Goal: Task Accomplishment & Management: Use online tool/utility

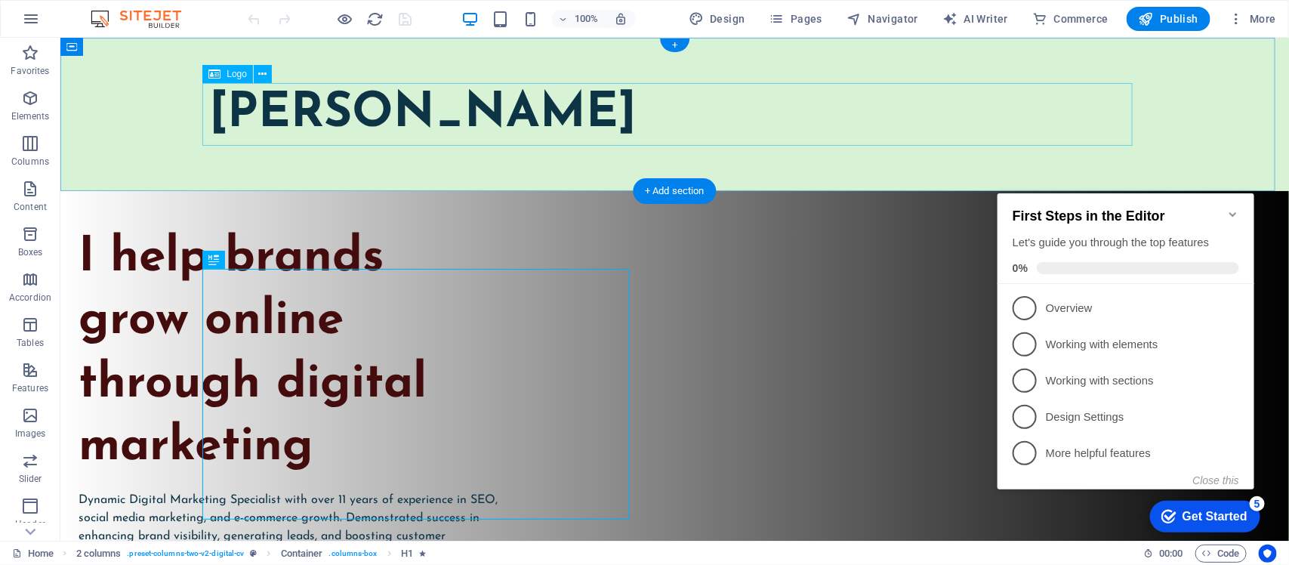
click at [536, 100] on div "[PERSON_NAME]" at bounding box center [674, 113] width 931 height 63
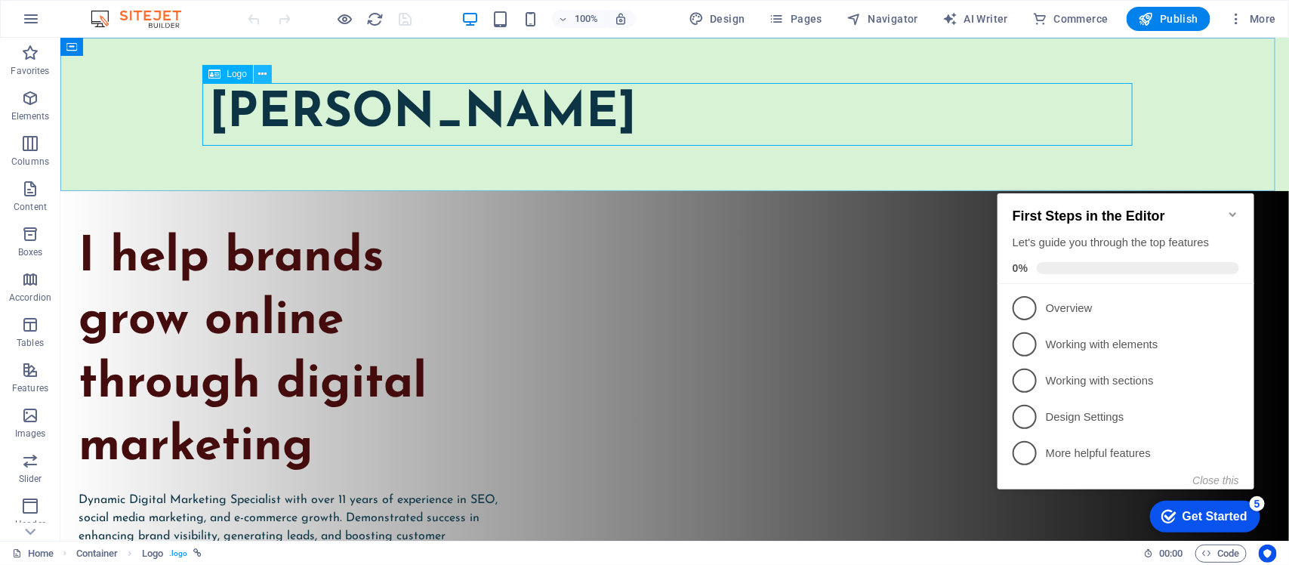
click at [265, 73] on icon at bounding box center [263, 74] width 8 height 16
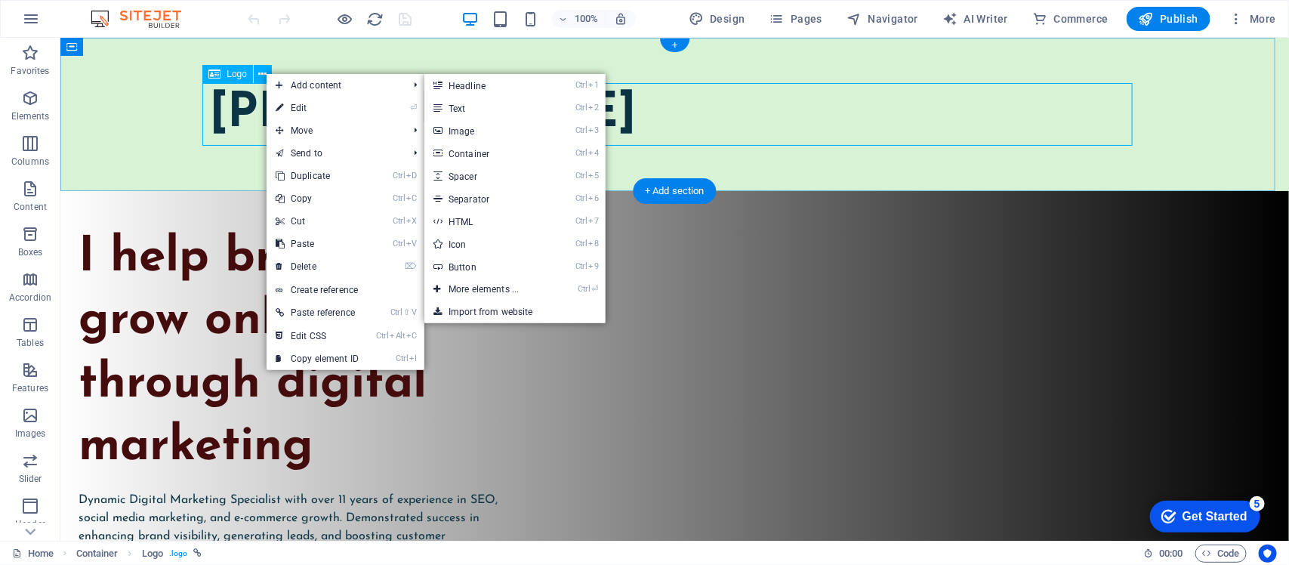
click at [684, 110] on div "[PERSON_NAME]" at bounding box center [674, 113] width 931 height 63
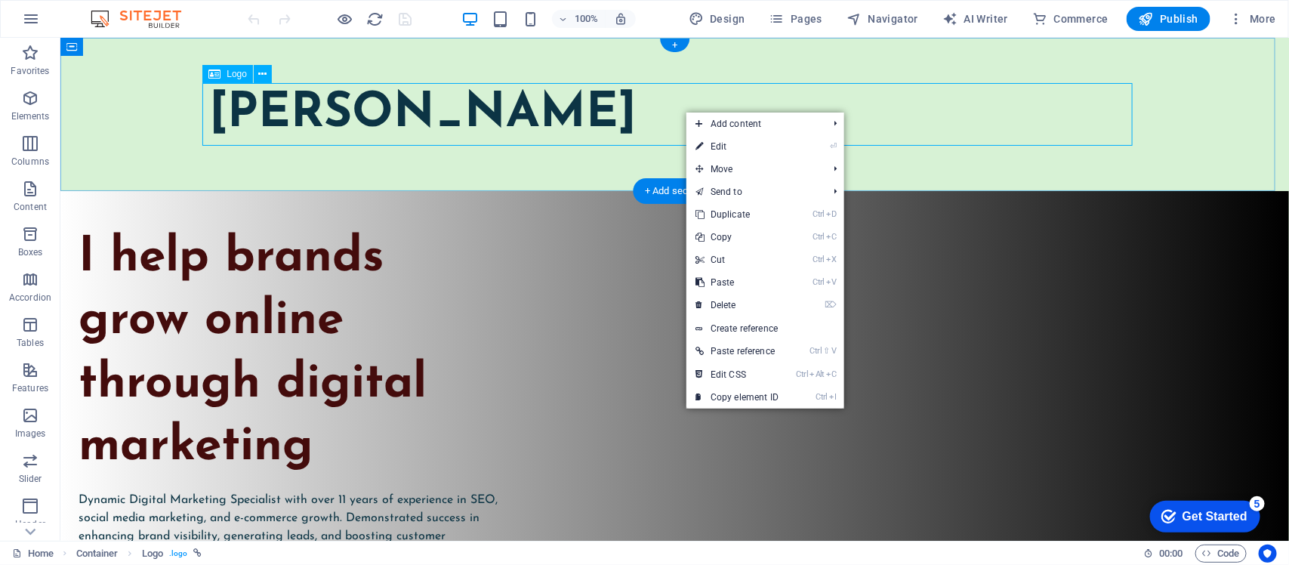
click at [567, 110] on div "[PERSON_NAME]" at bounding box center [674, 113] width 931 height 63
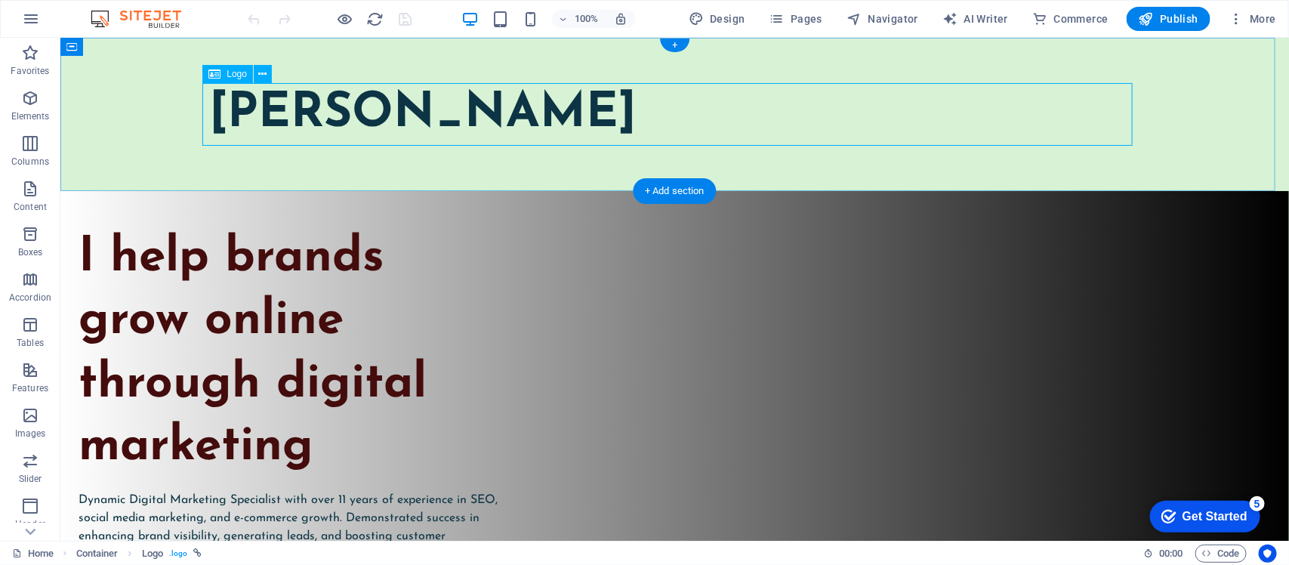
click at [567, 110] on div "[PERSON_NAME]" at bounding box center [674, 113] width 931 height 63
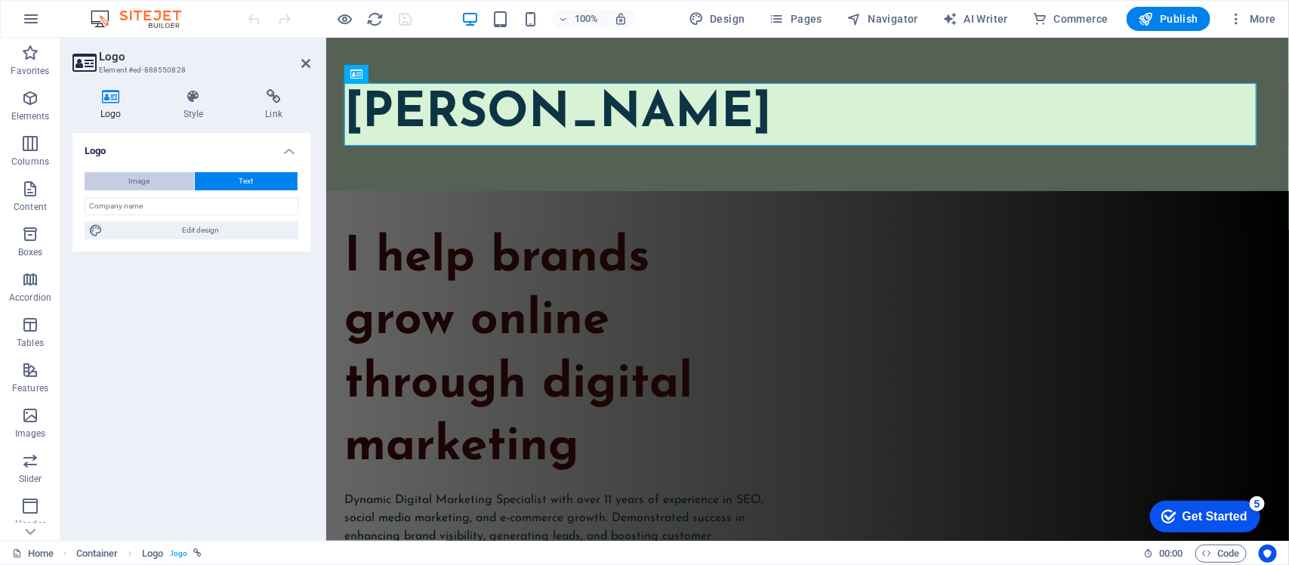
click at [155, 187] on button "Image" at bounding box center [140, 181] width 110 height 18
select select "DISABLED_OPTION_VALUE"
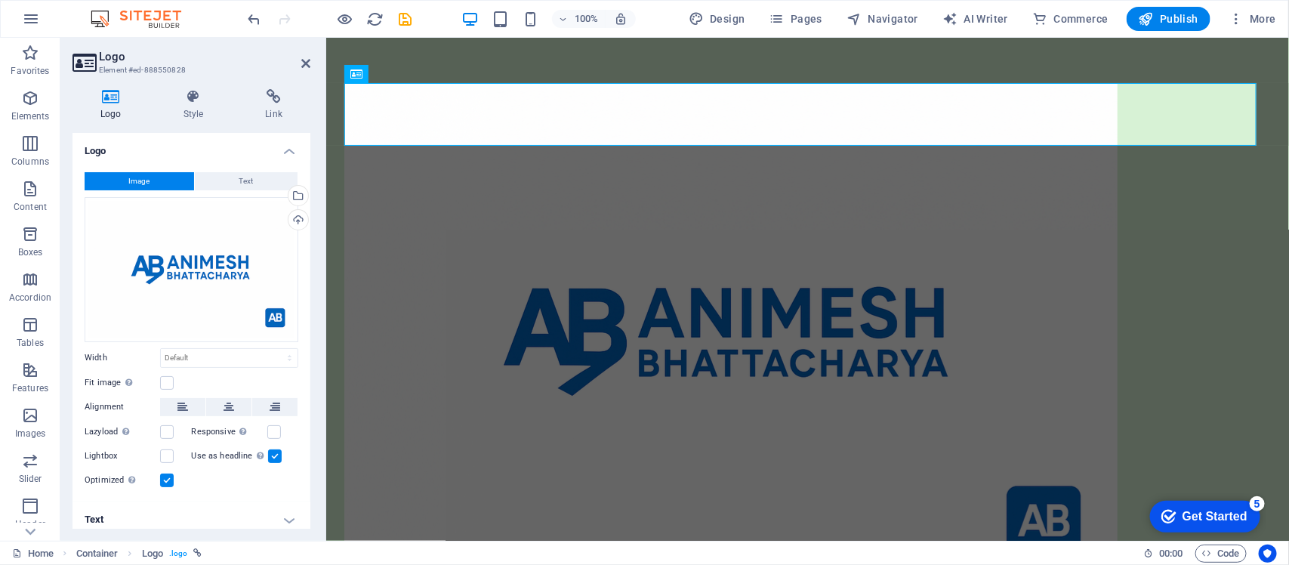
click at [236, 167] on div "Image Text Drag files here, click to choose files or select files from Files or…" at bounding box center [192, 330] width 238 height 341
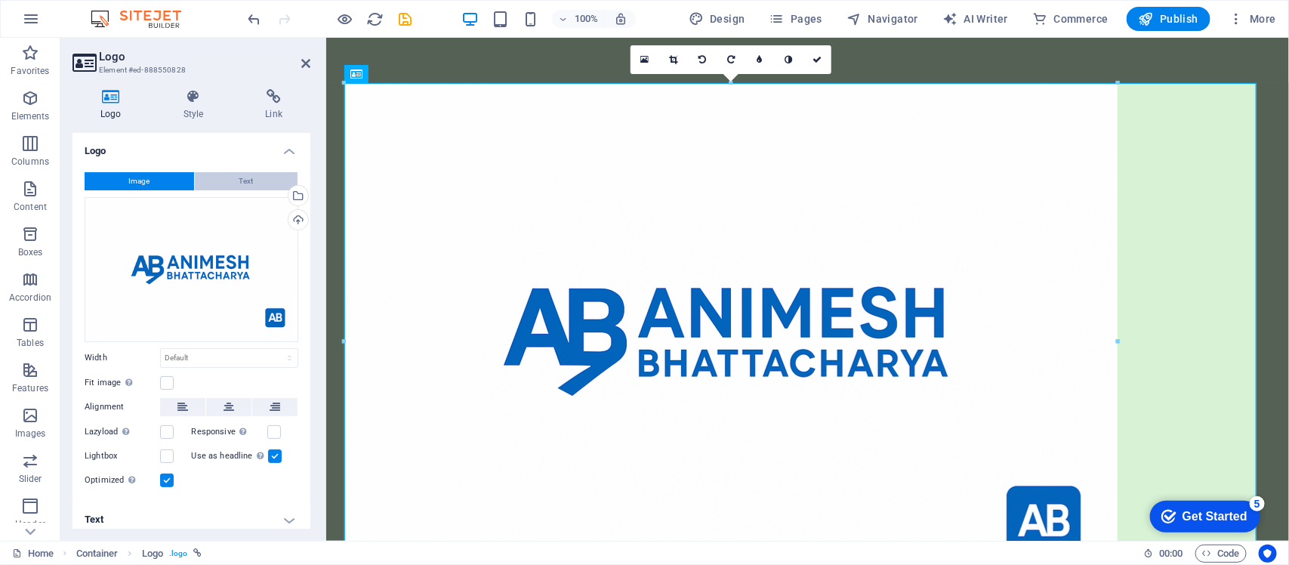
click at [239, 181] on span "Text" at bounding box center [246, 181] width 14 height 18
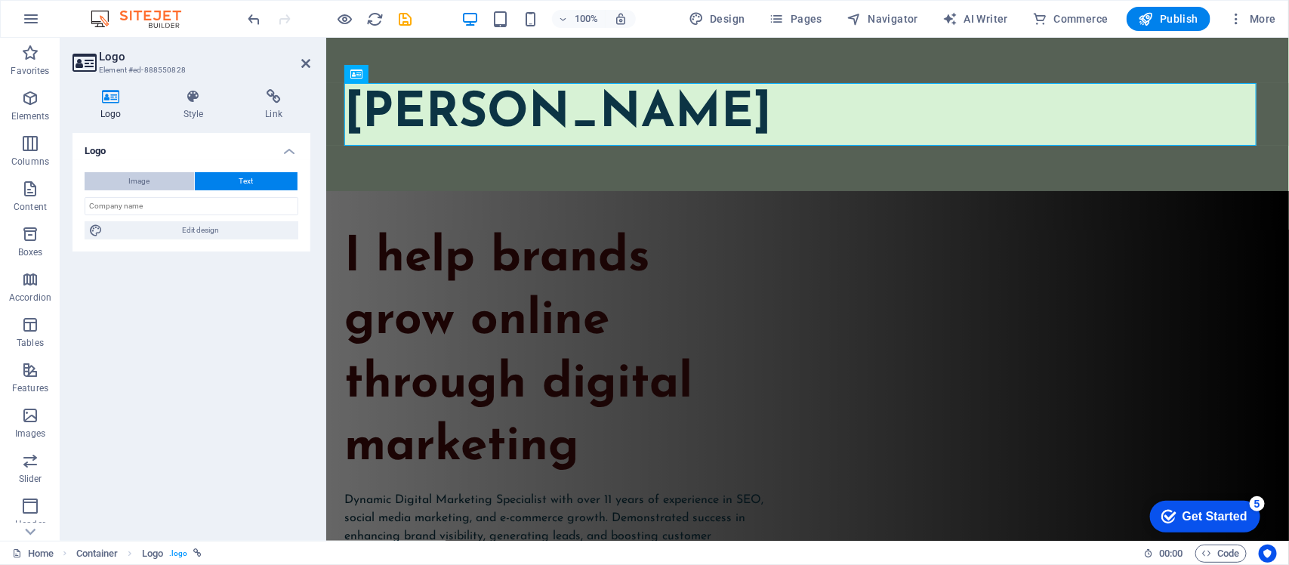
click at [129, 180] on span "Image" at bounding box center [139, 181] width 21 height 18
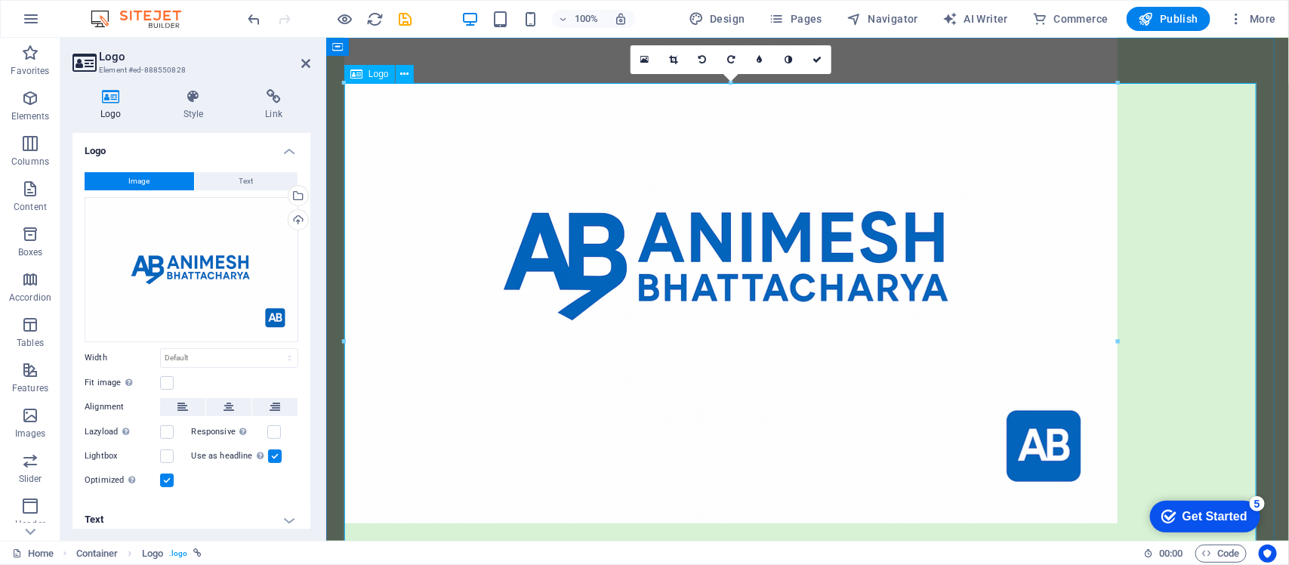
scroll to position [189, 0]
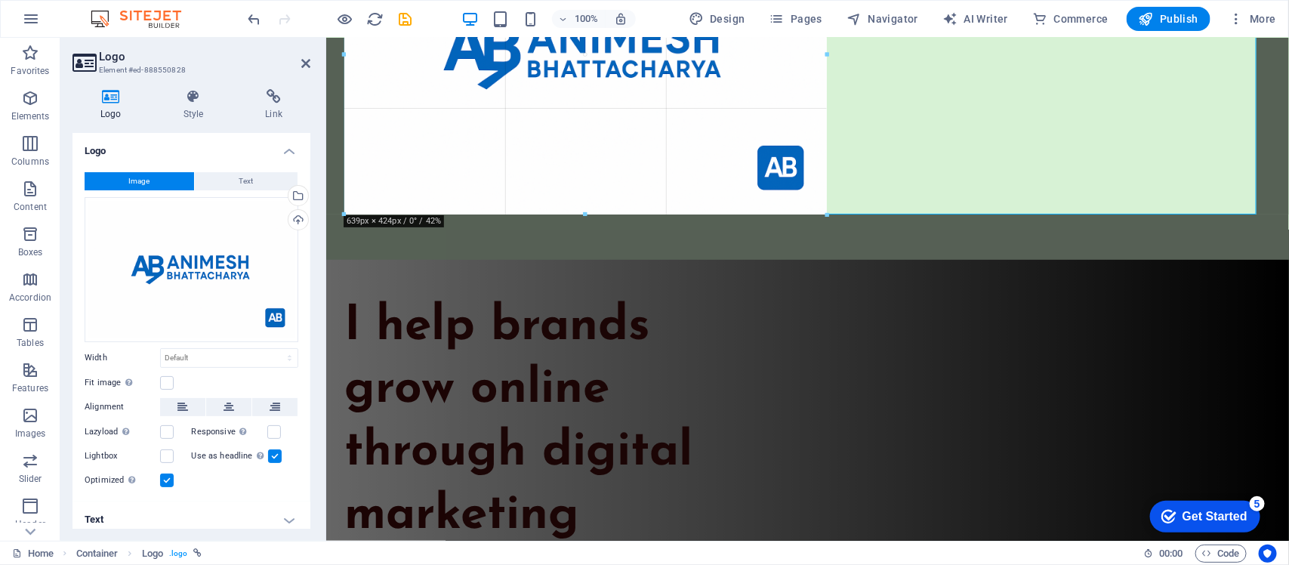
drag, startPoint x: 1118, startPoint y: 410, endPoint x: 825, endPoint y: -11, distance: 513.3
type input "642"
select select "px"
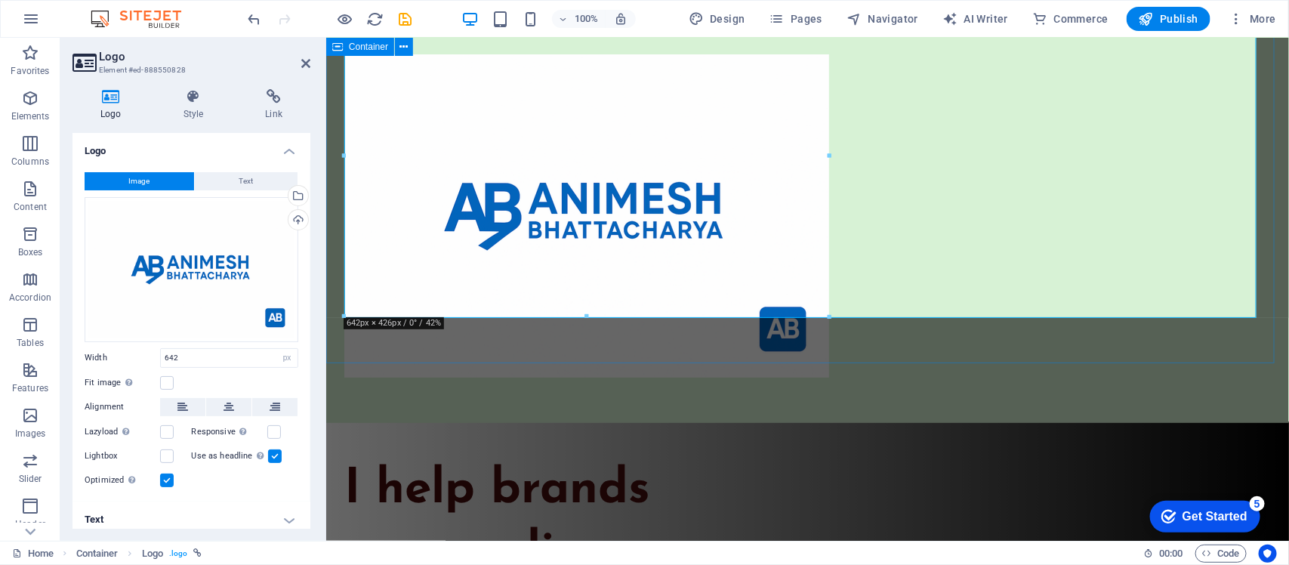
scroll to position [0, 0]
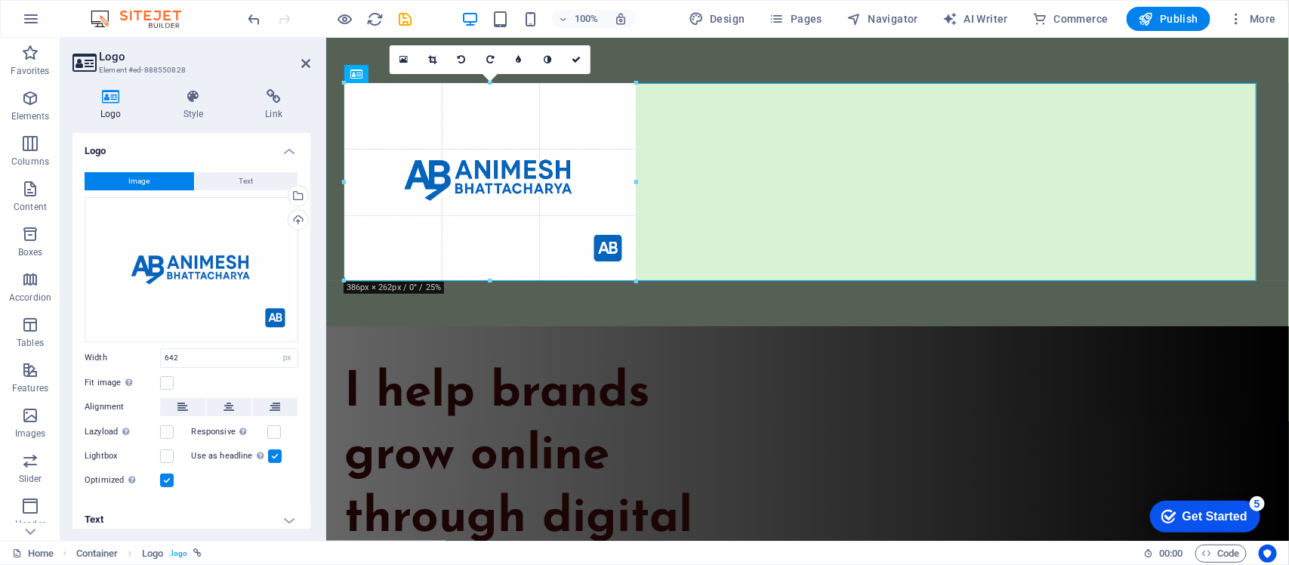
drag, startPoint x: 828, startPoint y: 404, endPoint x: 632, endPoint y: 116, distance: 348.6
type input "385"
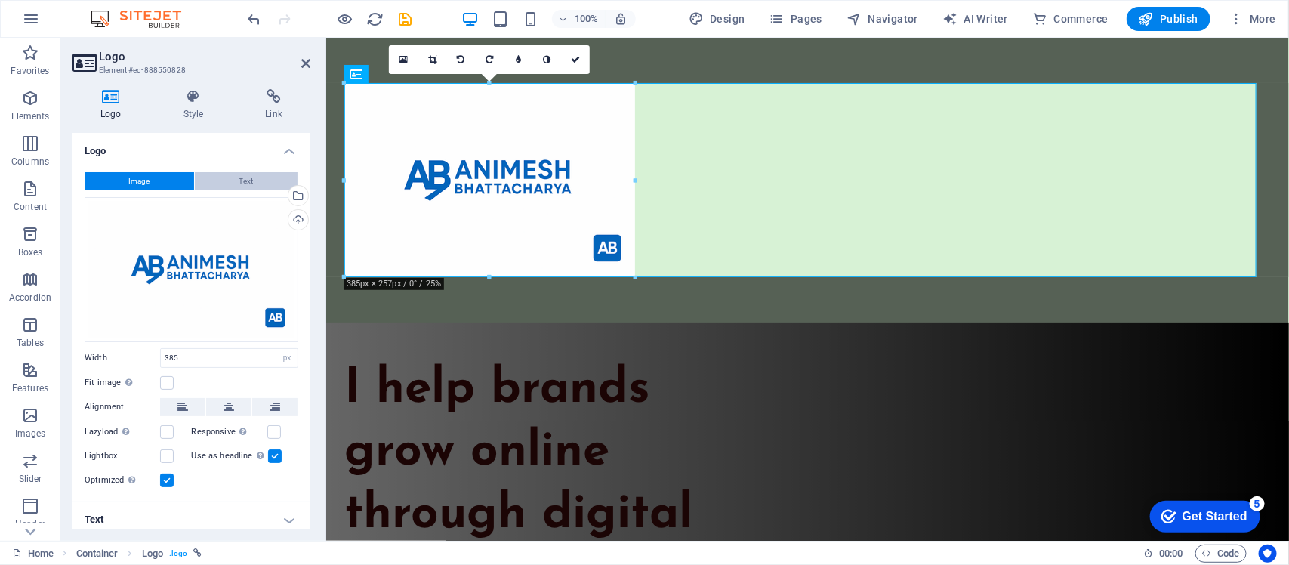
click at [251, 179] on button "Text" at bounding box center [246, 181] width 103 height 18
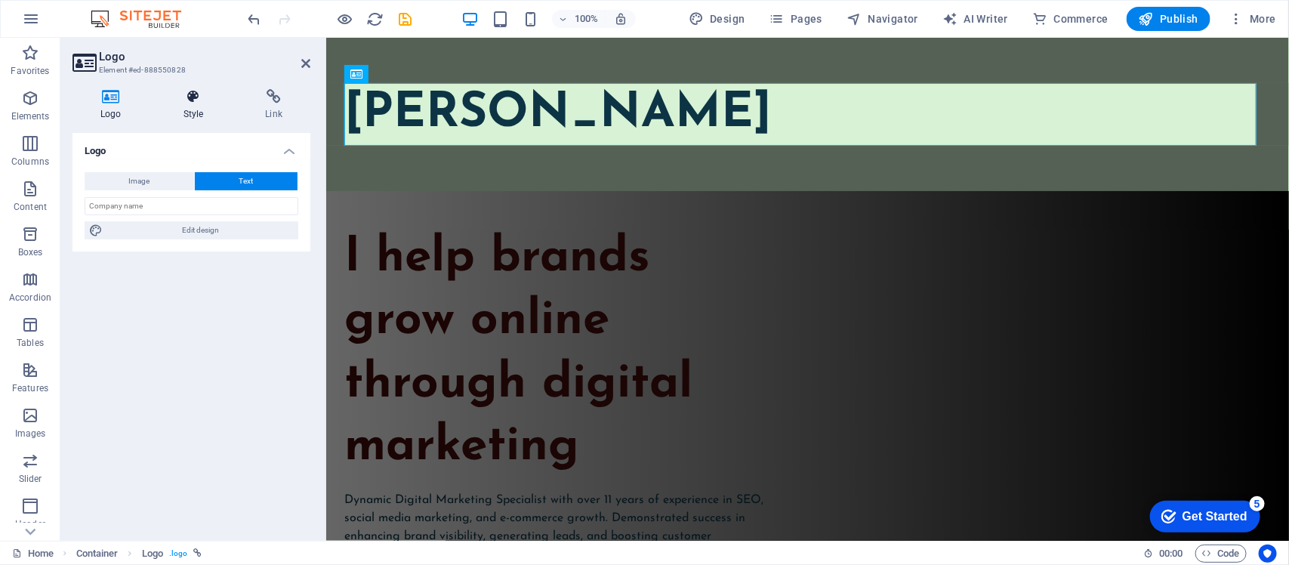
click at [202, 112] on h4 "Style" at bounding box center [197, 105] width 82 height 32
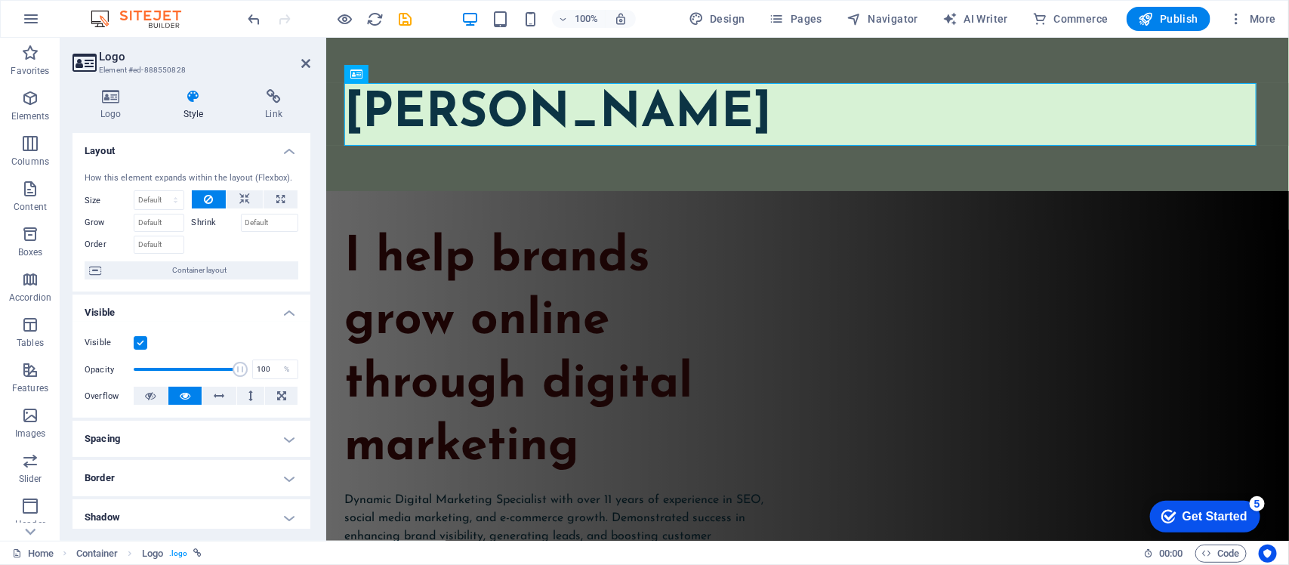
click at [141, 341] on label at bounding box center [141, 343] width 14 height 14
click at [0, 0] on input "Visible" at bounding box center [0, 0] width 0 height 0
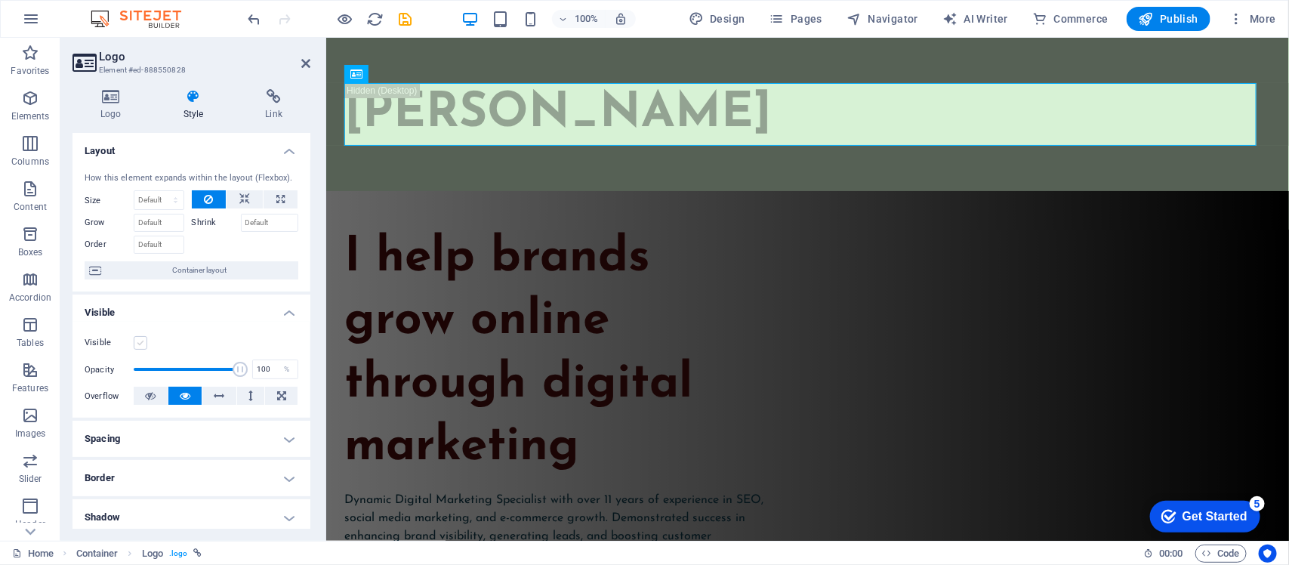
click at [141, 341] on label at bounding box center [141, 343] width 14 height 14
click at [0, 0] on input "Visible" at bounding box center [0, 0] width 0 height 0
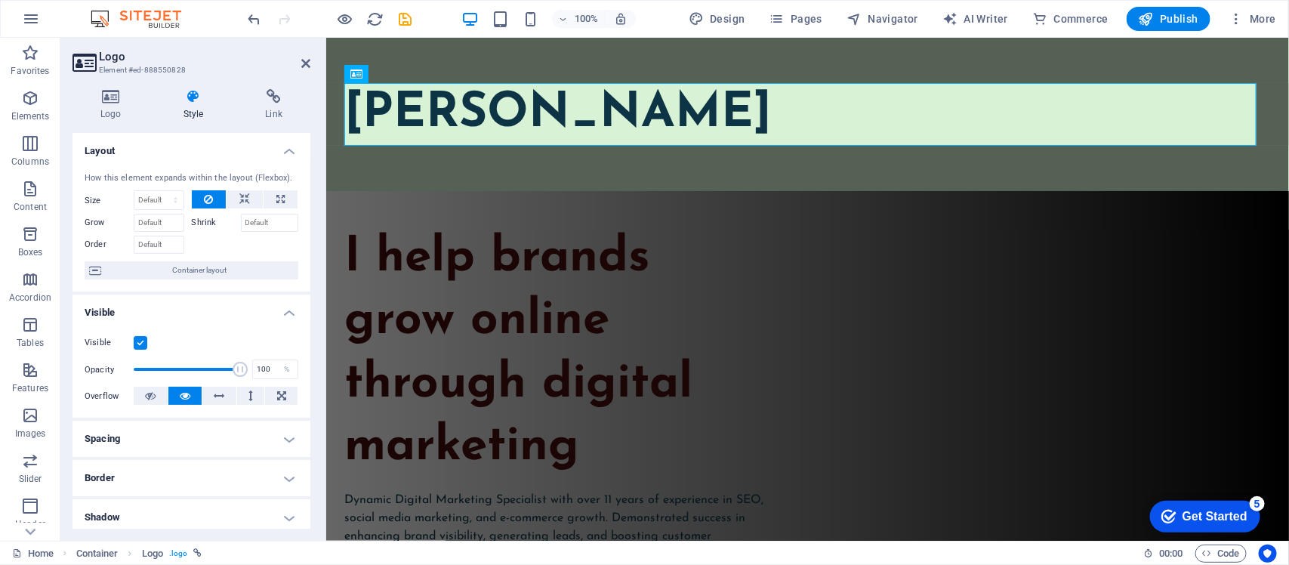
click at [289, 438] on h4 "Spacing" at bounding box center [192, 439] width 238 height 36
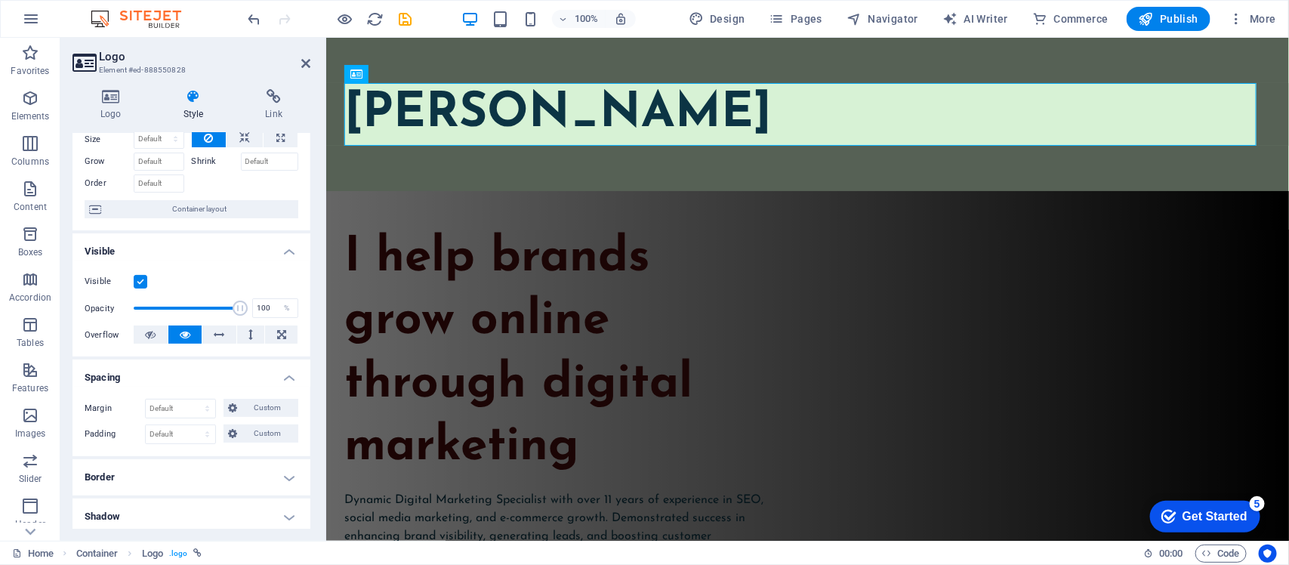
scroll to position [94, 0]
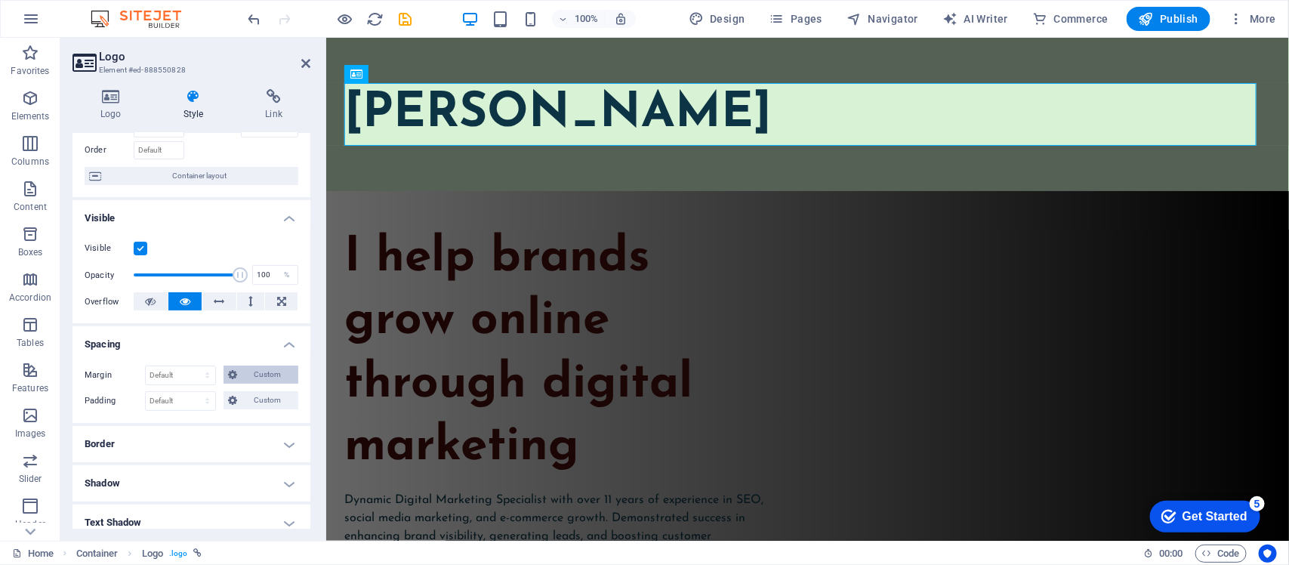
click at [235, 375] on icon at bounding box center [232, 375] width 9 height 18
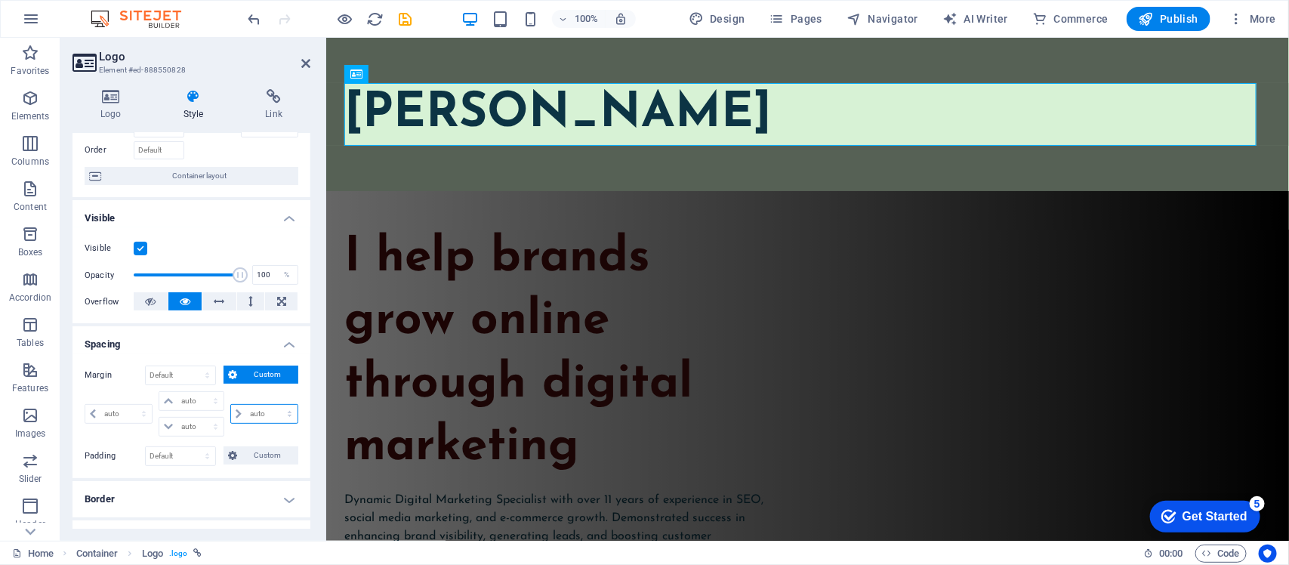
click at [270, 410] on select "auto px % rem vw vh" at bounding box center [264, 414] width 66 height 18
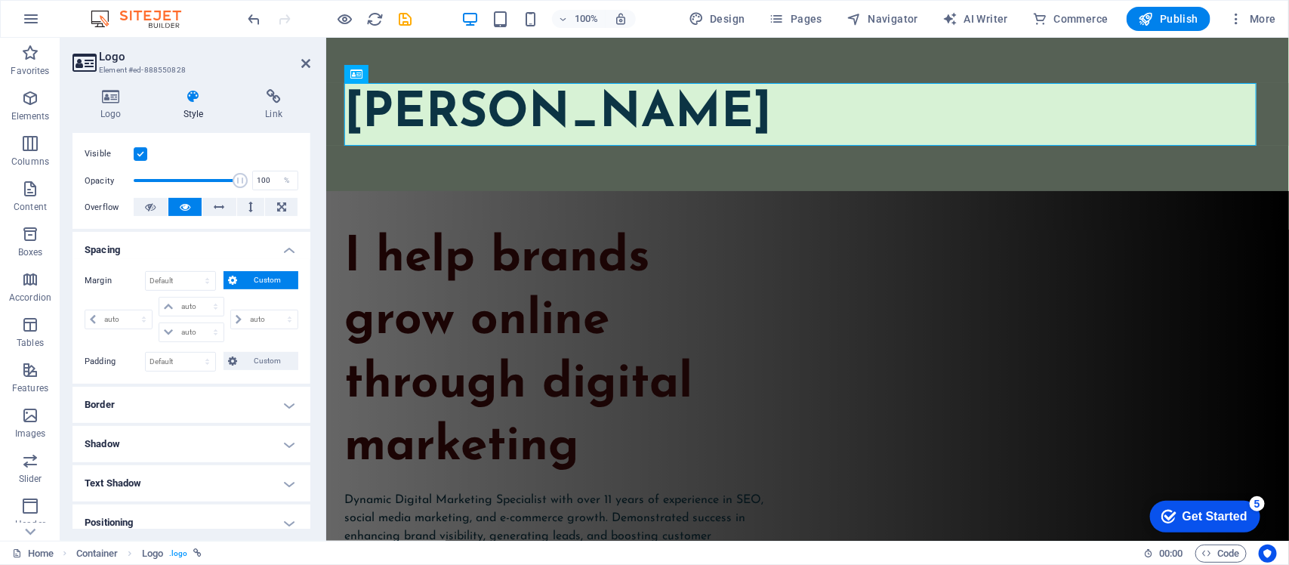
click at [289, 406] on h4 "Border" at bounding box center [192, 405] width 238 height 36
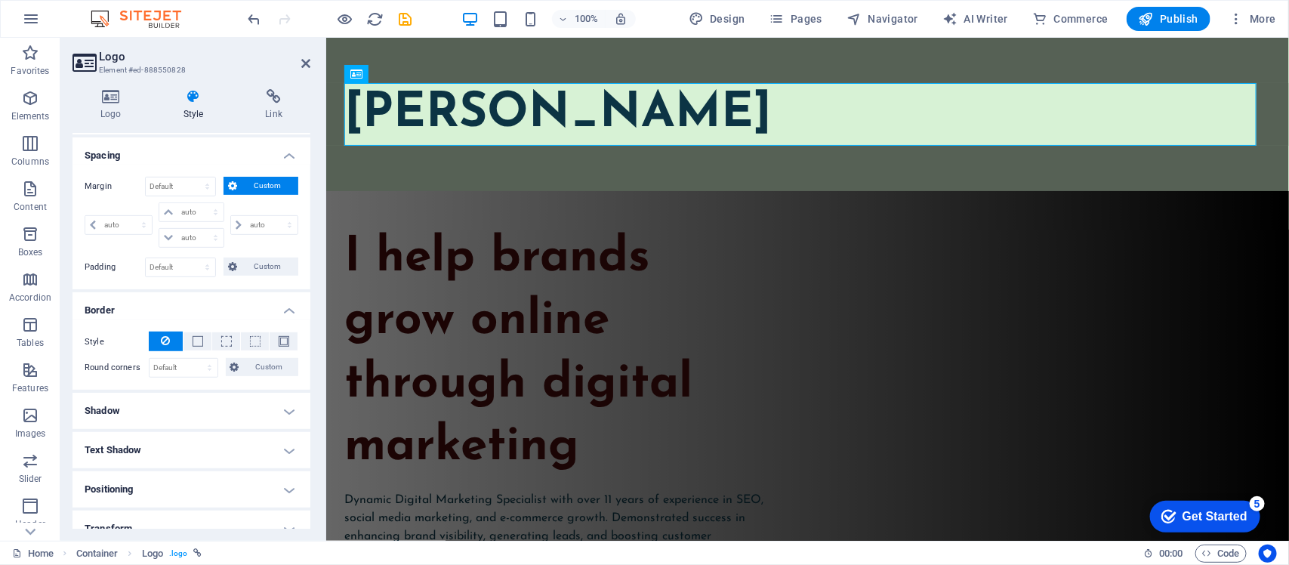
scroll to position [378, 0]
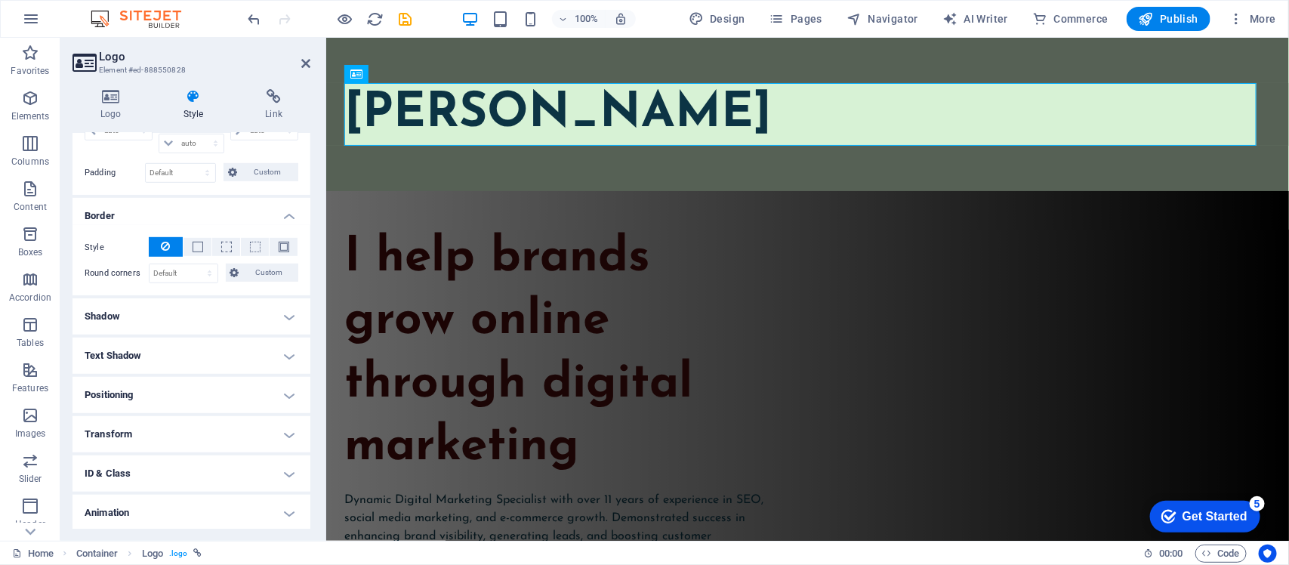
click at [289, 315] on h4 "Shadow" at bounding box center [192, 316] width 238 height 36
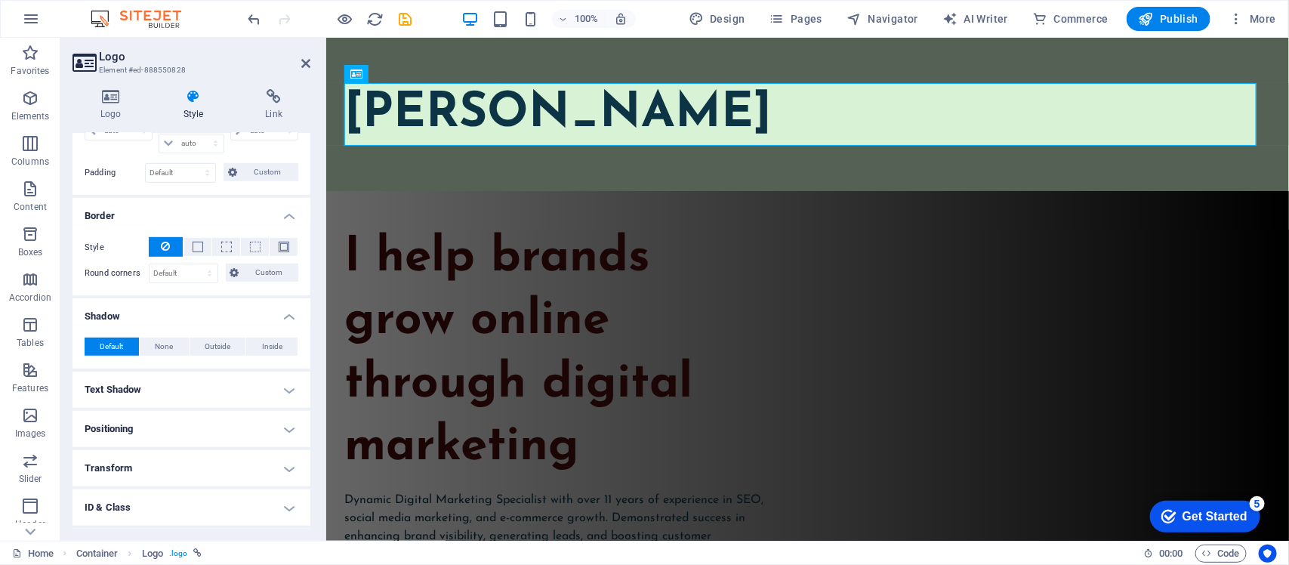
click at [283, 385] on h4 "Text Shadow" at bounding box center [192, 390] width 238 height 36
click at [181, 417] on span "None" at bounding box center [190, 420] width 18 height 18
click at [132, 428] on span "Default" at bounding box center [120, 420] width 23 height 18
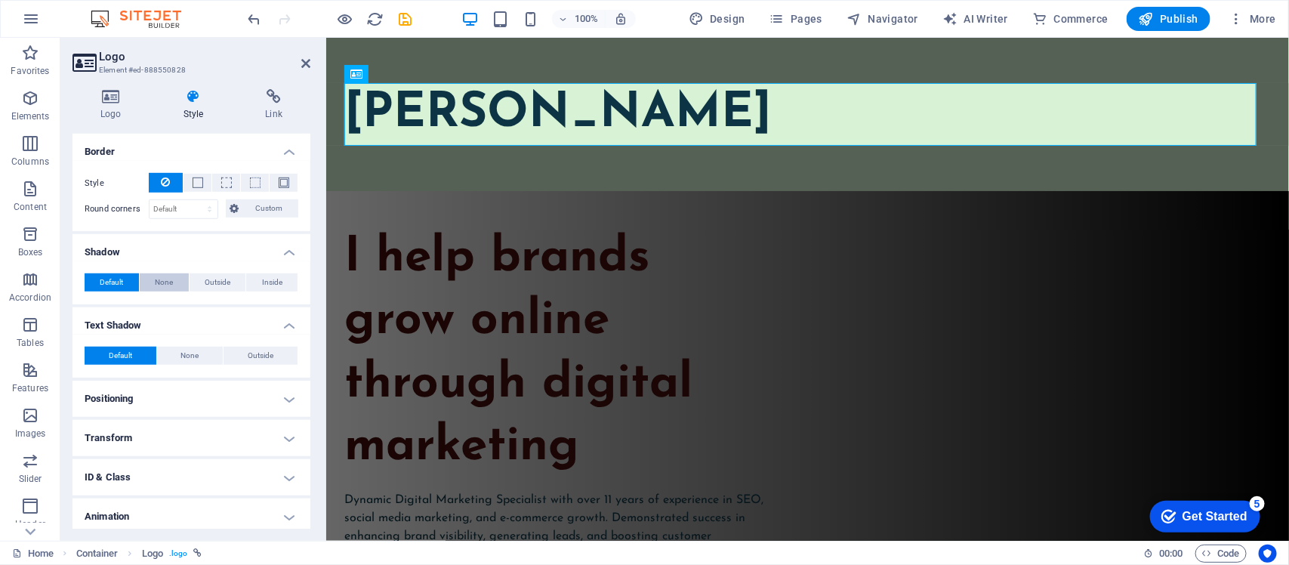
scroll to position [472, 0]
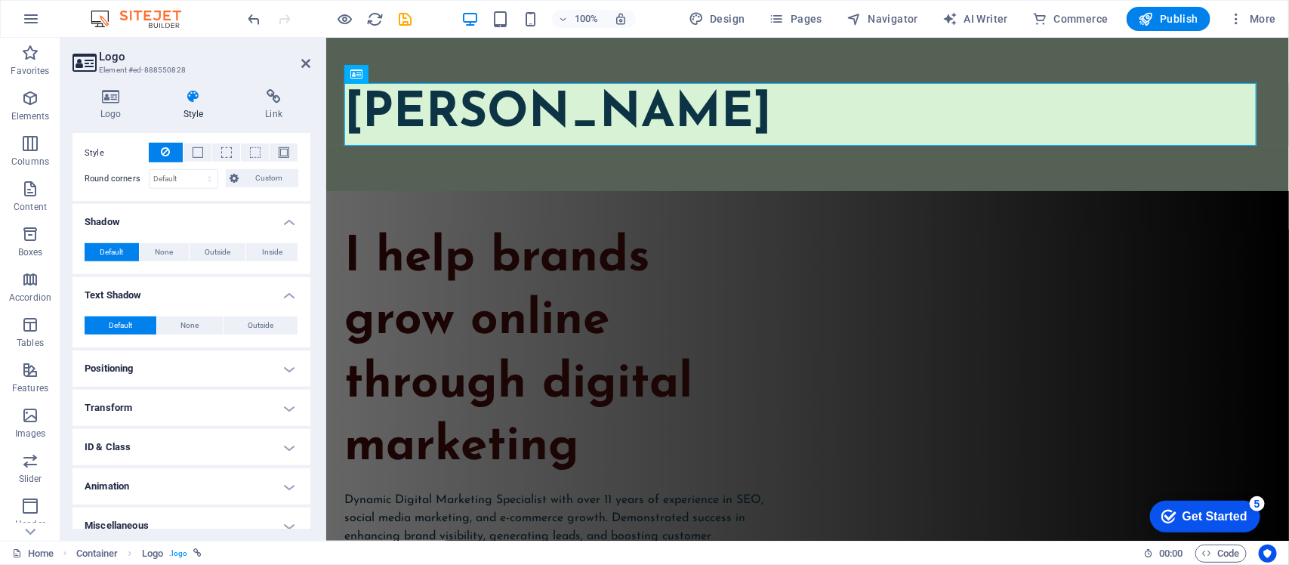
click at [281, 372] on h4 "Positioning" at bounding box center [192, 368] width 238 height 36
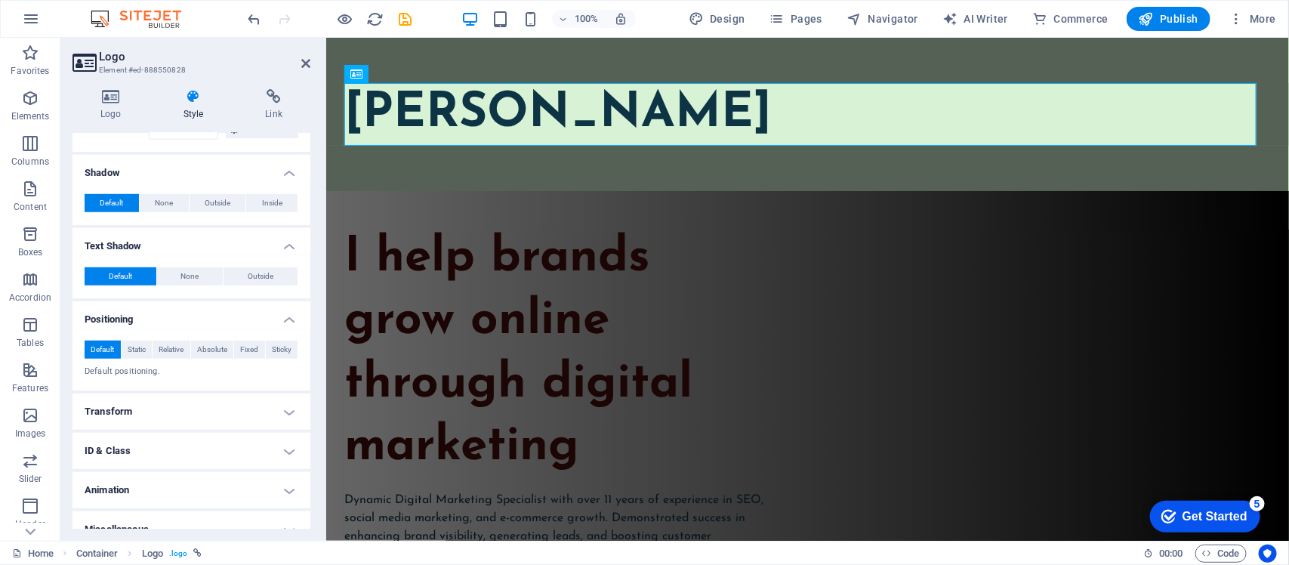
scroll to position [540, 0]
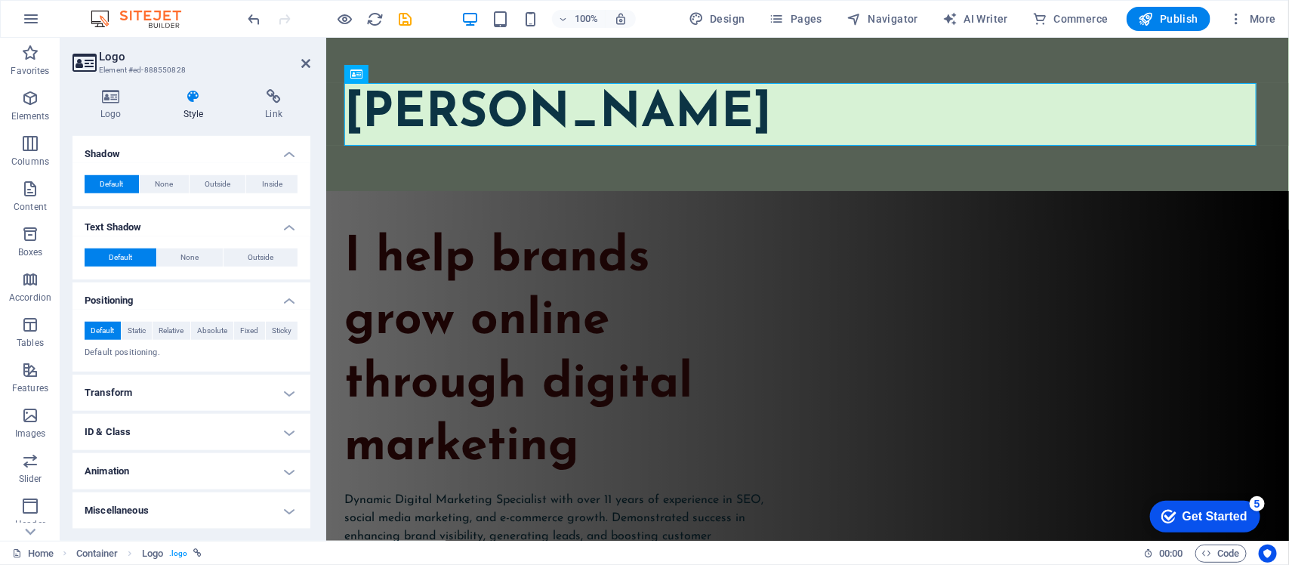
click at [287, 465] on h4 "Animation" at bounding box center [192, 471] width 238 height 36
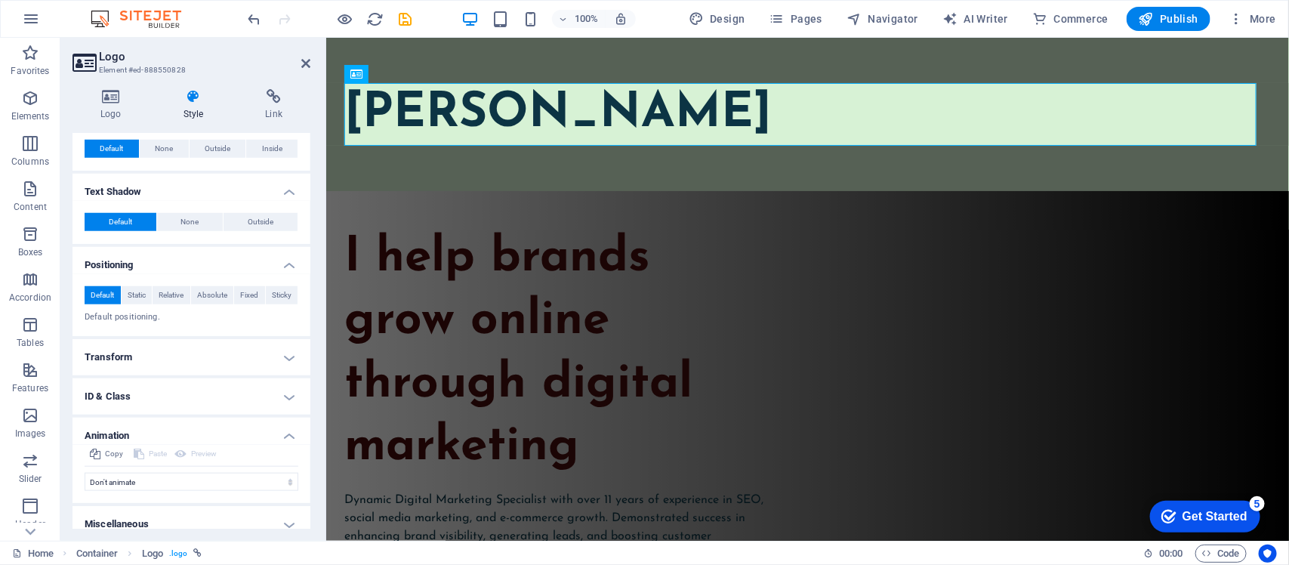
scroll to position [589, 0]
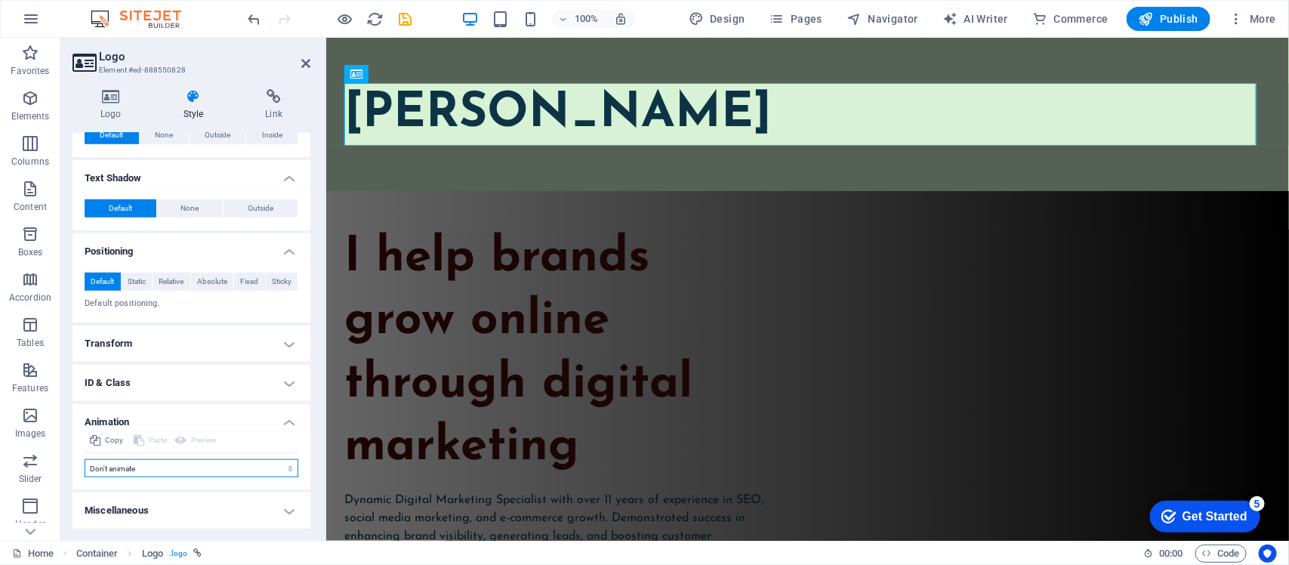
click at [137, 470] on select "Don't animate Show / Hide Slide up/down Zoom in/out Slide left to right Slide r…" at bounding box center [192, 468] width 214 height 18
select select "fade"
click at [85, 460] on select "Don't animate Show / Hide Slide up/down Zoom in/out Slide left to right Slide r…" at bounding box center [192, 468] width 214 height 18
select select "scroll"
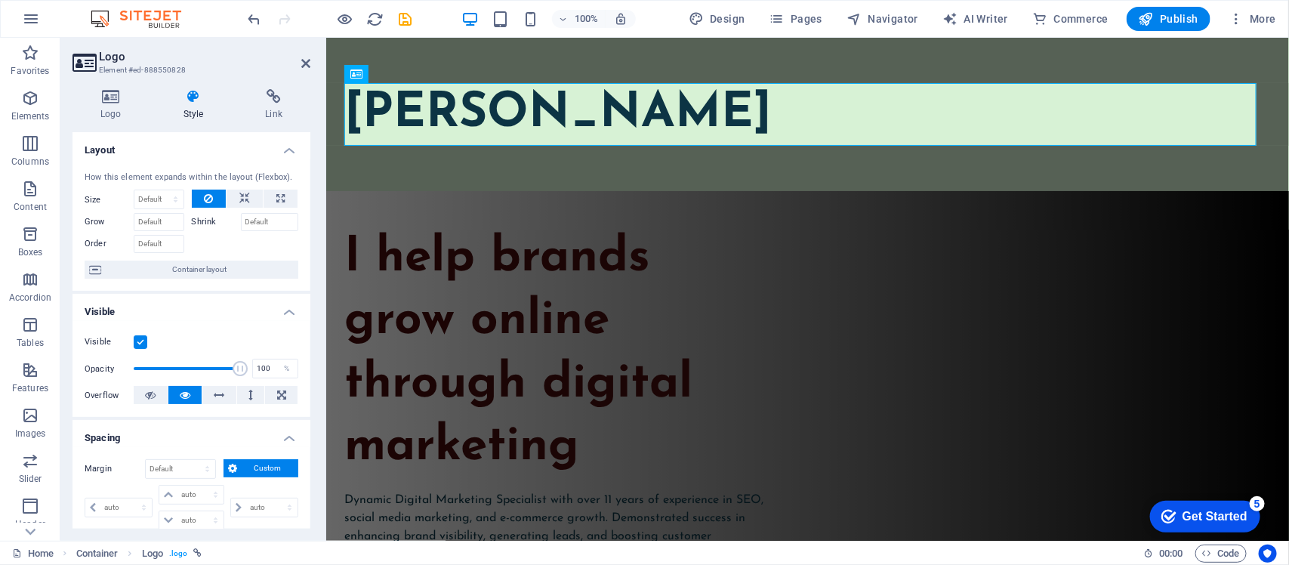
scroll to position [0, 0]
click at [239, 202] on icon at bounding box center [244, 199] width 11 height 18
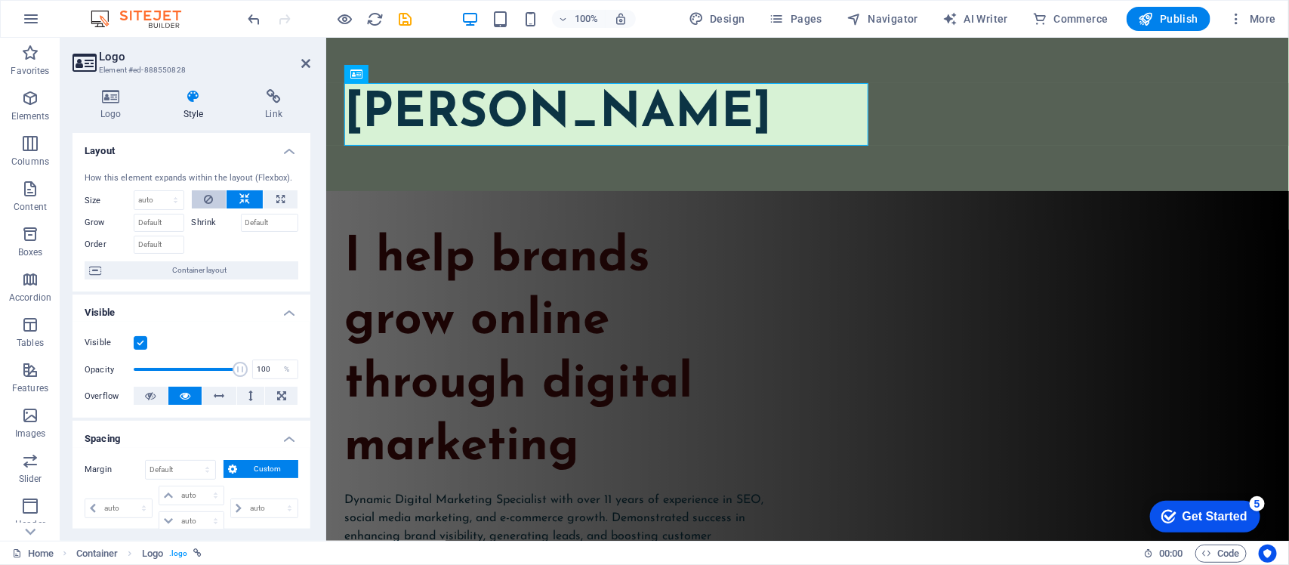
click at [200, 196] on button at bounding box center [209, 199] width 35 height 18
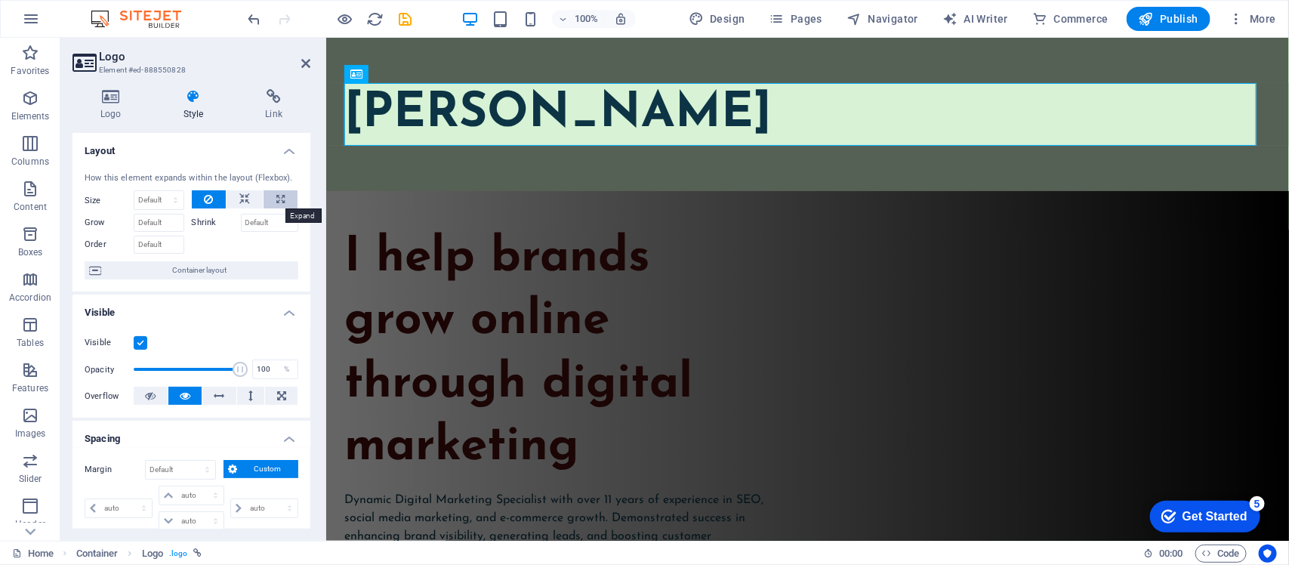
click at [281, 198] on icon at bounding box center [280, 199] width 8 height 18
type input "100"
select select "%"
click at [214, 202] on button at bounding box center [209, 199] width 35 height 18
select select "DISABLED_OPTION_VALUE"
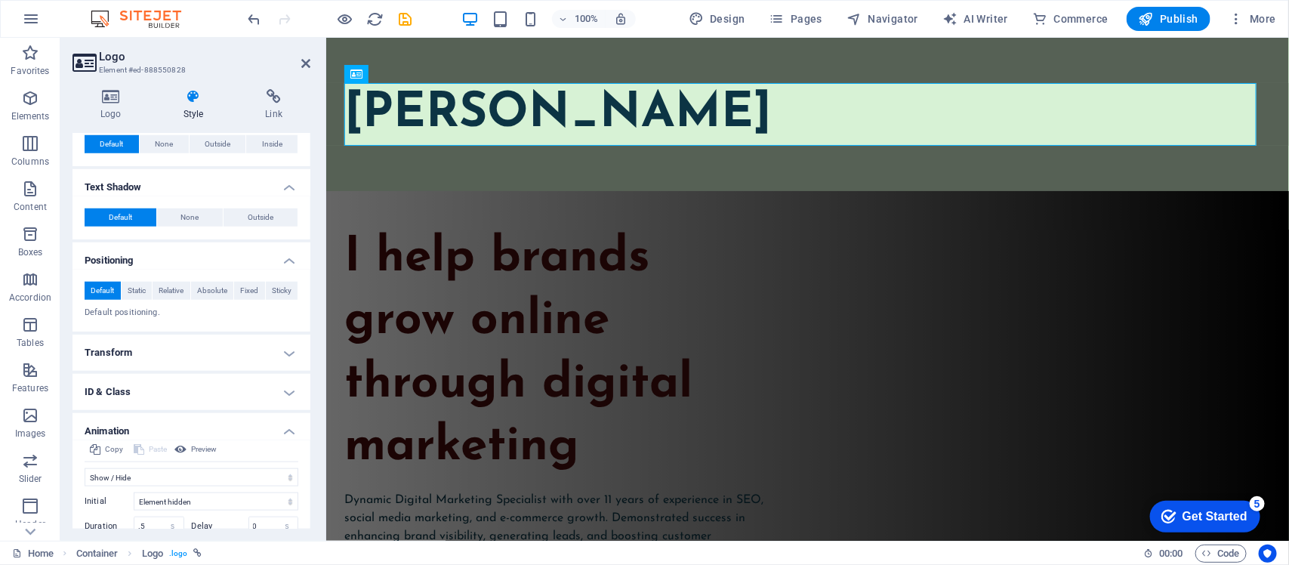
scroll to position [696, 0]
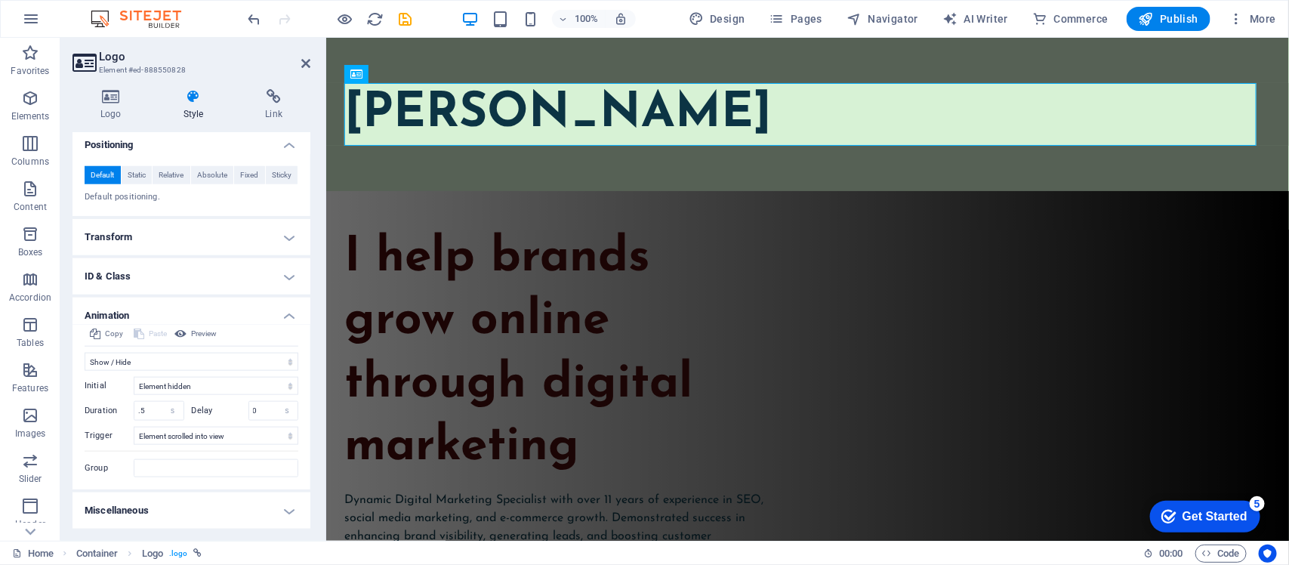
click at [283, 517] on h4 "Miscellaneous" at bounding box center [192, 510] width 238 height 36
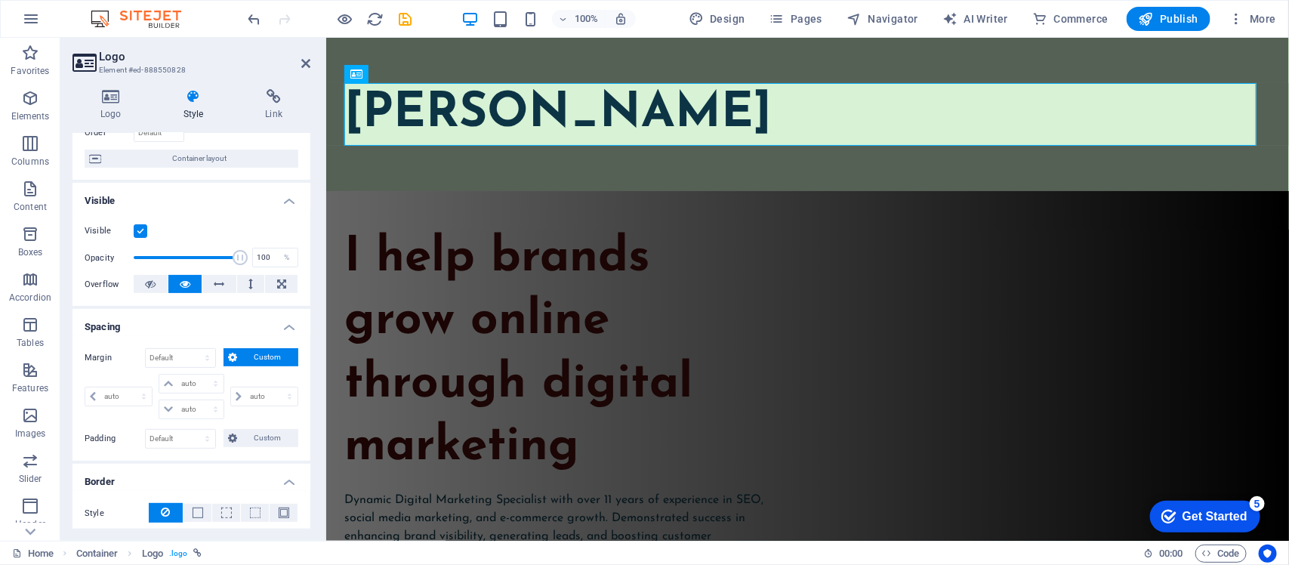
scroll to position [0, 0]
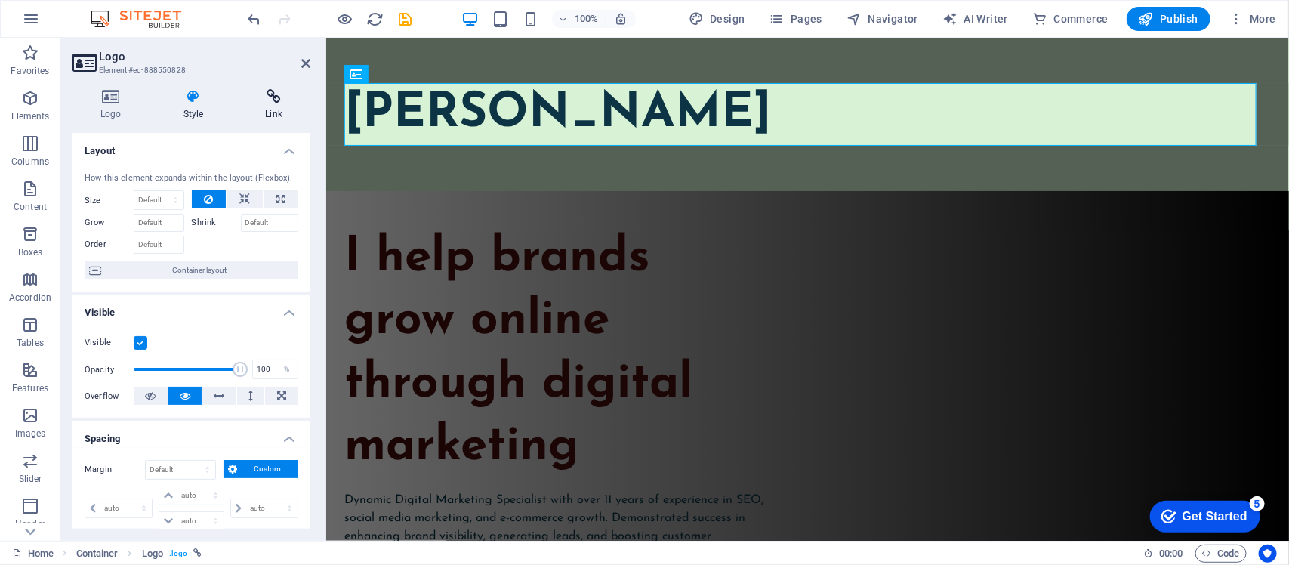
click at [283, 99] on icon at bounding box center [273, 96] width 73 height 15
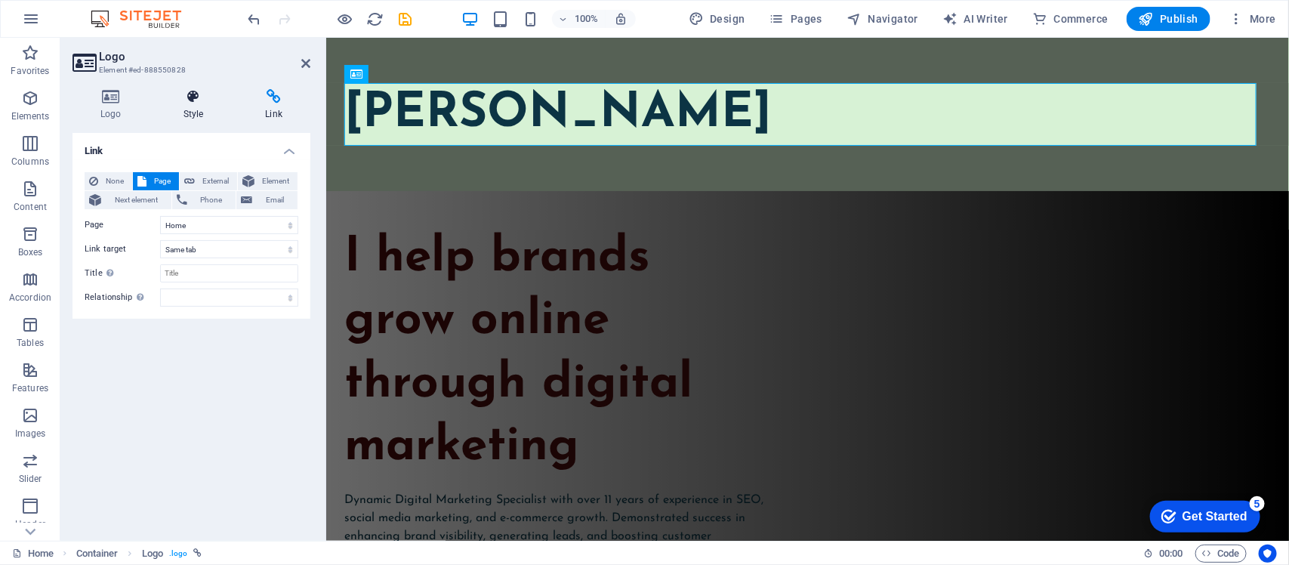
click at [202, 112] on h4 "Style" at bounding box center [197, 105] width 82 height 32
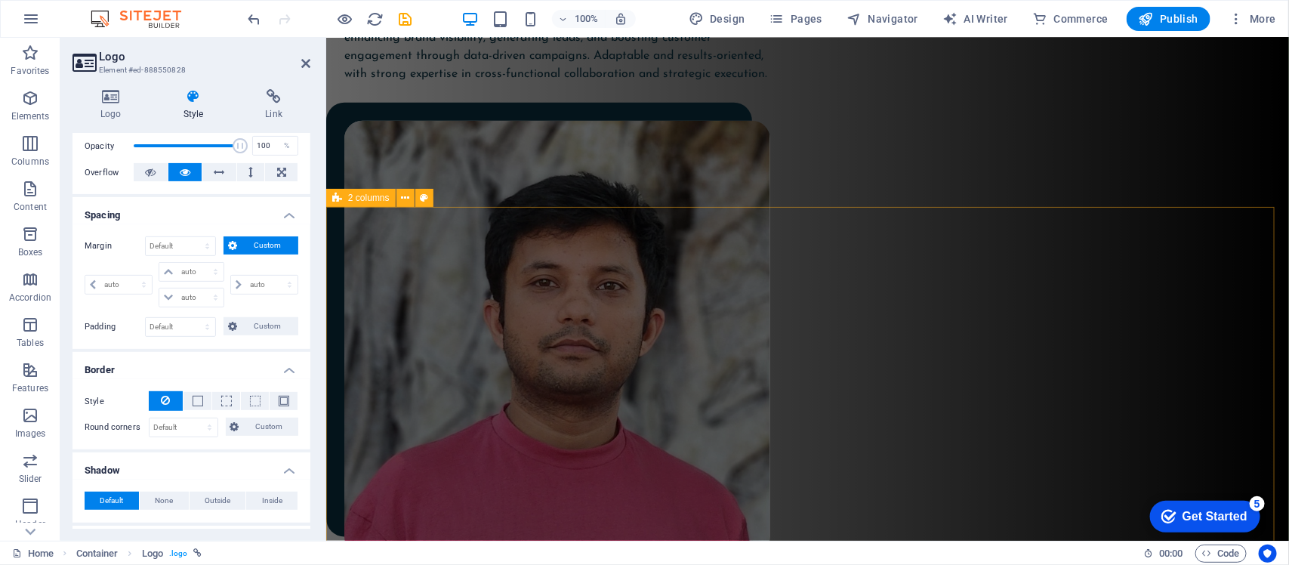
scroll to position [661, 0]
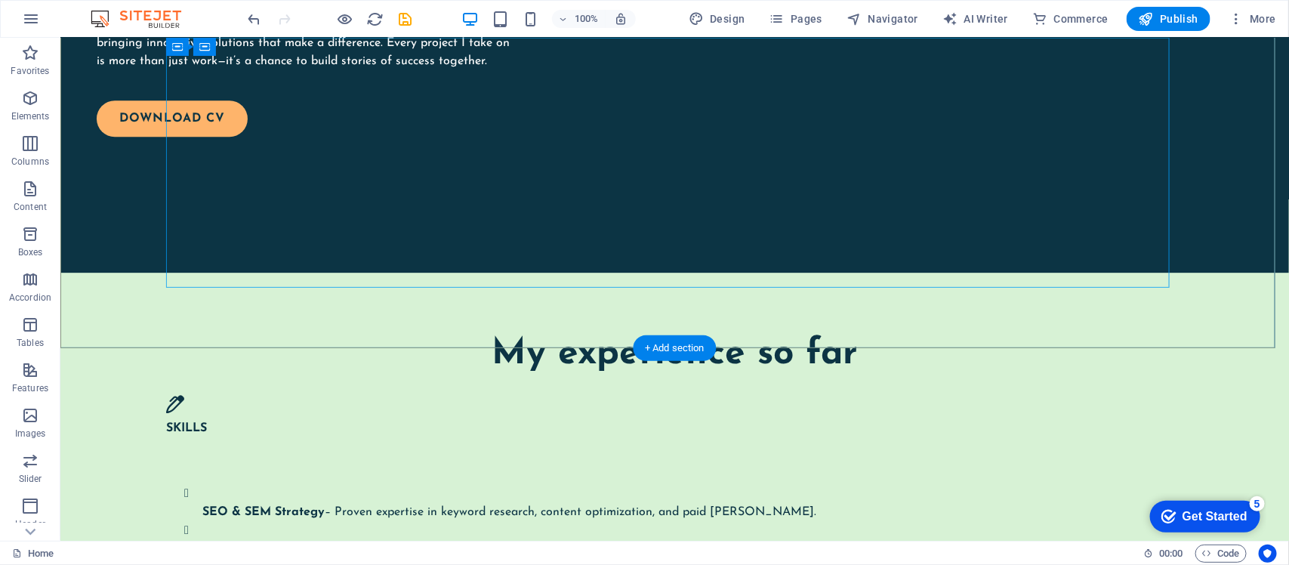
scroll to position [1983, 0]
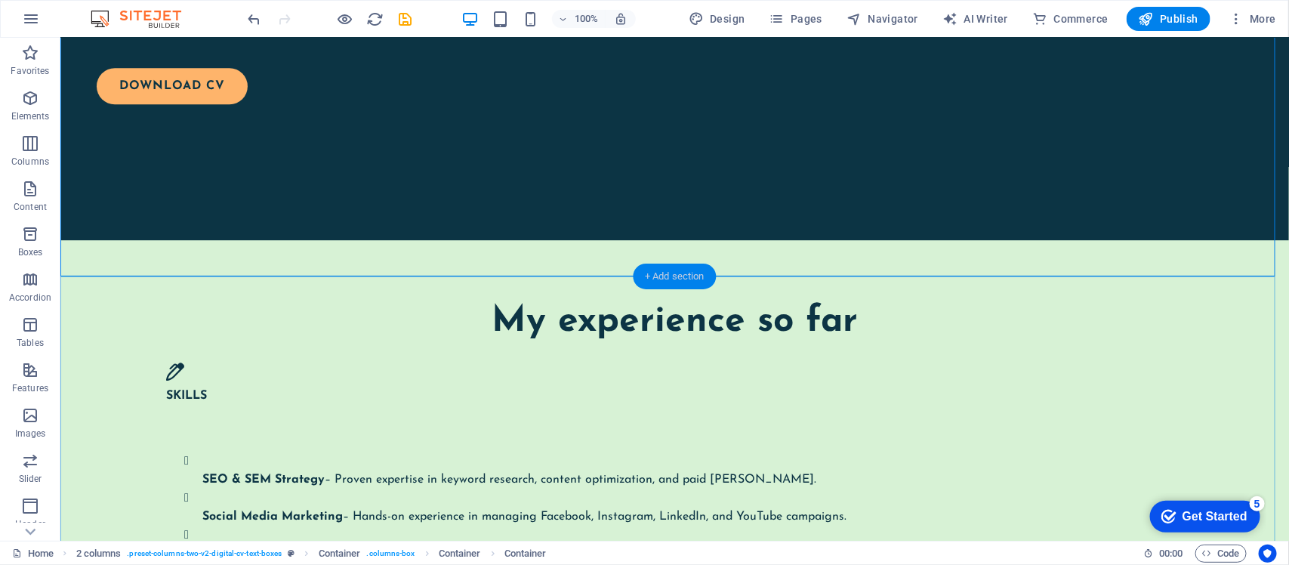
click at [670, 276] on div "+ Add section" at bounding box center [675, 277] width 84 height 26
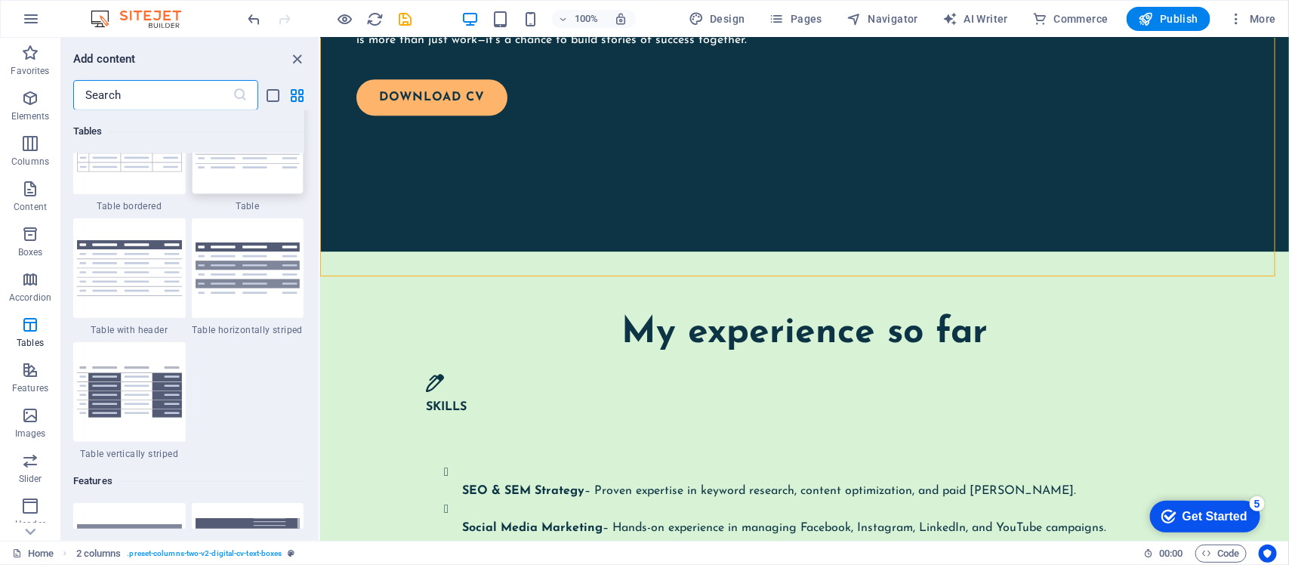
scroll to position [5568, 0]
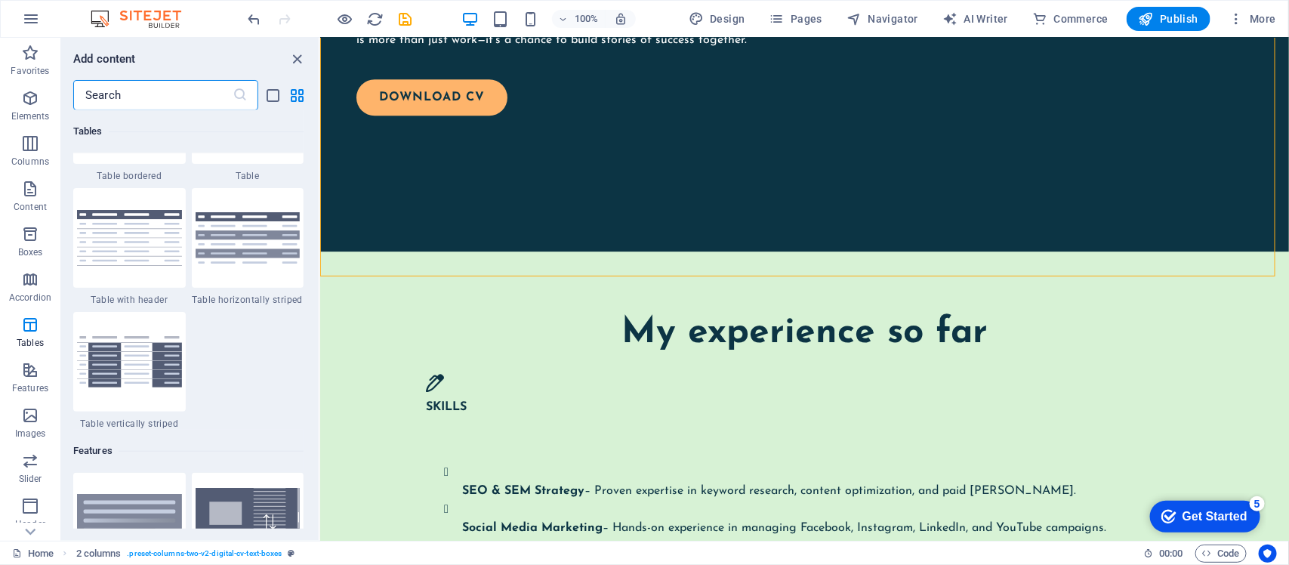
click at [140, 89] on input "text" at bounding box center [152, 95] width 159 height 30
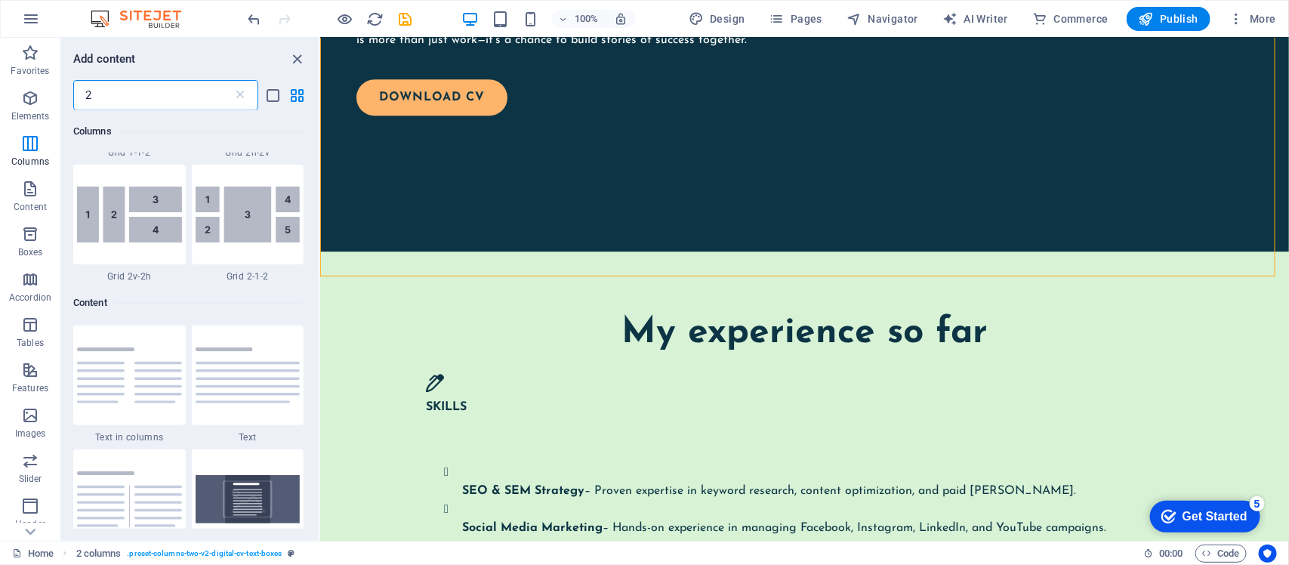
scroll to position [1322, 0]
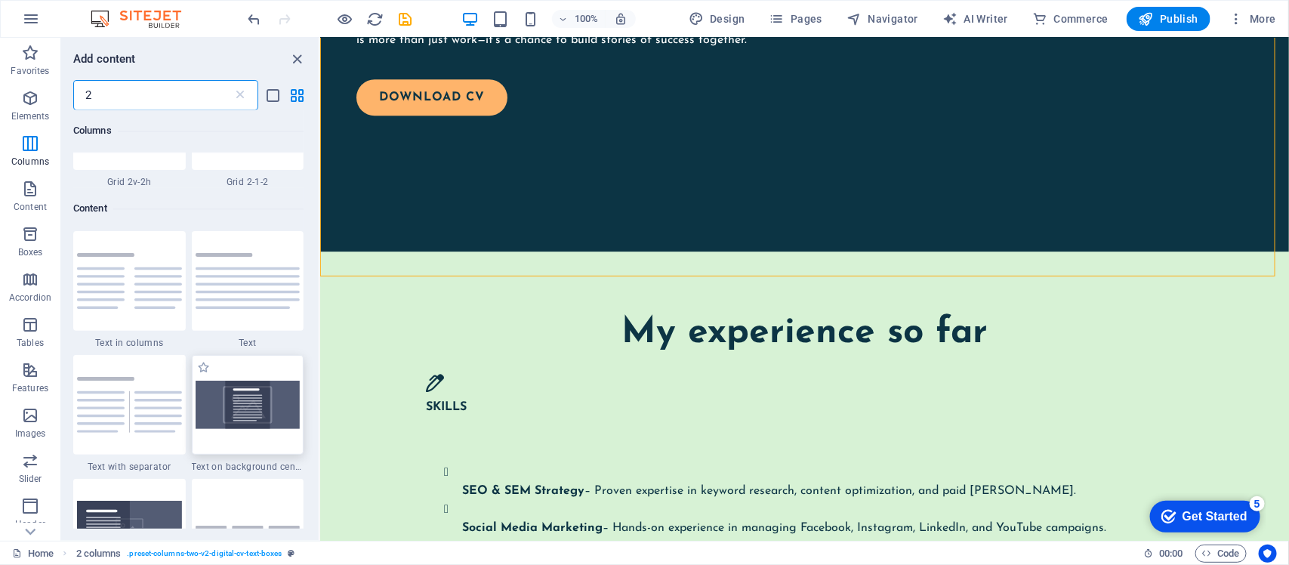
type input "2"
click at [251, 394] on img at bounding box center [248, 405] width 105 height 48
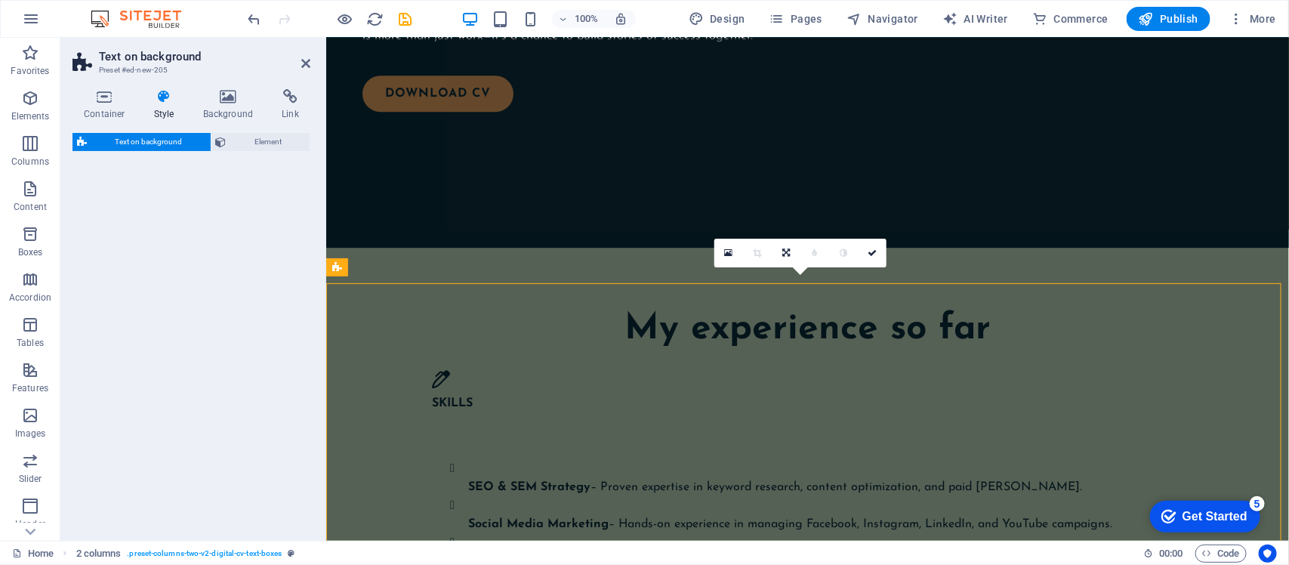
select select "%"
select select "rem"
select select "px"
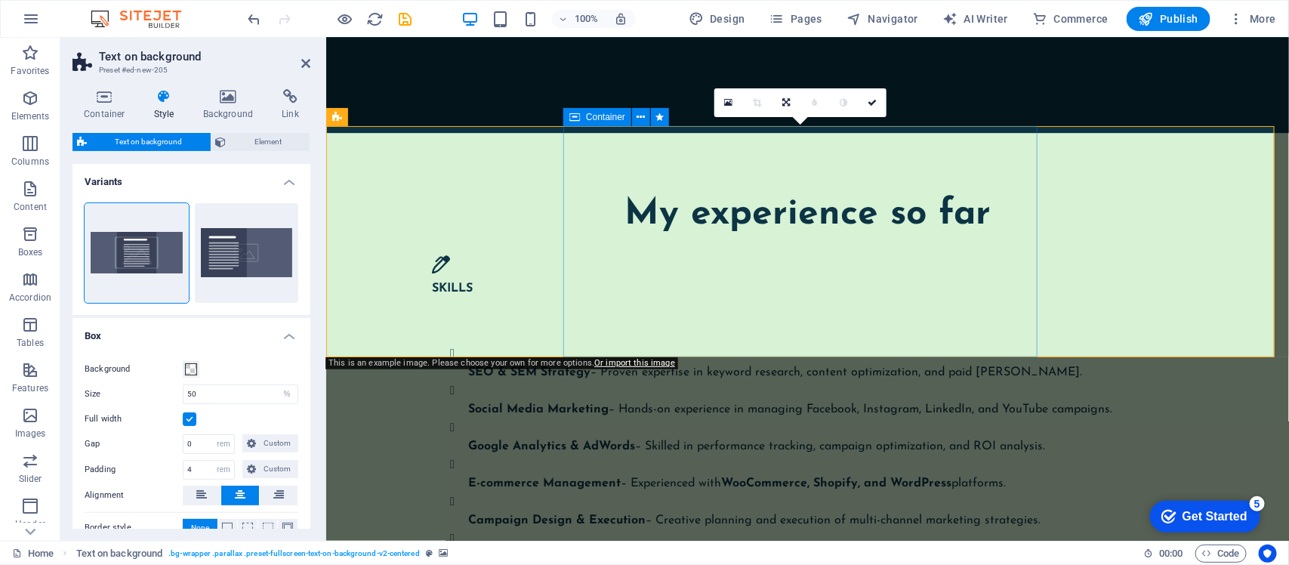
scroll to position [2059, 0]
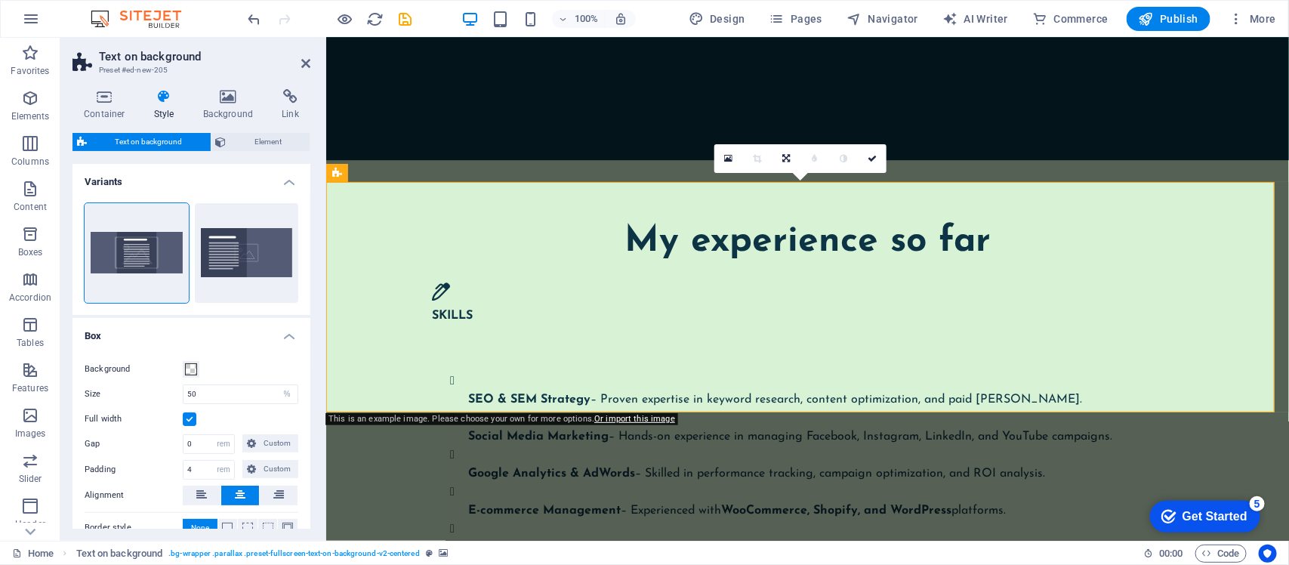
click at [240, 251] on button "Default" at bounding box center [247, 253] width 104 height 100
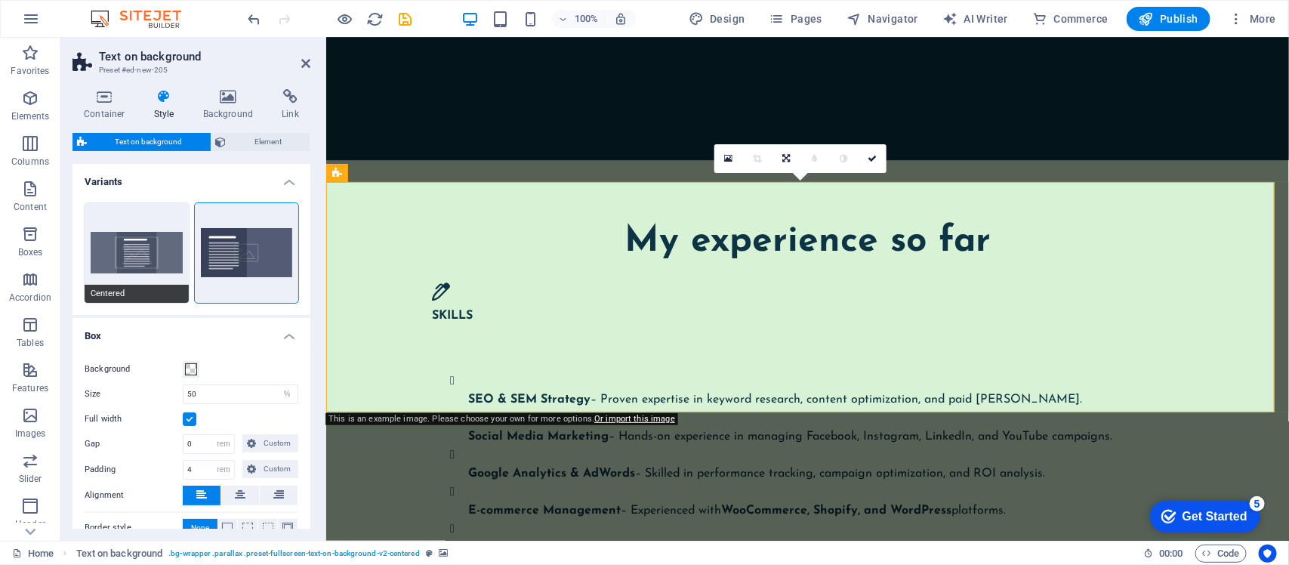
click at [141, 250] on button "Centered" at bounding box center [137, 253] width 104 height 100
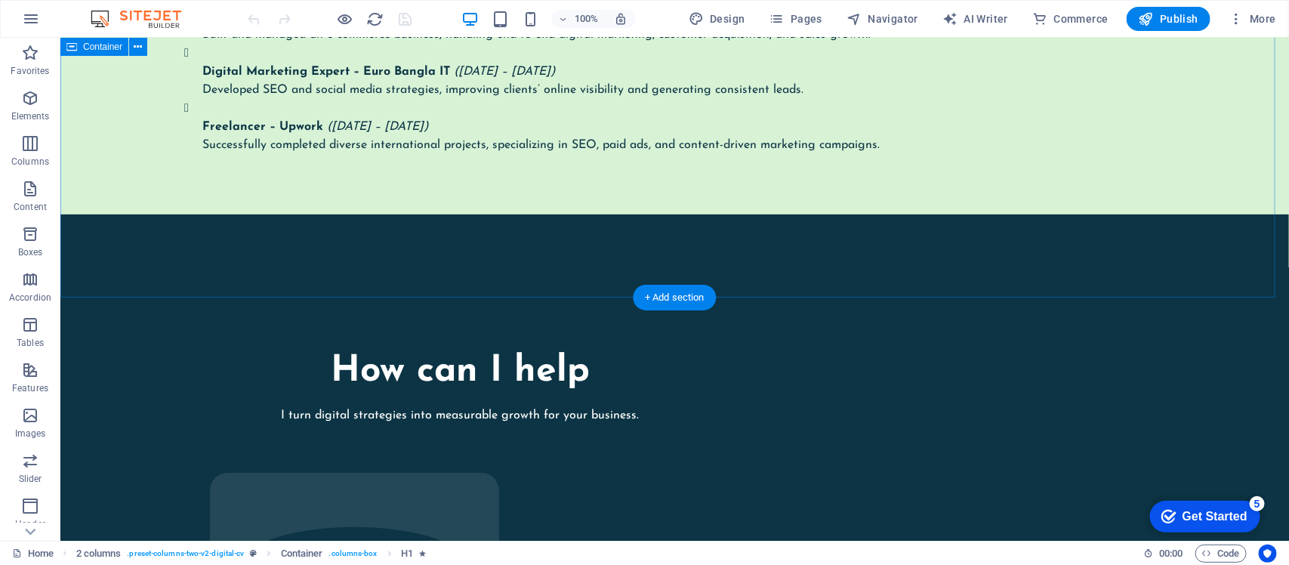
scroll to position [3021, 0]
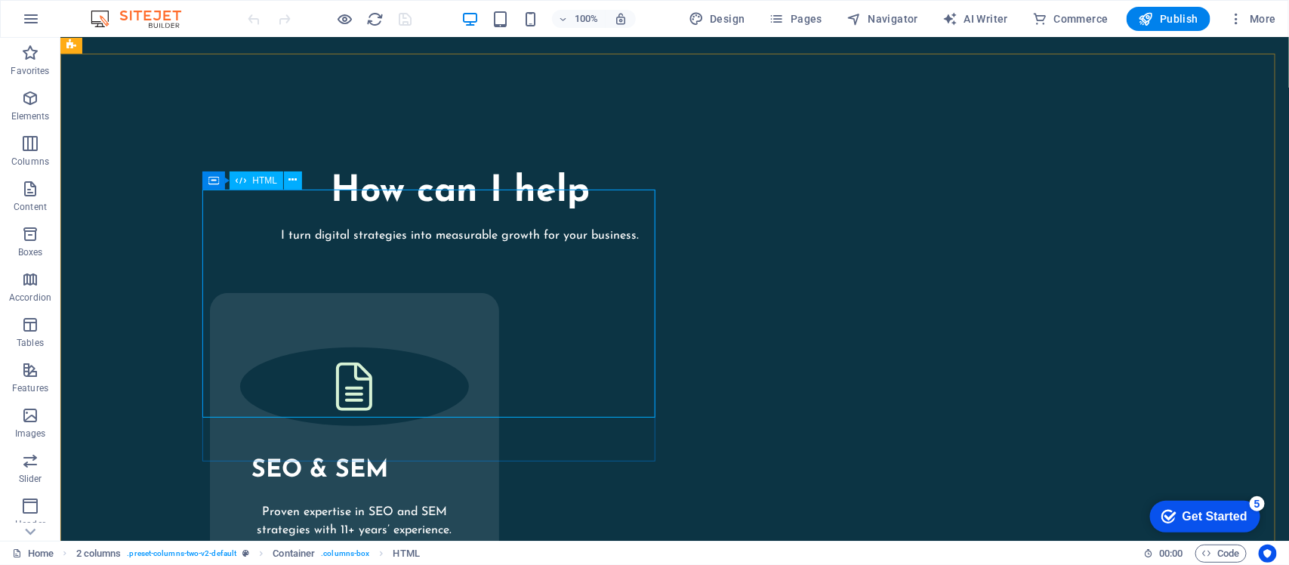
click at [247, 179] on div "HTML" at bounding box center [257, 180] width 54 height 18
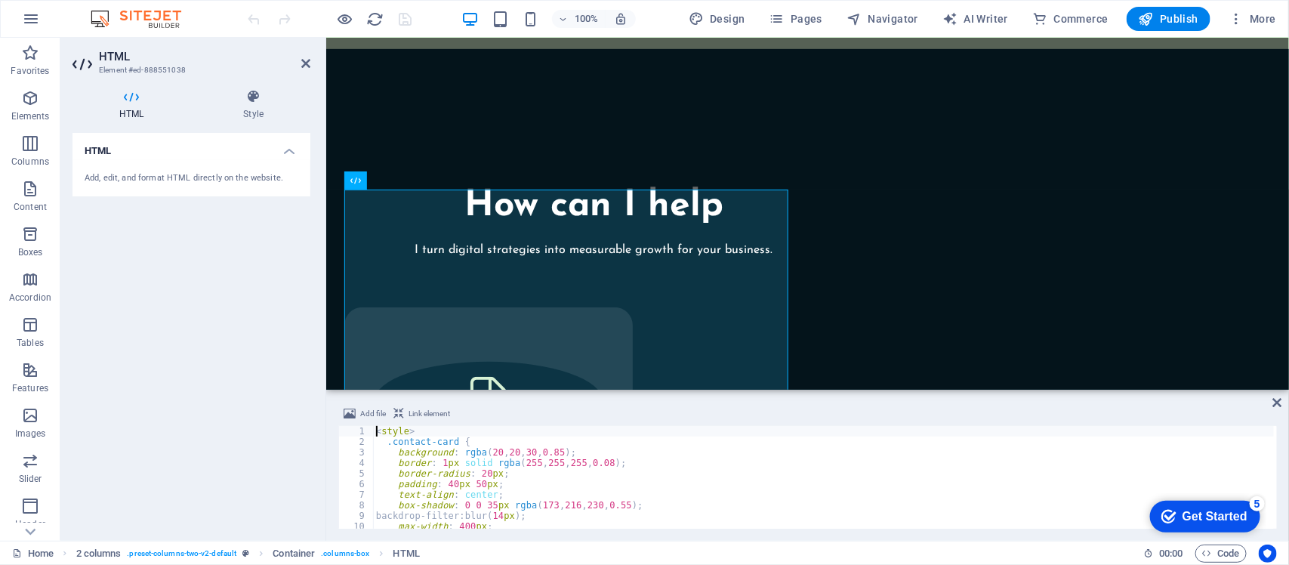
click at [527, 461] on div "< style > .contact-card { background : rgba ( 20 , 20 , 30 , 0.85 ) ; border : …" at bounding box center [824, 488] width 902 height 124
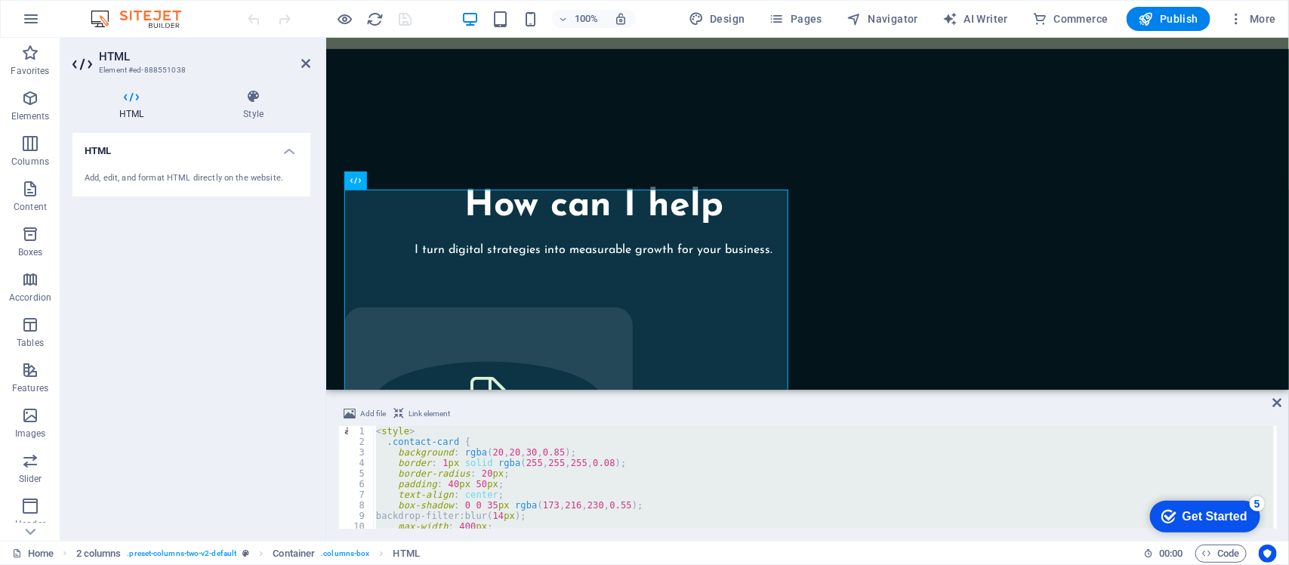
click at [458, 458] on div "< style > .contact-card { background : rgba ( 20 , 20 , 30 , 0.85 ) ; border : …" at bounding box center [823, 477] width 901 height 103
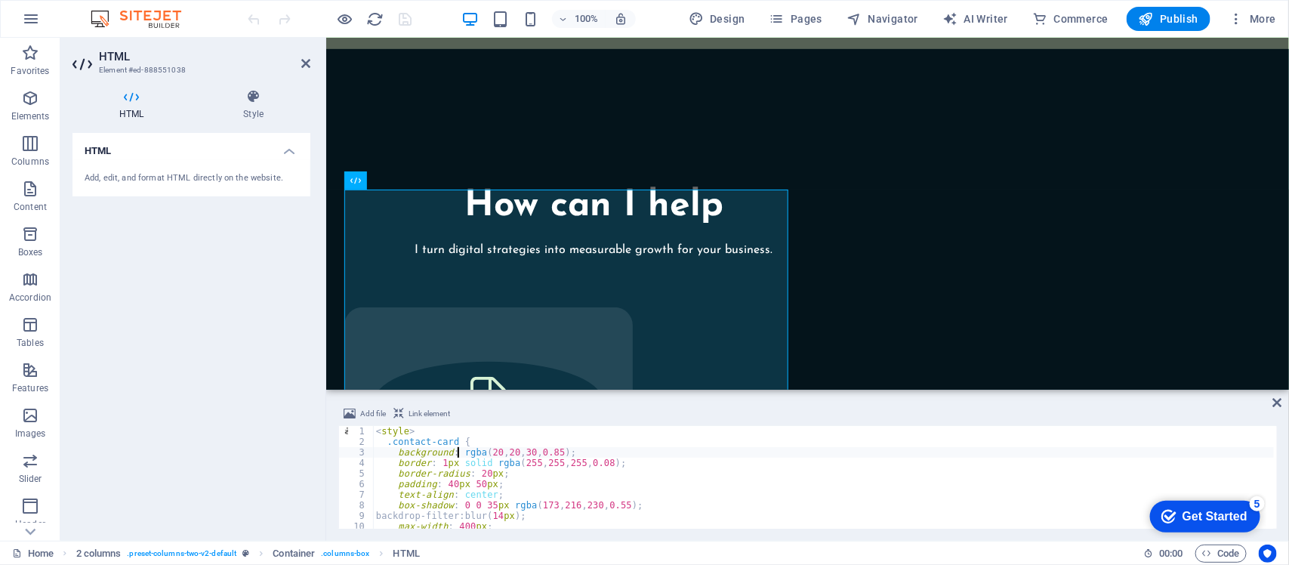
type textarea "</div>"
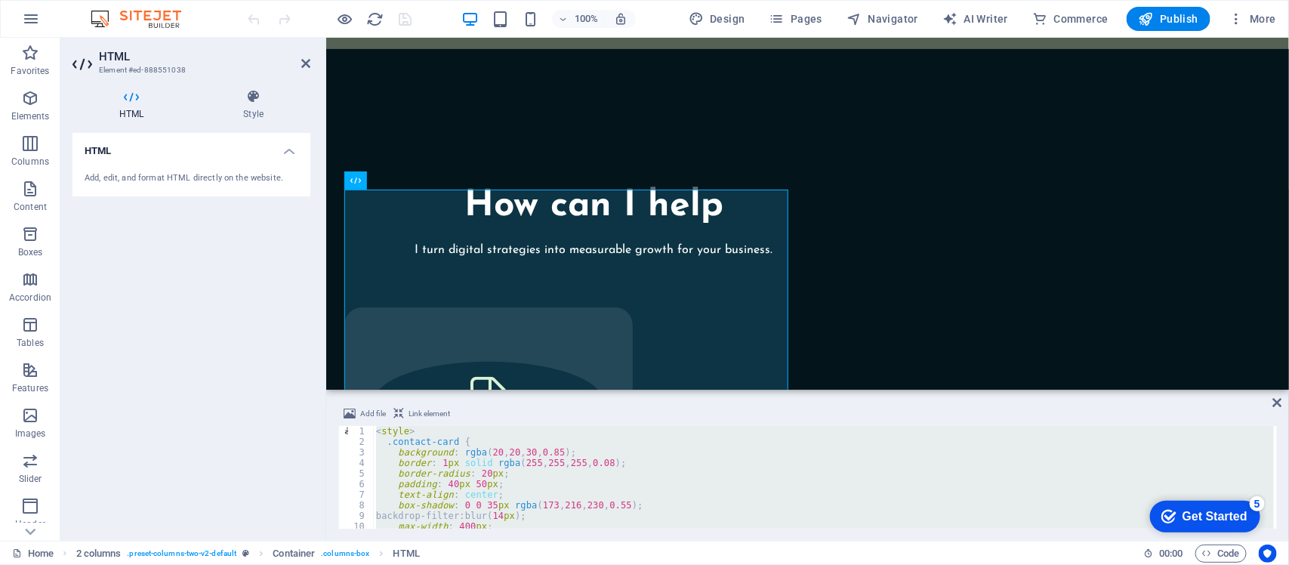
paste textarea
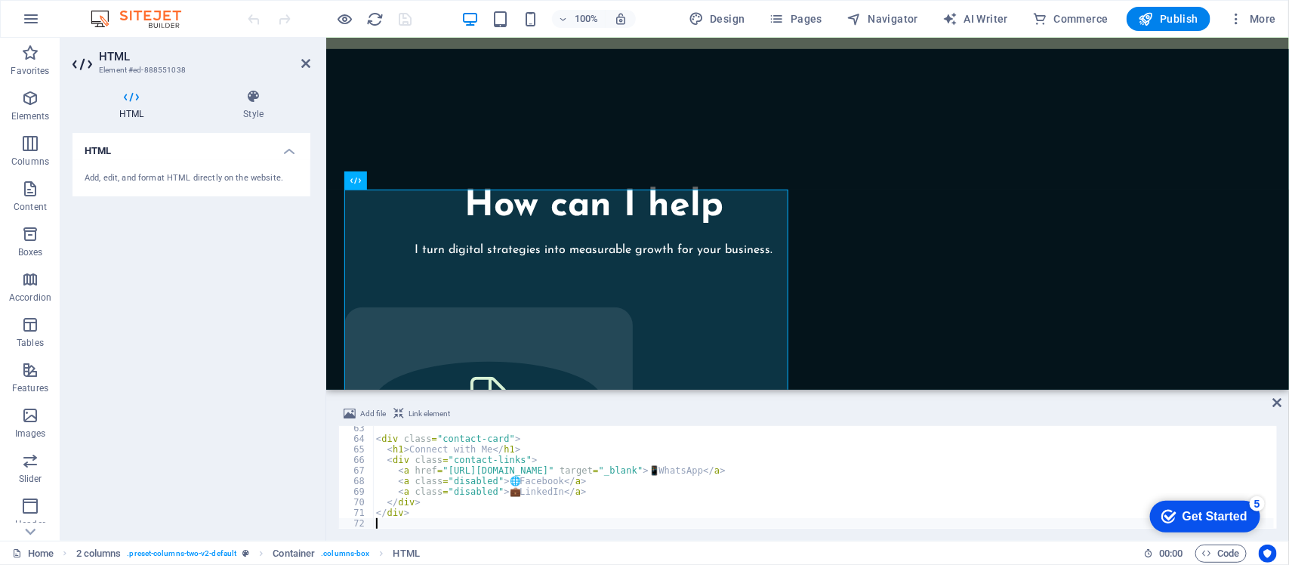
scroll to position [658, 0]
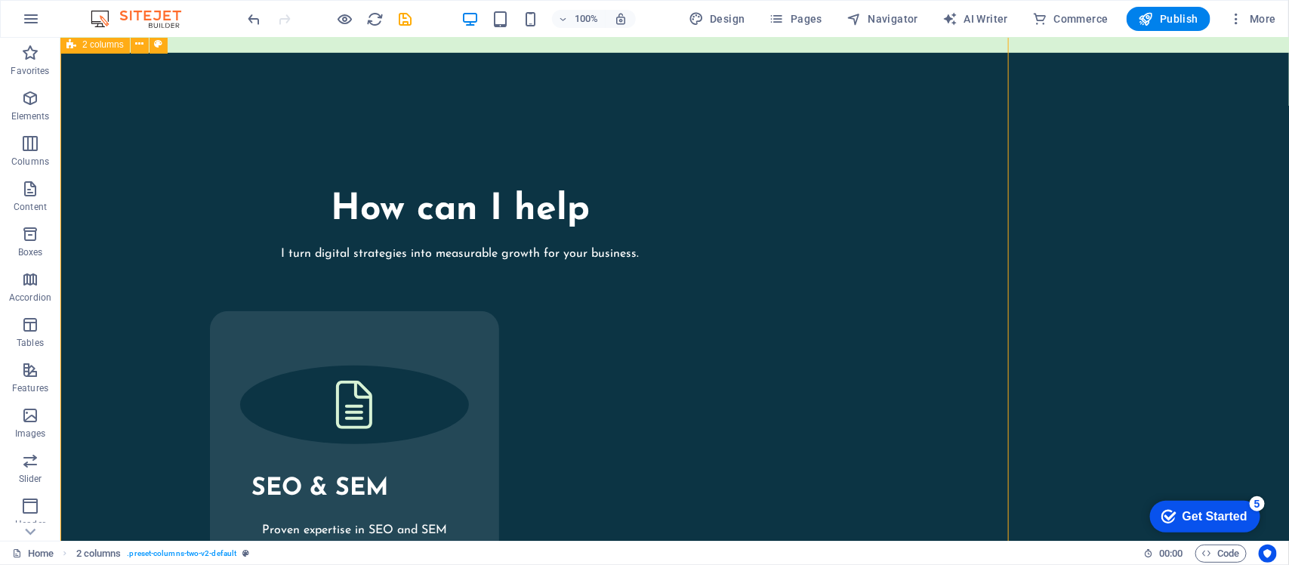
scroll to position [3021, 0]
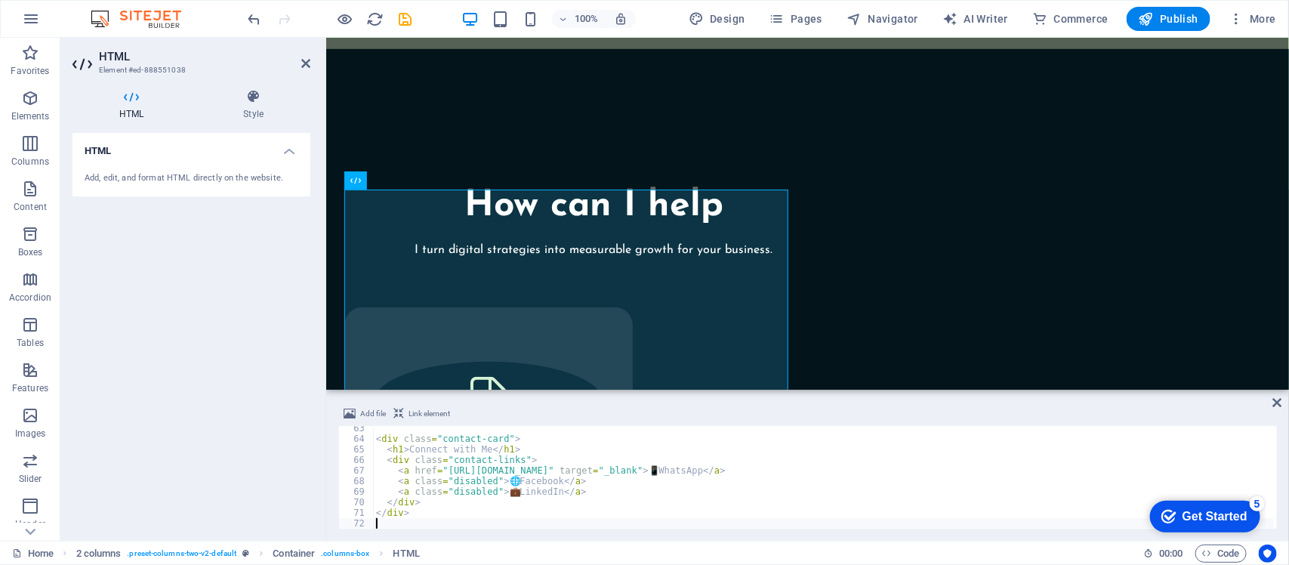
type textarea "</div>"
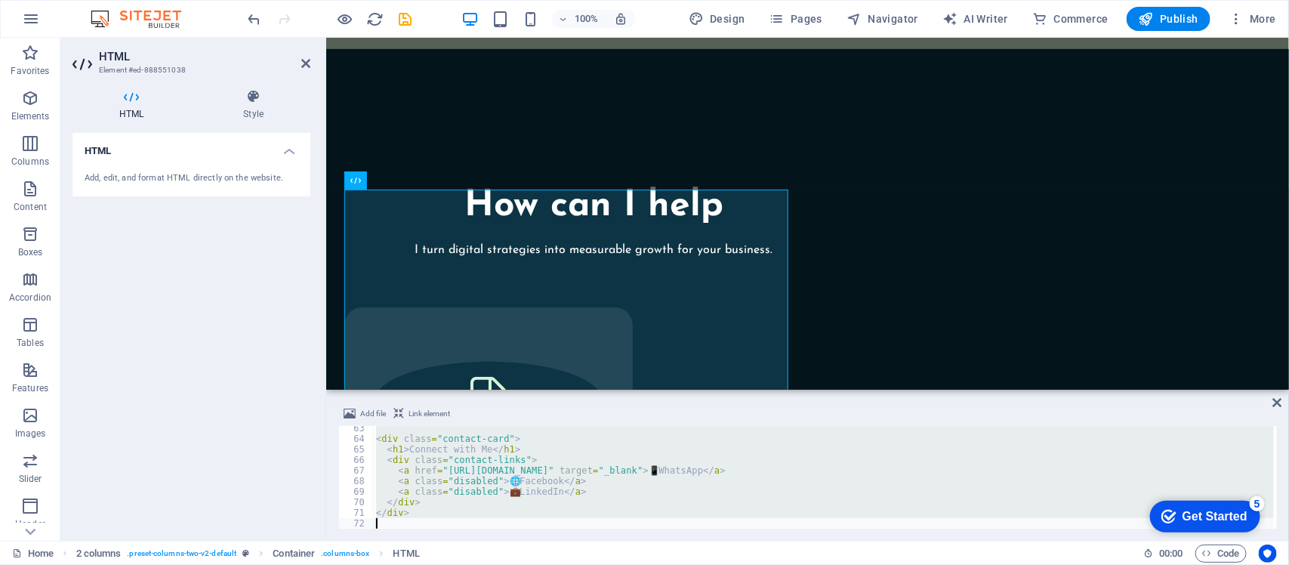
scroll to position [658, 0]
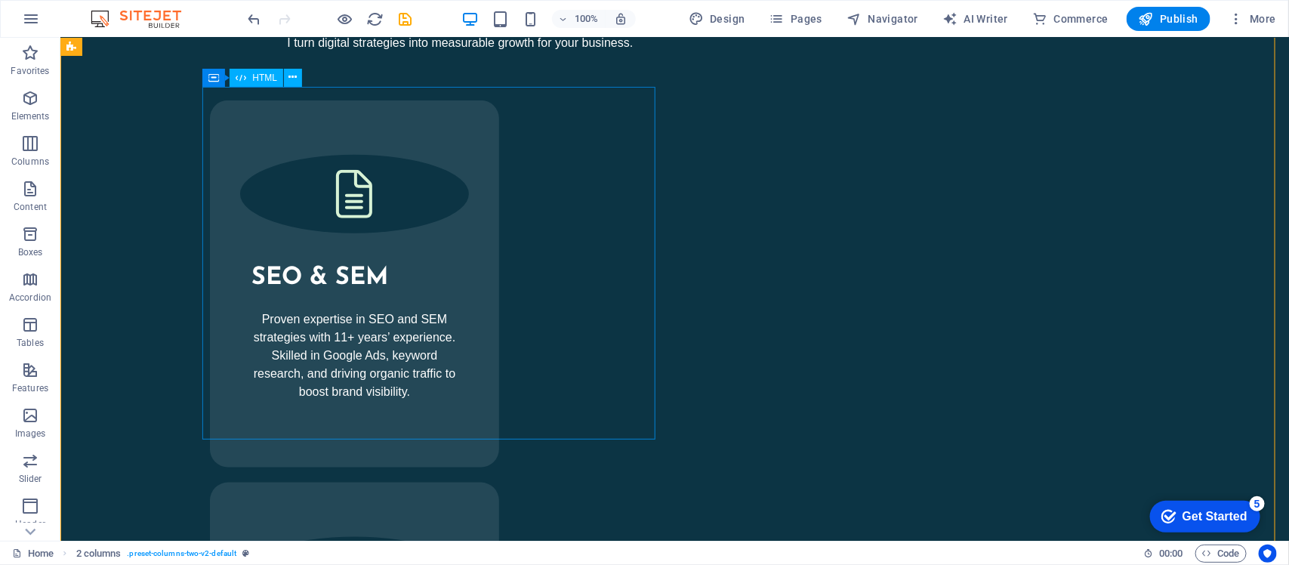
scroll to position [3210, 0]
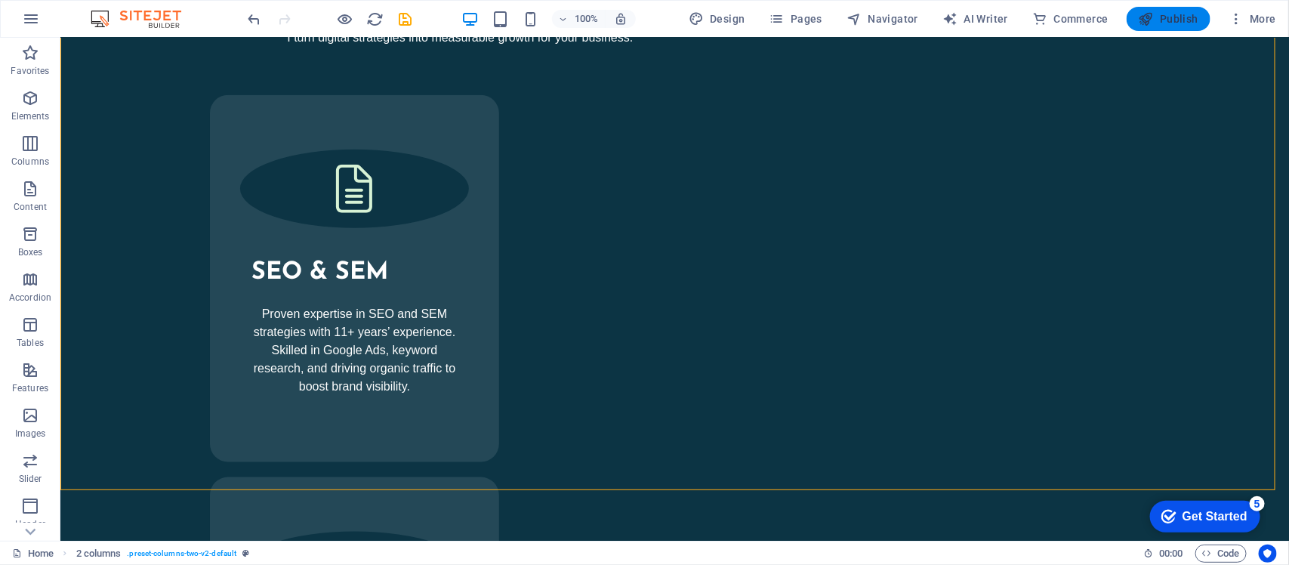
click at [1160, 16] on span "Publish" at bounding box center [1169, 18] width 60 height 15
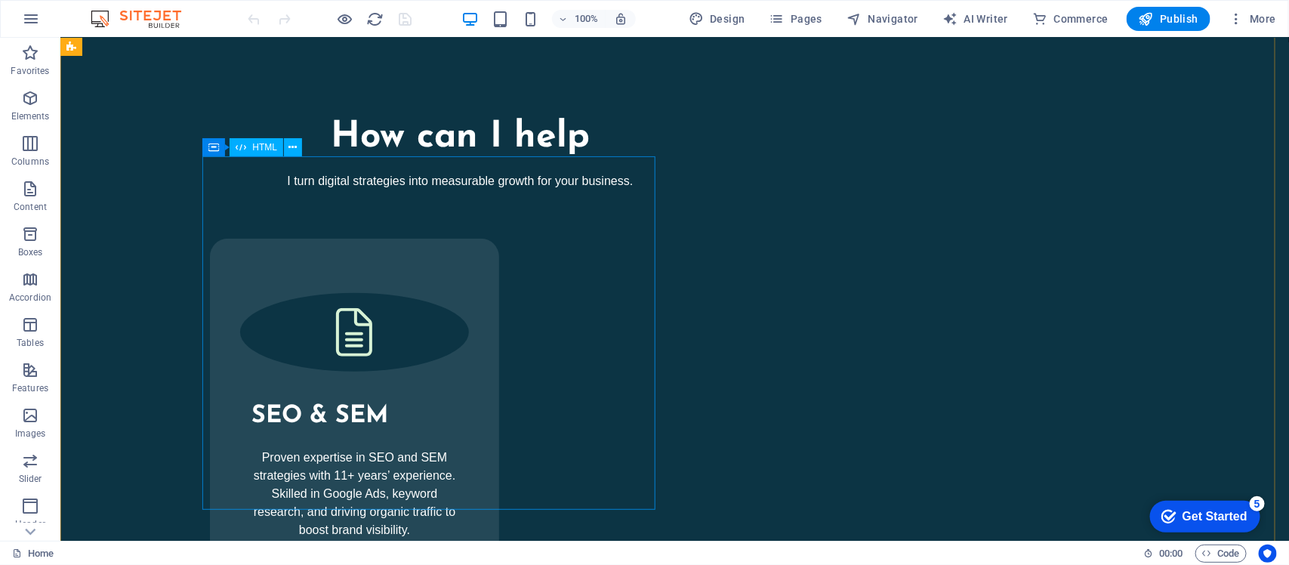
scroll to position [3054, 0]
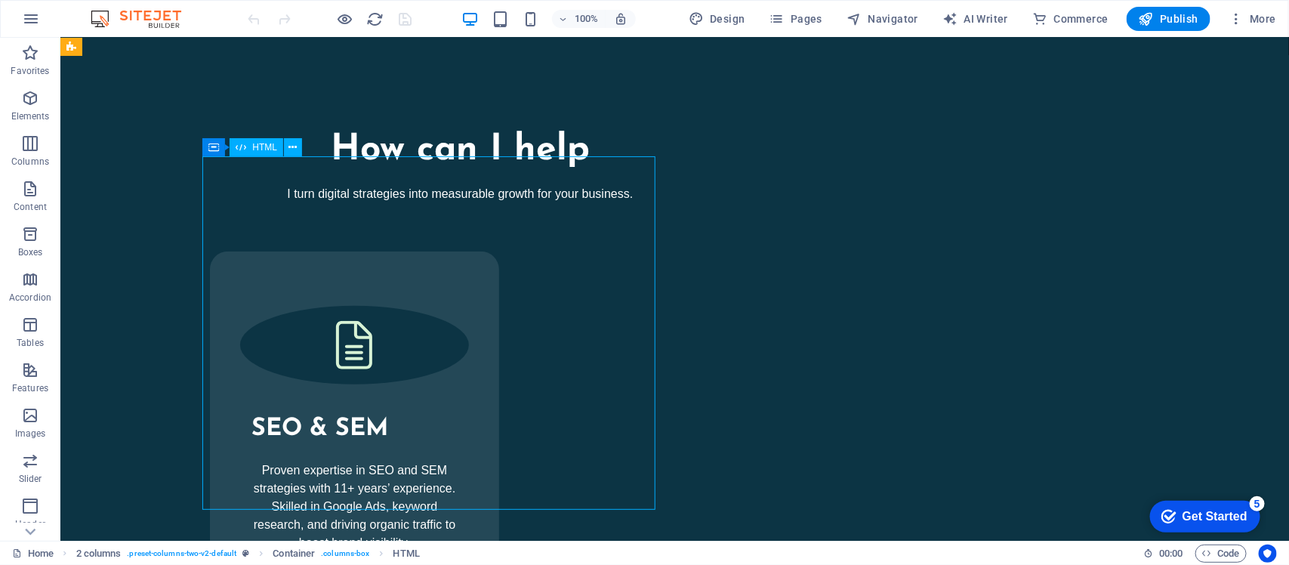
drag, startPoint x: 519, startPoint y: 266, endPoint x: 520, endPoint y: 181, distance: 84.6
drag, startPoint x: 525, startPoint y: 177, endPoint x: 525, endPoint y: 145, distance: 32.5
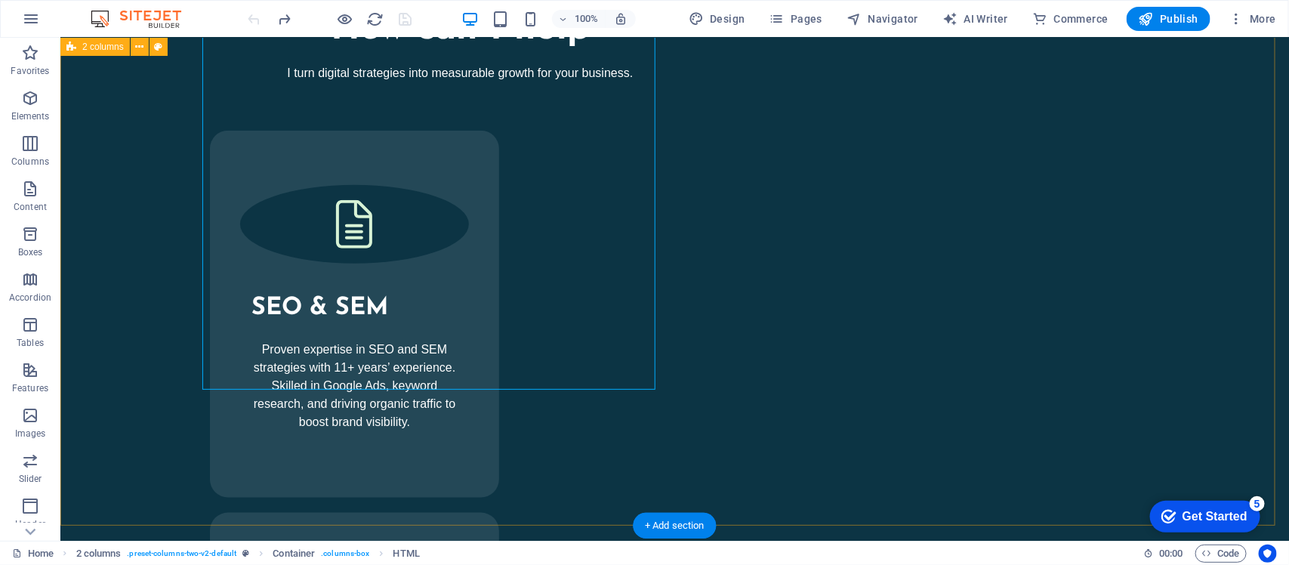
scroll to position [3080, 0]
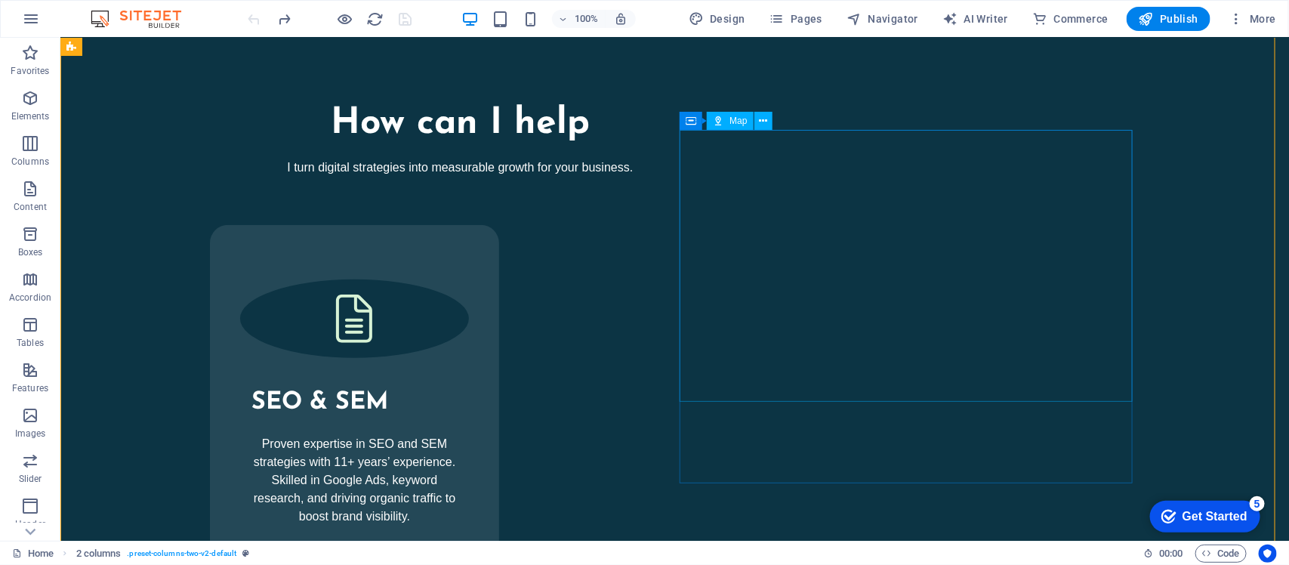
click at [761, 113] on icon at bounding box center [763, 121] width 8 height 16
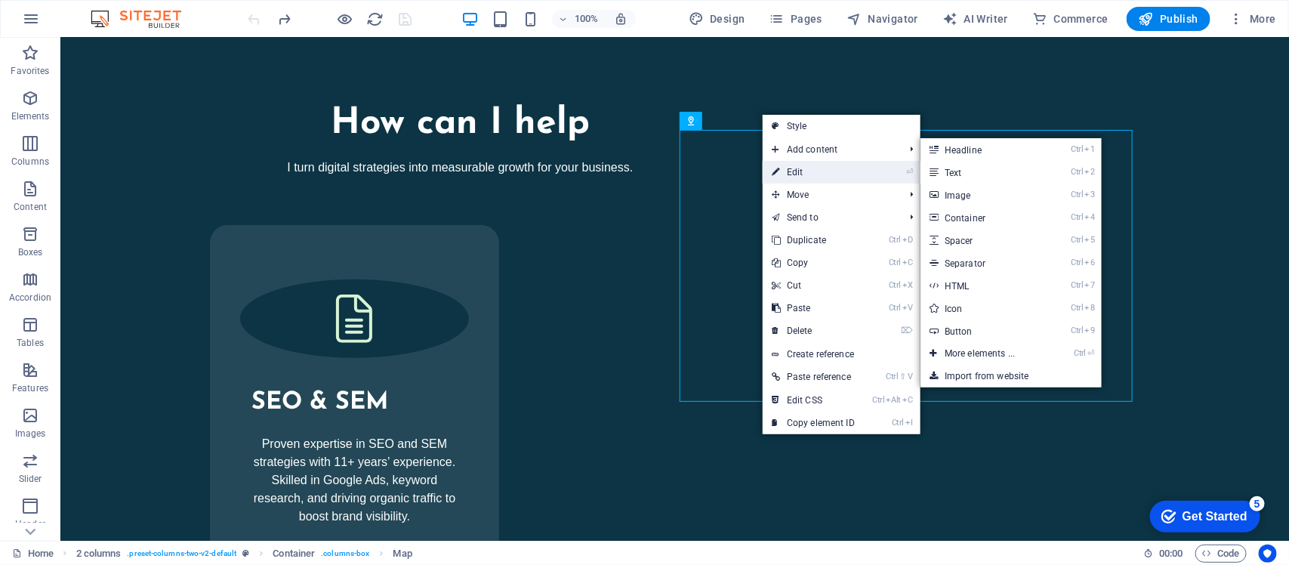
click at [791, 171] on link "⏎ Edit" at bounding box center [813, 172] width 101 height 23
select select "1"
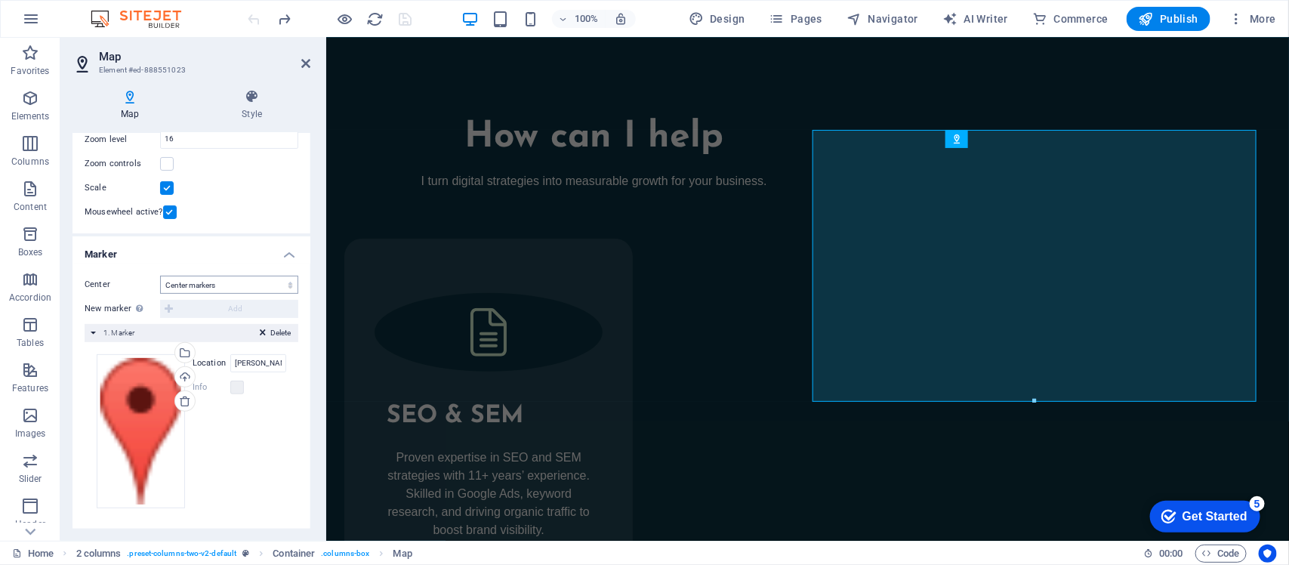
scroll to position [0, 0]
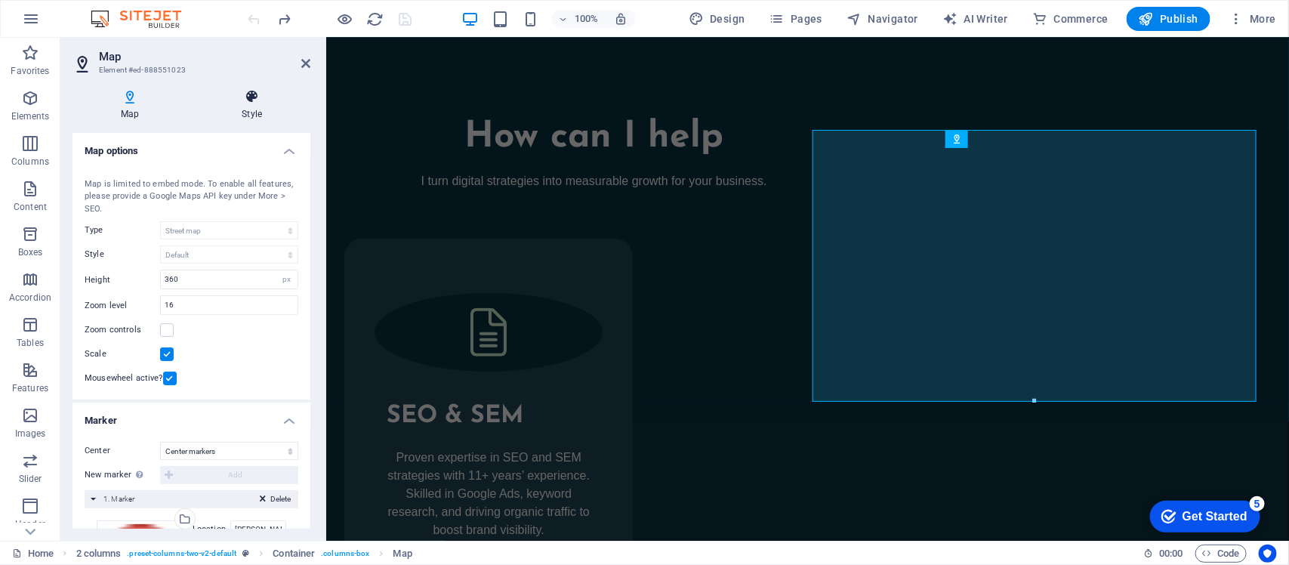
click at [242, 110] on h4 "Style" at bounding box center [251, 105] width 117 height 32
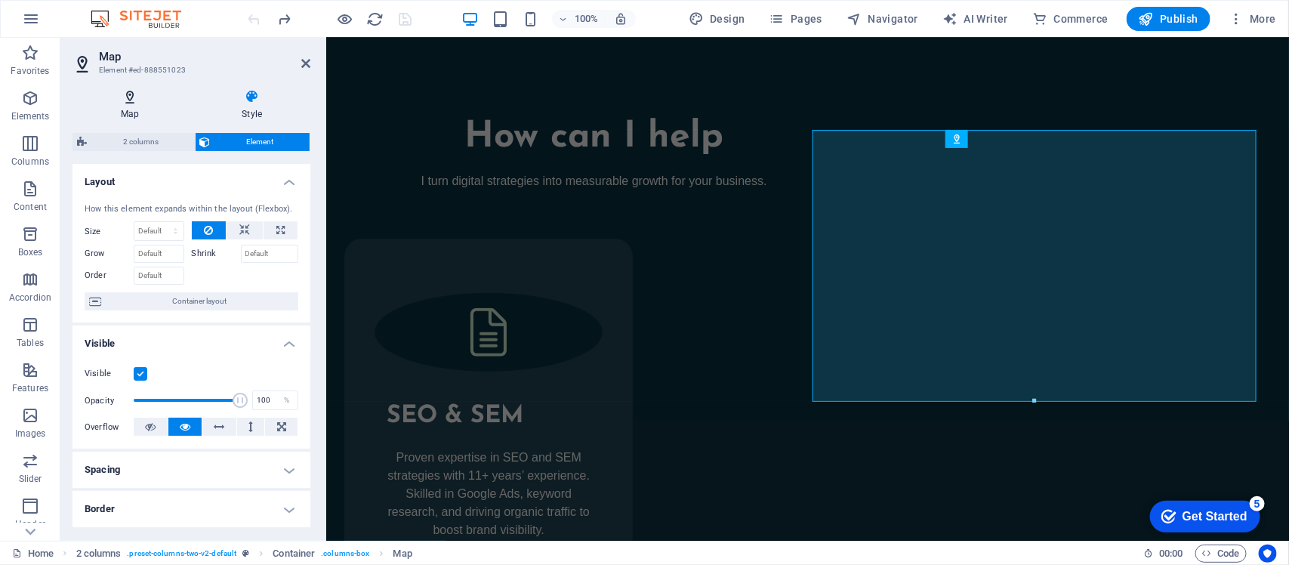
click at [136, 113] on h4 "Map" at bounding box center [133, 105] width 121 height 32
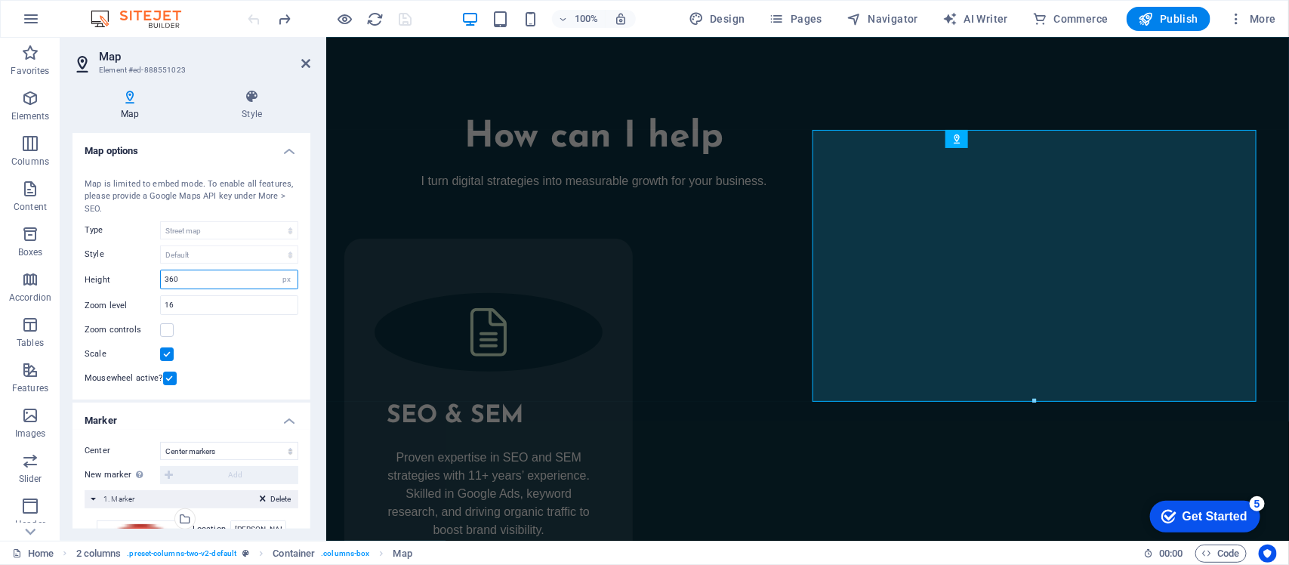
click at [195, 274] on input "360" at bounding box center [229, 279] width 137 height 18
click at [202, 285] on input "380" at bounding box center [229, 279] width 137 height 18
type input "400"
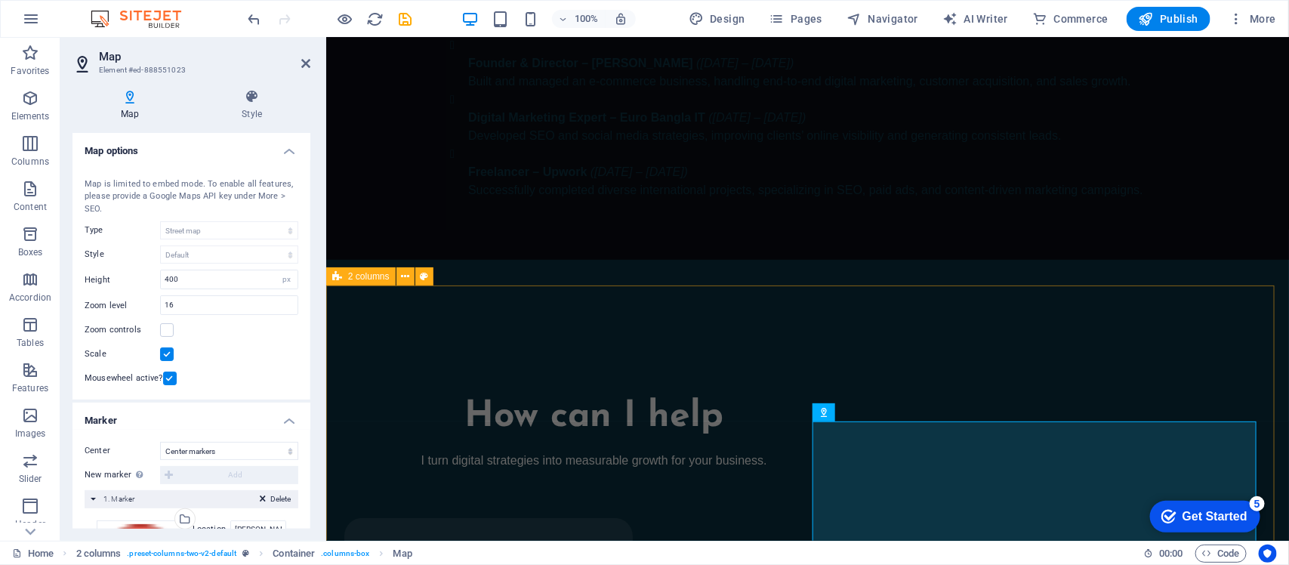
scroll to position [2753, 0]
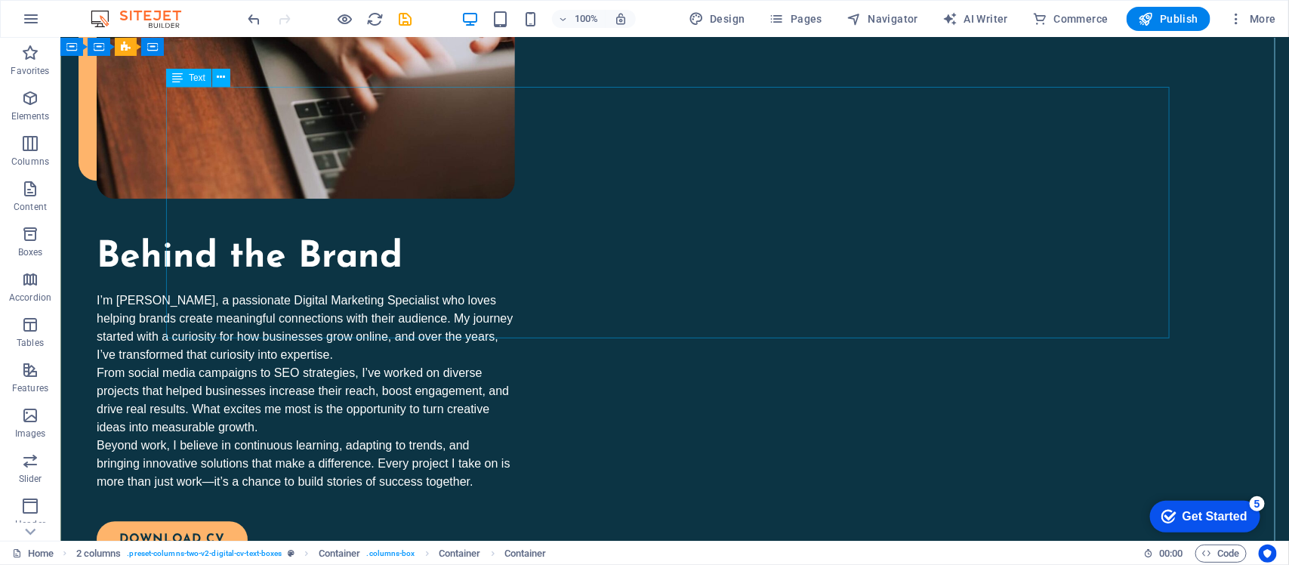
scroll to position [1354, 0]
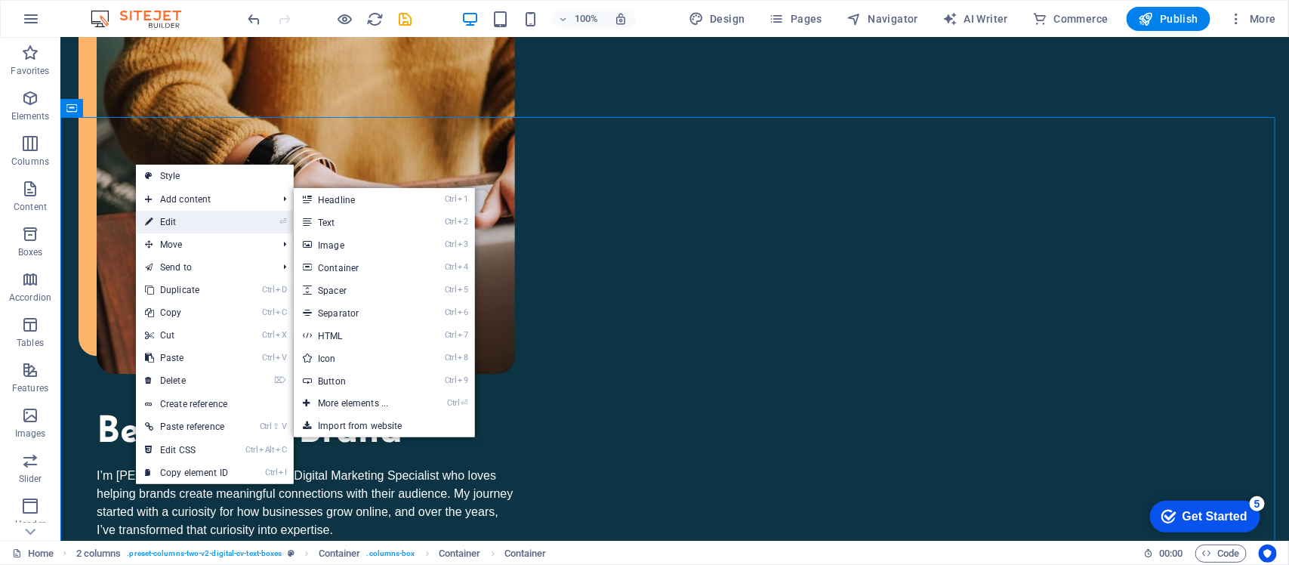
click at [166, 217] on link "⏎ Edit" at bounding box center [186, 222] width 101 height 23
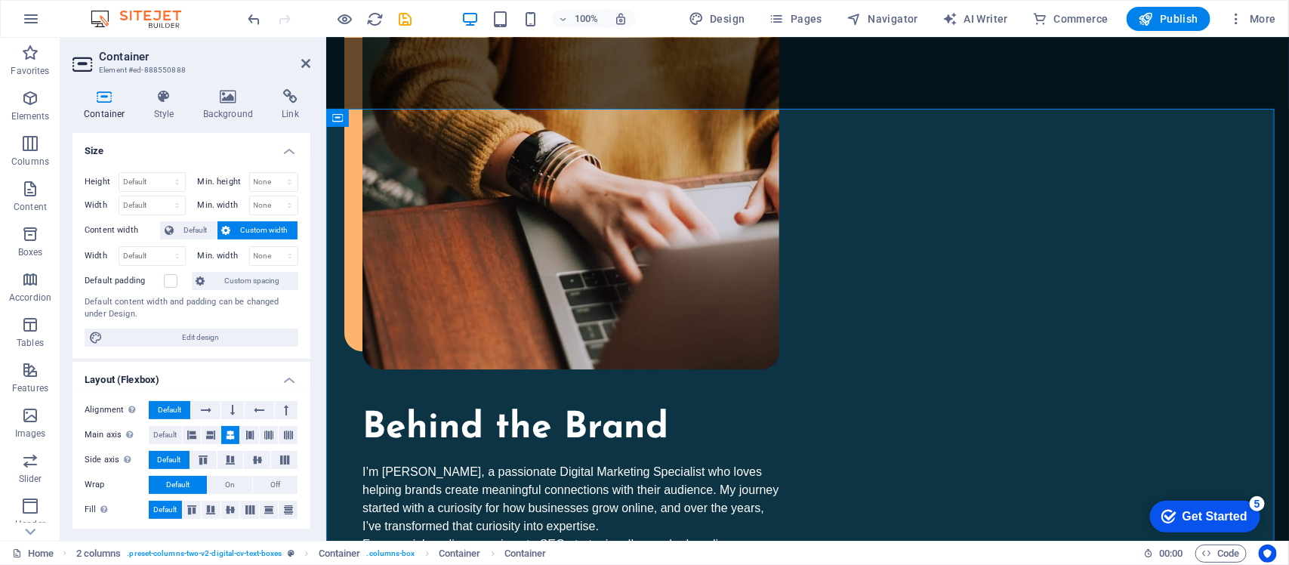
scroll to position [1345, 0]
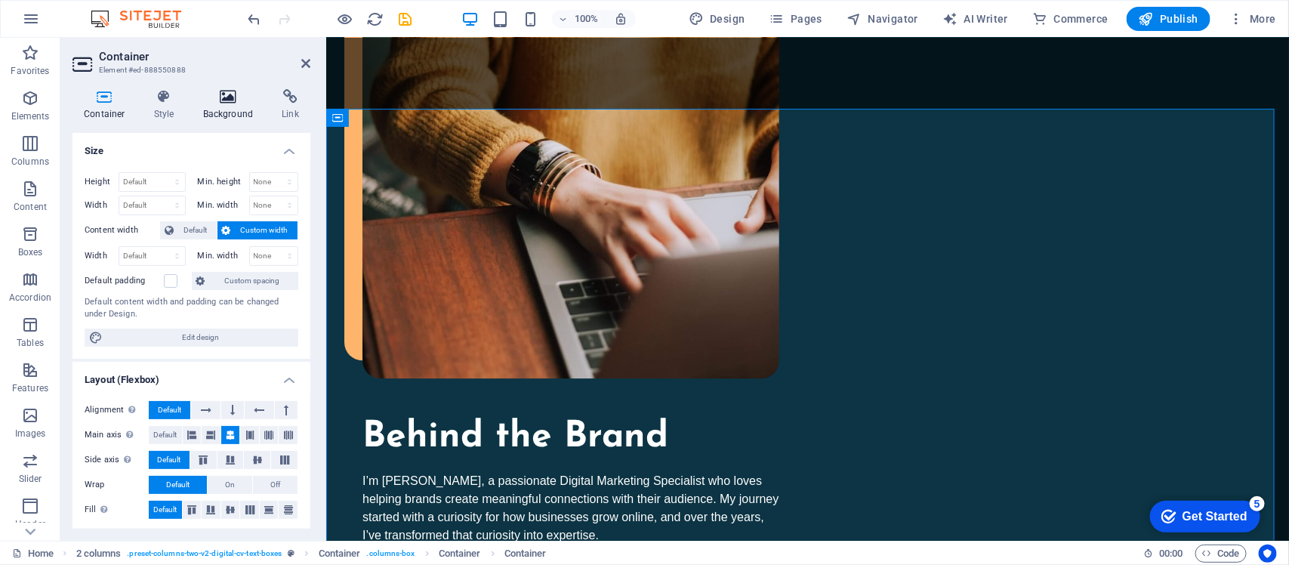
click at [238, 104] on h4 "Background" at bounding box center [231, 105] width 79 height 32
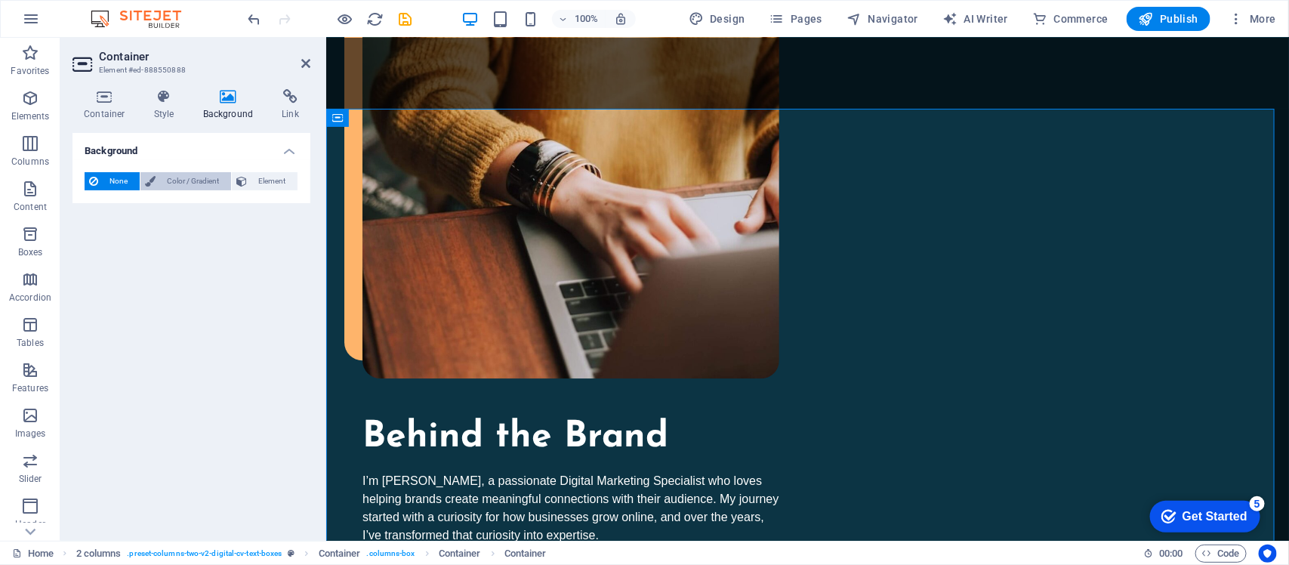
click at [168, 181] on span "Color / Gradient" at bounding box center [193, 181] width 66 height 18
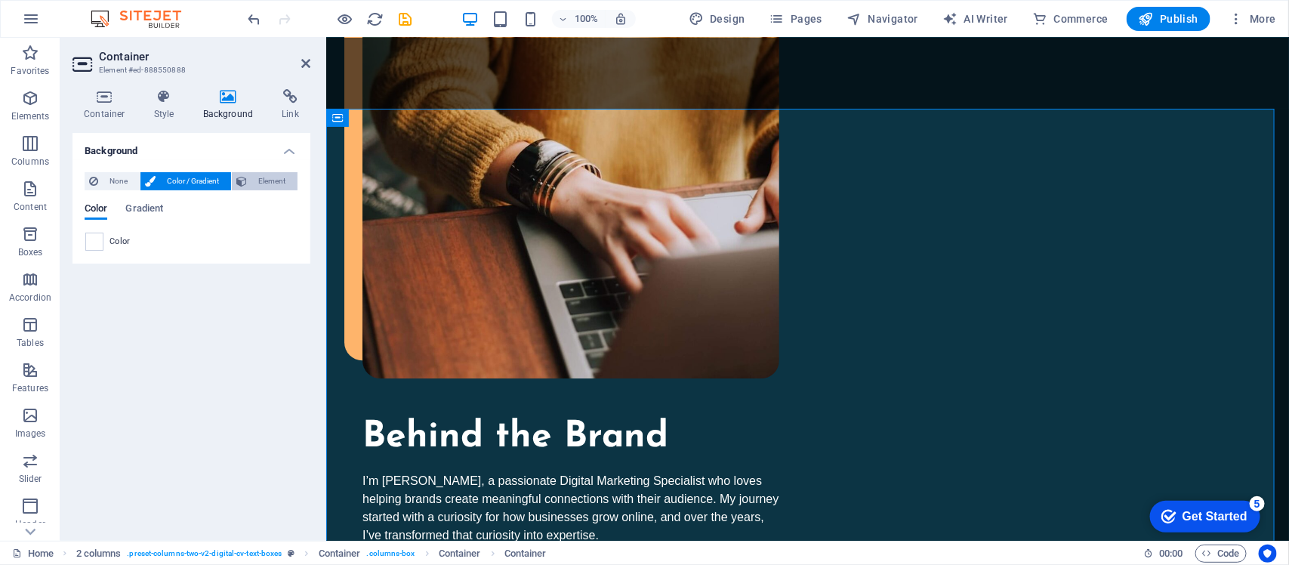
click at [254, 177] on span "Element" at bounding box center [273, 181] width 42 height 18
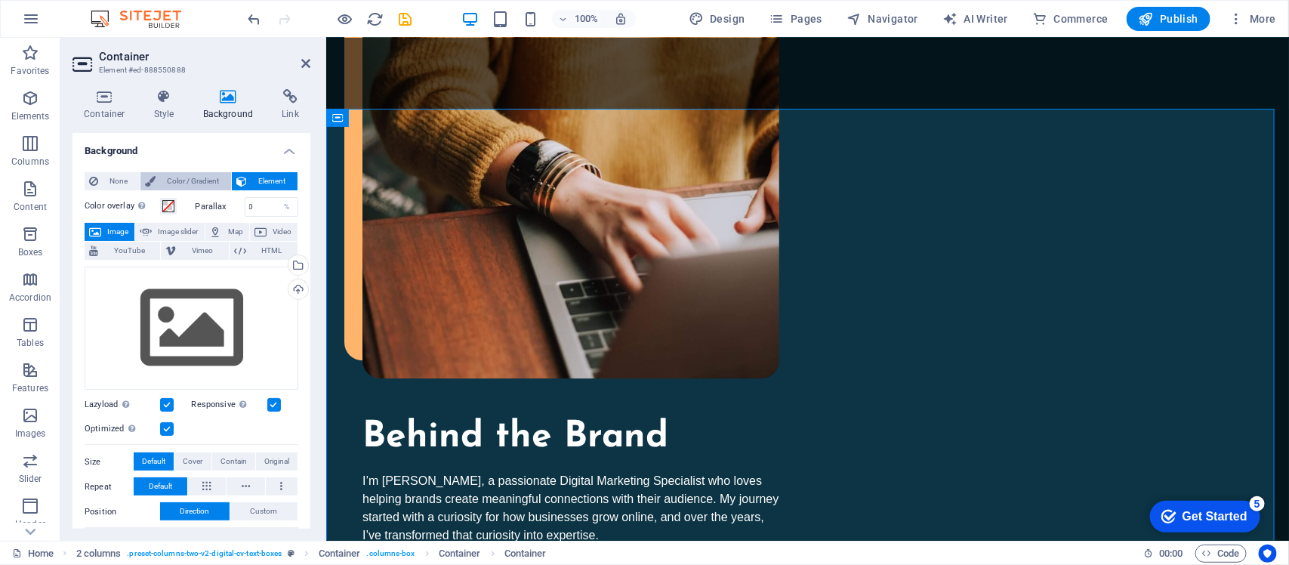
click at [187, 180] on span "Color / Gradient" at bounding box center [193, 181] width 66 height 18
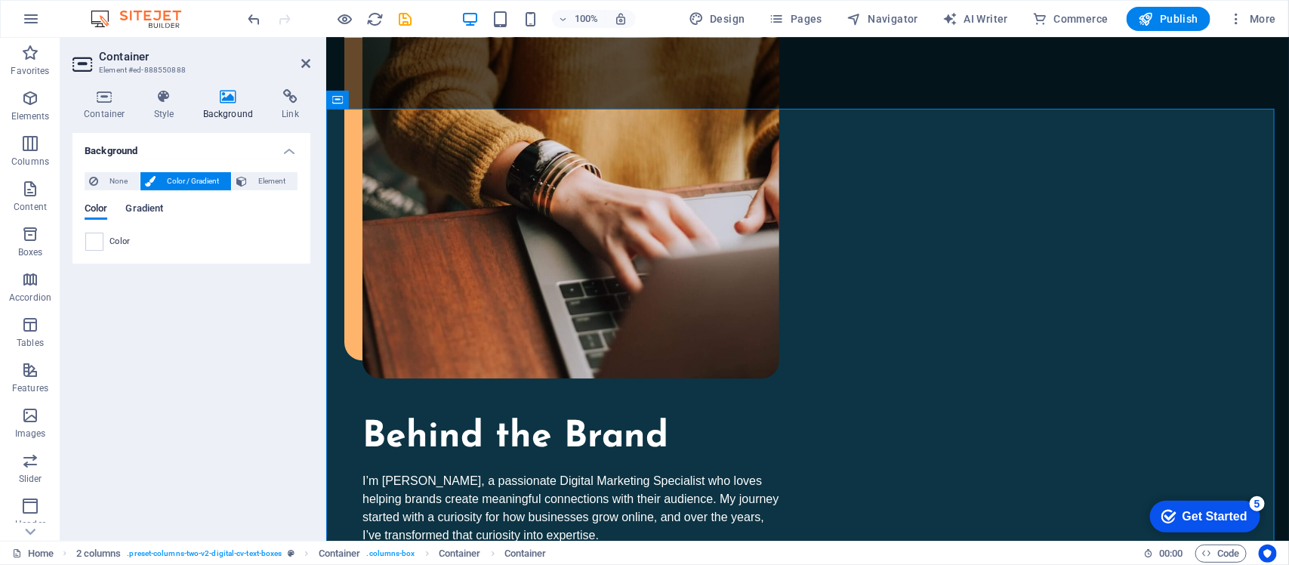
click at [144, 214] on span "Gradient" at bounding box center [144, 209] width 38 height 21
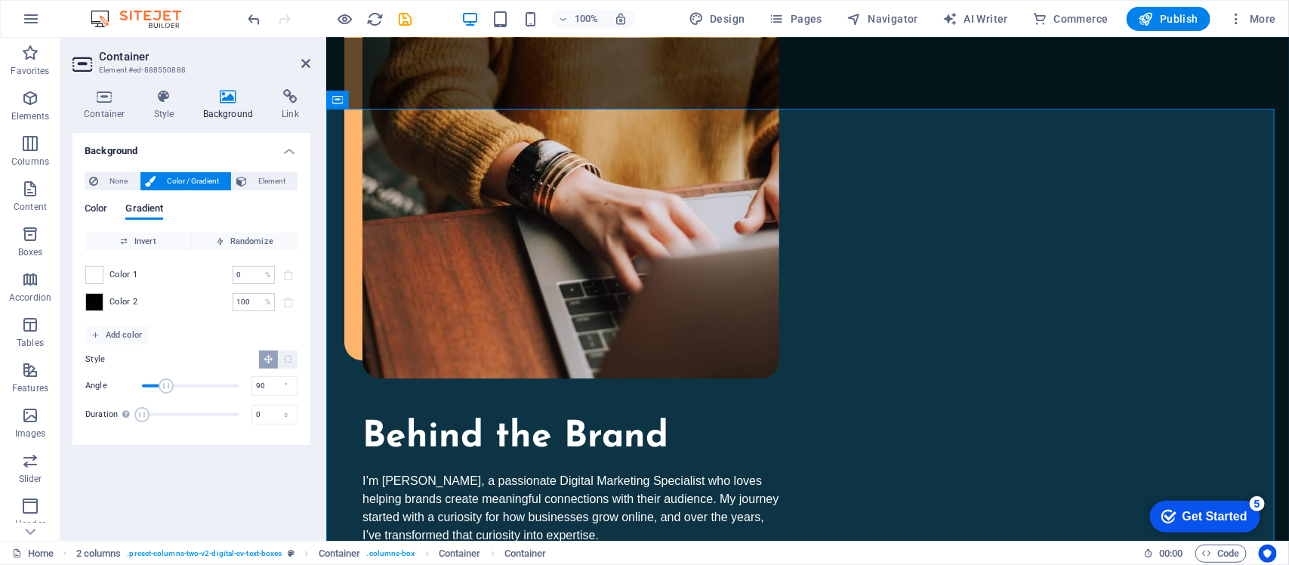
click at [100, 214] on span "Color" at bounding box center [96, 209] width 23 height 21
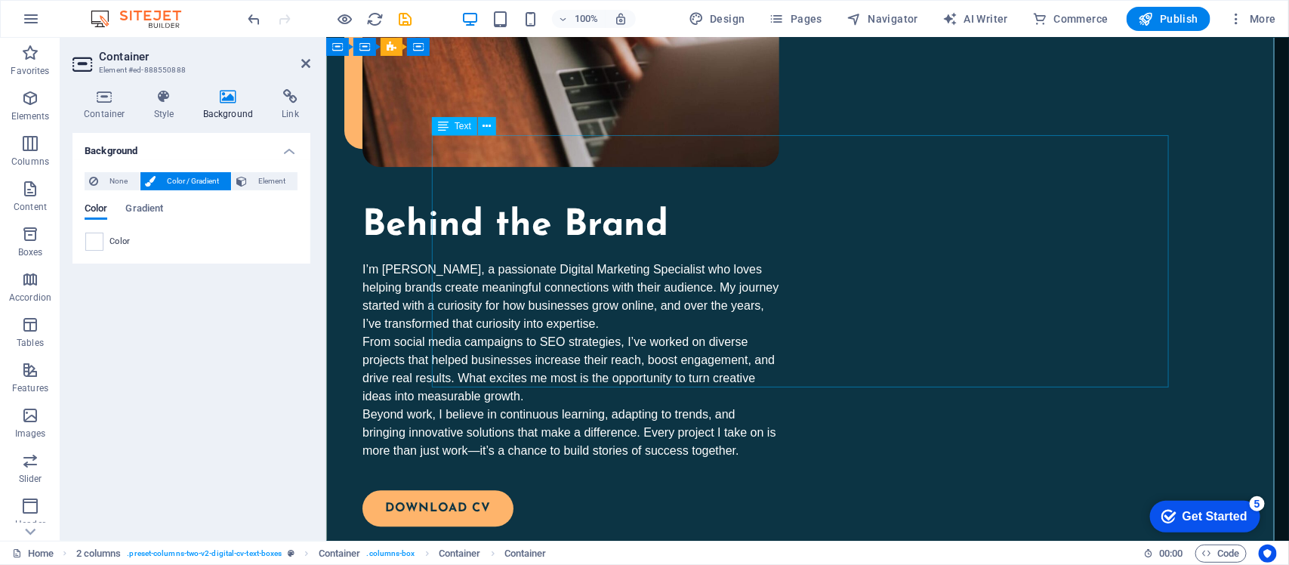
scroll to position [1440, 0]
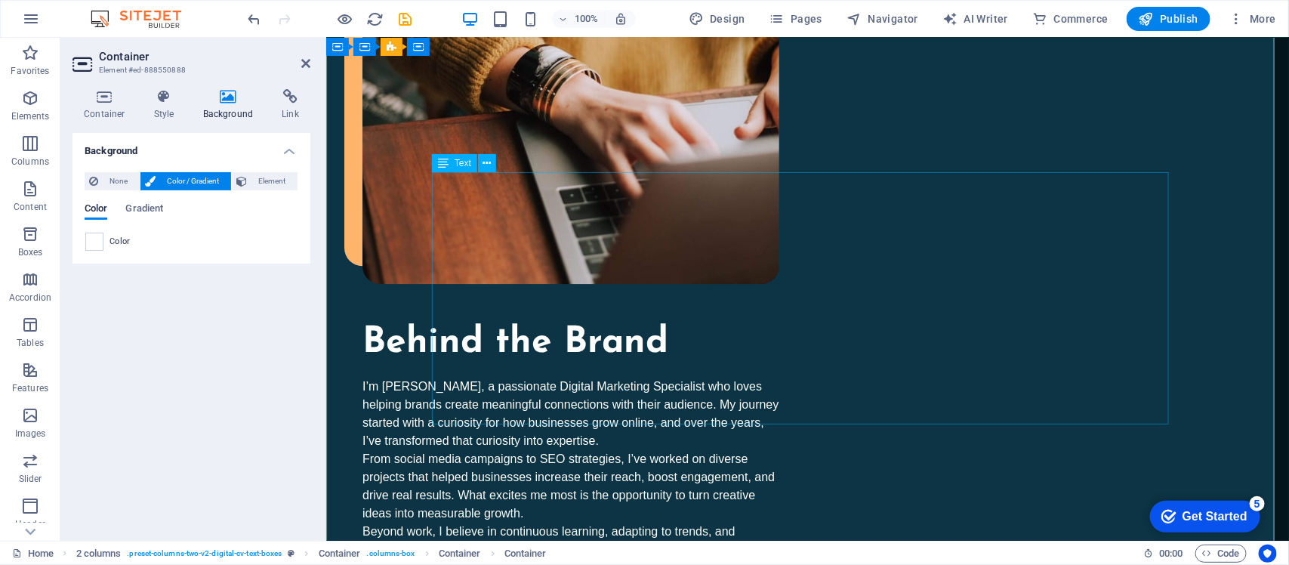
click at [110, 180] on span "None" at bounding box center [119, 181] width 32 height 18
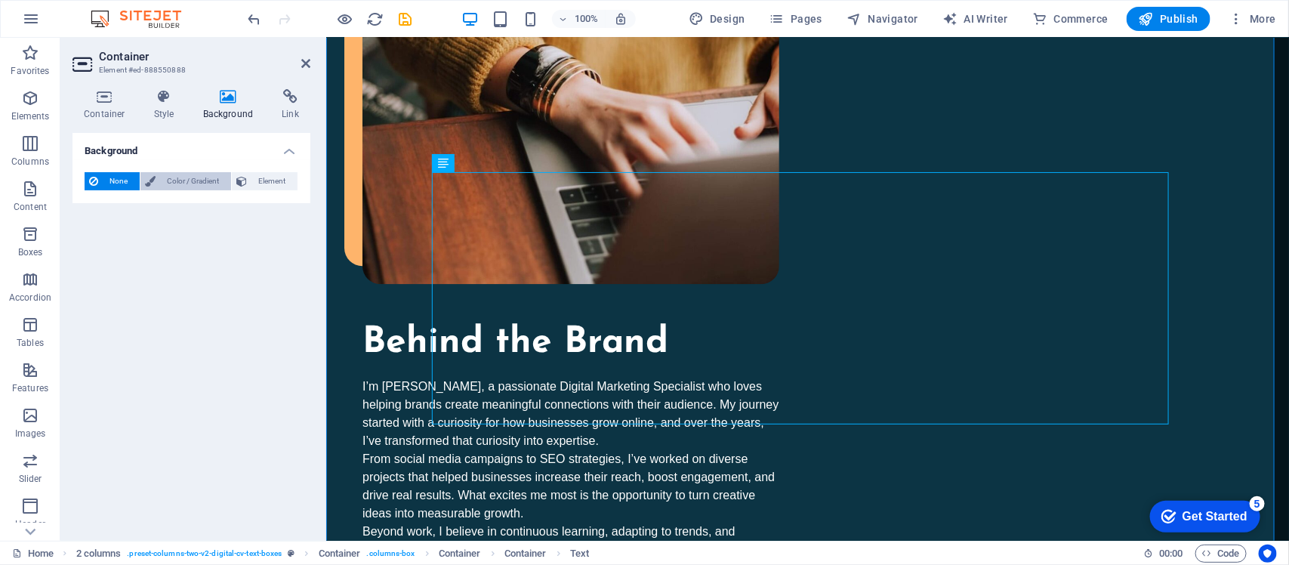
click at [181, 182] on span "Color / Gradient" at bounding box center [193, 181] width 66 height 18
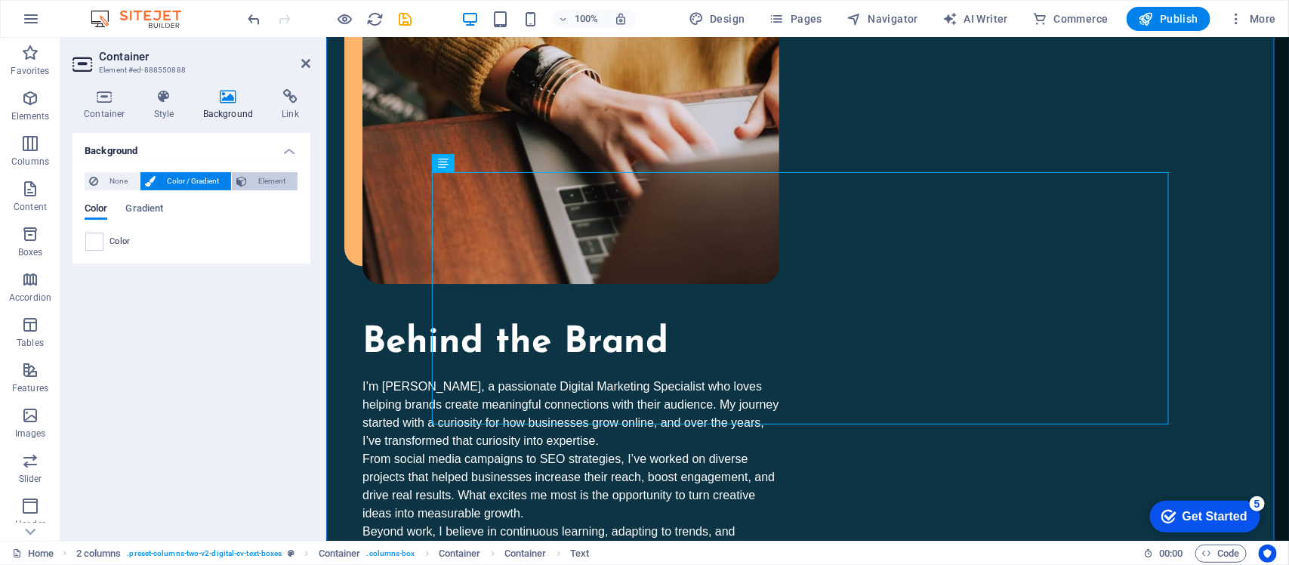
click at [267, 182] on span "Element" at bounding box center [273, 181] width 42 height 18
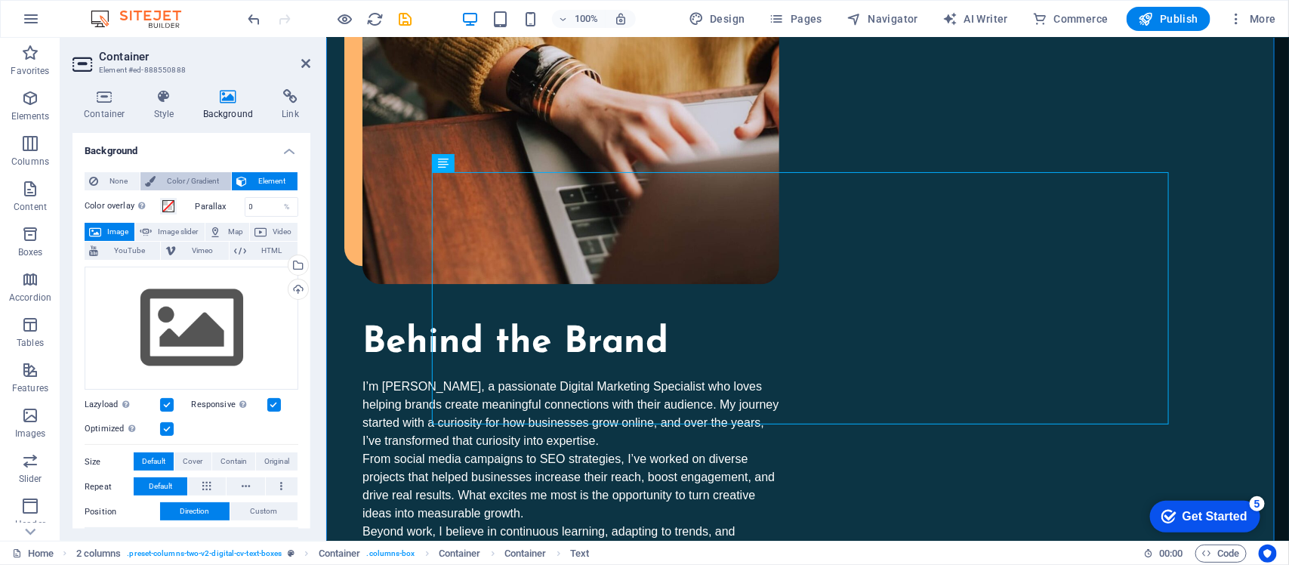
click at [204, 183] on span "Color / Gradient" at bounding box center [193, 181] width 66 height 18
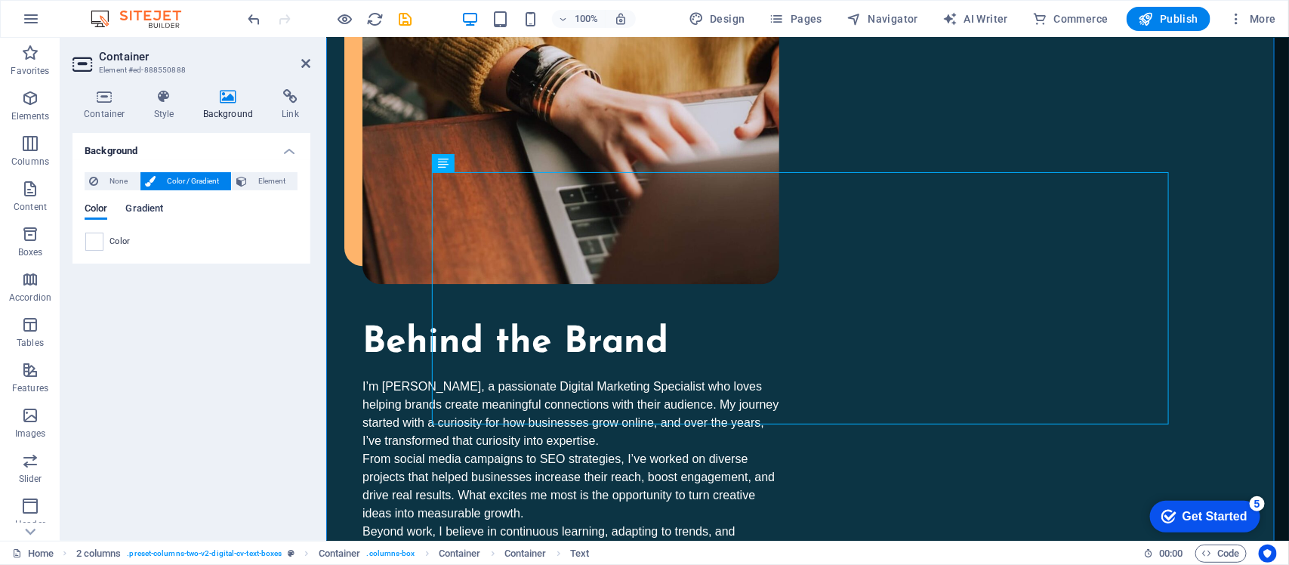
click at [146, 213] on span "Gradient" at bounding box center [144, 209] width 38 height 21
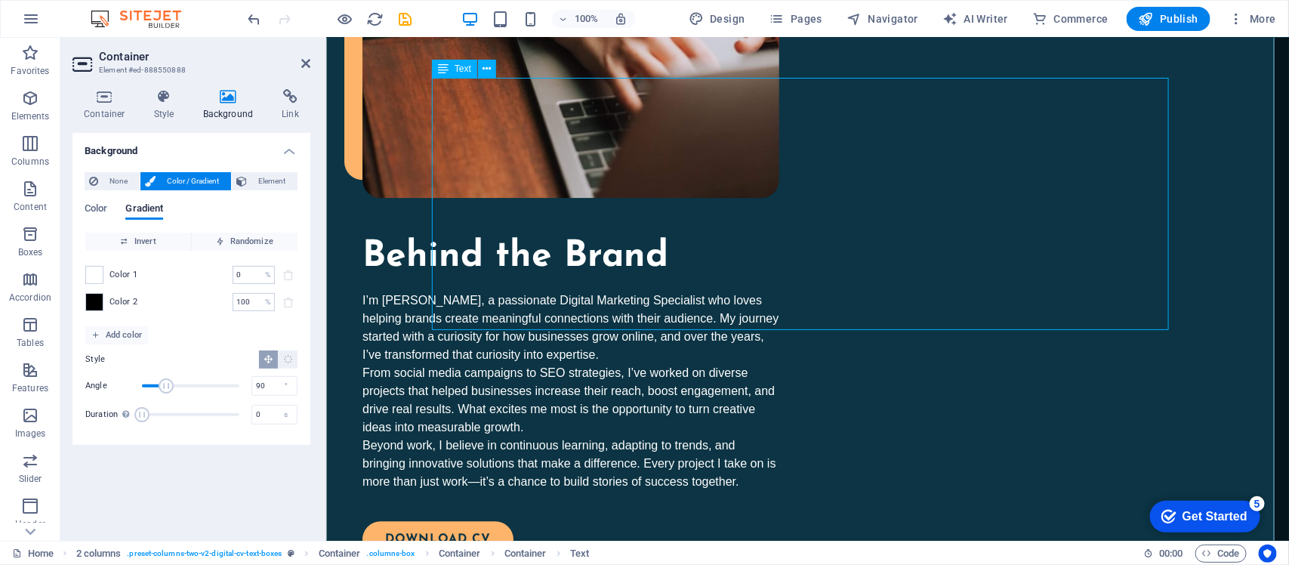
scroll to position [1534, 0]
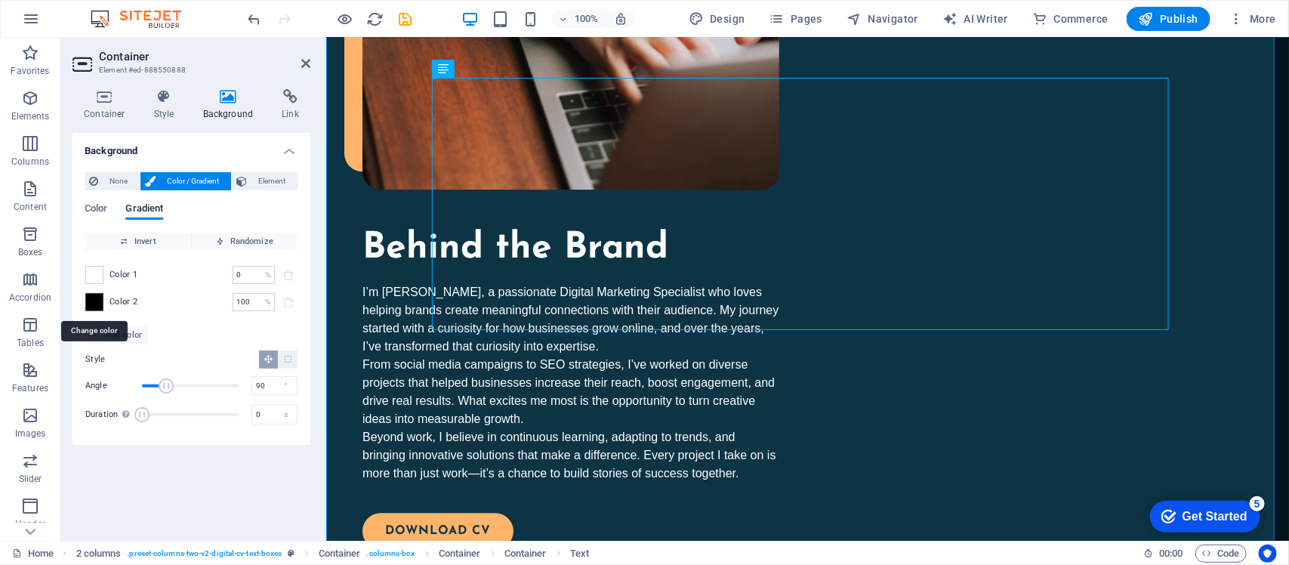
click at [96, 307] on span at bounding box center [94, 302] width 17 height 17
click at [292, 297] on span at bounding box center [288, 302] width 18 height 18
click at [257, 298] on input "100" at bounding box center [246, 302] width 26 height 18
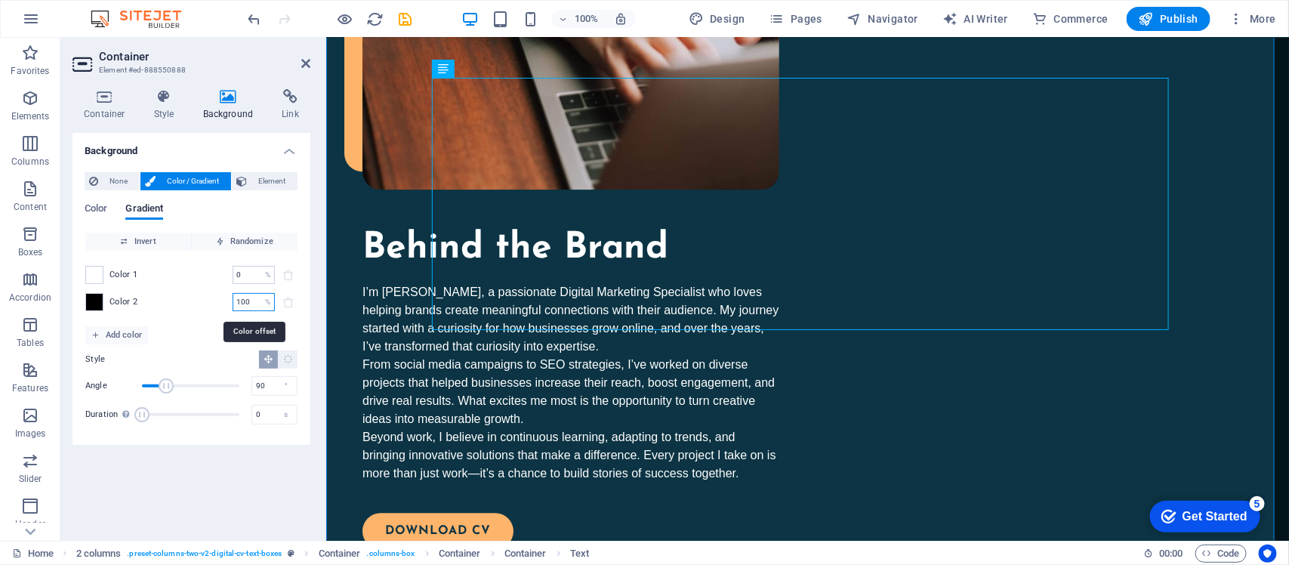
click at [257, 298] on input "100" at bounding box center [246, 302] width 26 height 18
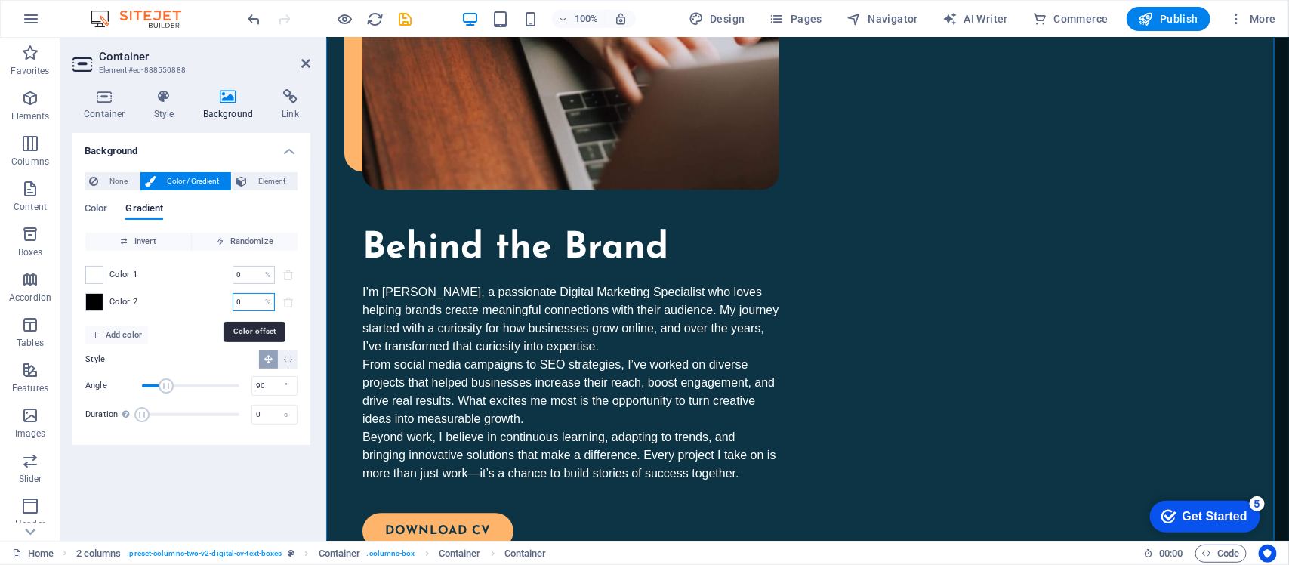
click at [250, 307] on input "0" at bounding box center [246, 302] width 26 height 18
click at [255, 307] on input "100" at bounding box center [246, 302] width 26 height 18
type input "500"
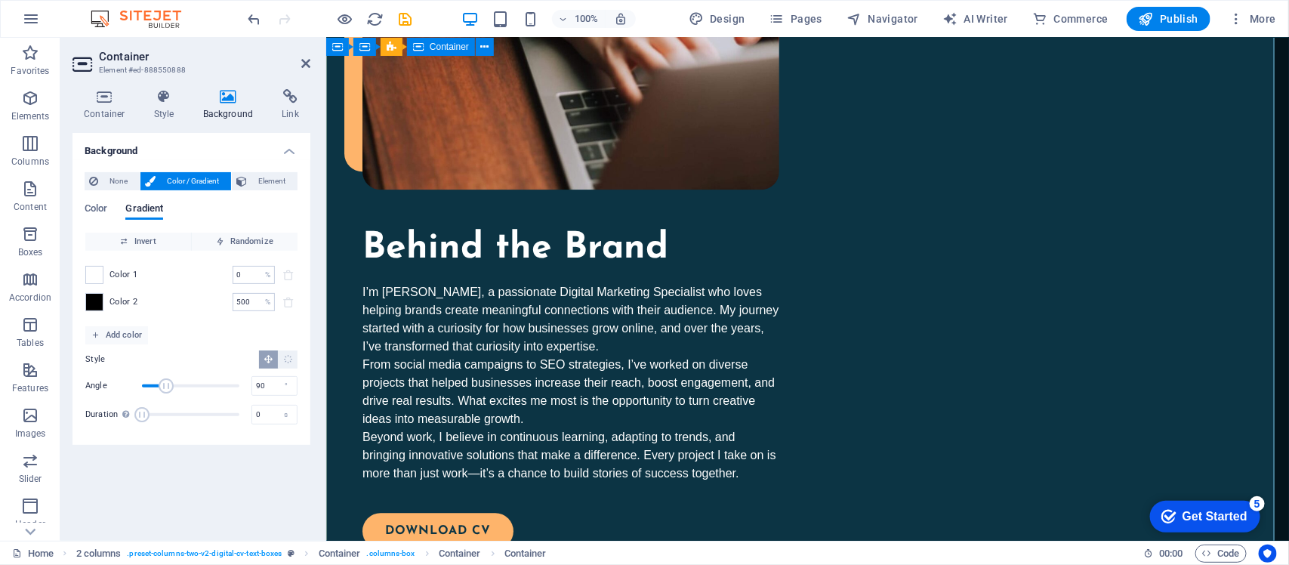
click at [106, 185] on span "None" at bounding box center [119, 181] width 32 height 18
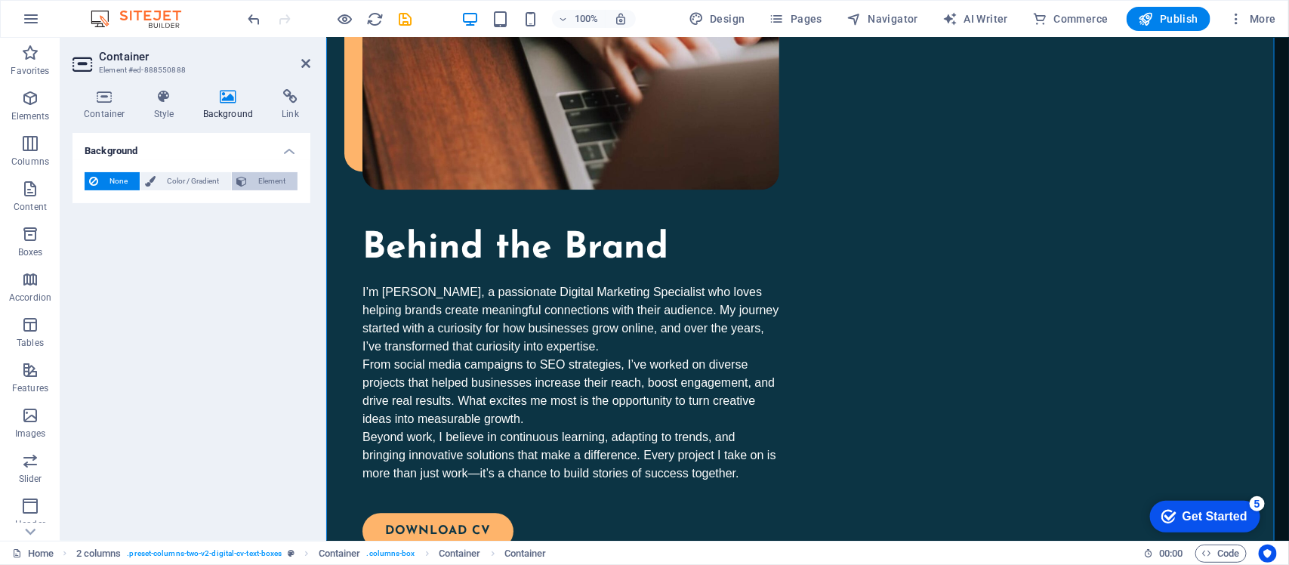
click at [254, 182] on span "Element" at bounding box center [273, 181] width 42 height 18
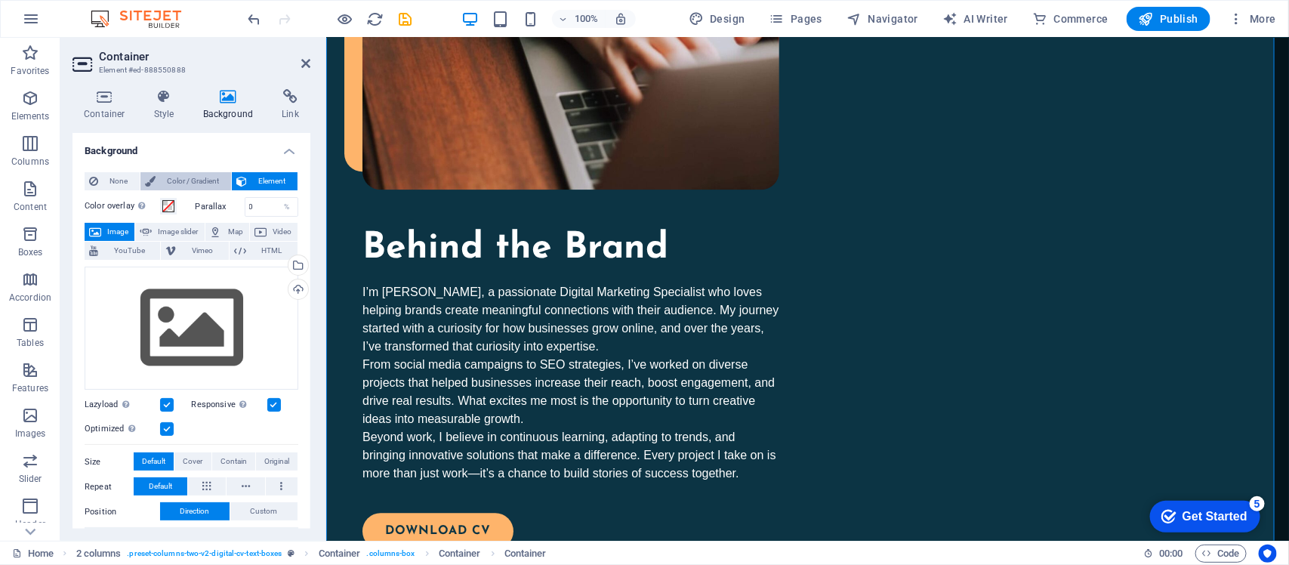
click at [177, 181] on span "Color / Gradient" at bounding box center [193, 181] width 66 height 18
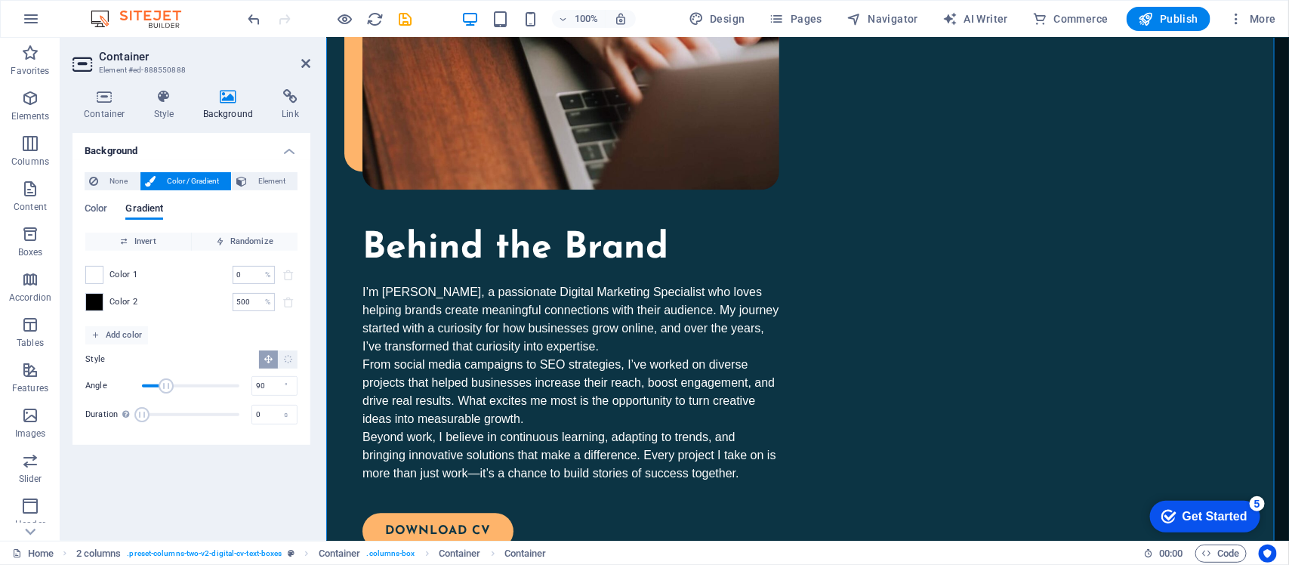
click at [103, 200] on div "Color Gradient Color Invert Randomize Color 1 0 % ​ Color 2 500 % ​ Add color S…" at bounding box center [192, 312] width 214 height 242
click at [100, 202] on span "Color" at bounding box center [96, 209] width 23 height 21
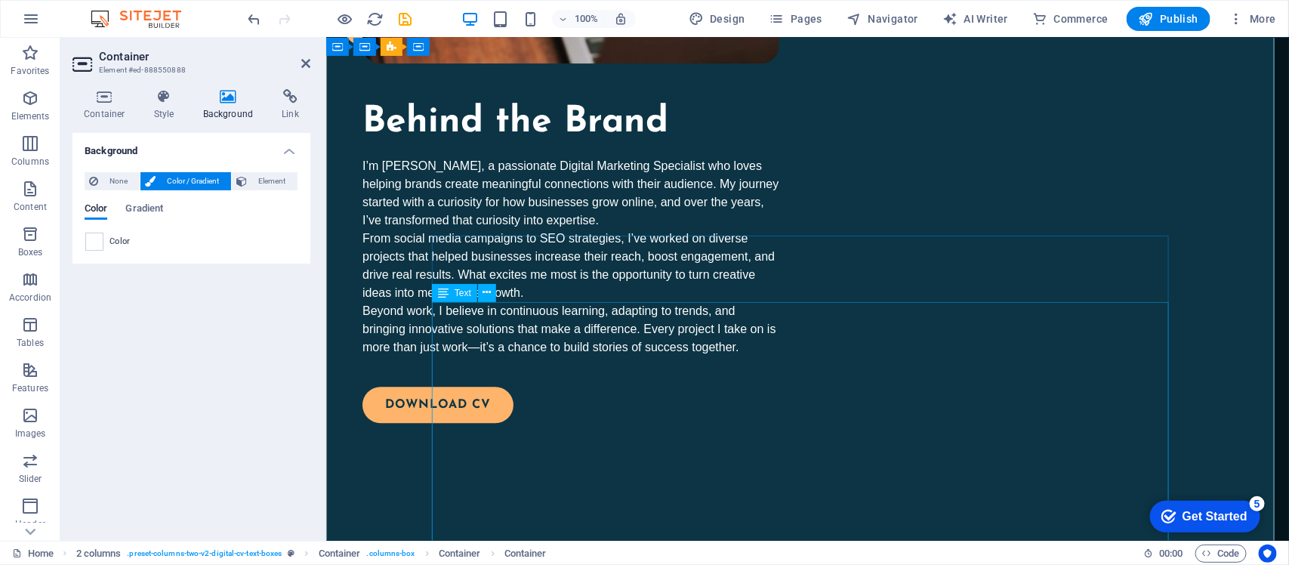
scroll to position [1628, 0]
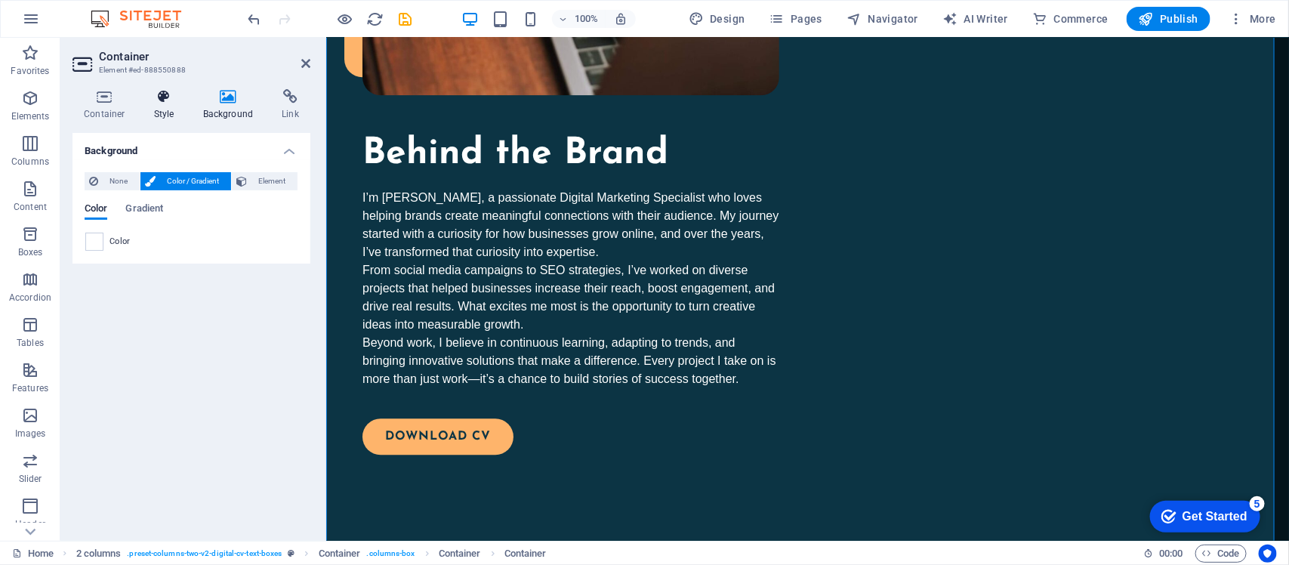
click at [159, 111] on h4 "Style" at bounding box center [167, 105] width 49 height 32
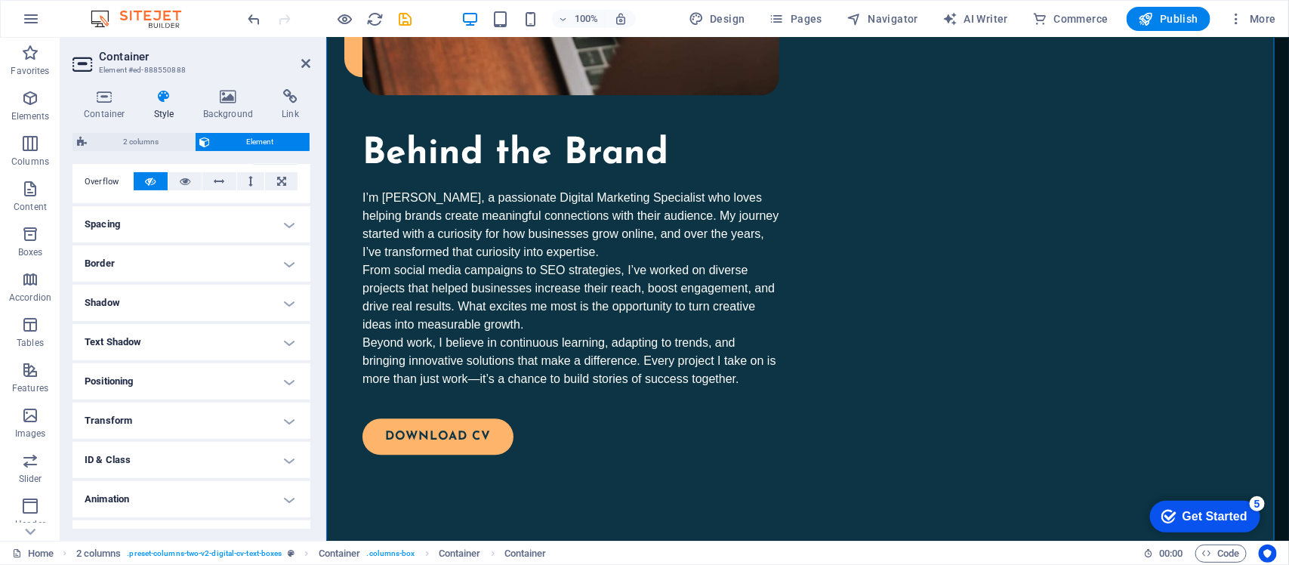
scroll to position [273, 0]
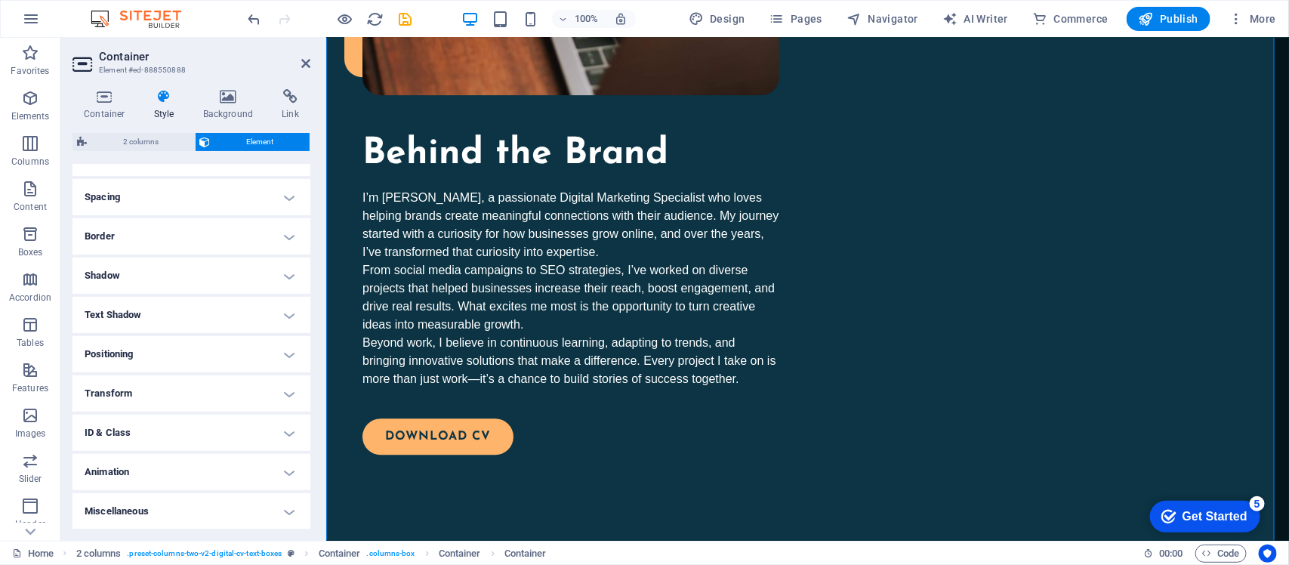
click at [227, 452] on h4 "Animation" at bounding box center [192, 472] width 238 height 36
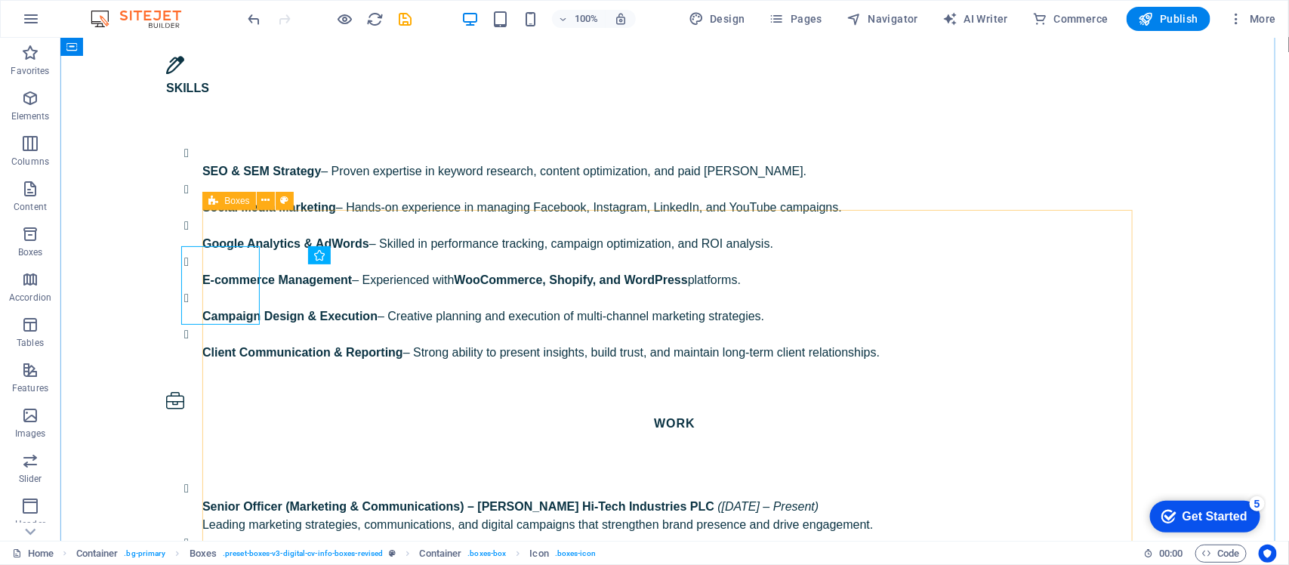
scroll to position [2307, 0]
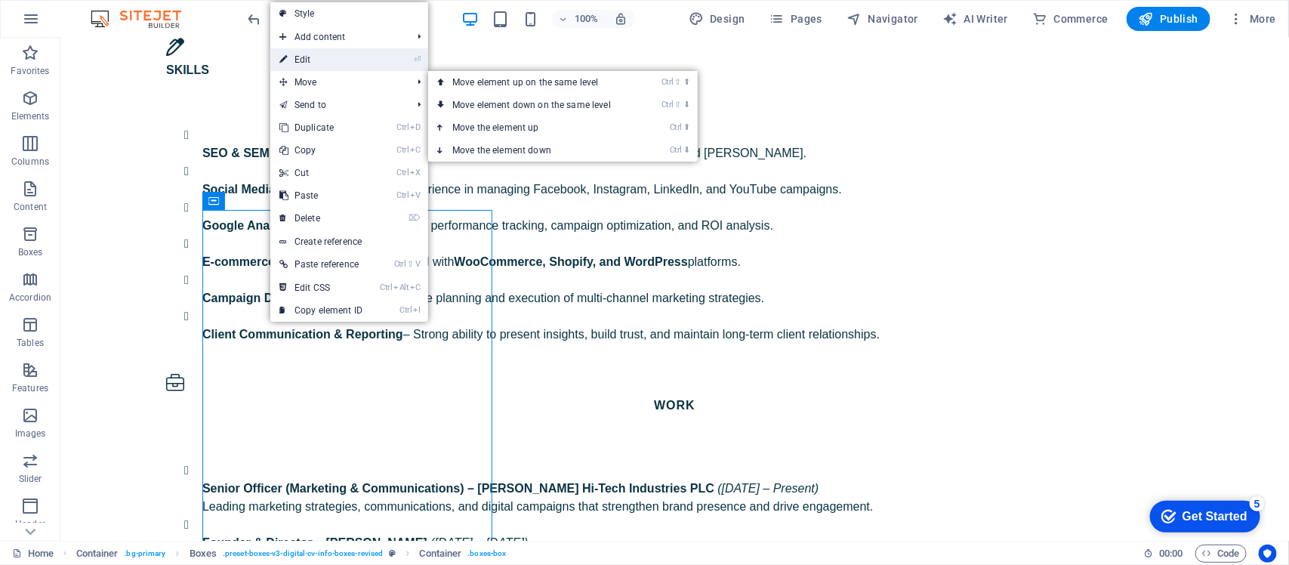
click at [329, 66] on link "⏎ Edit" at bounding box center [320, 59] width 101 height 23
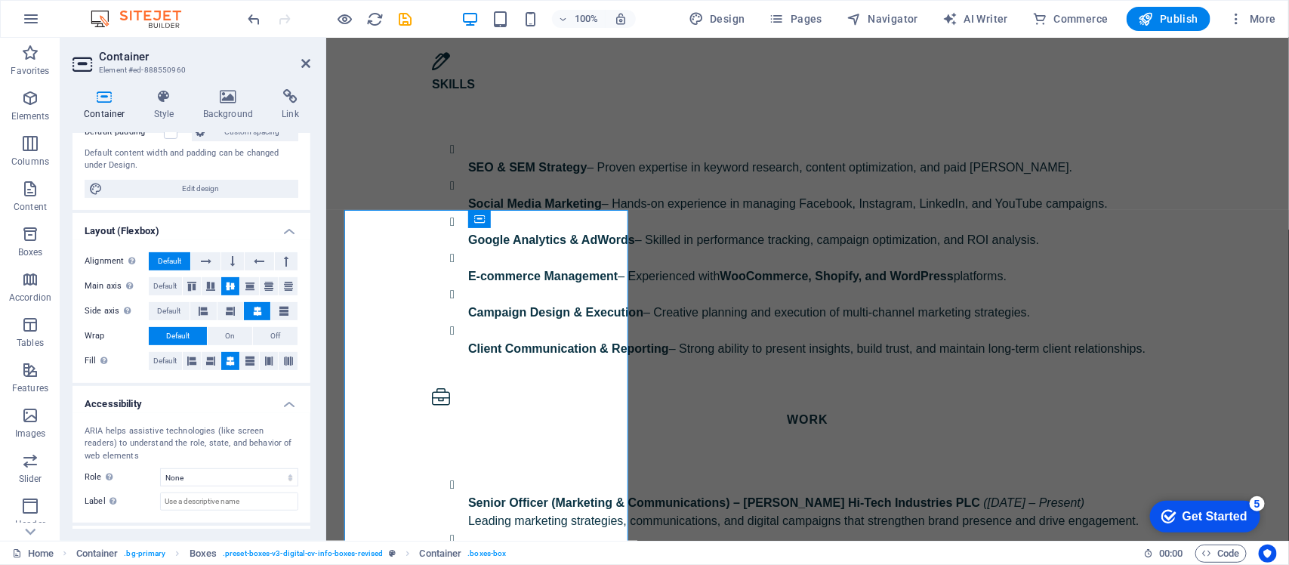
scroll to position [0, 0]
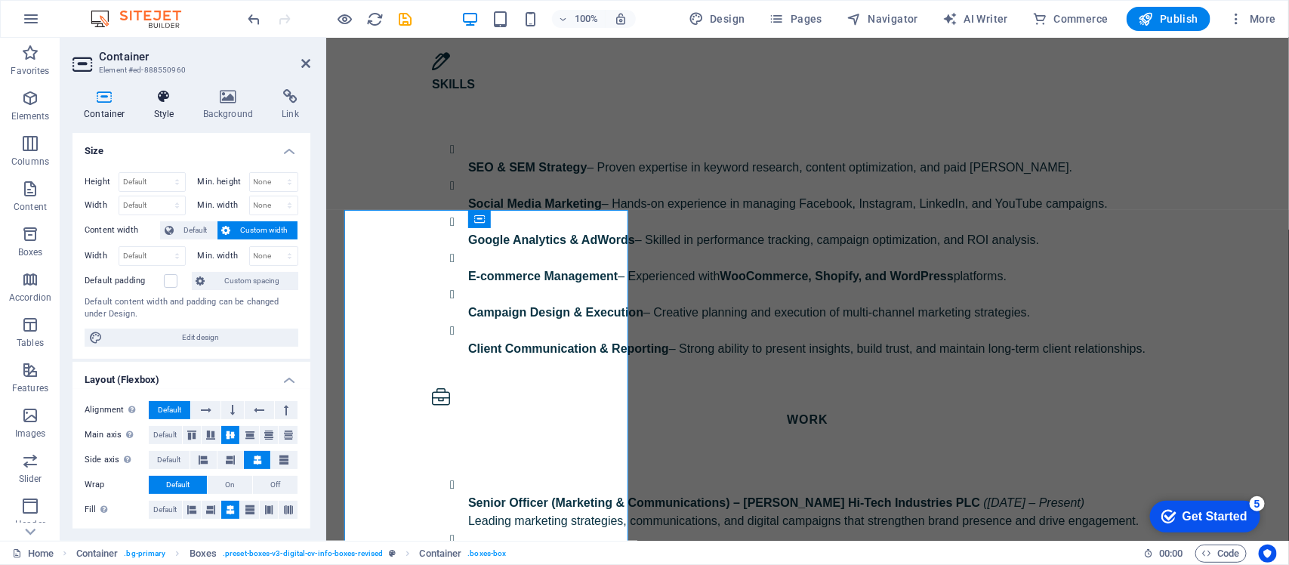
click at [150, 91] on icon at bounding box center [164, 96] width 43 height 15
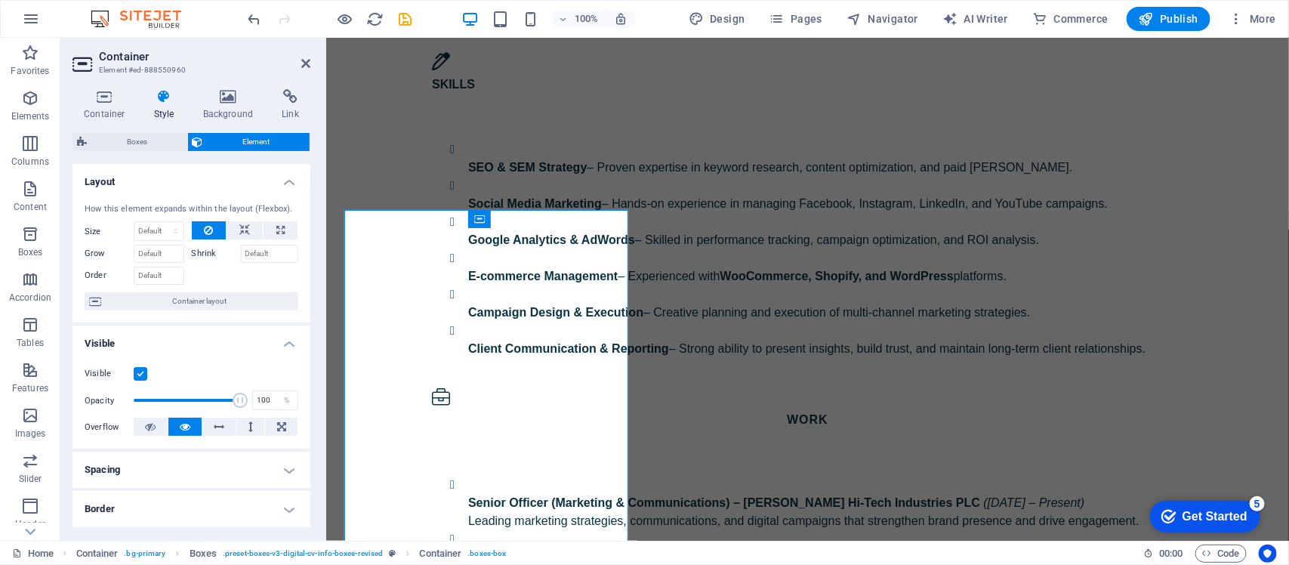
scroll to position [273, 0]
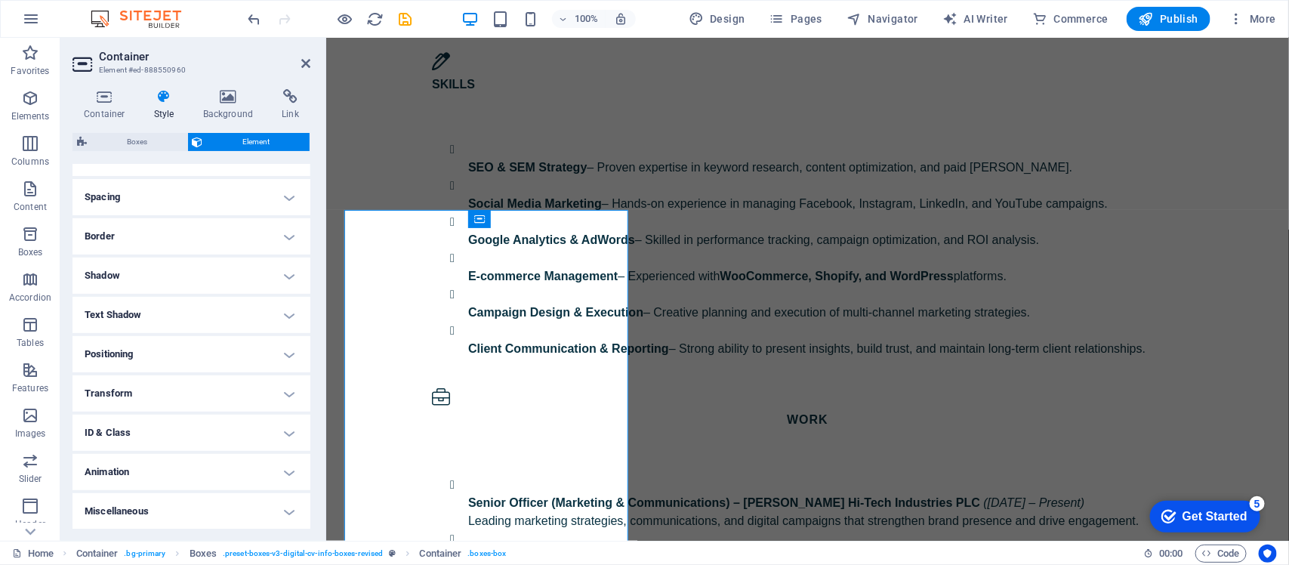
click at [156, 452] on h4 "Animation" at bounding box center [192, 472] width 238 height 36
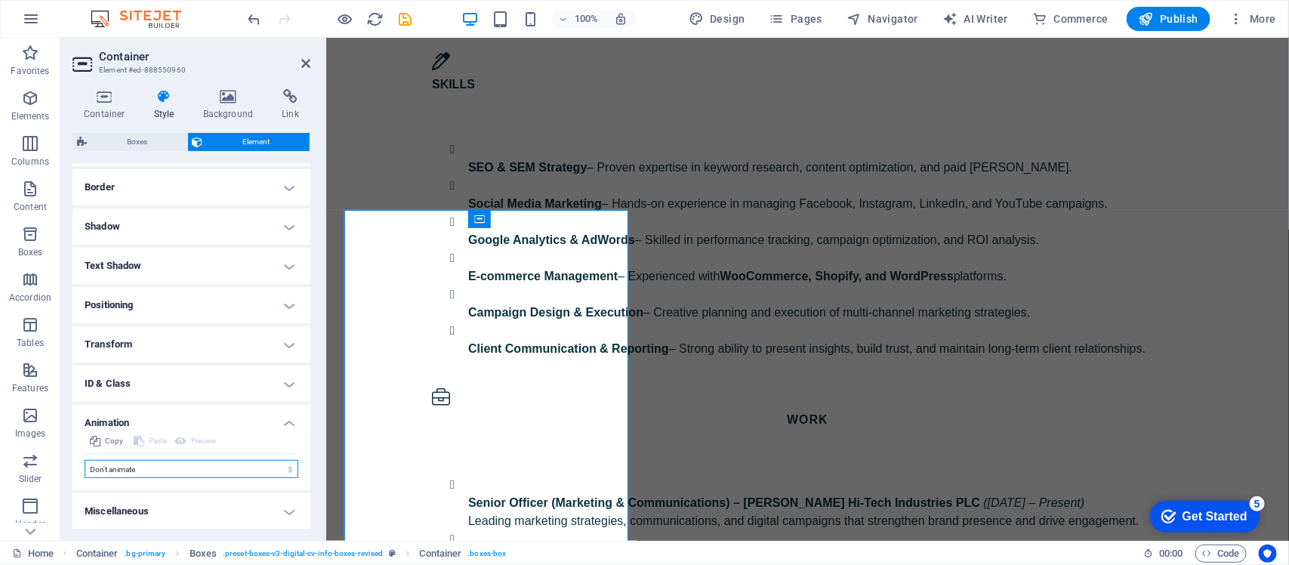
click at [140, 452] on select "Don't animate Show / Hide Slide up/down Zoom in/out Slide left to right Slide r…" at bounding box center [192, 469] width 214 height 18
select select "fade"
click at [85, 452] on select "Don't animate Show / Hide Slide up/down Zoom in/out Slide left to right Slide r…" at bounding box center [192, 469] width 214 height 18
select select "scroll"
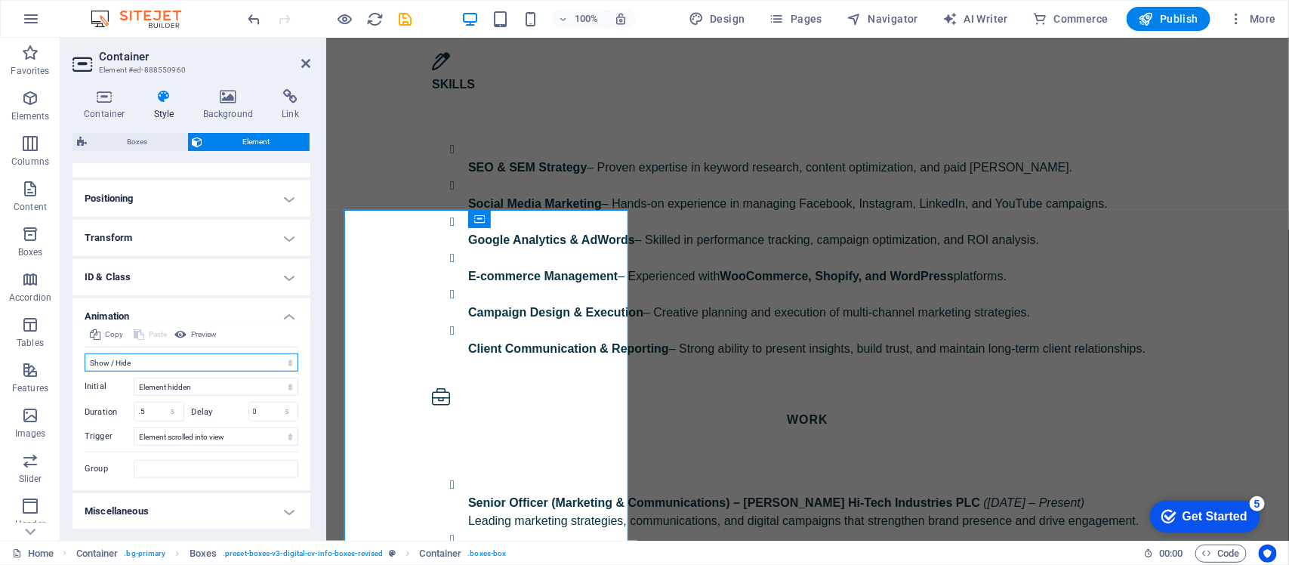
click at [140, 359] on select "Don't animate Show / Hide Slide up/down Zoom in/out Slide left to right Slide r…" at bounding box center [192, 362] width 214 height 18
click at [85, 363] on select "Don't animate Show / Hide Slide up/down Zoom in/out Slide left to right Slide r…" at bounding box center [192, 362] width 214 height 18
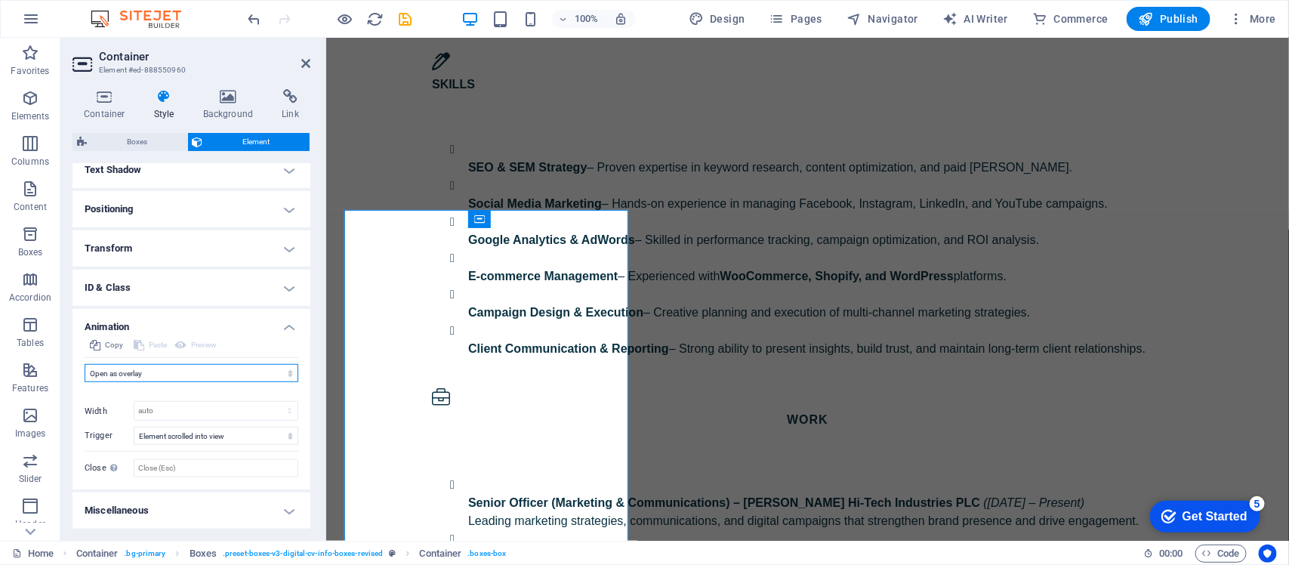
drag, startPoint x: 137, startPoint y: 374, endPoint x: 137, endPoint y: 364, distance: 9.8
click at [137, 374] on select "Don't animate Show / Hide Slide up/down Zoom in/out Slide left to right Slide r…" at bounding box center [192, 373] width 214 height 18
click at [85, 364] on select "Don't animate Show / Hide Slide up/down Zoom in/out Slide left to right Slide r…" at bounding box center [192, 373] width 214 height 18
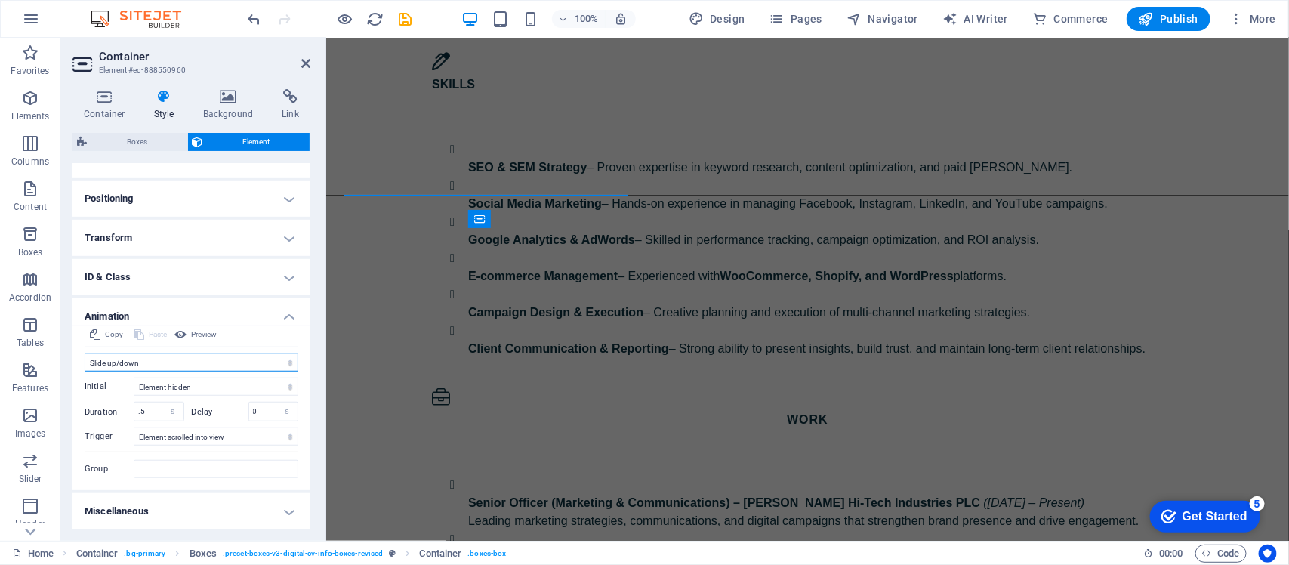
click at [163, 360] on select "Don't animate Show / Hide Slide up/down Zoom in/out Slide left to right Slide r…" at bounding box center [192, 362] width 214 height 18
click at [85, 353] on select "Don't animate Show / Hide Slide up/down Zoom in/out Slide left to right Slide r…" at bounding box center [192, 362] width 214 height 18
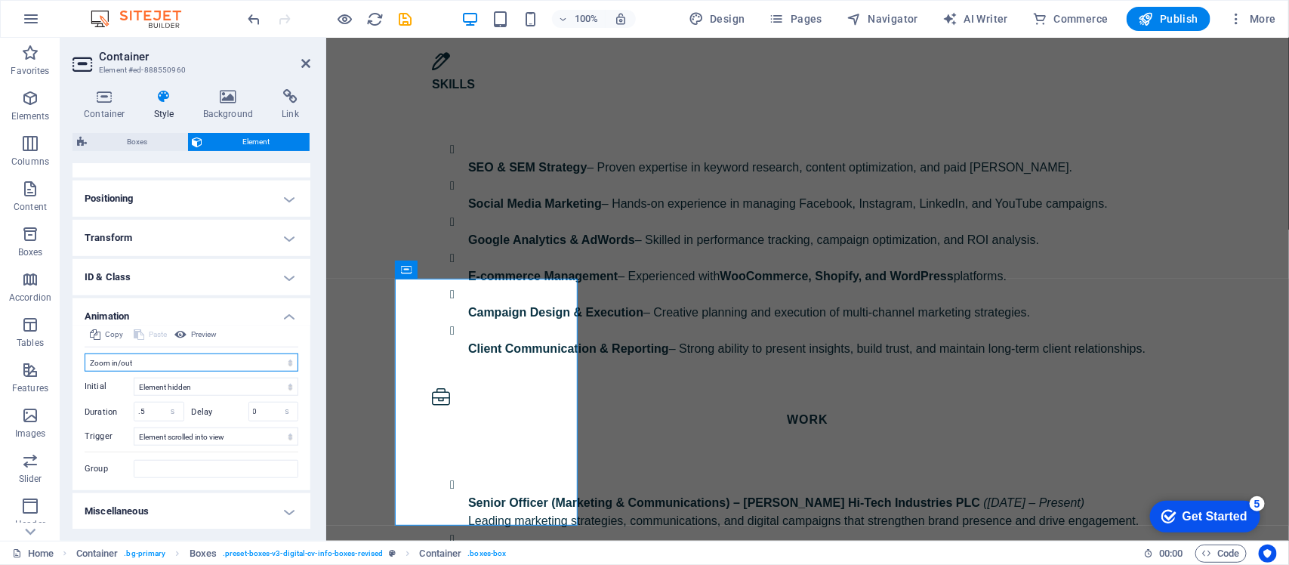
click at [136, 366] on select "Don't animate Show / Hide Slide up/down Zoom in/out Slide left to right Slide r…" at bounding box center [192, 362] width 214 height 18
click at [85, 353] on select "Don't animate Show / Hide Slide up/down Zoom in/out Slide left to right Slide r…" at bounding box center [192, 362] width 214 height 18
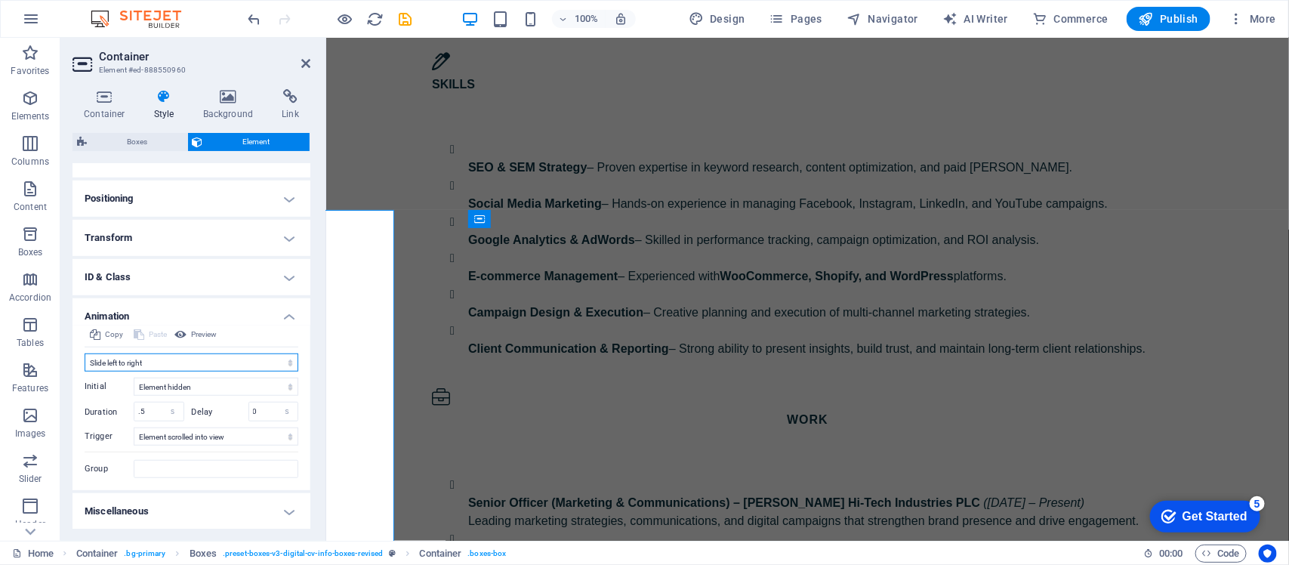
click at [144, 367] on select "Don't animate Show / Hide Slide up/down Zoom in/out Slide left to right Slide r…" at bounding box center [192, 362] width 214 height 18
click at [85, 353] on select "Don't animate Show / Hide Slide up/down Zoom in/out Slide left to right Slide r…" at bounding box center [192, 362] width 214 height 18
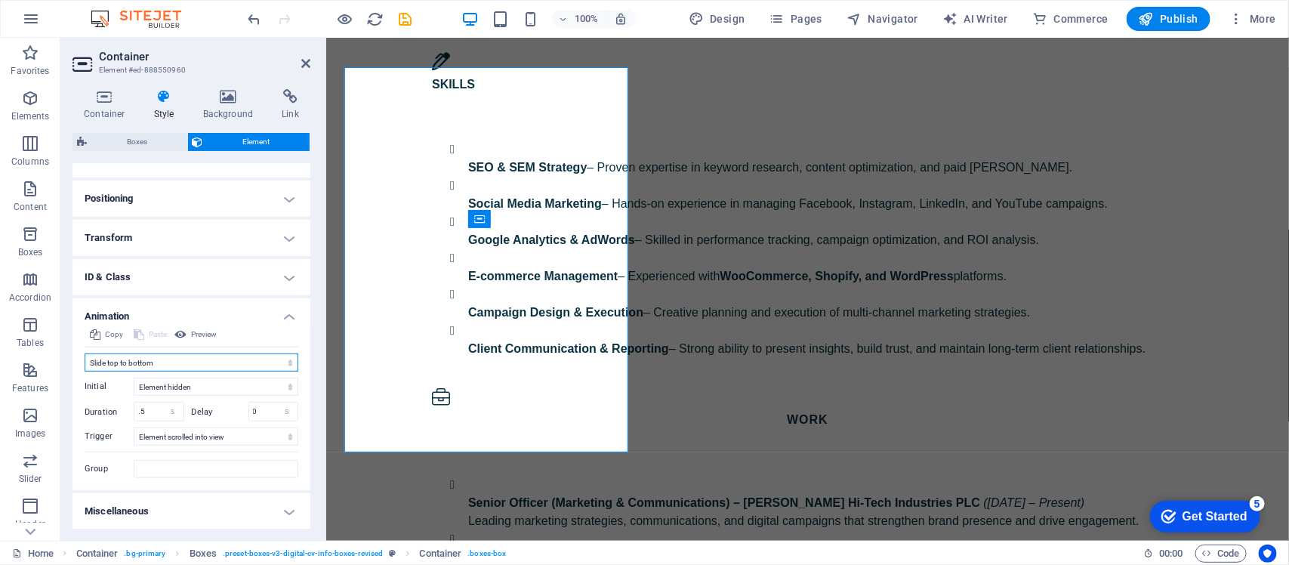
click at [147, 367] on select "Don't animate Show / Hide Slide up/down Zoom in/out Slide left to right Slide r…" at bounding box center [192, 362] width 214 height 18
click at [85, 353] on select "Don't animate Show / Hide Slide up/down Zoom in/out Slide left to right Slide r…" at bounding box center [192, 362] width 214 height 18
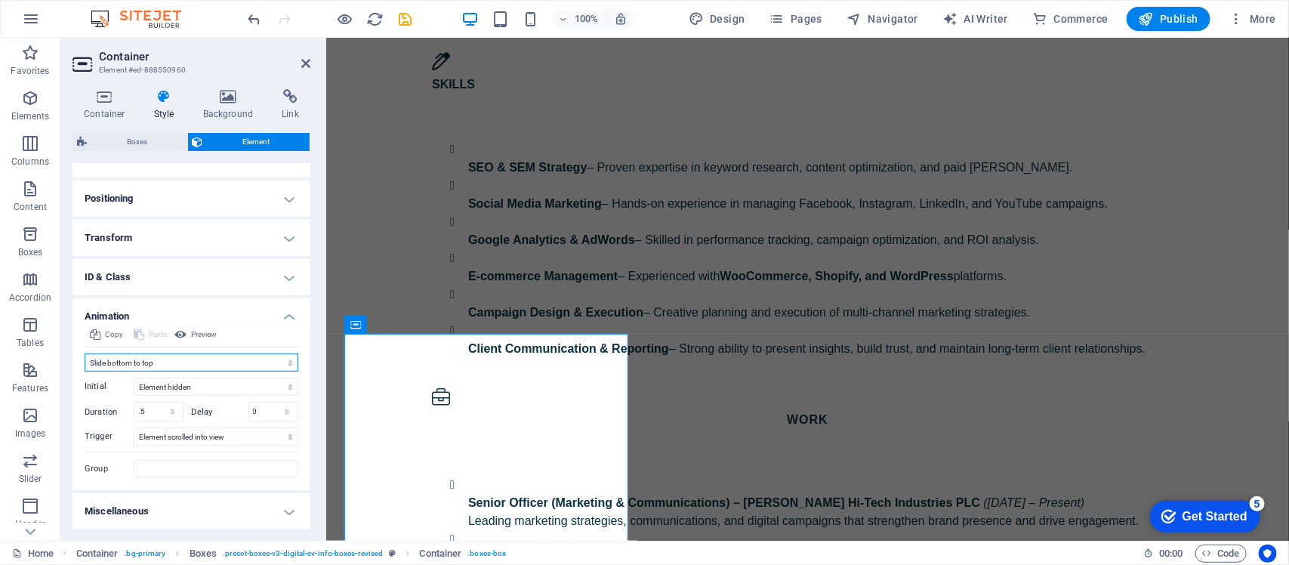
click at [118, 359] on select "Don't animate Show / Hide Slide up/down Zoom in/out Slide left to right Slide r…" at bounding box center [192, 362] width 214 height 18
click at [85, 363] on select "Don't animate Show / Hide Slide up/down Zoom in/out Slide left to right Slide r…" at bounding box center [192, 362] width 214 height 18
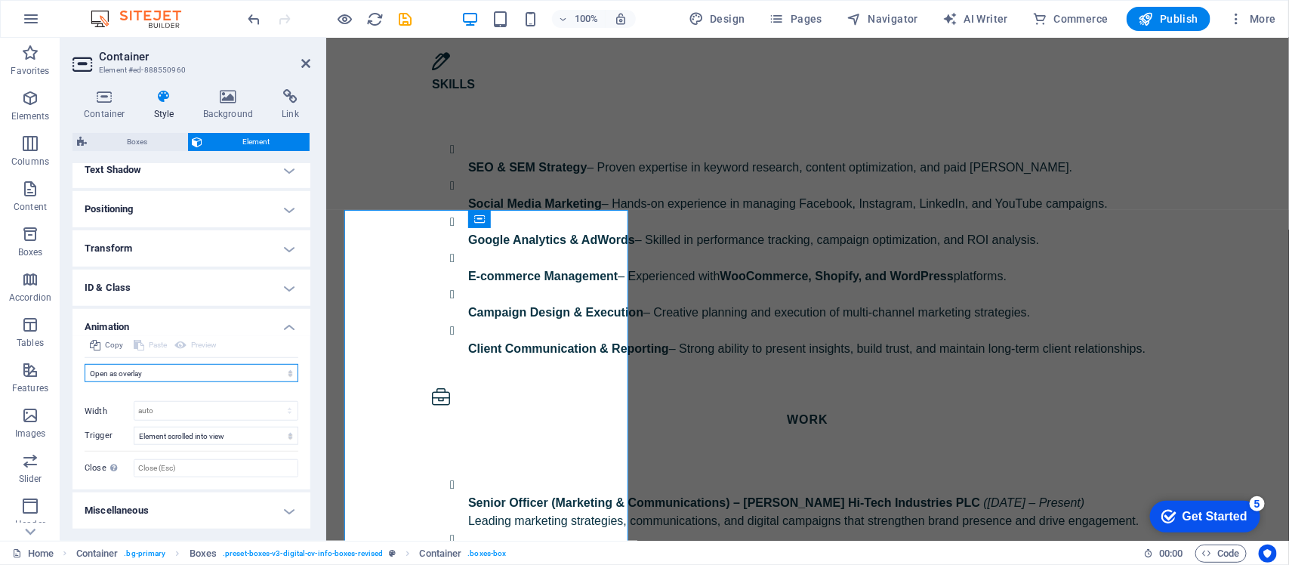
click at [136, 374] on select "Don't animate Show / Hide Slide up/down Zoom in/out Slide left to right Slide r…" at bounding box center [192, 373] width 214 height 18
click at [85, 370] on select "Don't animate Show / Hide Slide up/down Zoom in/out Slide left to right Slide r…" at bounding box center [192, 373] width 214 height 18
click at [131, 384] on select "Don't animate Show / Hide Slide up/down Zoom in/out Slide left to right Slide r…" at bounding box center [192, 379] width 214 height 18
click at [85, 370] on select "Don't animate Show / Hide Slide up/down Zoom in/out Slide left to right Slide r…" at bounding box center [192, 379] width 214 height 18
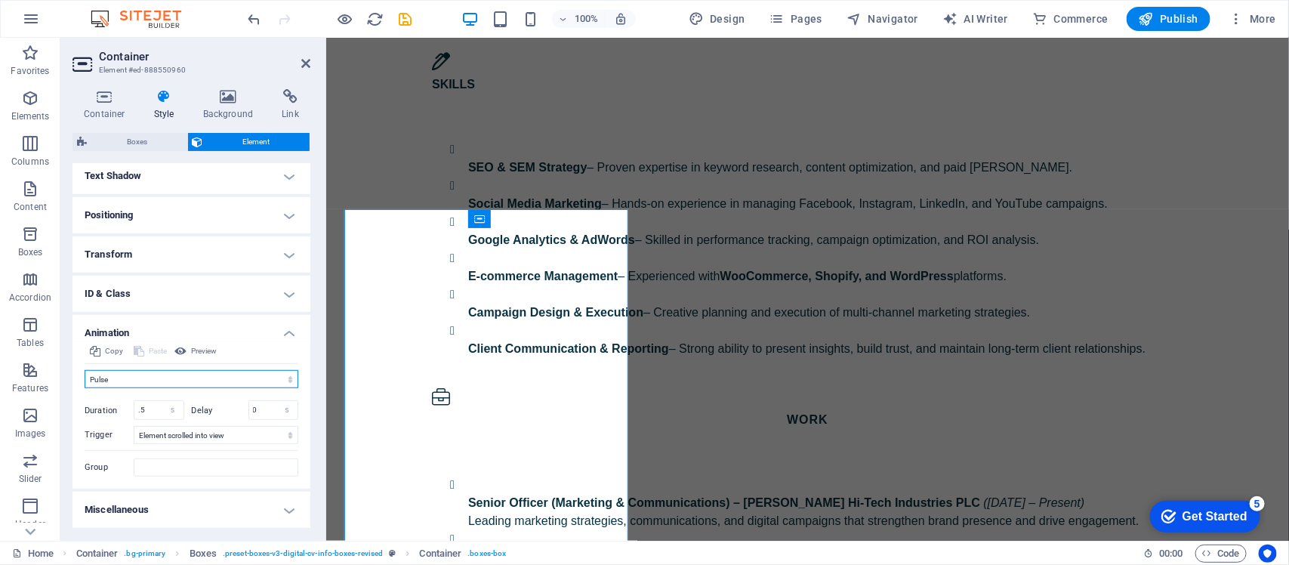
click at [128, 376] on select "Don't animate Show / Hide Slide up/down Zoom in/out Slide left to right Slide r…" at bounding box center [192, 379] width 214 height 18
select select "flash"
click at [85, 370] on select "Don't animate Show / Hide Slide up/down Zoom in/out Slide left to right Slide r…" at bounding box center [192, 379] width 214 height 18
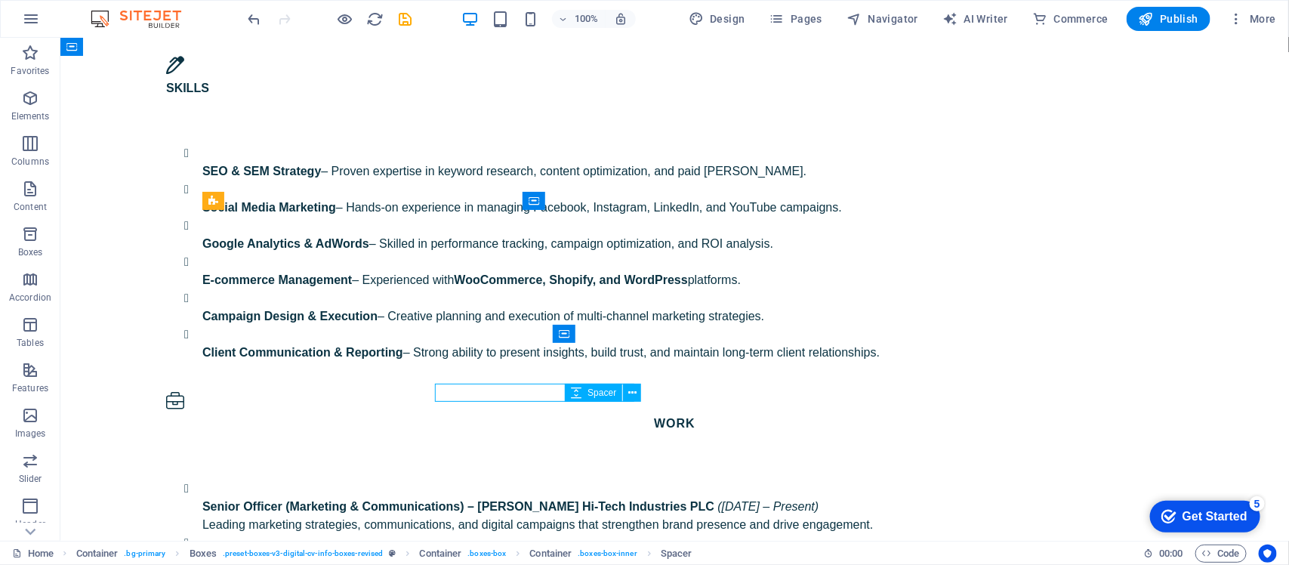
scroll to position [2307, 0]
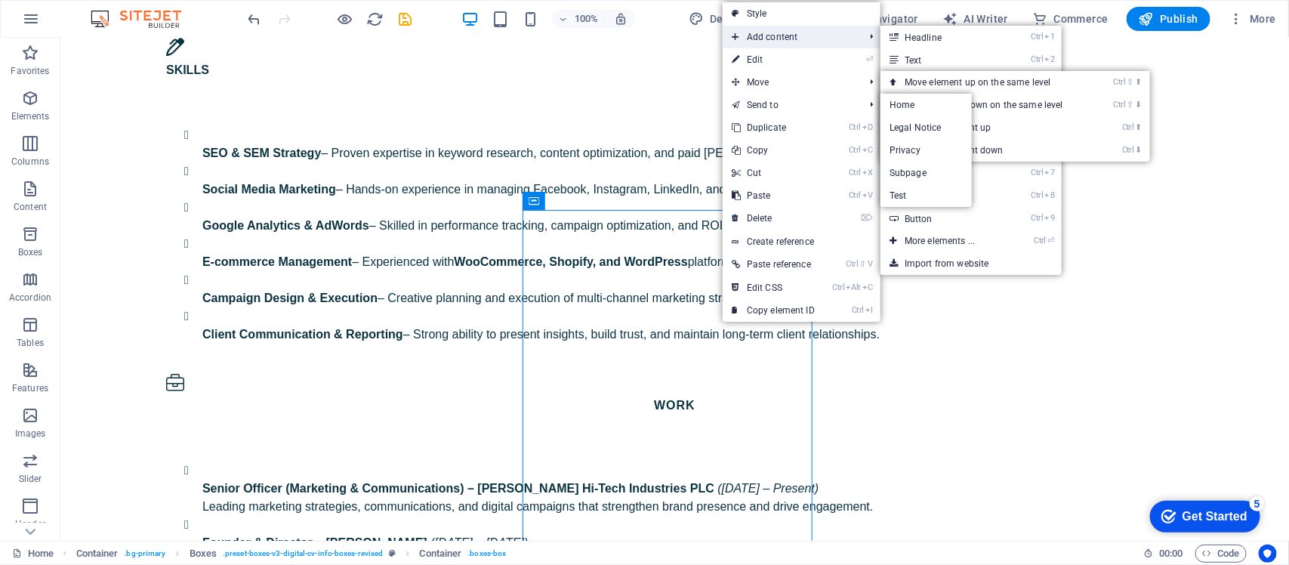
click at [758, 47] on span "Add content" at bounding box center [790, 37] width 135 height 23
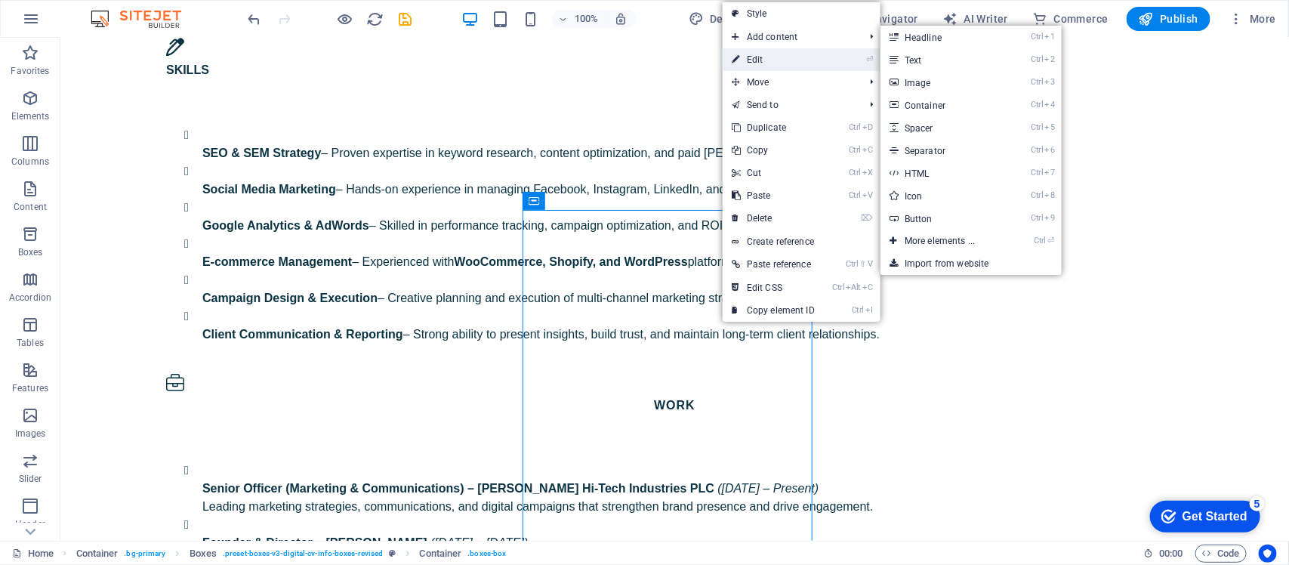
drag, startPoint x: 755, startPoint y: 51, endPoint x: 426, endPoint y: 13, distance: 331.5
click at [755, 51] on link "⏎ Edit" at bounding box center [773, 59] width 101 height 23
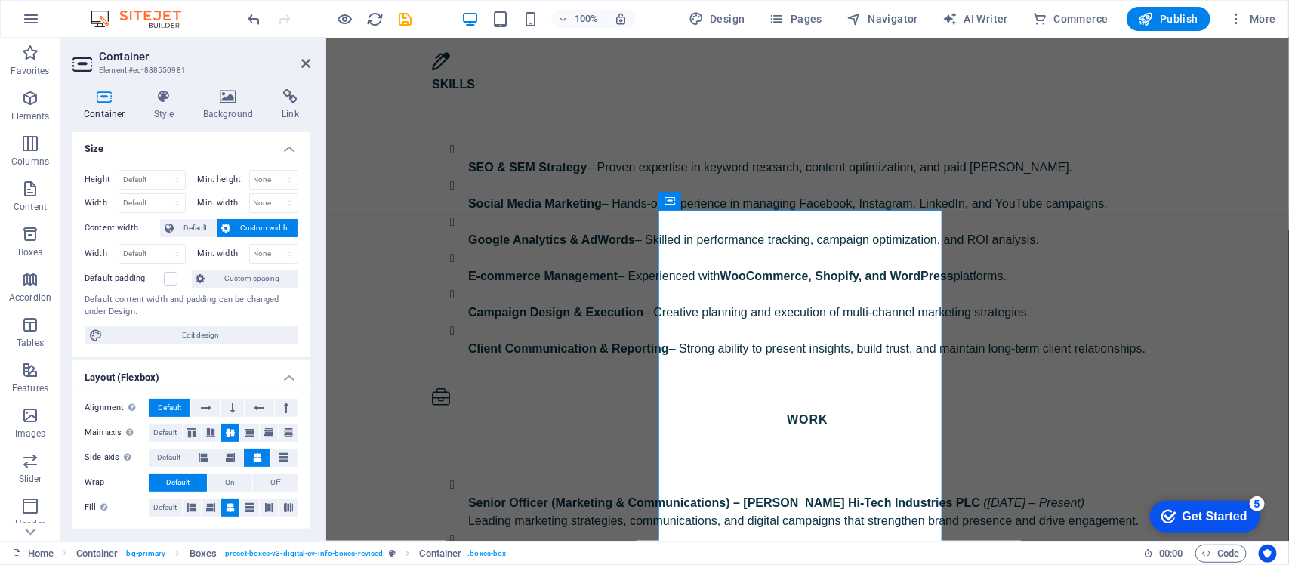
scroll to position [0, 0]
click at [162, 103] on icon at bounding box center [164, 96] width 43 height 15
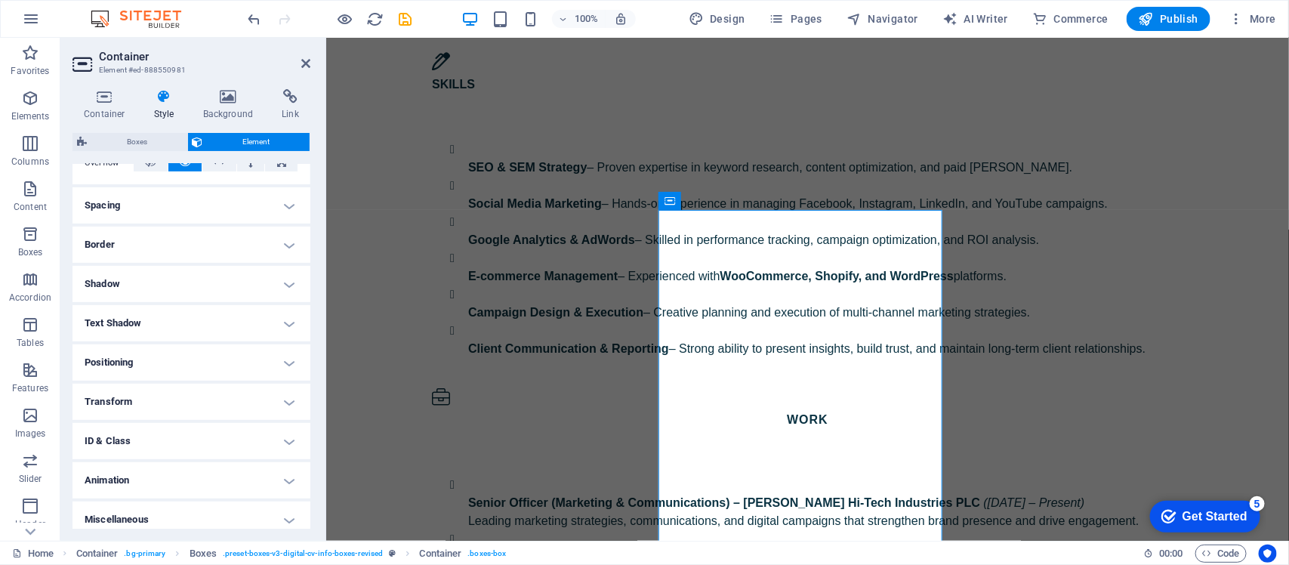
scroll to position [273, 0]
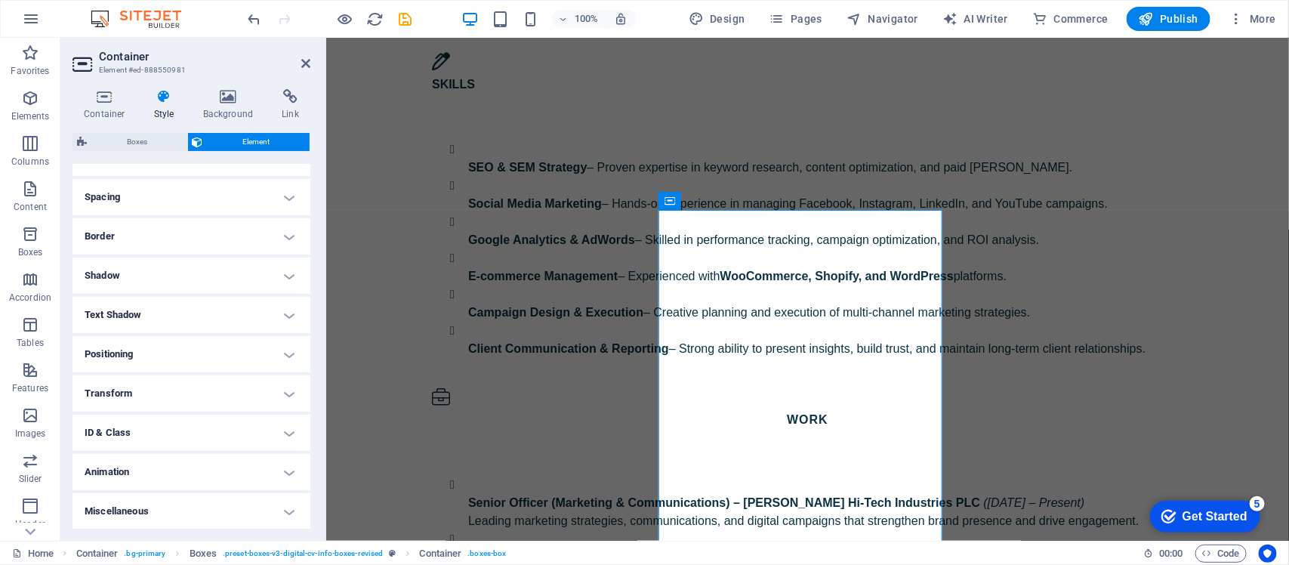
click at [174, 452] on h4 "Animation" at bounding box center [192, 472] width 238 height 36
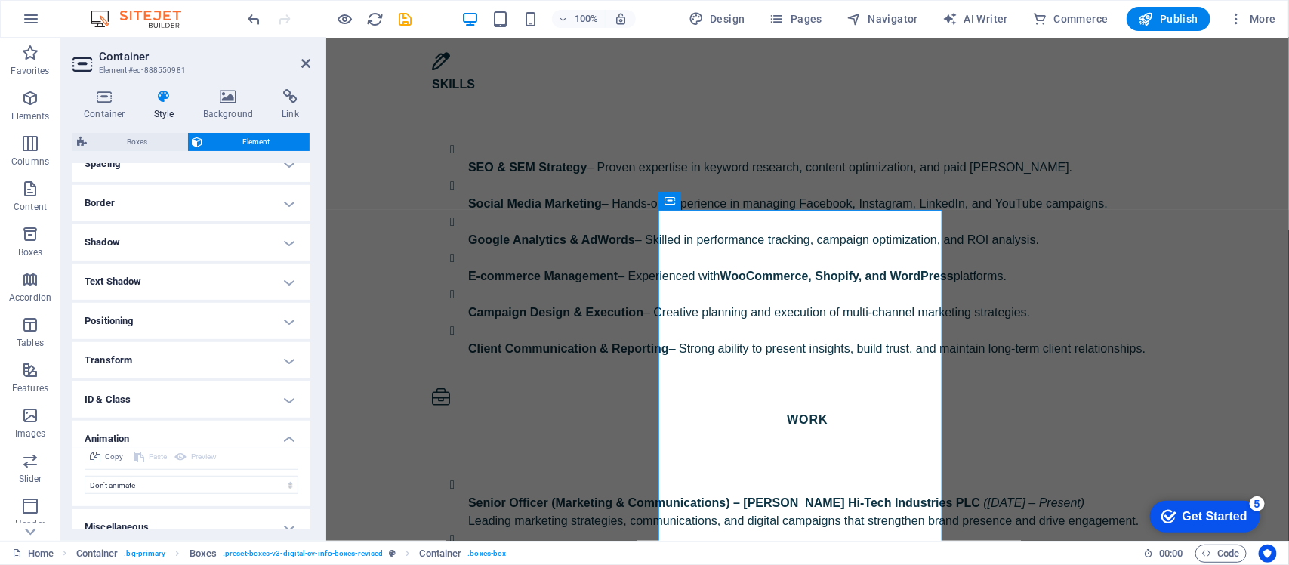
scroll to position [322, 0]
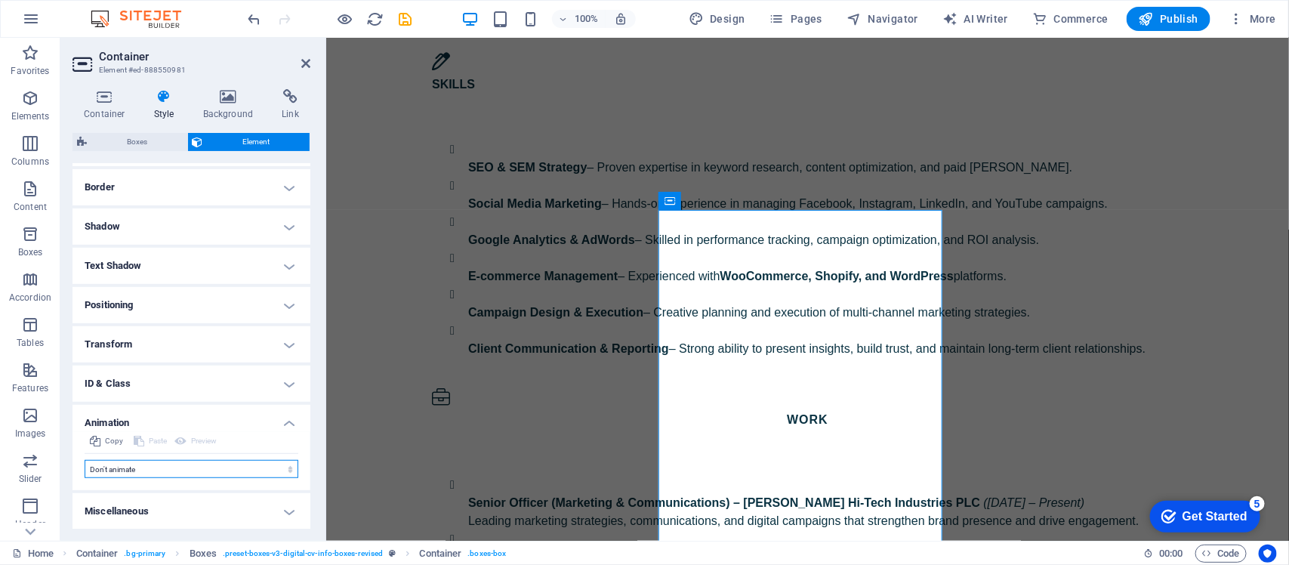
click at [122, 452] on select "Don't animate Show / Hide Slide up/down Zoom in/out Slide left to right Slide r…" at bounding box center [192, 469] width 214 height 18
click at [138, 452] on select "Don't animate Show / Hide Slide up/down Zoom in/out Slide left to right Slide r…" at bounding box center [192, 469] width 214 height 18
select select "flash"
click at [85, 452] on select "Don't animate Show / Hide Slide up/down Zoom in/out Slide left to right Slide r…" at bounding box center [192, 469] width 214 height 18
select select "scroll"
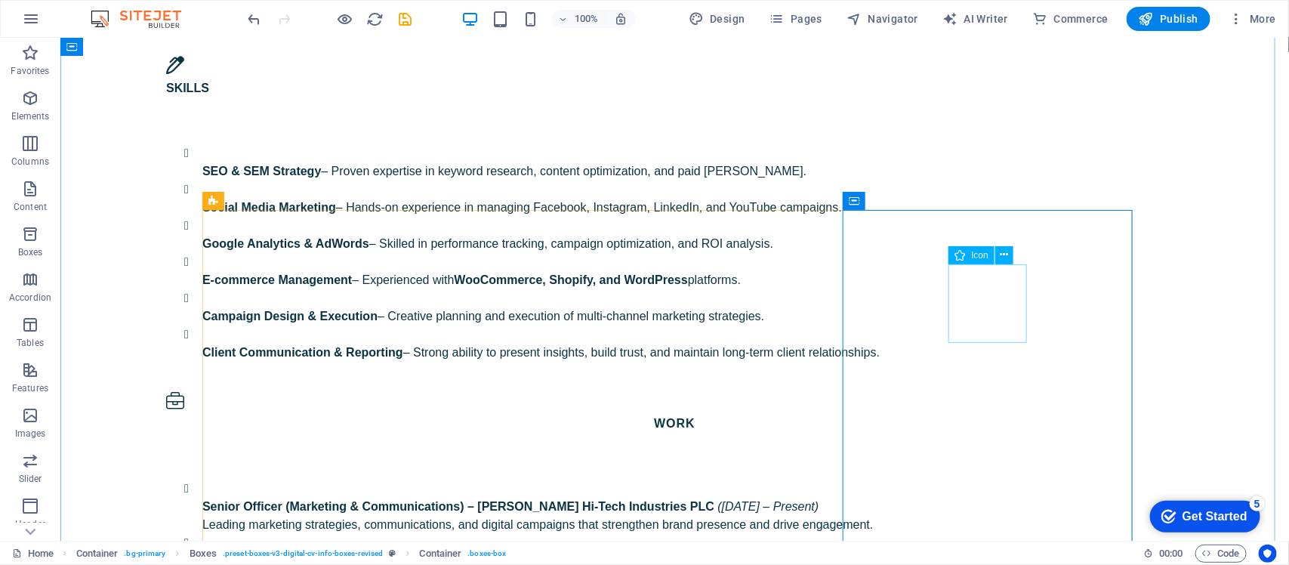
scroll to position [2307, 0]
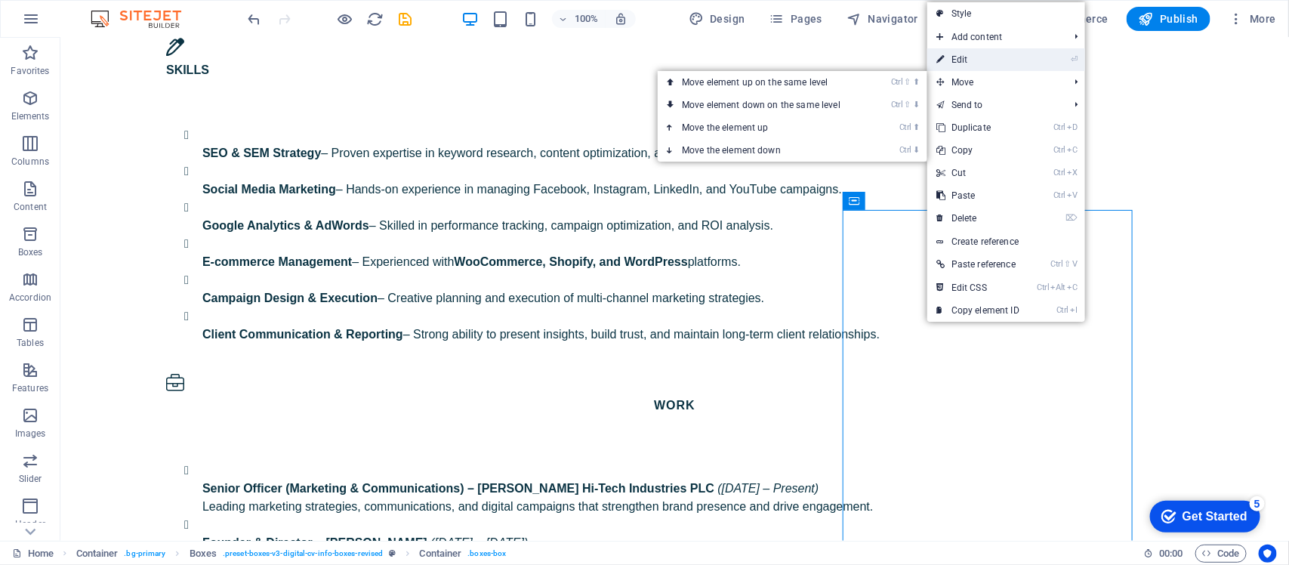
drag, startPoint x: 965, startPoint y: 58, endPoint x: 347, endPoint y: 140, distance: 623.3
click at [965, 58] on link "⏎ Edit" at bounding box center [978, 59] width 101 height 23
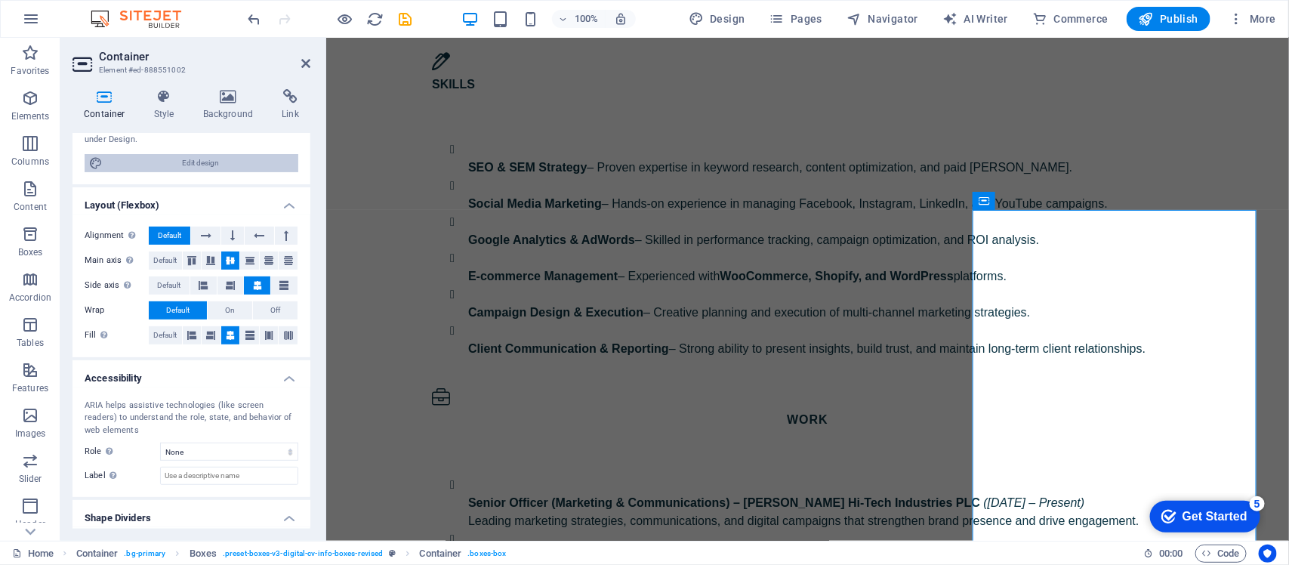
scroll to position [215, 0]
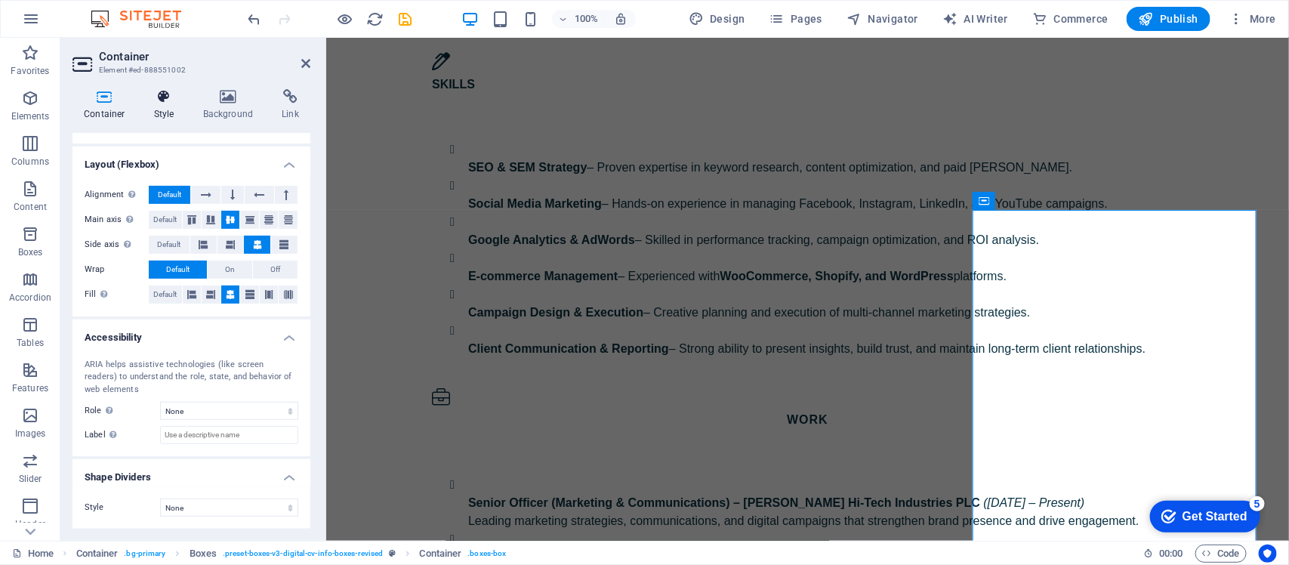
click at [160, 103] on icon at bounding box center [164, 96] width 43 height 15
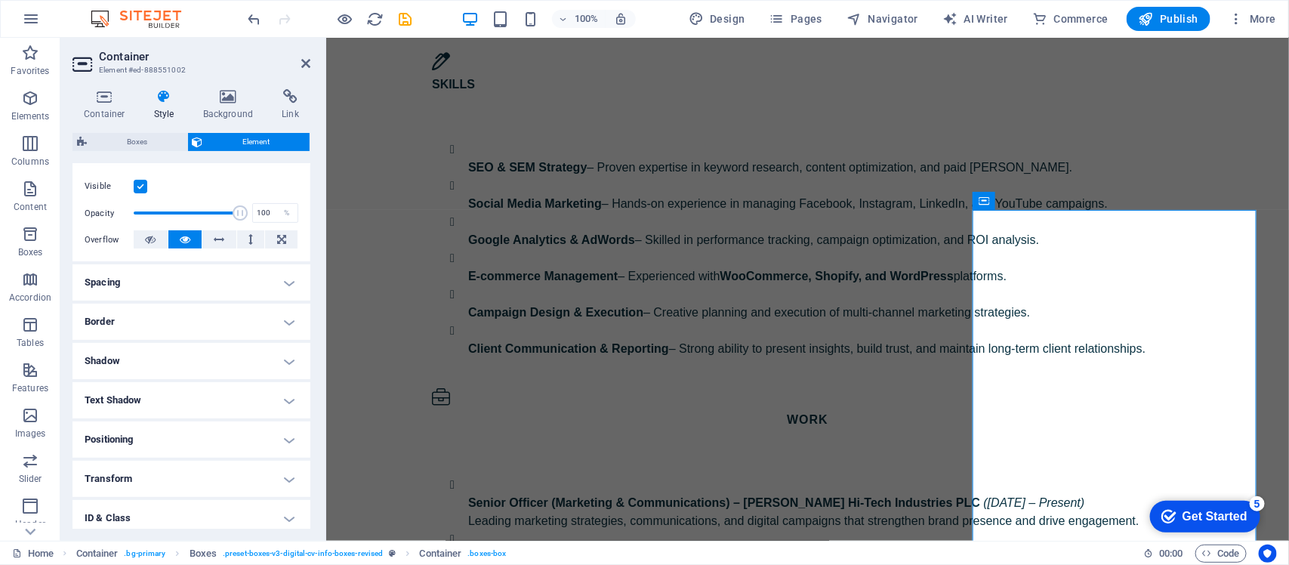
scroll to position [273, 0]
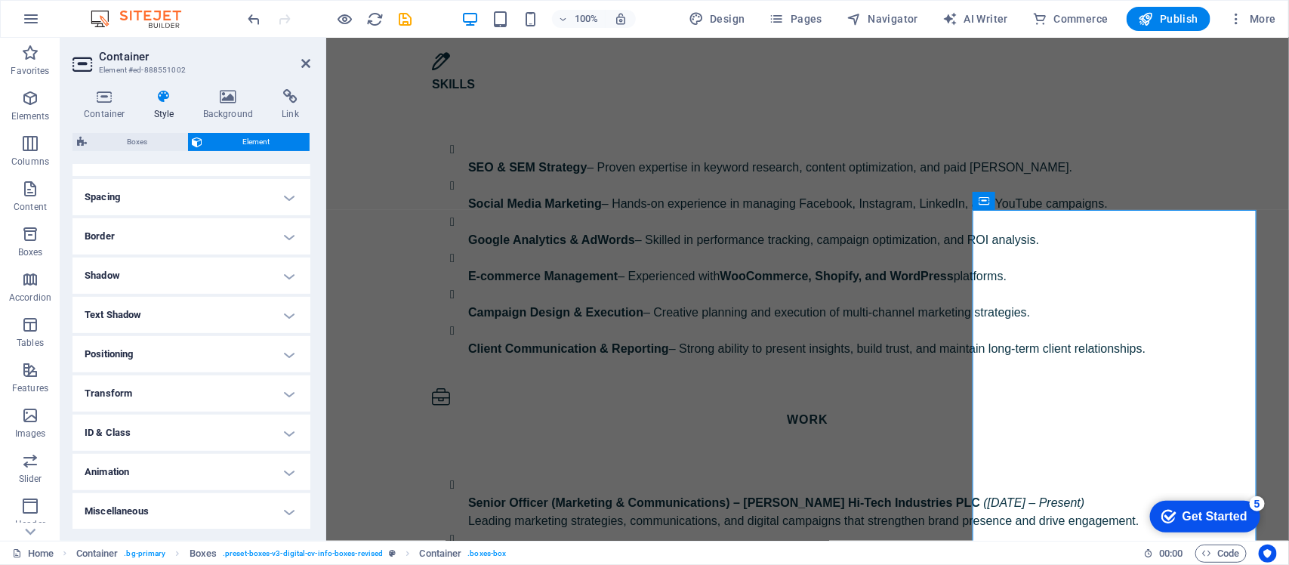
click at [156, 452] on h4 "Animation" at bounding box center [192, 472] width 238 height 36
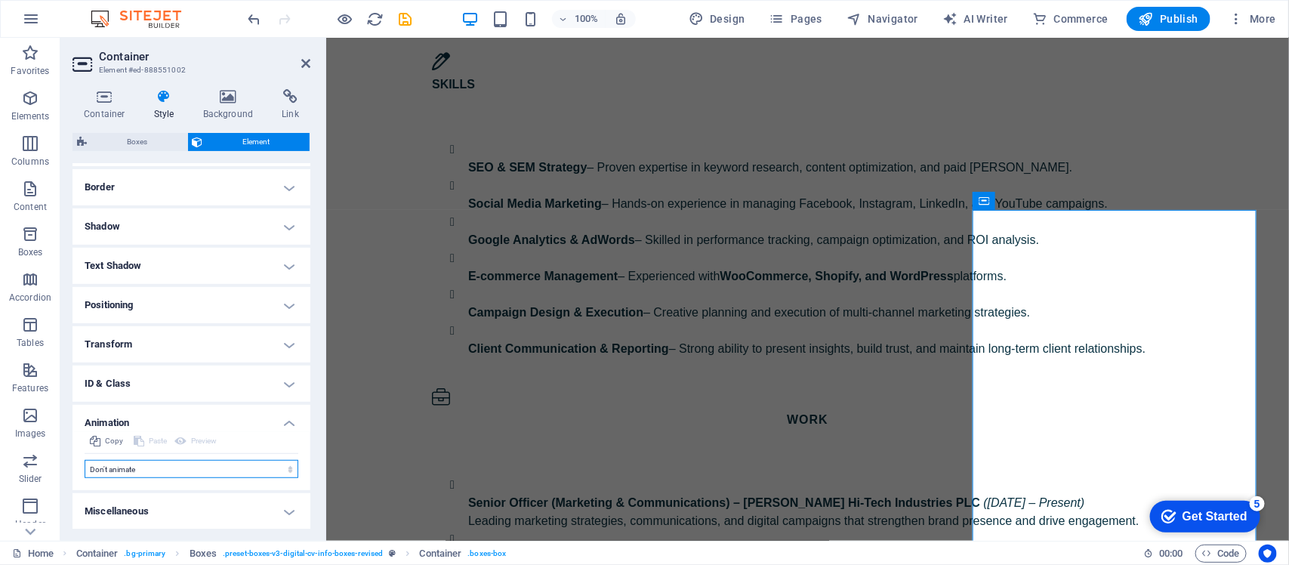
click at [119, 452] on select "Don't animate Show / Hide Slide up/down Zoom in/out Slide left to right Slide r…" at bounding box center [192, 469] width 214 height 18
select select "flash"
click at [85, 452] on select "Don't animate Show / Hide Slide up/down Zoom in/out Slide left to right Slide r…" at bounding box center [192, 469] width 214 height 18
select select "scroll"
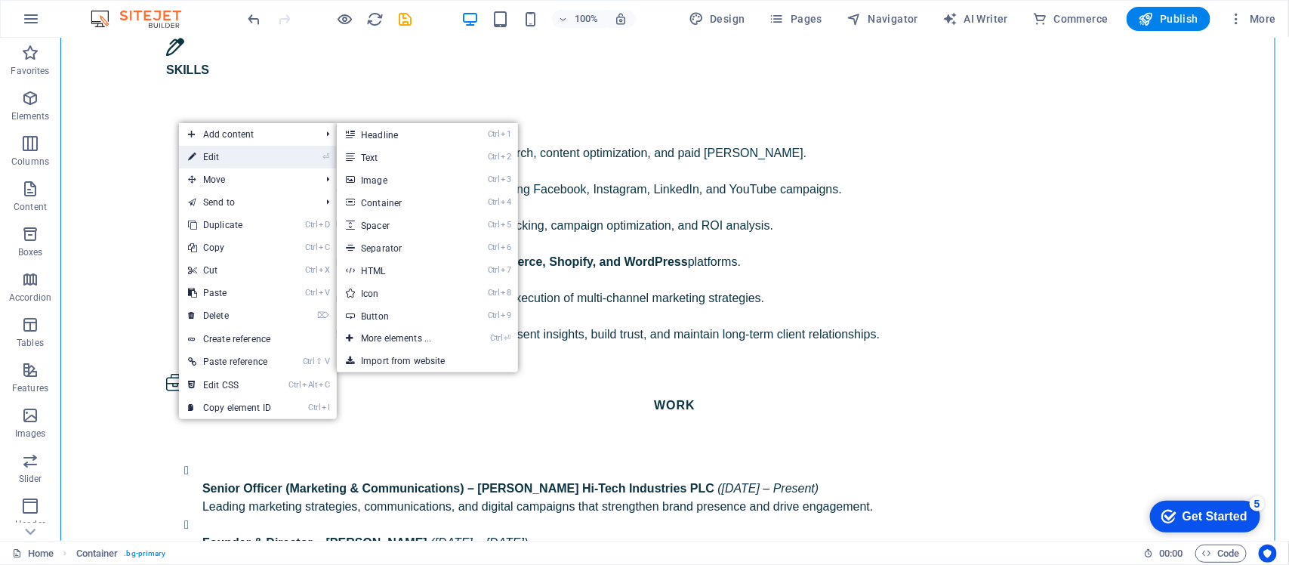
click at [208, 153] on link "⏎ Edit" at bounding box center [229, 157] width 101 height 23
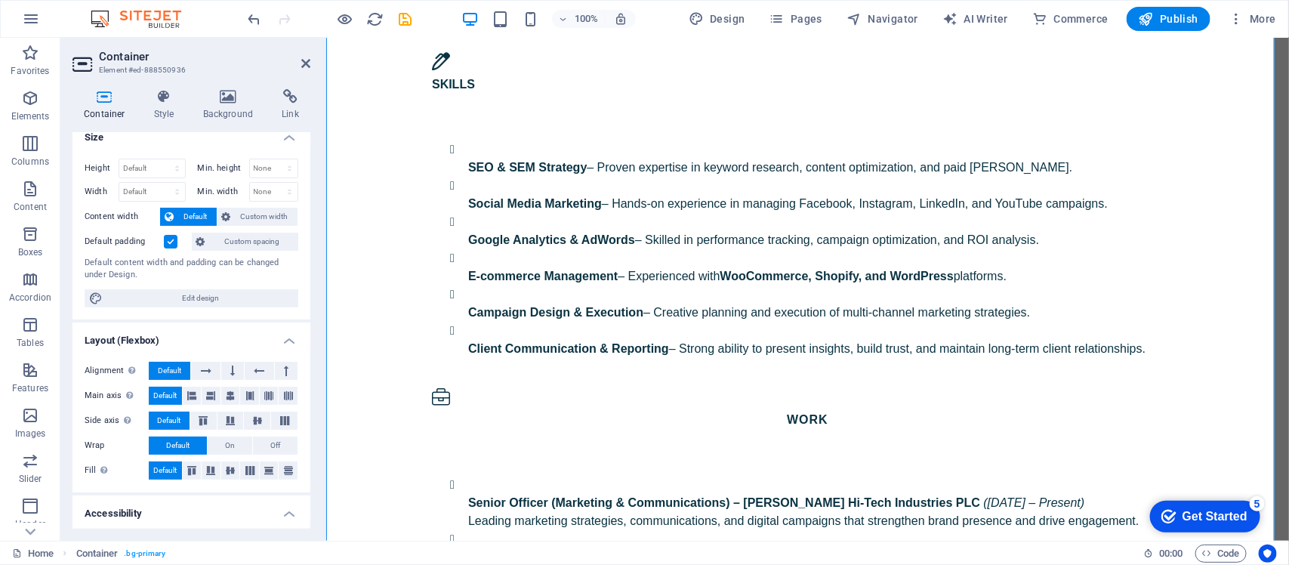
scroll to position [0, 0]
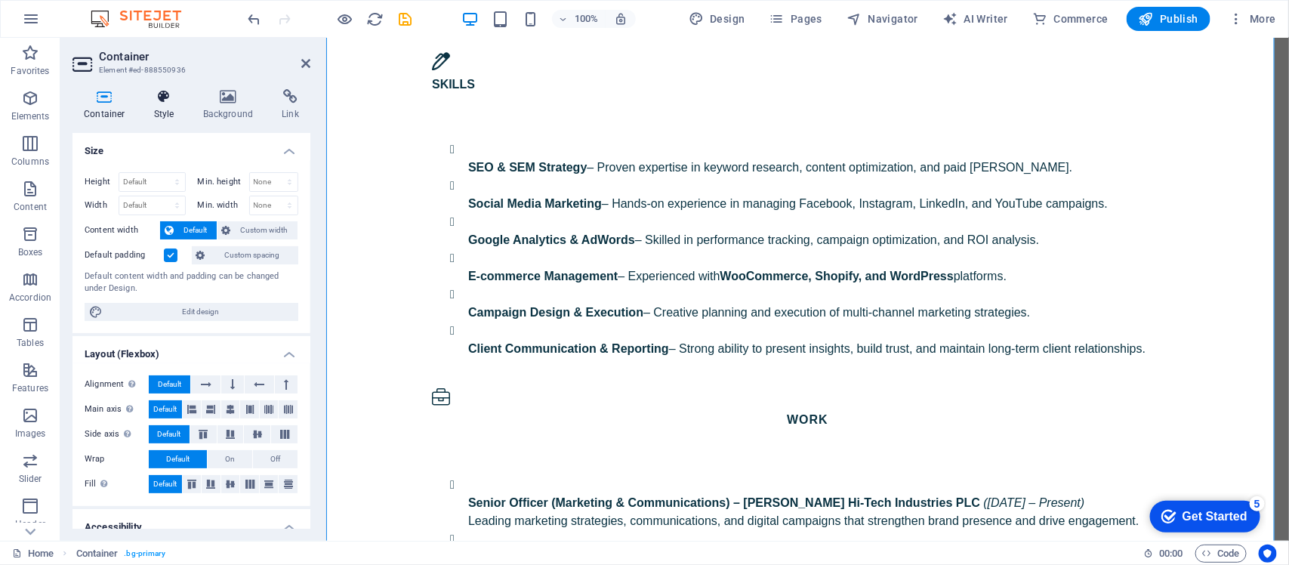
click at [156, 97] on icon at bounding box center [164, 96] width 43 height 15
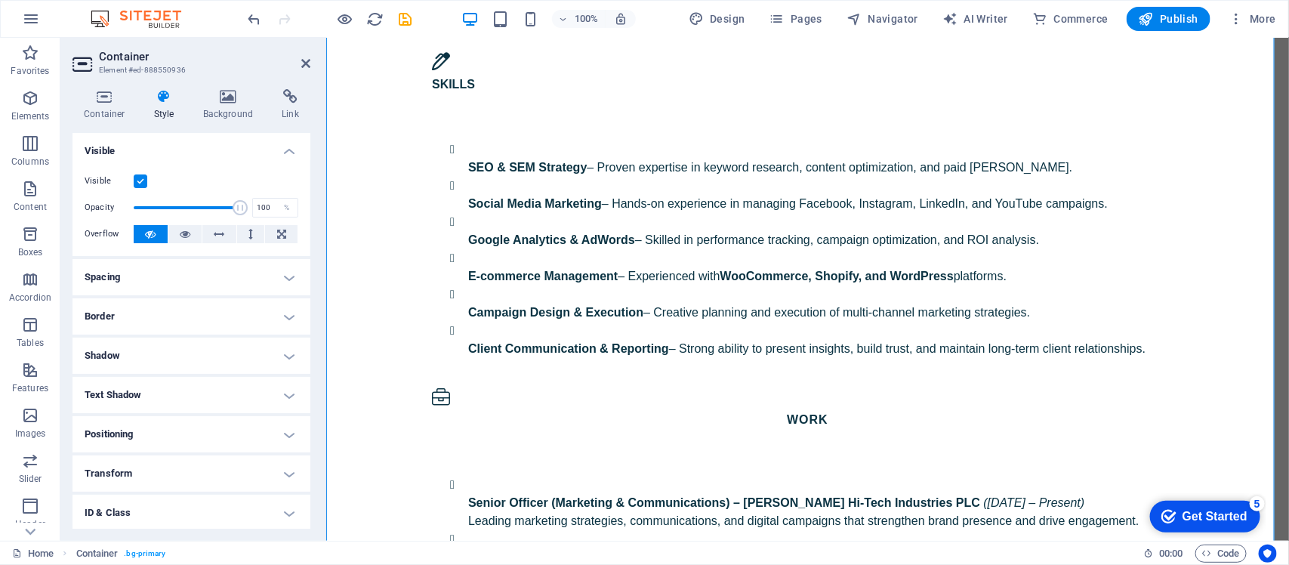
scroll to position [79, 0]
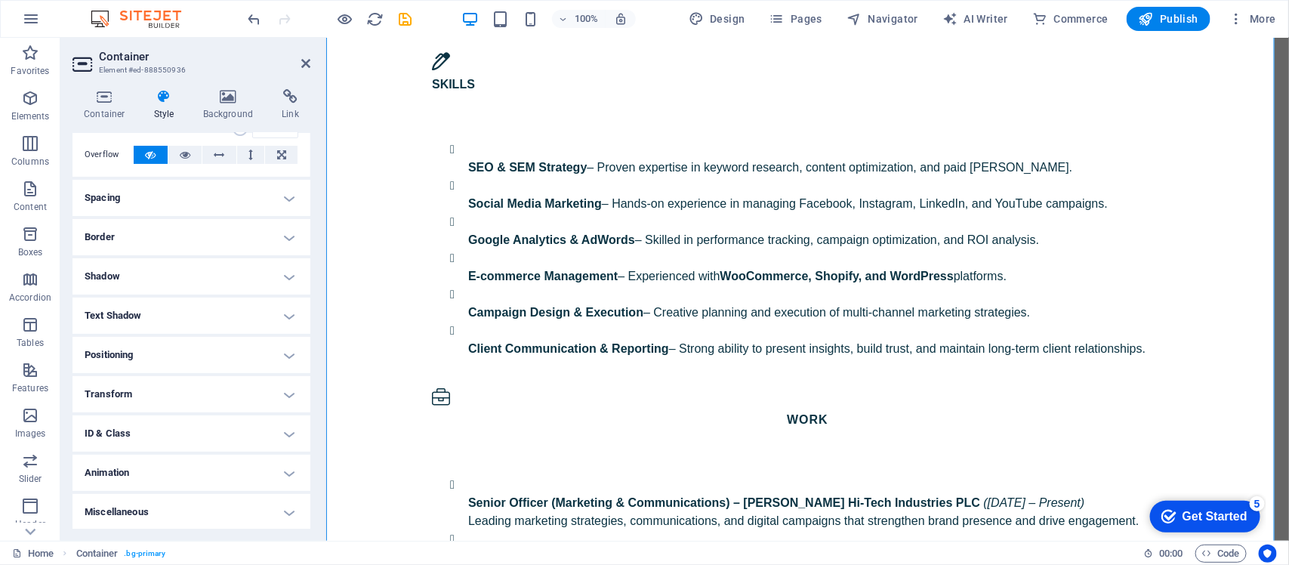
click at [148, 452] on h4 "Animation" at bounding box center [192, 473] width 238 height 36
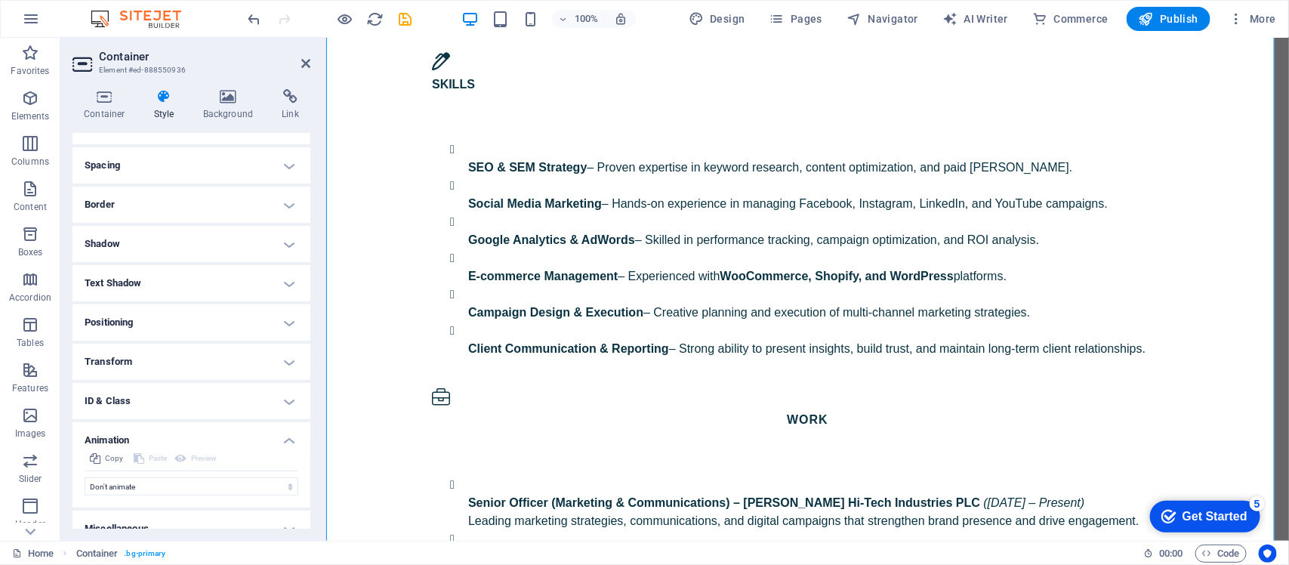
scroll to position [128, 0]
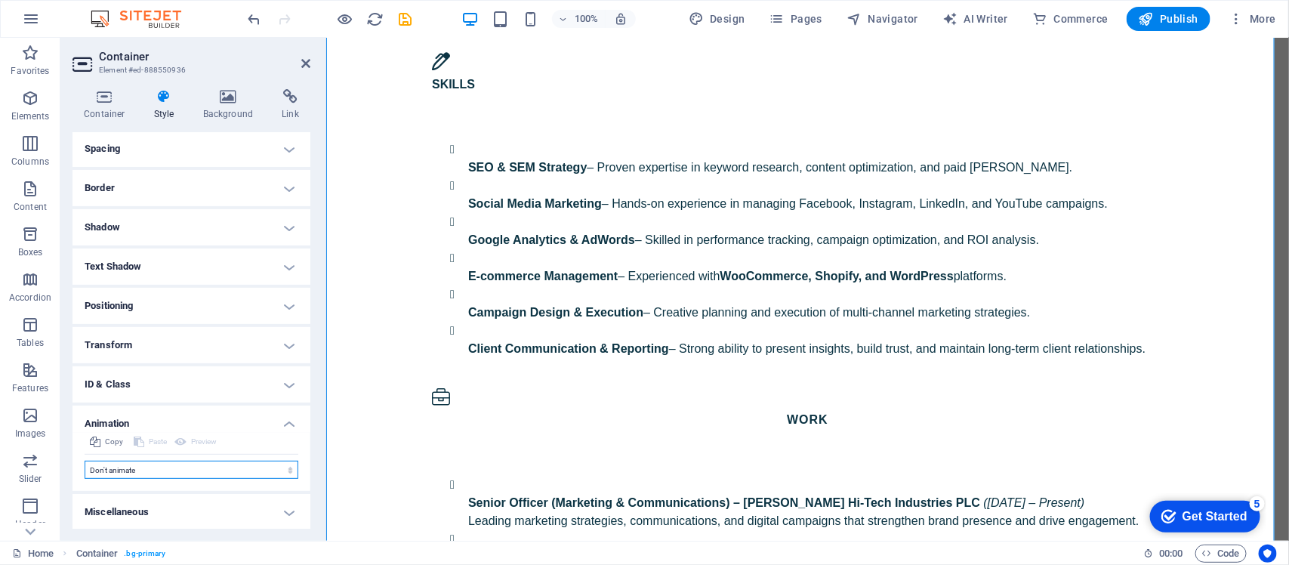
click at [133, 452] on select "Don't animate Show / Hide Slide up/down Zoom in/out Slide left to right Slide r…" at bounding box center [192, 470] width 214 height 18
select select "fade"
click at [85, 452] on select "Don't animate Show / Hide Slide up/down Zoom in/out Slide left to right Slide r…" at bounding box center [192, 470] width 214 height 18
select select "scroll"
click at [137, 452] on select "Don't animate Show / Hide Slide up/down Zoom in/out Slide left to right Slide r…" at bounding box center [192, 470] width 214 height 18
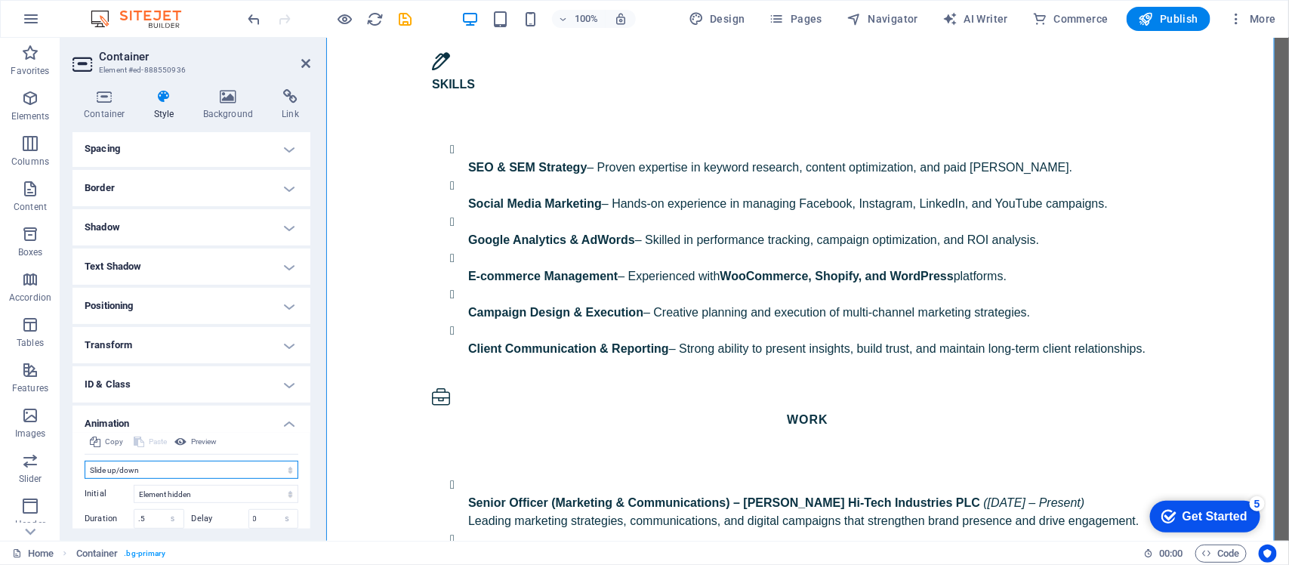
click at [85, 452] on select "Don't animate Show / Hide Slide up/down Zoom in/out Slide left to right Slide r…" at bounding box center [192, 470] width 214 height 18
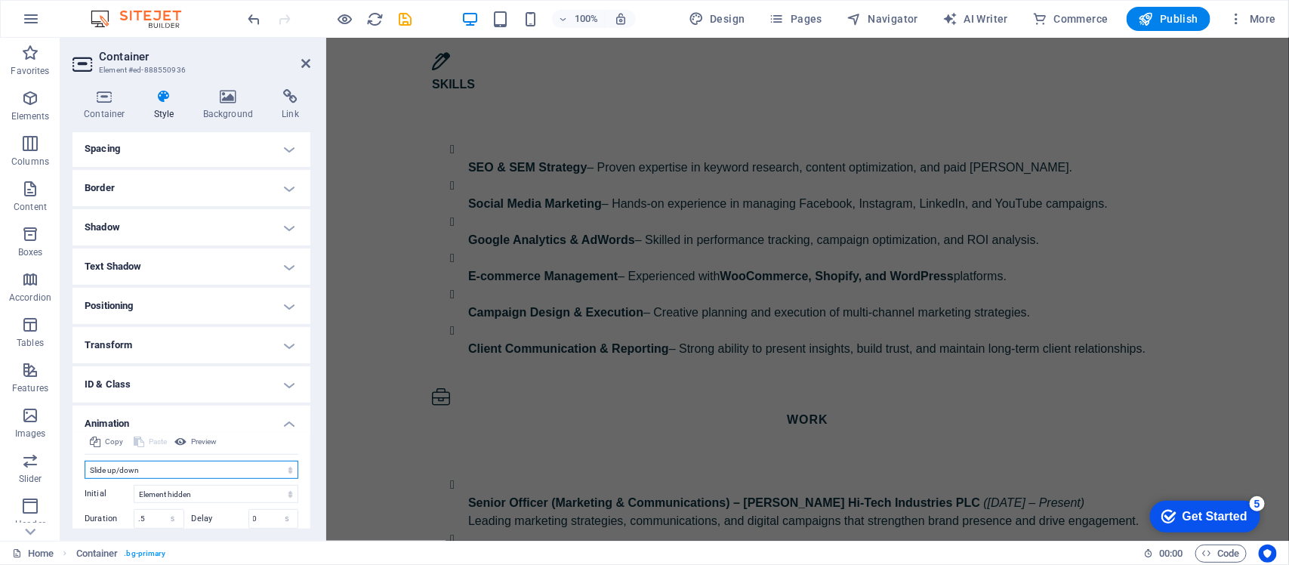
click at [150, 452] on select "Don't animate Show / Hide Slide up/down Zoom in/out Slide left to right Slide r…" at bounding box center [192, 470] width 214 height 18
click at [85, 452] on select "Don't animate Show / Hide Slide up/down Zoom in/out Slide left to right Slide r…" at bounding box center [192, 470] width 214 height 18
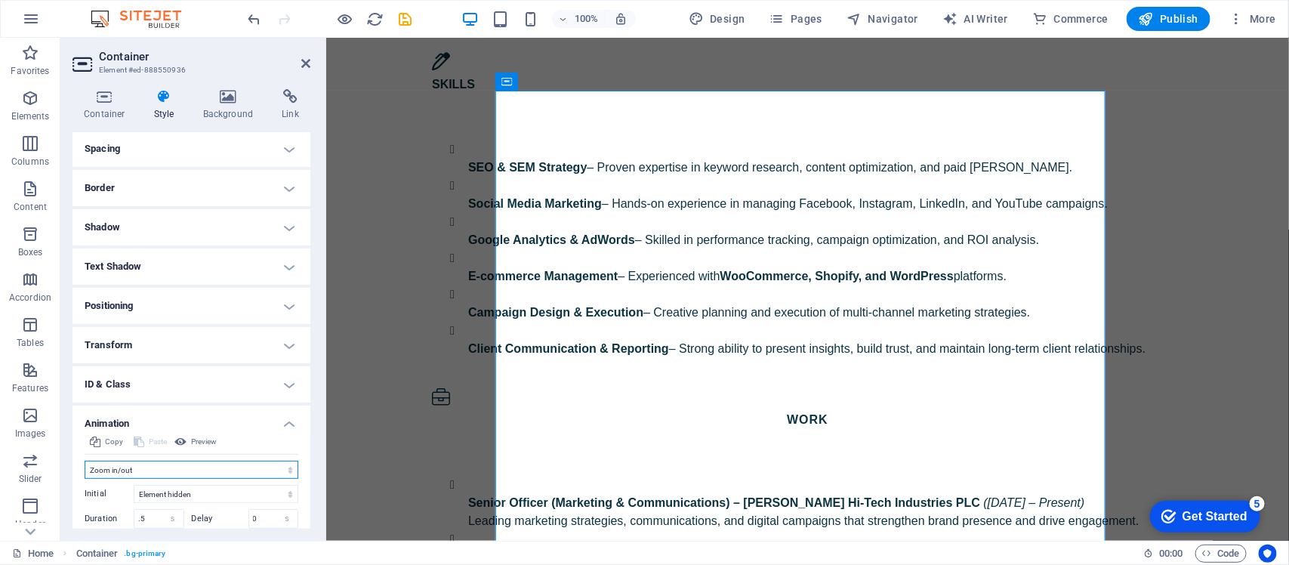
click at [151, 452] on select "Don't animate Show / Hide Slide up/down Zoom in/out Slide left to right Slide r…" at bounding box center [192, 470] width 214 height 18
select select "none"
click at [85, 452] on select "Don't animate Show / Hide Slide up/down Zoom in/out Slide left to right Slide r…" at bounding box center [192, 470] width 214 height 18
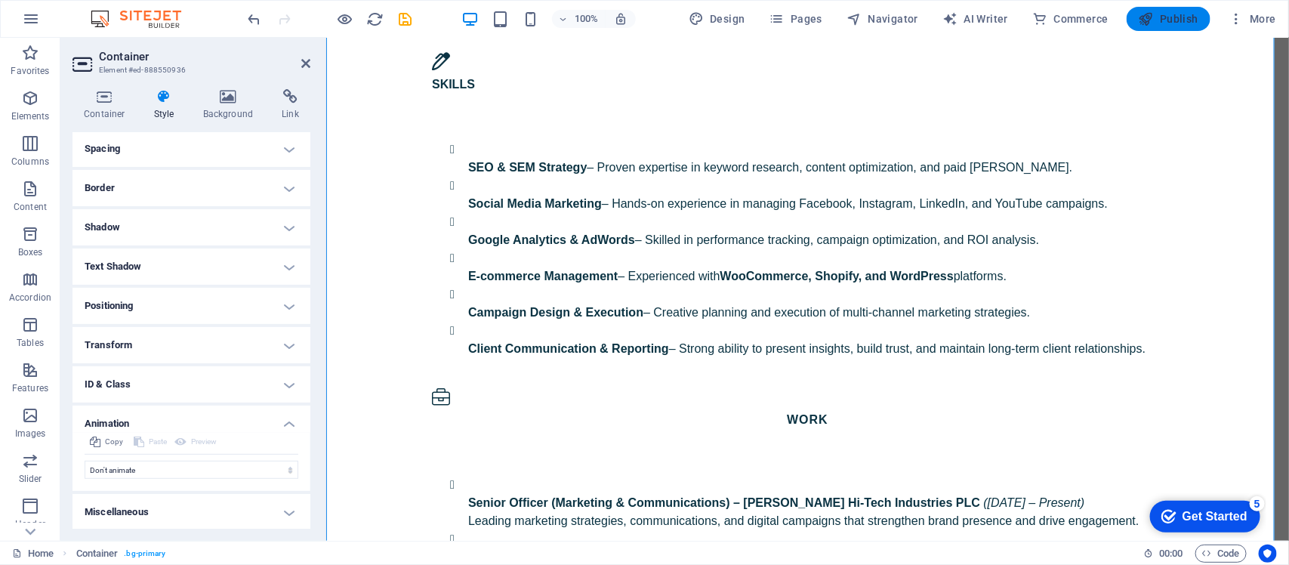
click at [1031, 27] on button "Publish" at bounding box center [1169, 19] width 84 height 24
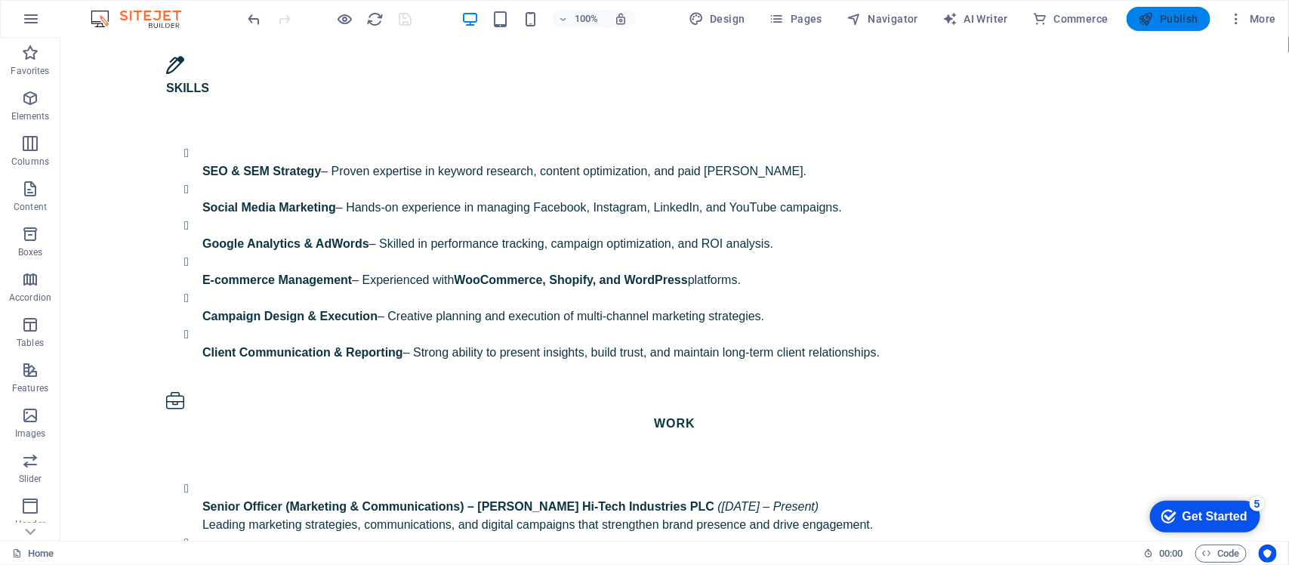
click at [1031, 24] on span "Publish" at bounding box center [1169, 18] width 60 height 15
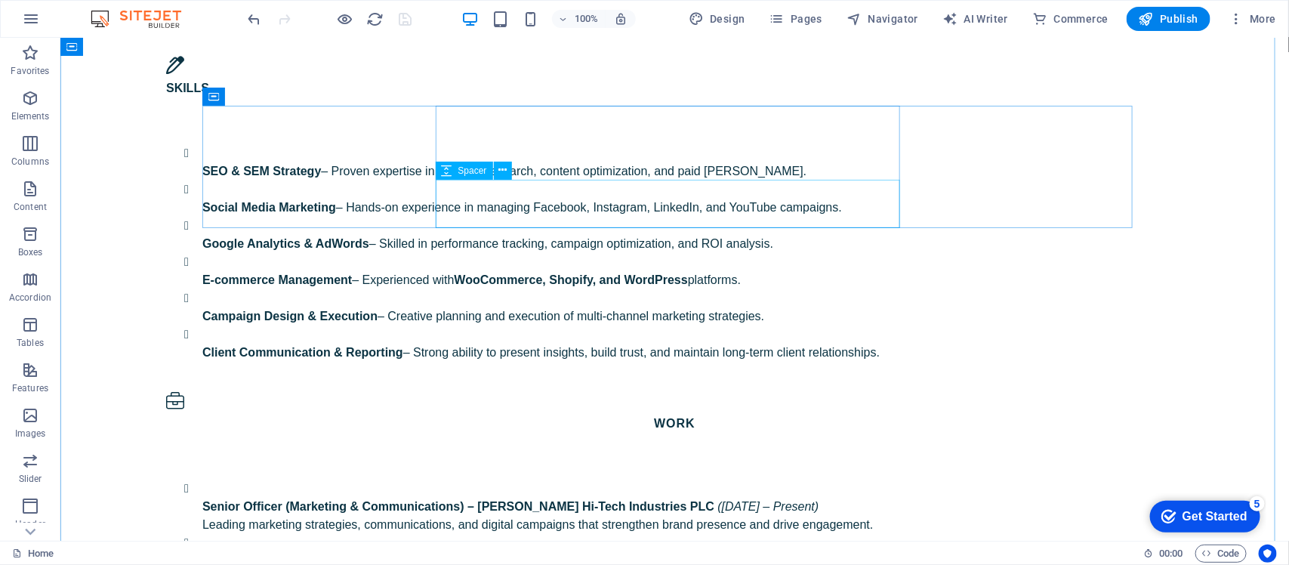
scroll to position [1912, 0]
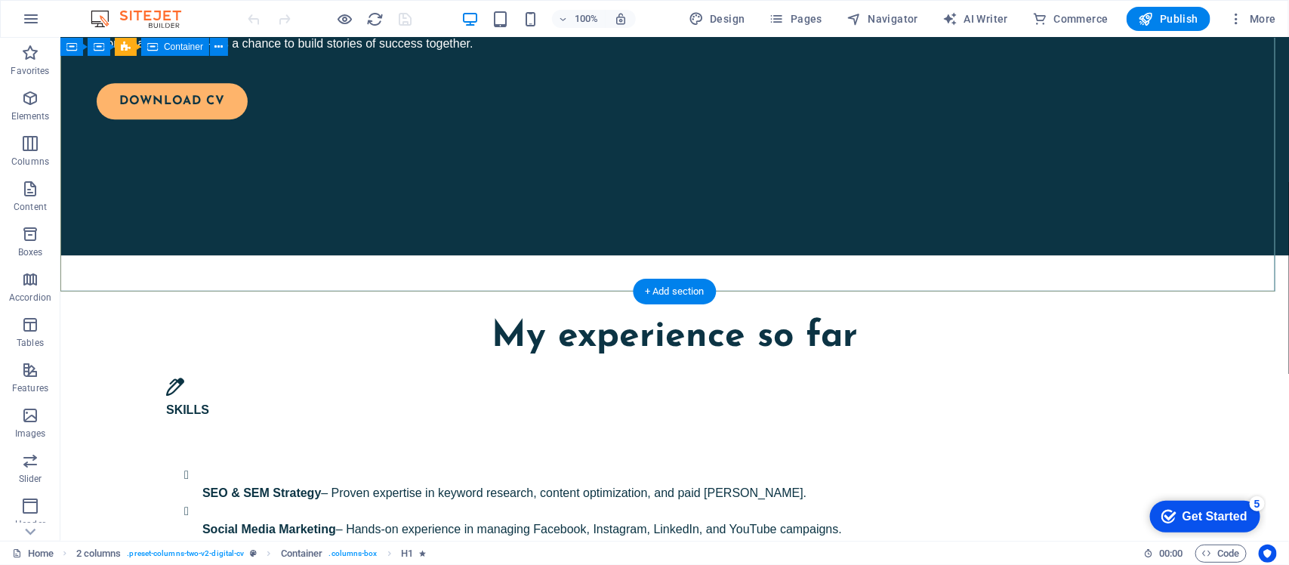
scroll to position [1983, 0]
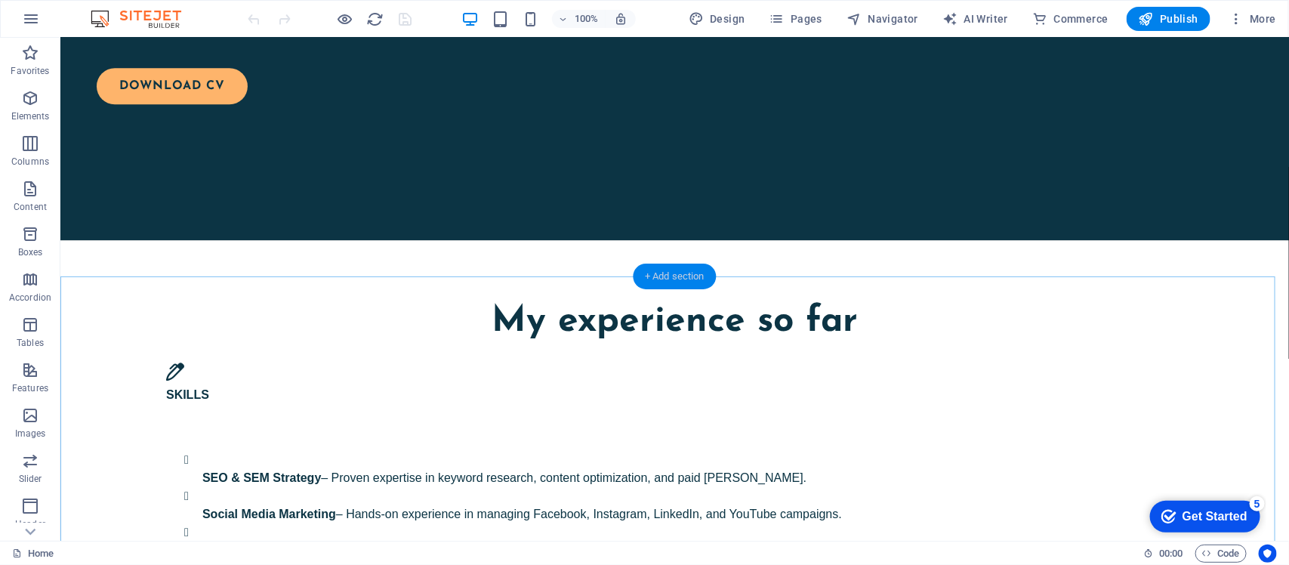
click at [672, 286] on div "+ Add section" at bounding box center [675, 277] width 84 height 26
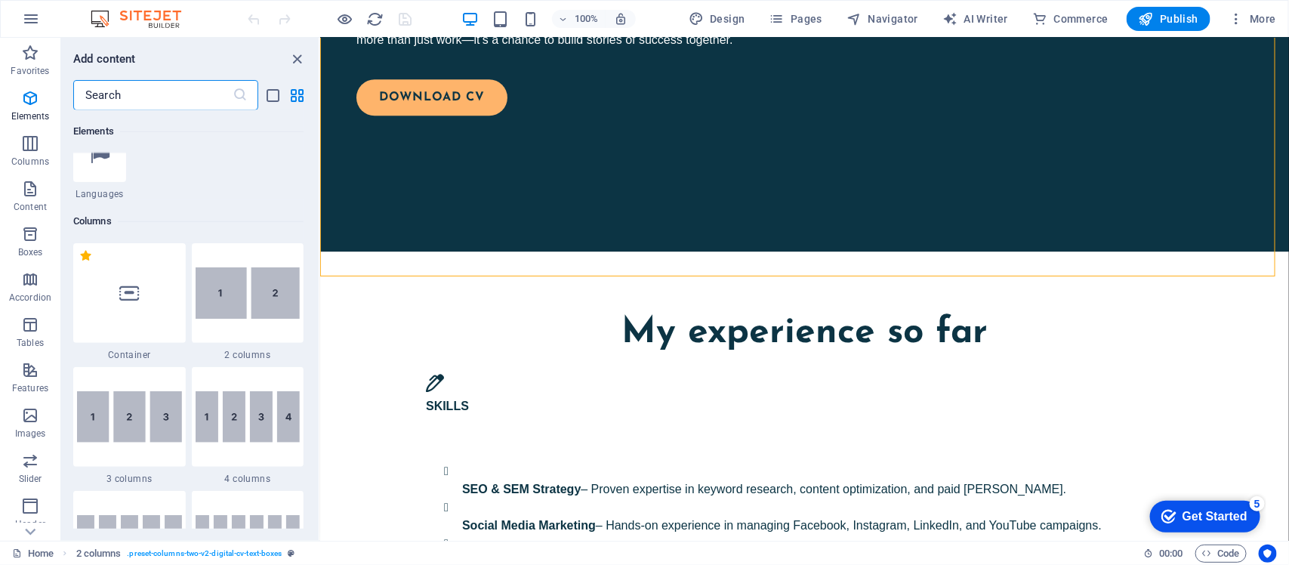
scroll to position [661, 0]
click at [123, 289] on icon at bounding box center [129, 290] width 20 height 20
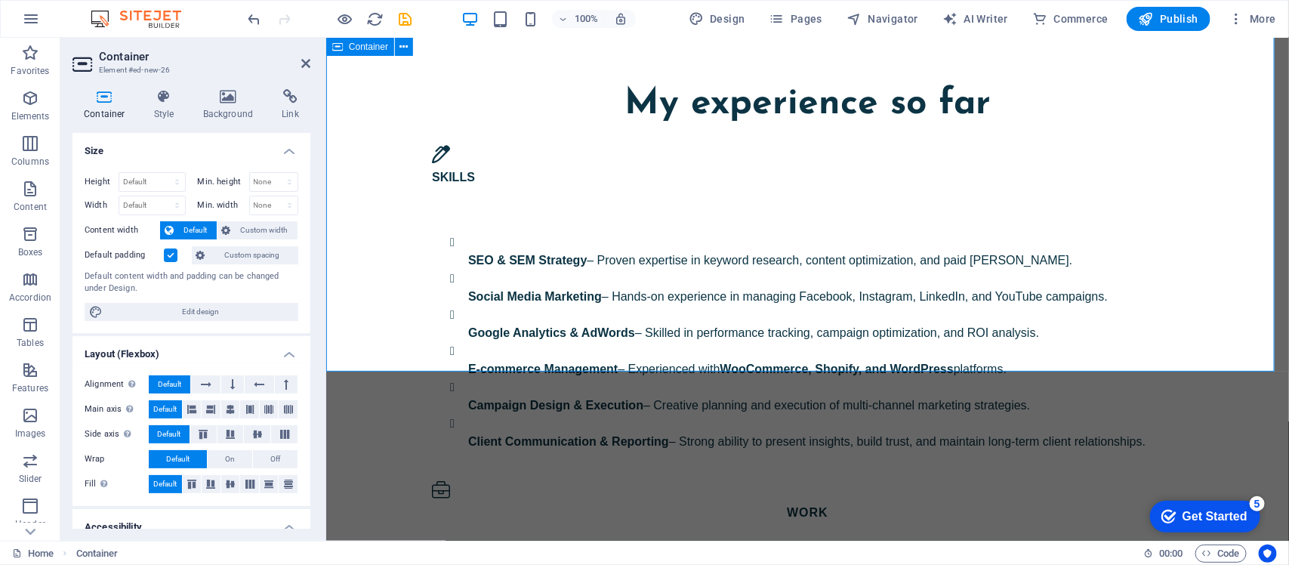
scroll to position [2153, 0]
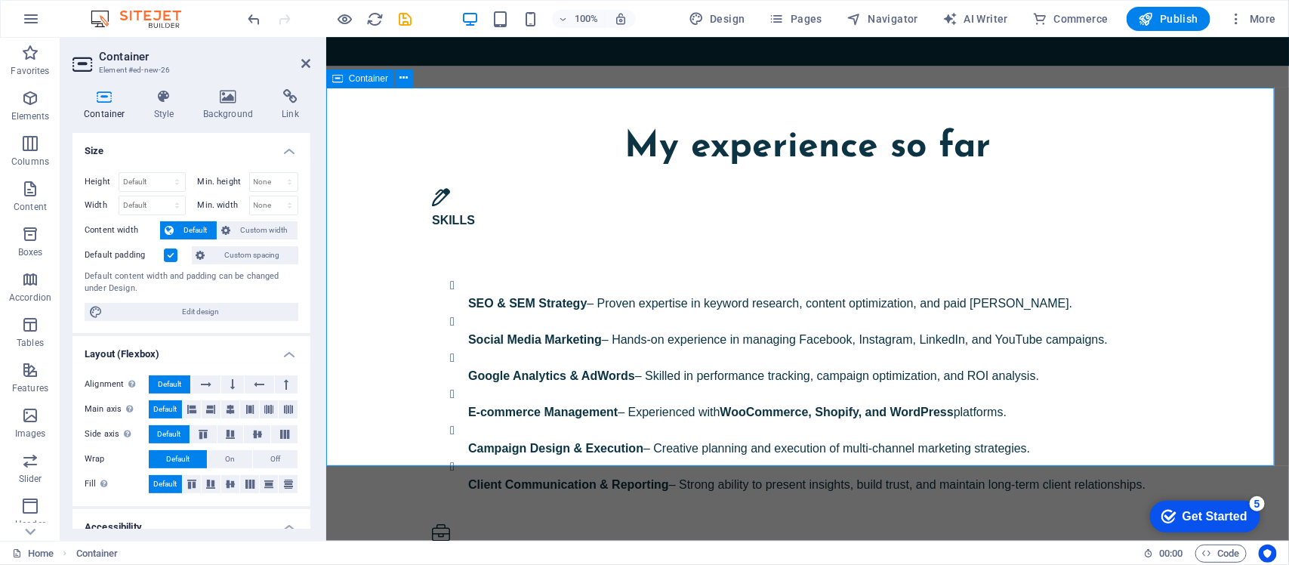
click at [223, 100] on icon at bounding box center [228, 96] width 73 height 15
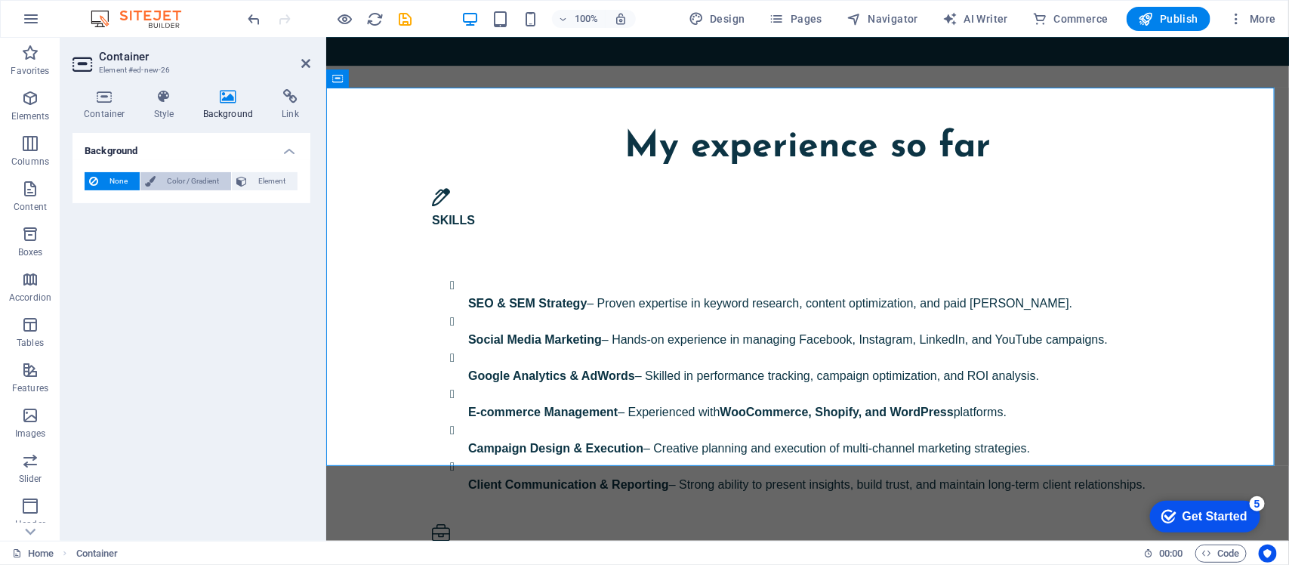
click at [183, 186] on span "Color / Gradient" at bounding box center [193, 181] width 66 height 18
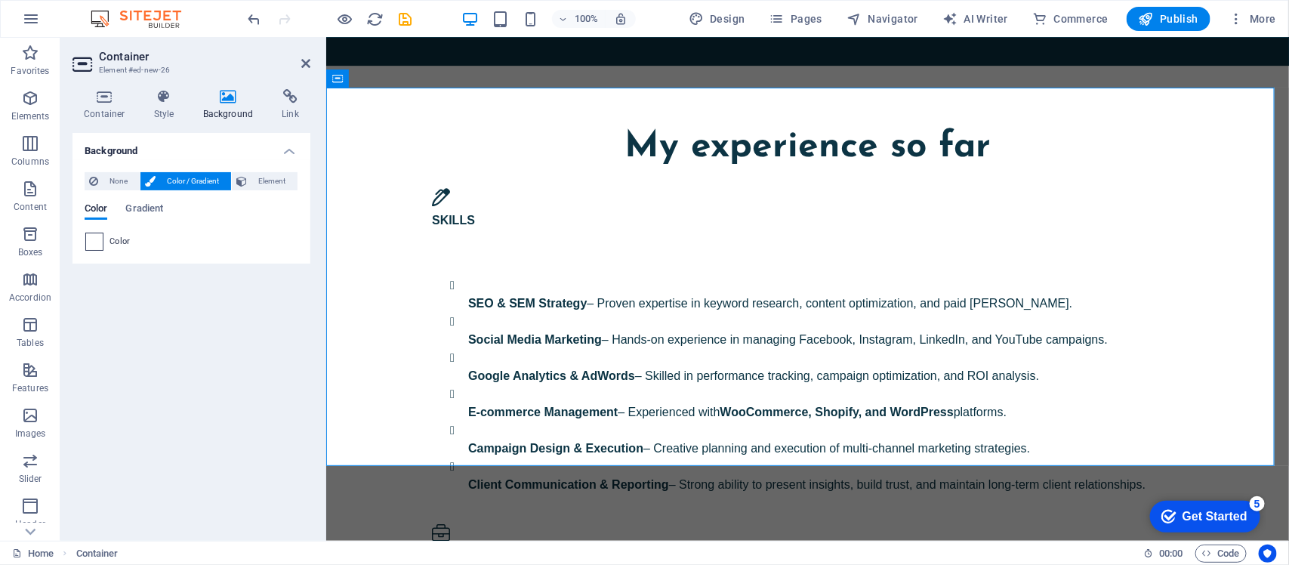
click at [89, 242] on span at bounding box center [94, 241] width 17 height 17
type input "#ffffff"
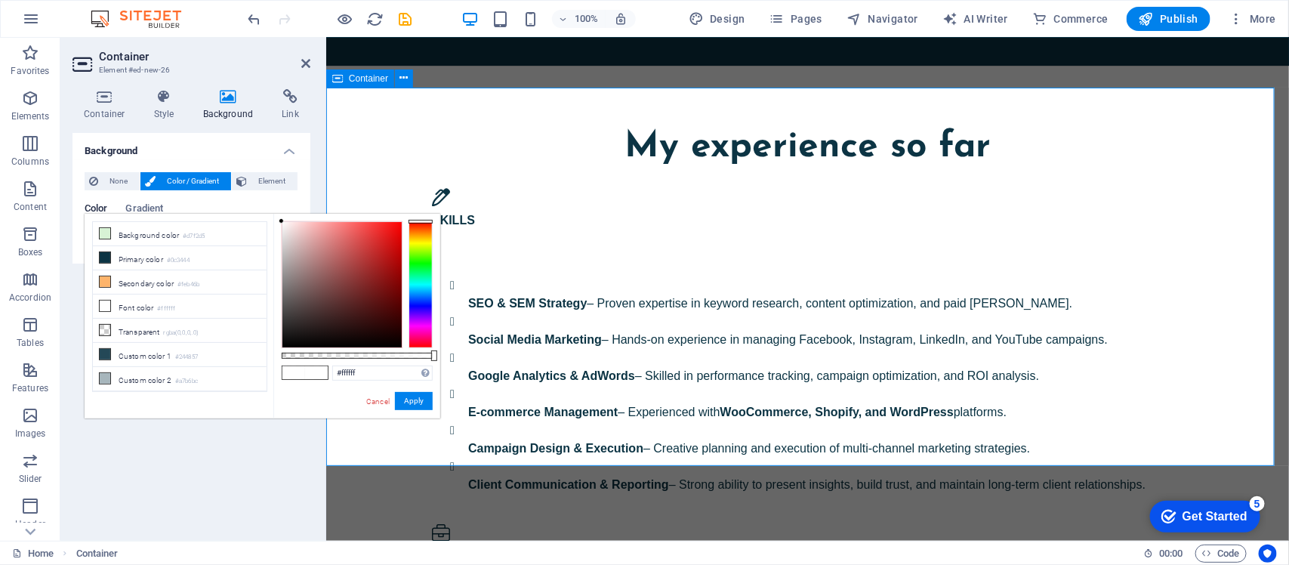
click at [424, 266] on div at bounding box center [421, 284] width 24 height 127
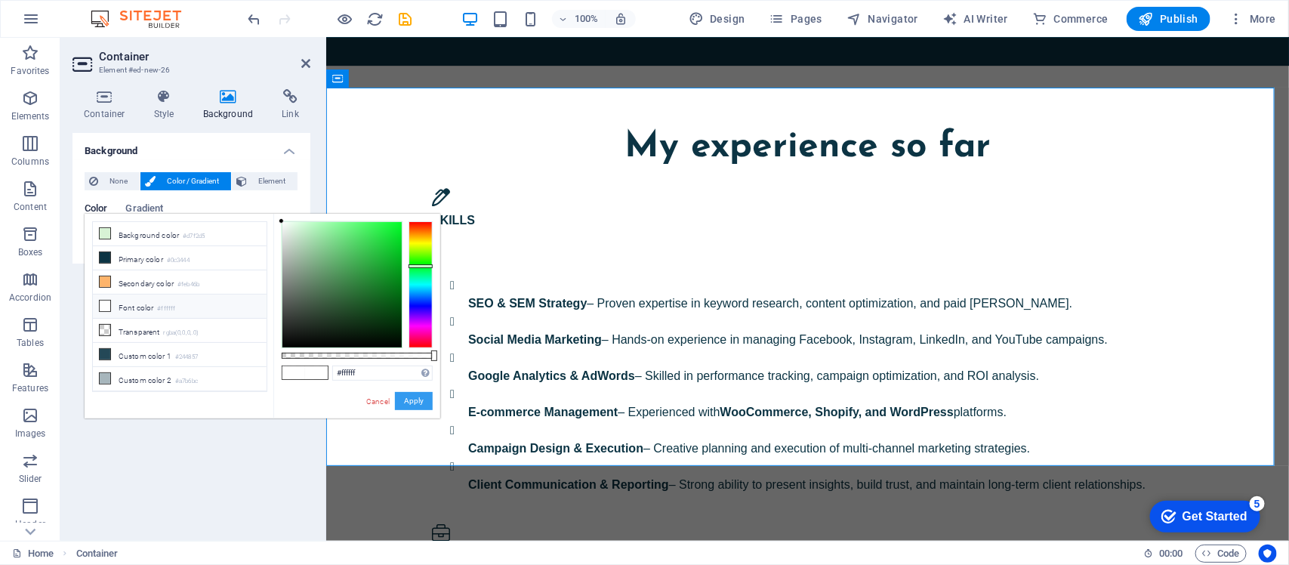
click at [419, 398] on button "Apply" at bounding box center [414, 401] width 38 height 18
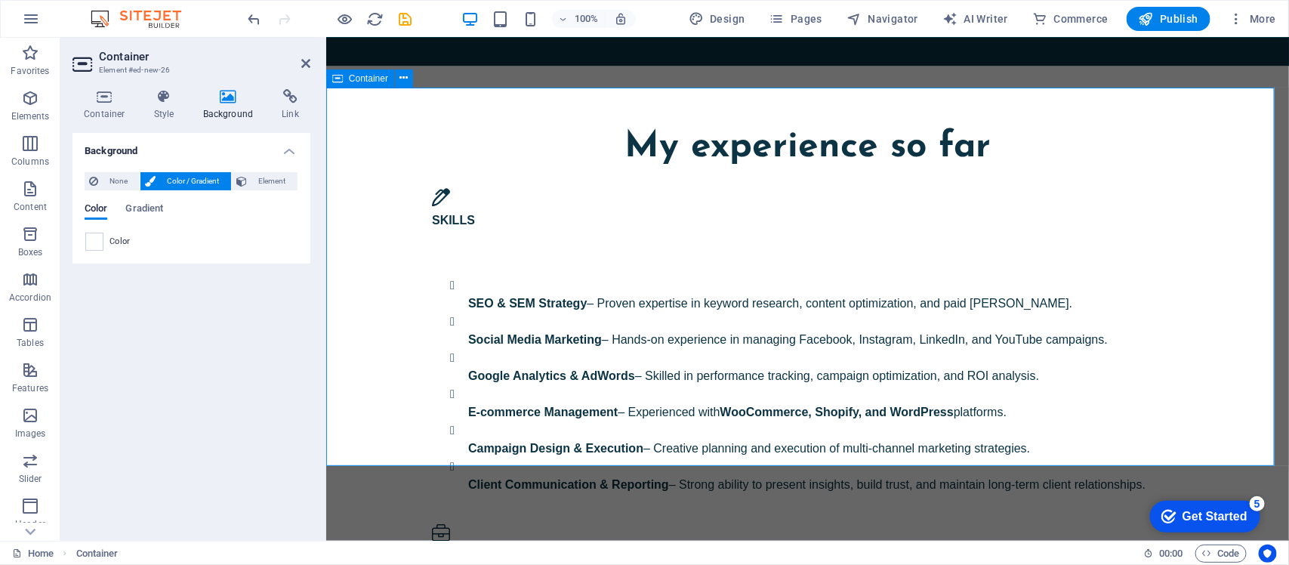
click at [217, 366] on div "Background None Color / Gradient Element Stretch background to full-width Color…" at bounding box center [192, 331] width 238 height 396
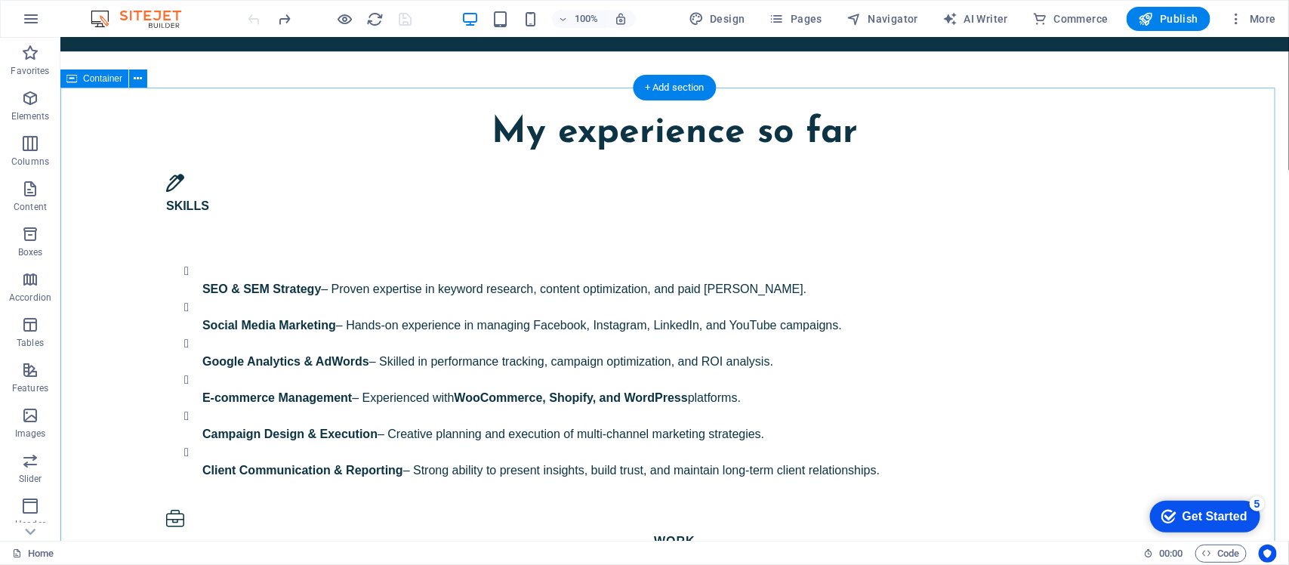
scroll to position [2077, 0]
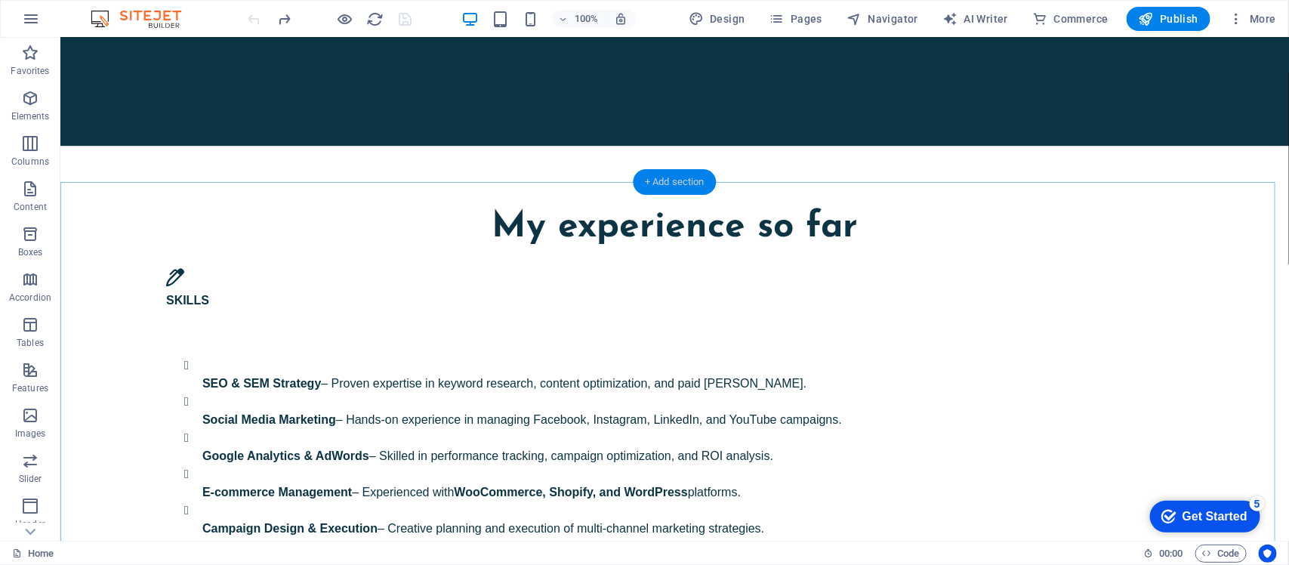
click at [685, 190] on div "+ Add section" at bounding box center [675, 182] width 84 height 26
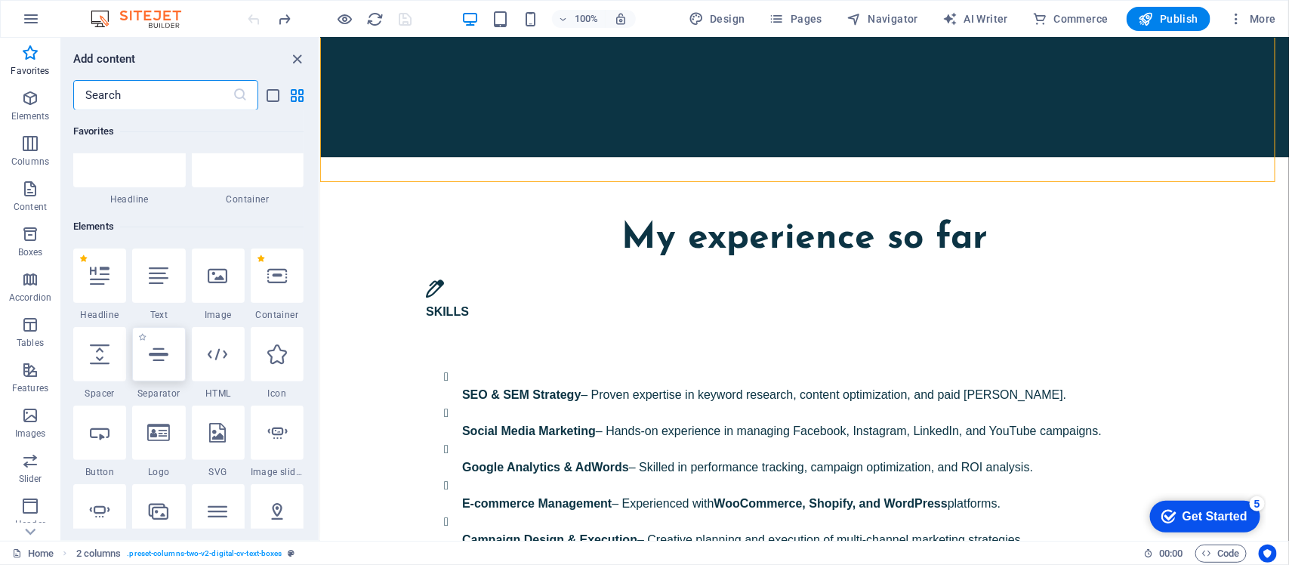
scroll to position [94, 0]
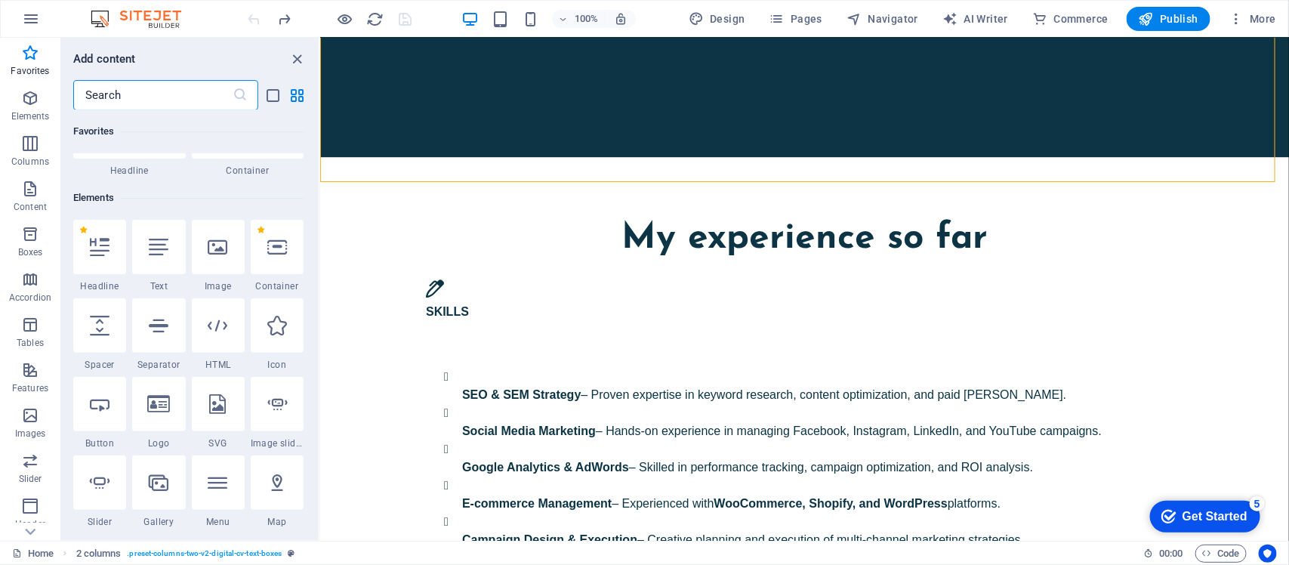
click at [157, 99] on input "text" at bounding box center [152, 95] width 159 height 30
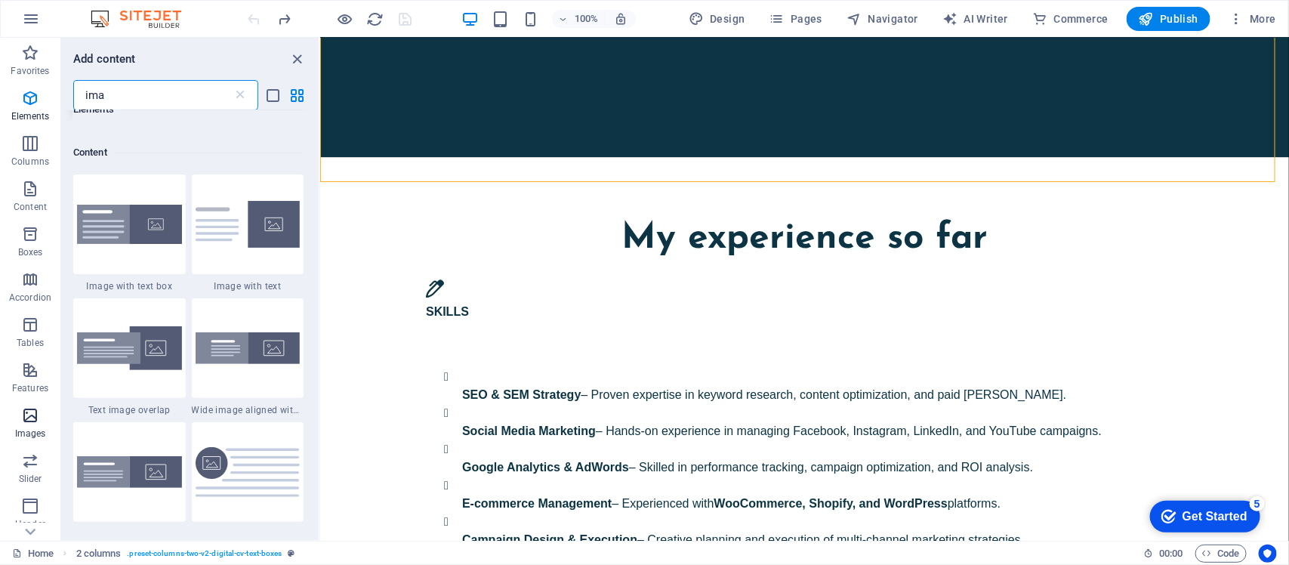
scroll to position [0, 0]
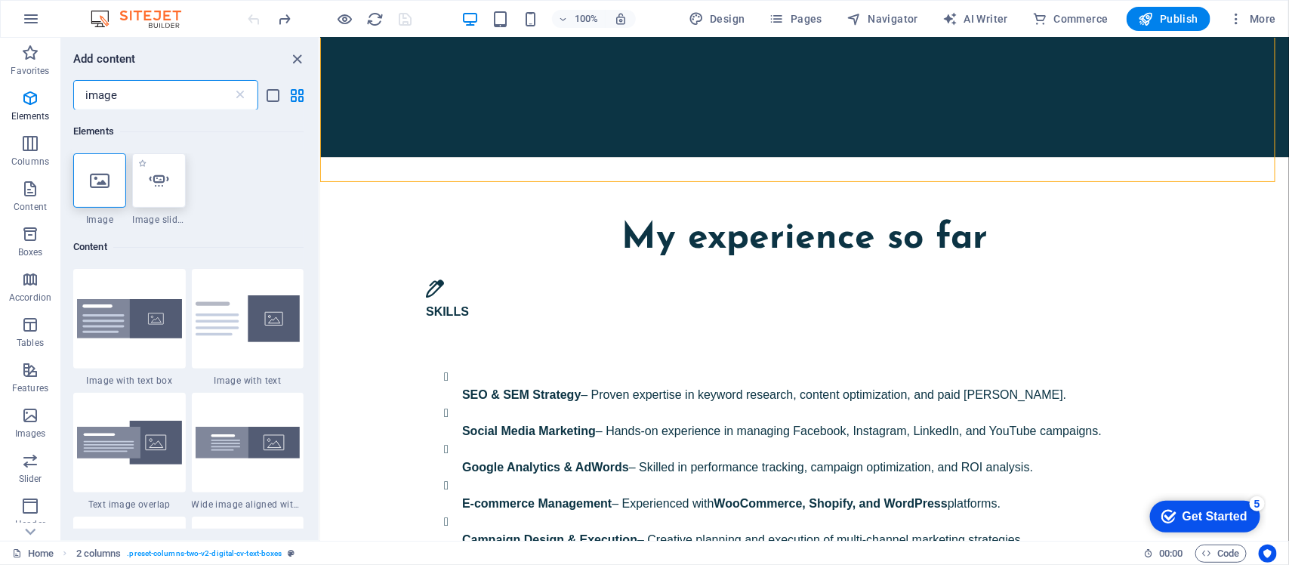
type input "image"
click at [164, 183] on icon at bounding box center [159, 181] width 20 height 20
select select "ms"
select select "s"
select select "progressive"
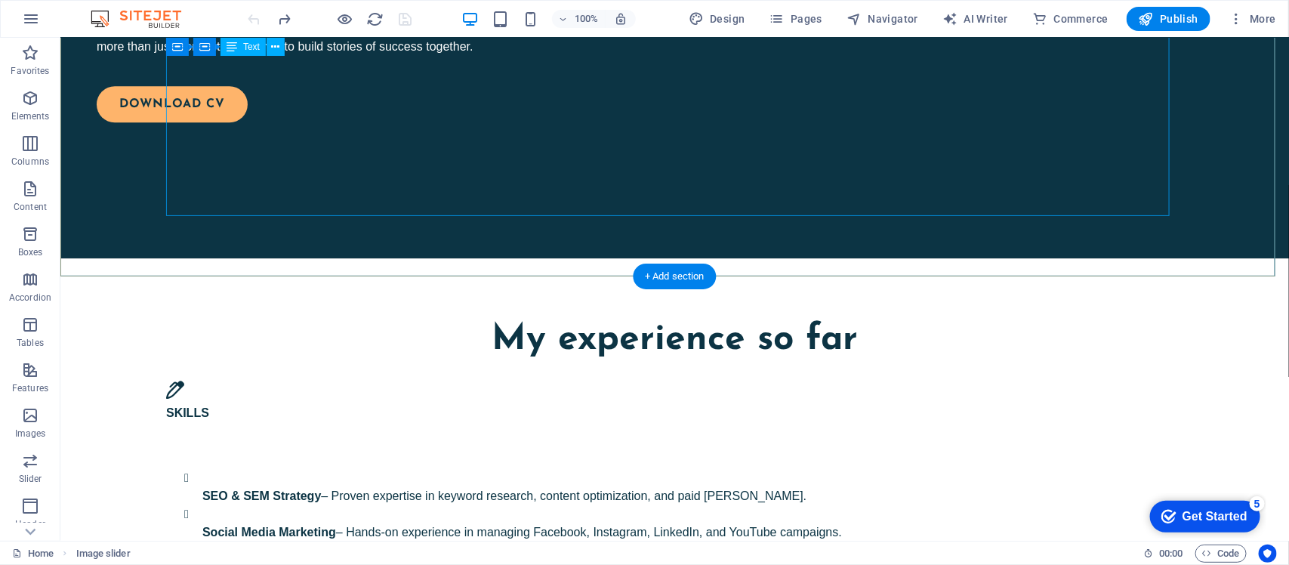
scroll to position [1983, 0]
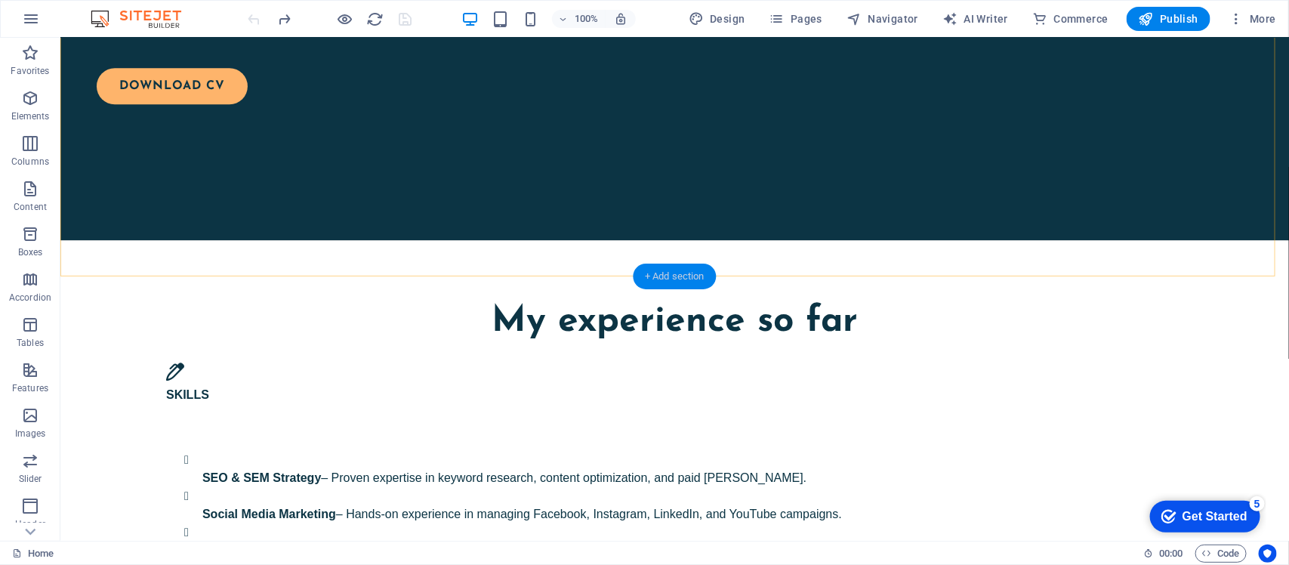
click at [651, 276] on div "+ Add section" at bounding box center [675, 277] width 84 height 26
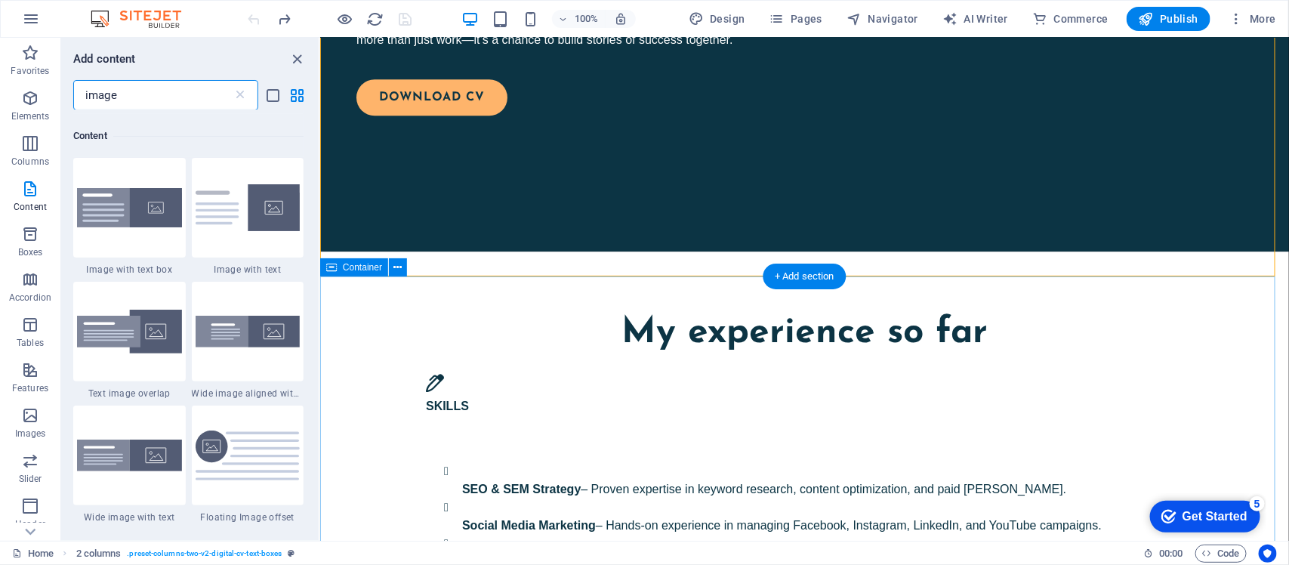
scroll to position [115, 0]
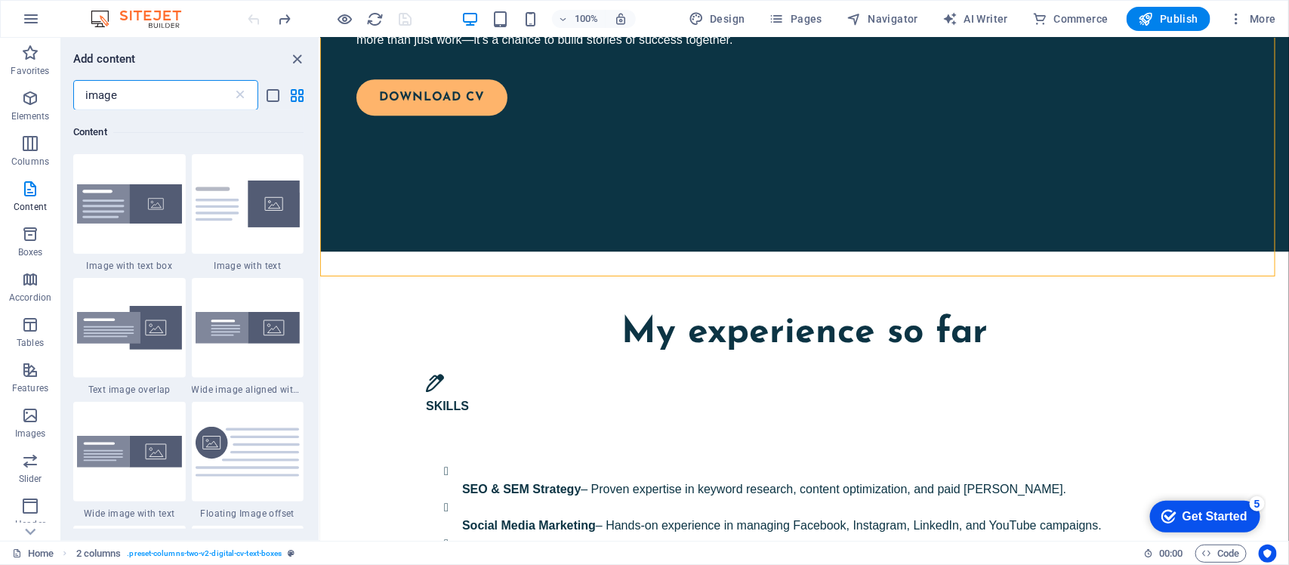
click at [167, 96] on input "image" at bounding box center [152, 95] width 159 height 30
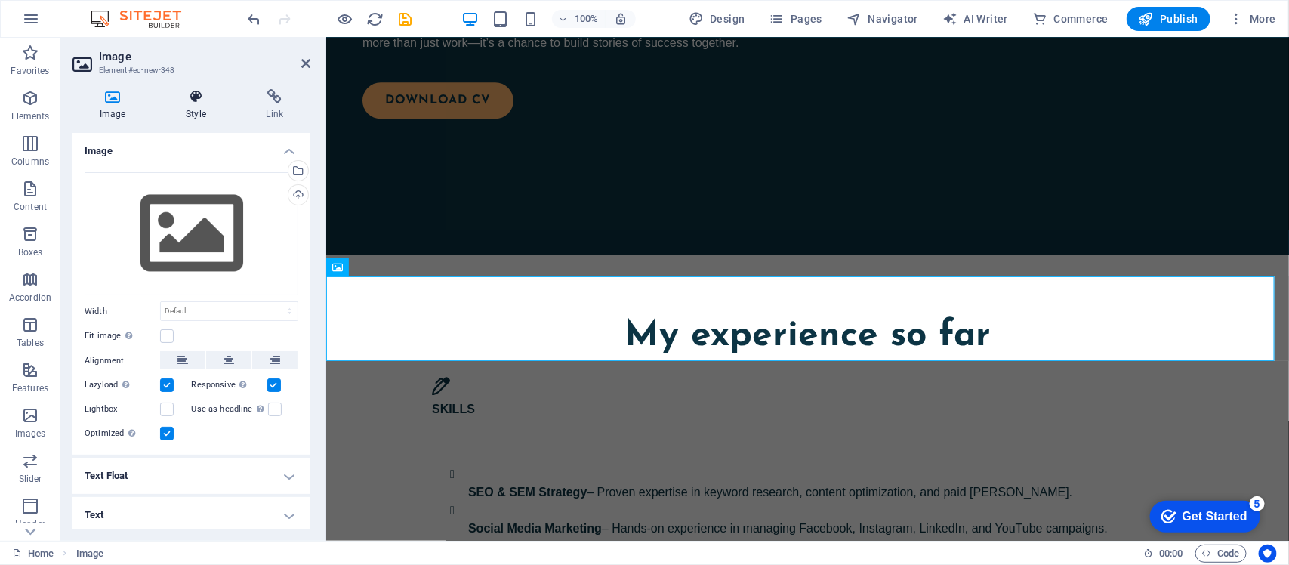
click at [191, 104] on h4 "Style" at bounding box center [199, 105] width 80 height 32
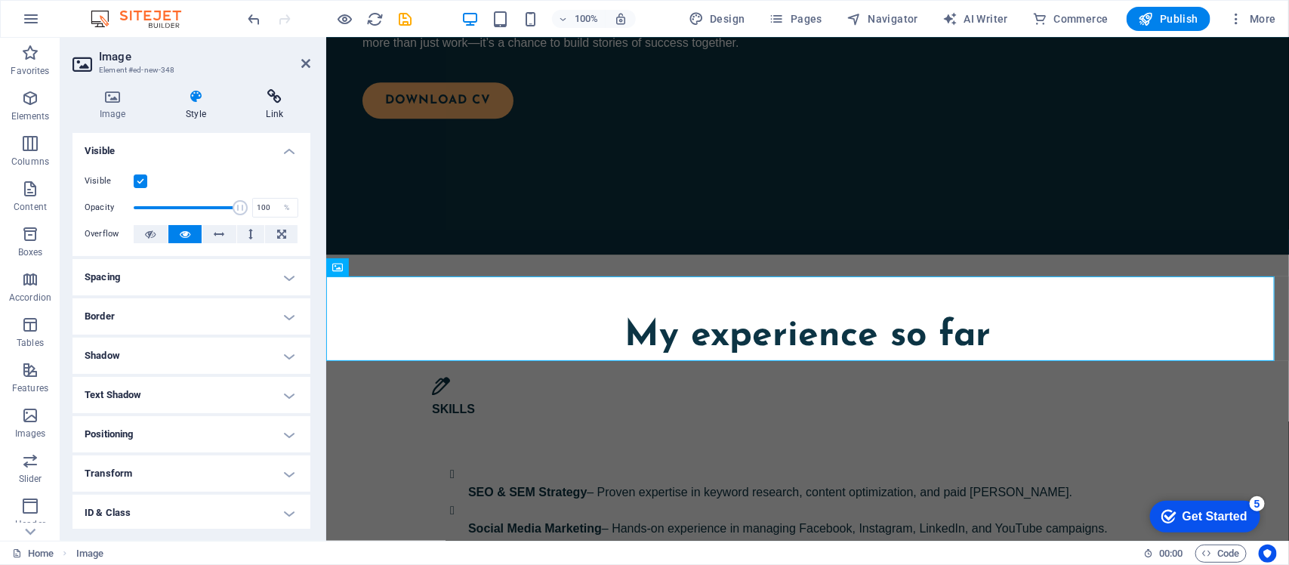
click at [250, 102] on icon at bounding box center [274, 96] width 71 height 15
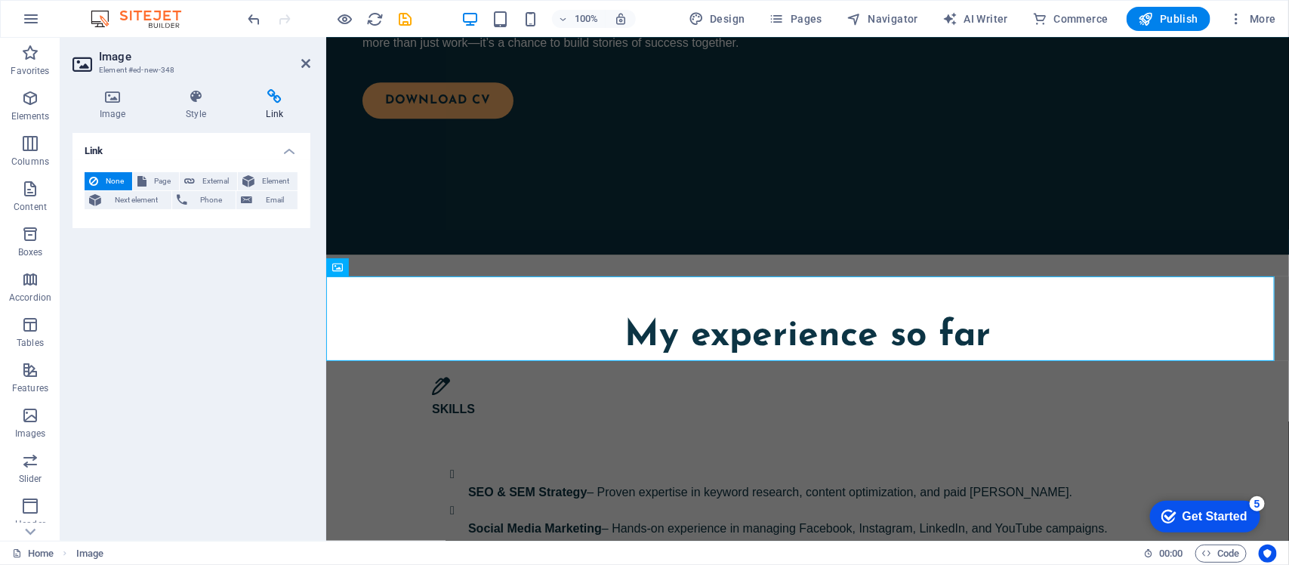
click at [276, 102] on icon at bounding box center [274, 96] width 71 height 15
click at [95, 92] on icon at bounding box center [113, 96] width 80 height 15
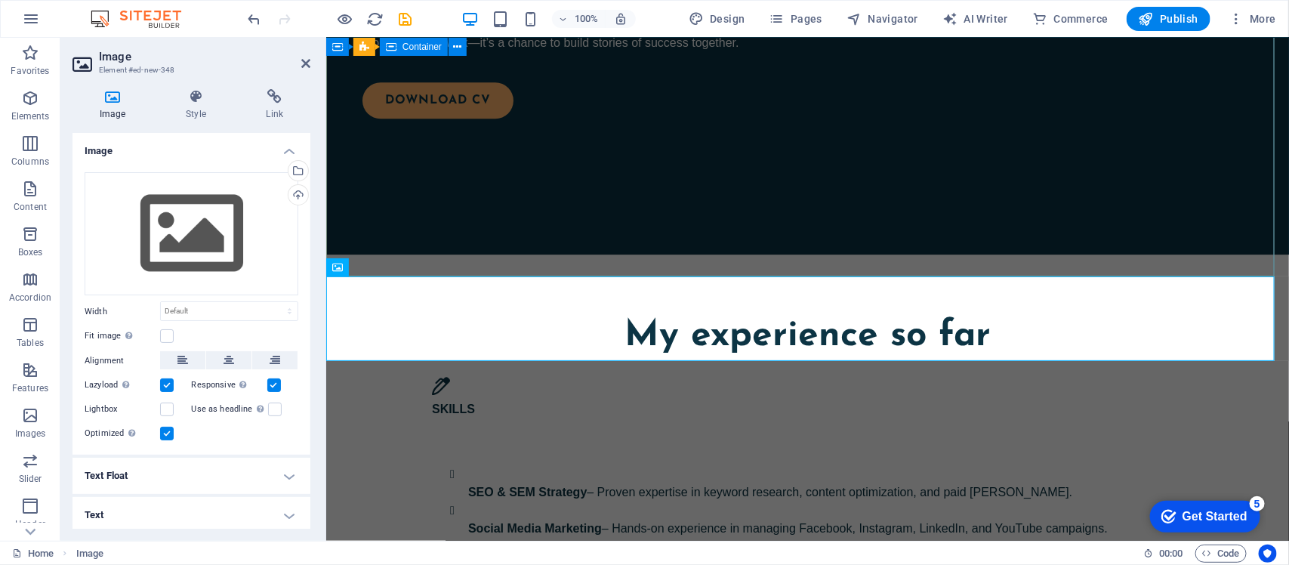
scroll to position [1983, 0]
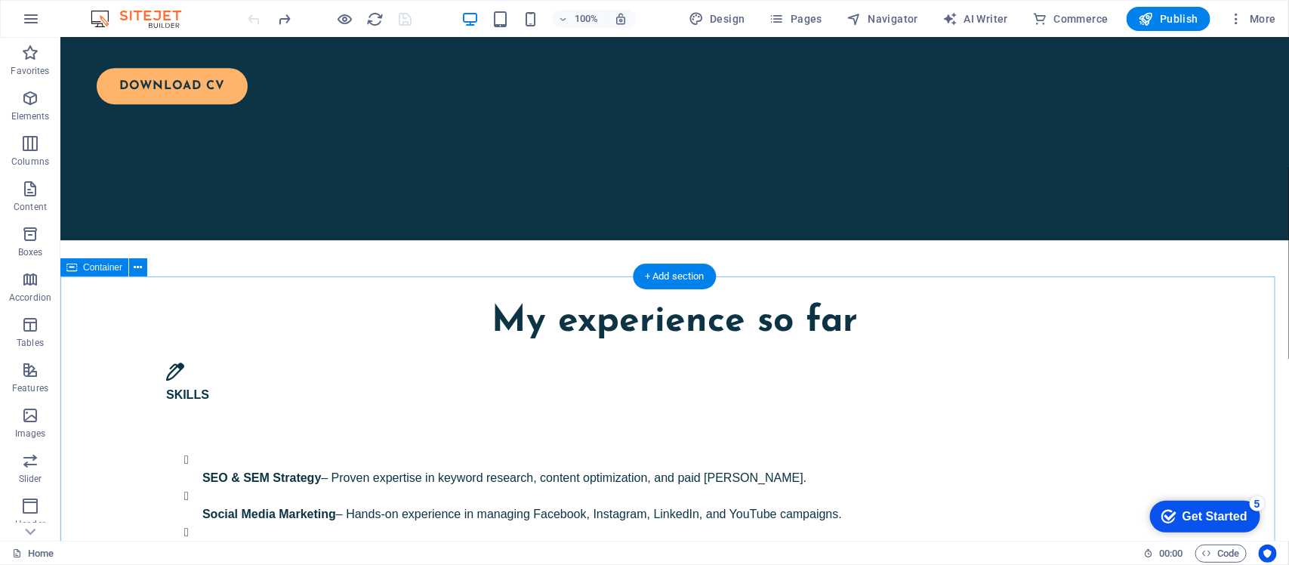
click at [686, 282] on div "+ Add section" at bounding box center [675, 277] width 84 height 26
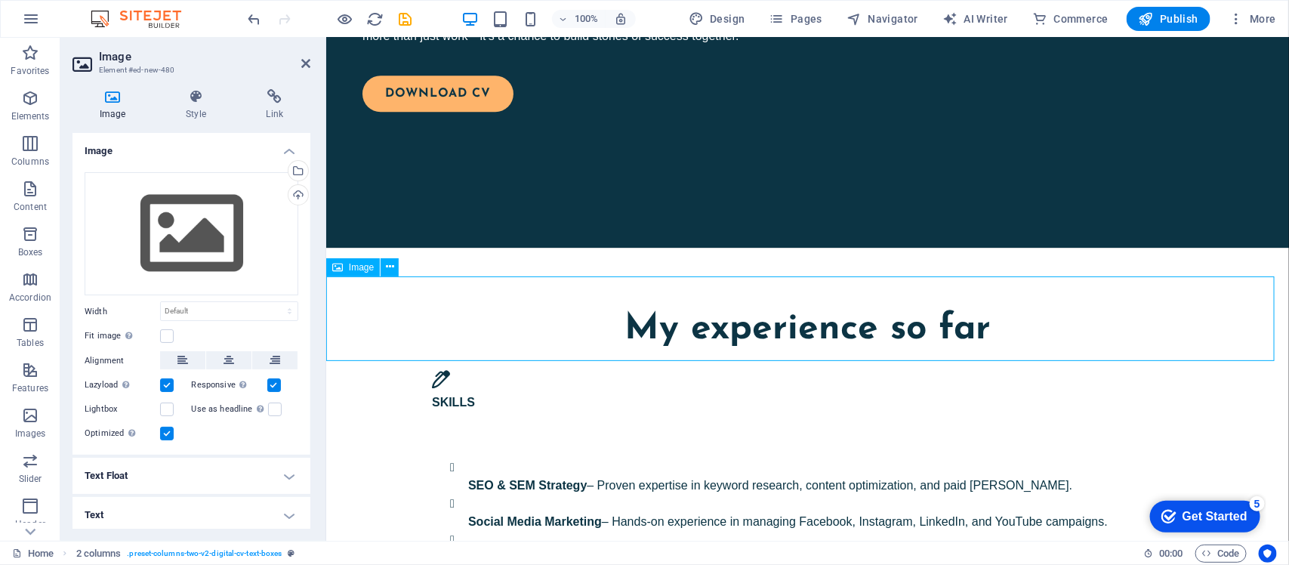
scroll to position [1965, 0]
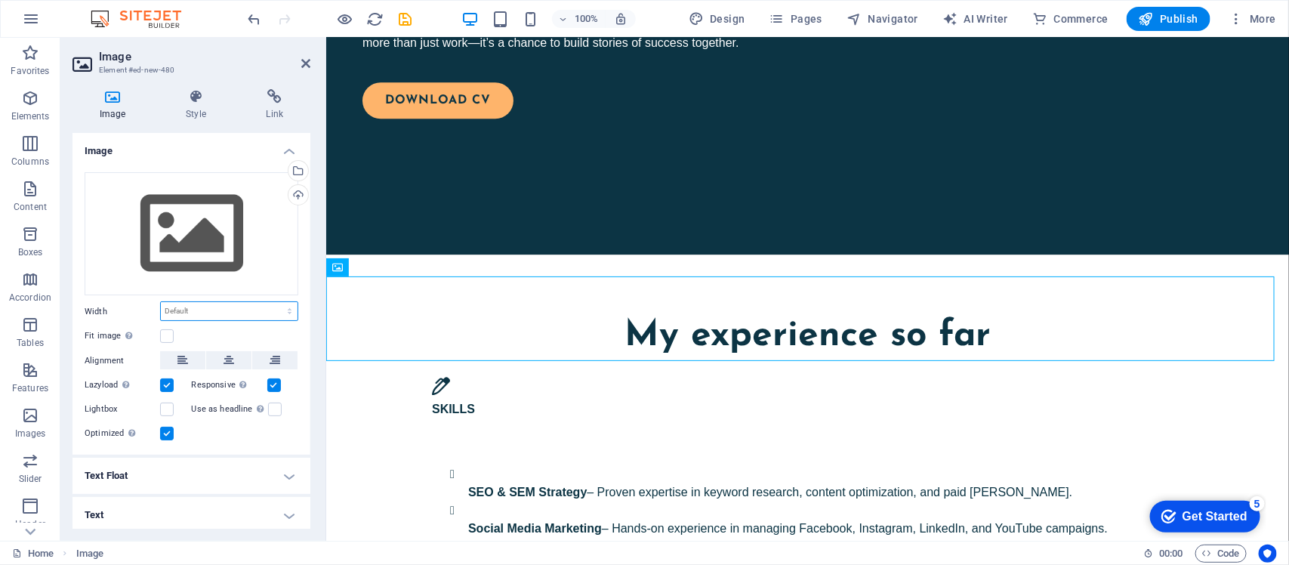
click at [229, 313] on select "Default auto px rem % em vh vw" at bounding box center [229, 311] width 137 height 18
click at [161, 302] on select "Default auto px rem % em vh vw" at bounding box center [229, 311] width 137 height 18
select select "DISABLED_OPTION_VALUE"
click at [234, 315] on select "Default auto px rem % em vh vw" at bounding box center [229, 311] width 137 height 18
click at [245, 306] on select "Default auto px rem % em vh vw" at bounding box center [229, 311] width 137 height 18
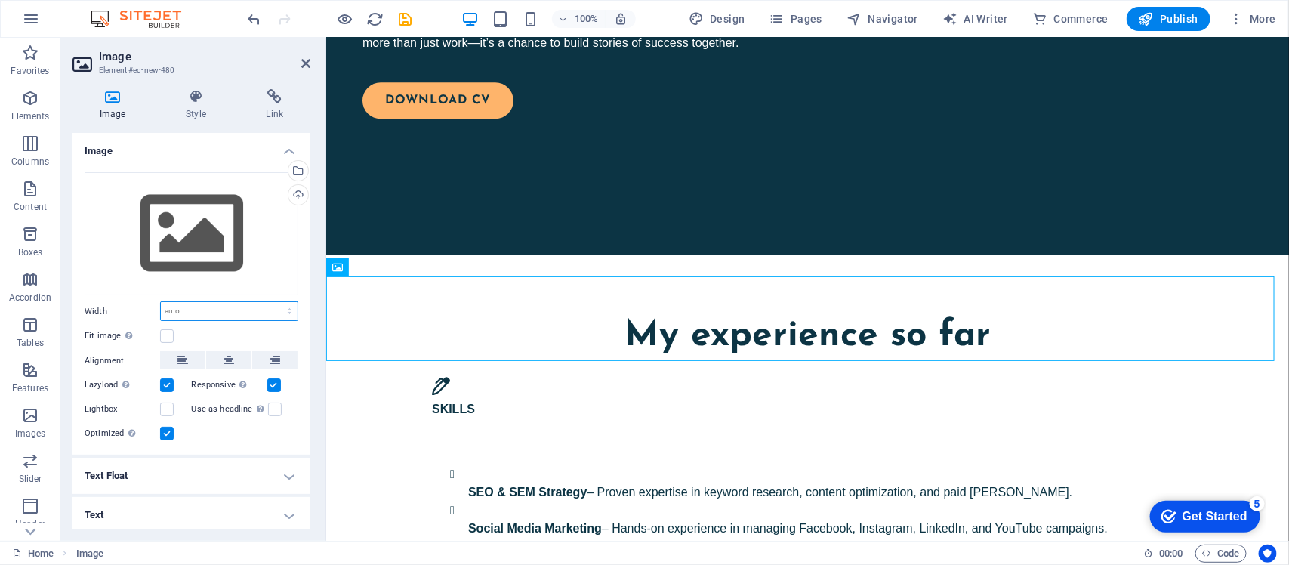
click at [245, 306] on select "Default auto px rem % em vh vw" at bounding box center [229, 311] width 137 height 18
click at [242, 310] on select "Default auto px rem % em vh vw" at bounding box center [229, 311] width 137 height 18
click at [162, 379] on label at bounding box center [167, 384] width 14 height 14
click at [0, 0] on input "Lazyload Loading images after the page loads improves page speed." at bounding box center [0, 0] width 0 height 0
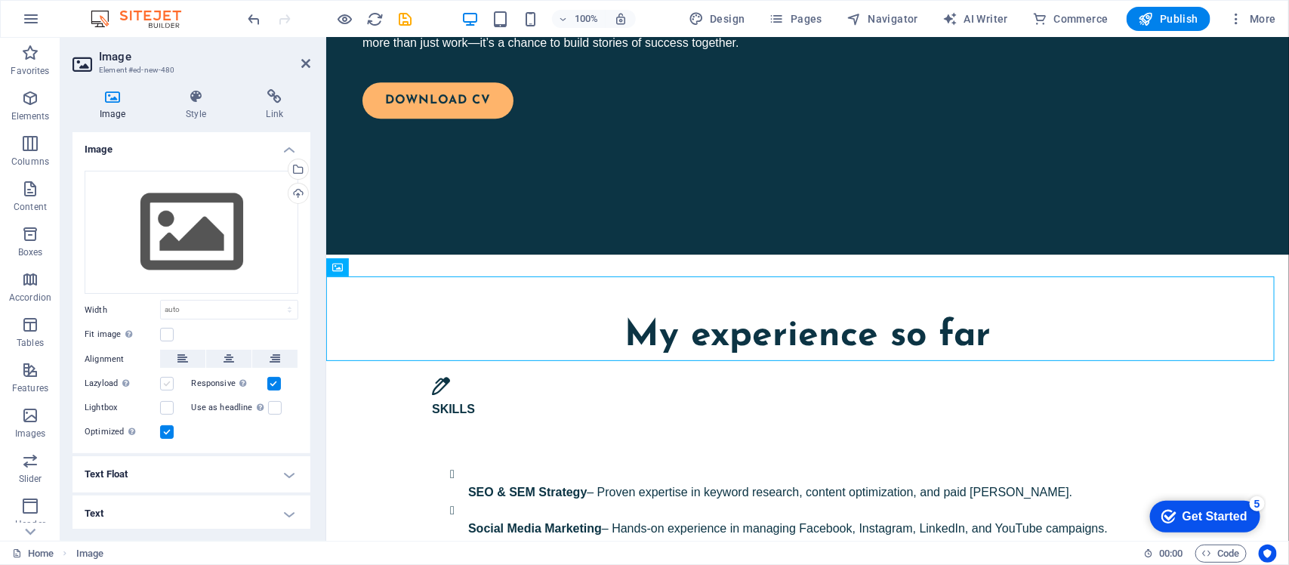
click at [162, 379] on label at bounding box center [167, 384] width 14 height 14
click at [0, 0] on input "Lazyload Loading images after the page loads improves page speed." at bounding box center [0, 0] width 0 height 0
click at [187, 99] on icon at bounding box center [196, 96] width 74 height 15
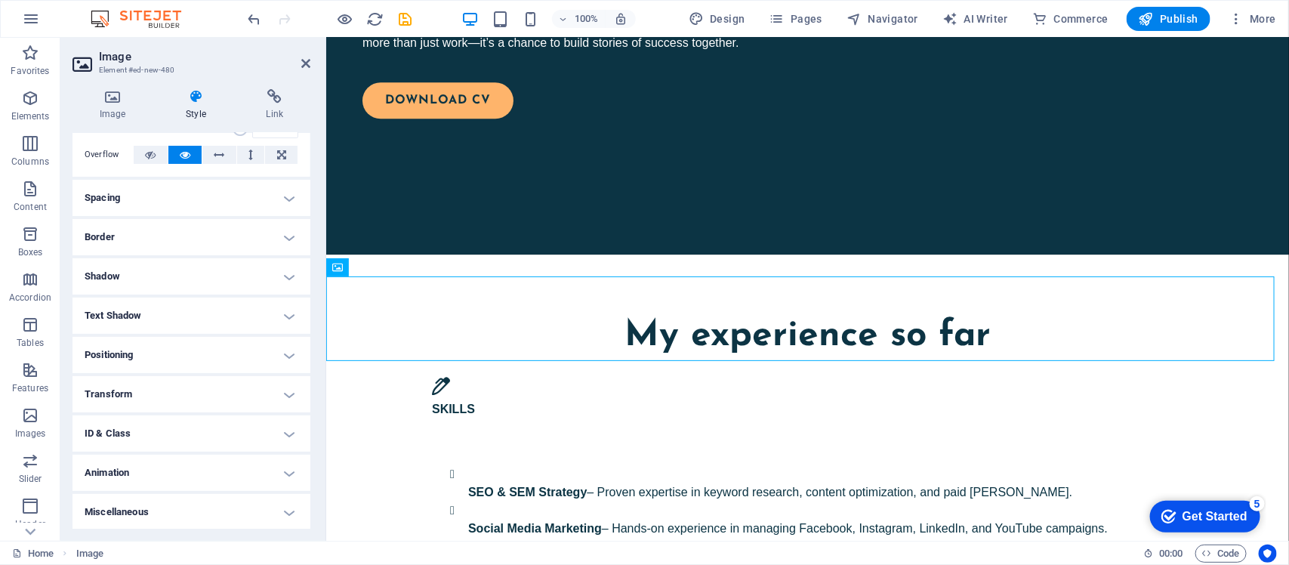
scroll to position [0, 0]
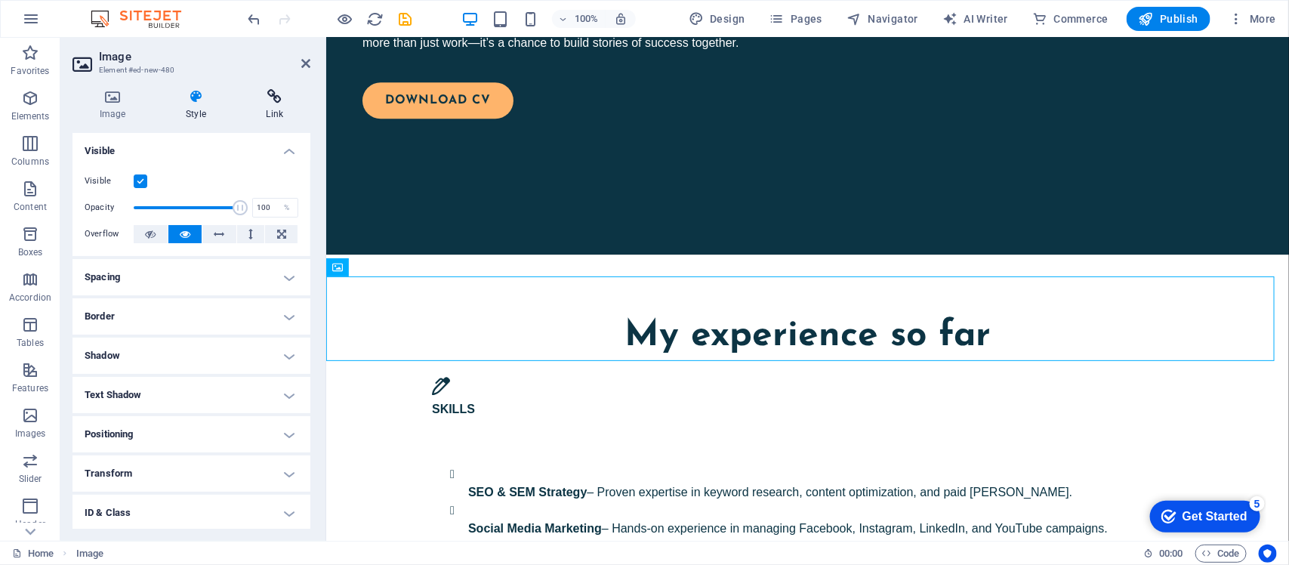
click at [266, 100] on icon at bounding box center [274, 96] width 71 height 15
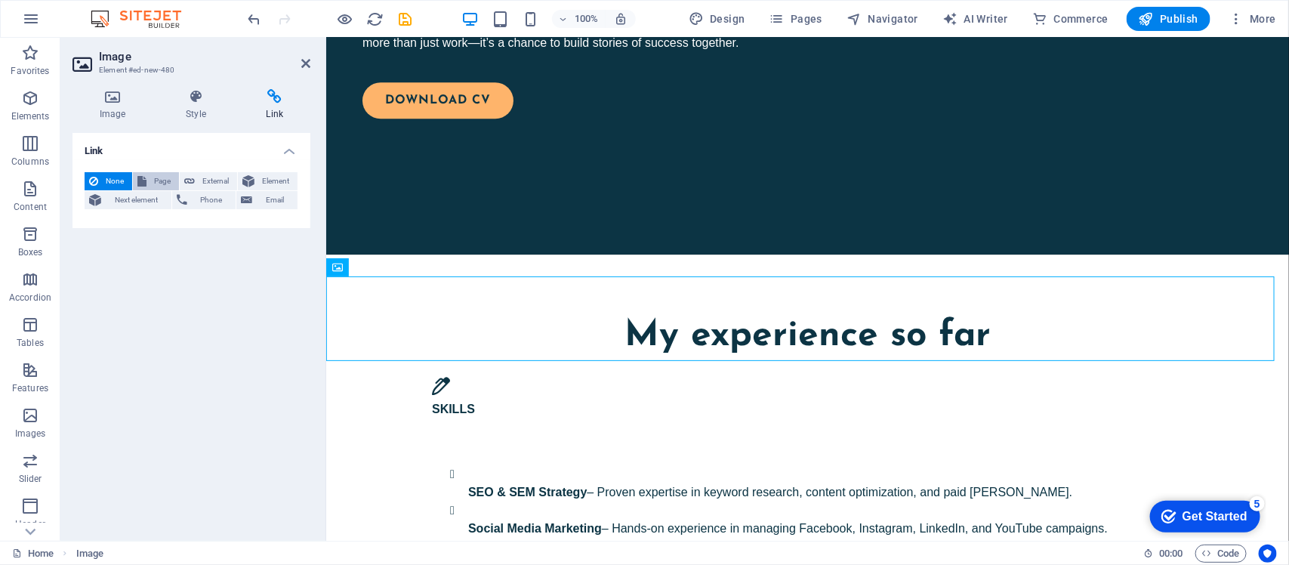
click at [159, 181] on span "Page" at bounding box center [162, 181] width 23 height 18
select select
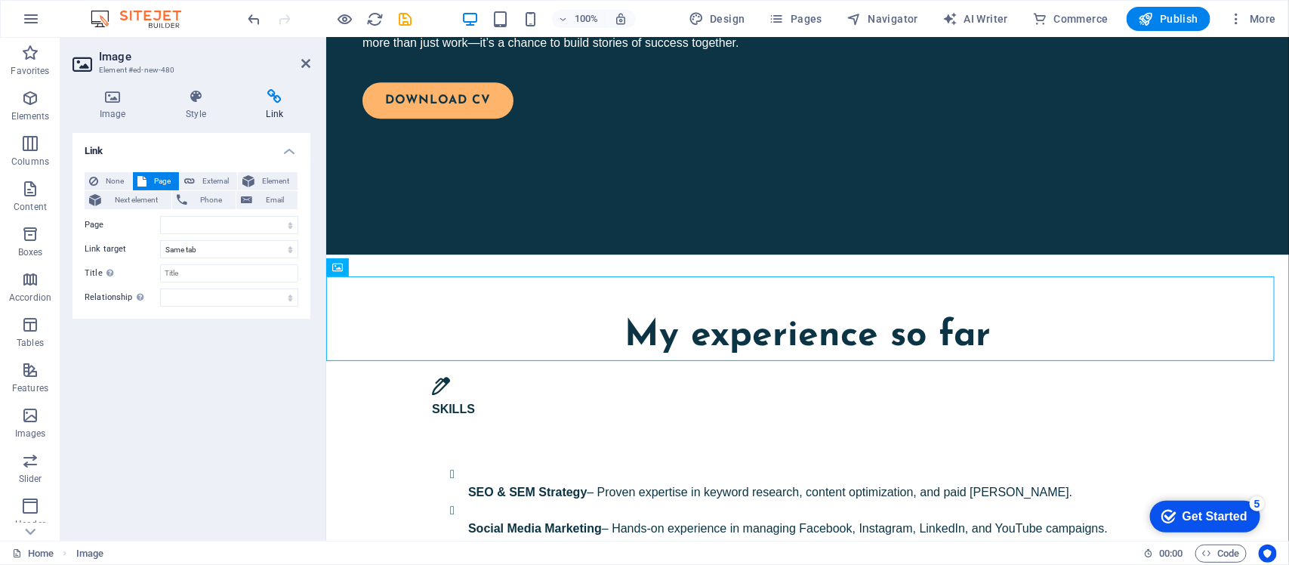
click at [218, 162] on div "None Page External Element Next element Phone Email Page Home Legal Notice Priv…" at bounding box center [192, 239] width 238 height 159
click at [206, 179] on span "External" at bounding box center [215, 181] width 33 height 18
select select "blank"
paste input "https://www.upwork.com/freelancers/~017acab9e186ca3b63"
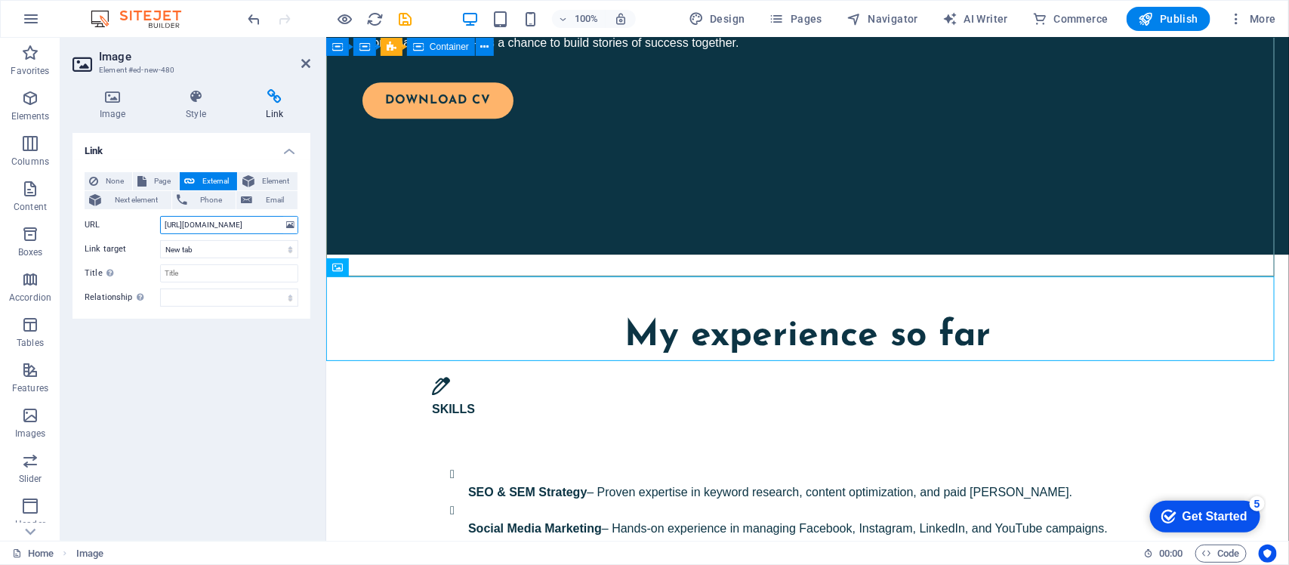
scroll to position [0, 95]
type input "https://www.upwork.com/freelancers/~017acab9e186ca3b63"
click at [231, 416] on div "Link None Page External Element Next element Phone Email Page Home Legal Notice…" at bounding box center [192, 331] width 238 height 396
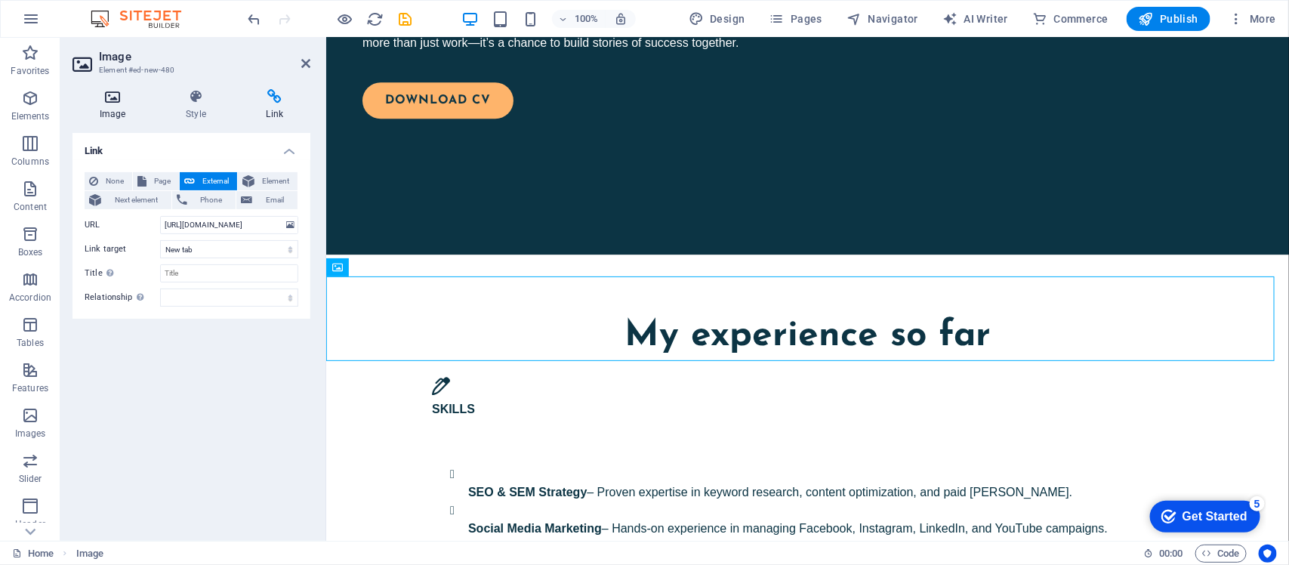
click at [114, 94] on icon at bounding box center [113, 96] width 80 height 15
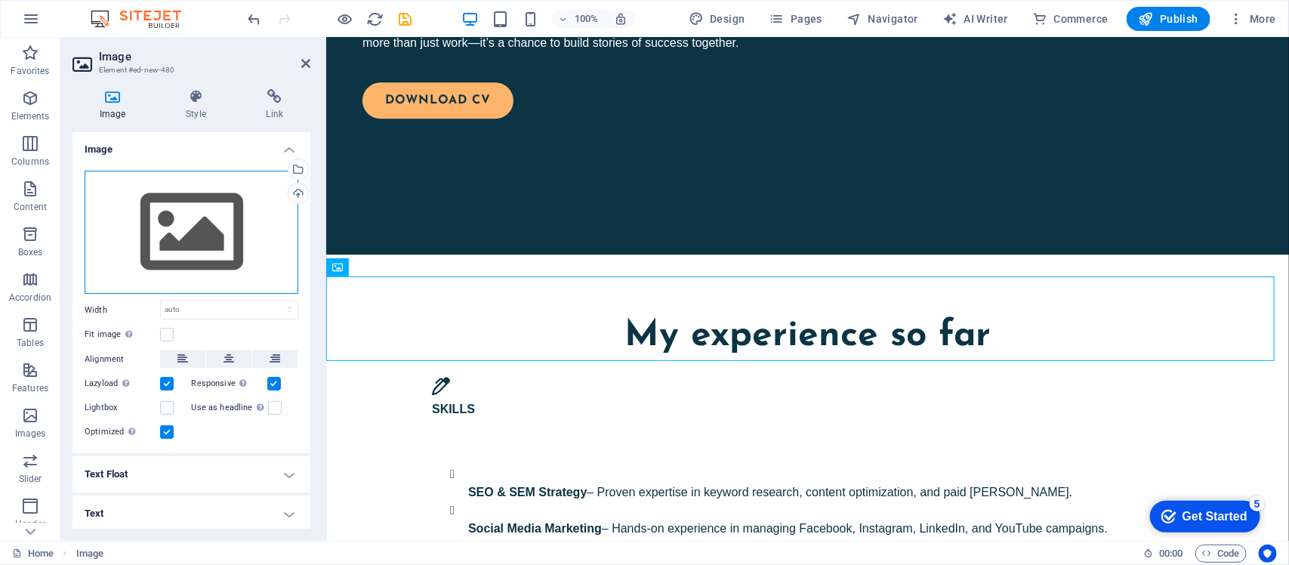
click at [206, 232] on div "Drag files here, click to choose files or select files from Files or our free s…" at bounding box center [192, 233] width 214 height 124
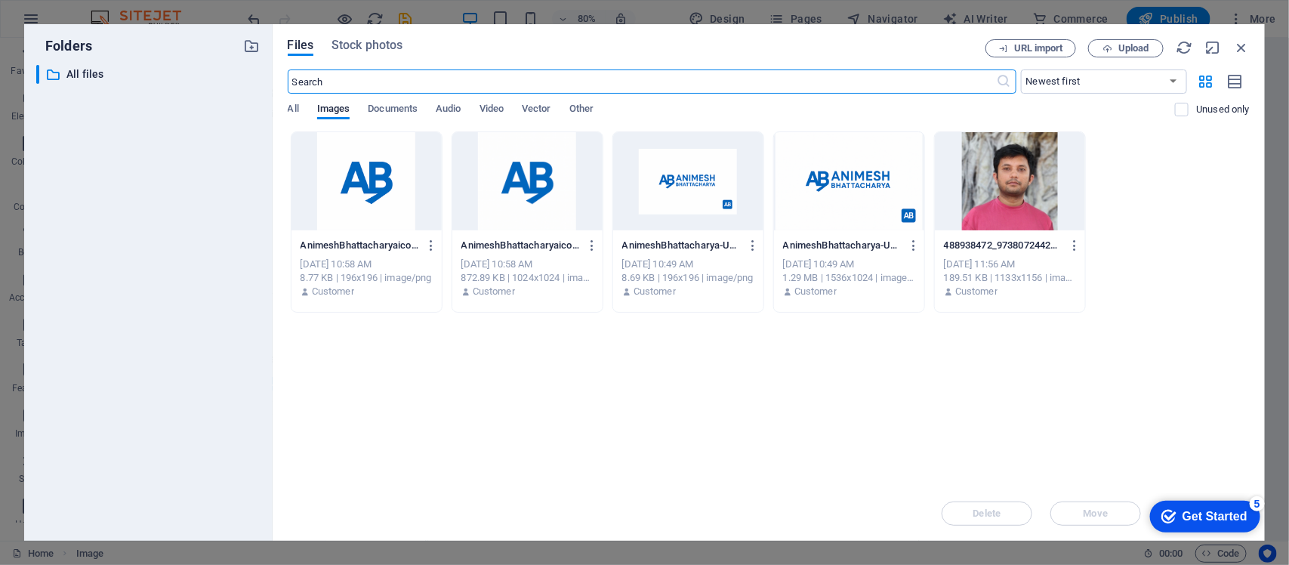
scroll to position [2145, 0]
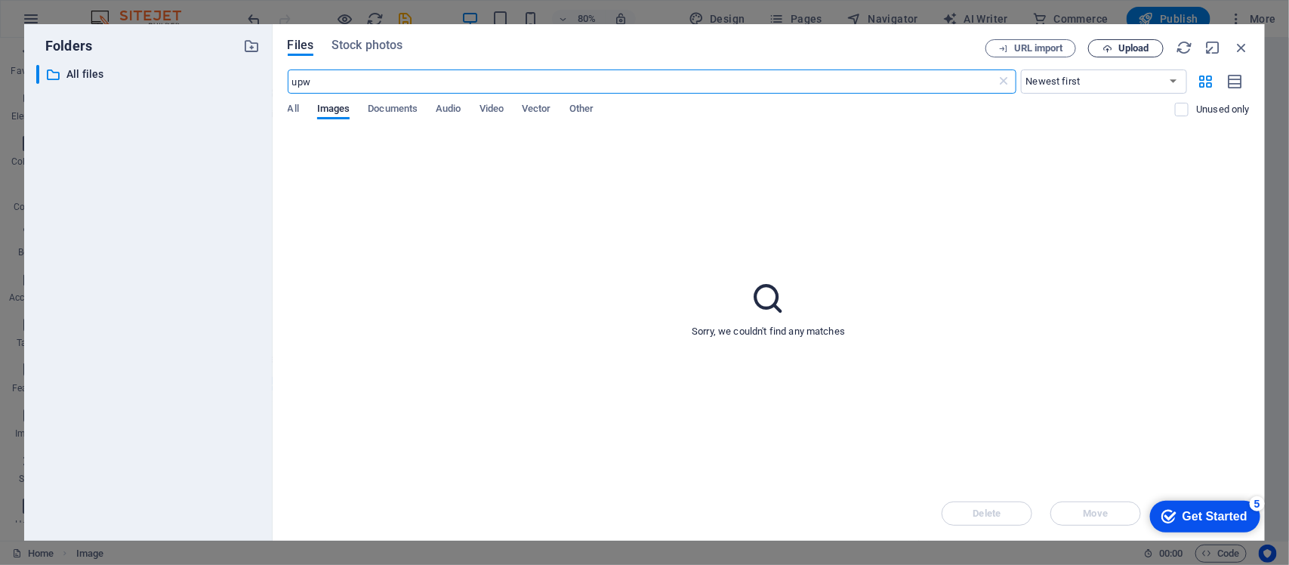
type input "upw"
click at [1031, 51] on span "Upload" at bounding box center [1126, 49] width 62 height 10
click at [1031, 51] on span "Upload" at bounding box center [1134, 48] width 31 height 9
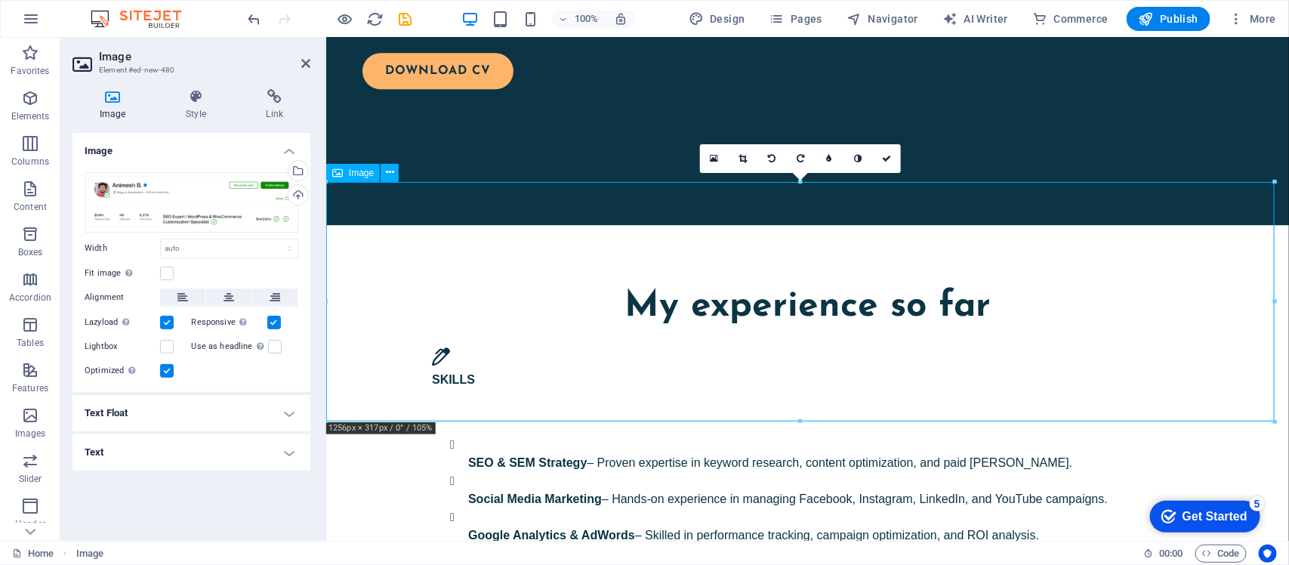
scroll to position [1965, 0]
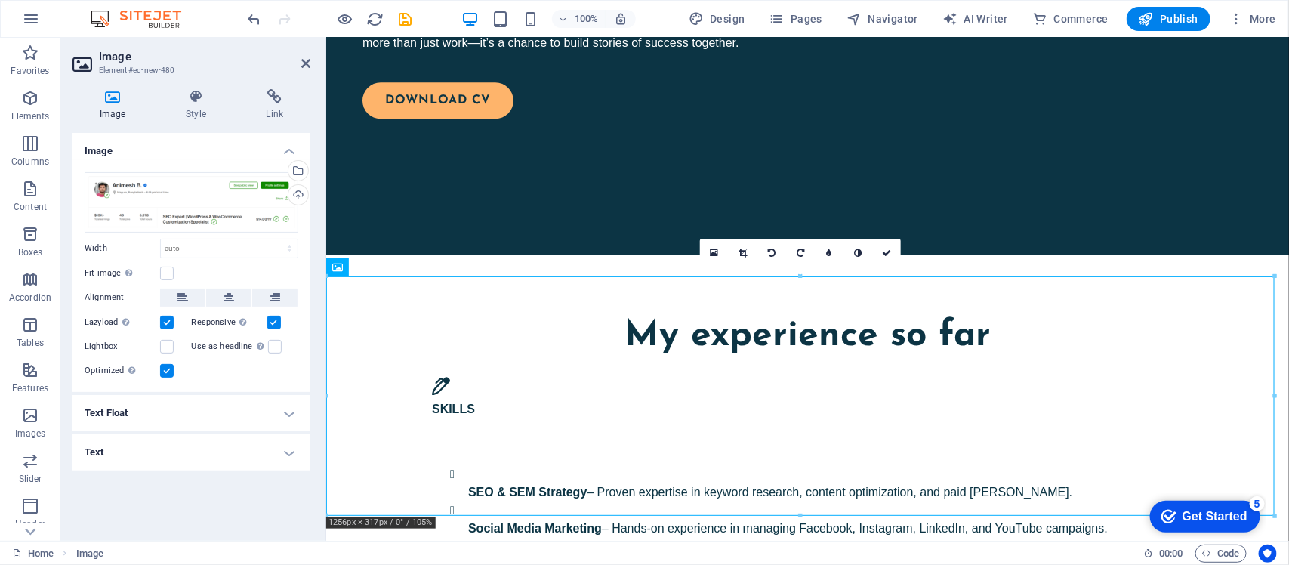
click at [213, 452] on div "Image Drag files here, click to choose files or select files from Files or our …" at bounding box center [192, 331] width 238 height 396
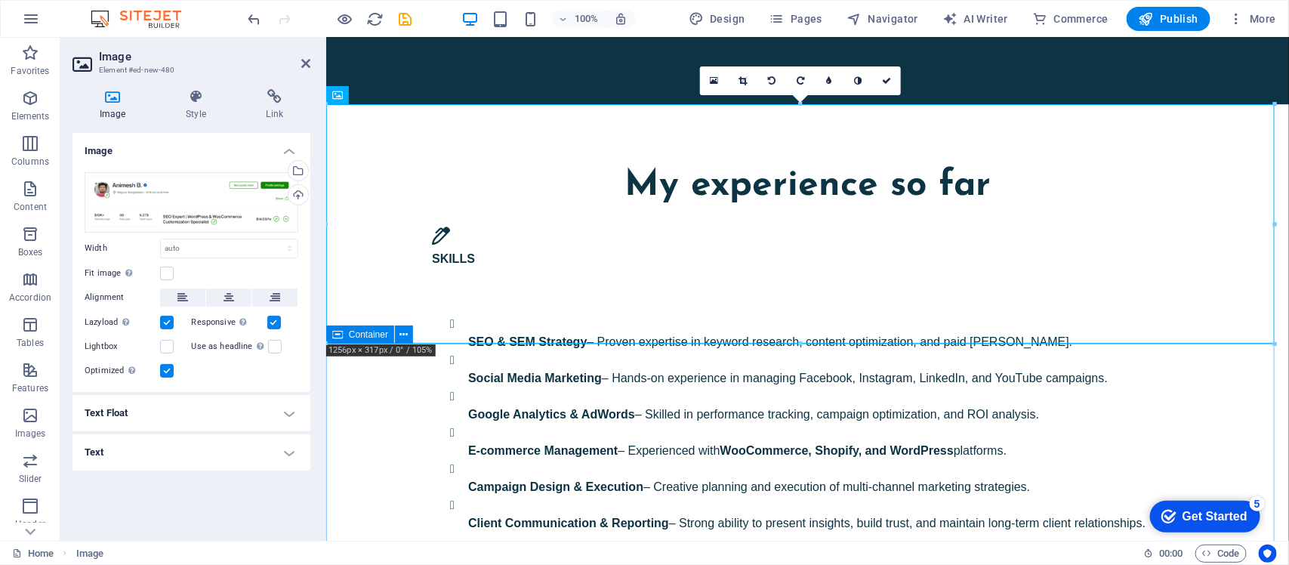
scroll to position [2153, 0]
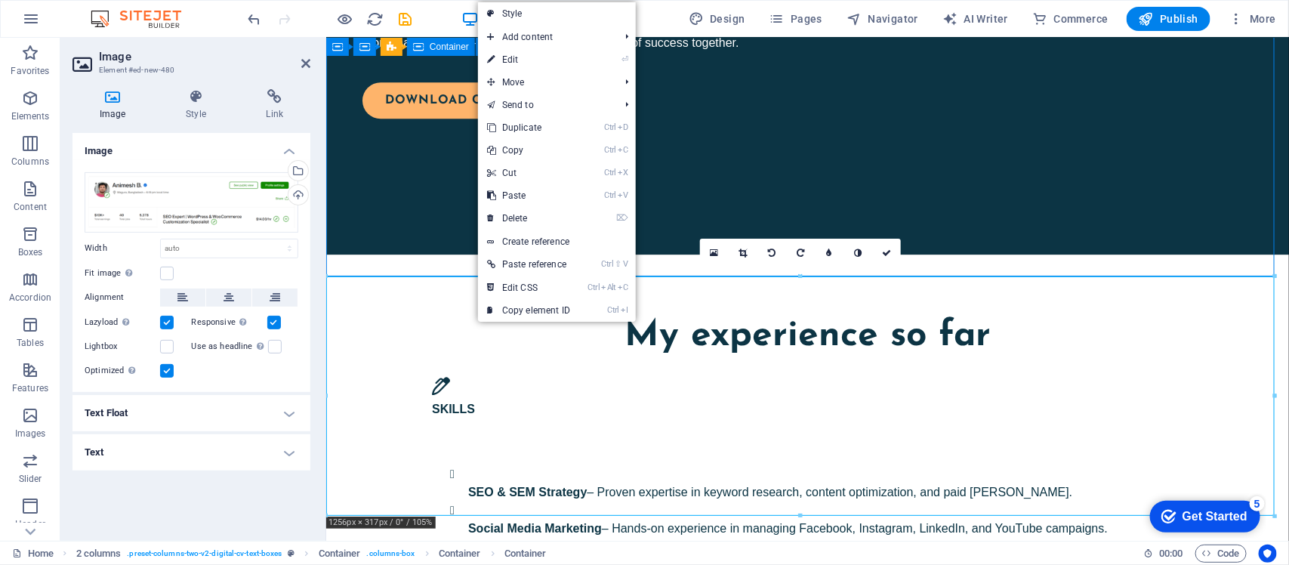
scroll to position [1983, 0]
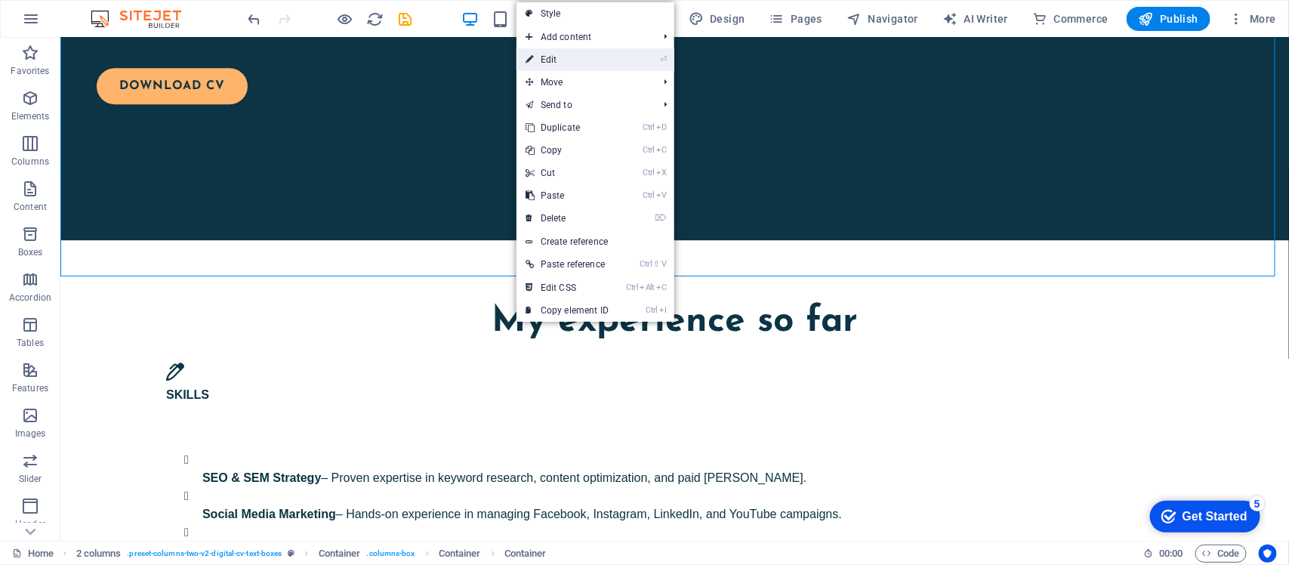
click at [548, 49] on link "⏎ Edit" at bounding box center [567, 59] width 101 height 23
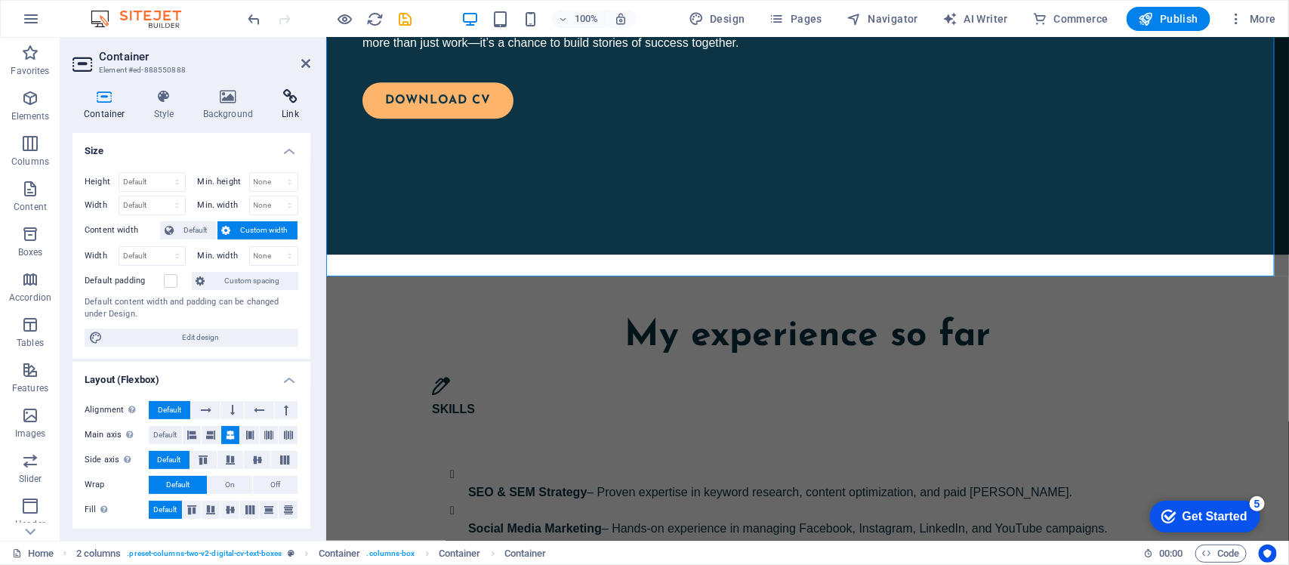
click at [292, 95] on icon at bounding box center [290, 96] width 40 height 15
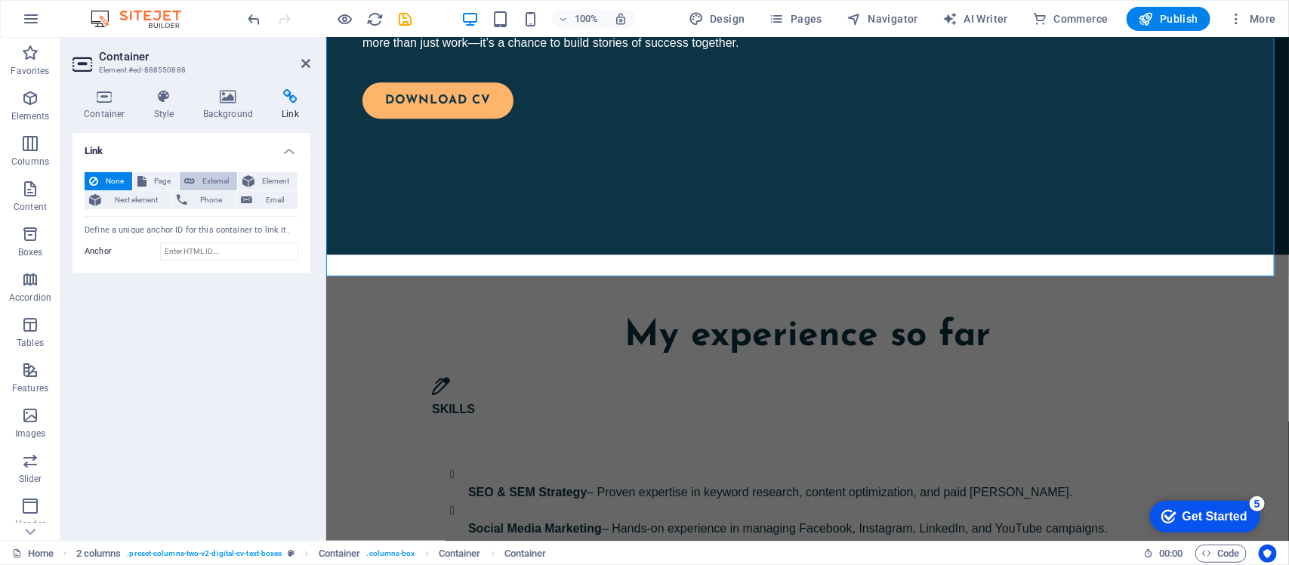
click at [204, 181] on span "External" at bounding box center [215, 181] width 33 height 18
select select "blank"
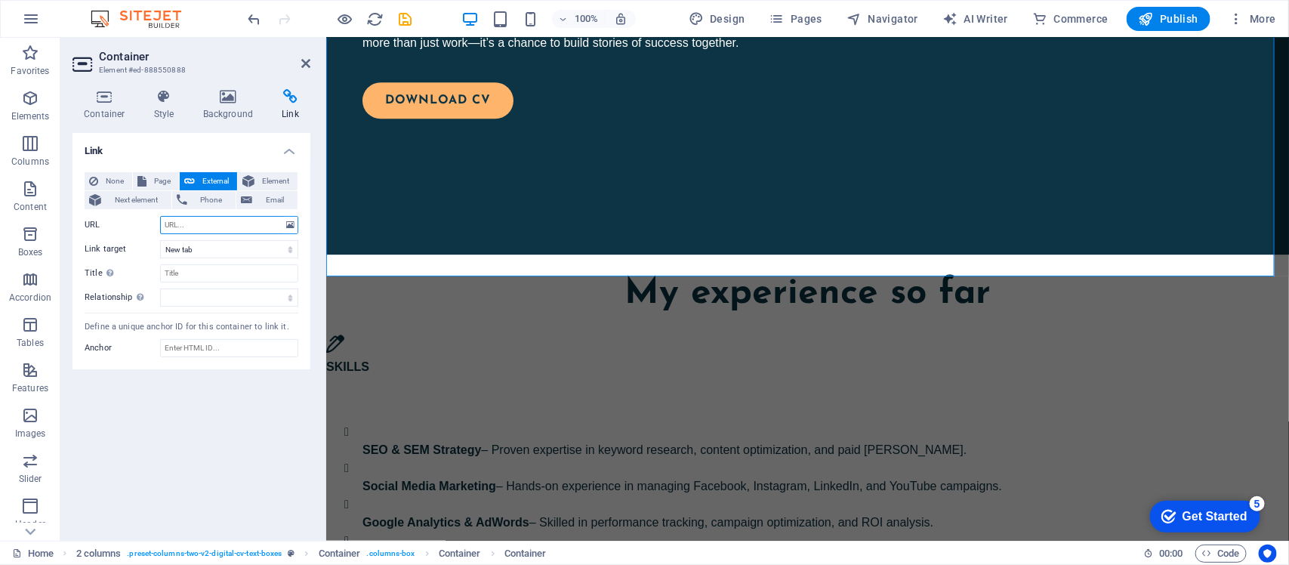
paste input "https://www.upwork.com/freelancers/~017acab9e186ca3b63"
type input "https://www.upwork.com/freelancers/~017acab9e186ca3b63"
click at [234, 97] on icon at bounding box center [228, 96] width 73 height 15
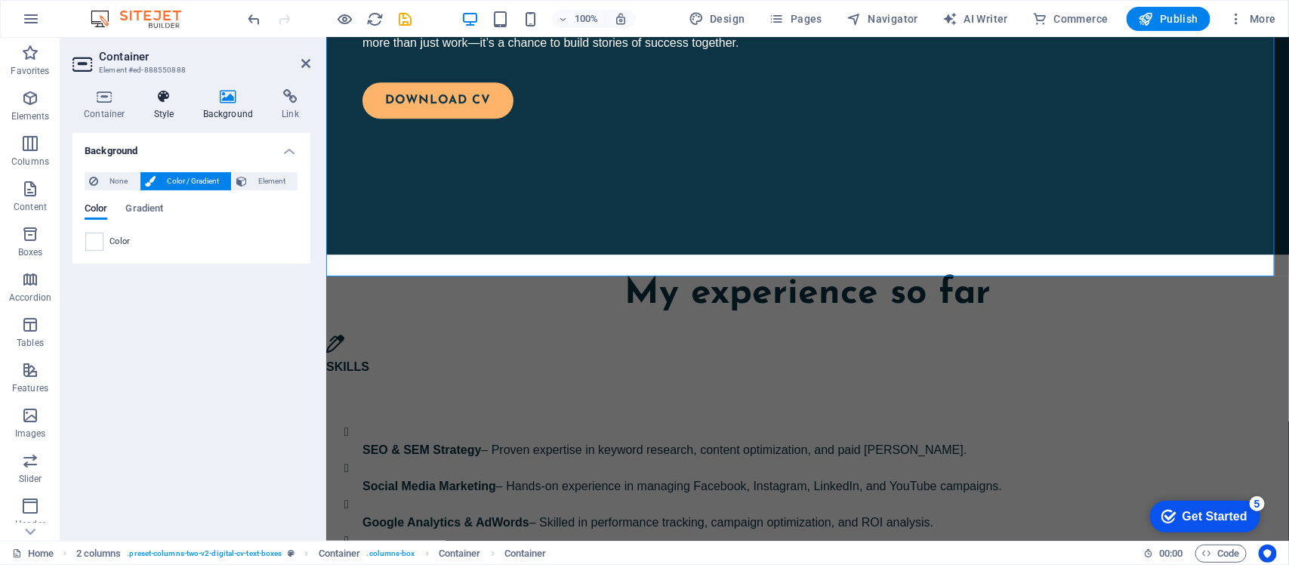
click at [159, 103] on icon at bounding box center [164, 96] width 43 height 15
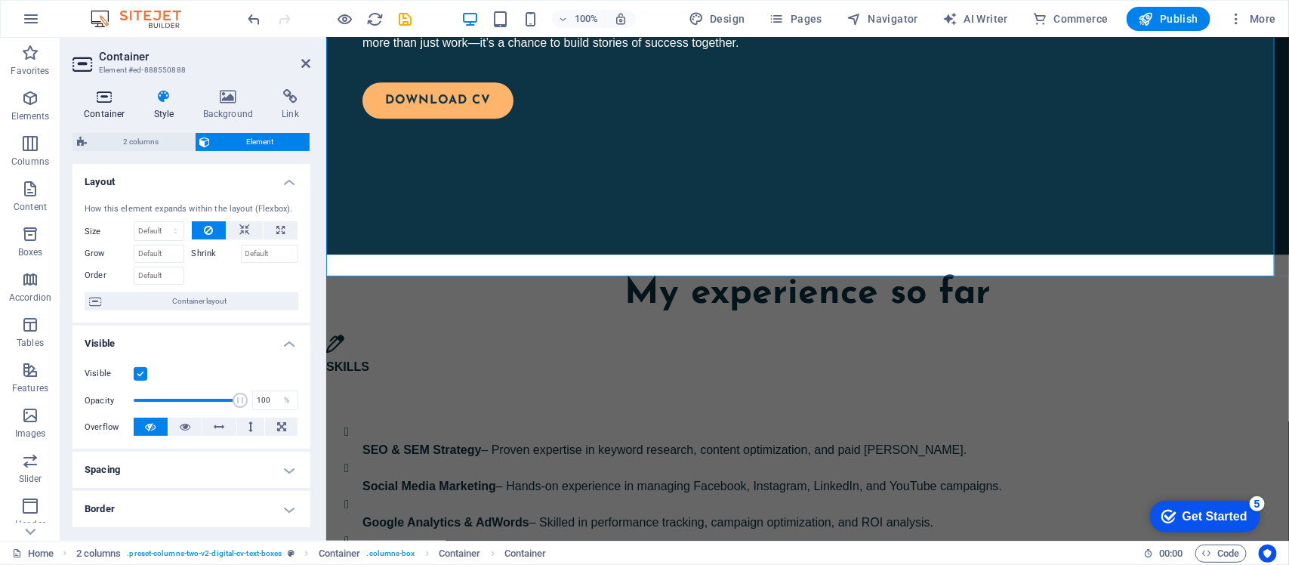
click at [104, 106] on h4 "Container" at bounding box center [108, 105] width 70 height 32
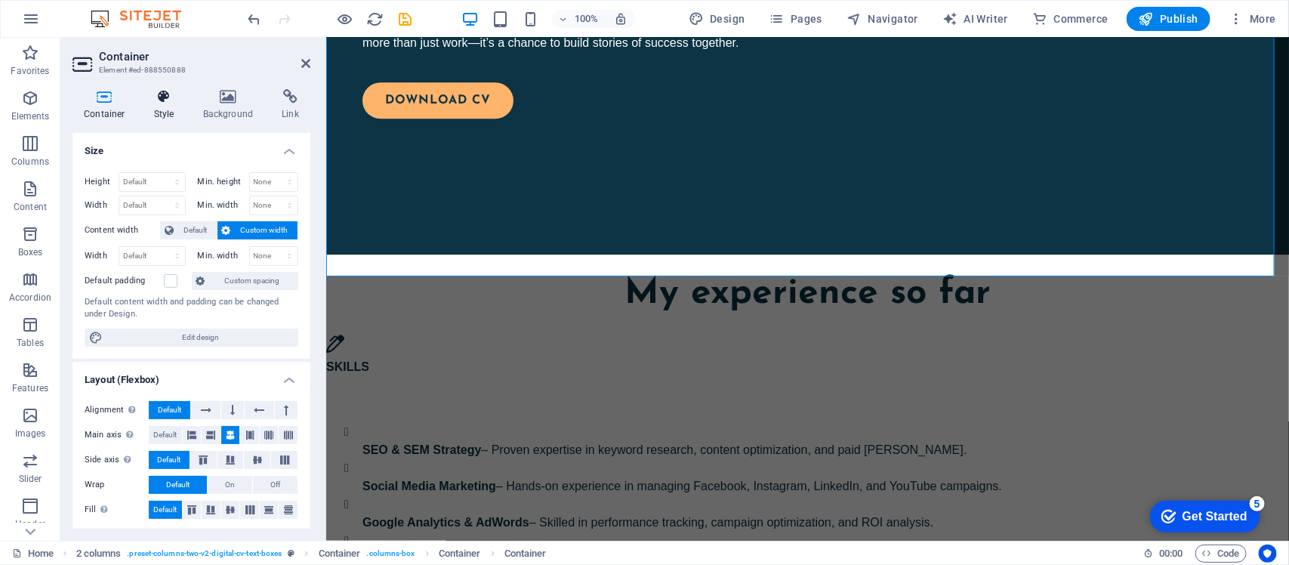
click at [186, 106] on h4 "Style" at bounding box center [167, 105] width 49 height 32
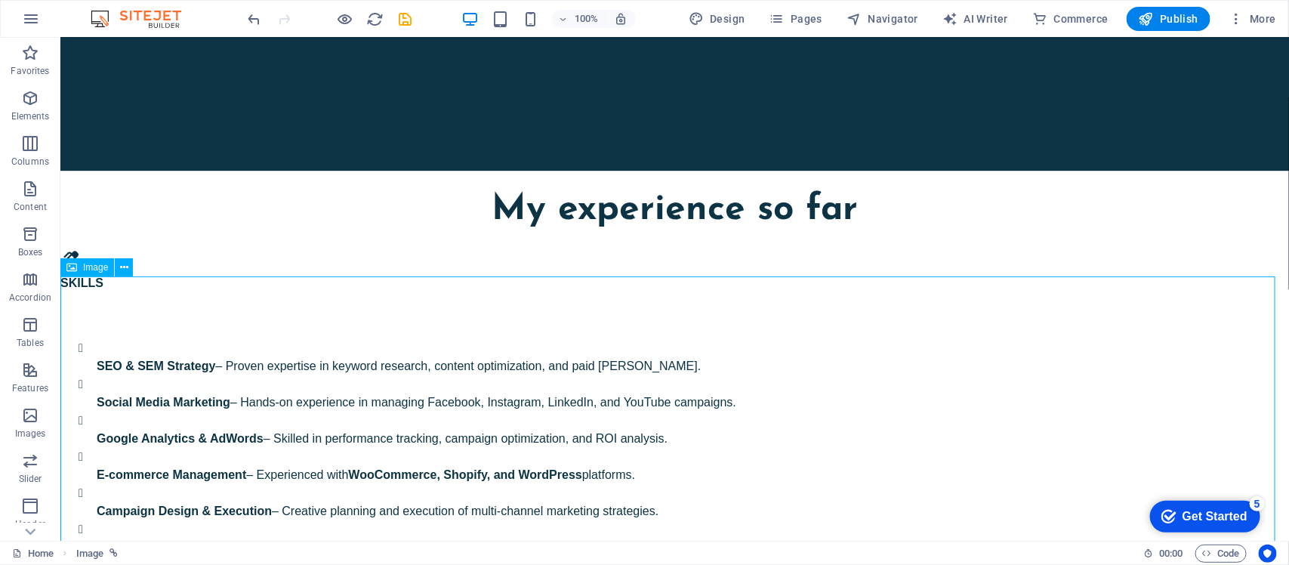
scroll to position [2077, 0]
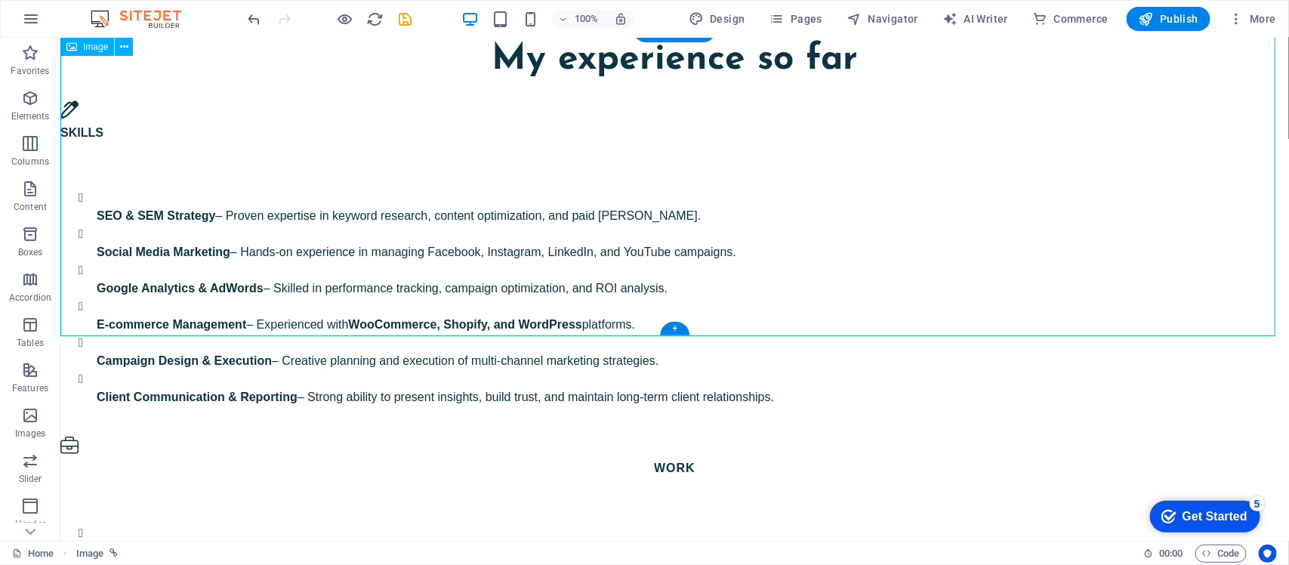
scroll to position [2171, 0]
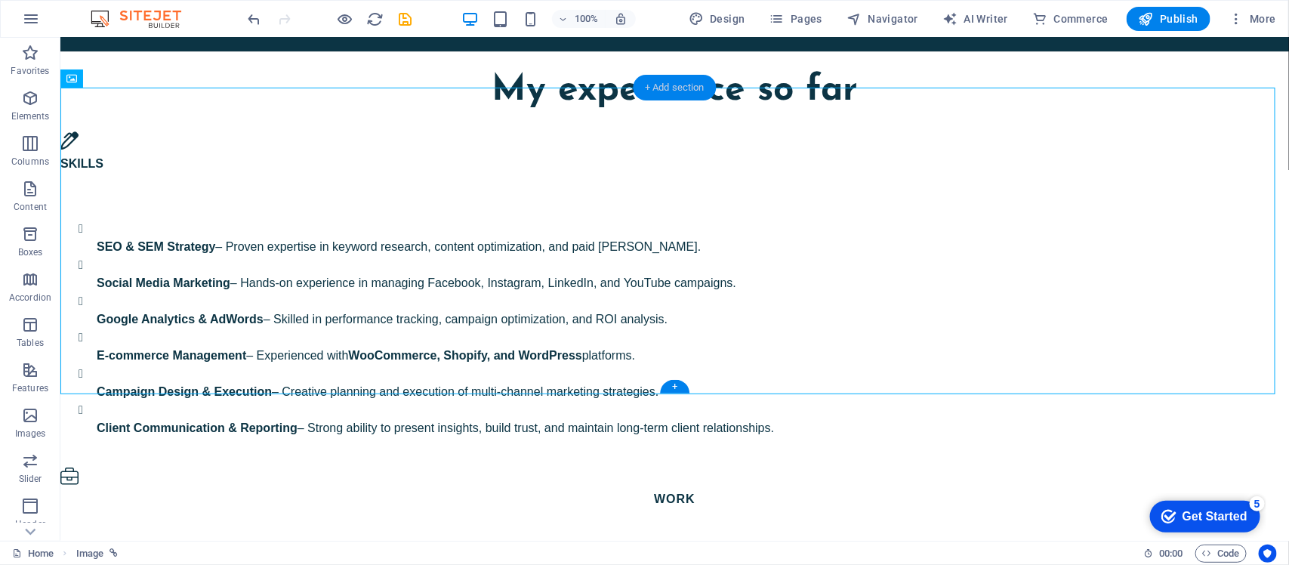
click at [656, 87] on div "+ Add section" at bounding box center [675, 88] width 84 height 26
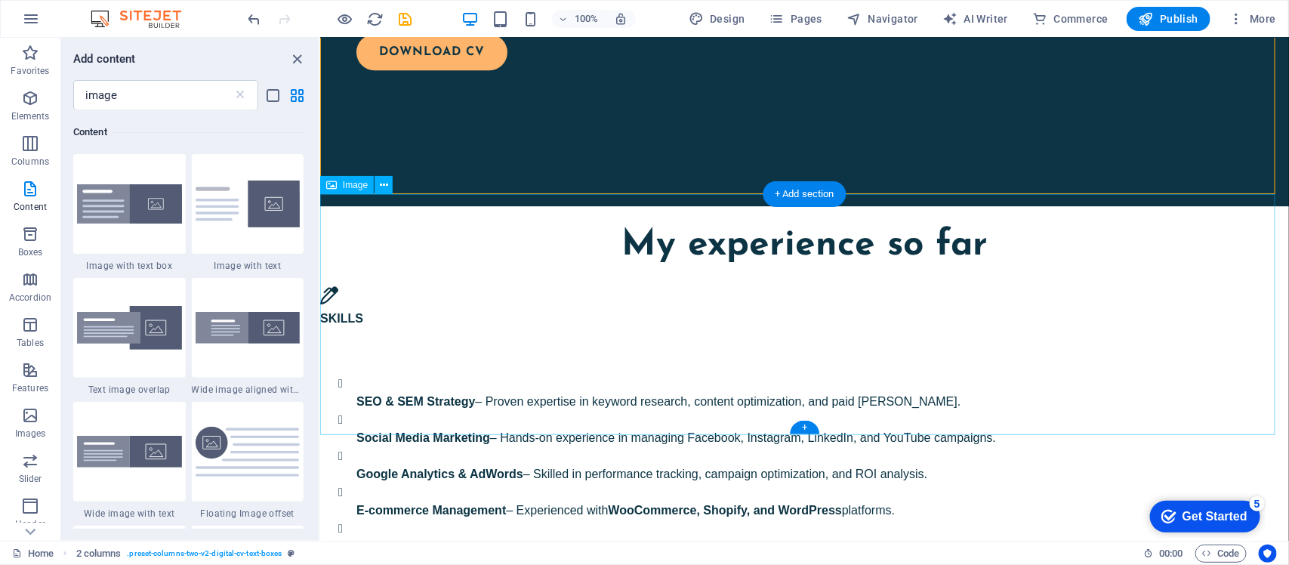
scroll to position [1971, 0]
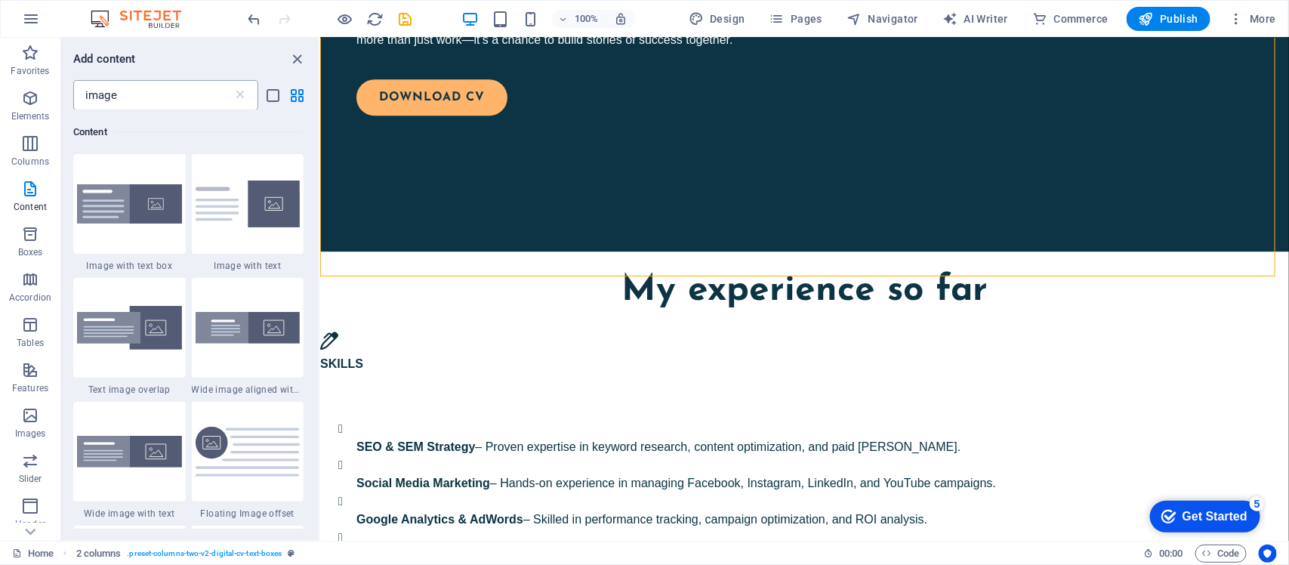
click at [160, 91] on input "image" at bounding box center [152, 95] width 159 height 30
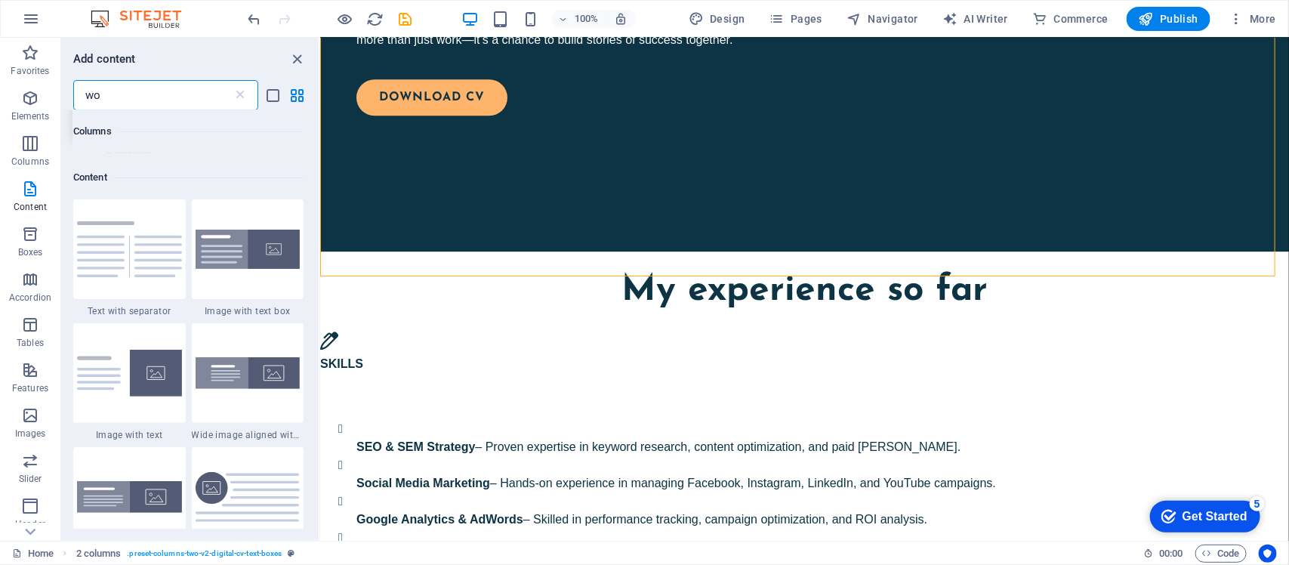
scroll to position [80, 0]
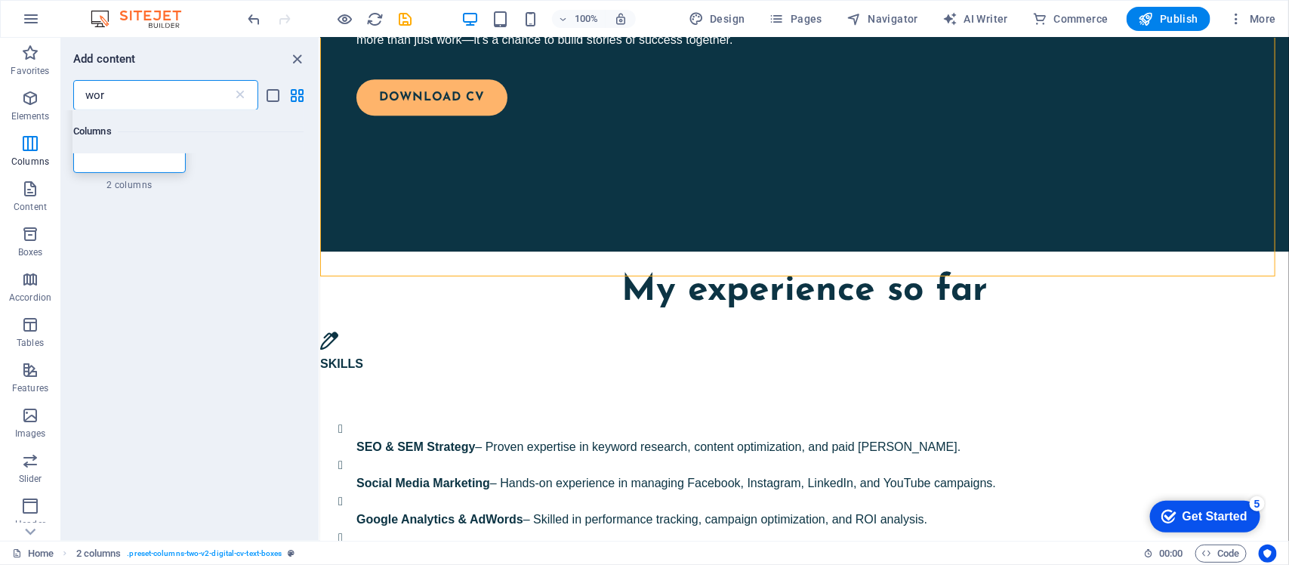
type input "word"
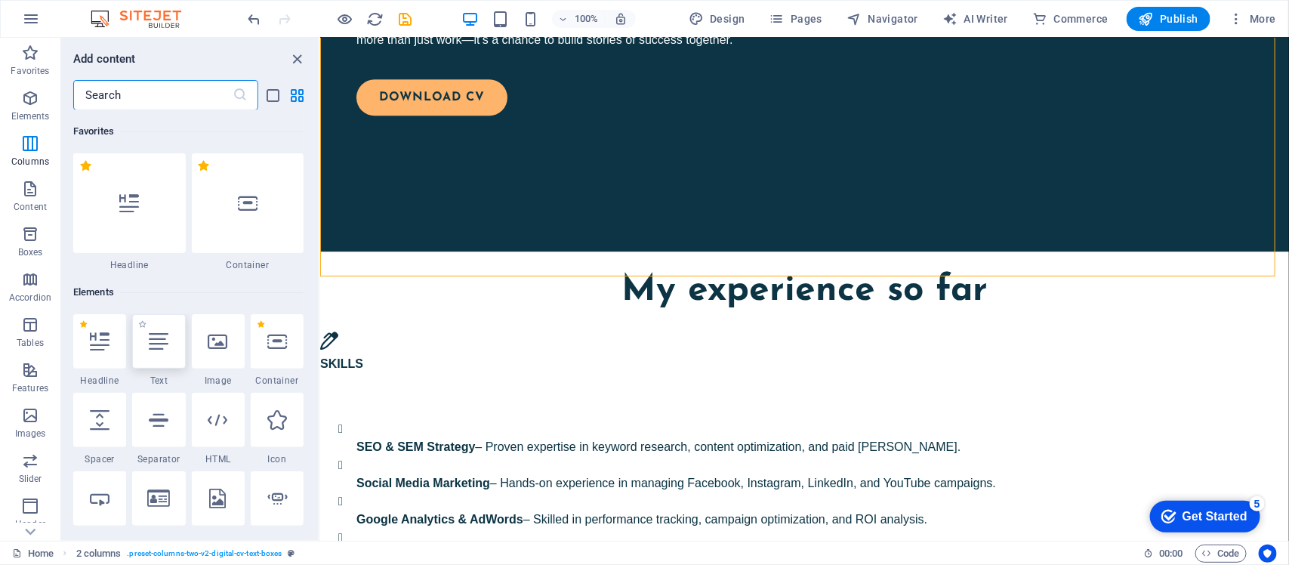
click at [170, 347] on div at bounding box center [158, 341] width 53 height 54
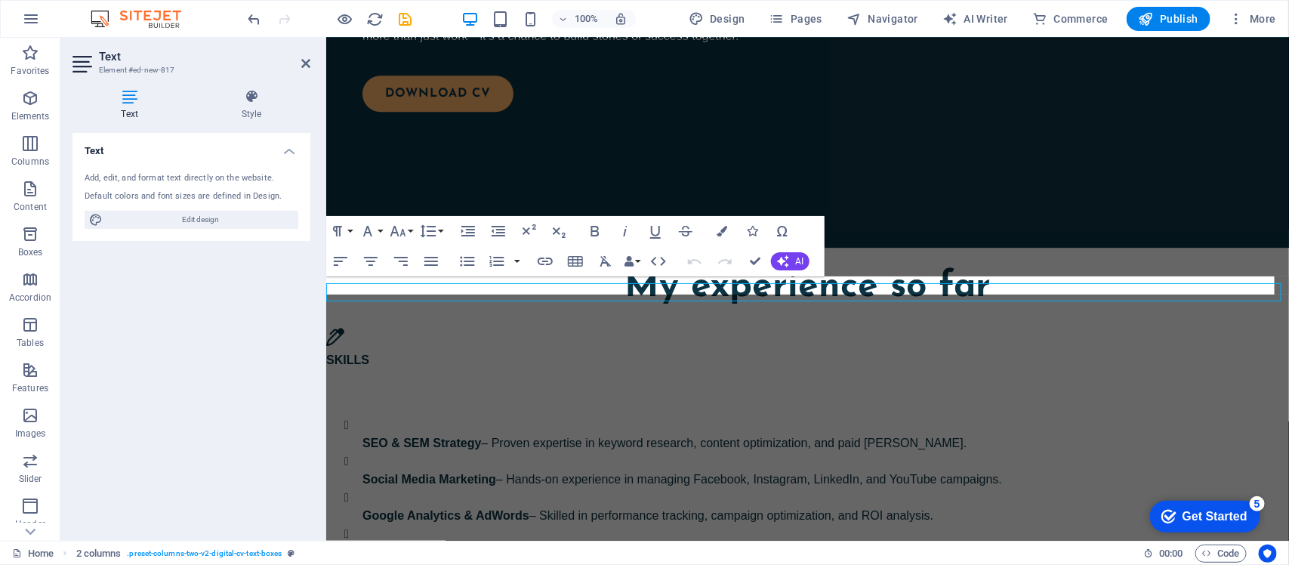
scroll to position [1965, 0]
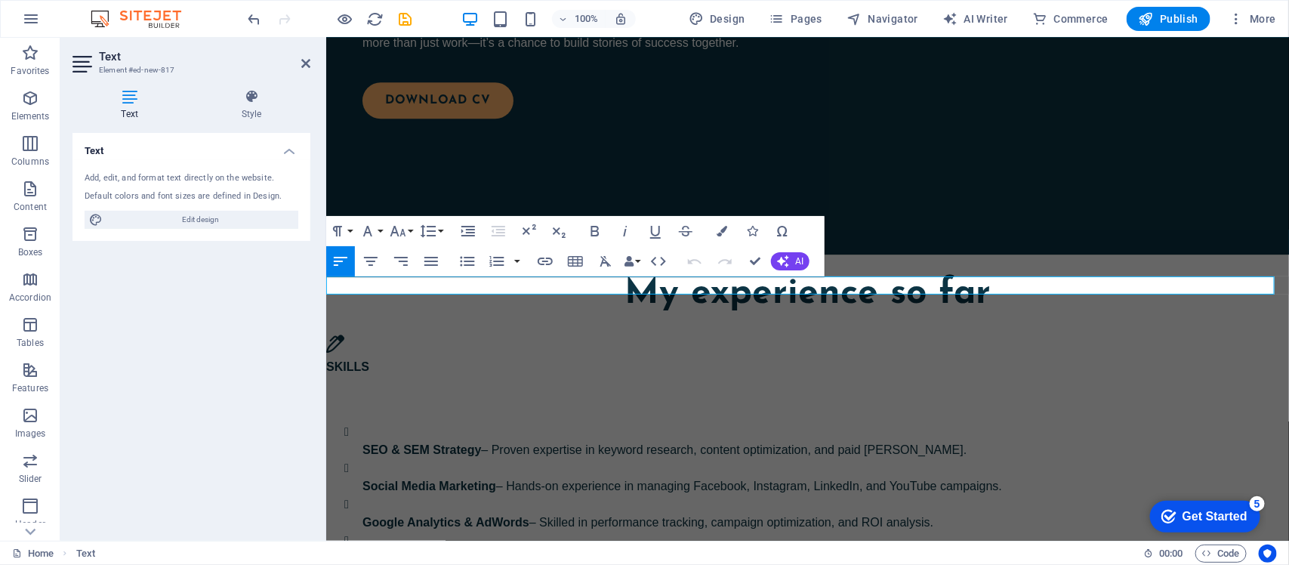
click at [239, 102] on icon at bounding box center [252, 96] width 118 height 15
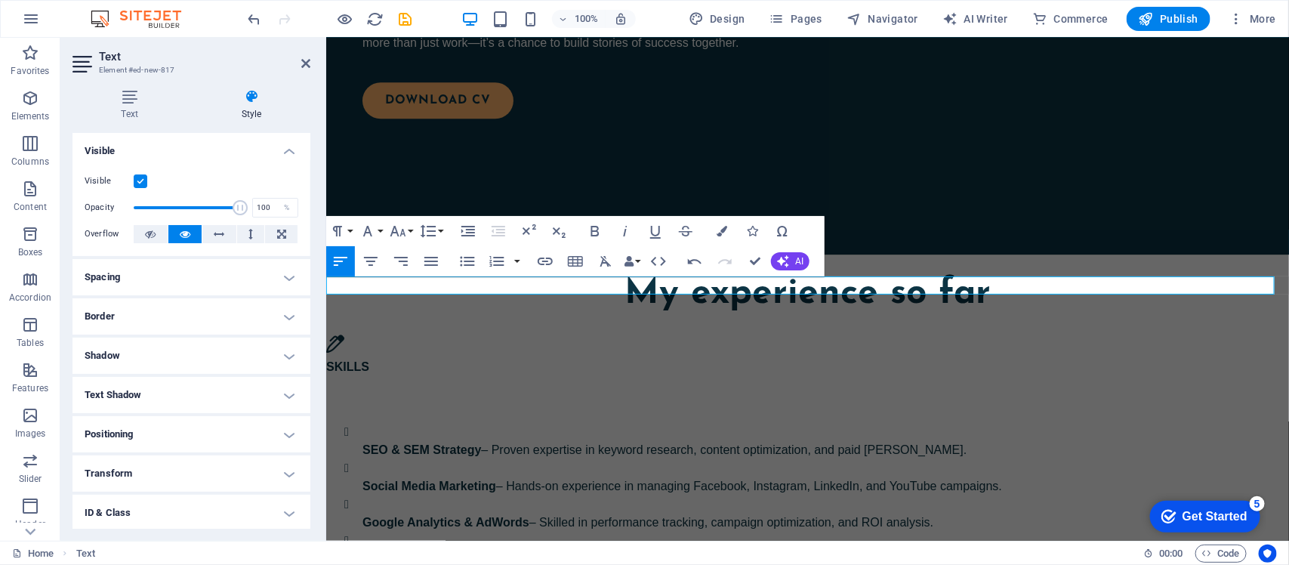
drag, startPoint x: 468, startPoint y: 288, endPoint x: 641, endPoint y: 324, distance: 176.7
click at [423, 262] on icon "button" at bounding box center [431, 261] width 18 height 18
click at [375, 266] on icon "button" at bounding box center [371, 261] width 18 height 18
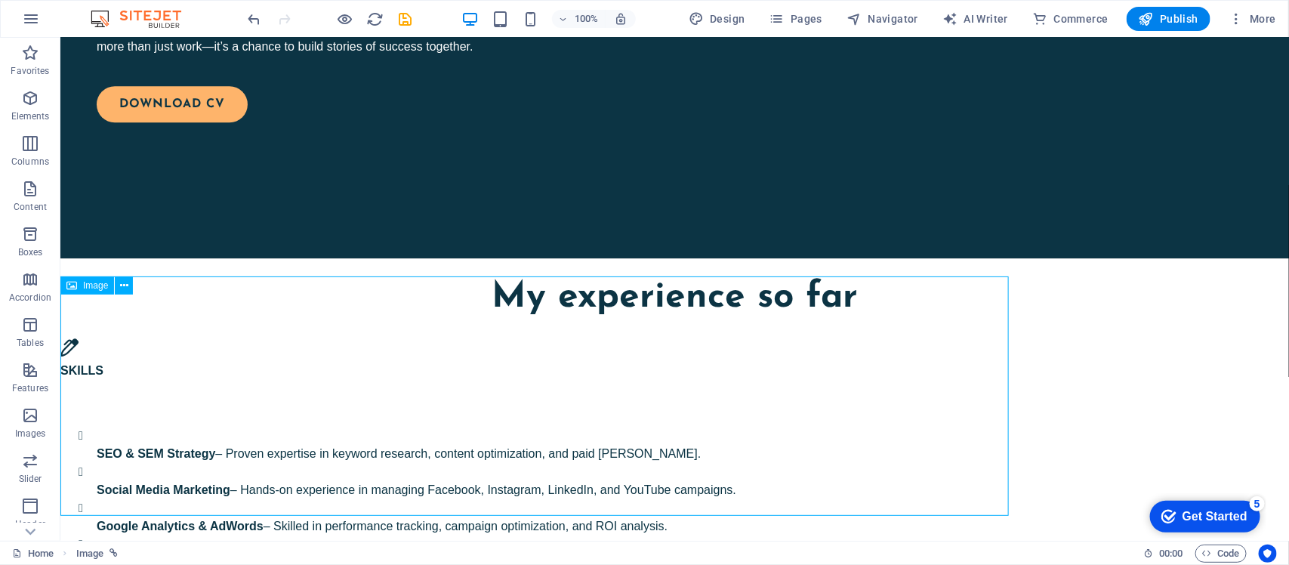
scroll to position [1983, 0]
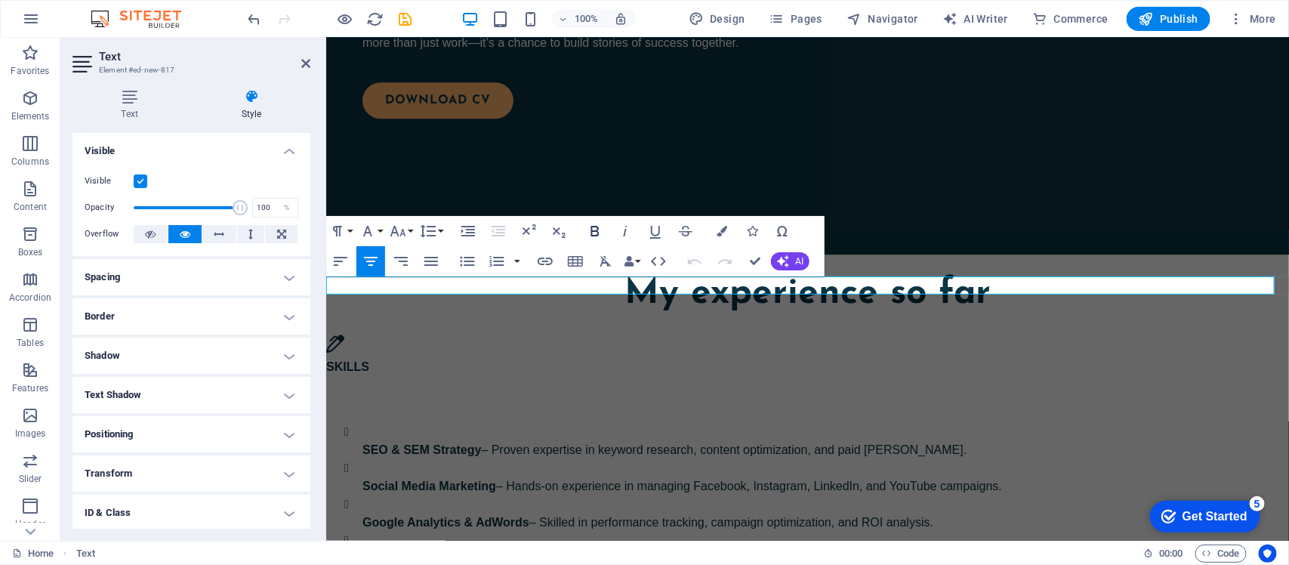
click at [587, 232] on icon "button" at bounding box center [595, 231] width 18 height 18
click at [589, 227] on icon "button" at bounding box center [595, 231] width 18 height 18
click at [374, 229] on icon "button" at bounding box center [368, 231] width 18 height 18
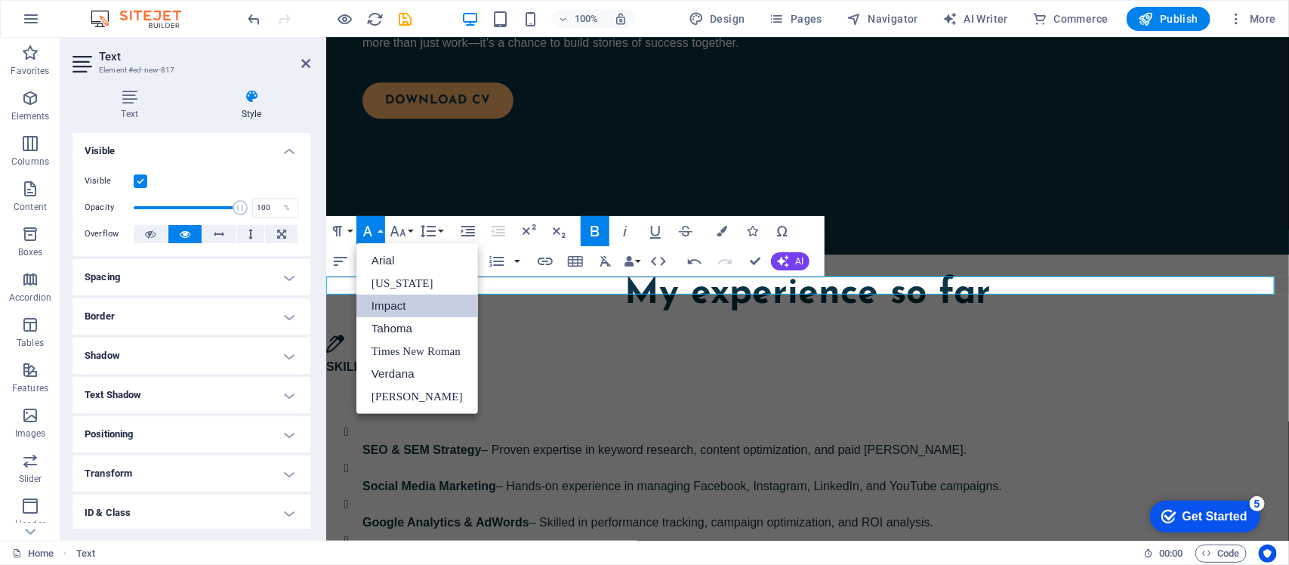
click at [394, 311] on link "Impact" at bounding box center [417, 306] width 122 height 23
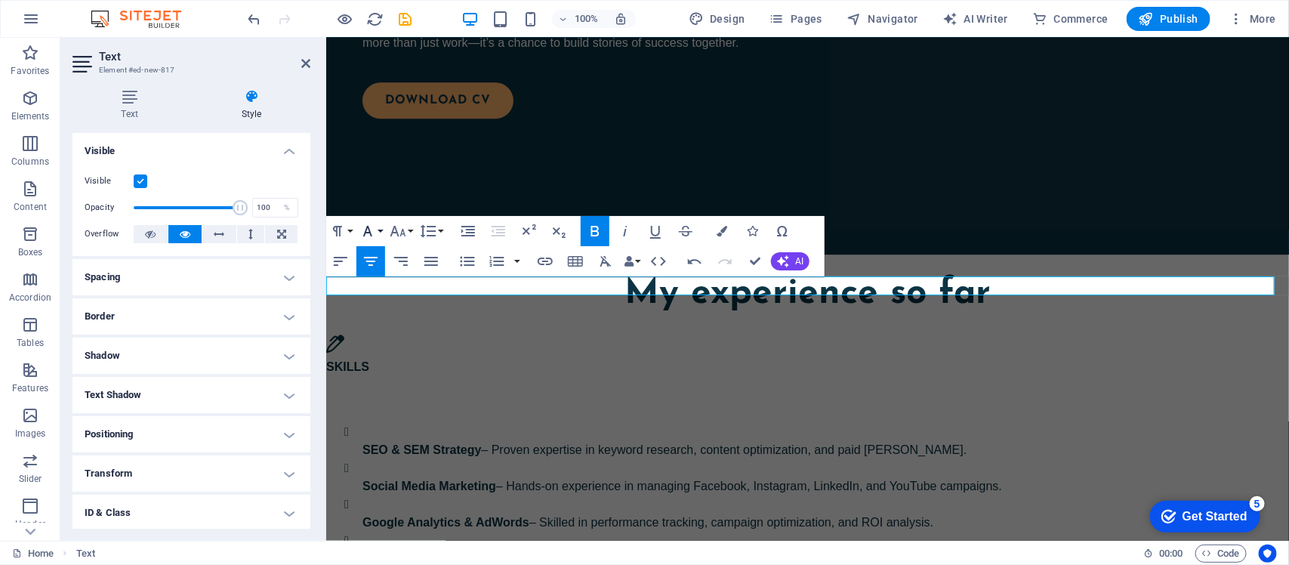
click at [372, 233] on icon "button" at bounding box center [368, 231] width 18 height 18
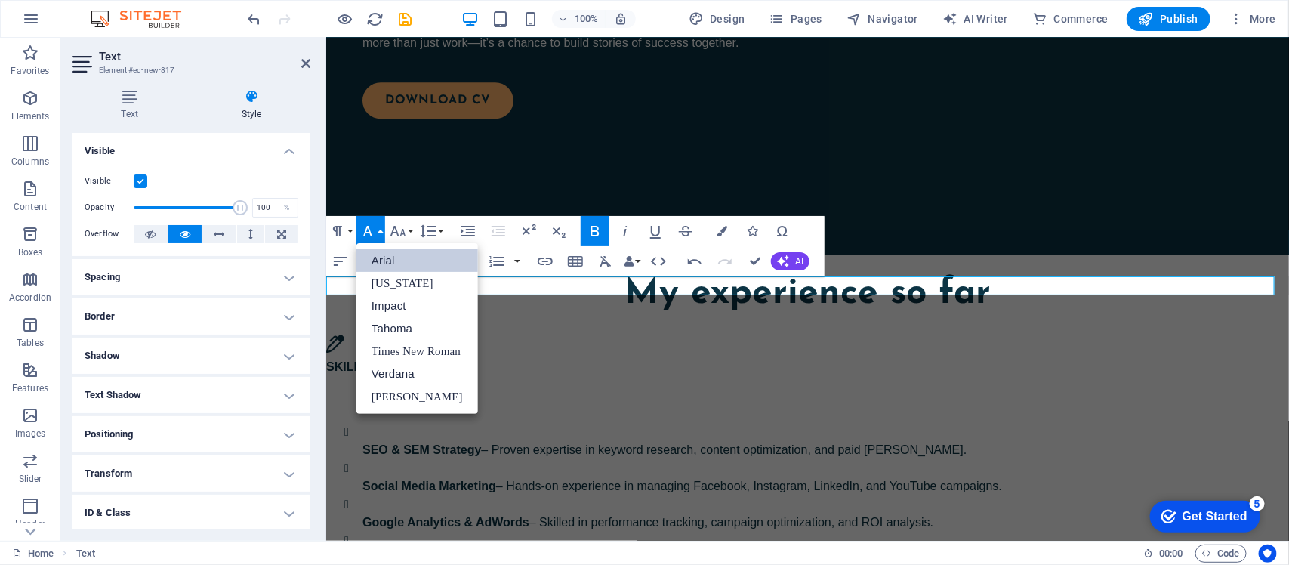
click at [400, 258] on link "Arial" at bounding box center [417, 260] width 122 height 23
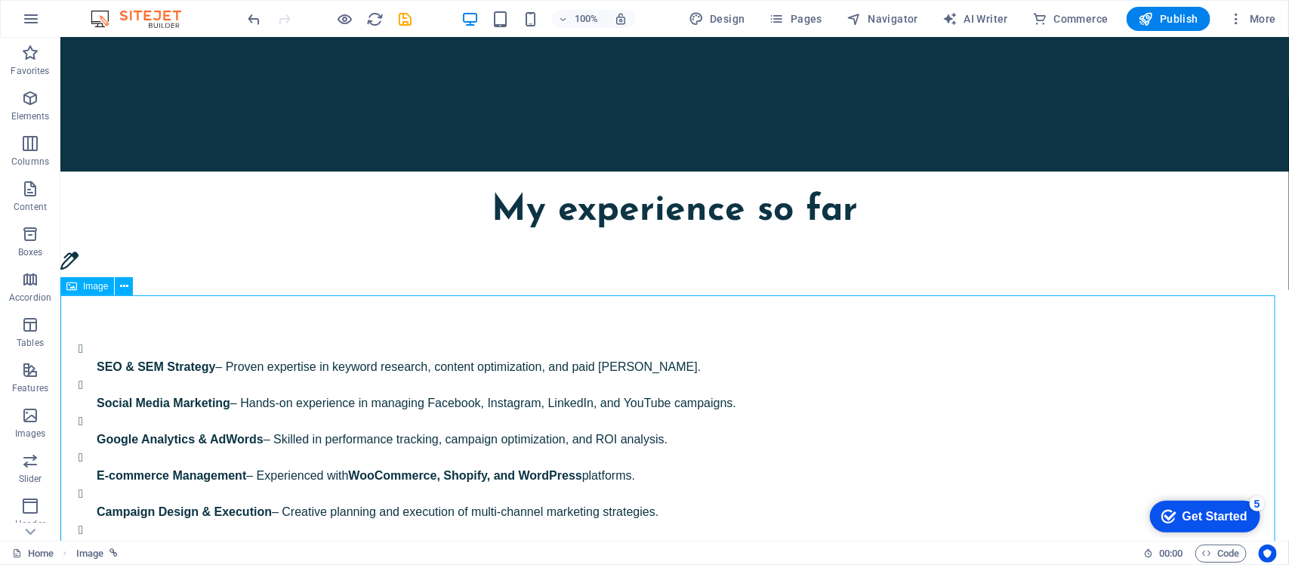
scroll to position [2077, 0]
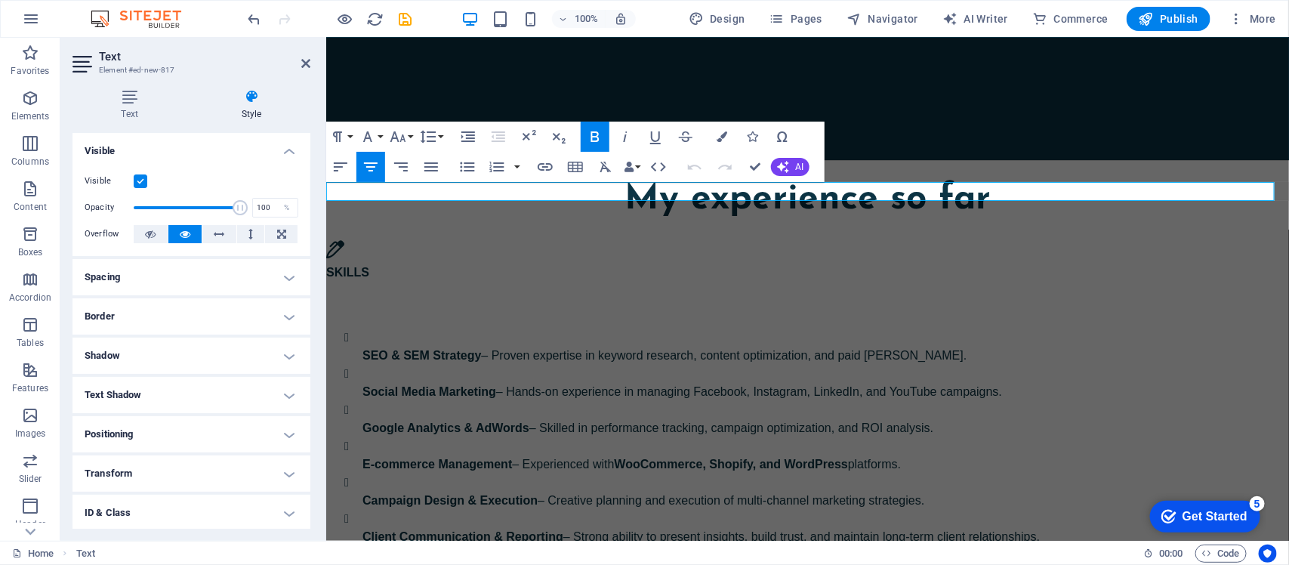
click at [715, 134] on button "Colors" at bounding box center [722, 137] width 29 height 30
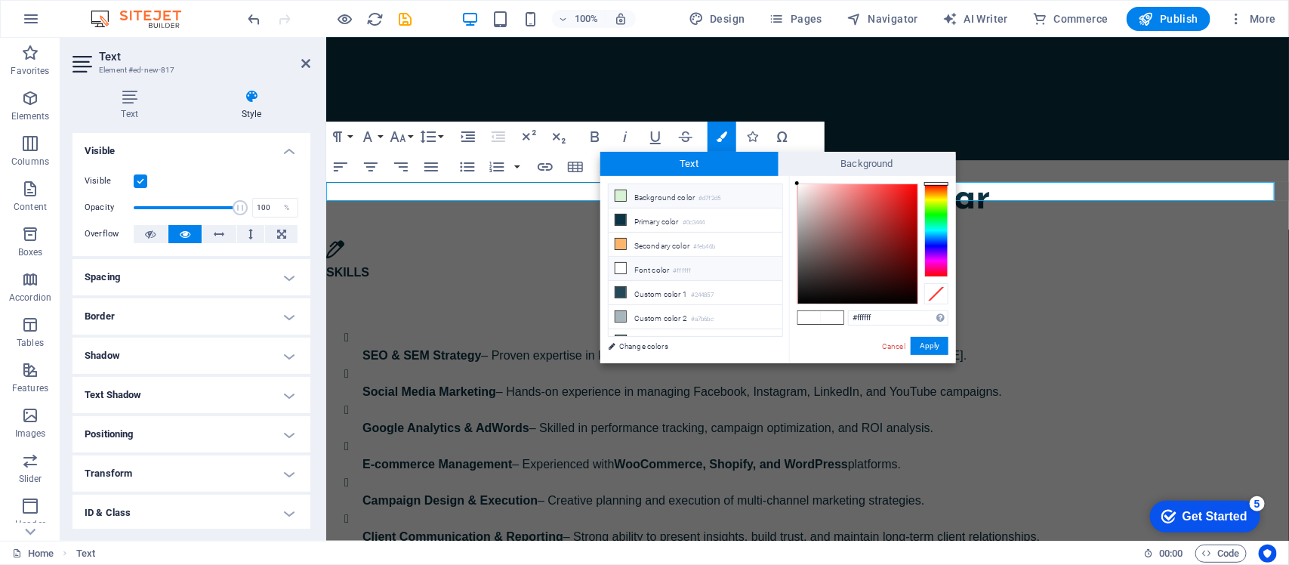
click at [640, 193] on li "Background color #d7f2d5" at bounding box center [696, 196] width 174 height 24
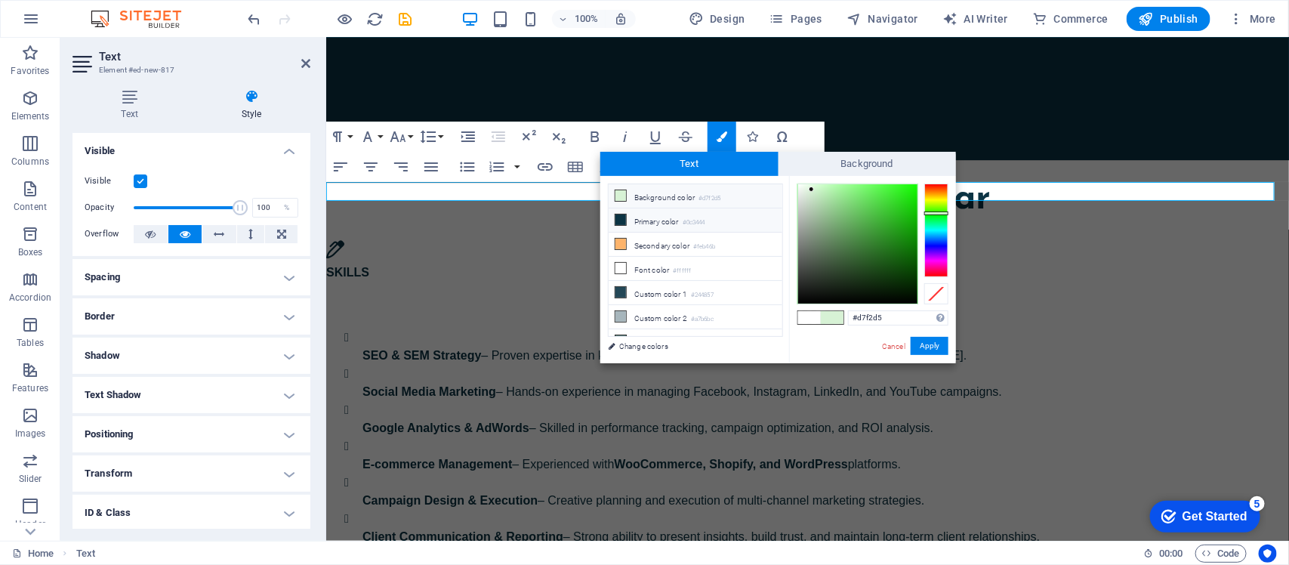
click at [619, 220] on icon at bounding box center [621, 220] width 11 height 11
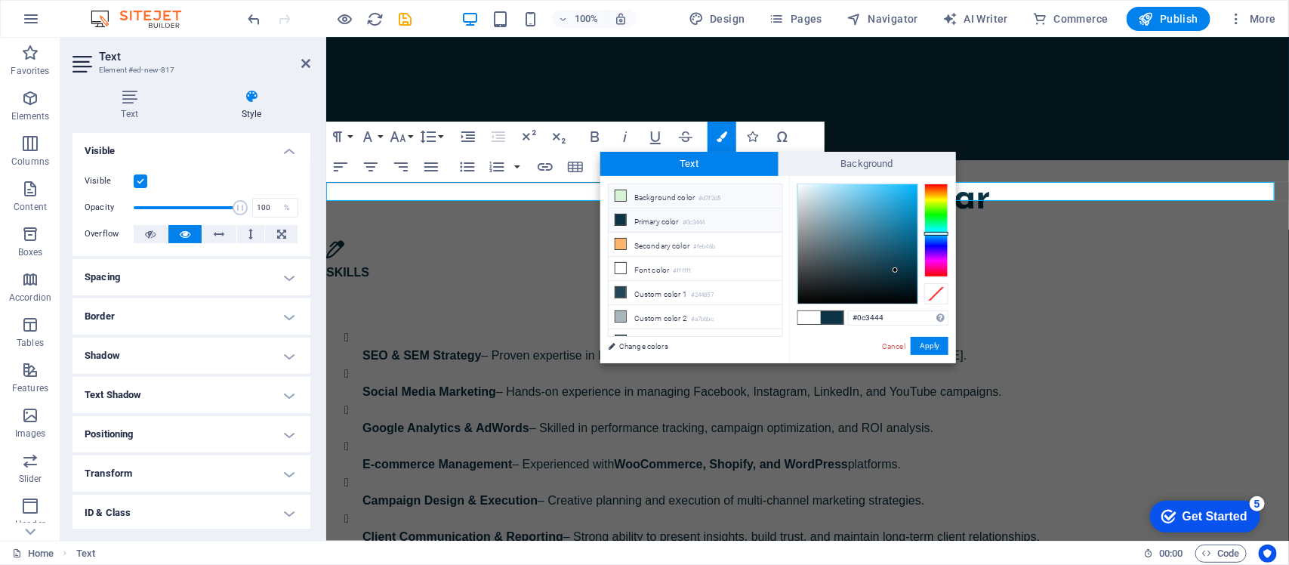
click at [652, 200] on li "Background color #d7f2d5" at bounding box center [696, 196] width 174 height 24
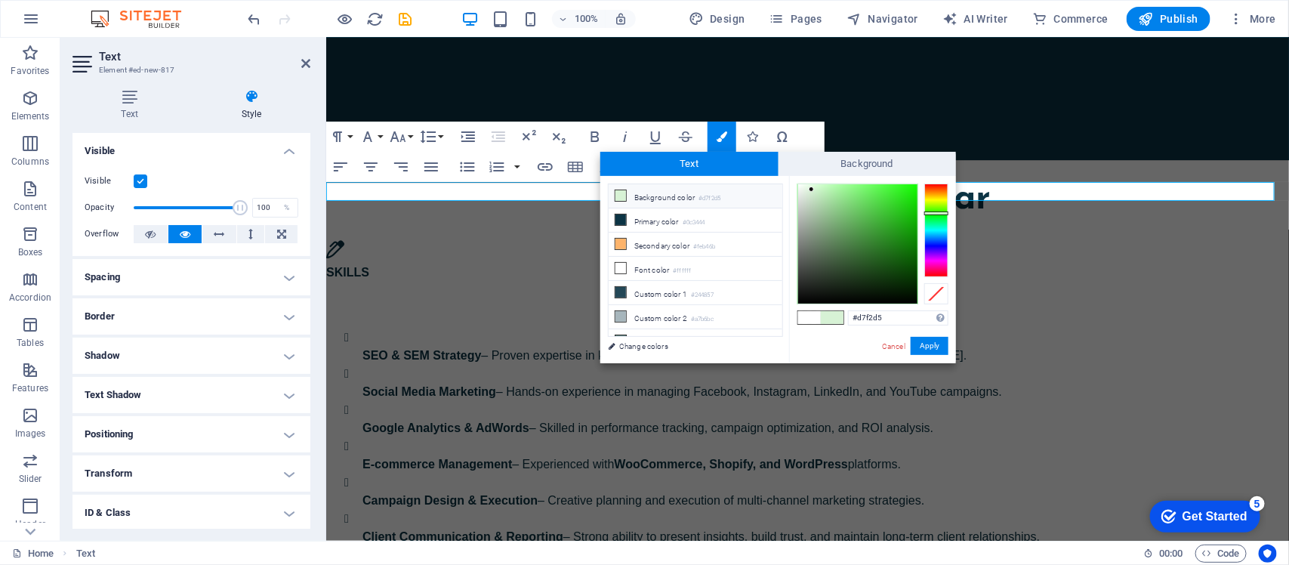
click at [652, 200] on li "Background color #d7f2d5" at bounding box center [696, 196] width 174 height 24
type input "#ddf2d5"
click at [937, 210] on div at bounding box center [936, 212] width 24 height 4
click at [934, 344] on button "Apply" at bounding box center [930, 346] width 38 height 18
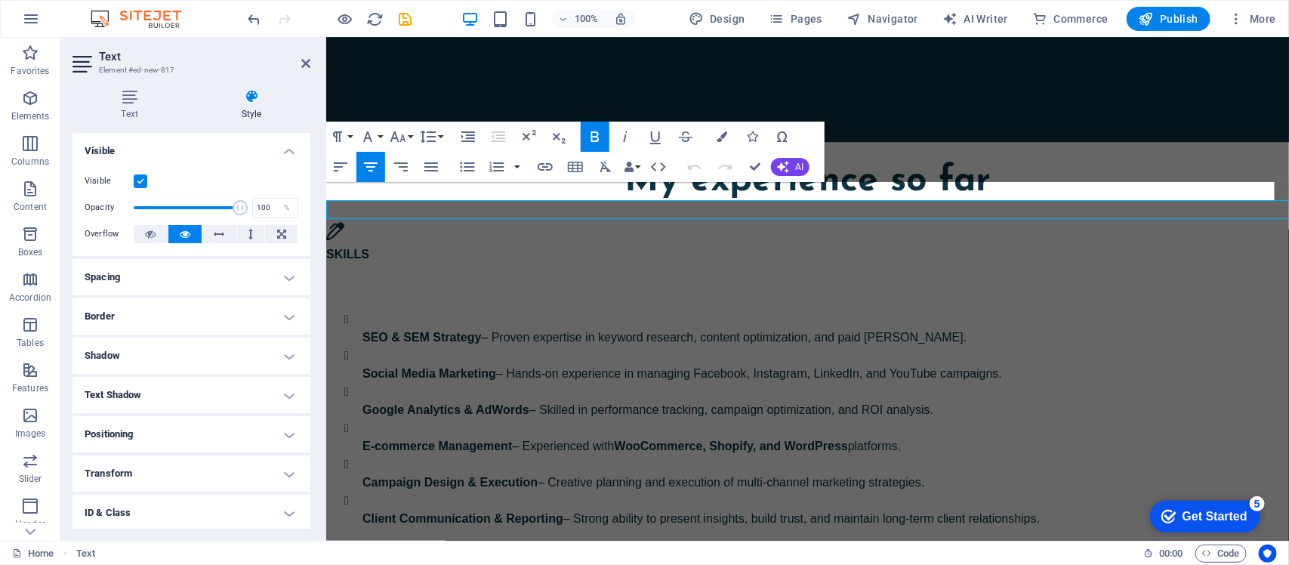
scroll to position [2059, 0]
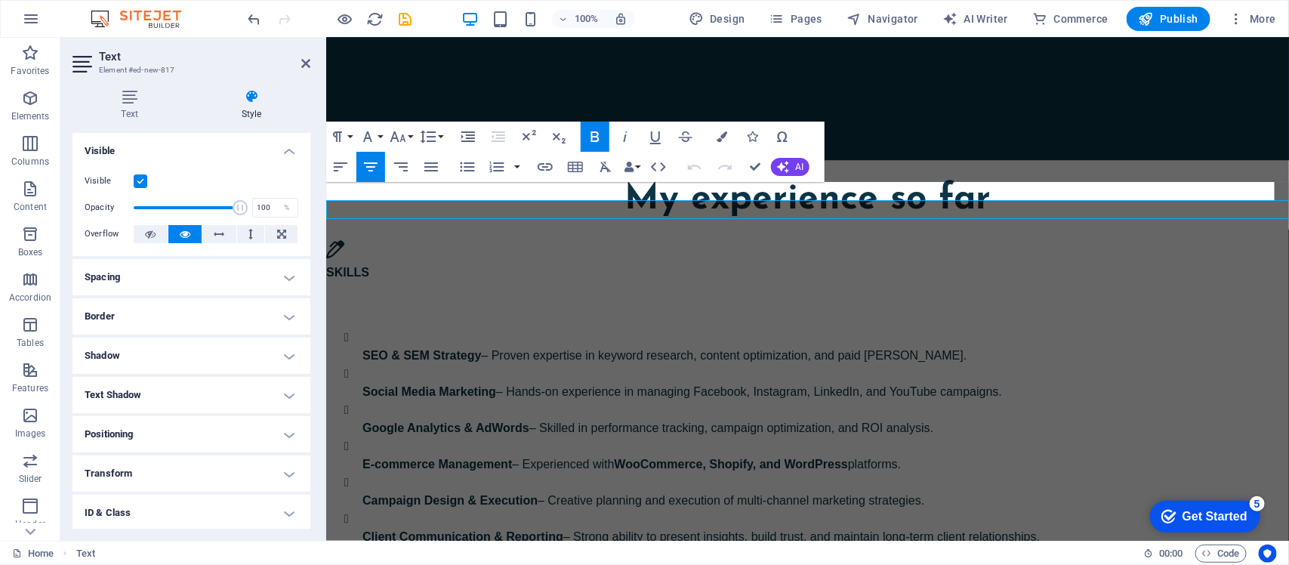
drag, startPoint x: 849, startPoint y: 188, endPoint x: 545, endPoint y: 183, distance: 304.4
drag, startPoint x: 733, startPoint y: 187, endPoint x: 718, endPoint y: 193, distance: 16.6
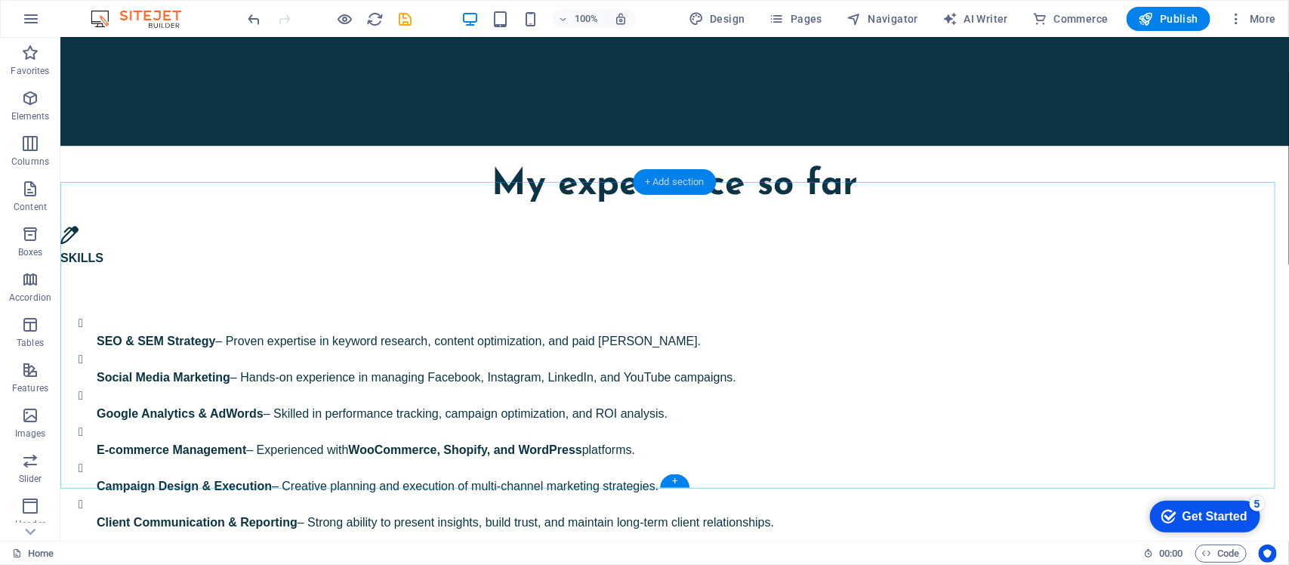
click at [684, 180] on div "+ Add section" at bounding box center [675, 182] width 84 height 26
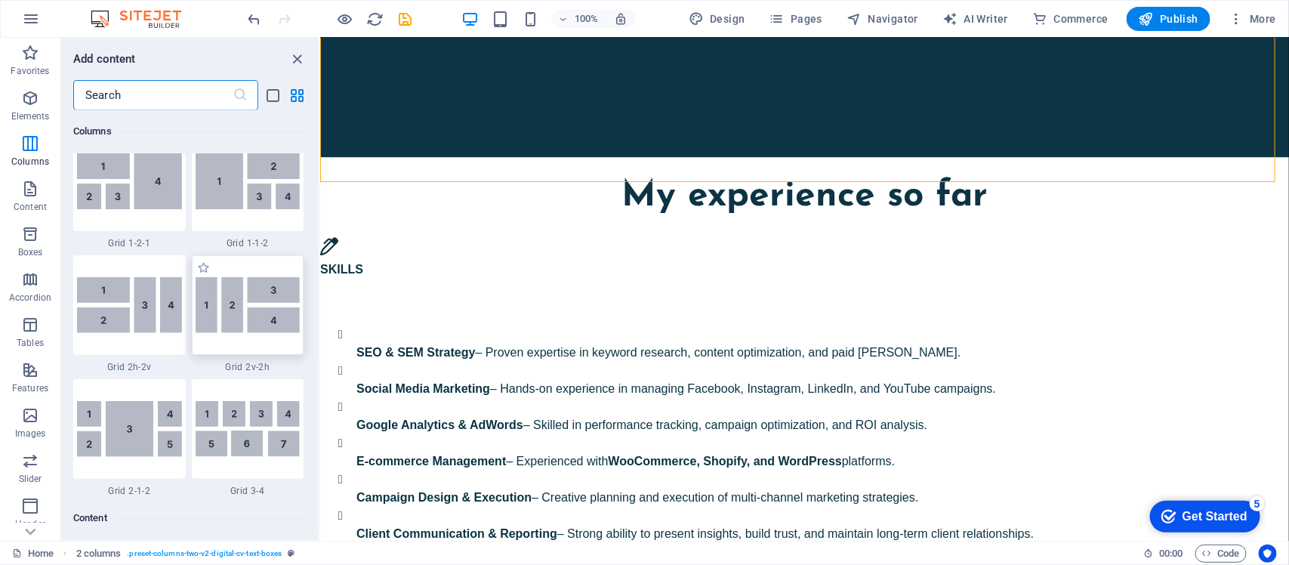
scroll to position [2358, 0]
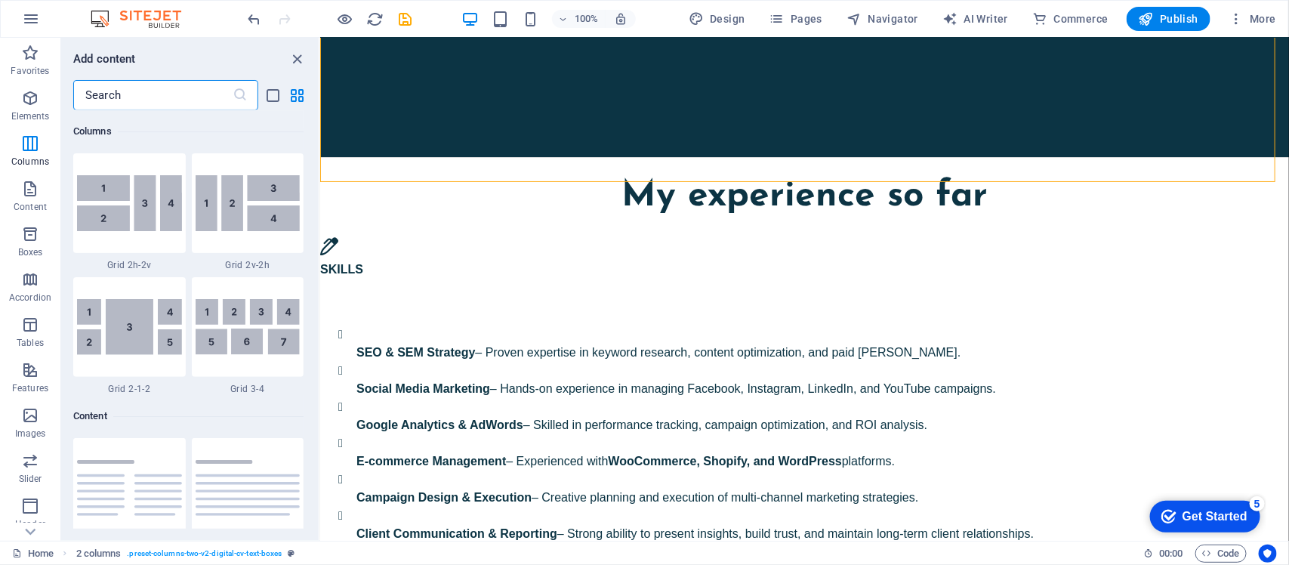
click at [144, 89] on input "text" at bounding box center [152, 95] width 159 height 30
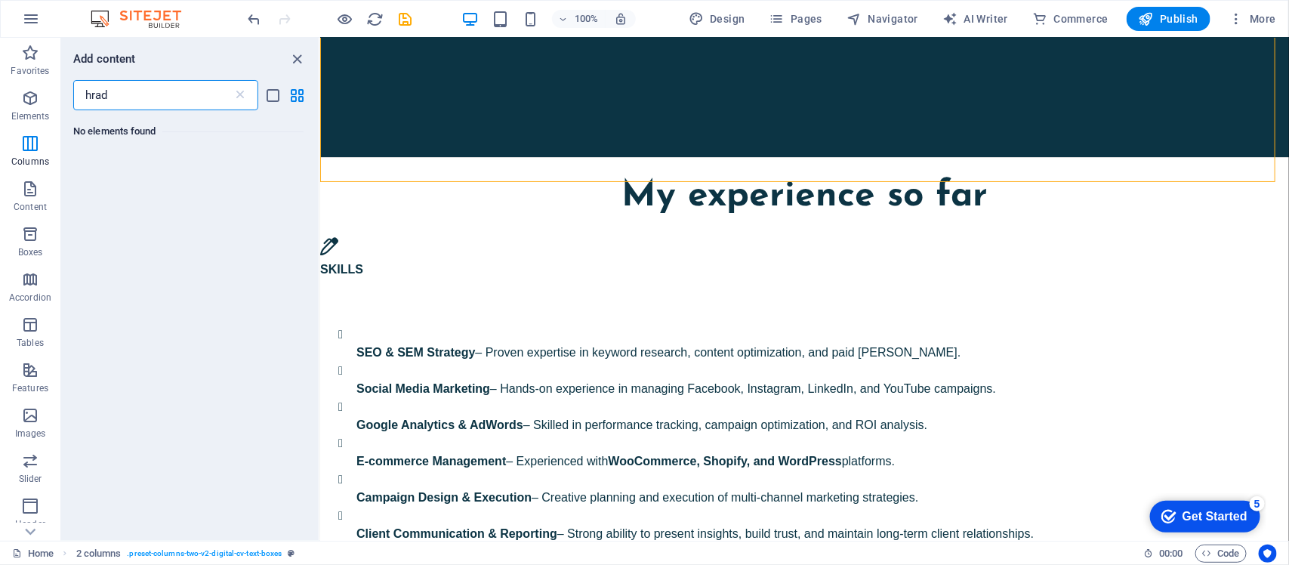
scroll to position [0, 0]
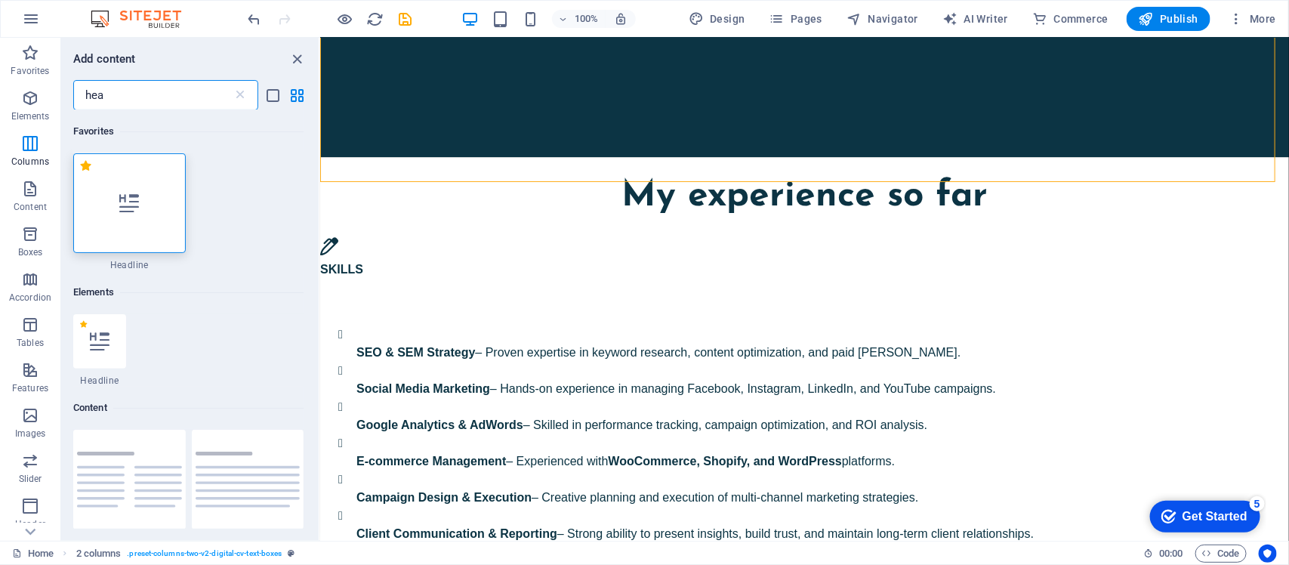
type input "head"
click at [138, 216] on div at bounding box center [129, 203] width 113 height 100
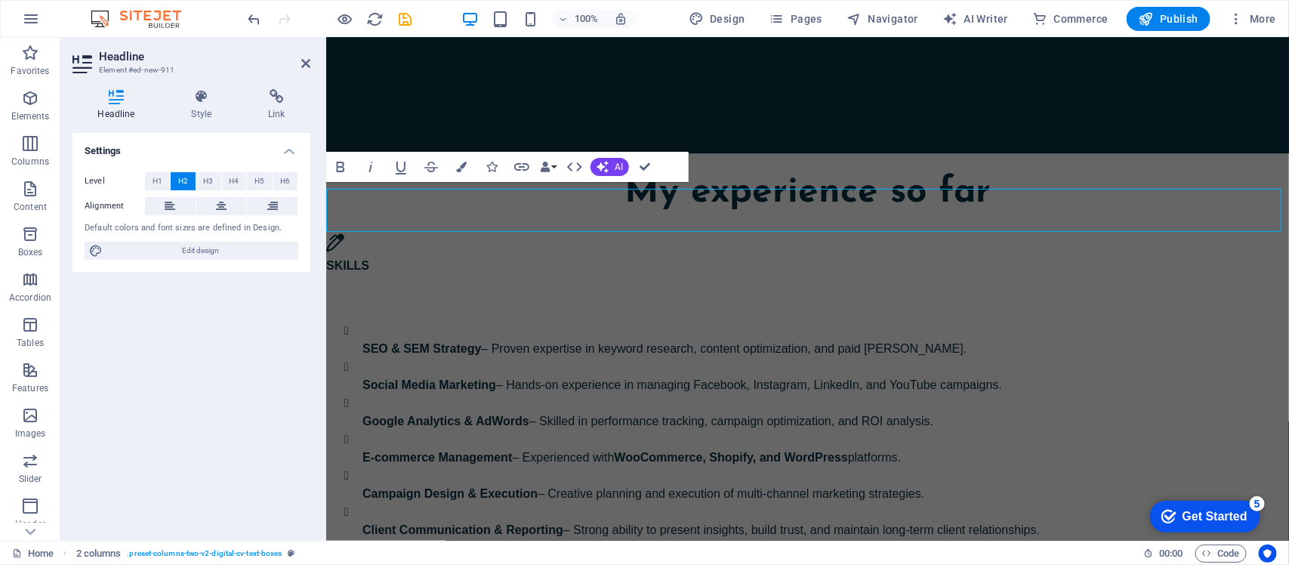
scroll to position [2059, 0]
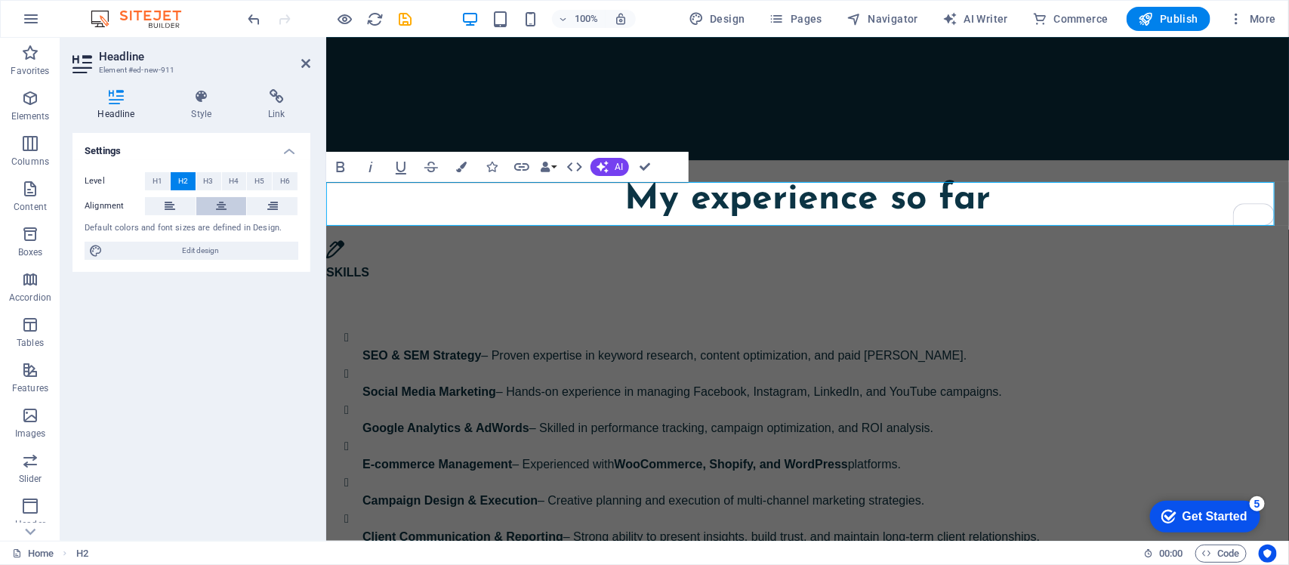
click at [216, 209] on icon at bounding box center [221, 206] width 11 height 18
click at [193, 92] on icon at bounding box center [201, 96] width 71 height 15
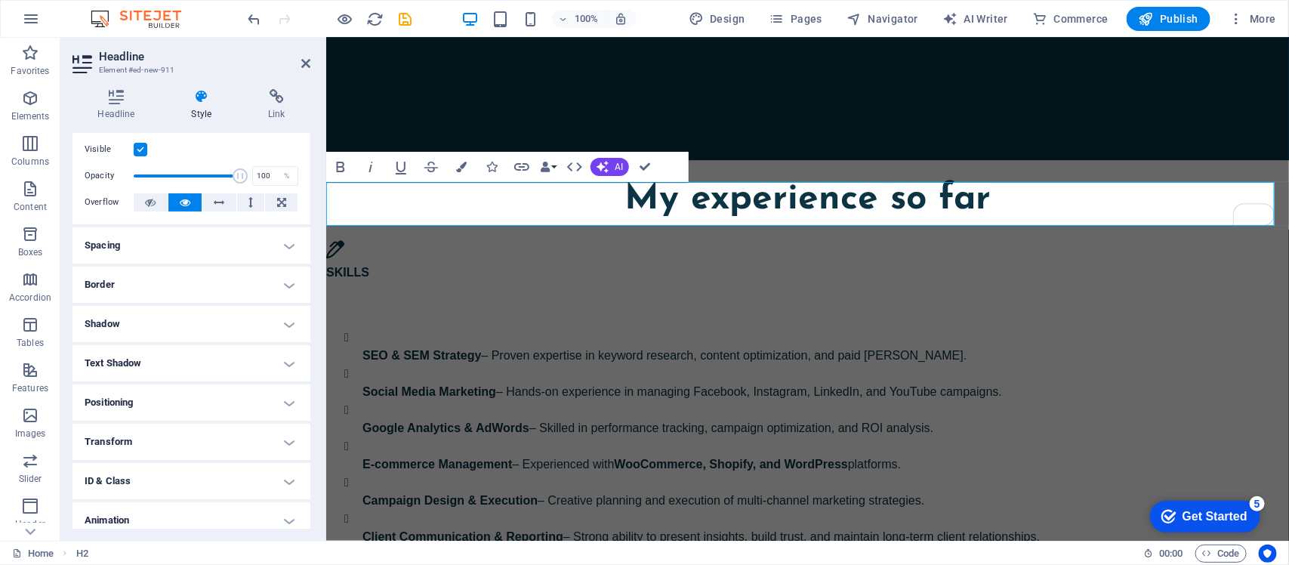
scroll to position [0, 0]
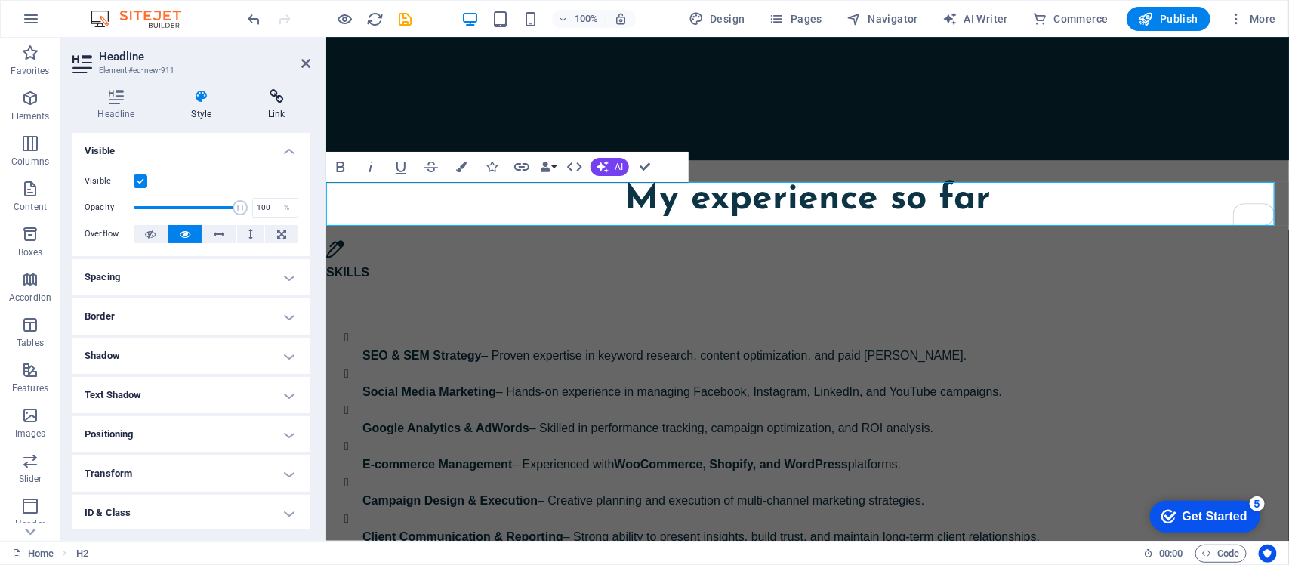
click at [276, 119] on h4 "Link" at bounding box center [276, 105] width 67 height 32
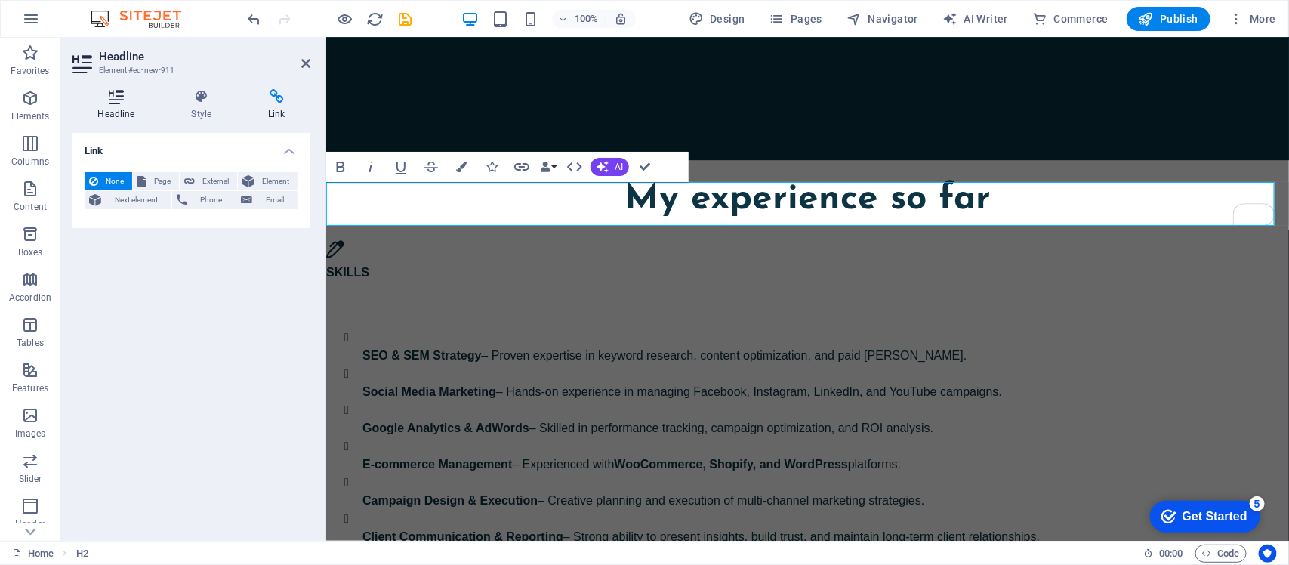
click at [112, 104] on h4 "Headline" at bounding box center [120, 105] width 94 height 32
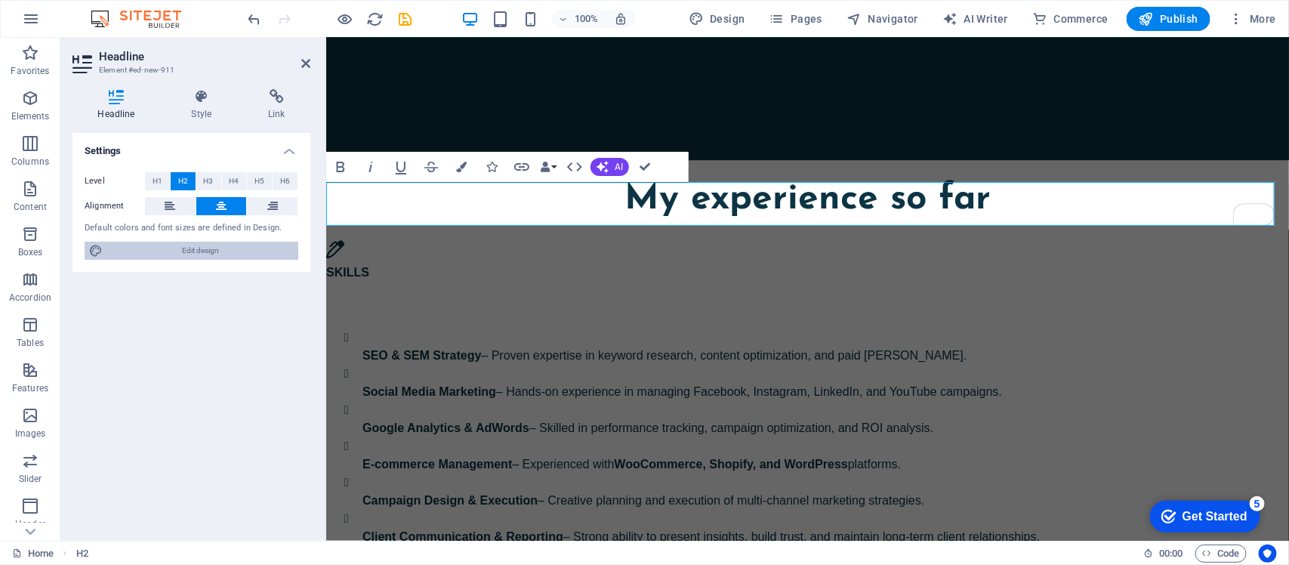
click at [220, 257] on span "Edit design" at bounding box center [200, 251] width 187 height 18
select select "px"
select select "400"
select select "px"
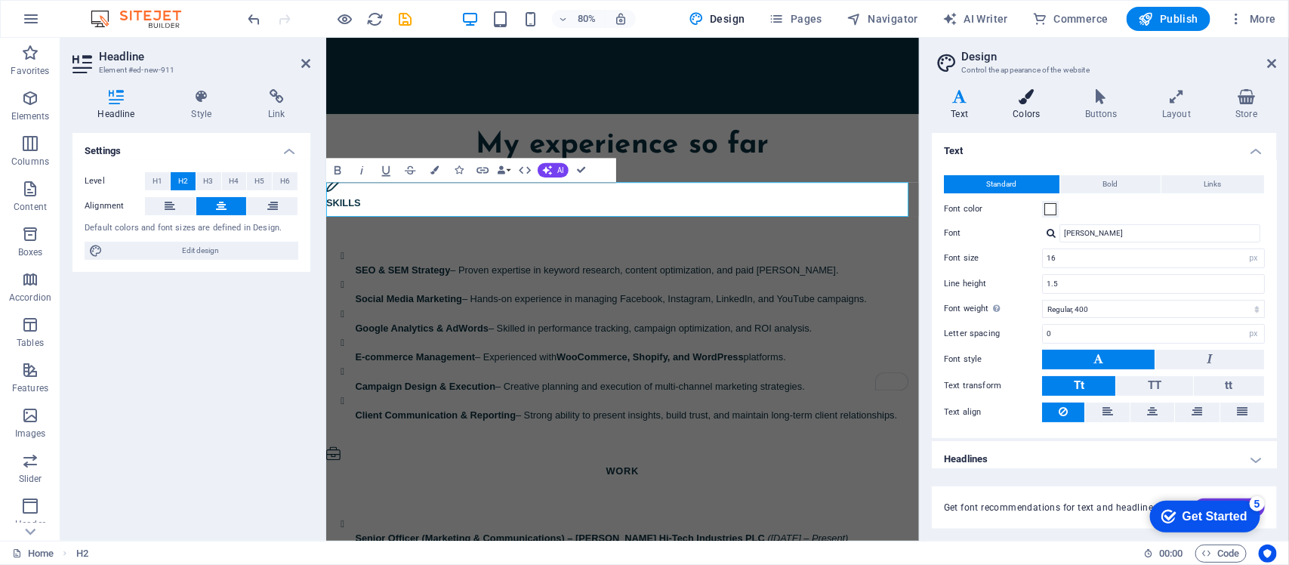
scroll to position [2276, 0]
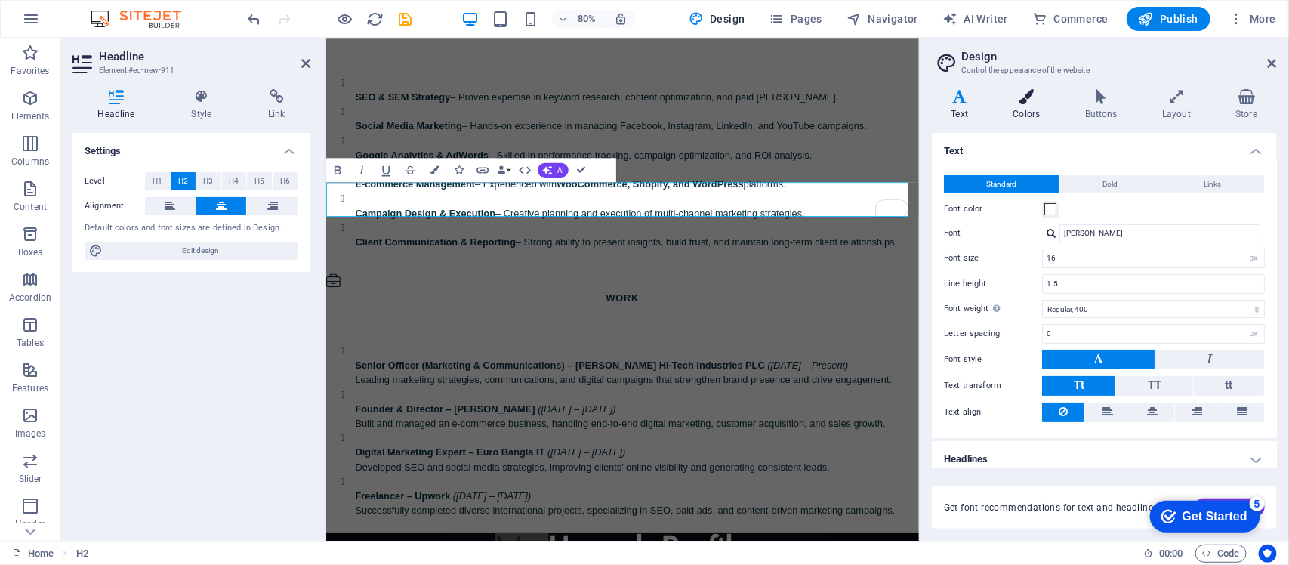
click at [1031, 110] on h4 "Colors" at bounding box center [1030, 105] width 72 height 32
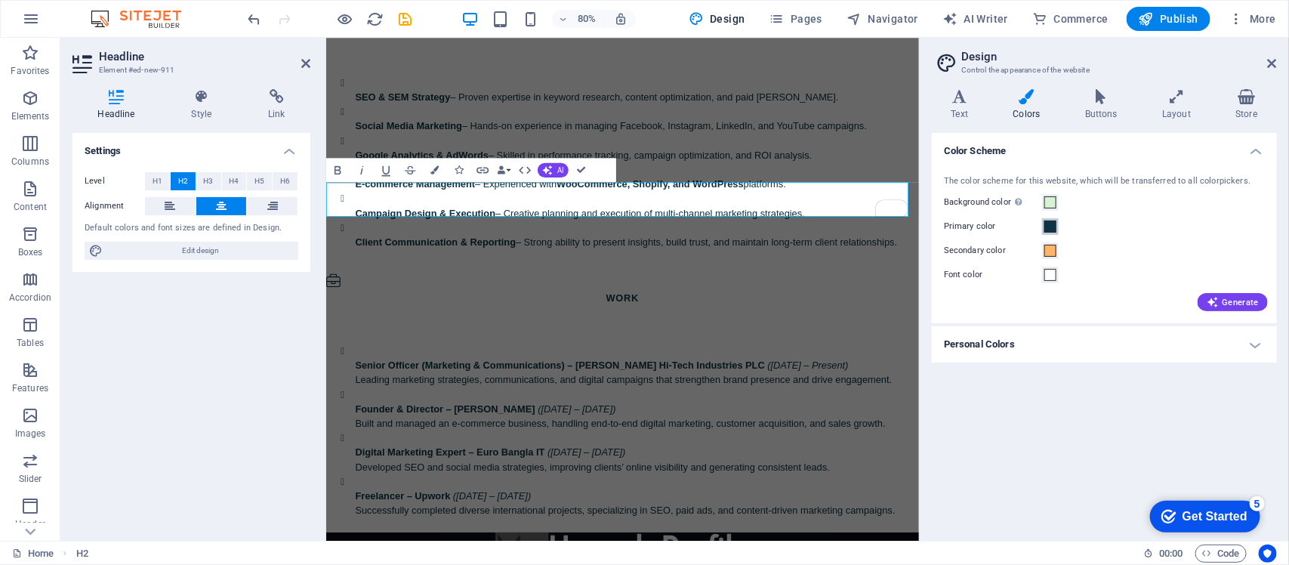
click at [1031, 227] on span at bounding box center [1051, 227] width 12 height 12
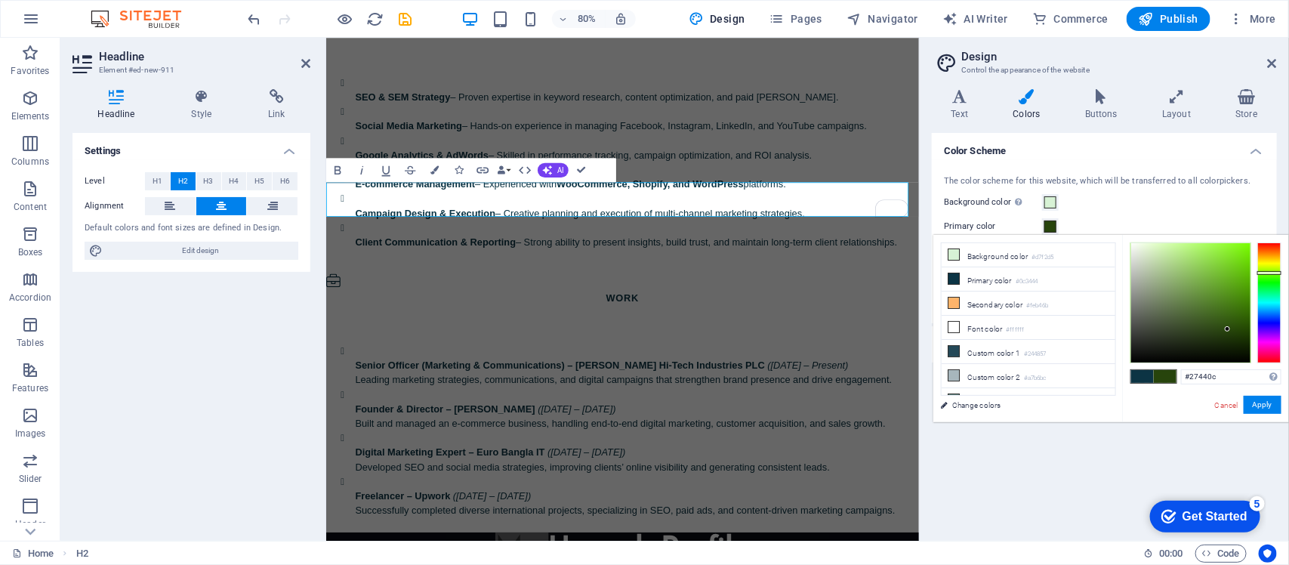
drag, startPoint x: 1267, startPoint y: 304, endPoint x: 1270, endPoint y: 273, distance: 31.1
click at [1031, 273] on div at bounding box center [1270, 302] width 24 height 121
click at [1031, 409] on button "Apply" at bounding box center [1263, 405] width 38 height 18
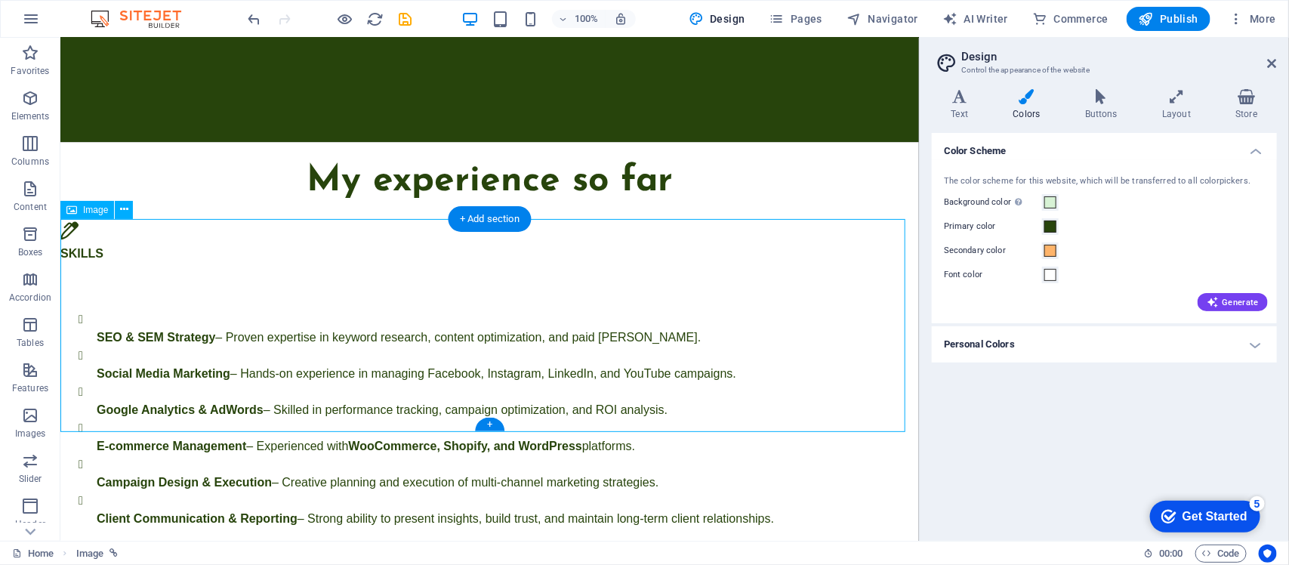
scroll to position [2026, 0]
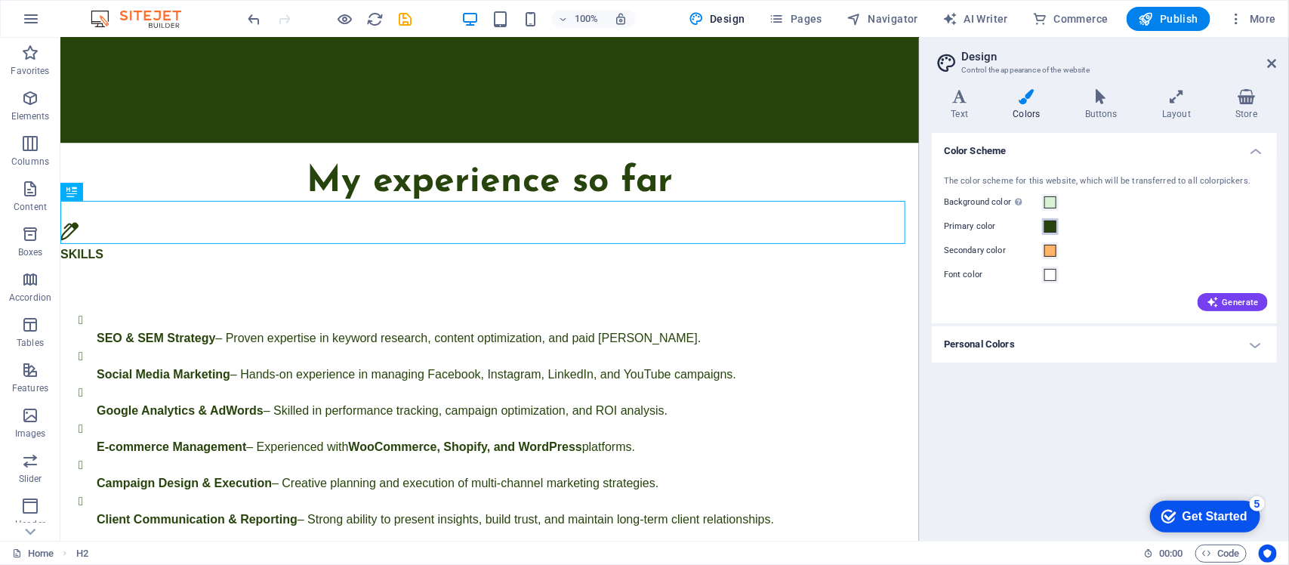
click at [1031, 224] on button "Primary color" at bounding box center [1050, 226] width 17 height 17
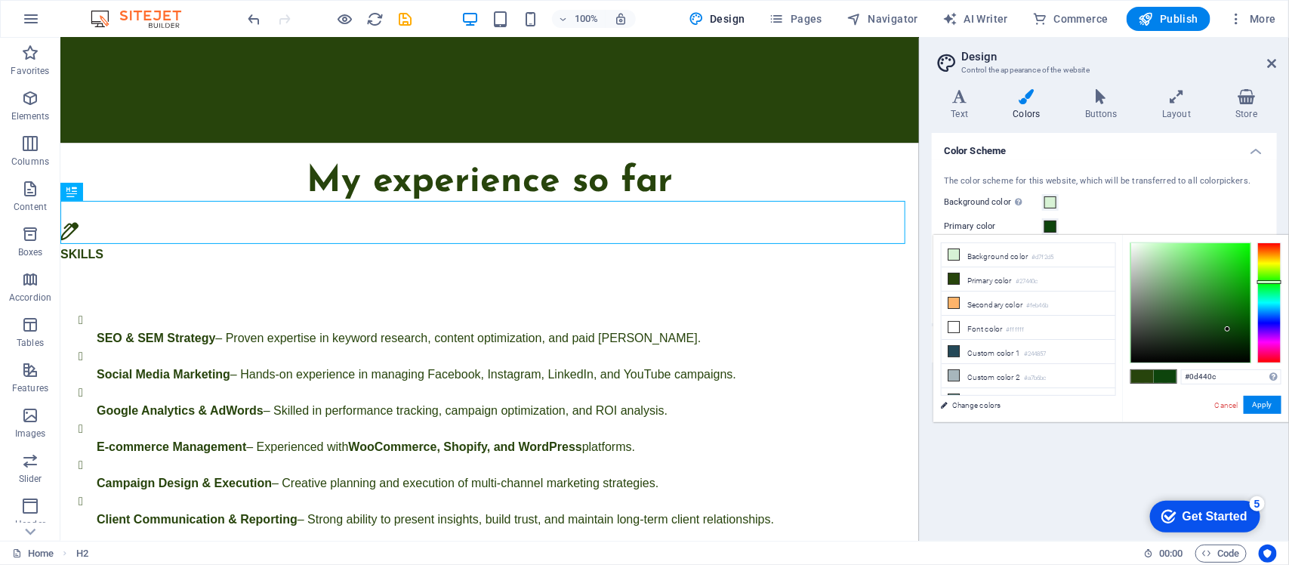
drag, startPoint x: 1270, startPoint y: 270, endPoint x: 1279, endPoint y: 282, distance: 14.7
click at [1031, 282] on div at bounding box center [1270, 302] width 24 height 121
click at [1031, 403] on button "Apply" at bounding box center [1263, 405] width 38 height 18
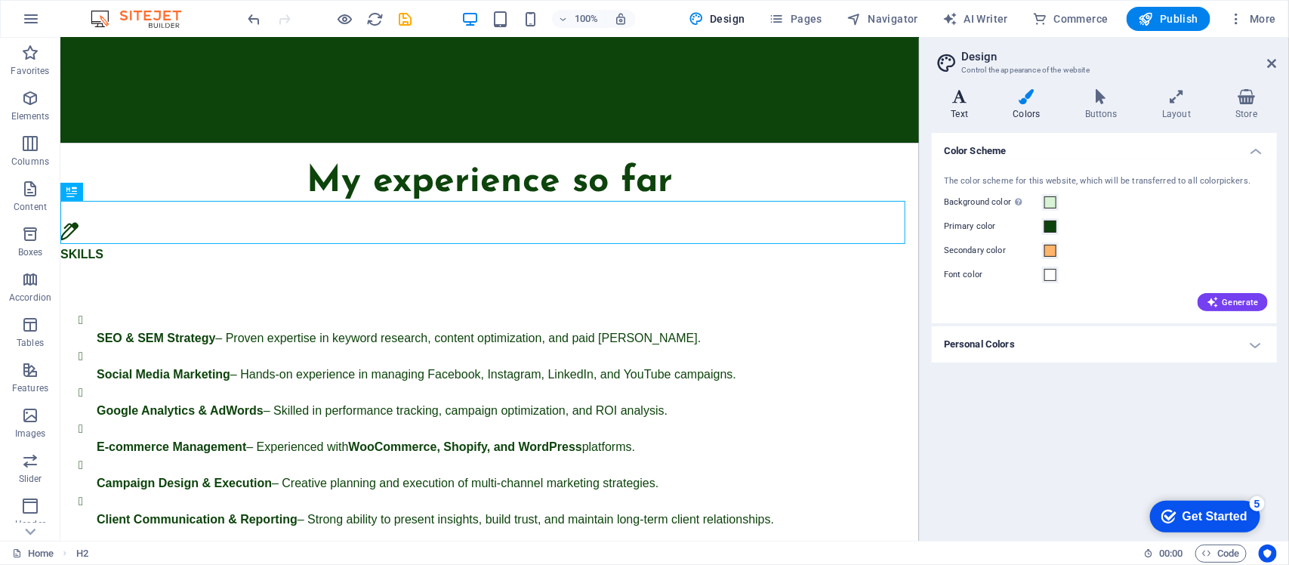
click at [961, 113] on h4 "Text" at bounding box center [963, 105] width 62 height 32
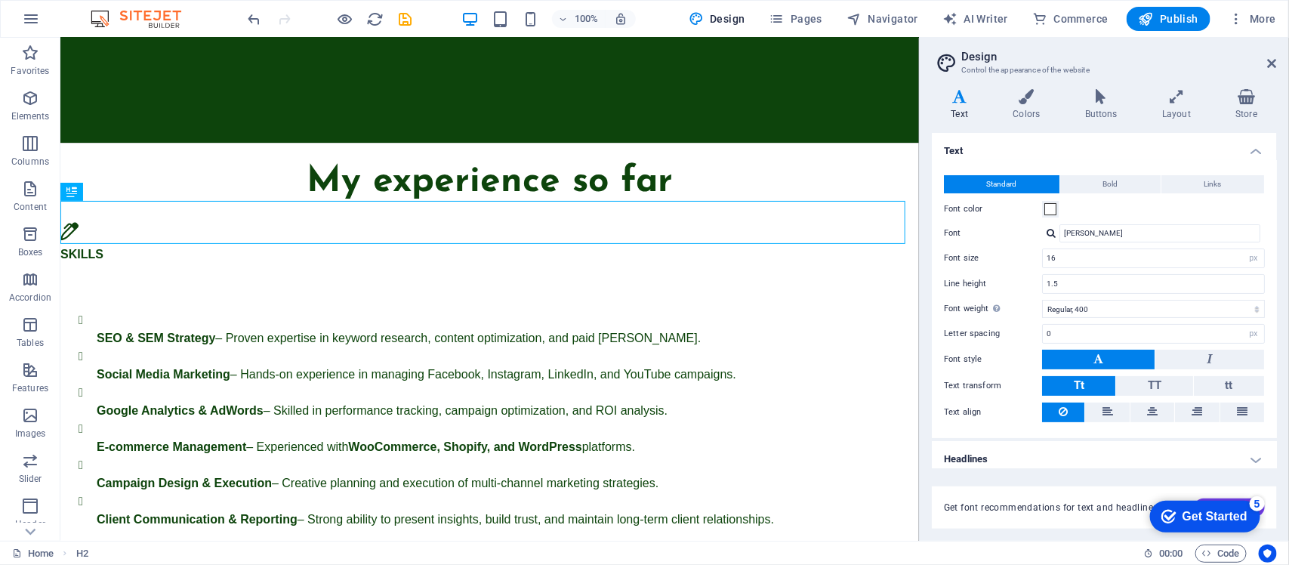
click at [1031, 87] on div "Variants Text Colors Buttons Layout Store Text Standard Bold Links Font color F…" at bounding box center [1104, 309] width 369 height 464
click at [1020, 100] on icon at bounding box center [1027, 96] width 66 height 15
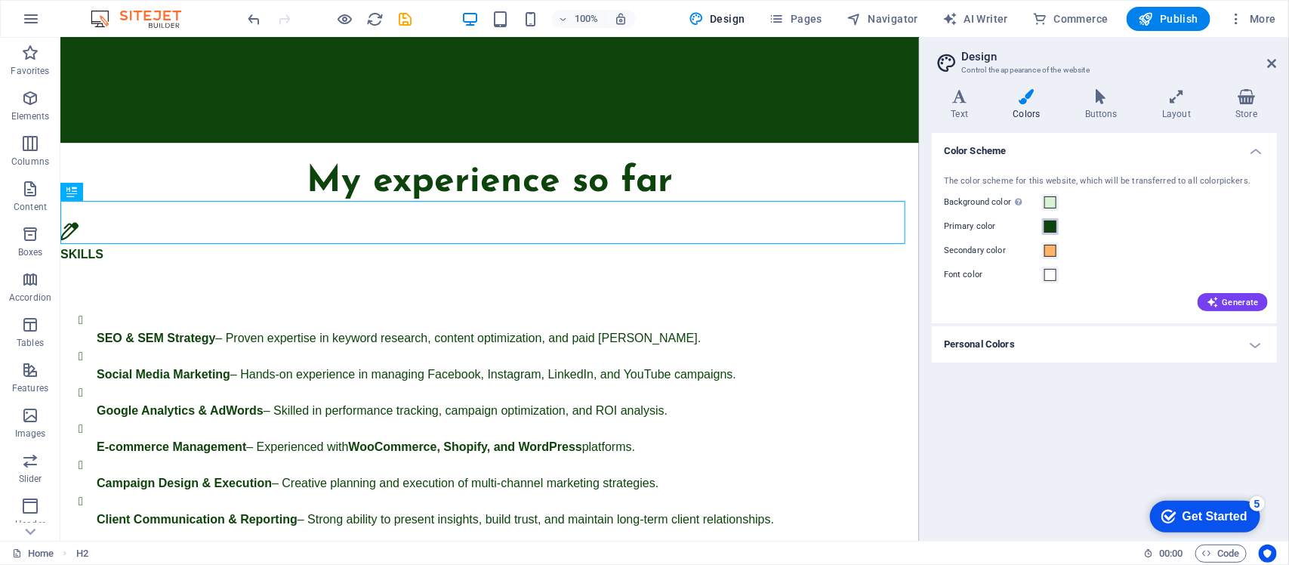
click at [1031, 229] on span at bounding box center [1051, 227] width 12 height 12
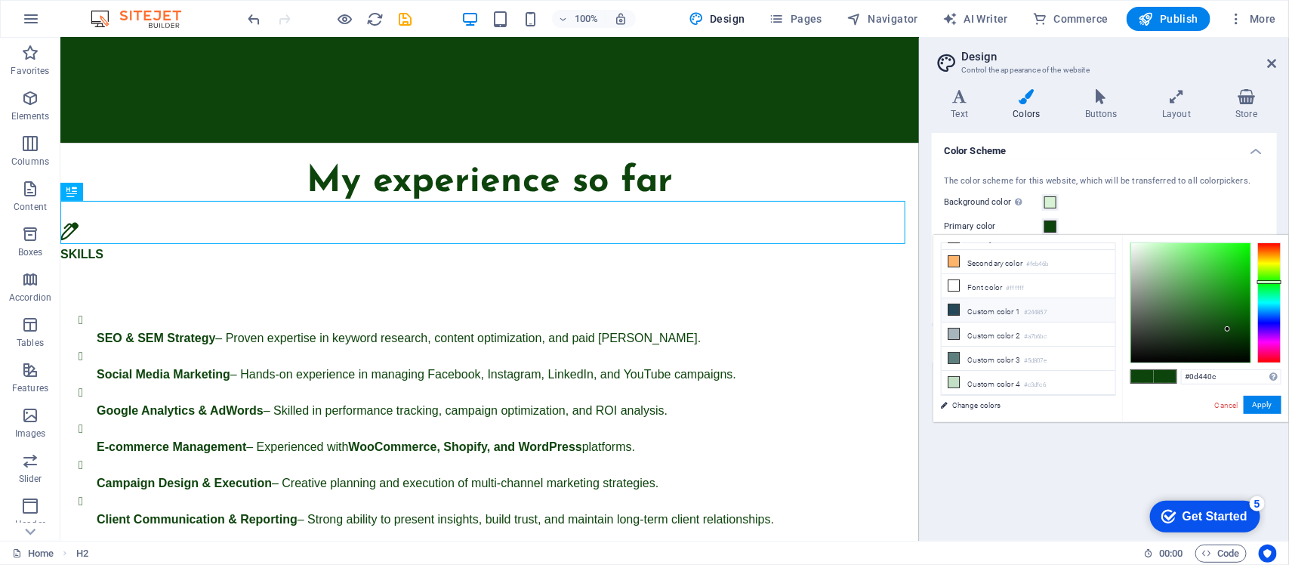
scroll to position [0, 0]
click at [955, 278] on icon at bounding box center [954, 278] width 11 height 11
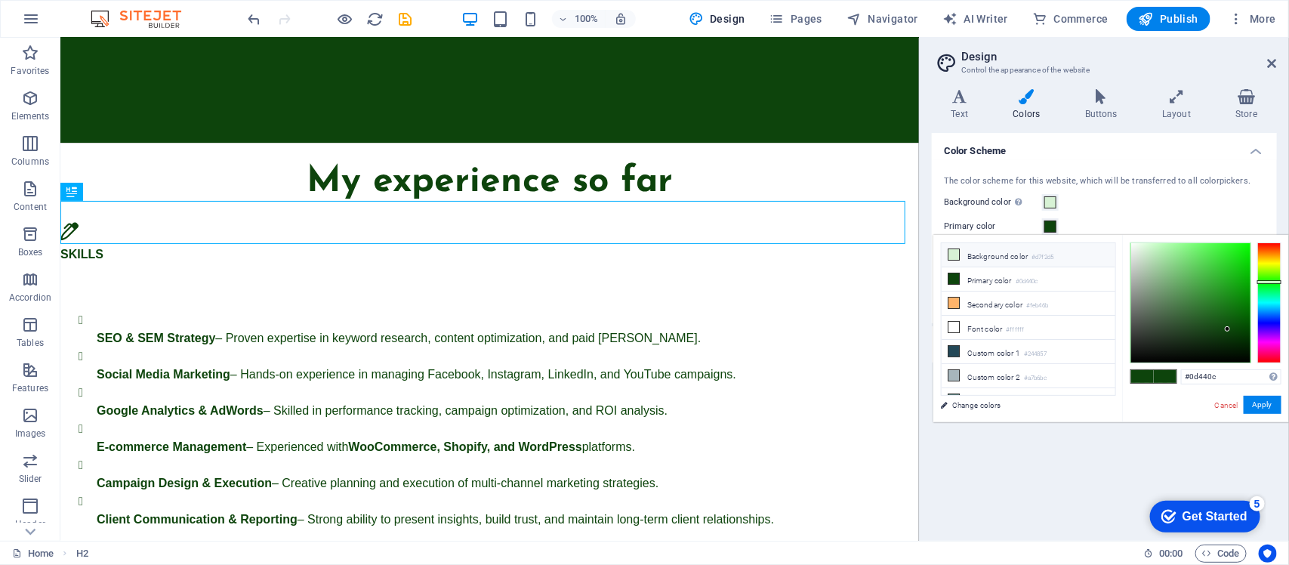
click at [958, 259] on icon at bounding box center [954, 254] width 11 height 11
type input "#d7f2d5"
click at [958, 255] on icon at bounding box center [954, 254] width 11 height 11
click at [1031, 403] on button "Apply" at bounding box center [1263, 405] width 38 height 18
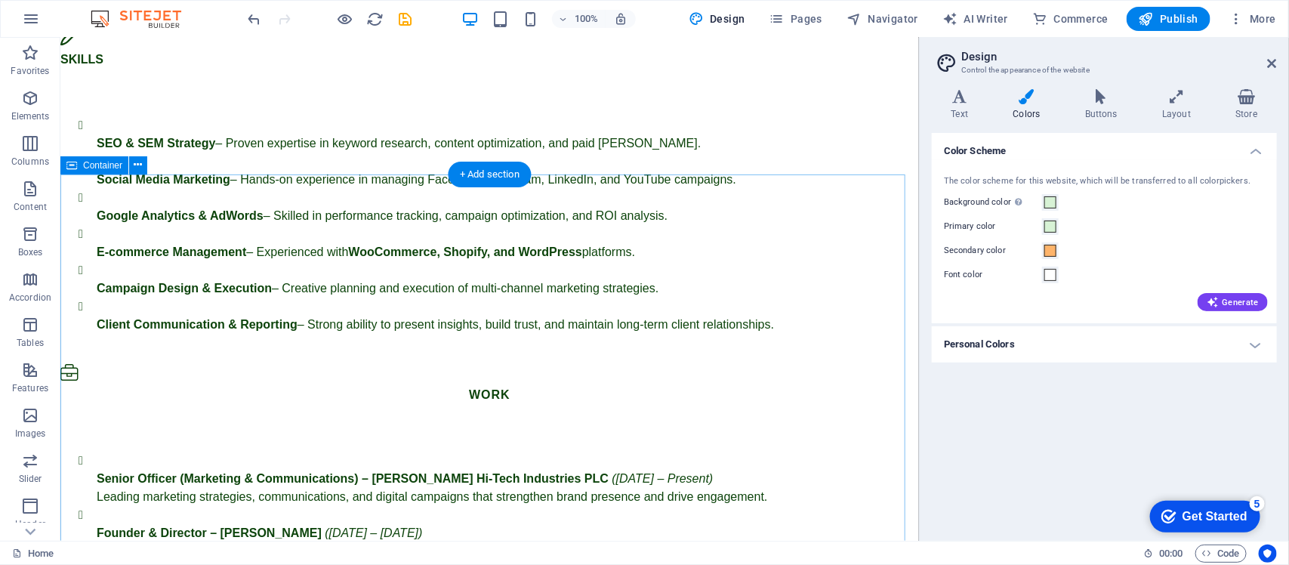
scroll to position [2120, 0]
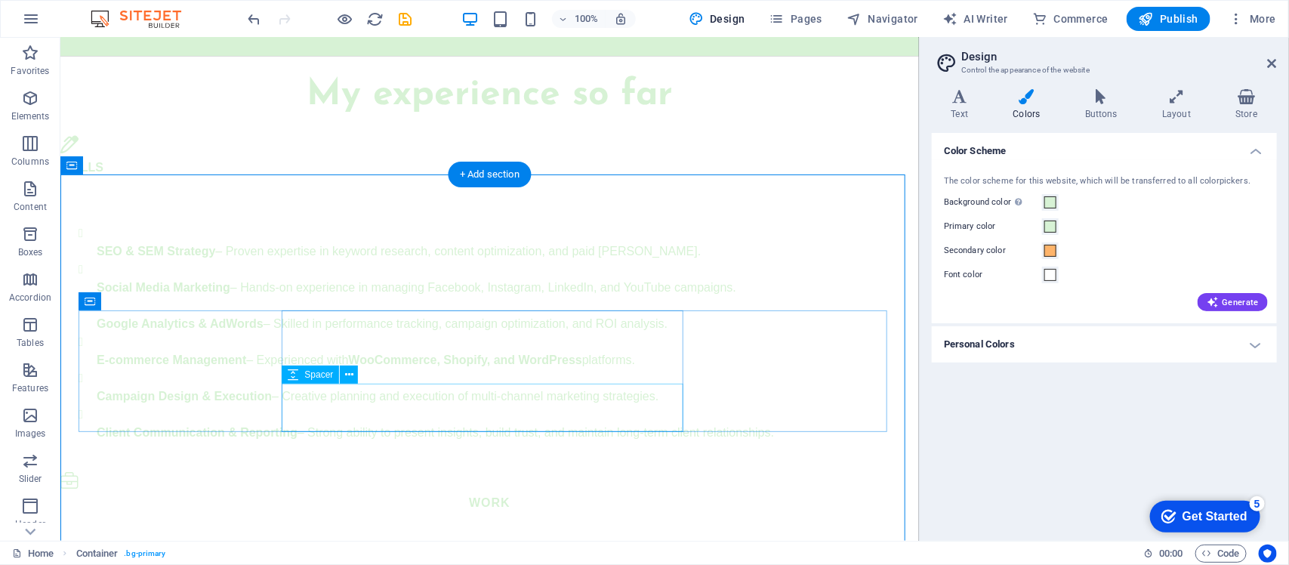
scroll to position [2026, 0]
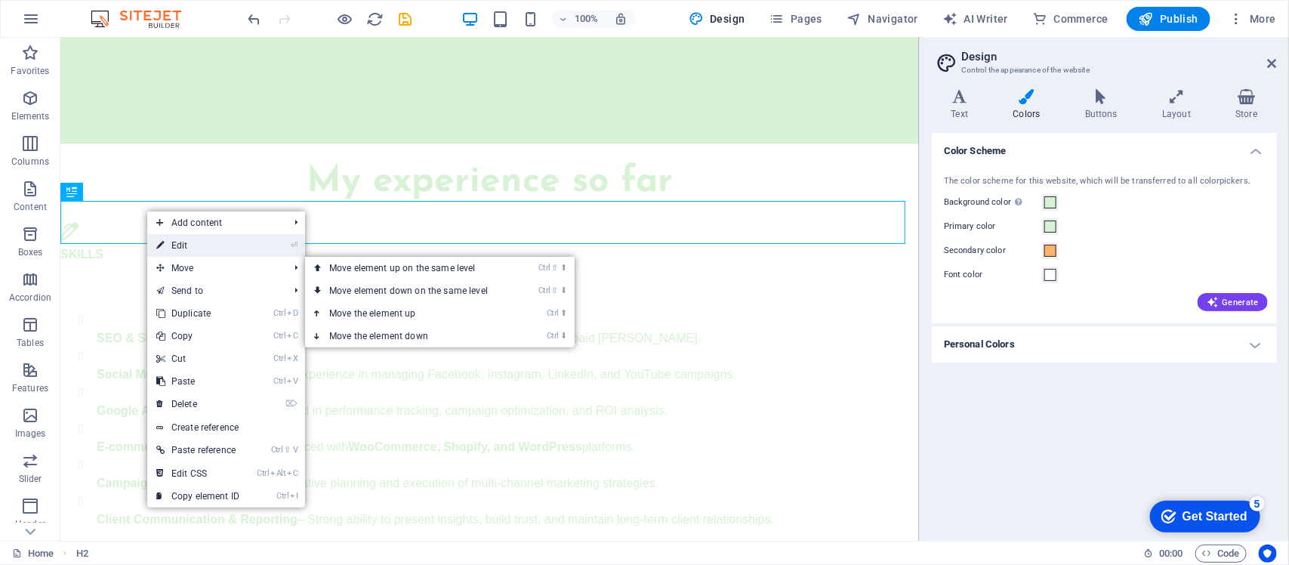
click at [204, 250] on link "⏎ Edit" at bounding box center [197, 245] width 101 height 23
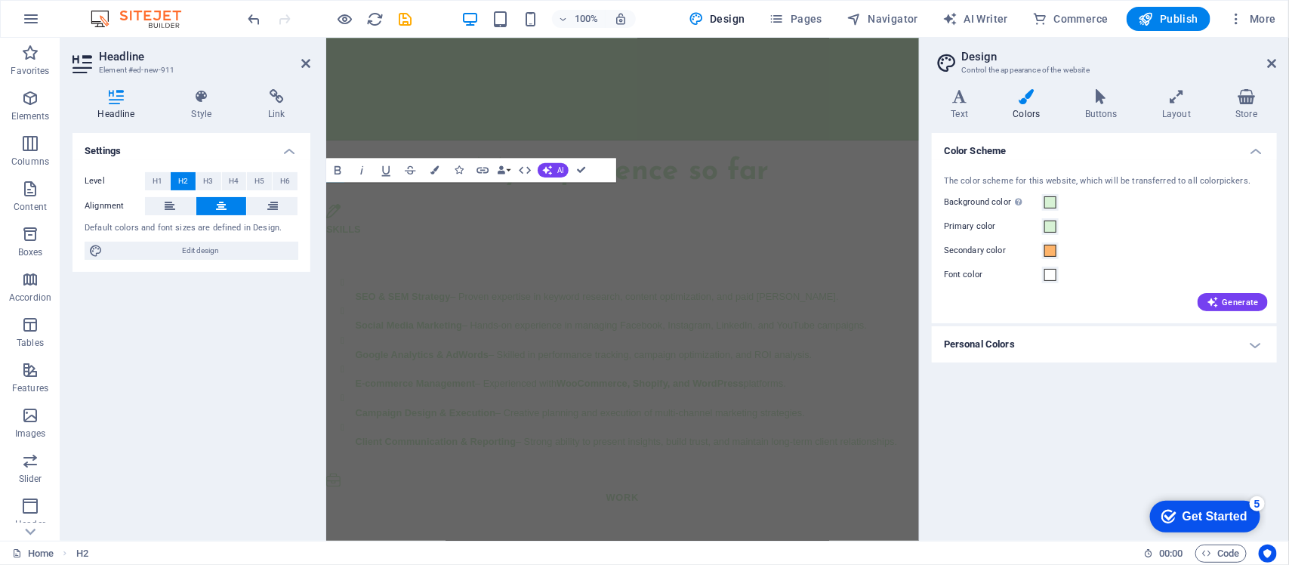
scroll to position [2276, 0]
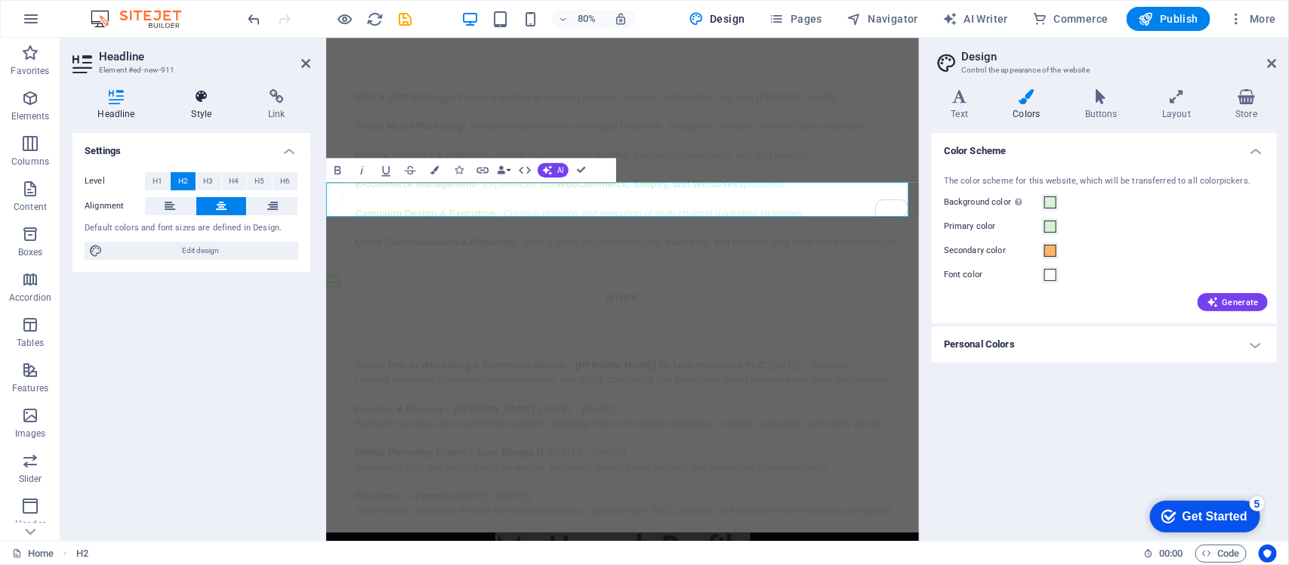
click at [196, 110] on h4 "Style" at bounding box center [204, 105] width 77 height 32
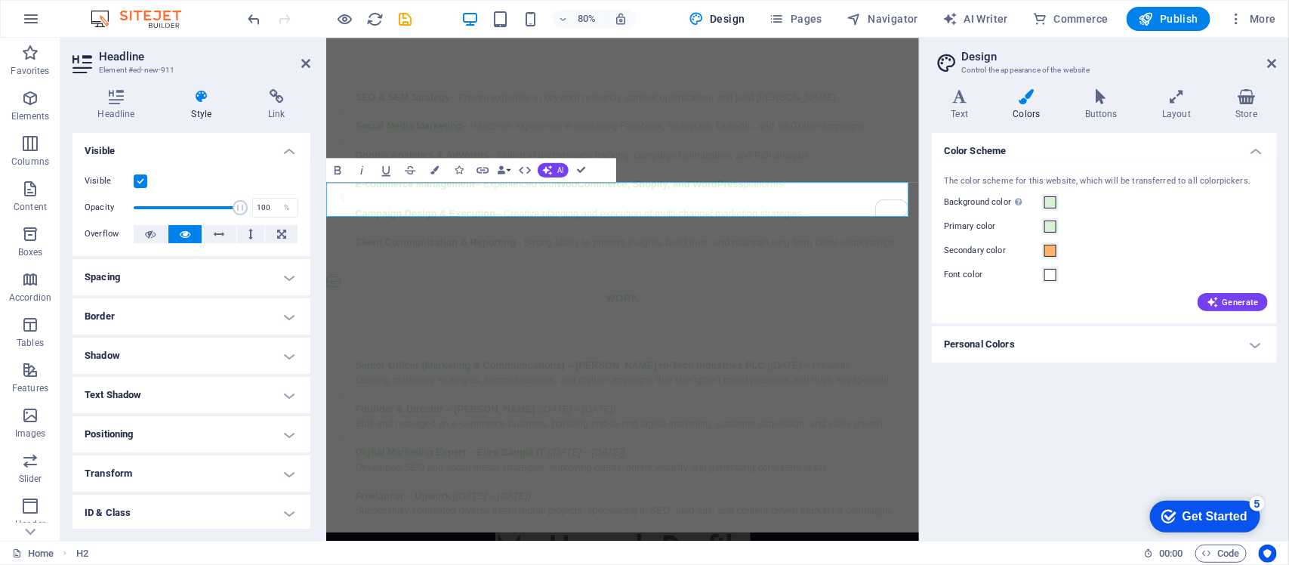
click at [180, 285] on h4 "Spacing" at bounding box center [192, 277] width 238 height 36
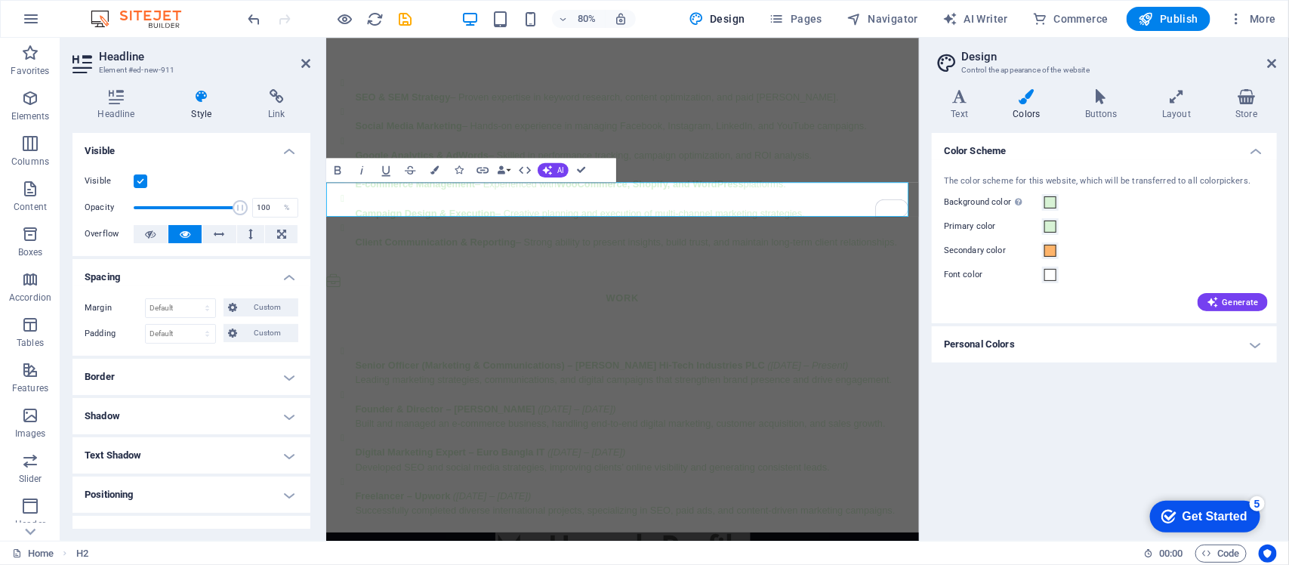
click at [180, 273] on h4 "Spacing" at bounding box center [192, 272] width 238 height 27
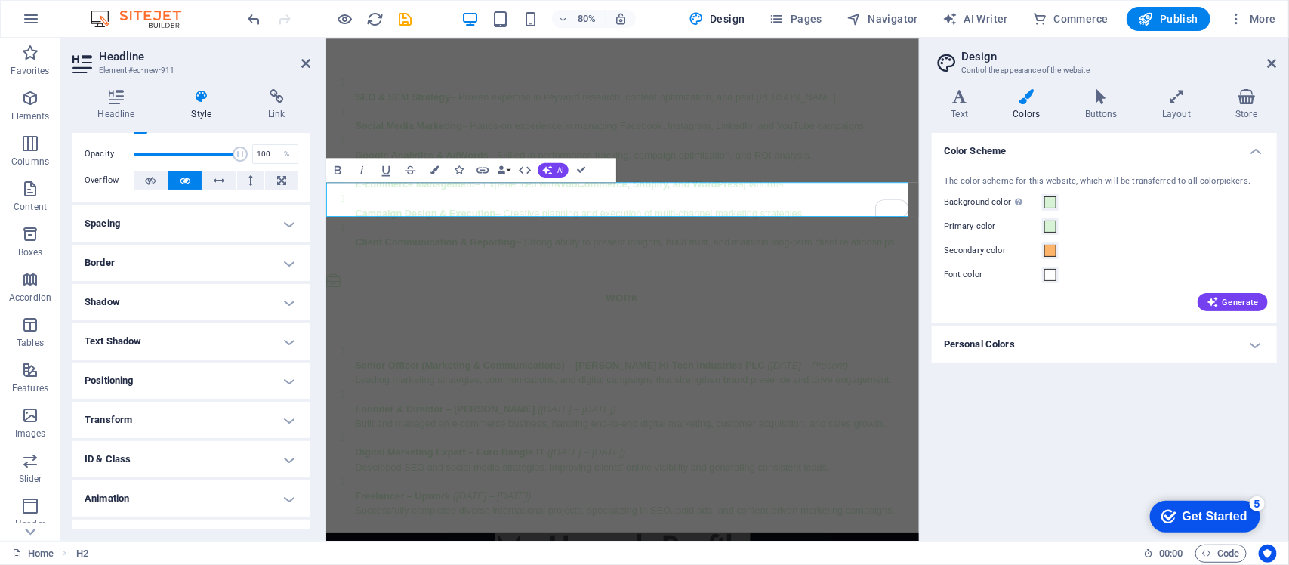
scroll to position [79, 0]
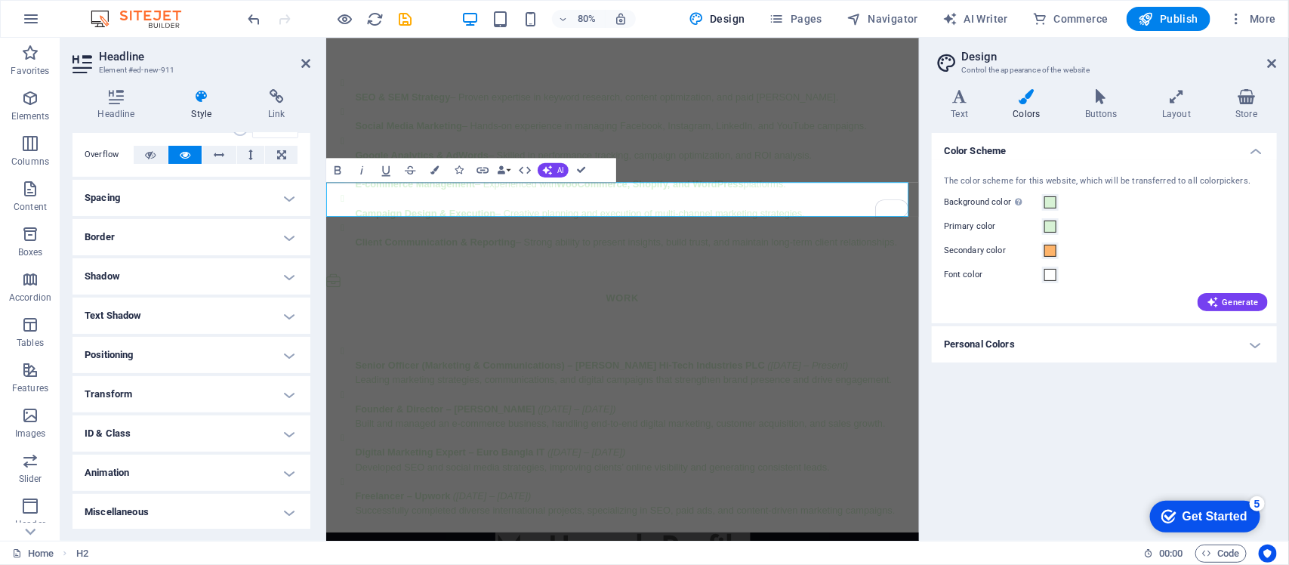
click at [100, 360] on h4 "Positioning" at bounding box center [192, 355] width 238 height 36
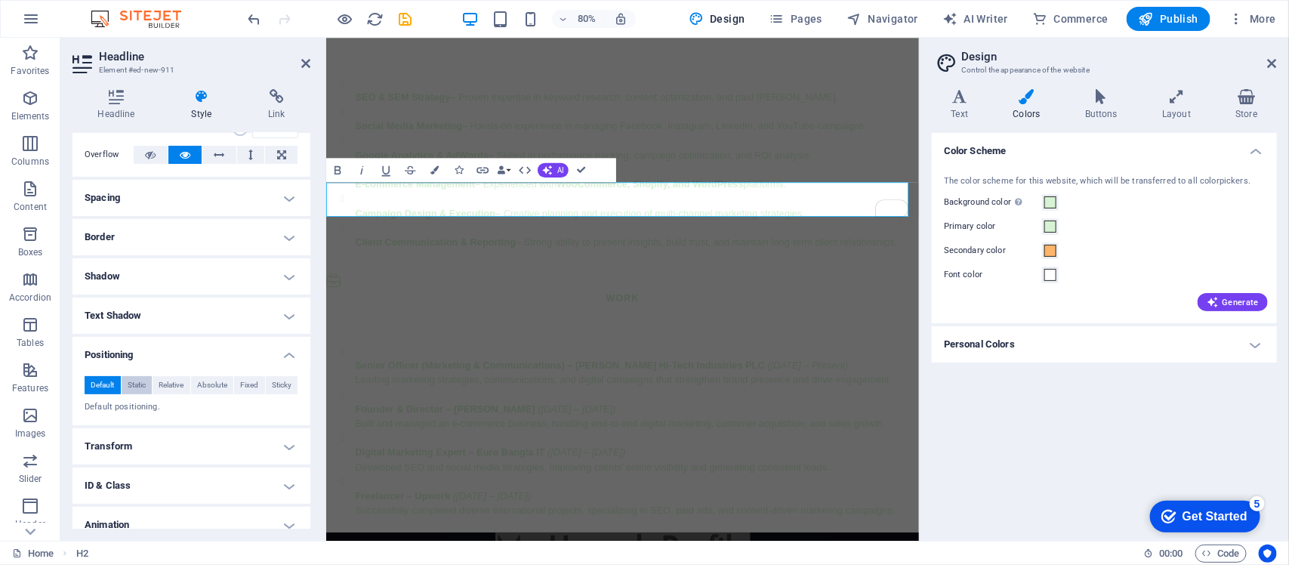
click at [128, 386] on span "Static" at bounding box center [137, 385] width 18 height 18
click at [177, 386] on span "Relative" at bounding box center [171, 385] width 25 height 18
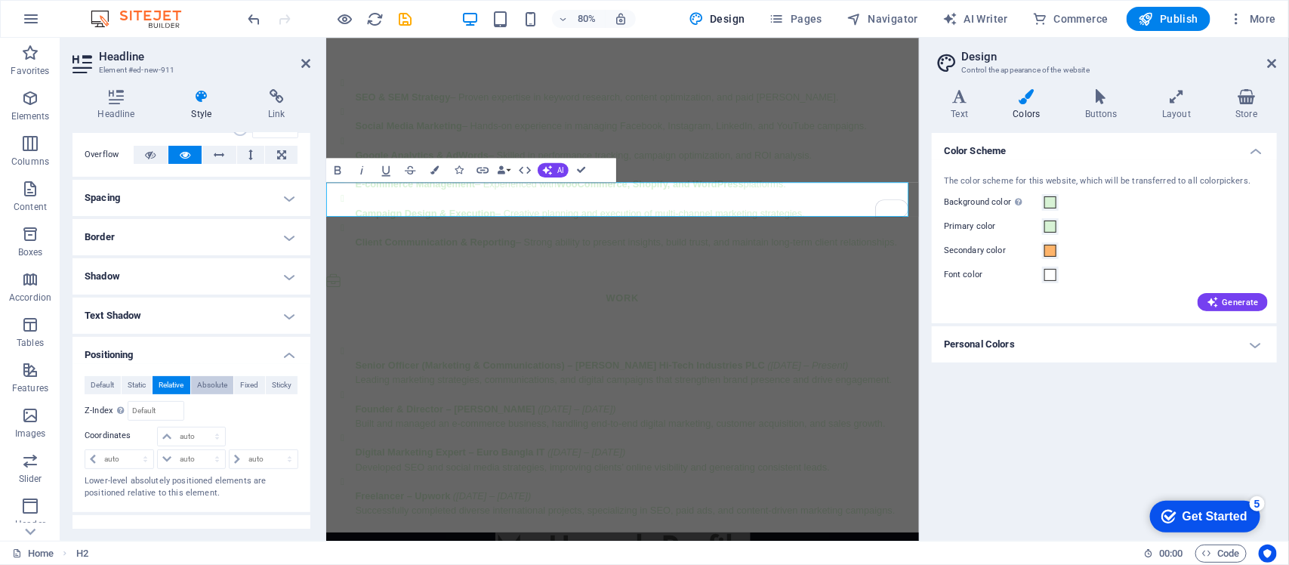
click at [208, 381] on span "Absolute" at bounding box center [212, 385] width 30 height 18
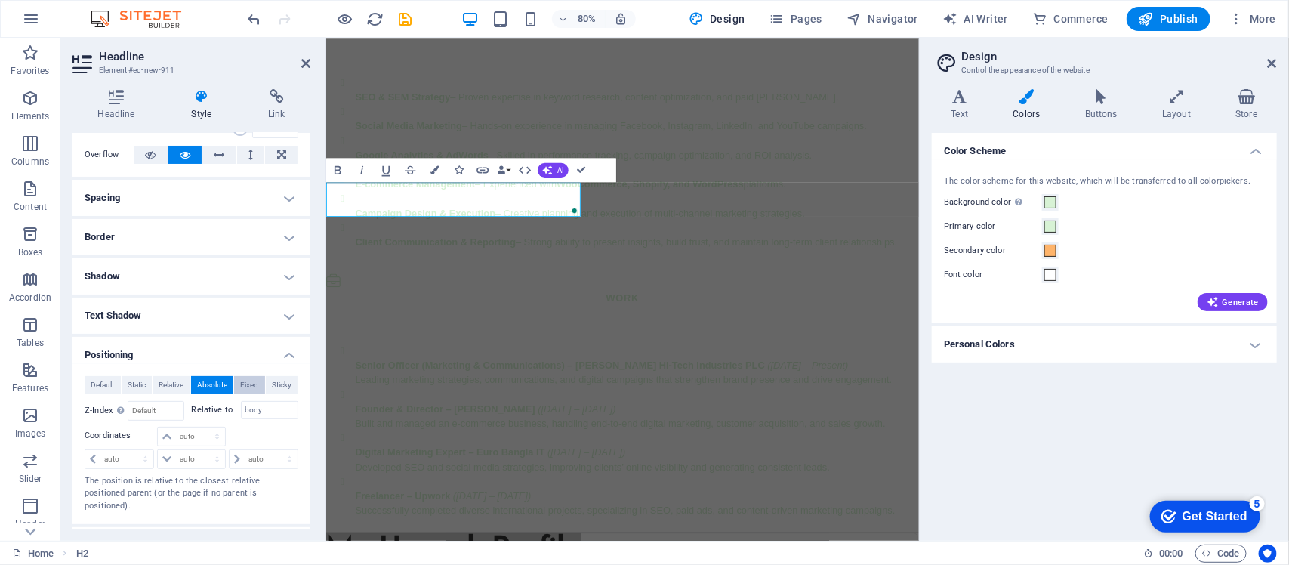
click at [240, 379] on span "Fixed" at bounding box center [249, 385] width 18 height 18
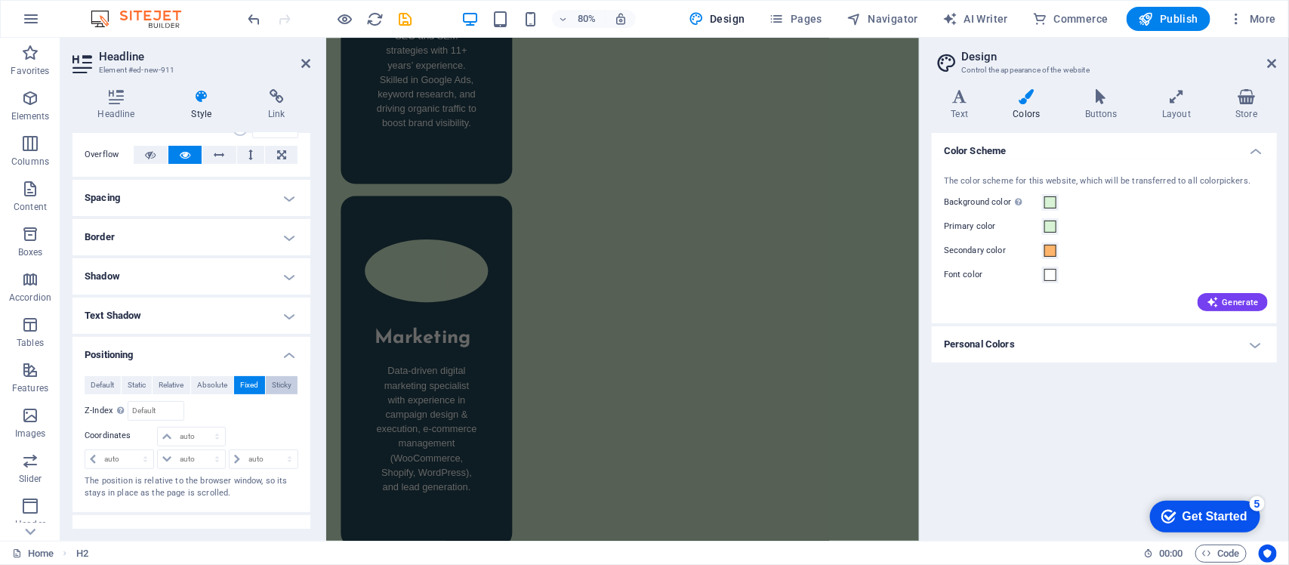
click at [278, 379] on span "Sticky" at bounding box center [282, 385] width 20 height 18
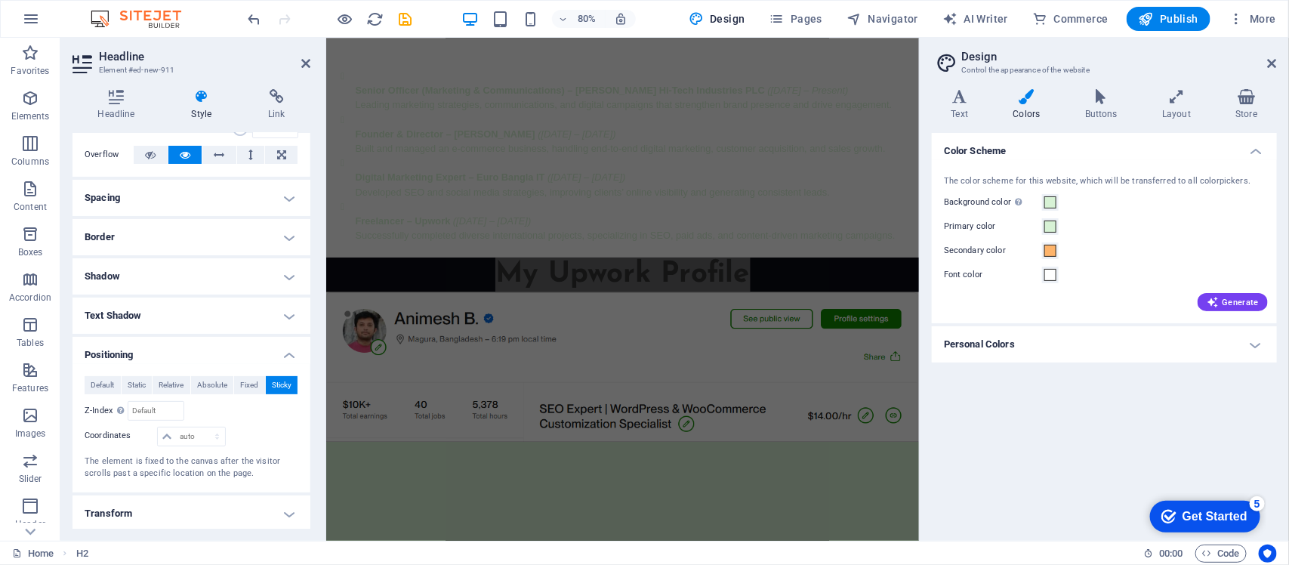
scroll to position [2170, 0]
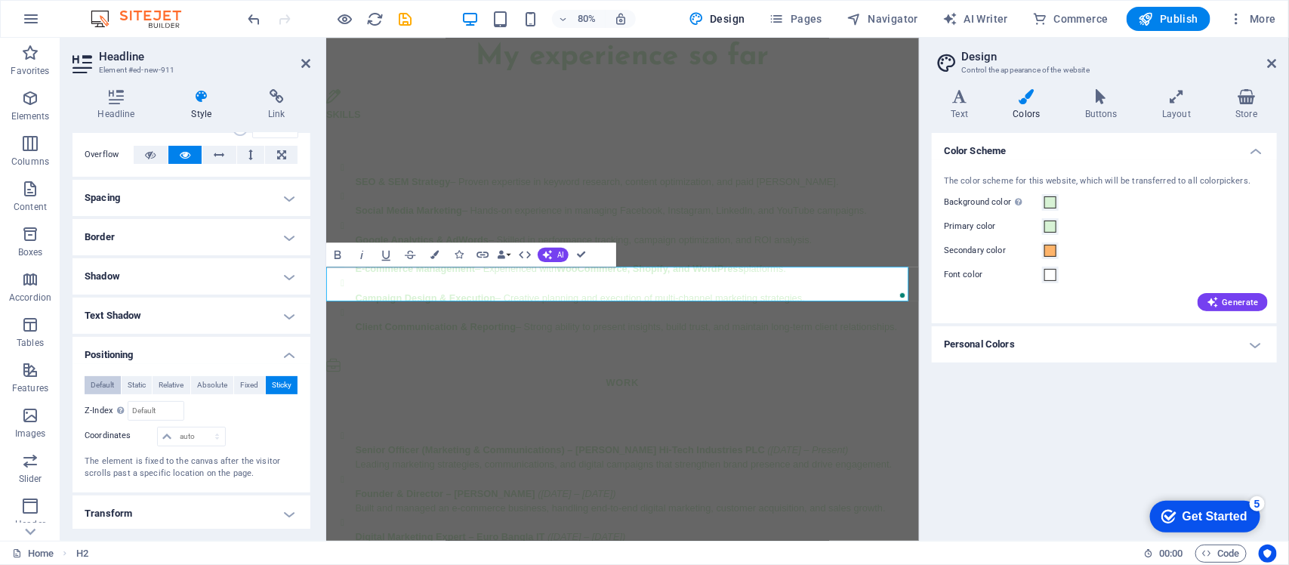
click at [110, 379] on span "Default" at bounding box center [102, 385] width 23 height 18
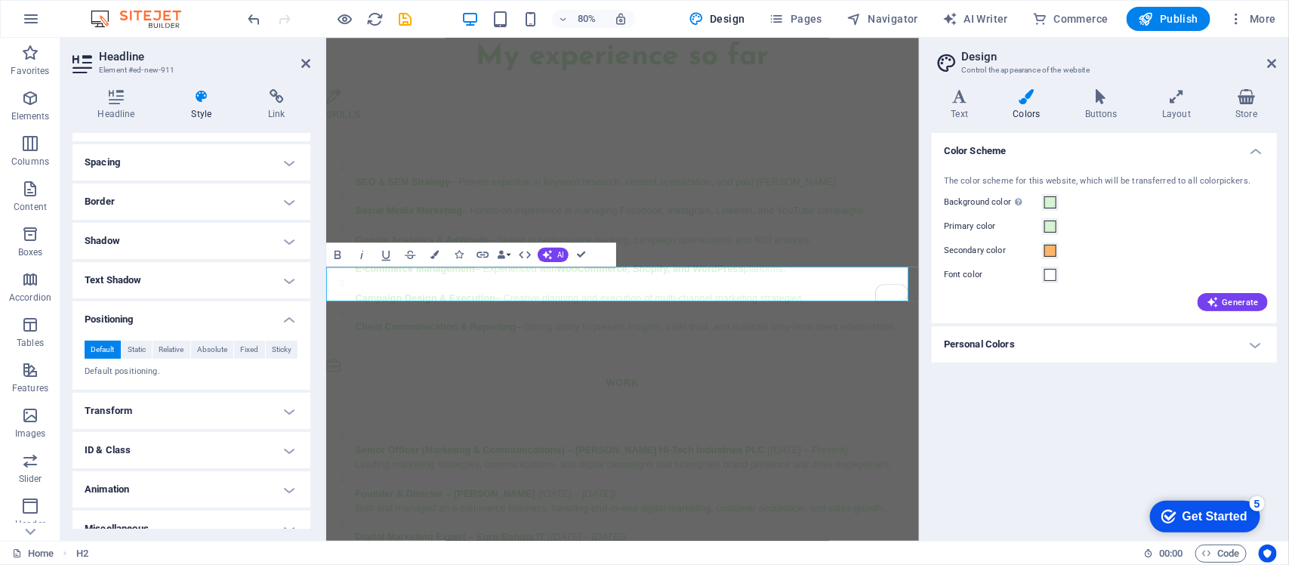
scroll to position [132, 0]
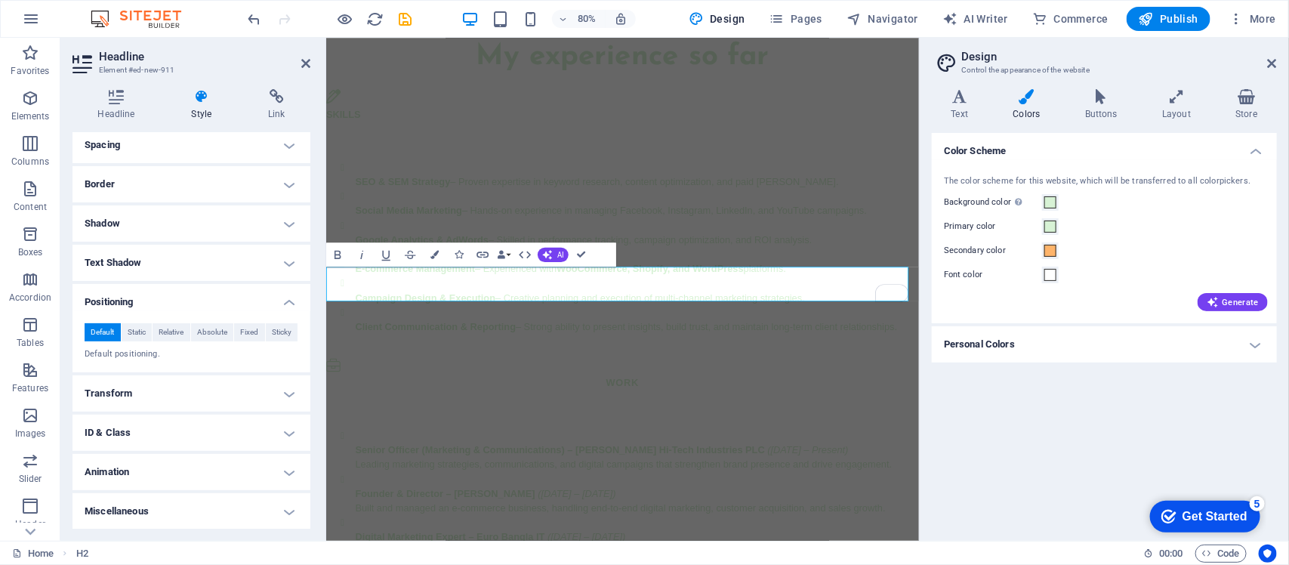
click at [193, 383] on h4 "Transform" at bounding box center [192, 393] width 238 height 36
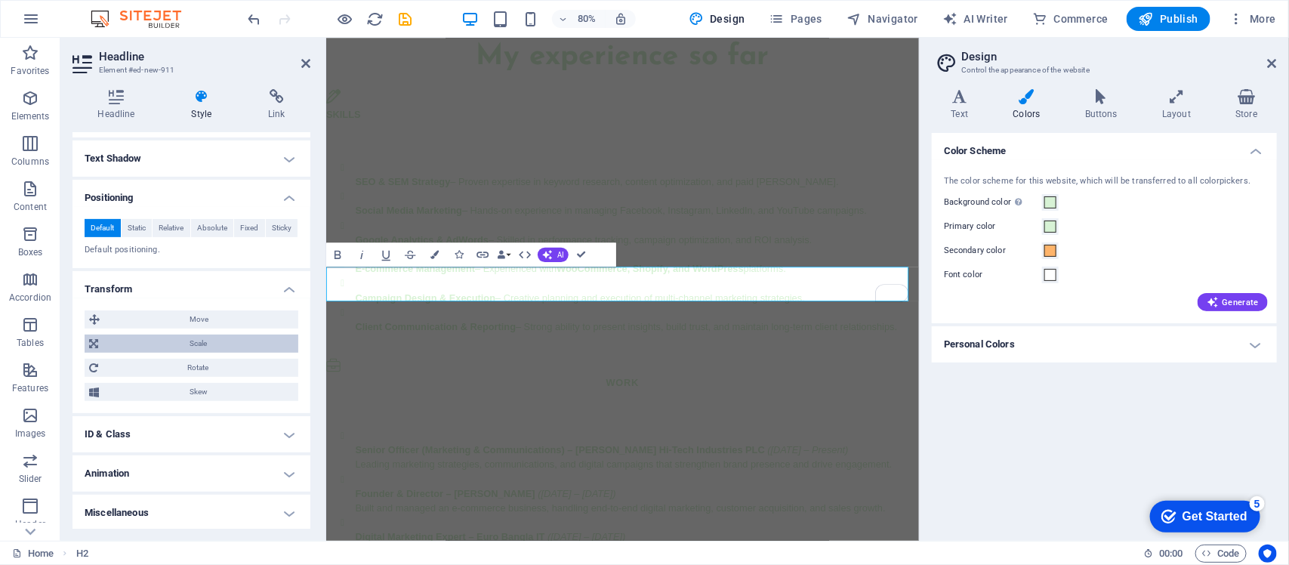
scroll to position [238, 0]
click at [293, 420] on h4 "ID & Class" at bounding box center [192, 433] width 238 height 36
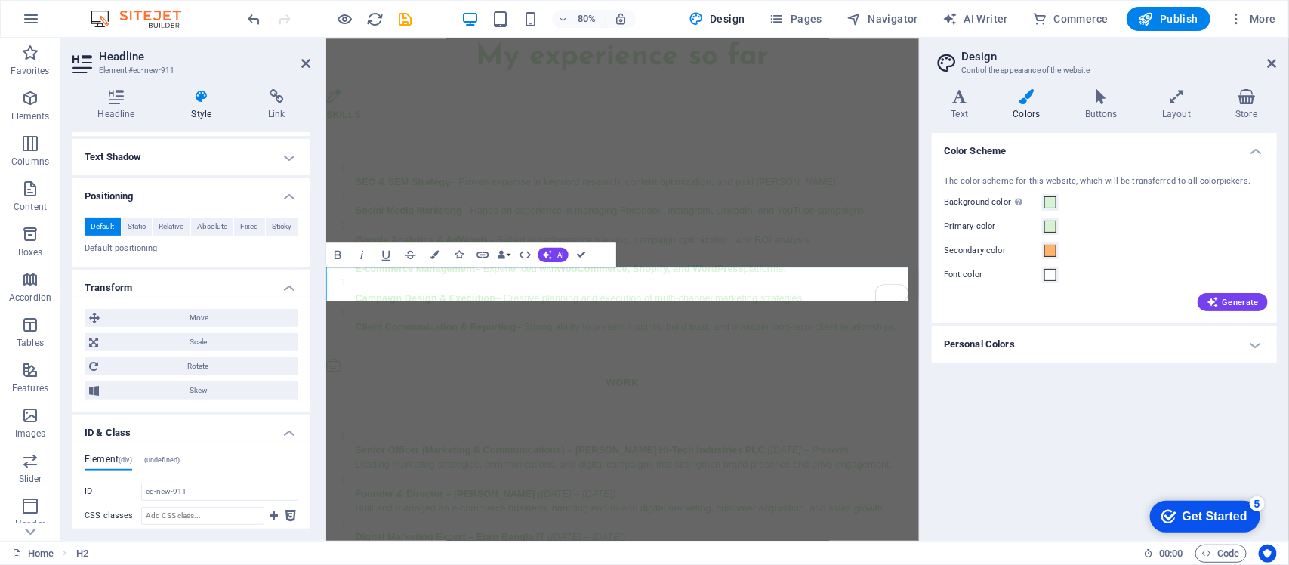
scroll to position [372, 0]
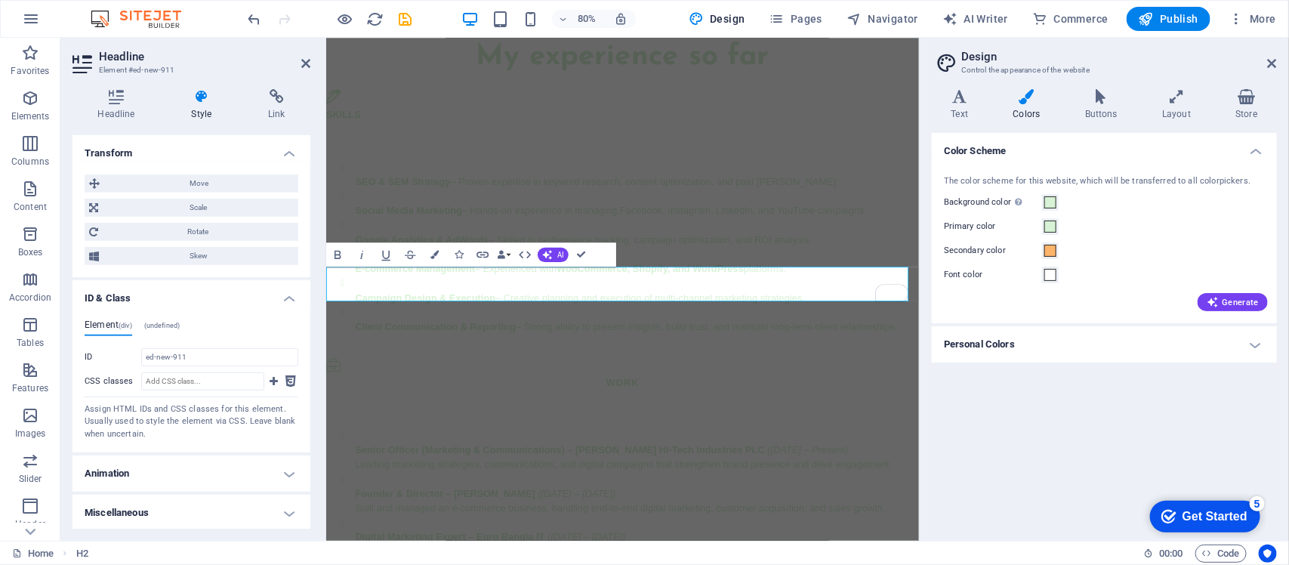
click at [298, 452] on h4 "Animation" at bounding box center [192, 473] width 238 height 36
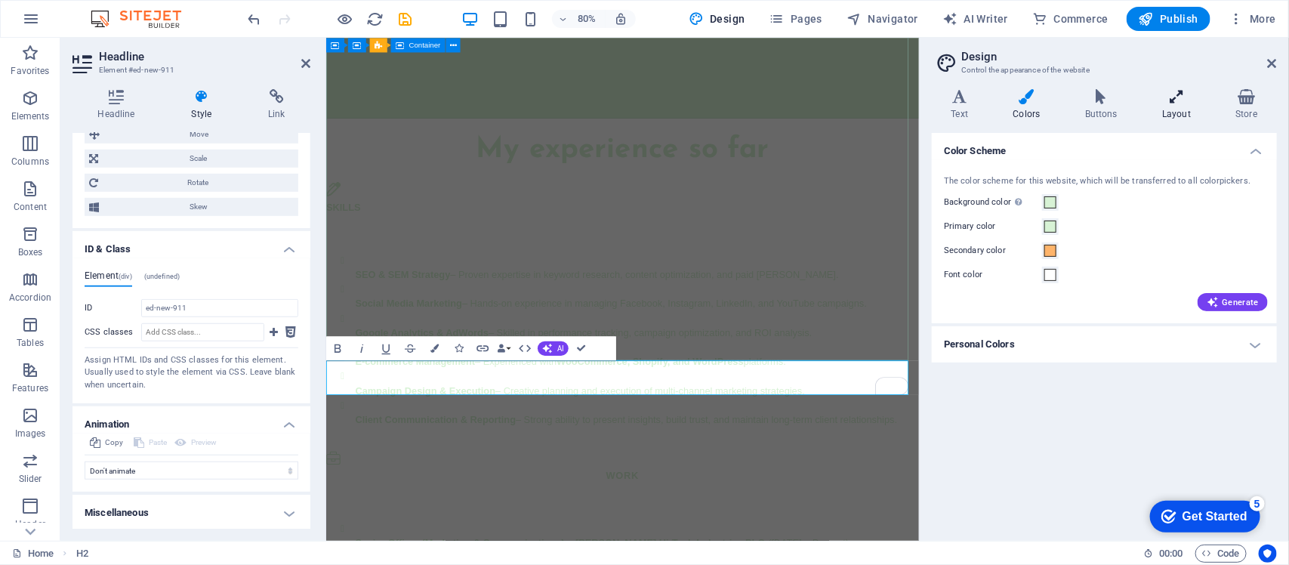
scroll to position [1981, 0]
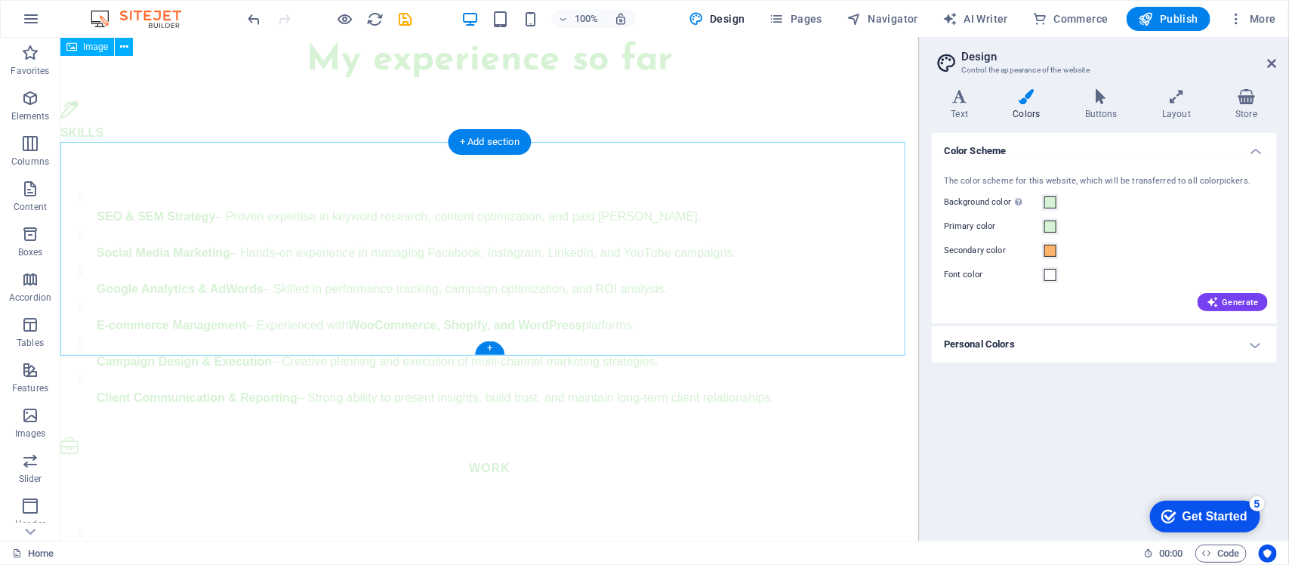
scroll to position [2128, 0]
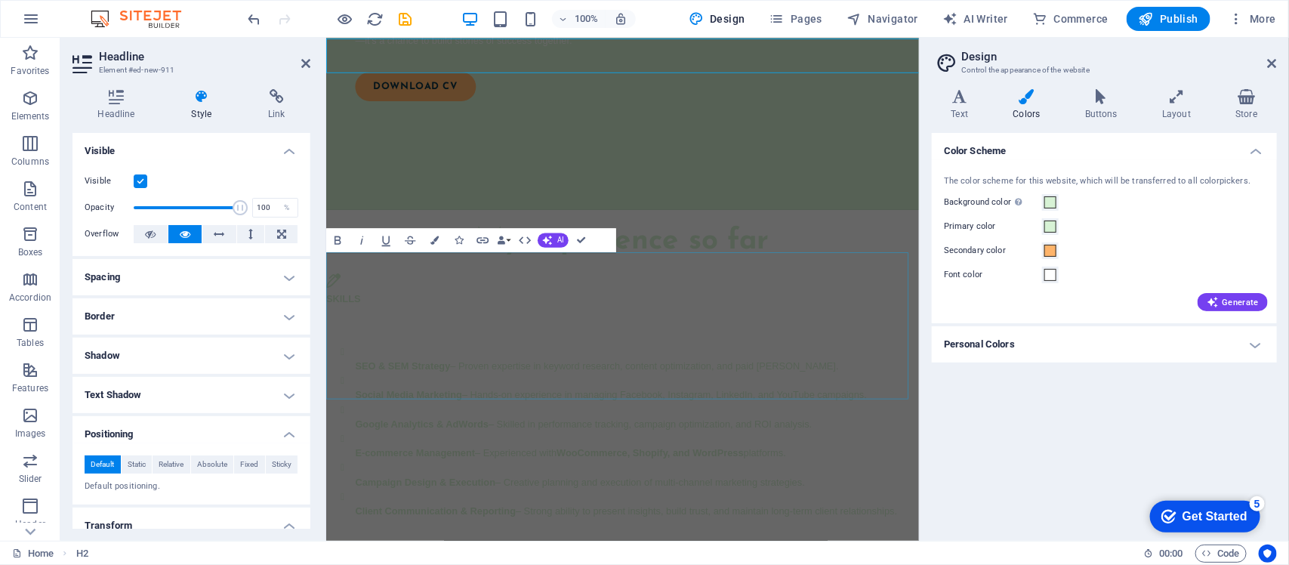
scroll to position [2188, 0]
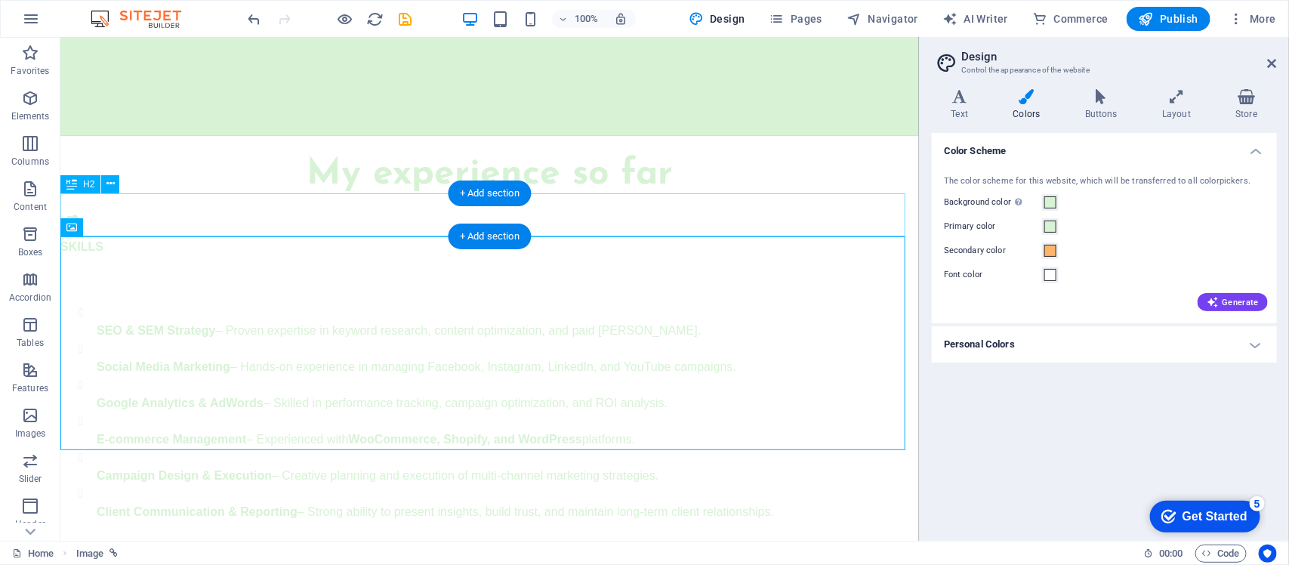
scroll to position [2128, 0]
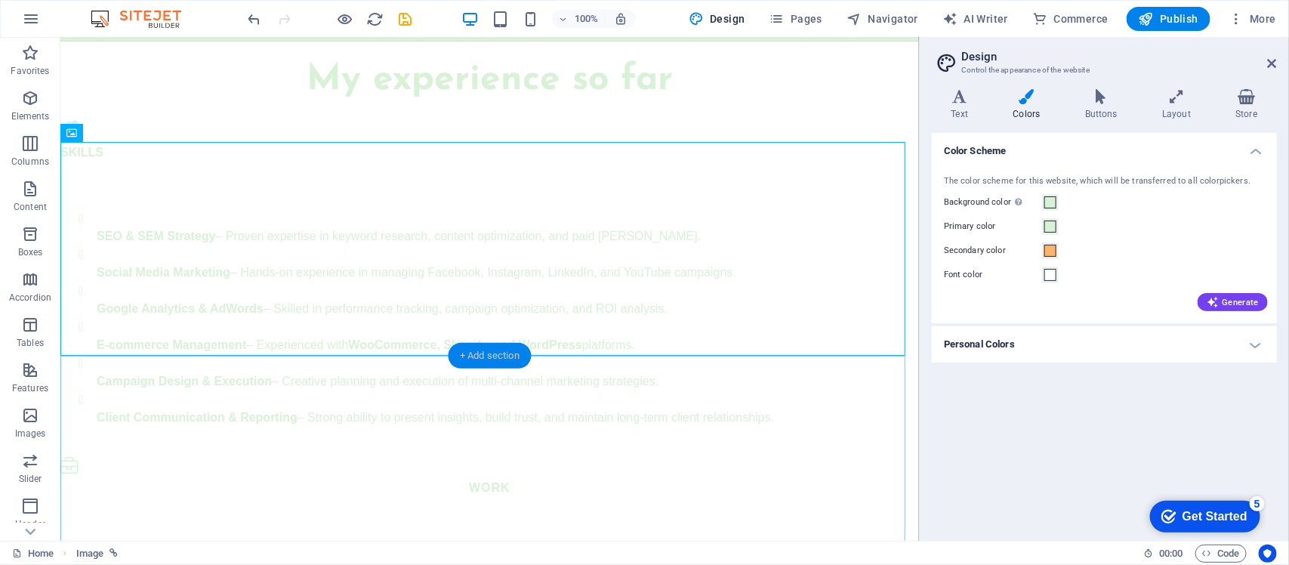
click at [480, 356] on div "+ Add section" at bounding box center [490, 356] width 84 height 26
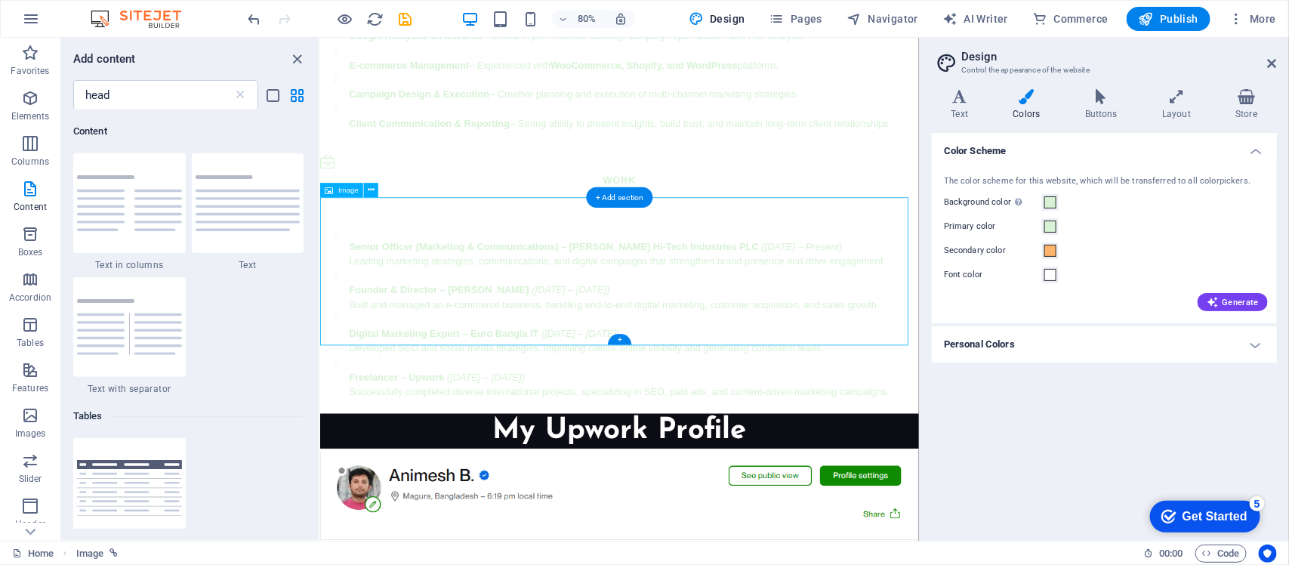
scroll to position [2395, 0]
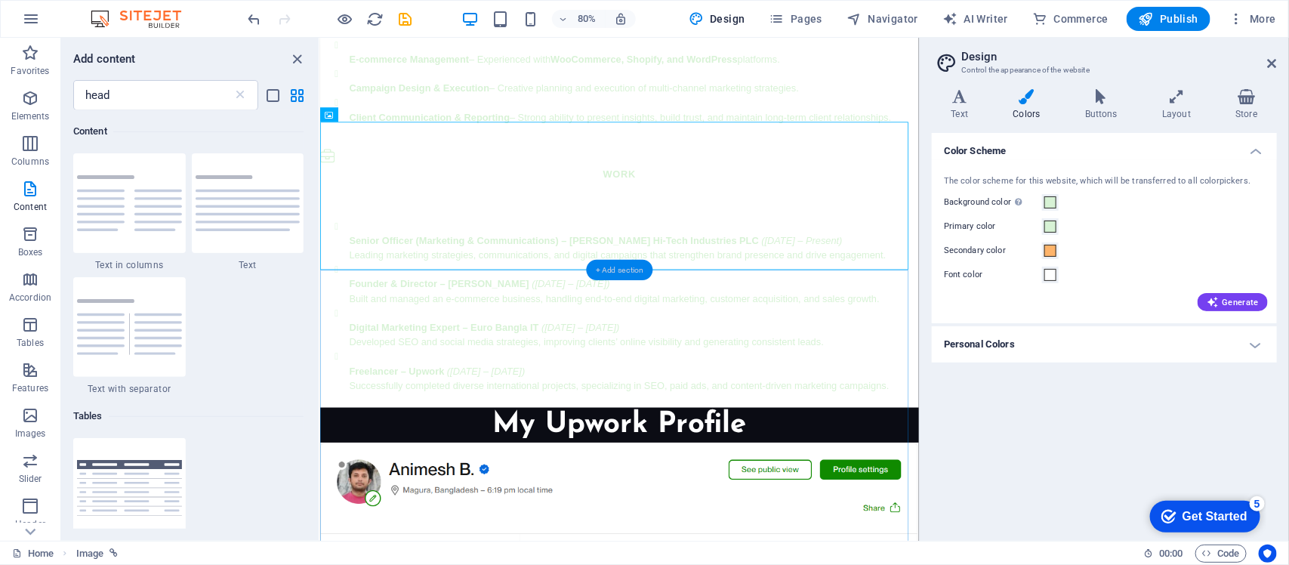
click at [613, 272] on div "+ Add section" at bounding box center [619, 270] width 67 height 20
click at [252, 210] on img at bounding box center [248, 203] width 105 height 56
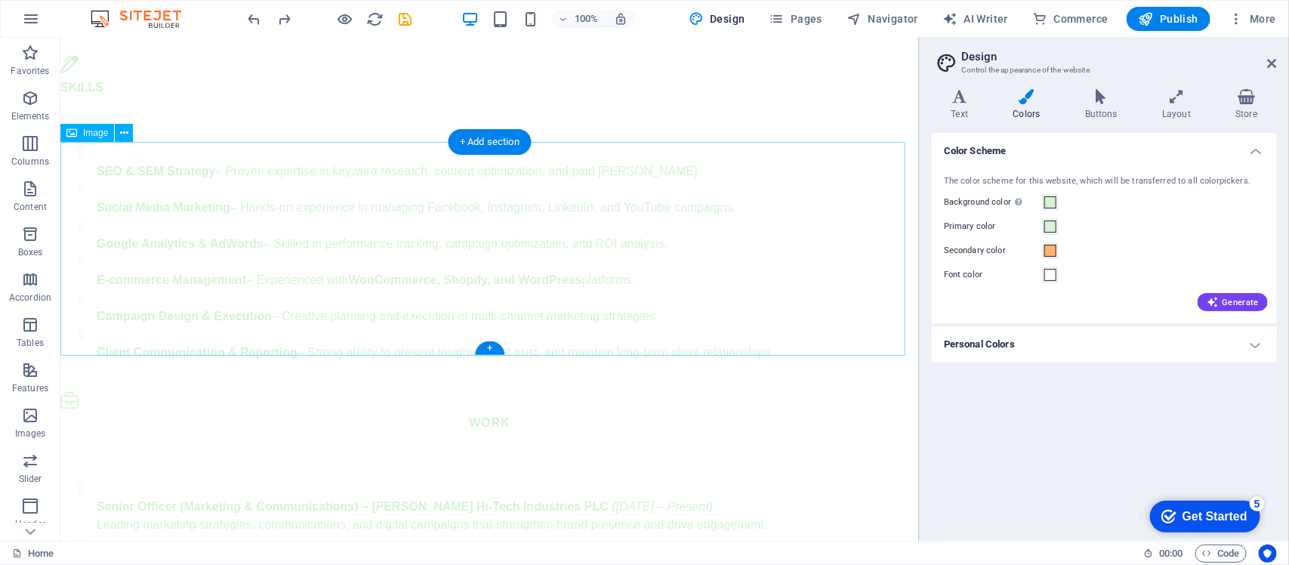
scroll to position [2222, 0]
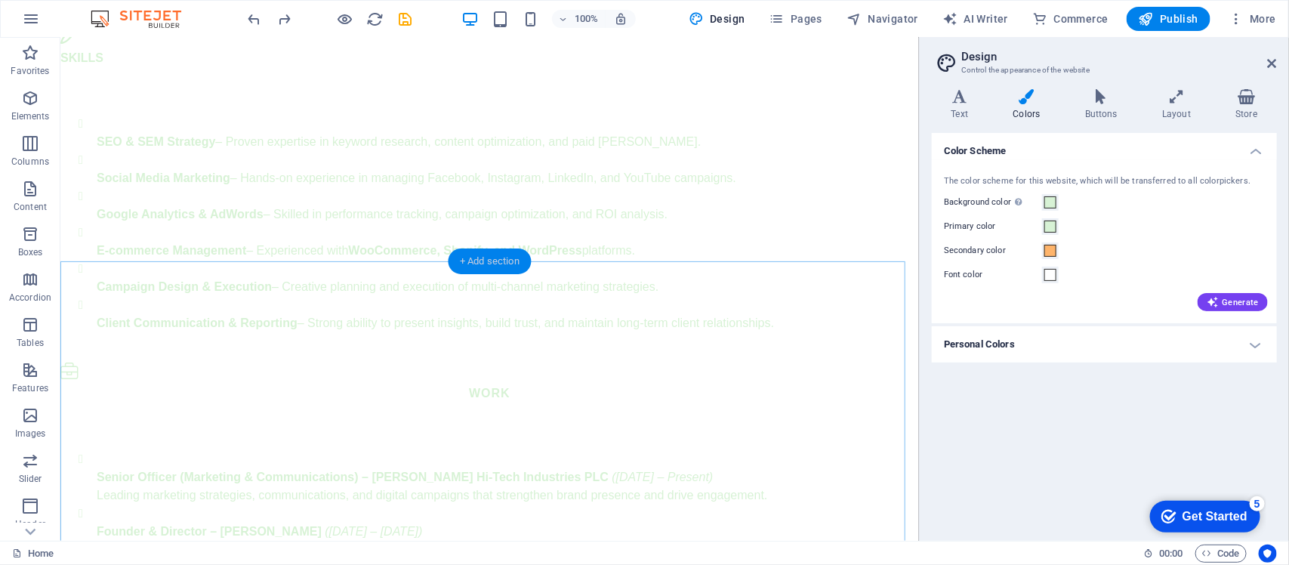
click at [495, 263] on div "+ Add section" at bounding box center [490, 261] width 84 height 26
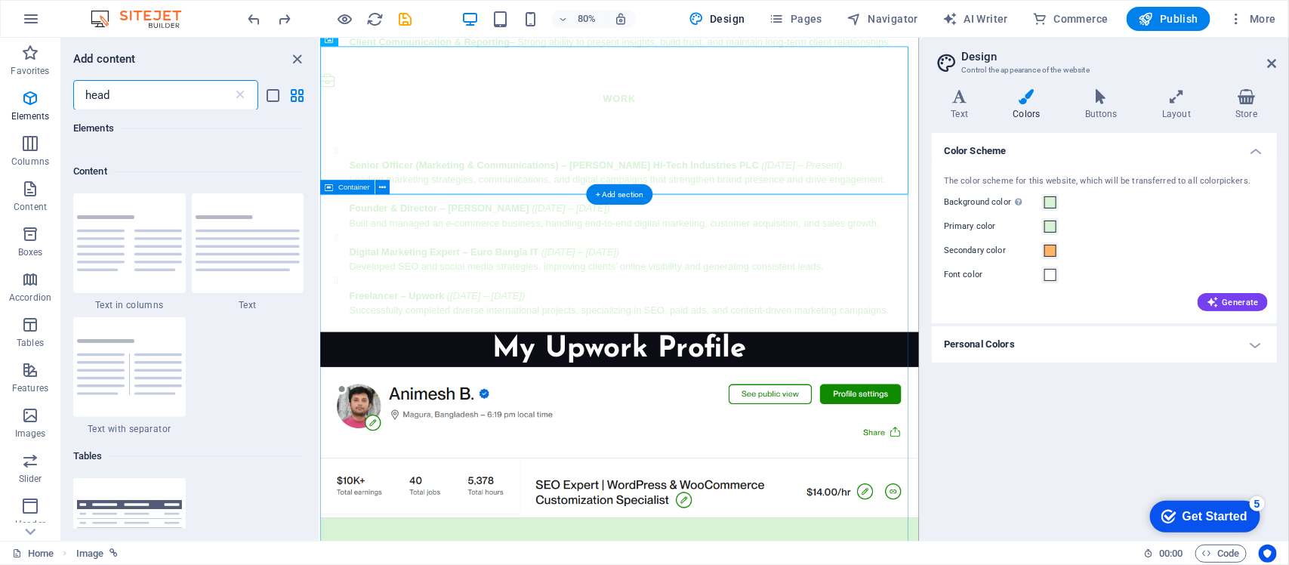
scroll to position [276, 0]
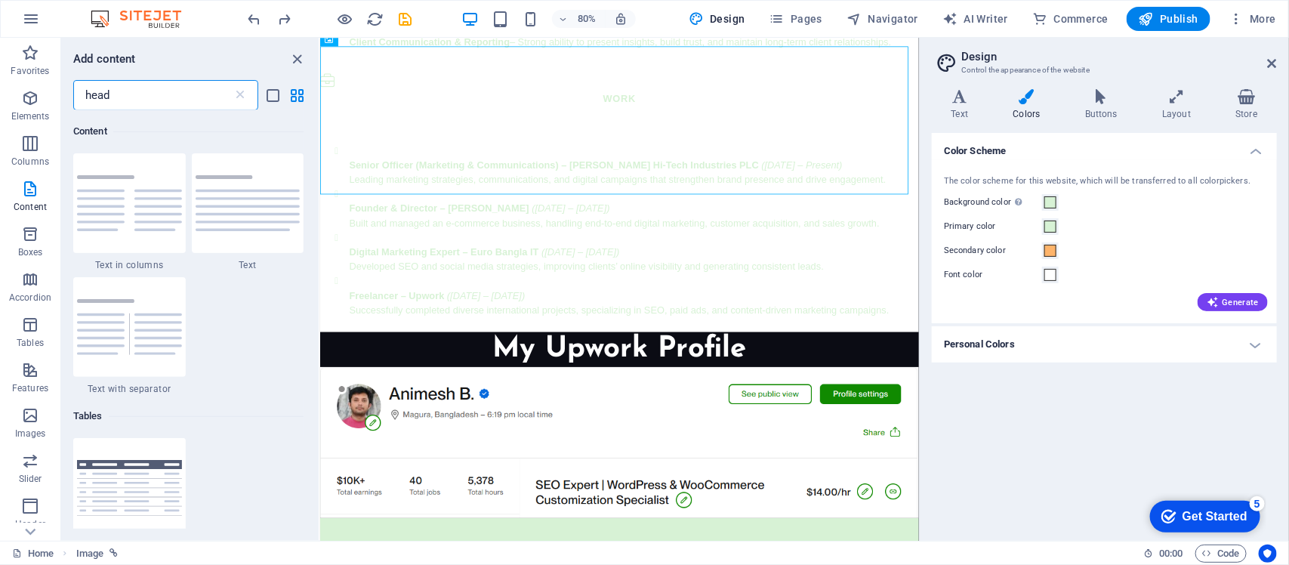
click at [151, 91] on input "head" at bounding box center [152, 95] width 159 height 30
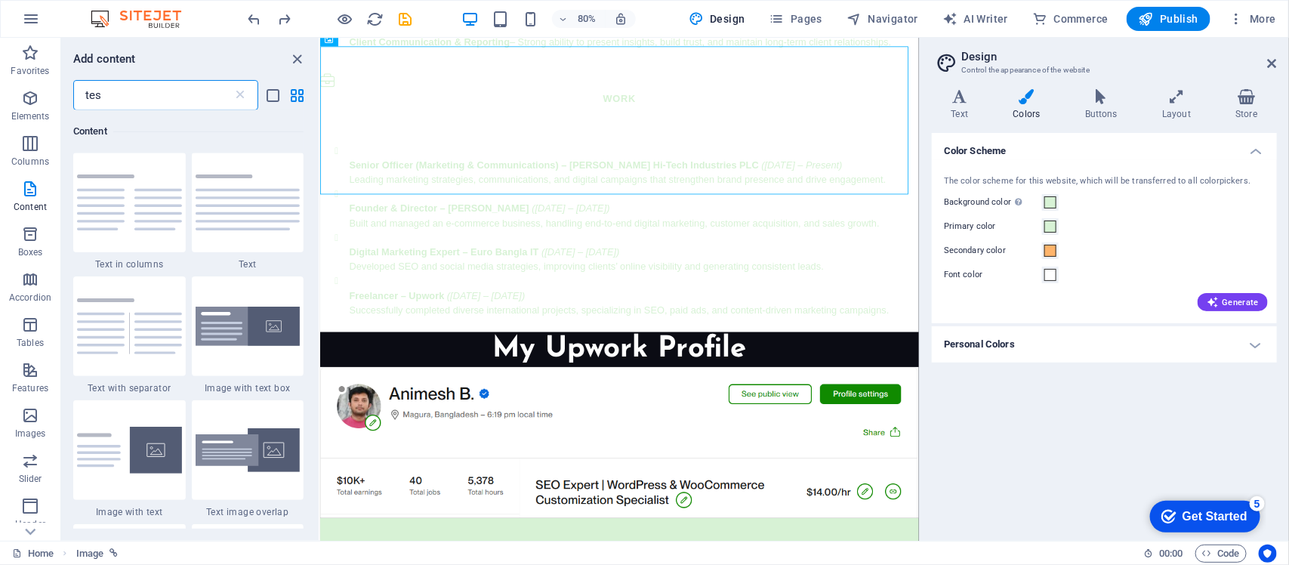
scroll to position [0, 0]
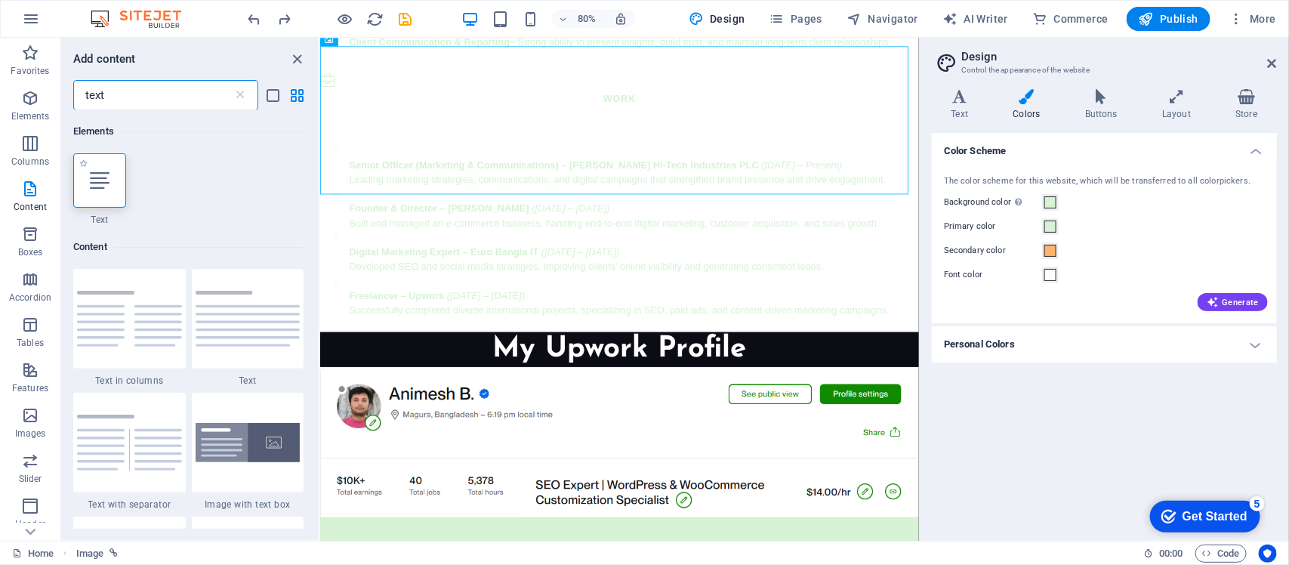
type input "text"
click at [104, 183] on icon at bounding box center [100, 181] width 20 height 20
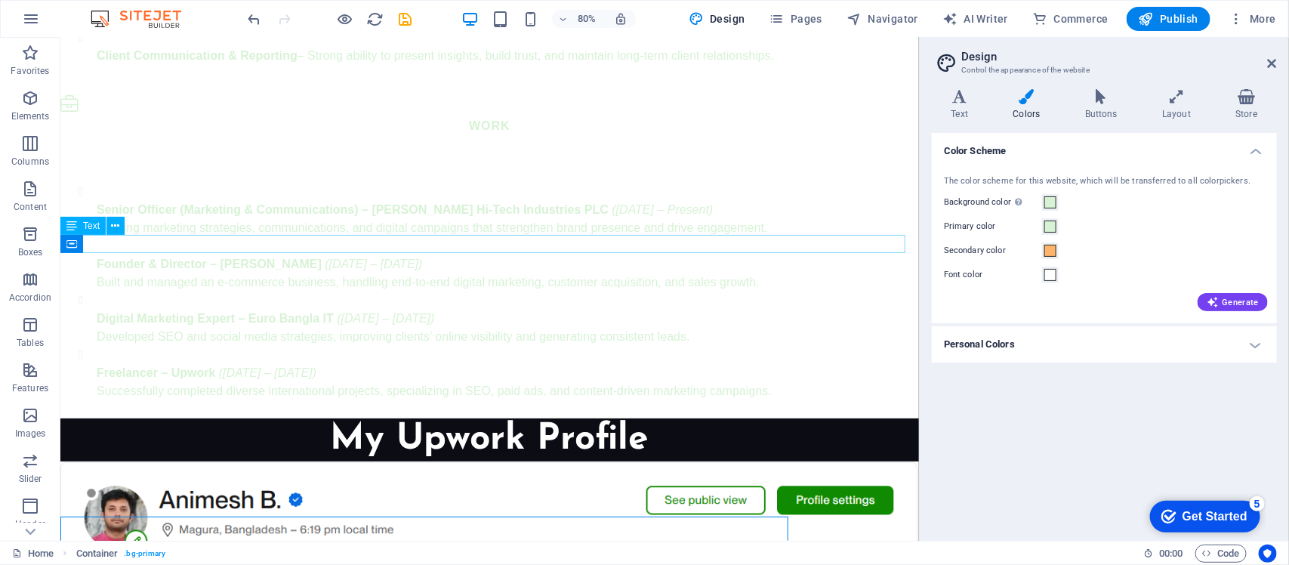
scroll to position [2222, 0]
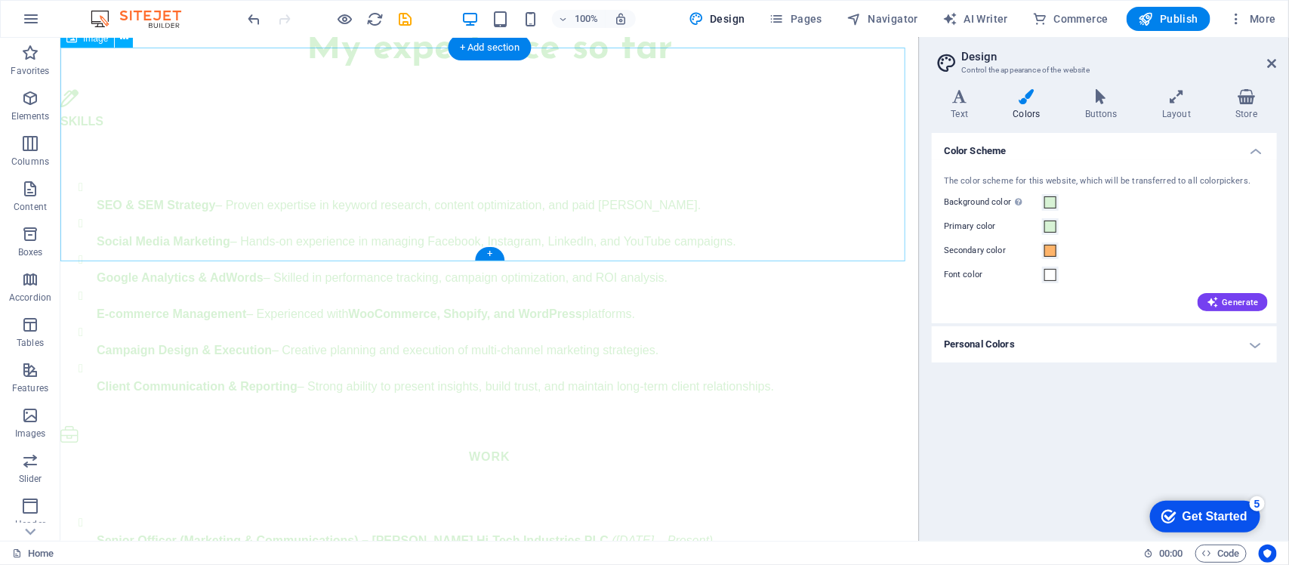
scroll to position [2128, 0]
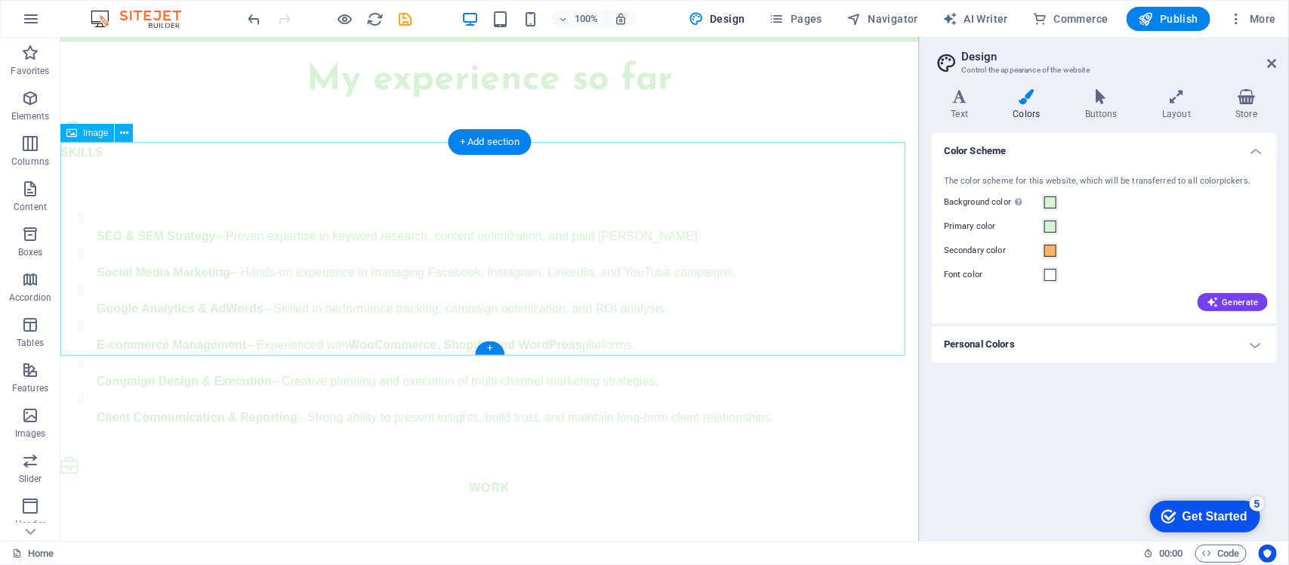
click at [118, 136] on button at bounding box center [124, 133] width 18 height 18
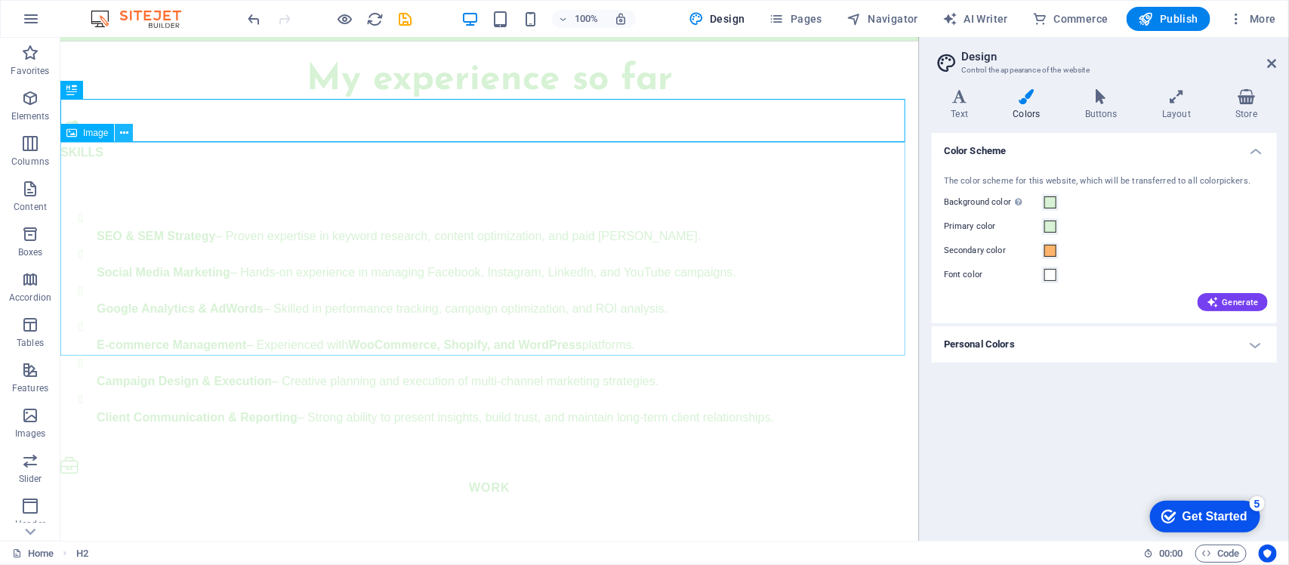
click at [122, 128] on icon at bounding box center [124, 133] width 8 height 16
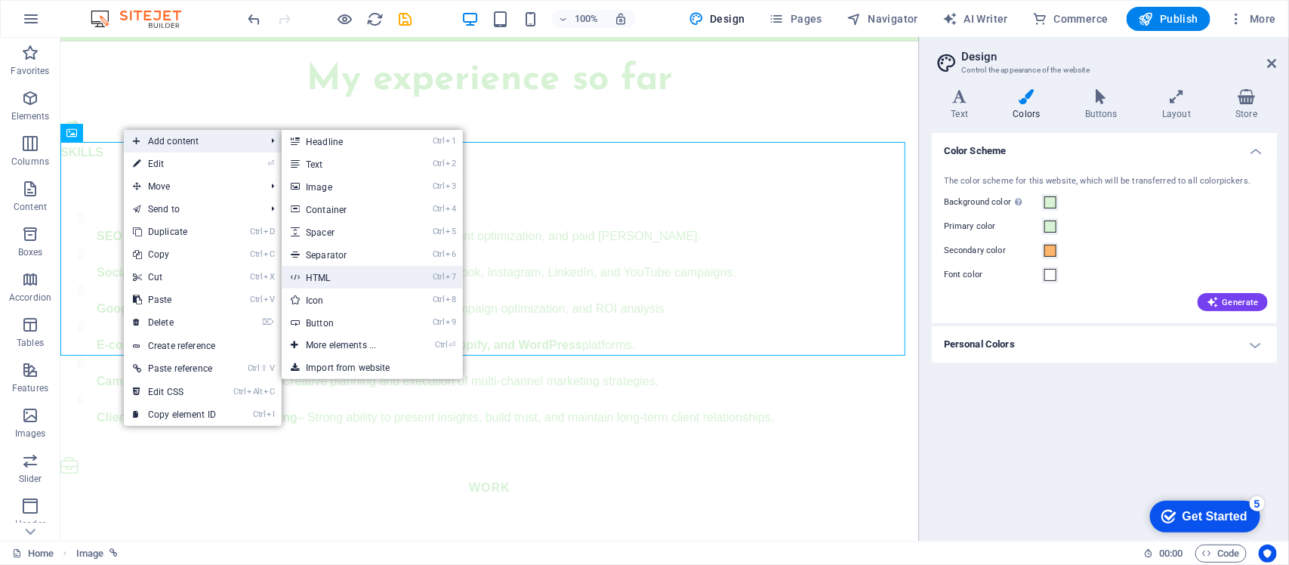
click at [356, 279] on link "Ctrl 7 HTML" at bounding box center [344, 277] width 125 height 23
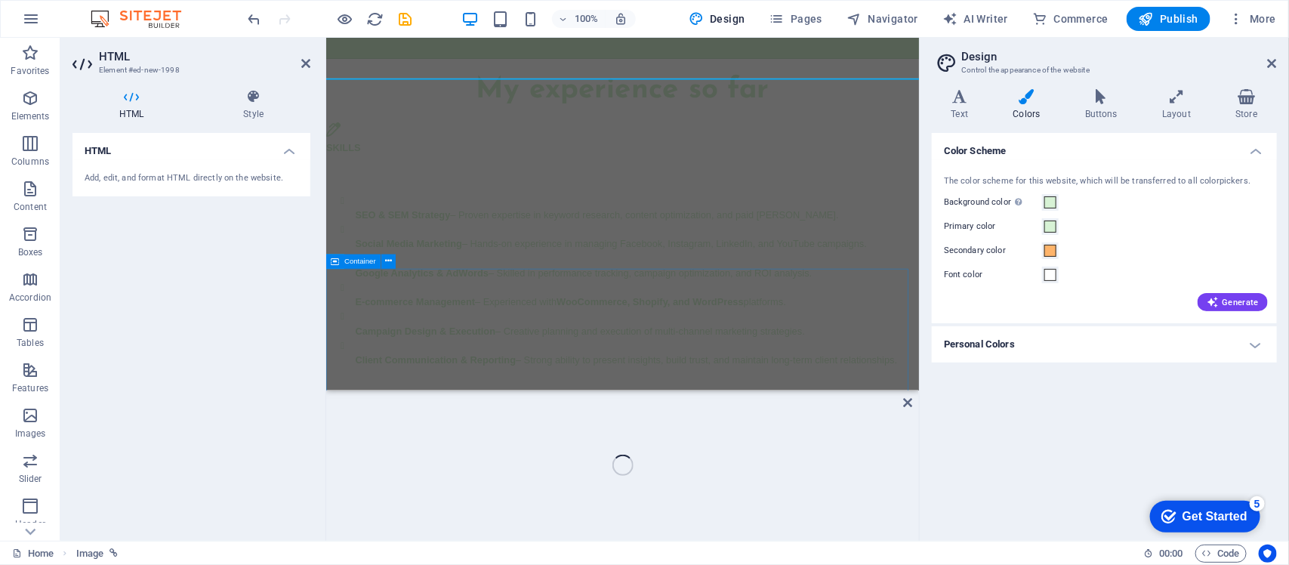
scroll to position [2395, 0]
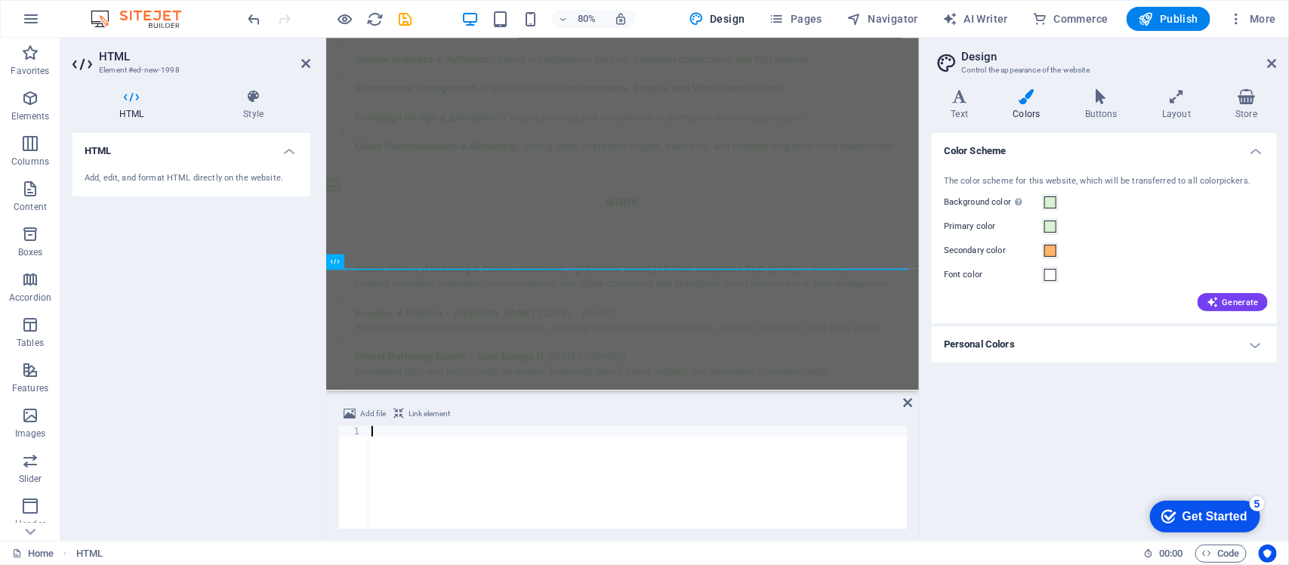
click at [246, 245] on div "HTML Add, edit, and format HTML directly on the website." at bounding box center [192, 331] width 238 height 396
click at [1031, 61] on icon at bounding box center [1272, 63] width 9 height 12
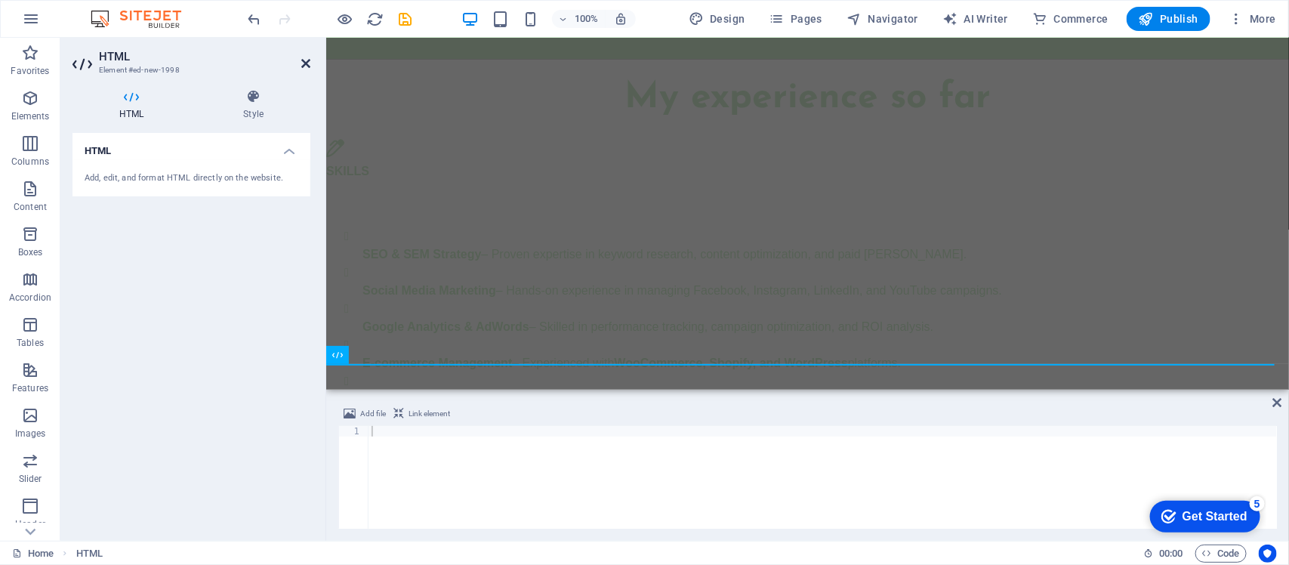
click at [304, 62] on icon at bounding box center [305, 63] width 9 height 12
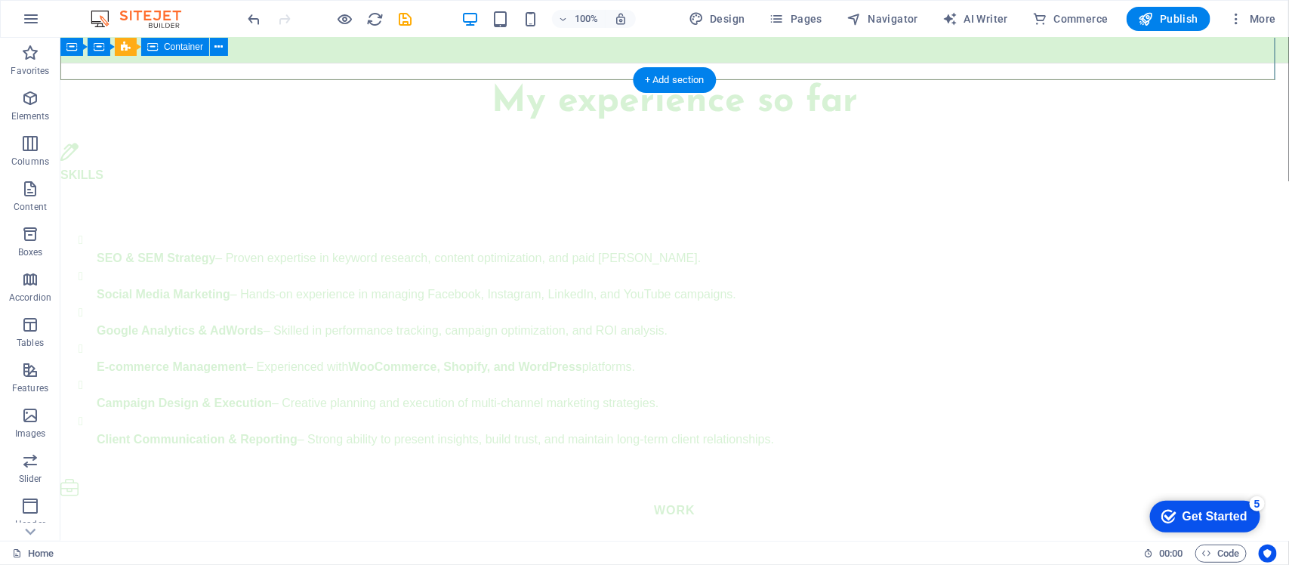
scroll to position [2179, 0]
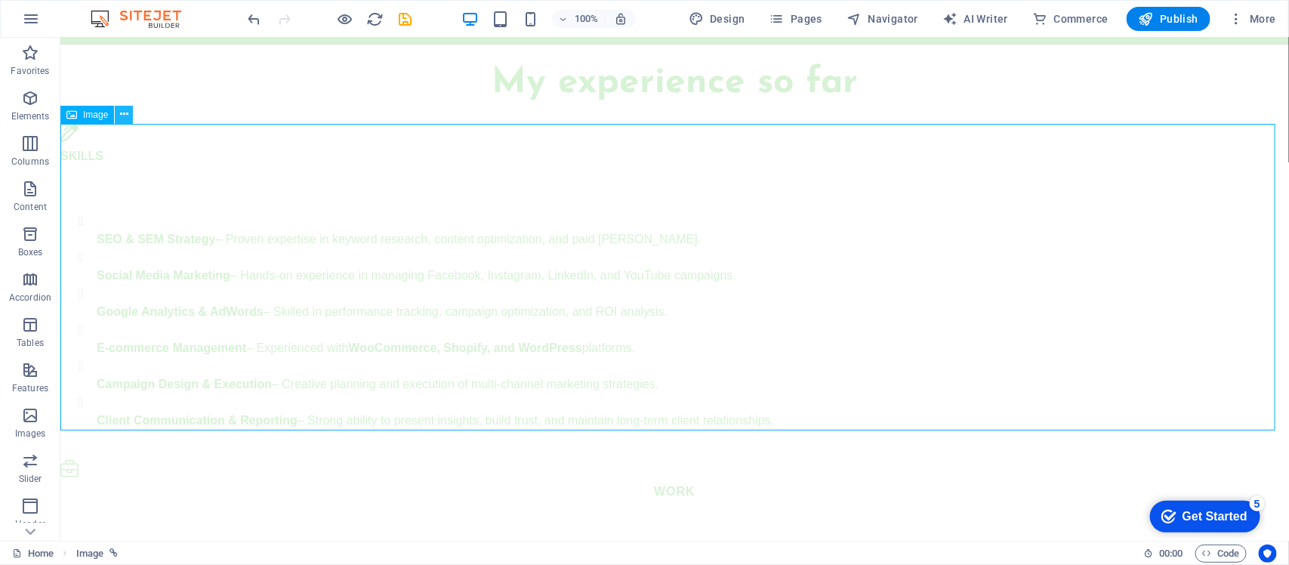
click at [119, 117] on button at bounding box center [124, 115] width 18 height 18
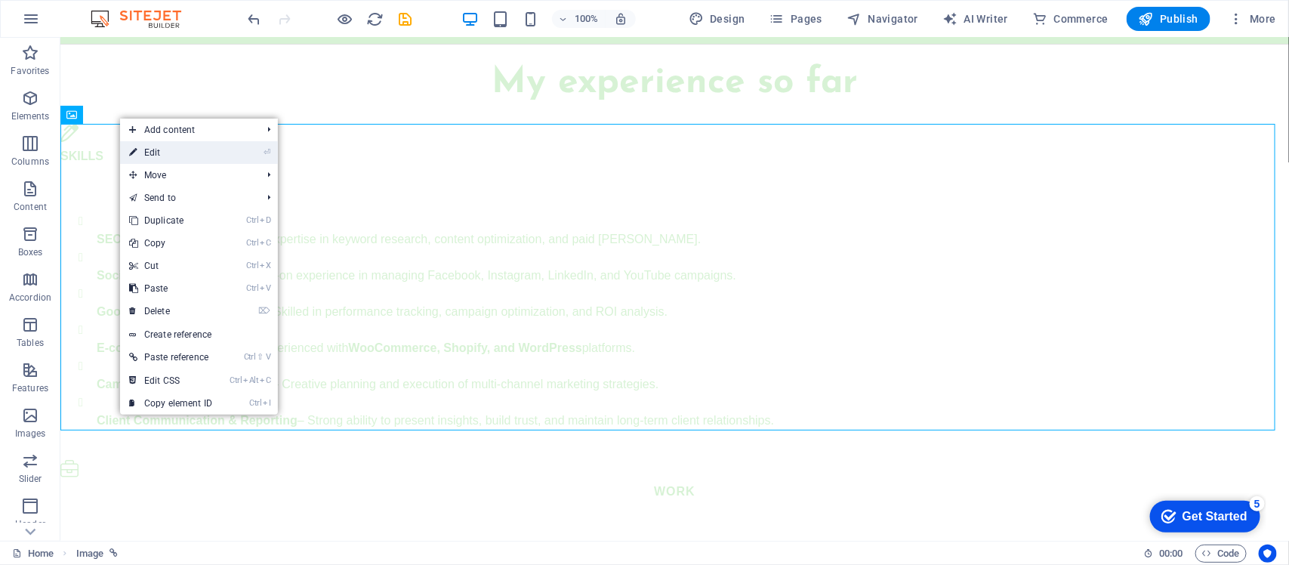
click at [178, 160] on link "⏎ Edit" at bounding box center [170, 152] width 101 height 23
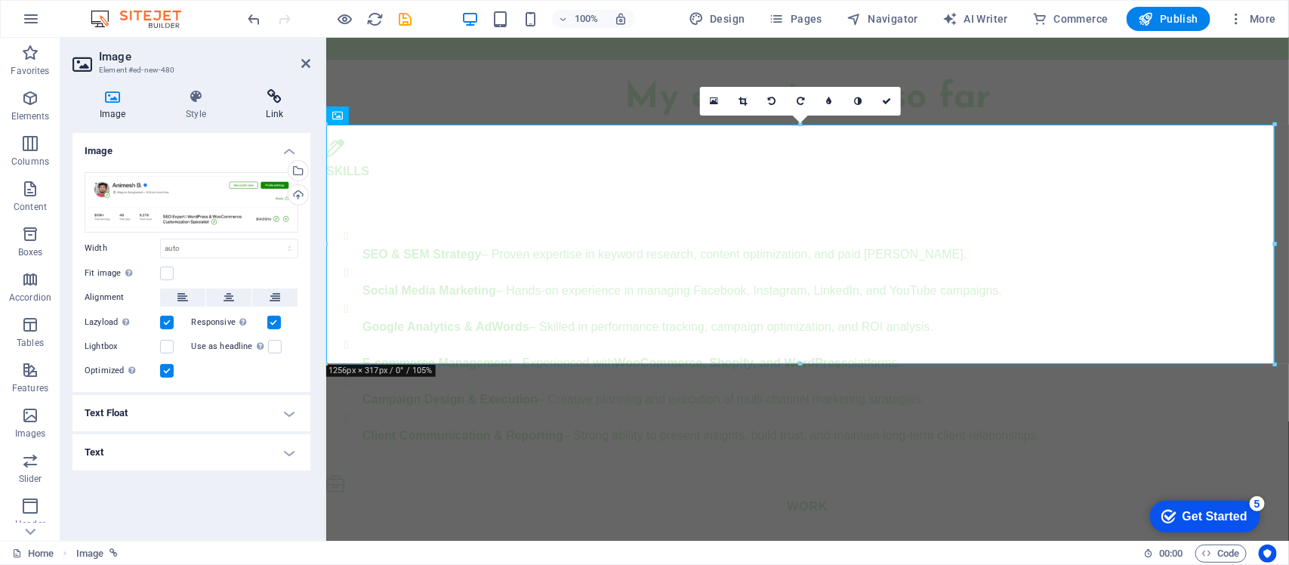
click at [274, 93] on icon at bounding box center [274, 96] width 71 height 15
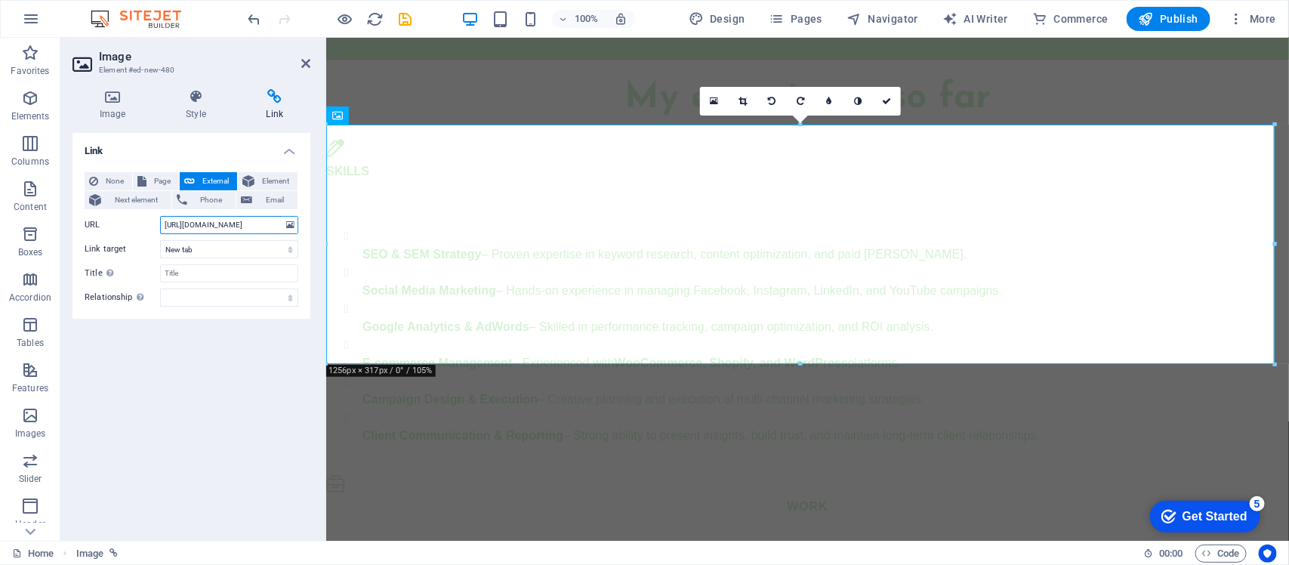
click at [239, 224] on input "https://www.upwork.com/freelancers/~017acab9e186ca3b63" at bounding box center [229, 225] width 138 height 18
click at [265, 110] on h4 "Link" at bounding box center [274, 105] width 71 height 32
click at [205, 267] on input "Title Additional link description, should not be the same as the link text. The…" at bounding box center [229, 273] width 138 height 18
type input "Click here"
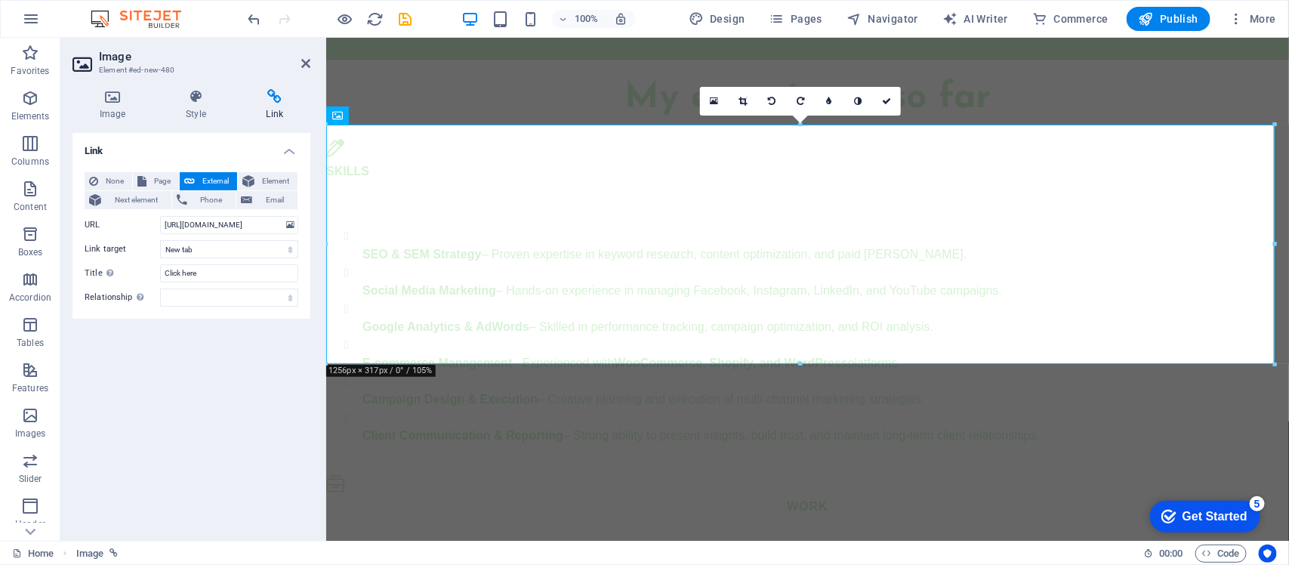
click at [220, 335] on div "Link None Page External Element Next element Phone Email Page Home Legal Notice…" at bounding box center [192, 331] width 238 height 396
click at [1031, 28] on button "Publish" at bounding box center [1169, 19] width 84 height 24
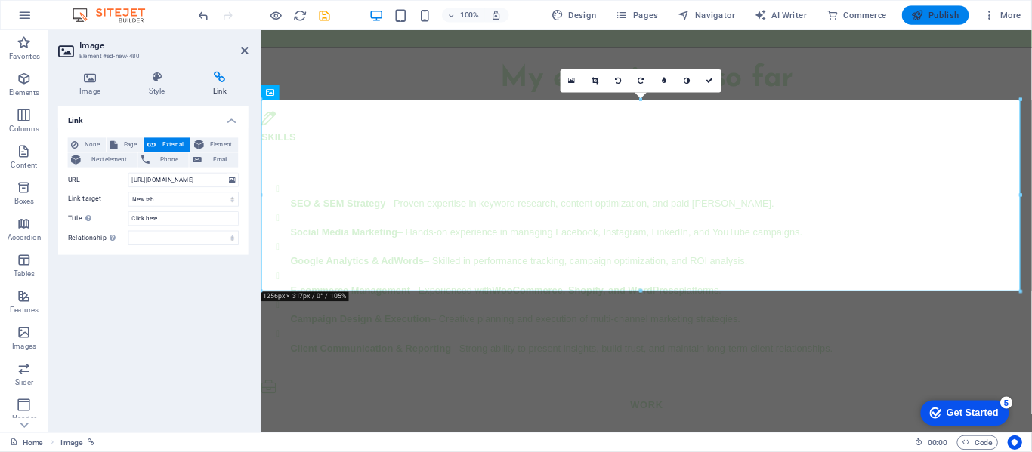
scroll to position [2179, 0]
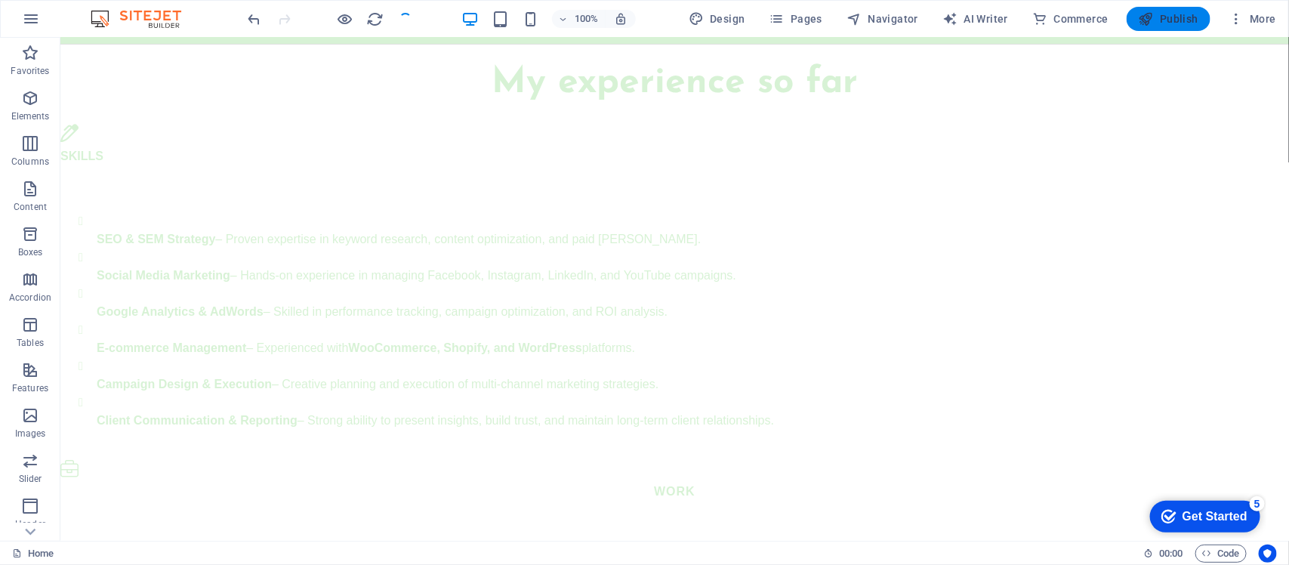
click at [1031, 14] on span "Publish" at bounding box center [1169, 18] width 60 height 15
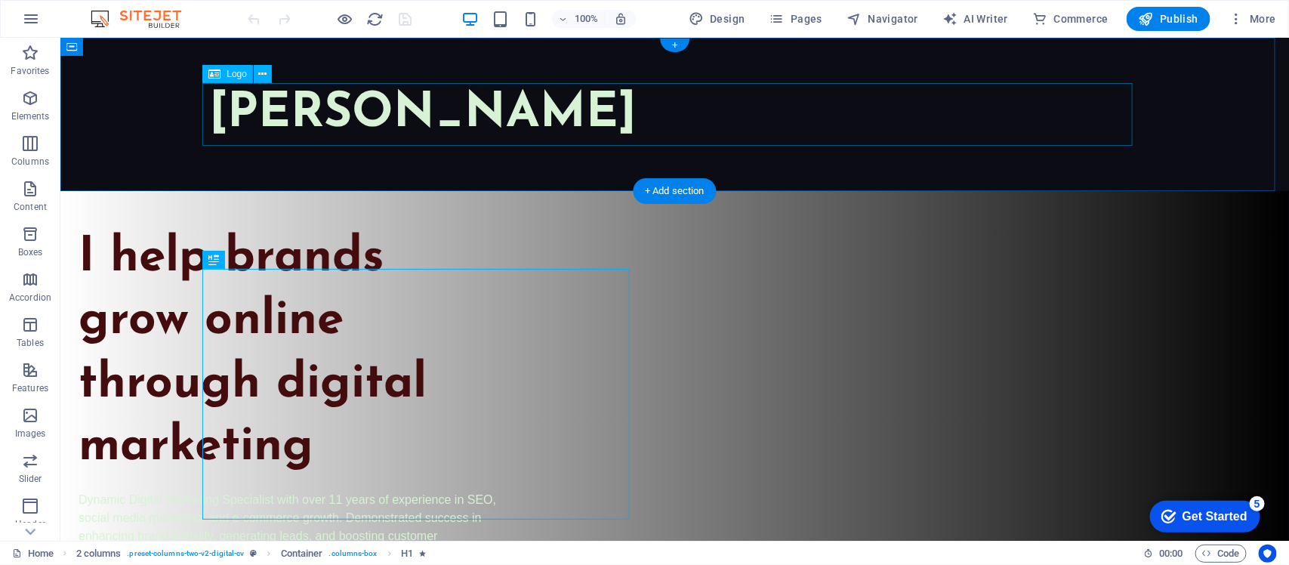
click at [392, 98] on div "[PERSON_NAME]" at bounding box center [674, 113] width 931 height 63
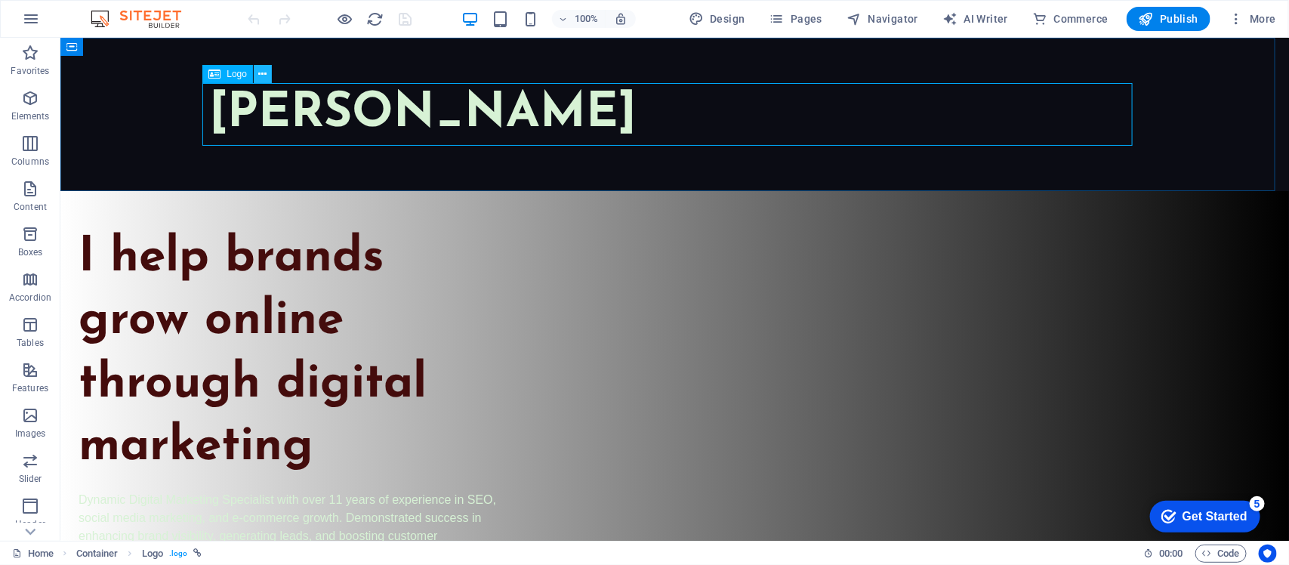
click at [268, 72] on button at bounding box center [263, 74] width 18 height 18
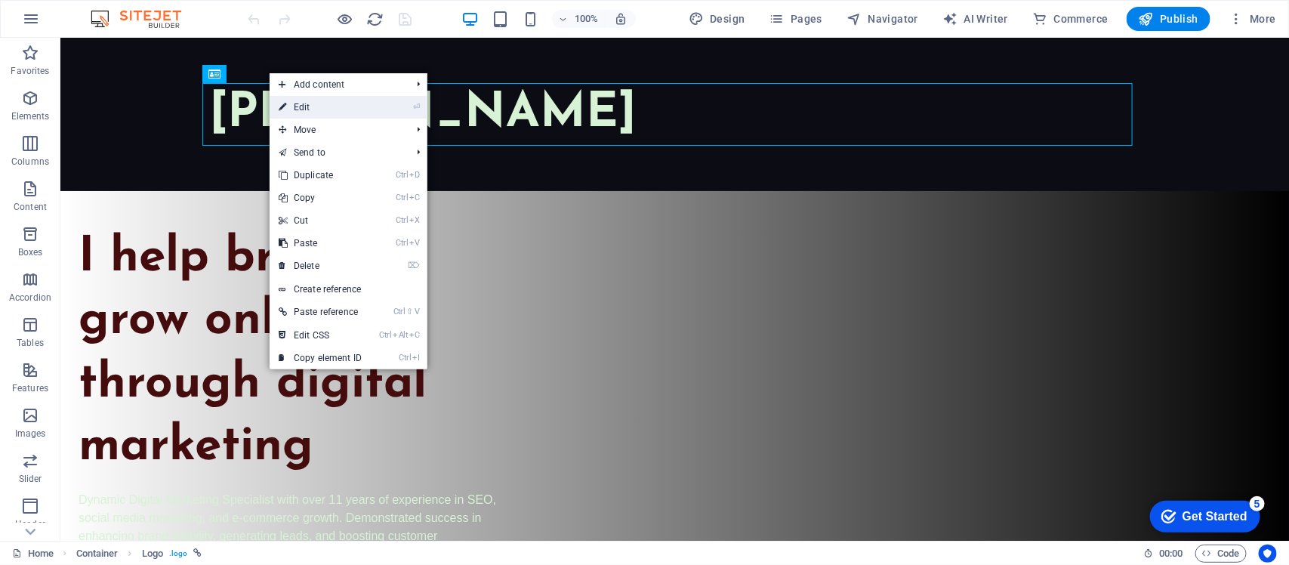
click at [310, 117] on link "⏎ Edit" at bounding box center [320, 107] width 101 height 23
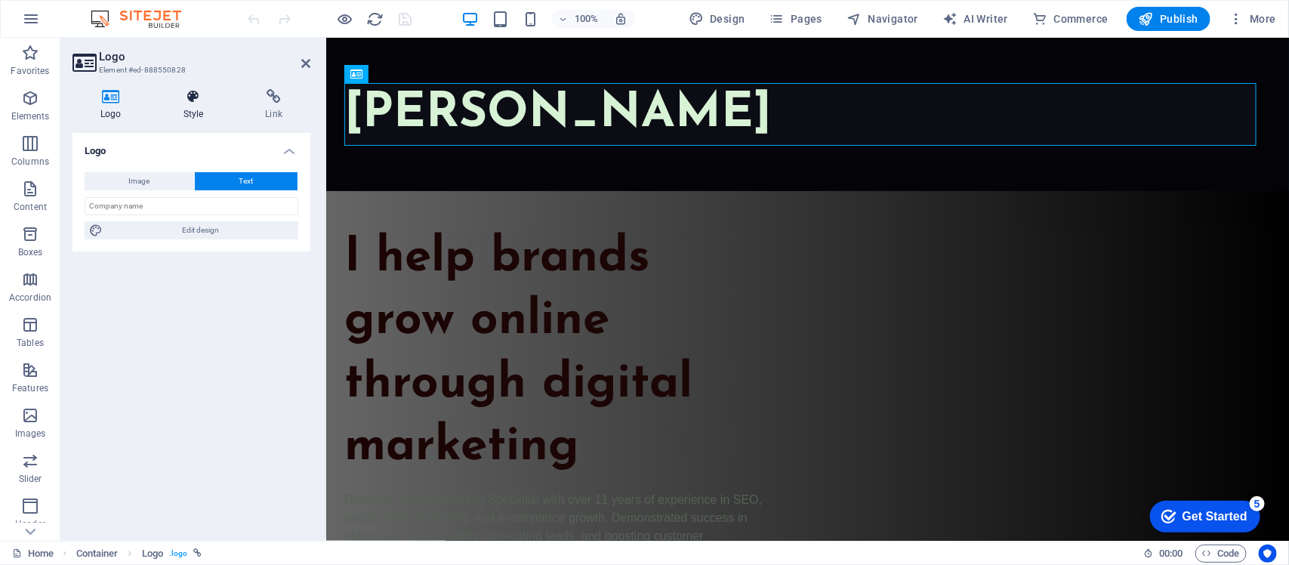
click at [193, 106] on h4 "Style" at bounding box center [197, 105] width 82 height 32
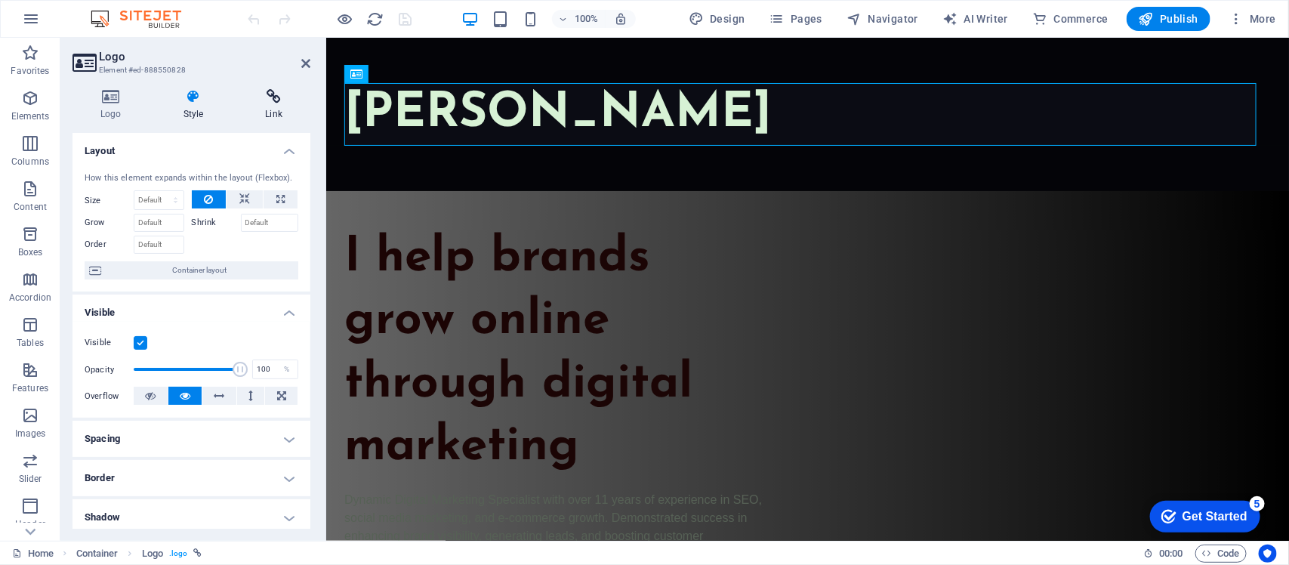
click at [266, 110] on h4 "Link" at bounding box center [273, 105] width 73 height 32
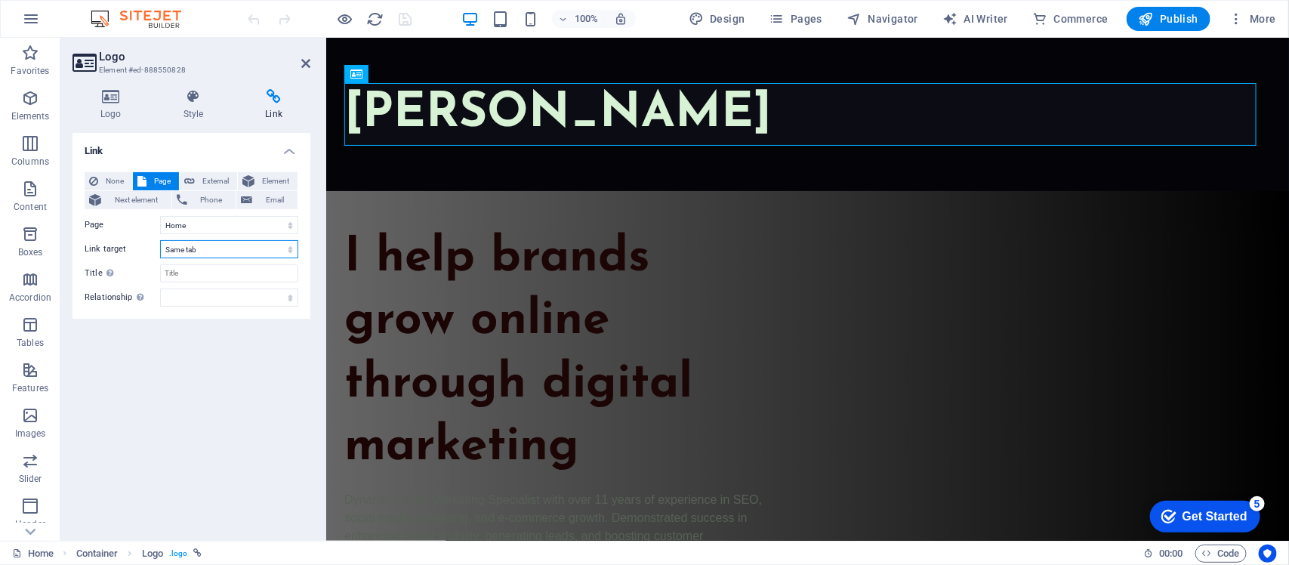
click at [193, 251] on select "New tab Same tab Overlay" at bounding box center [229, 249] width 138 height 18
click at [199, 111] on h4 "Style" at bounding box center [197, 105] width 82 height 32
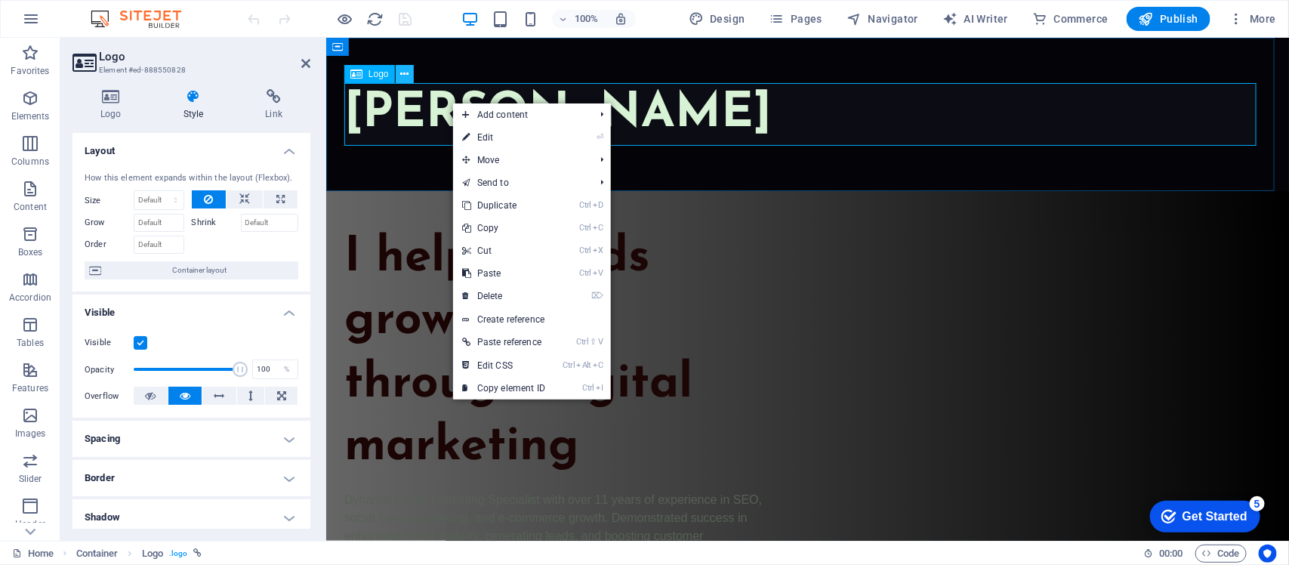
click at [406, 76] on icon at bounding box center [404, 74] width 8 height 16
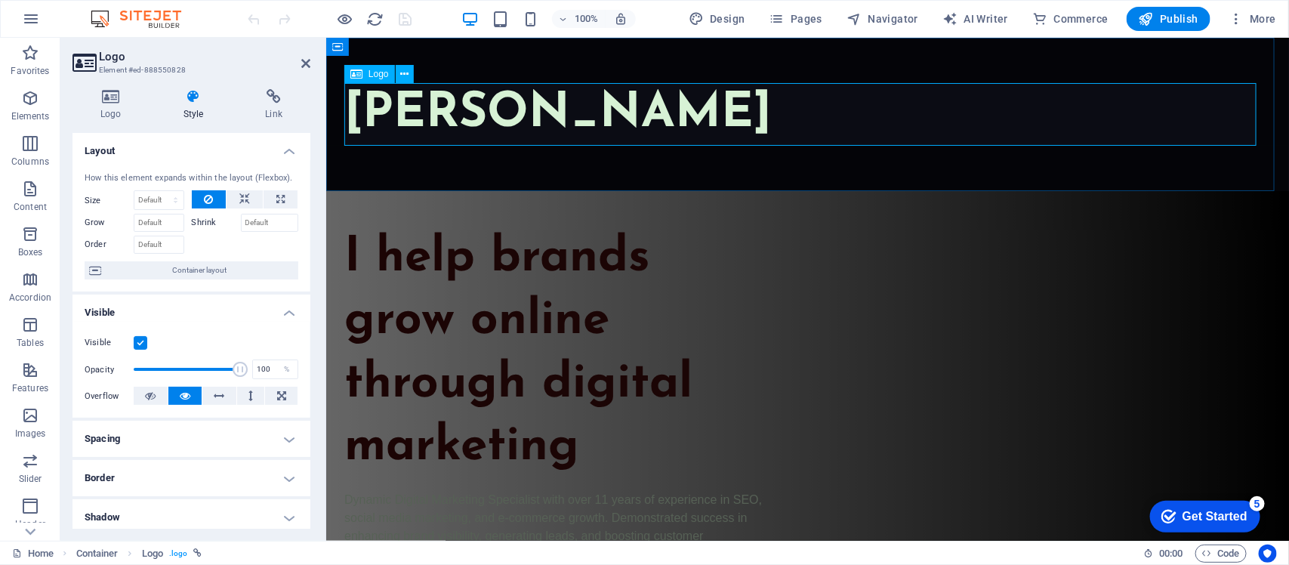
click at [945, 105] on div "[PERSON_NAME]" at bounding box center [807, 113] width 927 height 63
click at [494, 107] on div "[PERSON_NAME]" at bounding box center [807, 113] width 927 height 63
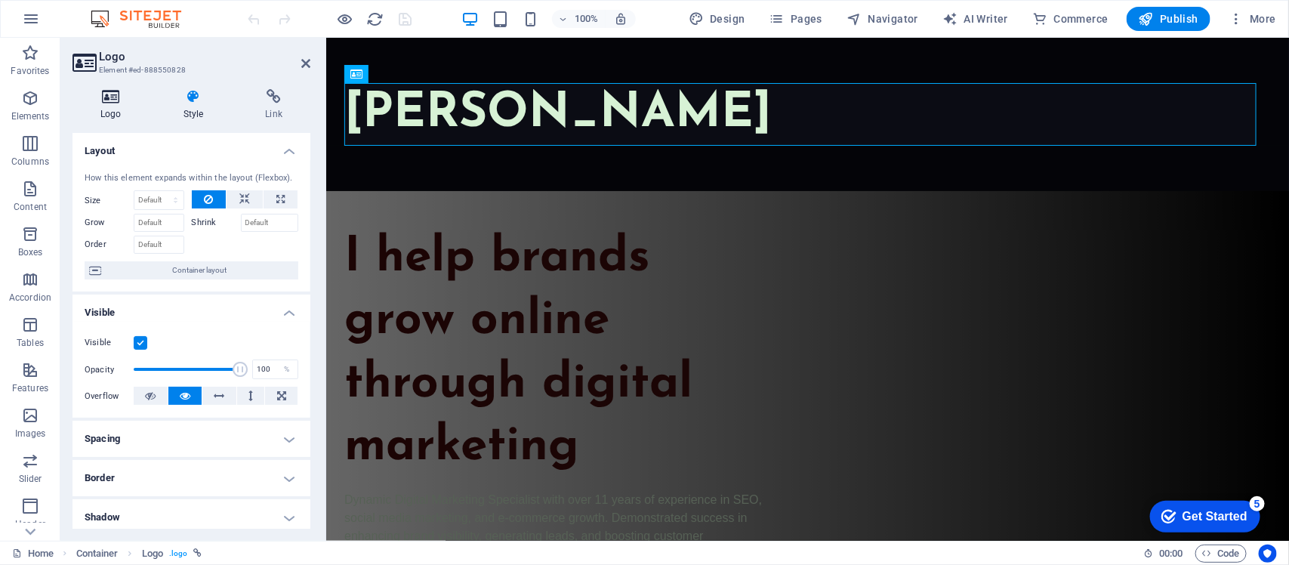
click at [97, 110] on h4 "Logo" at bounding box center [114, 105] width 83 height 32
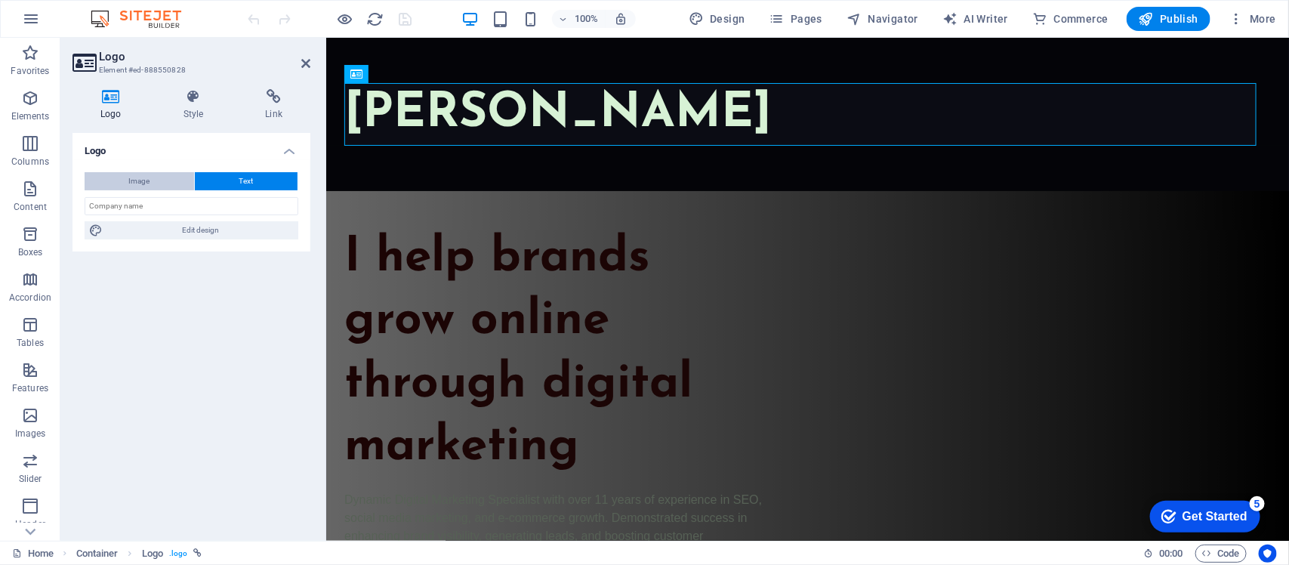
click at [122, 178] on button "Image" at bounding box center [140, 181] width 110 height 18
select select "DISABLED_OPTION_VALUE"
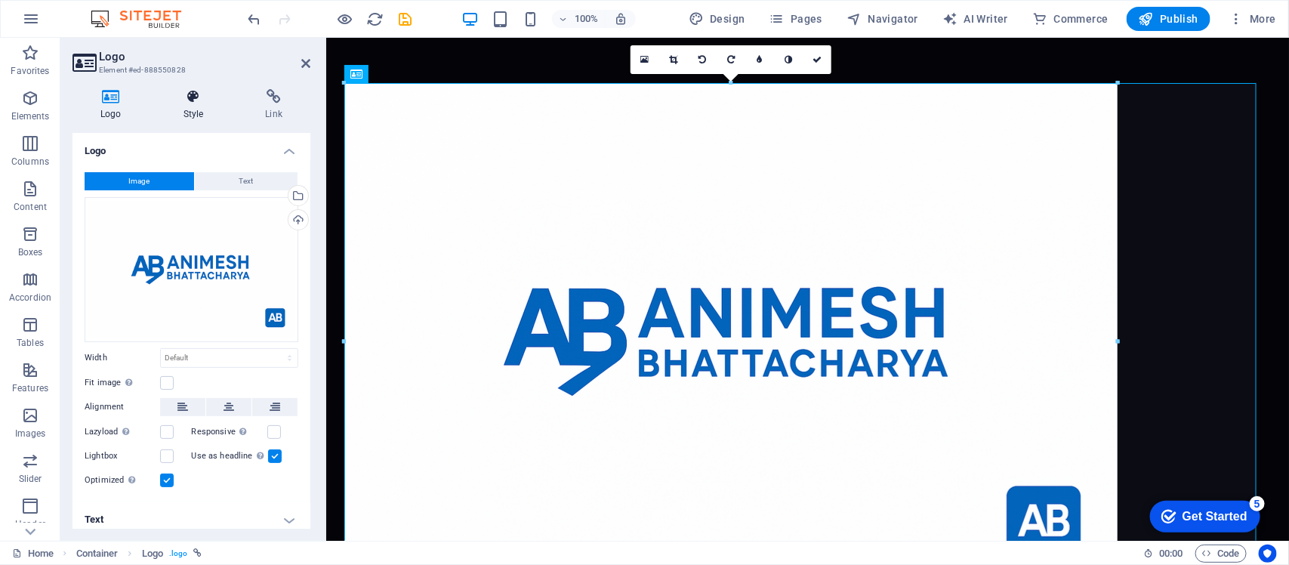
click at [186, 97] on icon at bounding box center [194, 96] width 76 height 15
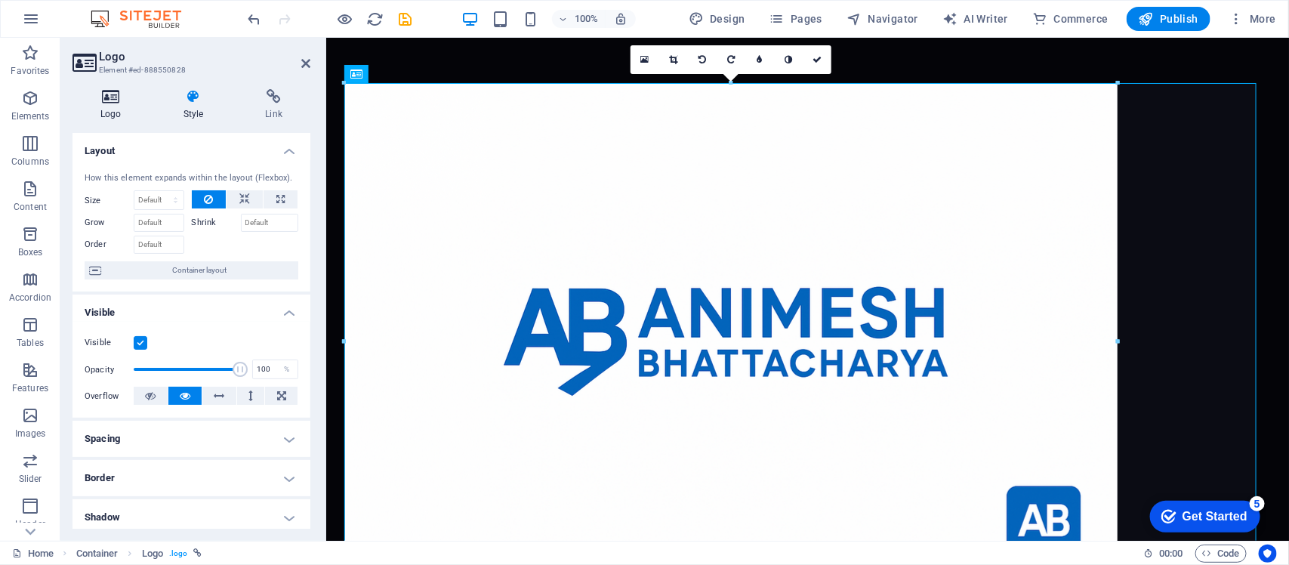
click at [119, 102] on icon at bounding box center [111, 96] width 77 height 15
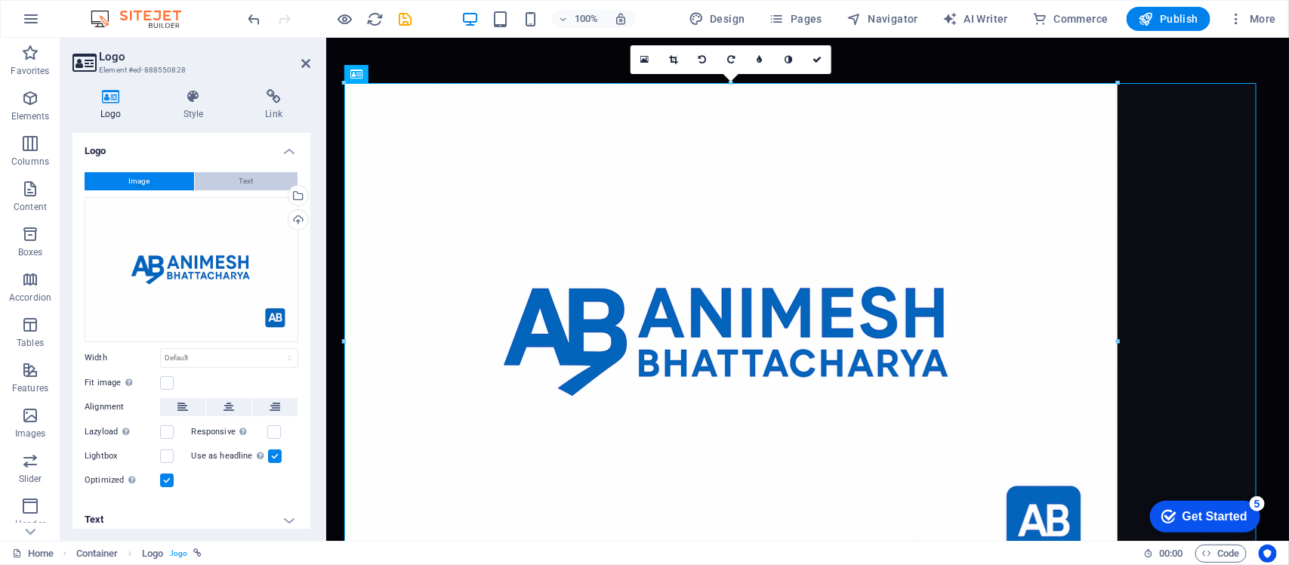
click at [242, 182] on span "Text" at bounding box center [246, 181] width 14 height 18
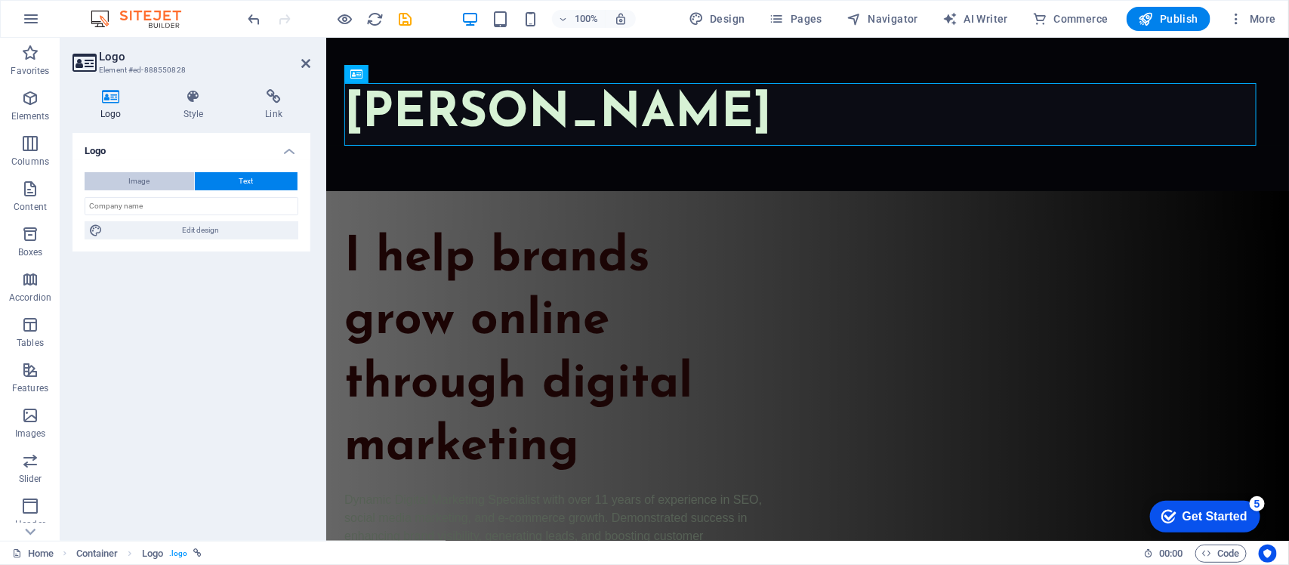
click at [153, 179] on button "Image" at bounding box center [140, 181] width 110 height 18
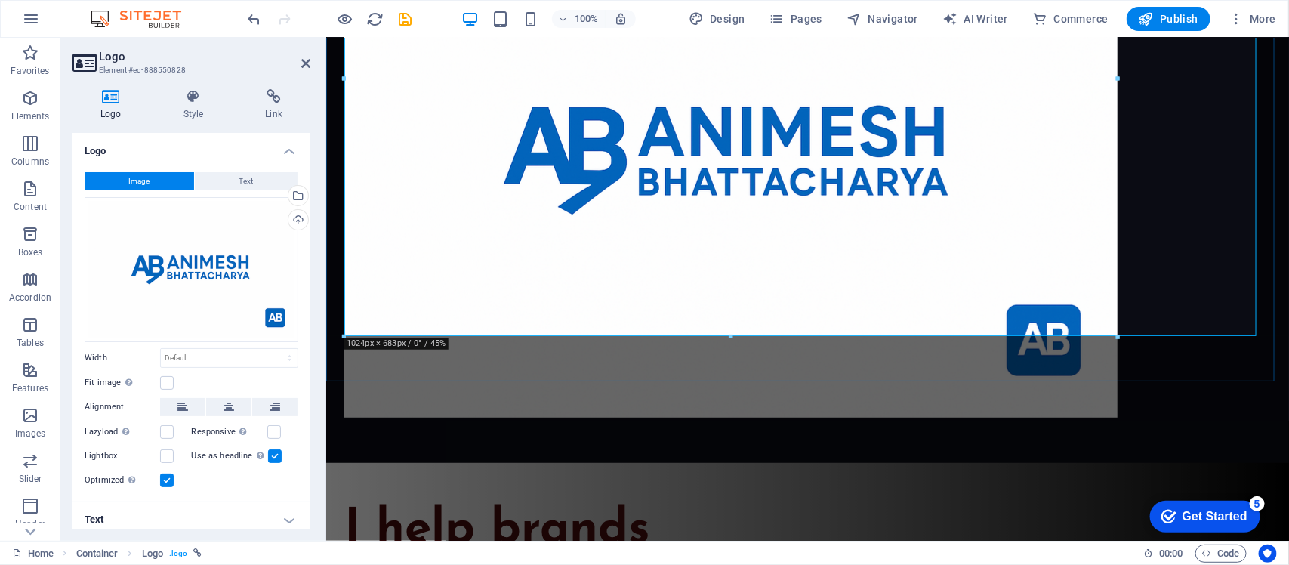
scroll to position [283, 0]
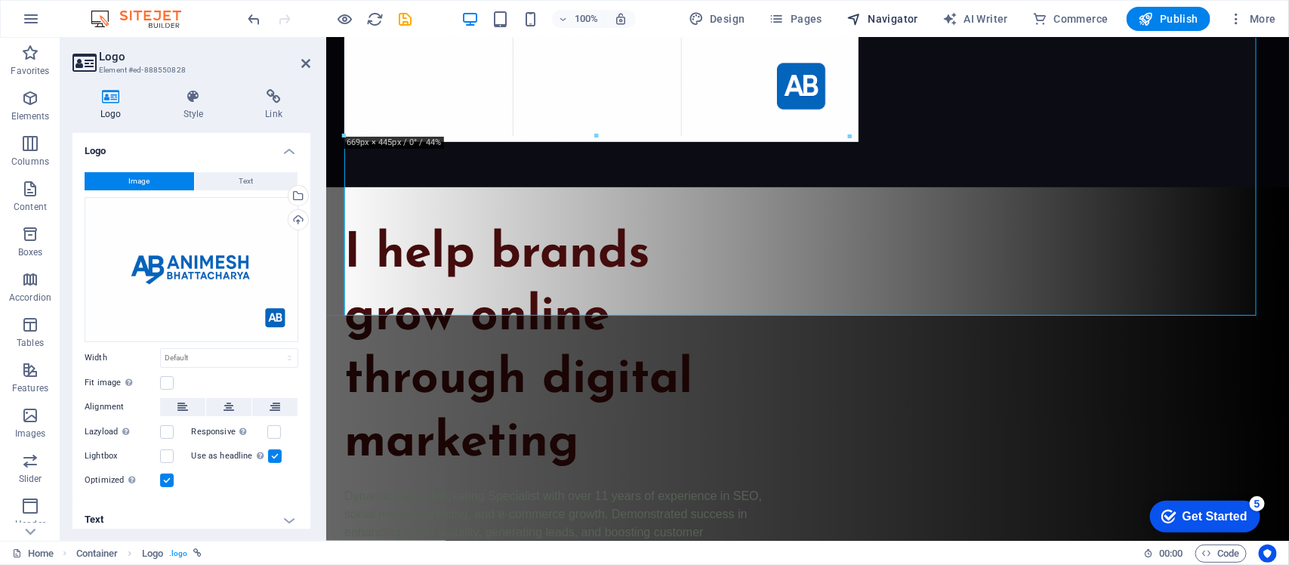
drag, startPoint x: 1120, startPoint y: 315, endPoint x: 847, endPoint y: 29, distance: 395.3
type input "664"
select select "px"
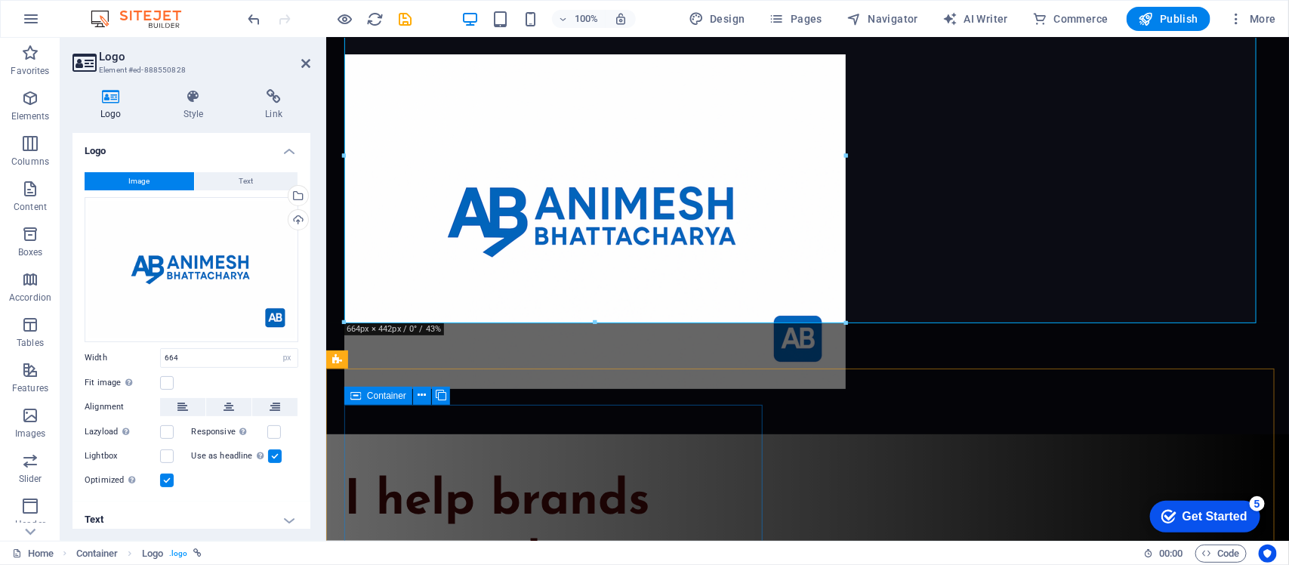
scroll to position [0, 0]
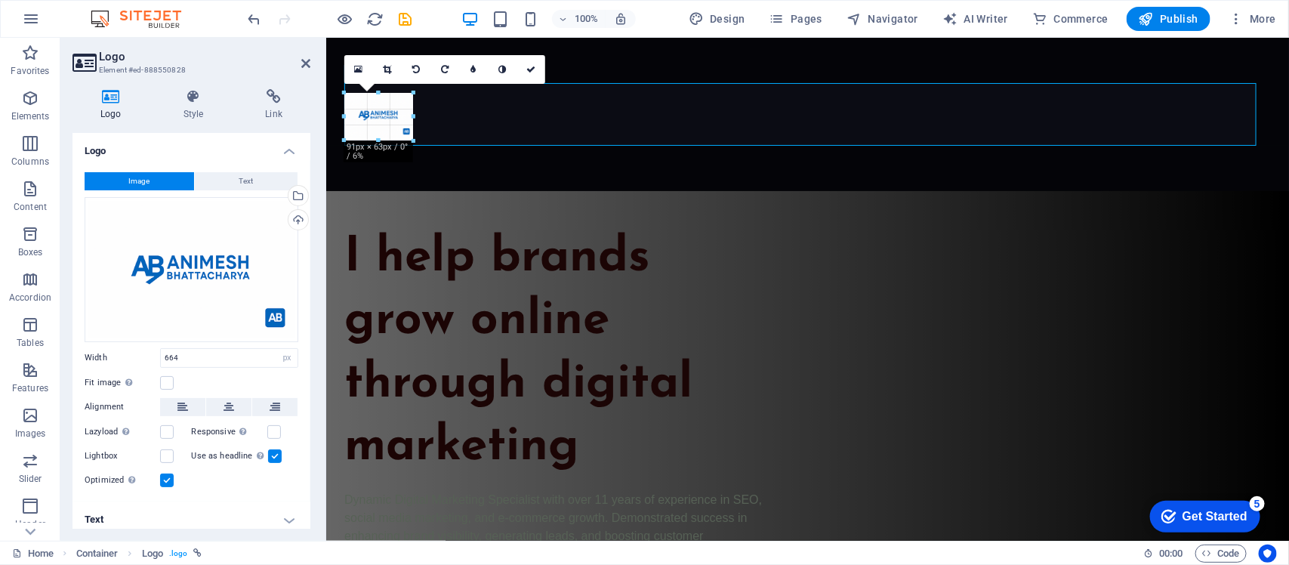
drag, startPoint x: 843, startPoint y: 417, endPoint x: 79, endPoint y: 63, distance: 842.5
type input "90"
click at [221, 177] on button "Text" at bounding box center [246, 181] width 103 height 18
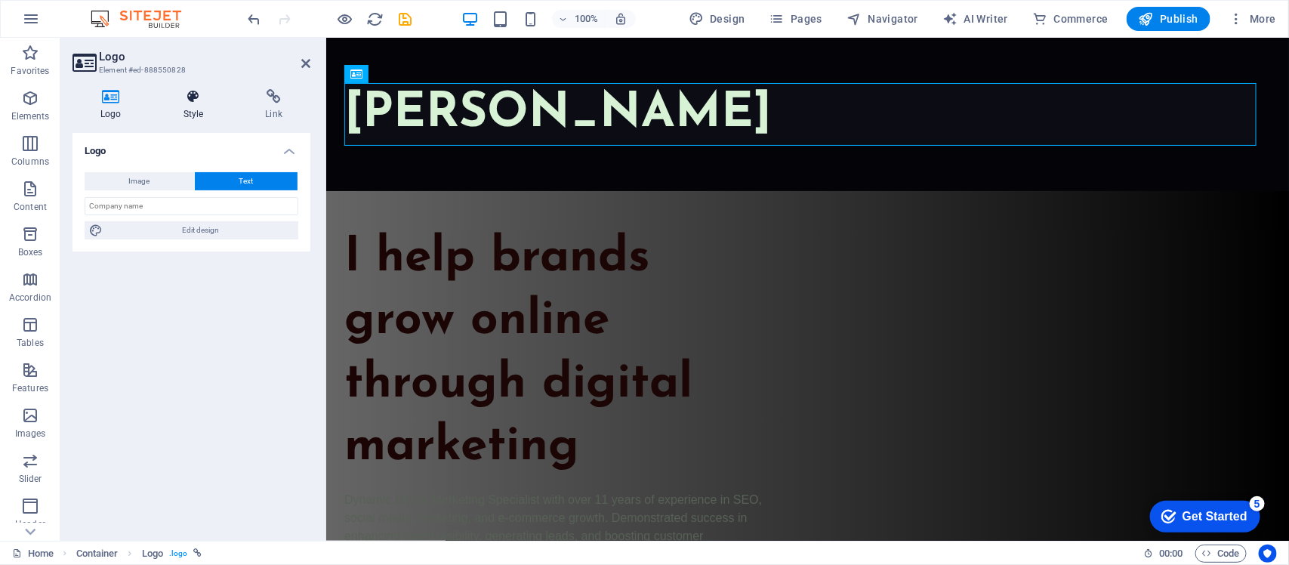
click at [201, 102] on icon at bounding box center [194, 96] width 76 height 15
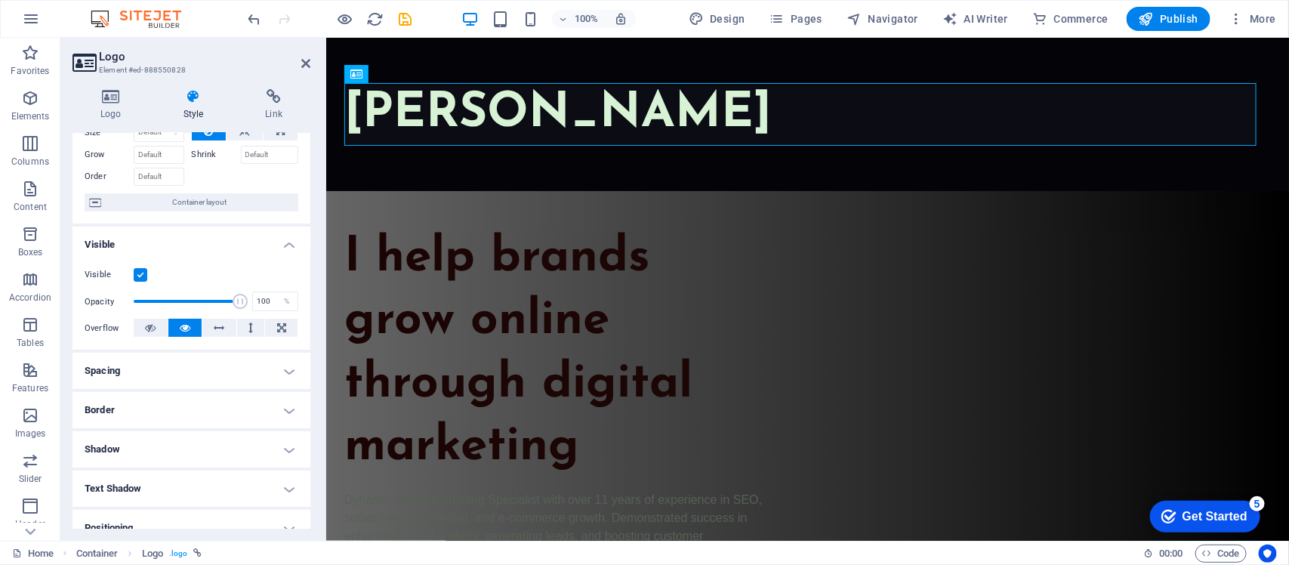
scroll to position [94, 0]
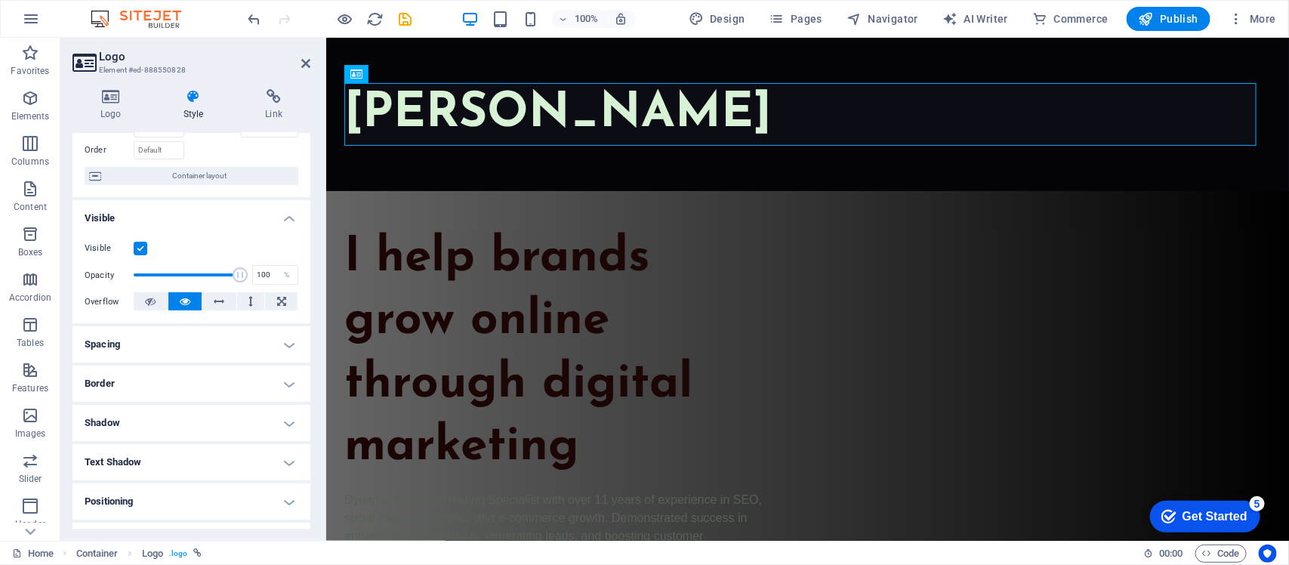
click at [186, 345] on h4 "Spacing" at bounding box center [192, 344] width 238 height 36
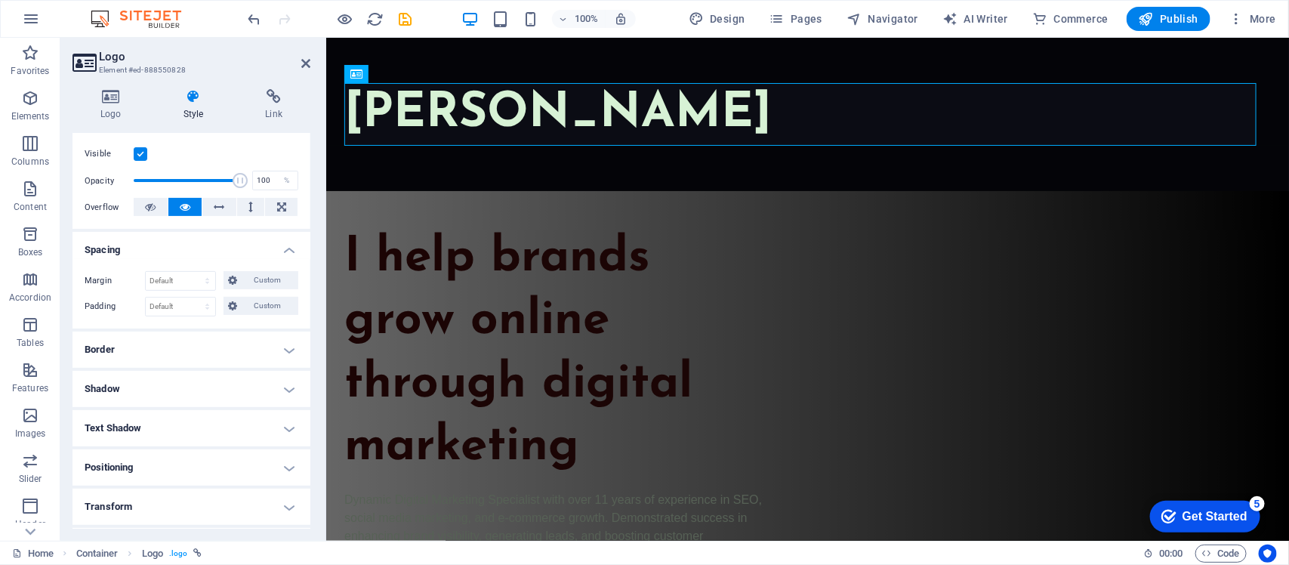
scroll to position [283, 0]
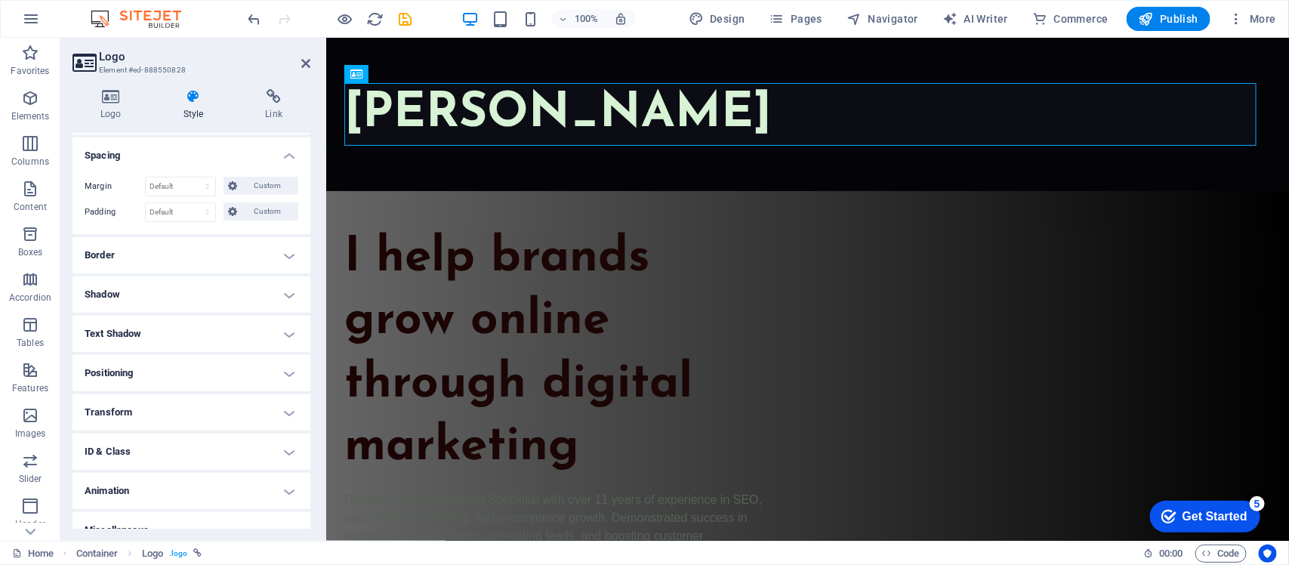
click at [184, 378] on h4 "Positioning" at bounding box center [192, 373] width 238 height 36
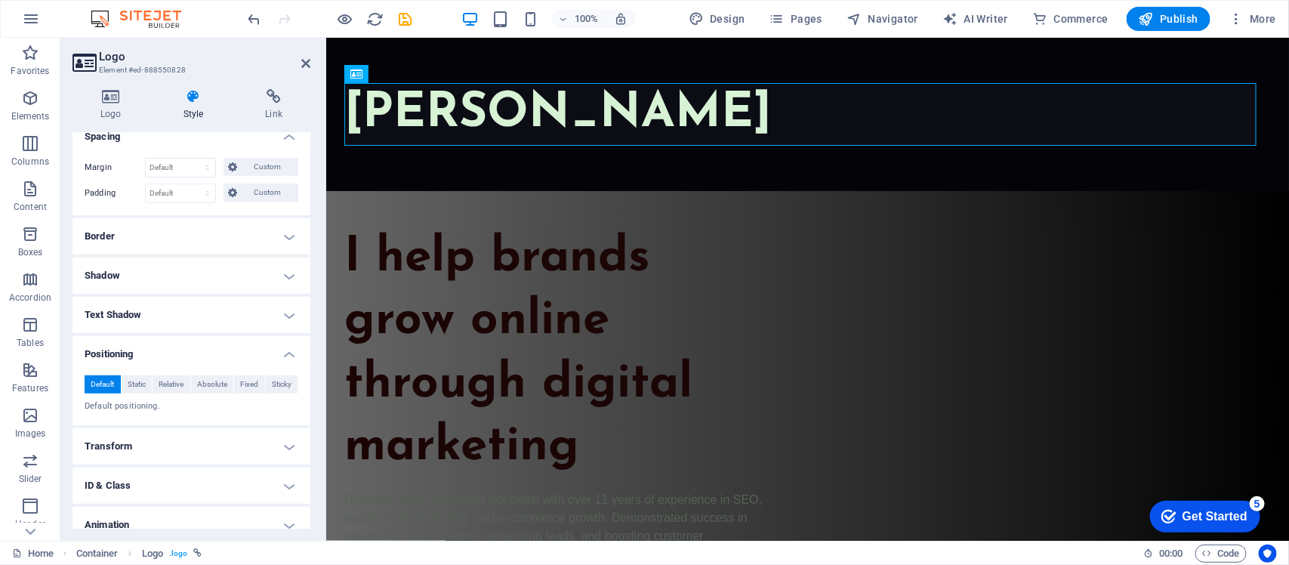
scroll to position [355, 0]
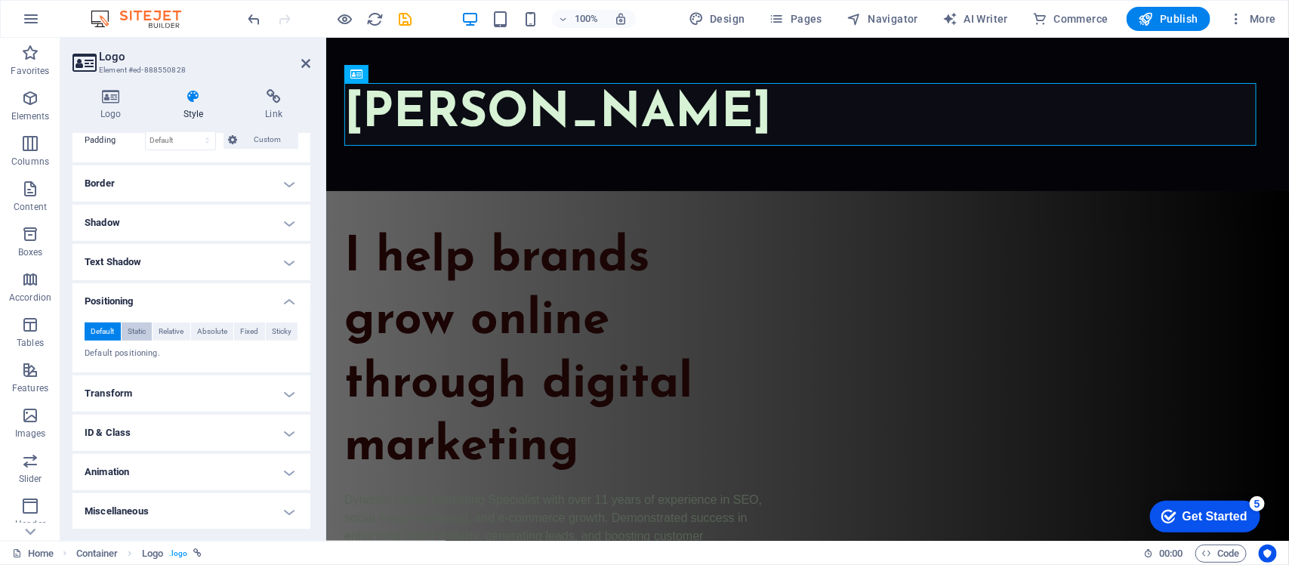
click at [136, 331] on span "Static" at bounding box center [137, 332] width 18 height 18
click at [181, 323] on span "Relative" at bounding box center [171, 332] width 25 height 18
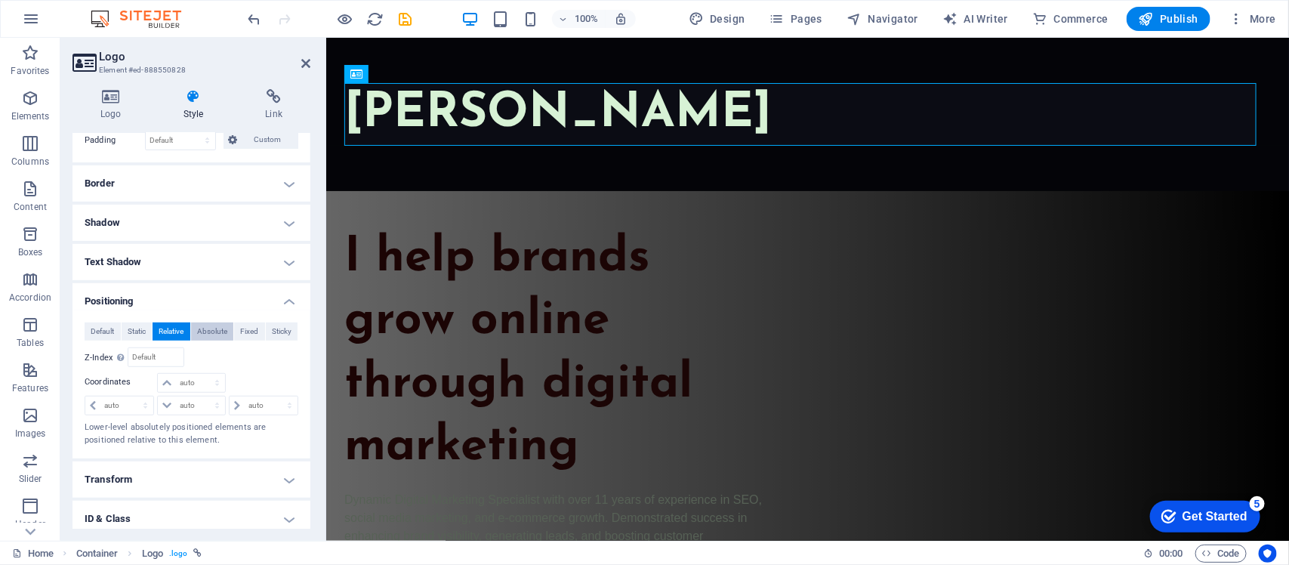
click at [202, 331] on span "Absolute" at bounding box center [212, 332] width 30 height 18
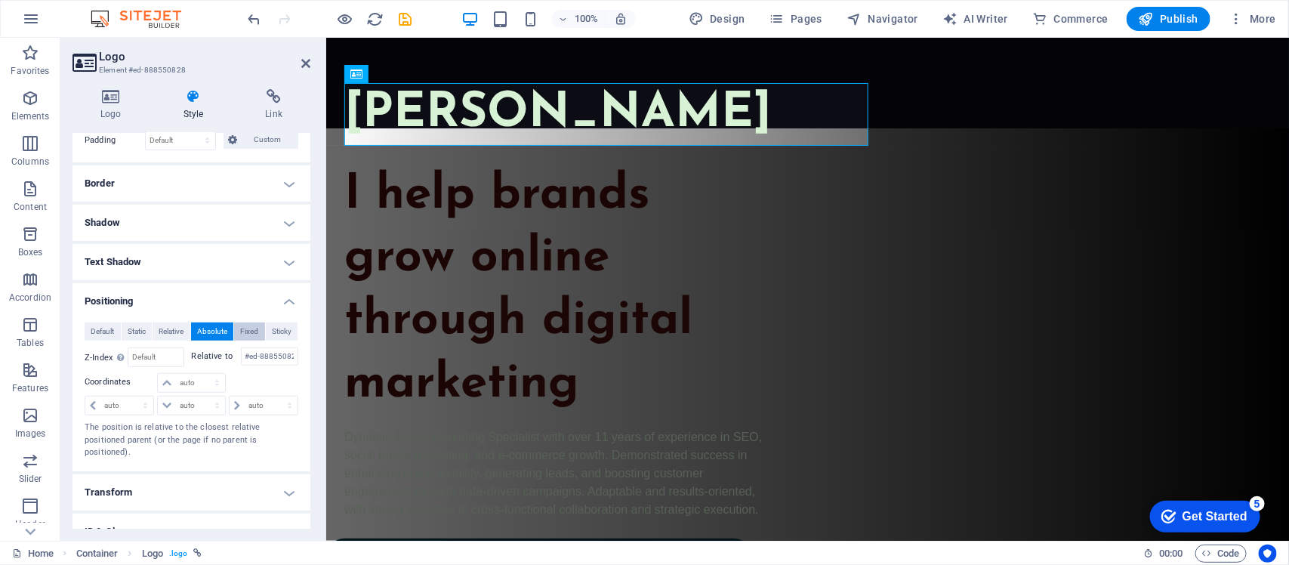
click at [235, 331] on button "Fixed" at bounding box center [249, 332] width 31 height 18
click at [284, 338] on span "Sticky" at bounding box center [282, 332] width 20 height 18
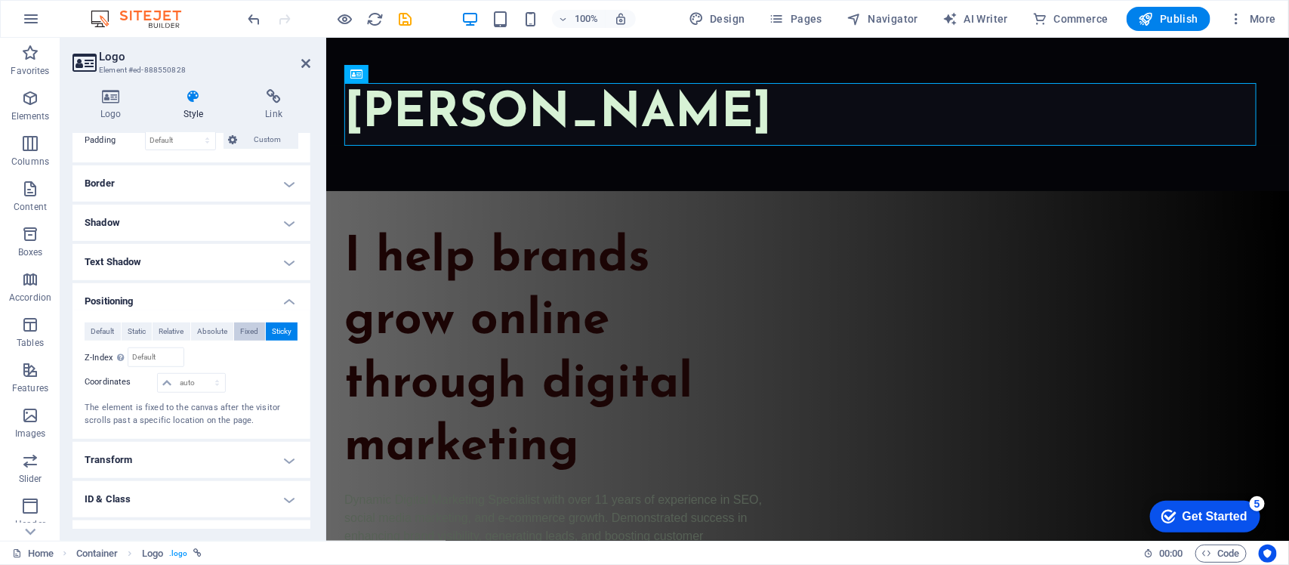
click at [240, 323] on span "Fixed" at bounding box center [249, 332] width 18 height 18
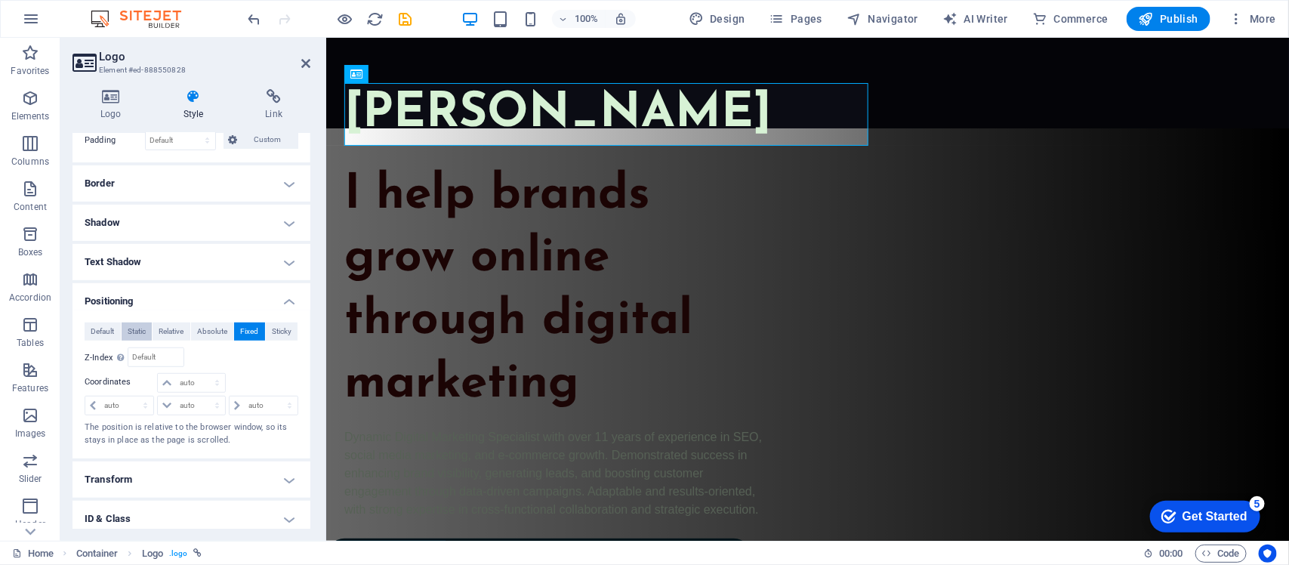
click at [140, 336] on span "Static" at bounding box center [137, 332] width 18 height 18
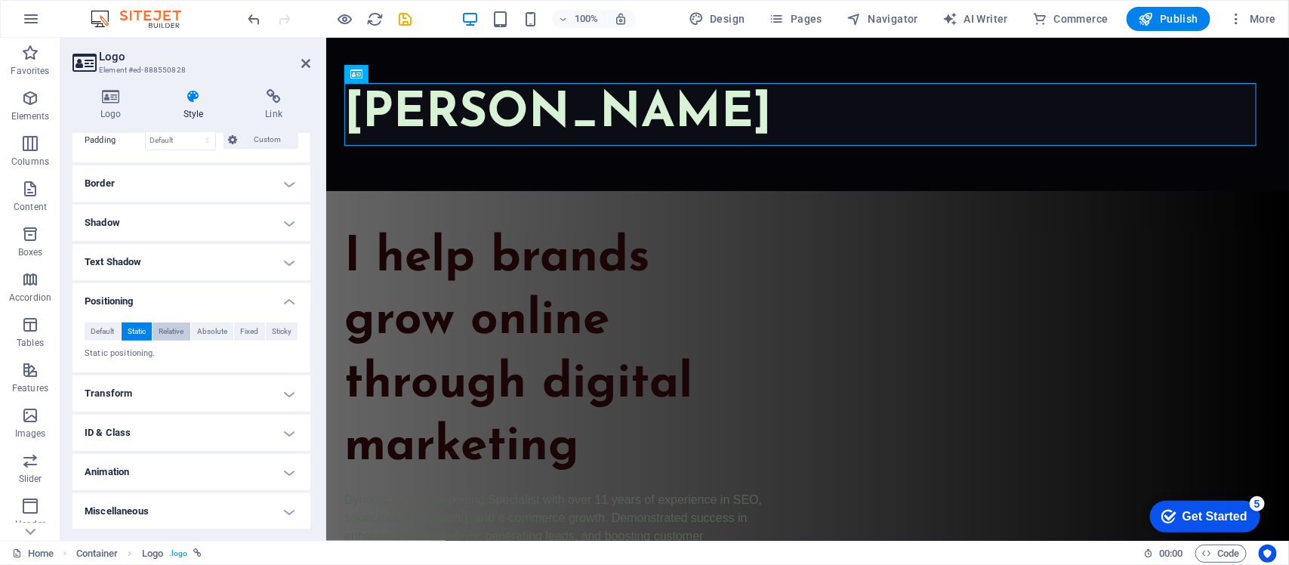
click at [163, 326] on span "Relative" at bounding box center [171, 332] width 25 height 18
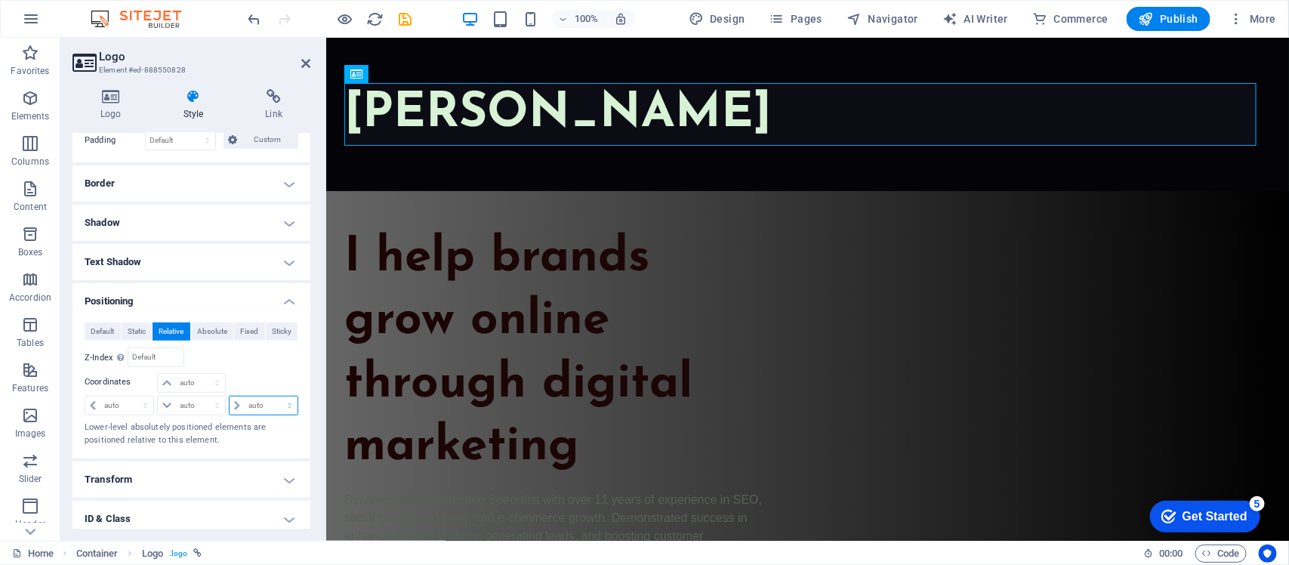
click at [261, 410] on select "auto px rem % em" at bounding box center [264, 406] width 68 height 18
click at [259, 409] on select "auto px rem % em" at bounding box center [264, 406] width 68 height 18
click at [205, 335] on span "Absolute" at bounding box center [212, 332] width 30 height 18
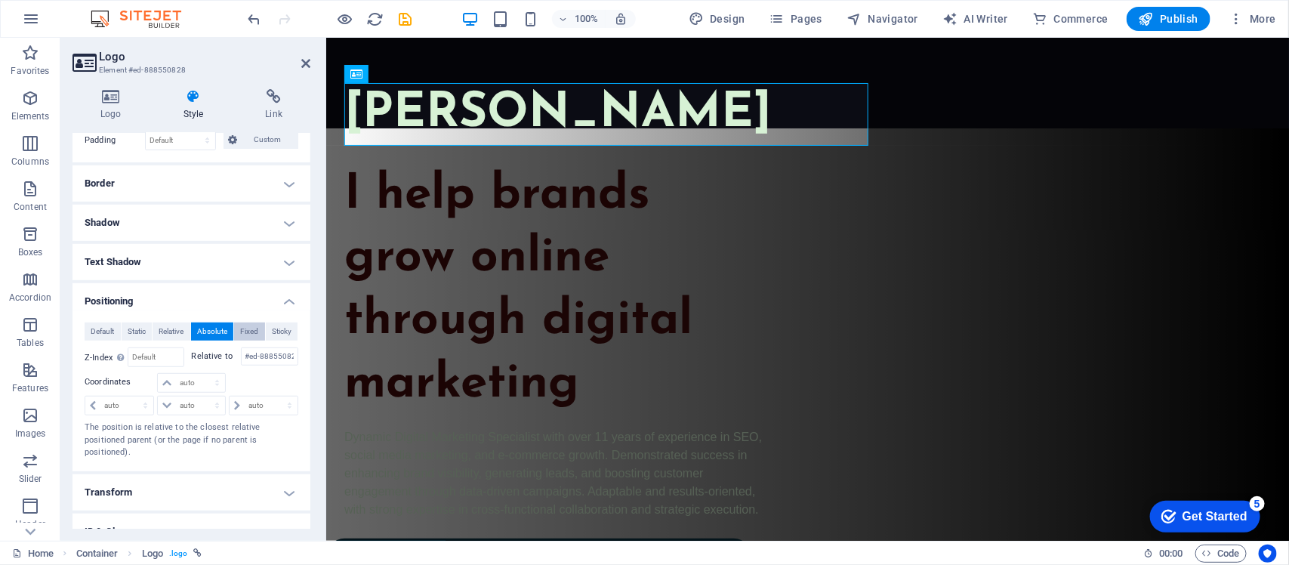
click at [245, 337] on span "Fixed" at bounding box center [249, 332] width 18 height 18
click at [258, 405] on select "auto px rem % em" at bounding box center [264, 406] width 68 height 18
click at [230, 398] on select "auto px rem % em" at bounding box center [264, 406] width 68 height 18
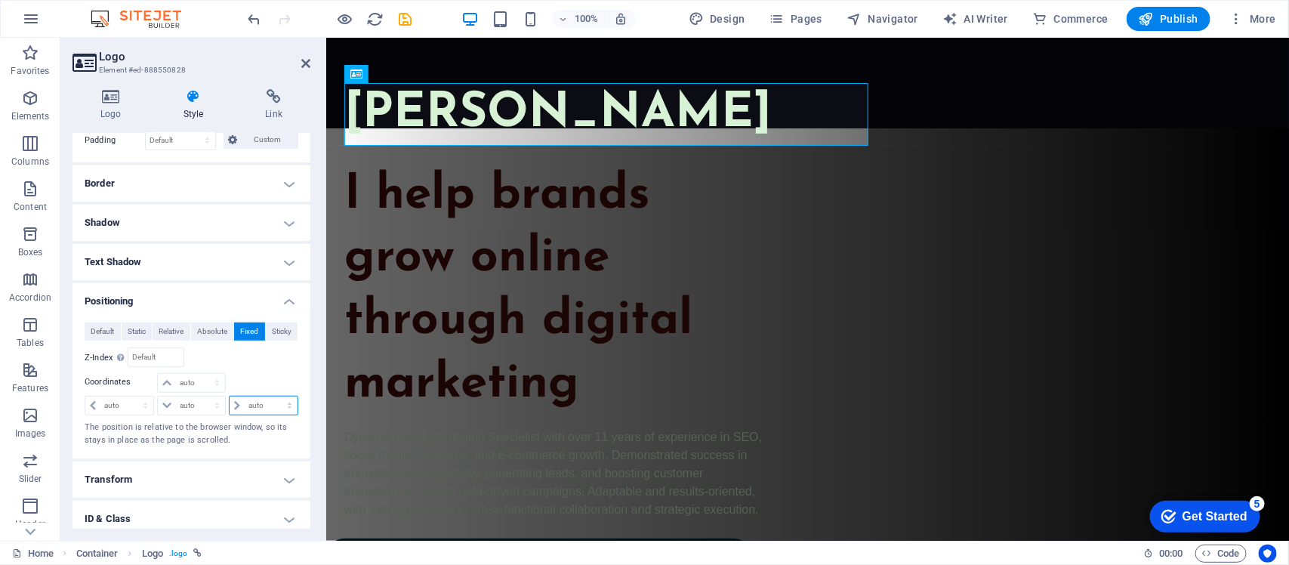
click at [273, 410] on select "auto px rem % em" at bounding box center [264, 406] width 68 height 18
select select "px"
click at [273, 398] on select "auto px rem % em" at bounding box center [264, 406] width 68 height 18
type input "0"
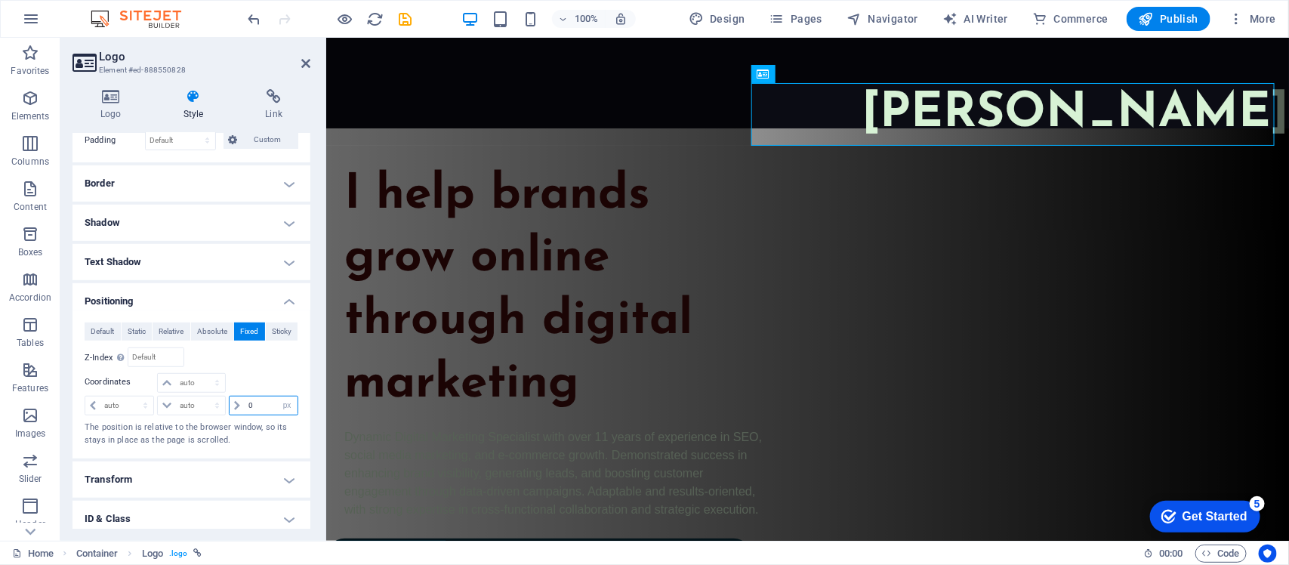
click at [270, 408] on input "0" at bounding box center [271, 406] width 53 height 18
click at [238, 408] on icon at bounding box center [237, 405] width 6 height 9
click at [259, 397] on input "0" at bounding box center [271, 406] width 53 height 18
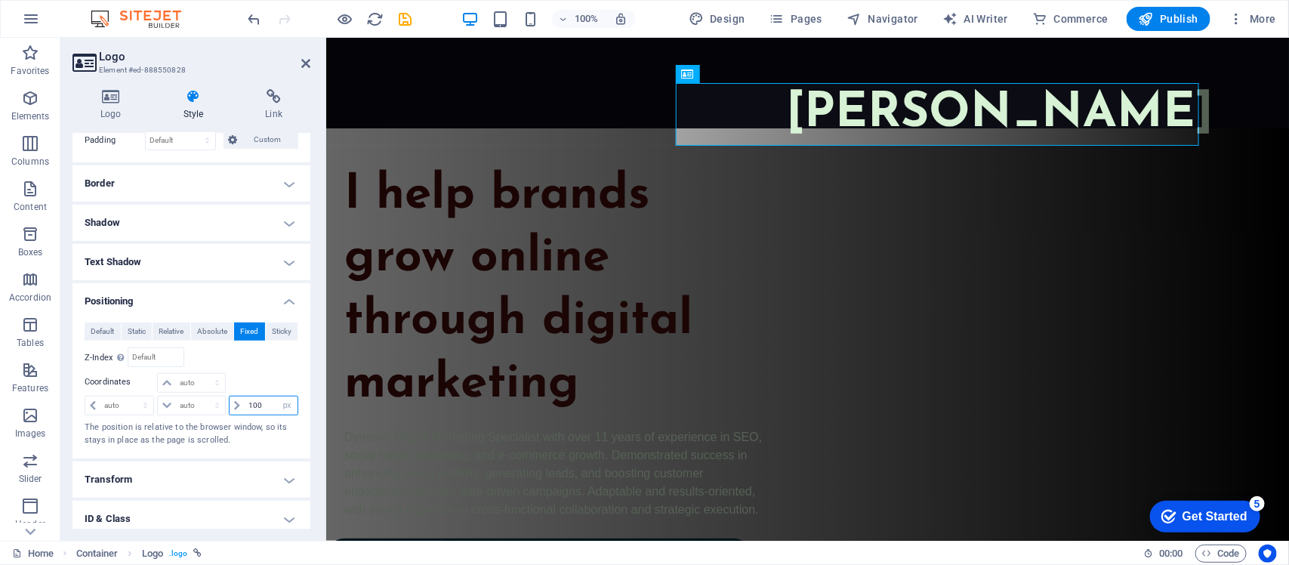
click at [252, 406] on input "100" at bounding box center [271, 406] width 53 height 18
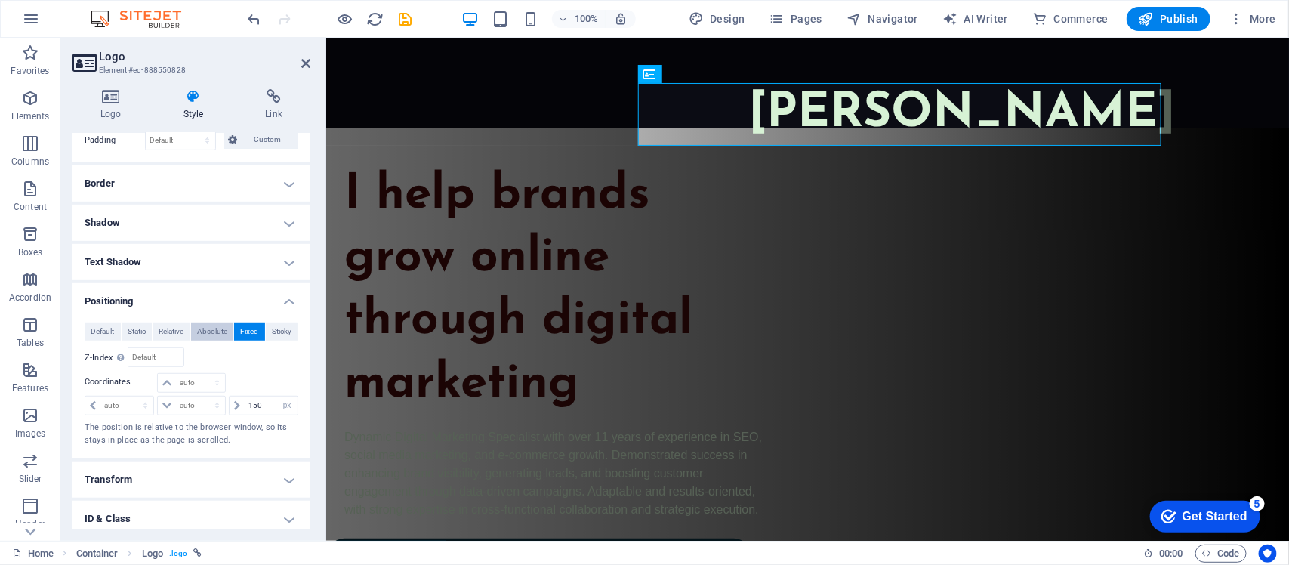
click at [210, 334] on span "Absolute" at bounding box center [212, 332] width 30 height 18
click at [185, 332] on button "Relative" at bounding box center [172, 332] width 38 height 18
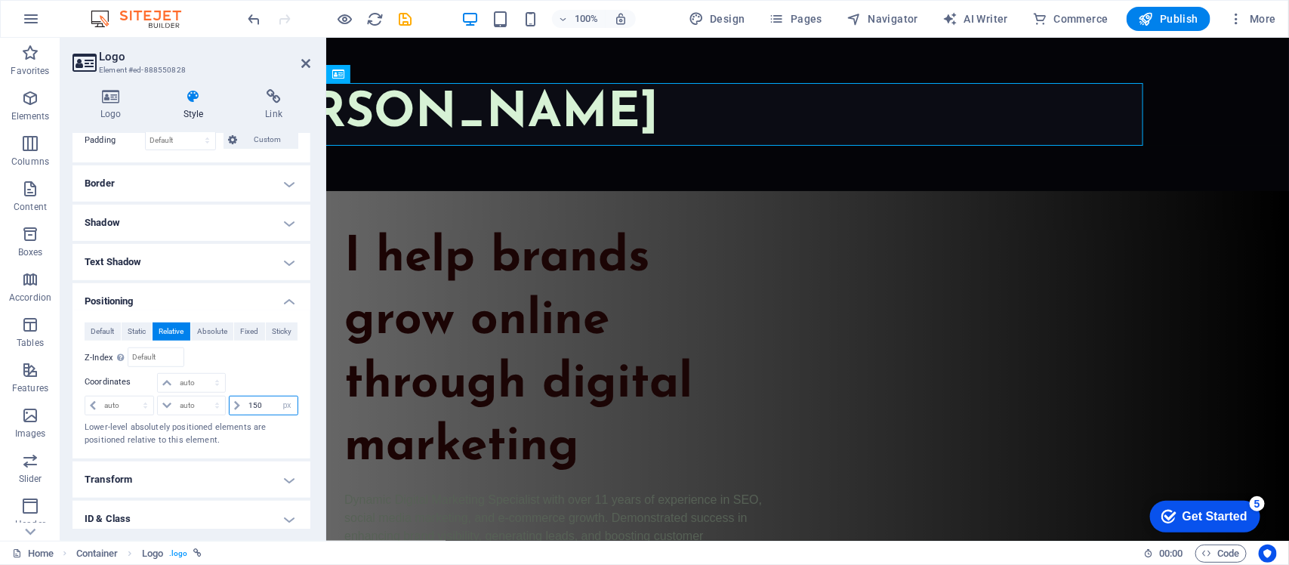
click at [253, 409] on input "150" at bounding box center [271, 406] width 53 height 18
type input "200"
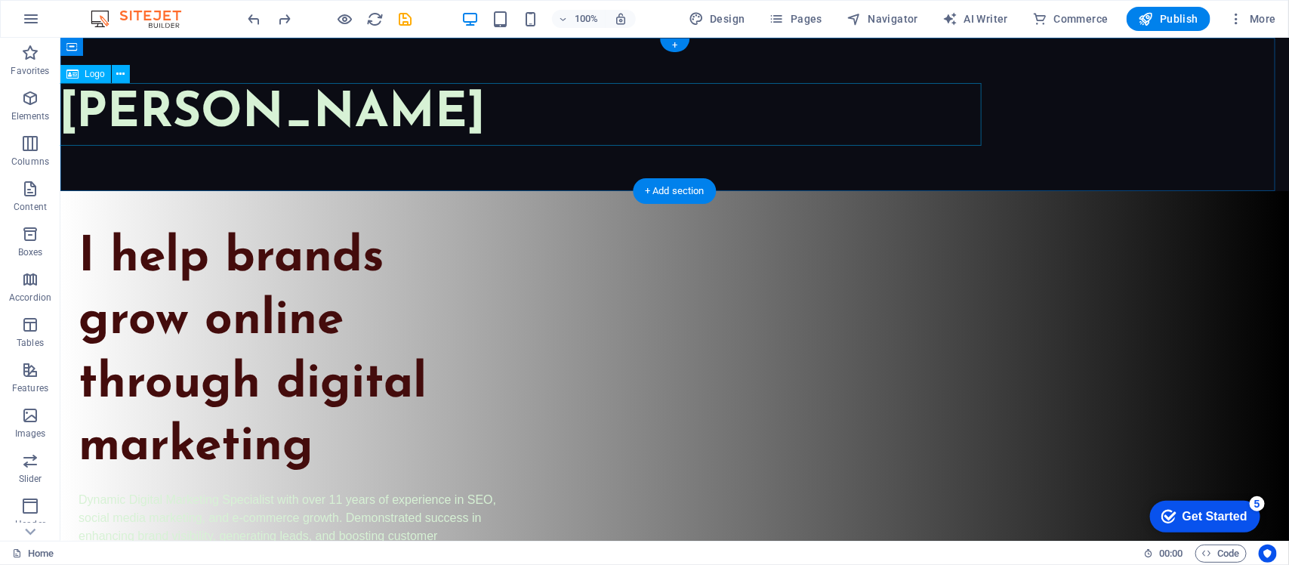
click at [245, 115] on div "[PERSON_NAME]" at bounding box center [523, 113] width 931 height 63
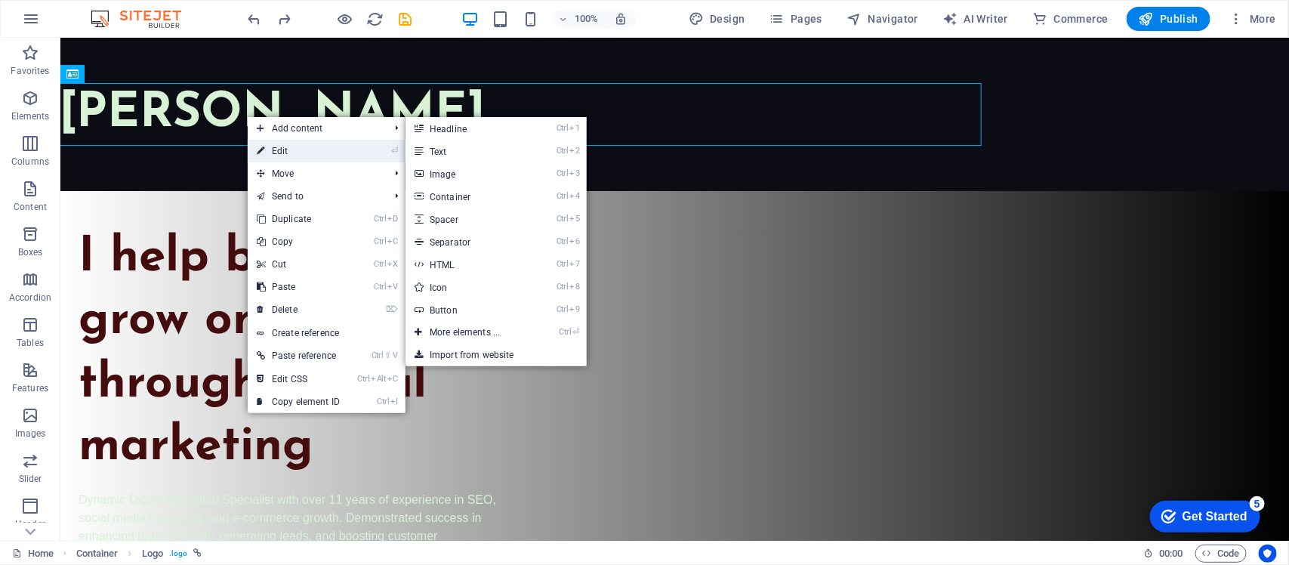
click at [287, 146] on link "⏎ Edit" at bounding box center [298, 151] width 101 height 23
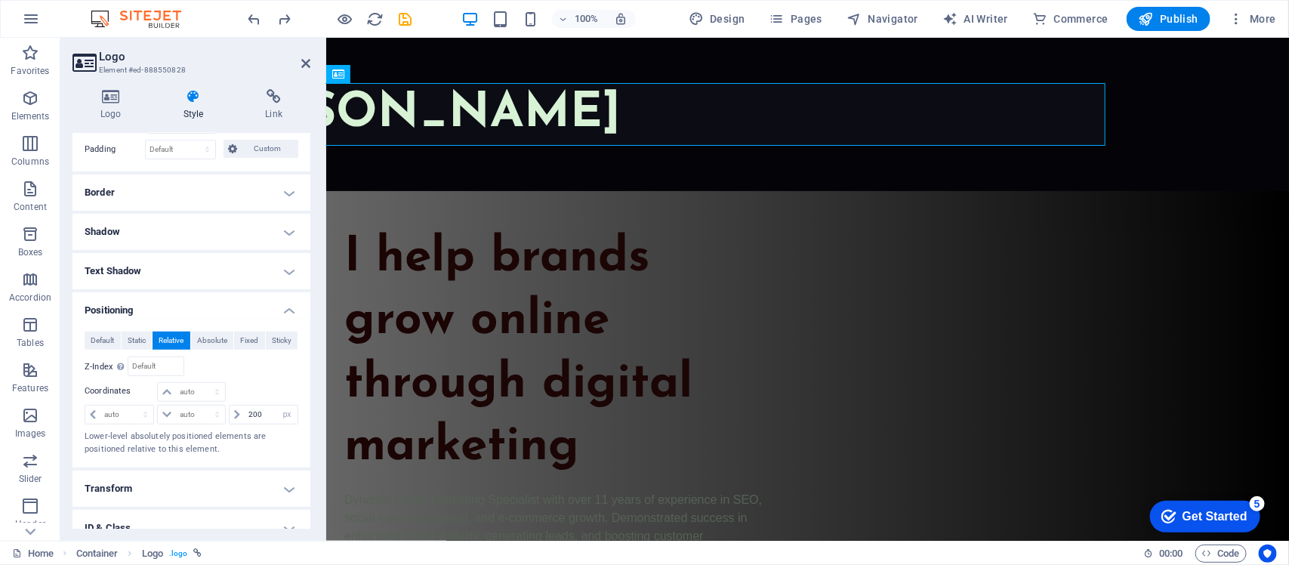
scroll to position [378, 0]
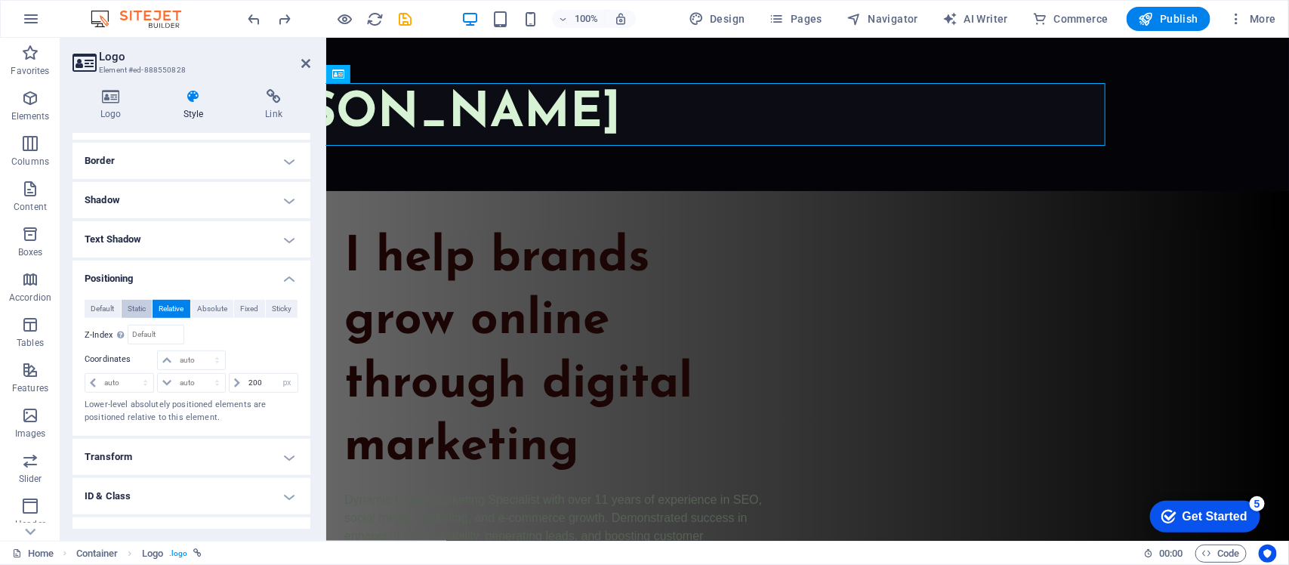
click at [144, 308] on span "Static" at bounding box center [137, 309] width 18 height 18
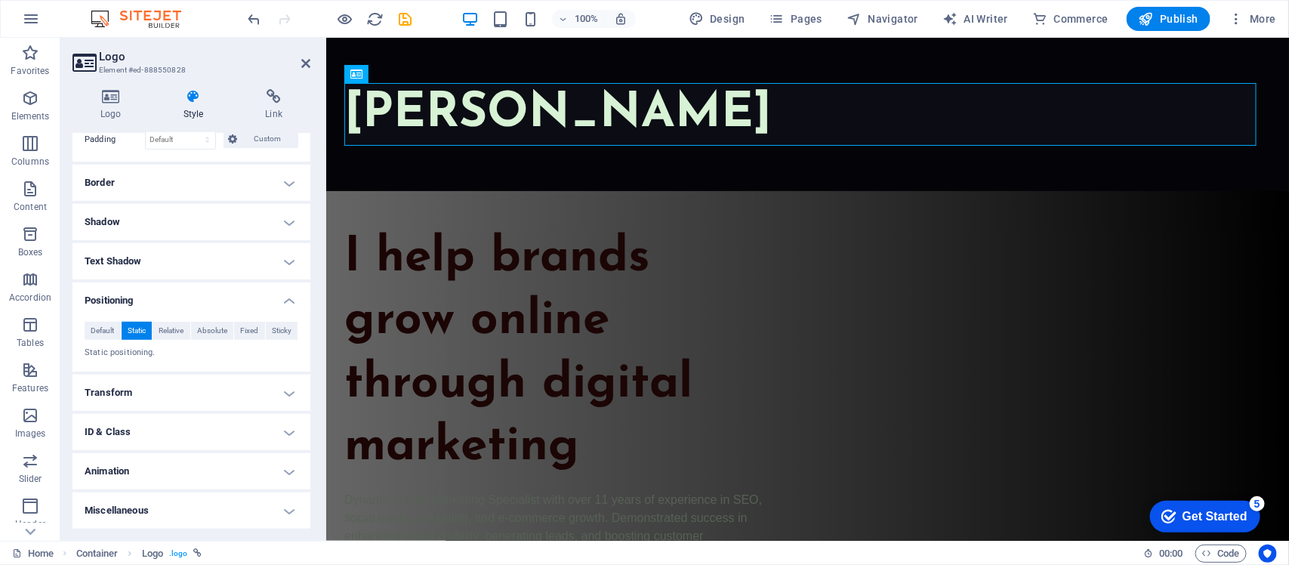
scroll to position [356, 0]
click at [100, 329] on span "Default" at bounding box center [102, 331] width 23 height 18
click at [130, 325] on span "Static" at bounding box center [137, 331] width 18 height 18
click at [176, 330] on span "Relative" at bounding box center [171, 331] width 25 height 18
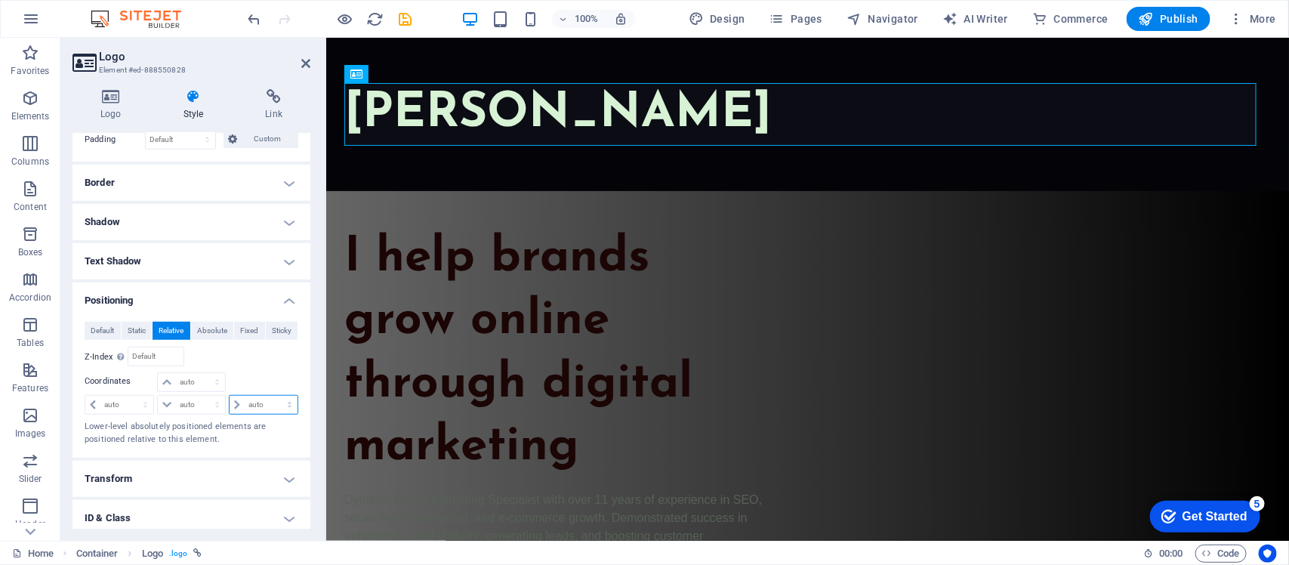
click at [244, 404] on select "auto px rem % em" at bounding box center [264, 405] width 68 height 18
select select "rem"
click at [273, 397] on select "auto px rem % em" at bounding box center [264, 405] width 68 height 18
type input "0"
click at [236, 402] on icon at bounding box center [237, 404] width 6 height 9
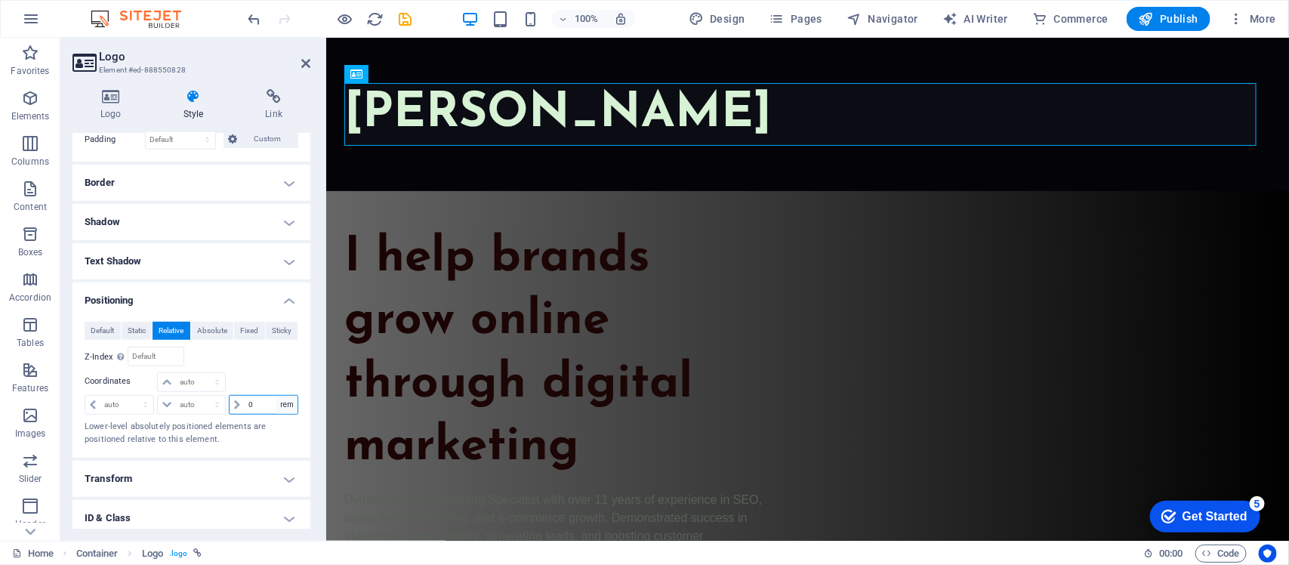
click at [286, 405] on select "auto px rem % em" at bounding box center [286, 405] width 21 height 18
select select "%"
click at [276, 397] on select "auto px rem % em" at bounding box center [286, 405] width 21 height 18
type input "100"
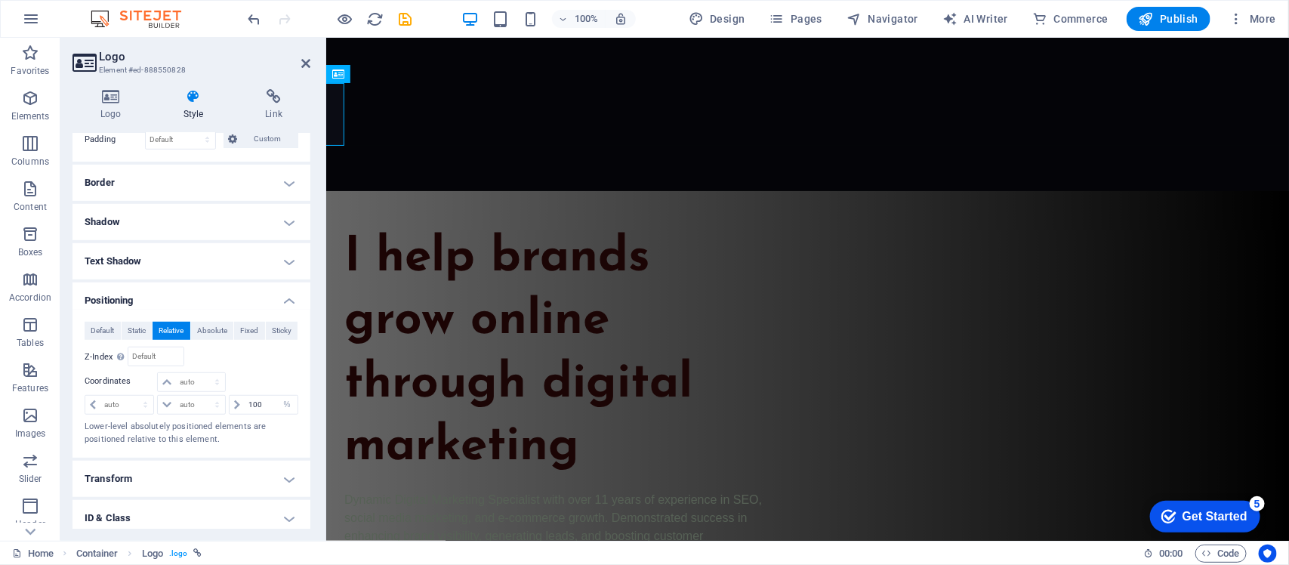
click at [285, 393] on div at bounding box center [262, 382] width 71 height 21
click at [285, 402] on select "auto px rem % em" at bounding box center [286, 405] width 21 height 18
click at [276, 397] on select "auto px rem % em" at bounding box center [286, 405] width 21 height 18
click at [286, 409] on select "auto px rem % em" at bounding box center [286, 405] width 21 height 18
select select "auto"
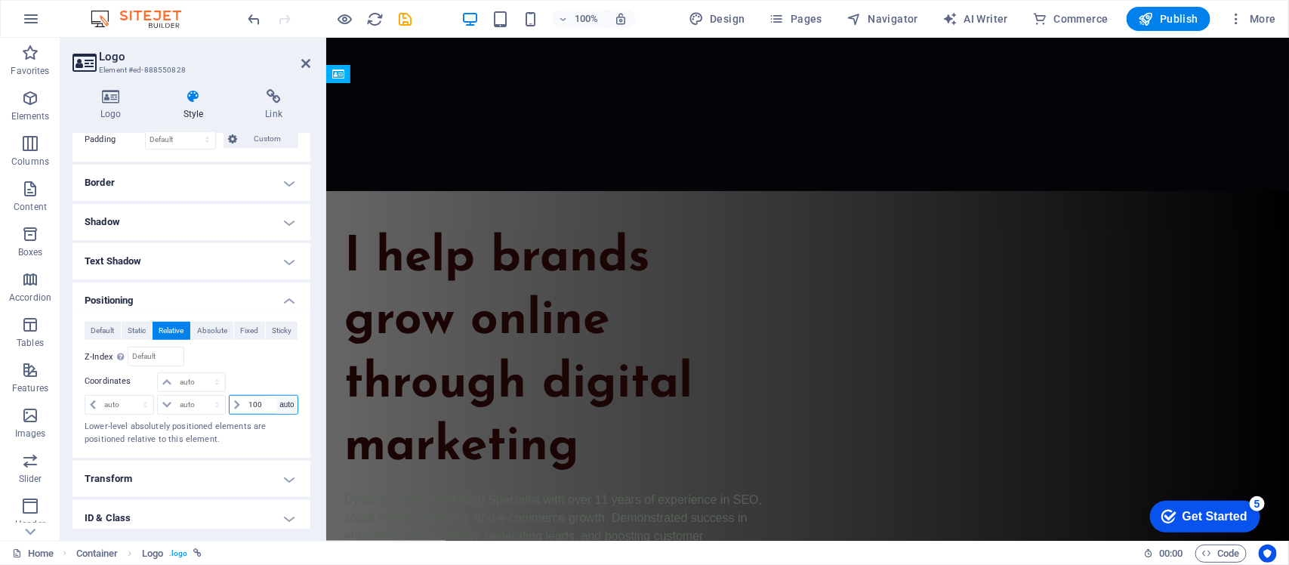
click at [276, 397] on select "auto px rem % em" at bounding box center [286, 405] width 21 height 18
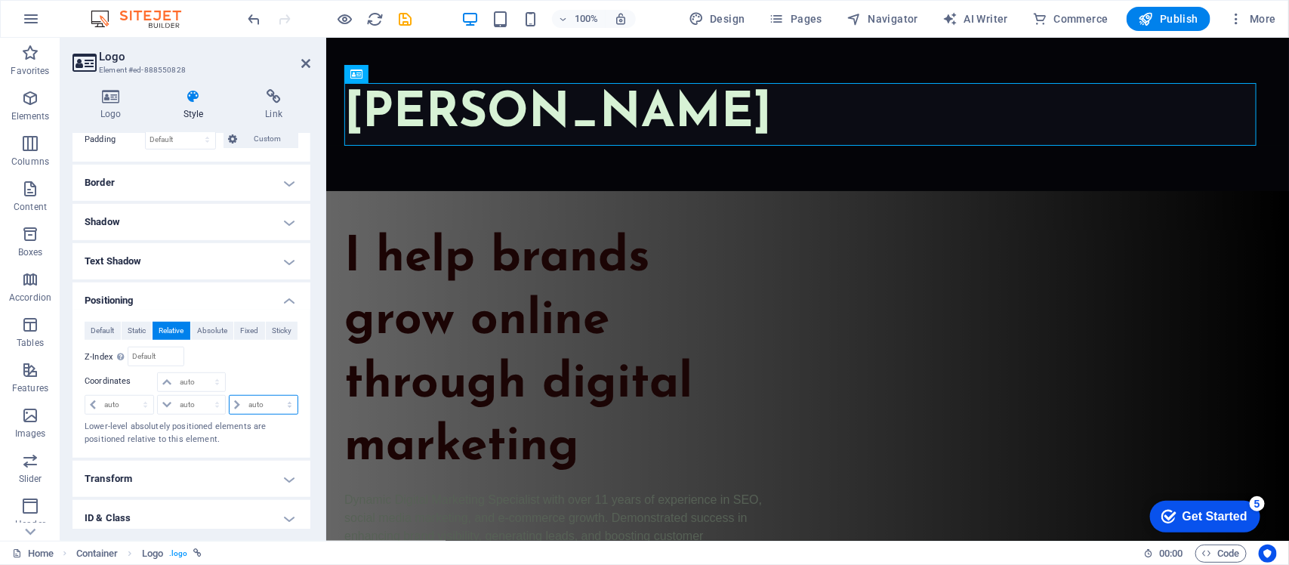
click at [230, 408] on select "auto px rem % em" at bounding box center [264, 405] width 68 height 18
select select "px"
click at [273, 397] on select "auto px rem % em" at bounding box center [264, 405] width 68 height 18
click at [262, 403] on input "0" at bounding box center [271, 405] width 53 height 18
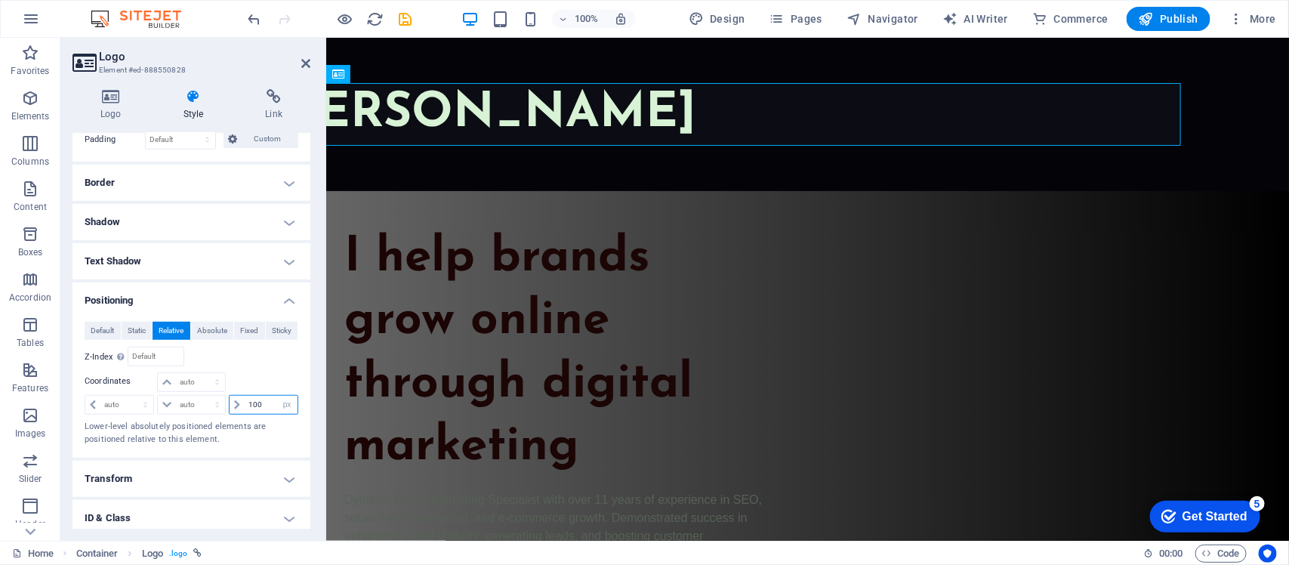
click at [245, 409] on input "100" at bounding box center [271, 405] width 53 height 18
type input "-100"
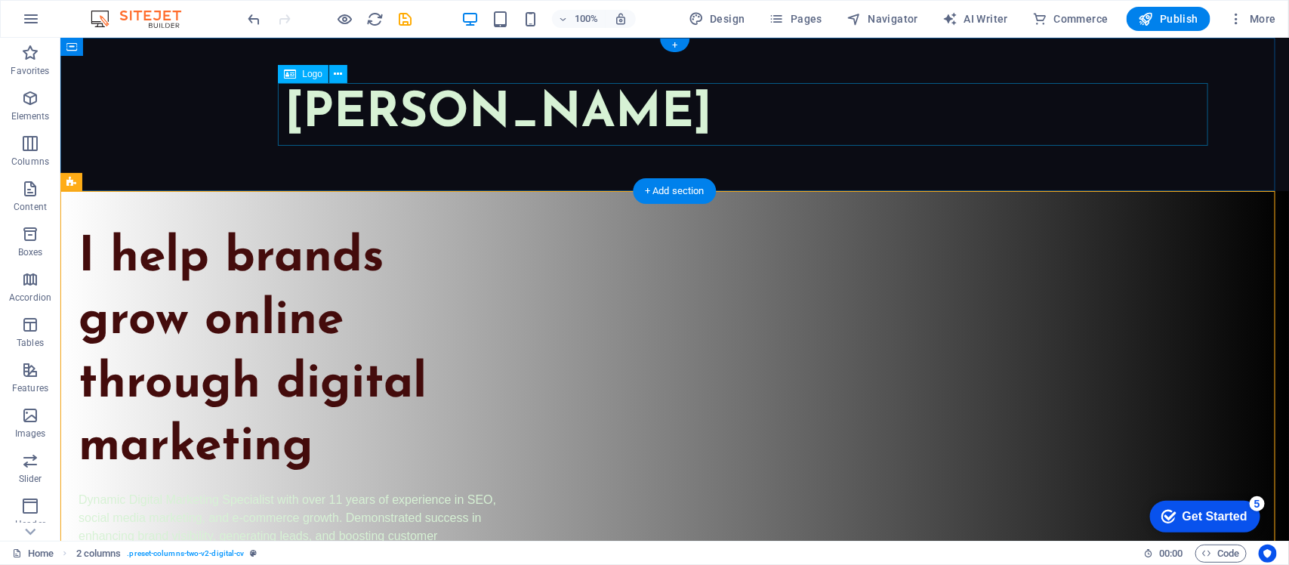
click at [402, 132] on div "[PERSON_NAME]" at bounding box center [750, 113] width 931 height 63
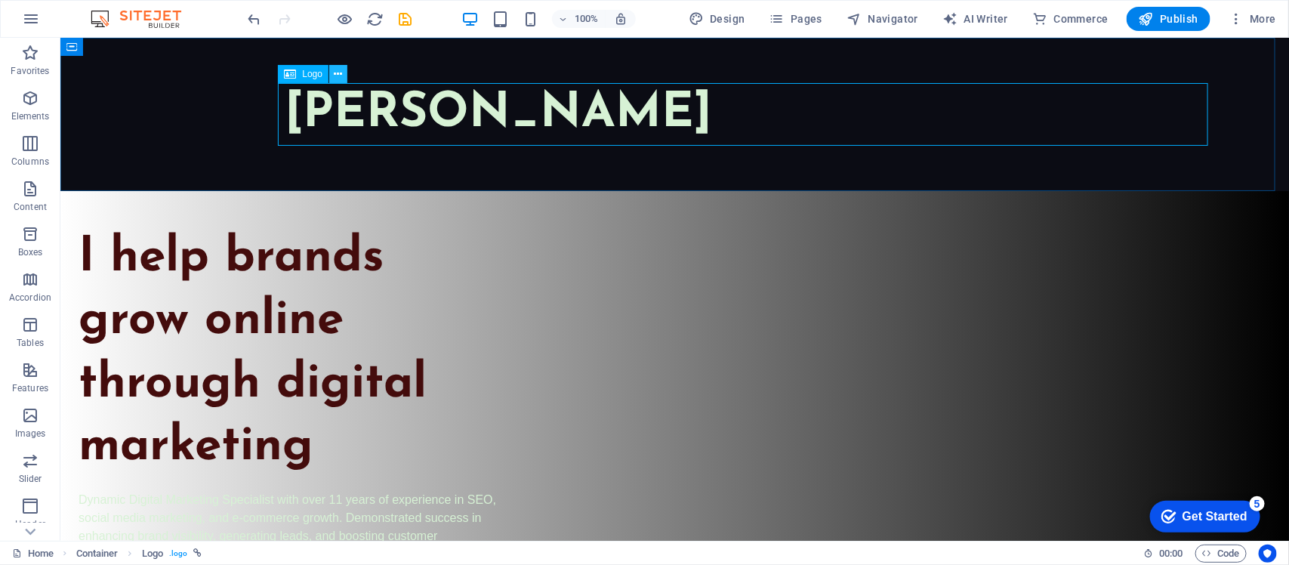
click at [338, 79] on icon at bounding box center [339, 74] width 8 height 16
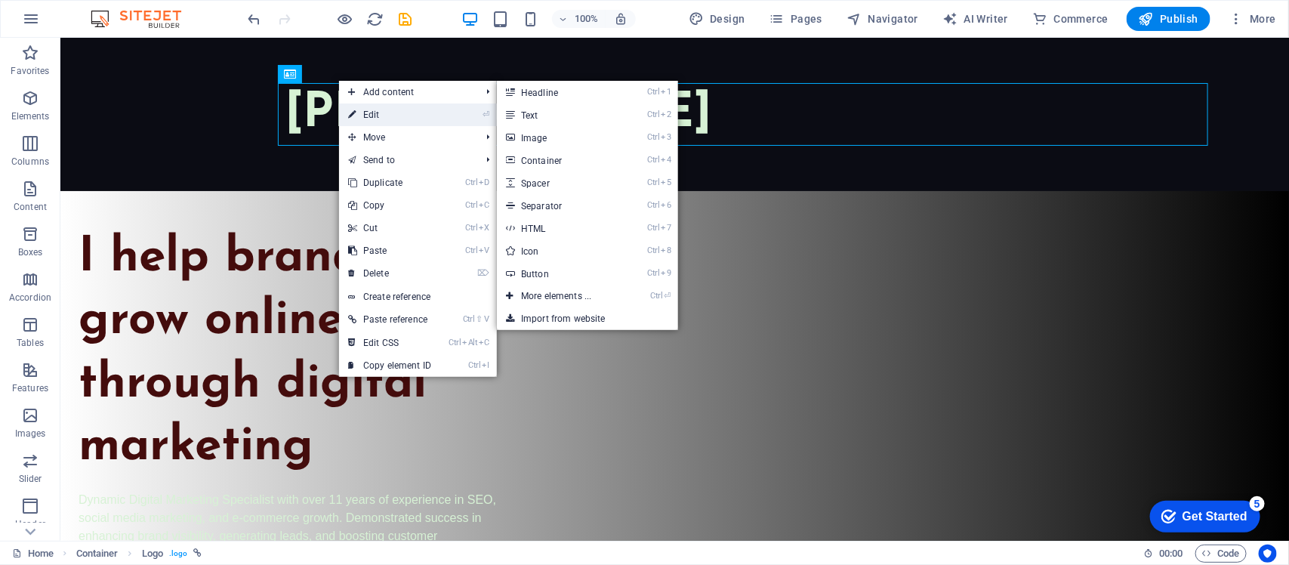
click at [357, 117] on link "⏎ Edit" at bounding box center [389, 114] width 101 height 23
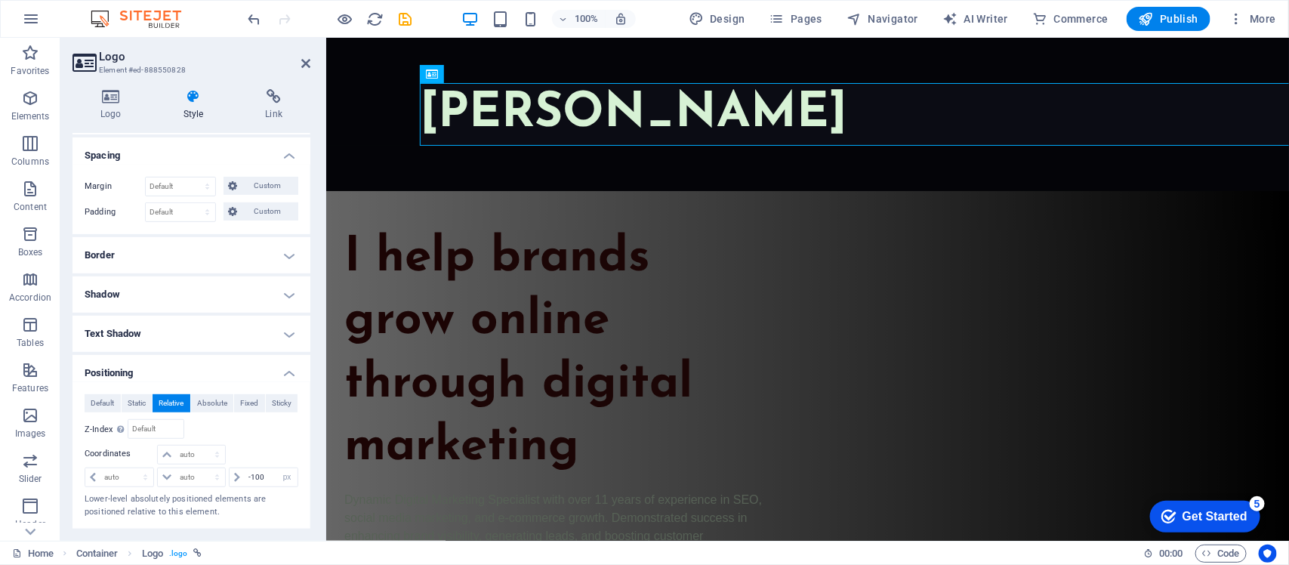
scroll to position [378, 0]
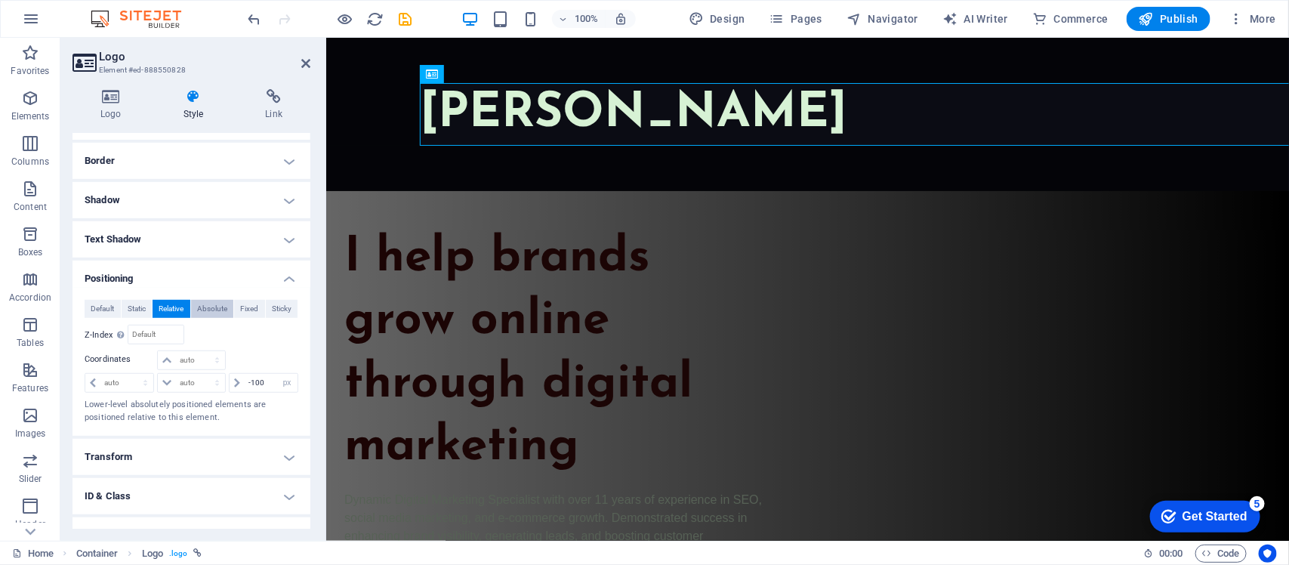
click at [216, 304] on span "Absolute" at bounding box center [212, 309] width 30 height 18
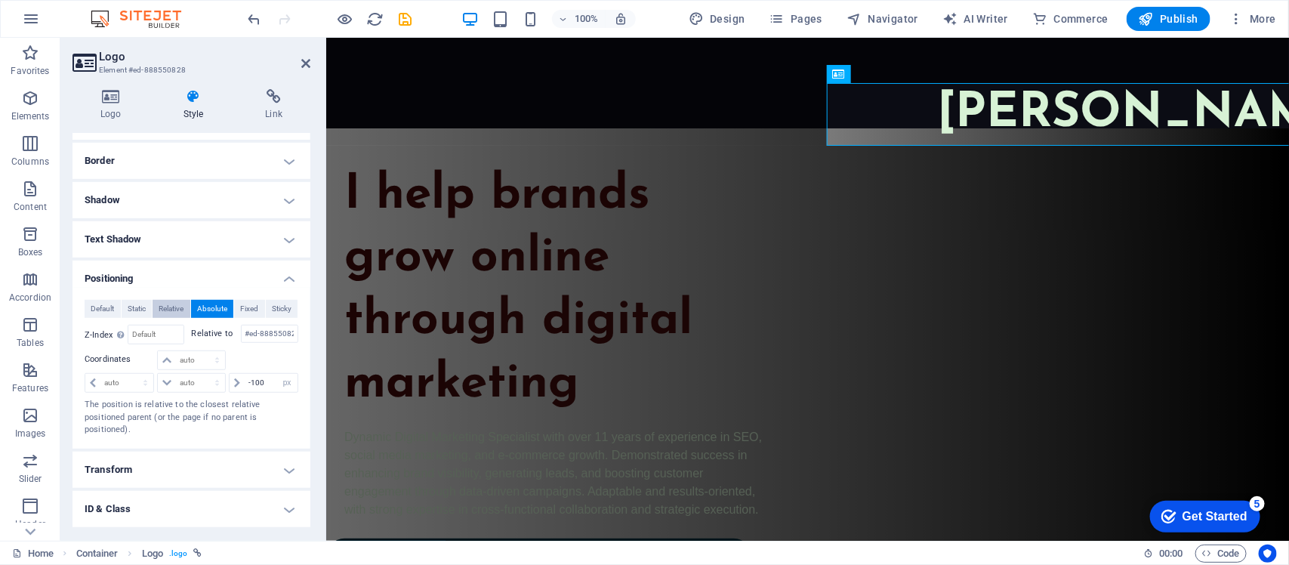
click at [161, 307] on span "Relative" at bounding box center [171, 309] width 25 height 18
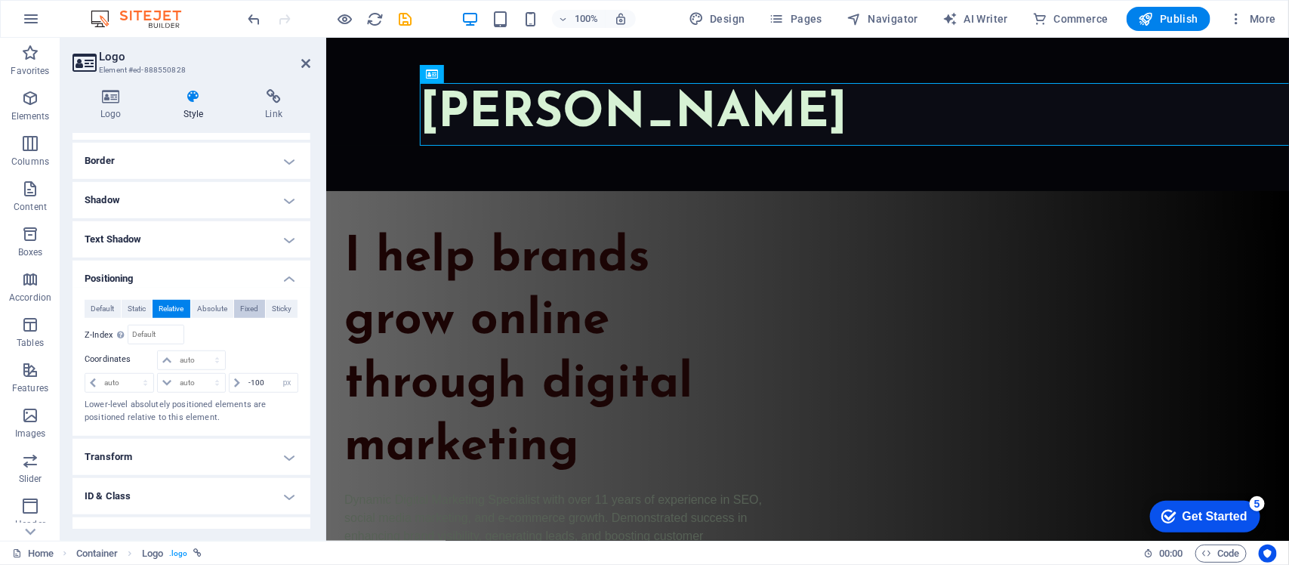
click at [242, 316] on span "Fixed" at bounding box center [249, 309] width 18 height 18
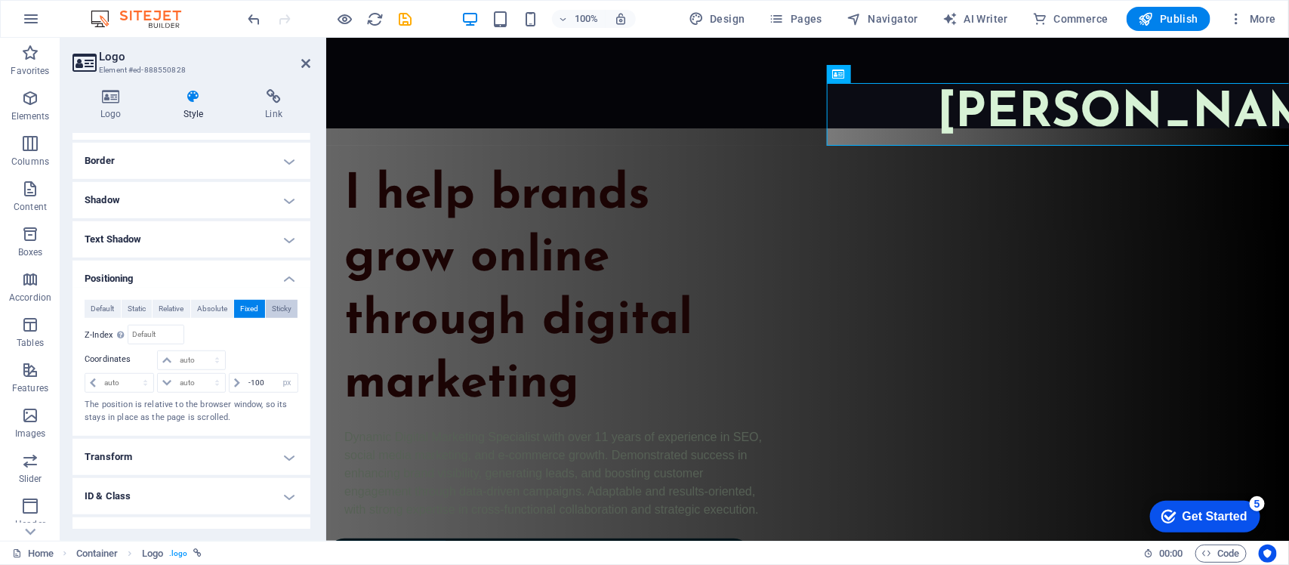
click at [279, 318] on span "Sticky" at bounding box center [282, 309] width 20 height 18
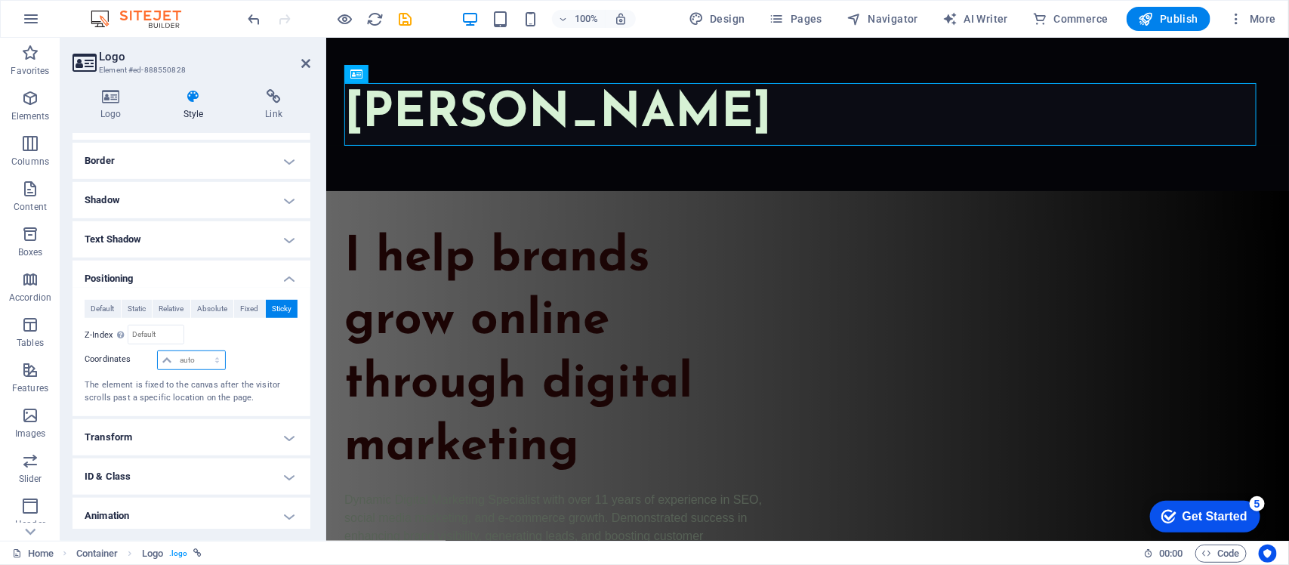
click at [197, 353] on select "auto px rem % em" at bounding box center [191, 360] width 66 height 18
click at [197, 357] on select "auto px rem % em" at bounding box center [191, 360] width 66 height 18
click at [247, 308] on span "Fixed" at bounding box center [249, 309] width 18 height 18
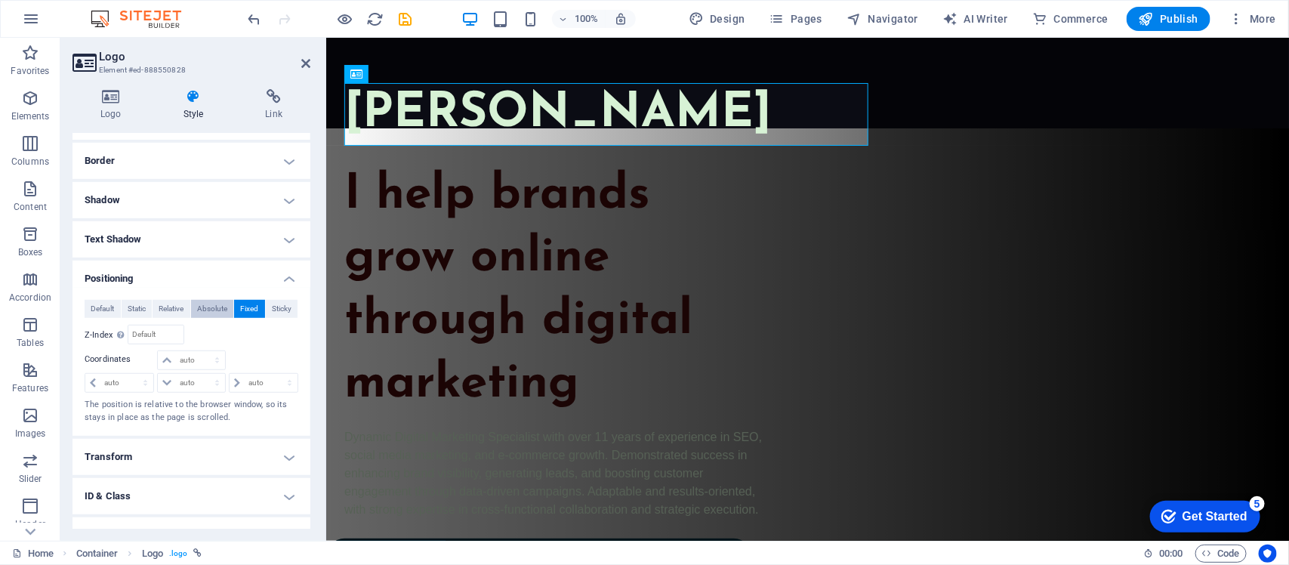
click at [220, 311] on span "Absolute" at bounding box center [212, 309] width 30 height 18
click at [171, 306] on span "Relative" at bounding box center [171, 309] width 25 height 18
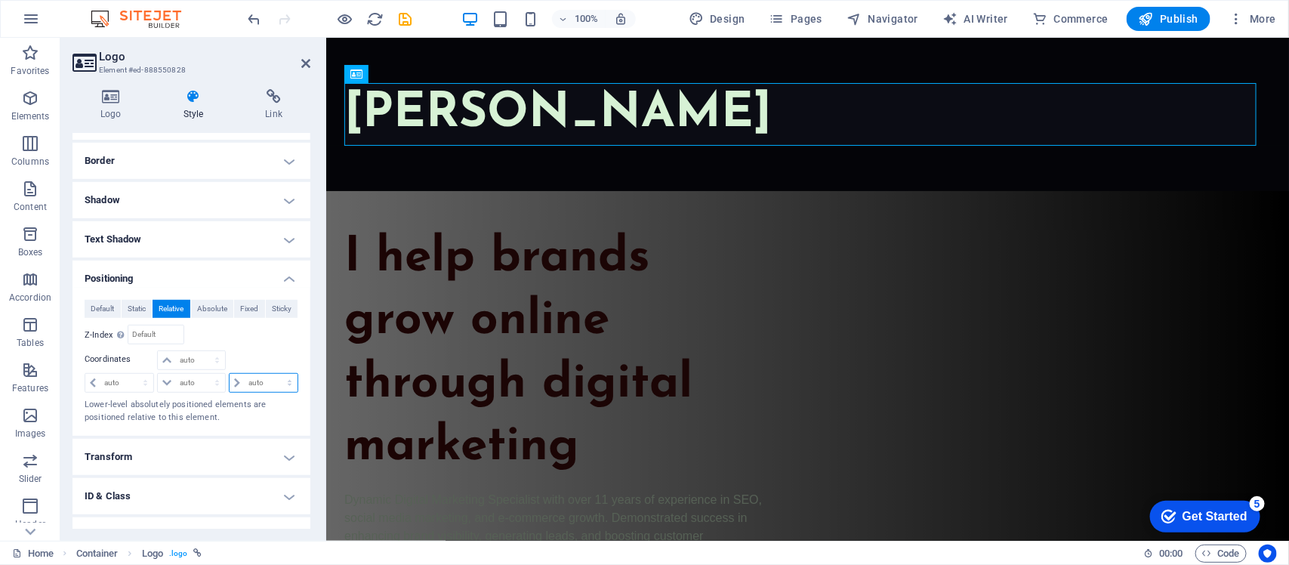
click at [254, 383] on select "auto px rem % em" at bounding box center [264, 383] width 68 height 18
select select "px"
click at [273, 375] on select "auto px rem % em" at bounding box center [264, 383] width 68 height 18
type input "120"
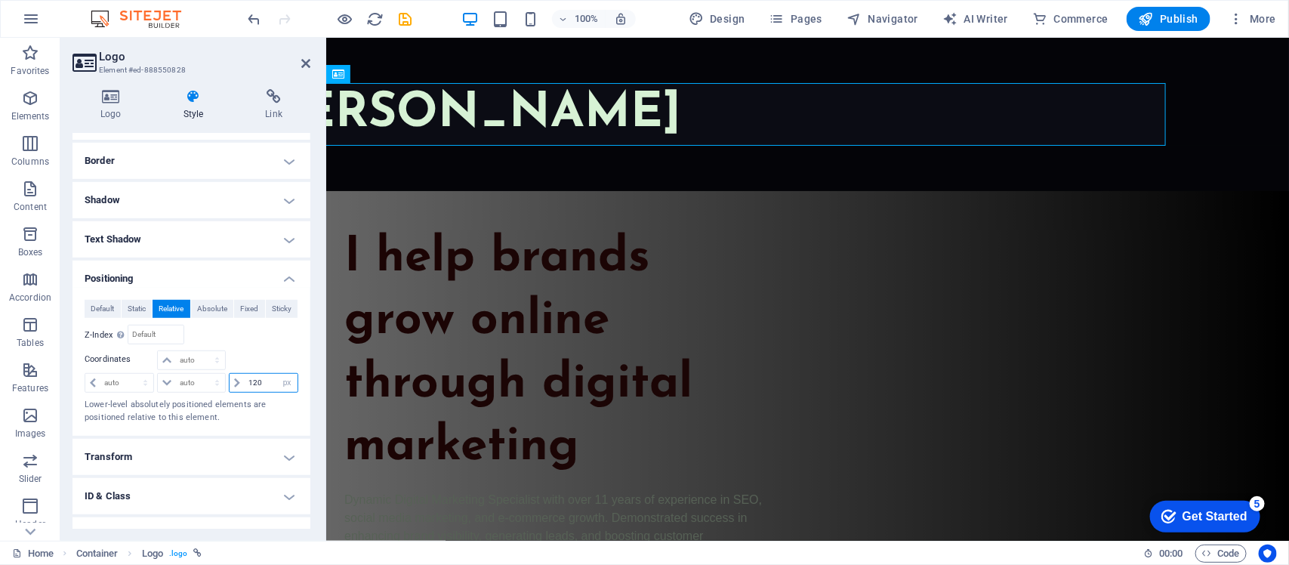
click at [257, 384] on input "120" at bounding box center [271, 383] width 53 height 18
type input "-120"
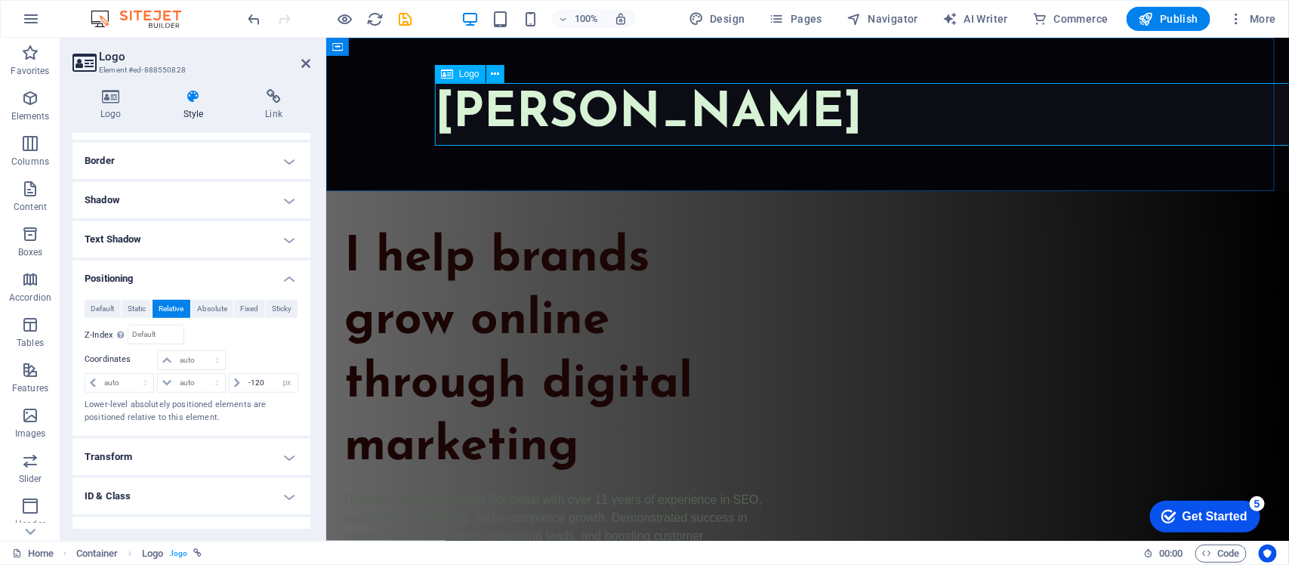
click at [952, 117] on div "[PERSON_NAME]" at bounding box center [897, 113] width 927 height 63
click at [613, 122] on div "[PERSON_NAME]" at bounding box center [897, 113] width 927 height 63
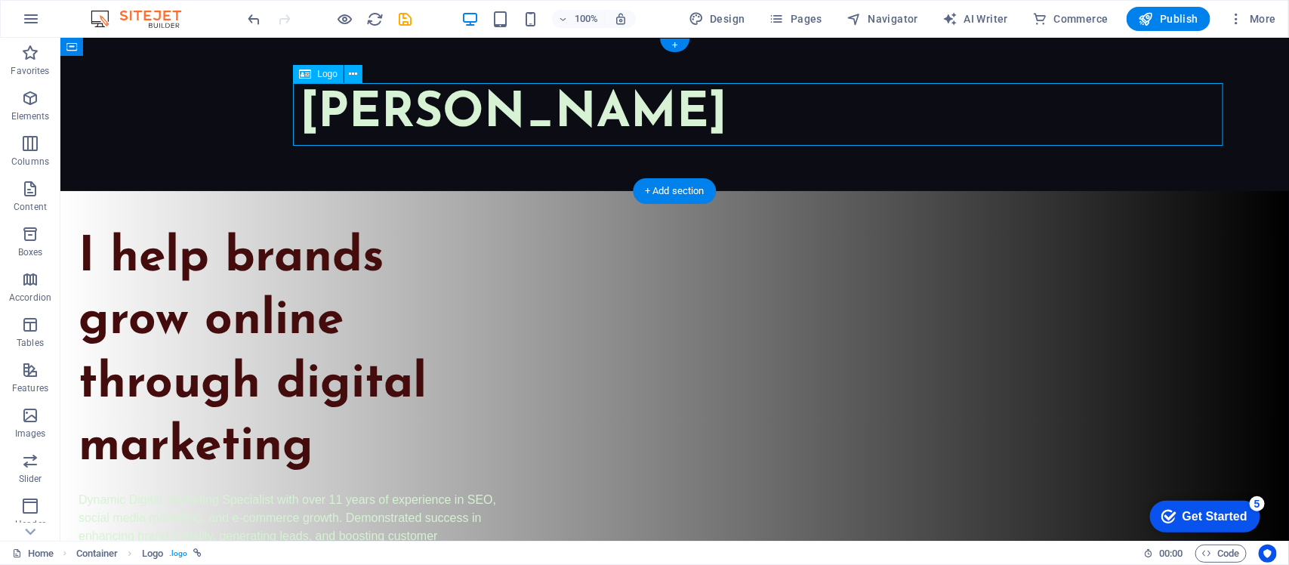
drag, startPoint x: 989, startPoint y: 114, endPoint x: 1050, endPoint y: 113, distance: 61.2
click at [1031, 113] on div "[PERSON_NAME]" at bounding box center [765, 113] width 931 height 63
click at [659, 111] on div "[PERSON_NAME]" at bounding box center [765, 113] width 931 height 63
click at [653, 109] on div "[PERSON_NAME]" at bounding box center [765, 113] width 931 height 63
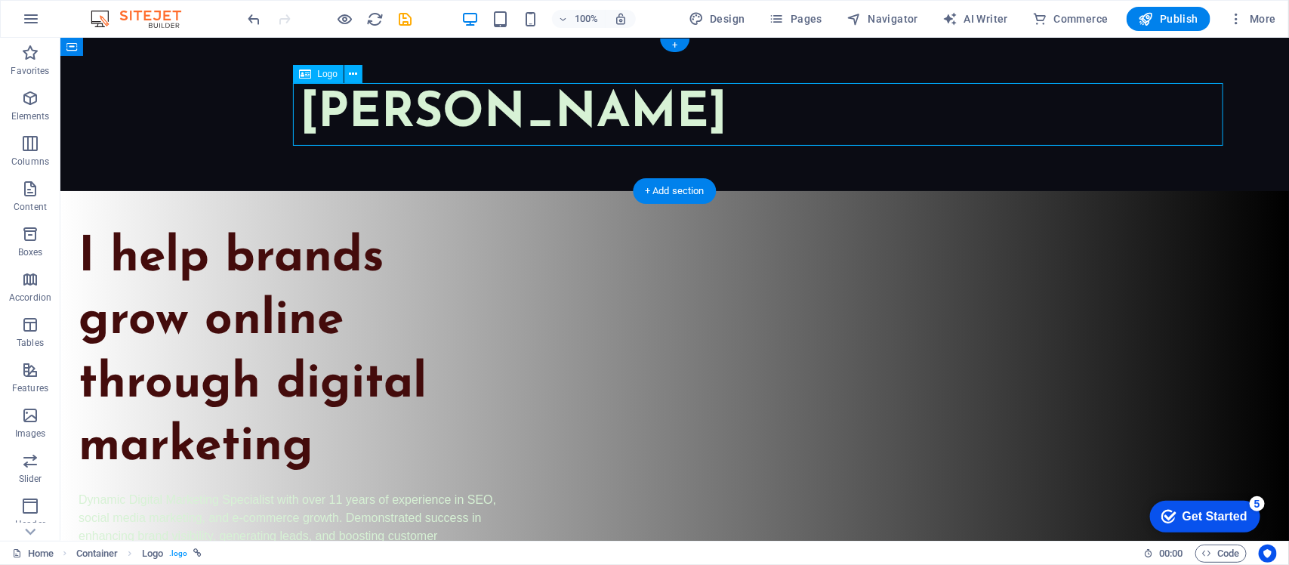
select select "px"
click at [381, 122] on div "[PERSON_NAME]" at bounding box center [765, 113] width 931 height 63
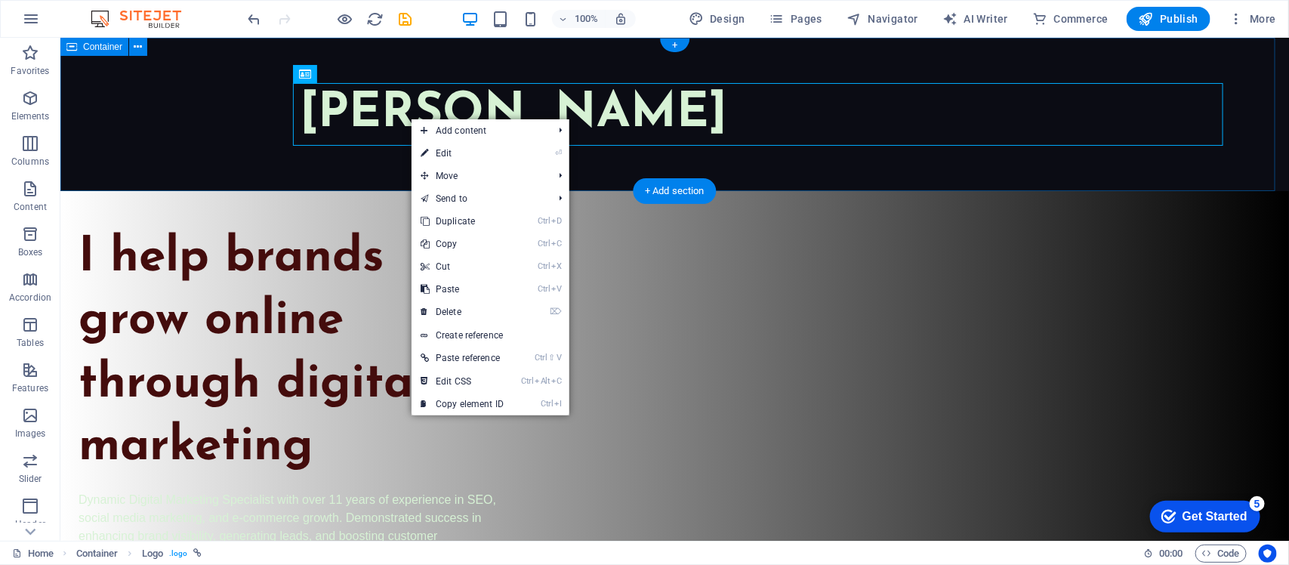
click at [189, 133] on div "[PERSON_NAME]" at bounding box center [674, 113] width 1229 height 153
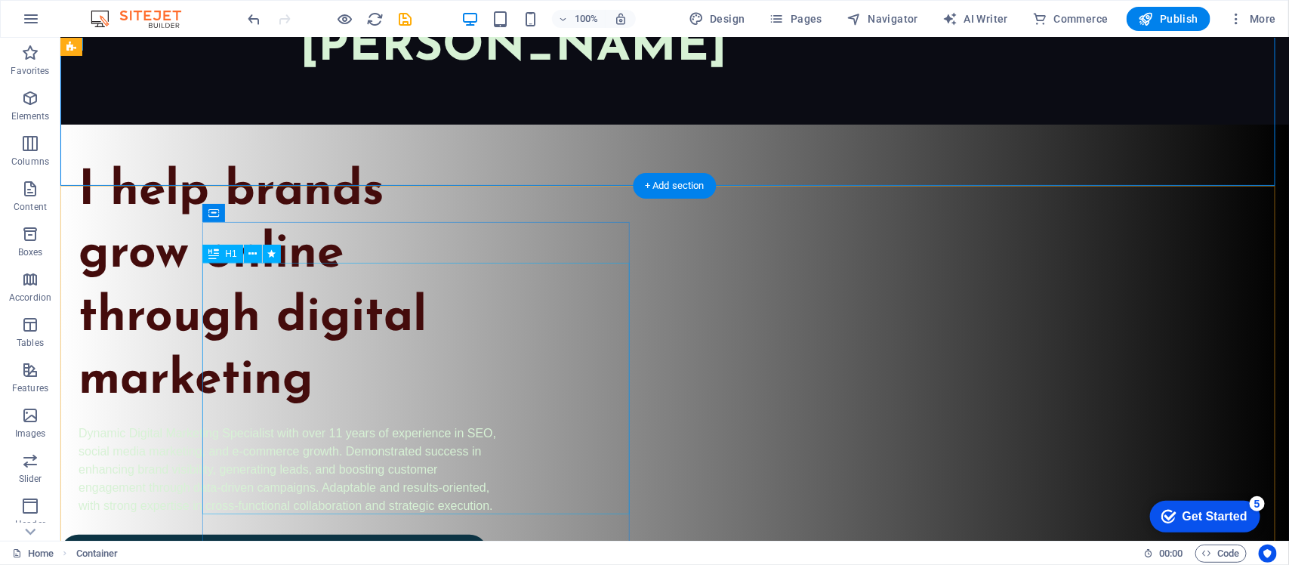
scroll to position [0, 0]
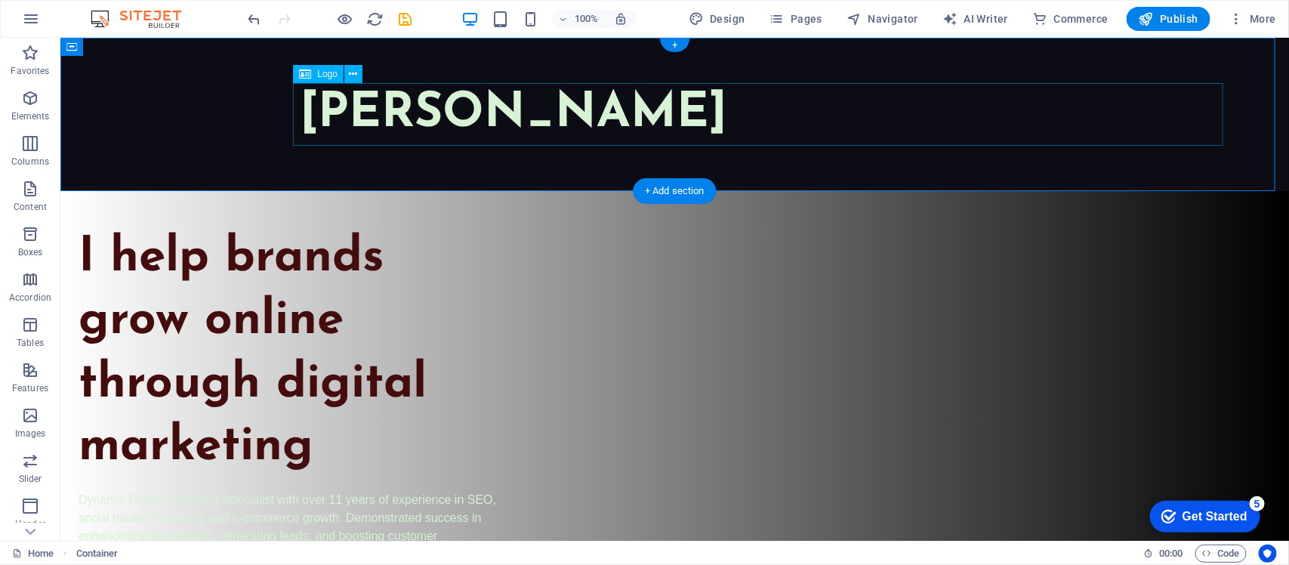
click at [372, 124] on div "[PERSON_NAME]" at bounding box center [765, 113] width 931 height 63
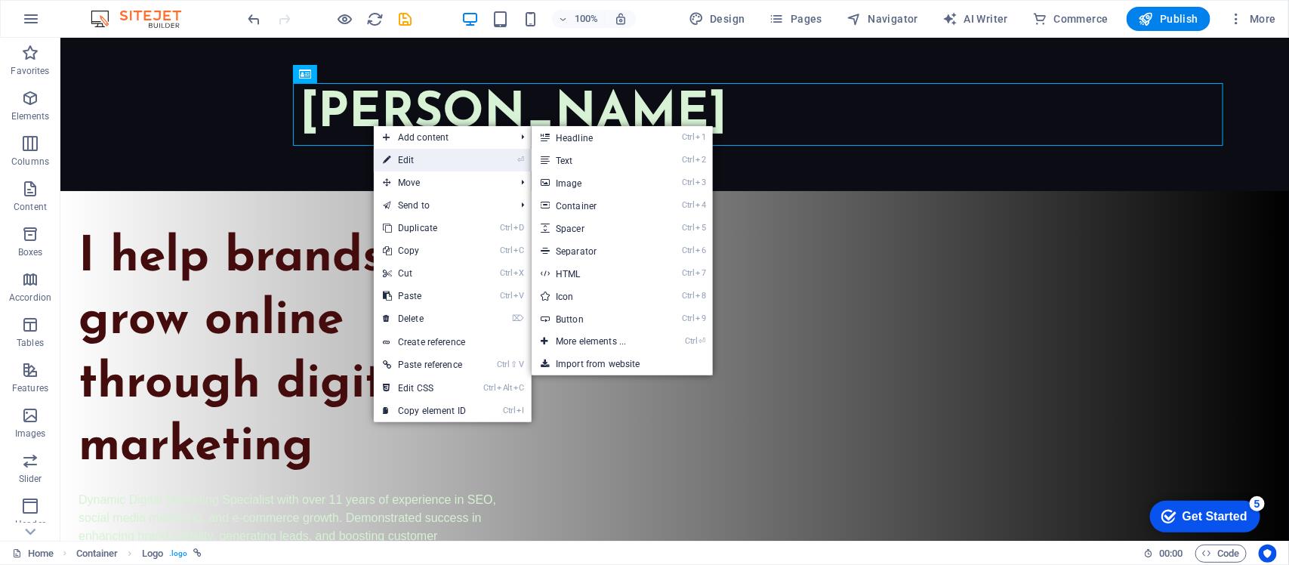
click at [408, 156] on link "⏎ Edit" at bounding box center [424, 160] width 101 height 23
select select "px"
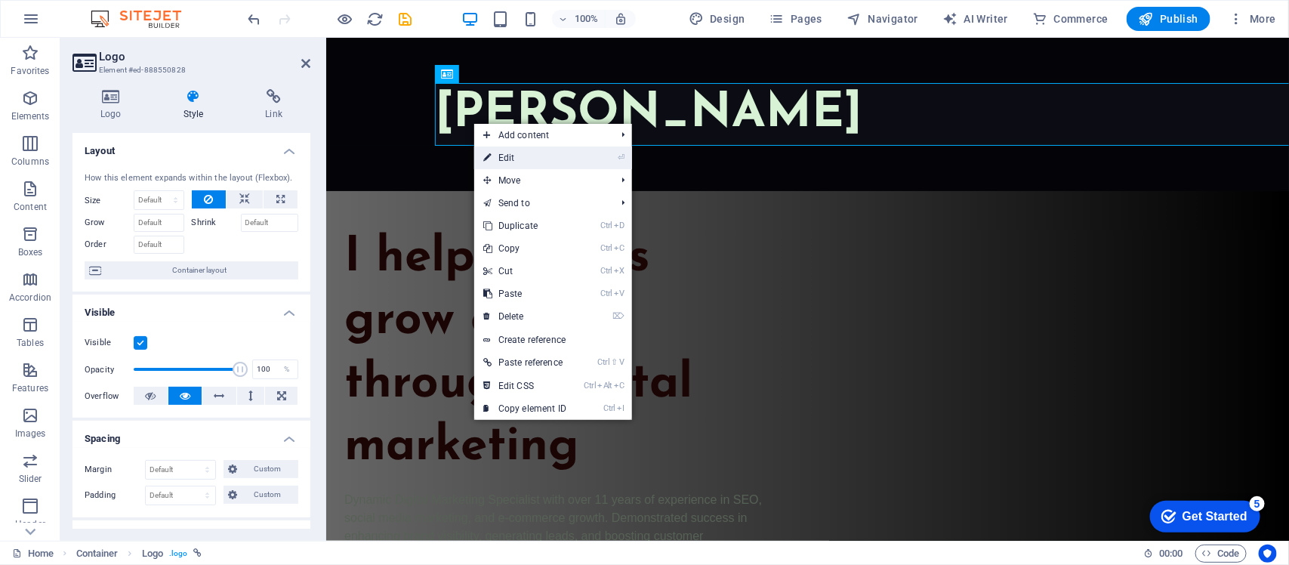
click at [529, 165] on link "⏎ Edit" at bounding box center [524, 158] width 101 height 23
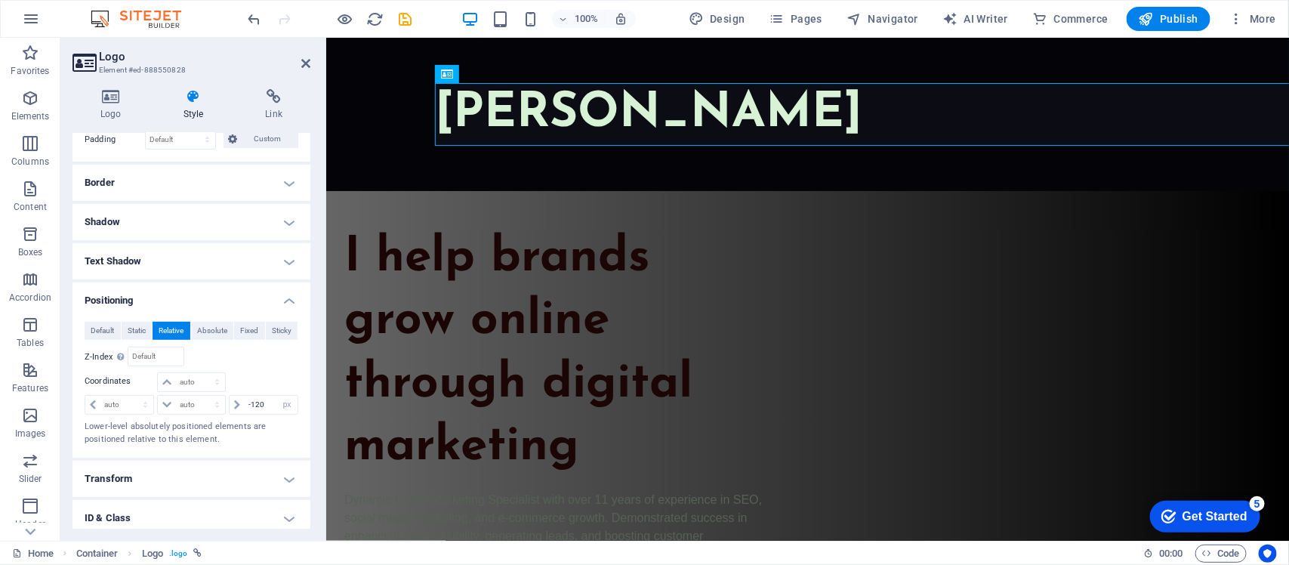
scroll to position [443, 0]
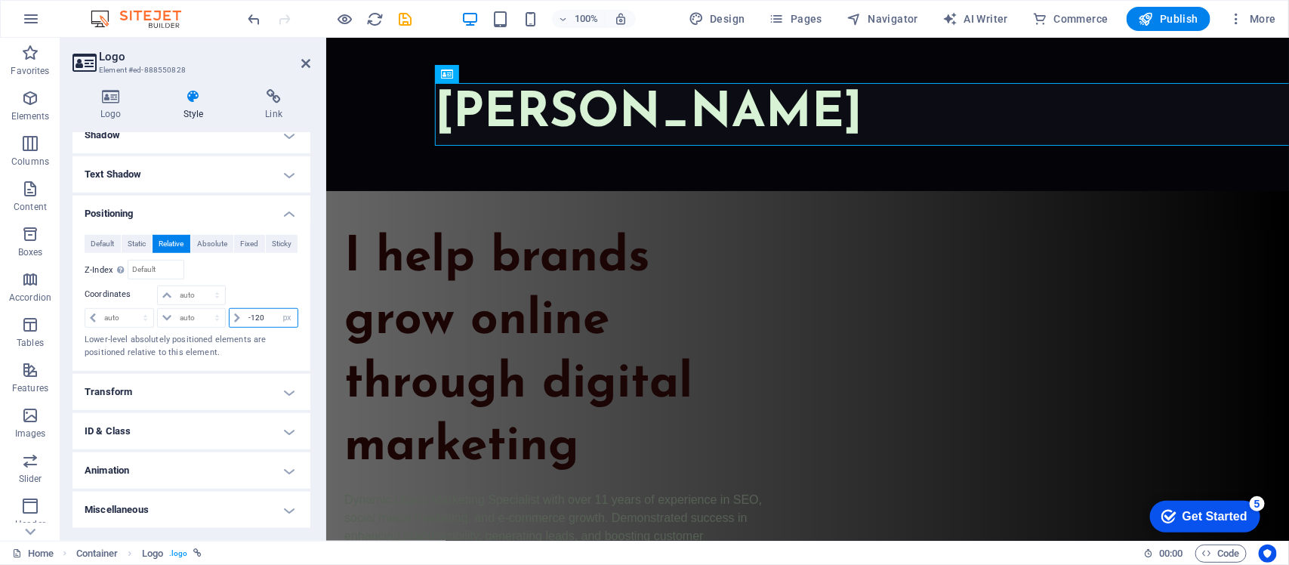
click at [258, 317] on input "-120" at bounding box center [271, 318] width 53 height 18
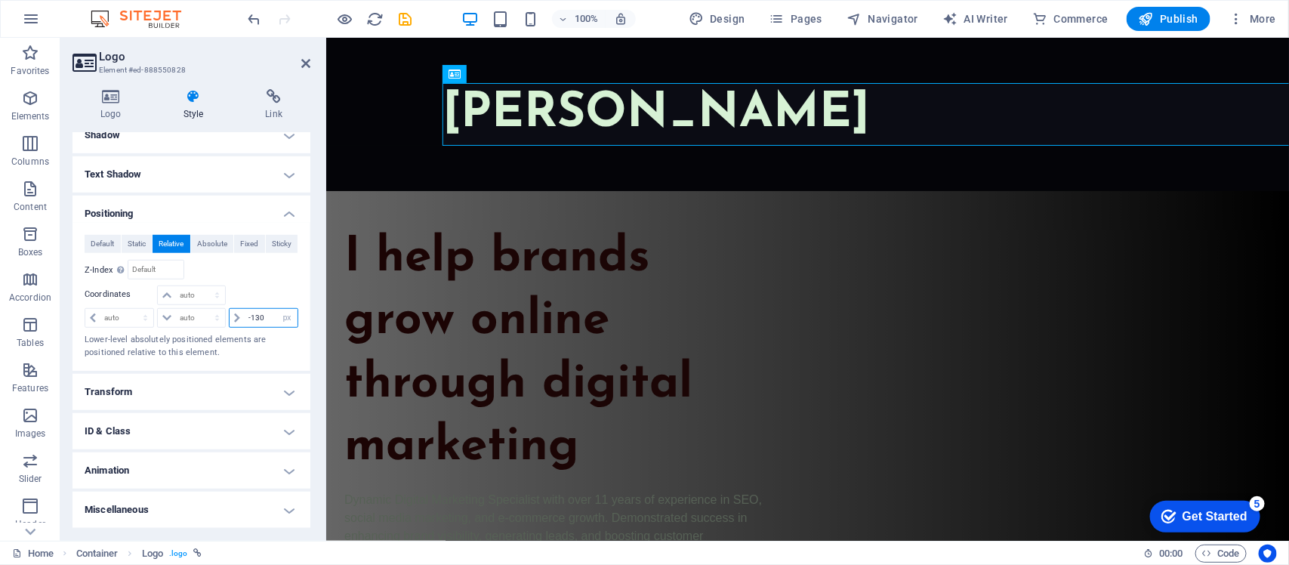
click at [258, 319] on input "-130" at bounding box center [271, 318] width 53 height 18
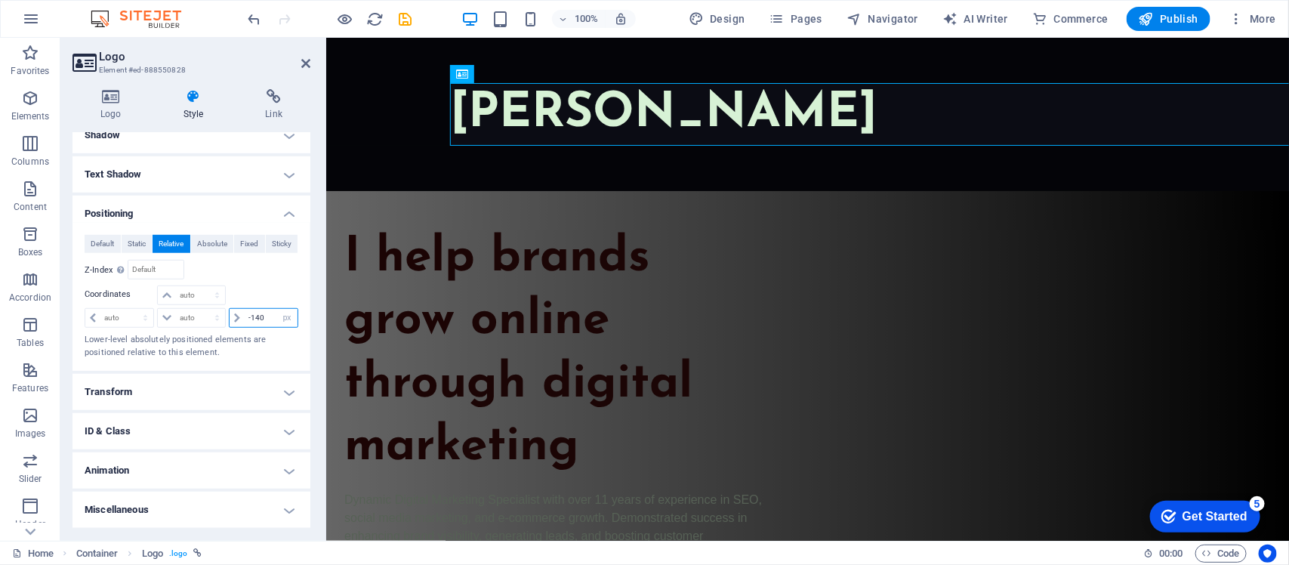
click at [255, 319] on input "-140" at bounding box center [271, 318] width 53 height 18
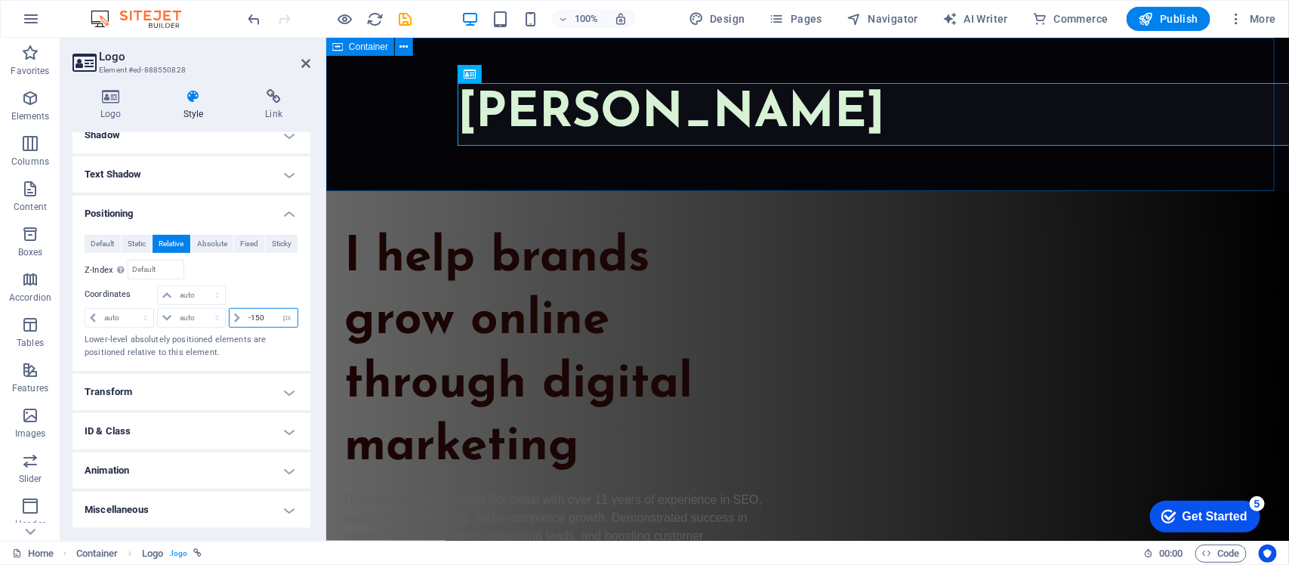
type input "-150"
click at [412, 117] on div "[PERSON_NAME]" at bounding box center [807, 113] width 963 height 153
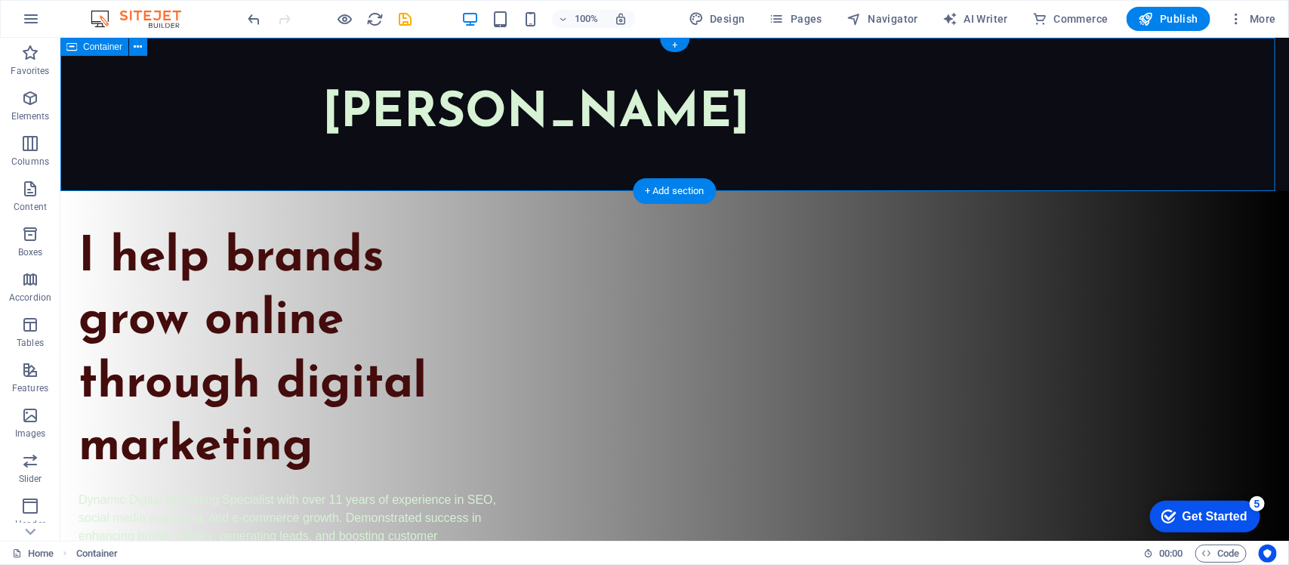
click at [257, 131] on div "[PERSON_NAME]" at bounding box center [674, 113] width 1229 height 153
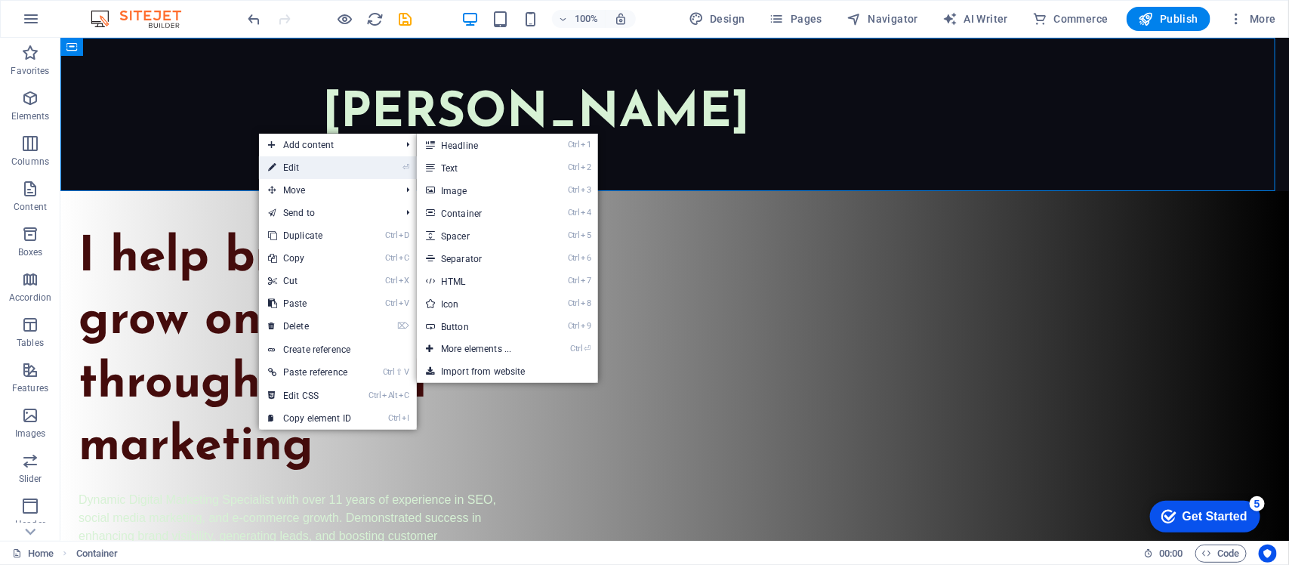
click at [289, 168] on link "⏎ Edit" at bounding box center [309, 167] width 101 height 23
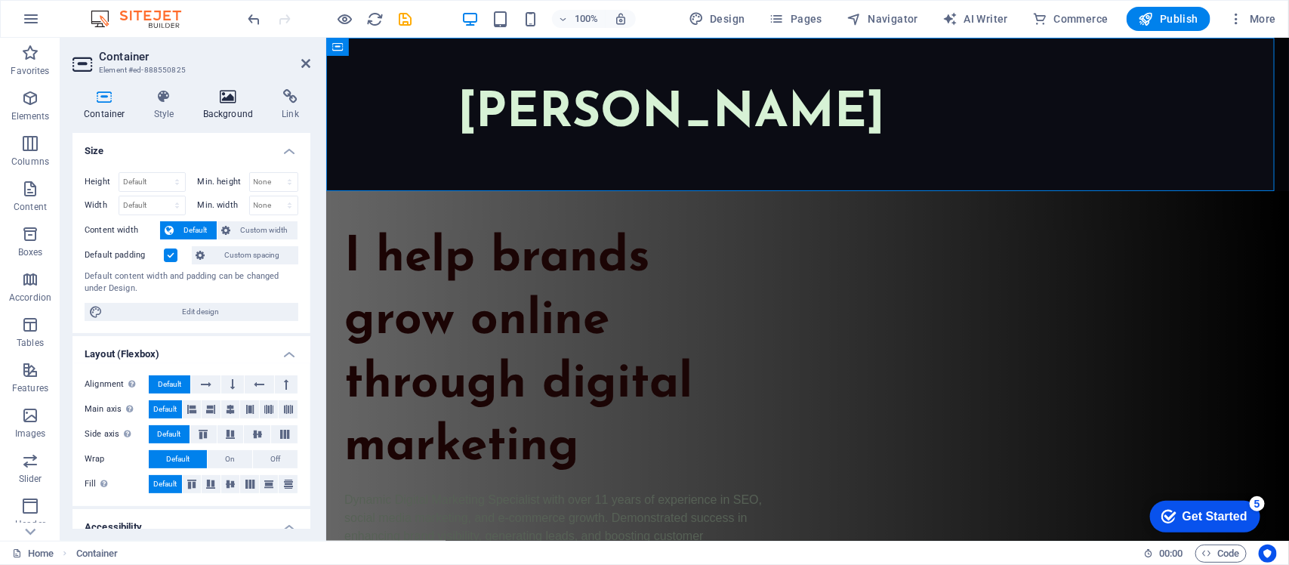
click at [228, 102] on icon at bounding box center [228, 96] width 73 height 15
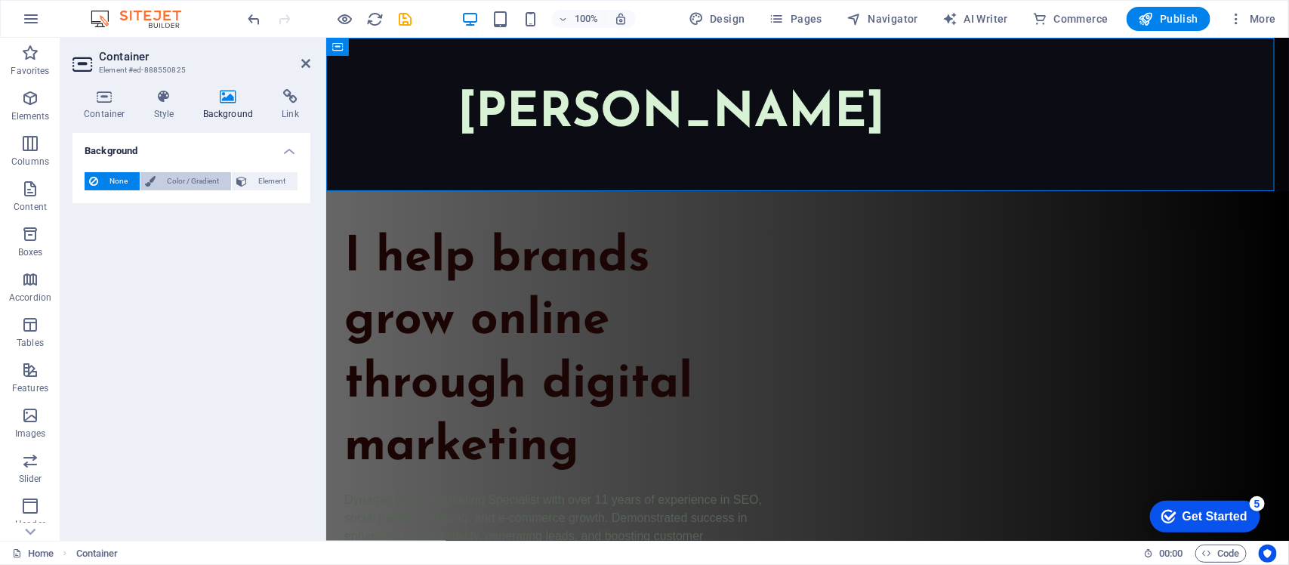
click at [193, 174] on span "Color / Gradient" at bounding box center [193, 181] width 66 height 18
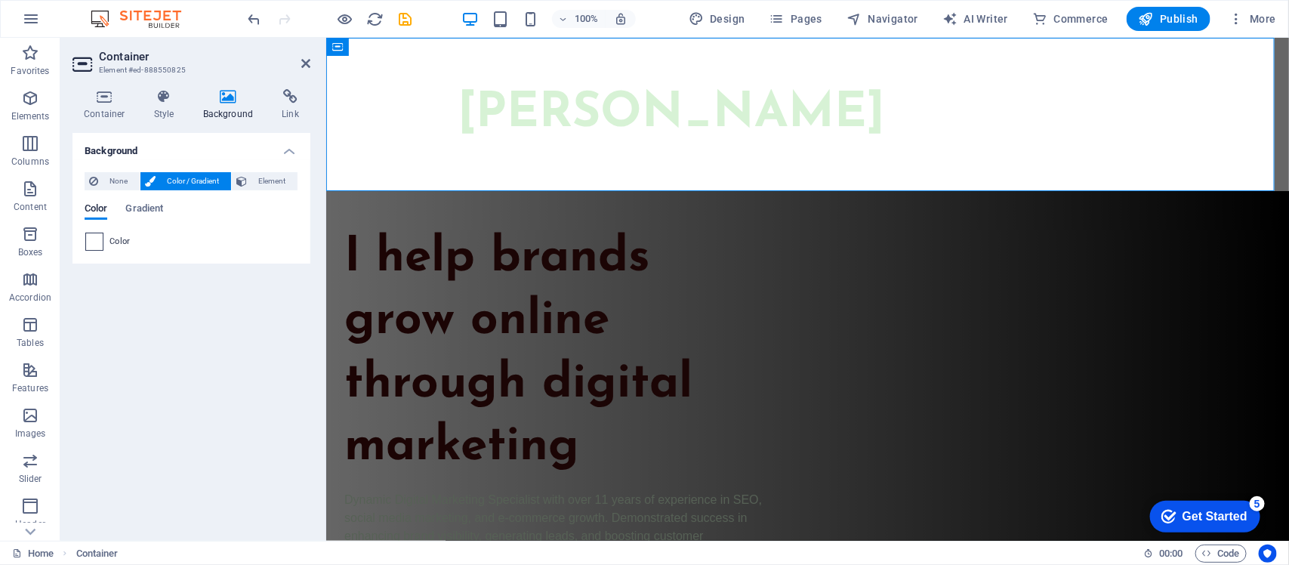
click at [94, 246] on span at bounding box center [94, 241] width 17 height 17
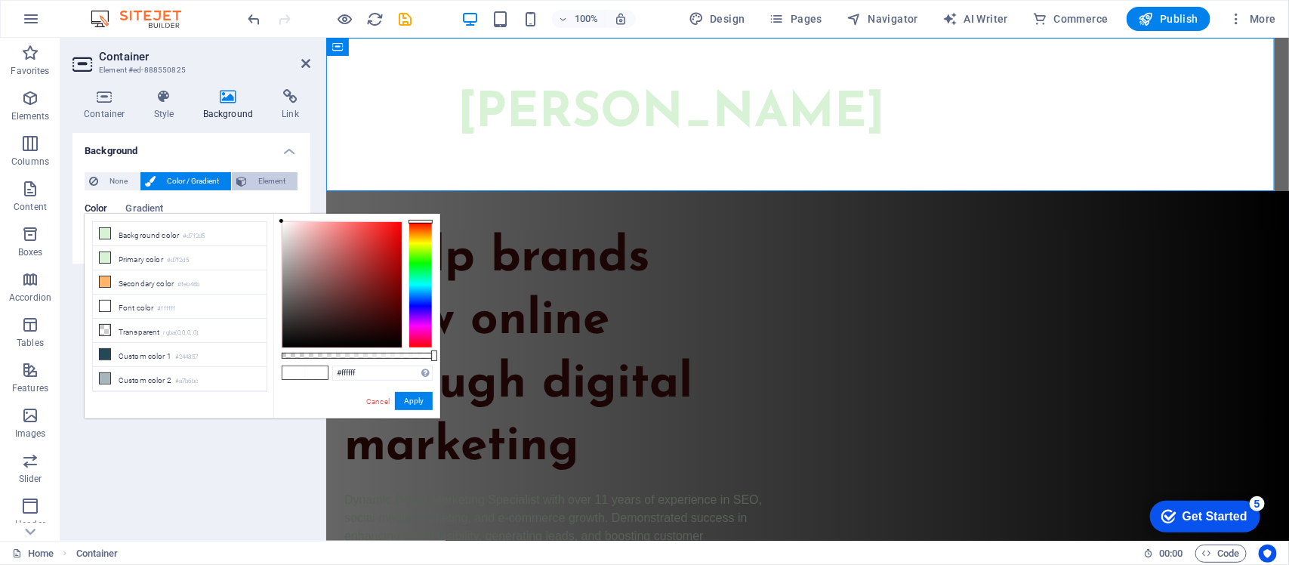
click at [250, 182] on button "Element" at bounding box center [265, 181] width 66 height 18
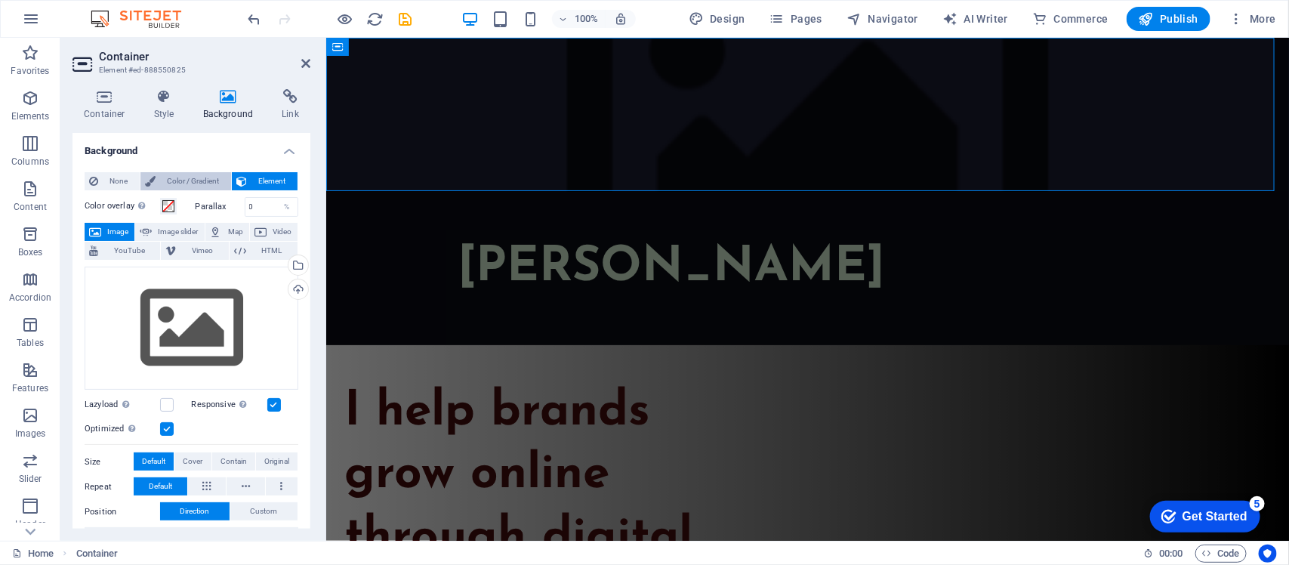
click at [202, 178] on span "Color / Gradient" at bounding box center [193, 181] width 66 height 18
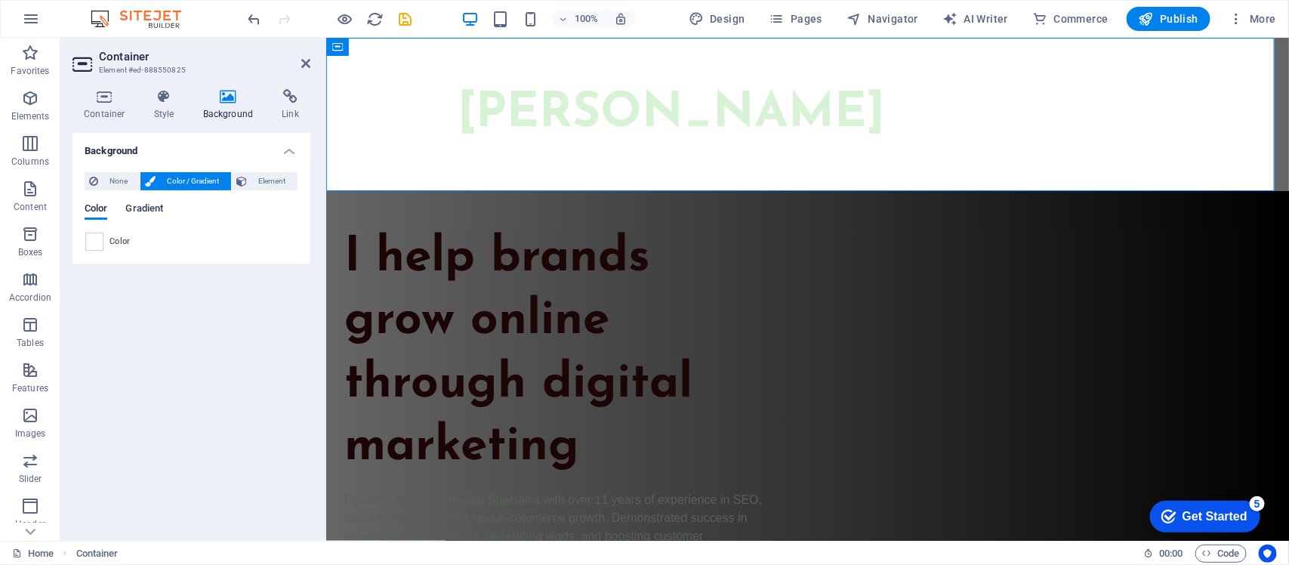
click at [147, 210] on span "Gradient" at bounding box center [144, 209] width 38 height 21
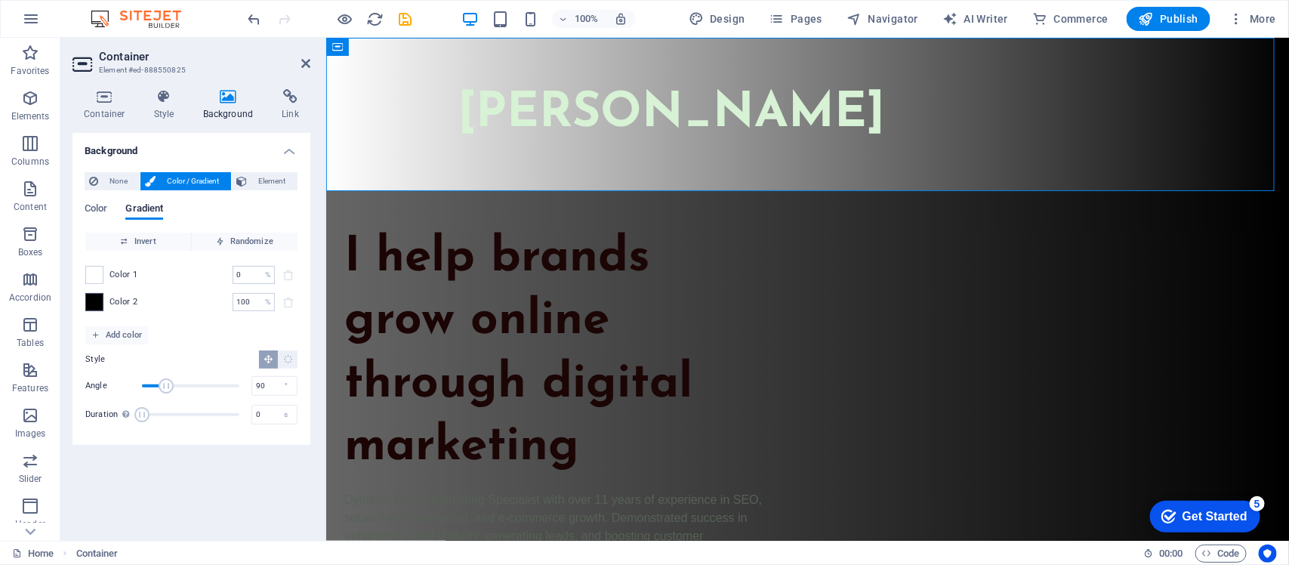
click at [100, 302] on span at bounding box center [94, 302] width 17 height 17
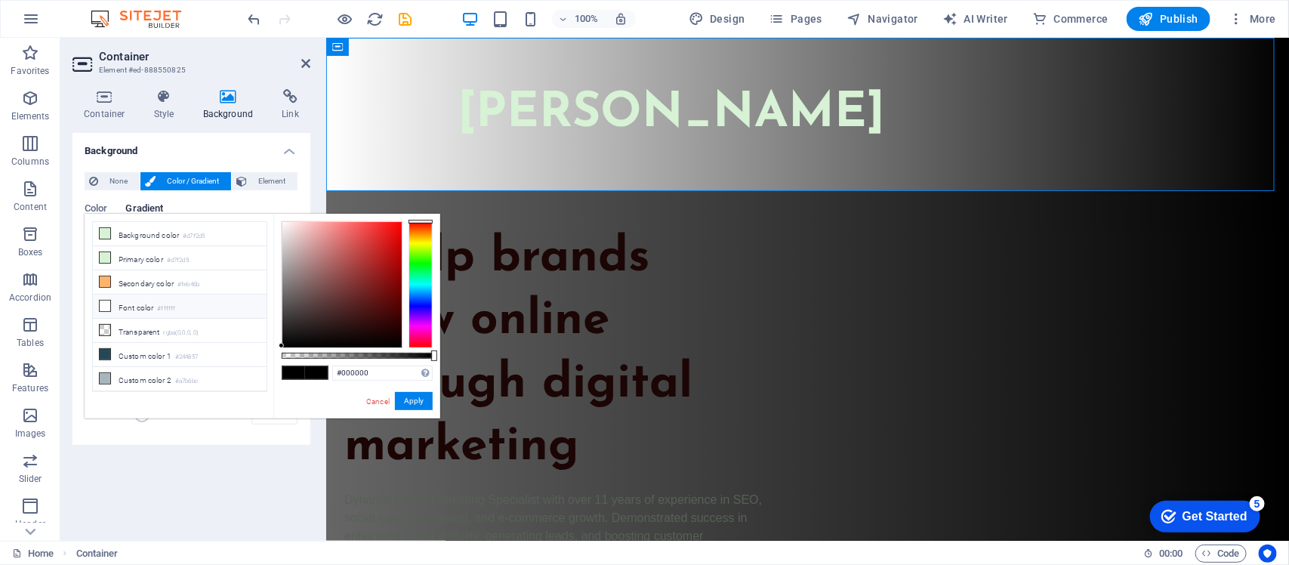
click at [421, 268] on div at bounding box center [421, 284] width 24 height 127
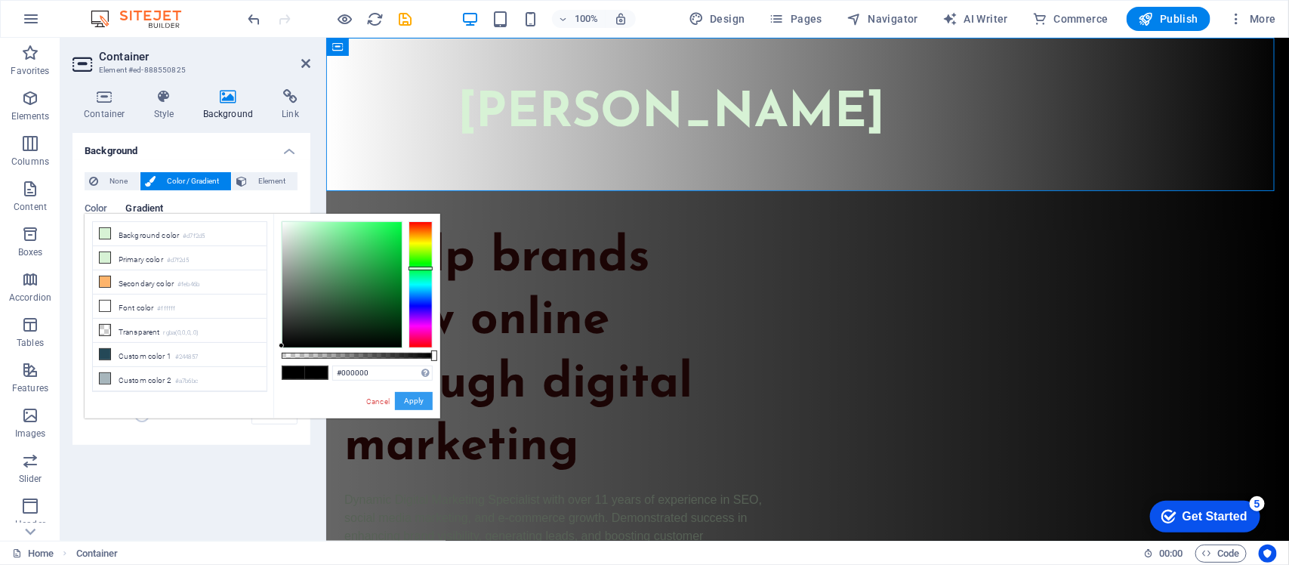
click at [420, 406] on button "Apply" at bounding box center [414, 401] width 38 height 18
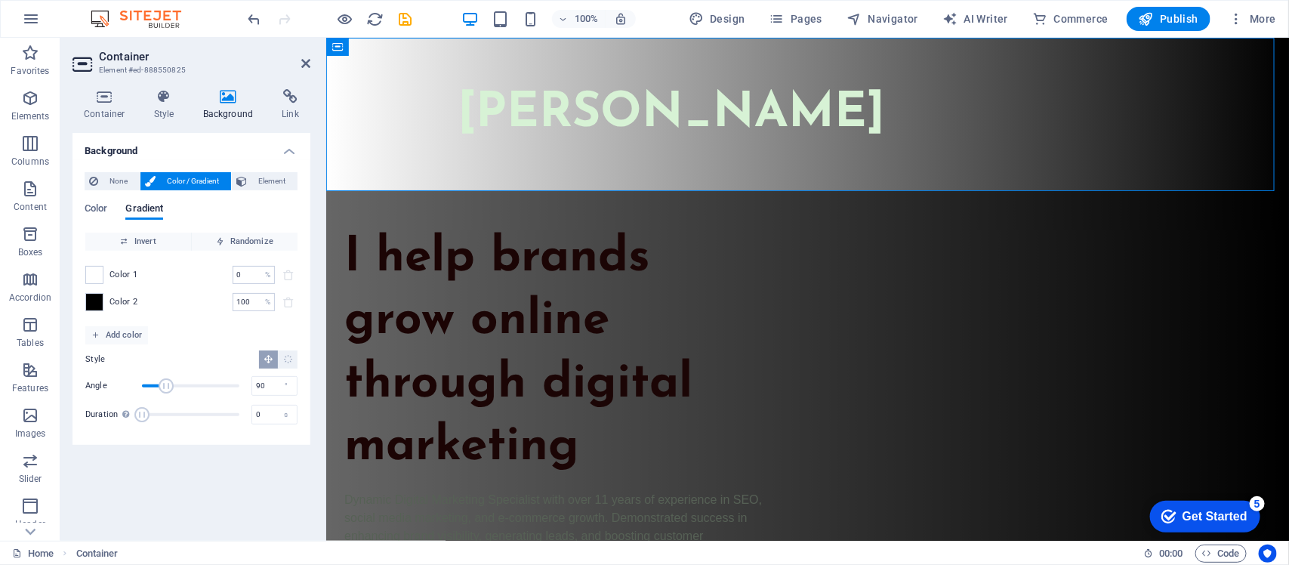
click at [172, 452] on div "Background None Color / Gradient Element Stretch background to full-width Color…" at bounding box center [192, 331] width 238 height 396
click at [125, 329] on span "Add color" at bounding box center [116, 335] width 51 height 18
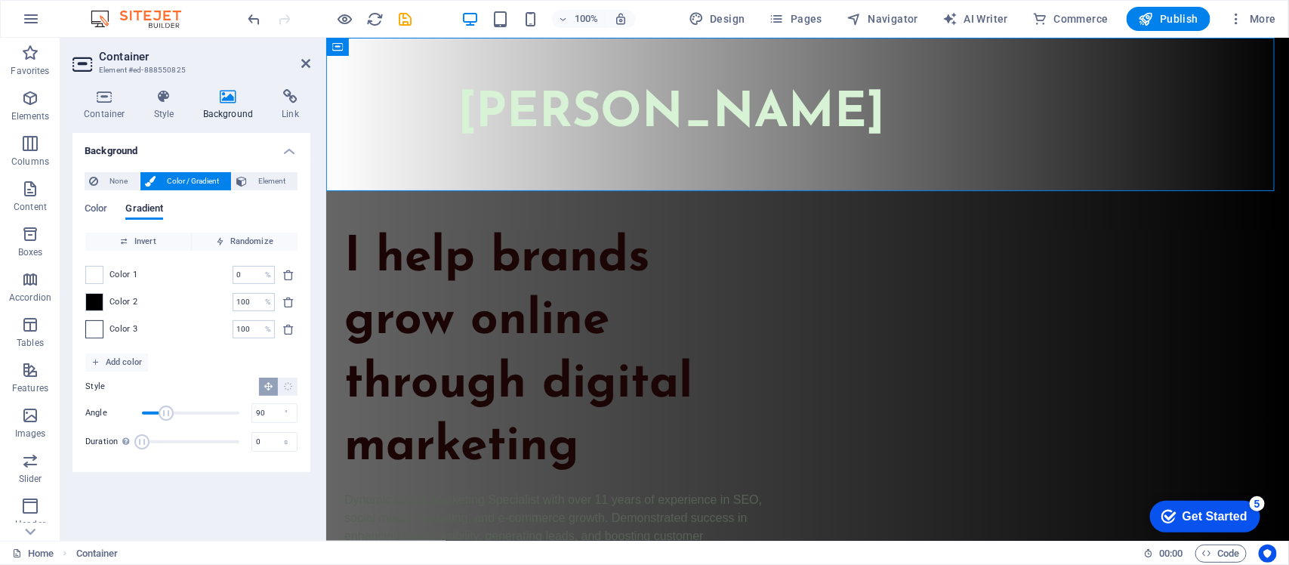
click at [95, 330] on span at bounding box center [94, 329] width 17 height 17
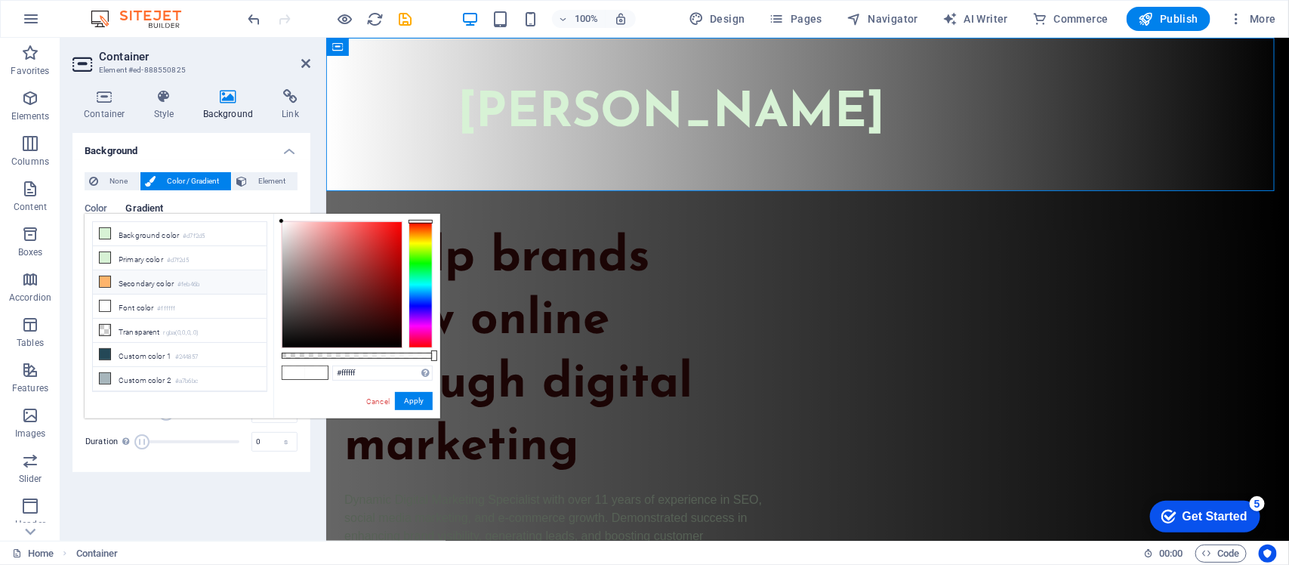
click at [167, 291] on li "Secondary color #feb46b" at bounding box center [180, 282] width 174 height 24
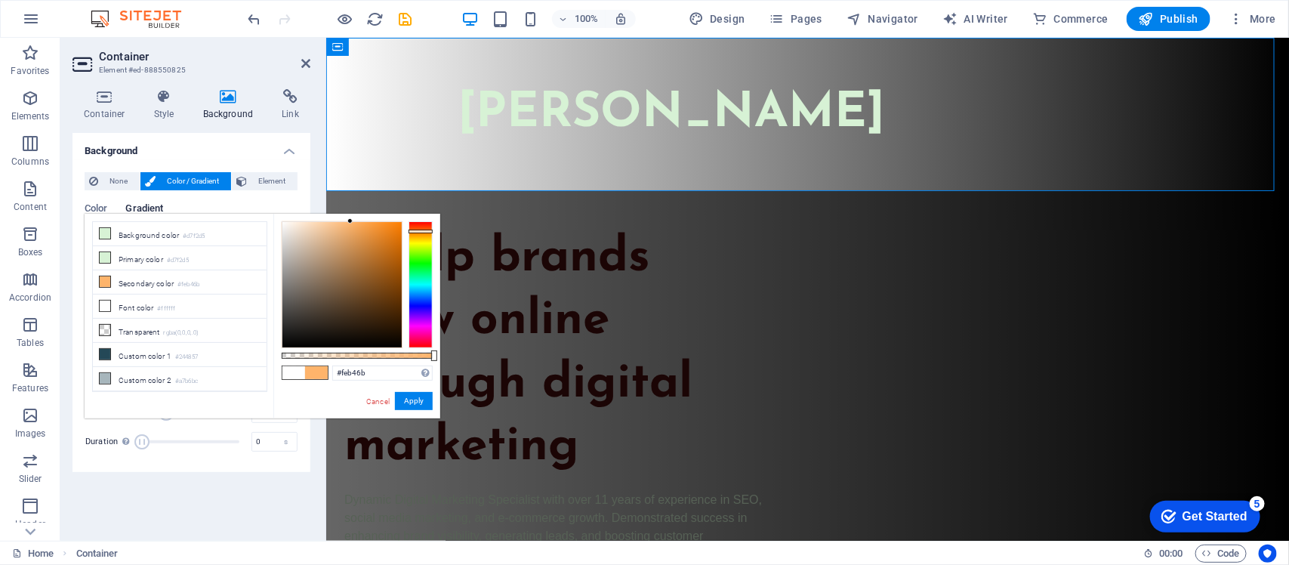
click at [208, 452] on div "Background None Color / Gradient Element Stretch background to full-width Color…" at bounding box center [192, 331] width 238 height 396
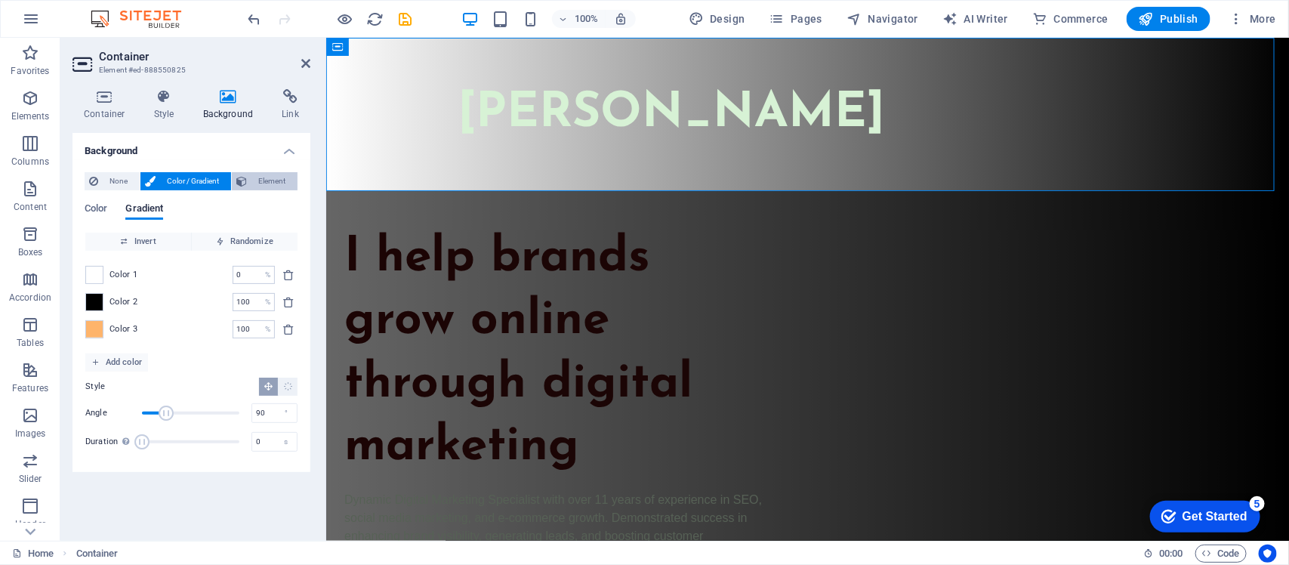
click at [270, 180] on span "Element" at bounding box center [273, 181] width 42 height 18
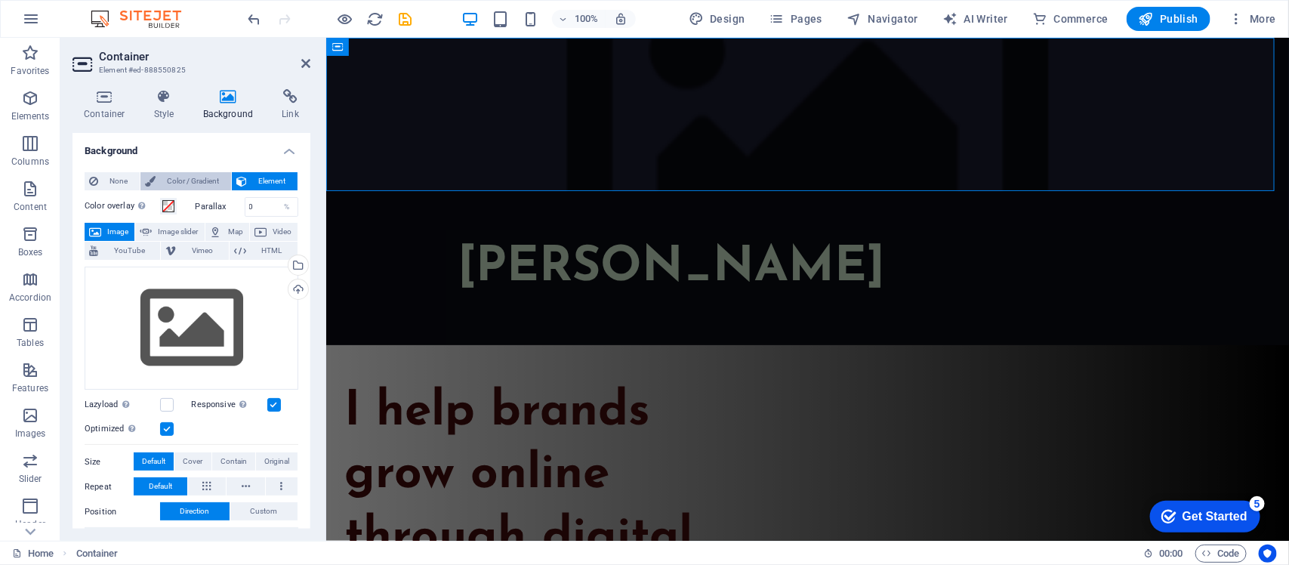
click at [193, 176] on span "Color / Gradient" at bounding box center [193, 181] width 66 height 18
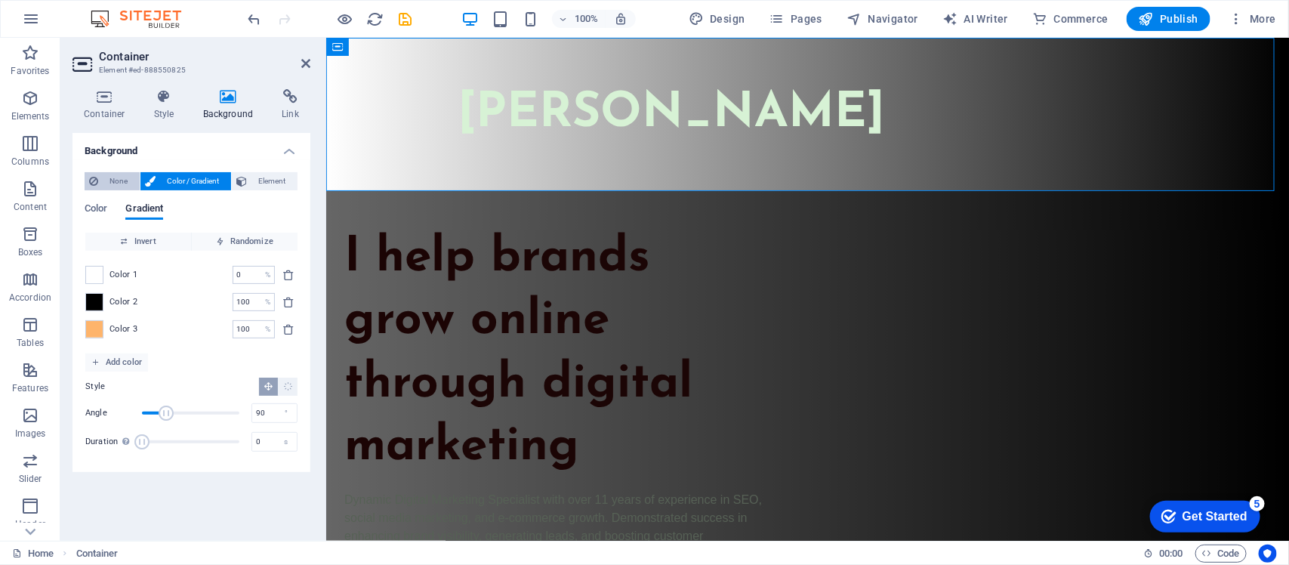
click at [125, 182] on span "None" at bounding box center [119, 181] width 32 height 18
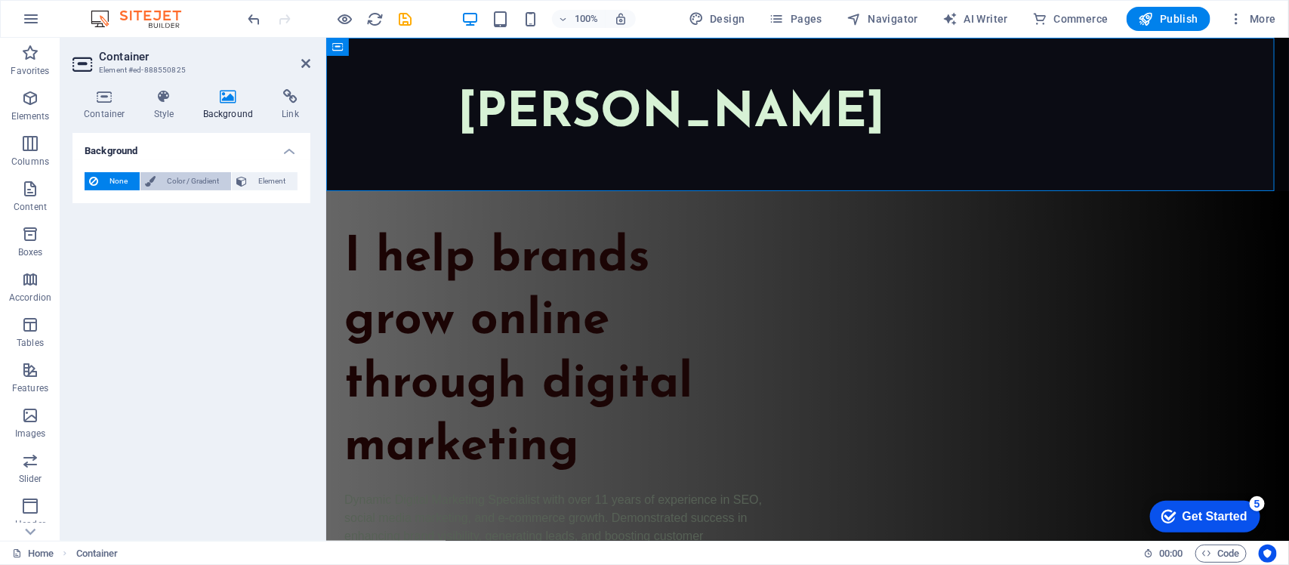
click at [174, 182] on span "Color / Gradient" at bounding box center [193, 181] width 66 height 18
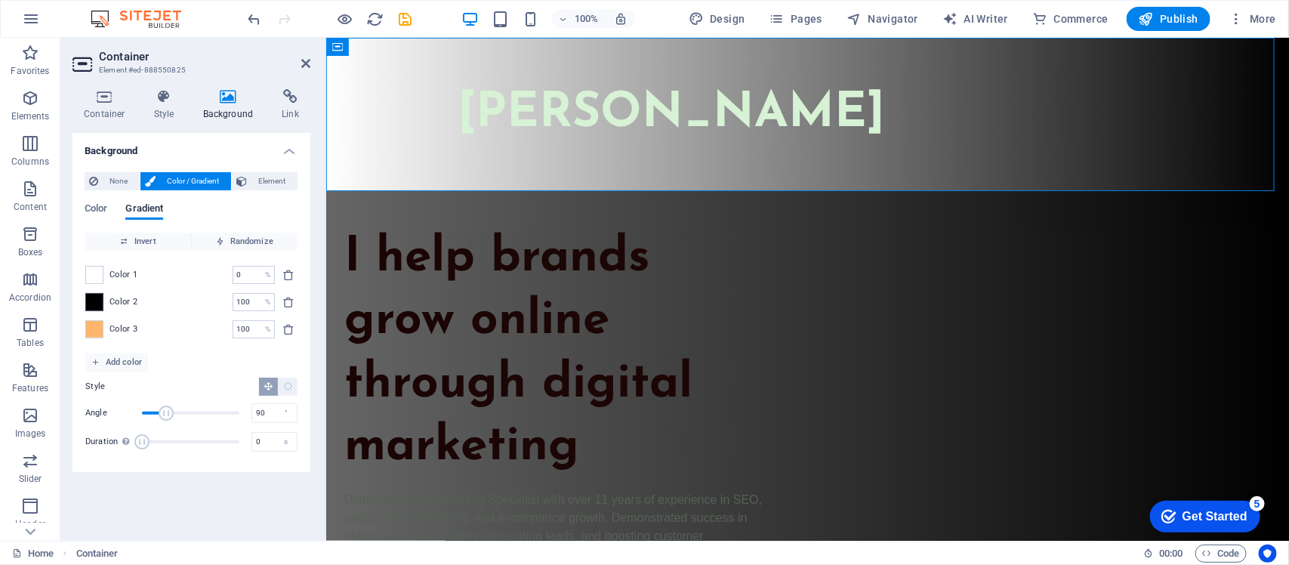
click at [92, 301] on span at bounding box center [94, 302] width 17 height 17
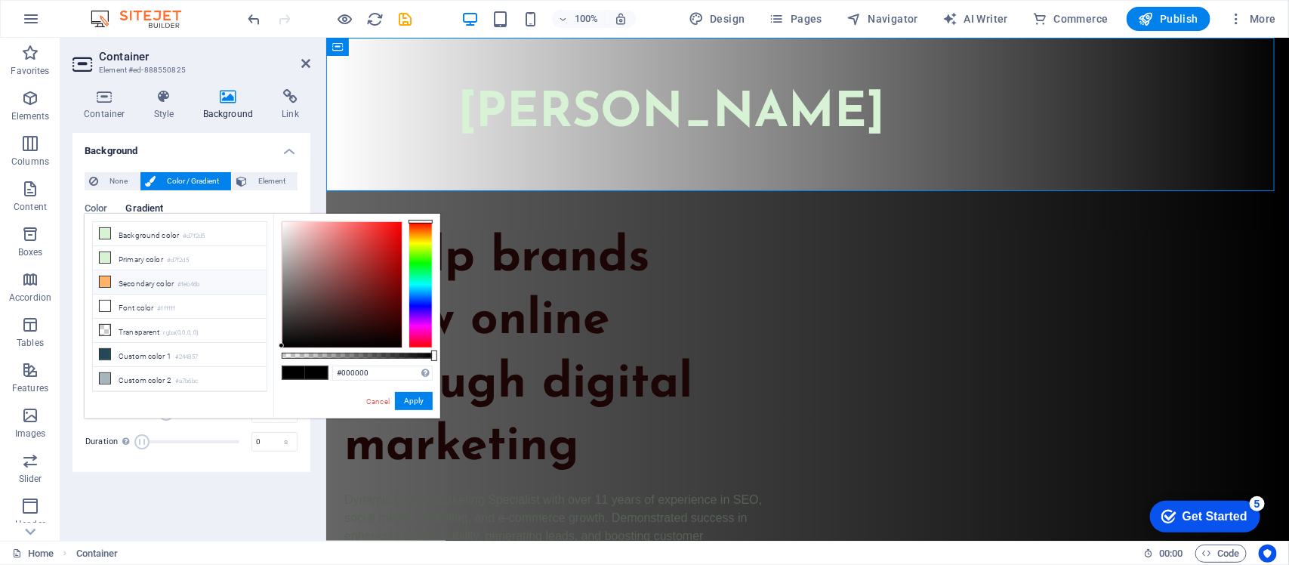
scroll to position [55, 0]
click at [106, 304] on icon at bounding box center [105, 306] width 11 height 11
type input "#244857"
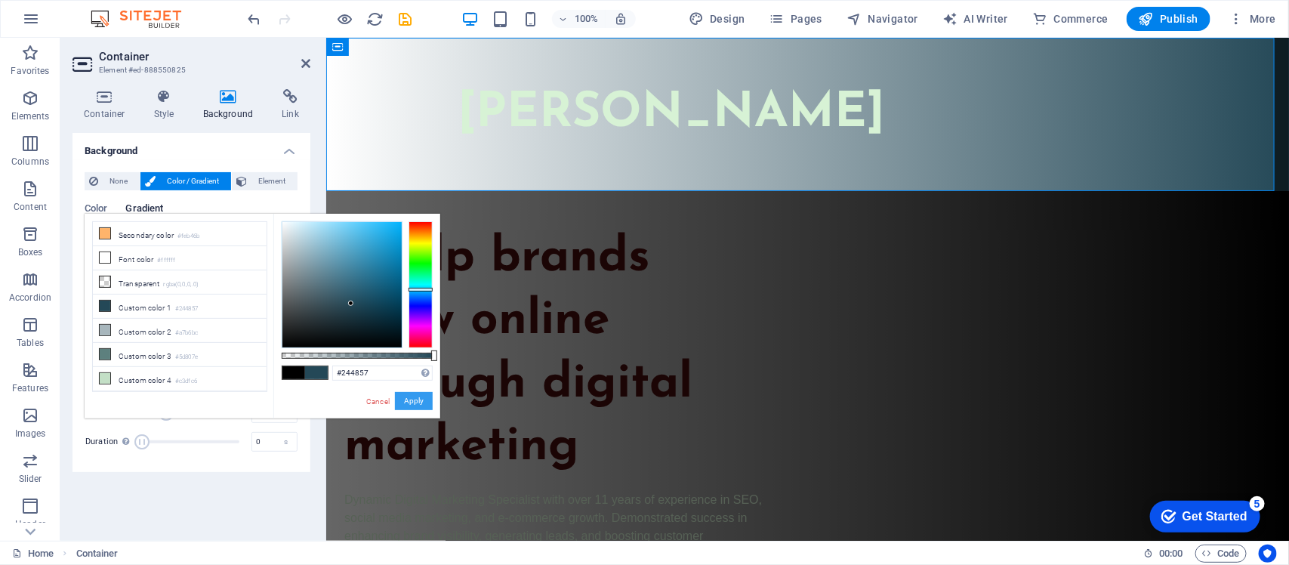
click at [427, 399] on button "Apply" at bounding box center [414, 401] width 38 height 18
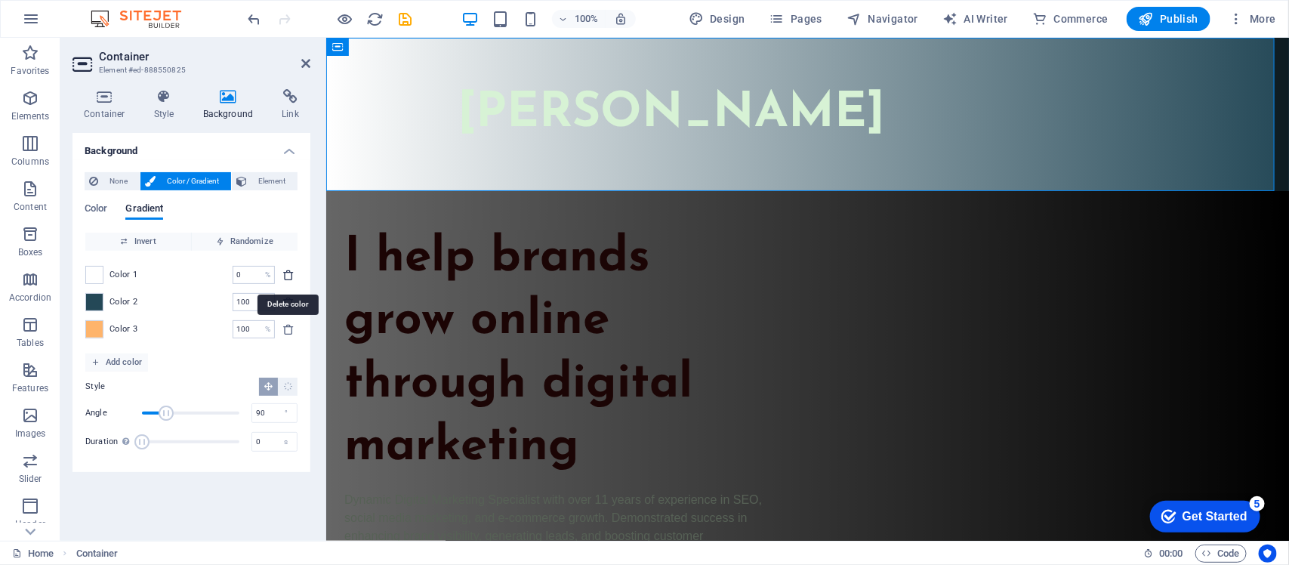
click at [292, 276] on icon "delete" at bounding box center [288, 275] width 12 height 12
type input "100"
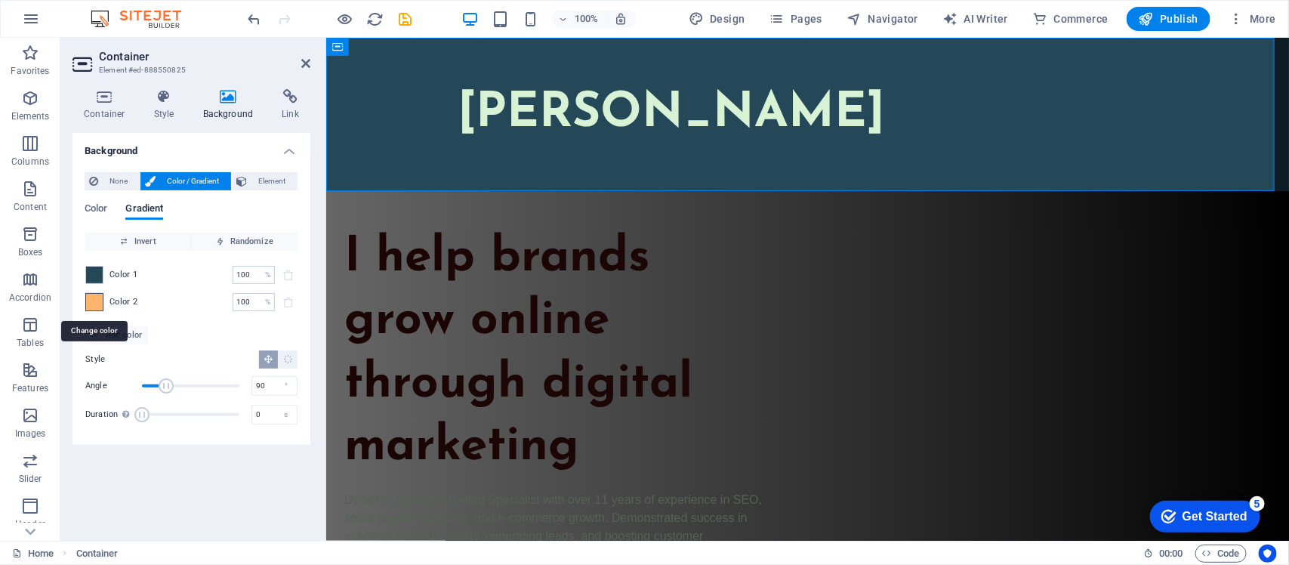
click at [93, 303] on span at bounding box center [94, 302] width 17 height 17
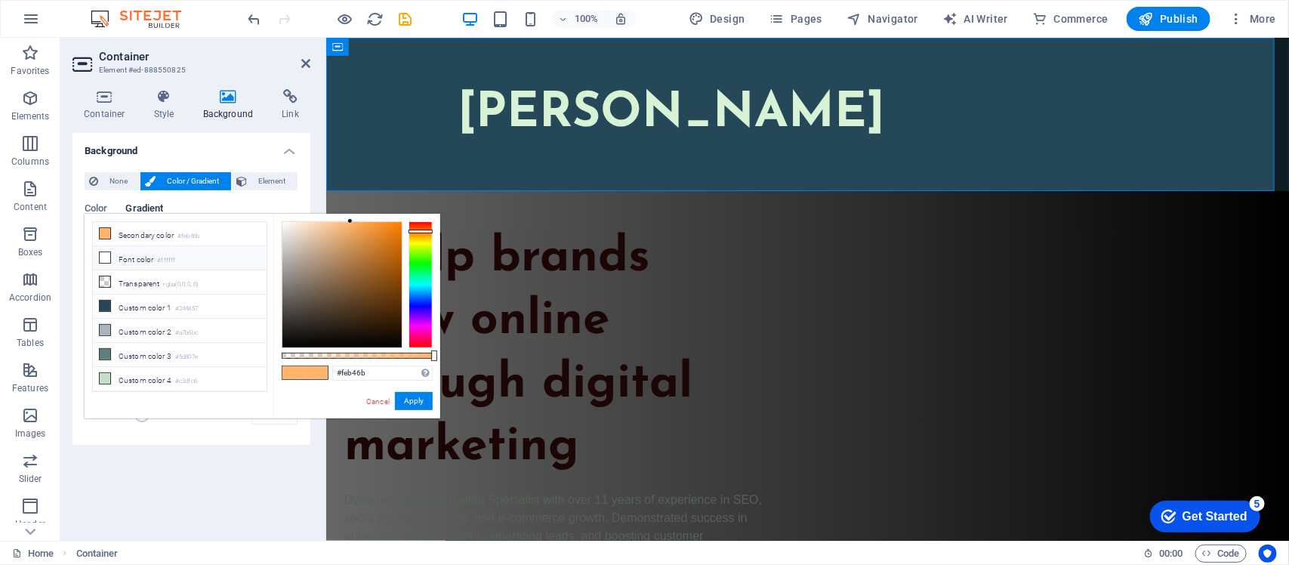
click at [150, 246] on li "Font color #ffffff" at bounding box center [180, 258] width 174 height 24
type input "#ffffff"
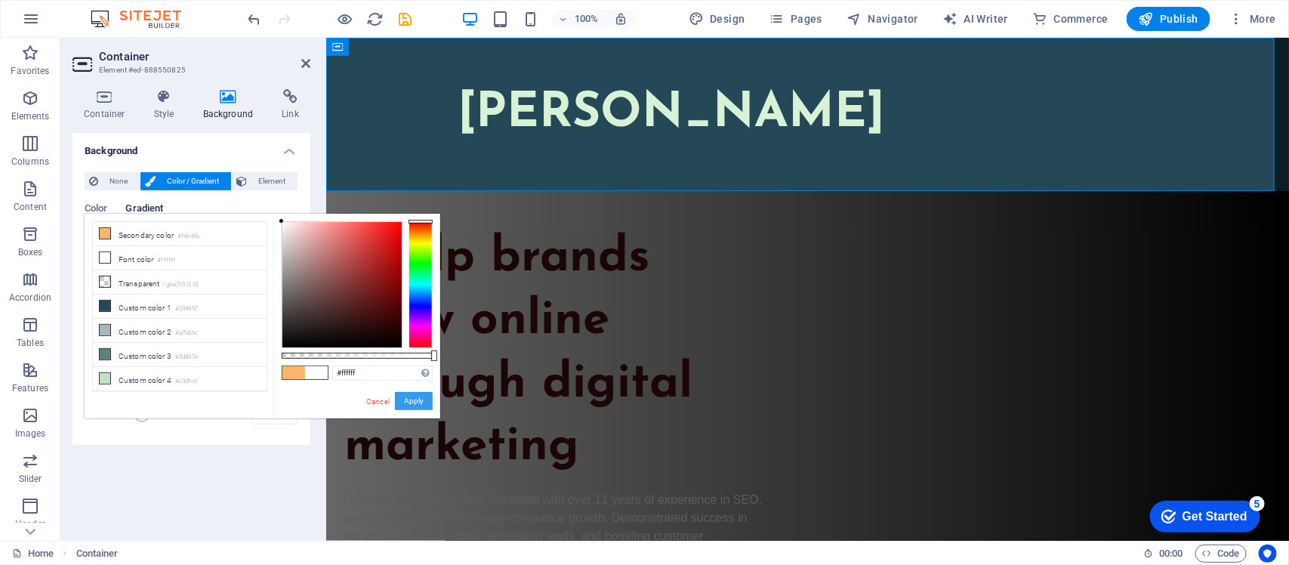
click at [405, 401] on button "Apply" at bounding box center [414, 401] width 38 height 18
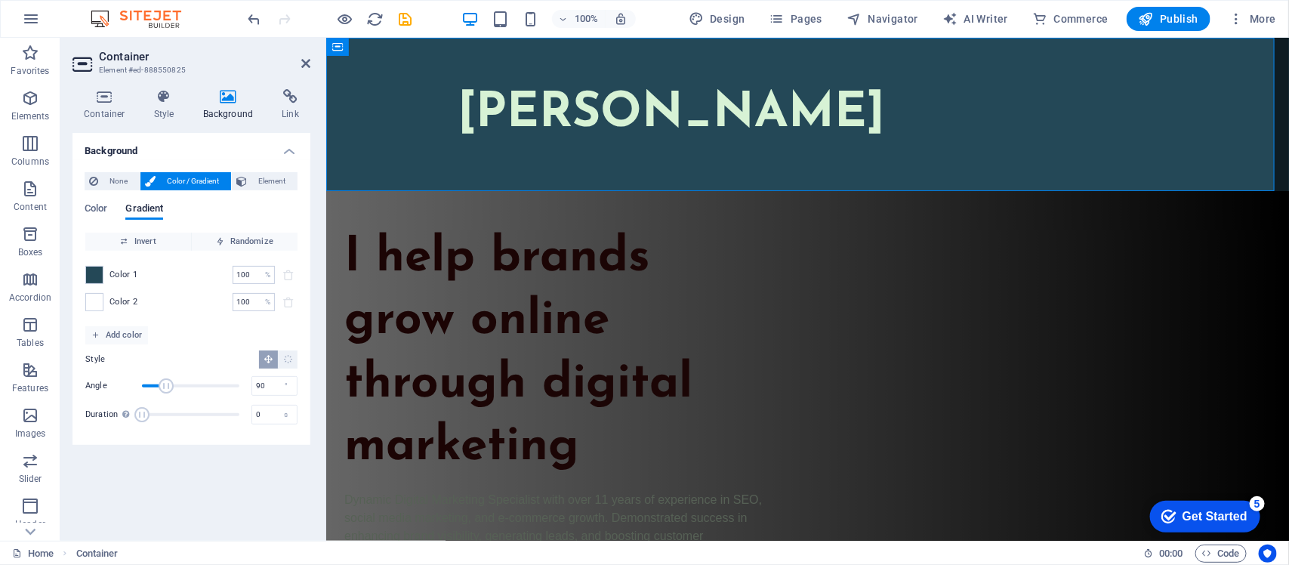
click at [242, 452] on div "Background None Color / Gradient Element Stretch background to full-width Color…" at bounding box center [192, 331] width 238 height 396
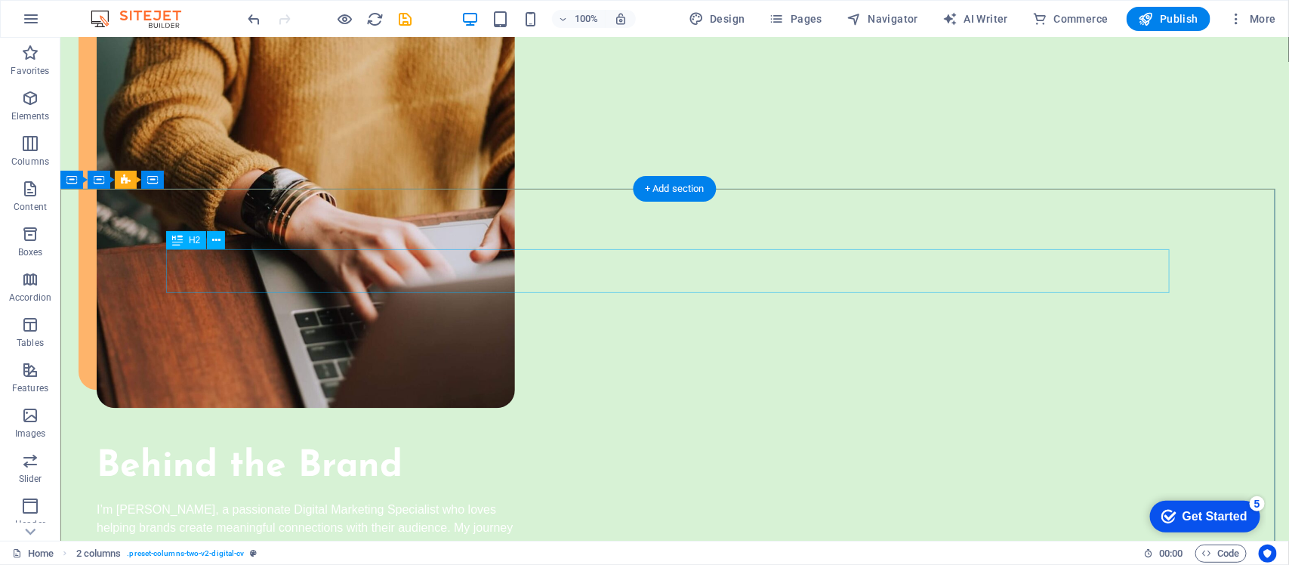
scroll to position [1322, 0]
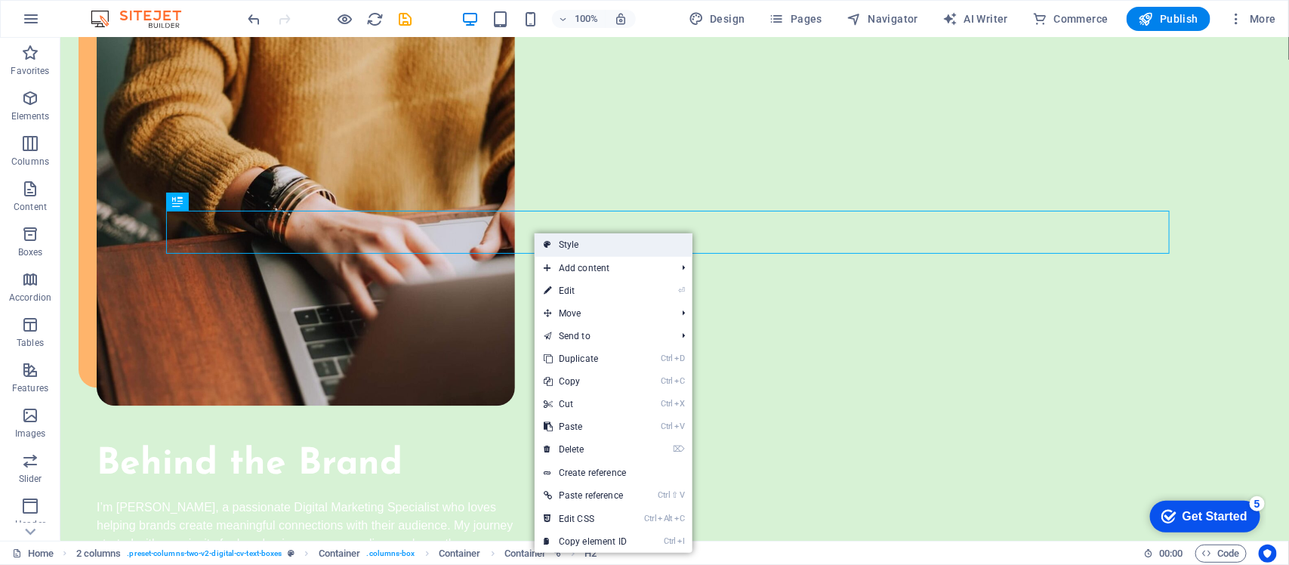
click at [597, 246] on link "Style" at bounding box center [614, 244] width 158 height 23
select select "rem"
select select "preset-columns-two-v2-digital-cv-text-boxes"
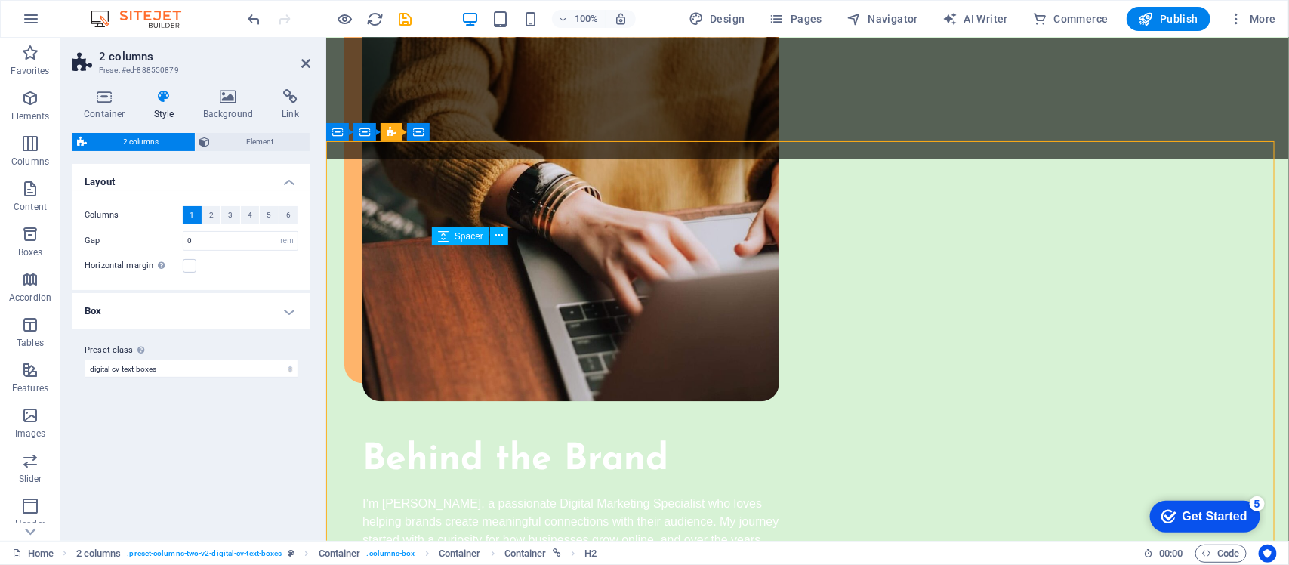
scroll to position [1312, 0]
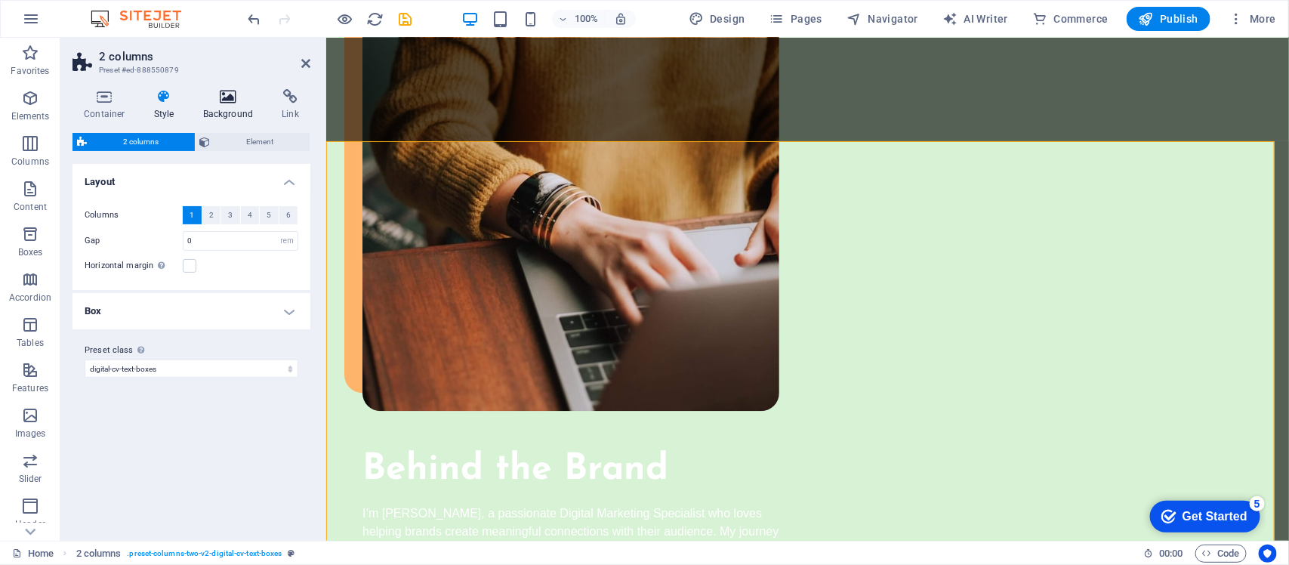
click at [223, 108] on h4 "Background" at bounding box center [231, 105] width 79 height 32
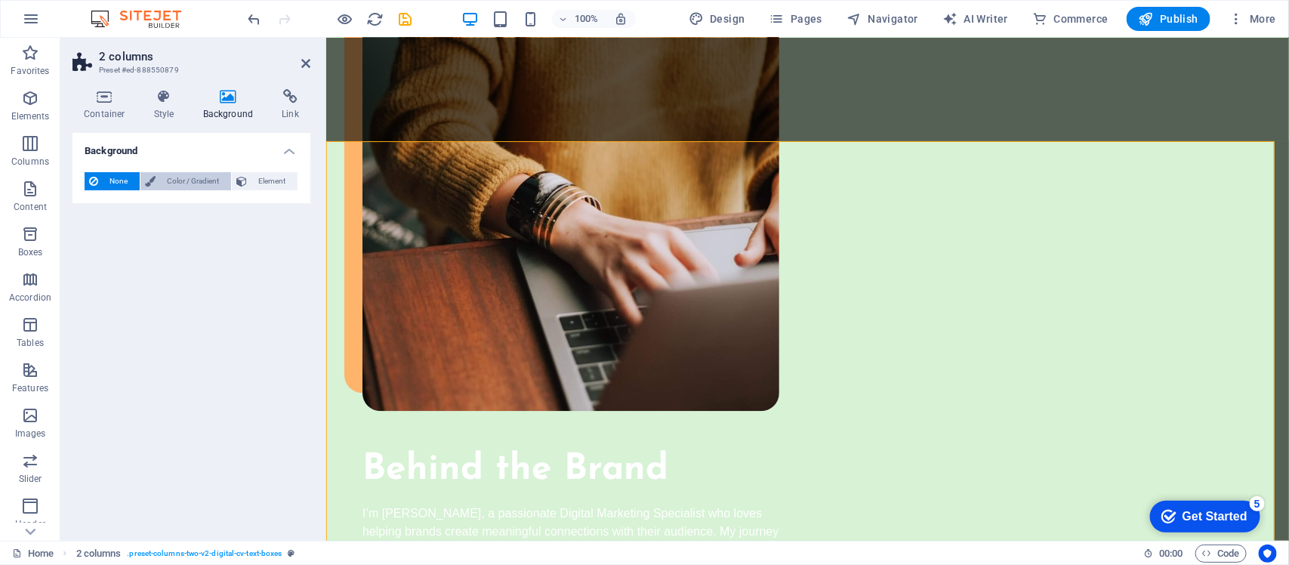
click at [179, 181] on span "Color / Gradient" at bounding box center [193, 181] width 66 height 18
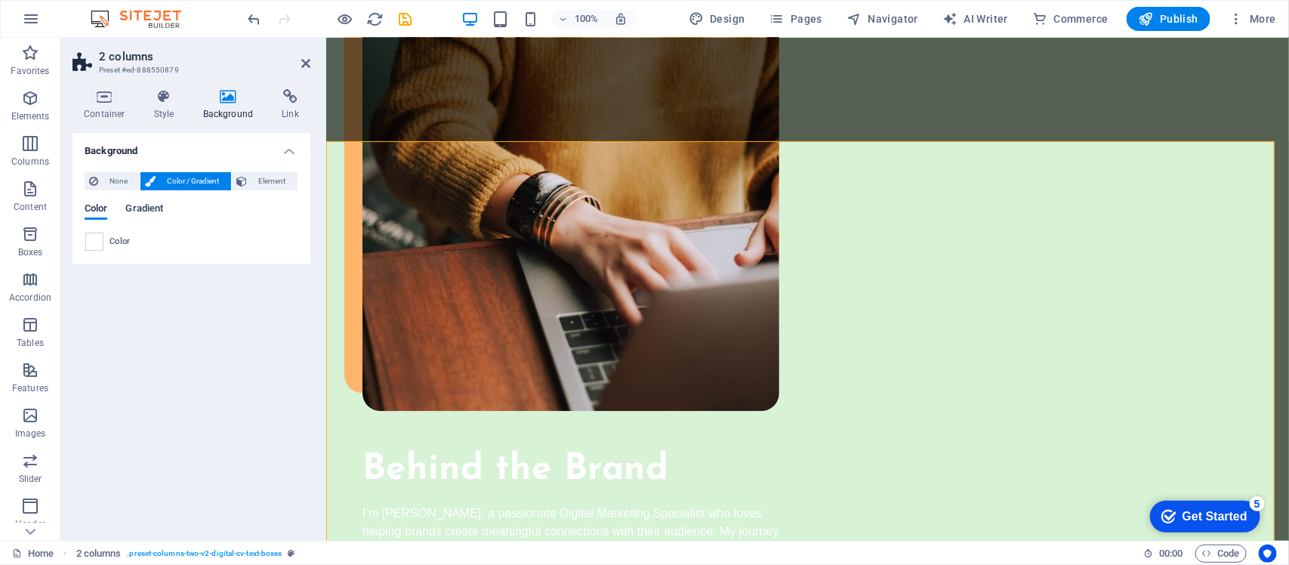
click at [146, 206] on span "Gradient" at bounding box center [144, 209] width 38 height 21
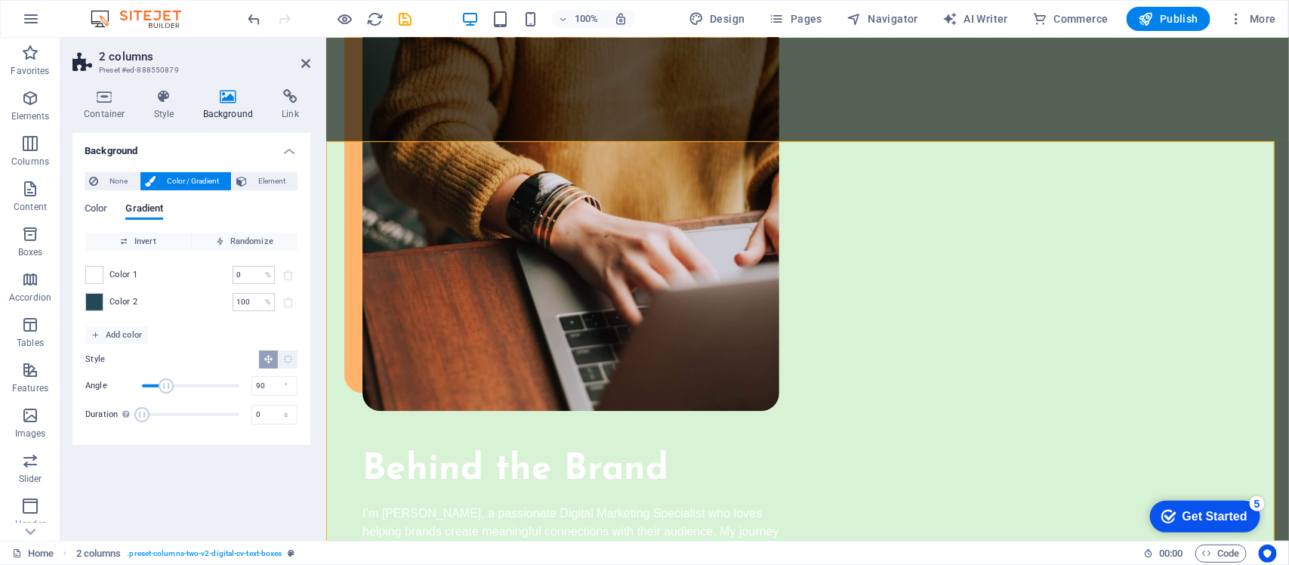
click at [110, 298] on span "Color 2" at bounding box center [124, 302] width 29 height 12
click at [89, 307] on span at bounding box center [94, 302] width 17 height 17
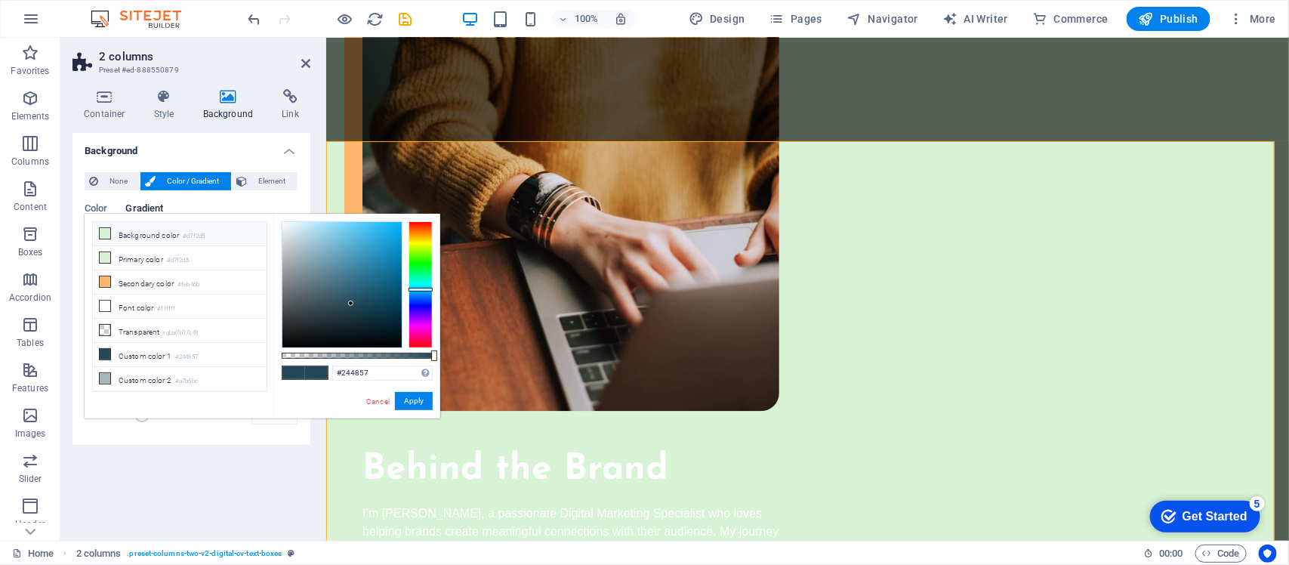
click at [160, 242] on li "Background color #d7f2d5" at bounding box center [180, 234] width 174 height 24
type input "#d7f2d5"
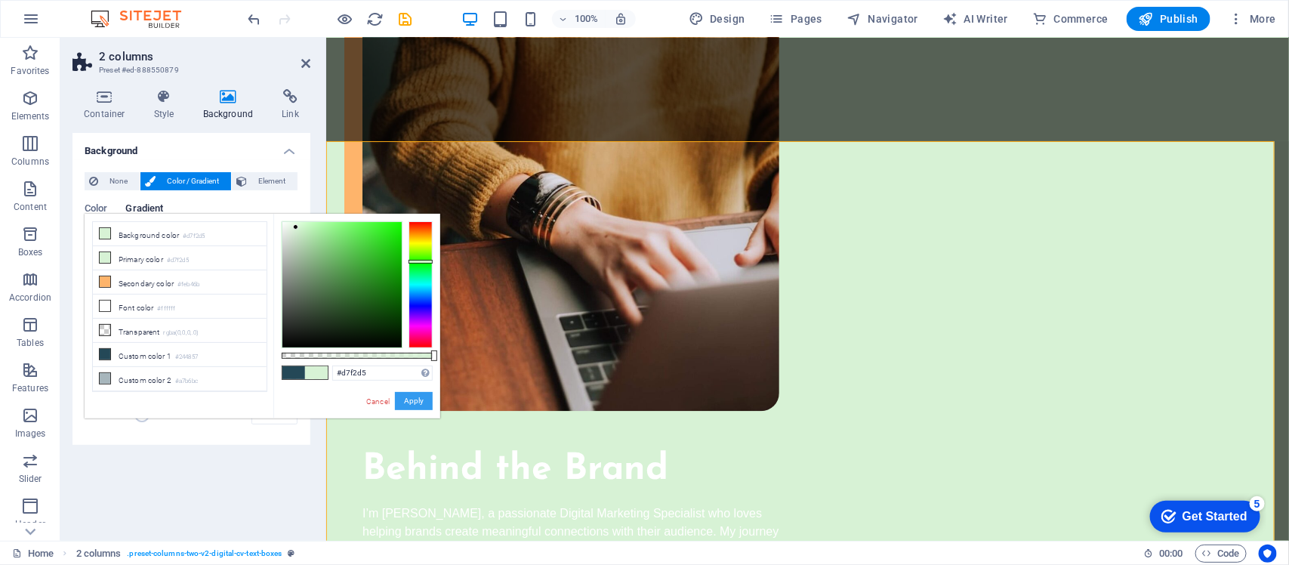
click at [416, 408] on button "Apply" at bounding box center [414, 401] width 38 height 18
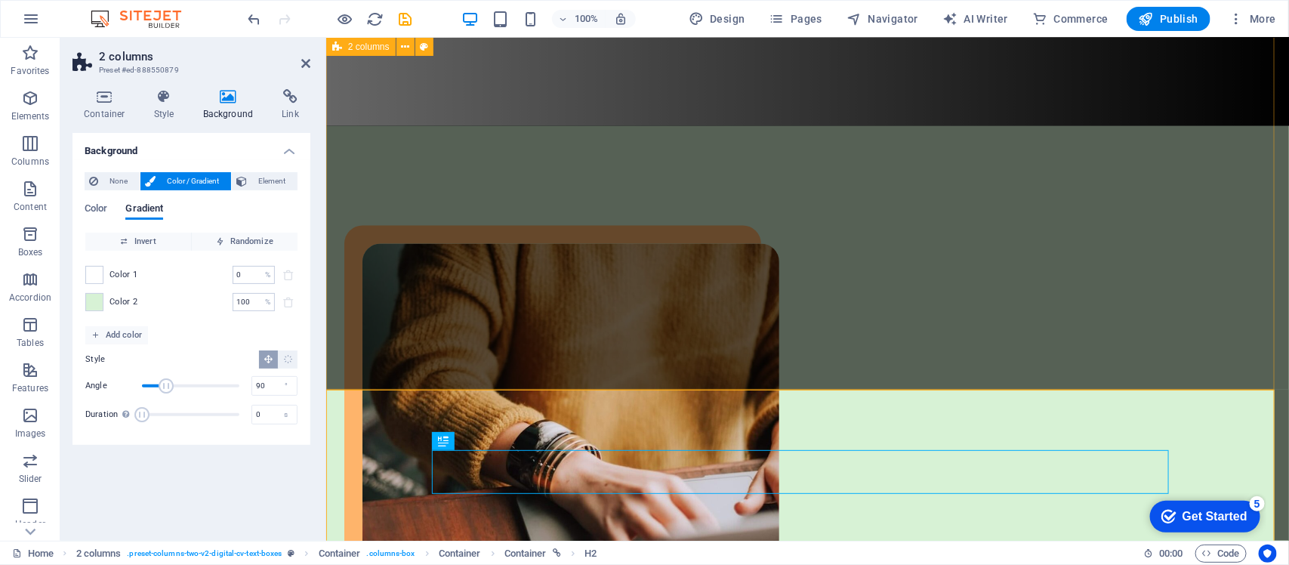
scroll to position [1218, 0]
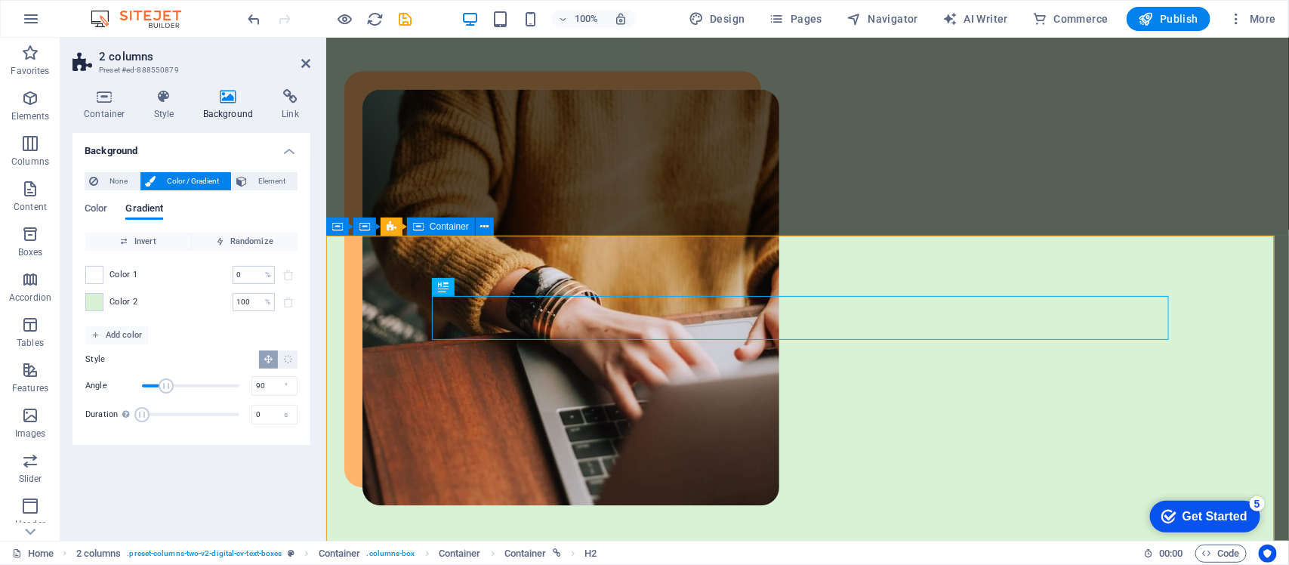
drag, startPoint x: 363, startPoint y: 432, endPoint x: 628, endPoint y: 436, distance: 265.1
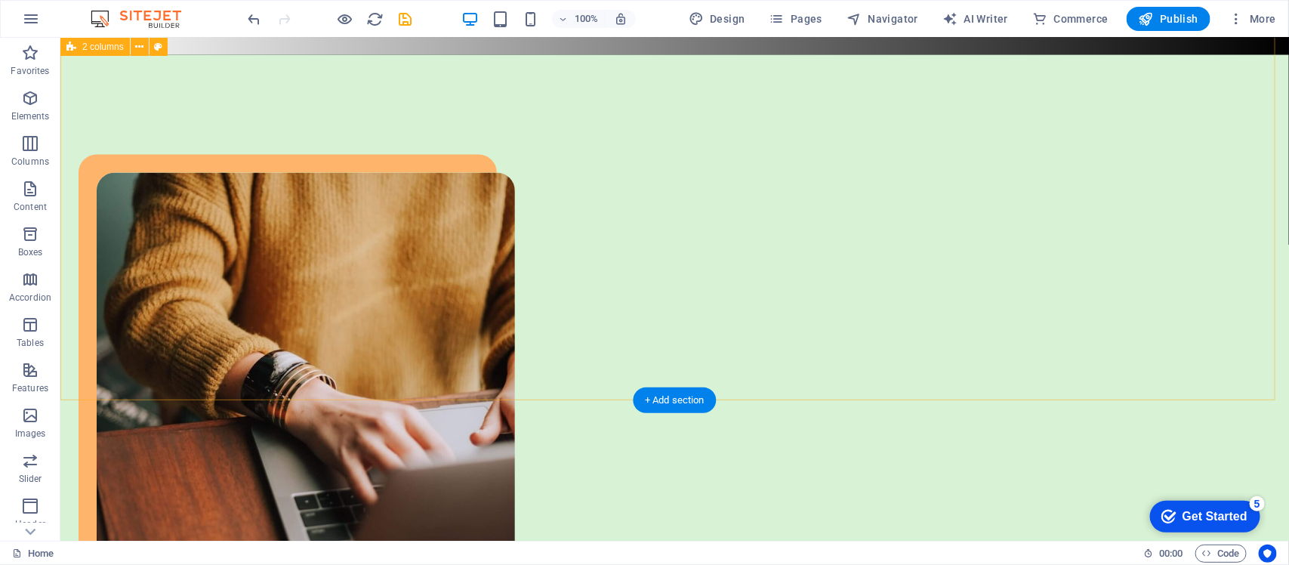
scroll to position [1322, 0]
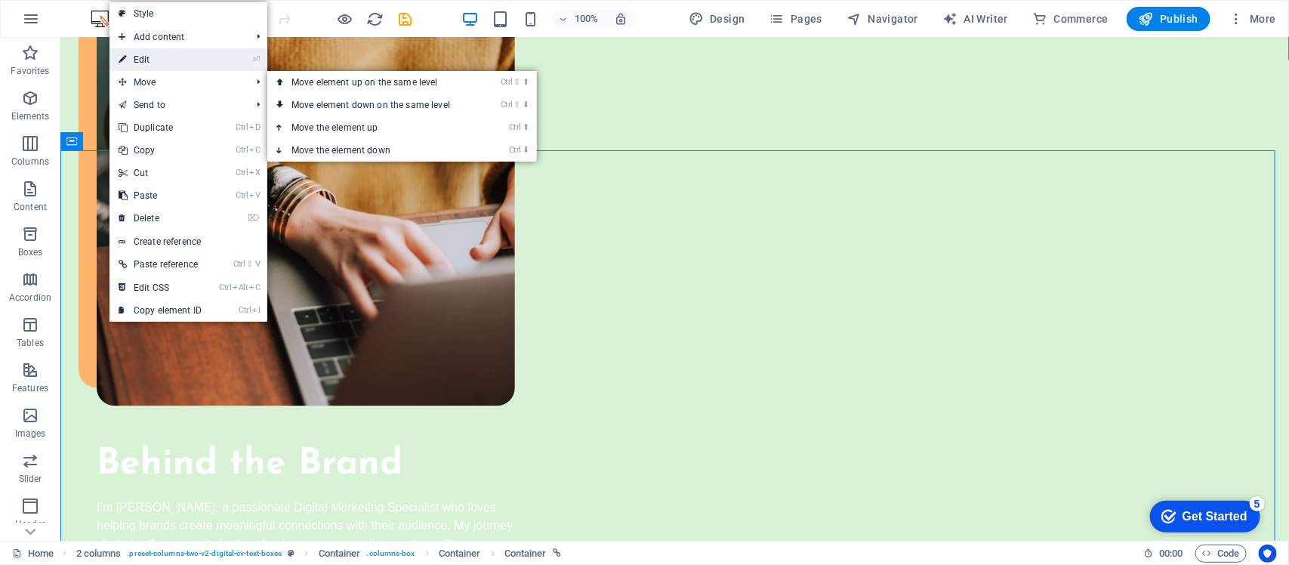
click at [174, 60] on link "⏎ Edit" at bounding box center [160, 59] width 101 height 23
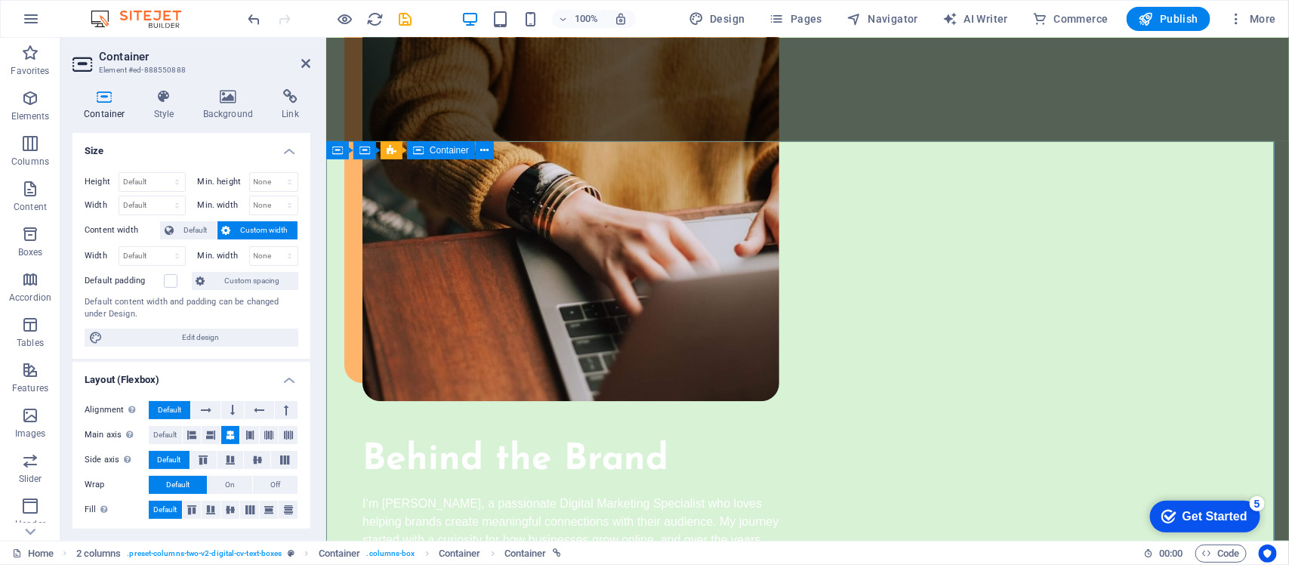
scroll to position [1312, 0]
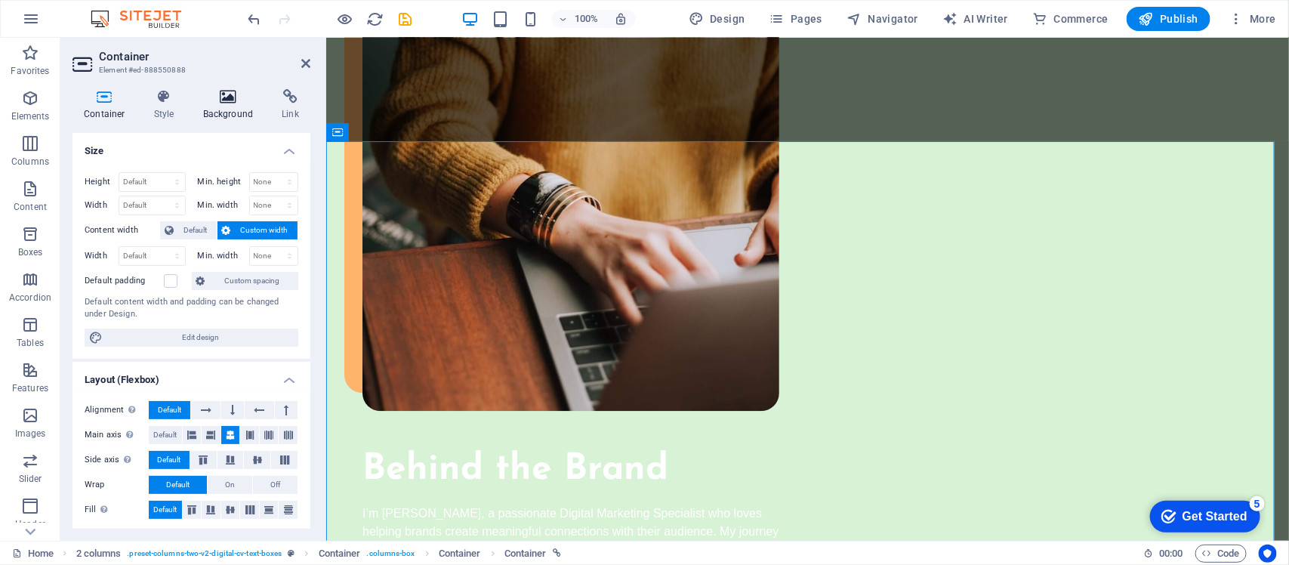
click at [214, 108] on h4 "Background" at bounding box center [231, 105] width 79 height 32
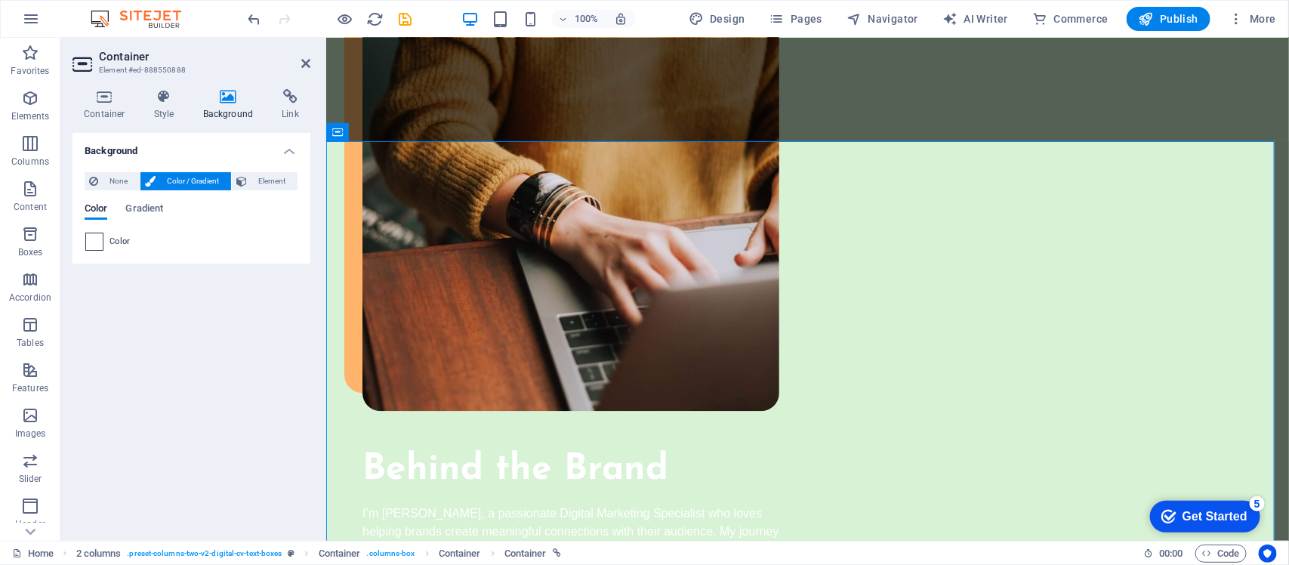
click at [100, 247] on span at bounding box center [94, 241] width 17 height 17
type input "#ffffff"
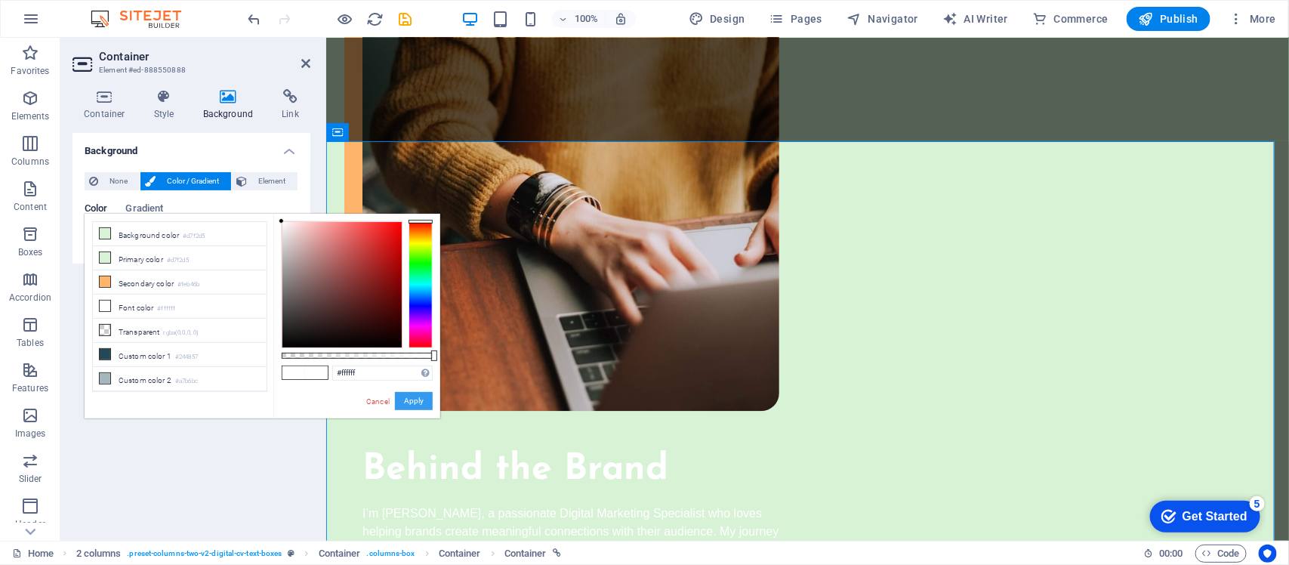
drag, startPoint x: 84, startPoint y: 356, endPoint x: 410, endPoint y: 394, distance: 328.5
click at [410, 394] on button "Apply" at bounding box center [414, 401] width 38 height 18
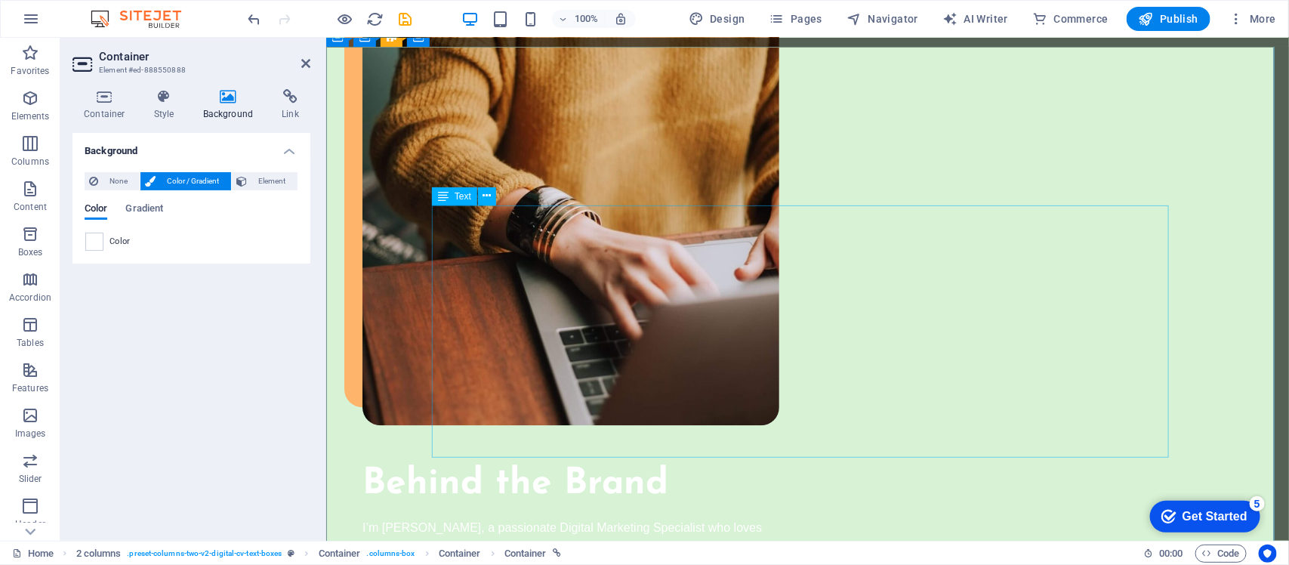
scroll to position [1406, 0]
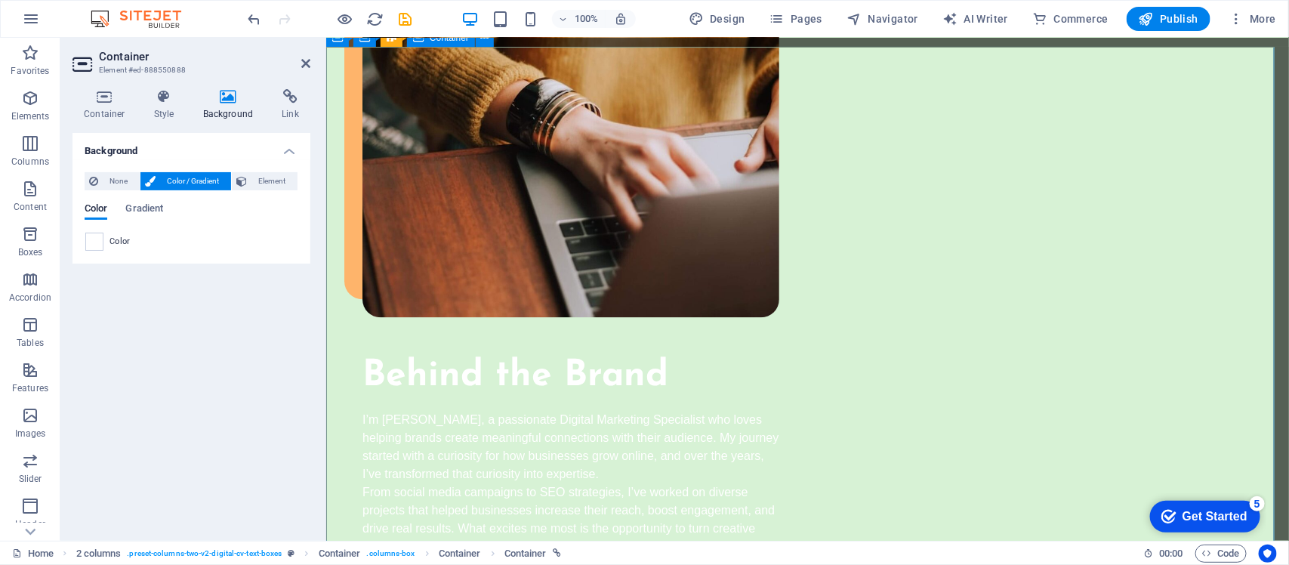
click at [155, 213] on span "Gradient" at bounding box center [144, 209] width 38 height 21
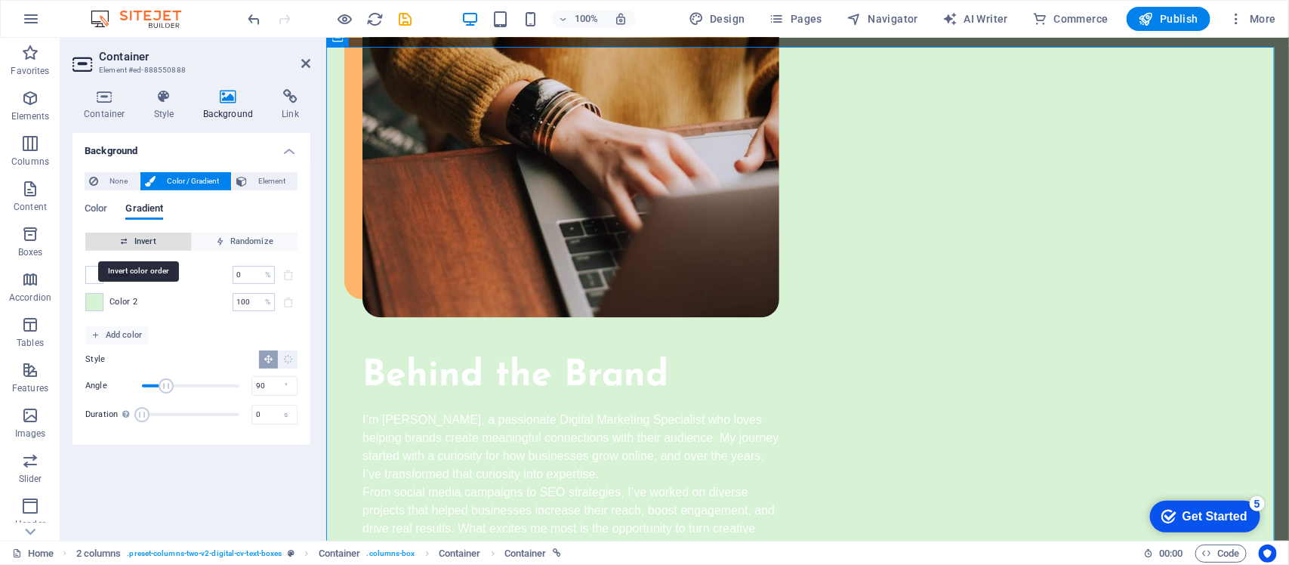
click at [140, 239] on span "Invert" at bounding box center [138, 242] width 94 height 18
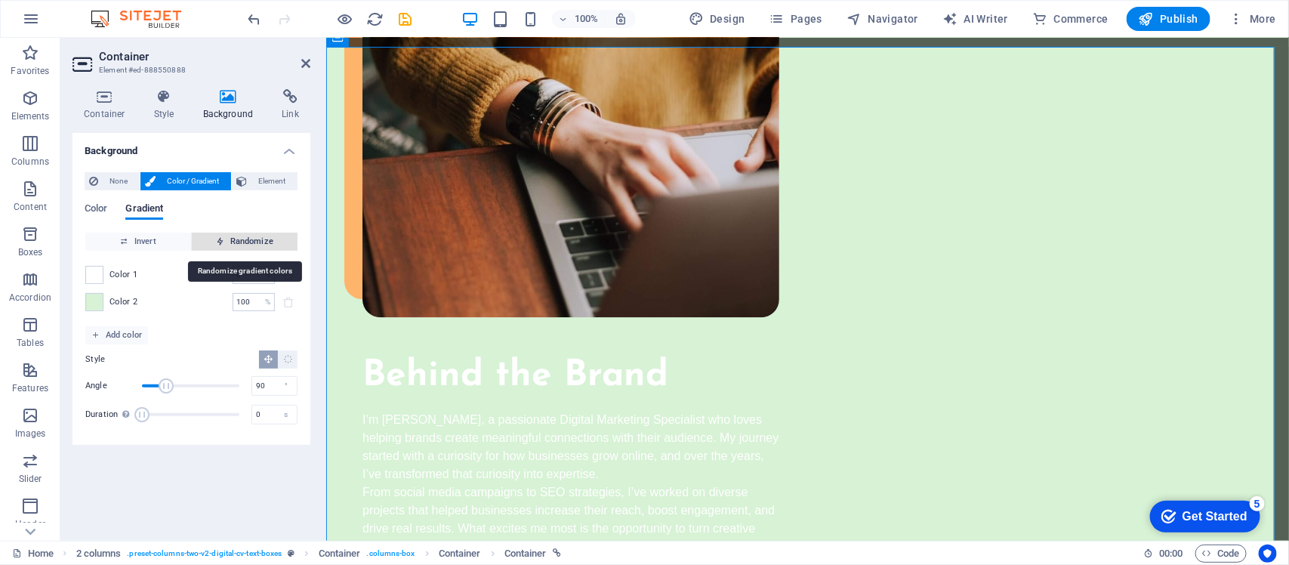
click at [232, 242] on span "Randomize" at bounding box center [245, 242] width 94 height 18
type input "202"
click at [232, 242] on span "Randomize" at bounding box center [245, 242] width 94 height 18
type input "33"
type input "221"
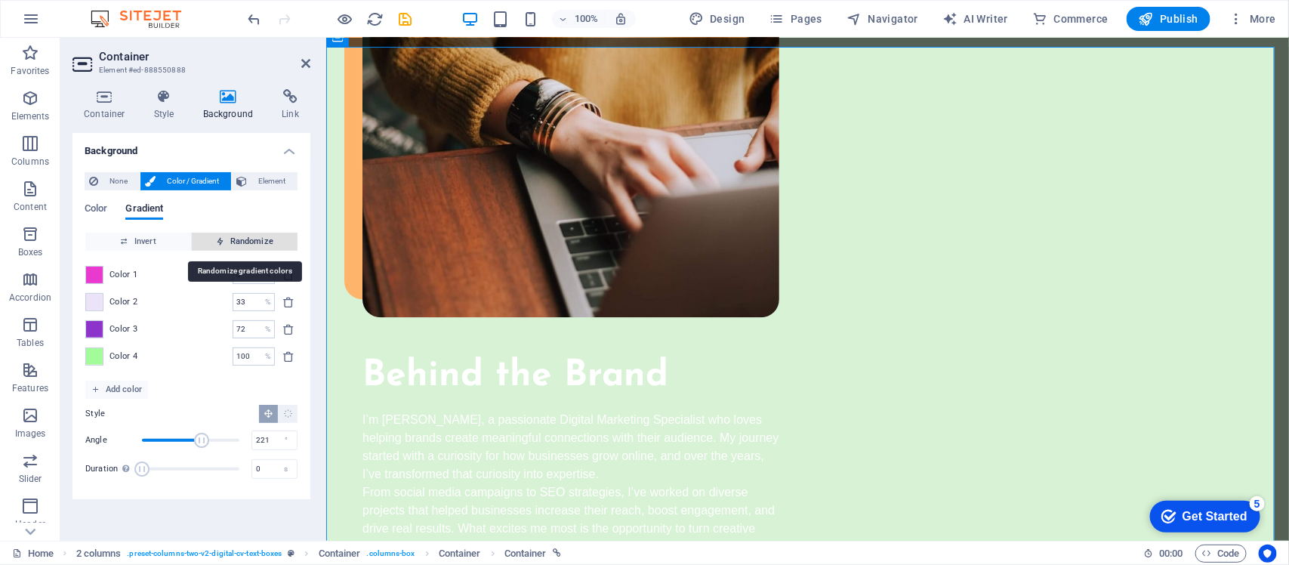
click at [232, 242] on span "Randomize" at bounding box center [245, 242] width 94 height 18
type input "100"
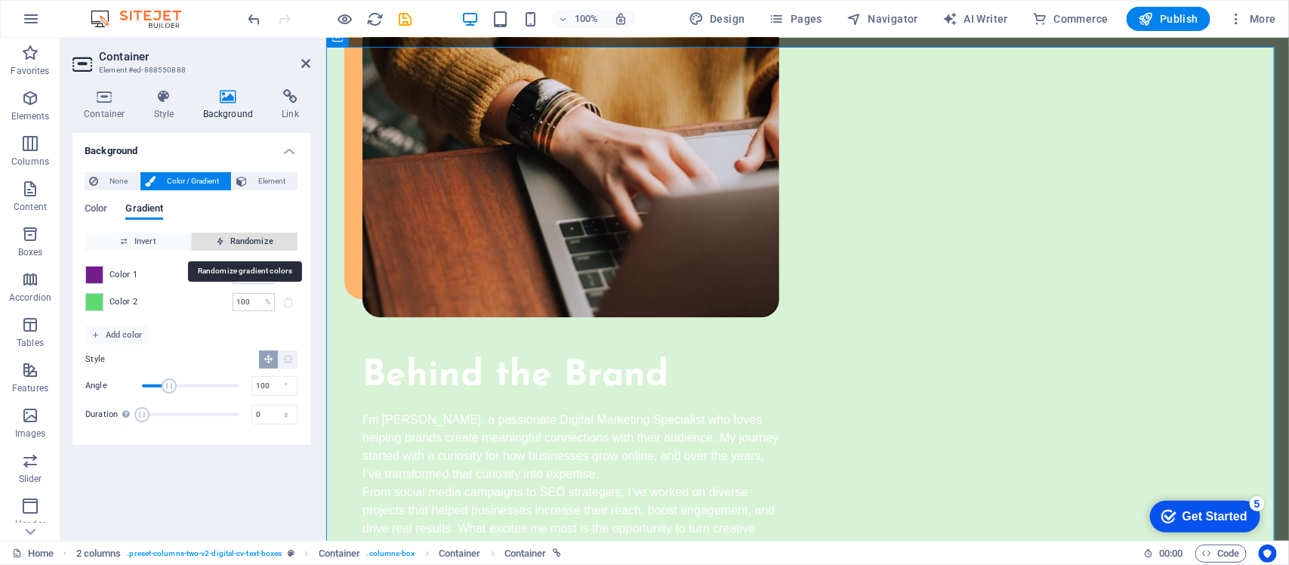
click at [232, 242] on span "Randomize" at bounding box center [245, 242] width 94 height 18
type input "158"
click at [232, 242] on span "Randomize" at bounding box center [245, 242] width 94 height 18
type input "5"
type input "130"
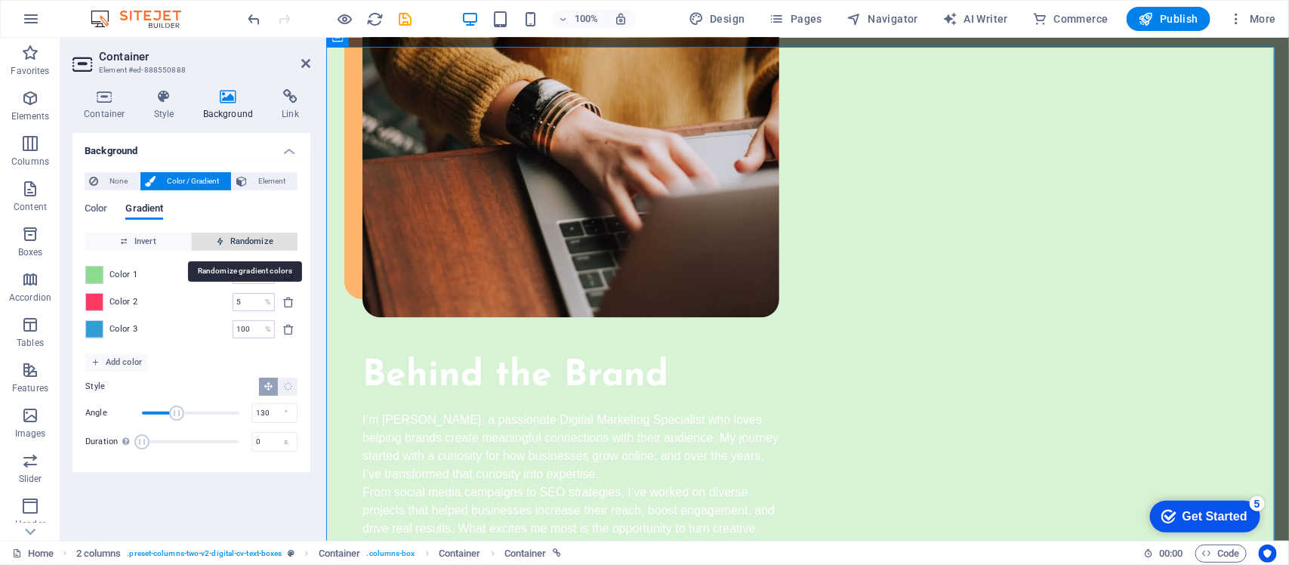
click at [232, 242] on span "Randomize" at bounding box center [245, 242] width 94 height 18
type input "100"
type input "219"
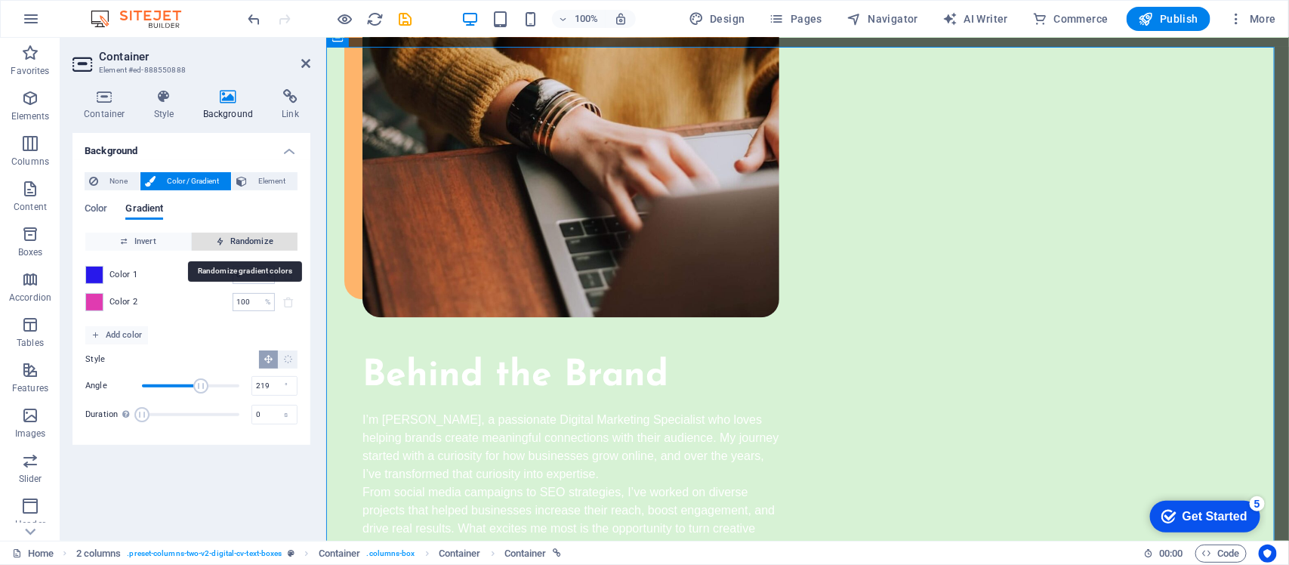
click at [232, 242] on span "Randomize" at bounding box center [245, 242] width 94 height 18
type input "51"
type input "61"
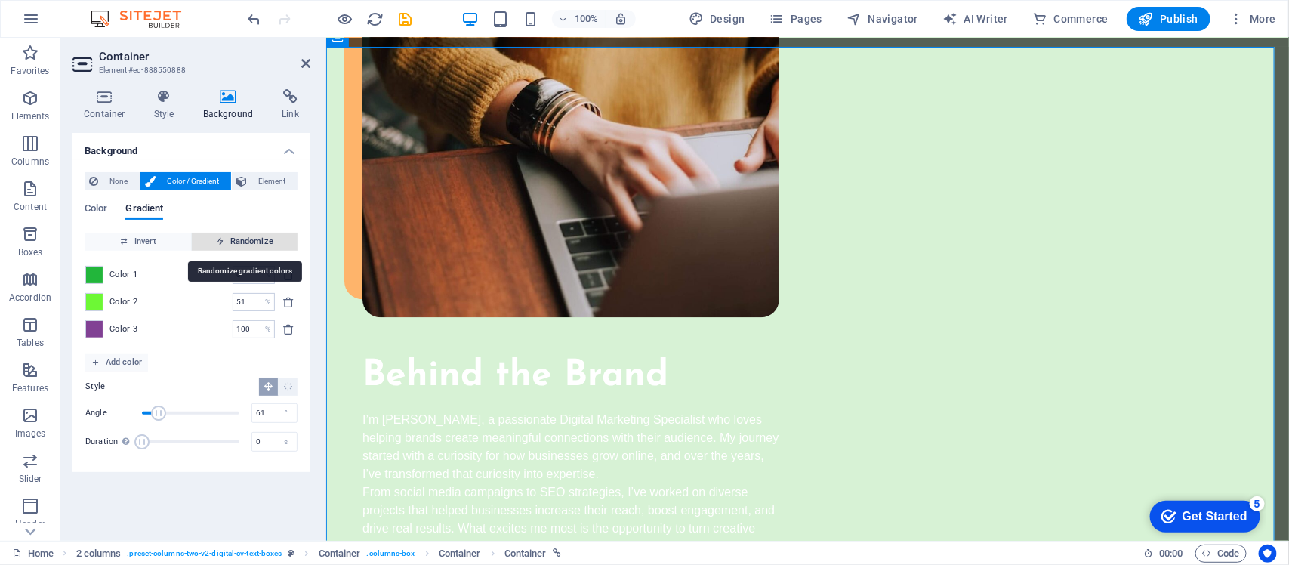
click at [232, 242] on span "Randomize" at bounding box center [245, 242] width 94 height 18
type input "39"
type input "99"
click at [232, 242] on span "Randomize" at bounding box center [245, 242] width 94 height 18
type input "47"
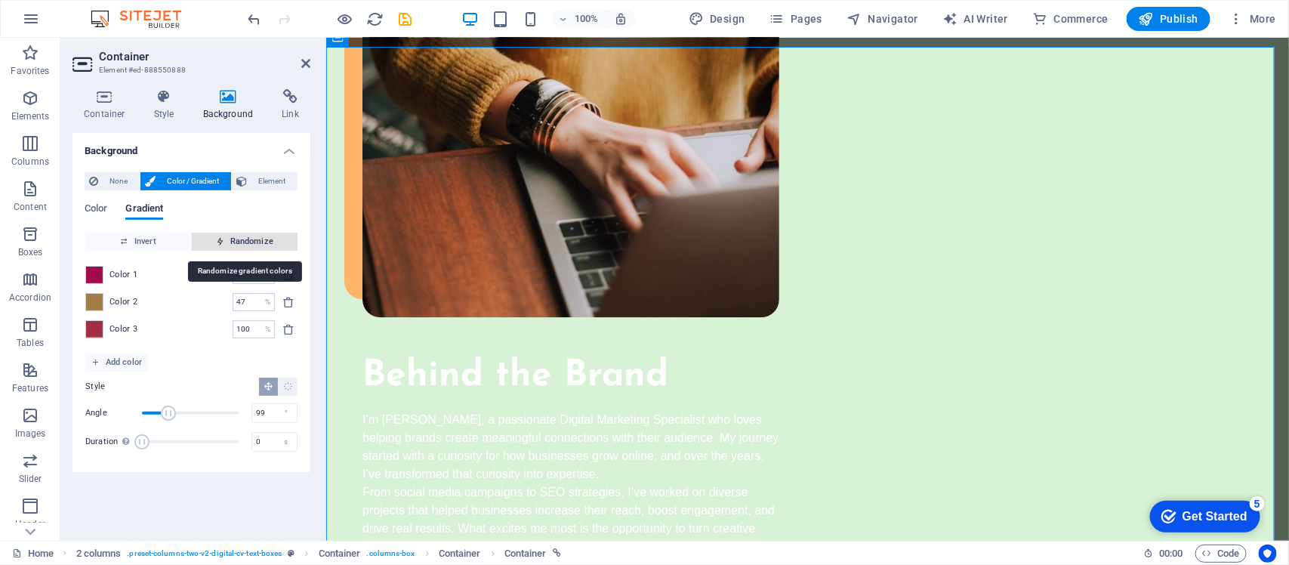
type input "204"
type input "80"
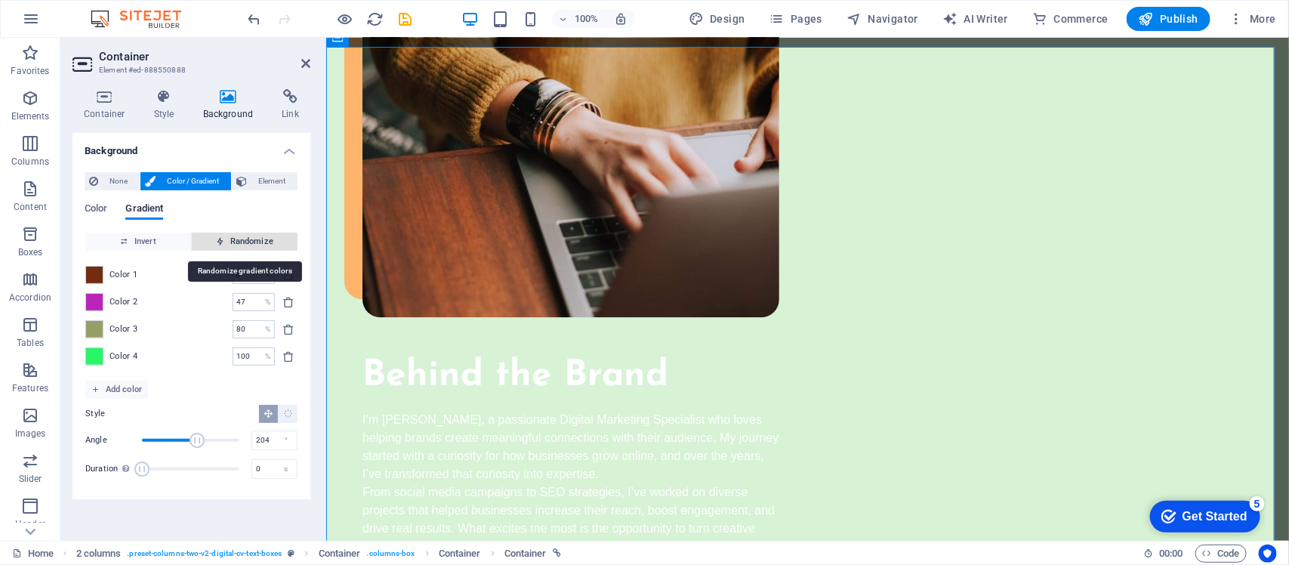
click at [232, 242] on span "Randomize" at bounding box center [245, 242] width 94 height 18
type input "55"
type input "82"
type input "70"
click at [232, 242] on span "Randomize" at bounding box center [245, 242] width 94 height 18
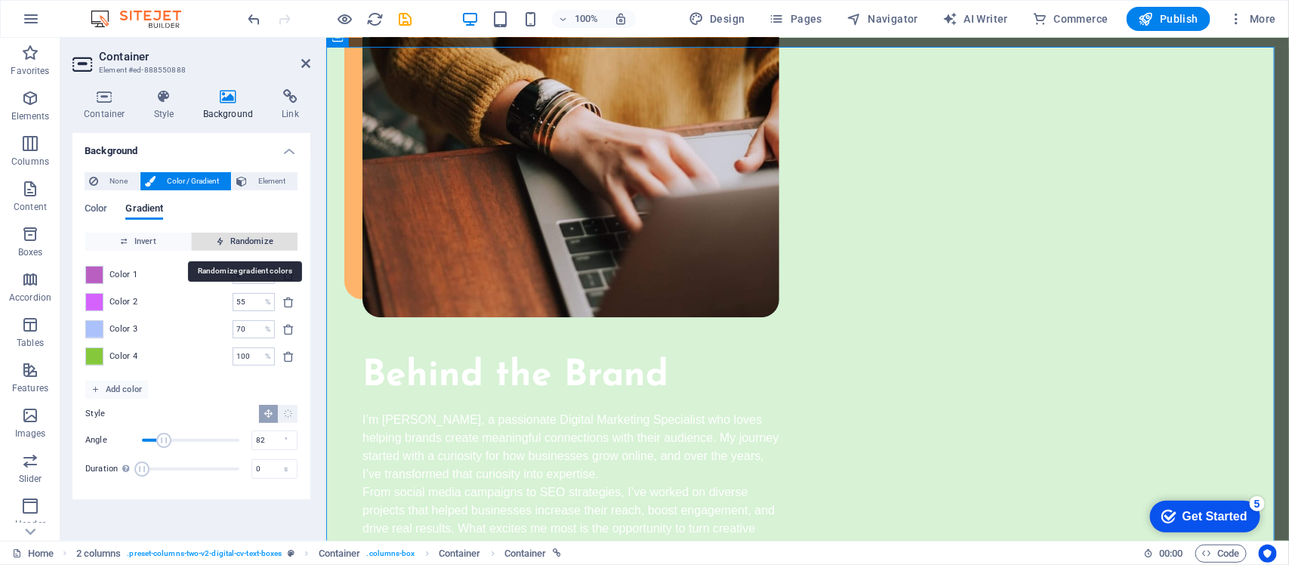
type input "100"
type input "325"
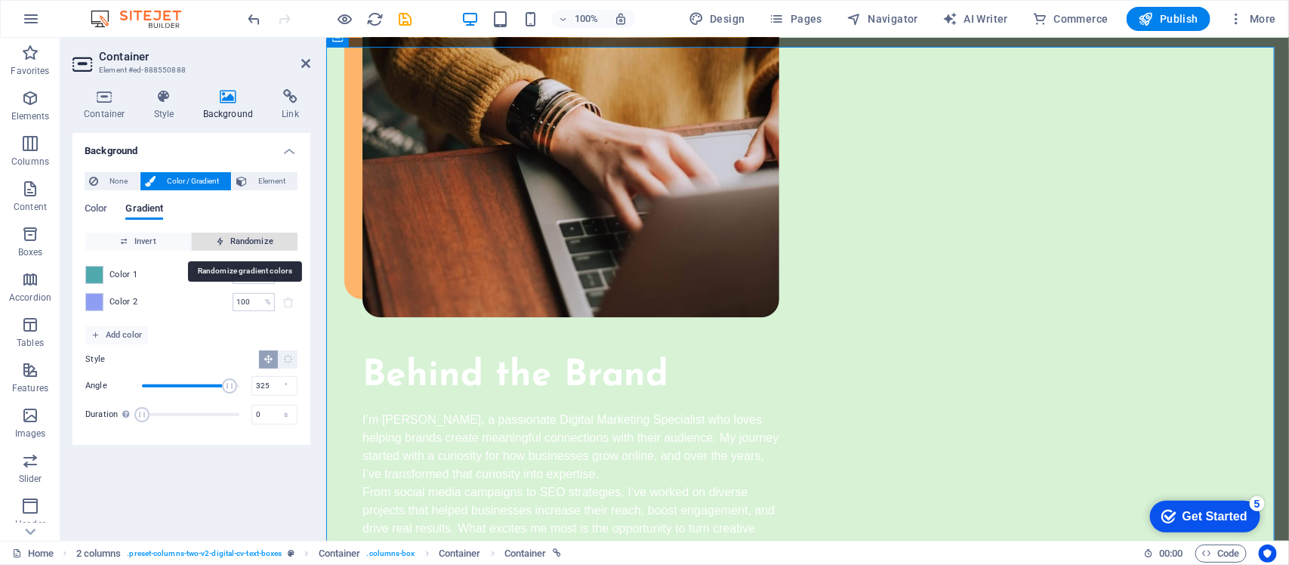
click at [232, 242] on span "Randomize" at bounding box center [245, 242] width 94 height 18
type input "38"
type input "62"
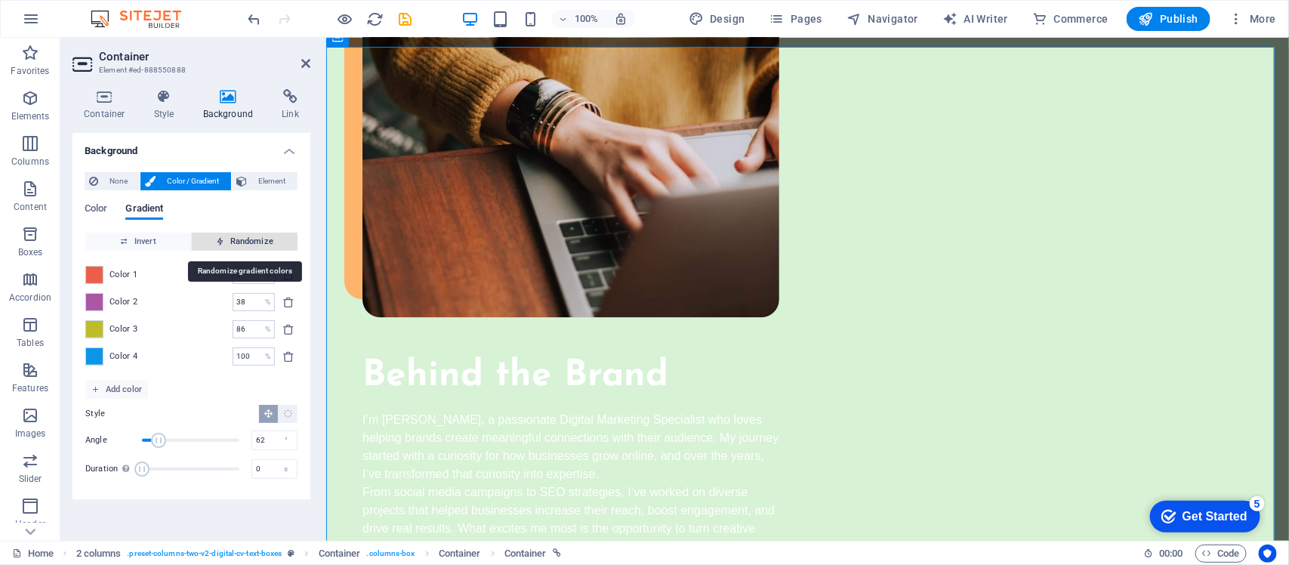
click at [232, 242] on span "Randomize" at bounding box center [245, 242] width 94 height 18
type input "40"
type input "156"
type input "55"
click at [232, 242] on span "Randomize" at bounding box center [245, 242] width 94 height 18
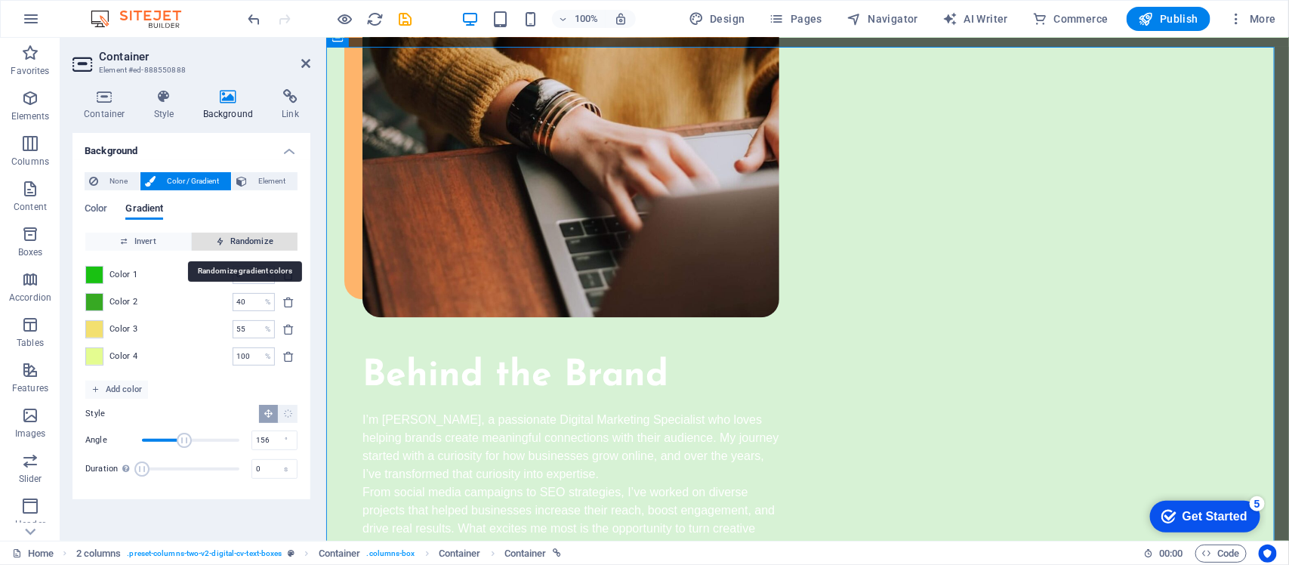
type input "100"
type input "112"
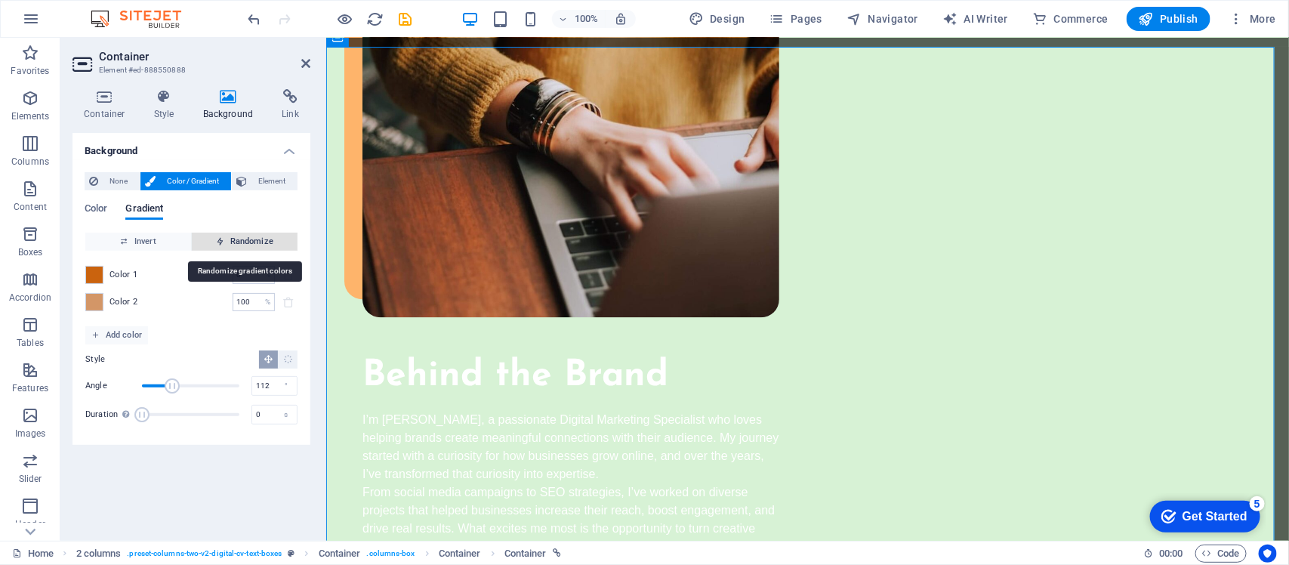
click at [232, 242] on span "Randomize" at bounding box center [245, 242] width 94 height 18
type input "37"
type input "61"
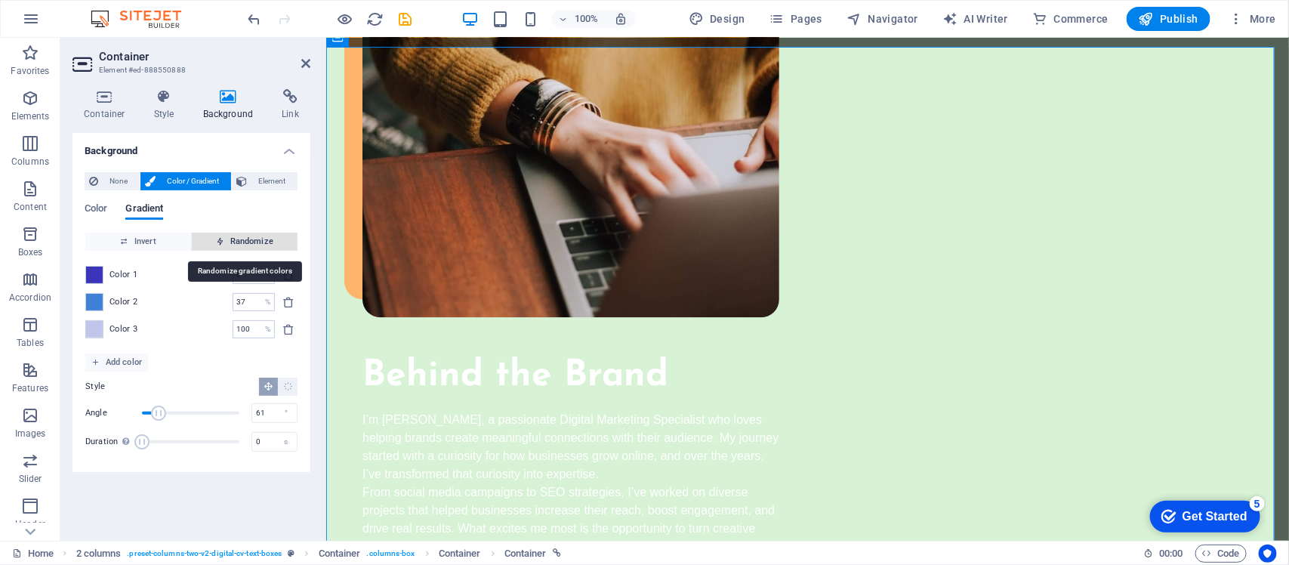
click at [232, 242] on span "Randomize" at bounding box center [245, 242] width 94 height 18
type input "49"
type input "228"
click at [232, 242] on span "Randomize" at bounding box center [245, 242] width 94 height 18
type input "41"
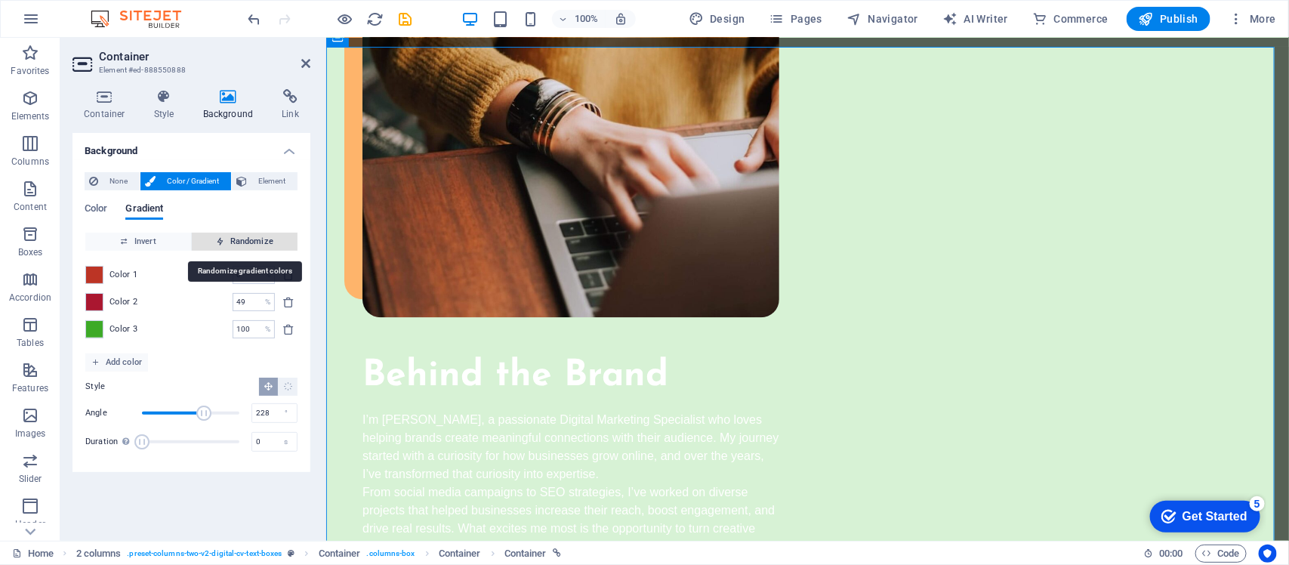
type input "317"
type input "44"
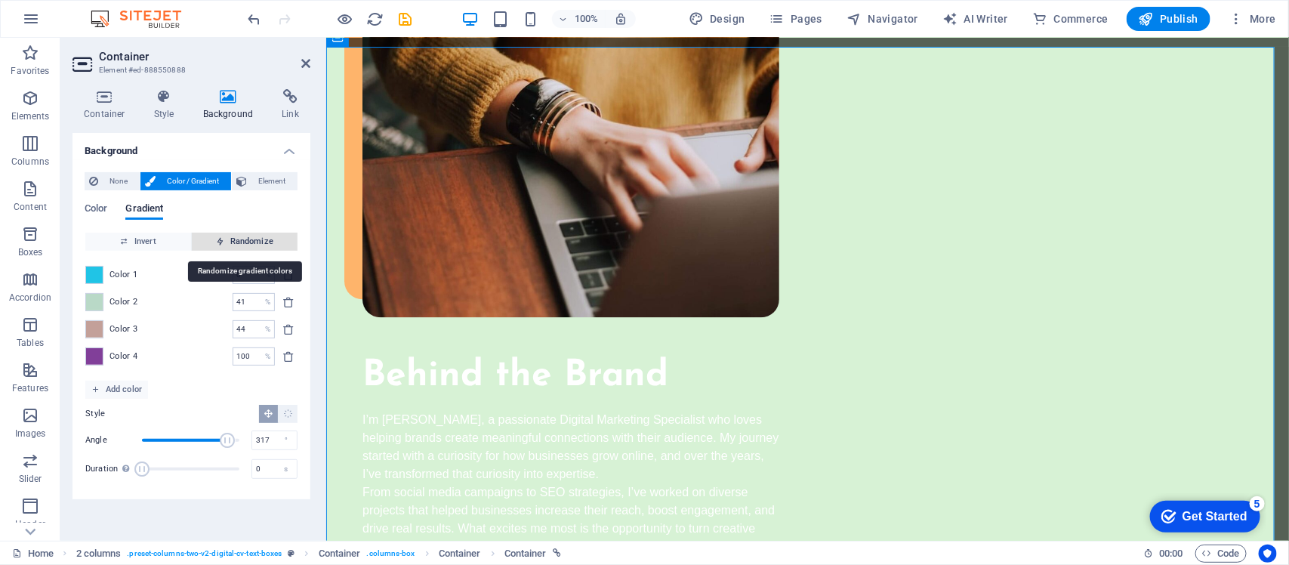
click at [232, 242] on span "Randomize" at bounding box center [245, 242] width 94 height 18
type input "5"
type input "85"
type input "33"
click at [232, 242] on span "Randomize" at bounding box center [245, 242] width 94 height 18
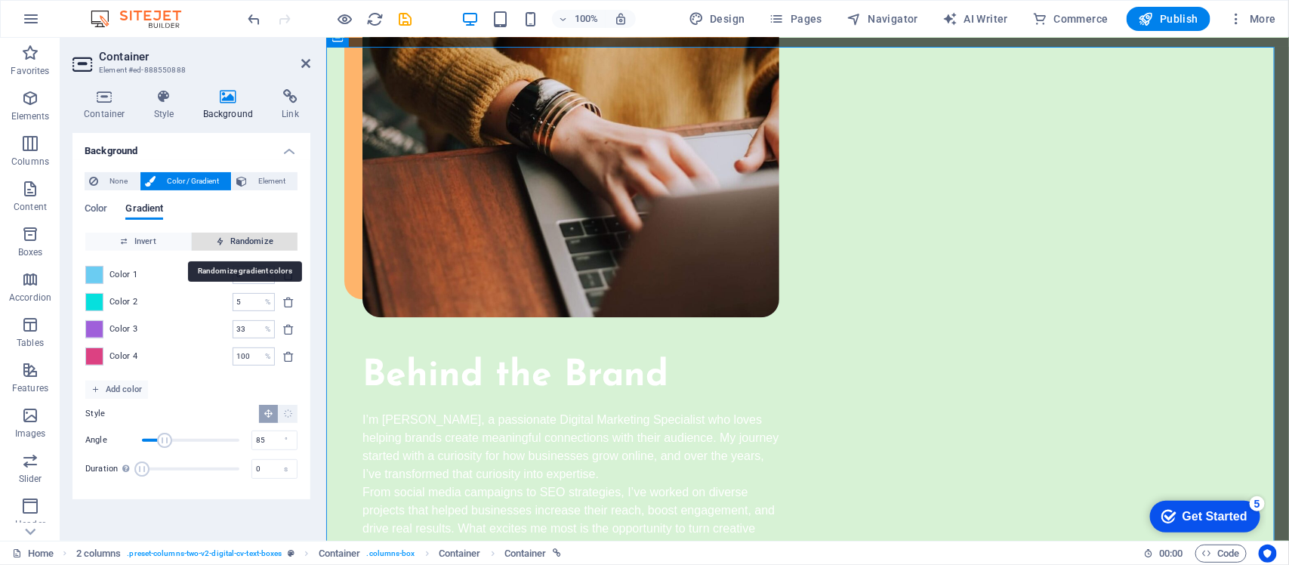
type input "24"
type input "58"
type input "100"
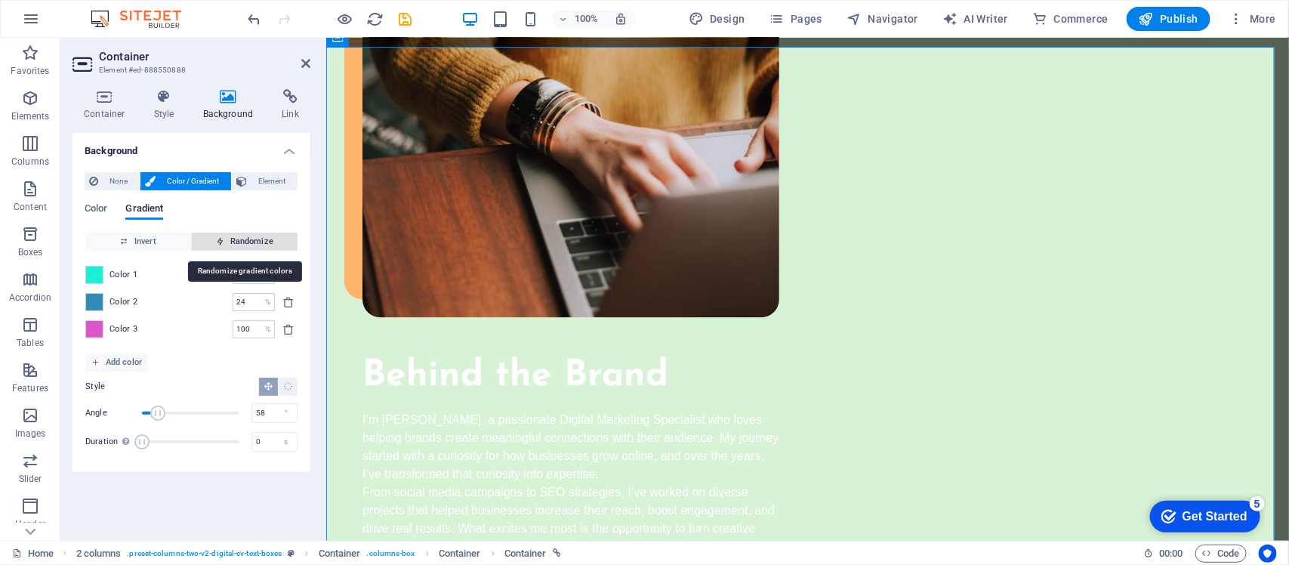
click at [232, 242] on span "Randomize" at bounding box center [245, 242] width 94 height 18
type input "36"
type input "282"
click at [232, 242] on span "Randomize" at bounding box center [245, 242] width 94 height 18
type input "100"
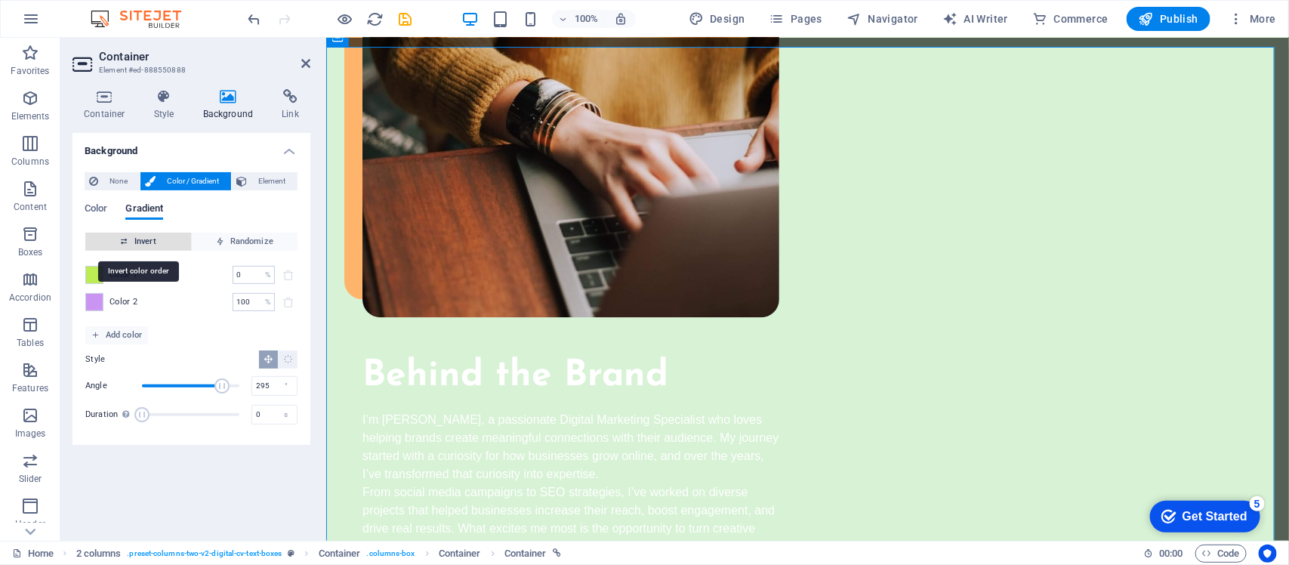
click at [151, 236] on span "Invert" at bounding box center [138, 242] width 94 height 18
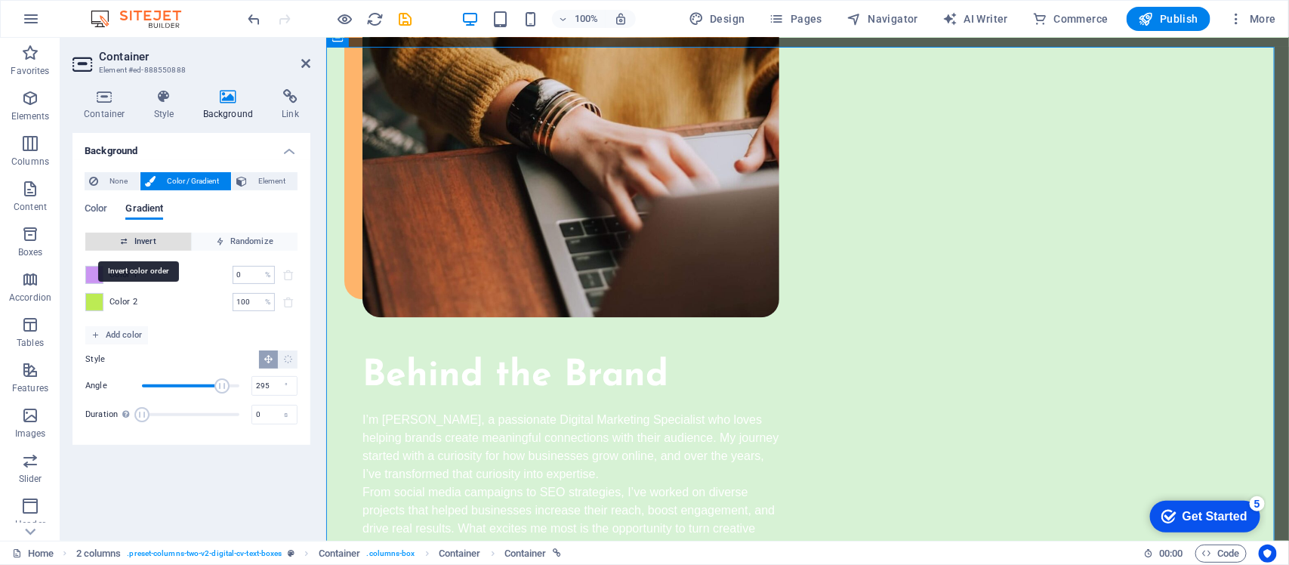
click at [151, 236] on span "Invert" at bounding box center [138, 242] width 94 height 18
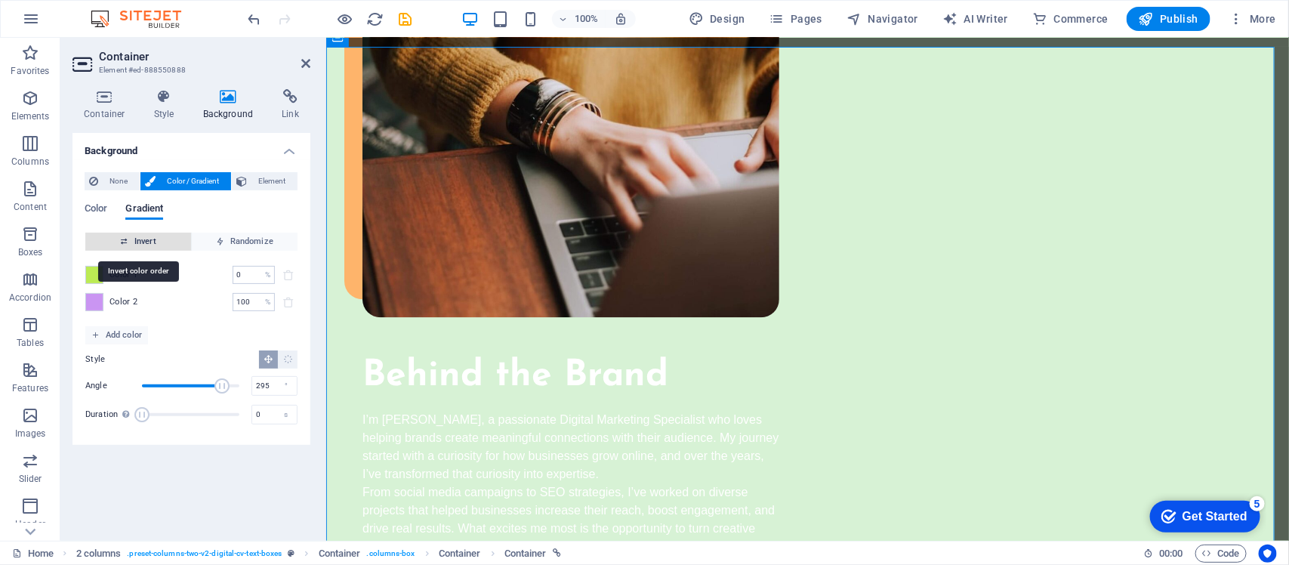
click at [151, 236] on span "Invert" at bounding box center [138, 242] width 94 height 18
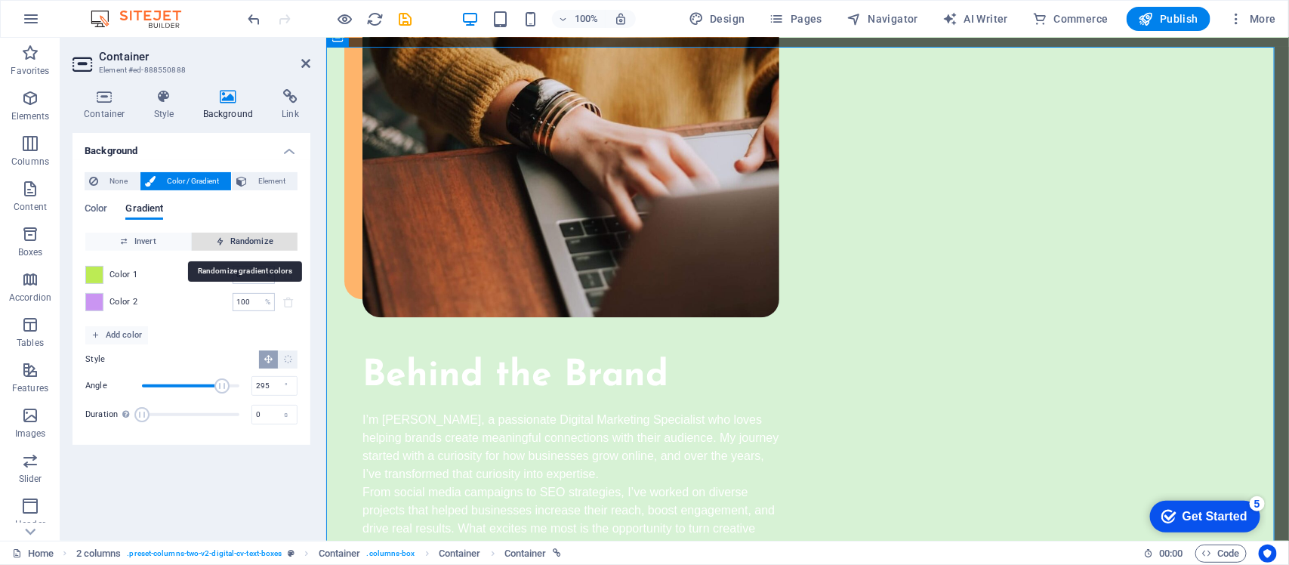
click at [236, 243] on span "Randomize" at bounding box center [245, 242] width 94 height 18
type input "75"
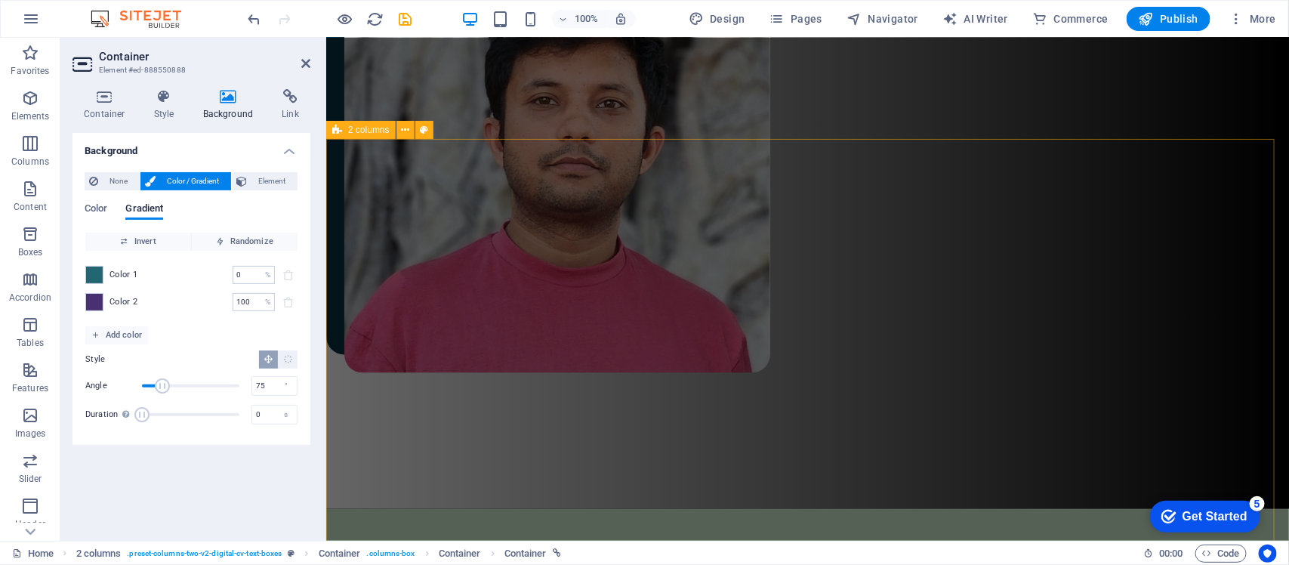
scroll to position [651, 0]
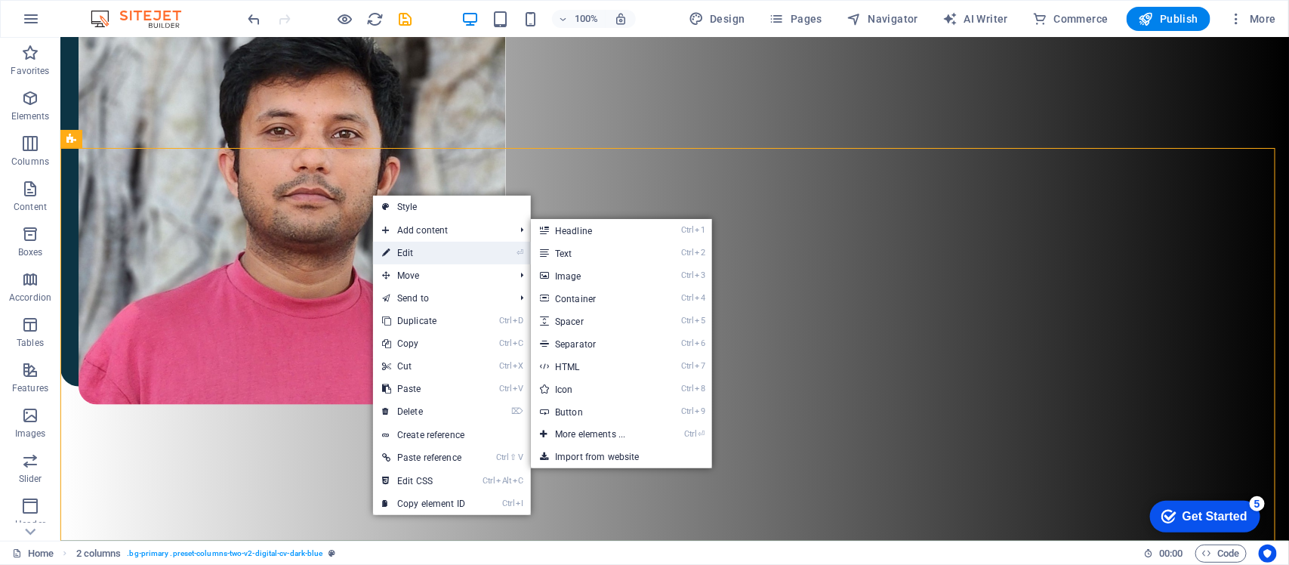
click at [403, 252] on link "⏎ Edit" at bounding box center [423, 253] width 101 height 23
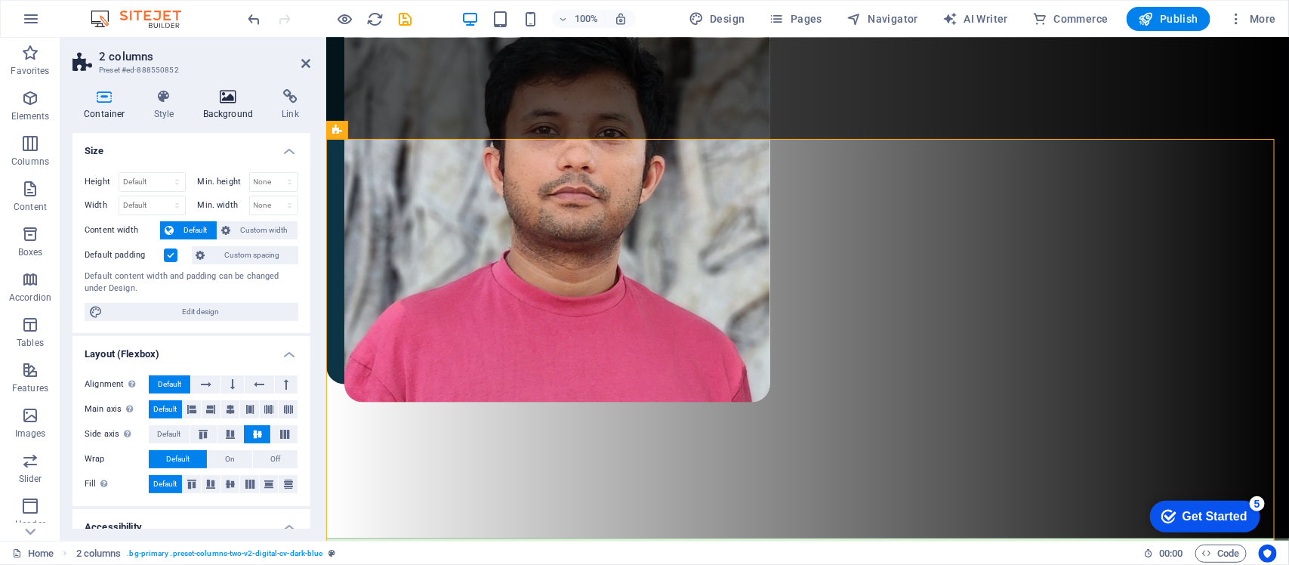
click at [231, 100] on icon at bounding box center [228, 96] width 73 height 15
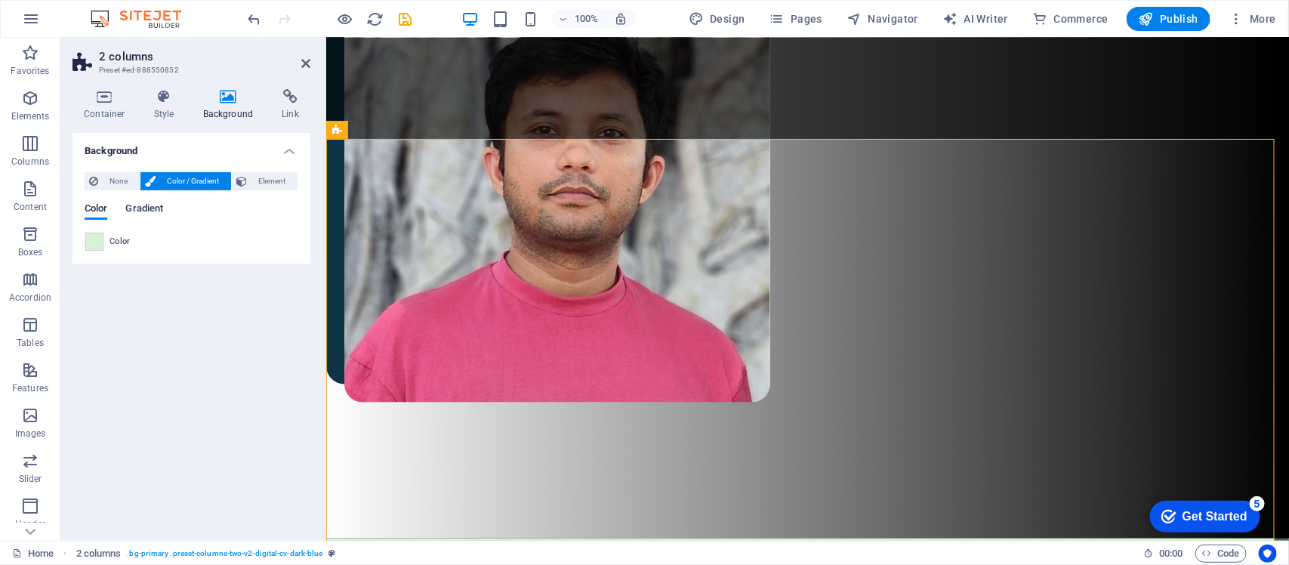
click at [149, 202] on span "Gradient" at bounding box center [144, 209] width 38 height 21
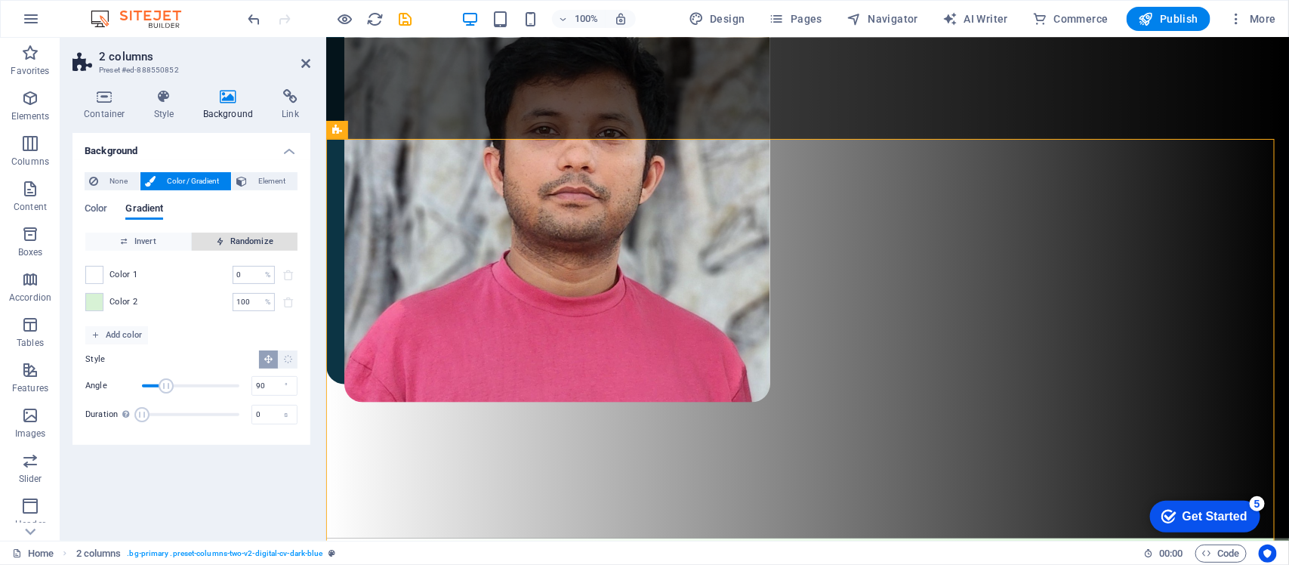
click at [242, 240] on span "Randomize" at bounding box center [245, 242] width 94 height 18
type input "139"
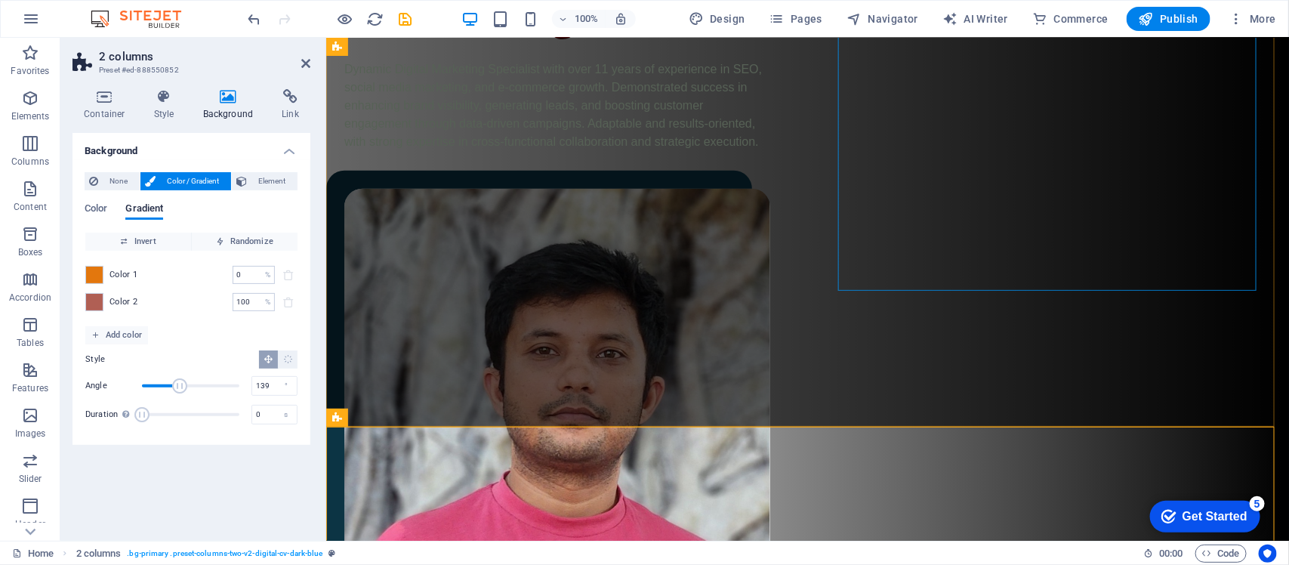
scroll to position [557, 0]
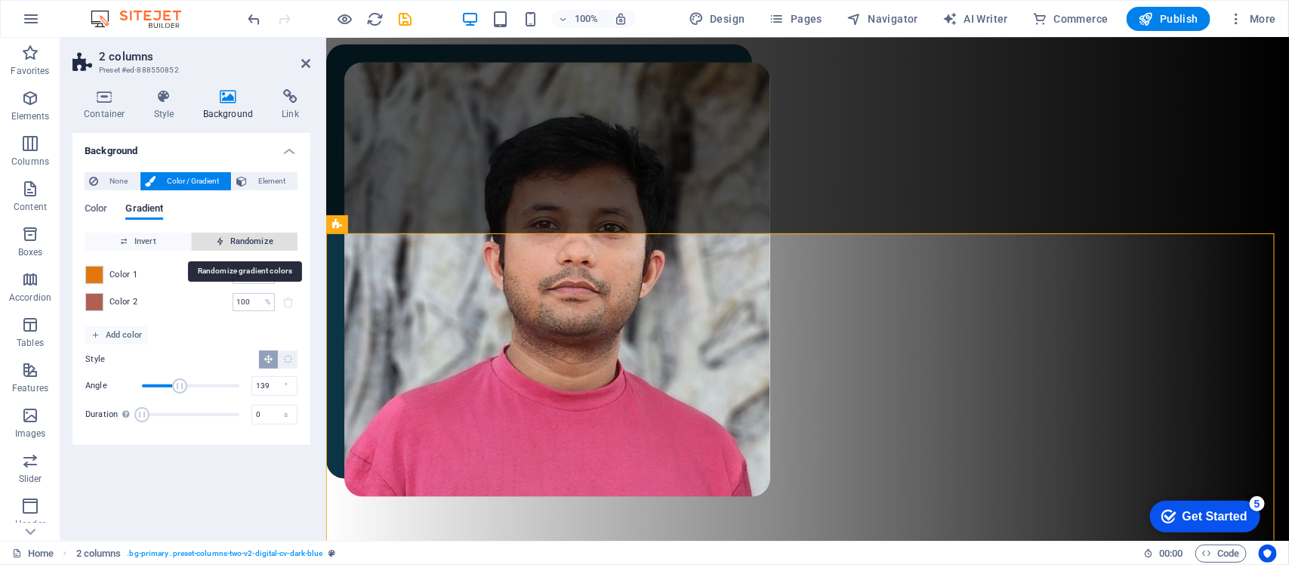
click at [251, 238] on span "Randomize" at bounding box center [245, 242] width 94 height 18
type input "36"
type input "331"
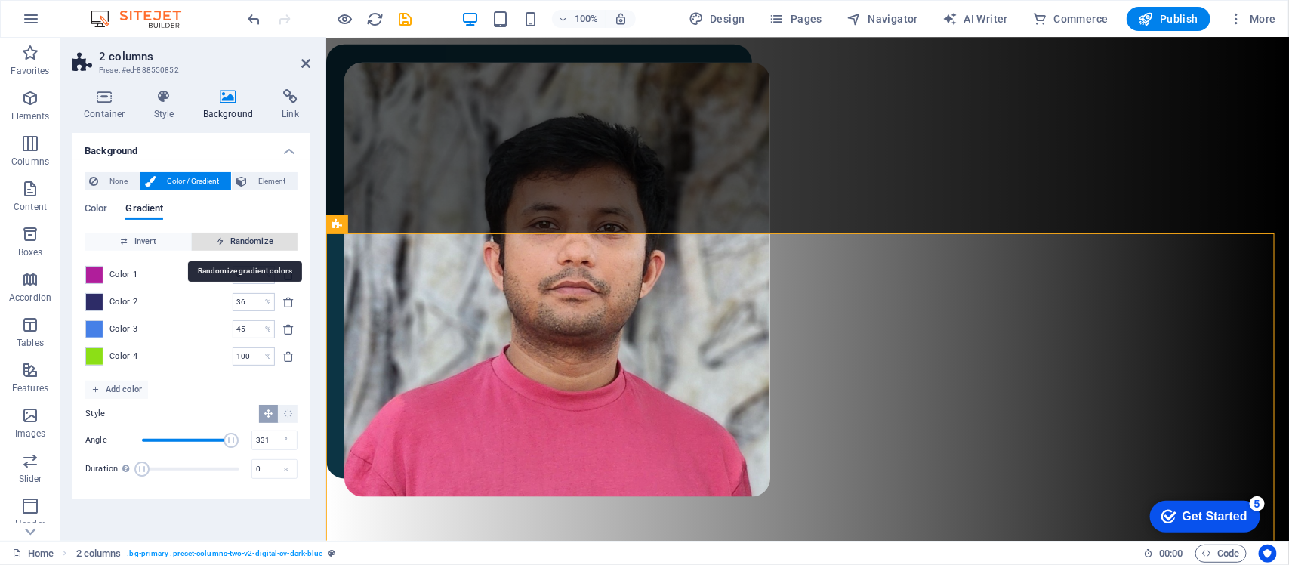
click at [251, 238] on span "Randomize" at bounding box center [245, 242] width 94 height 18
type input "10"
type input "270"
type input "100"
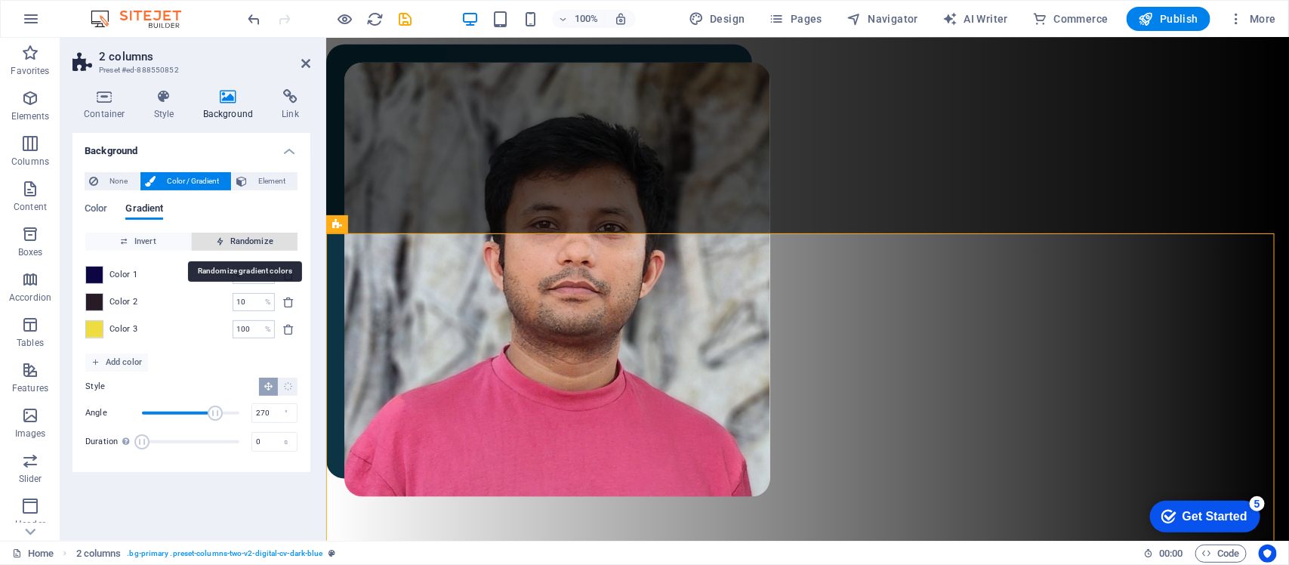
click at [251, 238] on span "Randomize" at bounding box center [245, 242] width 94 height 18
type input "100"
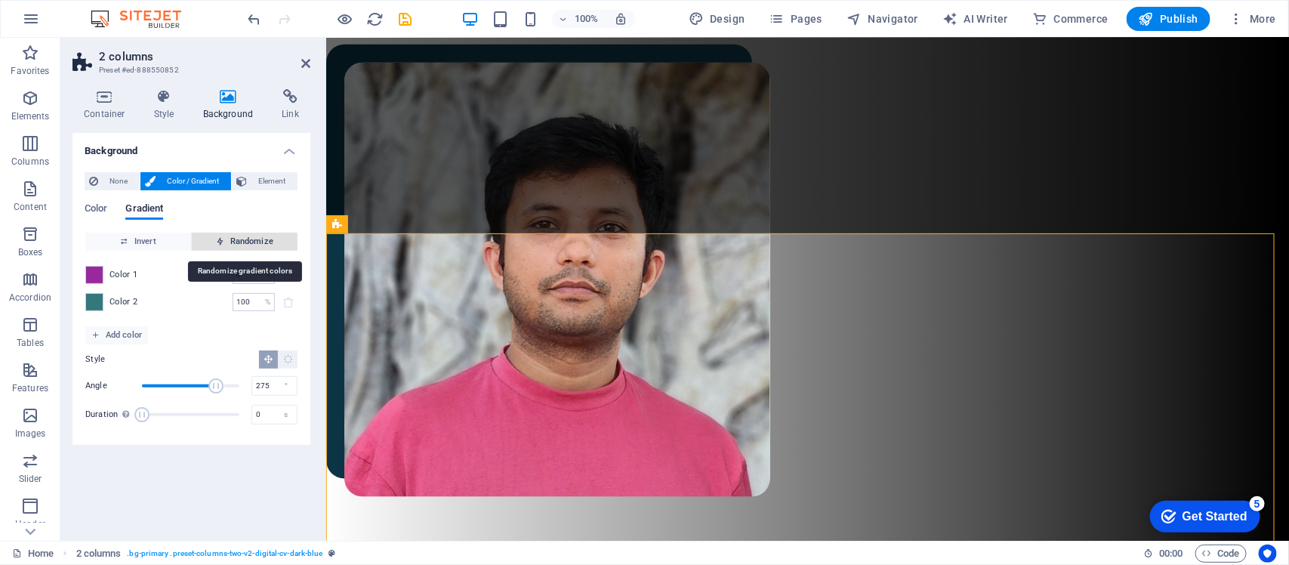
click at [251, 238] on span "Randomize" at bounding box center [245, 242] width 94 height 18
type input "299"
click at [251, 238] on span "Randomize" at bounding box center [245, 242] width 94 height 18
type input "72"
type input "225"
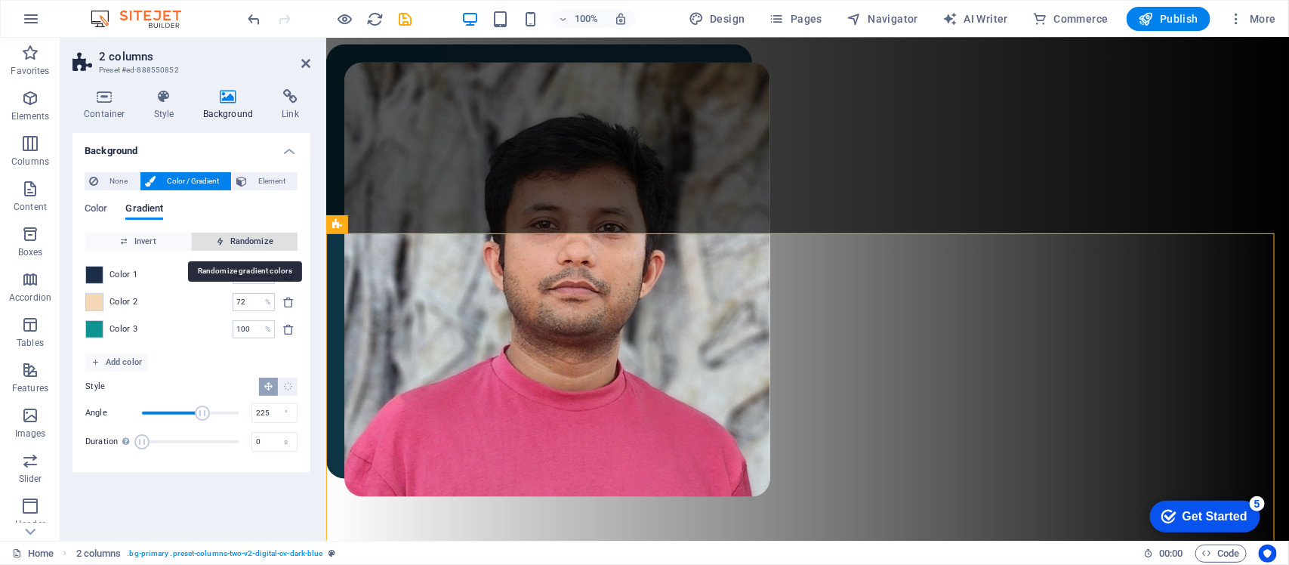
click at [251, 238] on span "Randomize" at bounding box center [245, 242] width 94 height 18
type input "82"
type input "313"
click at [251, 238] on span "Randomize" at bounding box center [245, 242] width 94 height 18
type input "86"
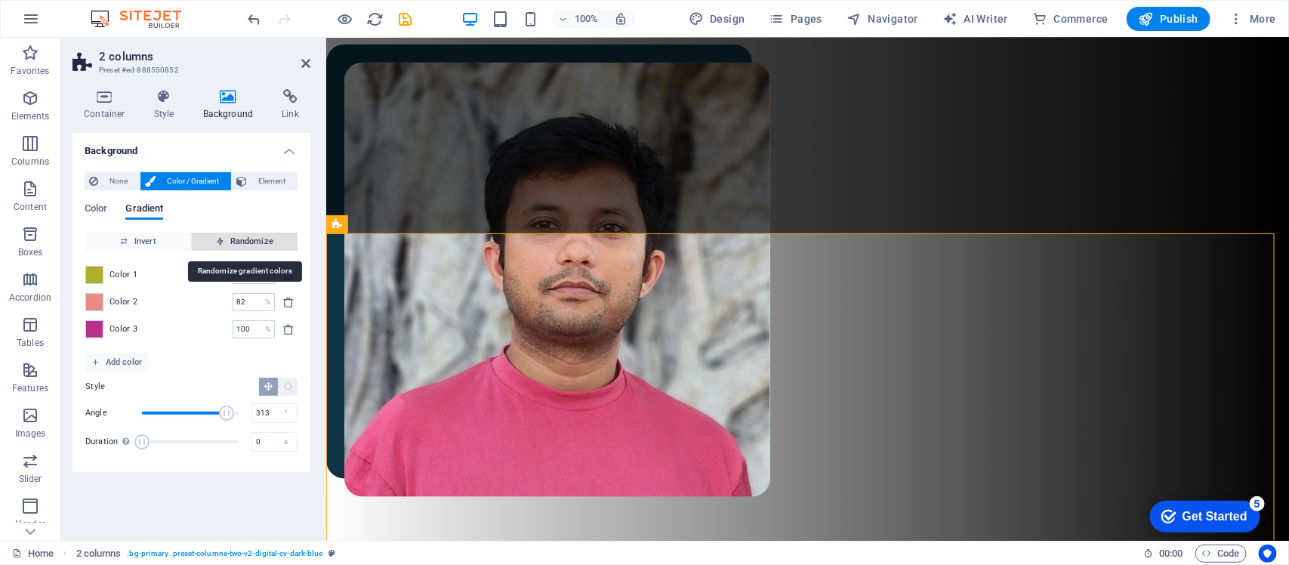
type input "260"
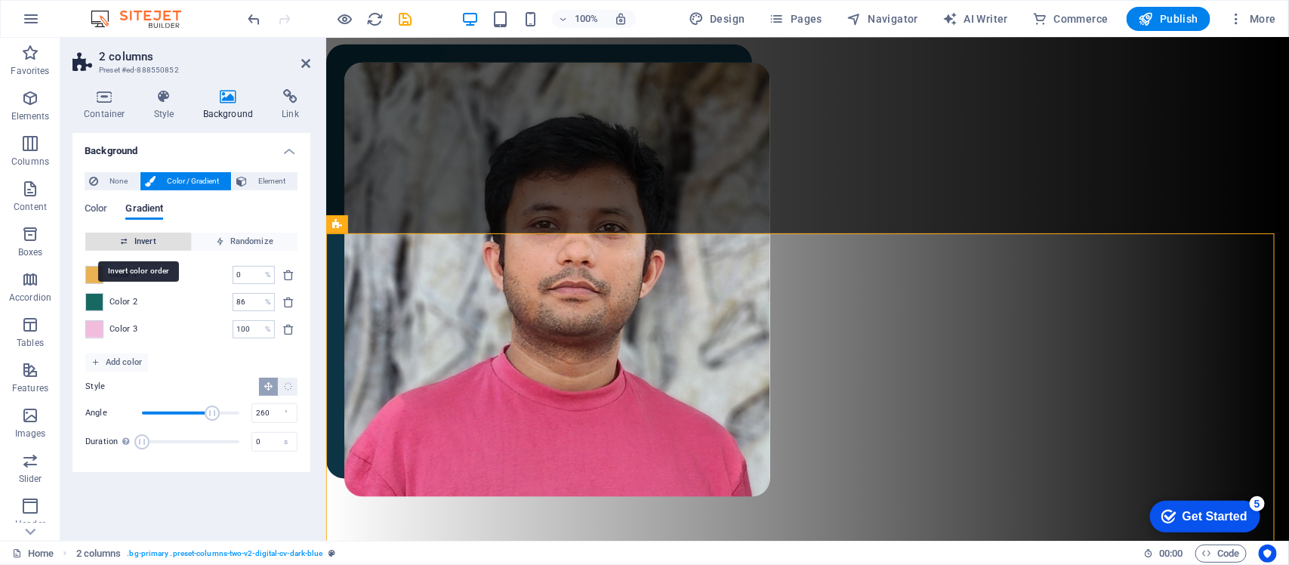
click at [162, 244] on span "Invert" at bounding box center [138, 242] width 94 height 18
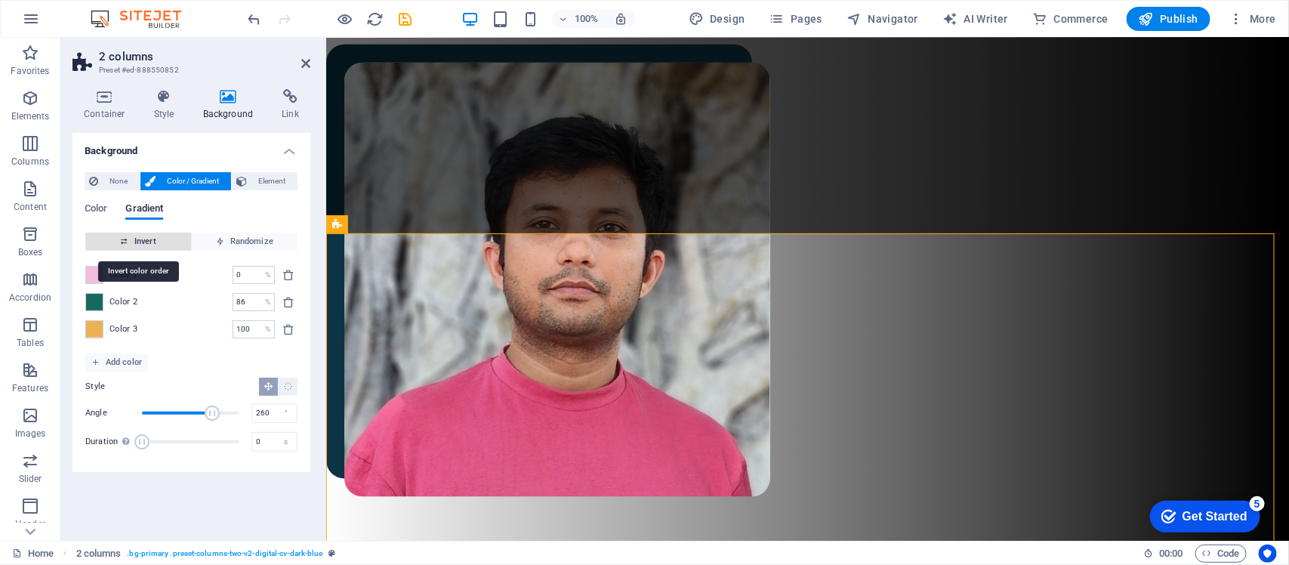
click at [162, 244] on span "Invert" at bounding box center [138, 242] width 94 height 18
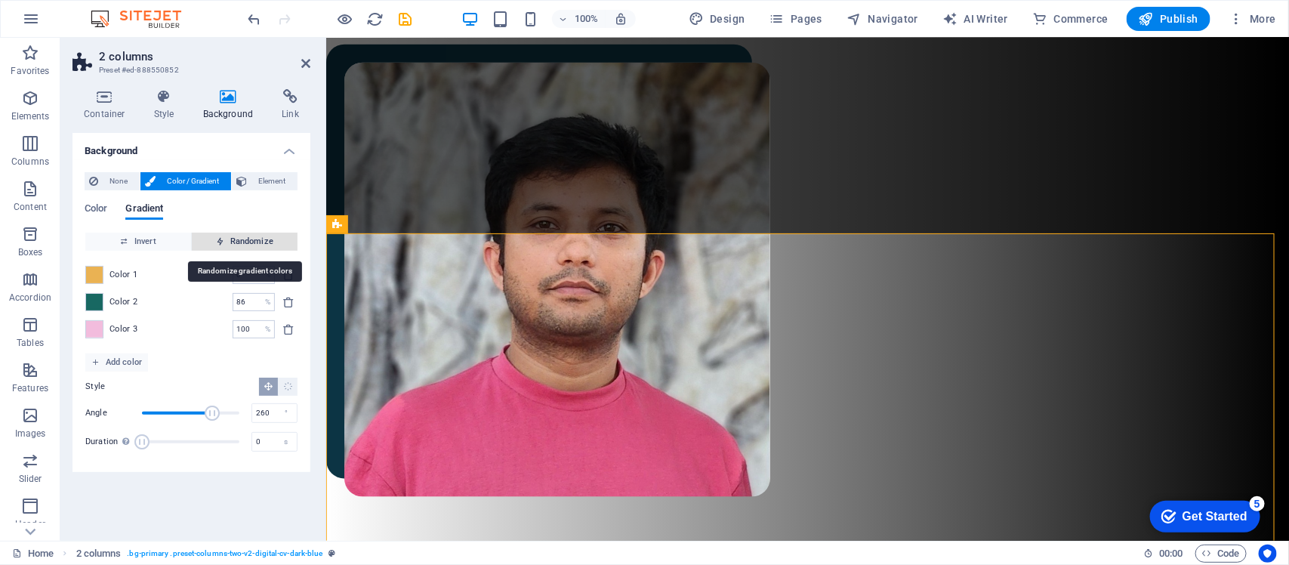
click at [228, 235] on span "Randomize" at bounding box center [245, 242] width 94 height 18
type input "4"
type input "343"
type input "90"
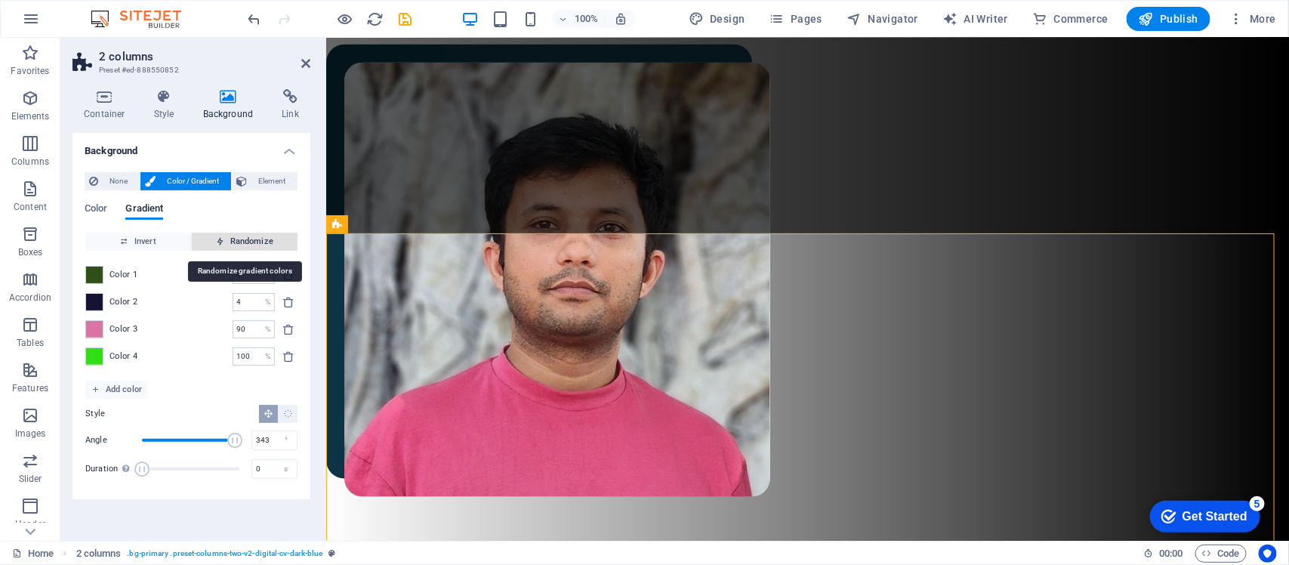
click at [228, 235] on span "Randomize" at bounding box center [245, 242] width 94 height 18
type input "87"
type input "234"
type input "92"
click at [228, 235] on span "Randomize" at bounding box center [245, 242] width 94 height 18
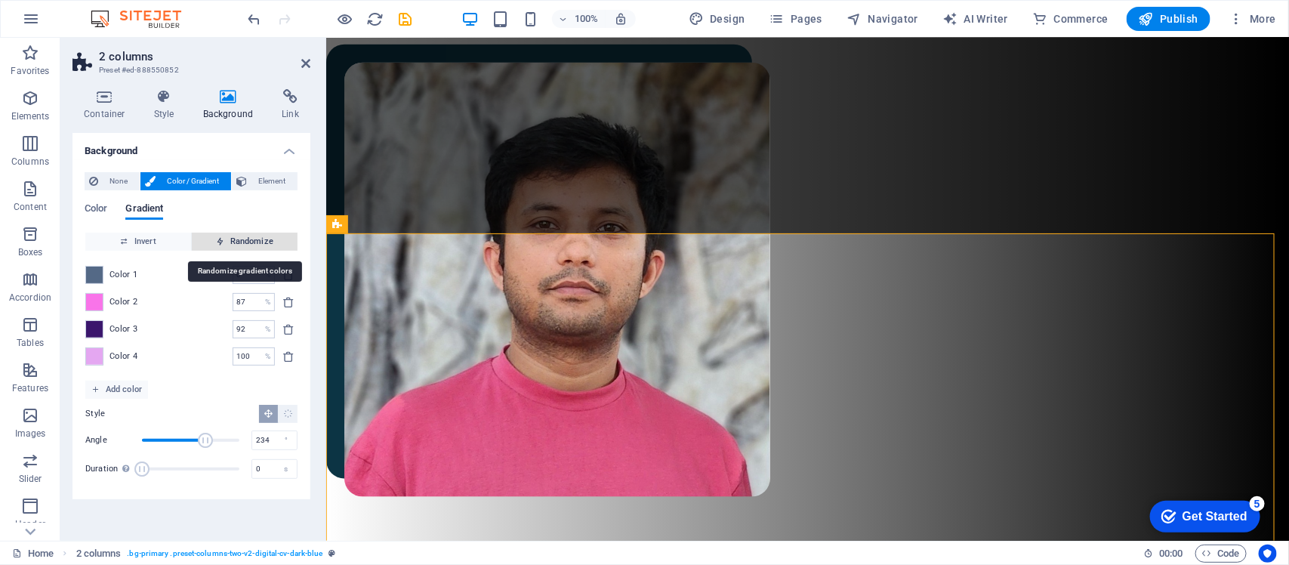
type input "13"
type input "167"
type input "100"
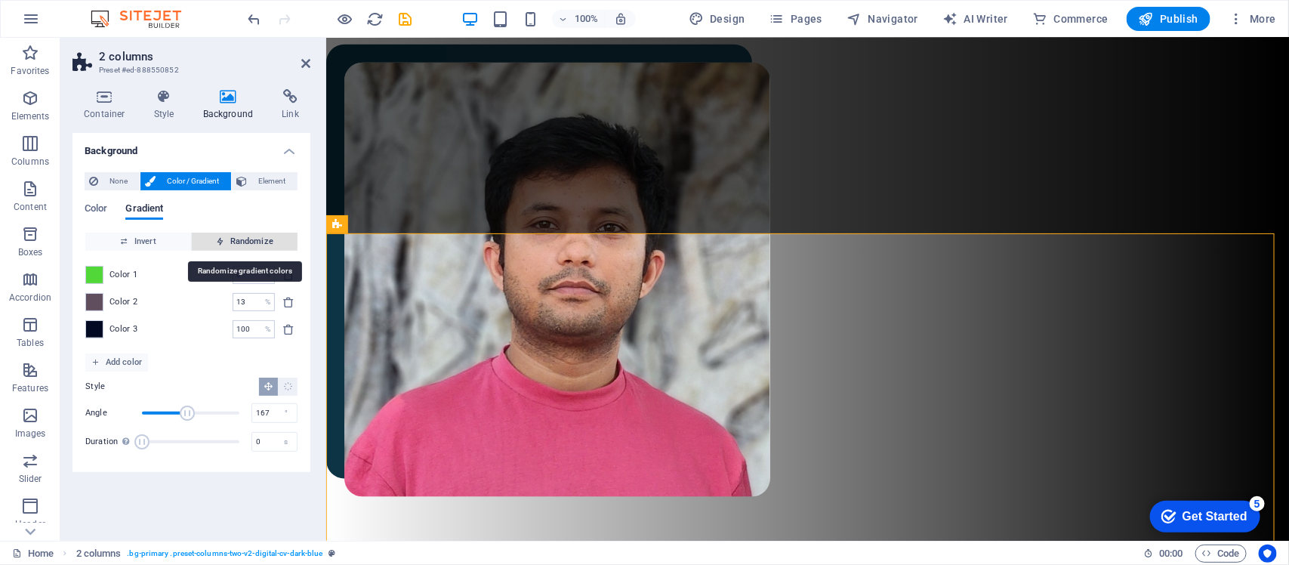
click at [228, 235] on span "Randomize" at bounding box center [245, 242] width 94 height 18
type input "70"
type input "326"
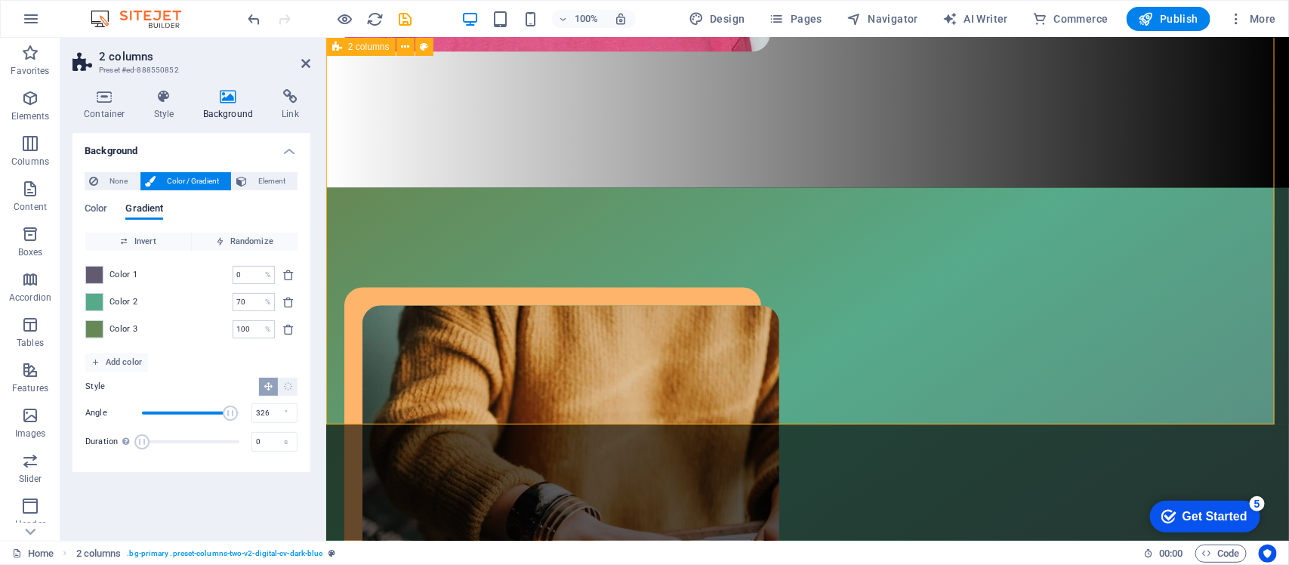
scroll to position [1029, 0]
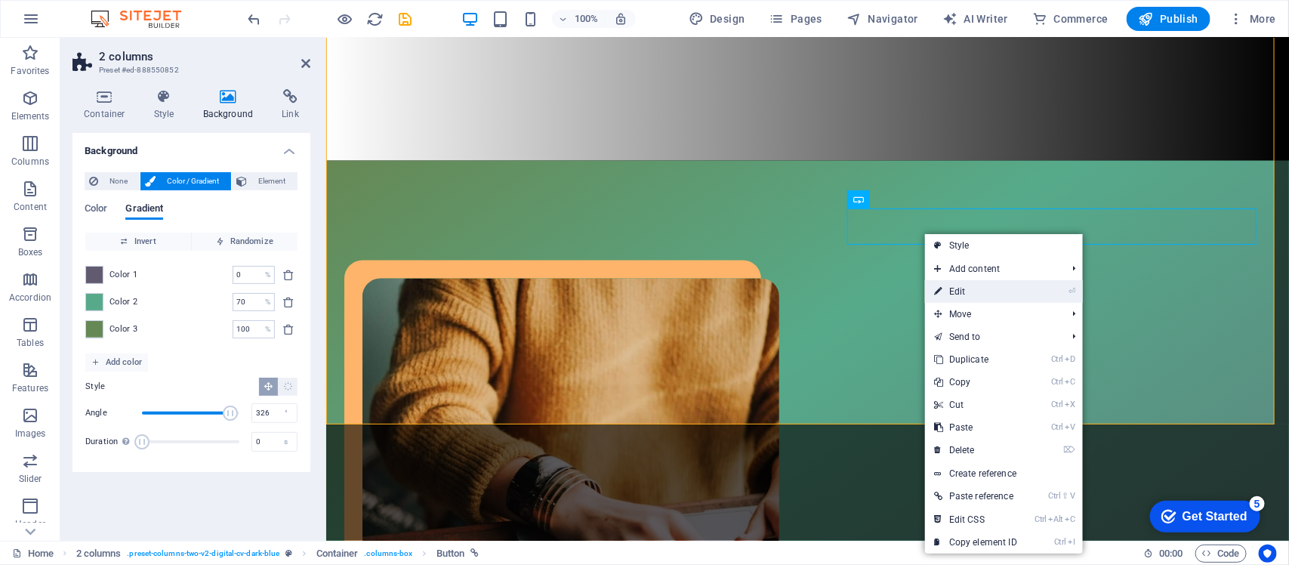
click at [968, 295] on link "⏎ Edit" at bounding box center [975, 291] width 101 height 23
select select "px"
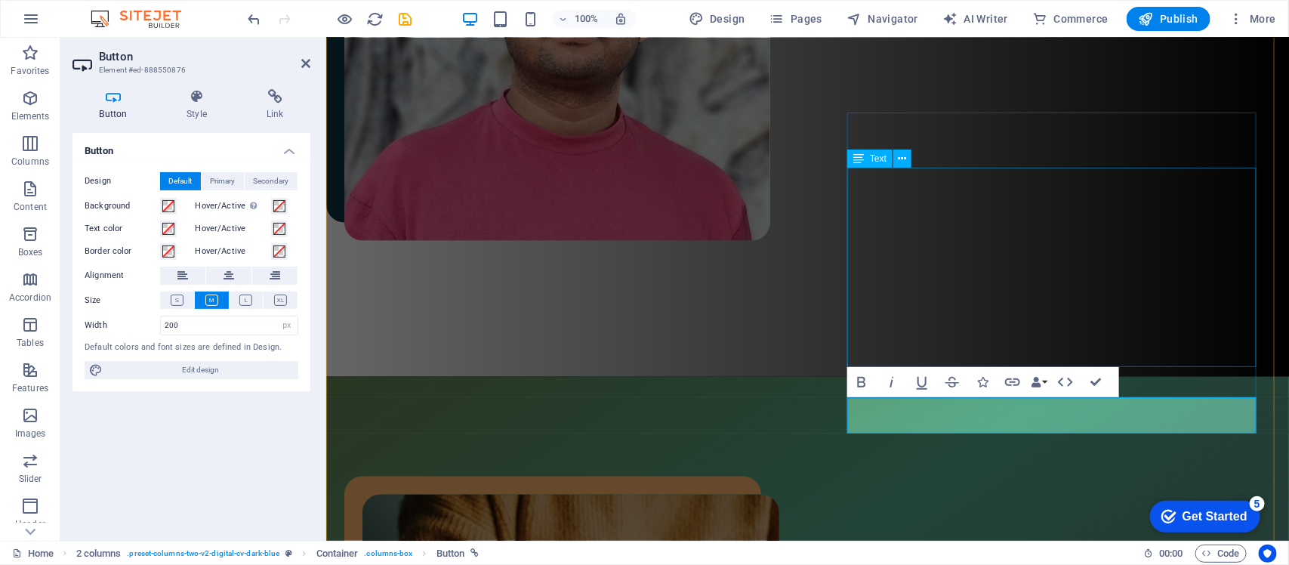
scroll to position [840, 0]
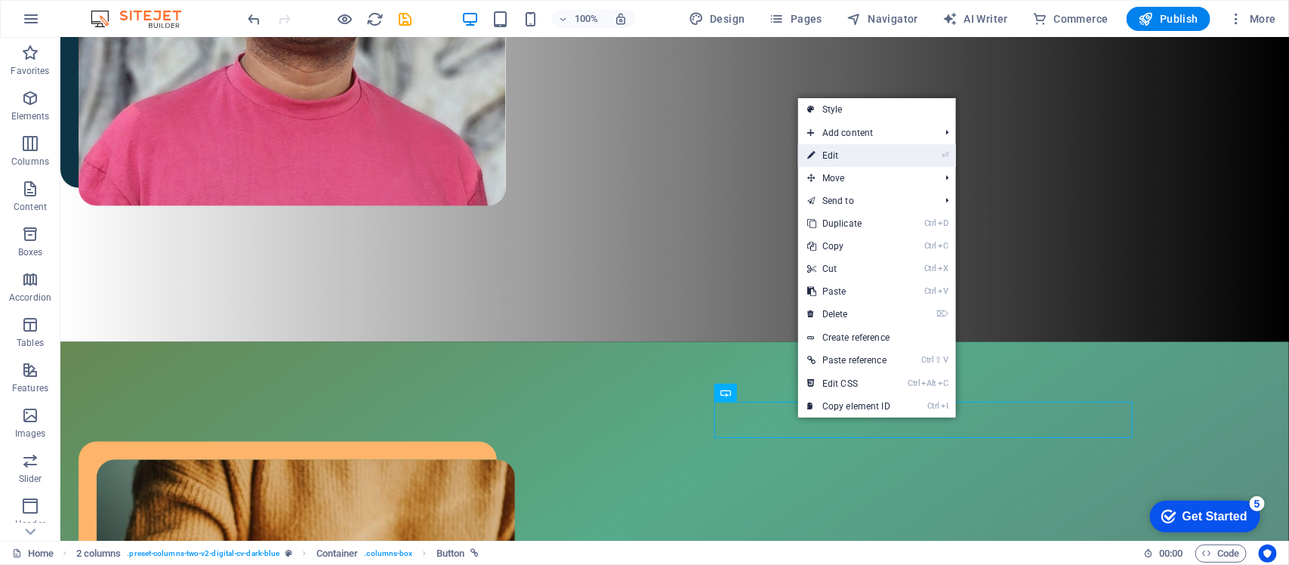
click at [848, 156] on link "⏎ Edit" at bounding box center [848, 155] width 101 height 23
select select "px"
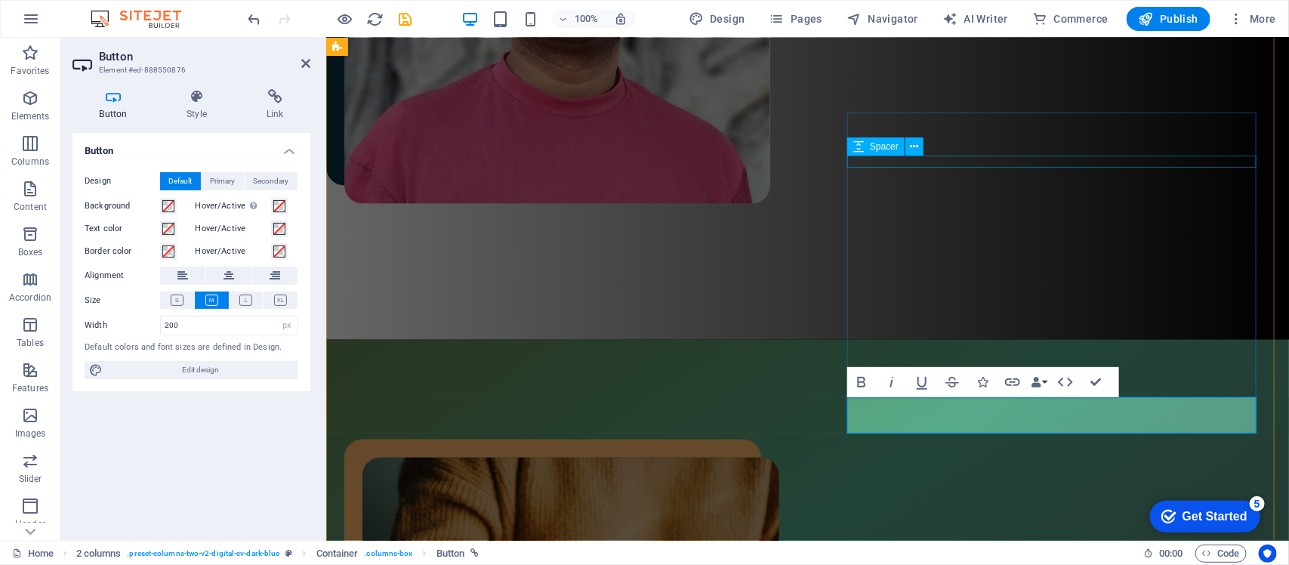
scroll to position [840, 0]
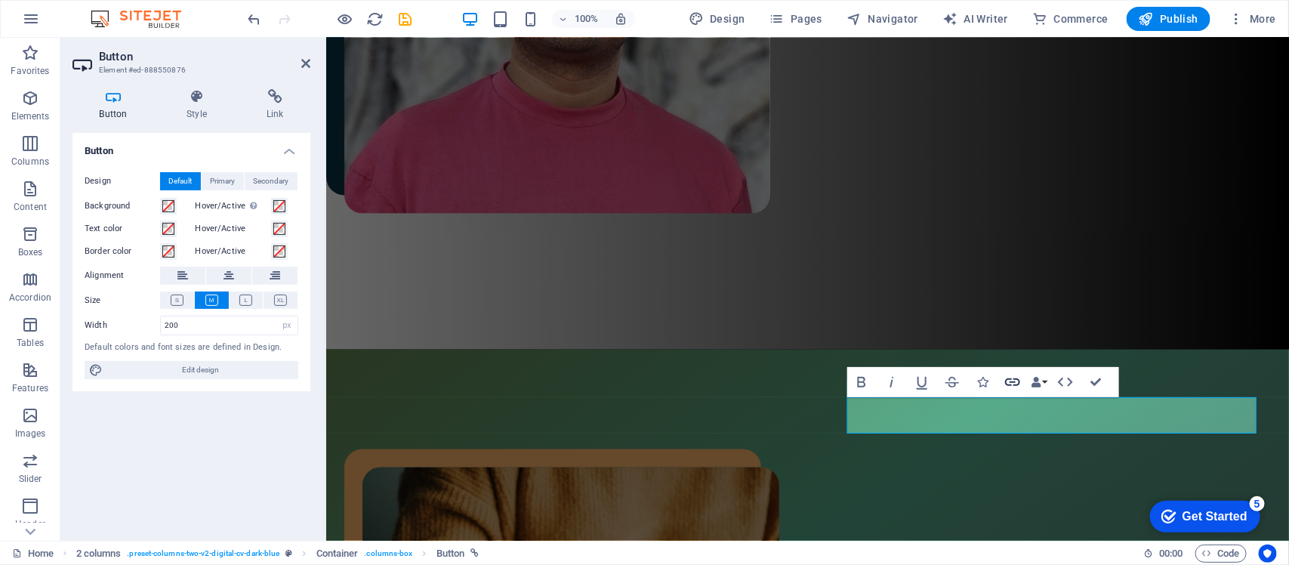
click at [1012, 384] on icon "button" at bounding box center [1013, 382] width 18 height 18
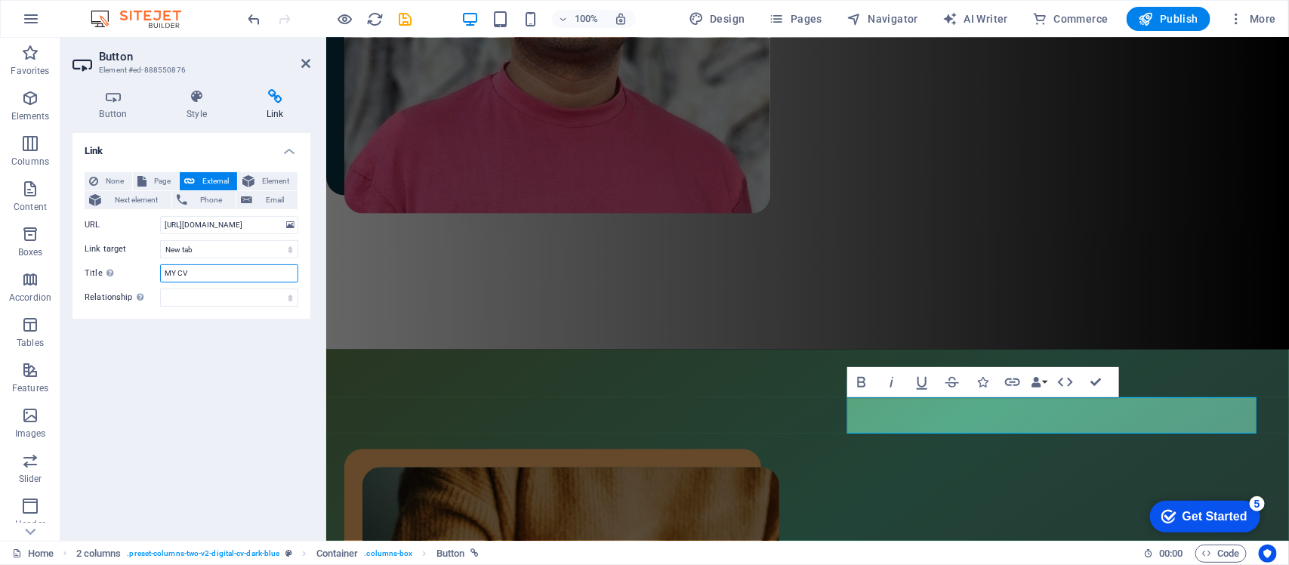
click at [194, 270] on input "MY CV" at bounding box center [229, 273] width 138 height 18
click at [121, 104] on h4 "Button" at bounding box center [117, 105] width 88 height 32
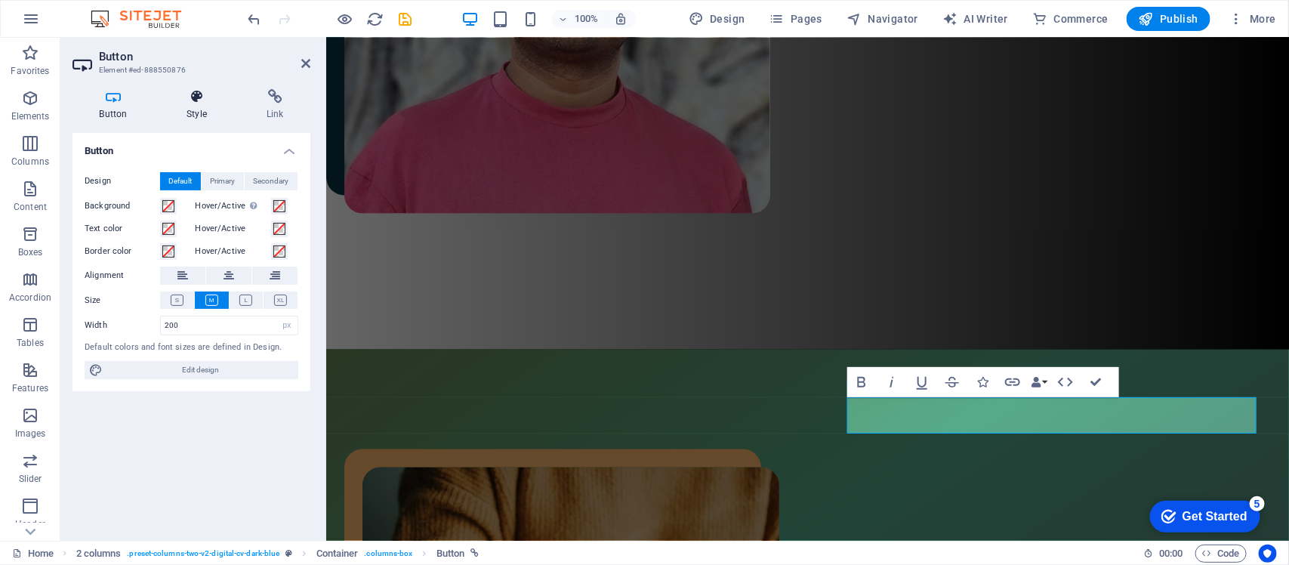
click at [193, 98] on icon at bounding box center [197, 96] width 74 height 15
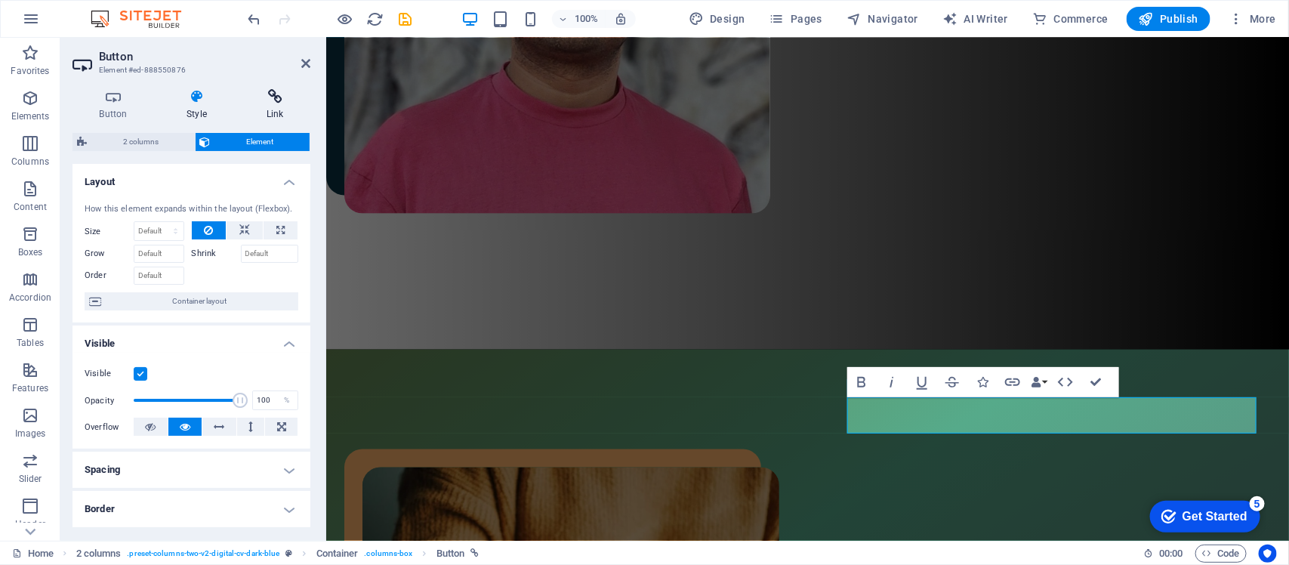
click at [285, 102] on icon at bounding box center [274, 96] width 71 height 15
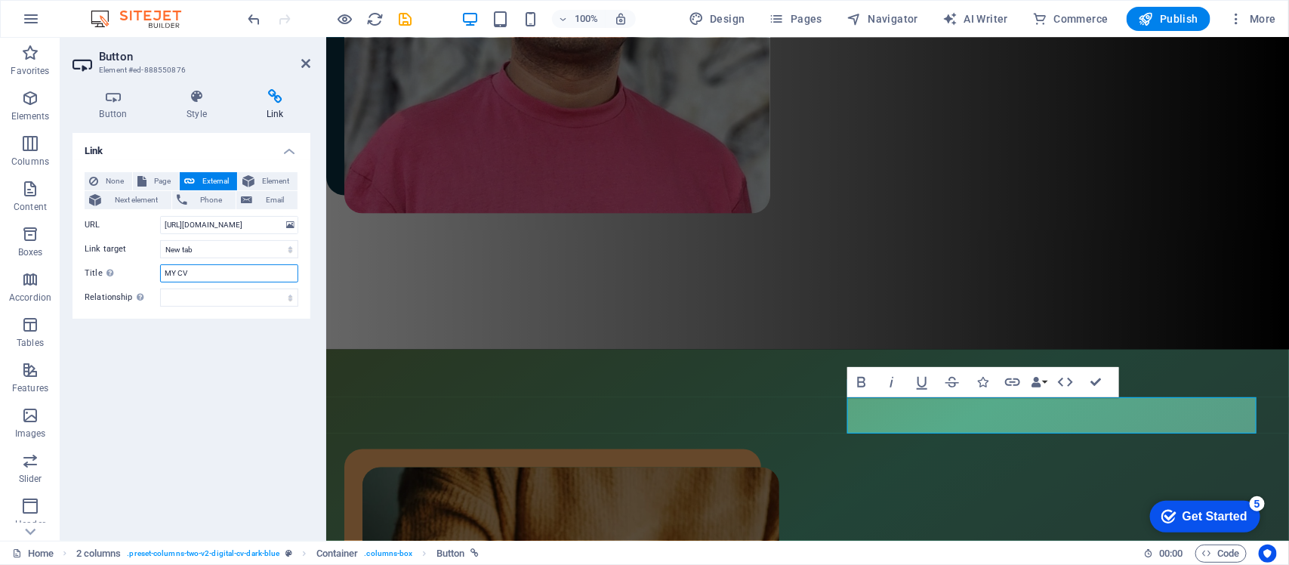
click at [201, 276] on input "MY CV" at bounding box center [229, 273] width 138 height 18
drag, startPoint x: 960, startPoint y: 412, endPoint x: 892, endPoint y: 483, distance: 98.3
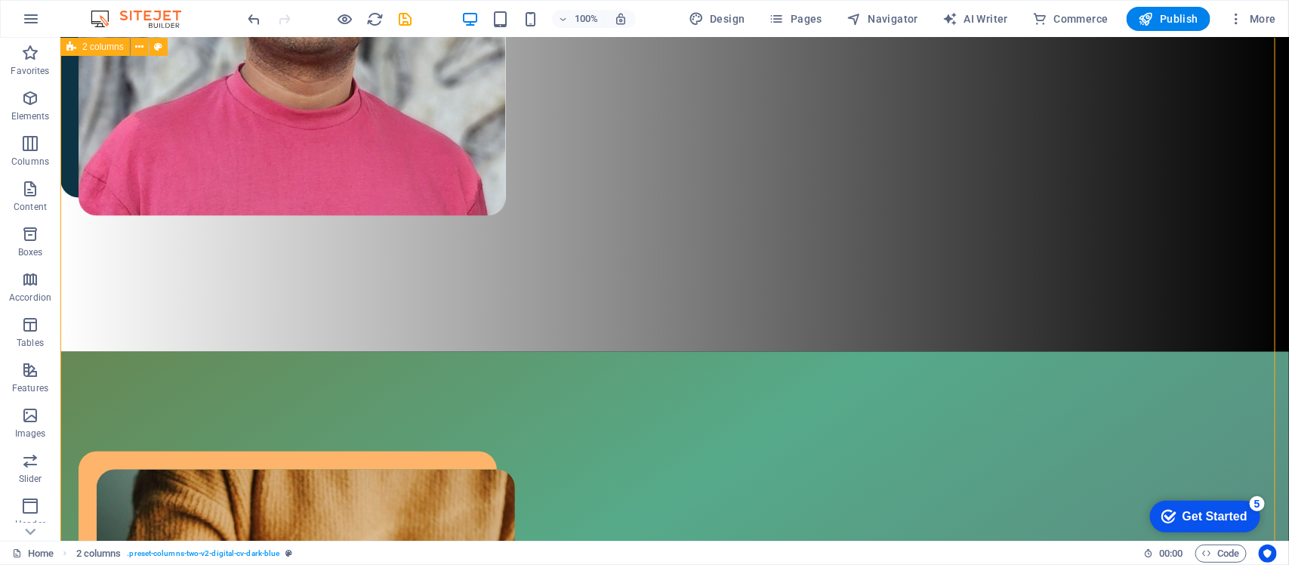
scroll to position [850, 0]
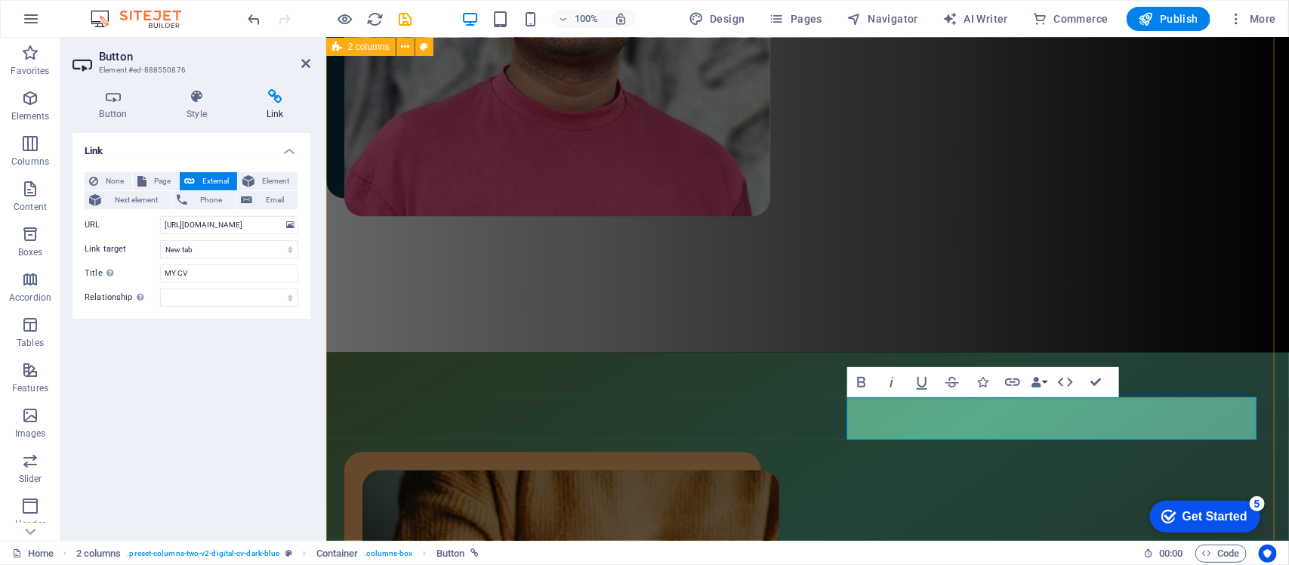
scroll to position [840, 0]
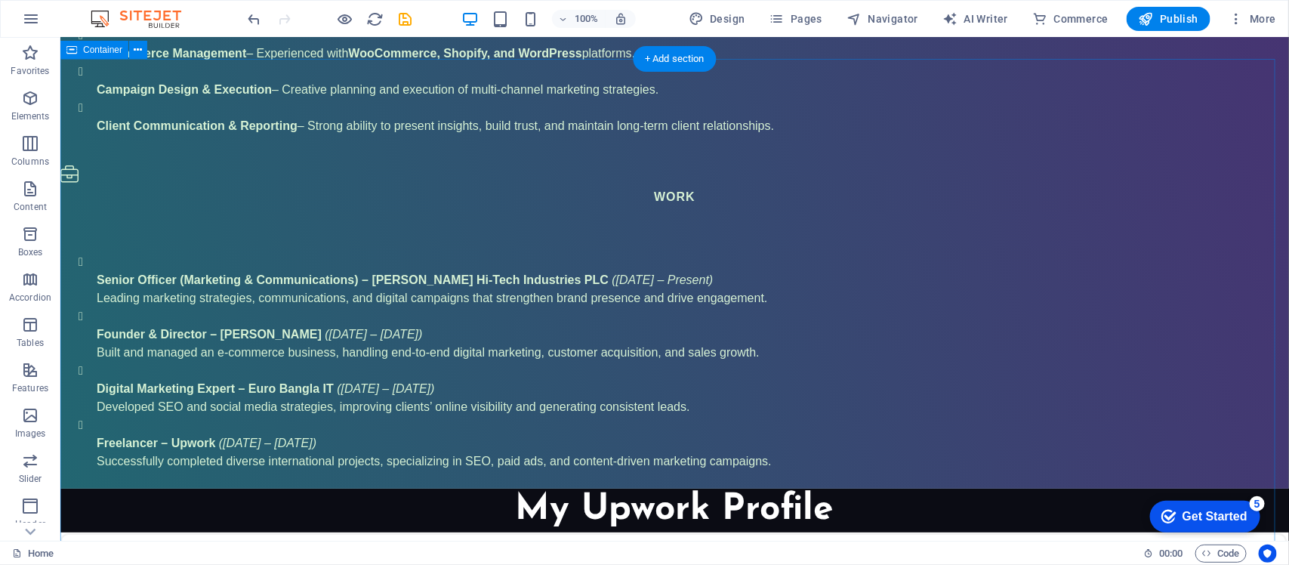
scroll to position [2553, 0]
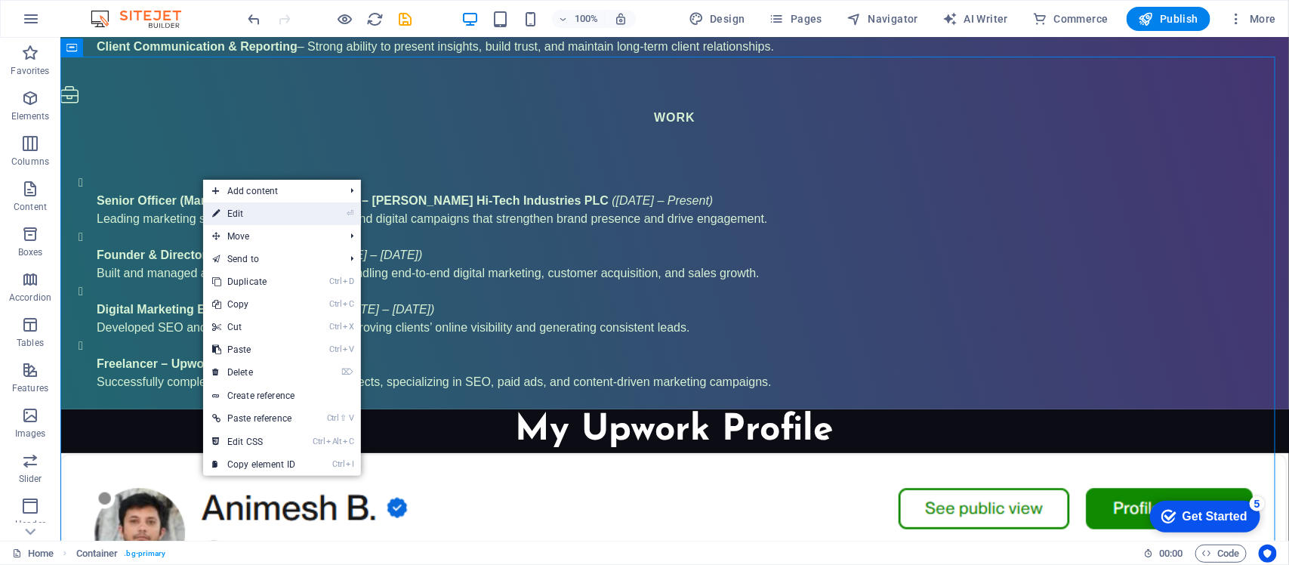
click at [243, 216] on link "⏎ Edit" at bounding box center [253, 213] width 101 height 23
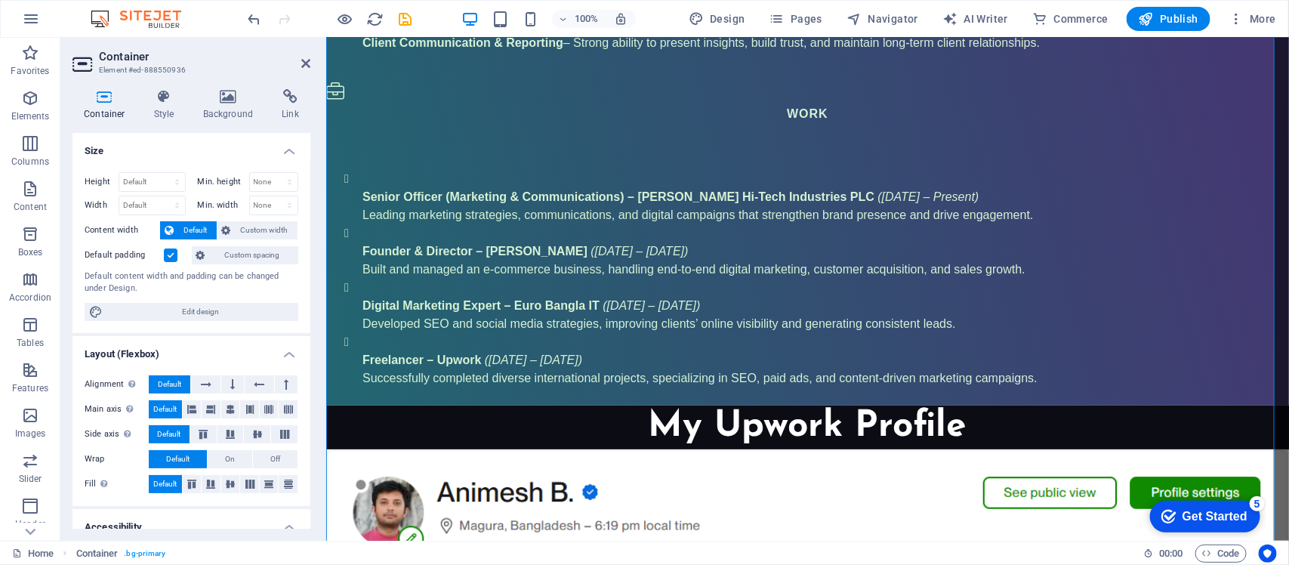
scroll to position [2535, 0]
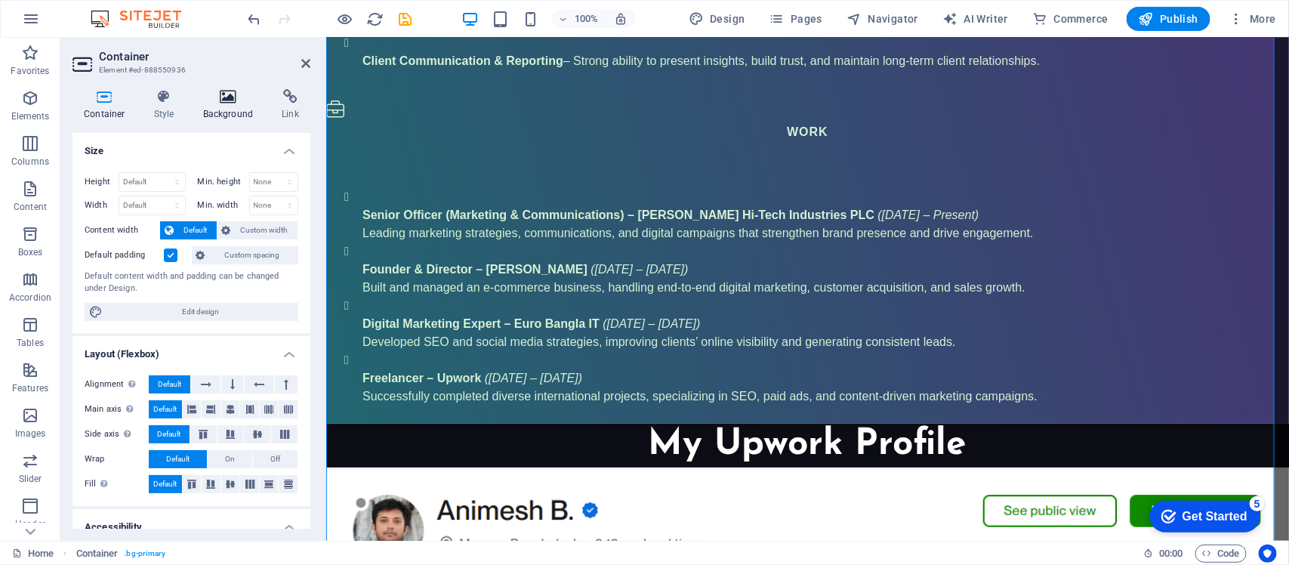
click at [227, 111] on h4 "Background" at bounding box center [231, 105] width 79 height 32
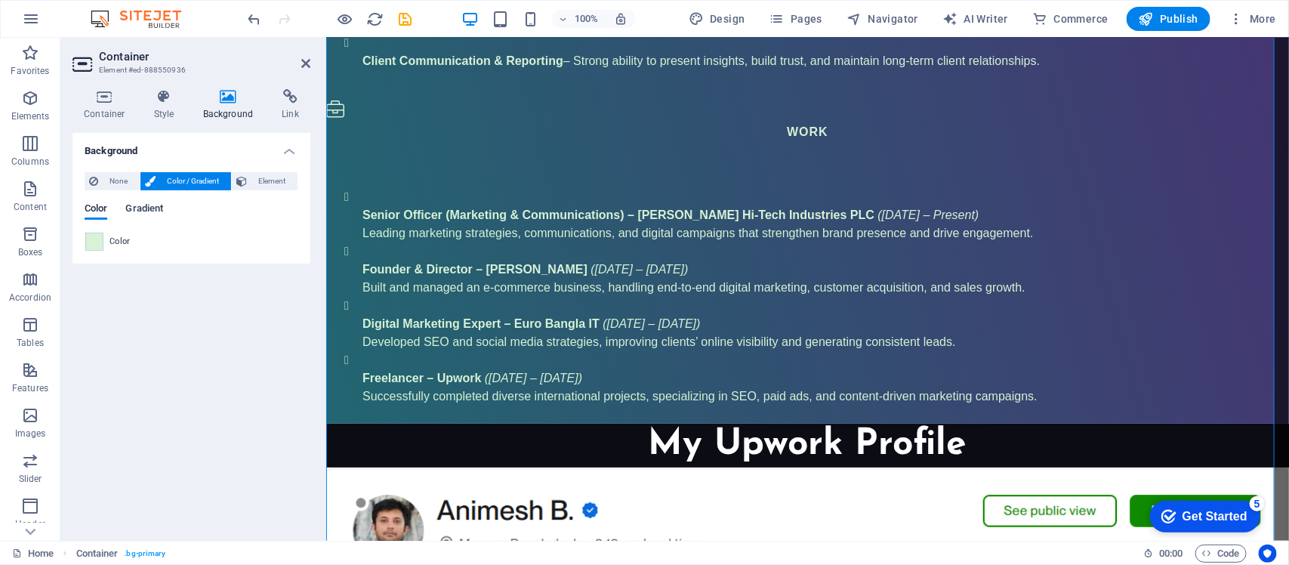
click at [153, 214] on span "Gradient" at bounding box center [144, 209] width 38 height 21
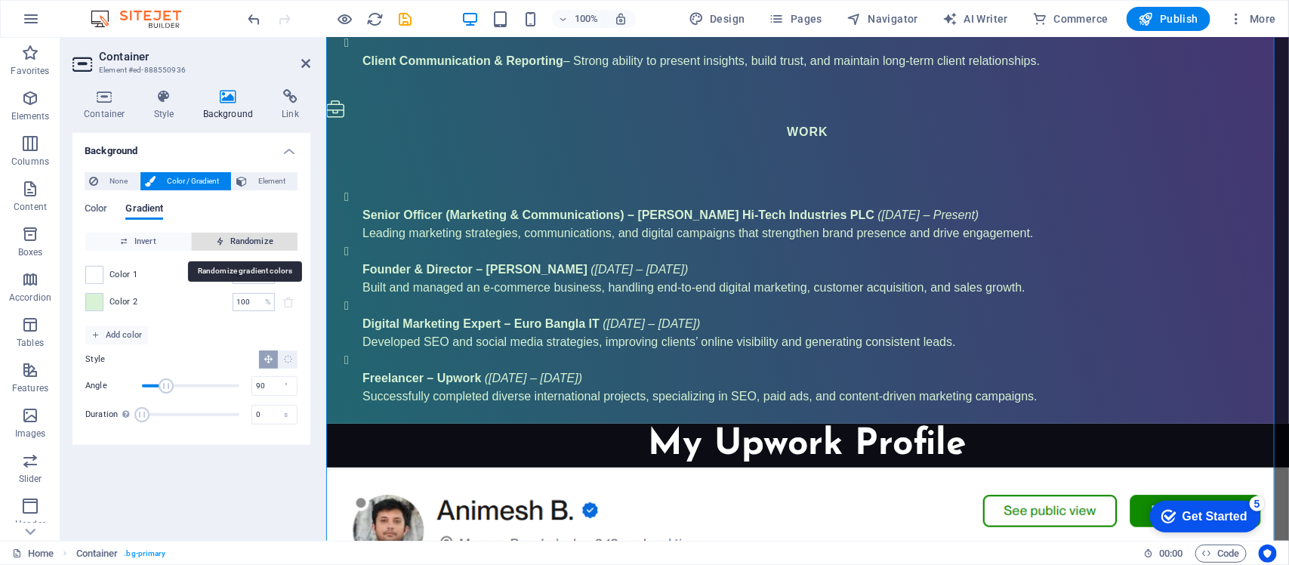
click at [253, 236] on span "Randomize" at bounding box center [245, 242] width 94 height 18
type input "6"
type input "57"
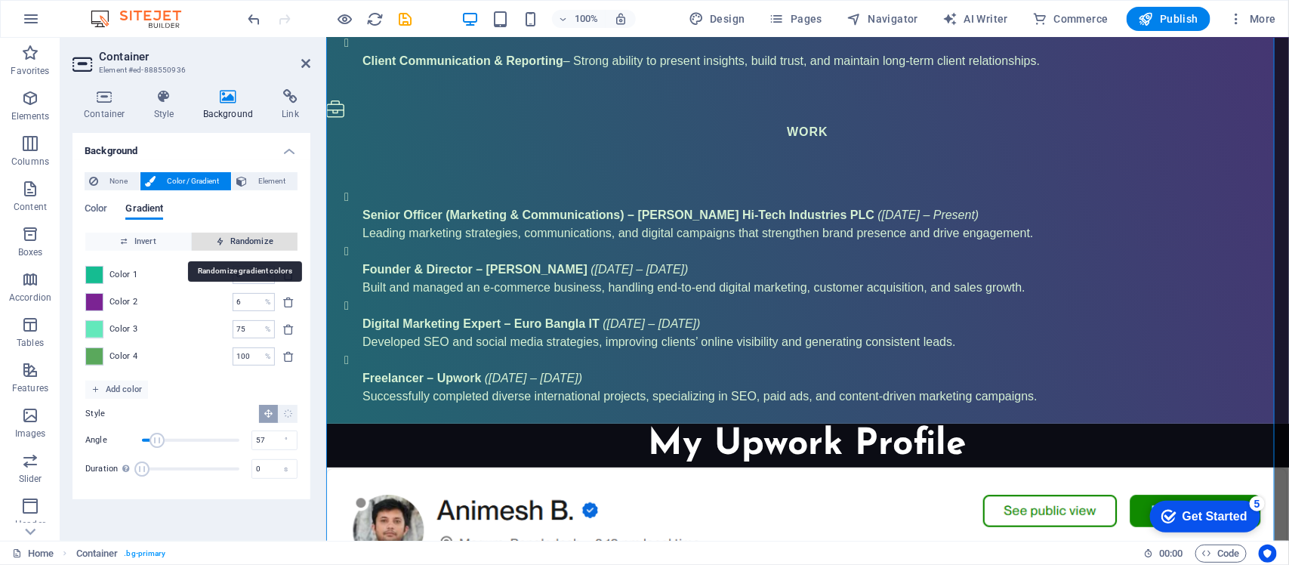
click at [253, 236] on span "Randomize" at bounding box center [245, 242] width 94 height 18
type input "94"
type input "337"
type input "100"
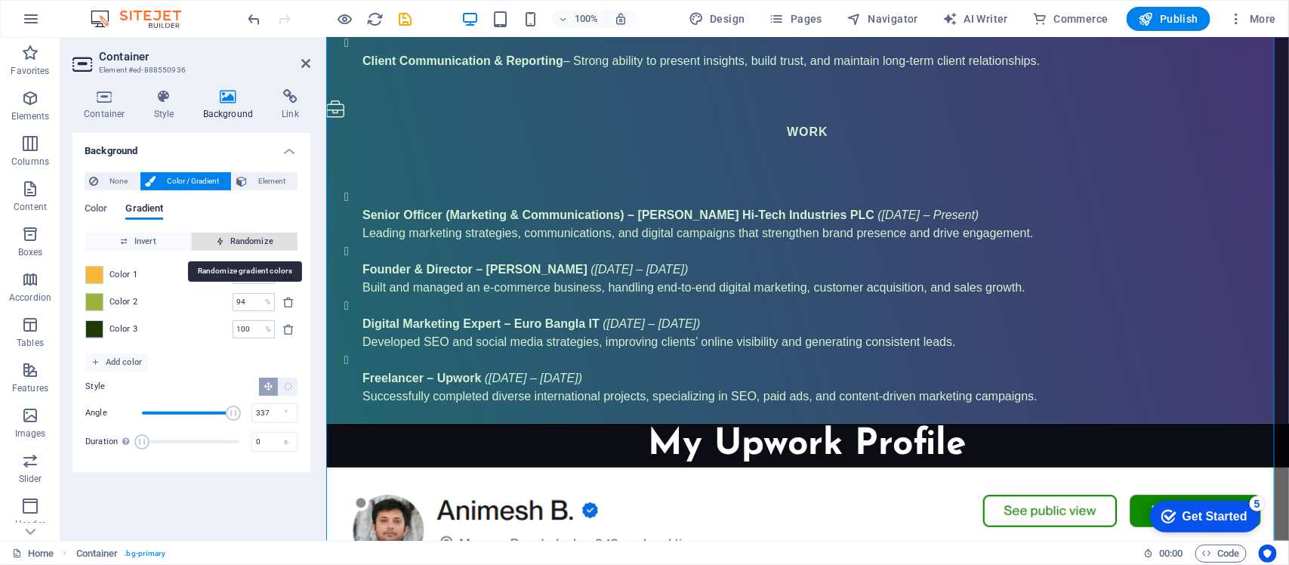
click at [253, 236] on span "Randomize" at bounding box center [245, 242] width 94 height 18
type input "36"
type input "218"
type input "60"
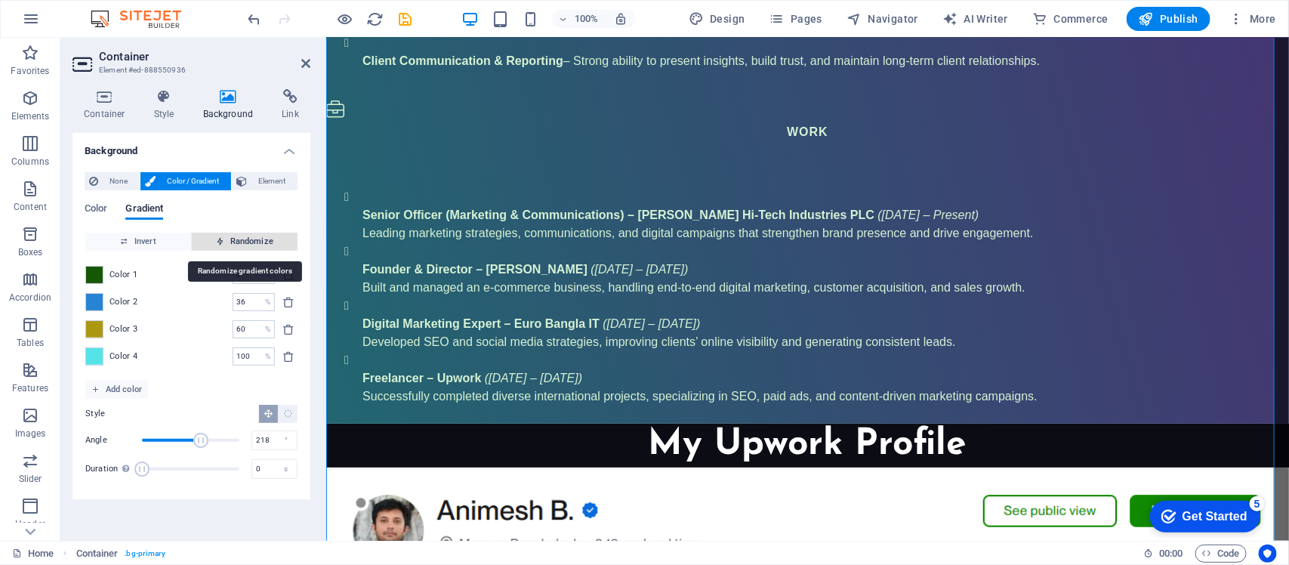
click at [253, 236] on span "Randomize" at bounding box center [245, 242] width 94 height 18
type input "100"
type input "324"
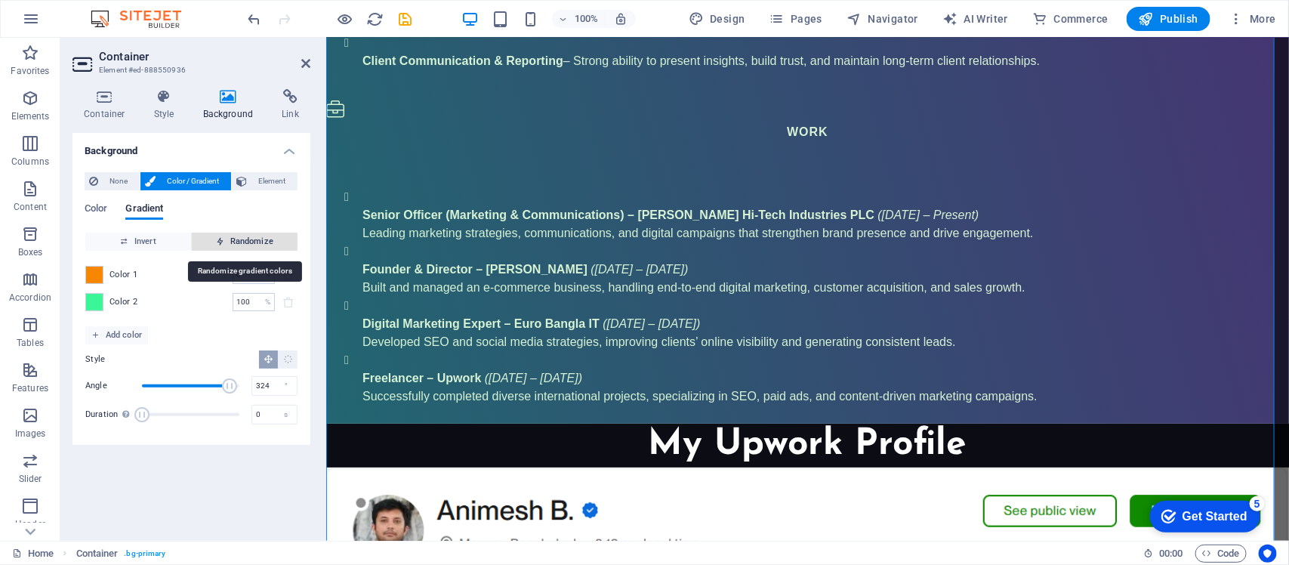
click at [253, 236] on span "Randomize" at bounding box center [245, 242] width 94 height 18
type input "17"
type input "288"
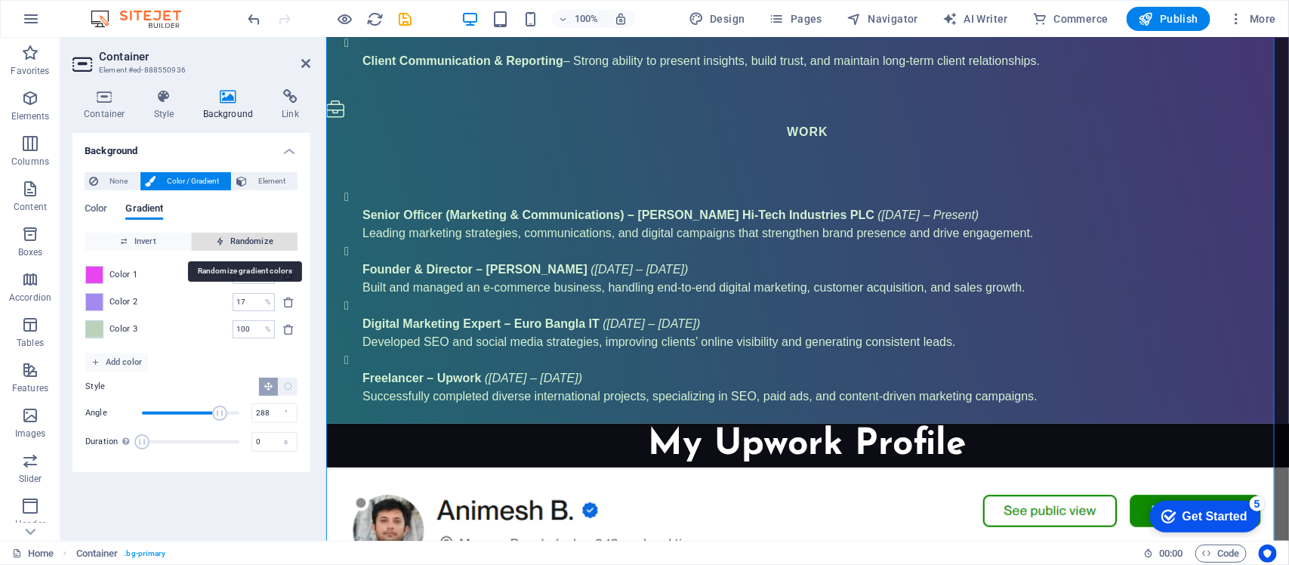
click at [253, 236] on span "Randomize" at bounding box center [245, 242] width 94 height 18
type input "100"
type input "354"
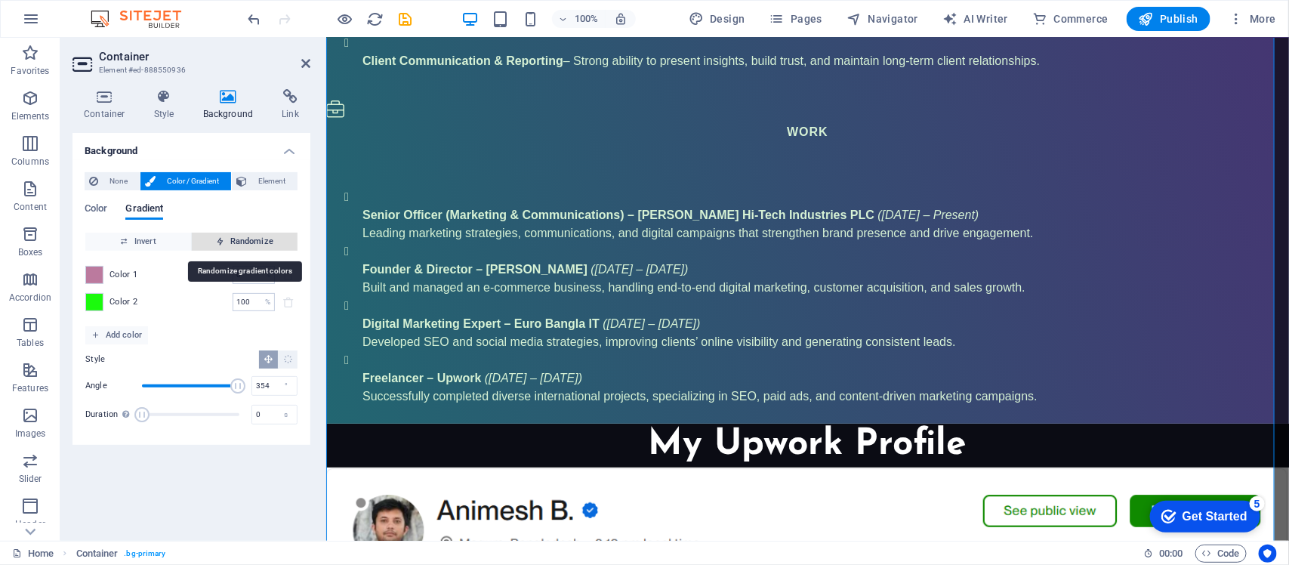
click at [253, 236] on span "Randomize" at bounding box center [245, 242] width 94 height 18
type input "60"
type input "77"
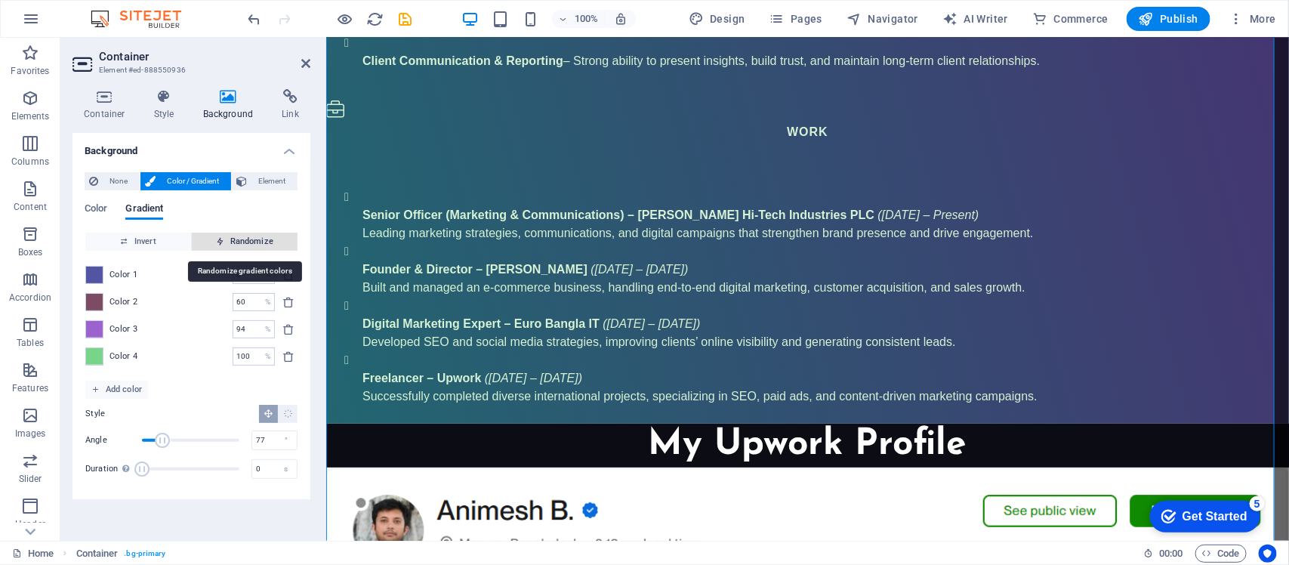
click at [253, 236] on span "Randomize" at bounding box center [245, 242] width 94 height 18
type input "11"
type input "39"
type input "68"
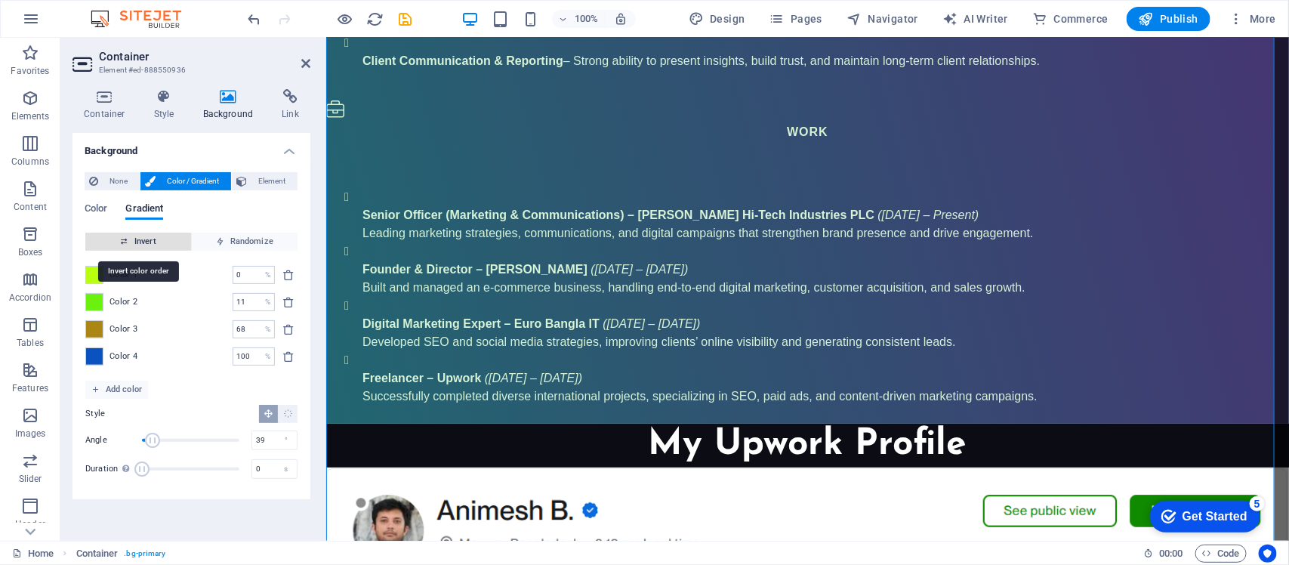
click at [146, 247] on span "Invert" at bounding box center [138, 242] width 94 height 18
click at [146, 242] on span "Invert" at bounding box center [138, 242] width 94 height 18
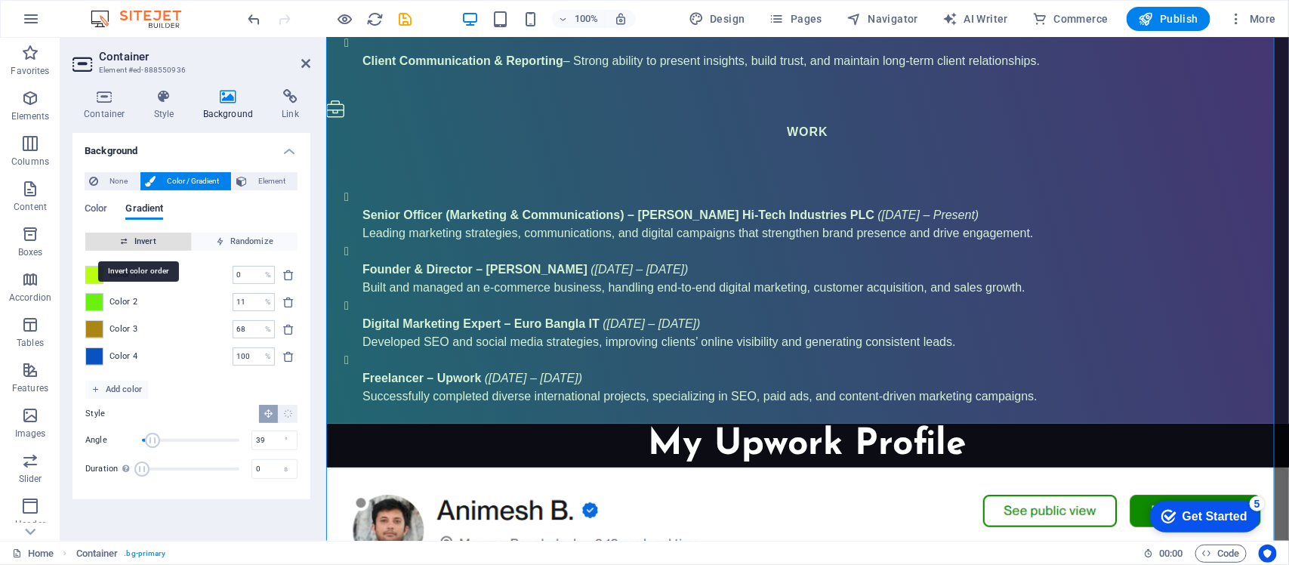
click at [146, 242] on span "Invert" at bounding box center [138, 242] width 94 height 18
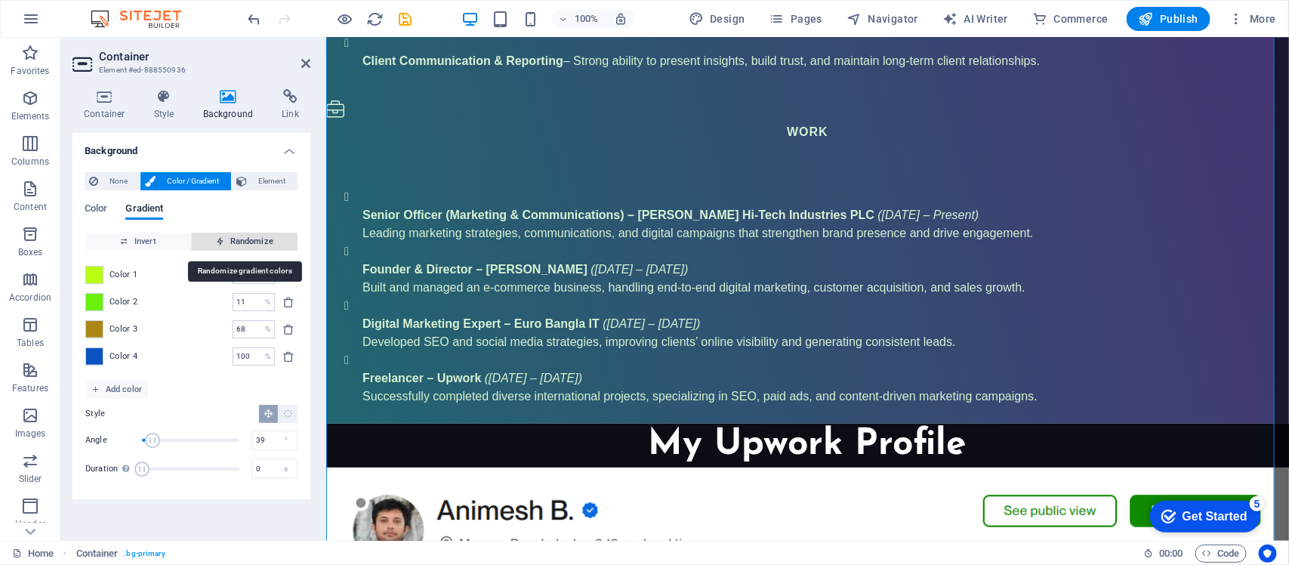
click at [242, 239] on span "Randomize" at bounding box center [245, 242] width 94 height 18
type input "100"
type input "351"
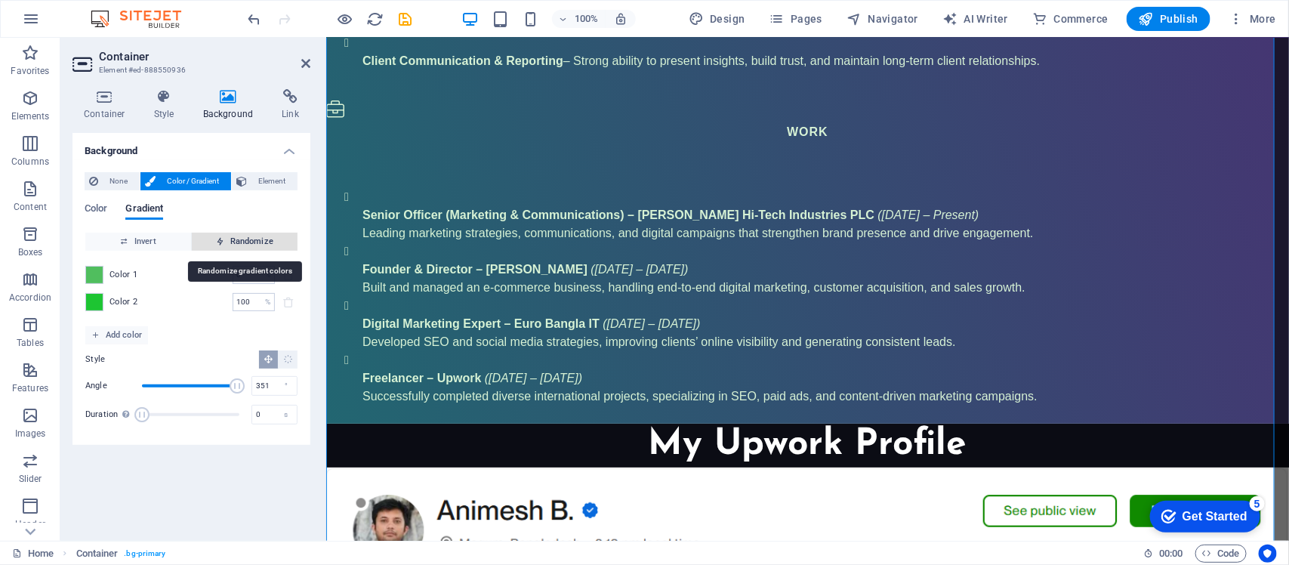
click at [242, 239] on span "Randomize" at bounding box center [245, 242] width 94 height 18
type input "44"
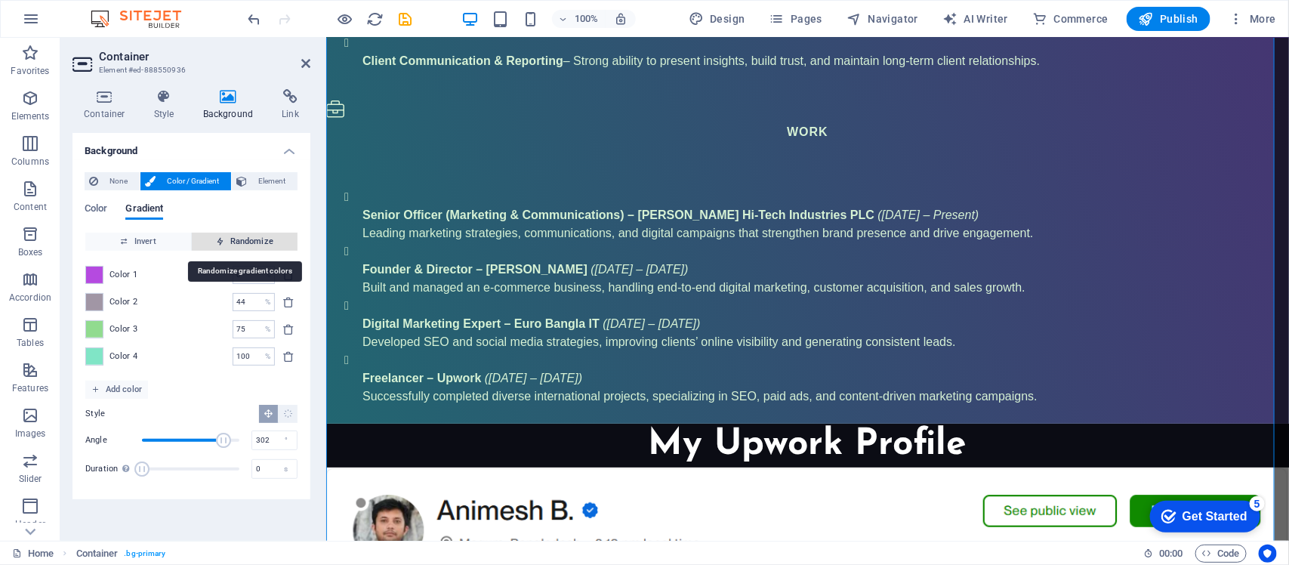
click at [242, 239] on span "Randomize" at bounding box center [245, 242] width 94 height 18
type input "146"
type input "49"
click at [242, 239] on span "Randomize" at bounding box center [245, 242] width 94 height 18
type input "28"
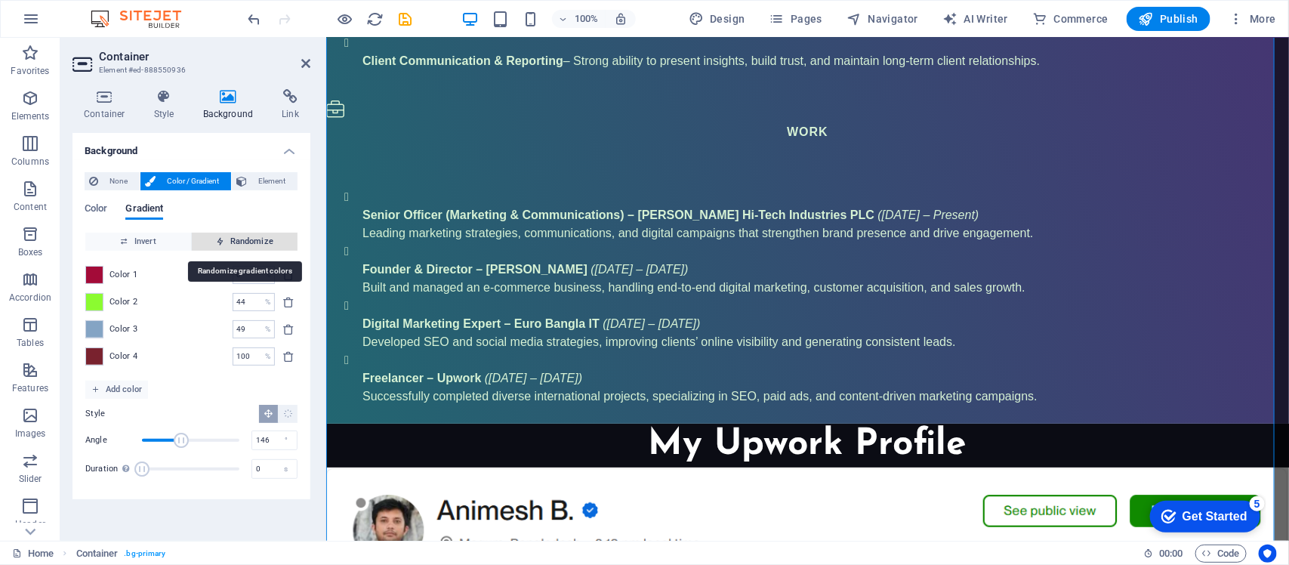
type input "263"
type input "43"
click at [242, 239] on span "Randomize" at bounding box center [245, 242] width 94 height 18
type input "23"
type input "146"
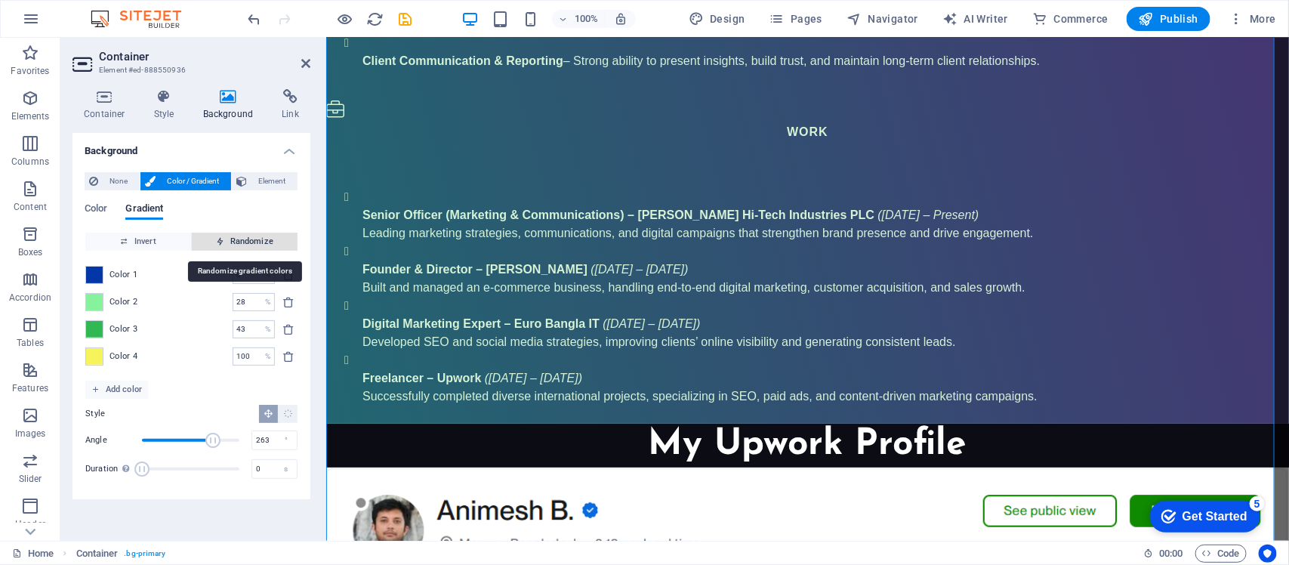
type input "100"
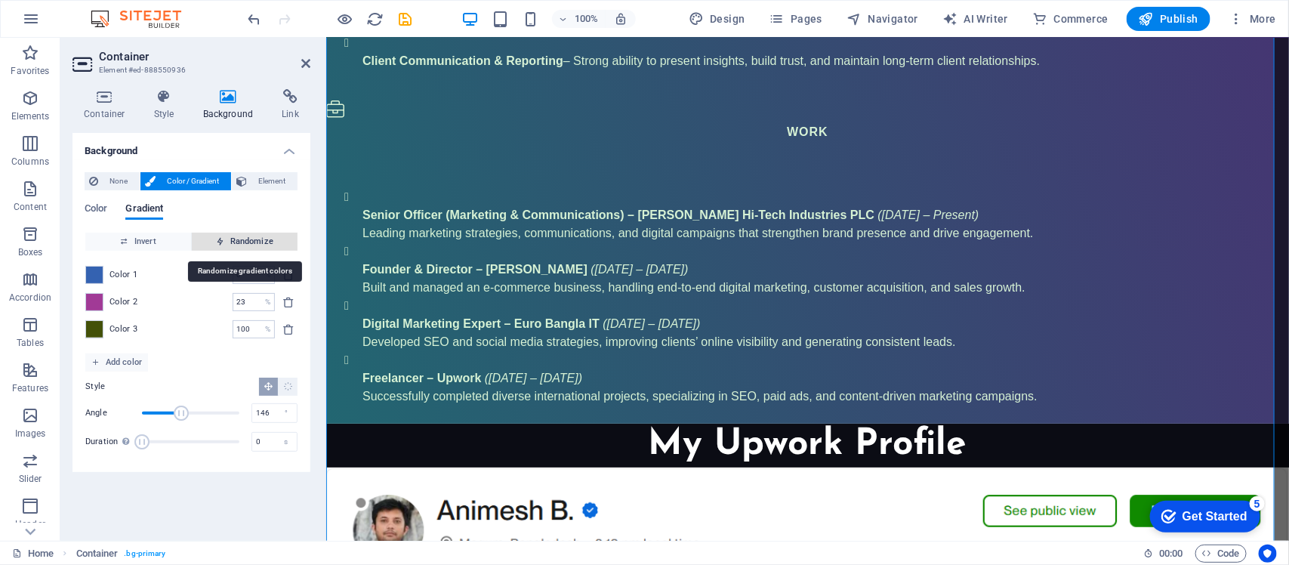
click at [242, 239] on span "Randomize" at bounding box center [245, 242] width 94 height 18
type input "100"
click at [242, 239] on span "Randomize" at bounding box center [245, 242] width 94 height 18
type input "263"
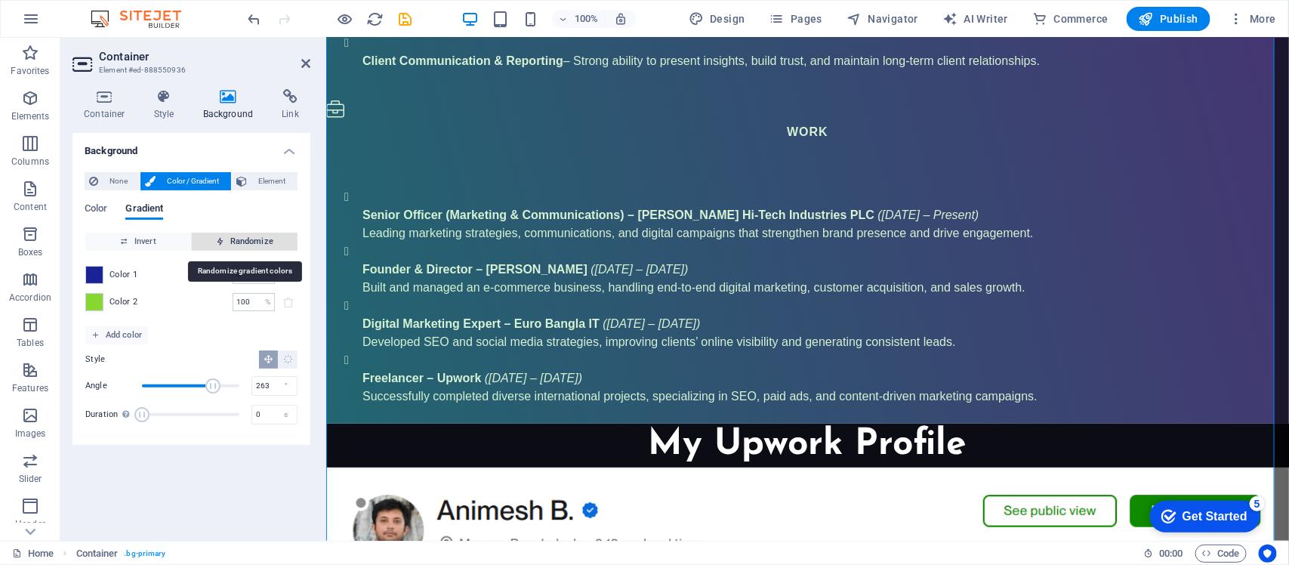
click at [242, 239] on span "Randomize" at bounding box center [245, 242] width 94 height 18
type input "43"
type input "28"
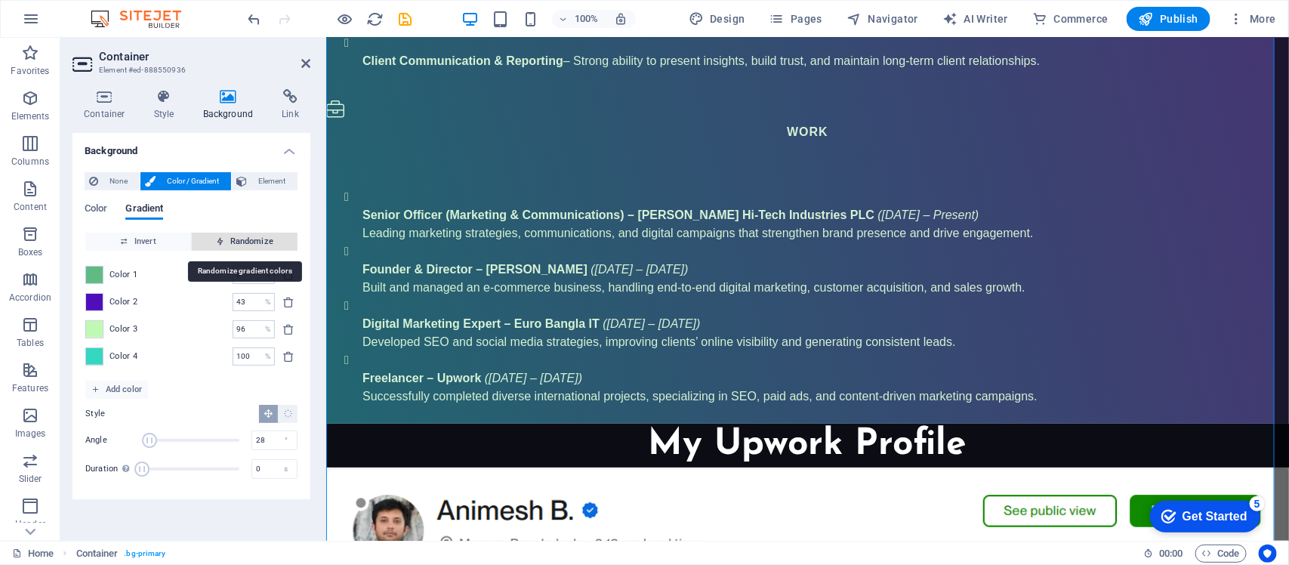
click at [242, 239] on span "Randomize" at bounding box center [245, 242] width 94 height 18
type input "100"
type input "333"
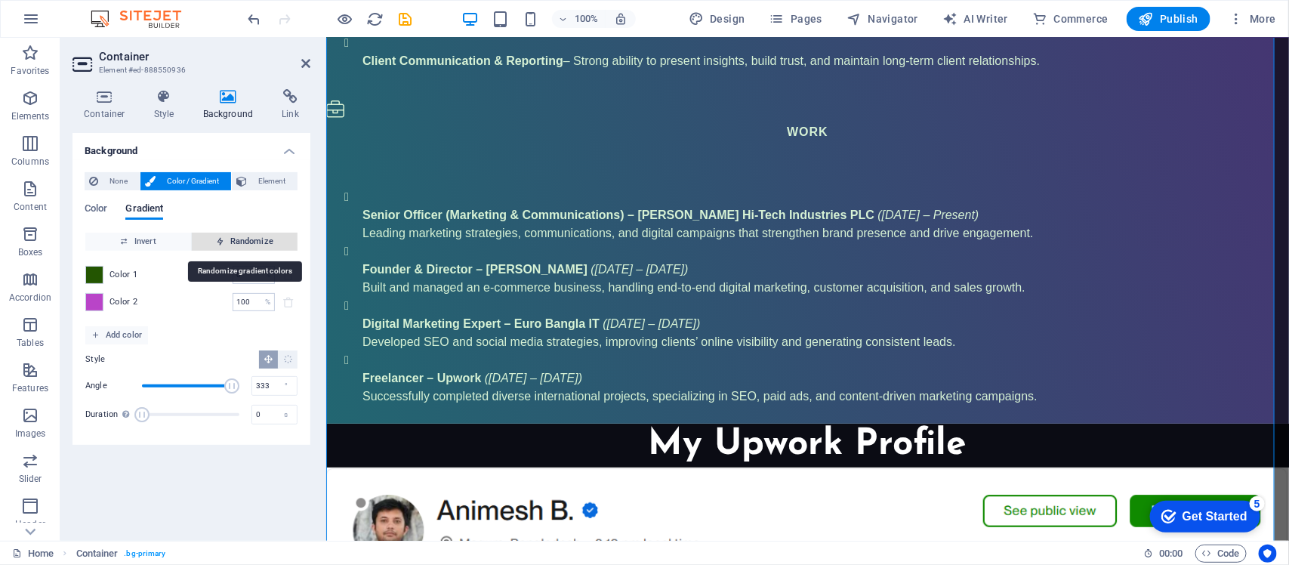
click at [242, 239] on span "Randomize" at bounding box center [245, 242] width 94 height 18
type input "60"
type input "187"
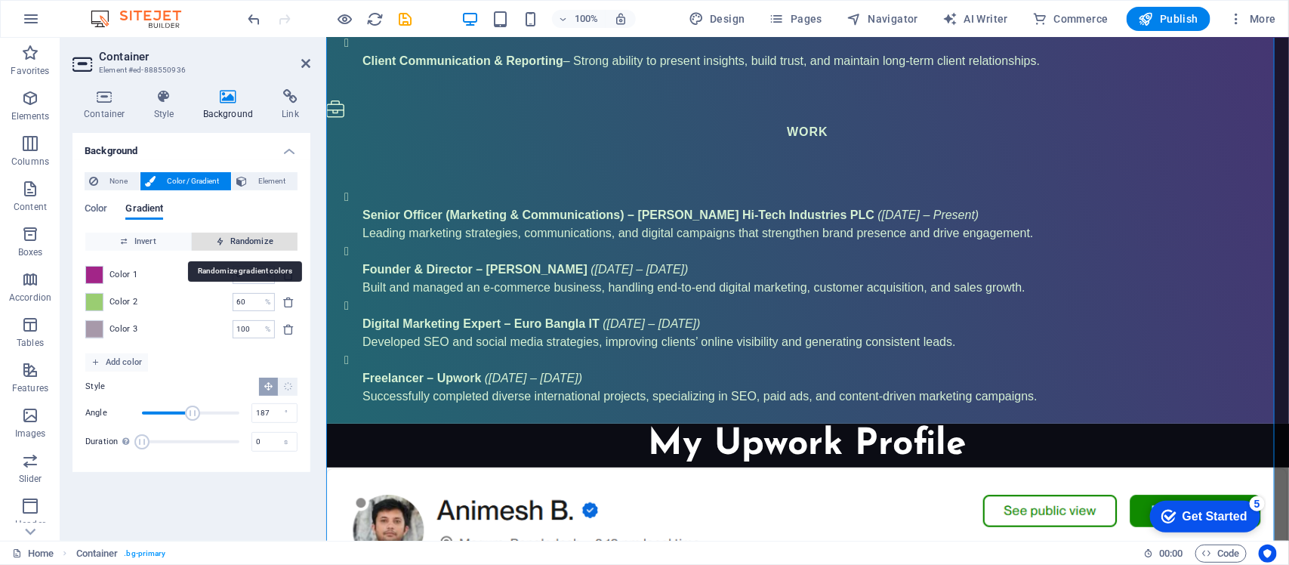
click at [242, 239] on span "Randomize" at bounding box center [245, 242] width 94 height 18
type input "98"
type input "245"
click at [242, 239] on span "Randomize" at bounding box center [245, 242] width 94 height 18
type input "100"
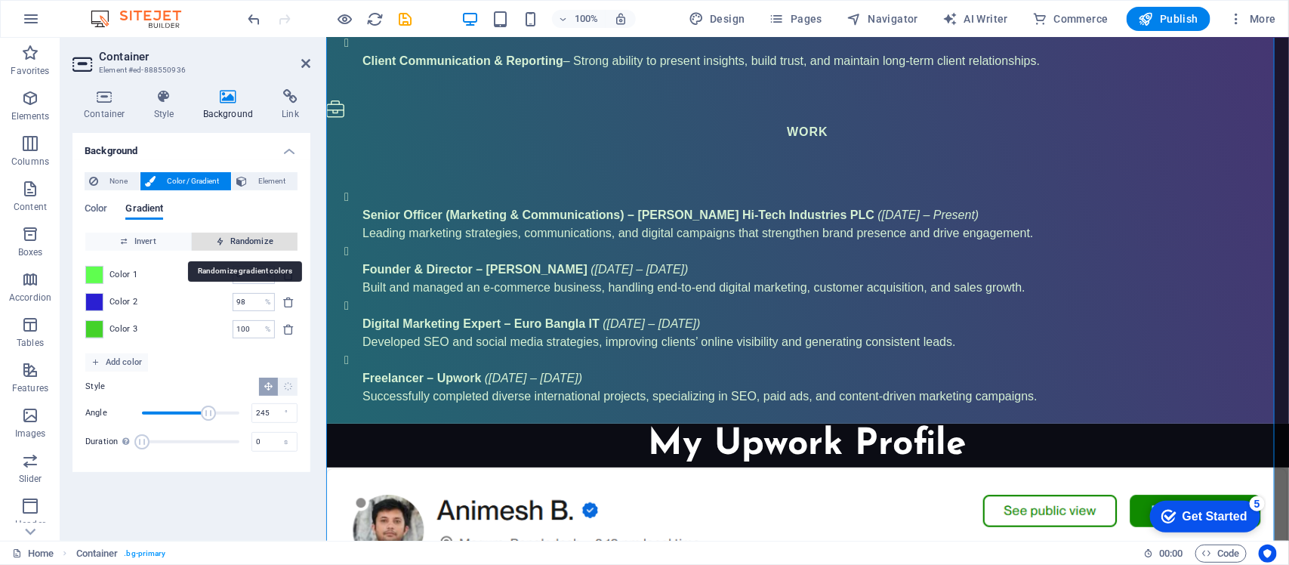
type input "45"
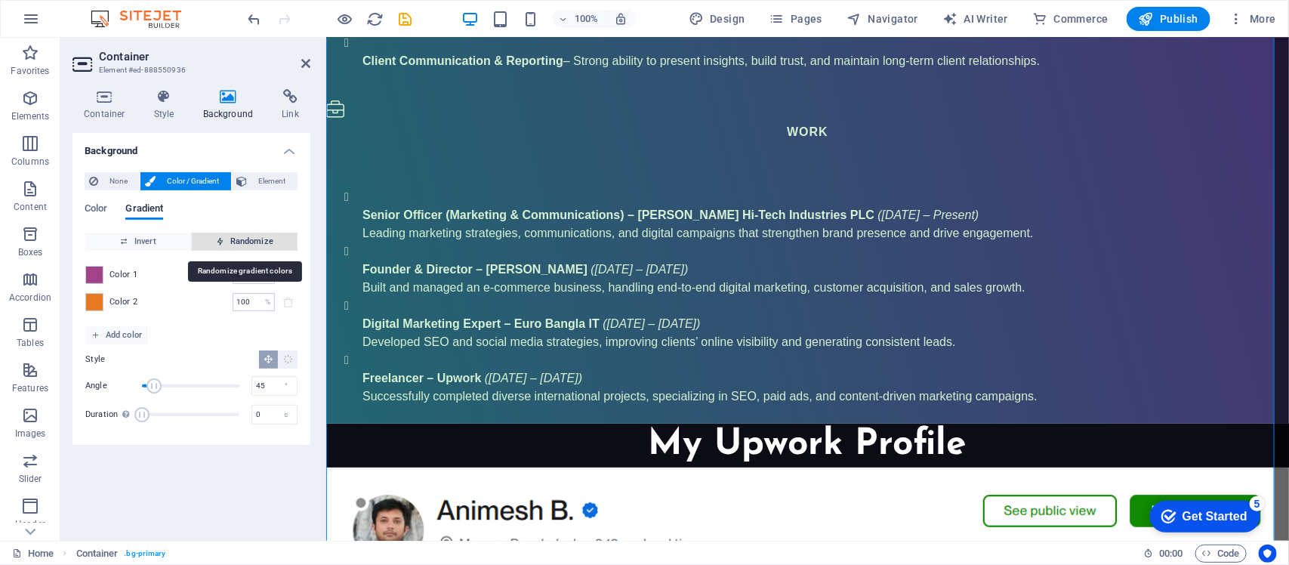
click at [242, 239] on span "Randomize" at bounding box center [245, 242] width 94 height 18
type input "92"
type input "61"
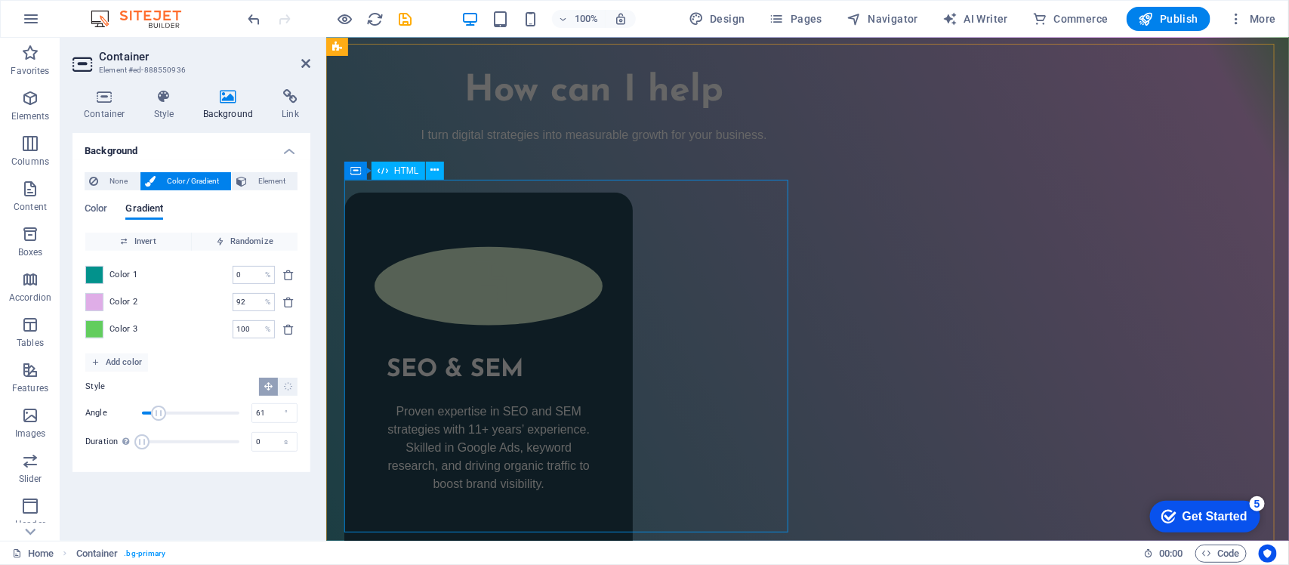
scroll to position [3290, 0]
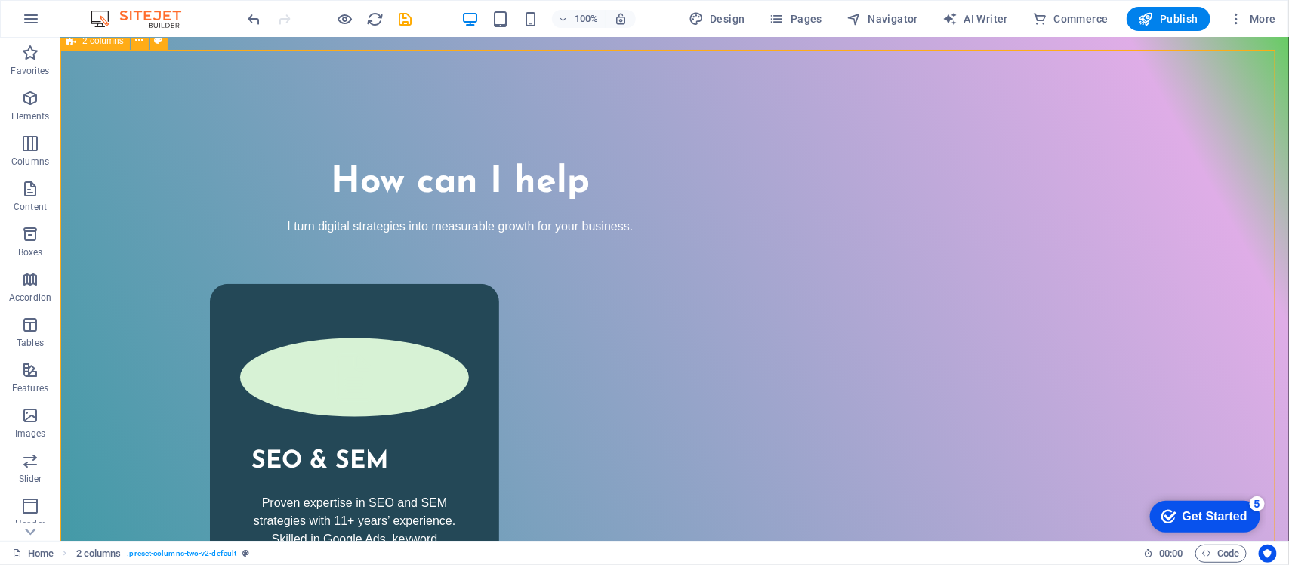
scroll to position [3375, 0]
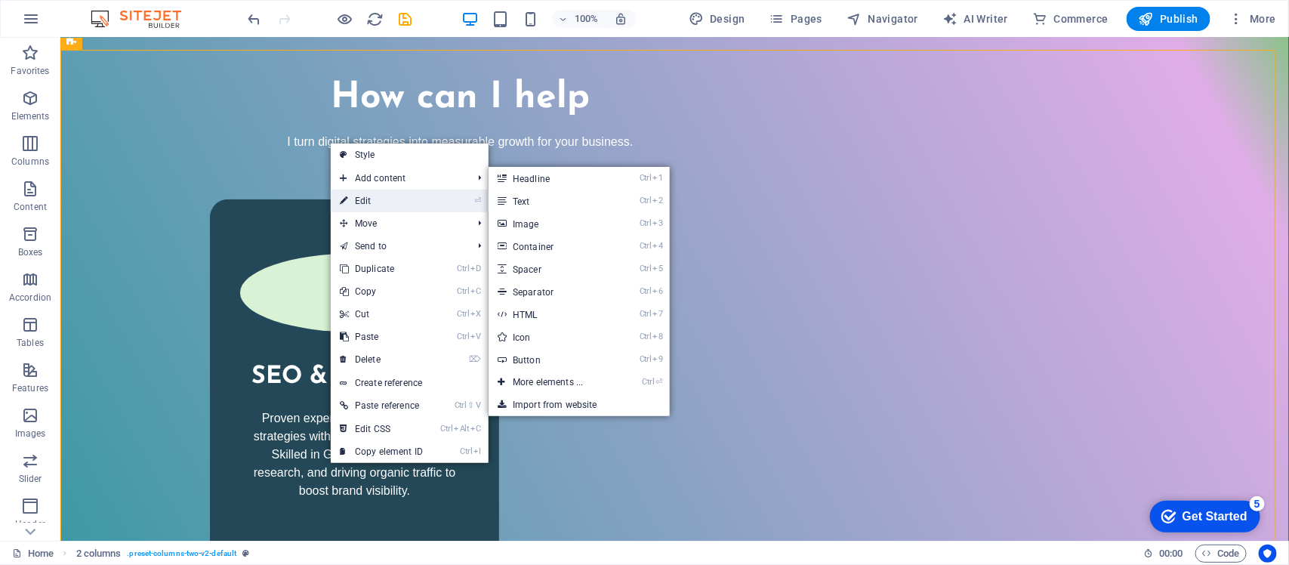
click at [360, 193] on link "⏎ Edit" at bounding box center [381, 201] width 101 height 23
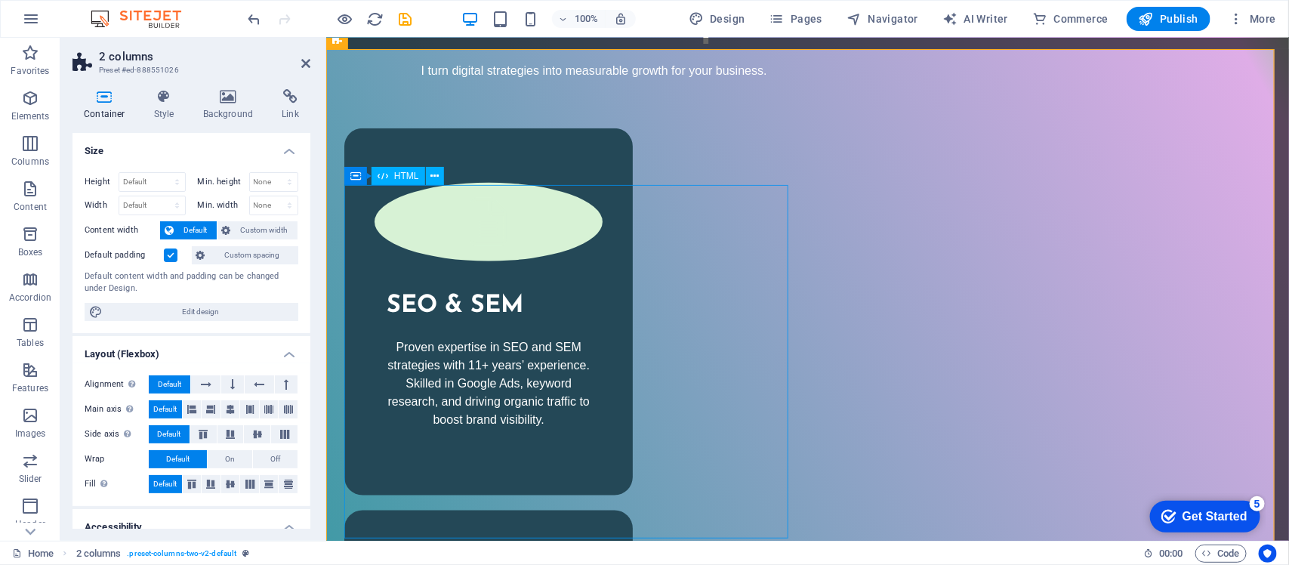
scroll to position [3290, 0]
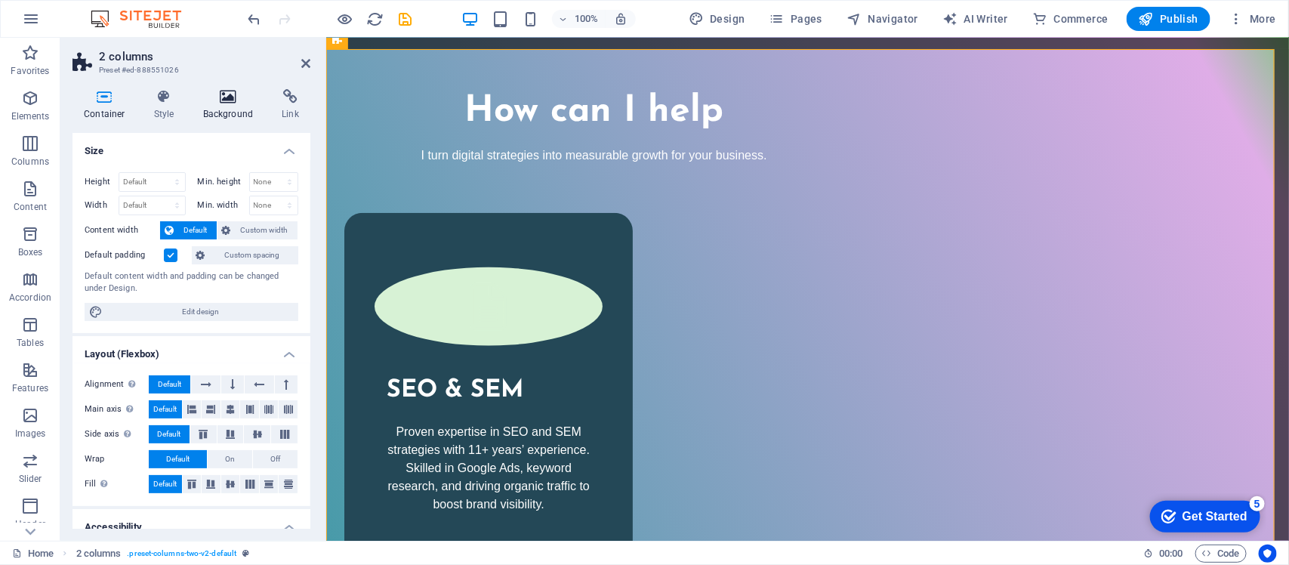
click at [238, 119] on h4 "Background" at bounding box center [231, 105] width 79 height 32
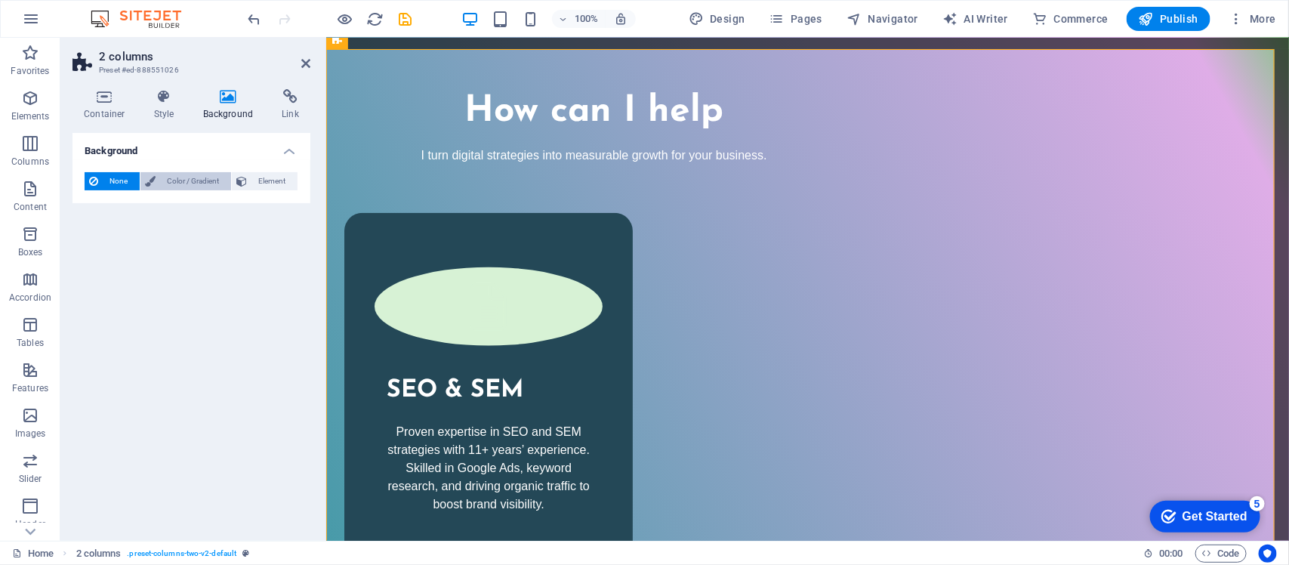
click at [174, 172] on span "Color / Gradient" at bounding box center [193, 181] width 66 height 18
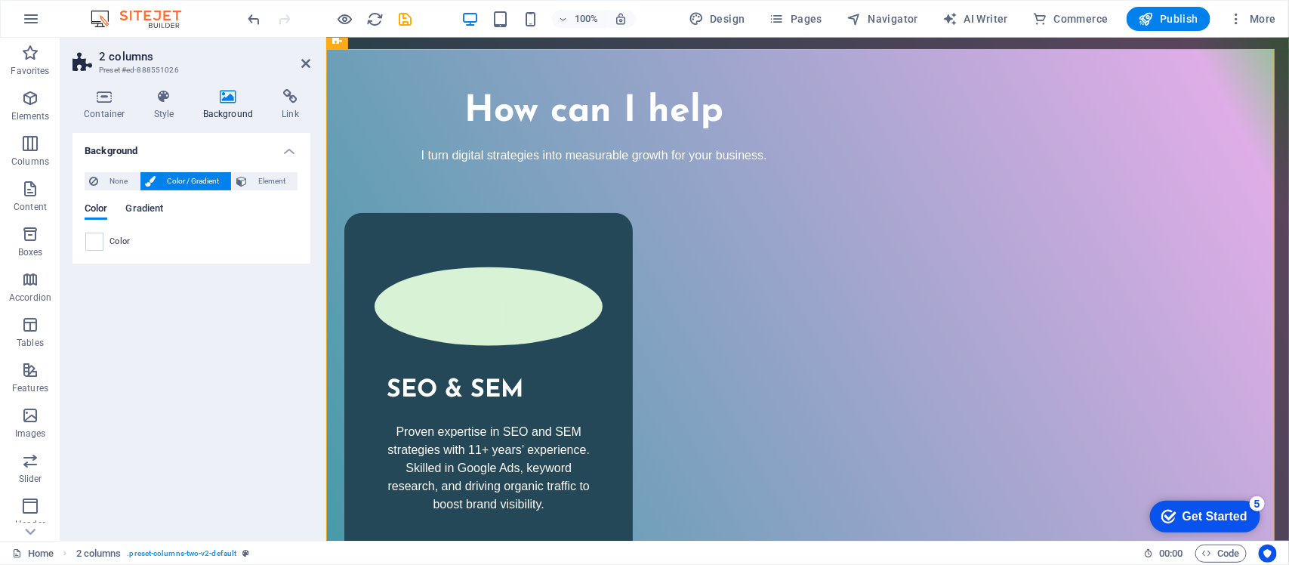
click at [140, 205] on span "Gradient" at bounding box center [144, 209] width 38 height 21
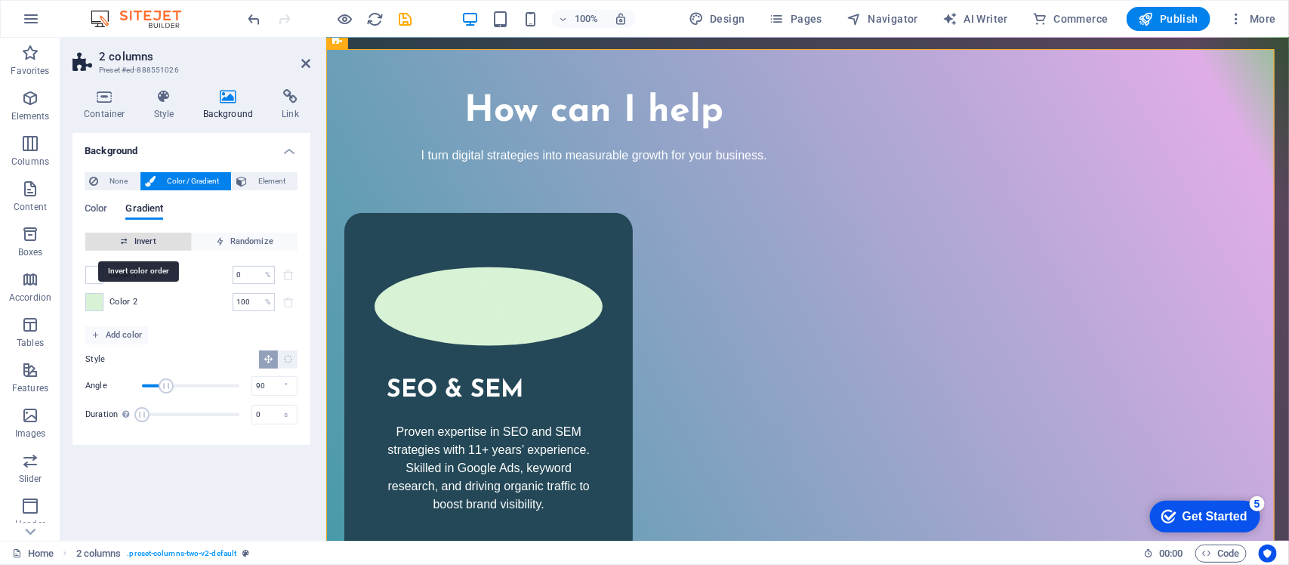
click at [164, 236] on span "Invert" at bounding box center [138, 242] width 94 height 18
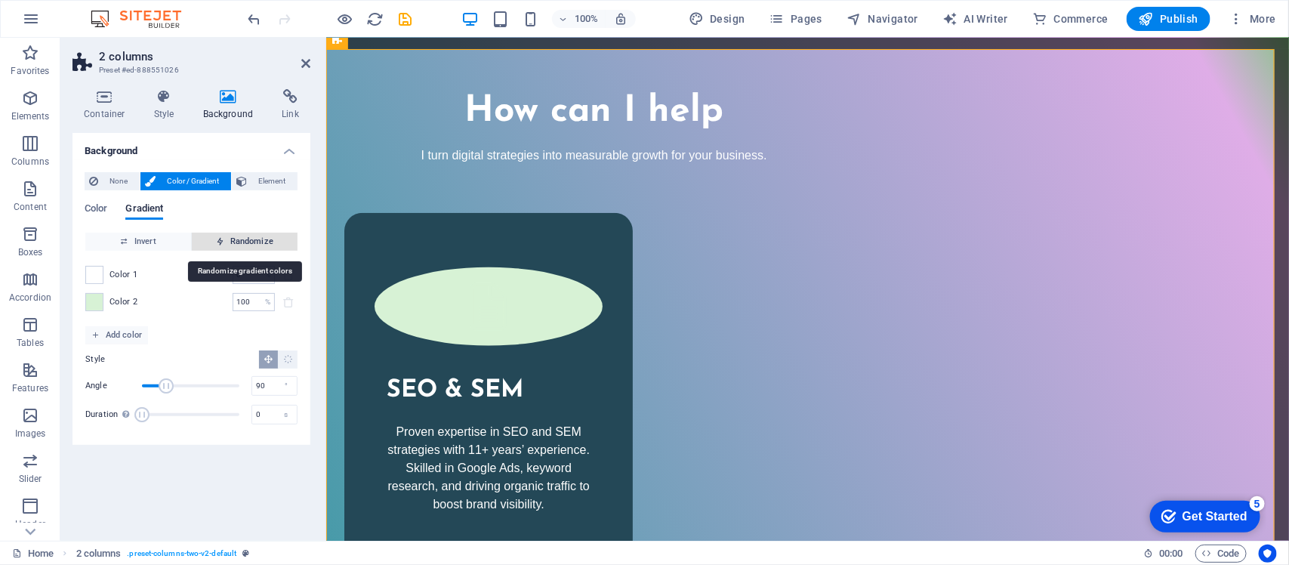
click at [231, 246] on span "Randomize" at bounding box center [245, 242] width 94 height 18
type input "94"
type input "218"
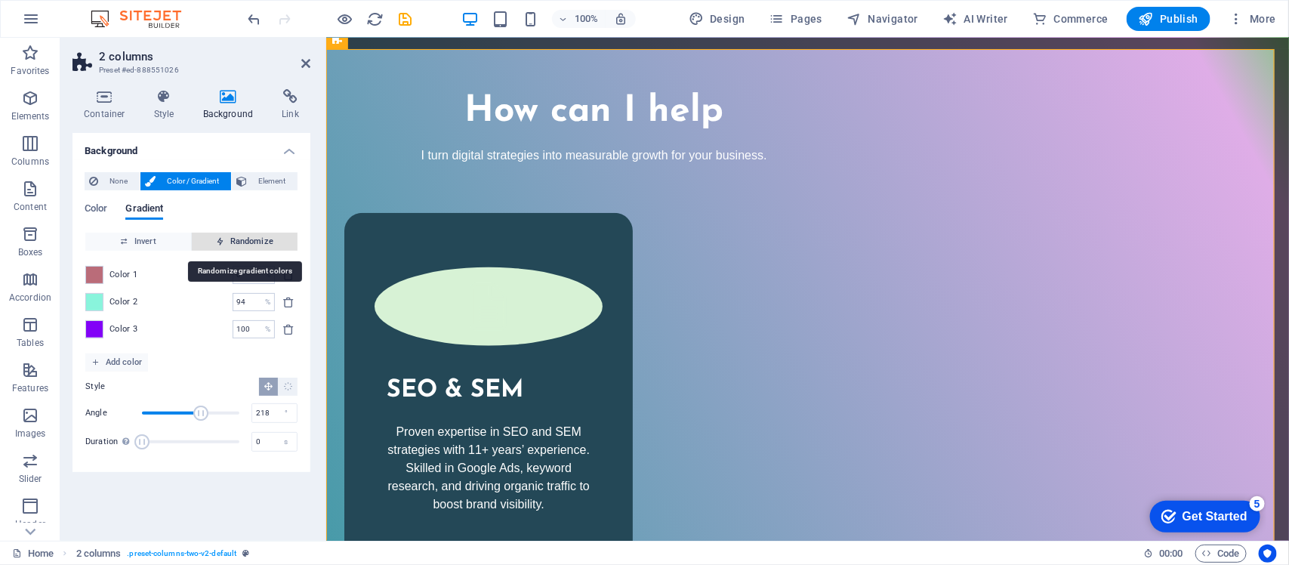
click at [231, 246] on span "Randomize" at bounding box center [245, 242] width 94 height 18
type input "89"
type input "38"
click at [231, 246] on span "Randomize" at bounding box center [245, 242] width 94 height 18
type input "4"
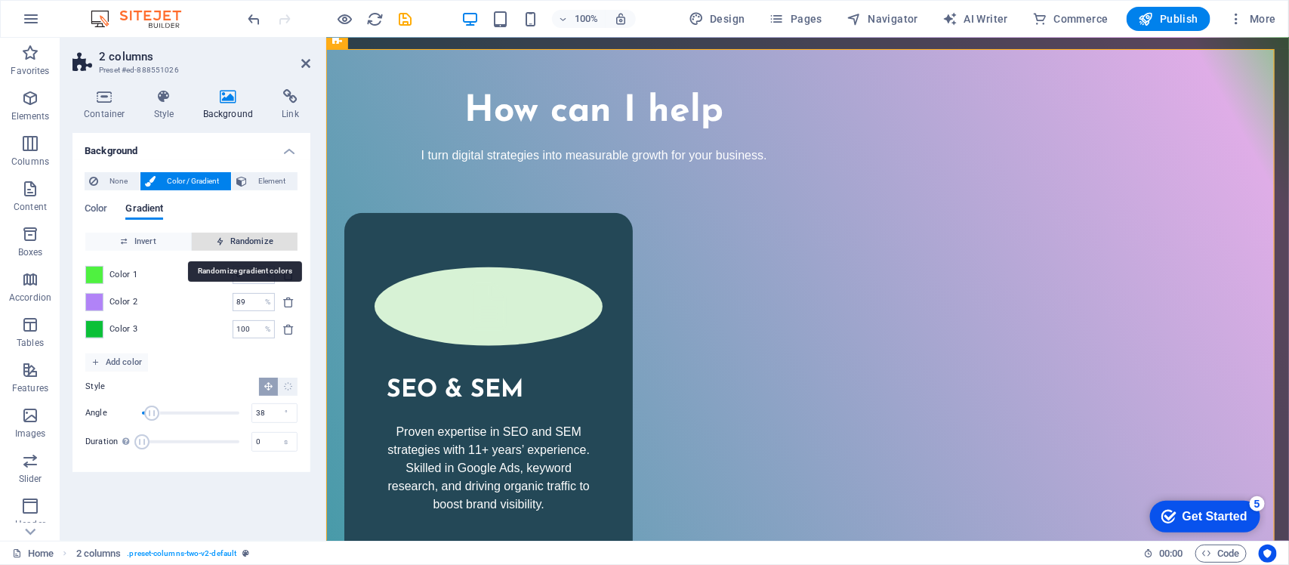
type input "253"
type input "72"
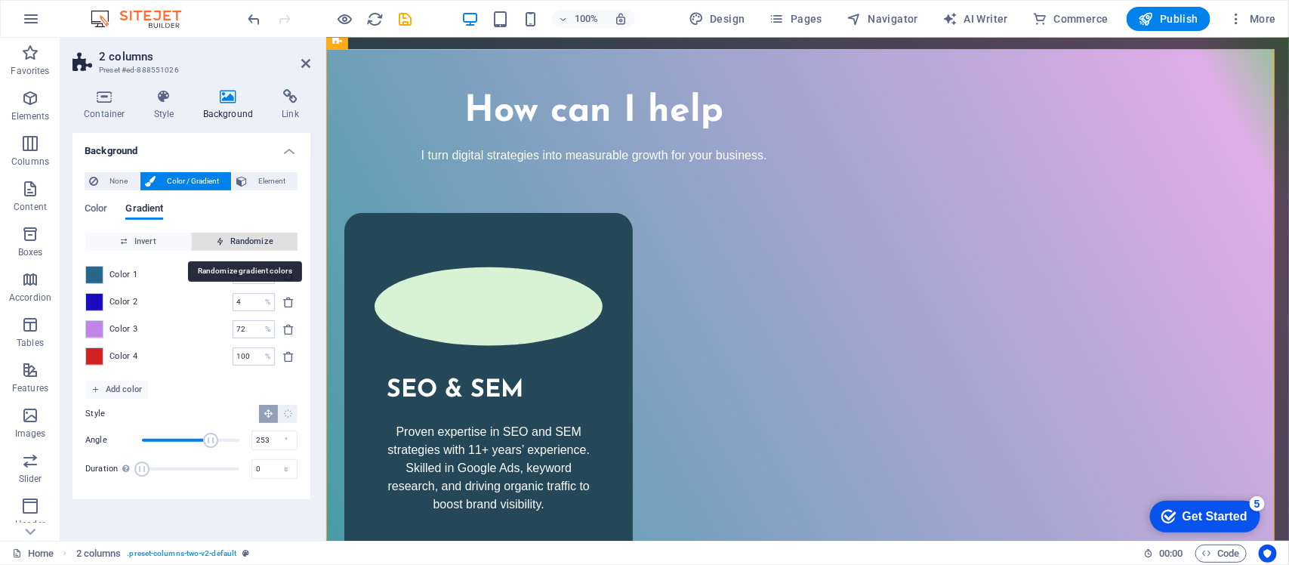
click at [231, 246] on span "Randomize" at bounding box center [245, 242] width 94 height 18
type input "73"
type input "170"
type input "100"
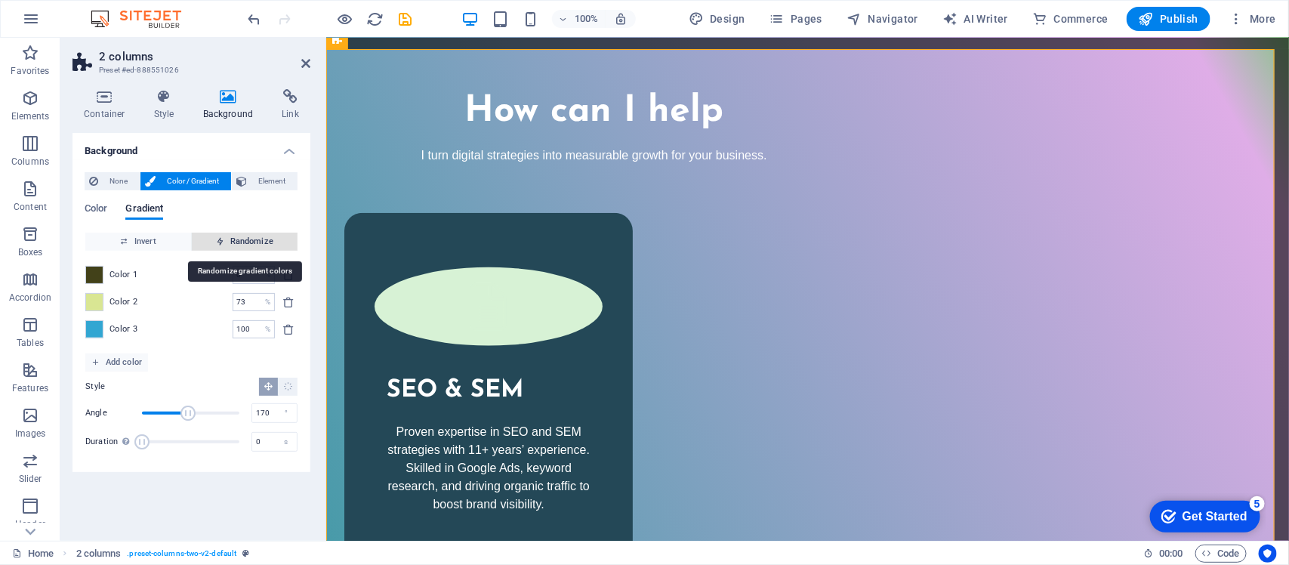
click at [231, 246] on span "Randomize" at bounding box center [245, 242] width 94 height 18
type input "20"
type input "273"
click at [231, 246] on span "Randomize" at bounding box center [245, 242] width 94 height 18
type input "100"
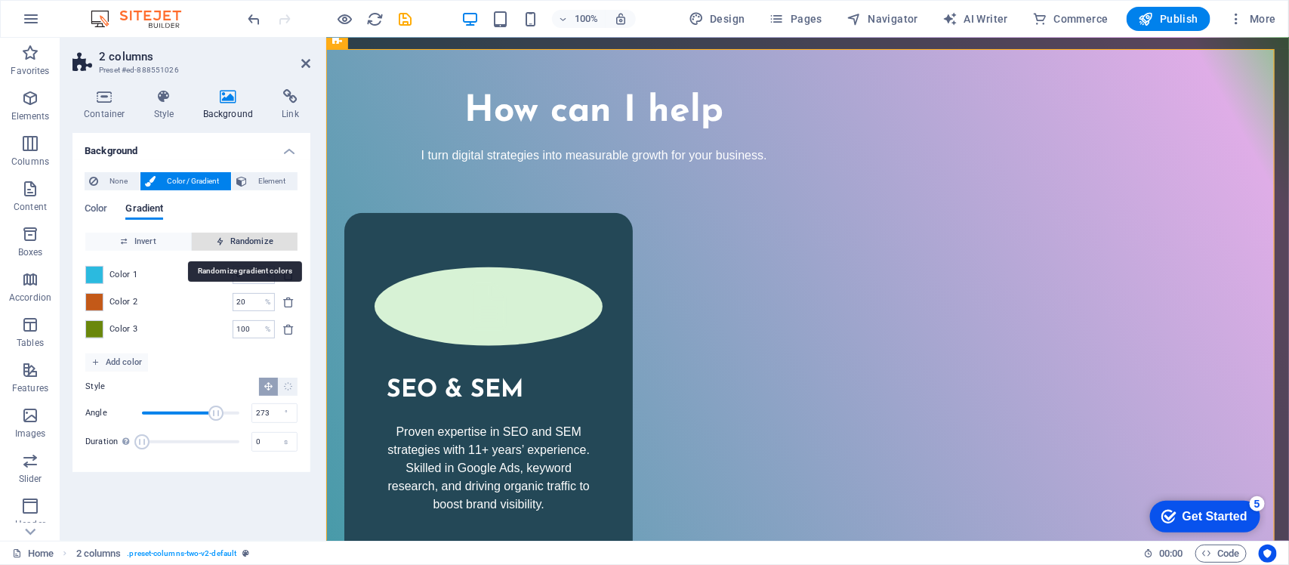
type input "158"
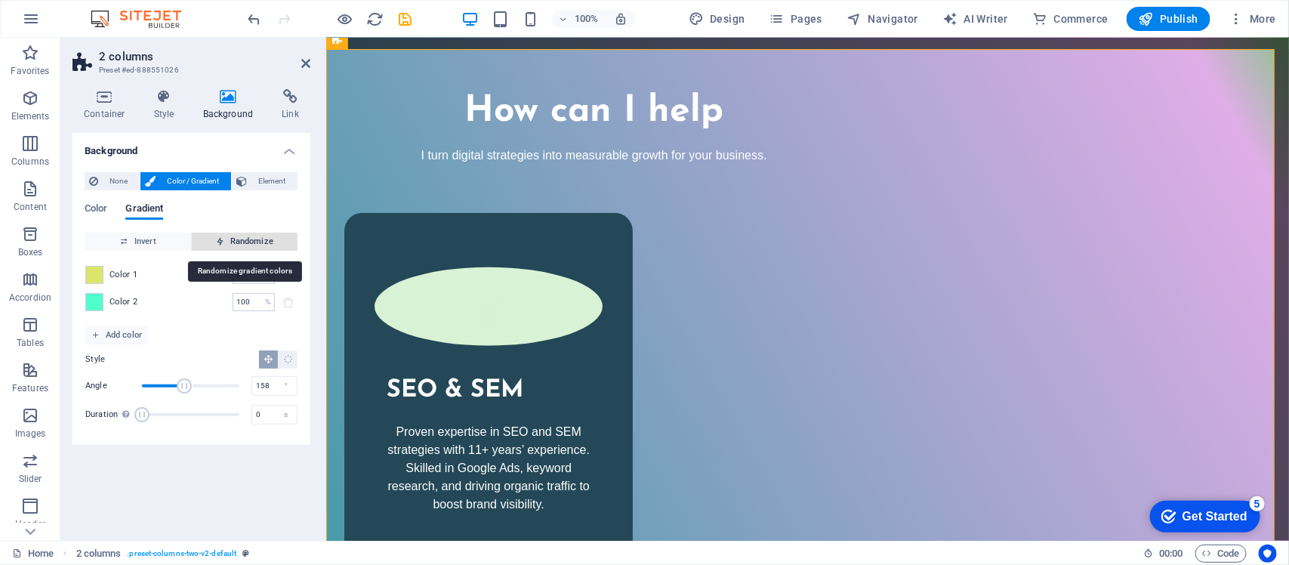
click at [231, 246] on span "Randomize" at bounding box center [245, 242] width 94 height 18
type input "22"
type input "240"
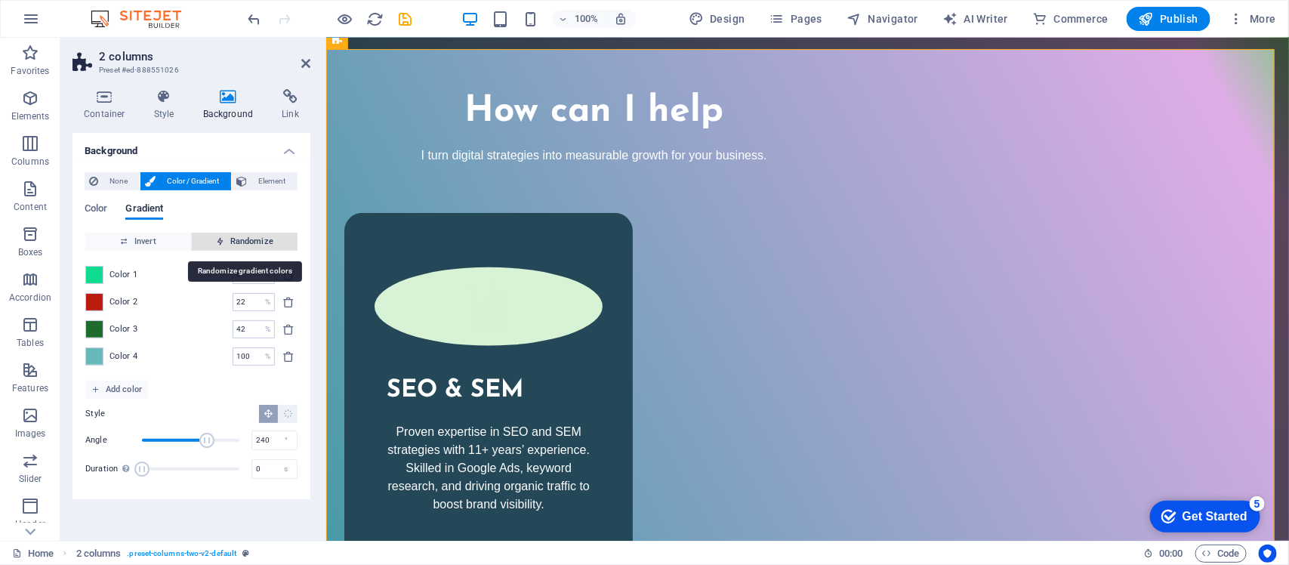
click at [231, 246] on span "Randomize" at bounding box center [245, 242] width 94 height 18
type input "4"
type input "290"
type input "16"
click at [231, 246] on span "Randomize" at bounding box center [245, 242] width 94 height 18
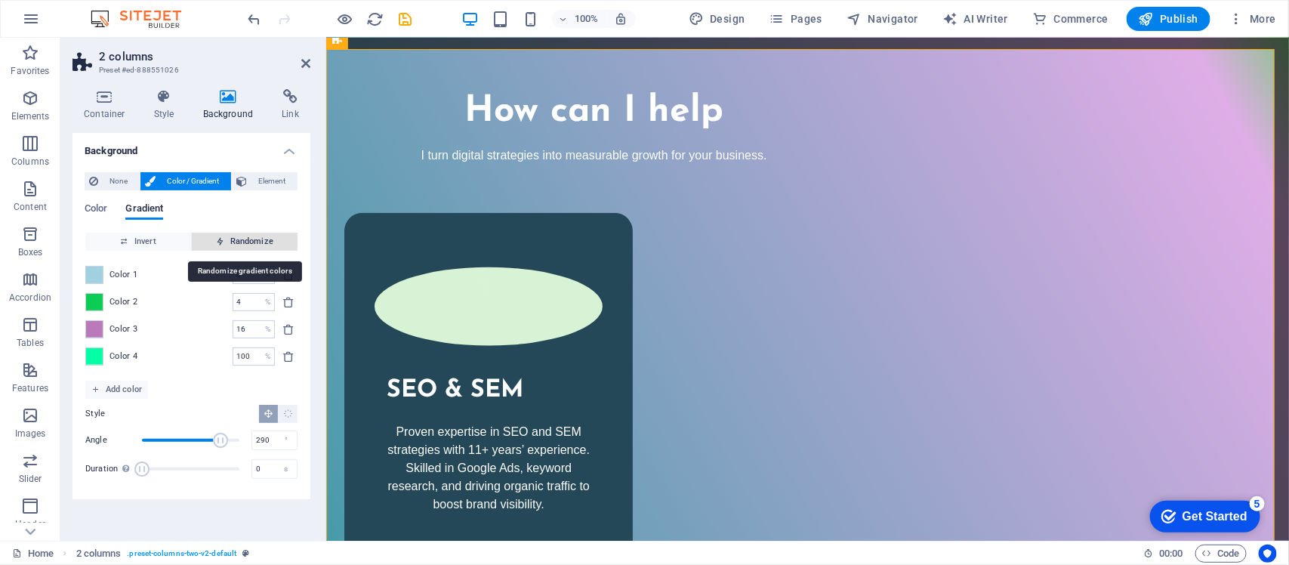
type input "62"
type input "98"
type input "100"
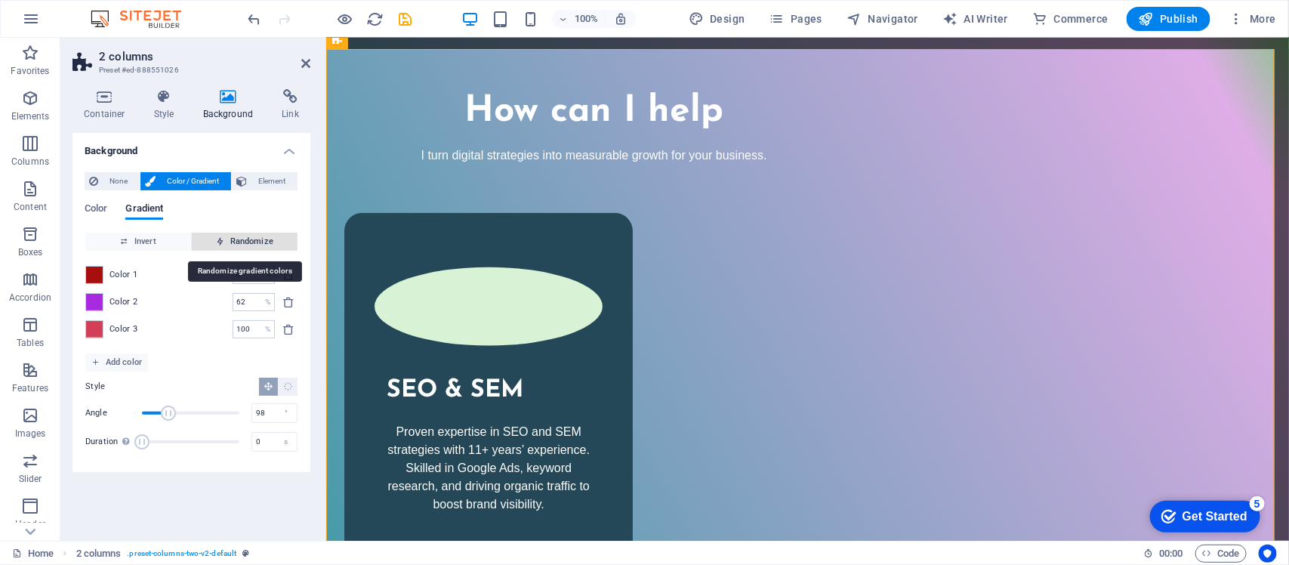
click at [231, 246] on span "Randomize" at bounding box center [245, 242] width 94 height 18
type input "100"
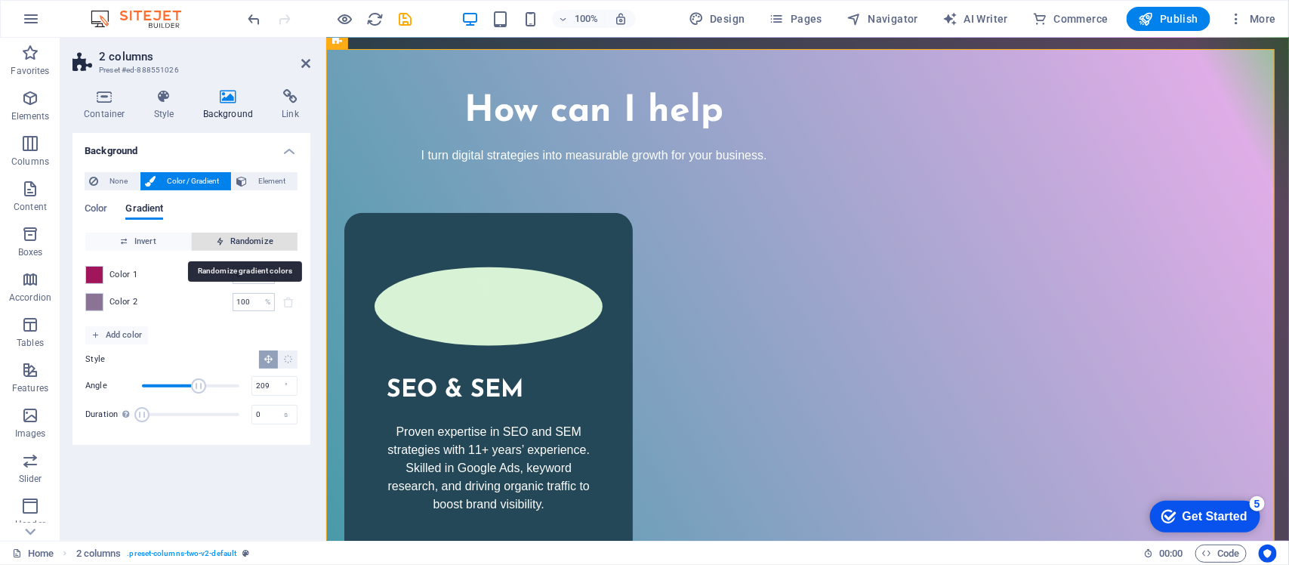
click at [231, 246] on span "Randomize" at bounding box center [245, 242] width 94 height 18
type input "262"
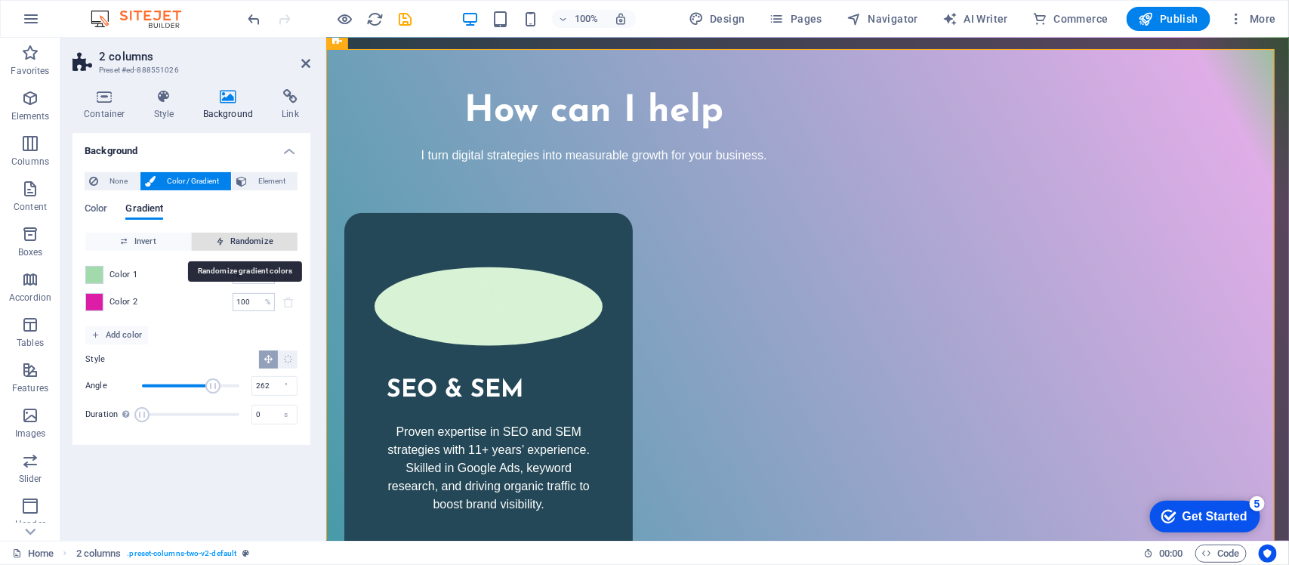
click at [231, 246] on span "Randomize" at bounding box center [245, 242] width 94 height 18
type input "53"
type input "141"
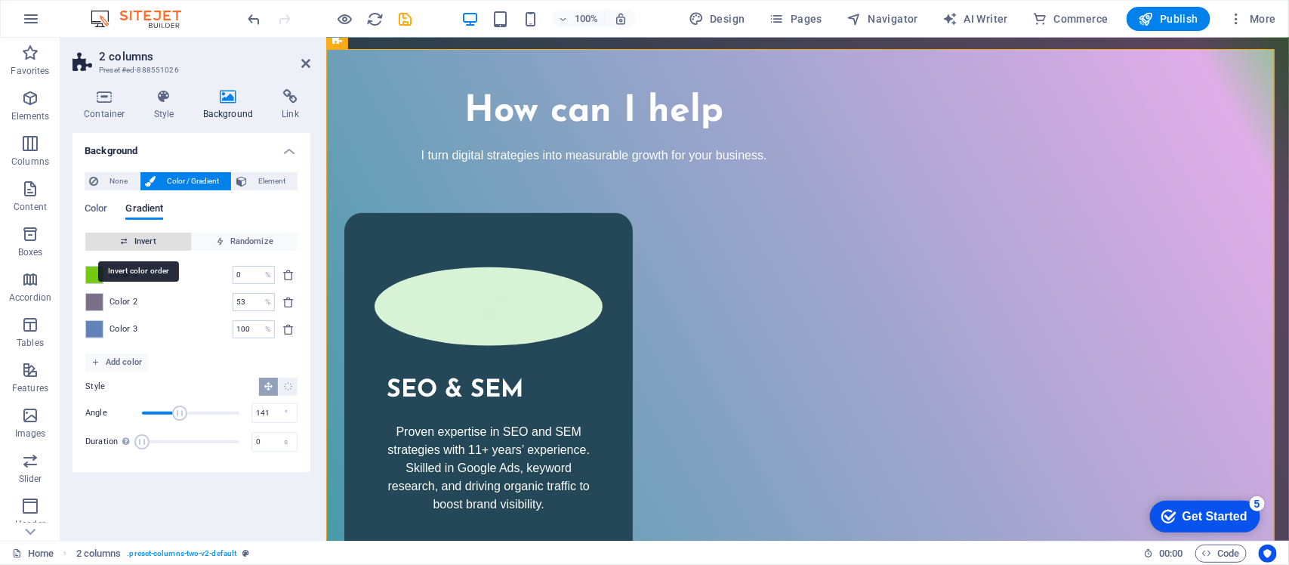
click at [171, 236] on span "Invert" at bounding box center [138, 242] width 94 height 18
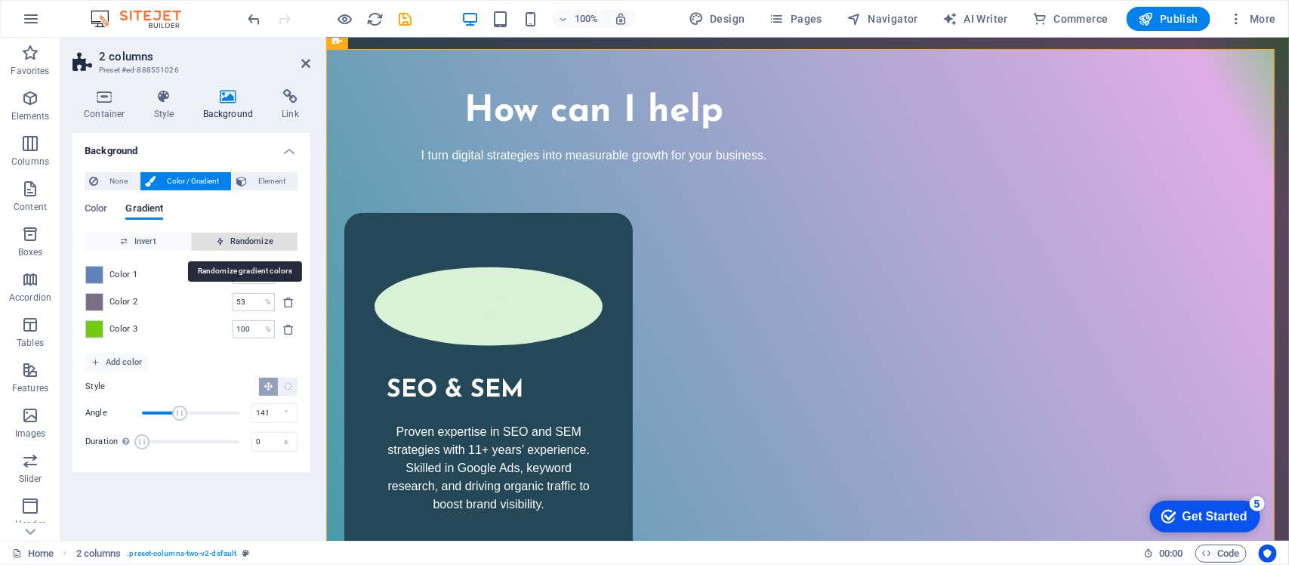
click at [247, 245] on span "Randomize" at bounding box center [245, 242] width 94 height 18
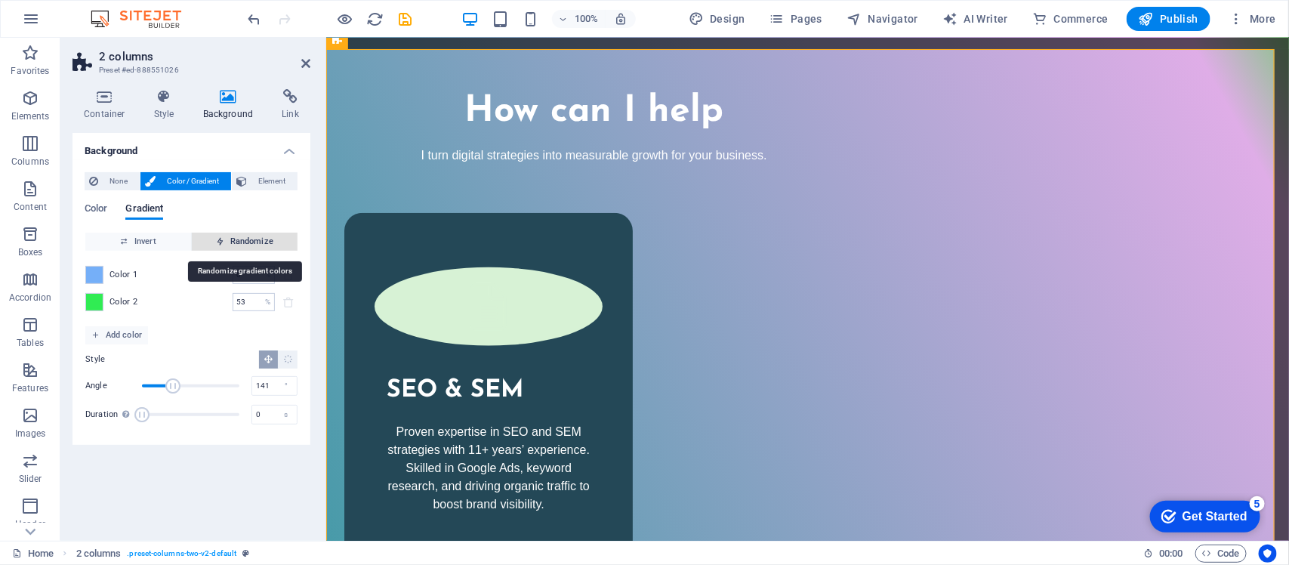
type input "100"
type input "114"
click at [247, 245] on span "Randomize" at bounding box center [245, 242] width 94 height 18
type input "71"
type input "285"
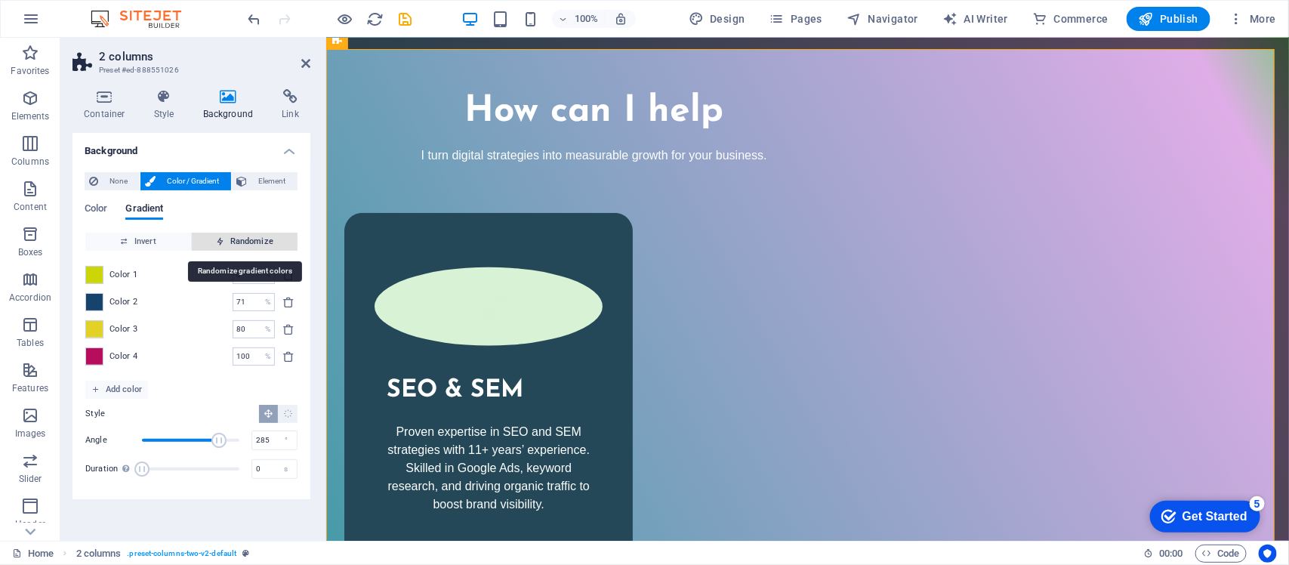
click at [247, 245] on span "Randomize" at bounding box center [245, 242] width 94 height 18
type input "61"
type input "321"
type input "68"
click at [247, 245] on span "Randomize" at bounding box center [245, 242] width 94 height 18
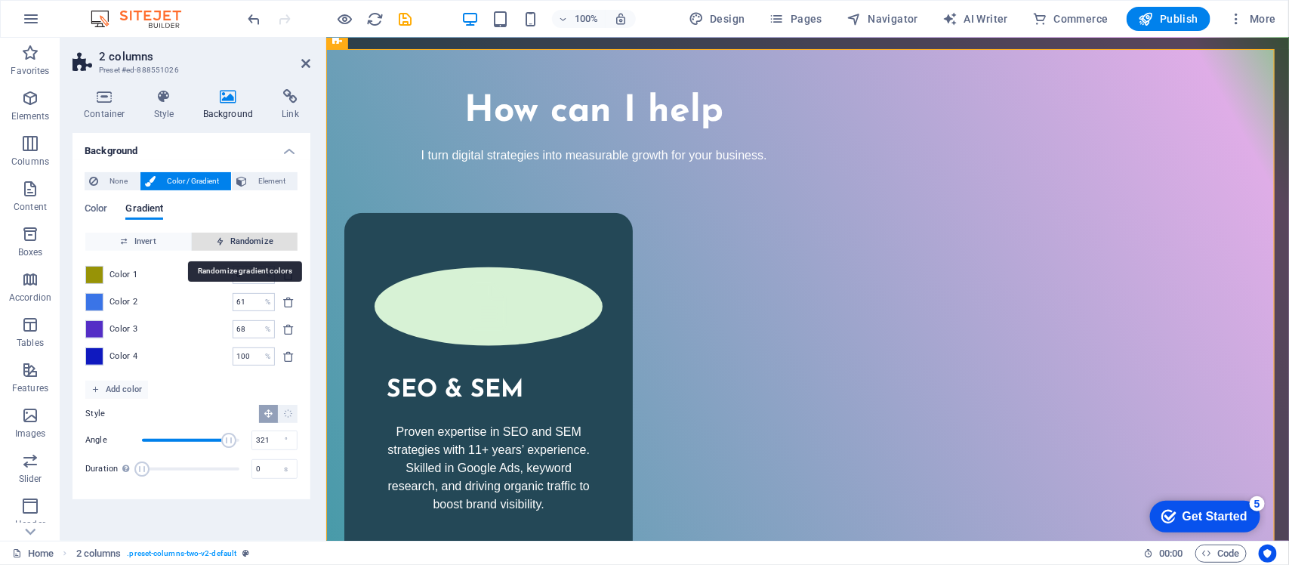
type input "27"
type input "254"
type input "58"
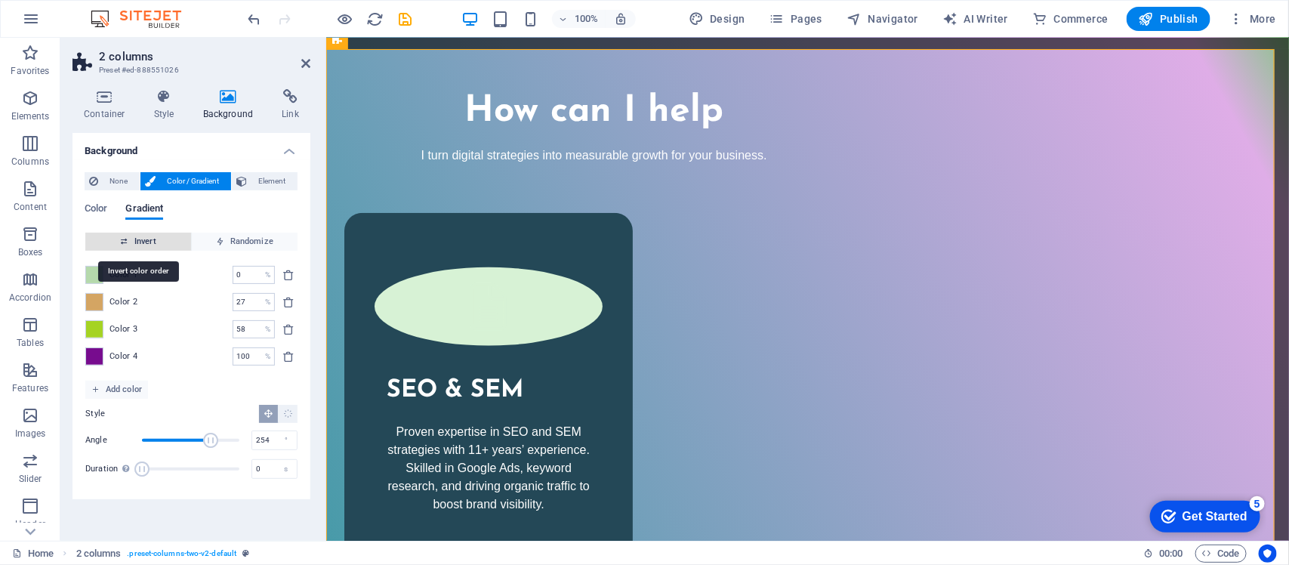
click at [165, 244] on span "Invert" at bounding box center [138, 242] width 94 height 18
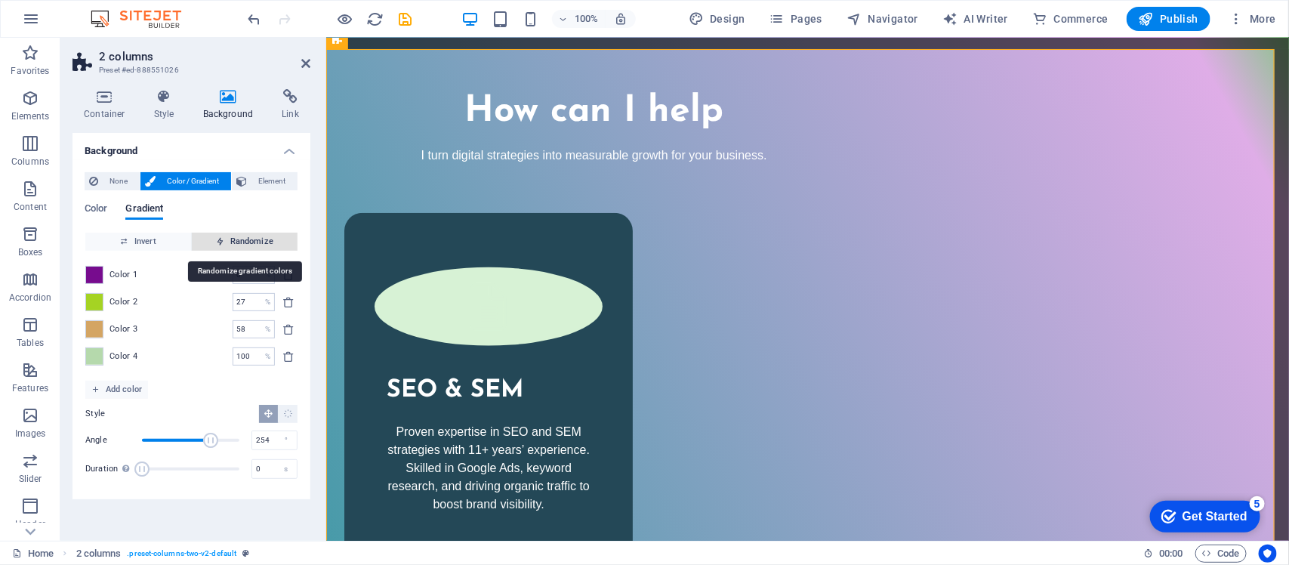
click at [262, 239] on span "Randomize" at bounding box center [245, 242] width 94 height 18
type input "100"
type input "347"
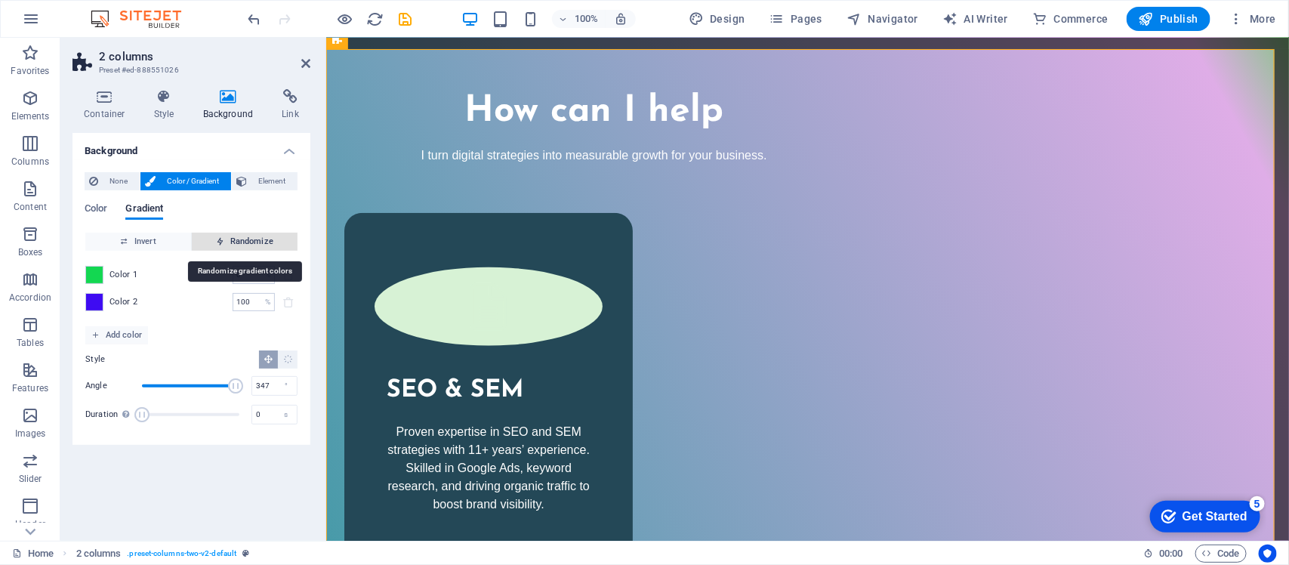
click at [262, 239] on span "Randomize" at bounding box center [245, 242] width 94 height 18
type input "18"
type input "33"
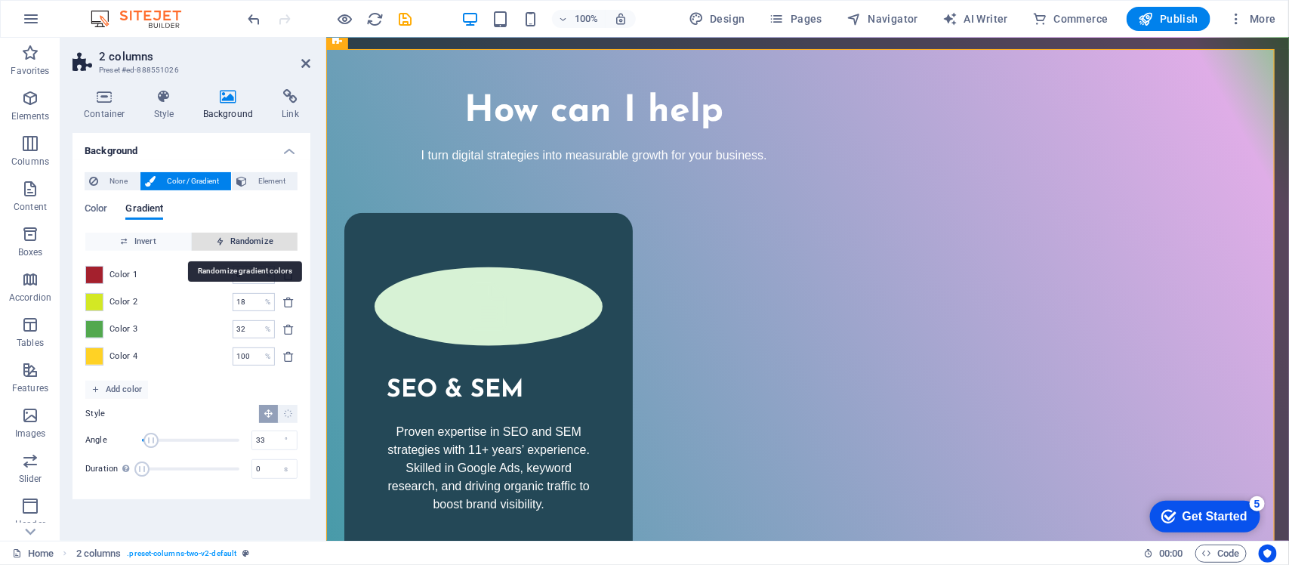
click at [262, 239] on span "Randomize" at bounding box center [245, 242] width 94 height 18
type input "76"
type input "115"
type input "100"
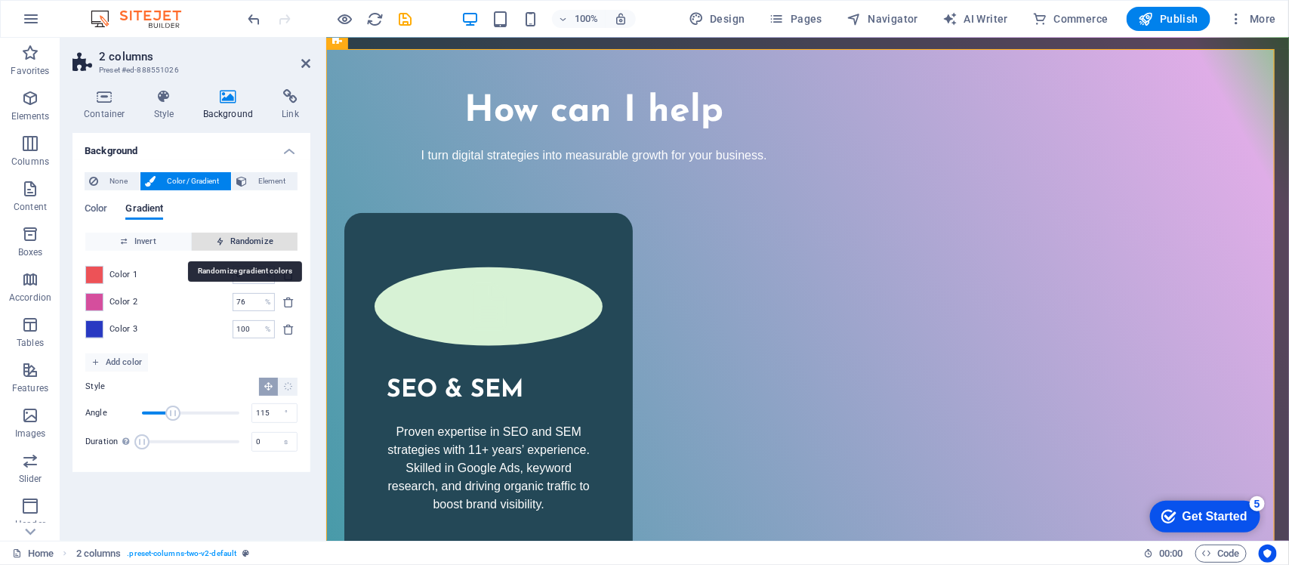
click at [262, 239] on span "Randomize" at bounding box center [245, 242] width 94 height 18
type input "34"
type input "210"
click at [262, 239] on span "Randomize" at bounding box center [245, 242] width 94 height 18
type input "43"
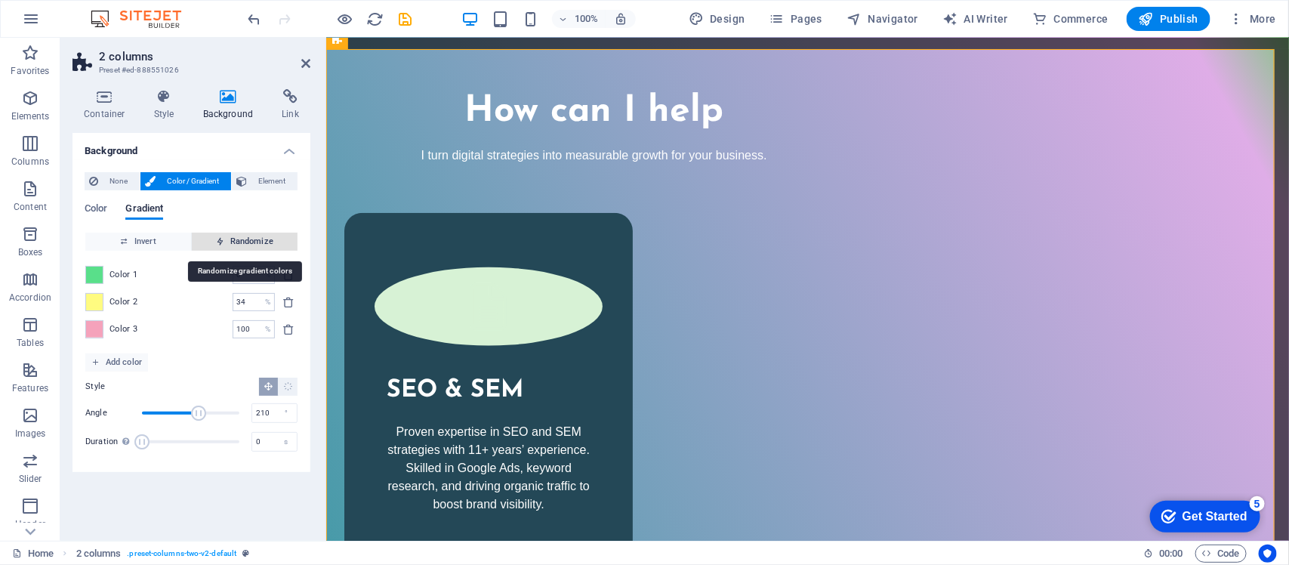
type input "86"
click at [262, 239] on span "Randomize" at bounding box center [245, 242] width 94 height 18
type input "42"
type input "296"
click at [262, 239] on span "Randomize" at bounding box center [245, 242] width 94 height 18
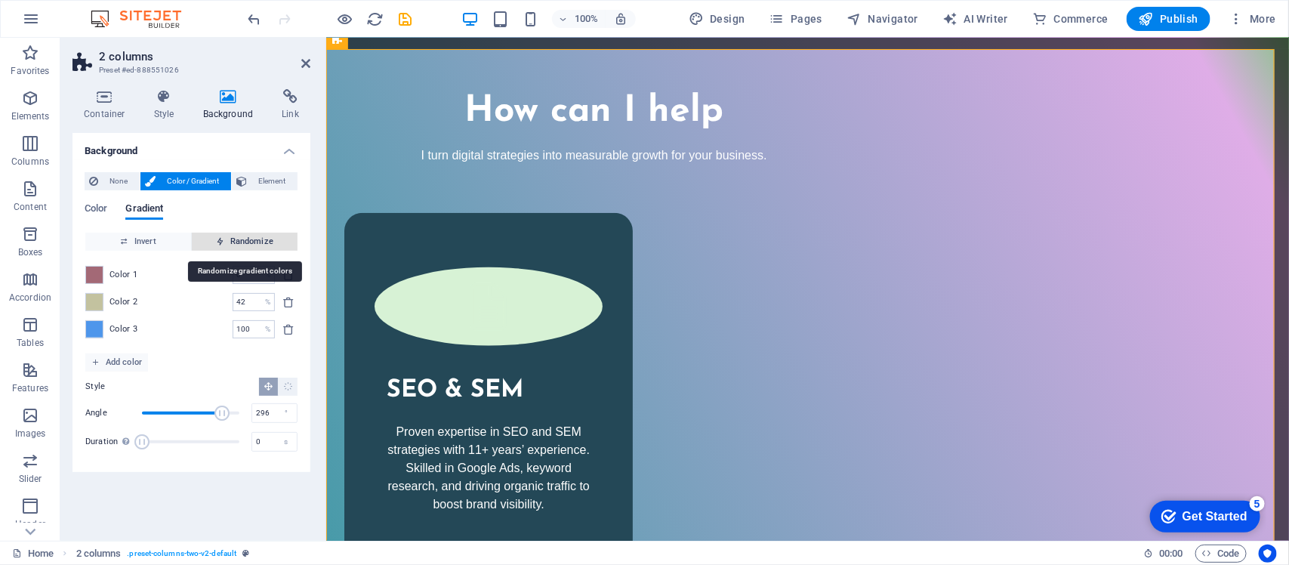
type input "100"
type input "284"
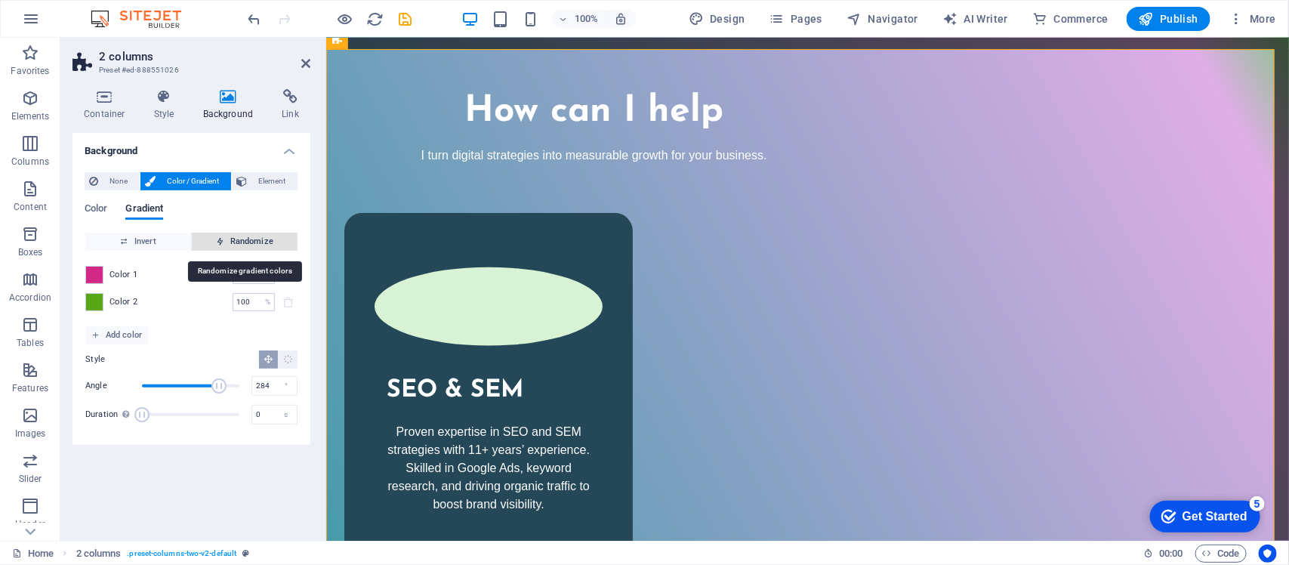
click at [262, 239] on span "Randomize" at bounding box center [245, 242] width 94 height 18
type input "37"
type input "356"
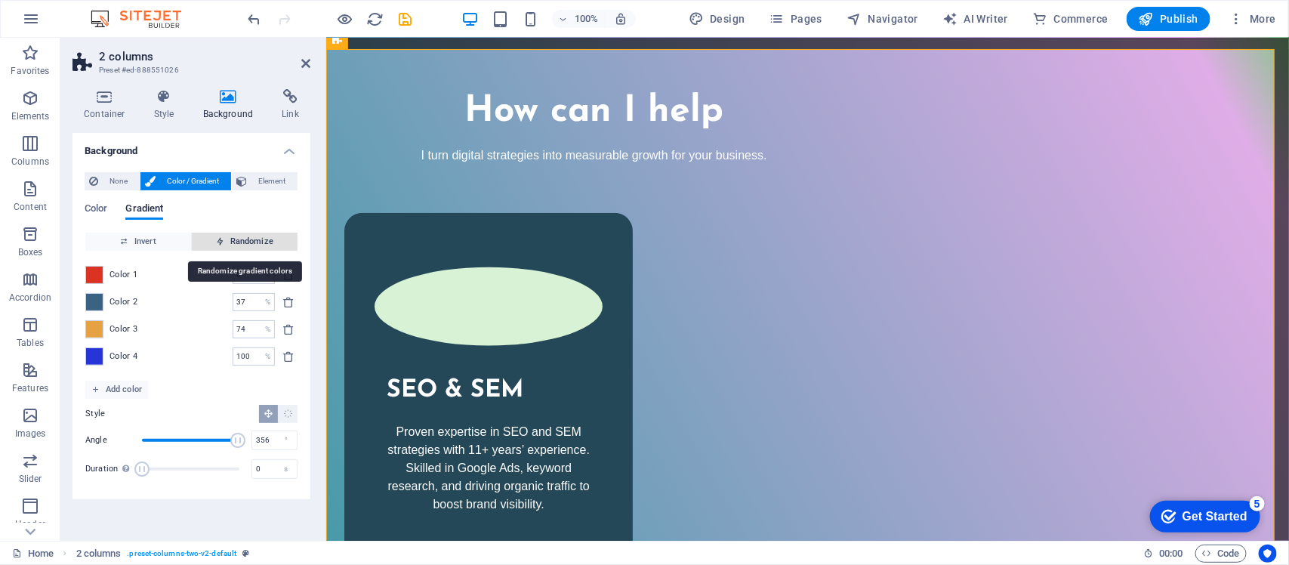
click at [262, 239] on span "Randomize" at bounding box center [245, 242] width 94 height 18
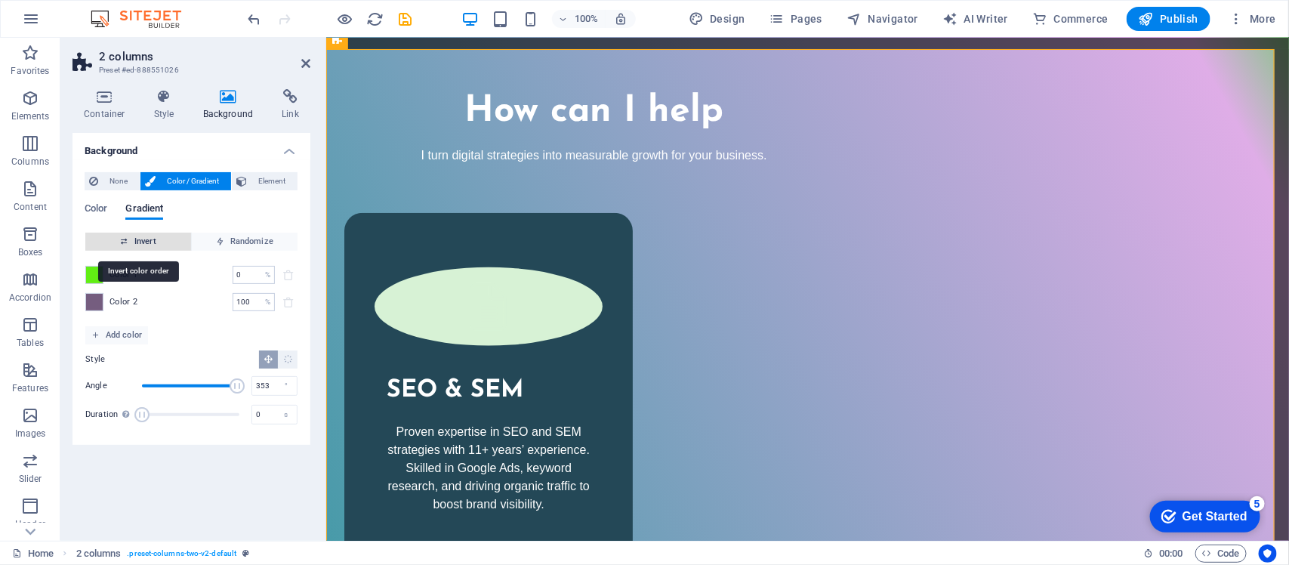
click at [162, 236] on span "Invert" at bounding box center [138, 242] width 94 height 18
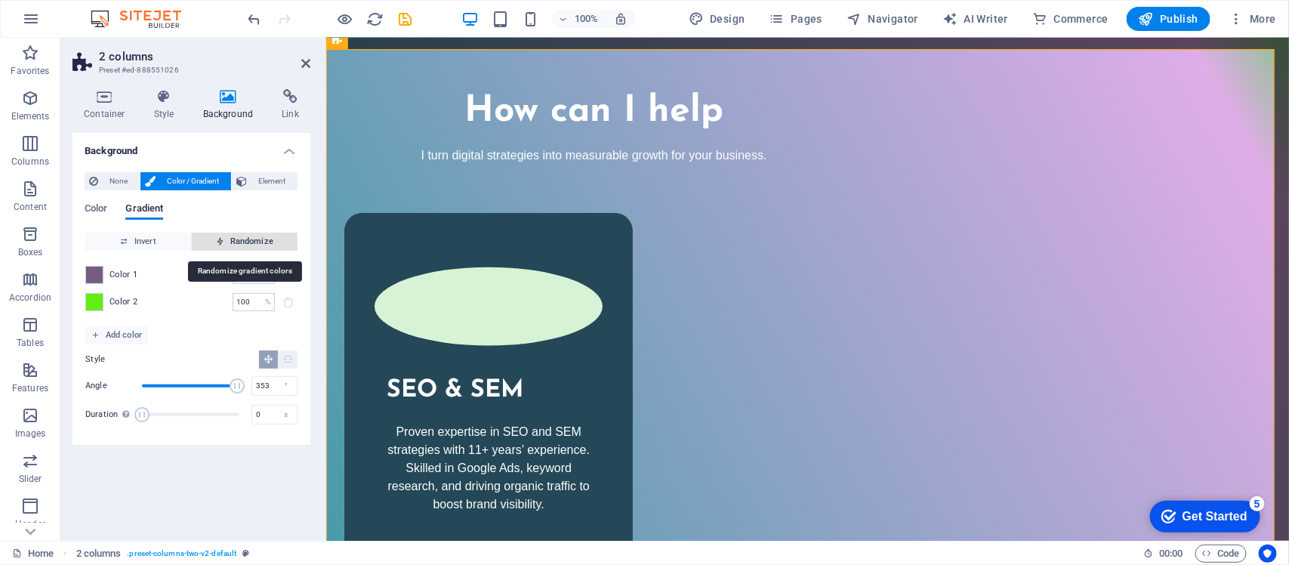
click at [242, 239] on span "Randomize" at bounding box center [245, 242] width 94 height 18
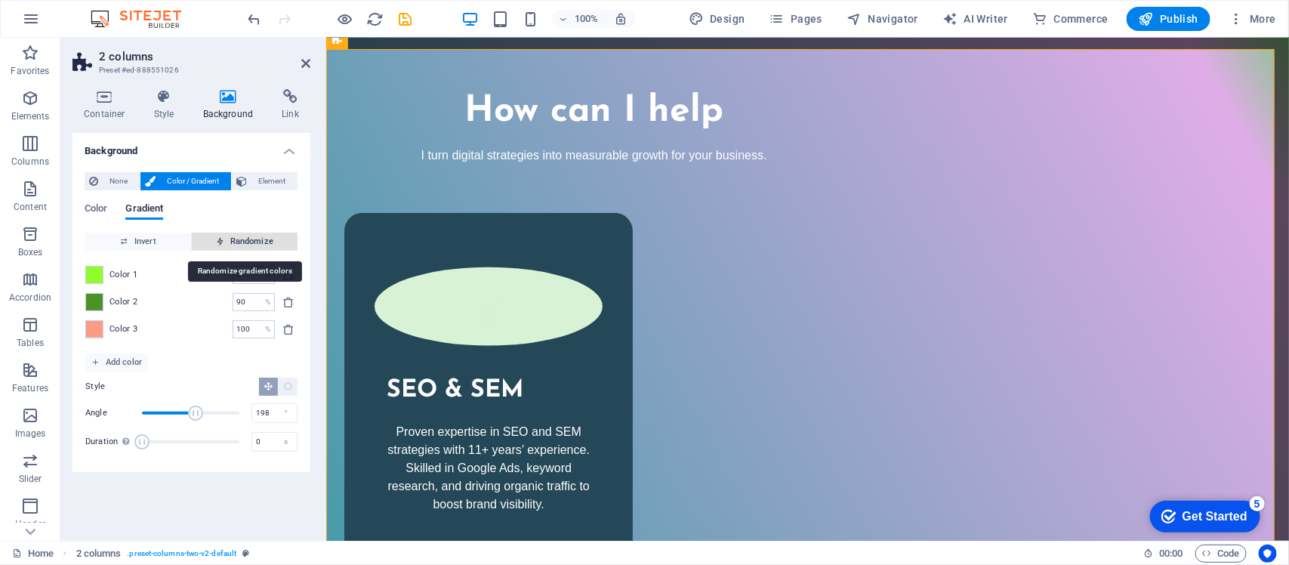
click at [243, 239] on span "Randomize" at bounding box center [245, 242] width 94 height 18
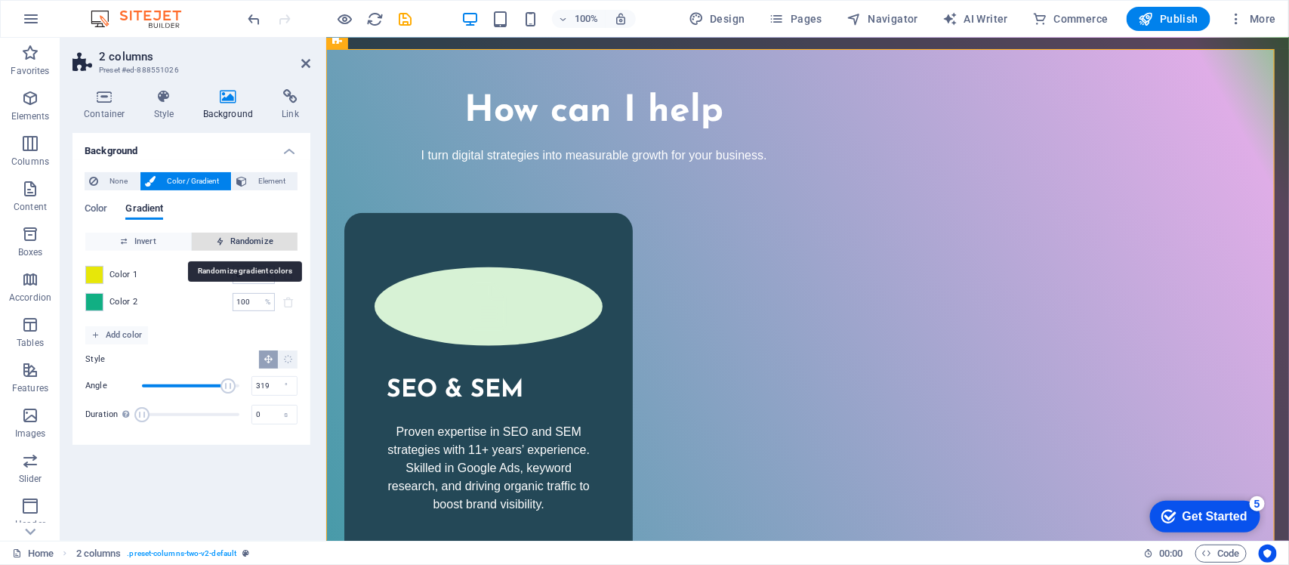
click at [243, 239] on span "Randomize" at bounding box center [245, 242] width 94 height 18
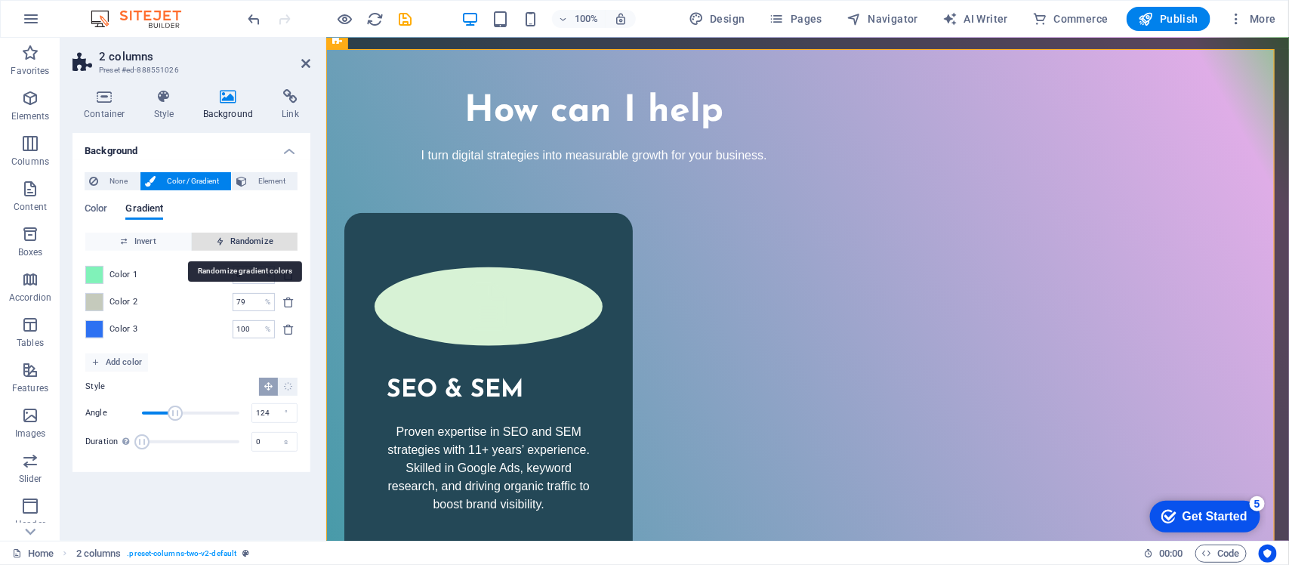
click at [243, 239] on span "Randomize" at bounding box center [245, 242] width 94 height 18
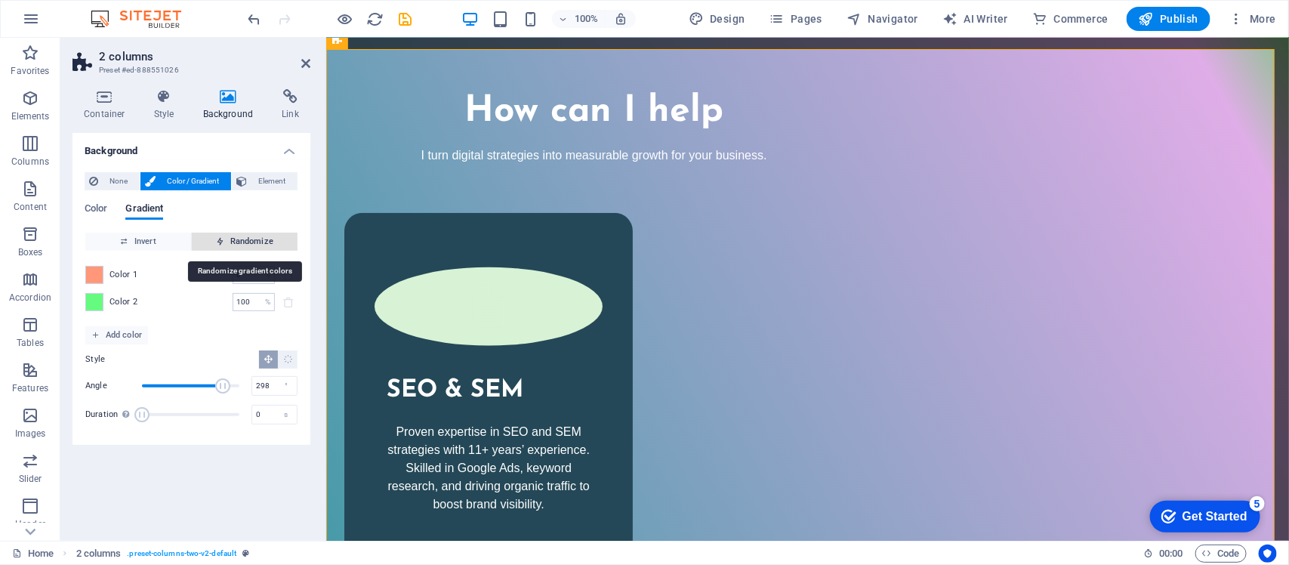
click at [243, 239] on span "Randomize" at bounding box center [245, 242] width 94 height 18
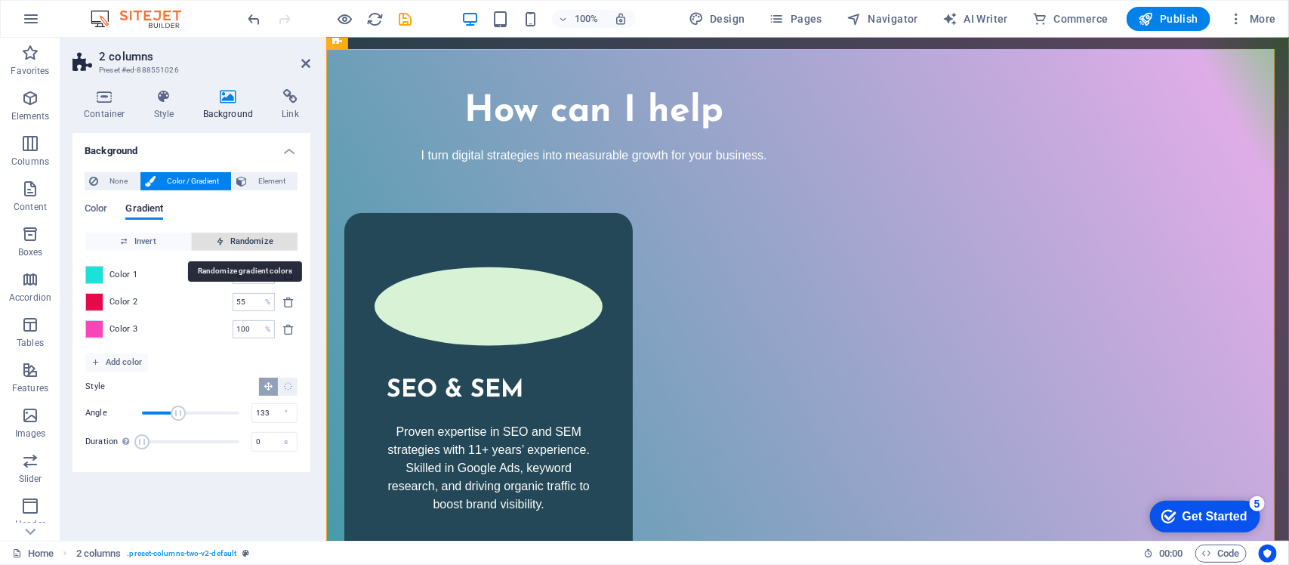
click at [243, 239] on span "Randomize" at bounding box center [245, 242] width 94 height 18
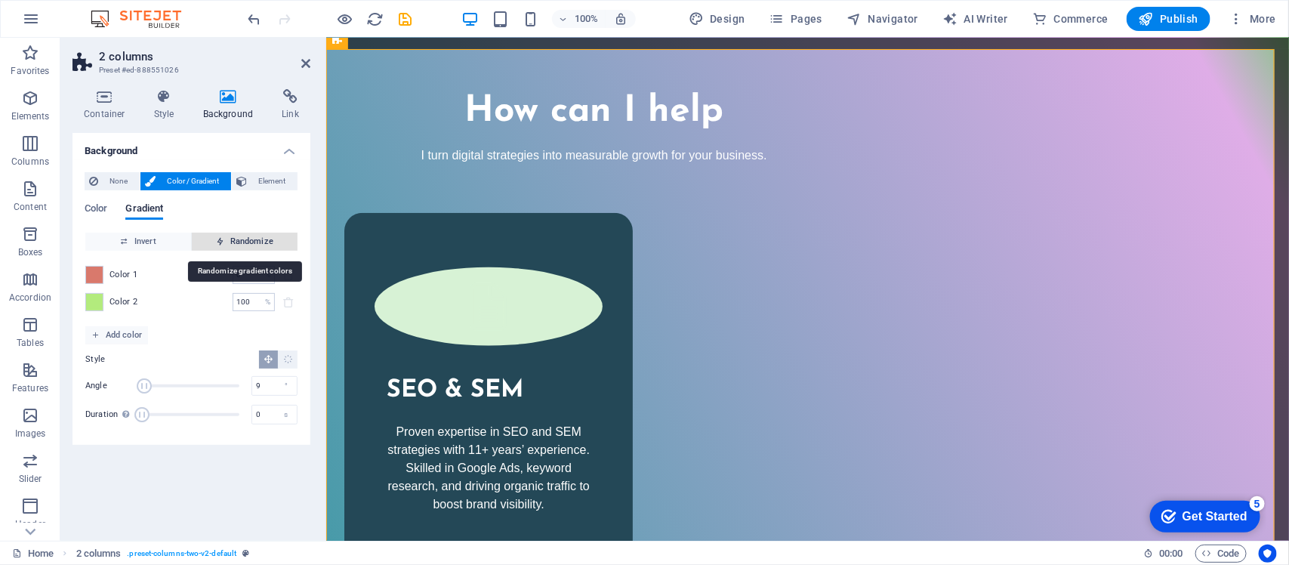
click at [243, 239] on span "Randomize" at bounding box center [245, 242] width 94 height 18
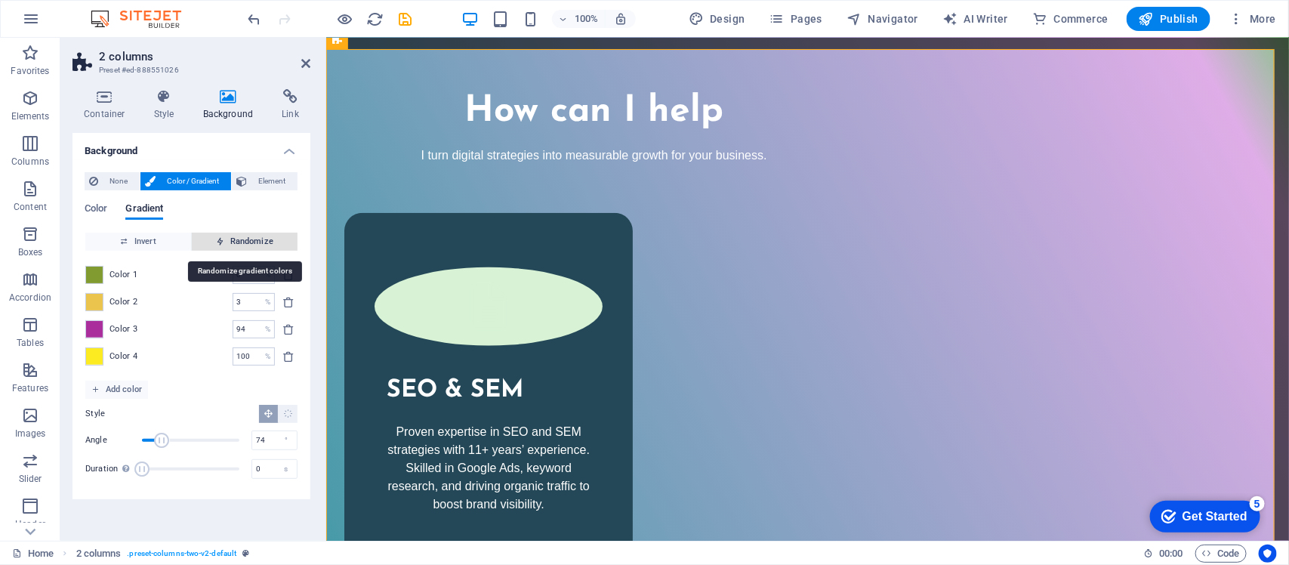
click at [243, 239] on span "Randomize" at bounding box center [245, 242] width 94 height 18
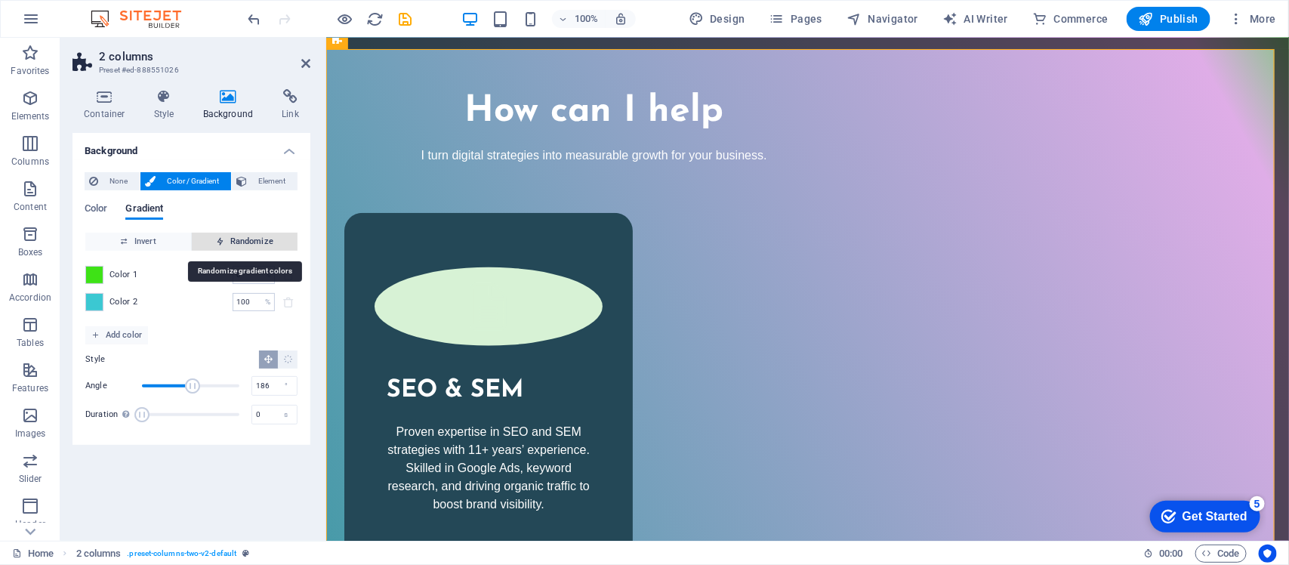
click at [243, 239] on span "Randomize" at bounding box center [245, 242] width 94 height 18
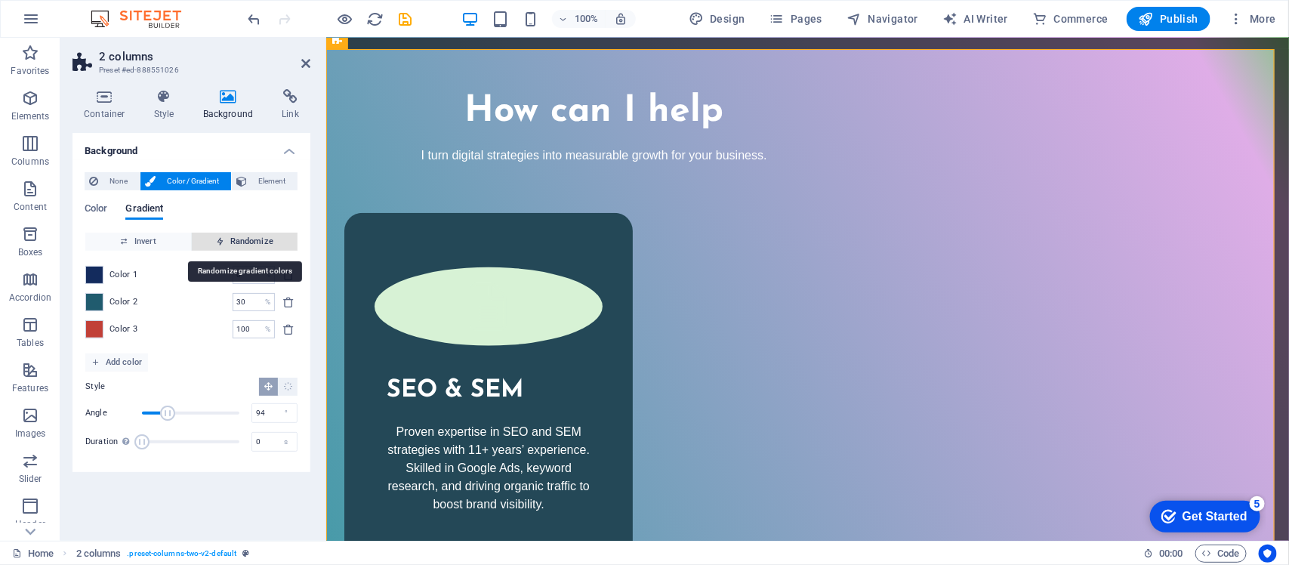
click at [243, 239] on span "Randomize" at bounding box center [245, 242] width 94 height 18
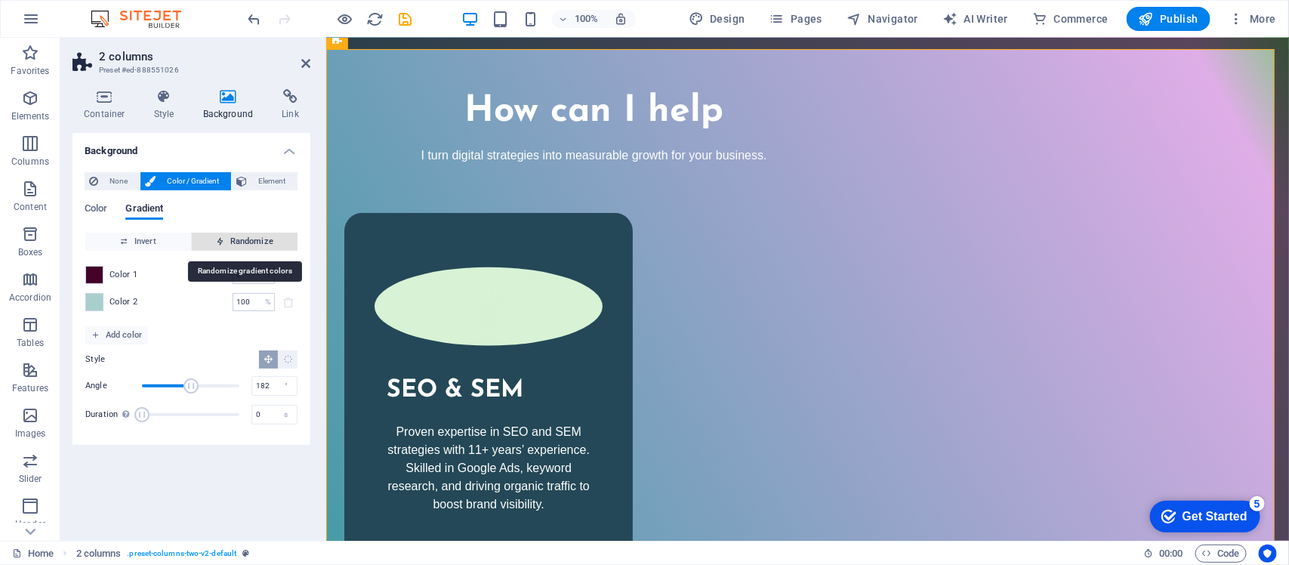
click at [243, 239] on span "Randomize" at bounding box center [245, 242] width 94 height 18
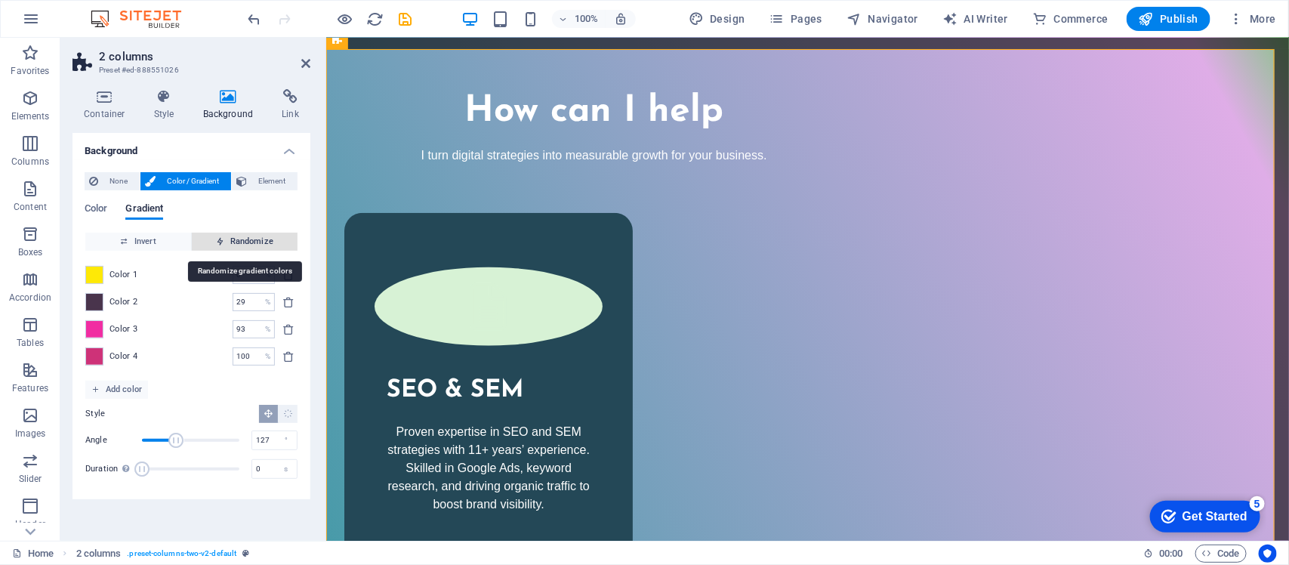
click at [243, 239] on span "Randomize" at bounding box center [245, 242] width 94 height 18
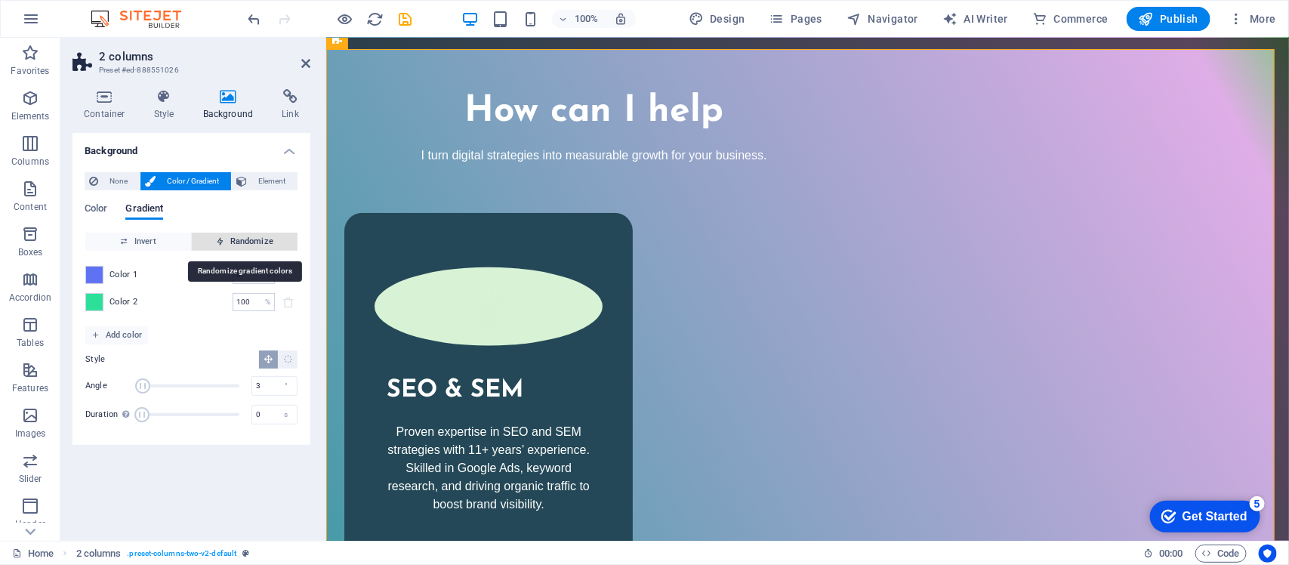
click at [243, 239] on span "Randomize" at bounding box center [245, 242] width 94 height 18
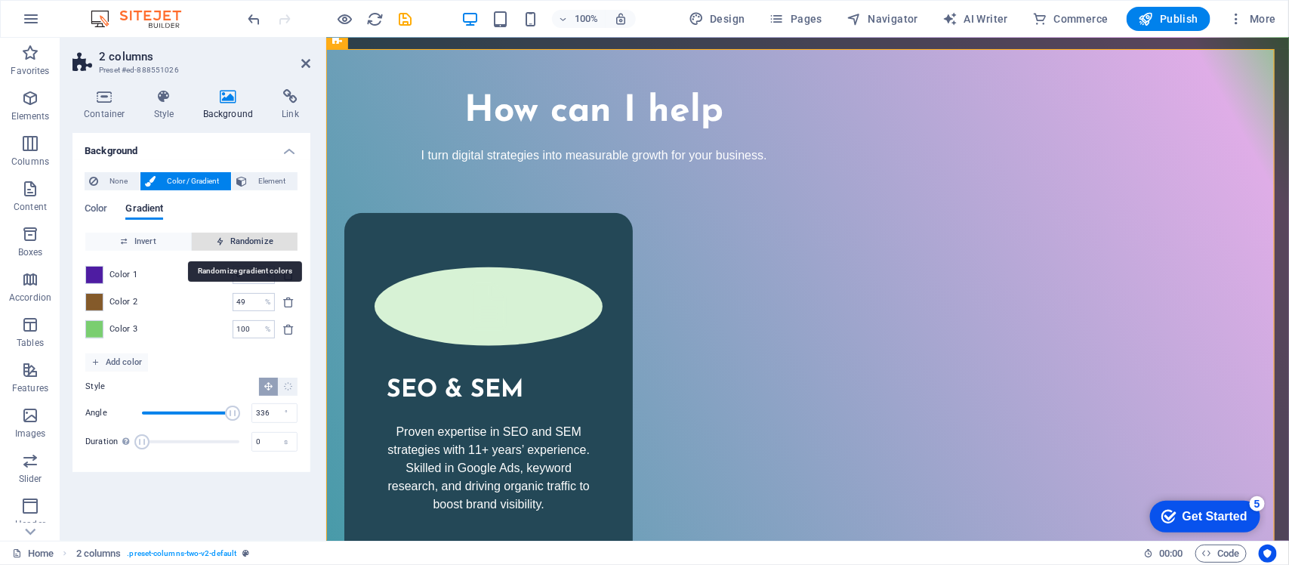
click at [243, 239] on span "Randomize" at bounding box center [245, 242] width 94 height 18
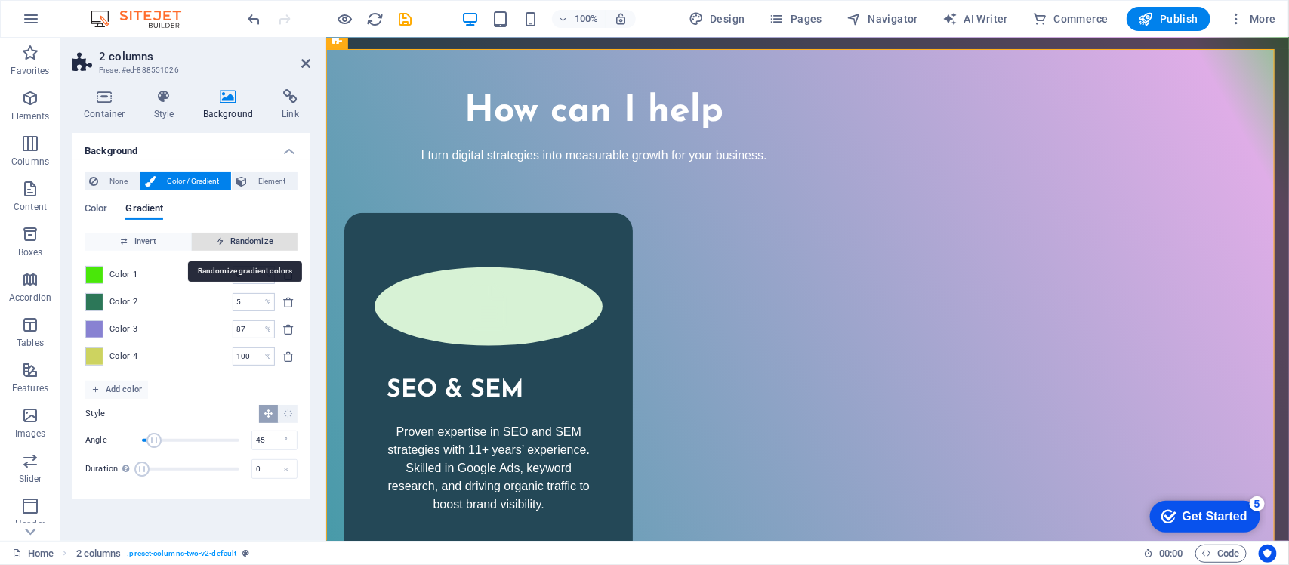
click at [243, 239] on span "Randomize" at bounding box center [245, 242] width 94 height 18
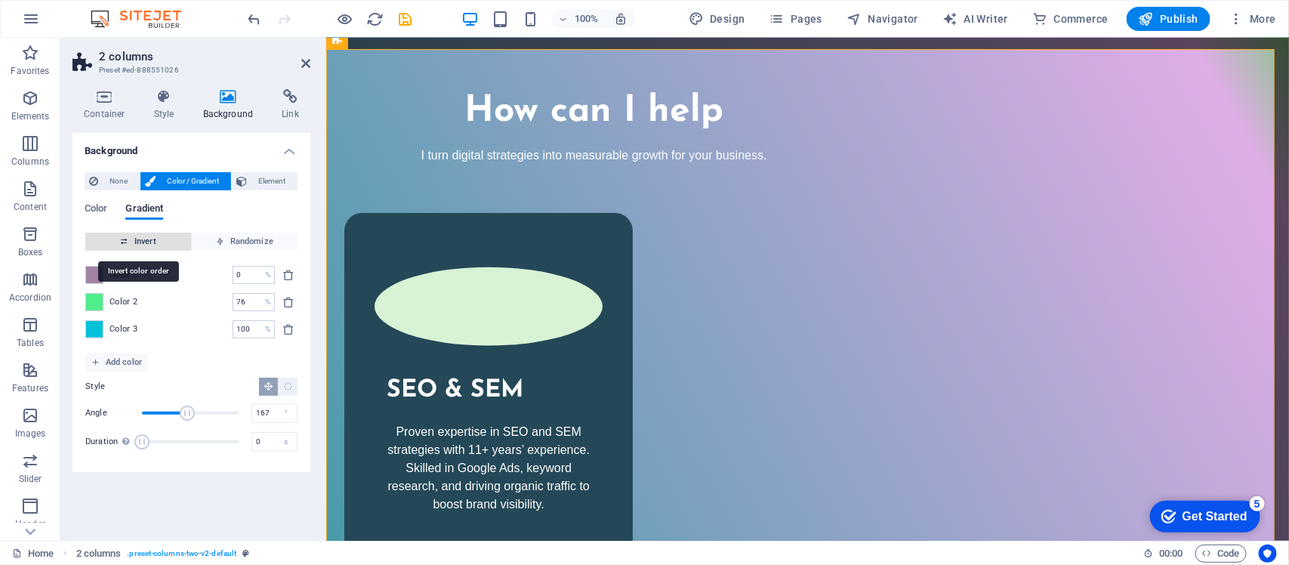
click at [171, 234] on span "Invert" at bounding box center [138, 242] width 94 height 18
click at [242, 242] on span "Randomize" at bounding box center [245, 242] width 94 height 18
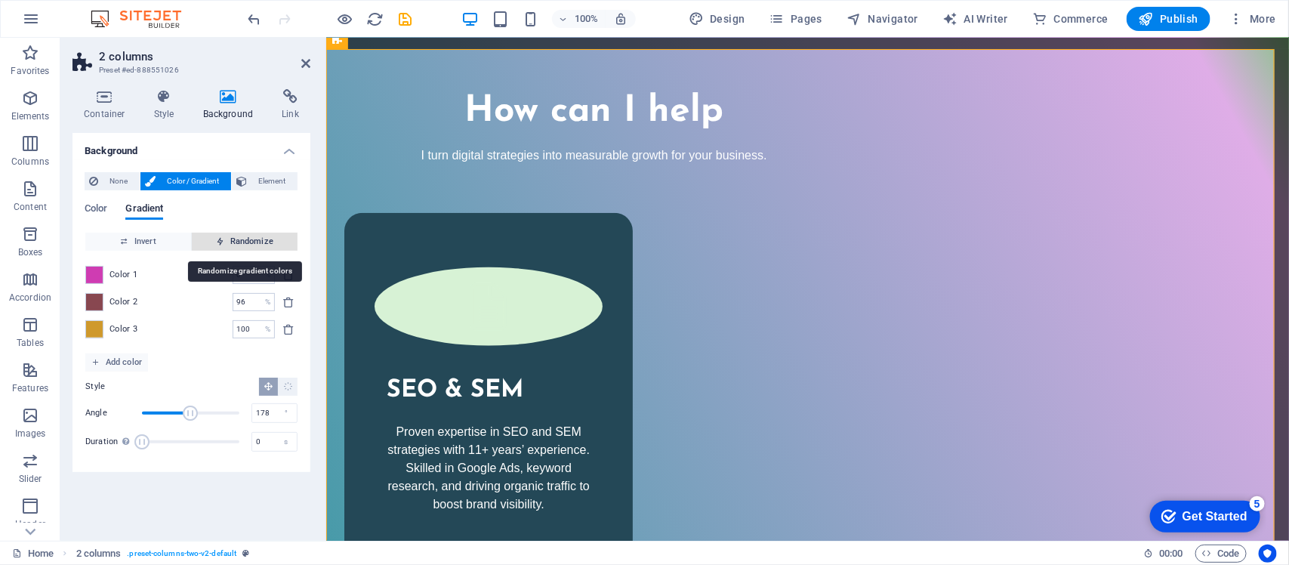
click at [242, 242] on span "Randomize" at bounding box center [245, 242] width 94 height 18
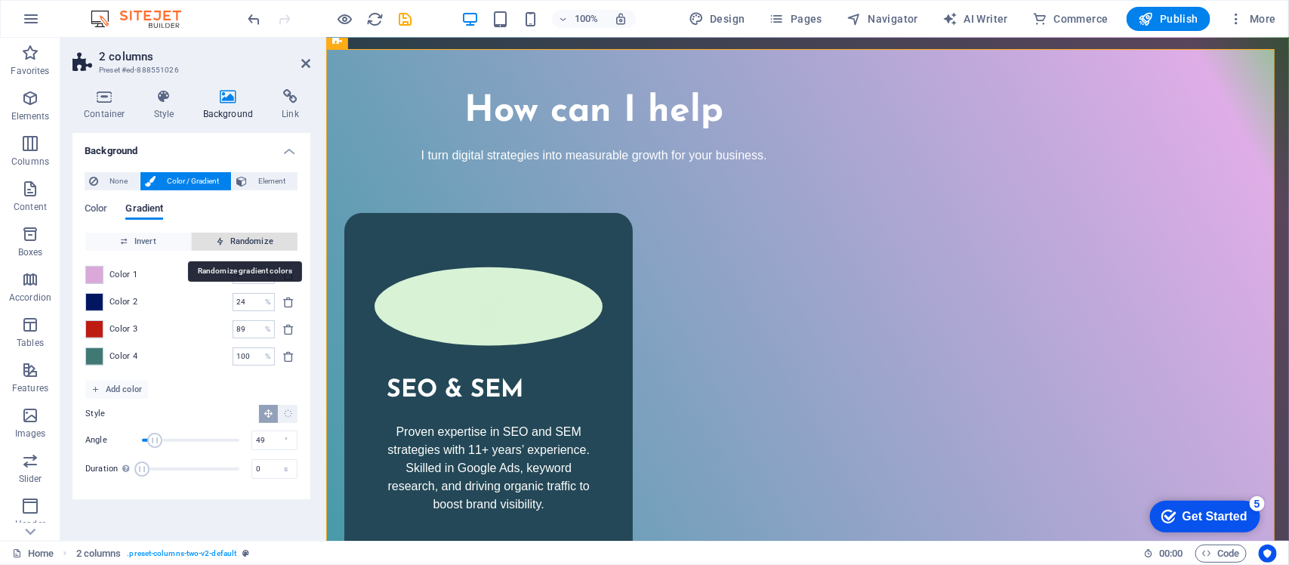
click at [242, 242] on span "Randomize" at bounding box center [245, 242] width 94 height 18
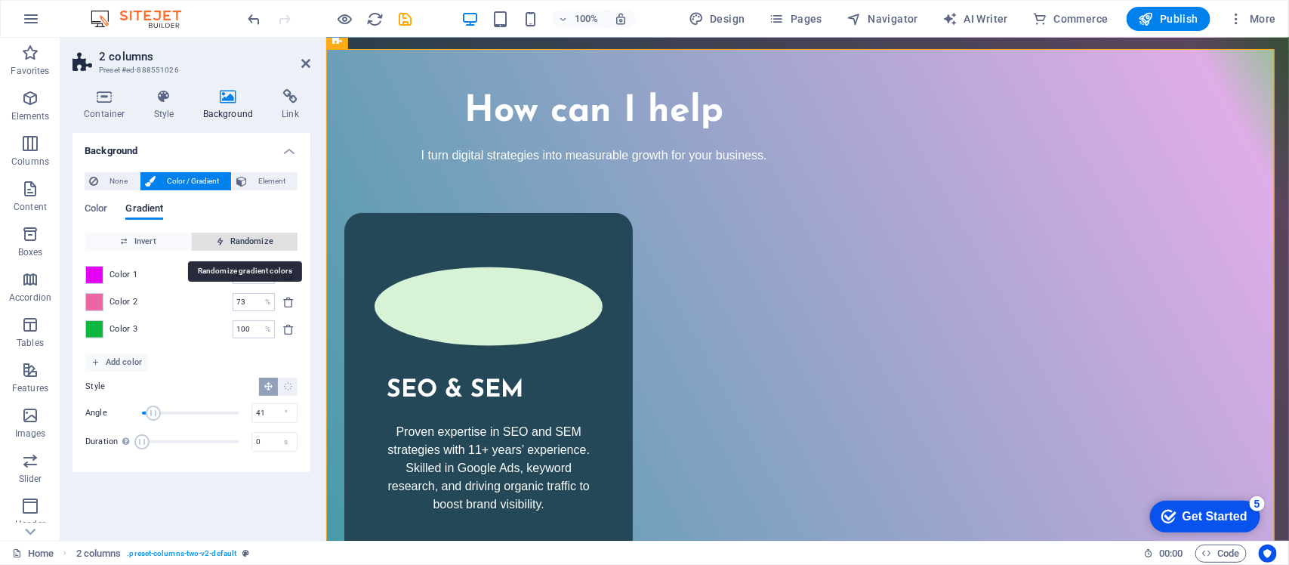
click at [242, 242] on span "Randomize" at bounding box center [245, 242] width 94 height 18
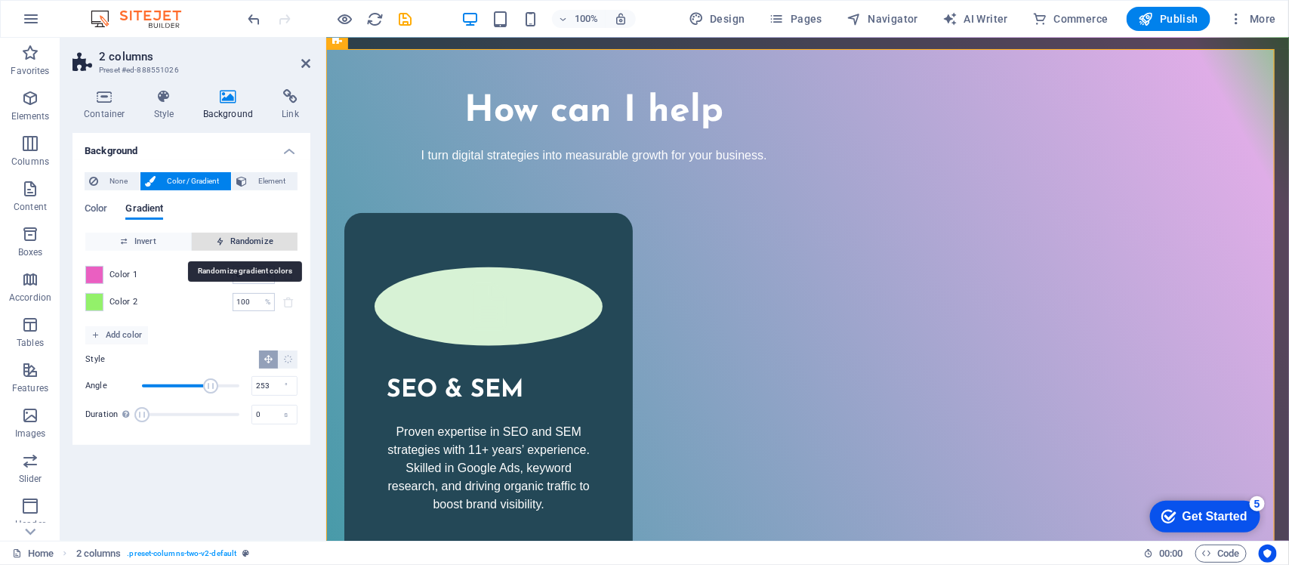
click at [242, 242] on span "Randomize" at bounding box center [245, 242] width 94 height 18
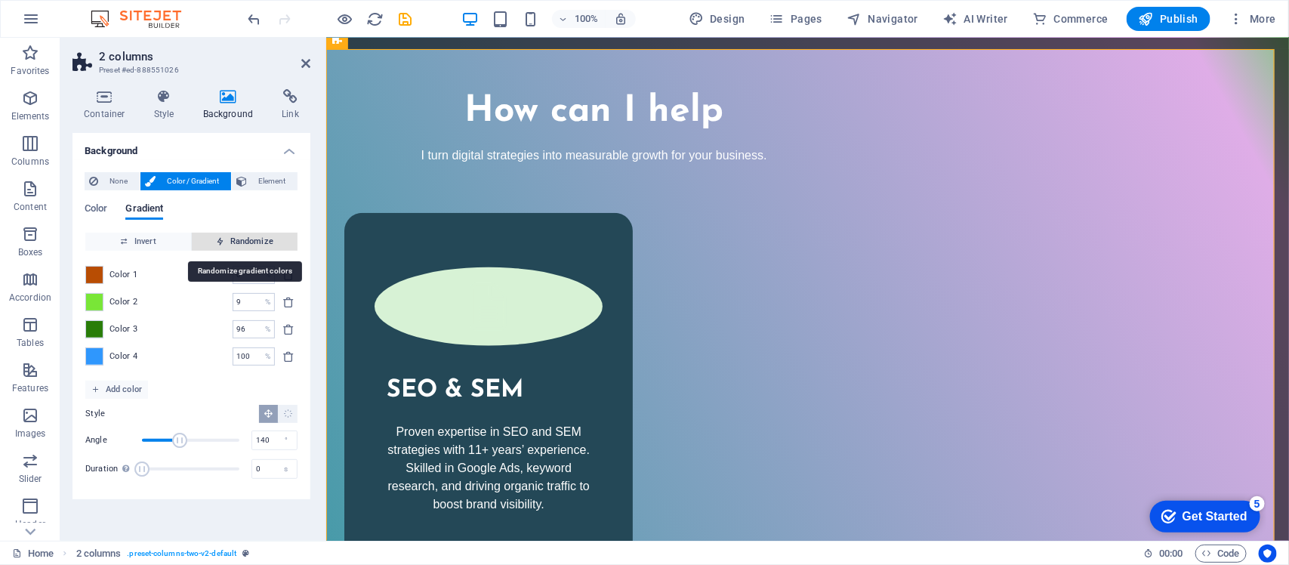
click at [242, 242] on span "Randomize" at bounding box center [245, 242] width 94 height 18
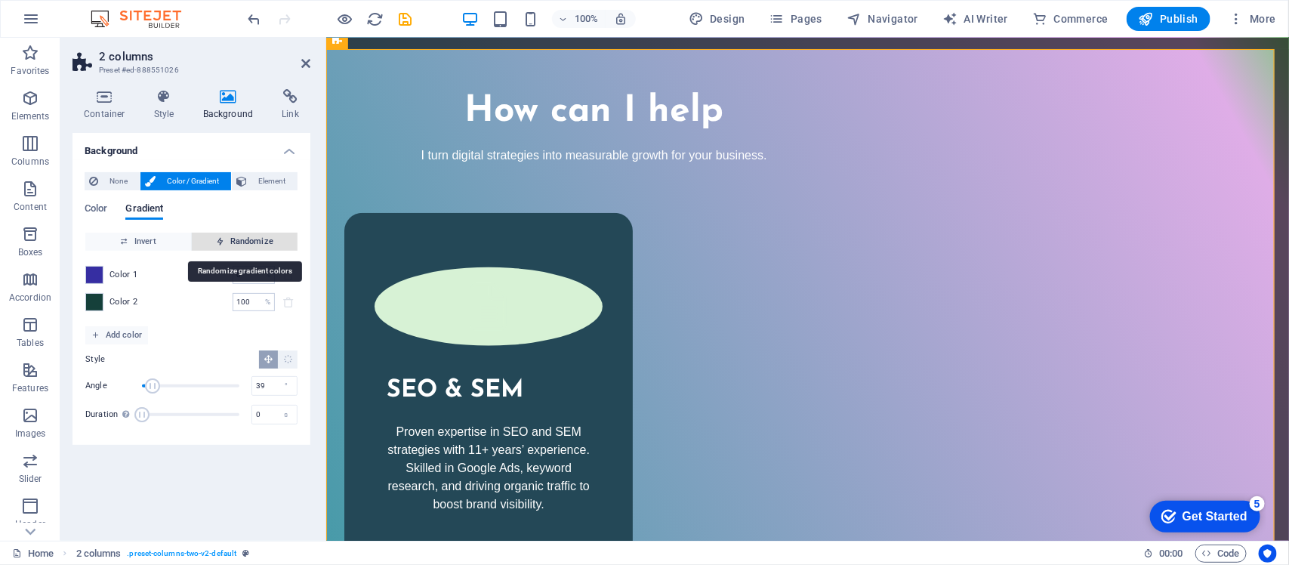
click at [242, 242] on span "Randomize" at bounding box center [245, 242] width 94 height 18
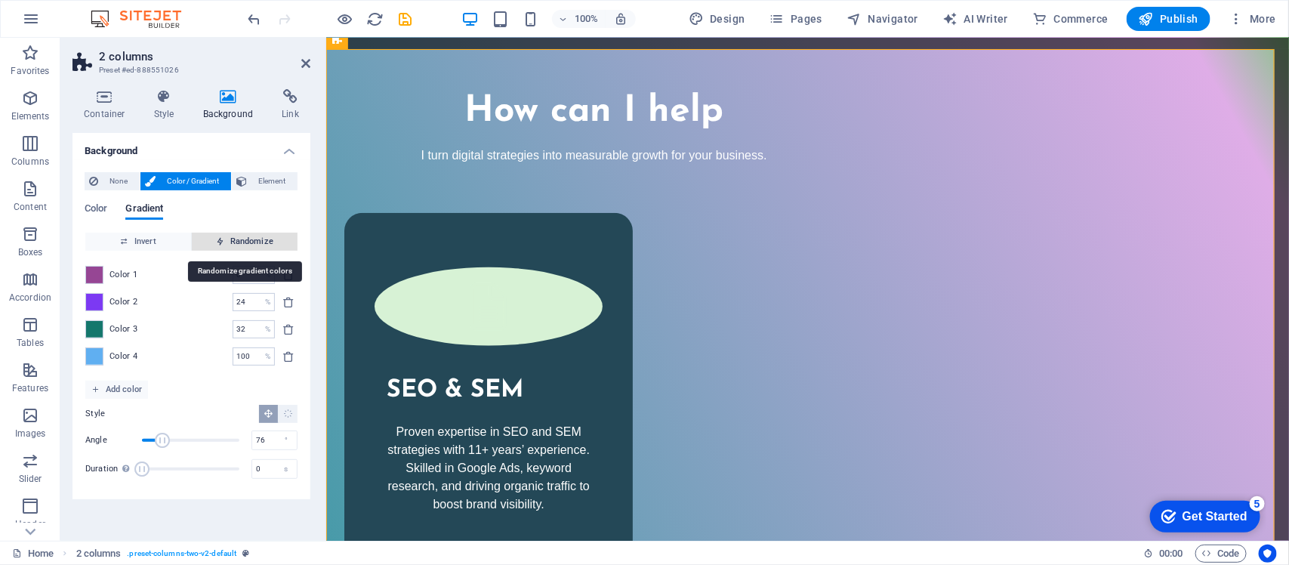
click at [242, 242] on span "Randomize" at bounding box center [245, 242] width 94 height 18
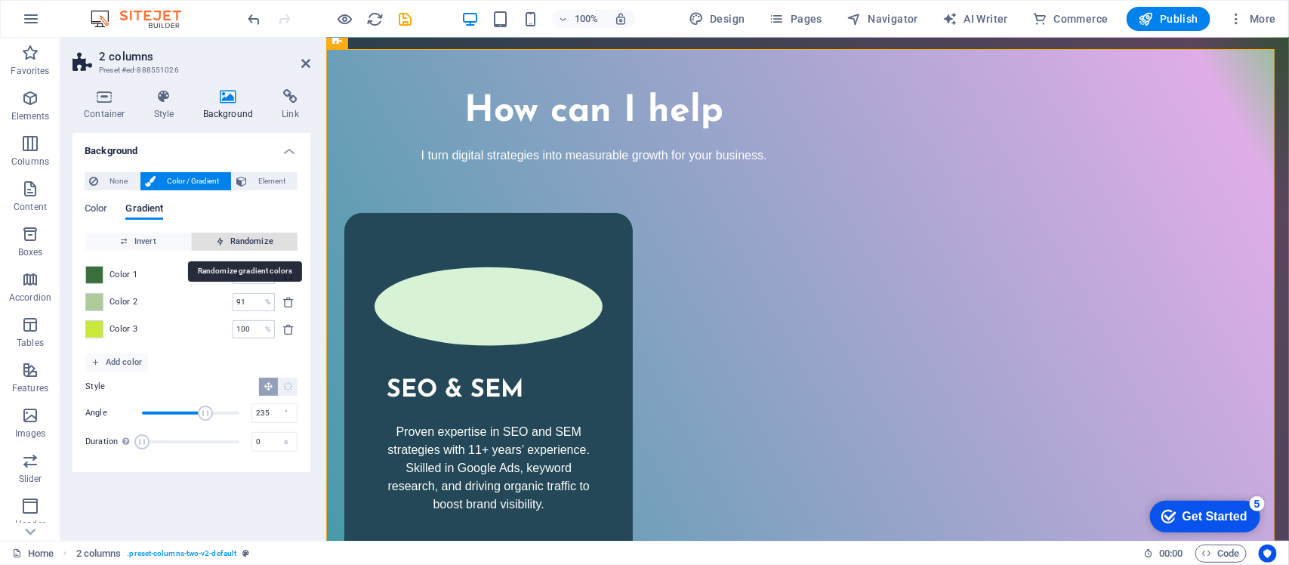
click at [242, 242] on span "Randomize" at bounding box center [245, 242] width 94 height 18
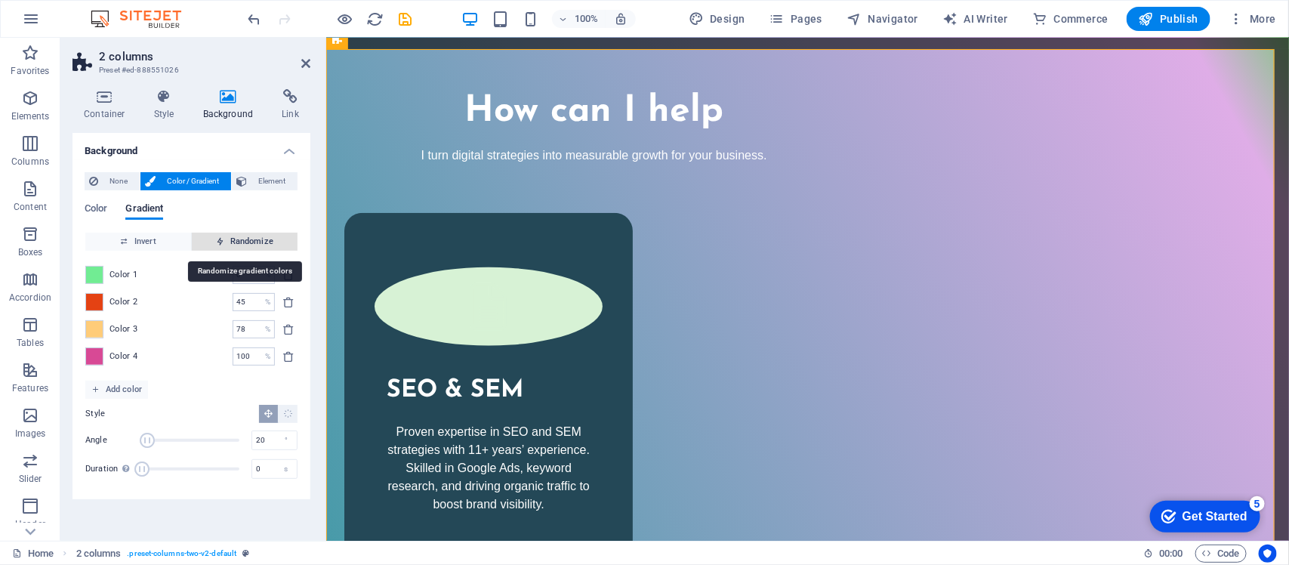
click at [242, 242] on span "Randomize" at bounding box center [245, 242] width 94 height 18
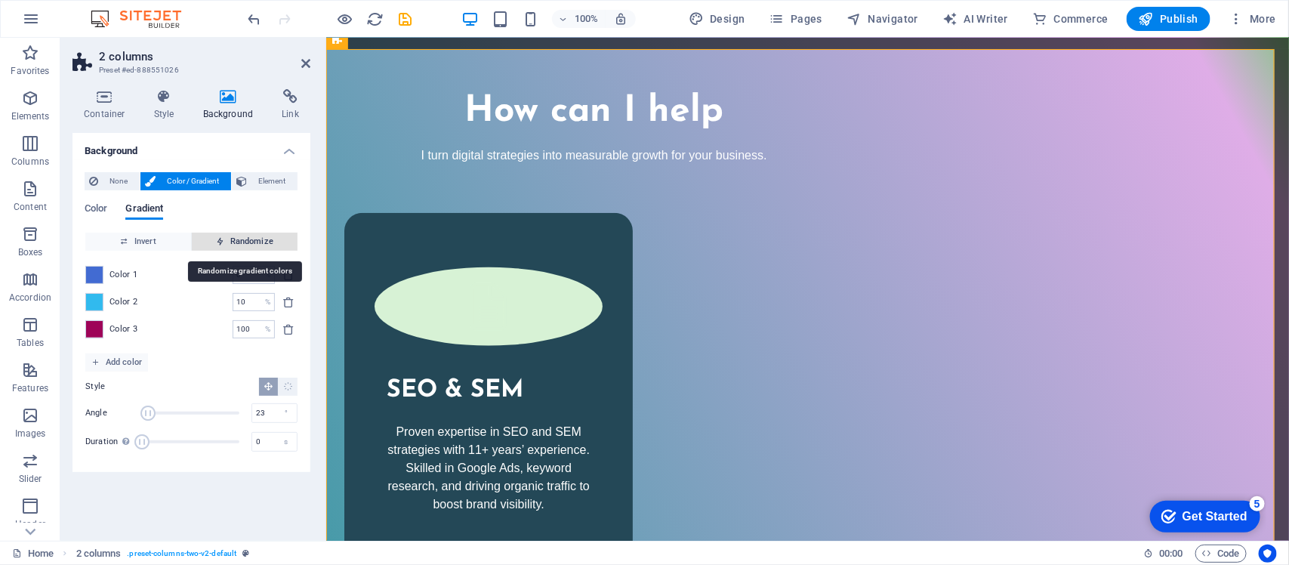
click at [242, 242] on span "Randomize" at bounding box center [245, 242] width 94 height 18
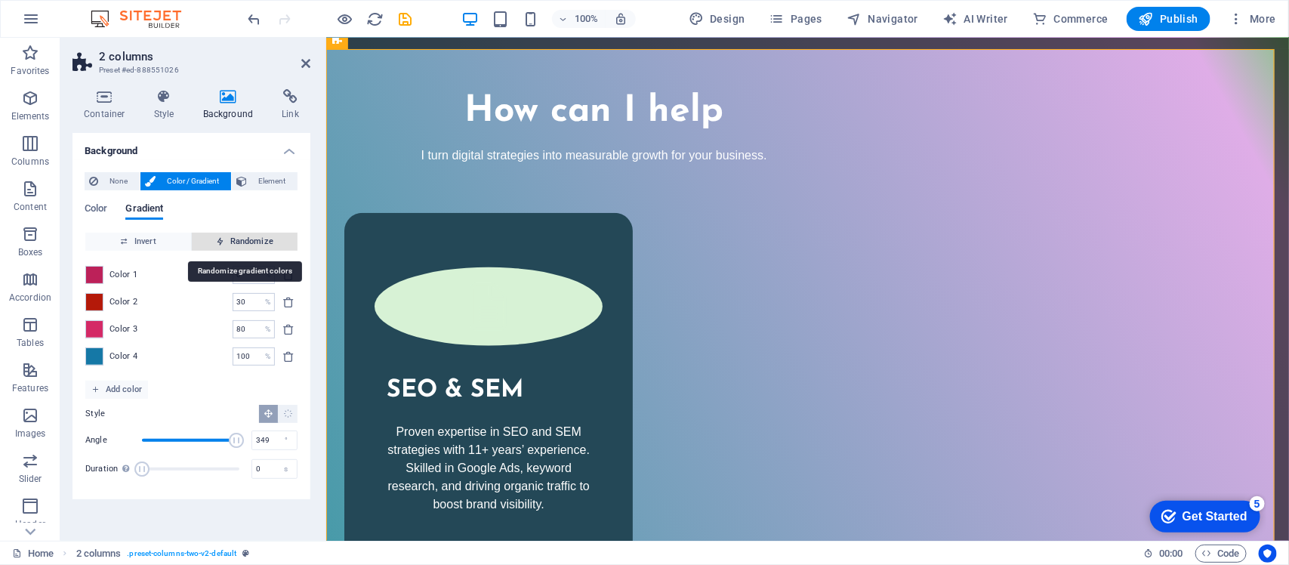
click at [242, 242] on span "Randomize" at bounding box center [245, 242] width 94 height 18
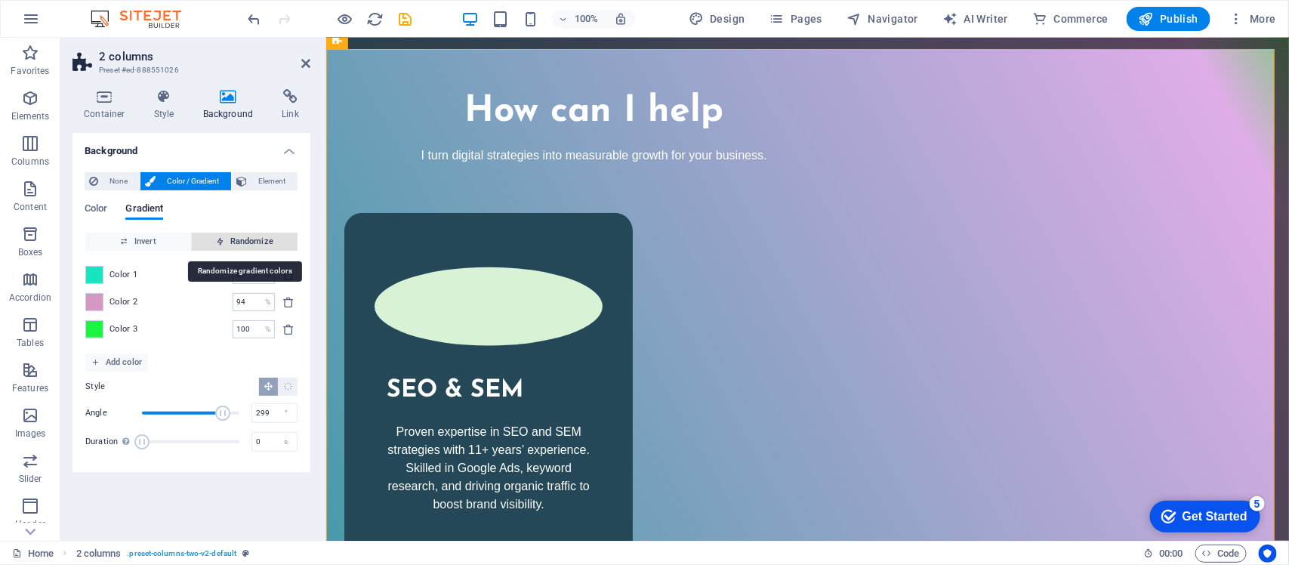
click at [242, 242] on span "Randomize" at bounding box center [245, 242] width 94 height 18
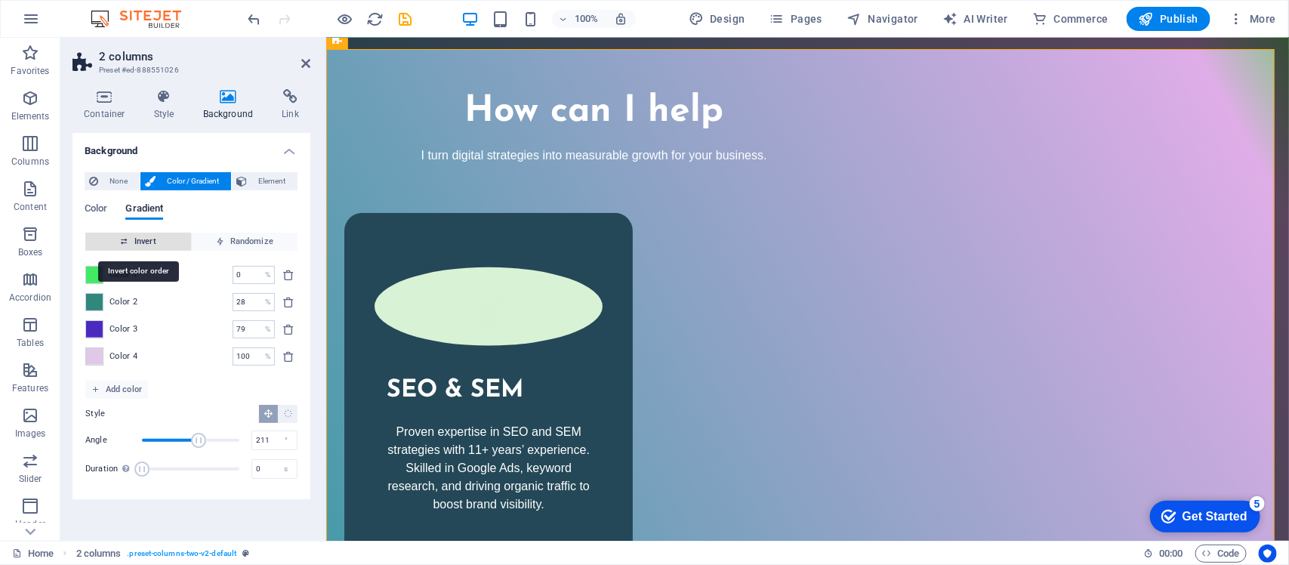
click at [159, 239] on span "Invert" at bounding box center [138, 242] width 94 height 18
click at [261, 224] on div "Color Gradient" at bounding box center [192, 217] width 214 height 29
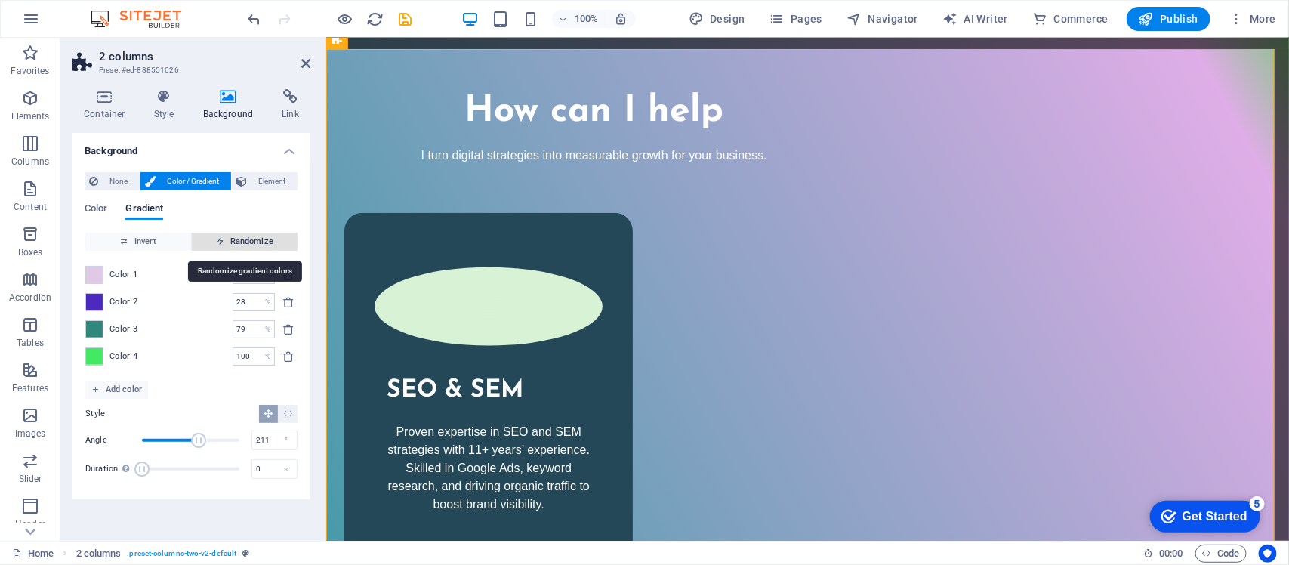
click at [245, 242] on span "Randomize" at bounding box center [245, 242] width 94 height 18
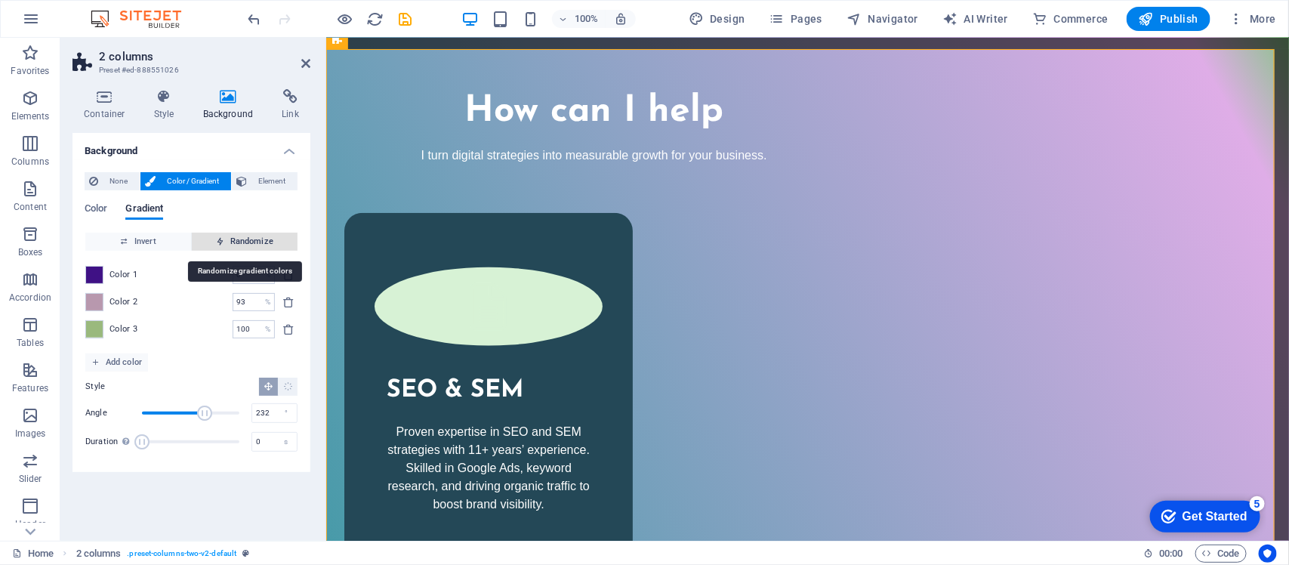
click at [245, 242] on span "Randomize" at bounding box center [245, 242] width 94 height 18
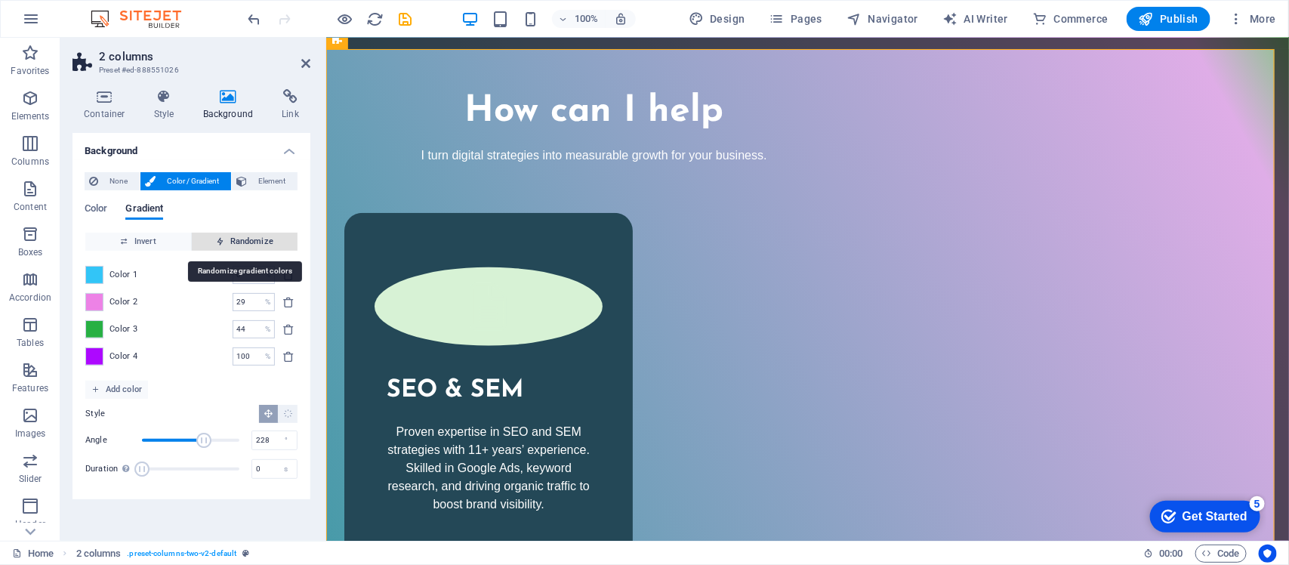
click at [245, 242] on span "Randomize" at bounding box center [245, 242] width 94 height 18
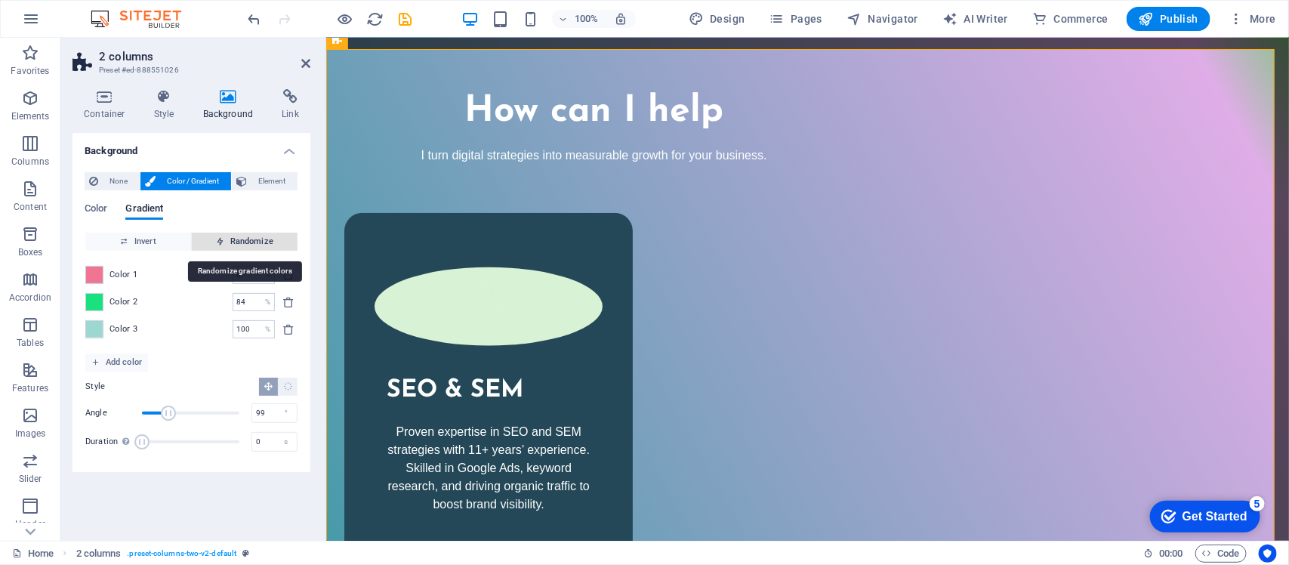
click at [245, 242] on span "Randomize" at bounding box center [245, 242] width 94 height 18
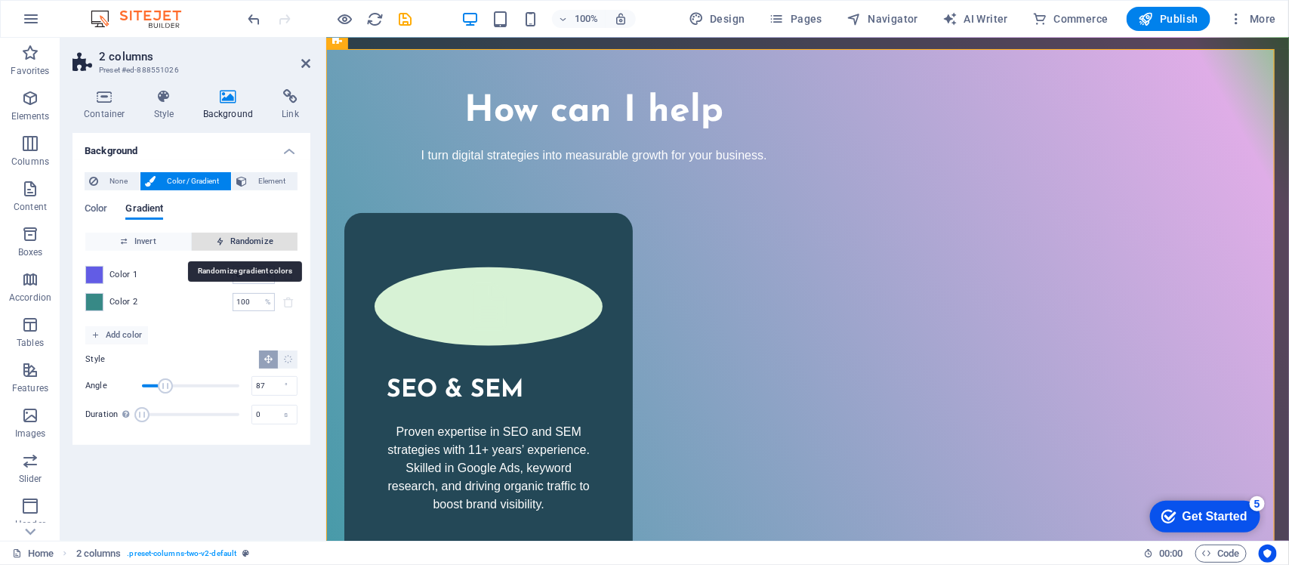
click at [245, 242] on span "Randomize" at bounding box center [245, 242] width 94 height 18
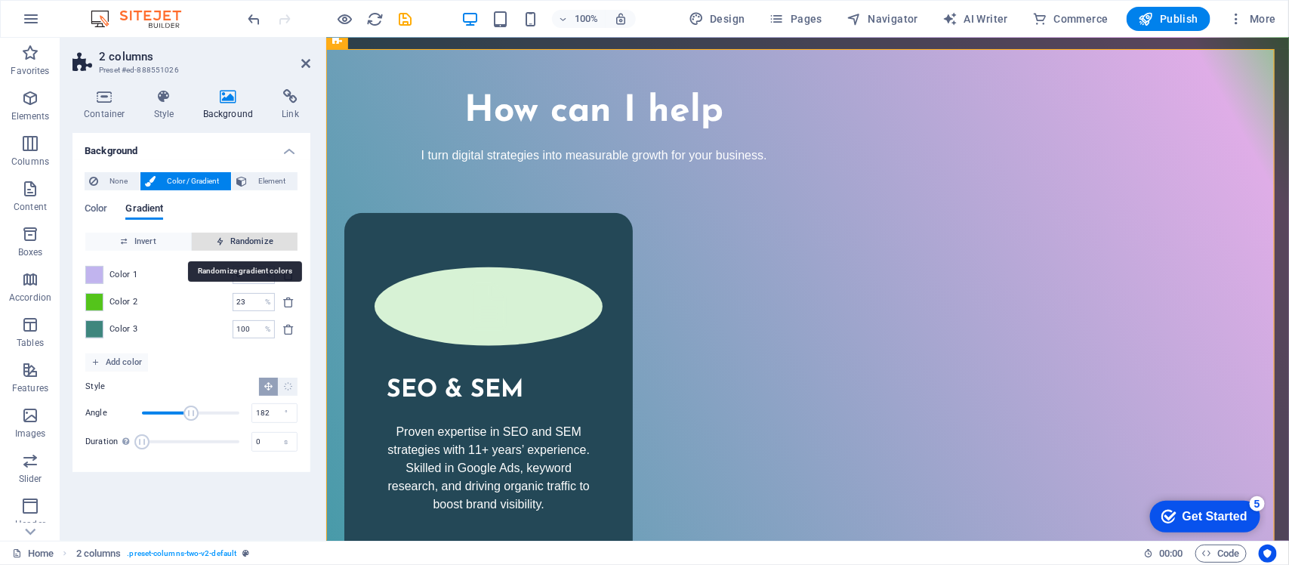
click at [245, 242] on span "Randomize" at bounding box center [245, 242] width 94 height 18
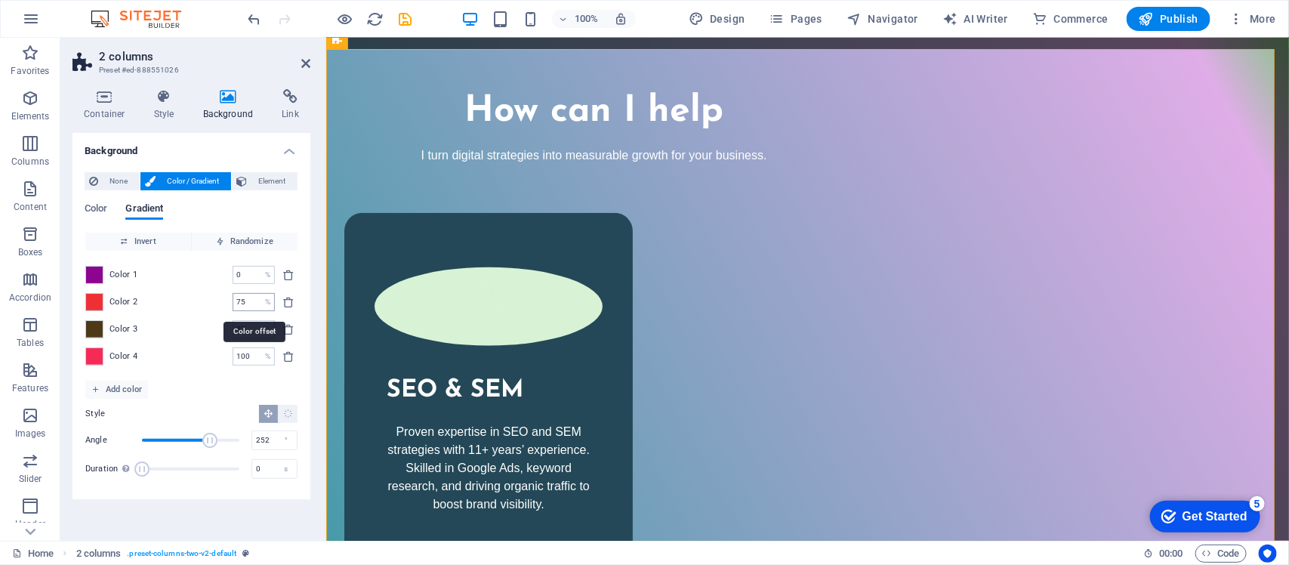
click at [252, 296] on input "75" at bounding box center [246, 302] width 26 height 18
click at [250, 330] on input "87" at bounding box center [246, 329] width 26 height 18
click at [252, 360] on input "100" at bounding box center [246, 356] width 26 height 18
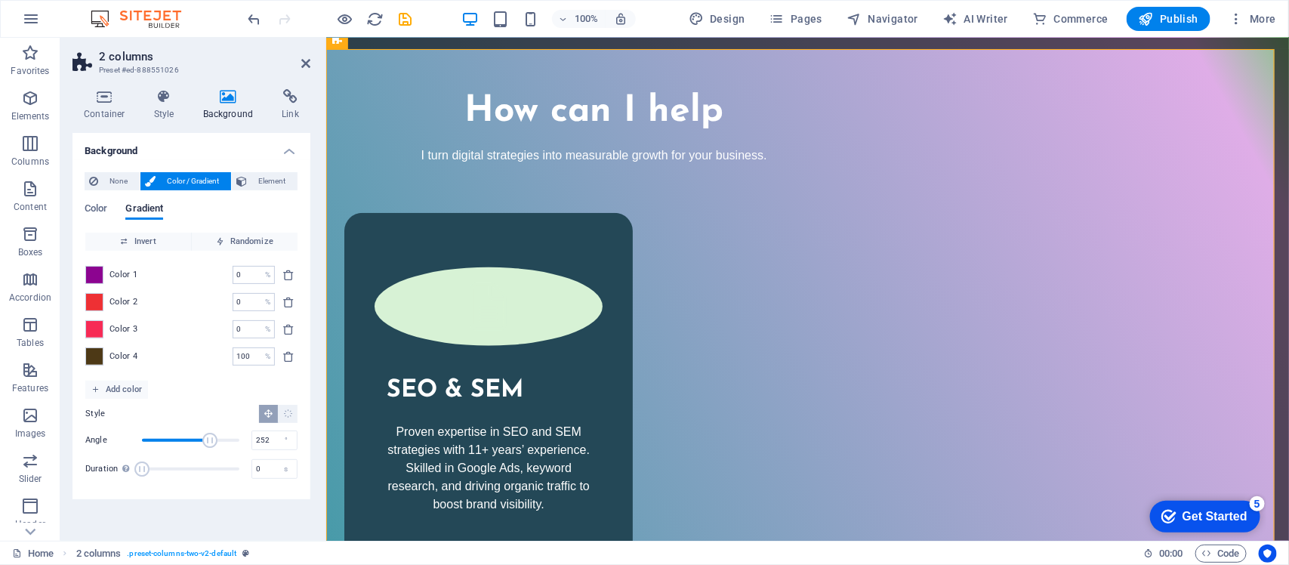
click at [239, 401] on div "Style Angle 252 ° Duration Duration of the background animation. A value of "0"…" at bounding box center [191, 443] width 212 height 88
click at [190, 175] on span "Color / Gradient" at bounding box center [193, 181] width 66 height 18
click at [230, 236] on span "Randomize" at bounding box center [245, 242] width 94 height 18
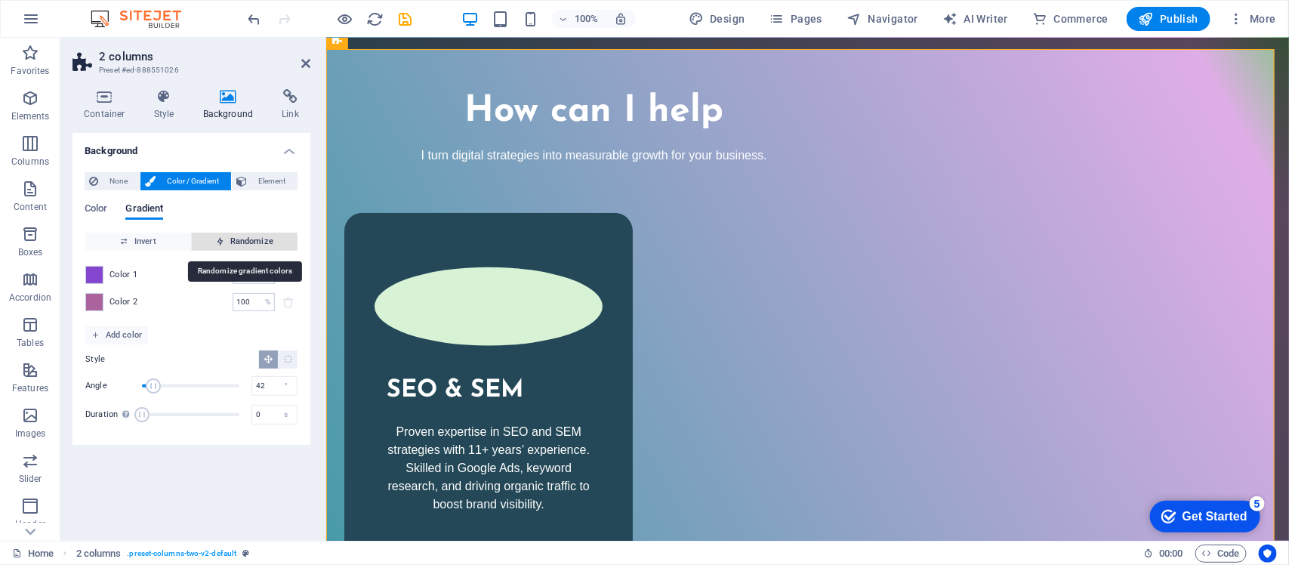
click at [230, 236] on span "Randomize" at bounding box center [245, 242] width 94 height 18
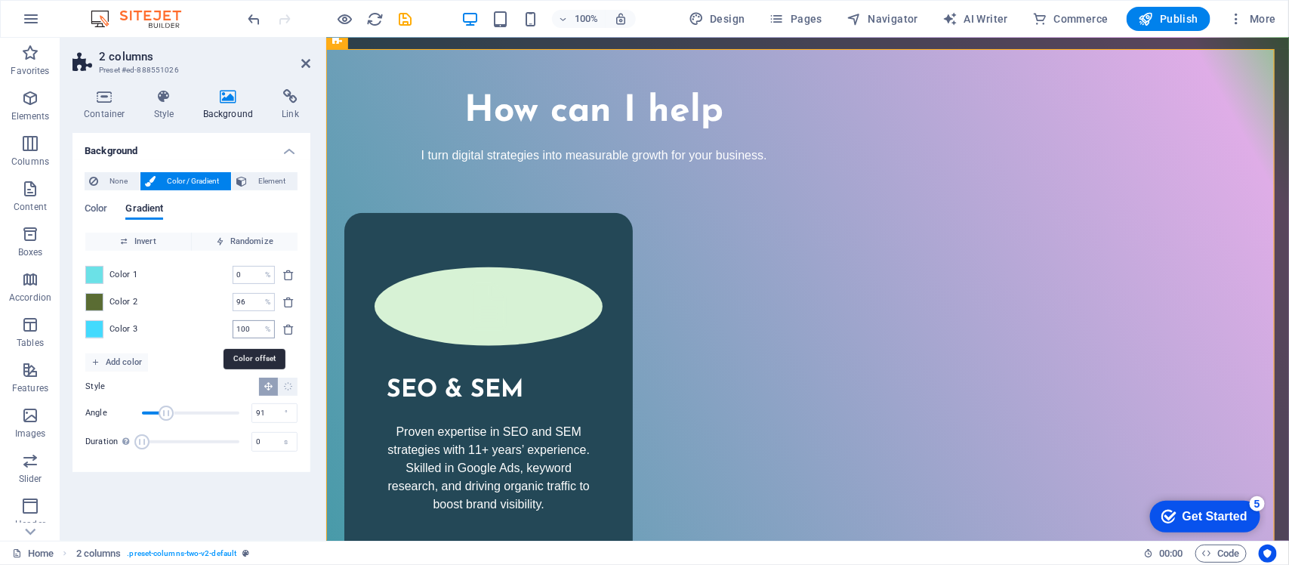
click at [239, 331] on input "100" at bounding box center [246, 329] width 26 height 18
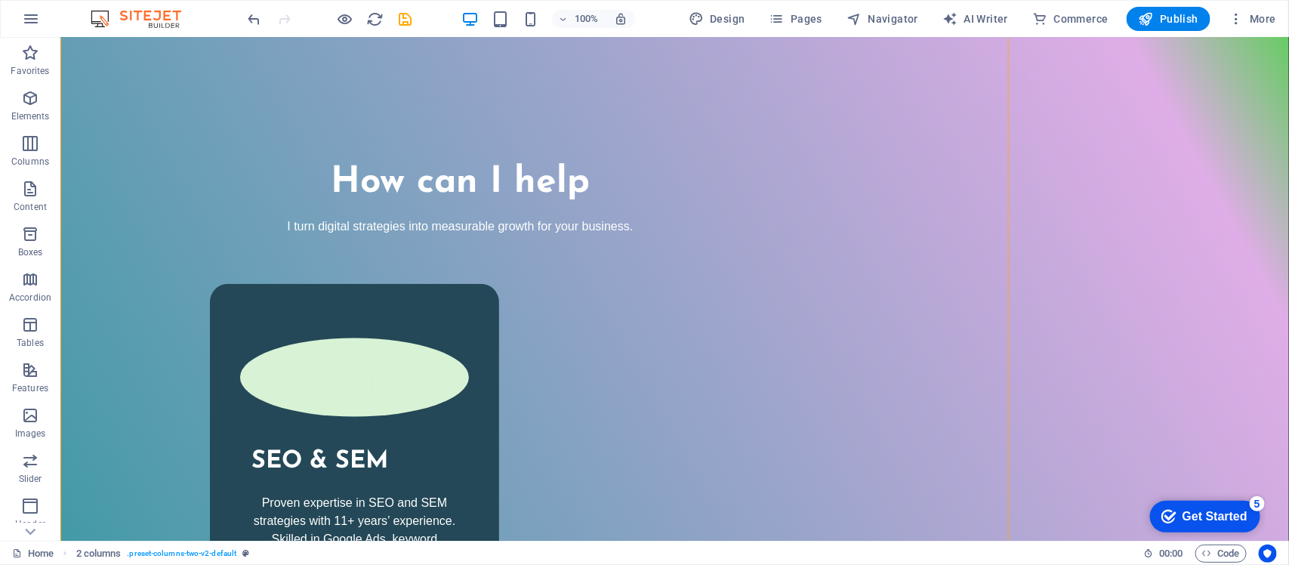
scroll to position [3375, 0]
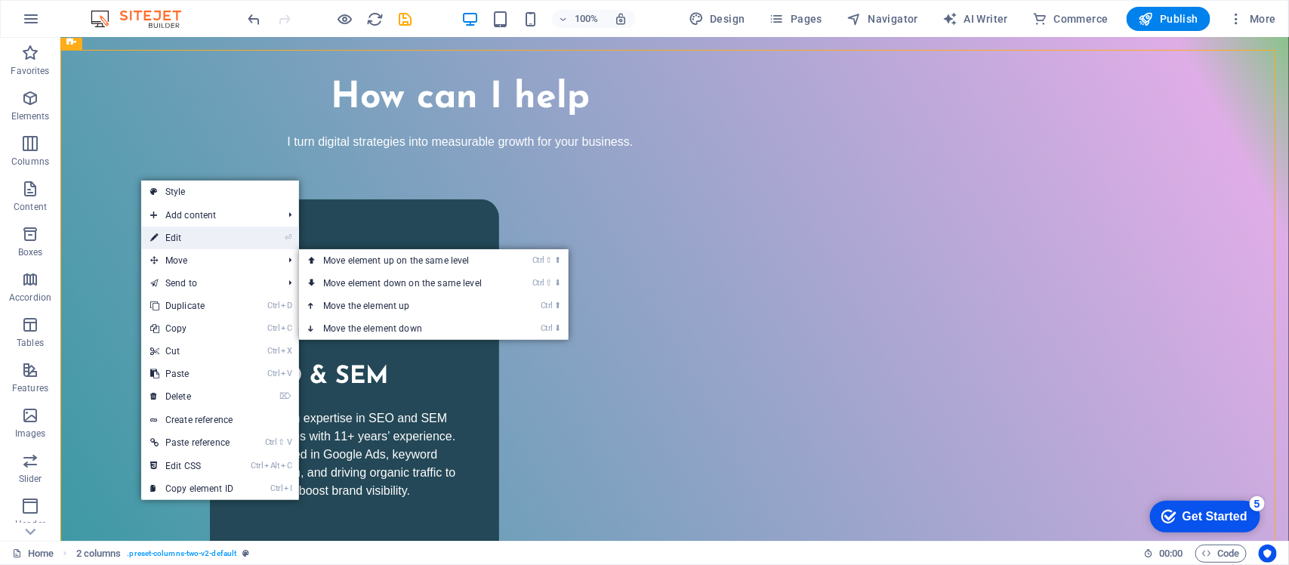
click at [195, 240] on link "⏎ Edit" at bounding box center [191, 238] width 101 height 23
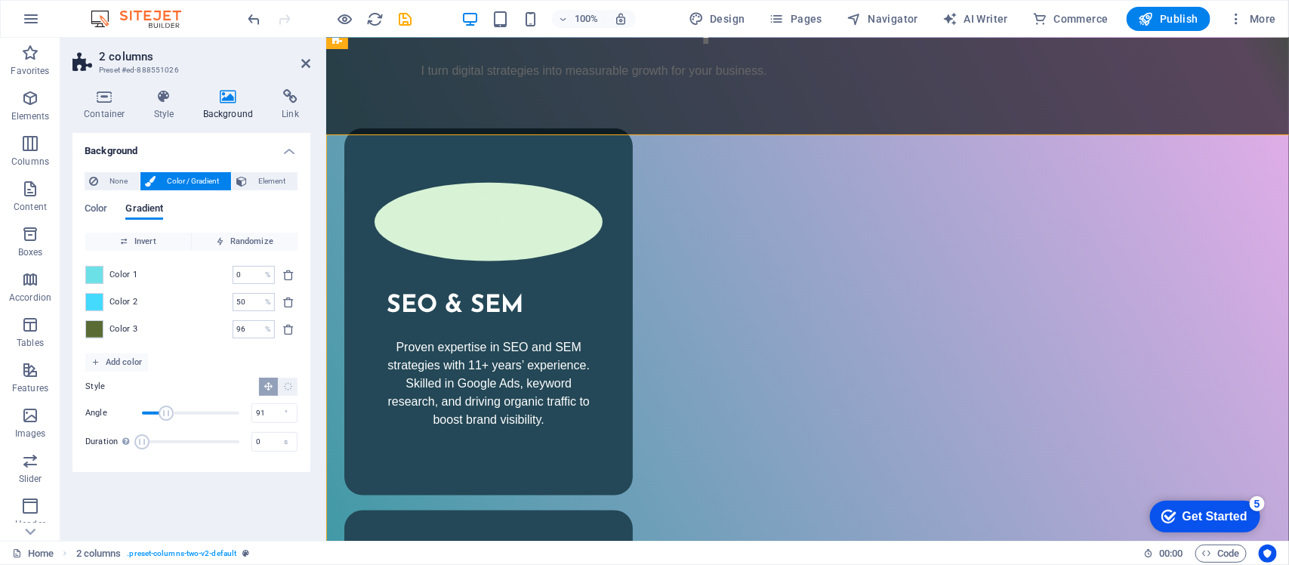
scroll to position [3290, 0]
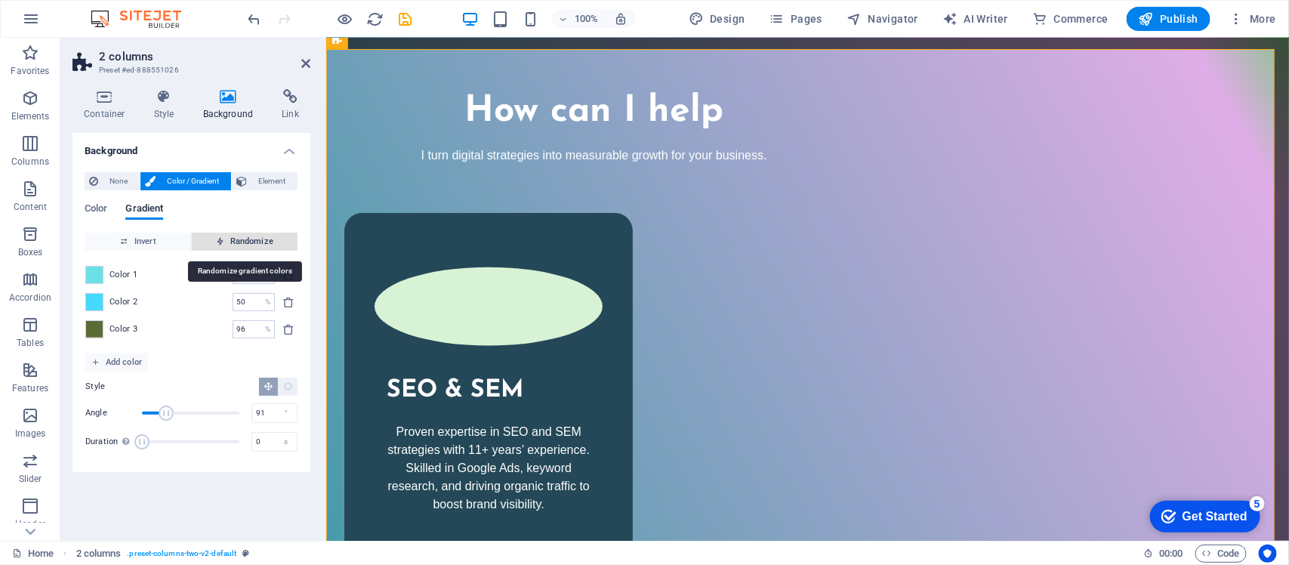
click at [236, 235] on span "Randomize" at bounding box center [245, 242] width 94 height 18
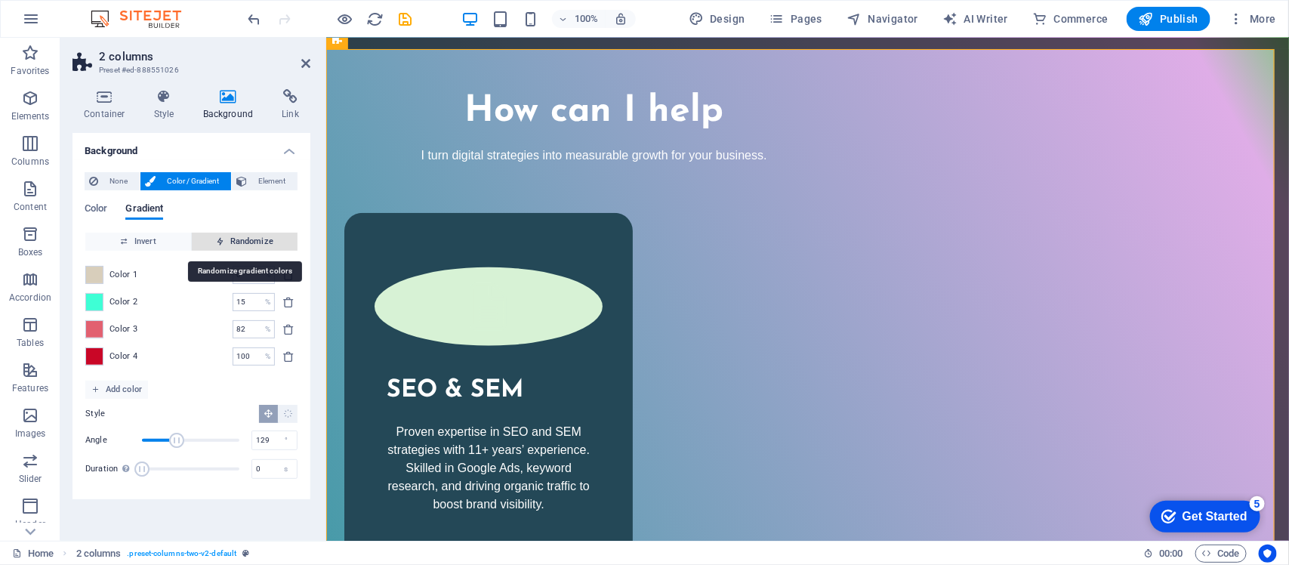
click at [238, 235] on span "Randomize" at bounding box center [245, 242] width 94 height 18
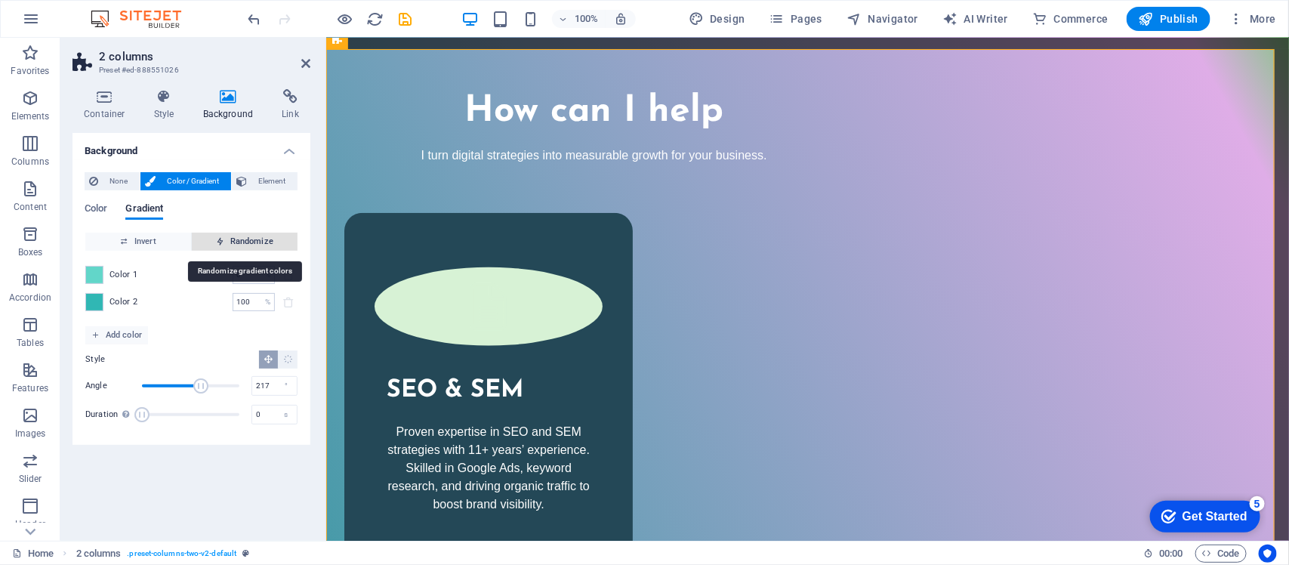
click at [238, 235] on span "Randomize" at bounding box center [245, 242] width 94 height 18
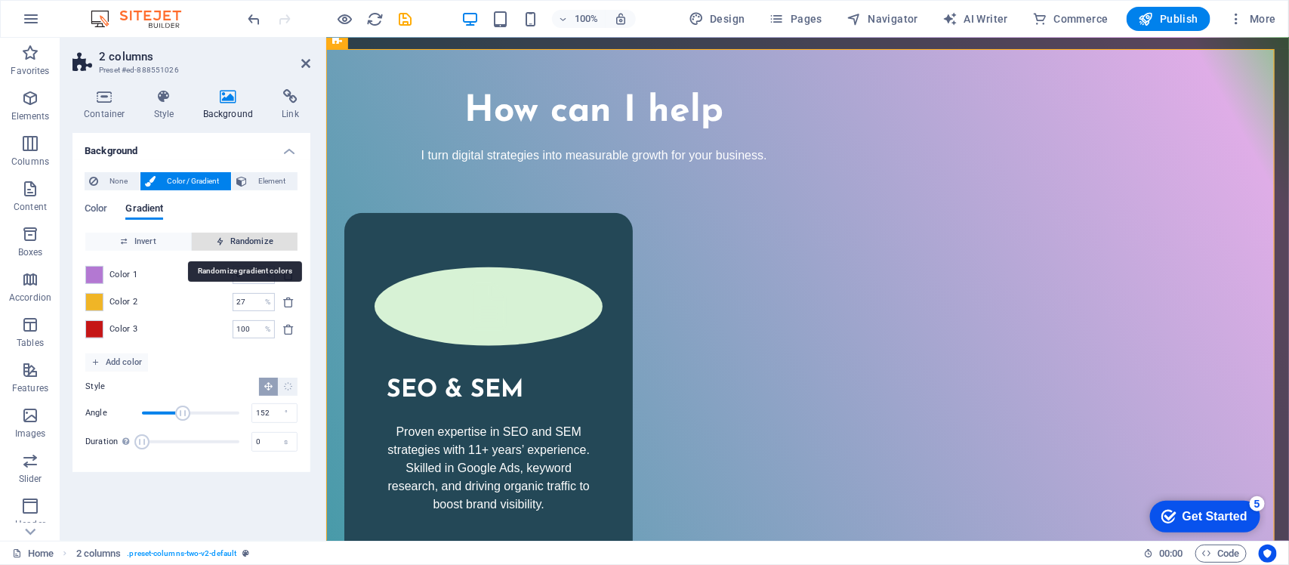
click at [238, 235] on span "Randomize" at bounding box center [245, 242] width 94 height 18
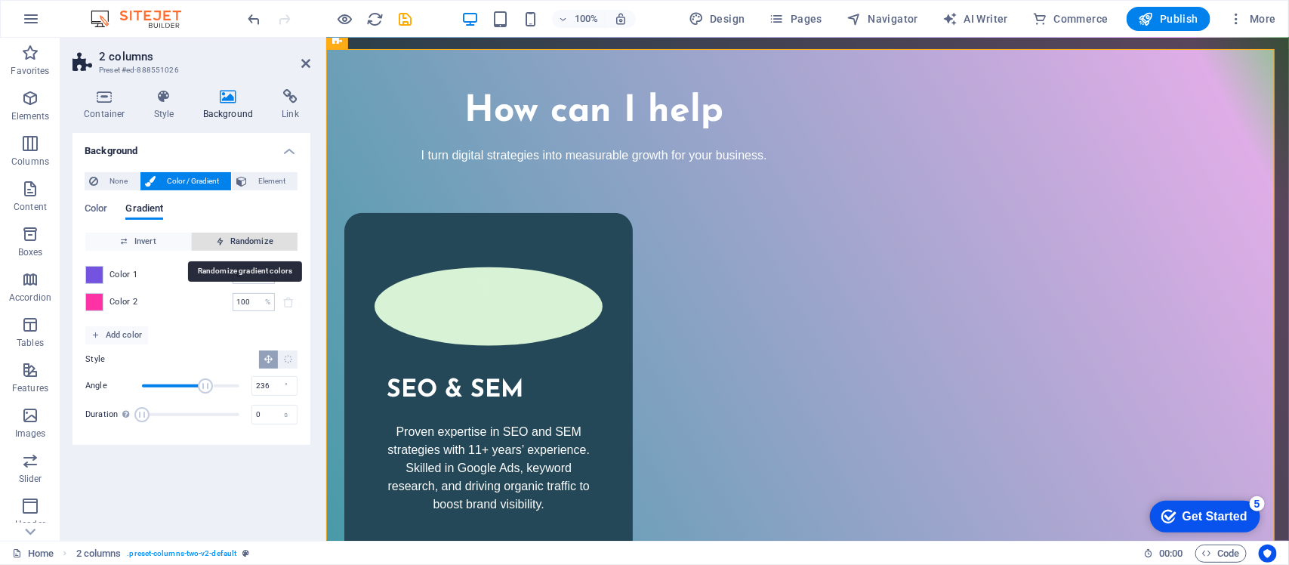
click at [238, 235] on span "Randomize" at bounding box center [245, 242] width 94 height 18
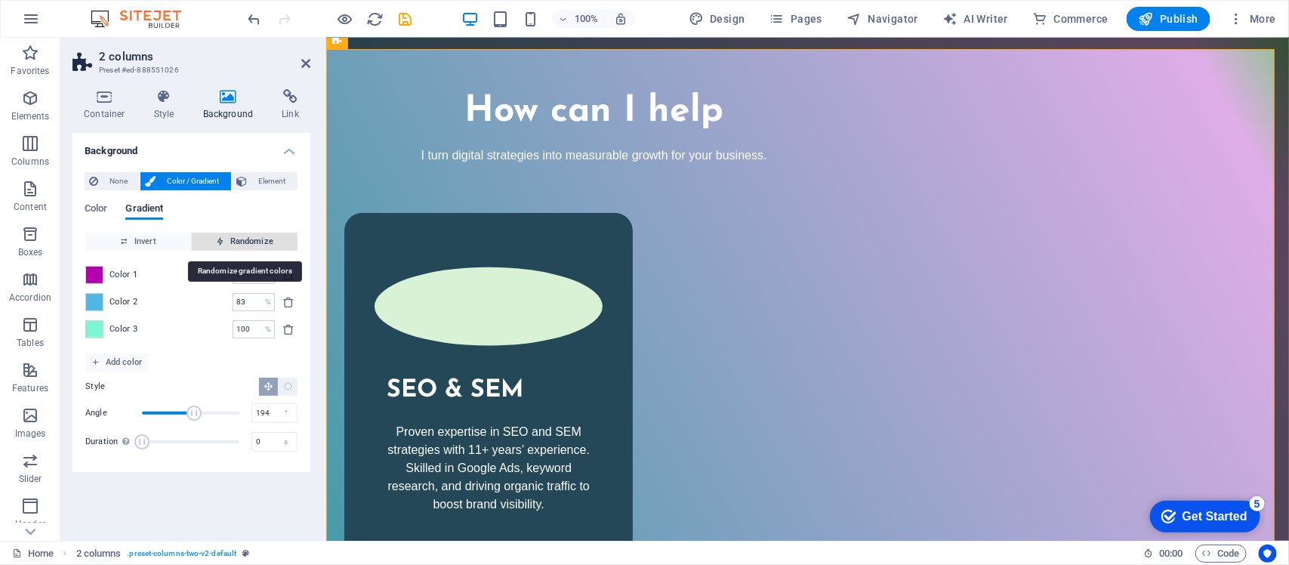
click at [238, 235] on span "Randomize" at bounding box center [245, 242] width 94 height 18
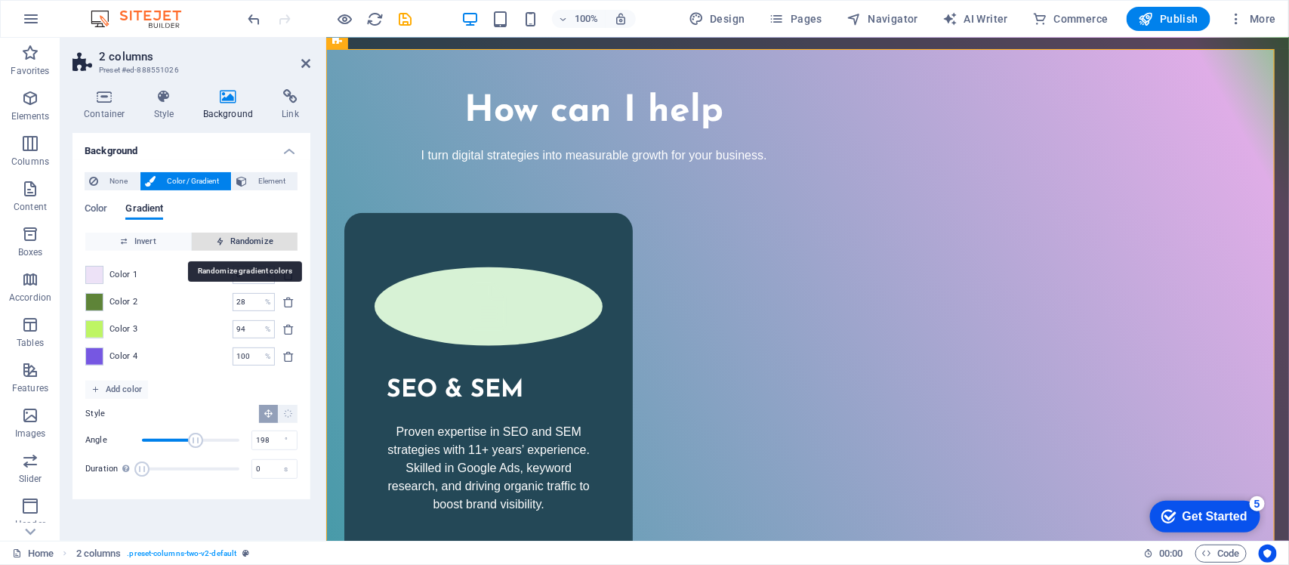
click at [238, 235] on span "Randomize" at bounding box center [245, 242] width 94 height 18
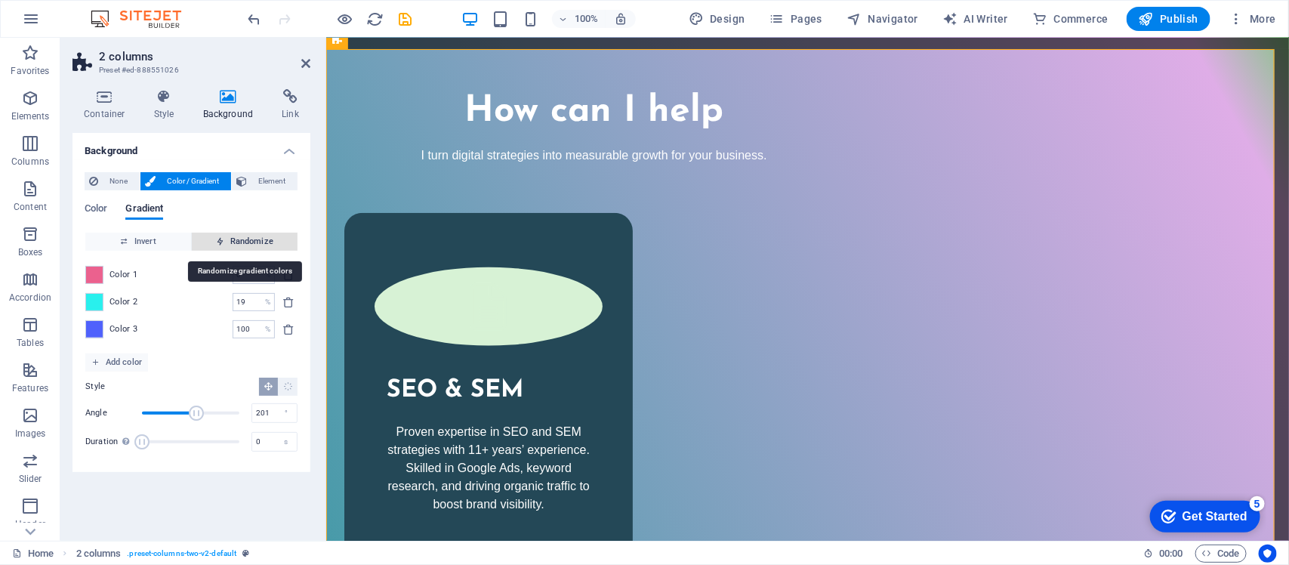
click at [238, 235] on span "Randomize" at bounding box center [245, 242] width 94 height 18
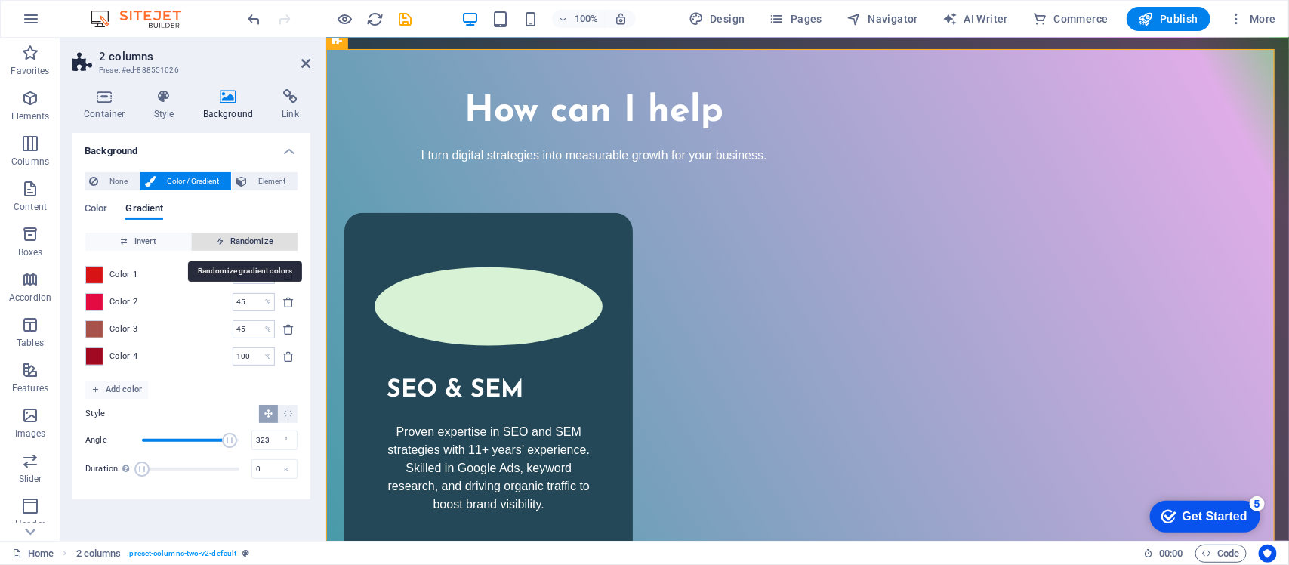
click at [238, 235] on span "Randomize" at bounding box center [245, 242] width 94 height 18
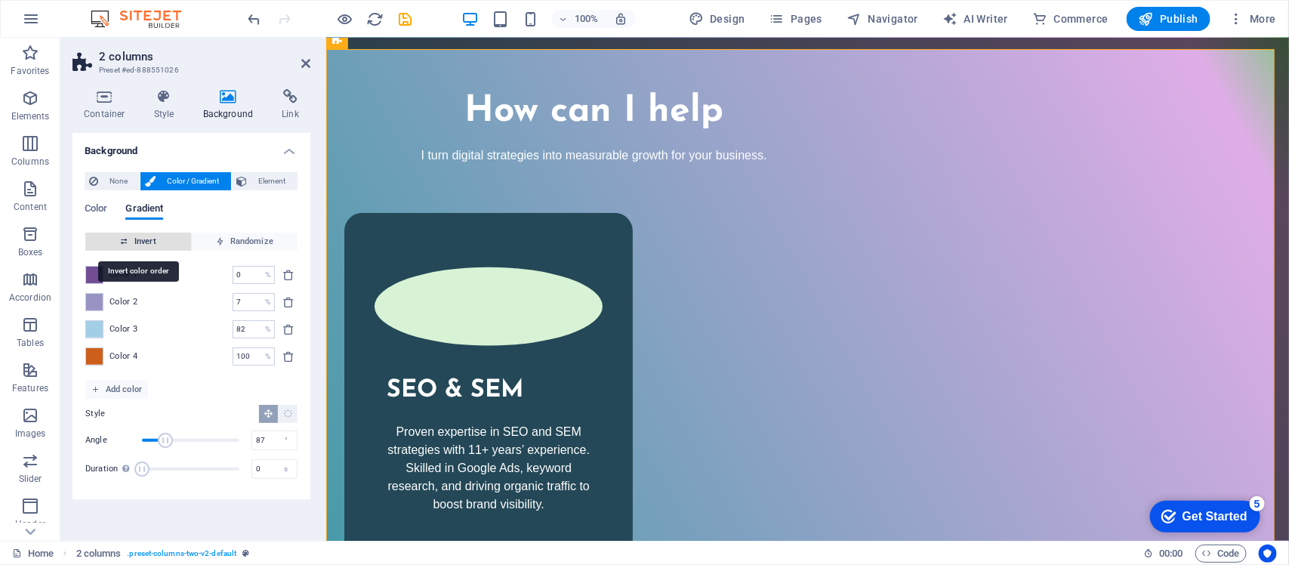
click at [179, 236] on span "Invert" at bounding box center [138, 242] width 94 height 18
click at [132, 240] on span "Invert" at bounding box center [138, 242] width 94 height 18
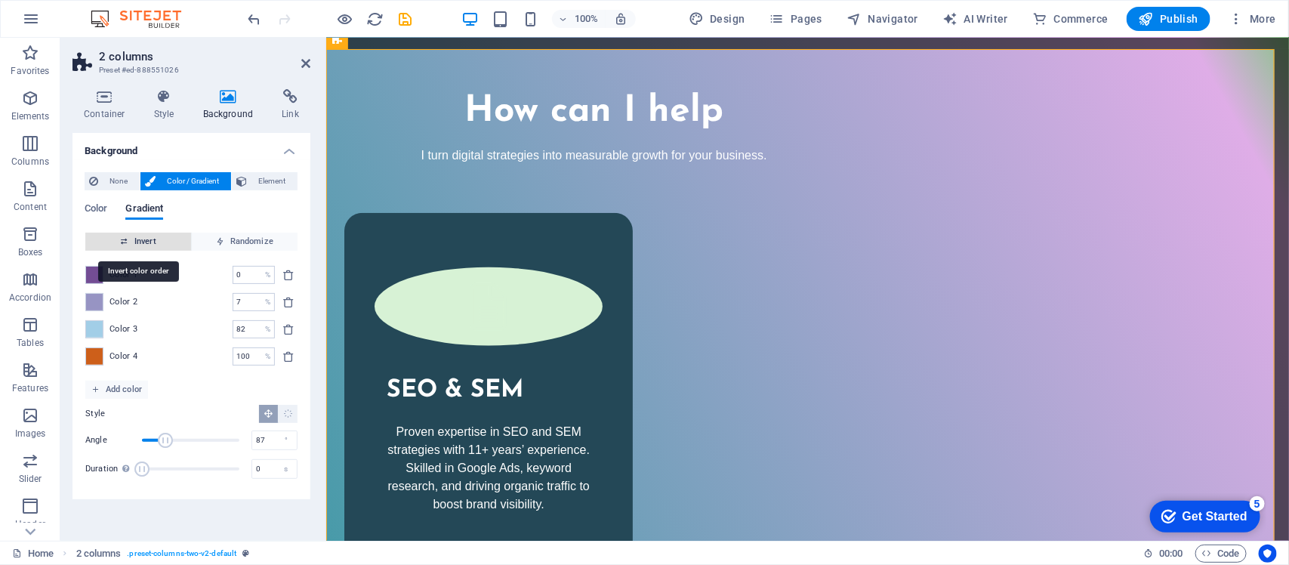
click at [132, 240] on span "Invert" at bounding box center [138, 242] width 94 height 18
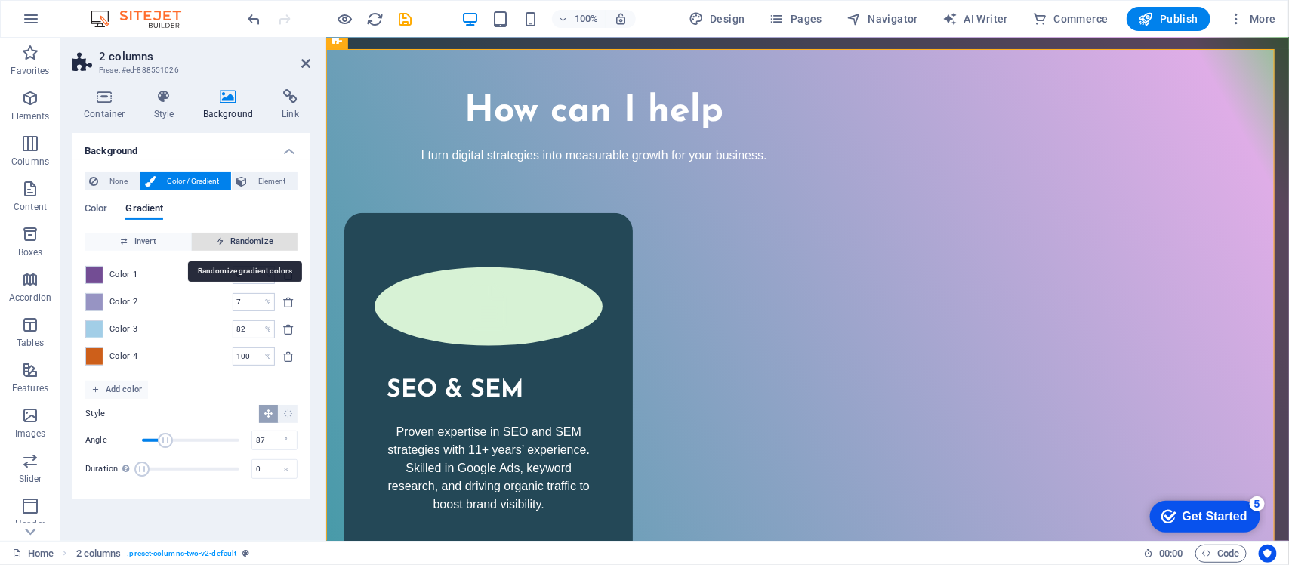
click at [247, 233] on span "Randomize" at bounding box center [245, 242] width 94 height 18
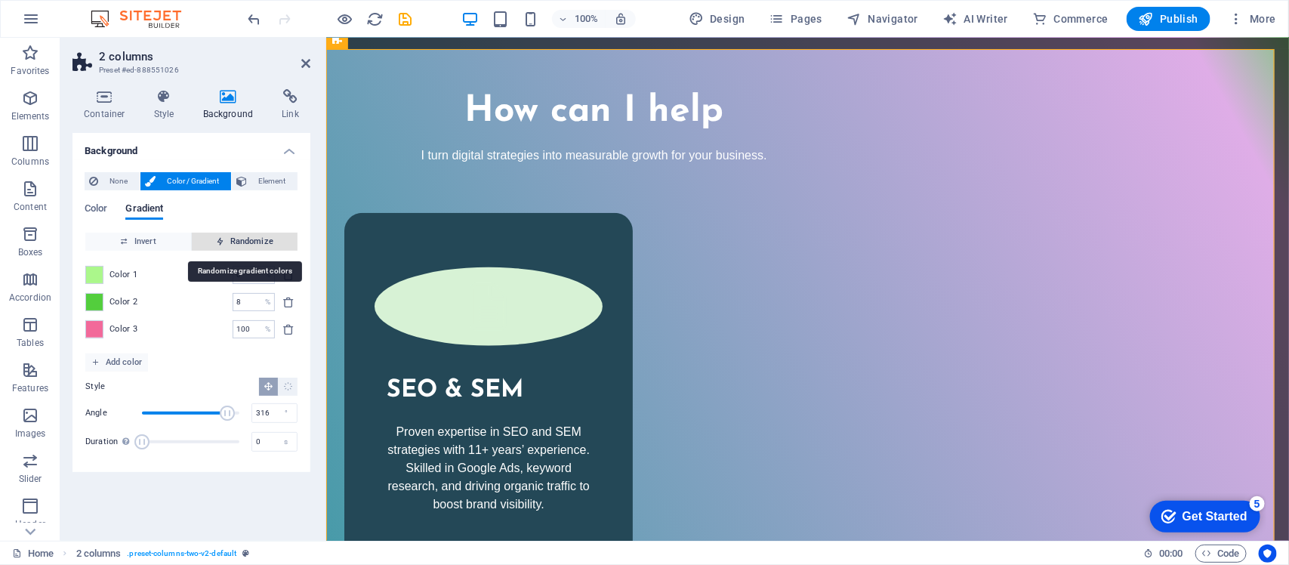
click at [247, 233] on span "Randomize" at bounding box center [245, 242] width 94 height 18
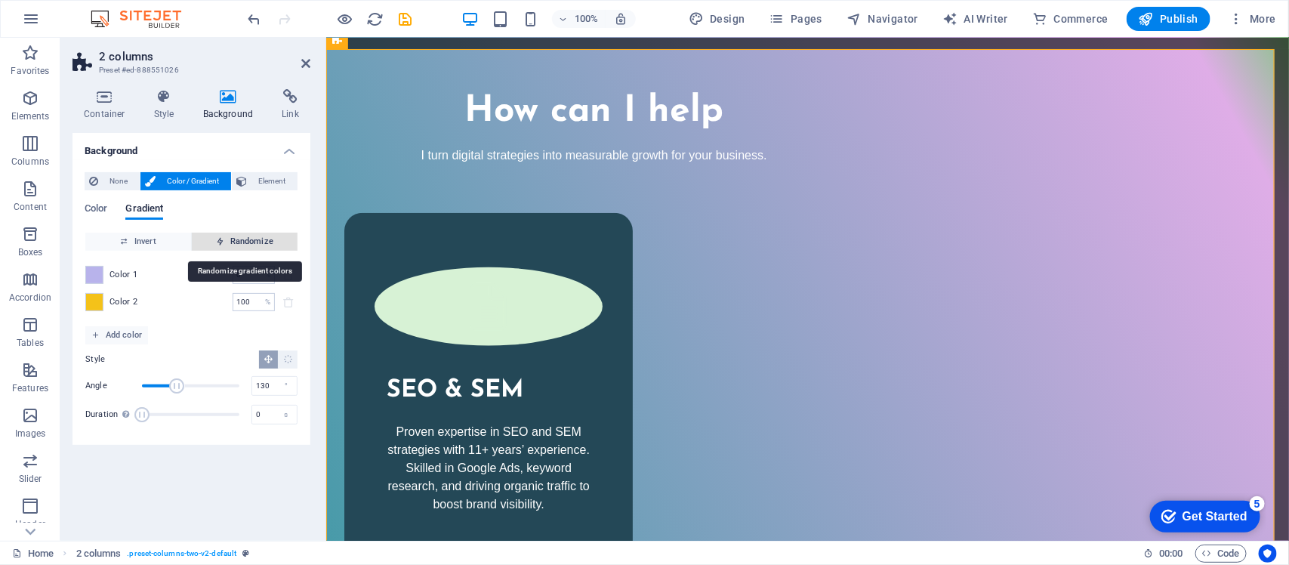
click at [247, 233] on span "Randomize" at bounding box center [245, 242] width 94 height 18
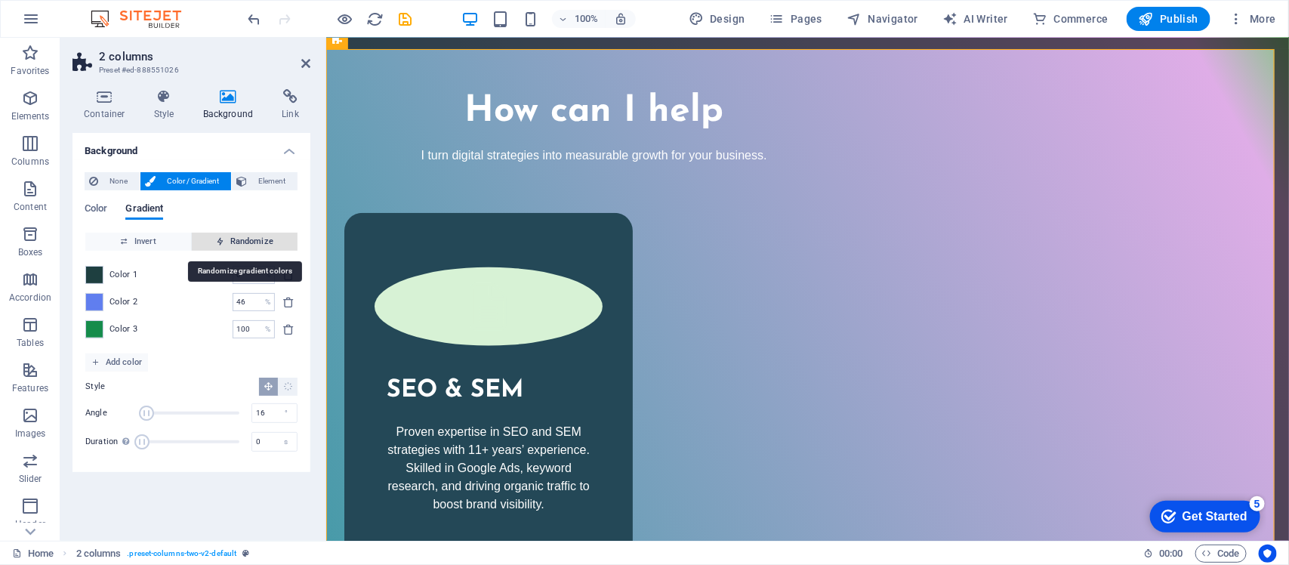
click at [247, 233] on span "Randomize" at bounding box center [245, 242] width 94 height 18
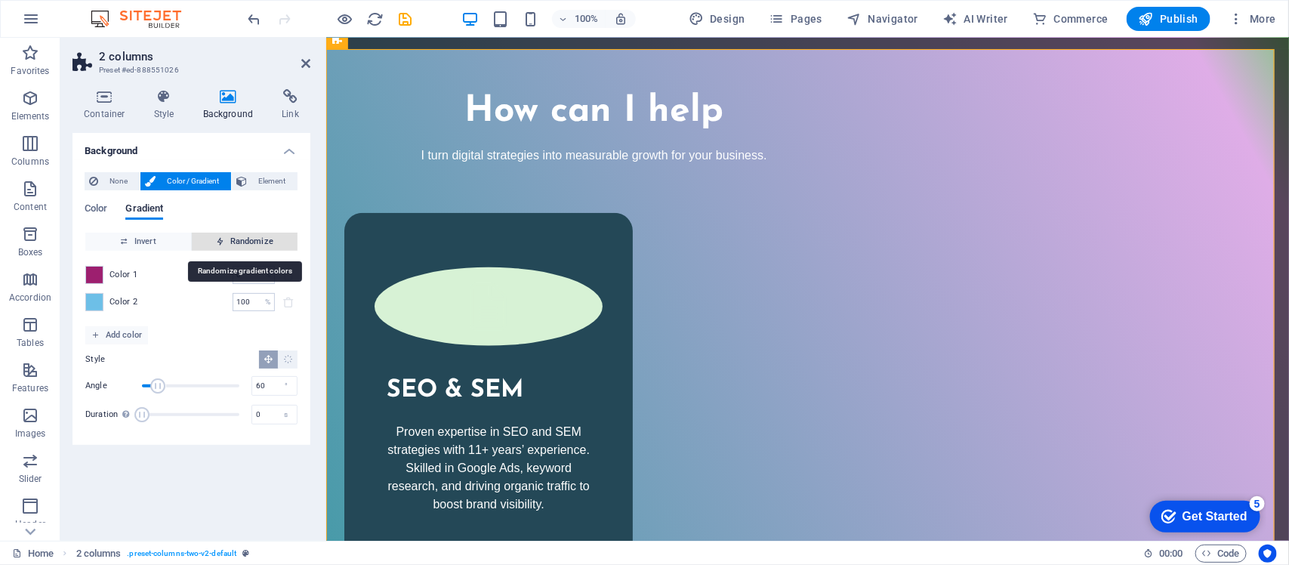
click at [247, 233] on span "Randomize" at bounding box center [245, 242] width 94 height 18
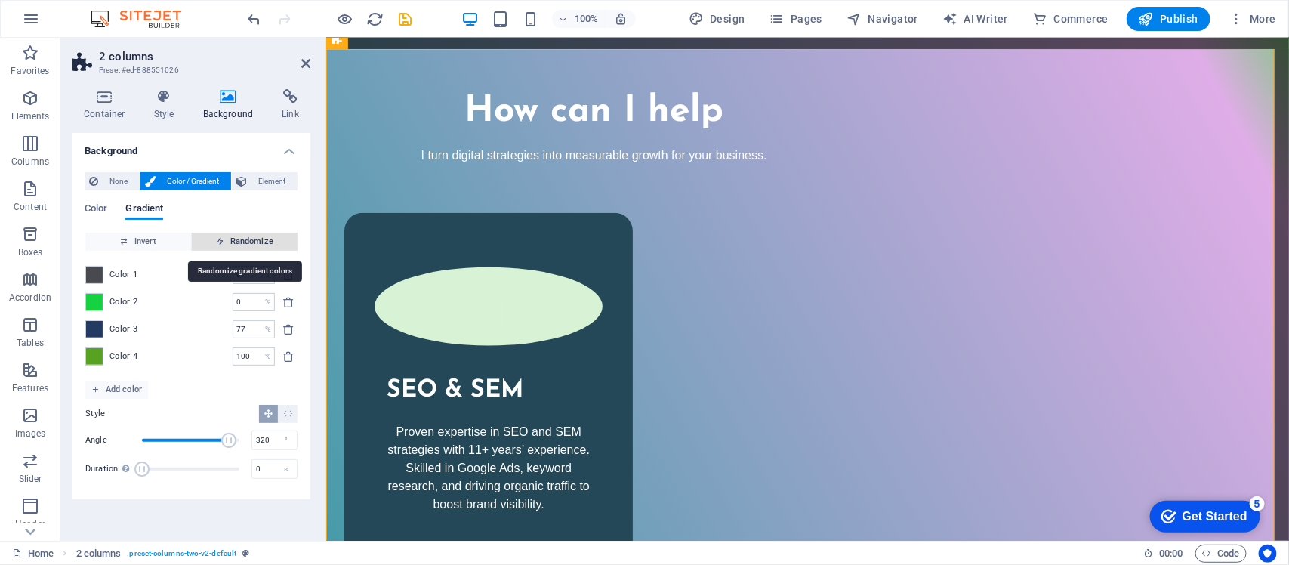
click at [247, 233] on span "Randomize" at bounding box center [245, 242] width 94 height 18
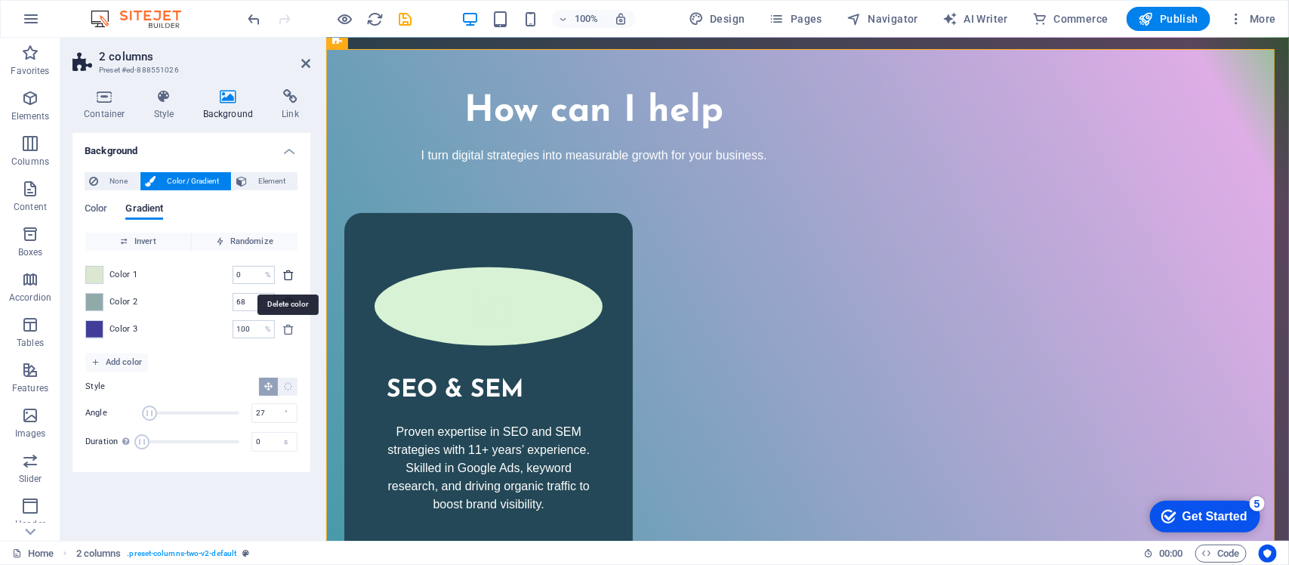
click at [292, 274] on icon "delete" at bounding box center [288, 275] width 12 height 12
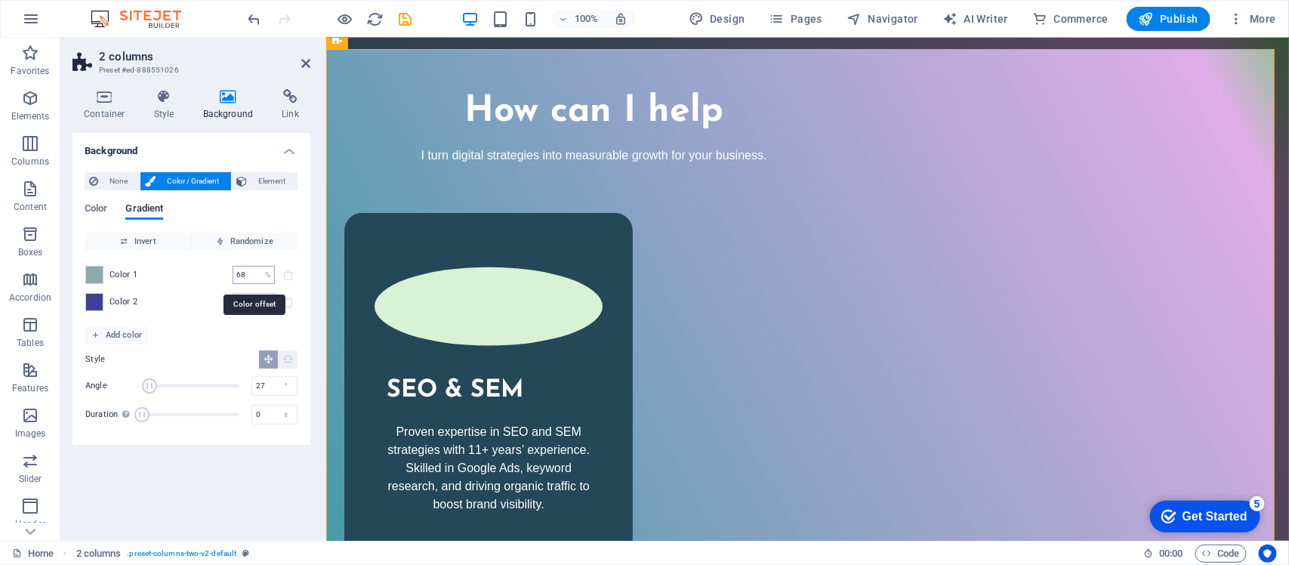
click at [255, 270] on input "68" at bounding box center [246, 275] width 26 height 18
click at [122, 299] on span "Color 2" at bounding box center [124, 302] width 29 height 12
click at [96, 302] on span at bounding box center [94, 302] width 17 height 17
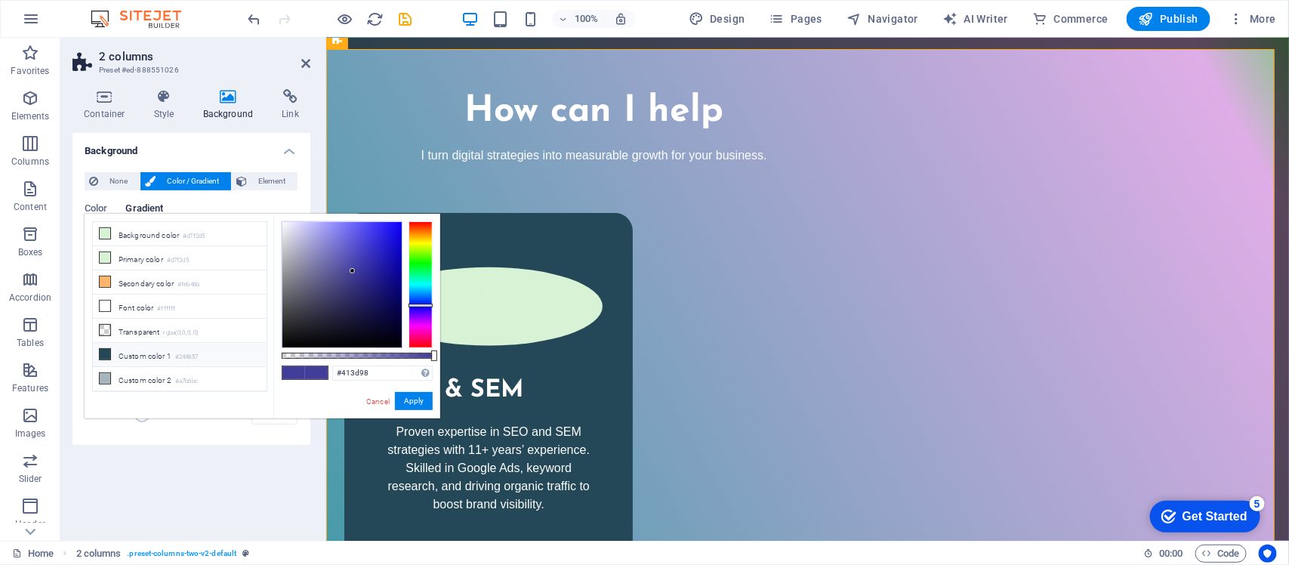
click at [108, 360] on icon at bounding box center [105, 354] width 11 height 11
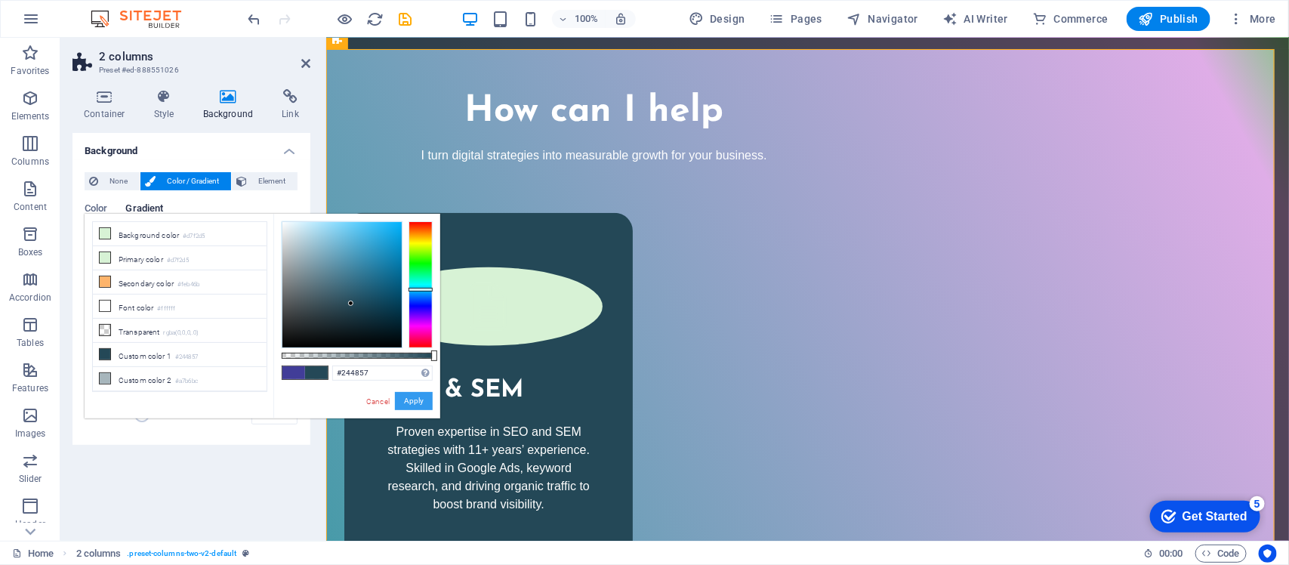
click at [402, 404] on button "Apply" at bounding box center [414, 401] width 38 height 18
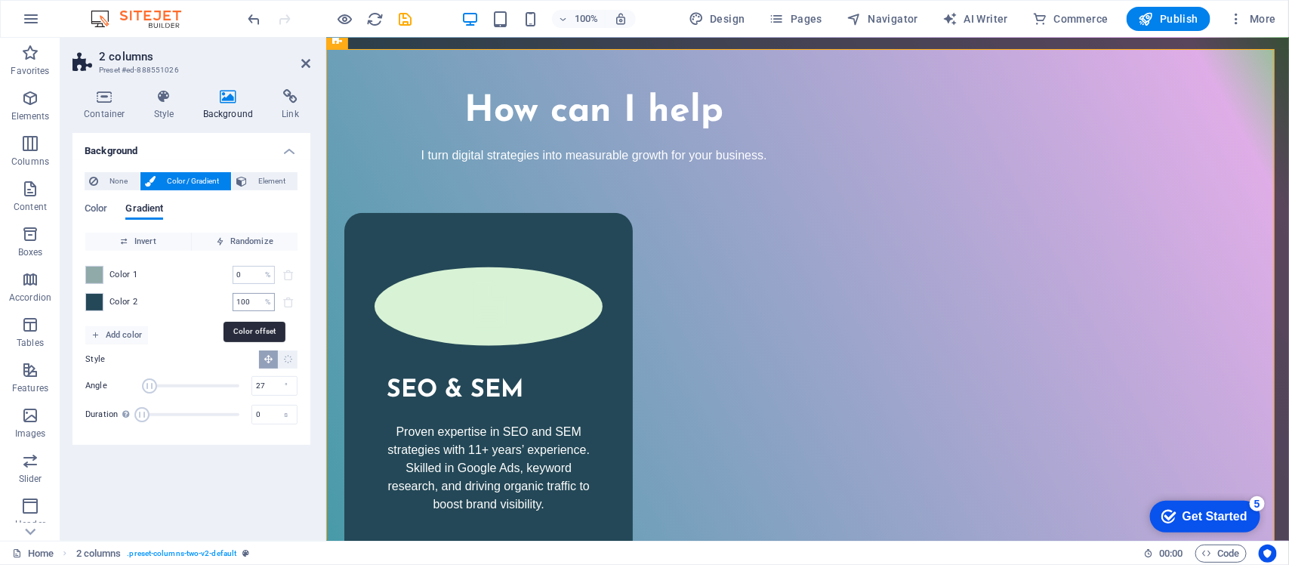
click at [258, 297] on div "100 % ​" at bounding box center [254, 302] width 42 height 18
click at [216, 452] on div "Background None Color / Gradient Element Stretch background to full-width Color…" at bounding box center [192, 331] width 238 height 396
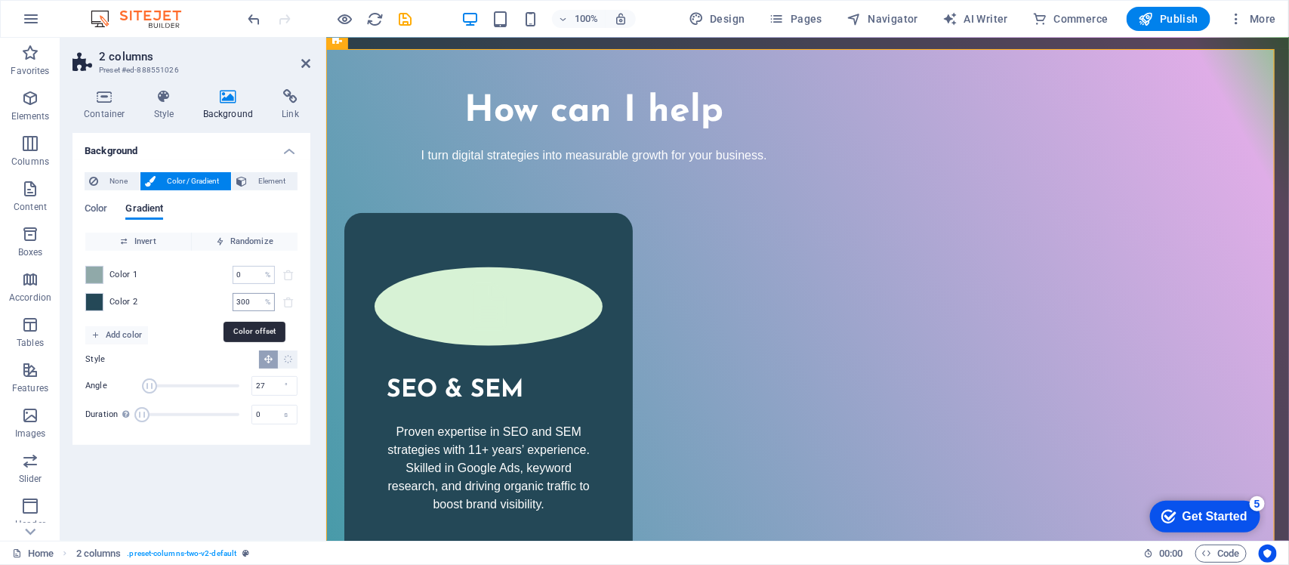
click at [249, 300] on input "300" at bounding box center [246, 302] width 26 height 18
click at [92, 306] on span at bounding box center [94, 302] width 17 height 17
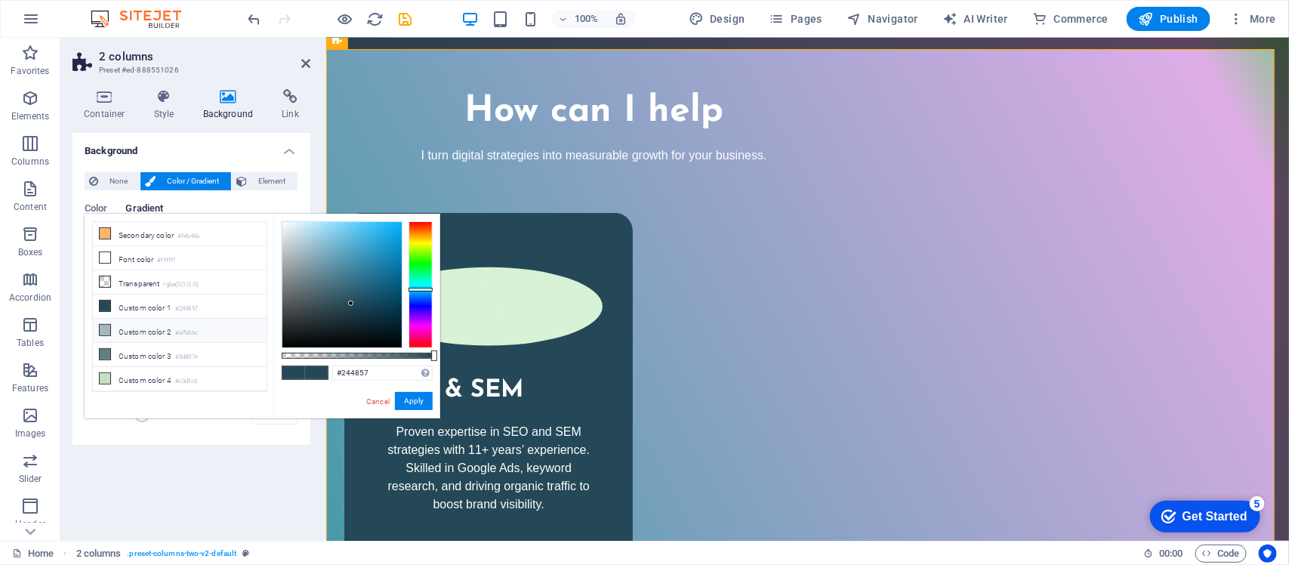
scroll to position [0, 0]
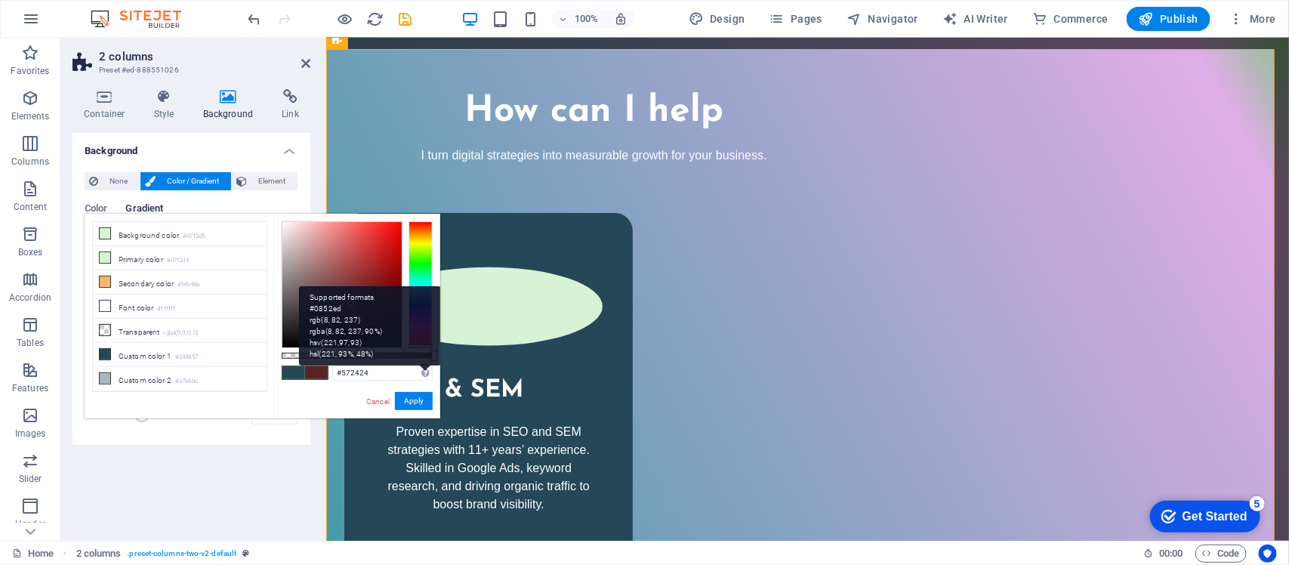
drag, startPoint x: 415, startPoint y: 288, endPoint x: 341, endPoint y: 304, distance: 76.6
click at [421, 363] on div "#572424 Supported formats #0852ed rgb(8, 82, 237) rgba(8, 82, 237, 90%) hsv(221…" at bounding box center [356, 426] width 167 height 424
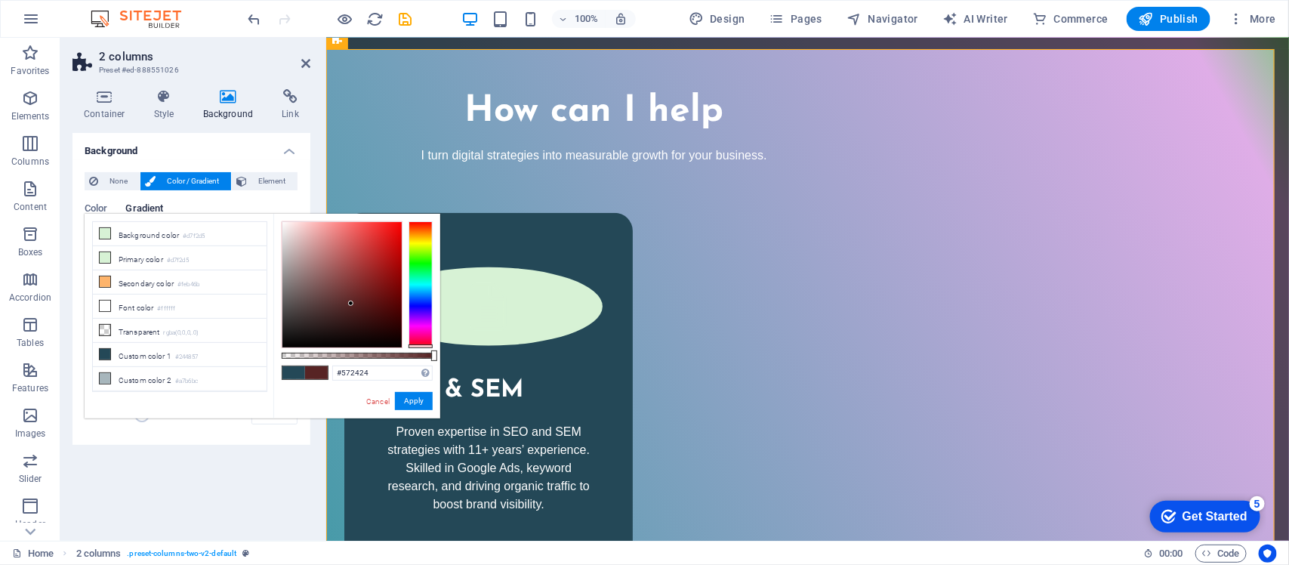
click at [295, 375] on span at bounding box center [293, 372] width 23 height 13
drag, startPoint x: 414, startPoint y: 289, endPoint x: 432, endPoint y: 366, distance: 79.9
click at [432, 366] on div "#572424 Supported formats #0852ed rgb(8, 82, 237) rgba(8, 82, 237, 90%) hsv(221…" at bounding box center [356, 426] width 167 height 424
click at [298, 372] on span at bounding box center [293, 372] width 23 height 13
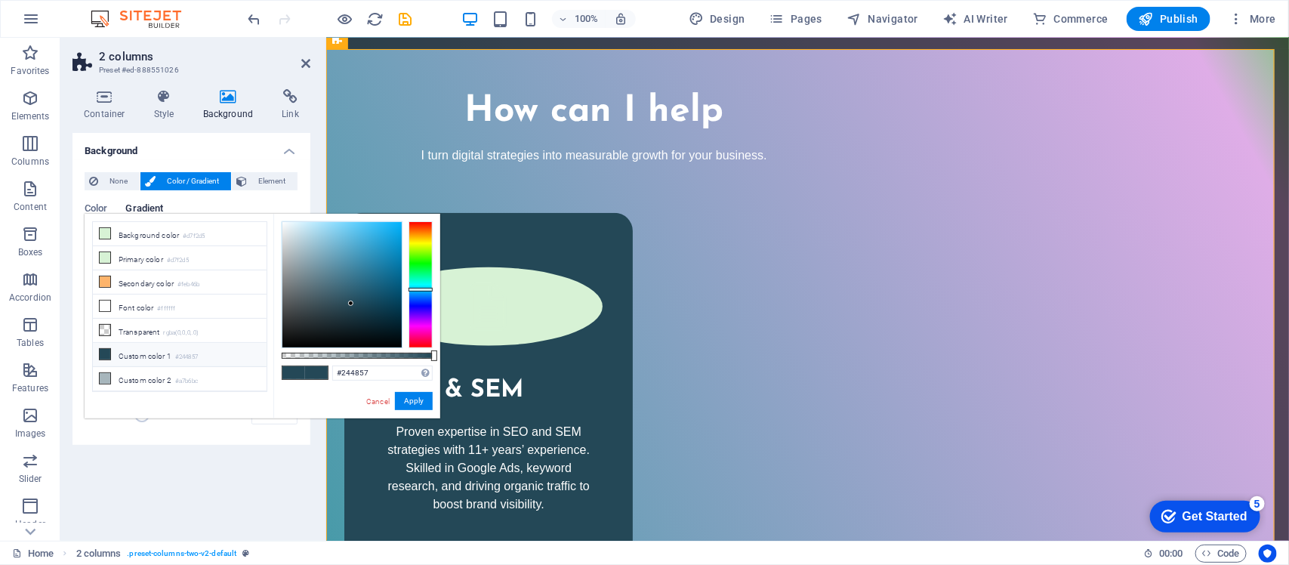
click at [113, 356] on li "Custom color 1 #244857" at bounding box center [180, 355] width 174 height 24
click at [106, 360] on icon at bounding box center [105, 354] width 11 height 11
click at [410, 400] on button "Apply" at bounding box center [414, 401] width 38 height 18
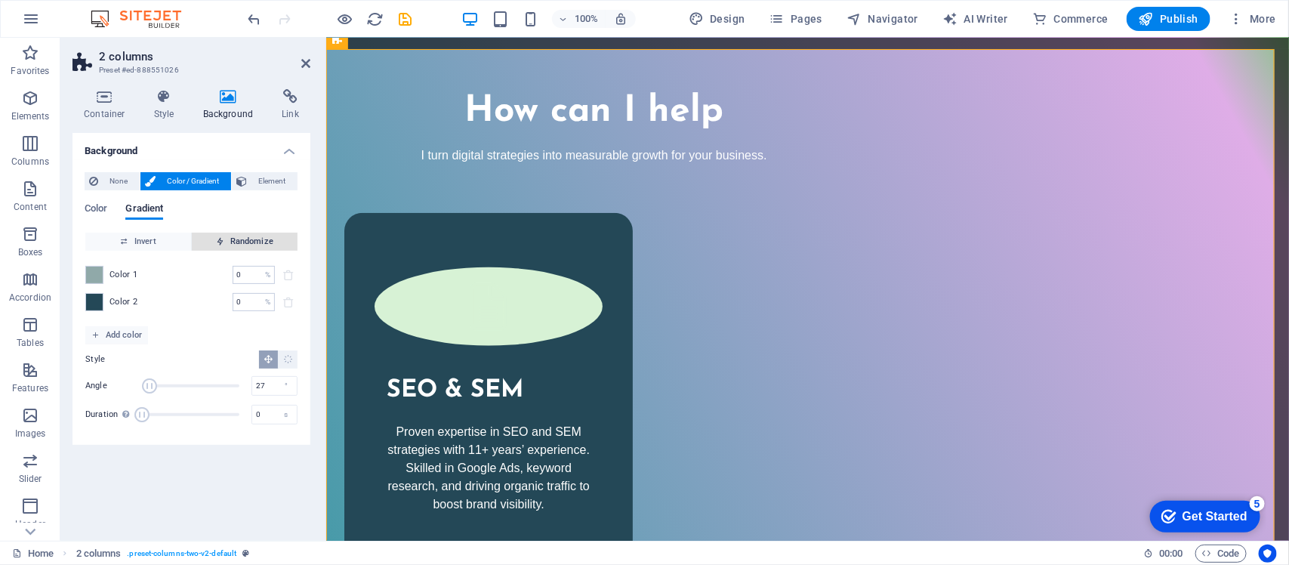
click at [246, 234] on span "Randomize" at bounding box center [245, 242] width 94 height 18
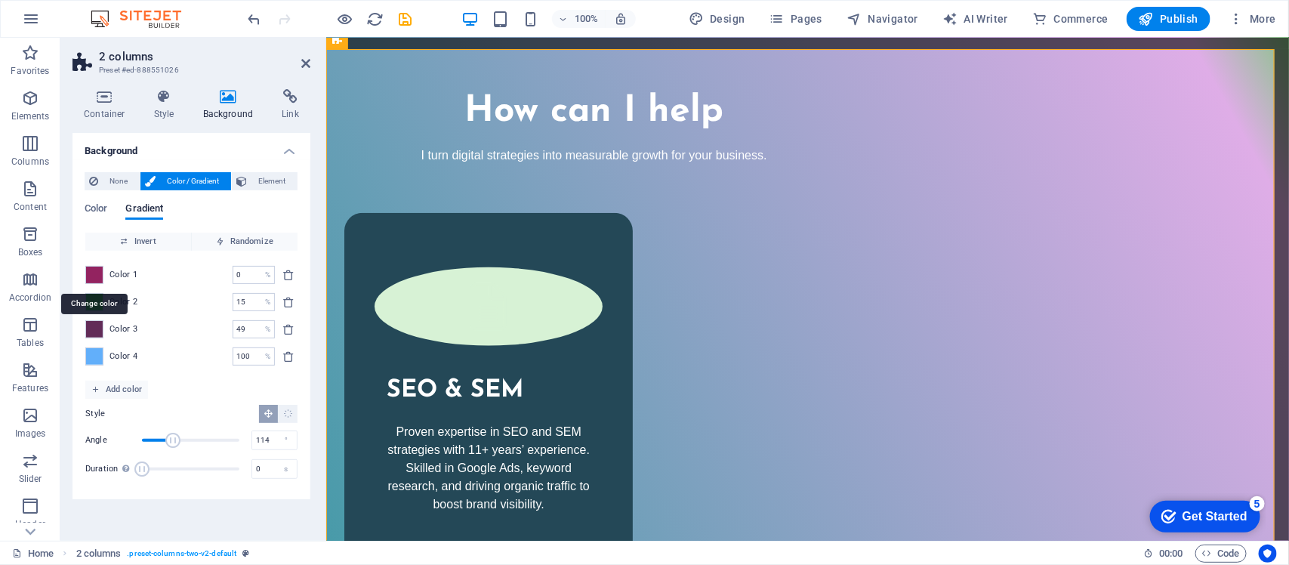
click at [106, 270] on div "Color 1 0 % ​" at bounding box center [191, 275] width 212 height 18
click at [91, 270] on span at bounding box center [94, 275] width 17 height 17
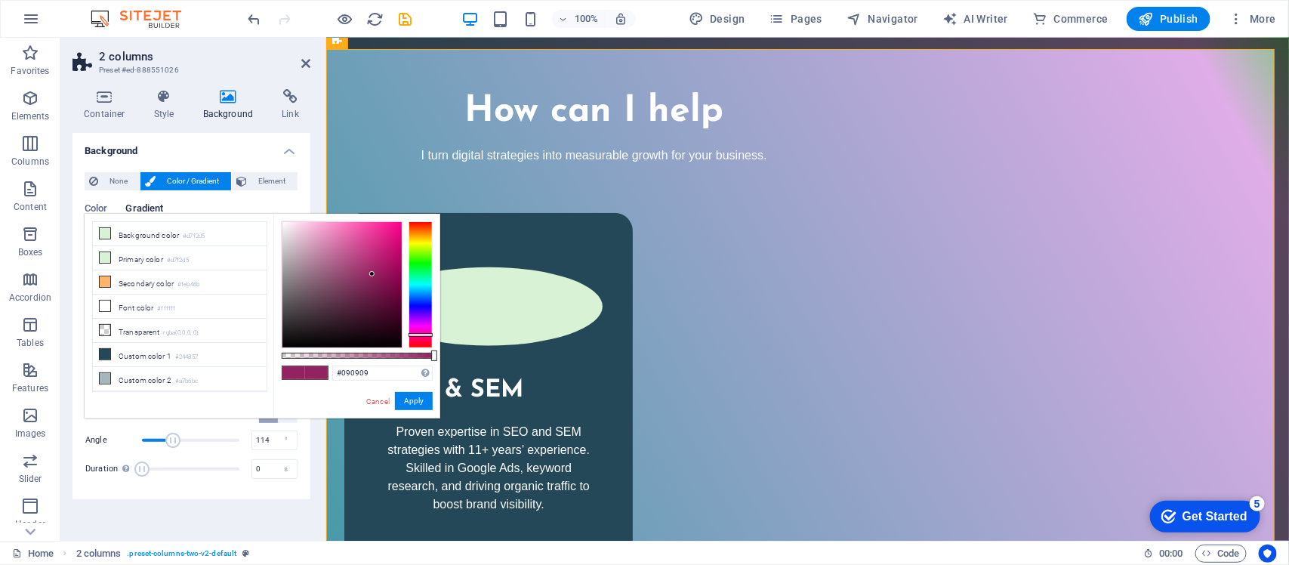
click at [288, 341] on div at bounding box center [341, 284] width 119 height 125
click at [288, 341] on div at bounding box center [287, 340] width 5 height 5
click at [404, 403] on button "Apply" at bounding box center [414, 401] width 38 height 18
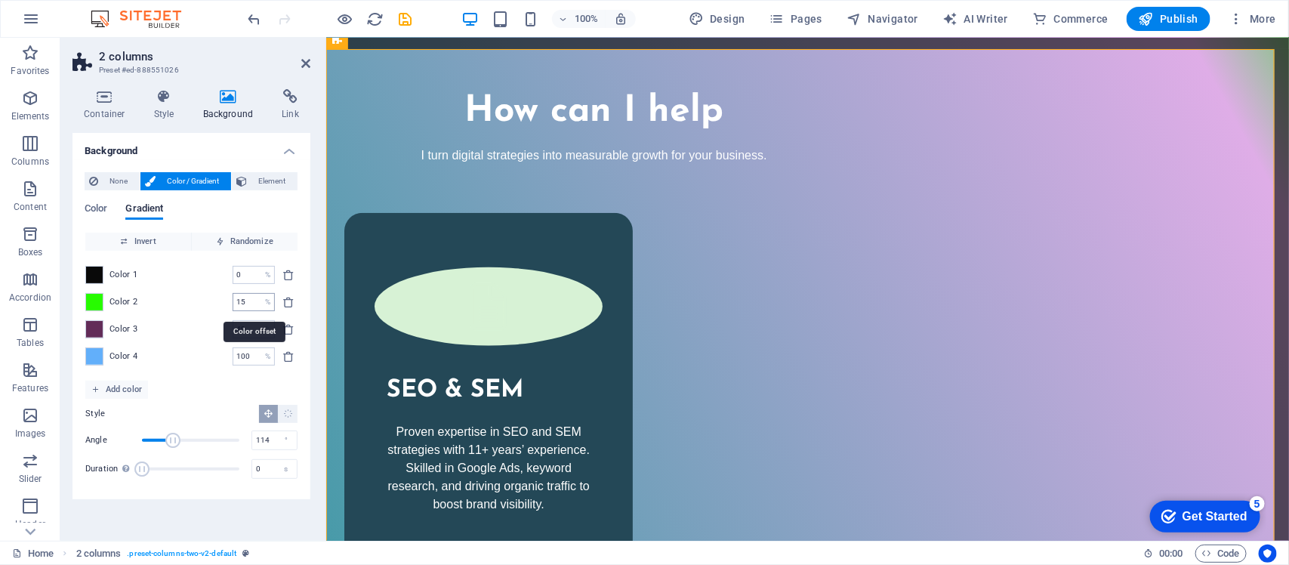
click at [240, 304] on input "15" at bounding box center [246, 302] width 26 height 18
click at [250, 270] on input "0" at bounding box center [246, 275] width 26 height 18
click at [282, 355] on icon "delete" at bounding box center [288, 356] width 12 height 12
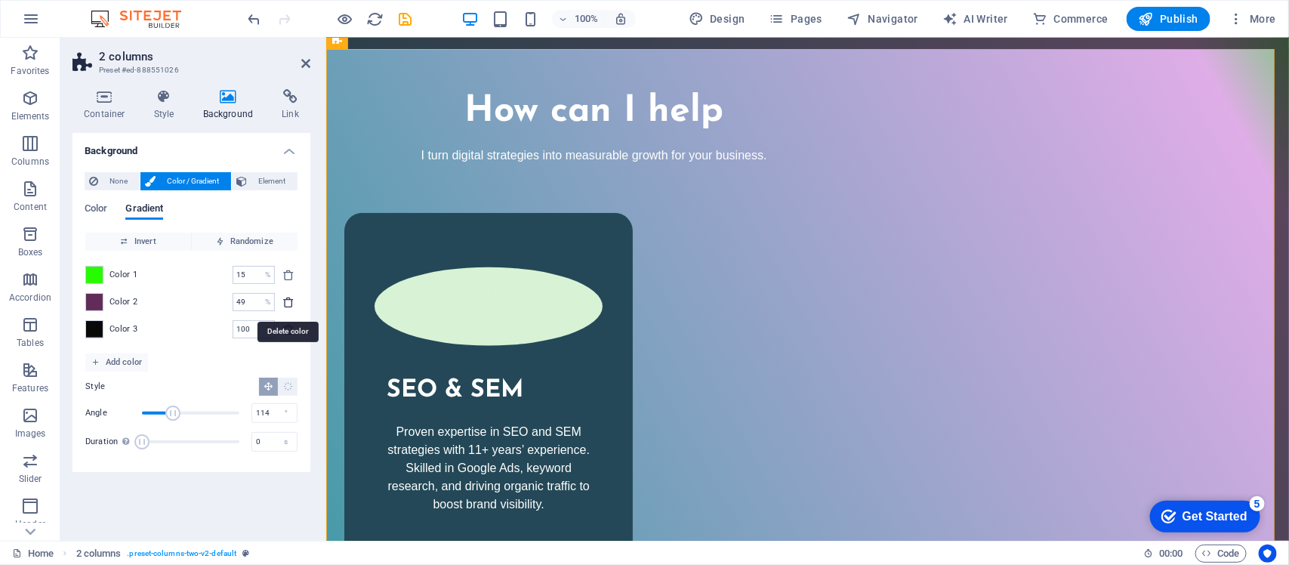
click at [285, 296] on icon "delete" at bounding box center [288, 302] width 12 height 12
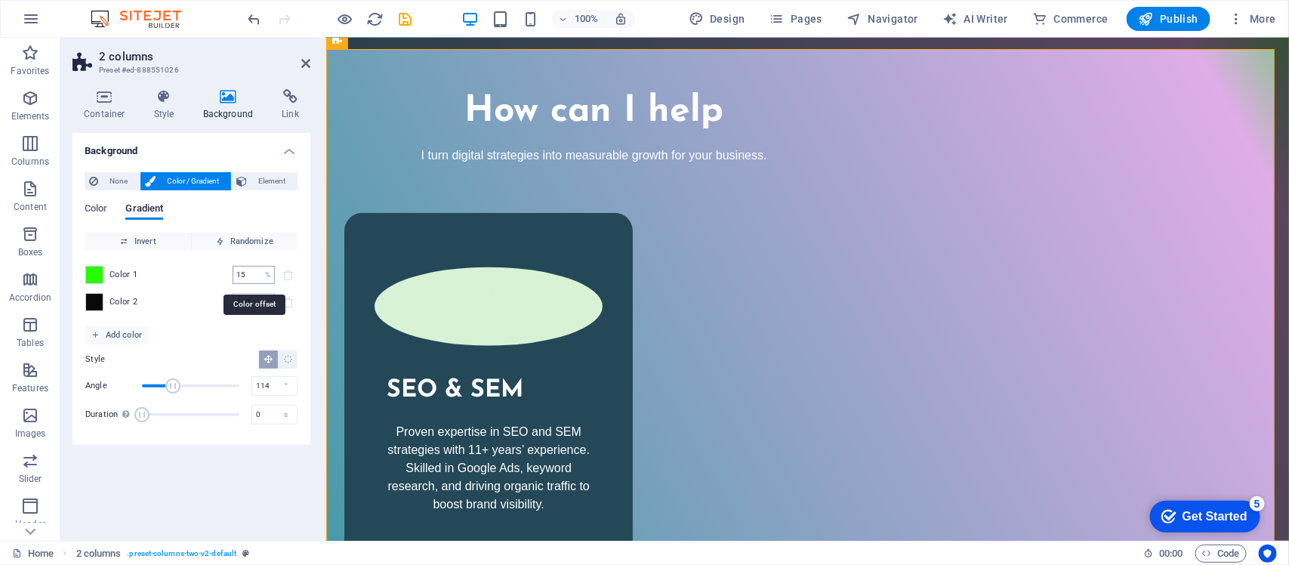
click at [258, 270] on div "15 % ​" at bounding box center [254, 275] width 42 height 18
click at [221, 335] on div "Invert Randomize Color 1 0 % ​ Color 2 100 % ​ Add color Style Angle 114 ° Dura…" at bounding box center [192, 332] width 214 height 201
click at [243, 299] on input "100" at bounding box center [246, 302] width 26 height 18
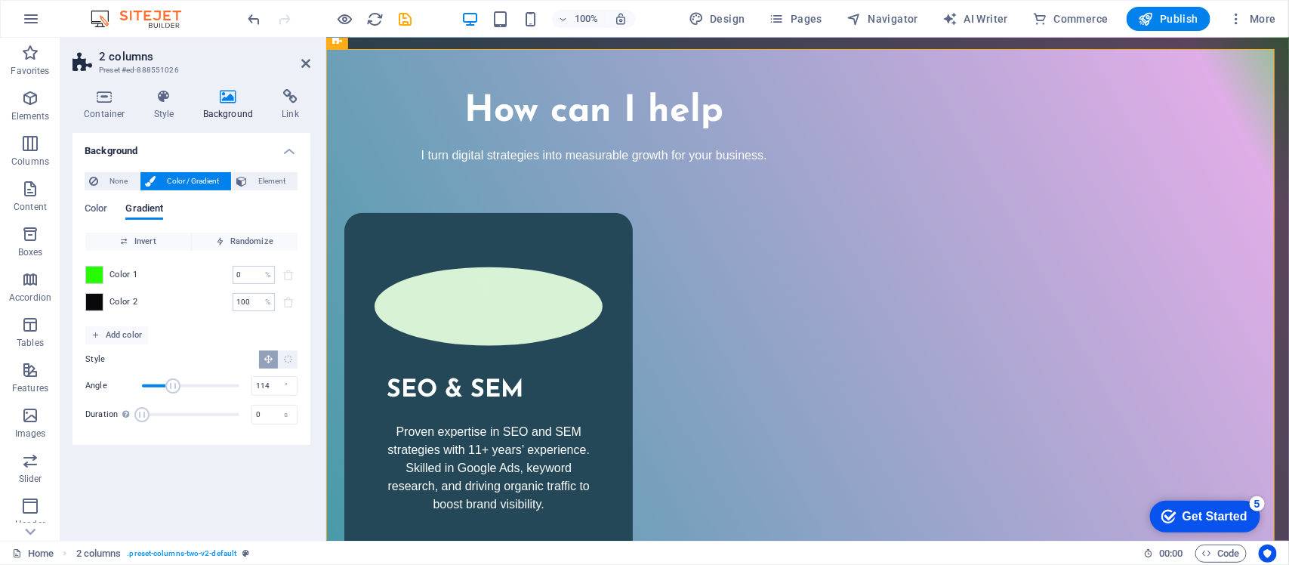
click at [223, 304] on div "Color 2 100 % ​" at bounding box center [191, 302] width 212 height 18
click at [102, 270] on span at bounding box center [94, 275] width 17 height 17
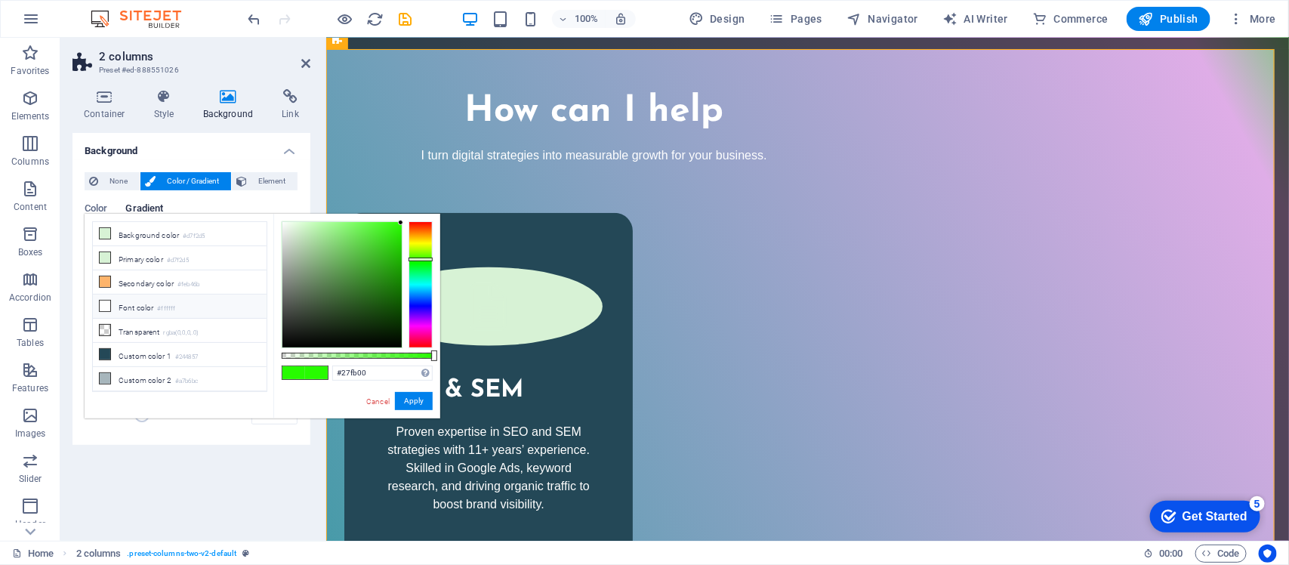
click at [134, 313] on li "Font color #ffffff" at bounding box center [180, 307] width 174 height 24
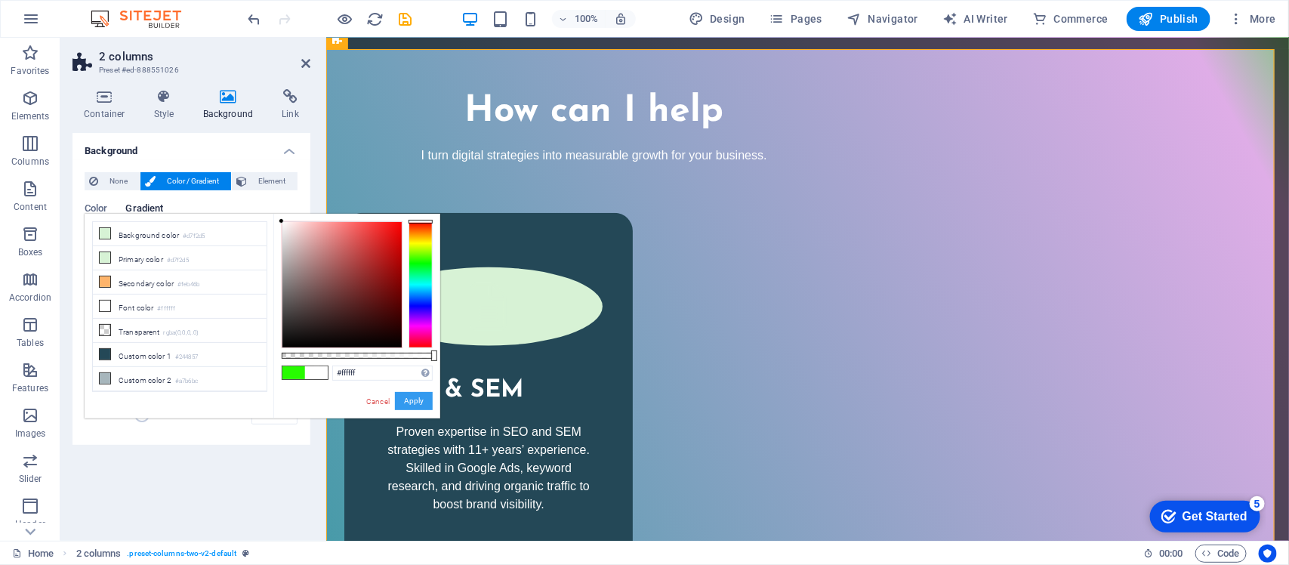
click at [420, 400] on button "Apply" at bounding box center [414, 401] width 38 height 18
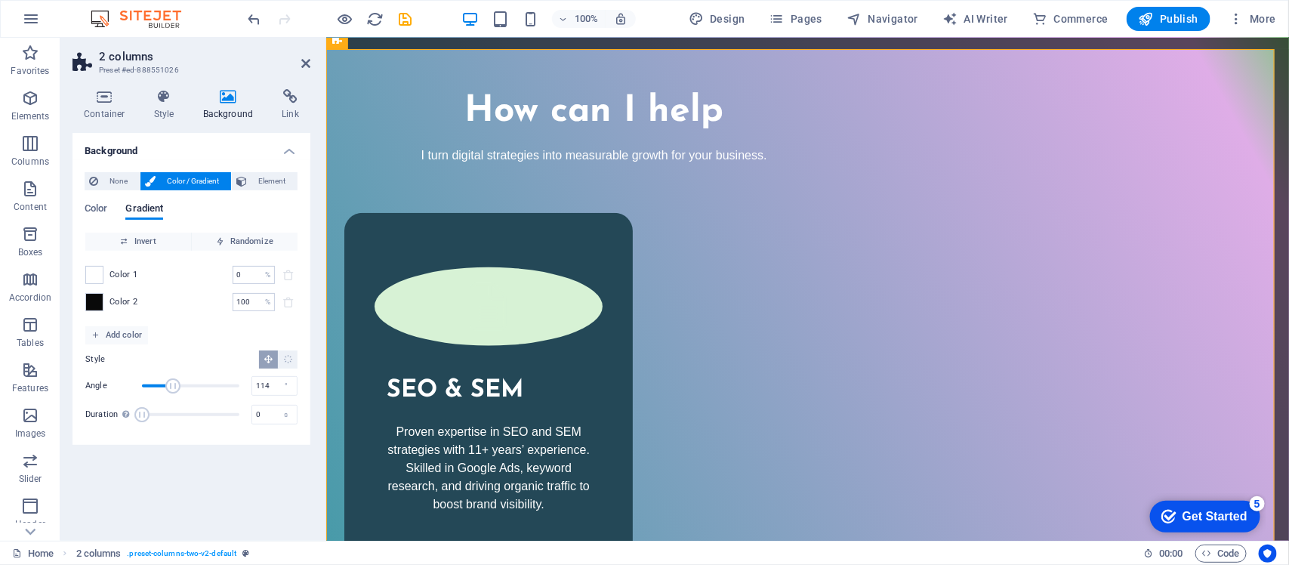
click at [190, 452] on div "Background None Color / Gradient Element Stretch background to full-width Color…" at bounding box center [192, 331] width 238 height 396
click at [233, 310] on input "100" at bounding box center [246, 302] width 26 height 18
click at [251, 302] on input "100" at bounding box center [246, 302] width 26 height 18
click at [102, 298] on span at bounding box center [94, 302] width 17 height 17
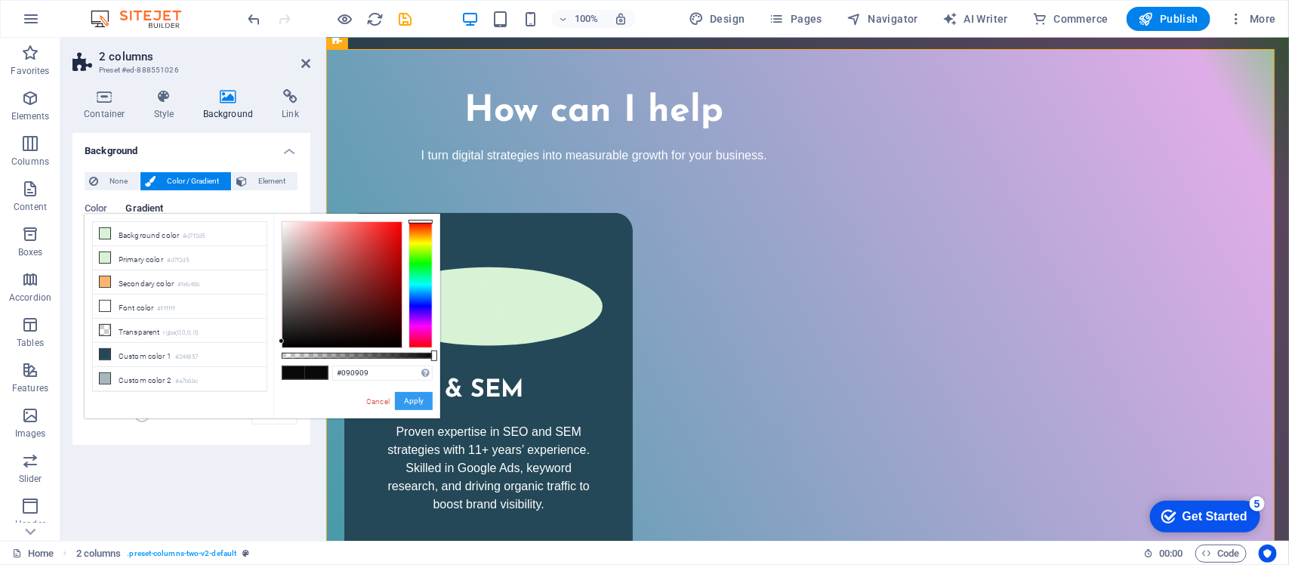
click at [412, 398] on button "Apply" at bounding box center [414, 401] width 38 height 18
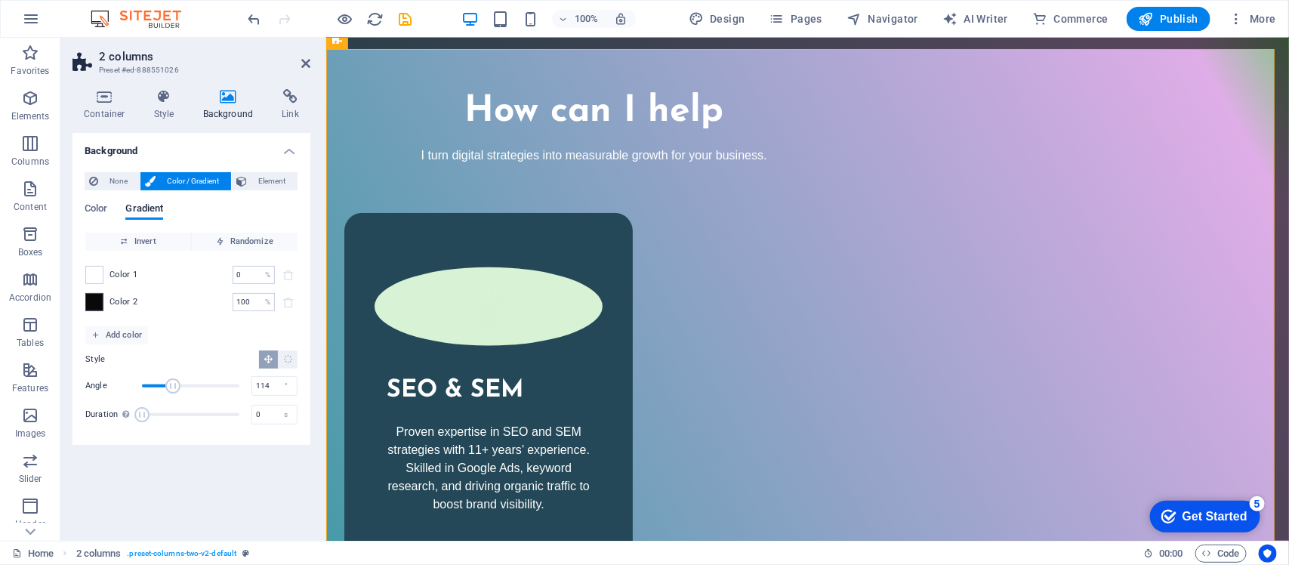
click at [98, 302] on span at bounding box center [94, 302] width 17 height 17
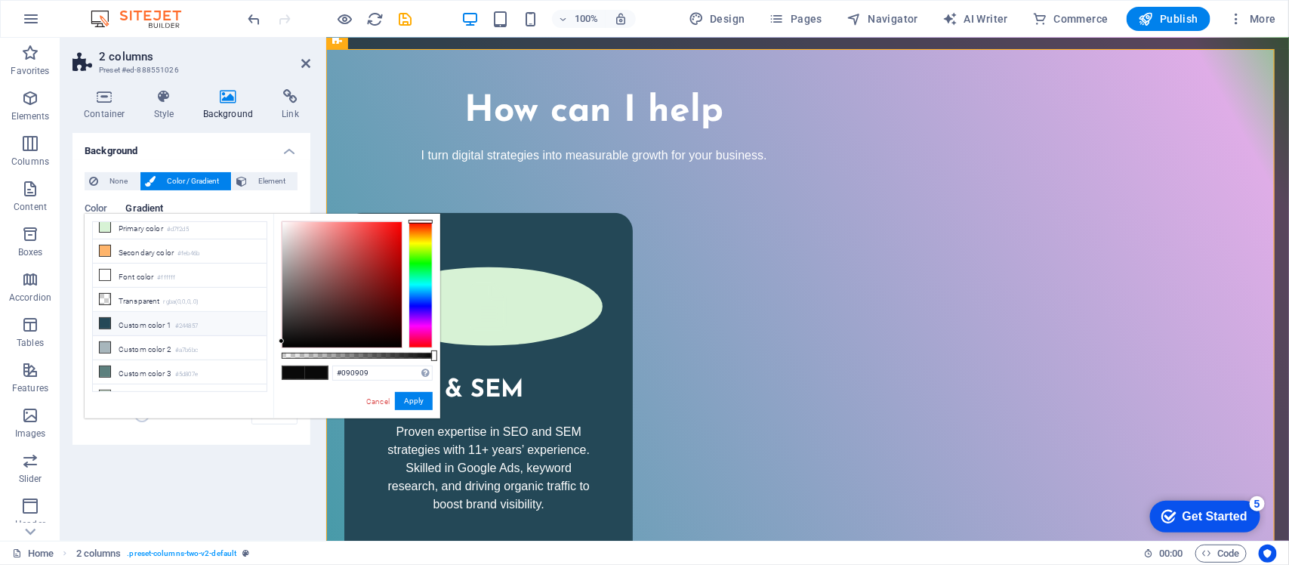
scroll to position [55, 0]
click at [153, 310] on li "Custom color 1 #244857" at bounding box center [180, 307] width 174 height 24
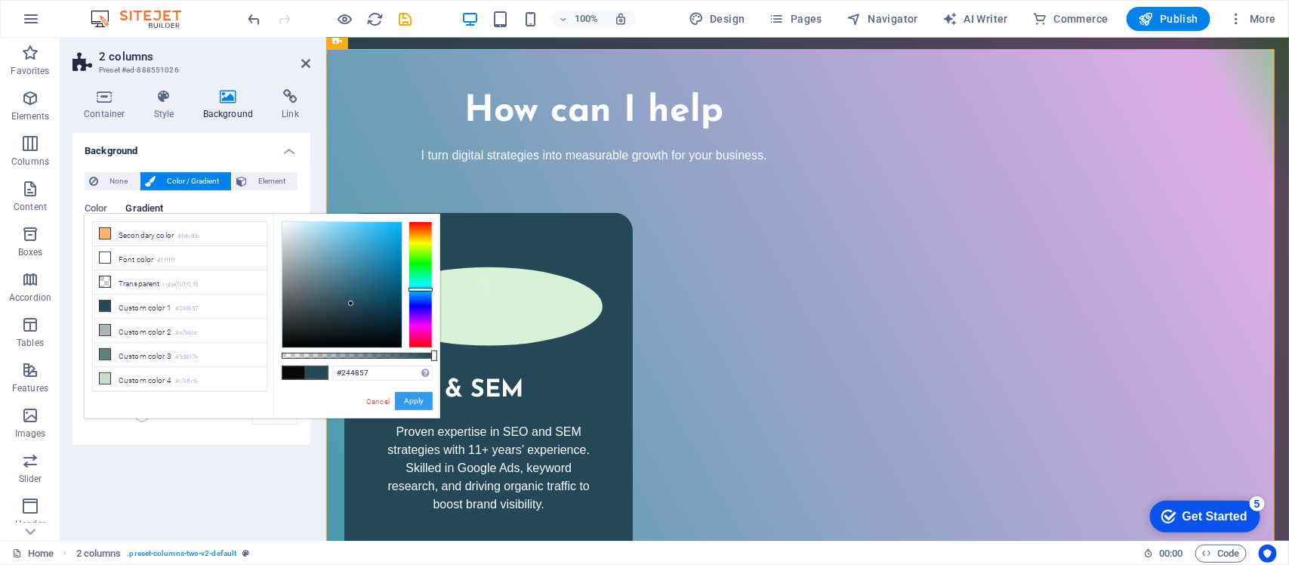
click at [401, 406] on button "Apply" at bounding box center [414, 401] width 38 height 18
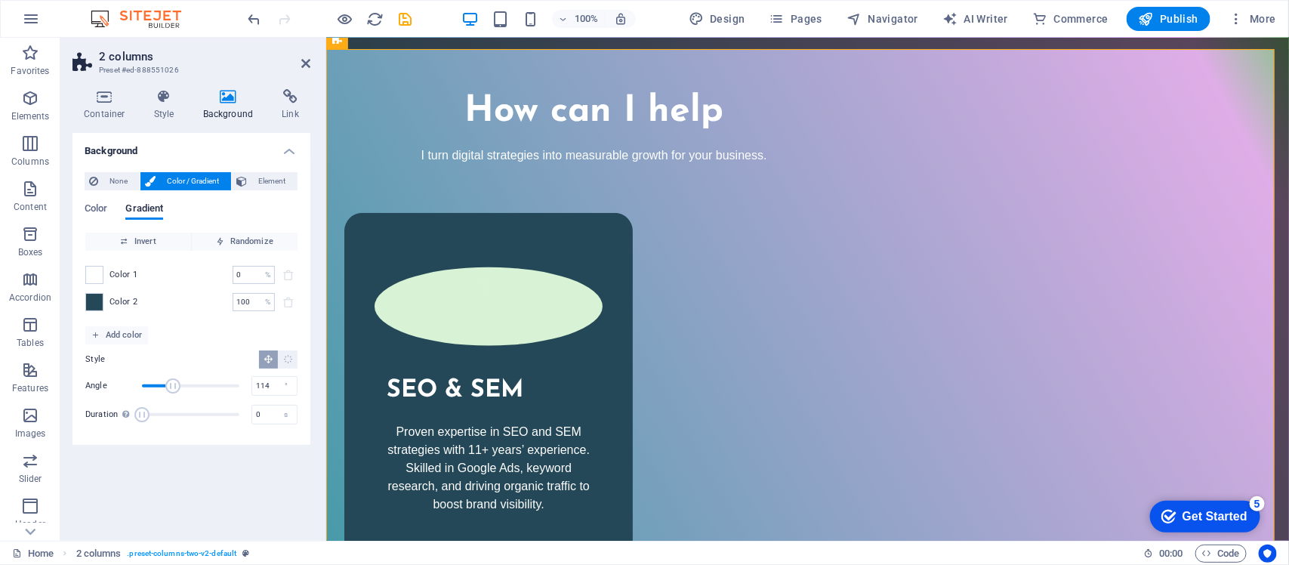
click at [274, 452] on div "Background None Color / Gradient Element Stretch background to full-width Color…" at bounding box center [192, 331] width 238 height 396
click at [102, 273] on span at bounding box center [94, 275] width 17 height 17
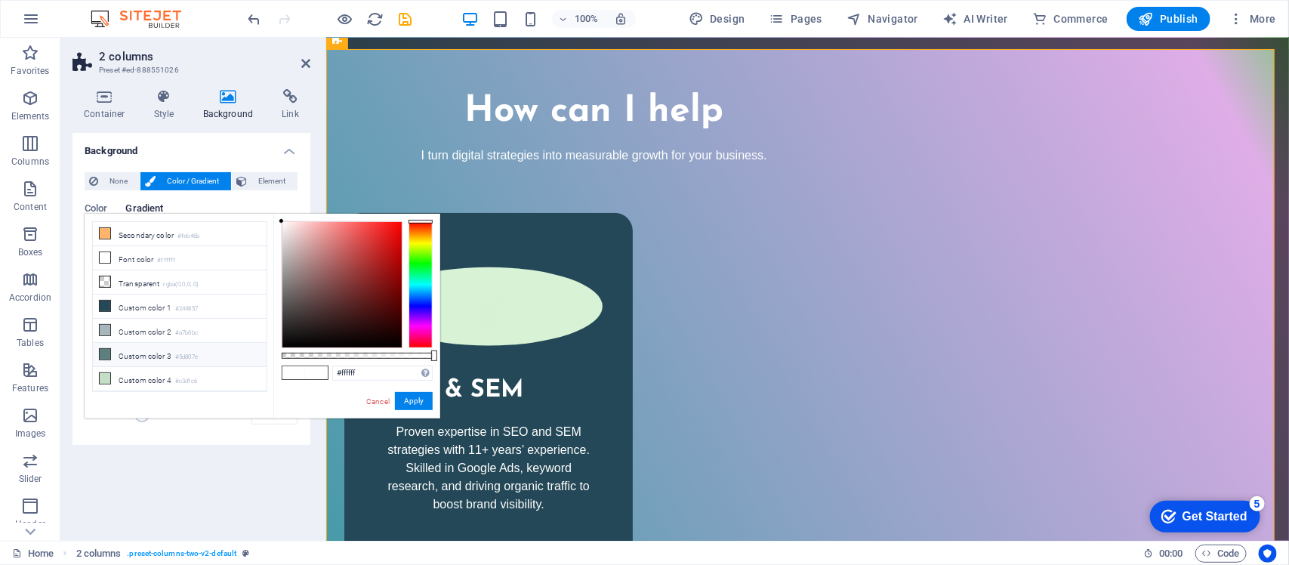
click at [103, 352] on icon at bounding box center [105, 354] width 11 height 11
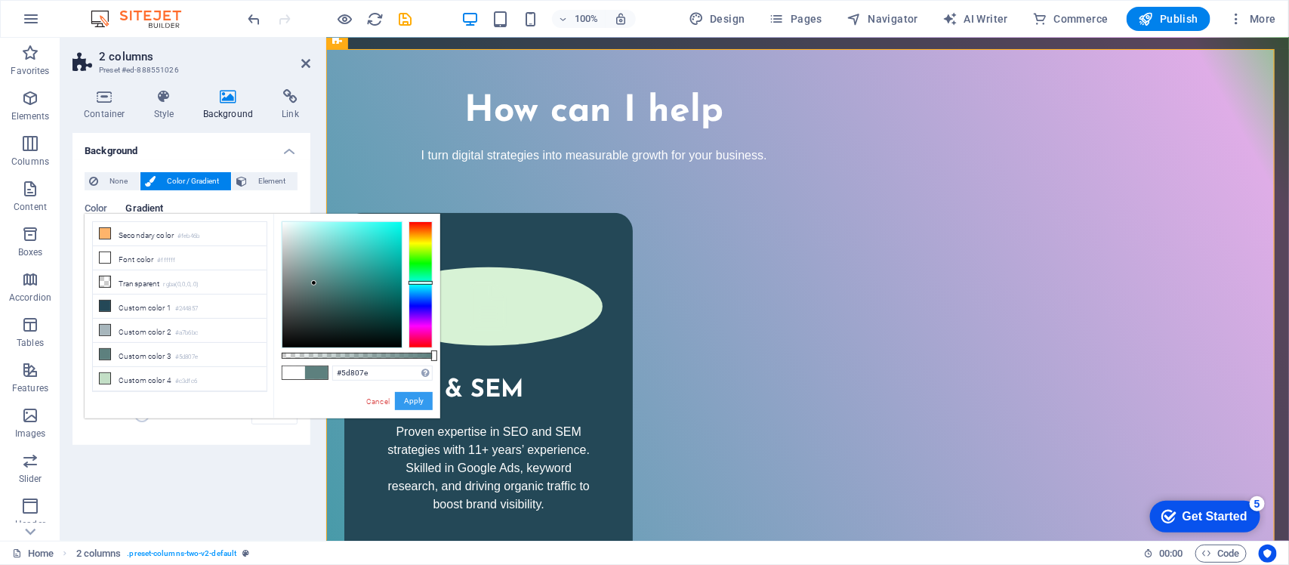
click at [405, 399] on button "Apply" at bounding box center [414, 401] width 38 height 18
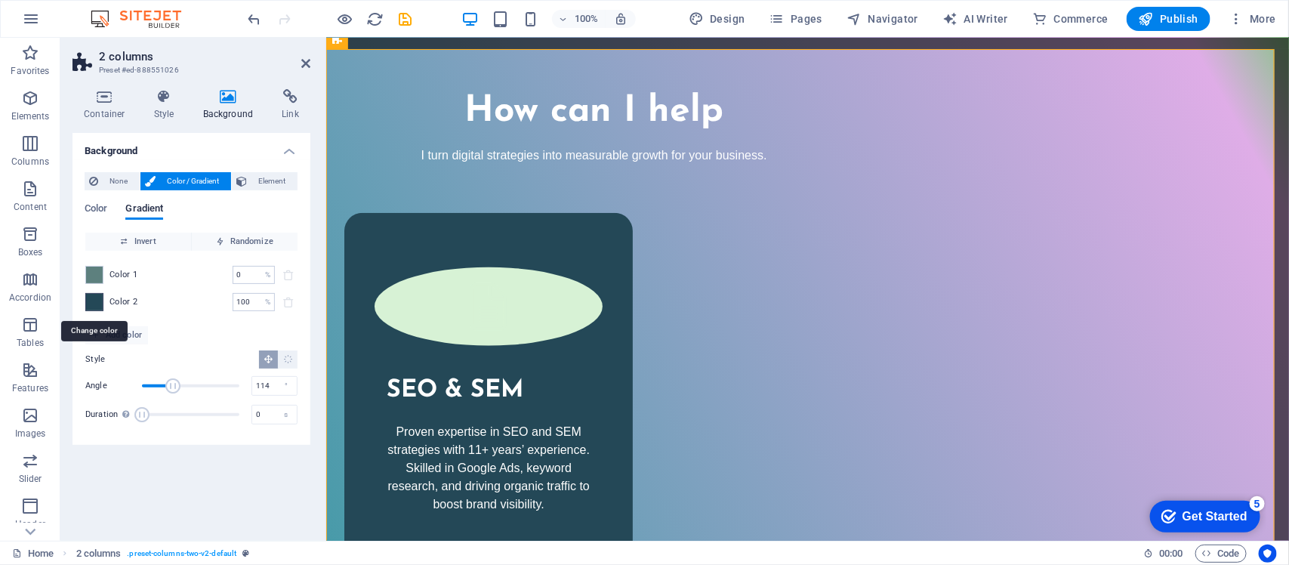
click at [86, 301] on span at bounding box center [94, 302] width 17 height 17
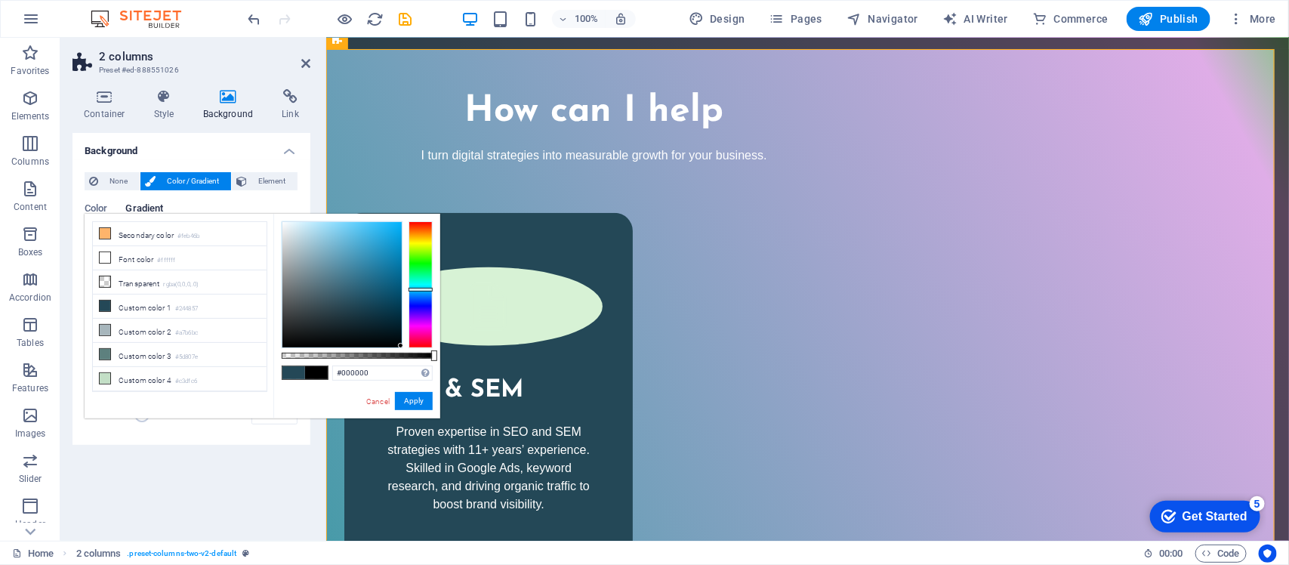
drag, startPoint x: 351, startPoint y: 299, endPoint x: 409, endPoint y: 359, distance: 82.8
click at [409, 359] on div "#000000 Supported formats #0852ed rgb(8, 82, 237) rgba(8, 82, 237, 90%) hsv(221…" at bounding box center [356, 426] width 167 height 424
click at [423, 397] on button "Apply" at bounding box center [414, 401] width 38 height 18
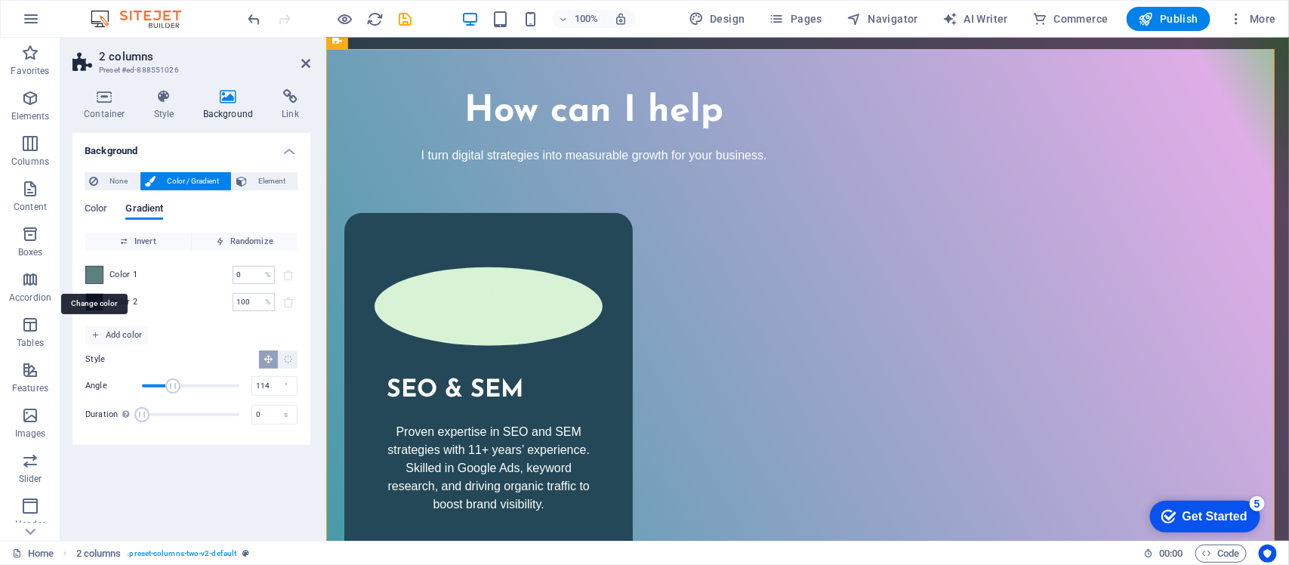
click at [95, 270] on span at bounding box center [94, 275] width 17 height 17
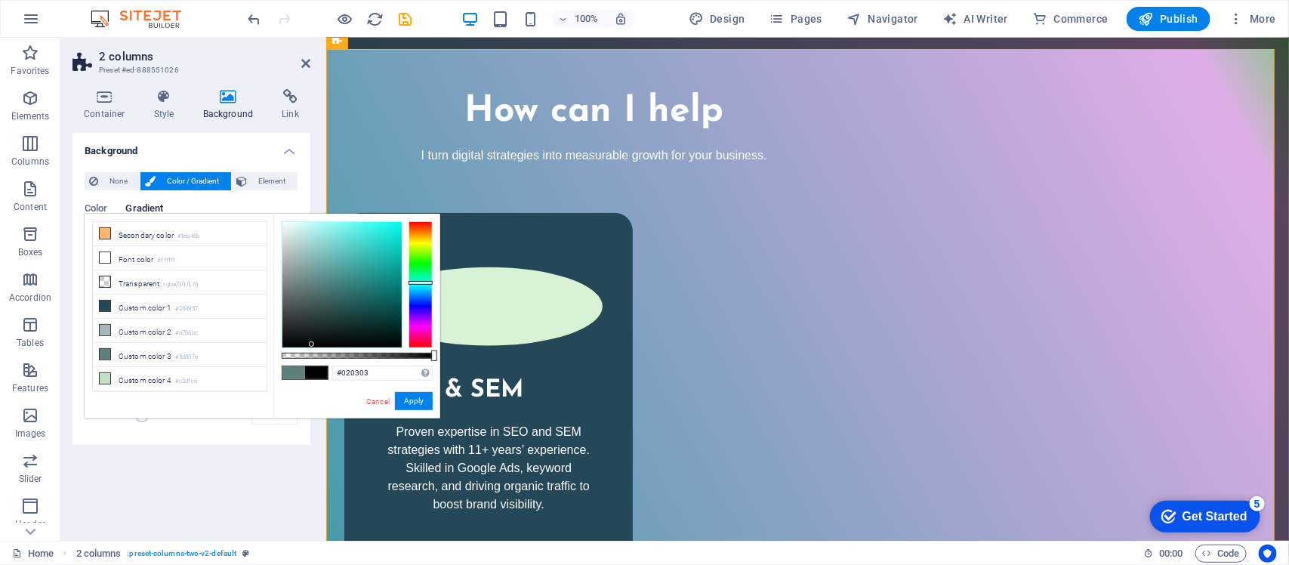
drag, startPoint x: 312, startPoint y: 282, endPoint x: 312, endPoint y: 344, distance: 62.7
click at [312, 344] on div at bounding box center [311, 343] width 5 height 5
click at [420, 394] on button "Apply" at bounding box center [414, 401] width 38 height 18
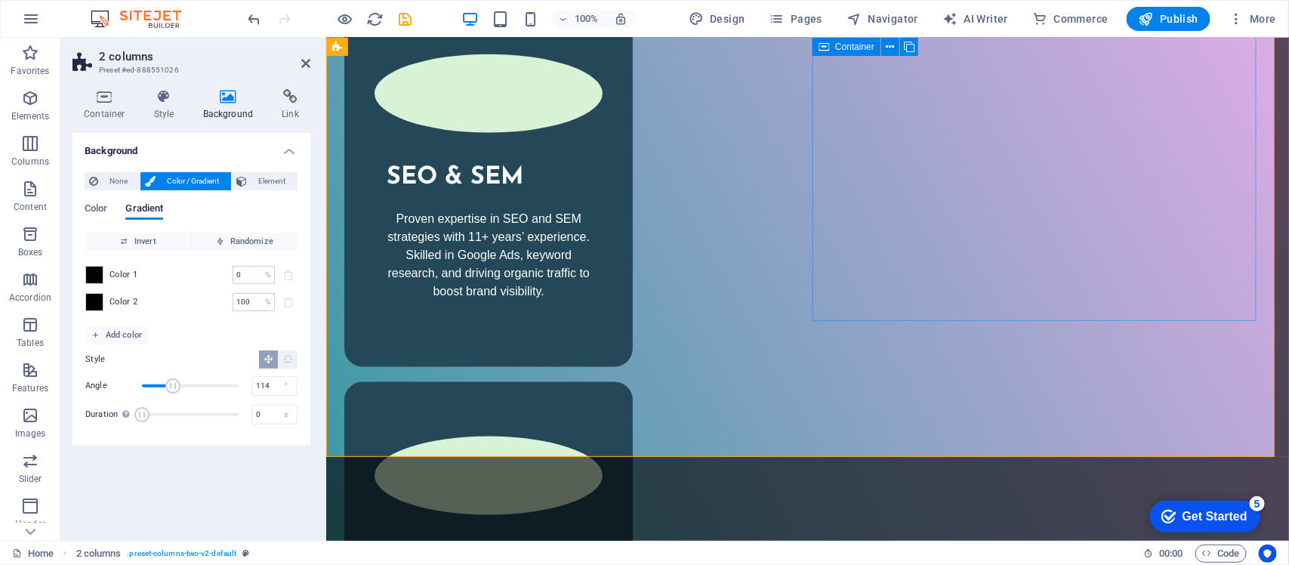
scroll to position [3508, 0]
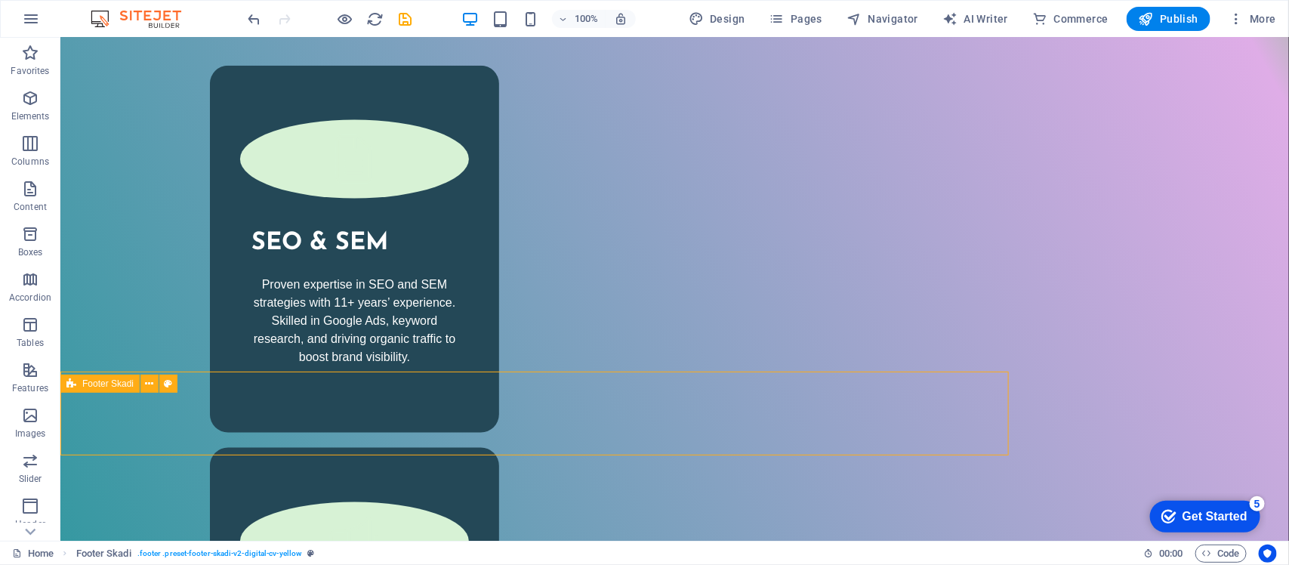
scroll to position [3593, 0]
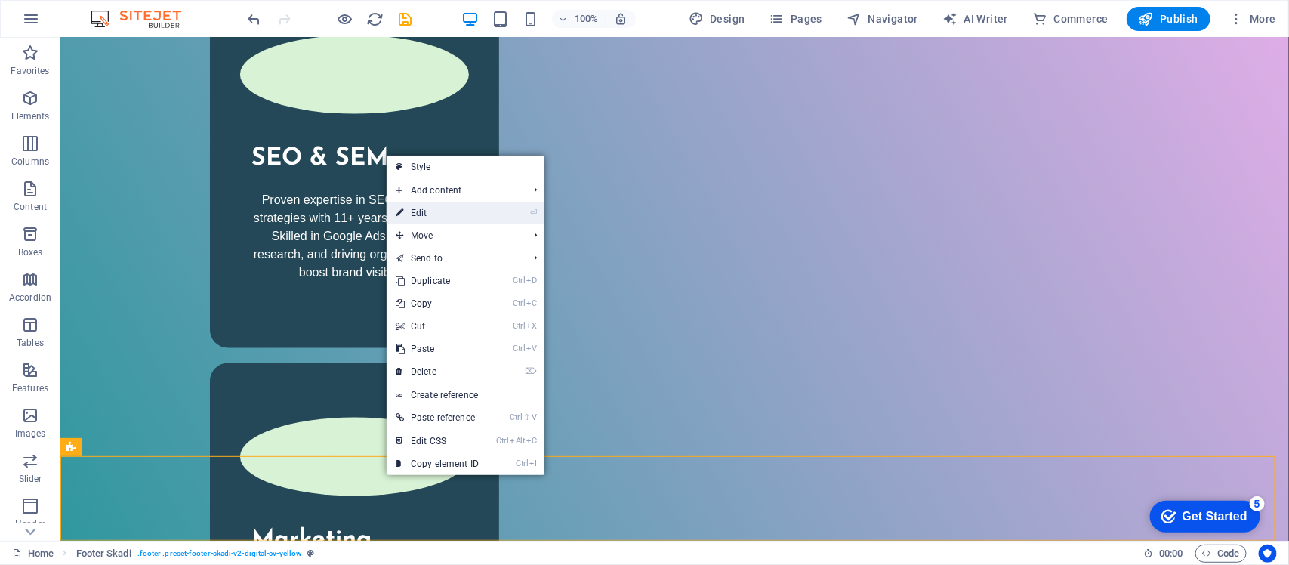
click at [454, 204] on link "⏎ Edit" at bounding box center [437, 213] width 101 height 23
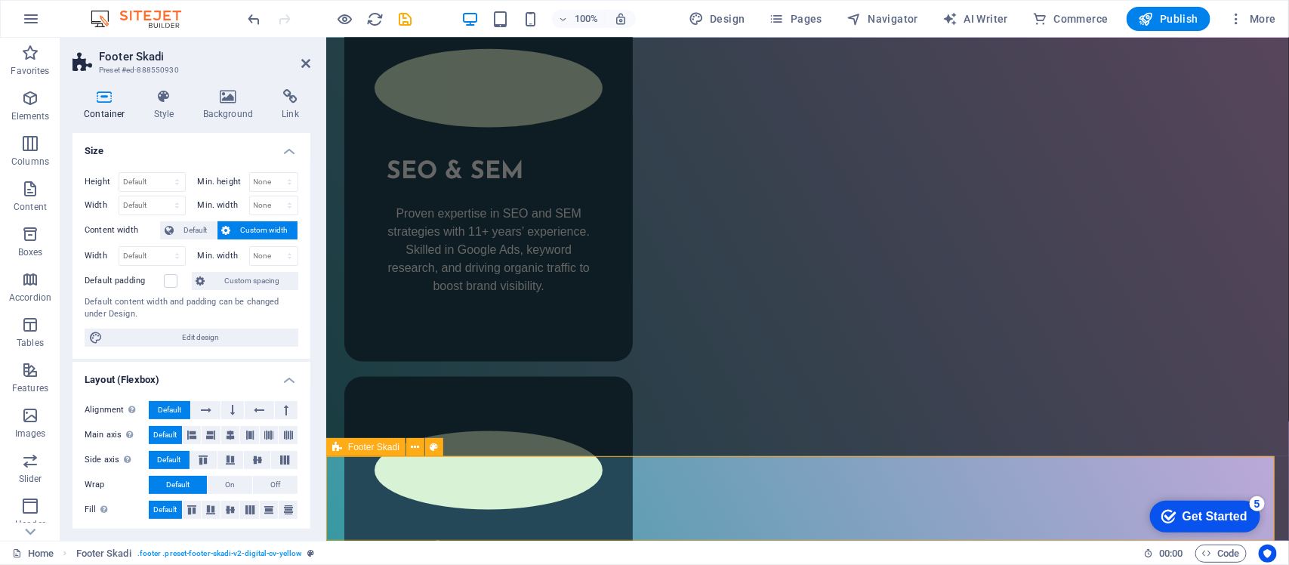
click at [238, 100] on icon at bounding box center [228, 96] width 73 height 15
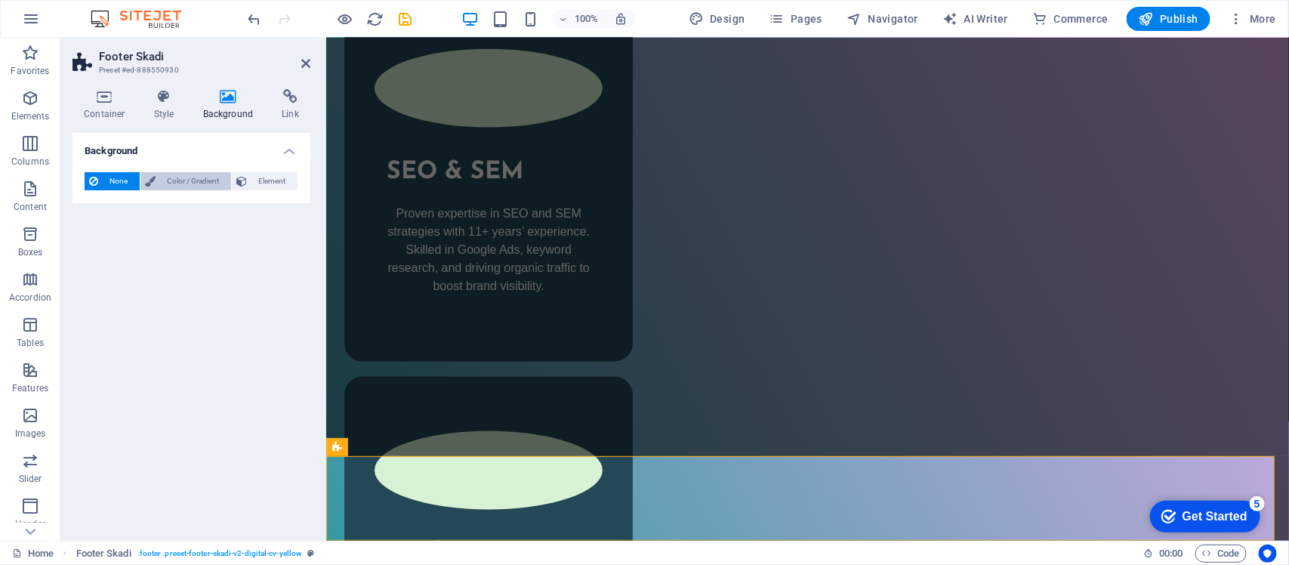
click at [191, 178] on span "Color / Gradient" at bounding box center [193, 181] width 66 height 18
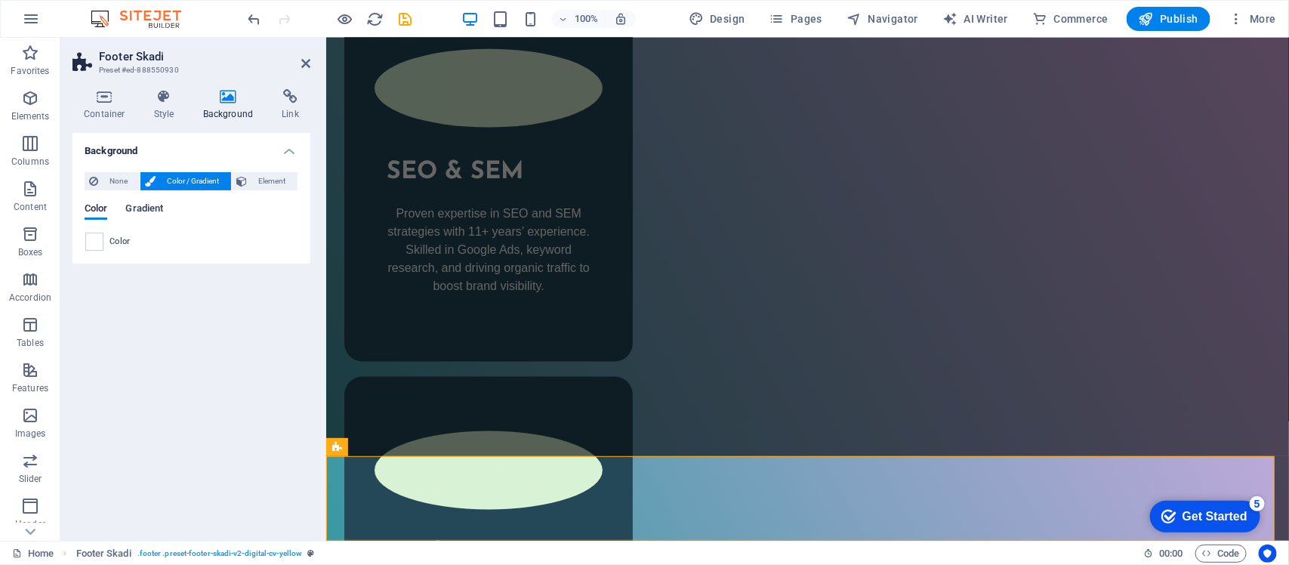
click at [151, 209] on span "Gradient" at bounding box center [144, 209] width 38 height 21
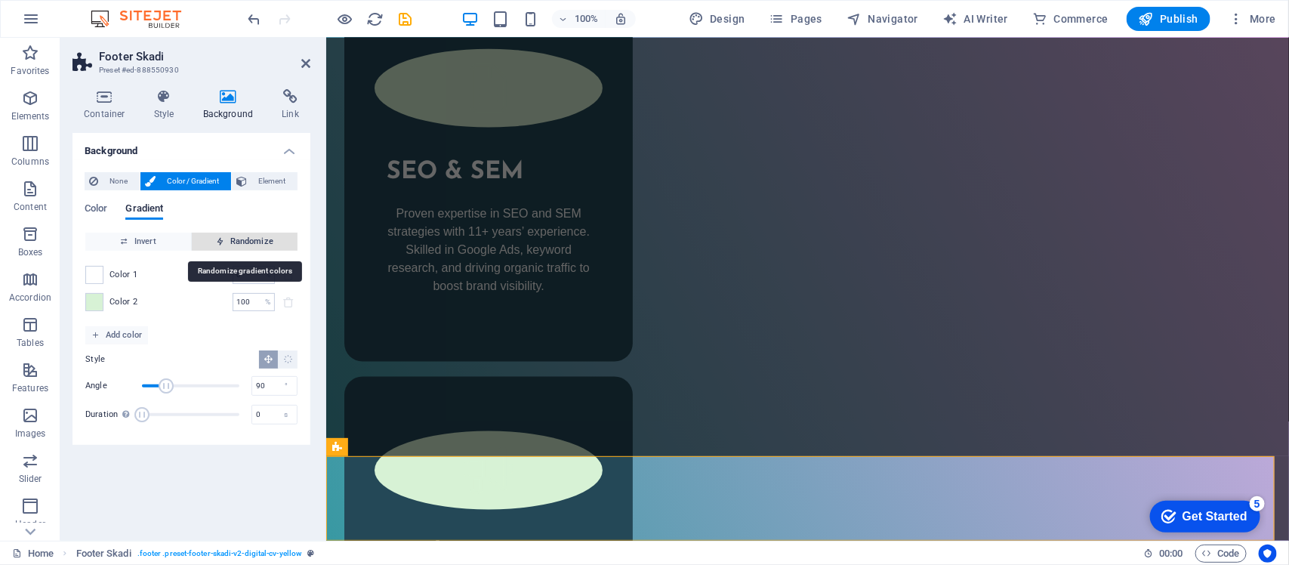
click at [239, 244] on span "Randomize" at bounding box center [245, 242] width 94 height 18
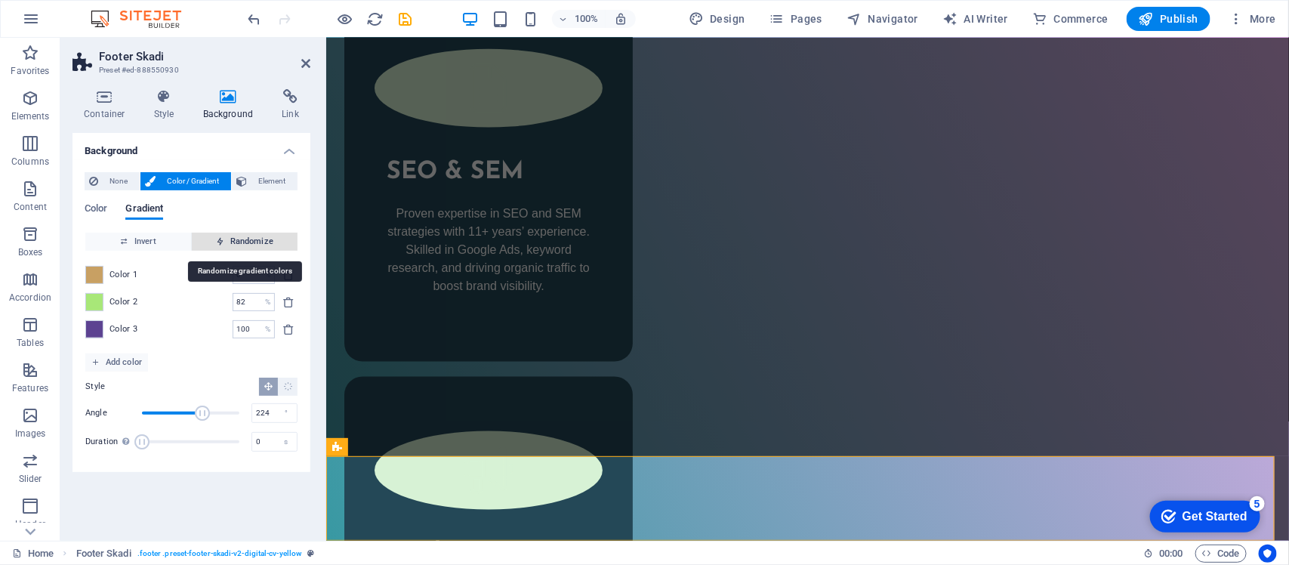
click at [239, 244] on span "Randomize" at bounding box center [245, 242] width 94 height 18
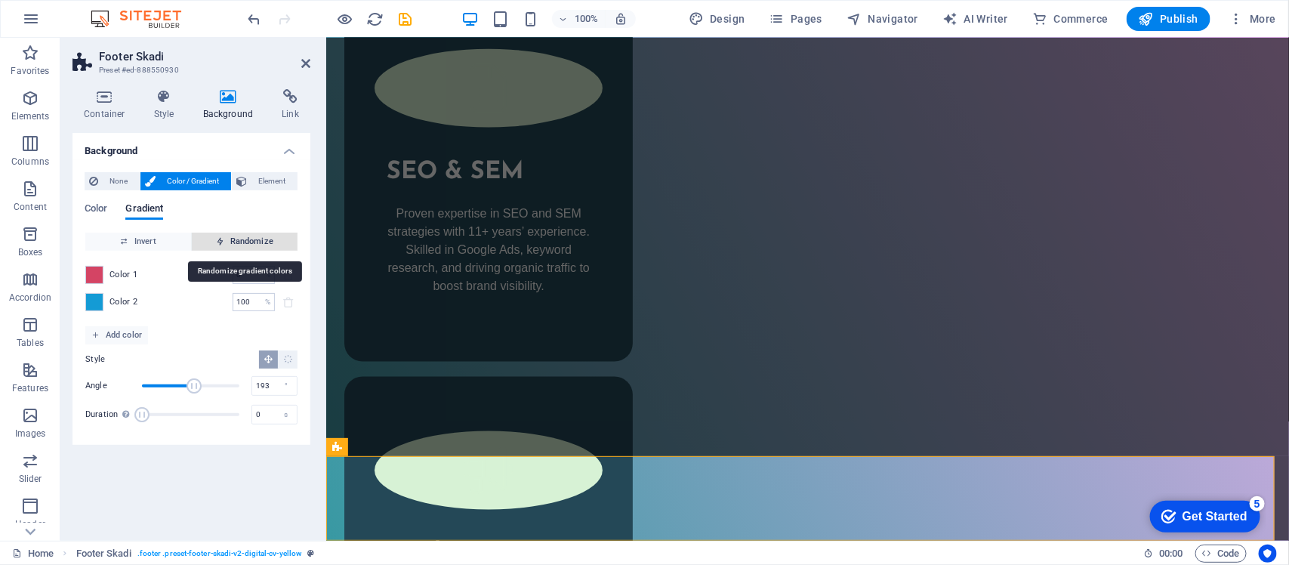
click at [239, 244] on span "Randomize" at bounding box center [245, 242] width 94 height 18
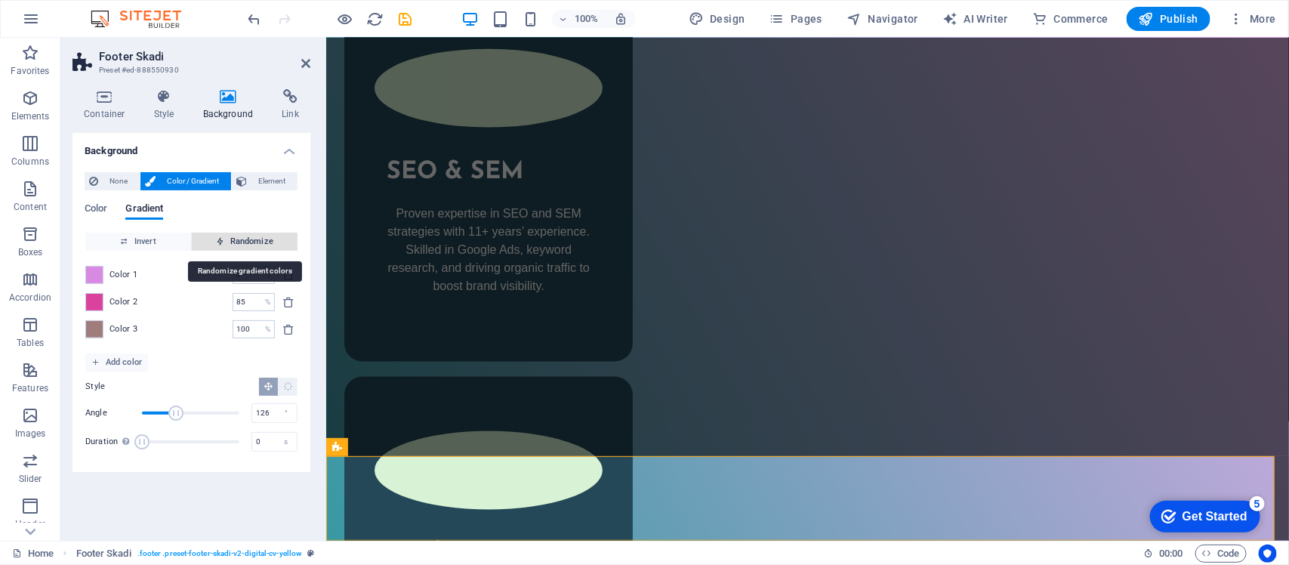
click at [239, 244] on span "Randomize" at bounding box center [245, 242] width 94 height 18
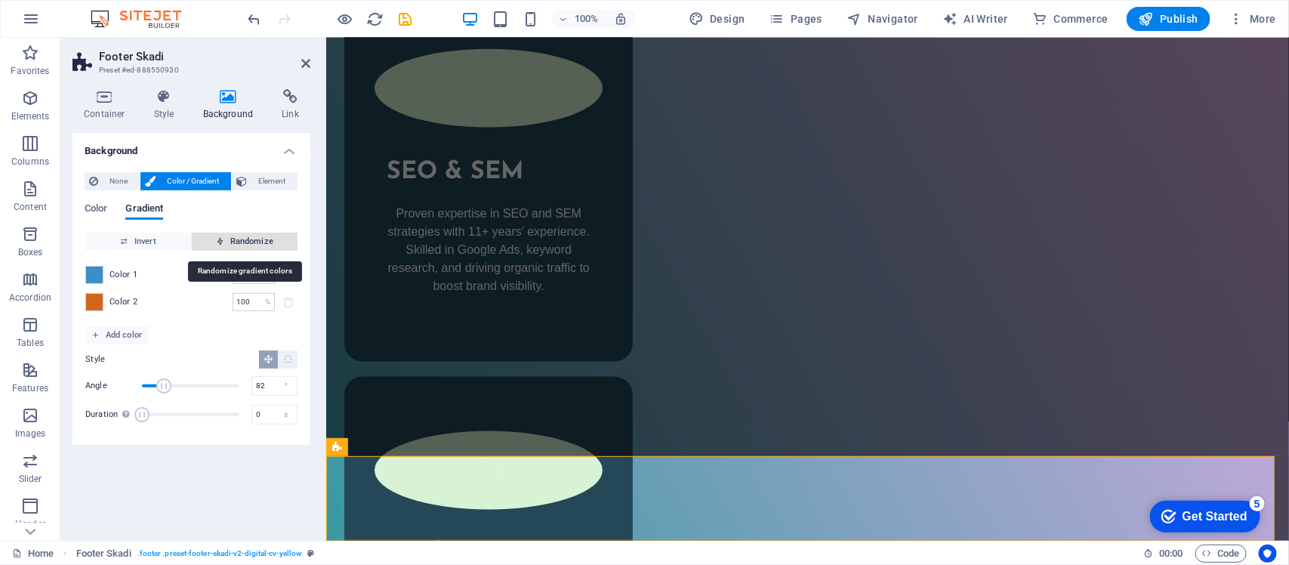
click at [239, 244] on span "Randomize" at bounding box center [245, 242] width 94 height 18
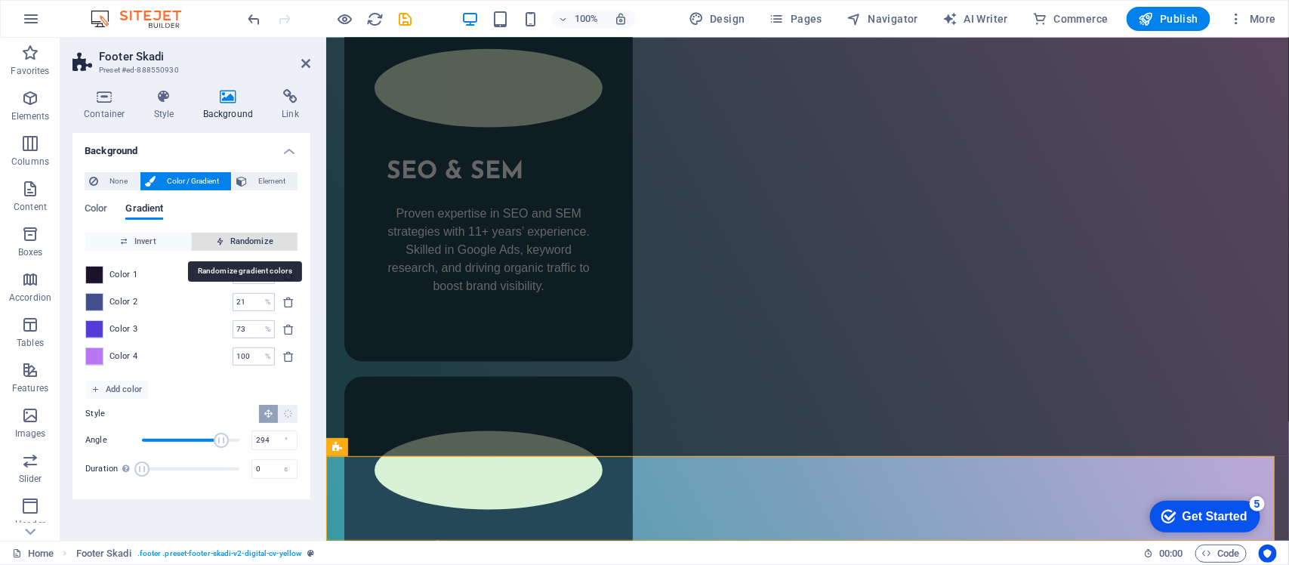
click at [239, 244] on span "Randomize" at bounding box center [245, 242] width 94 height 18
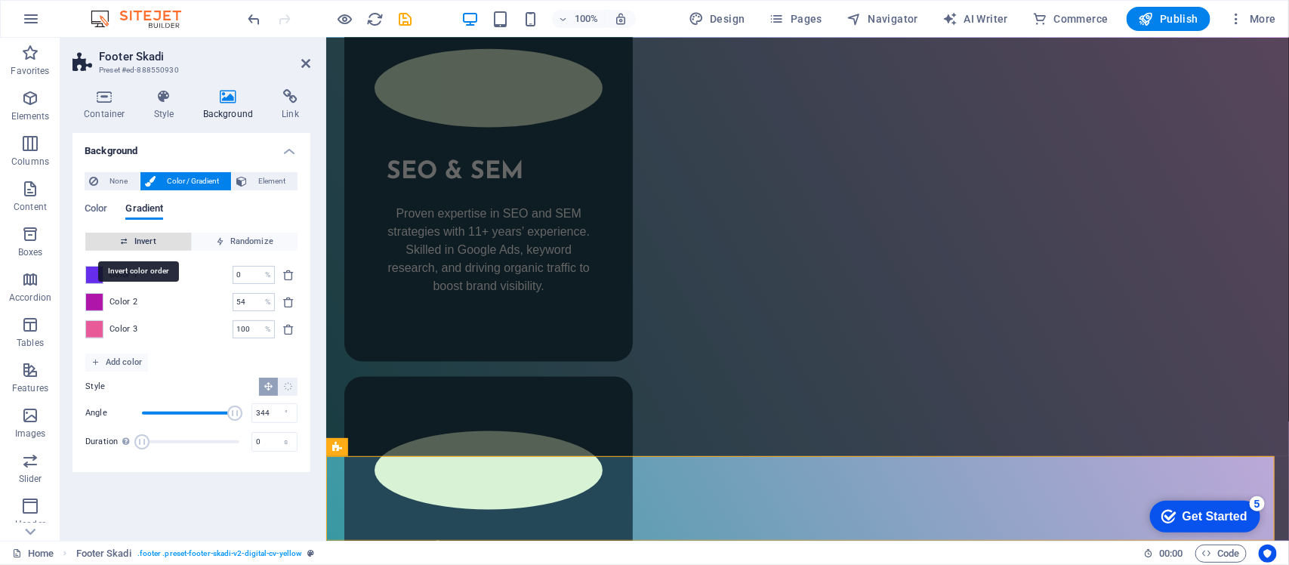
click at [159, 242] on span "Invert" at bounding box center [138, 242] width 94 height 18
click at [161, 242] on span "Invert" at bounding box center [138, 242] width 94 height 18
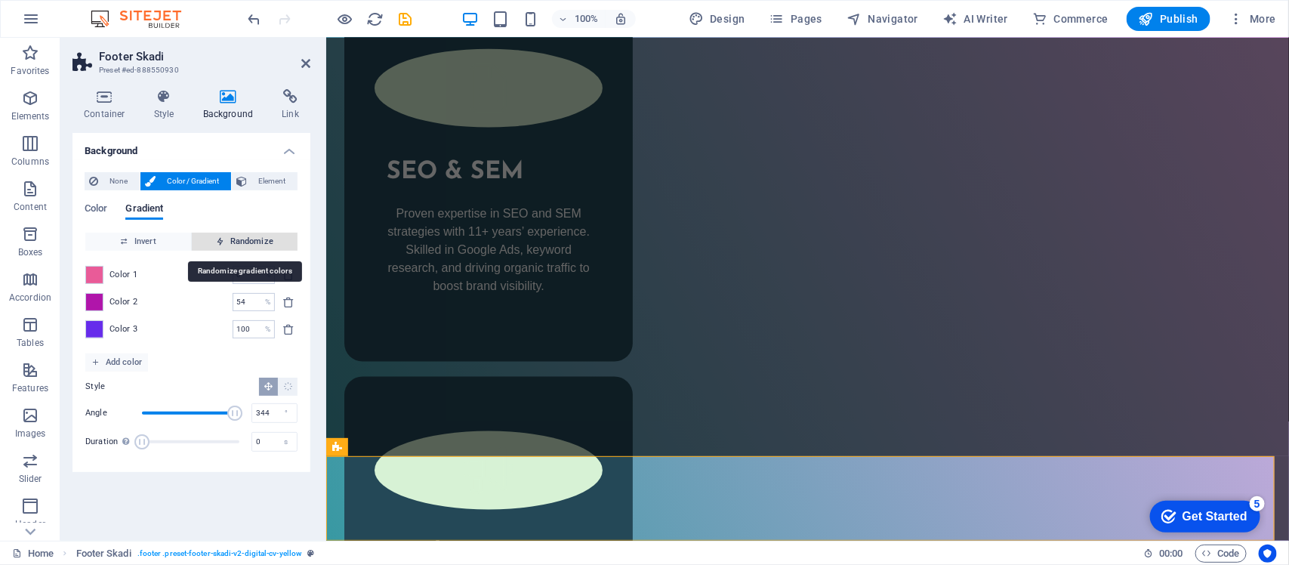
click at [261, 236] on span "Randomize" at bounding box center [245, 242] width 94 height 18
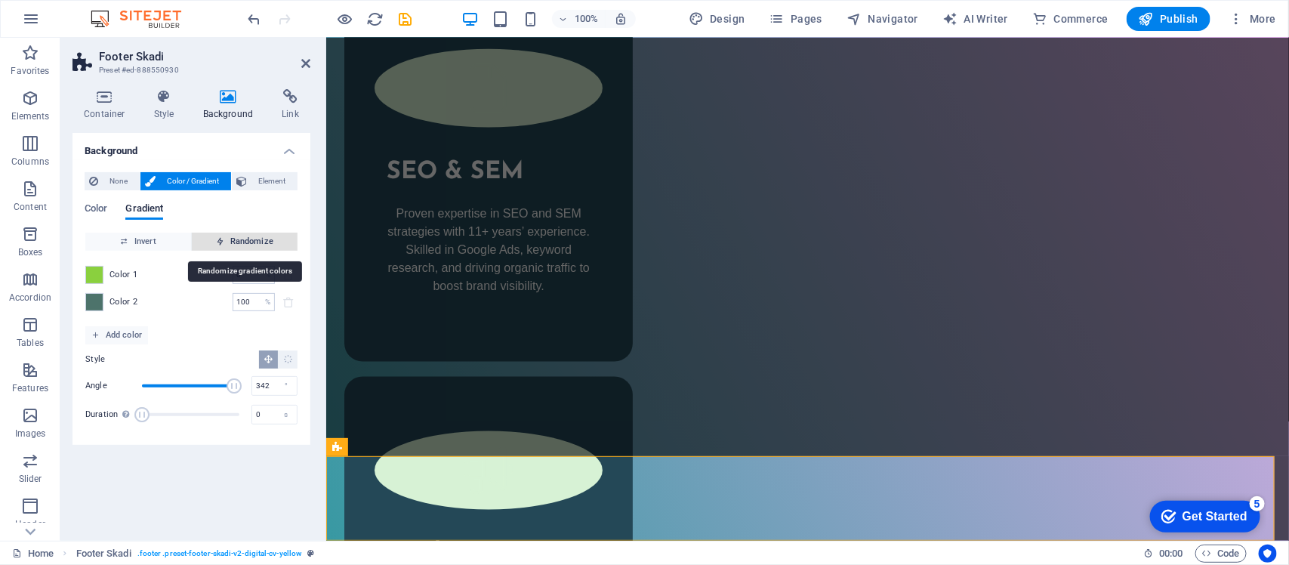
click at [261, 236] on span "Randomize" at bounding box center [245, 242] width 94 height 18
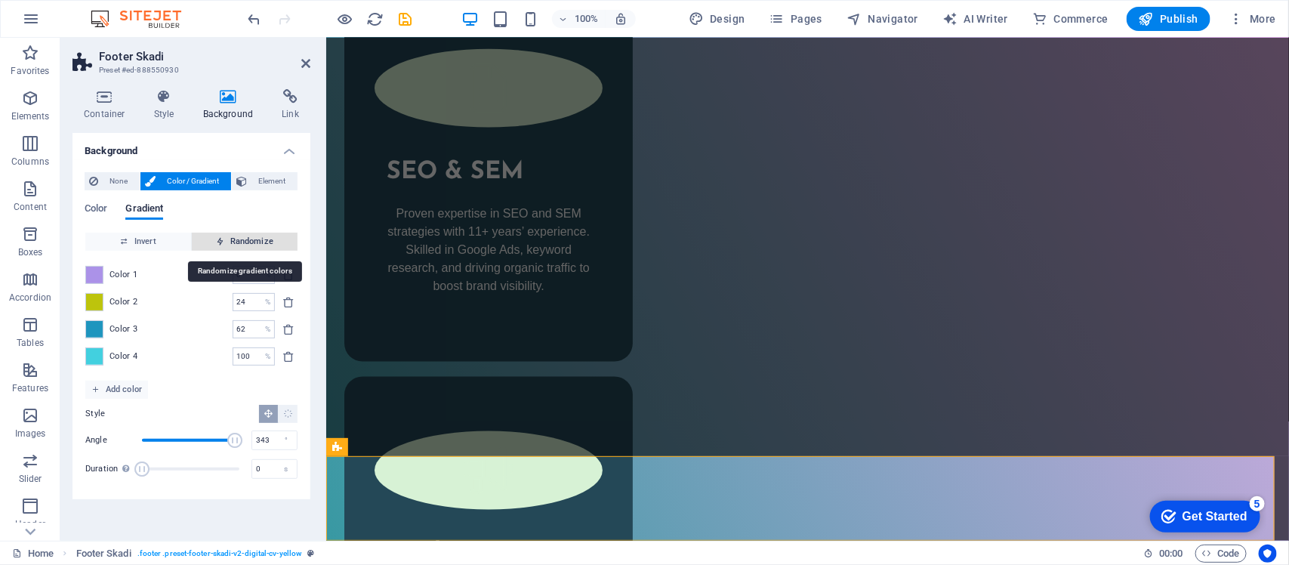
click at [261, 236] on span "Randomize" at bounding box center [245, 242] width 94 height 18
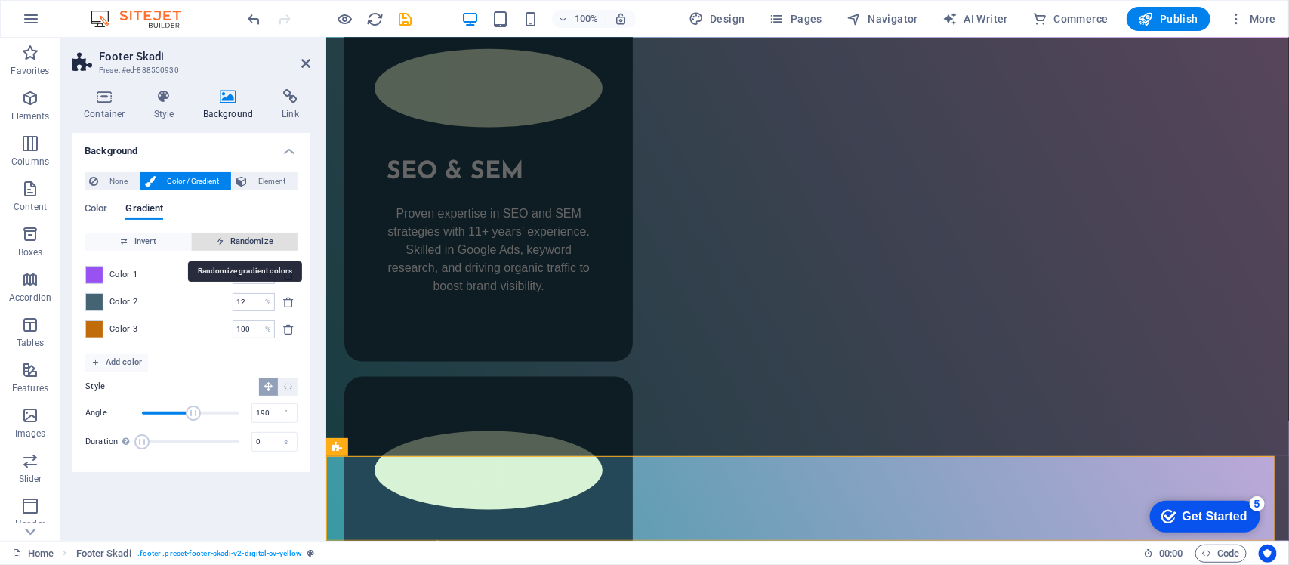
click at [261, 236] on span "Randomize" at bounding box center [245, 242] width 94 height 18
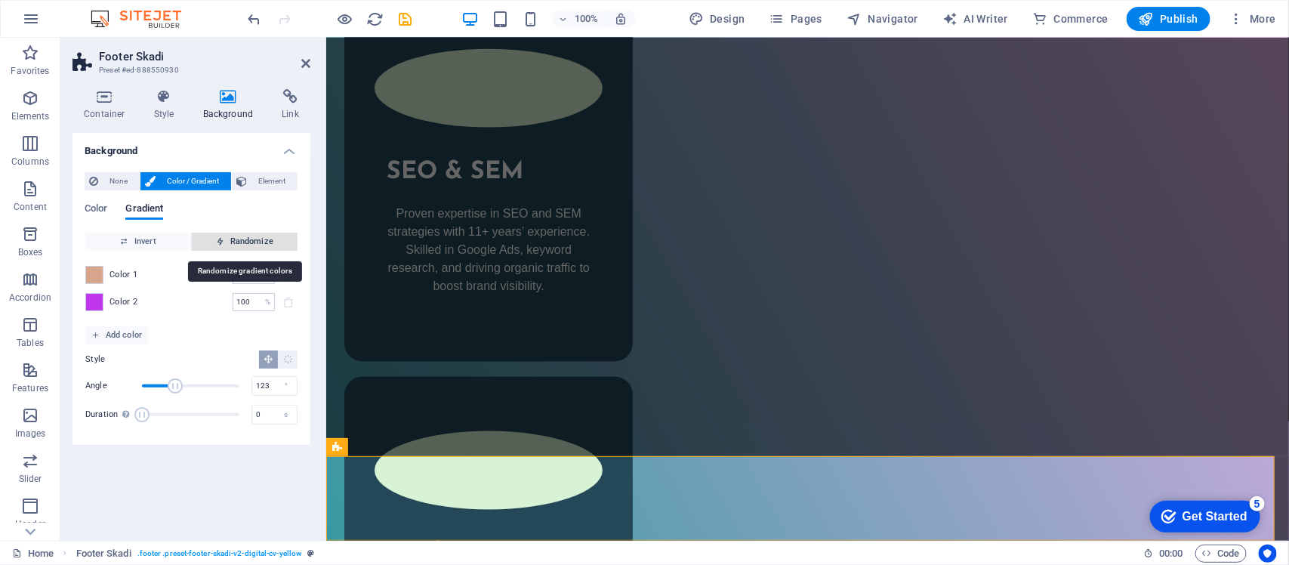
click at [261, 236] on span "Randomize" at bounding box center [245, 242] width 94 height 18
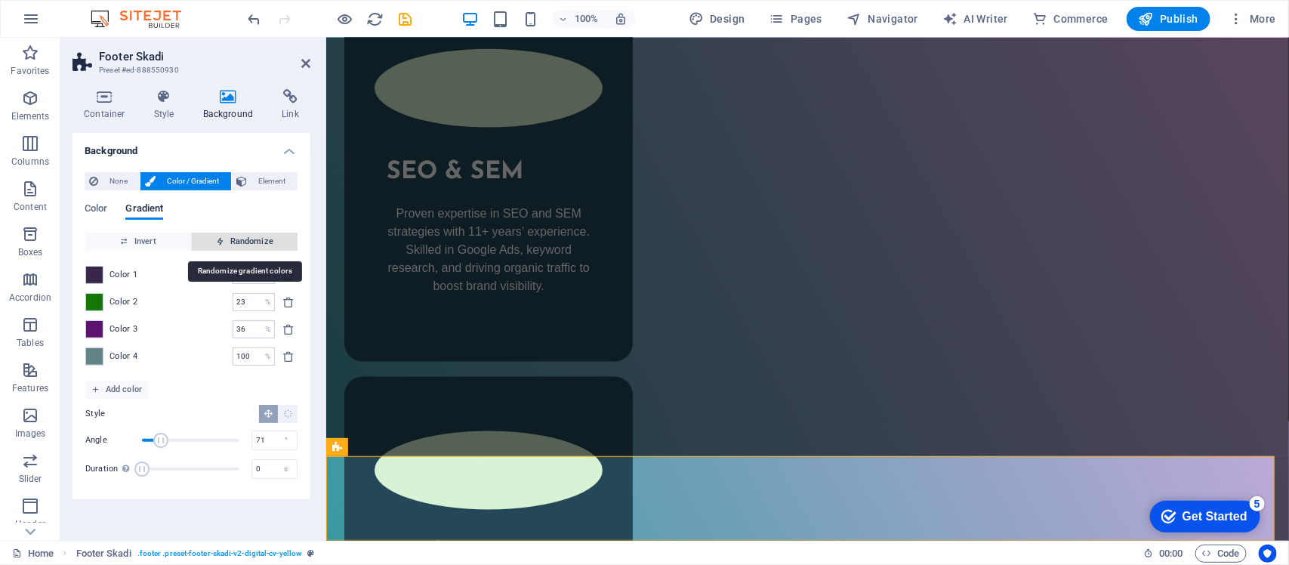
click at [261, 236] on span "Randomize" at bounding box center [245, 242] width 94 height 18
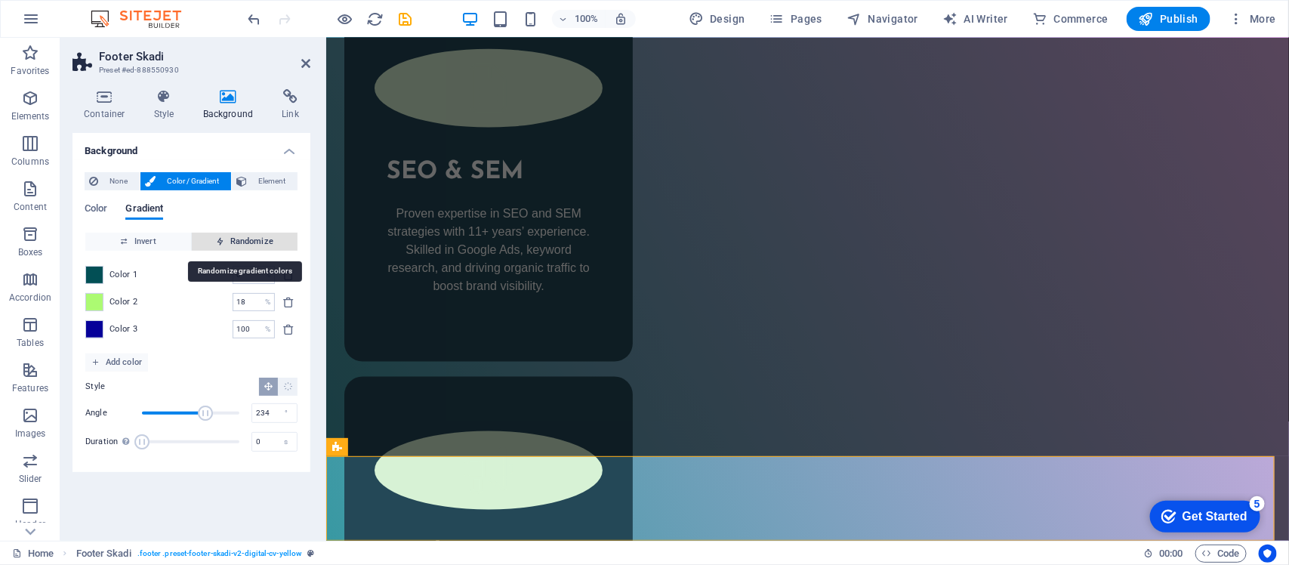
click at [261, 236] on span "Randomize" at bounding box center [245, 242] width 94 height 18
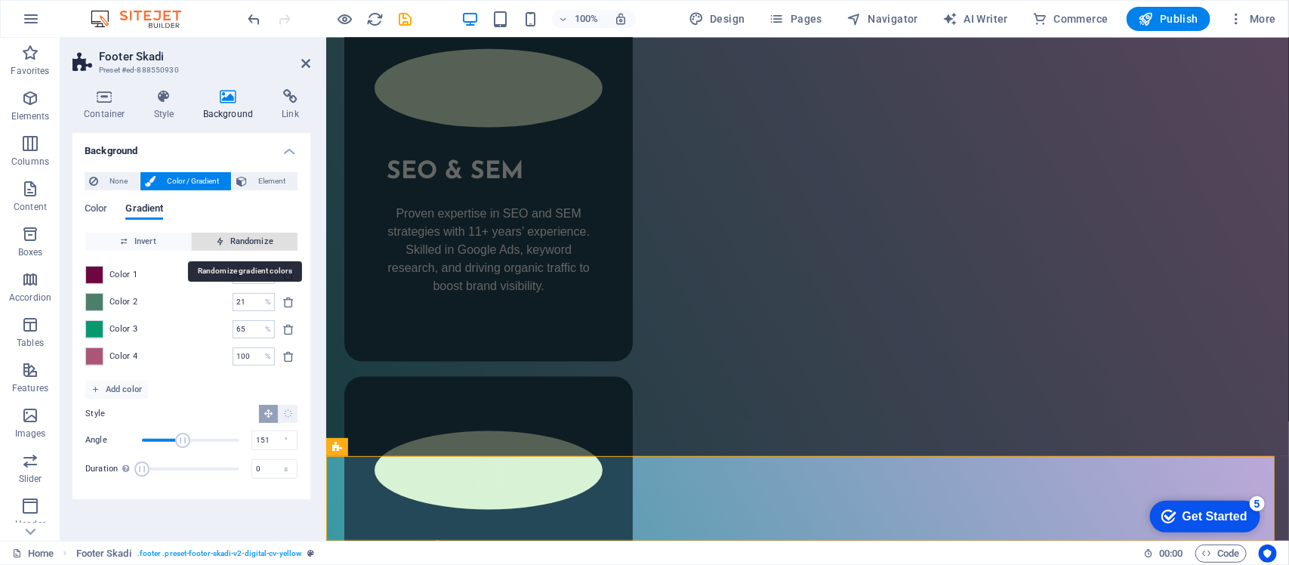
click at [261, 236] on span "Randomize" at bounding box center [245, 242] width 94 height 18
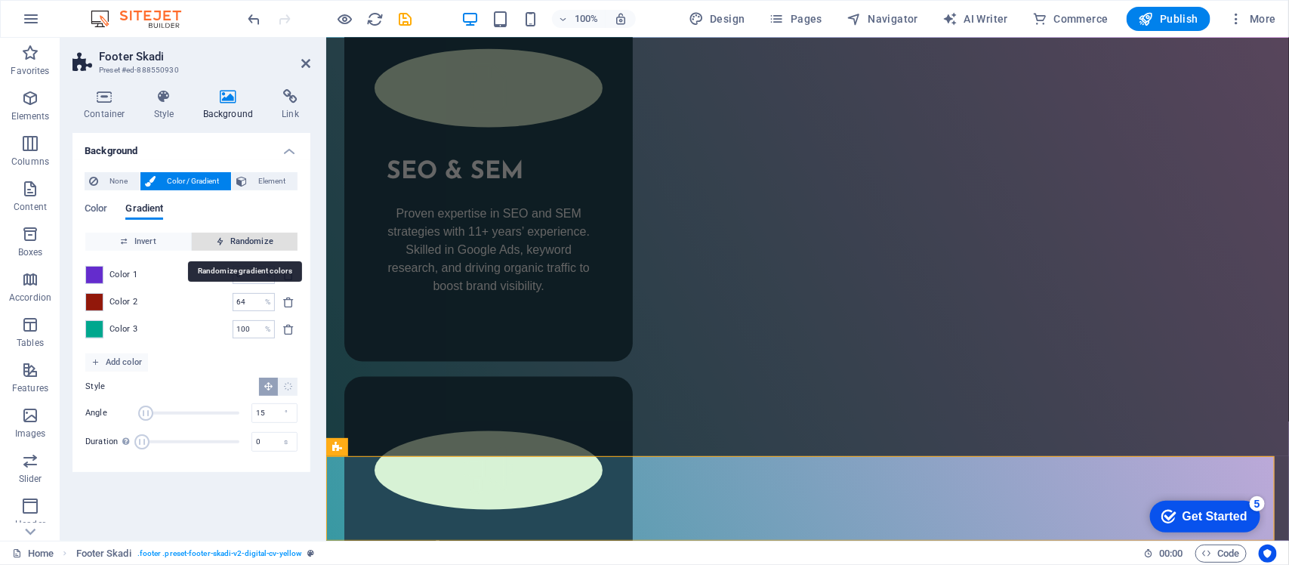
click at [261, 236] on span "Randomize" at bounding box center [245, 242] width 94 height 18
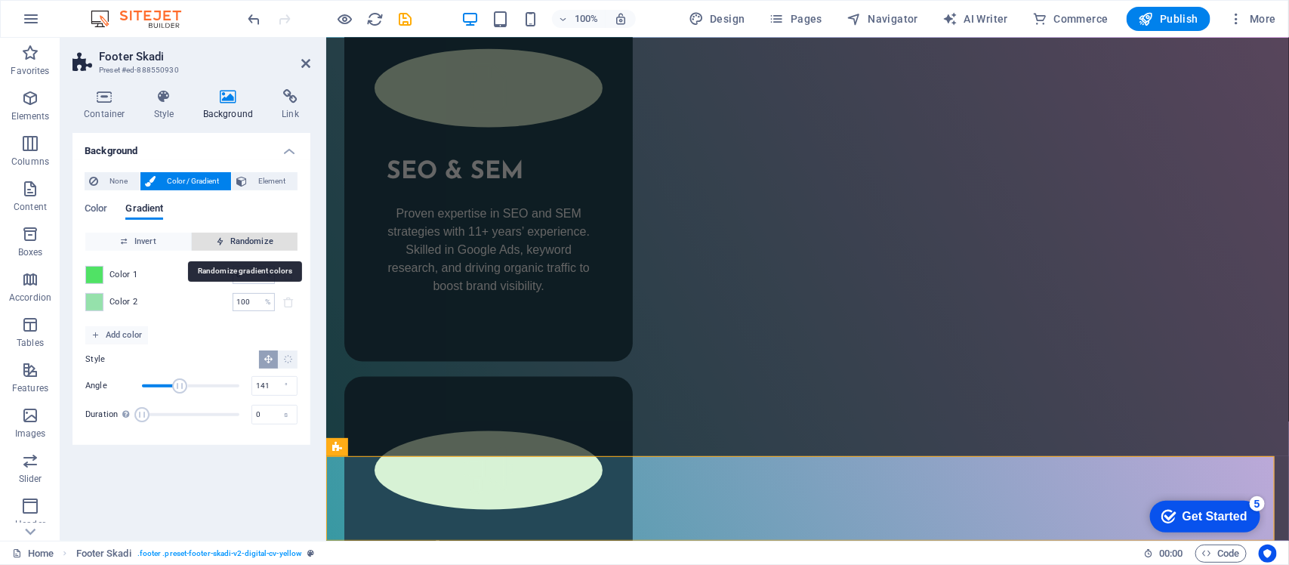
click at [261, 236] on span "Randomize" at bounding box center [245, 242] width 94 height 18
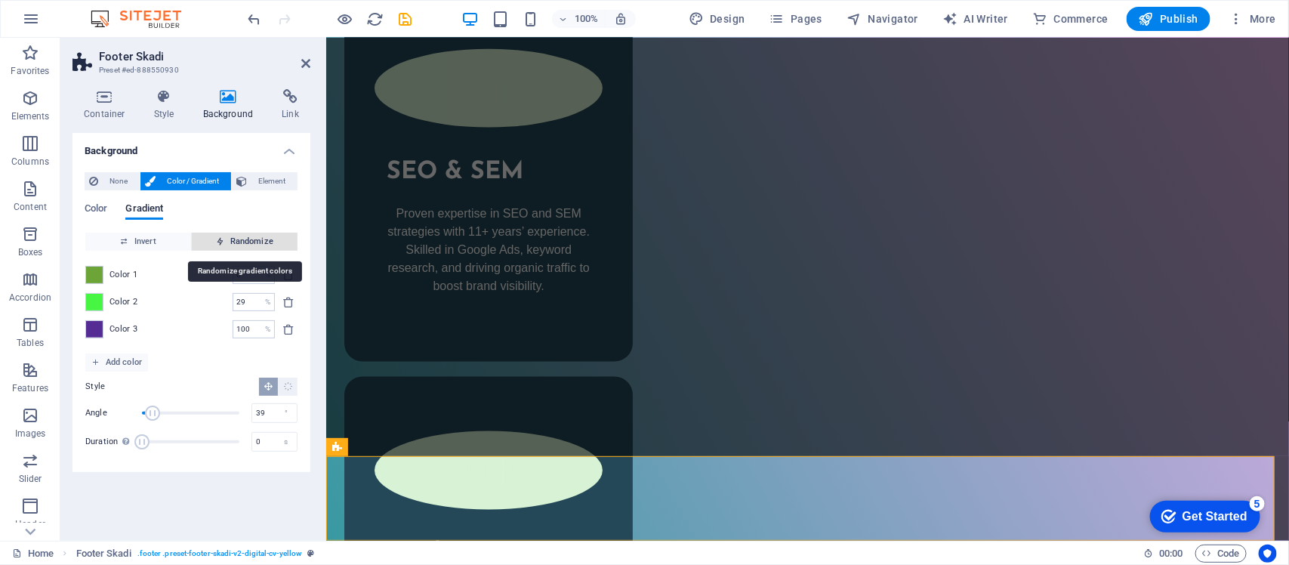
click at [261, 236] on span "Randomize" at bounding box center [245, 242] width 94 height 18
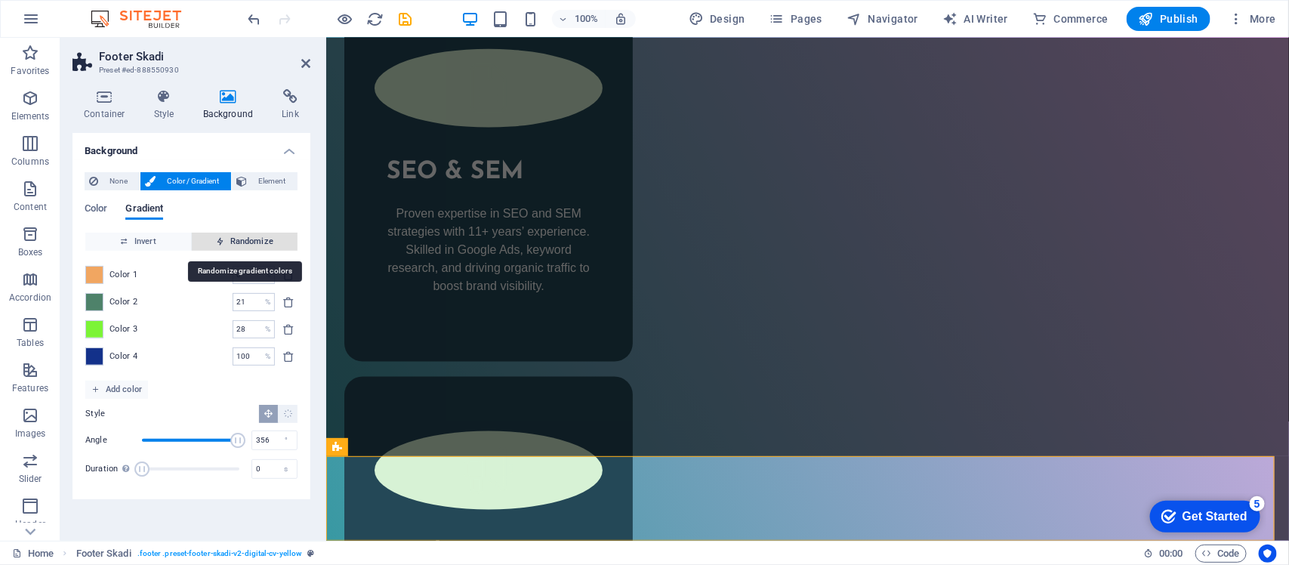
click at [261, 236] on span "Randomize" at bounding box center [245, 242] width 94 height 18
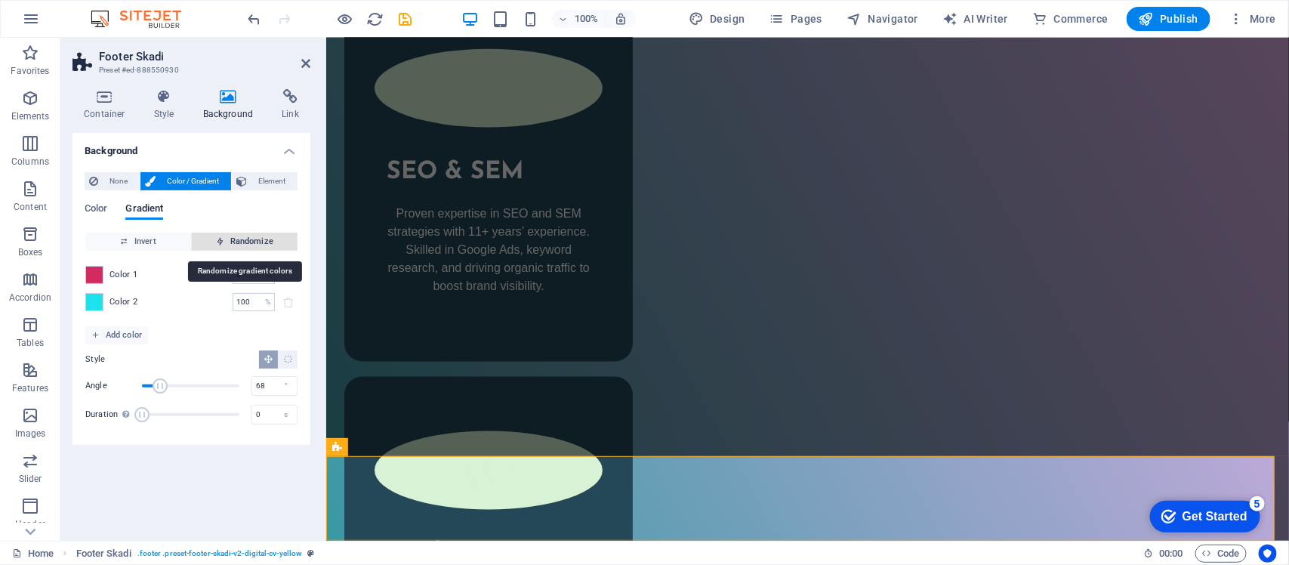
click at [261, 236] on span "Randomize" at bounding box center [245, 242] width 94 height 18
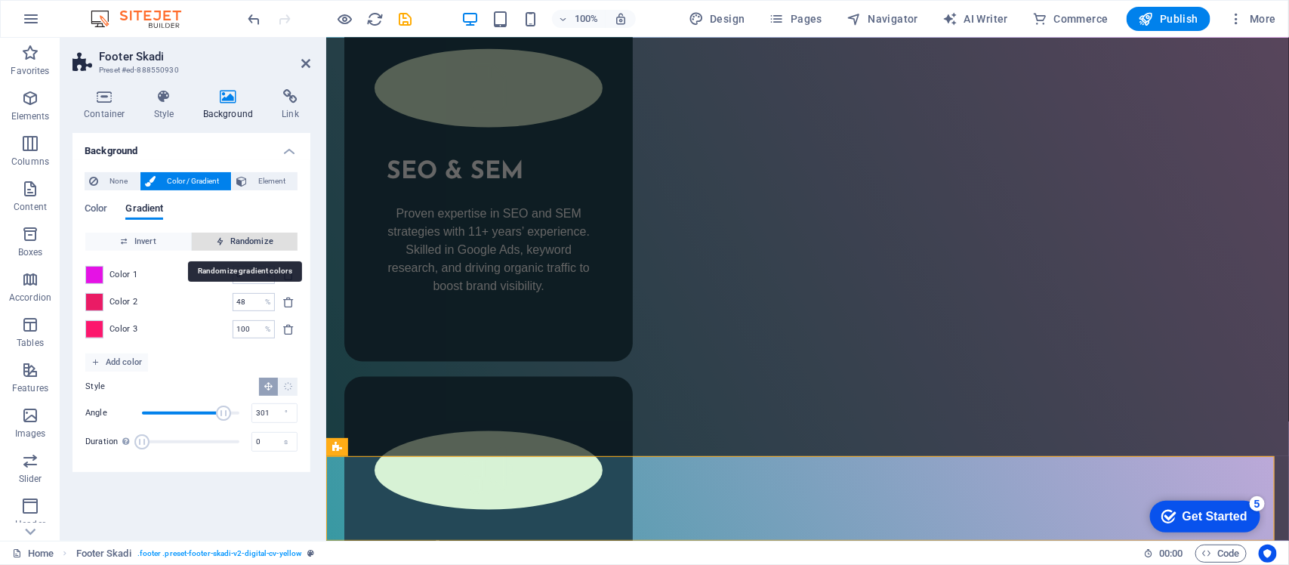
click at [261, 236] on span "Randomize" at bounding box center [245, 242] width 94 height 18
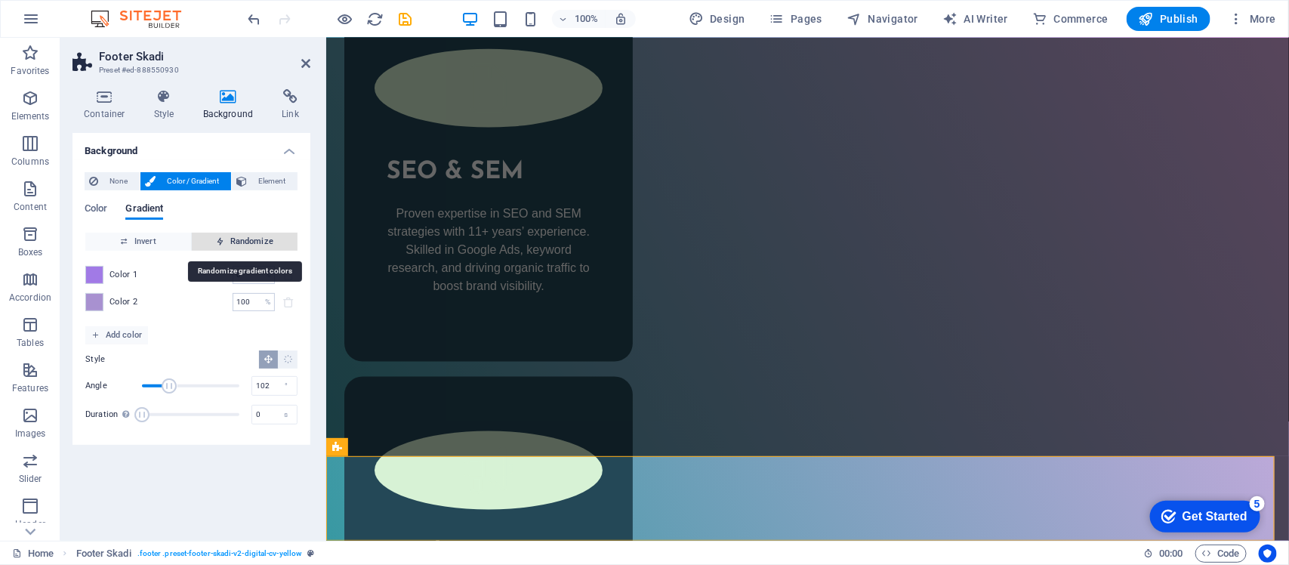
click at [261, 236] on span "Randomize" at bounding box center [245, 242] width 94 height 18
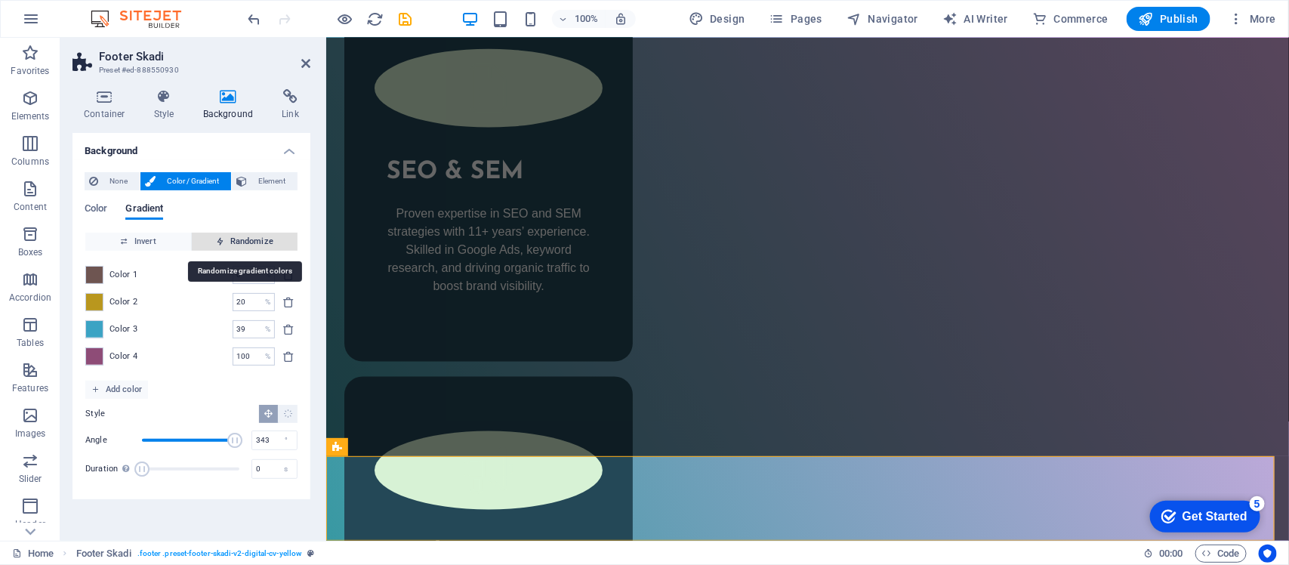
click at [261, 236] on span "Randomize" at bounding box center [245, 242] width 94 height 18
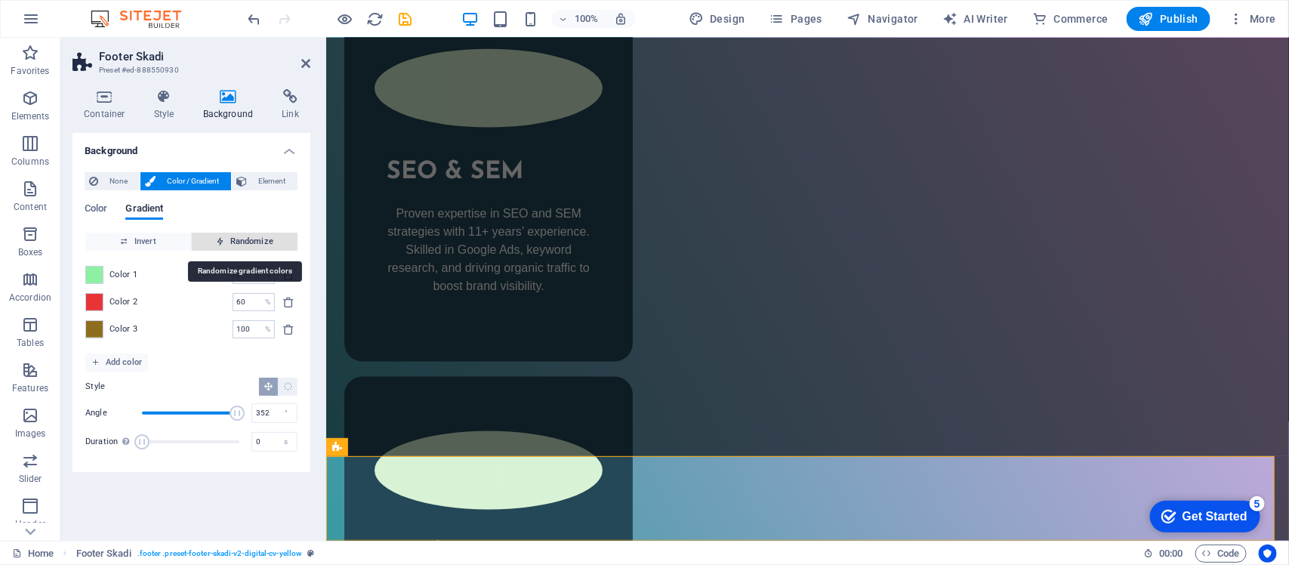
click at [261, 236] on span "Randomize" at bounding box center [245, 242] width 94 height 18
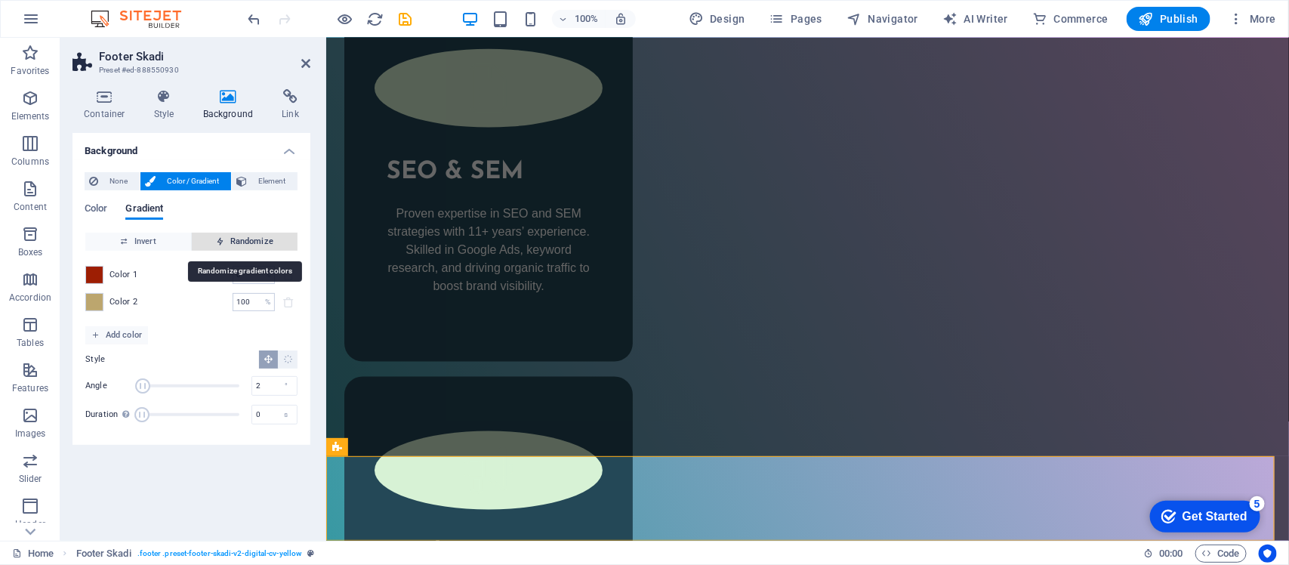
click at [261, 236] on span "Randomize" at bounding box center [245, 242] width 94 height 18
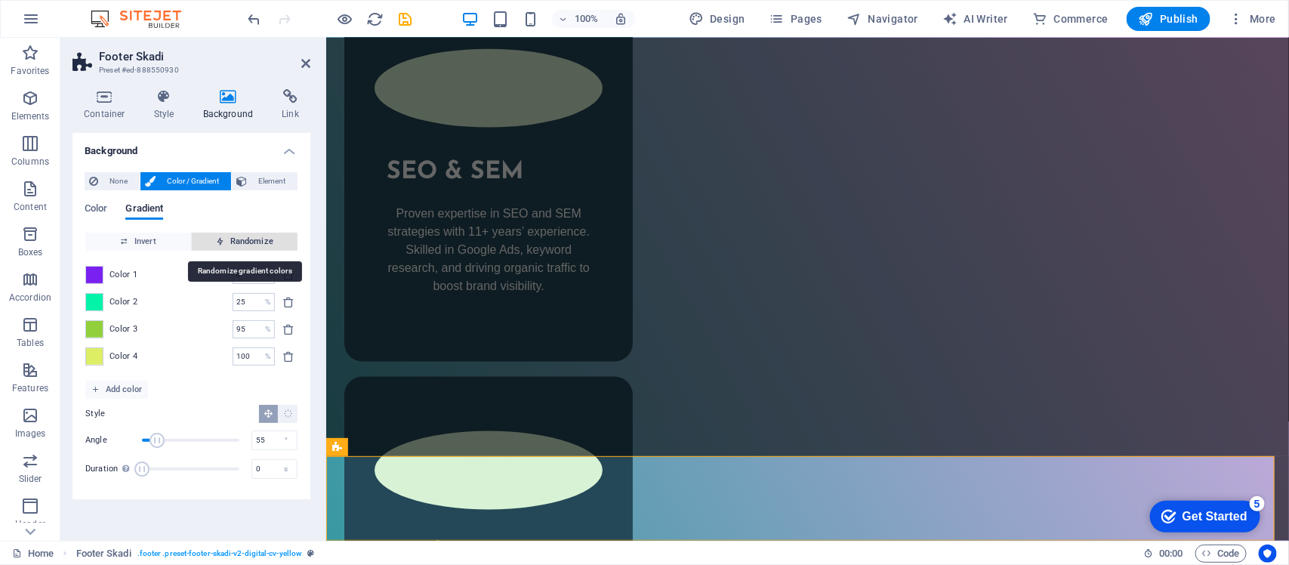
click at [261, 236] on span "Randomize" at bounding box center [245, 242] width 94 height 18
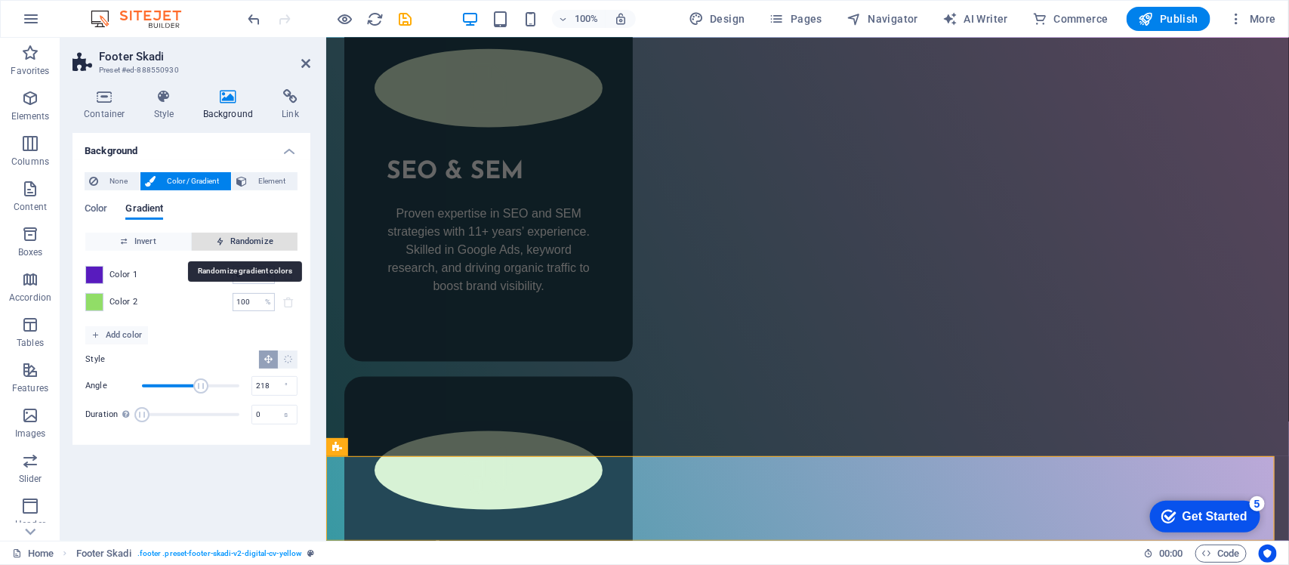
click at [261, 236] on span "Randomize" at bounding box center [245, 242] width 94 height 18
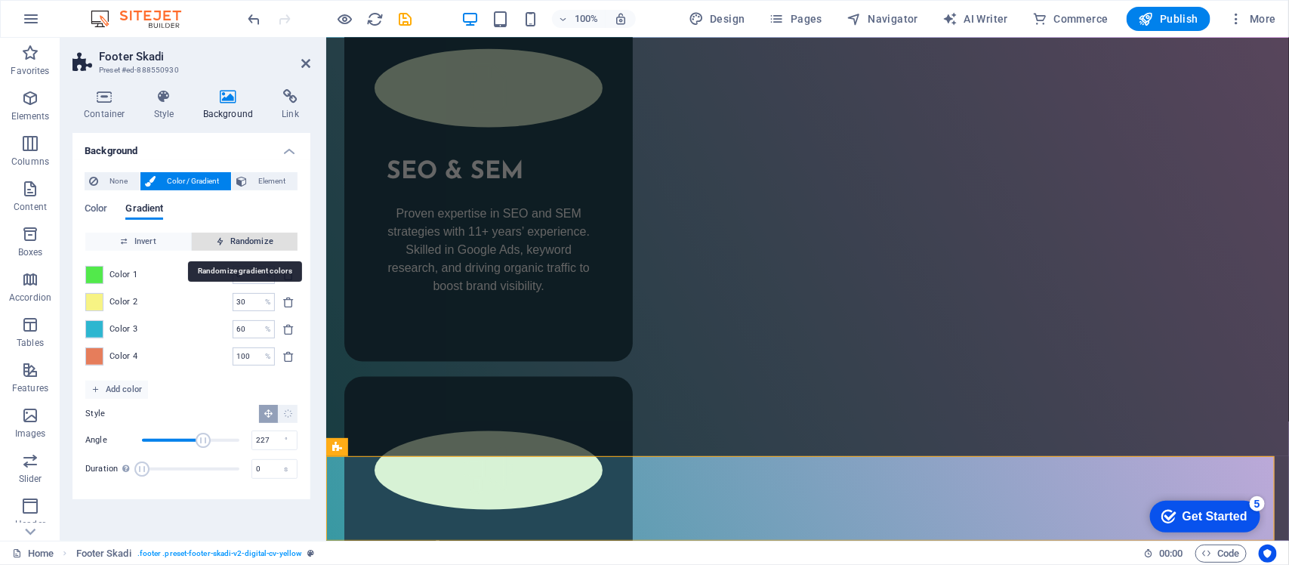
click at [261, 236] on span "Randomize" at bounding box center [245, 242] width 94 height 18
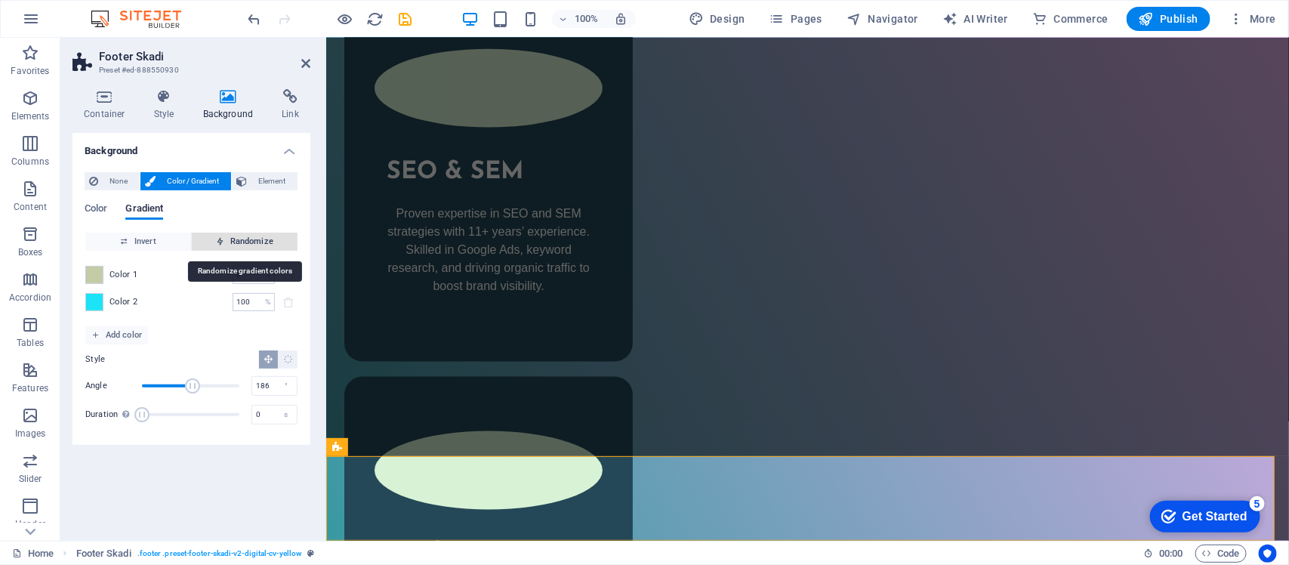
click at [261, 236] on span "Randomize" at bounding box center [245, 242] width 94 height 18
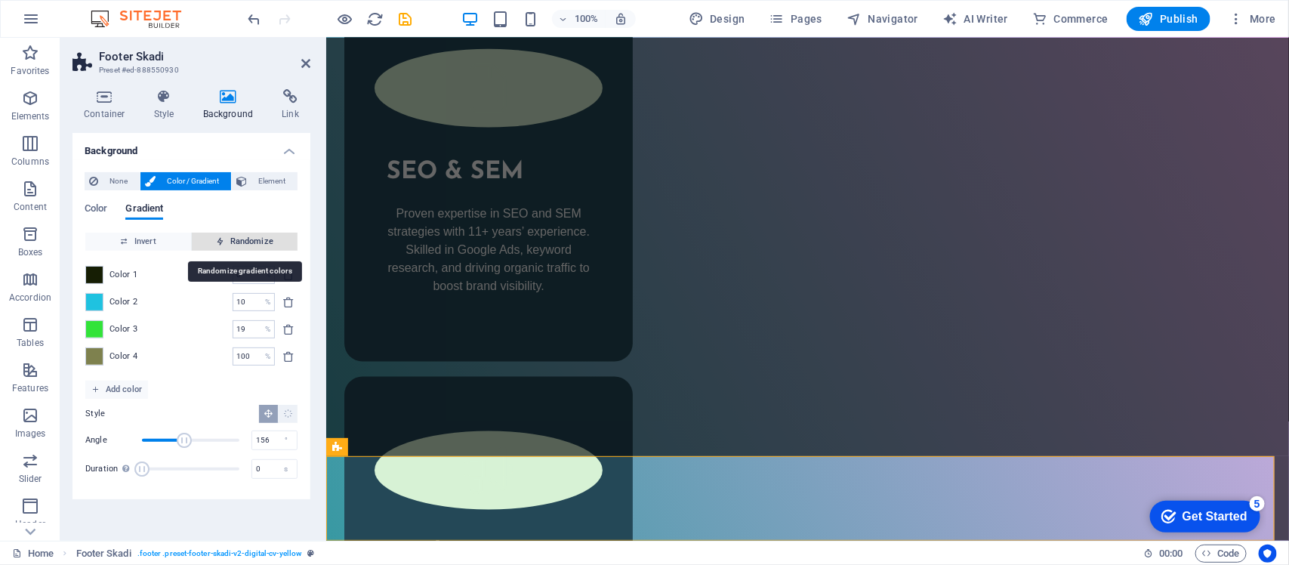
click at [261, 236] on span "Randomize" at bounding box center [245, 242] width 94 height 18
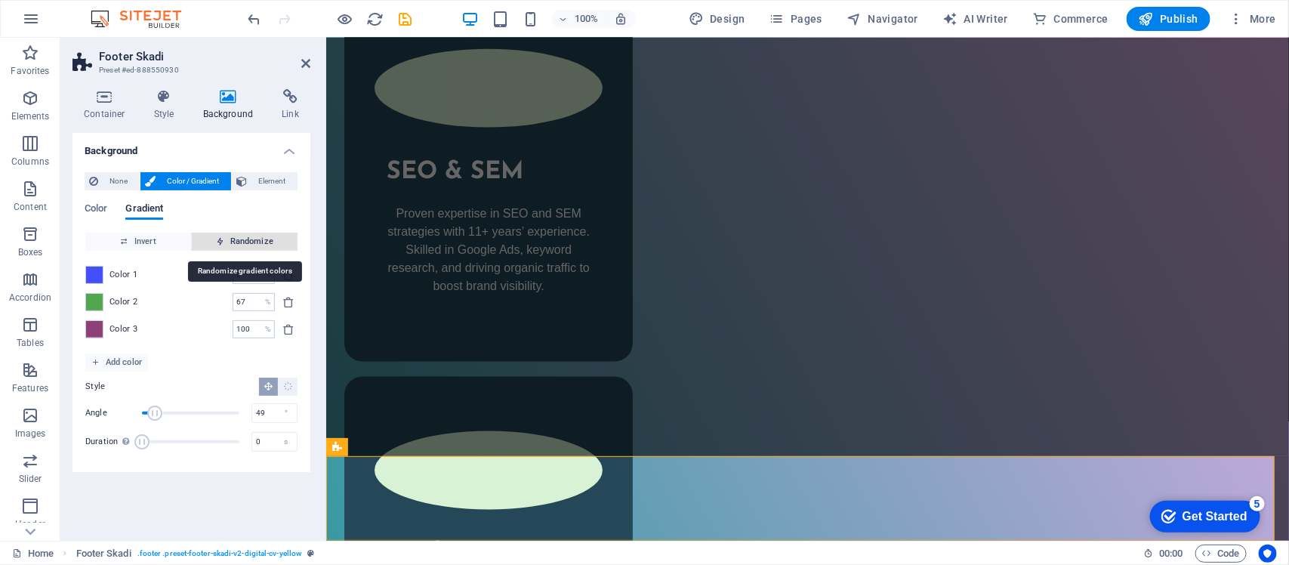
click at [261, 236] on span "Randomize" at bounding box center [245, 242] width 94 height 18
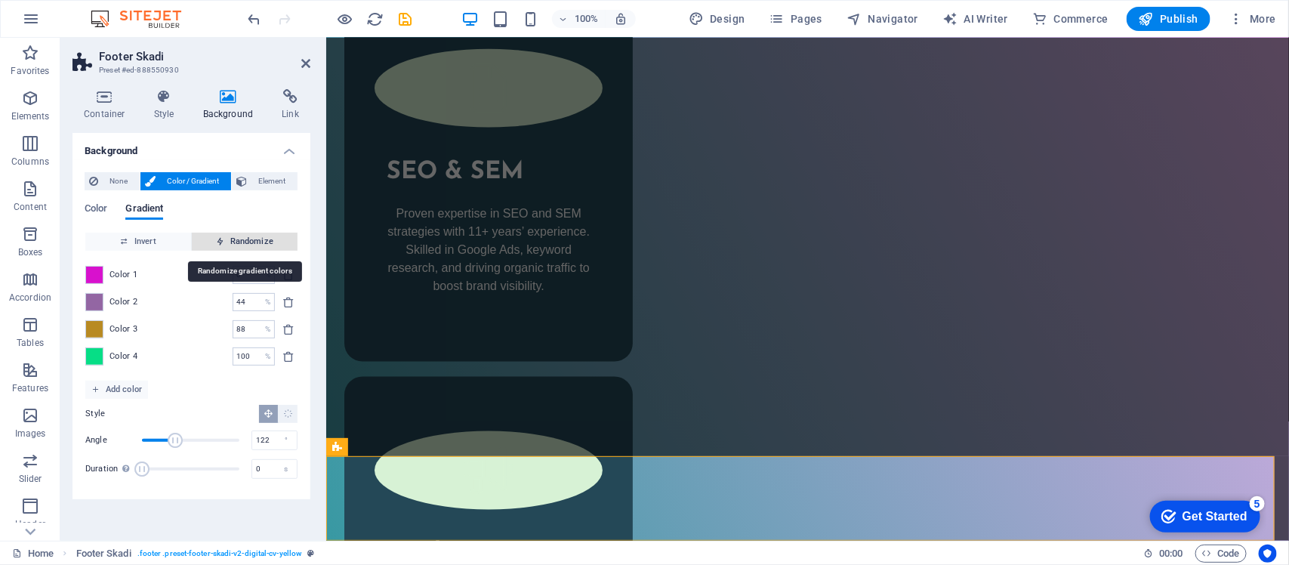
click at [261, 236] on span "Randomize" at bounding box center [245, 242] width 94 height 18
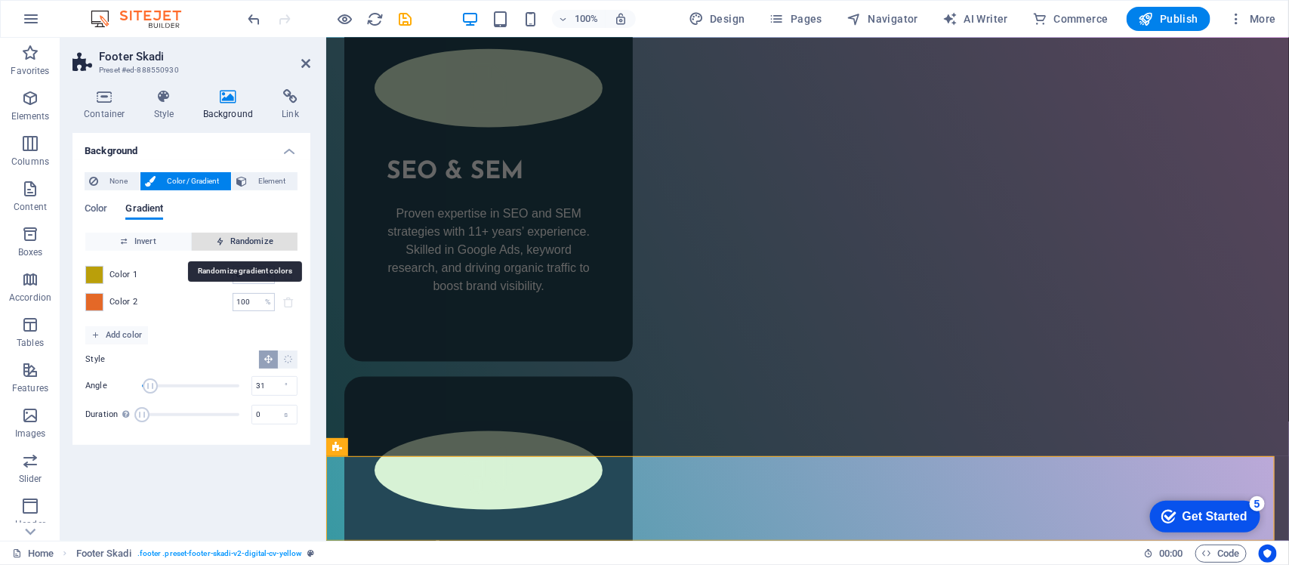
click at [261, 236] on span "Randomize" at bounding box center [245, 242] width 94 height 18
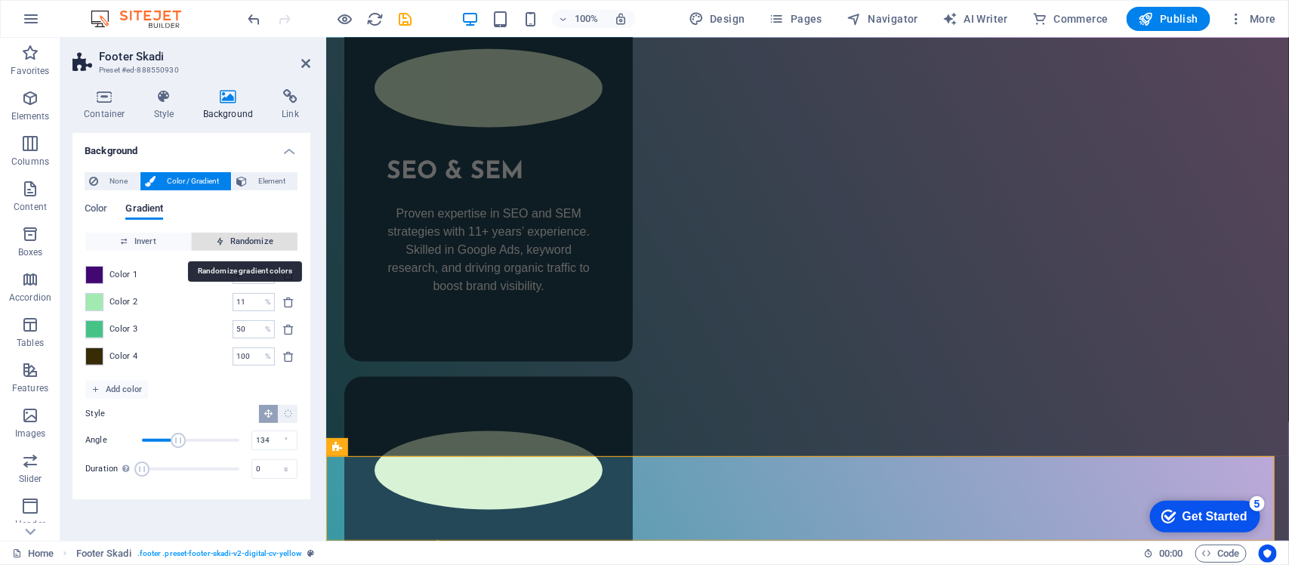
click at [261, 236] on span "Randomize" at bounding box center [245, 242] width 94 height 18
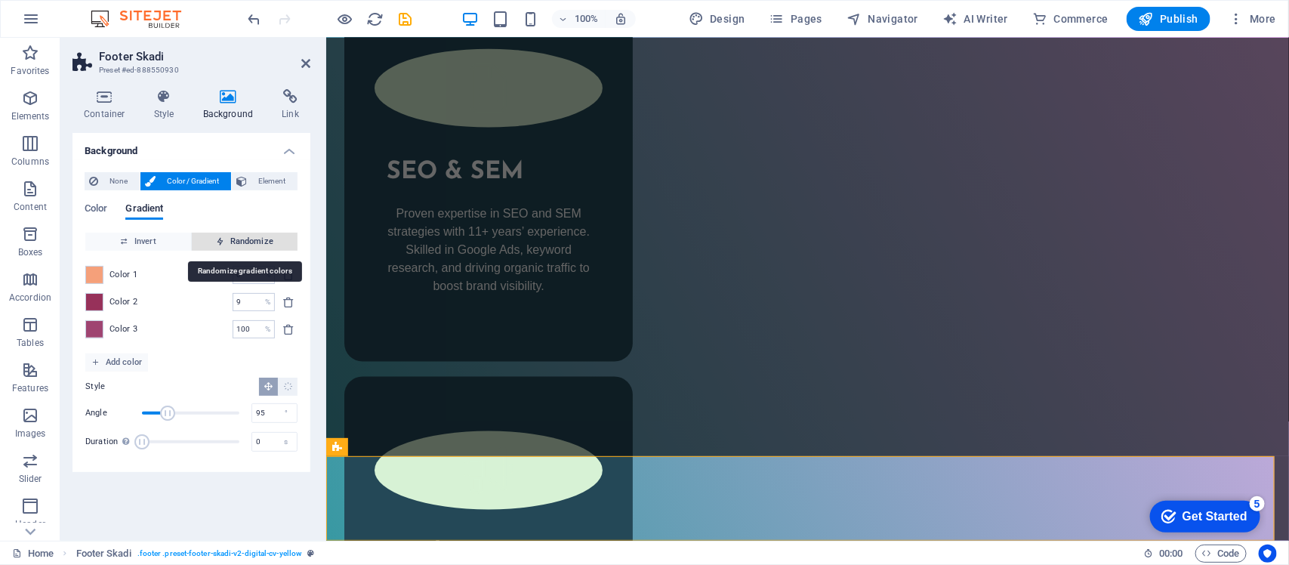
click at [261, 236] on span "Randomize" at bounding box center [245, 242] width 94 height 18
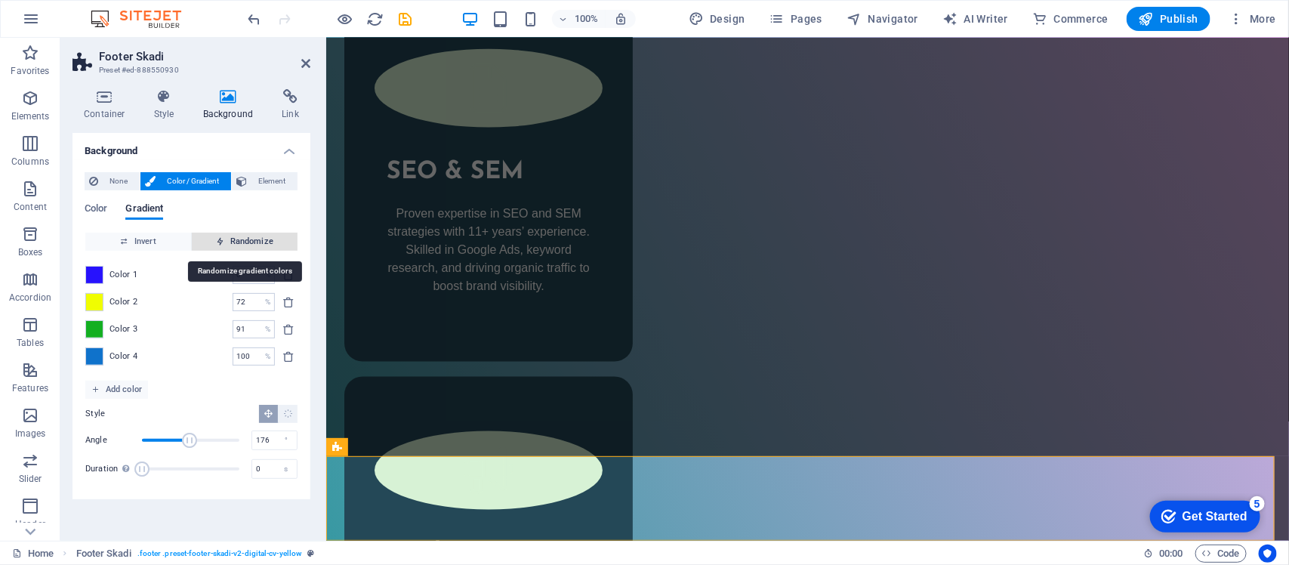
click at [261, 236] on span "Randomize" at bounding box center [245, 242] width 94 height 18
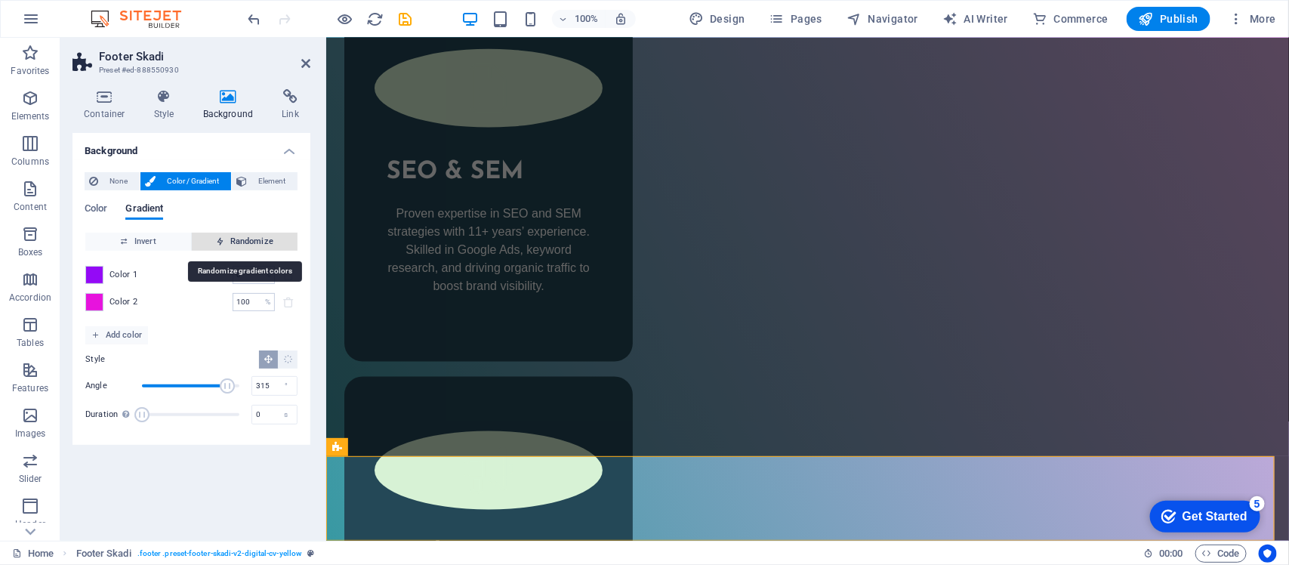
click at [261, 236] on span "Randomize" at bounding box center [245, 242] width 94 height 18
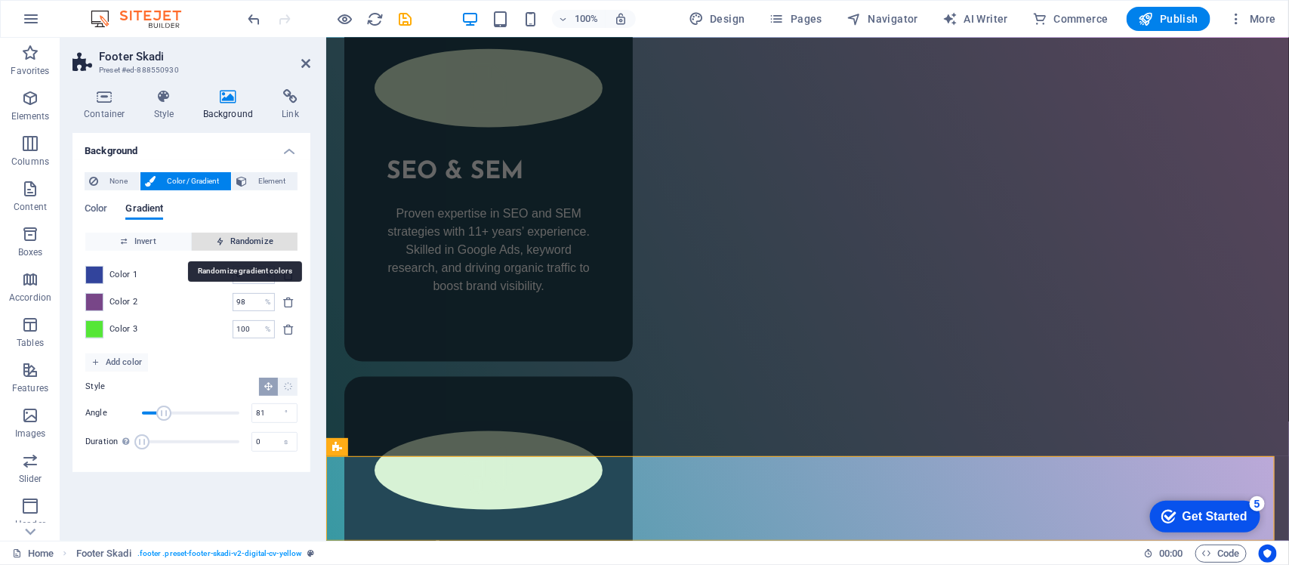
click at [261, 236] on span "Randomize" at bounding box center [245, 242] width 94 height 18
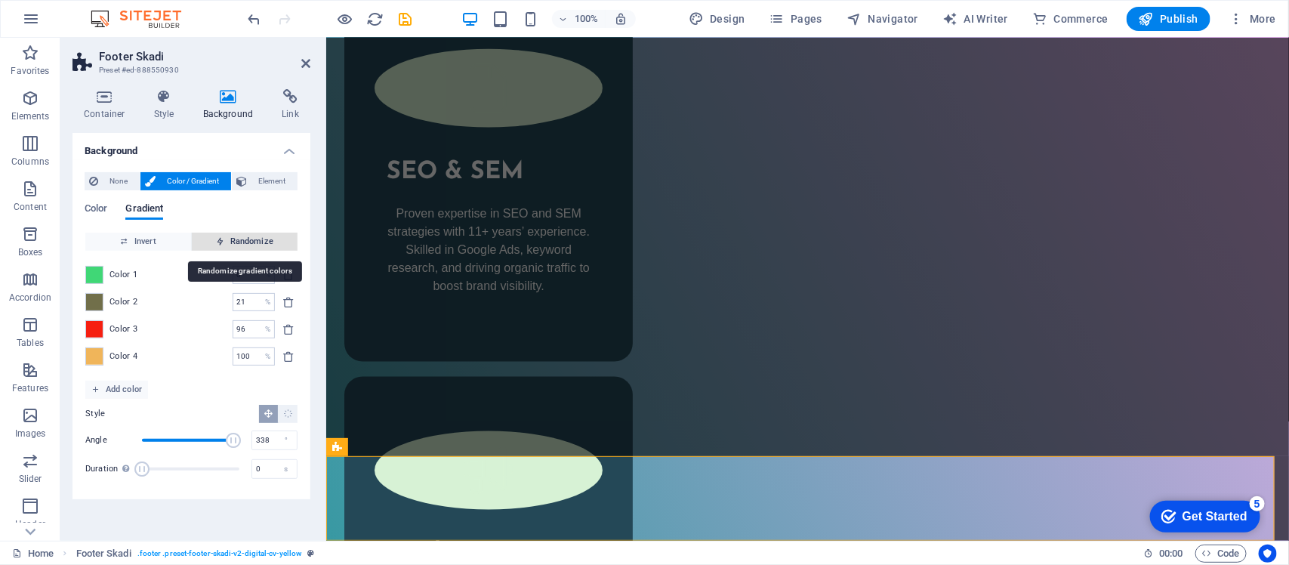
click at [261, 236] on span "Randomize" at bounding box center [245, 242] width 94 height 18
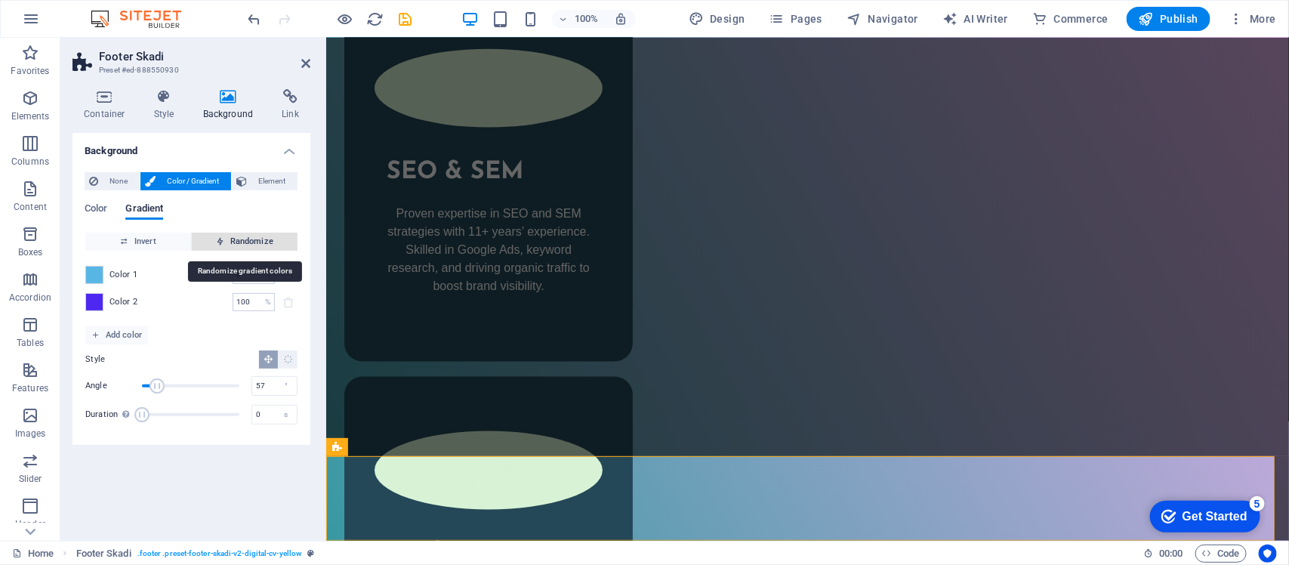
click at [261, 236] on span "Randomize" at bounding box center [245, 242] width 94 height 18
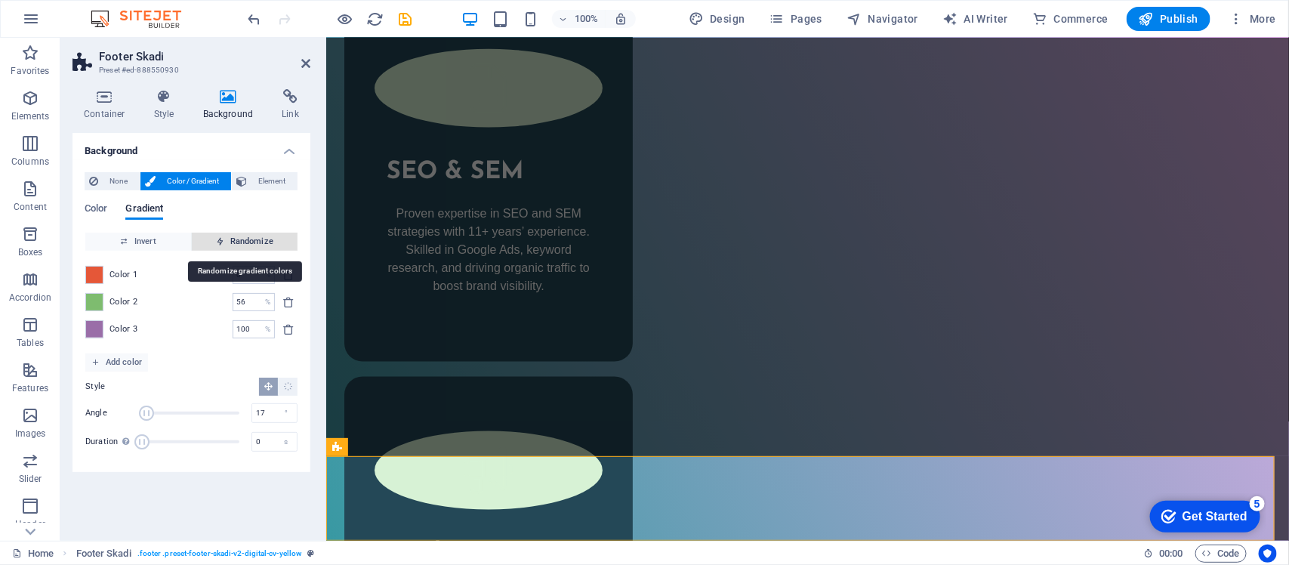
click at [265, 236] on span "Randomize" at bounding box center [245, 242] width 94 height 18
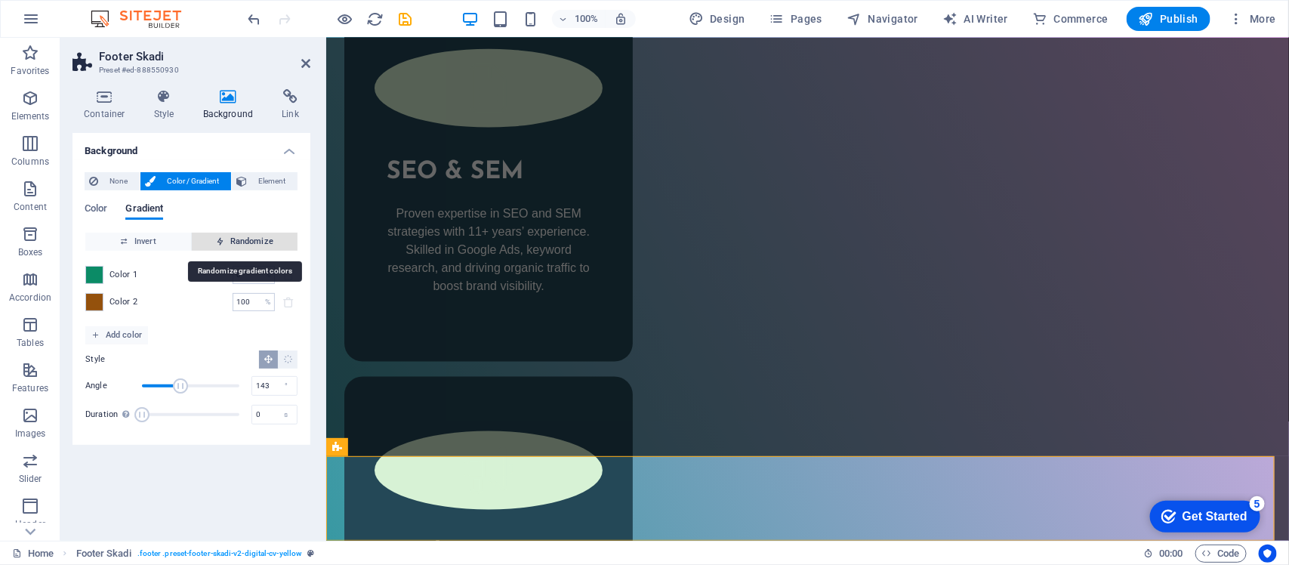
click at [267, 236] on span "Randomize" at bounding box center [245, 242] width 94 height 18
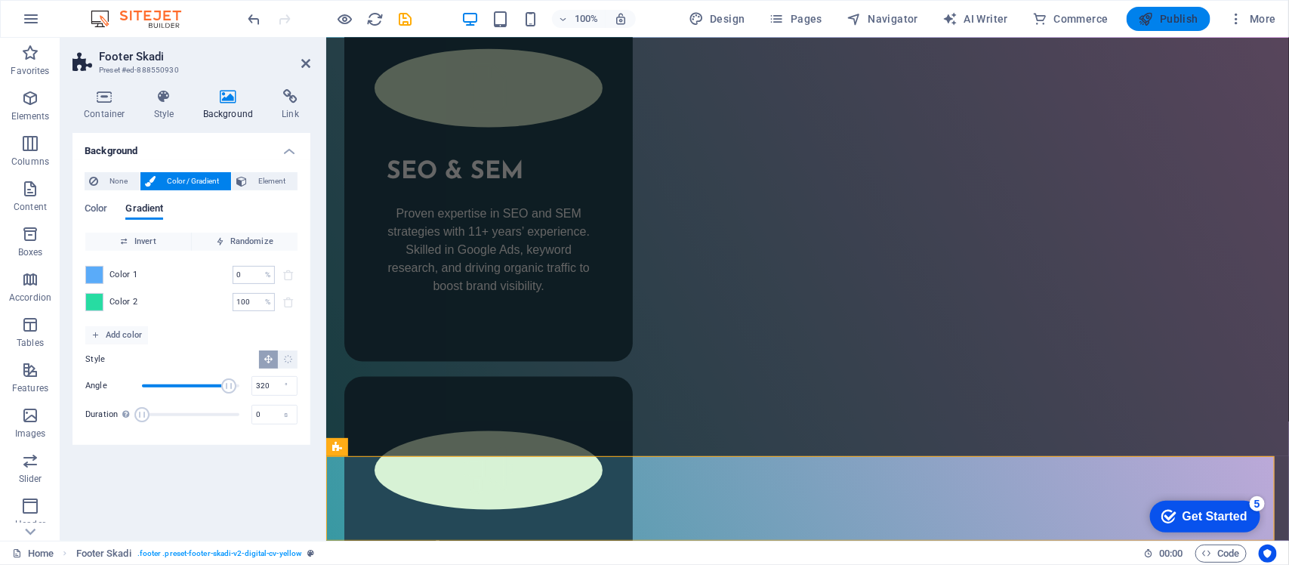
click at [1031, 20] on icon "button" at bounding box center [1146, 18] width 15 height 15
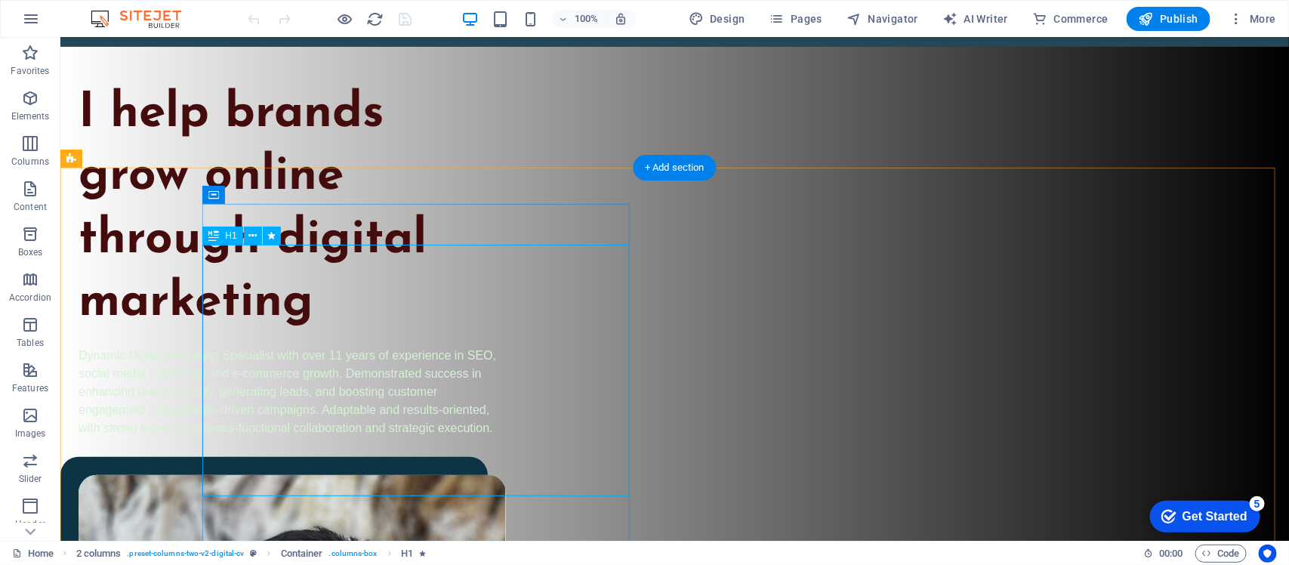
scroll to position [283, 0]
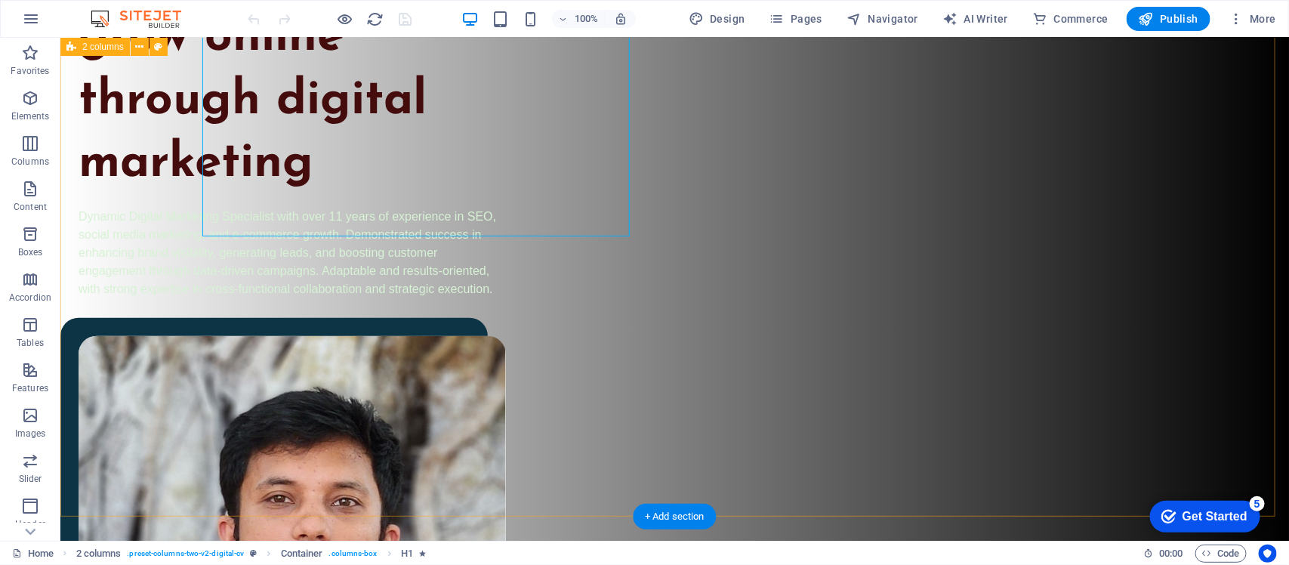
click at [136, 121] on div "I help brands grow online through digital marketing Dynamic Digital Marketing S…" at bounding box center [674, 407] width 1229 height 1000
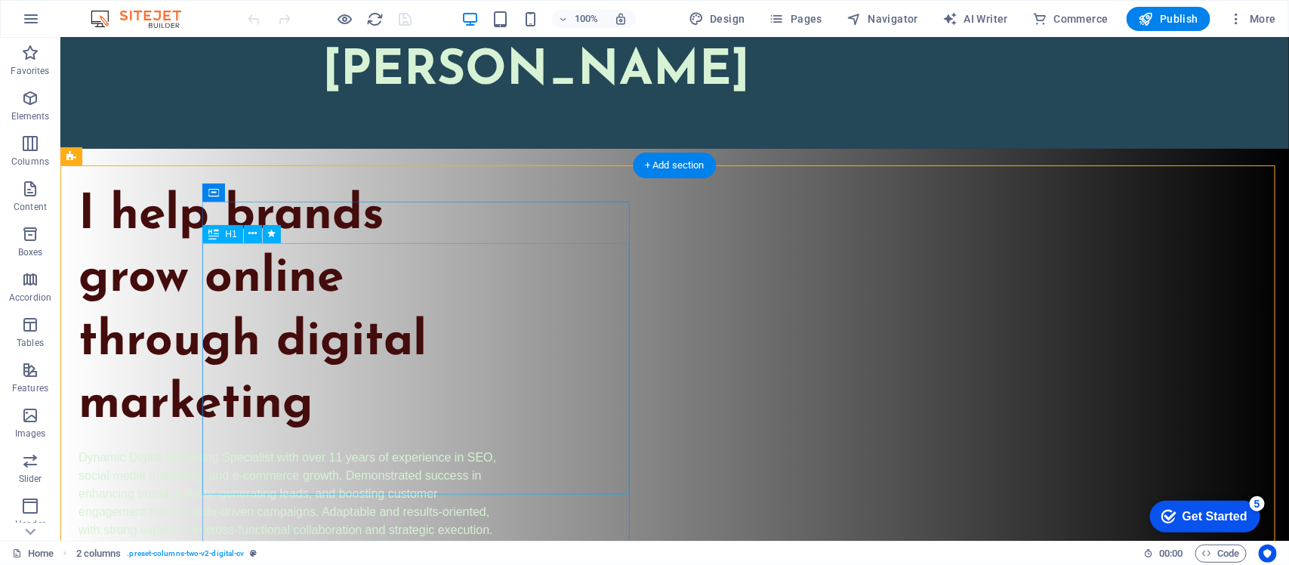
scroll to position [0, 0]
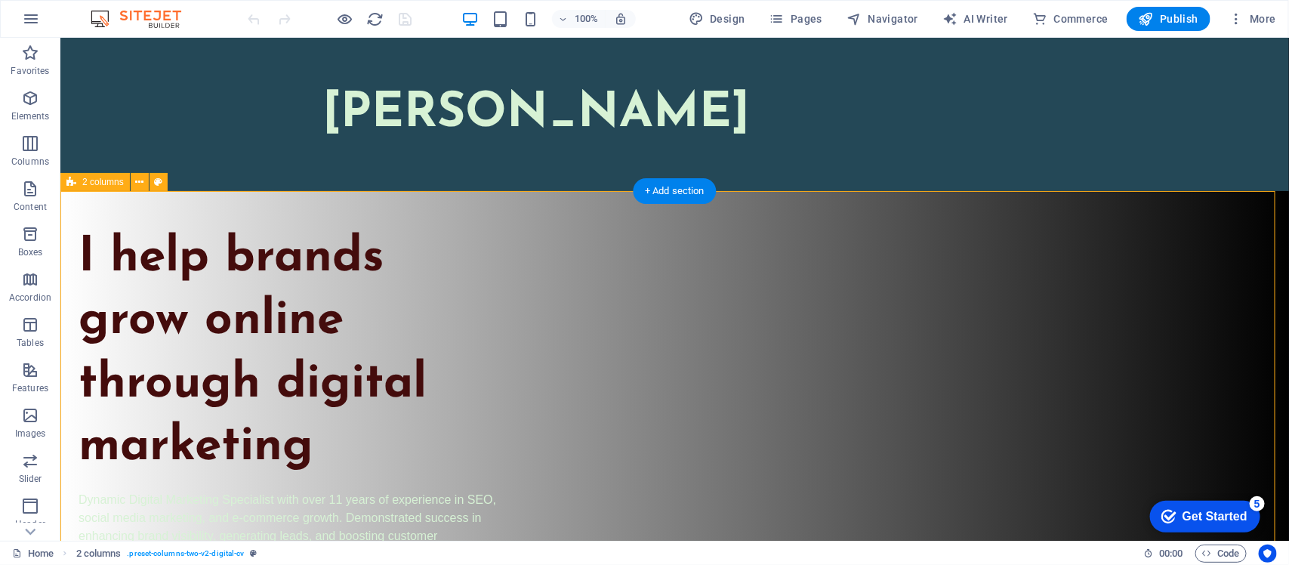
click at [133, 187] on button at bounding box center [140, 182] width 18 height 18
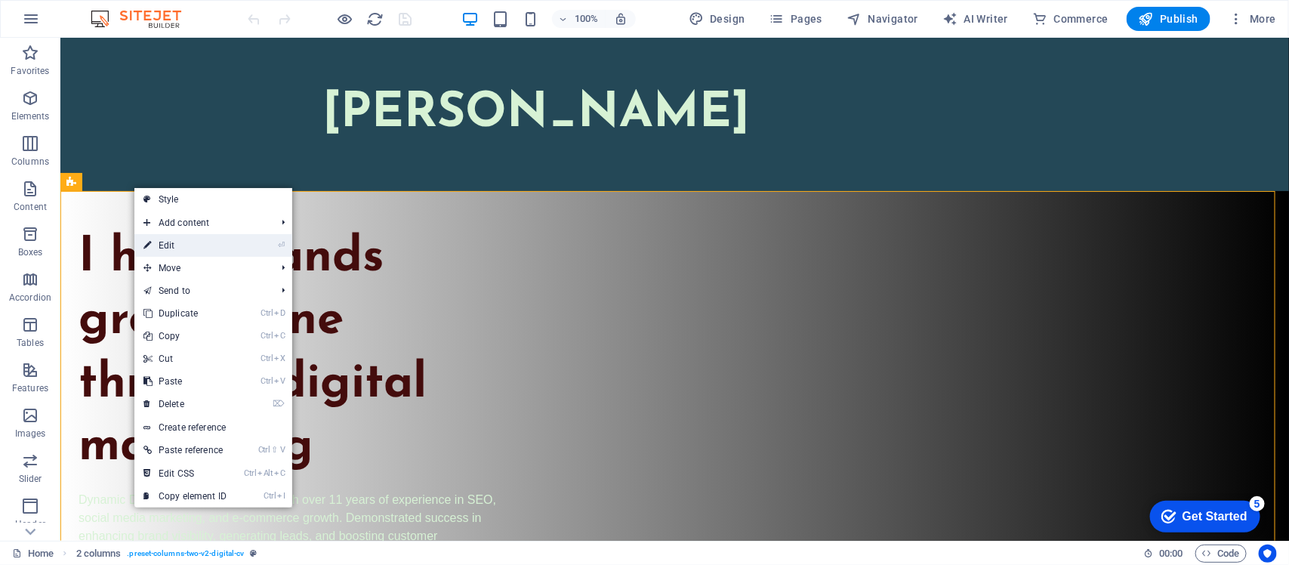
click at [179, 243] on link "⏎ Edit" at bounding box center [184, 245] width 101 height 23
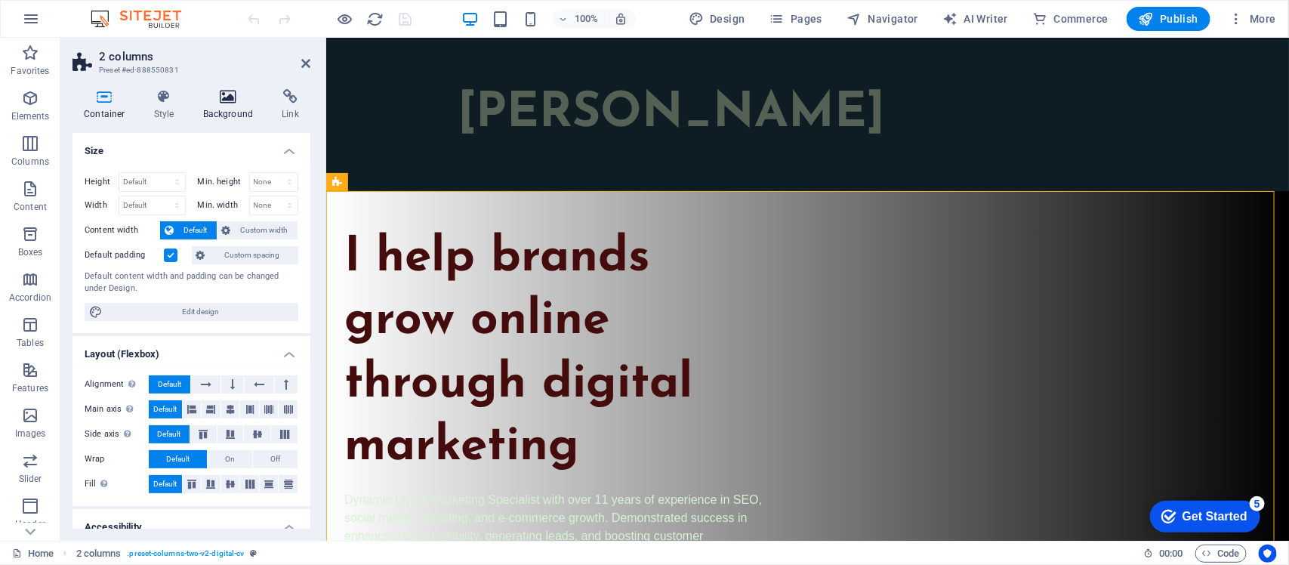
click at [230, 103] on icon at bounding box center [228, 96] width 73 height 15
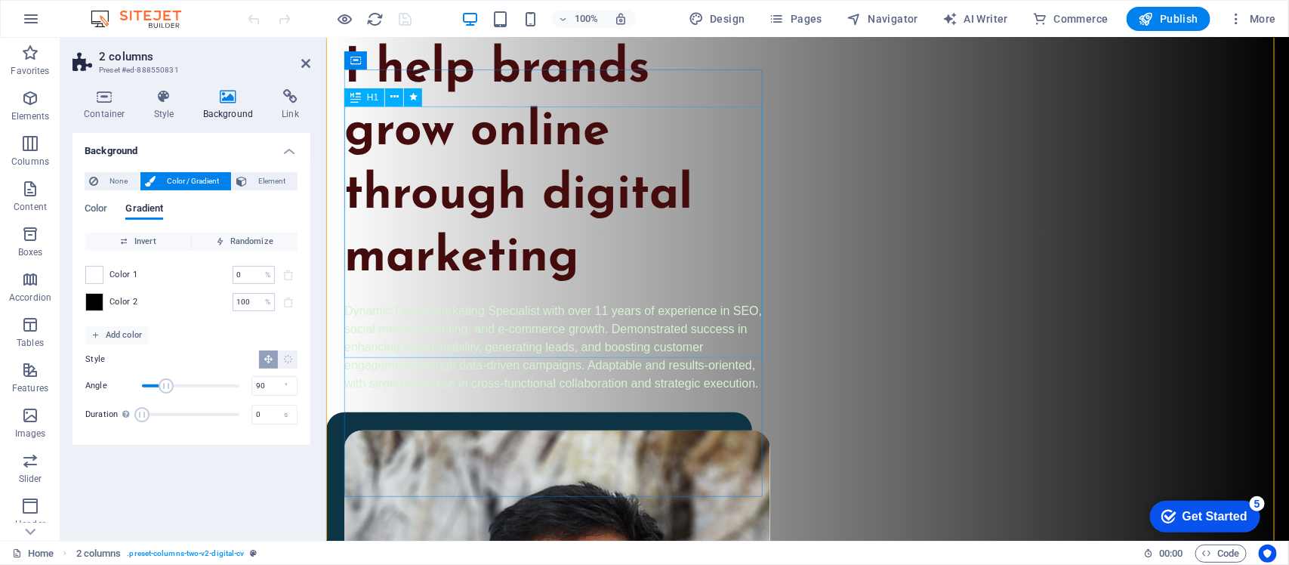
scroll to position [283, 0]
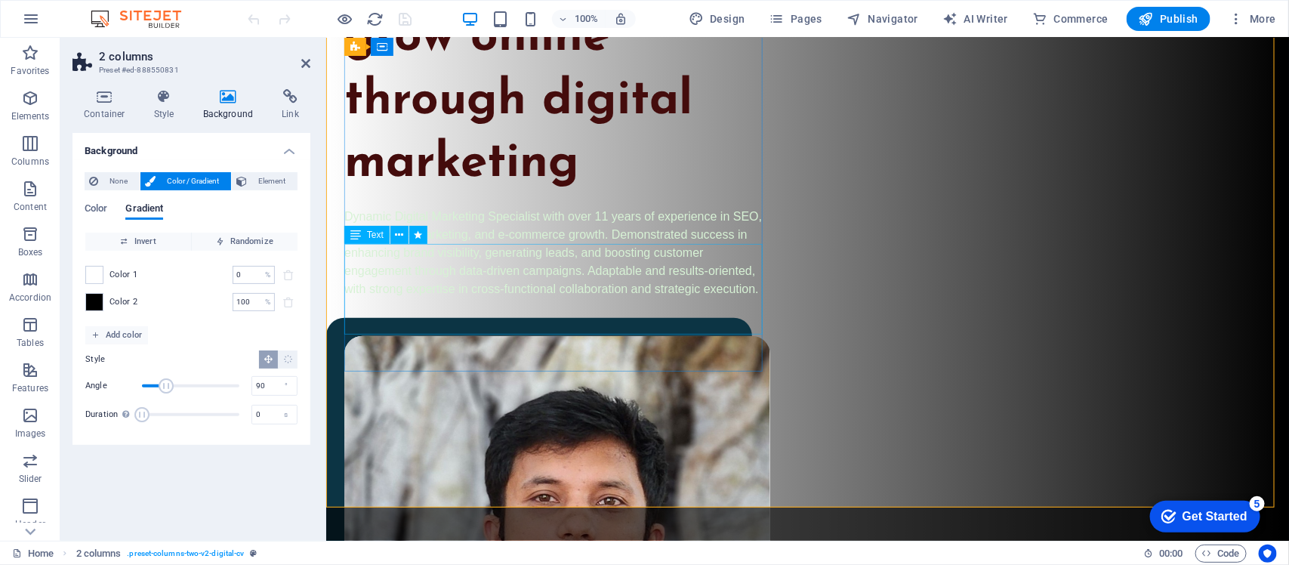
click at [519, 277] on div "Dynamic Digital Marketing Specialist with over 11 years of experience in SEO, s…" at bounding box center [557, 252] width 426 height 91
click at [96, 299] on span at bounding box center [94, 302] width 17 height 17
click at [472, 286] on div "Dynamic Digital Marketing Specialist with over 11 years of experience in SEO, s…" at bounding box center [557, 252] width 426 height 91
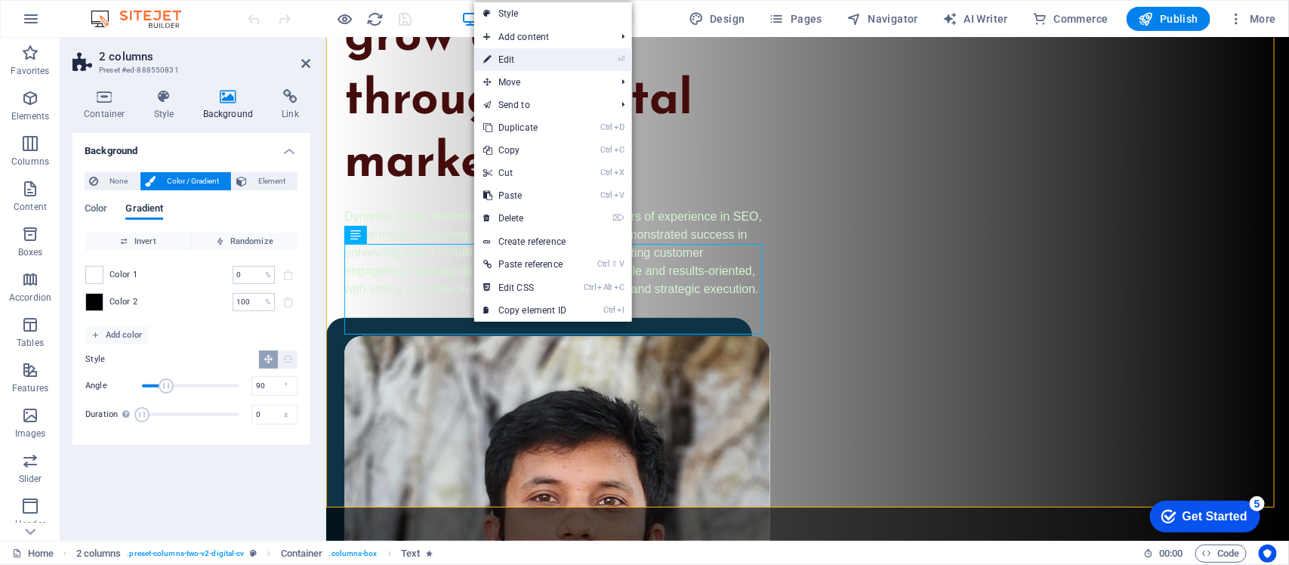
click at [546, 55] on link "⏎ Edit" at bounding box center [524, 59] width 101 height 23
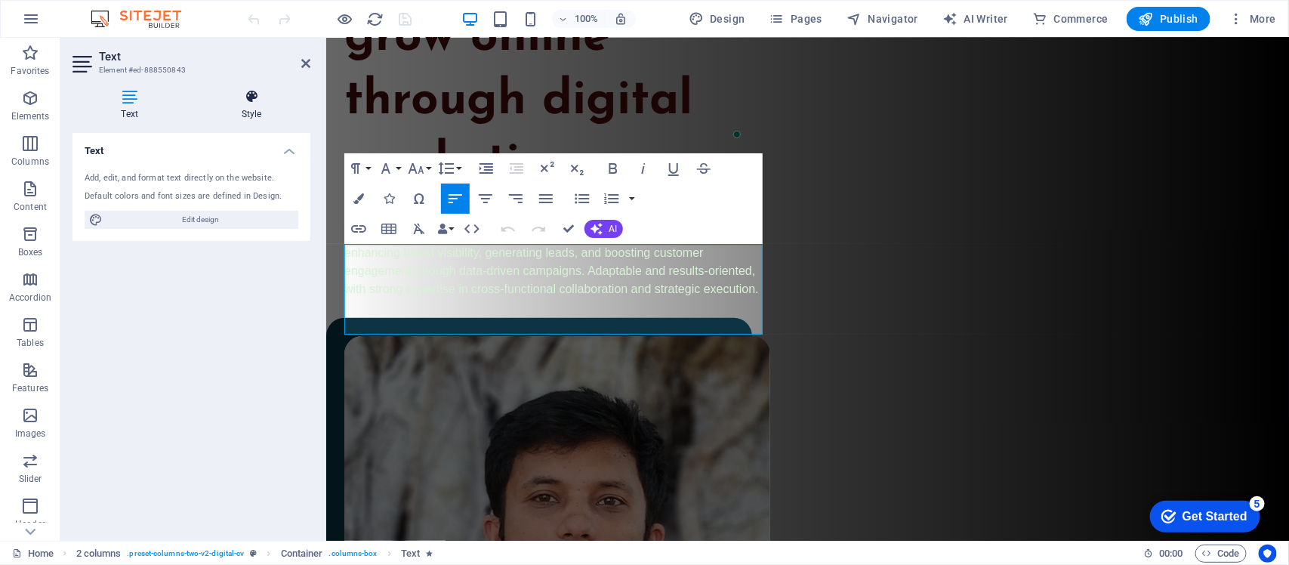
click at [235, 93] on icon at bounding box center [252, 96] width 118 height 15
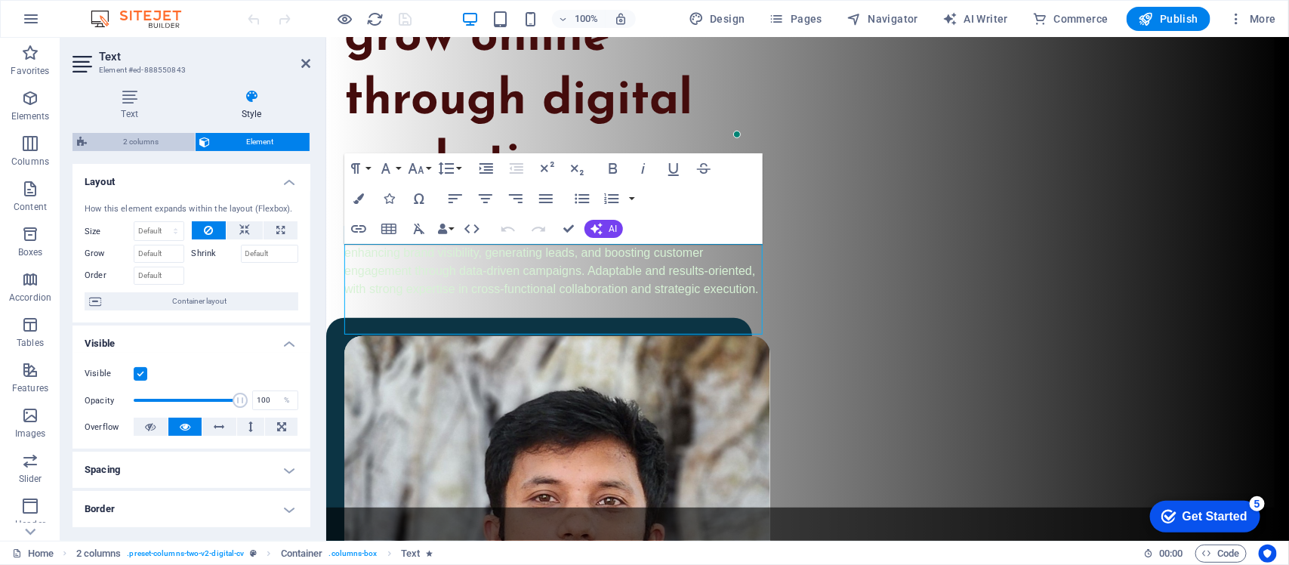
click at [138, 140] on span "2 columns" at bounding box center [140, 142] width 99 height 18
select select "px"
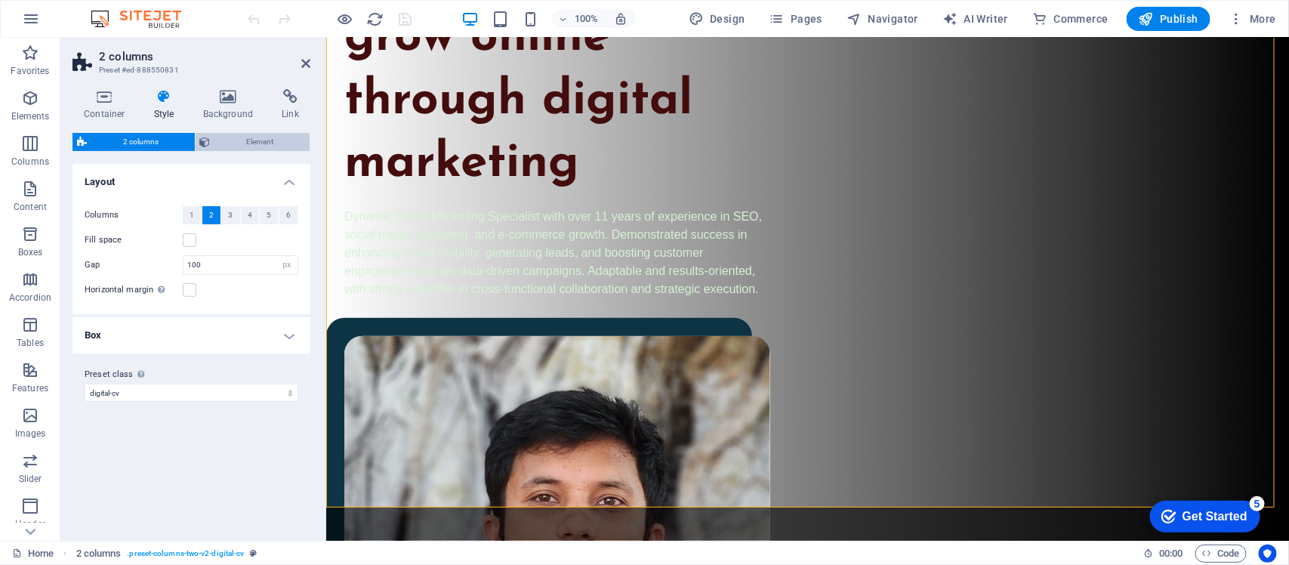
click at [224, 141] on span "Element" at bounding box center [260, 142] width 91 height 18
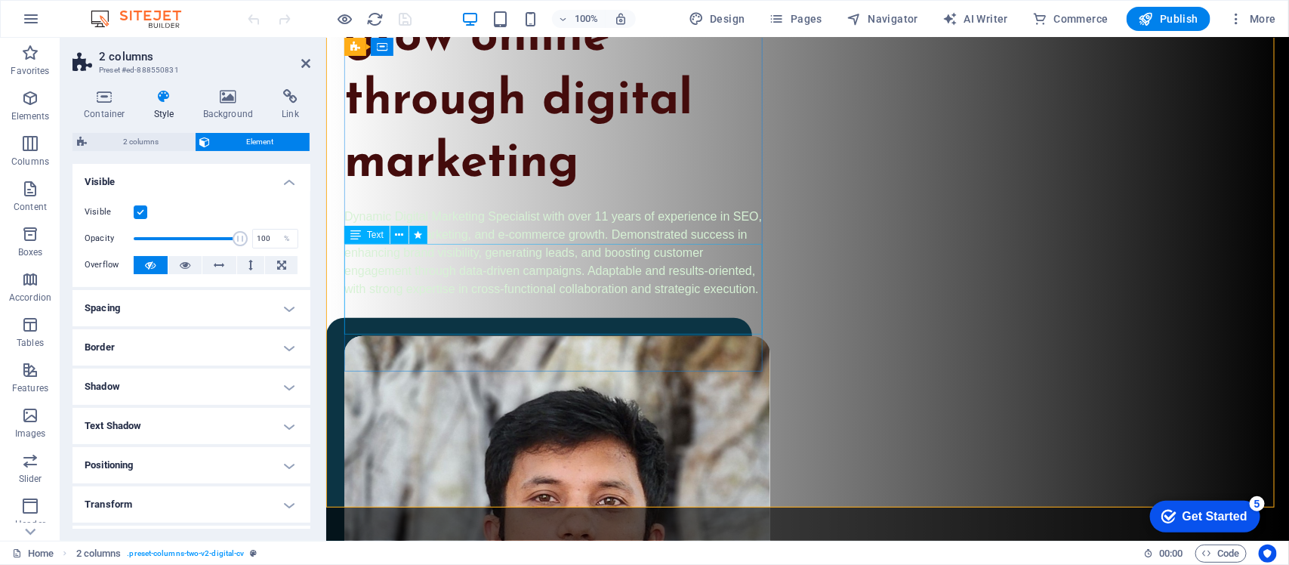
click at [504, 281] on div "Dynamic Digital Marketing Specialist with over 11 years of experience in SEO, s…" at bounding box center [557, 252] width 426 height 91
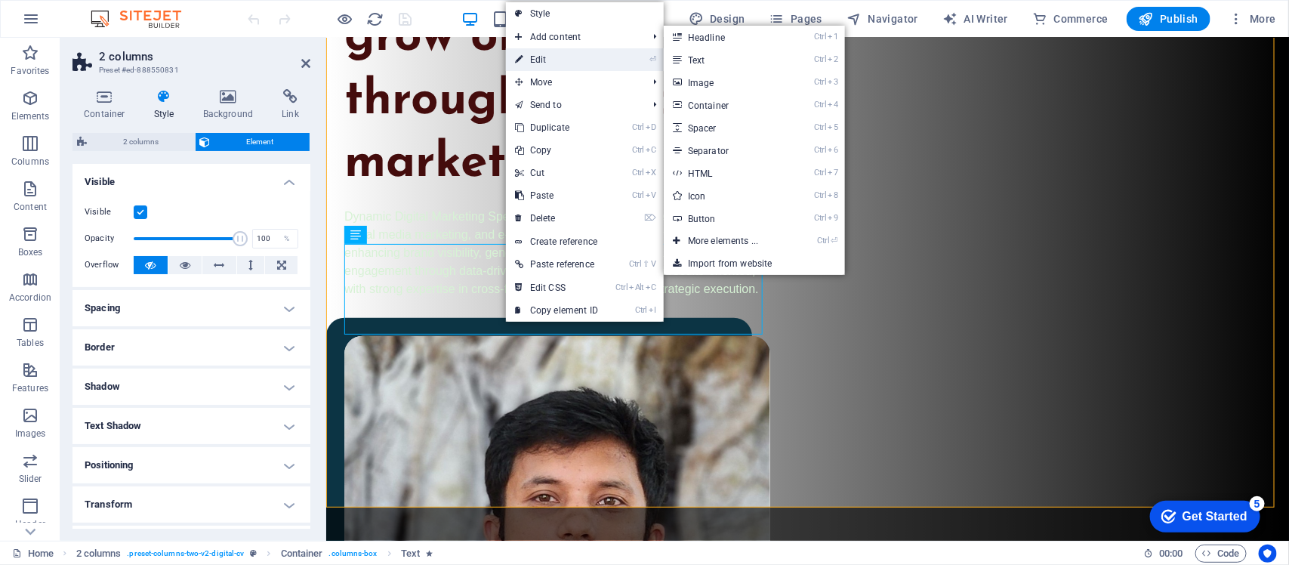
click at [548, 64] on link "⏎ Edit" at bounding box center [556, 59] width 101 height 23
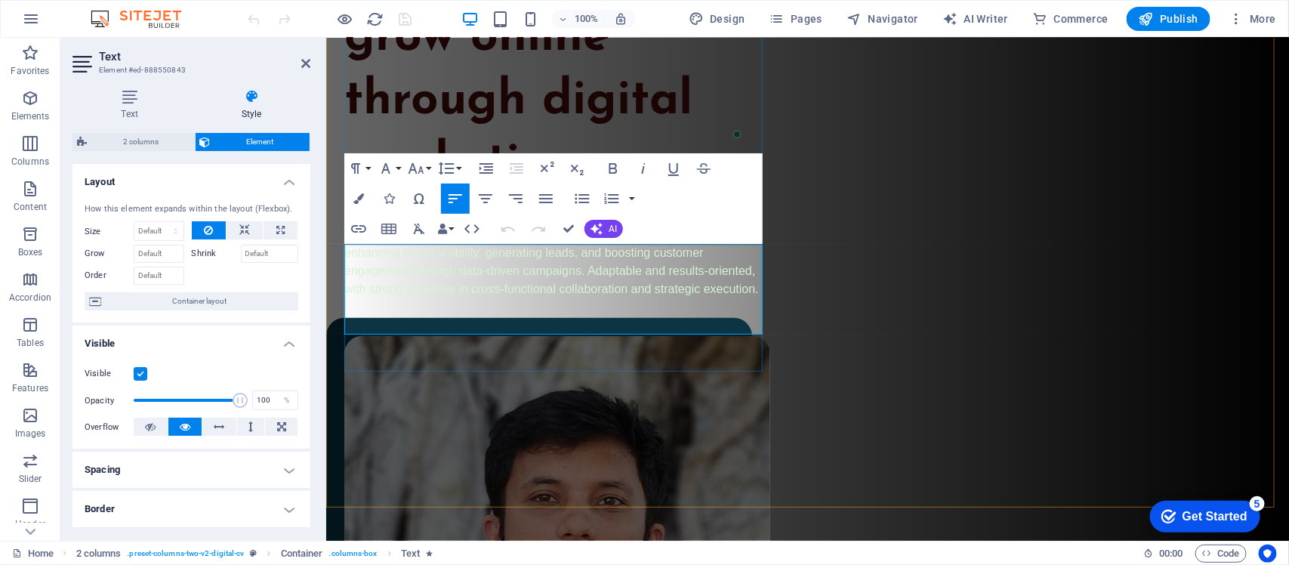
click at [543, 295] on span "Dynamic Digital Marketing Specialist with over 11 years of experience in SEO, s…" at bounding box center [553, 251] width 418 height 85
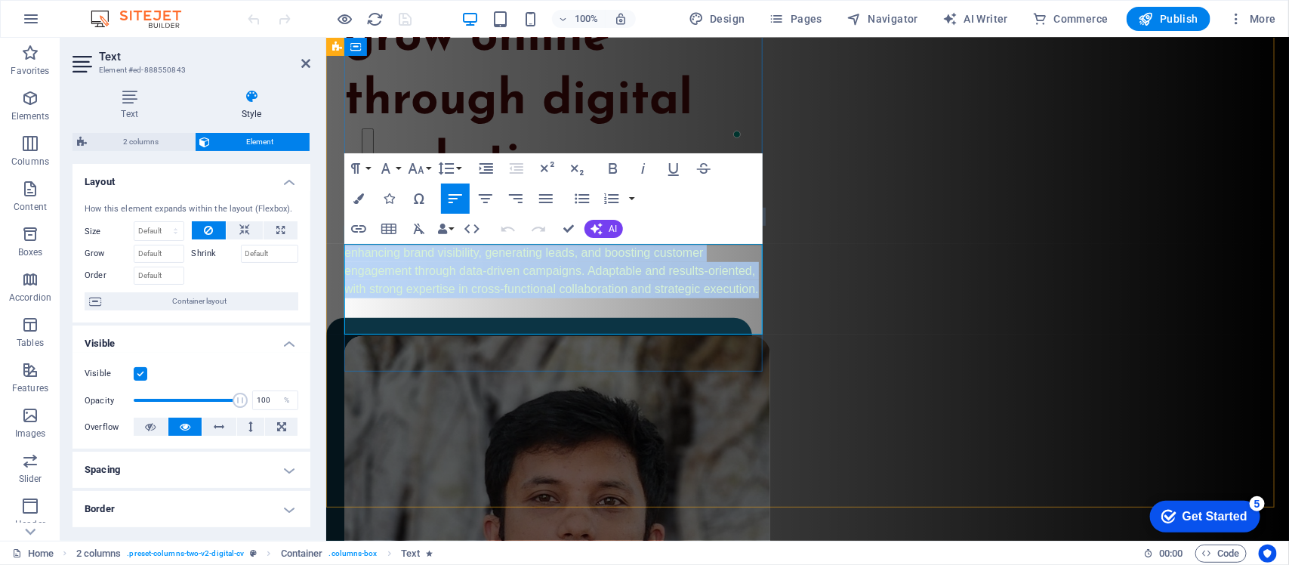
click at [570, 295] on span "Dynamic Digital Marketing Specialist with over 11 years of experience in SEO, s…" at bounding box center [553, 251] width 418 height 85
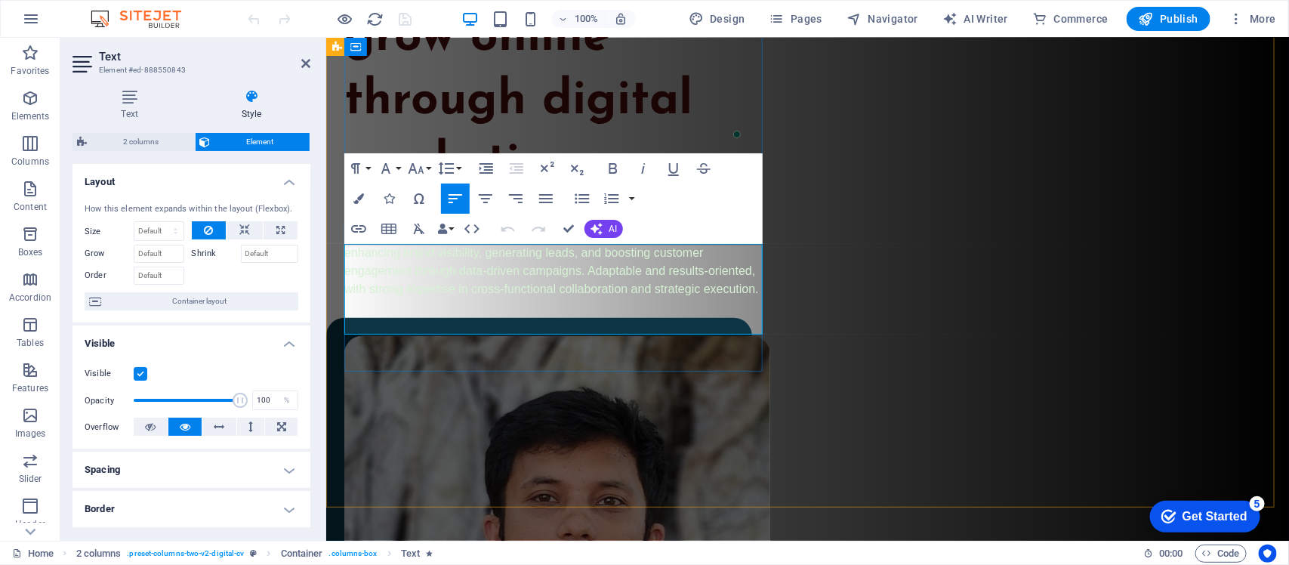
click at [511, 295] on span "Dynamic Digital Marketing Specialist with over 11 years of experience in SEO, s…" at bounding box center [553, 251] width 418 height 85
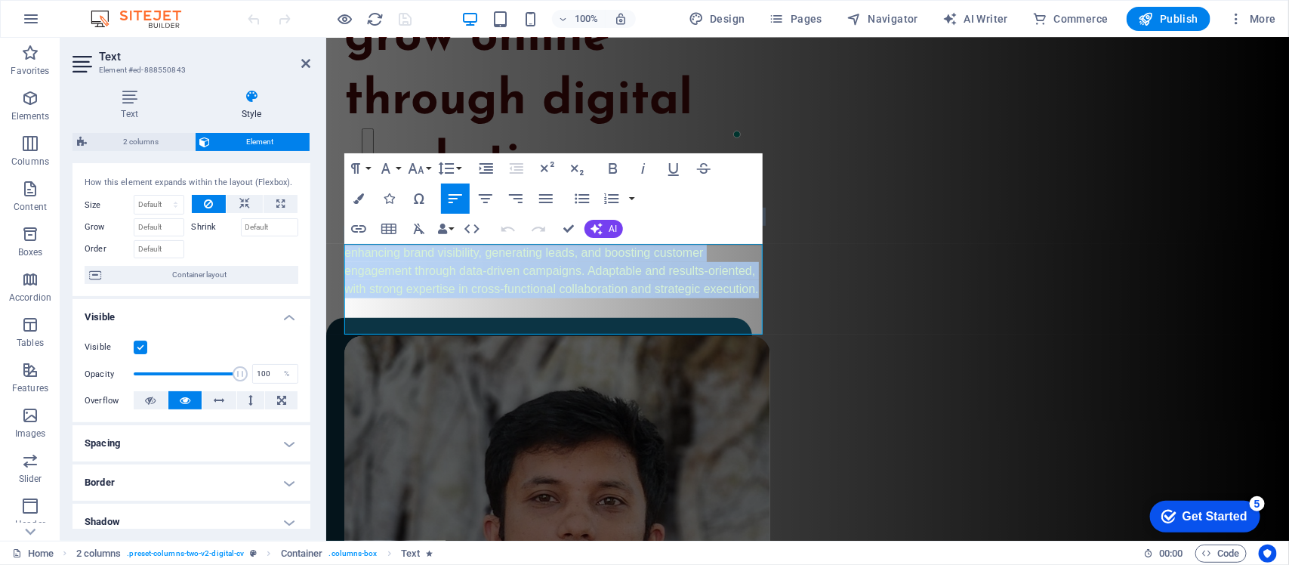
scroll to position [0, 0]
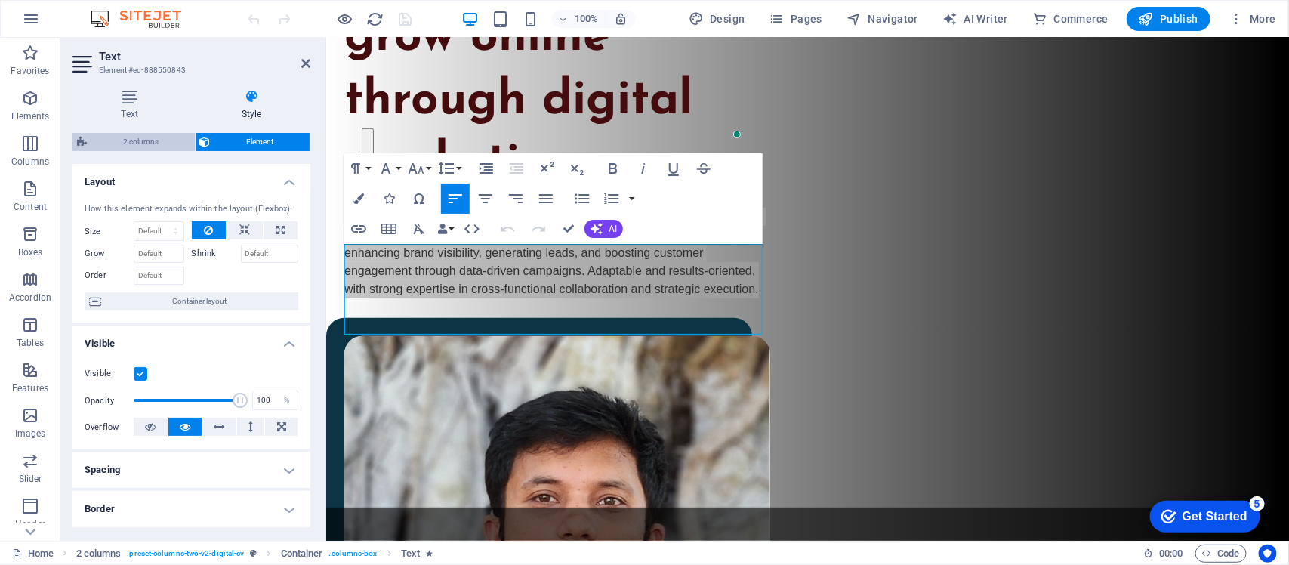
click at [117, 141] on span "2 columns" at bounding box center [140, 142] width 99 height 18
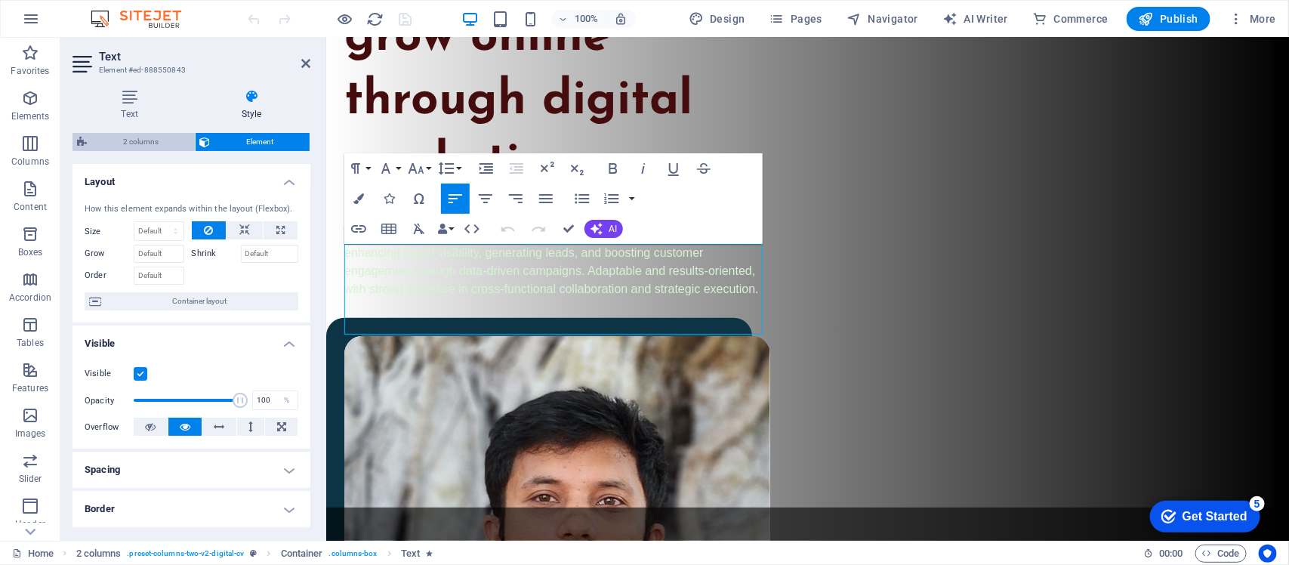
select select "px"
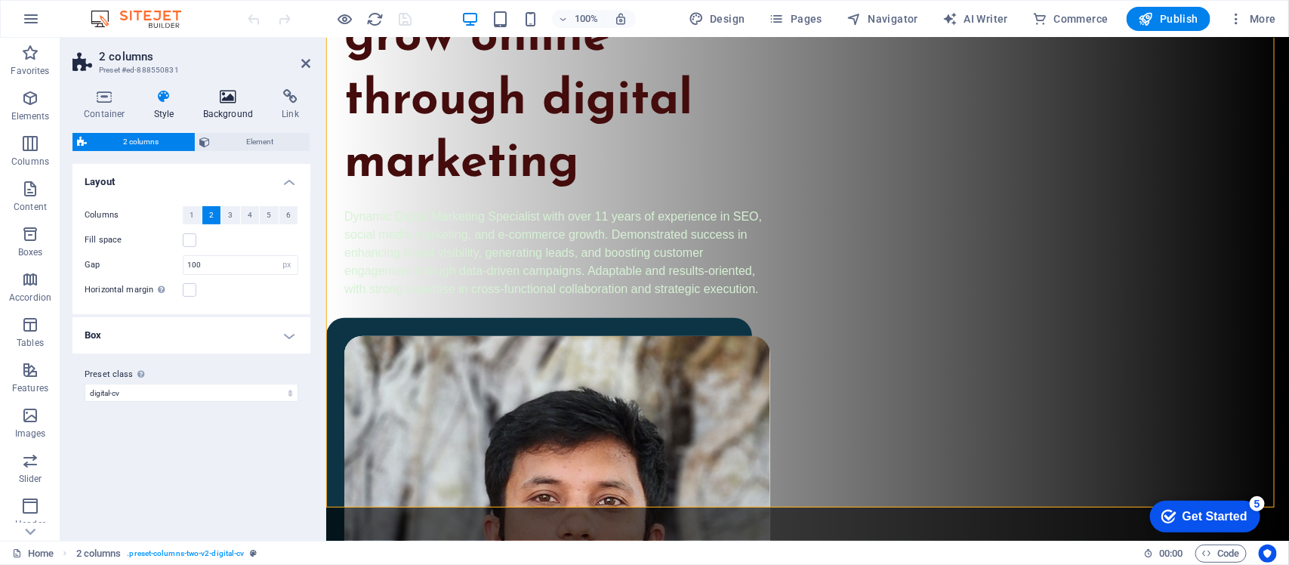
click at [230, 104] on h4 "Background" at bounding box center [231, 105] width 79 height 32
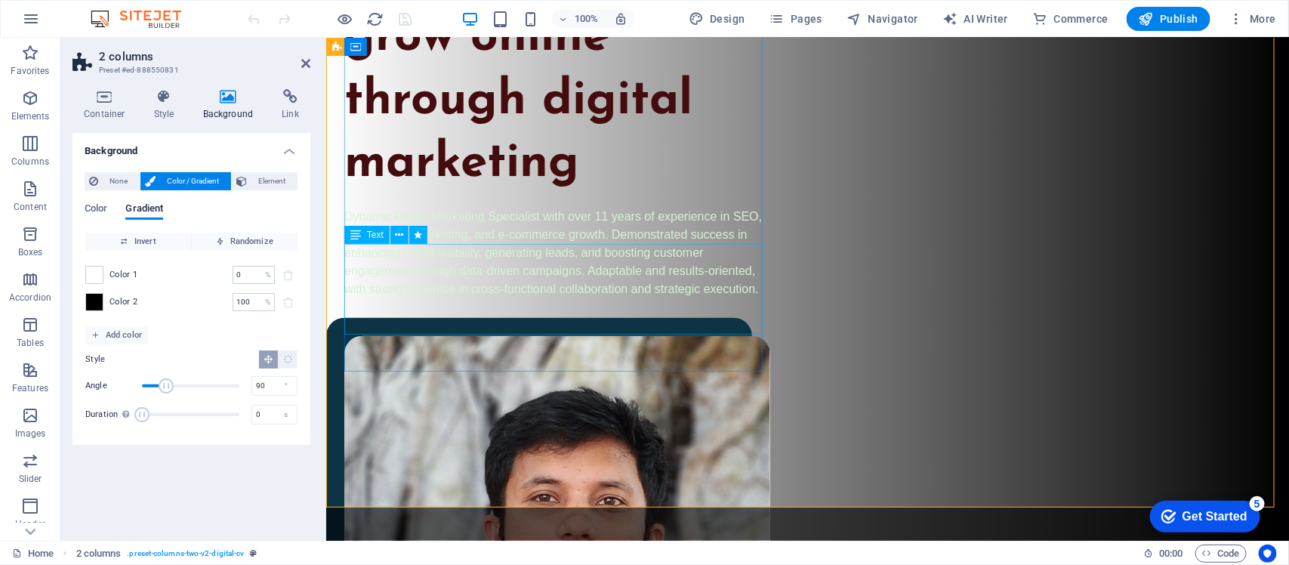
click at [461, 298] on div "Dynamic Digital Marketing Specialist with over 11 years of experience in SEO, s…" at bounding box center [557, 252] width 426 height 91
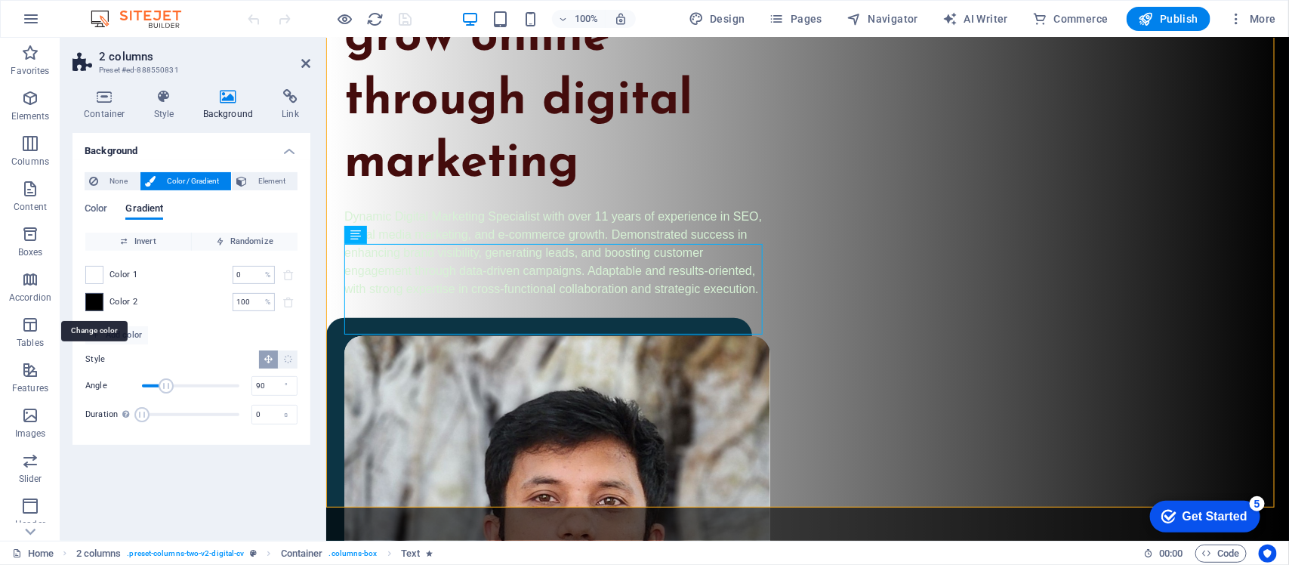
click at [99, 296] on span at bounding box center [94, 302] width 17 height 17
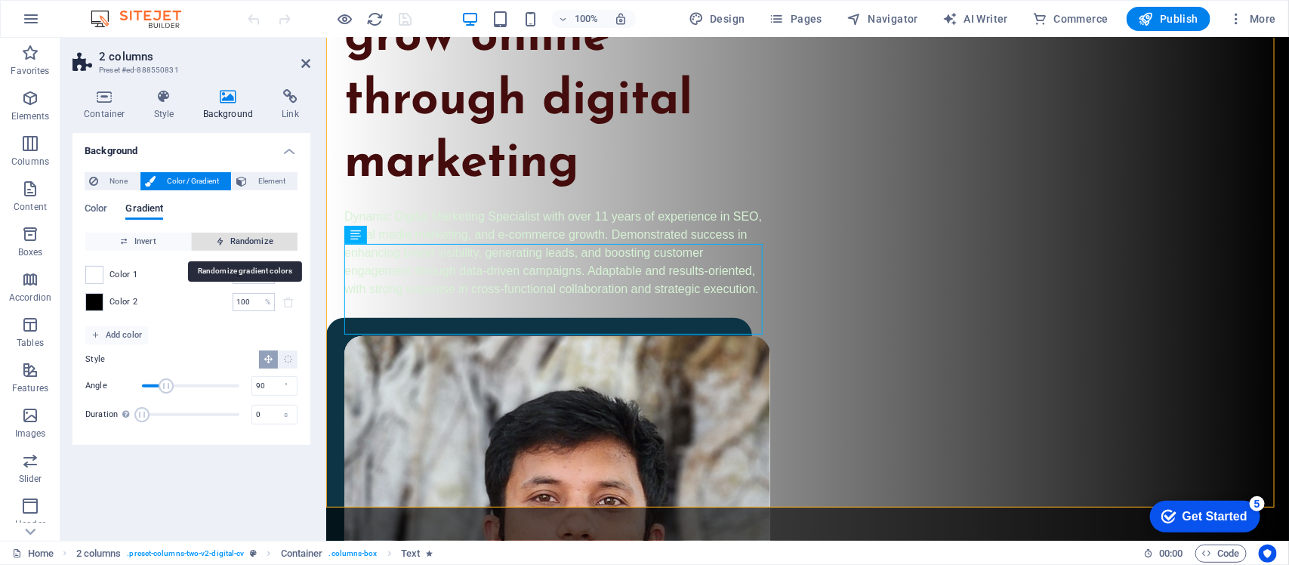
click at [242, 242] on span "Randomize" at bounding box center [245, 242] width 94 height 18
type input "32"
type input "231"
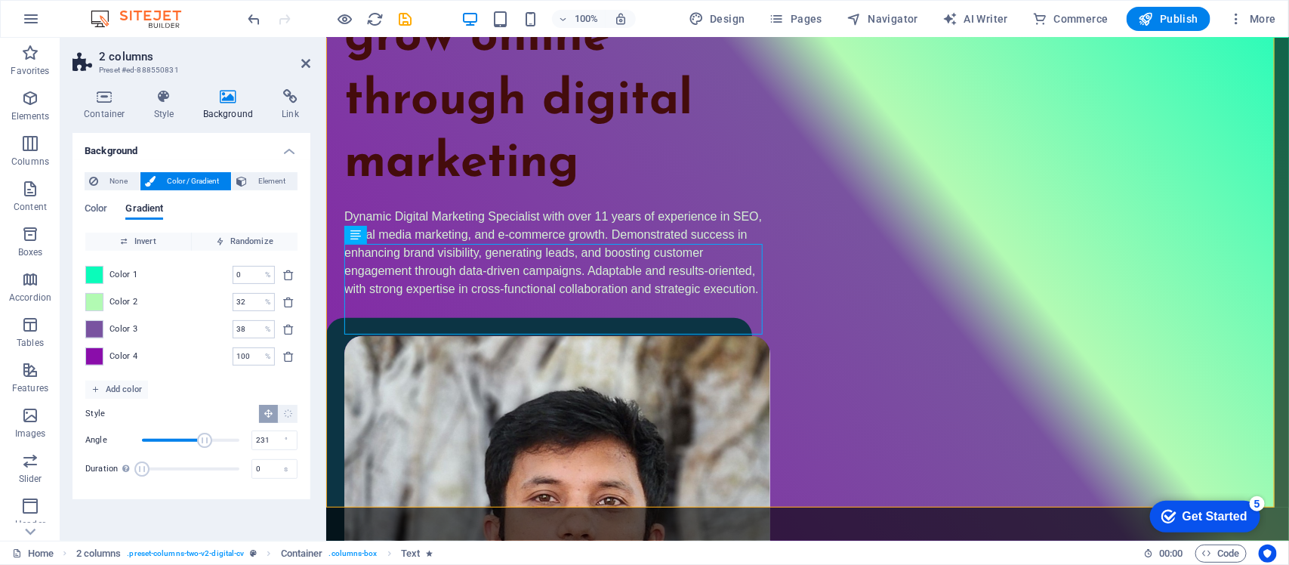
click at [134, 231] on div "Color Gradient" at bounding box center [192, 217] width 214 height 29
click at [140, 235] on span "Invert" at bounding box center [138, 242] width 94 height 18
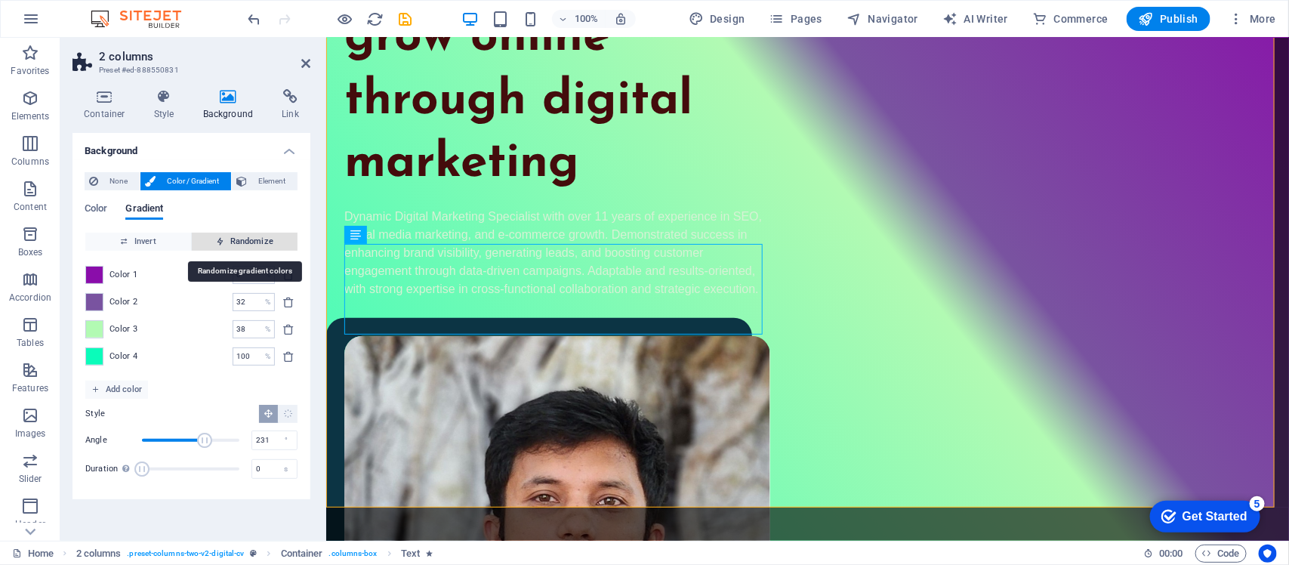
click at [253, 236] on span "Randomize" at bounding box center [245, 242] width 94 height 18
type input "88"
type input "113"
type input "98"
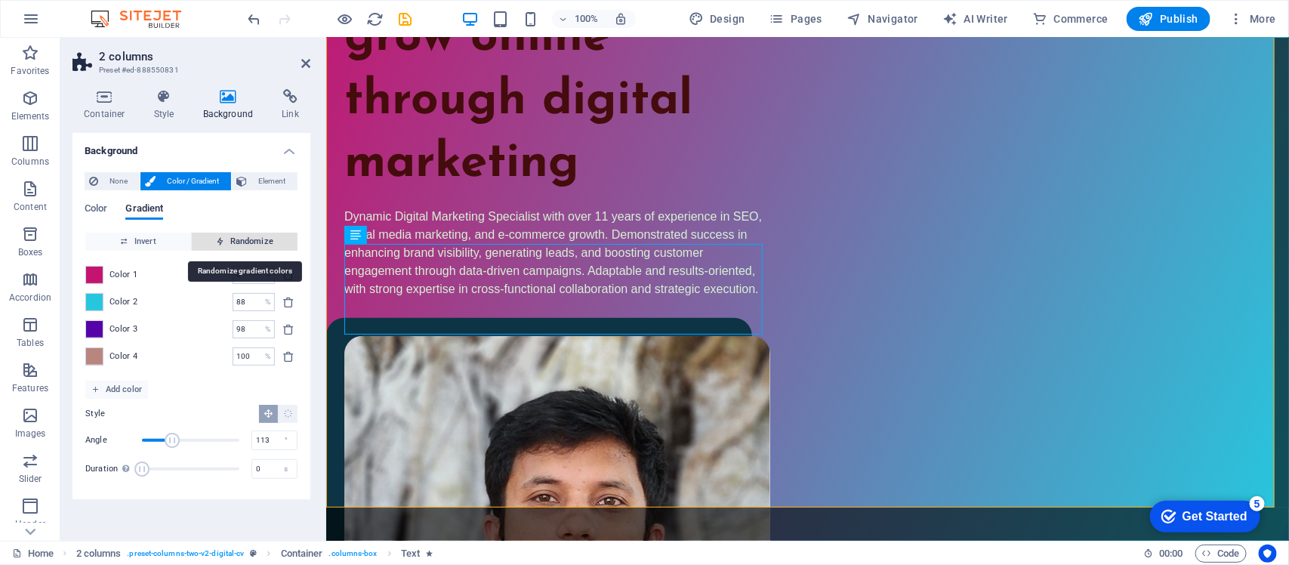
click at [253, 236] on span "Randomize" at bounding box center [245, 242] width 94 height 18
type input "11"
type input "97"
type input "89"
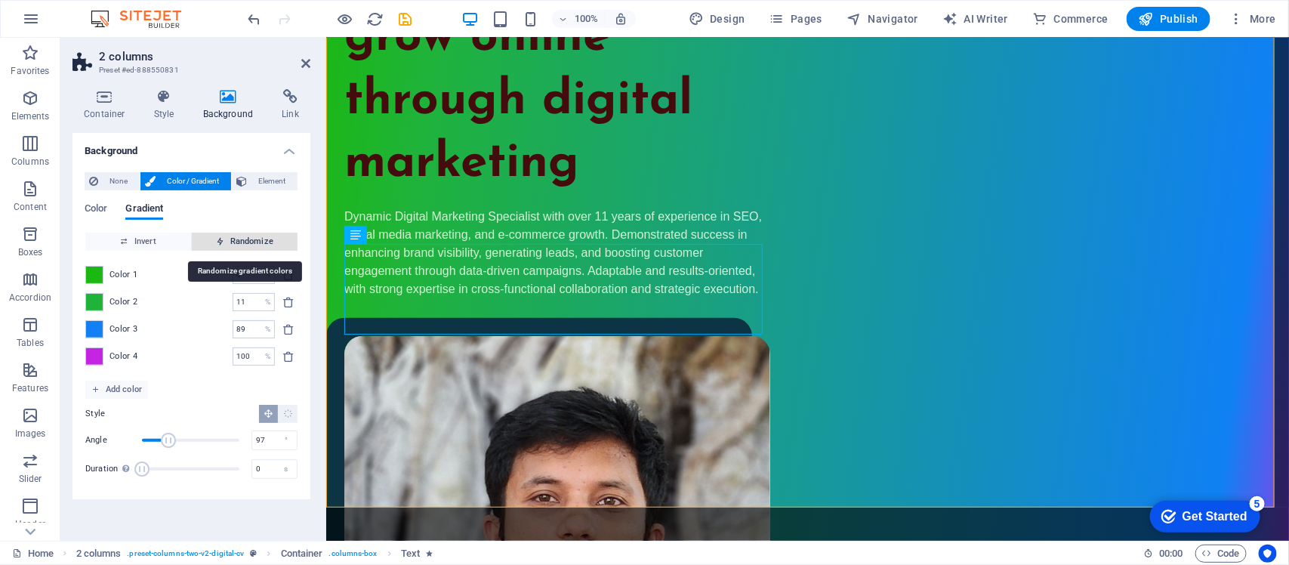
click at [253, 236] on span "Randomize" at bounding box center [245, 242] width 94 height 18
type input "100"
type input "162"
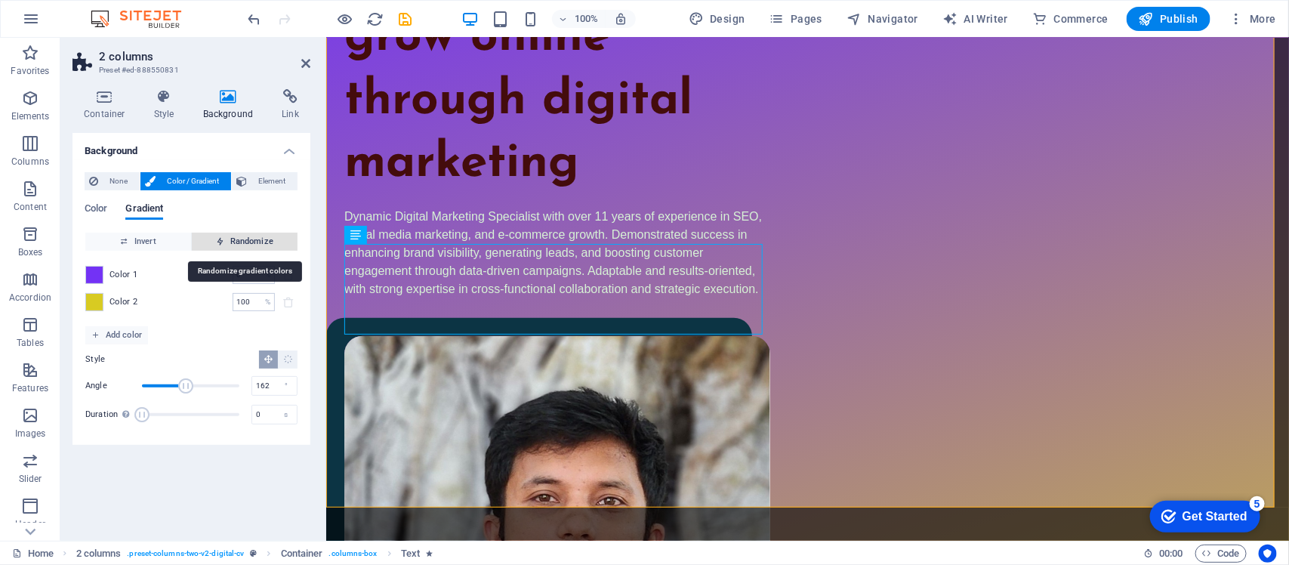
click at [253, 236] on span "Randomize" at bounding box center [245, 242] width 94 height 18
type input "78"
type input "61"
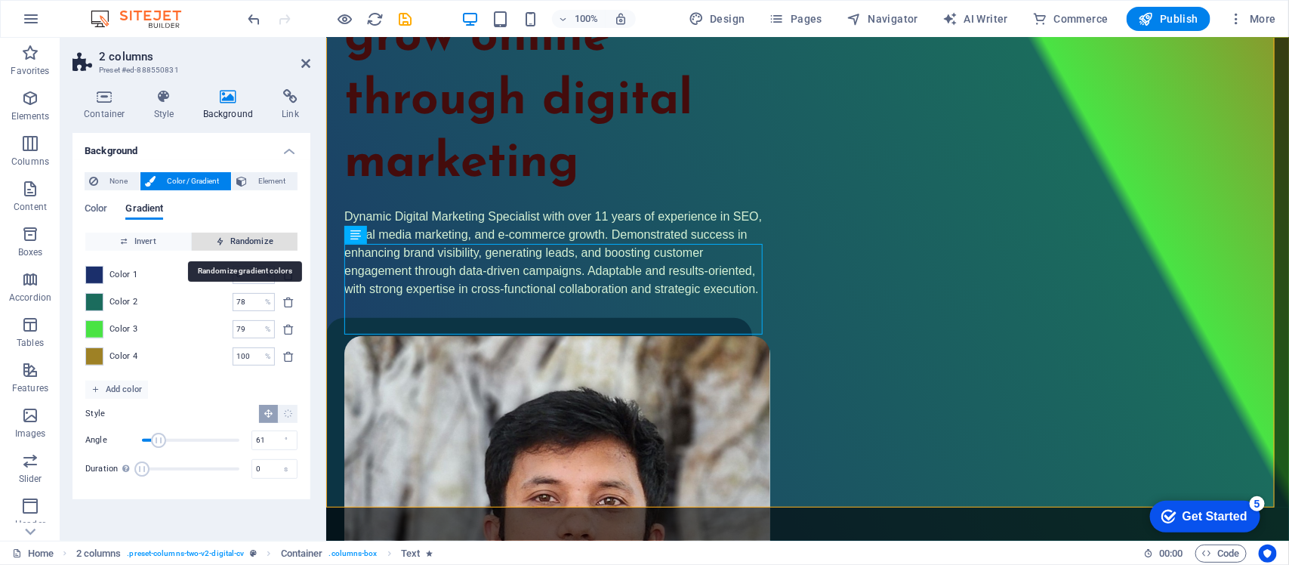
click at [253, 236] on span "Randomize" at bounding box center [245, 242] width 94 height 18
type input "30"
type input "172"
type input "100"
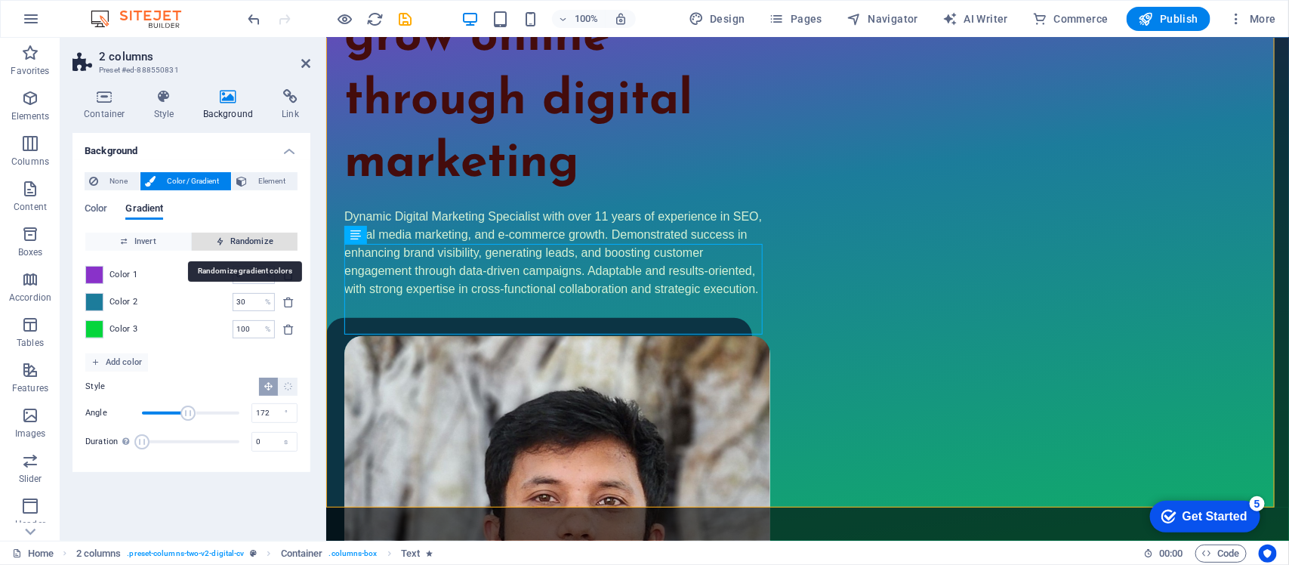
click at [253, 236] on span "Randomize" at bounding box center [245, 242] width 94 height 18
type input "12"
type input "119"
type input "58"
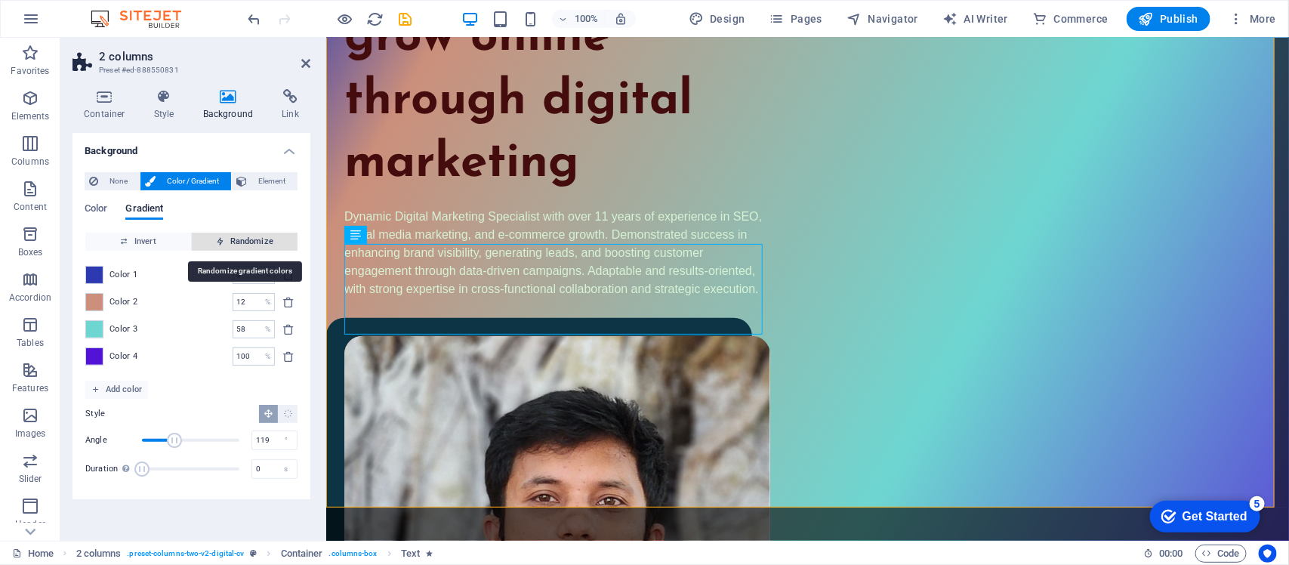
click at [253, 236] on span "Randomize" at bounding box center [245, 242] width 94 height 18
type input "0"
type input "153"
type input "15"
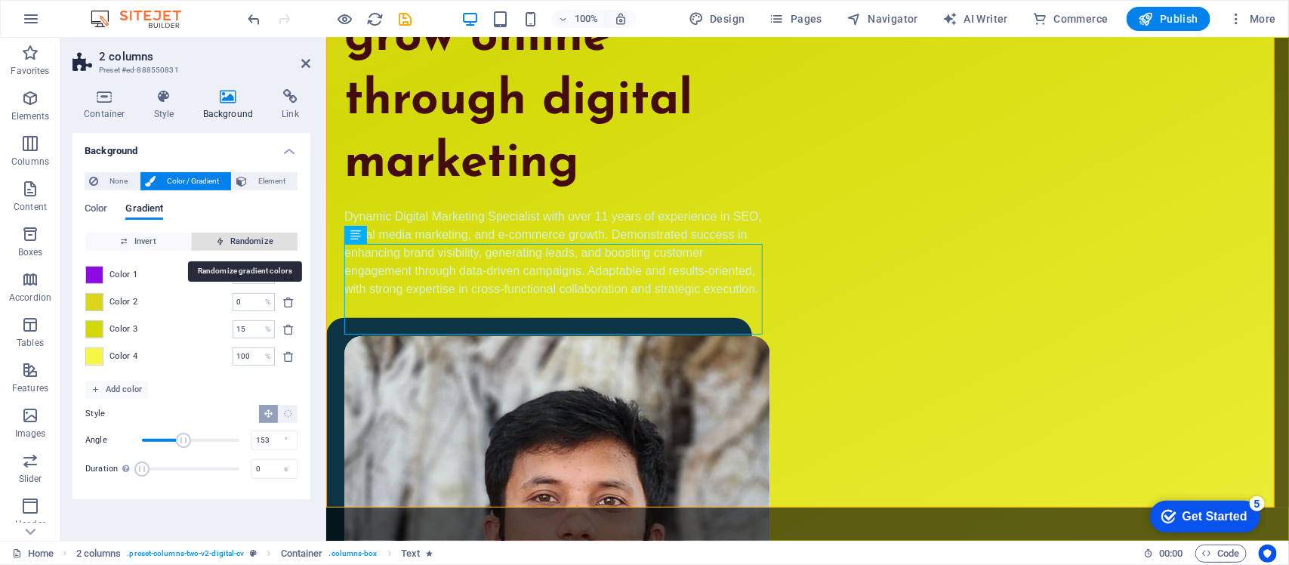
click at [253, 236] on span "Randomize" at bounding box center [245, 242] width 94 height 18
type input "22"
type input "129"
type input "72"
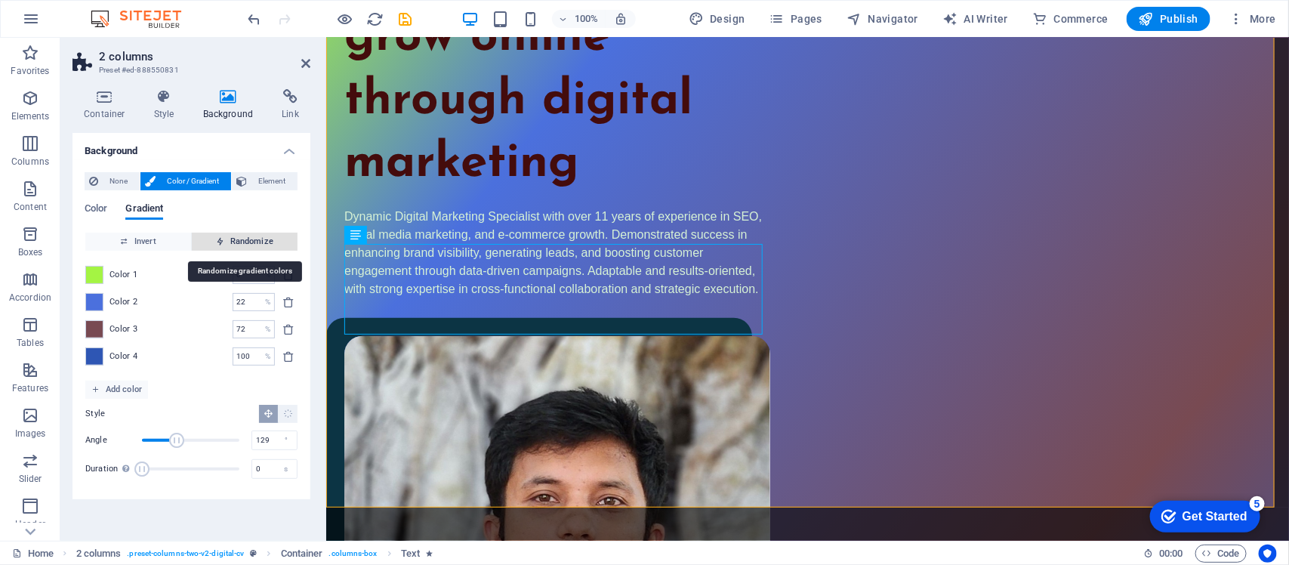
click at [253, 236] on span "Randomize" at bounding box center [245, 242] width 94 height 18
type input "65"
type input "138"
type input "82"
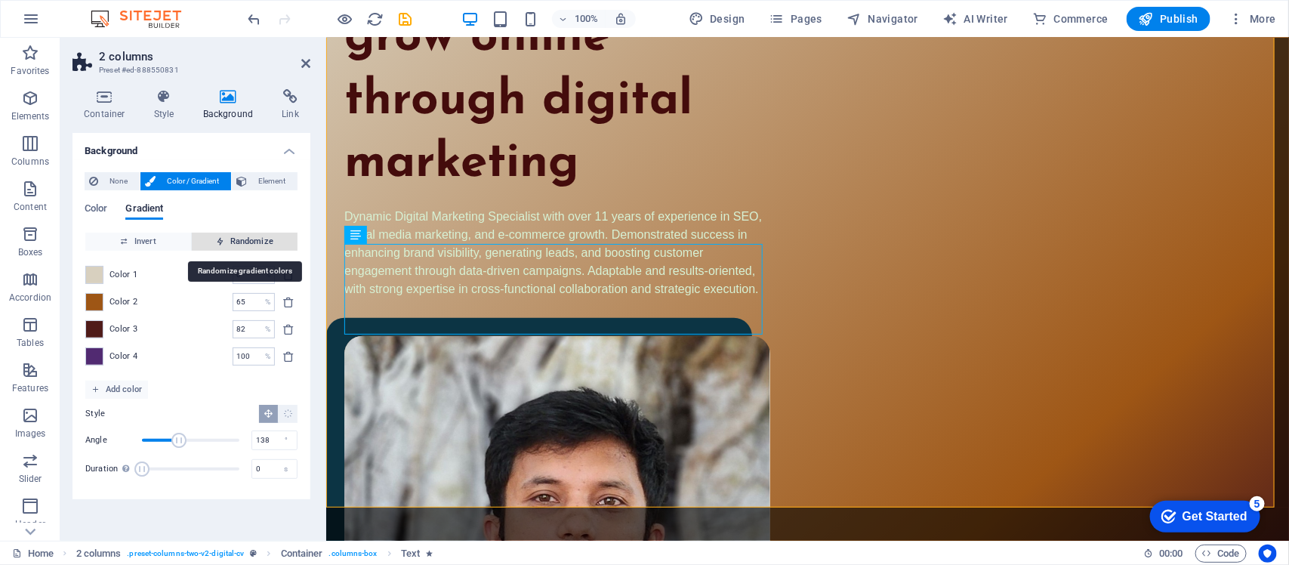
click at [253, 236] on span "Randomize" at bounding box center [245, 242] width 94 height 18
type input "98"
type input "284"
type input "100"
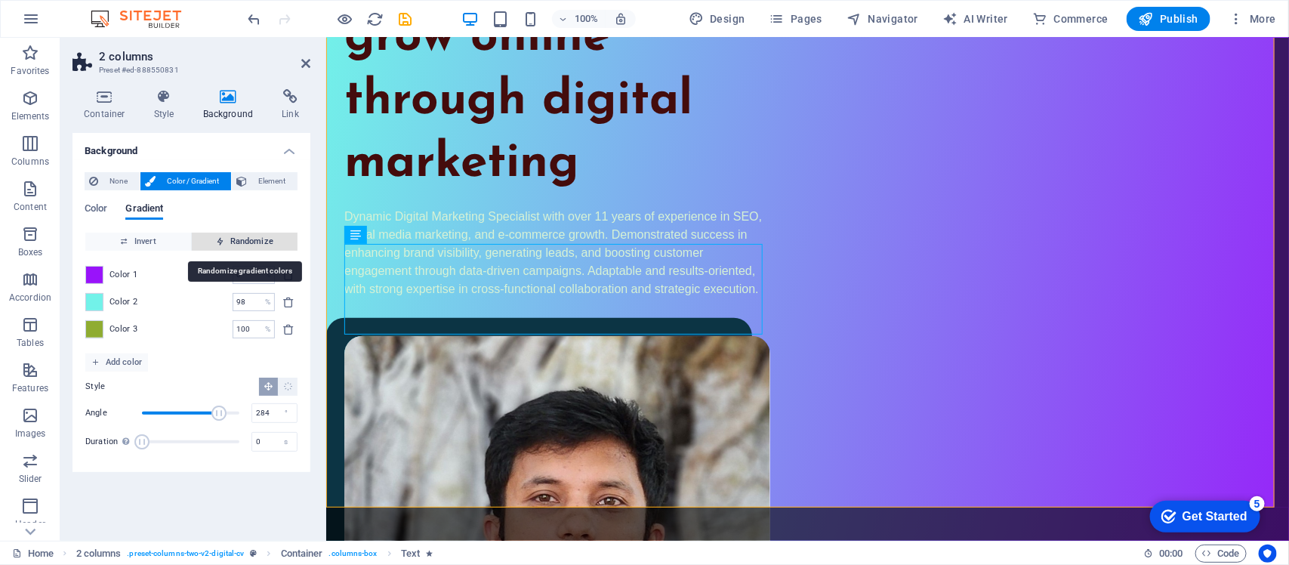
click at [253, 236] on span "Randomize" at bounding box center [245, 242] width 94 height 18
type input "13"
type input "167"
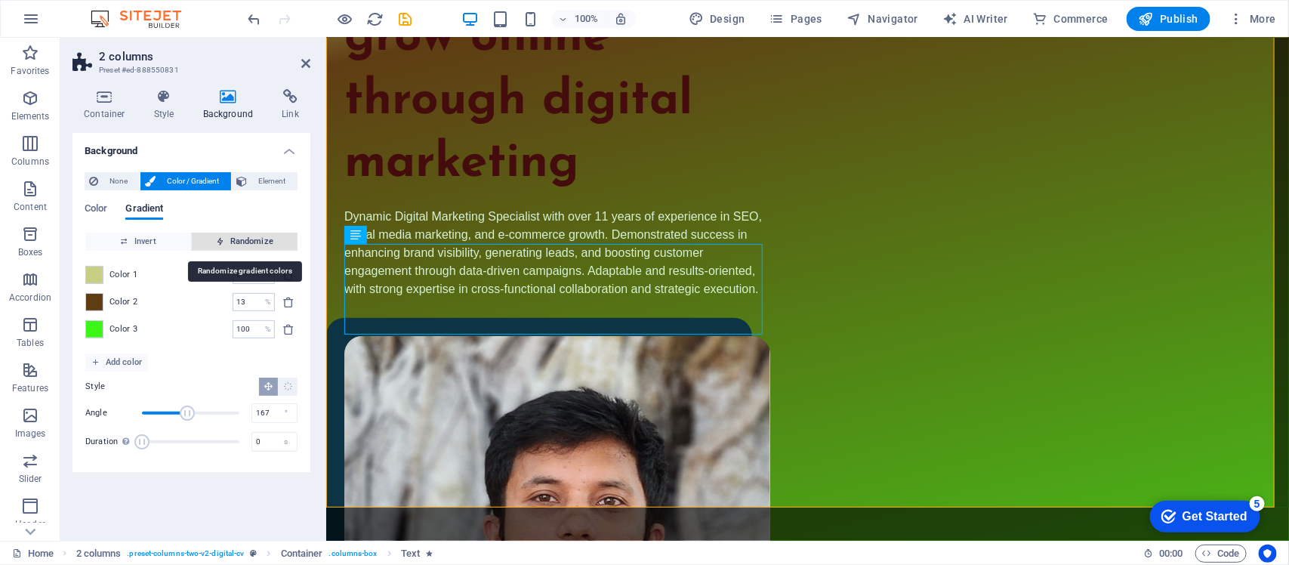
click at [250, 242] on span "Randomize" at bounding box center [245, 242] width 94 height 18
type input "35"
type input "216"
type input "38"
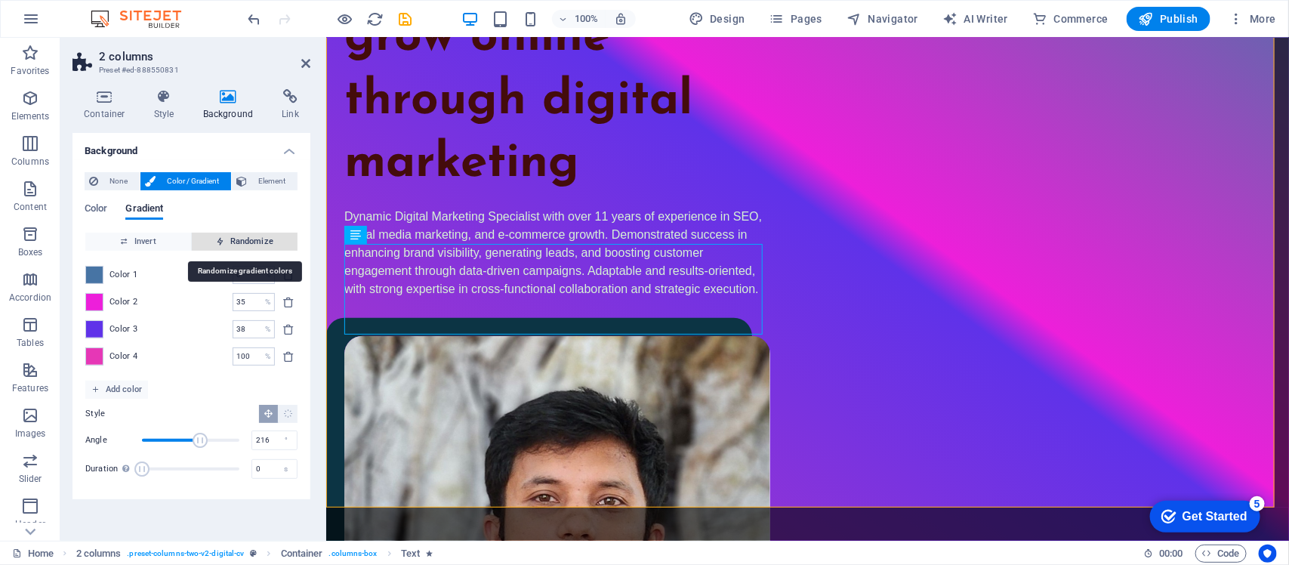
click at [250, 242] on span "Randomize" at bounding box center [245, 242] width 94 height 18
type input "21"
type input "81"
type input "82"
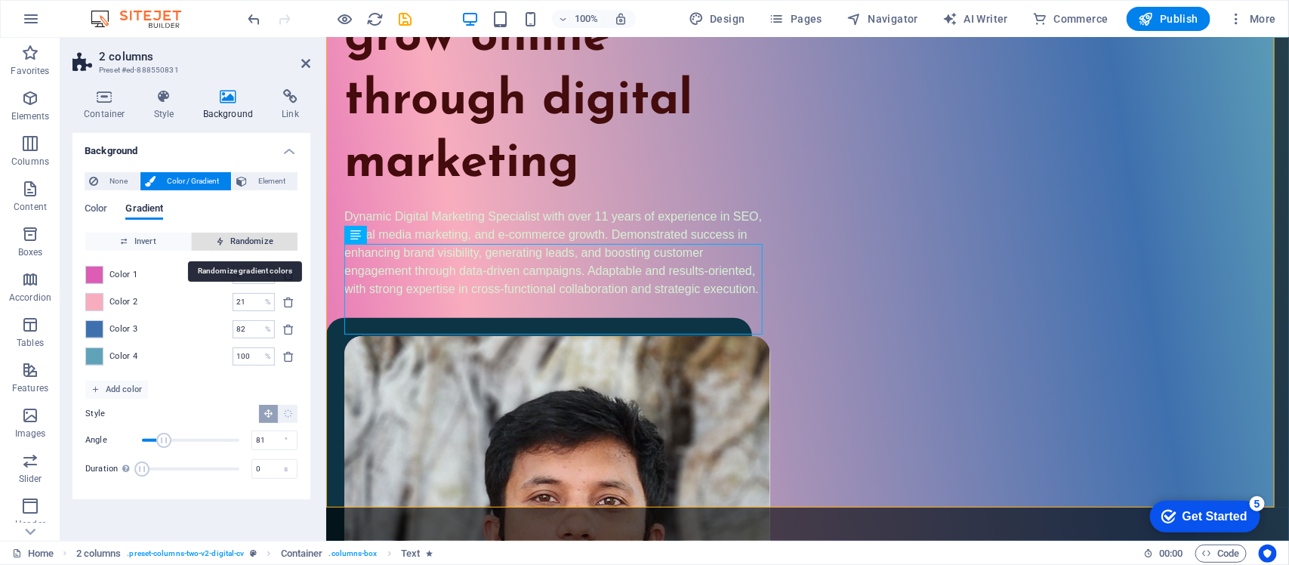
click at [250, 242] on span "Randomize" at bounding box center [245, 242] width 94 height 18
type input "15"
type input "249"
type input "38"
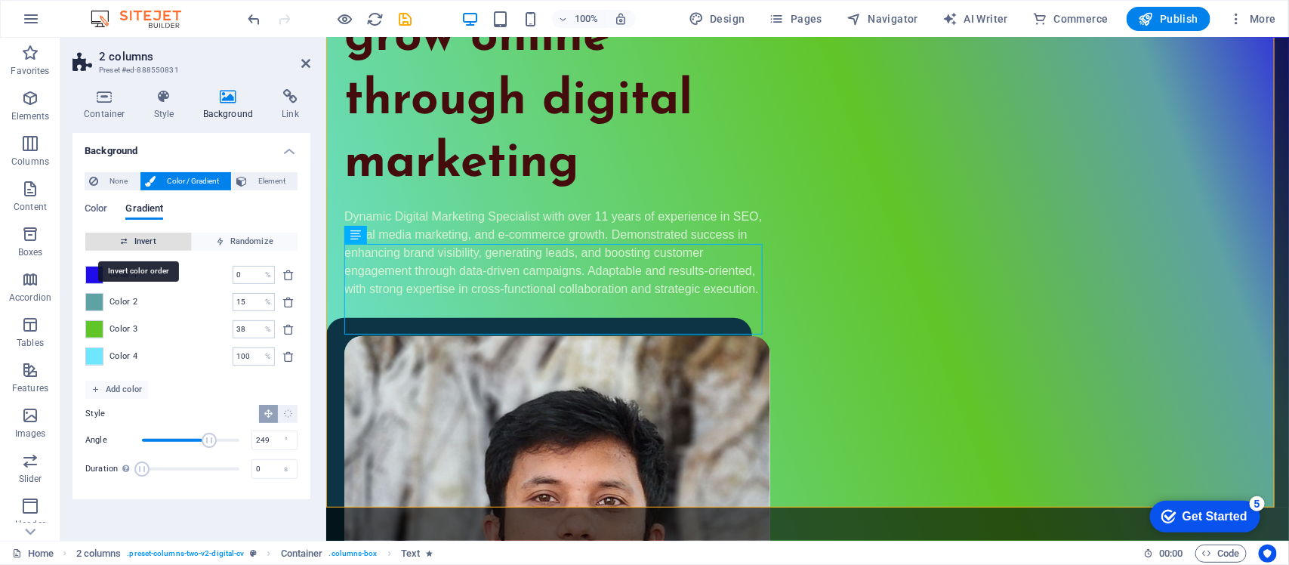
click at [153, 239] on span "Invert" at bounding box center [138, 242] width 94 height 18
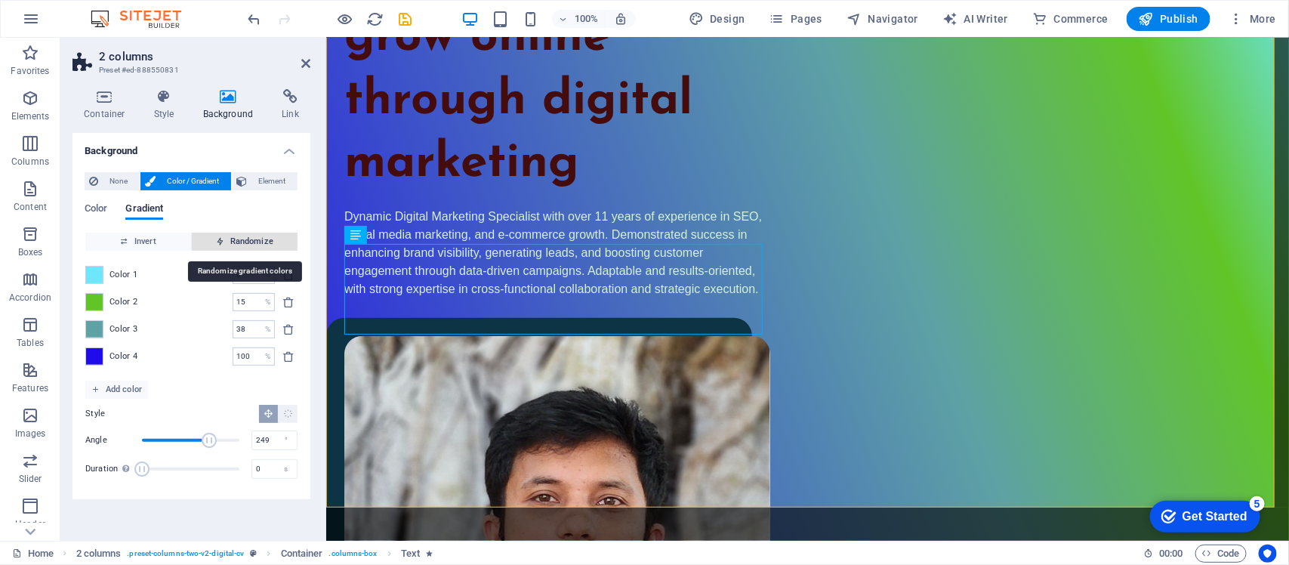
click at [251, 239] on span "Randomize" at bounding box center [245, 242] width 94 height 18
type input "76"
type input "281"
type input "100"
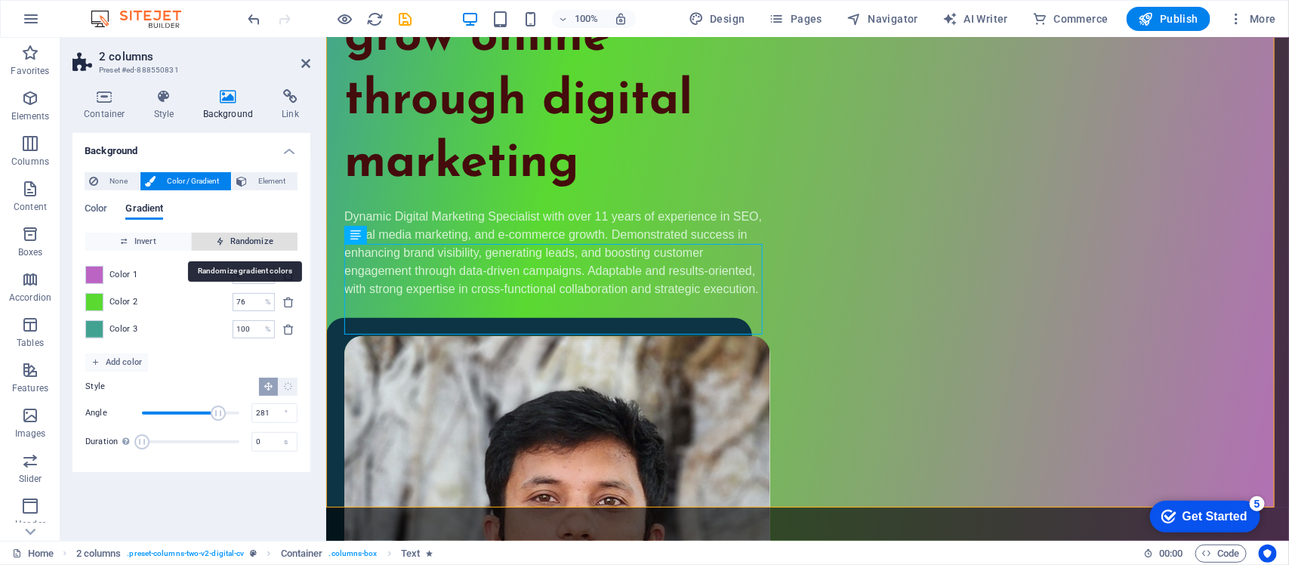
click at [251, 239] on span "Randomize" at bounding box center [245, 242] width 94 height 18
type input "100"
type input "287"
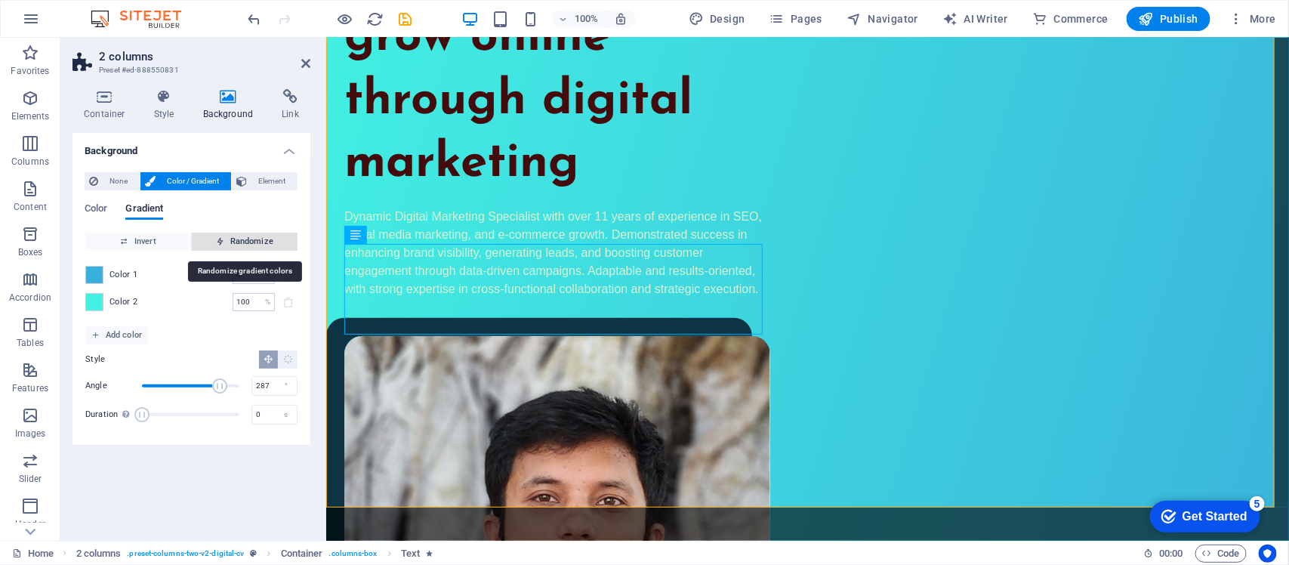
click at [251, 239] on span "Randomize" at bounding box center [245, 242] width 94 height 18
type input "14"
type input "314"
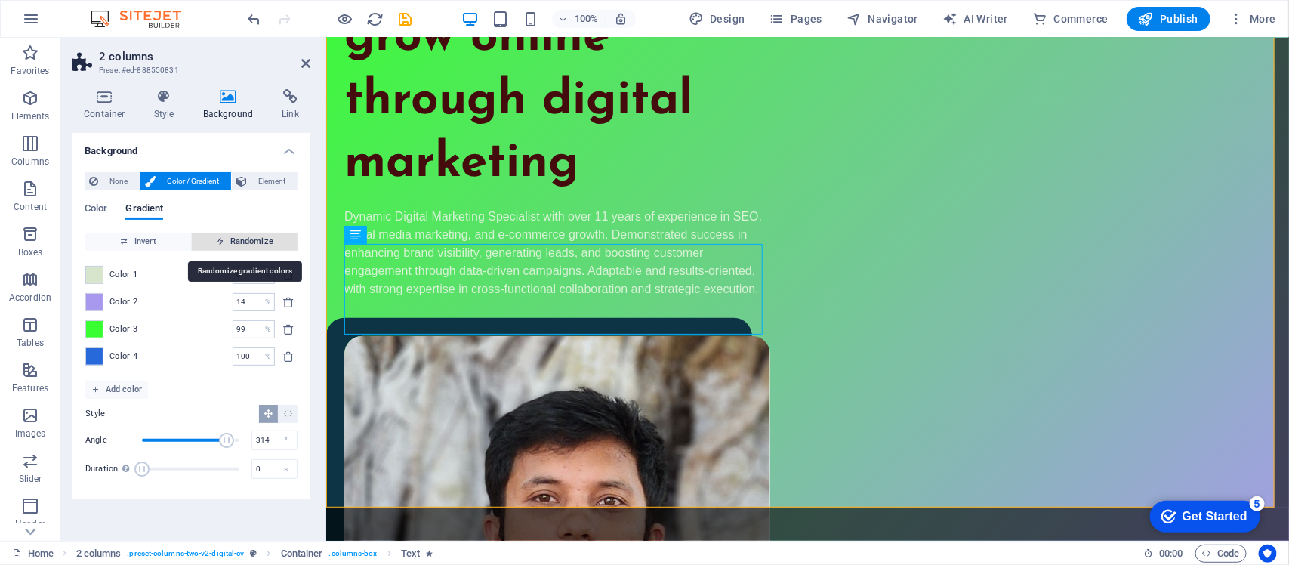
click at [251, 239] on span "Randomize" at bounding box center [245, 242] width 94 height 18
type input "60"
type input "330"
type input "91"
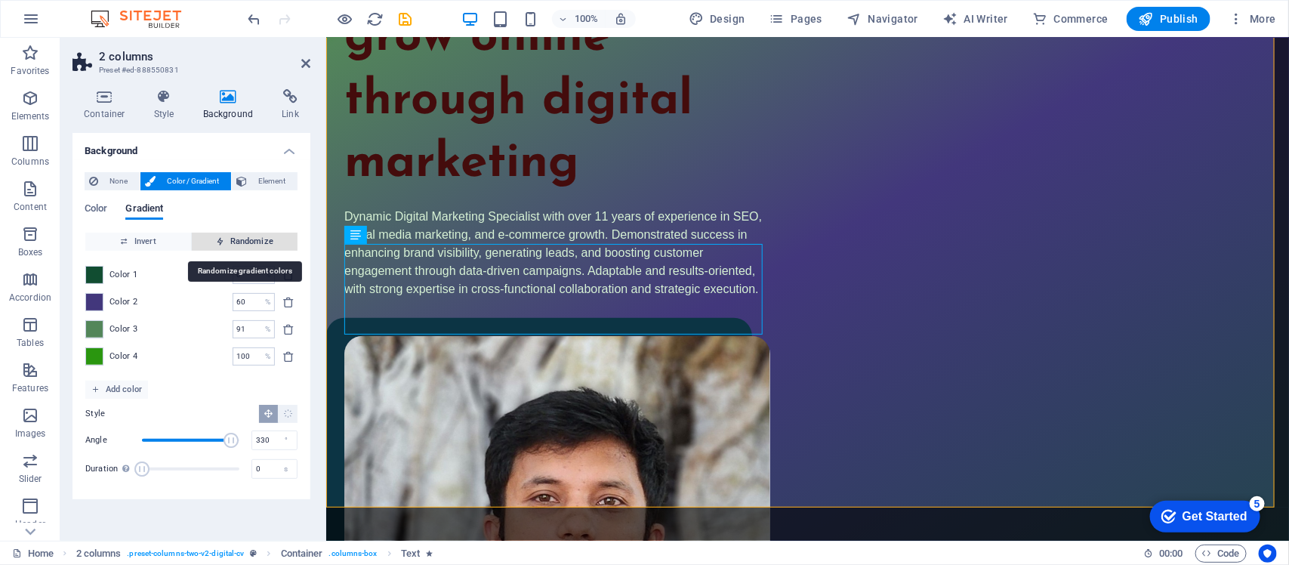
click at [248, 240] on span "Randomize" at bounding box center [245, 242] width 94 height 18
type input "11"
type input "91"
type input "100"
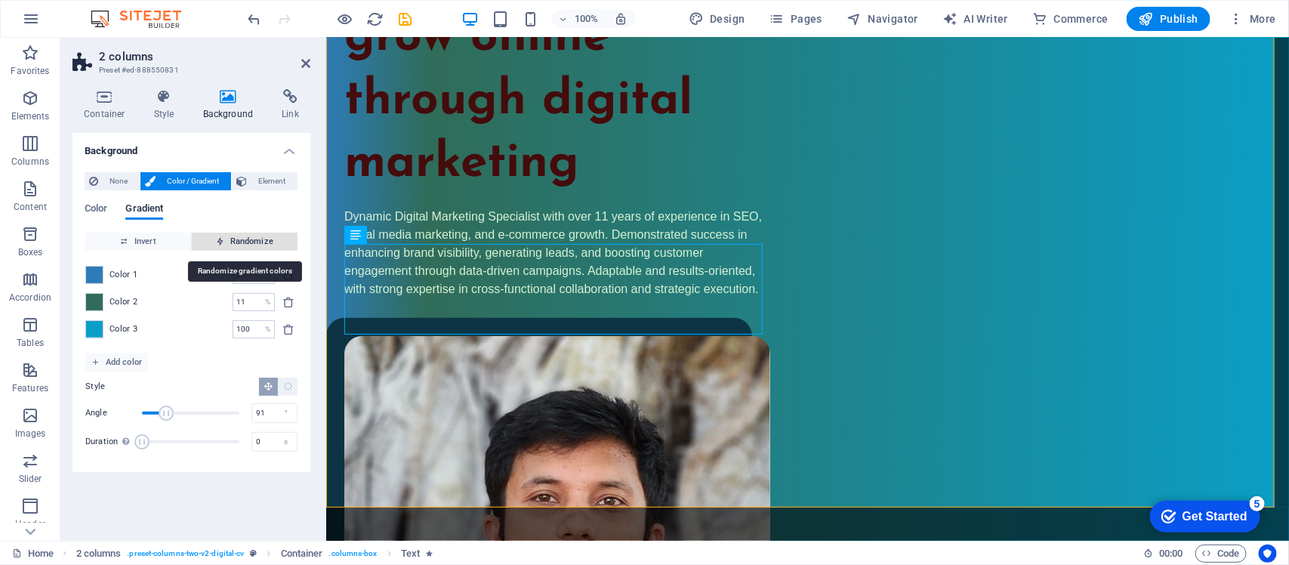
click at [248, 240] on span "Randomize" at bounding box center [245, 242] width 94 height 18
type input "63"
type input "164"
type input "65"
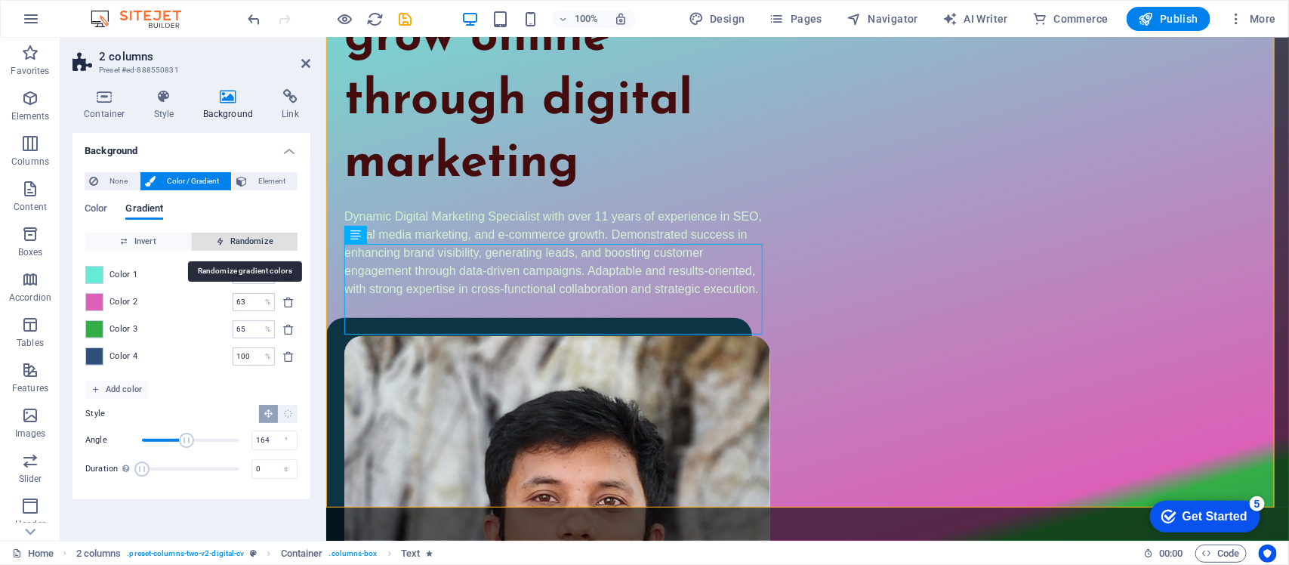
click at [248, 240] on span "Randomize" at bounding box center [245, 242] width 94 height 18
type input "100"
type input "134"
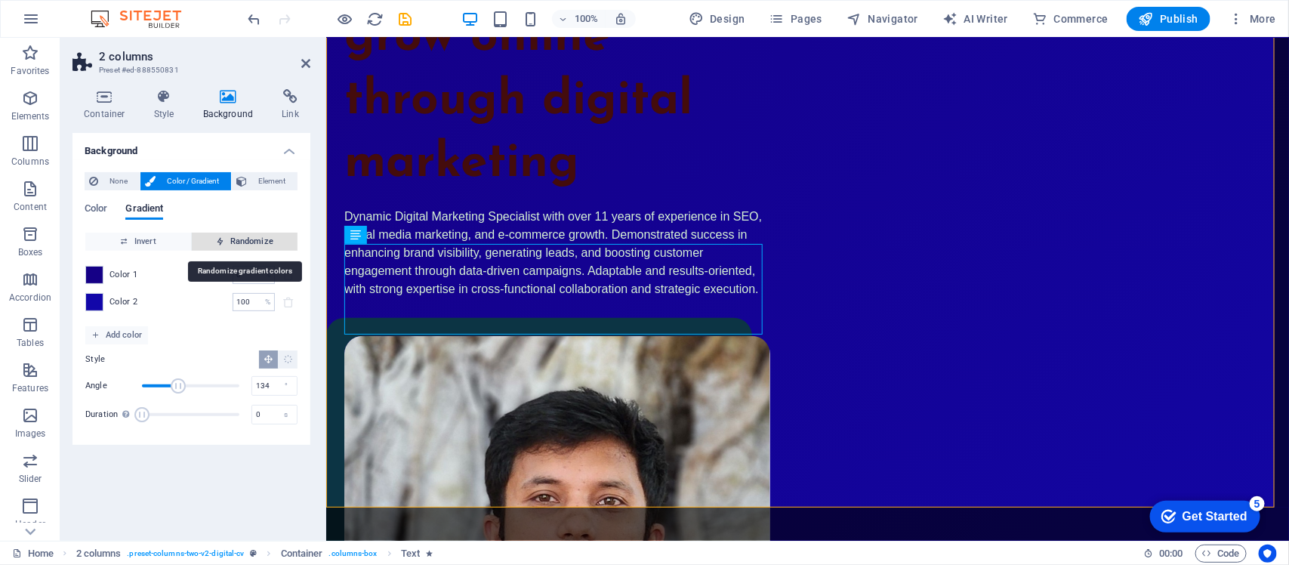
click at [248, 240] on span "Randomize" at bounding box center [245, 242] width 94 height 18
type input "97"
type input "101"
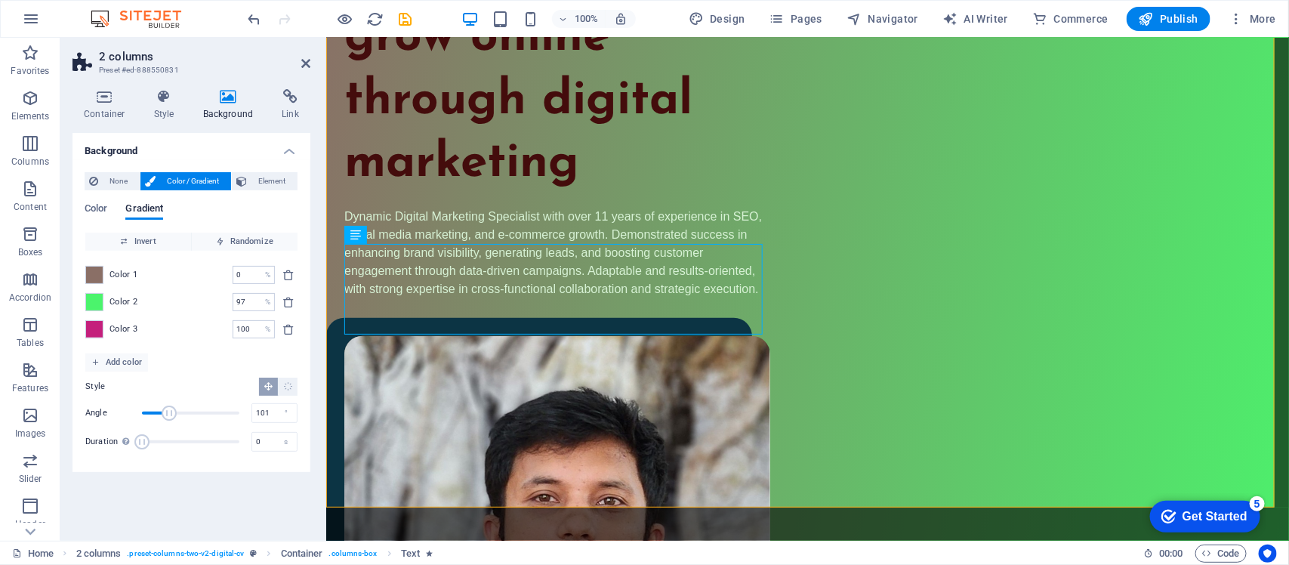
click at [200, 181] on span "Color / Gradient" at bounding box center [193, 181] width 66 height 18
click at [235, 242] on span "Randomize" at bounding box center [245, 242] width 94 height 18
type input "100"
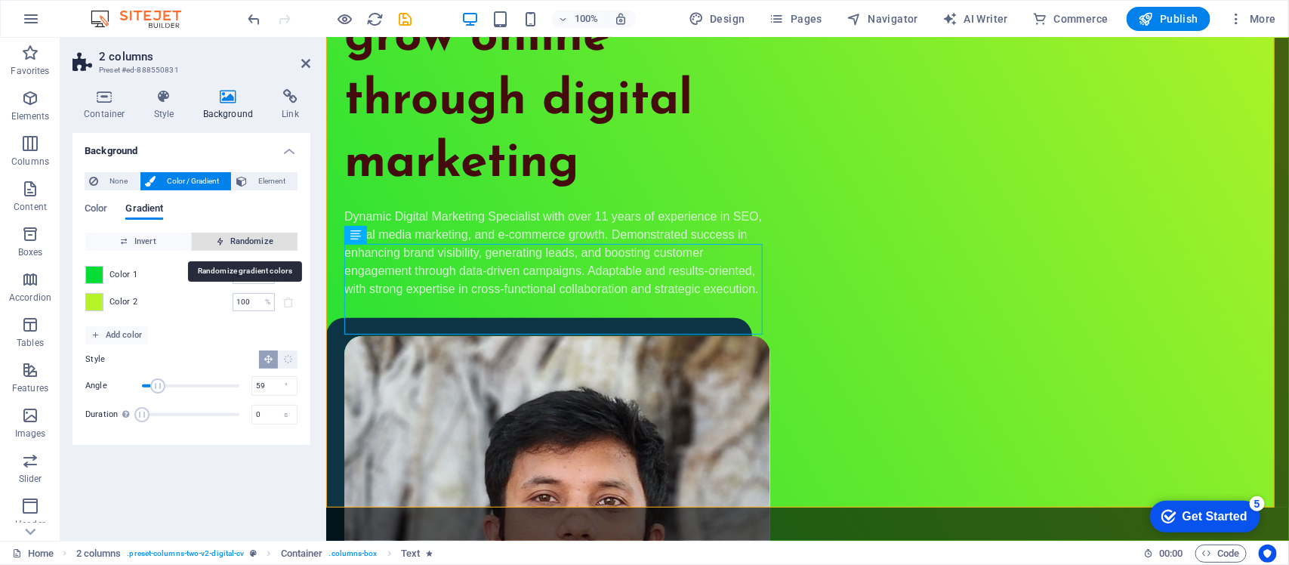
click at [235, 242] on span "Randomize" at bounding box center [245, 242] width 94 height 18
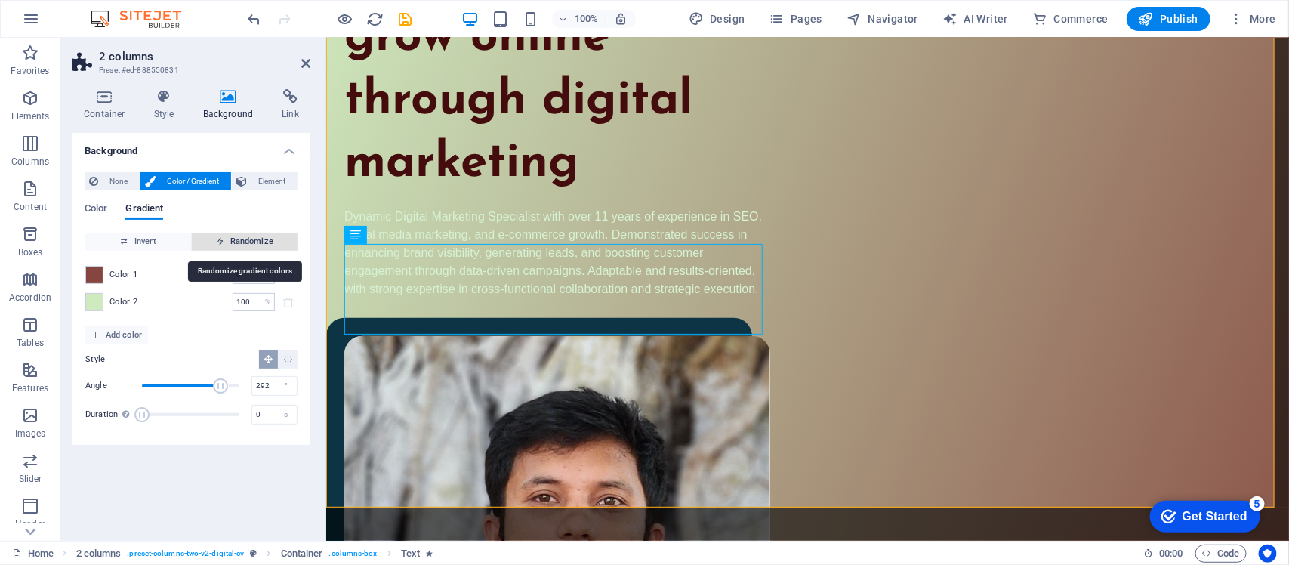
click at [235, 242] on span "Randomize" at bounding box center [245, 242] width 94 height 18
type input "2"
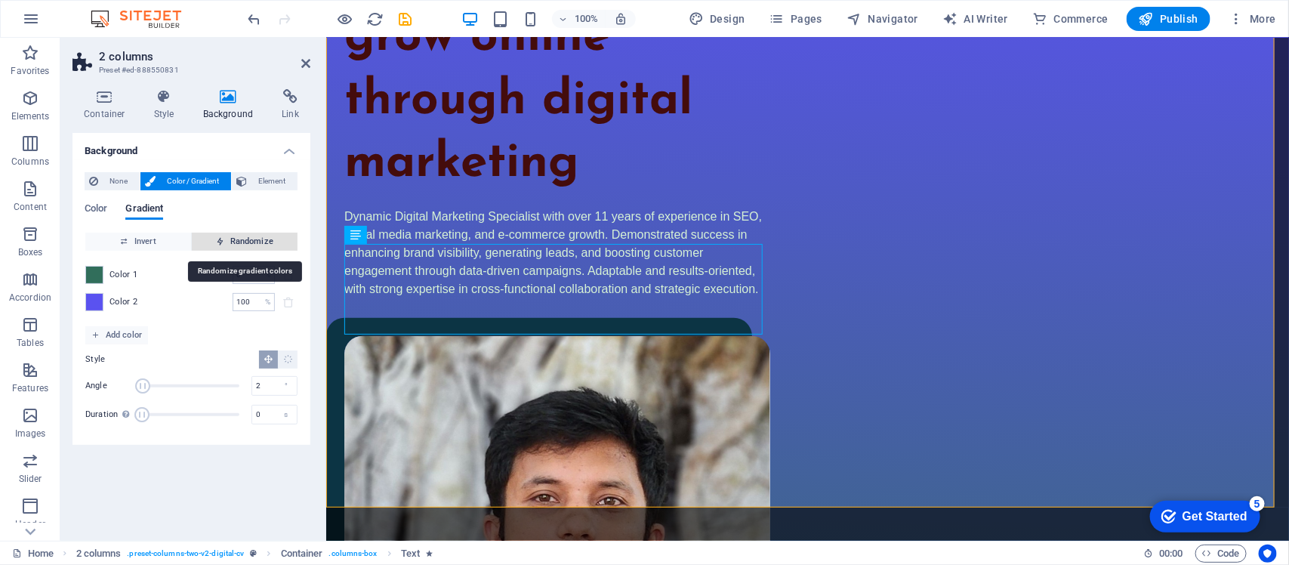
click at [235, 242] on span "Randomize" at bounding box center [245, 242] width 94 height 18
type input "77"
type input "182"
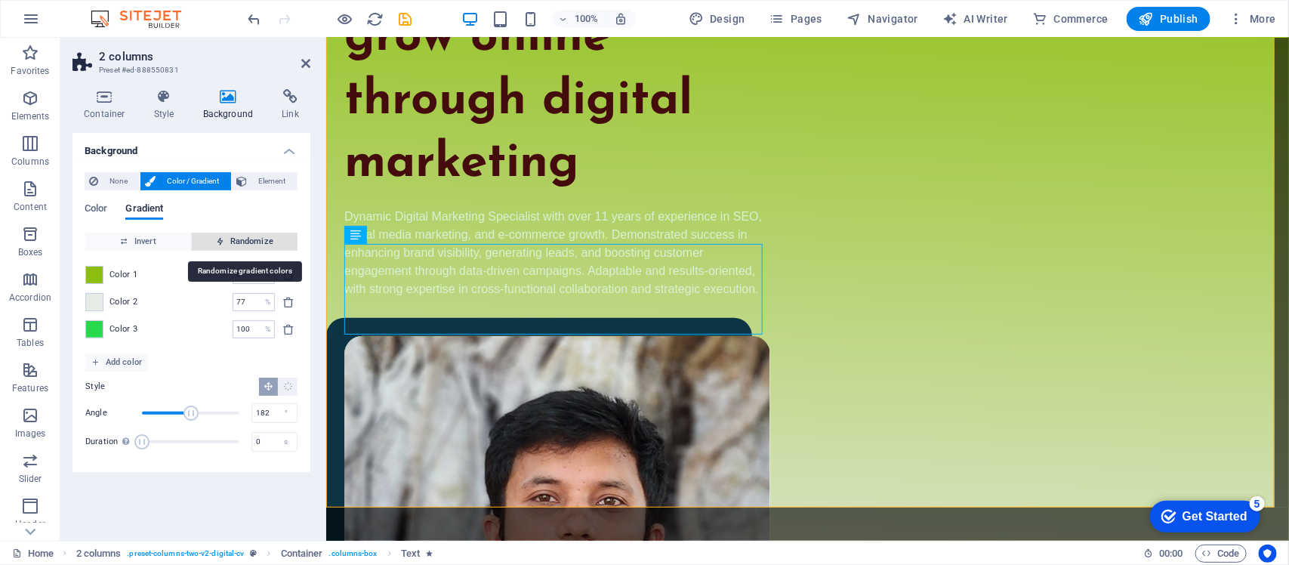
click at [235, 242] on span "Randomize" at bounding box center [245, 242] width 94 height 18
type input "100"
type input "296"
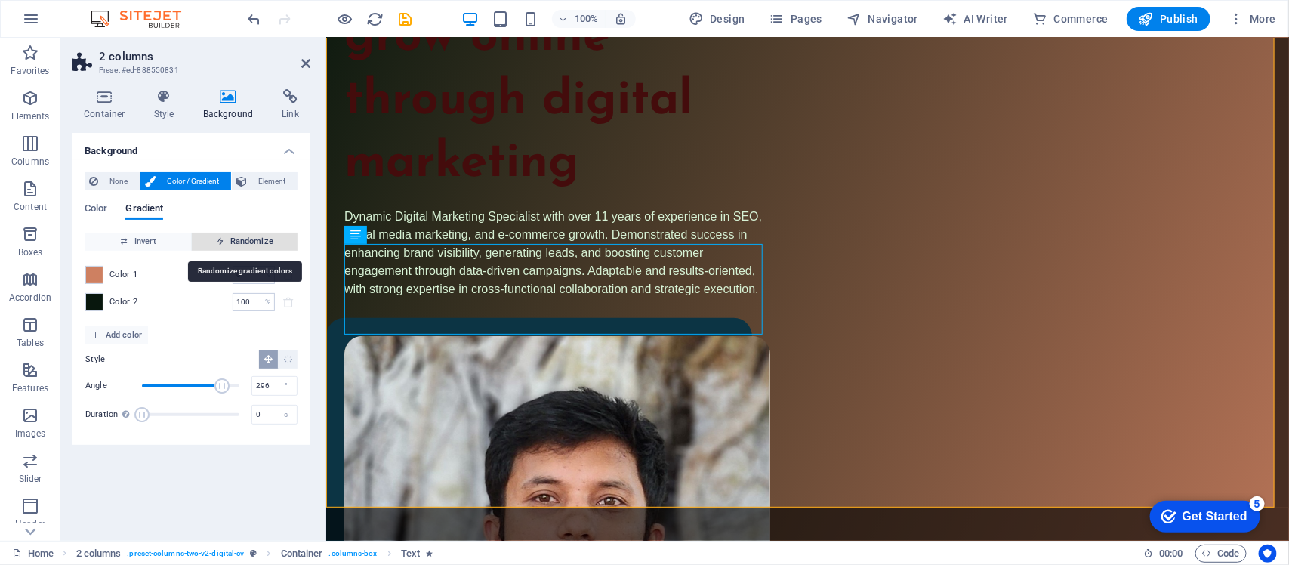
click at [235, 242] on span "Randomize" at bounding box center [245, 242] width 94 height 18
type input "96"
type input "357"
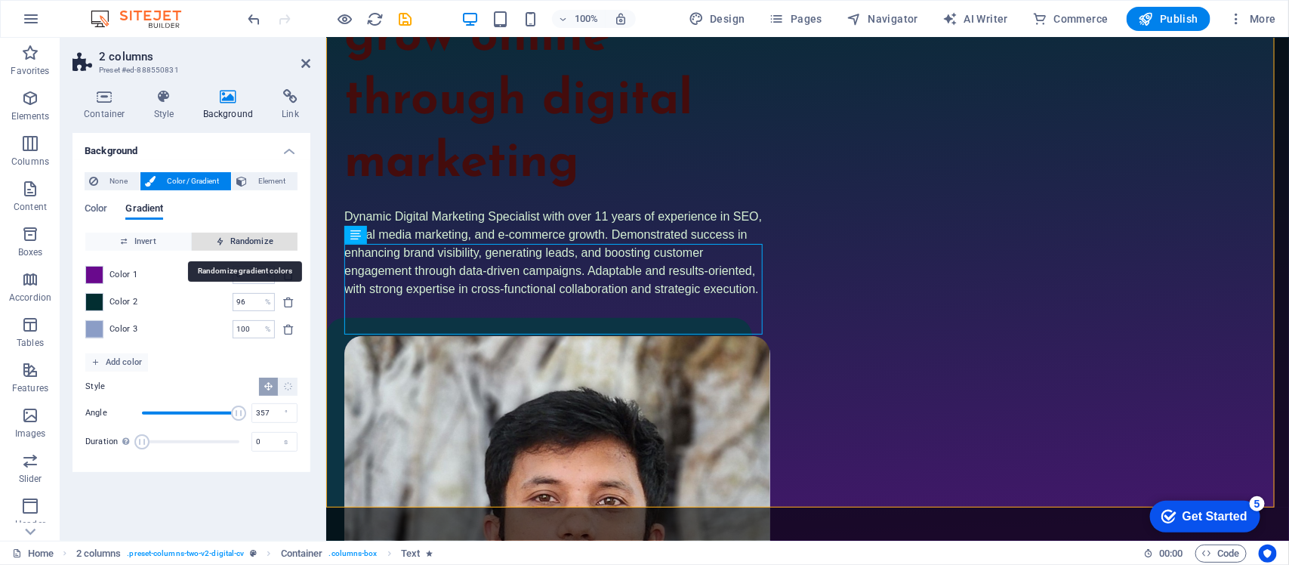
click at [235, 242] on span "Randomize" at bounding box center [245, 242] width 94 height 18
type input "22"
type input "216"
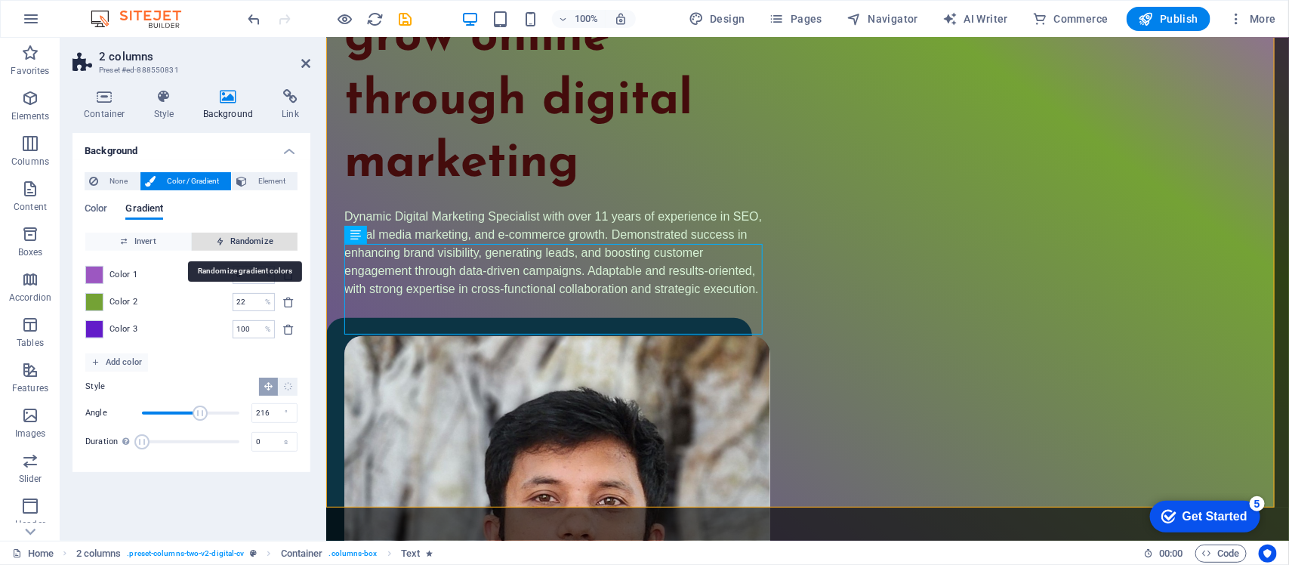
click at [233, 236] on span "Randomize" at bounding box center [245, 242] width 94 height 18
type input "29"
type input "1"
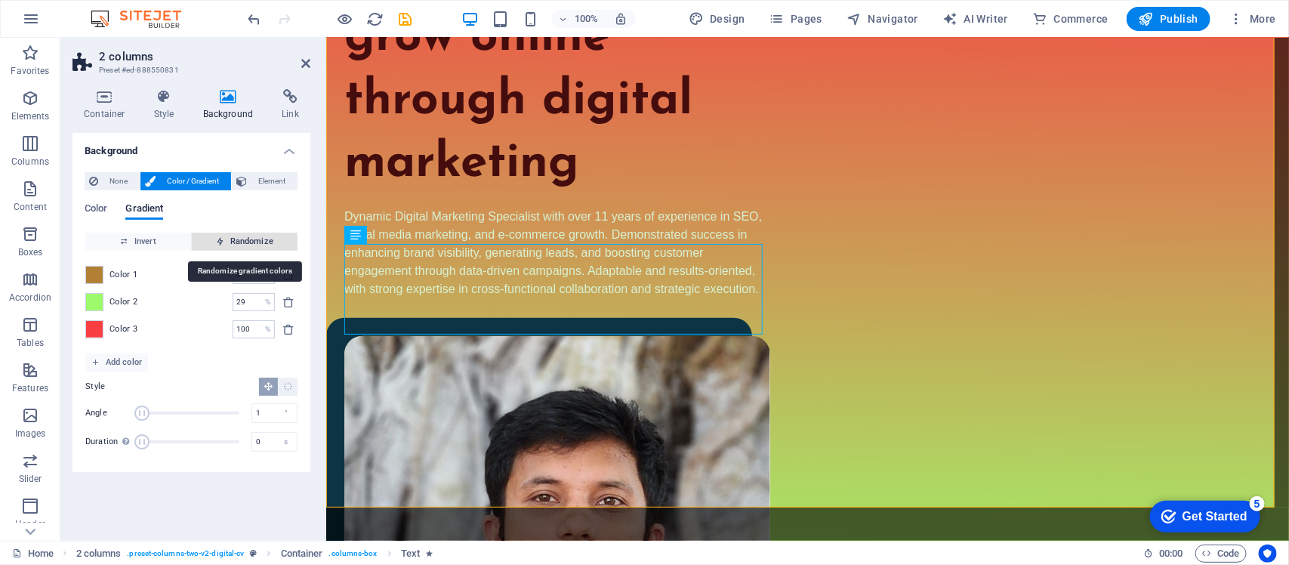
click at [233, 236] on span "Randomize" at bounding box center [245, 242] width 94 height 18
type input "84"
type input "225"
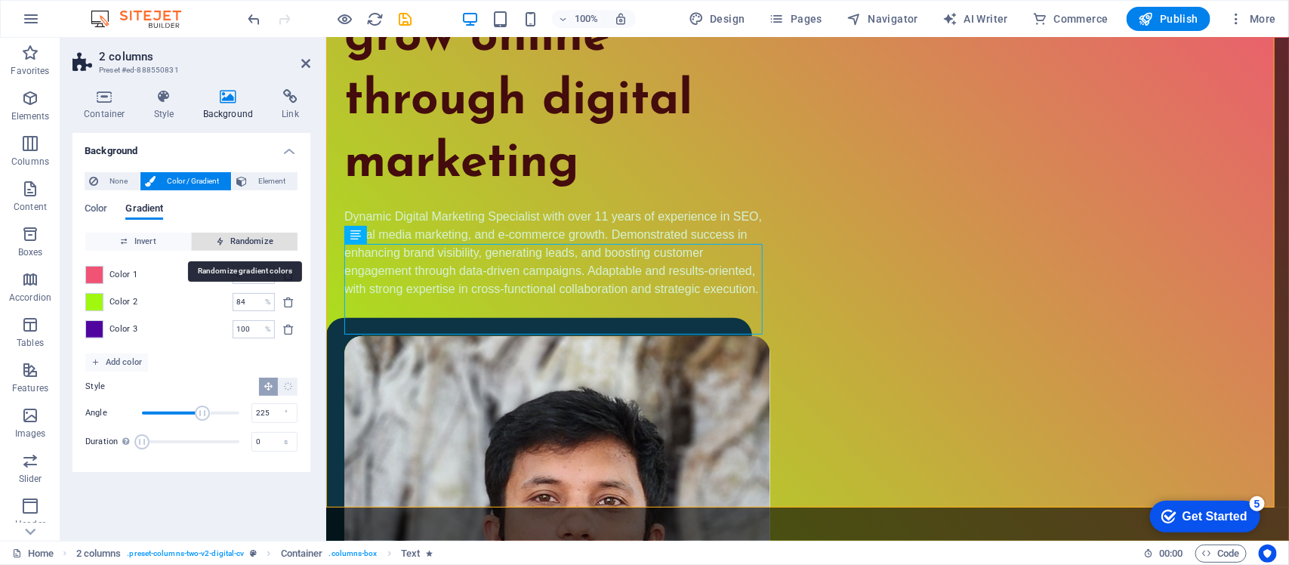
click at [233, 236] on span "Randomize" at bounding box center [245, 242] width 94 height 18
type input "13"
type input "272"
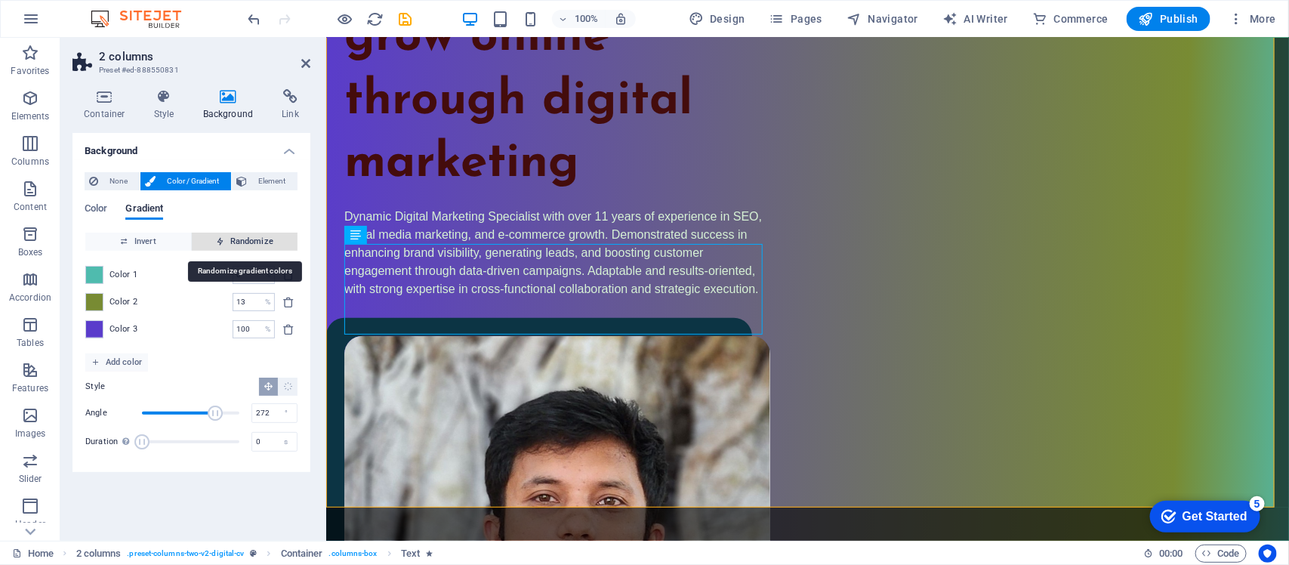
click at [233, 236] on span "Randomize" at bounding box center [245, 242] width 94 height 18
type input "100"
type input "216"
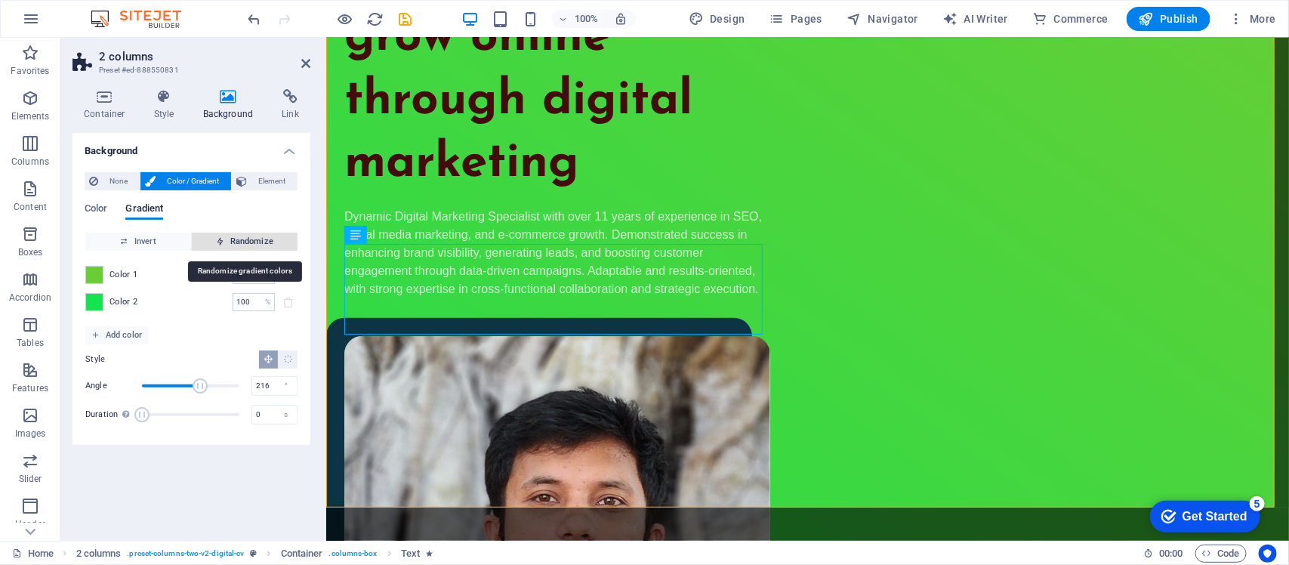
click at [233, 236] on span "Randomize" at bounding box center [245, 242] width 94 height 18
type input "69"
type input "354"
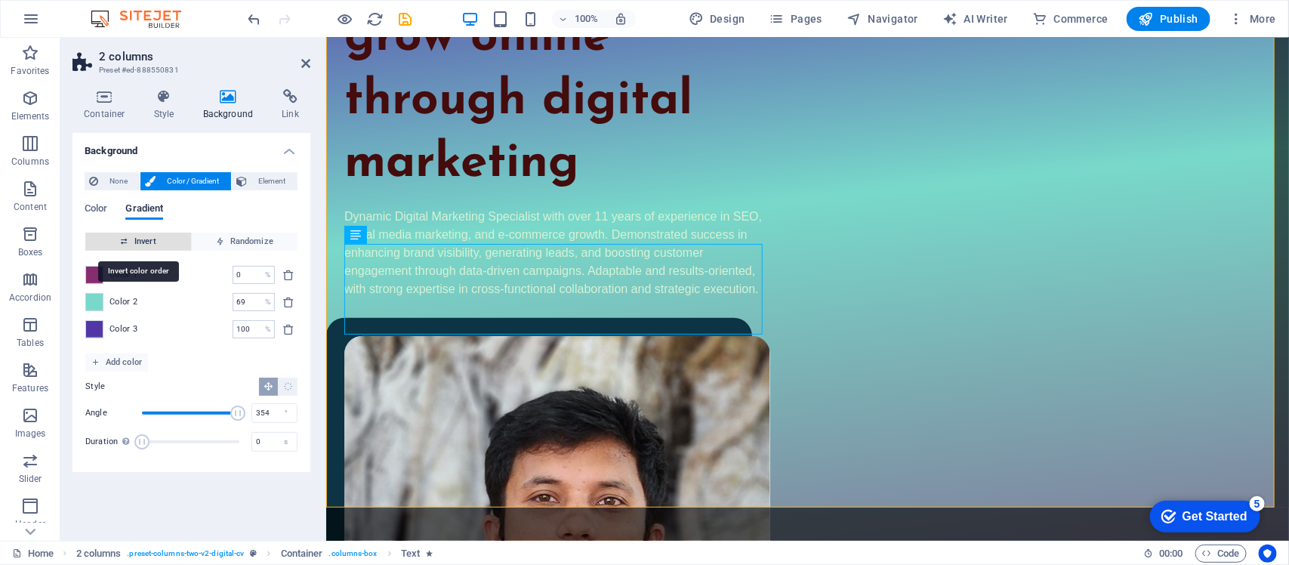
click at [168, 238] on span "Invert" at bounding box center [138, 242] width 94 height 18
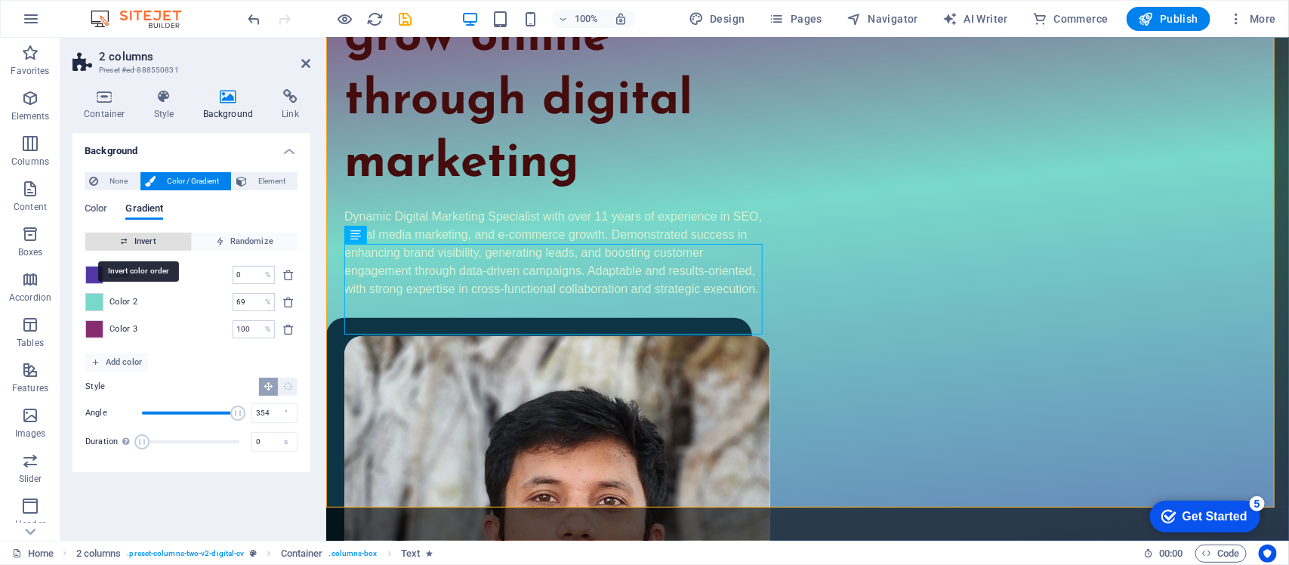
click at [160, 242] on span "Invert" at bounding box center [138, 242] width 94 height 18
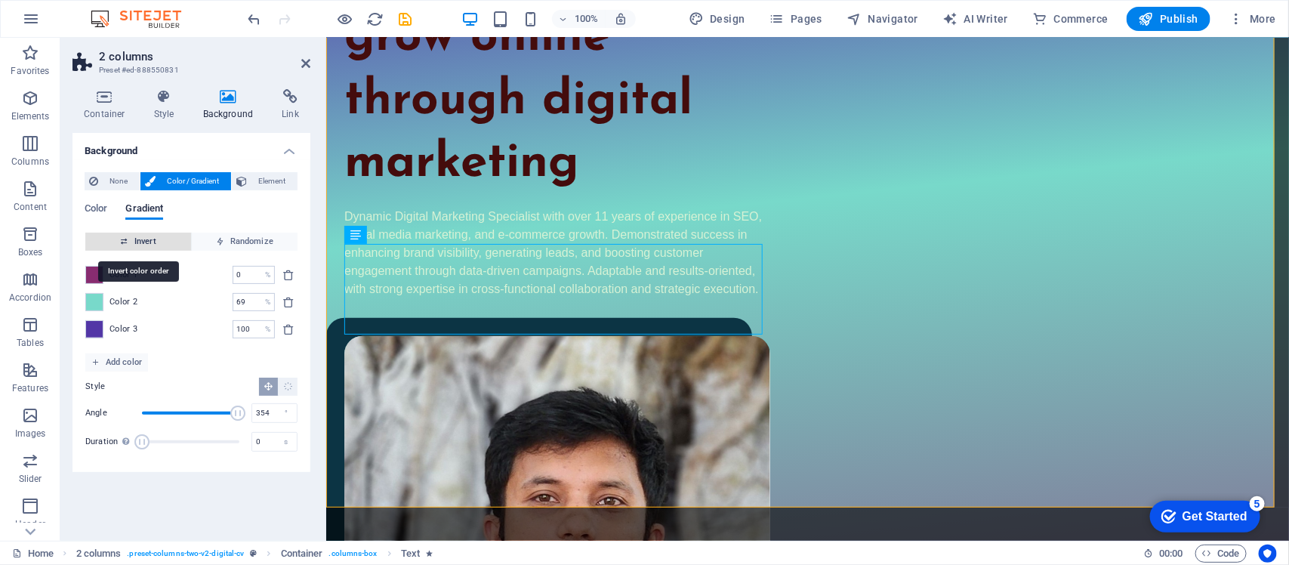
click at [160, 242] on span "Invert" at bounding box center [138, 242] width 94 height 18
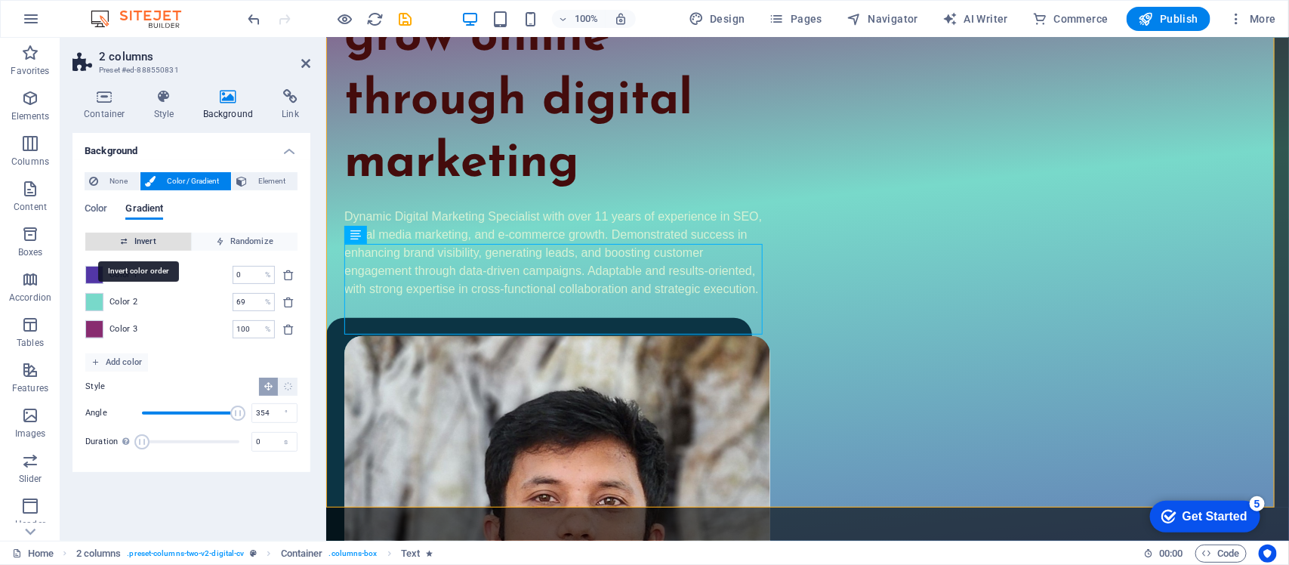
click at [160, 242] on span "Invert" at bounding box center [138, 242] width 94 height 18
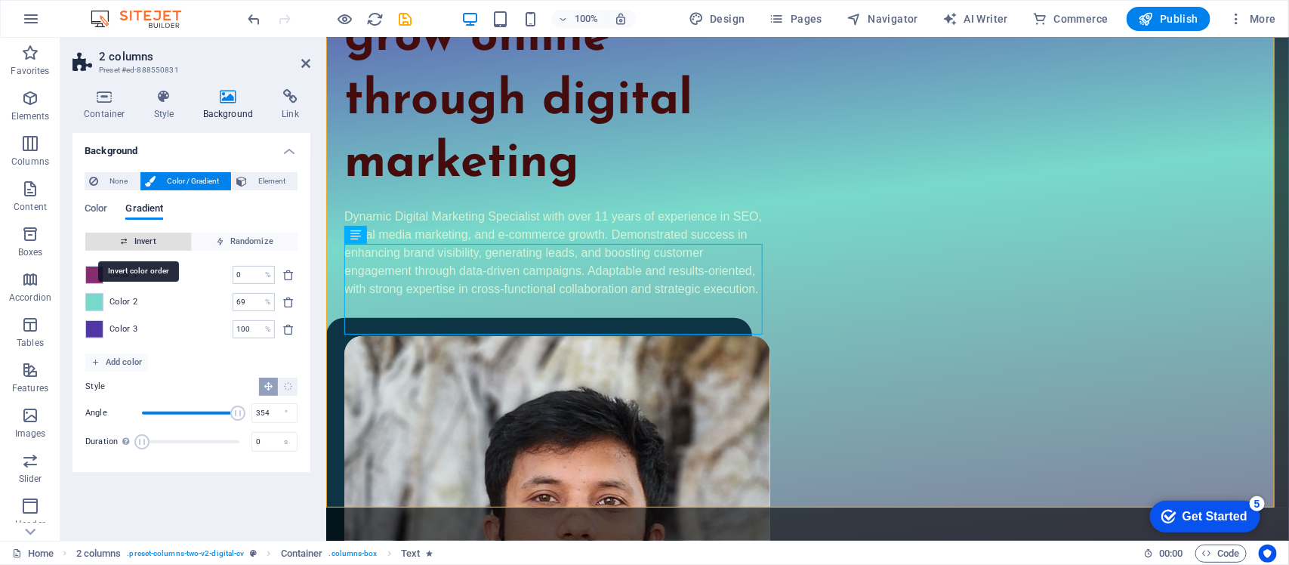
click at [160, 242] on span "Invert" at bounding box center [138, 242] width 94 height 18
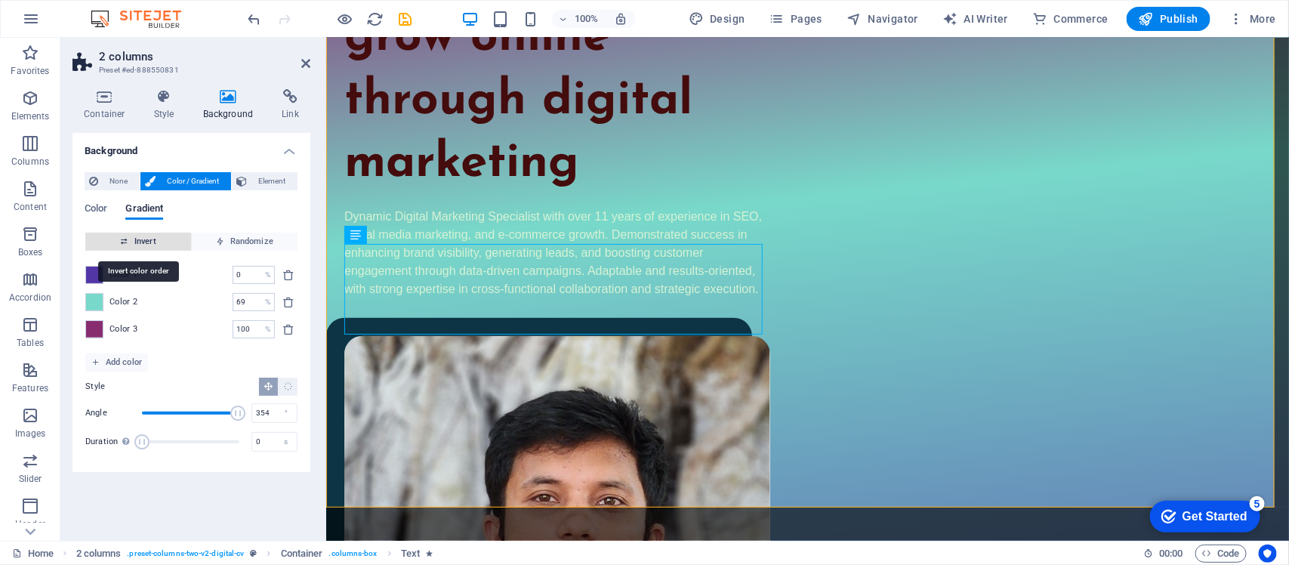
click at [160, 242] on span "Invert" at bounding box center [138, 242] width 94 height 18
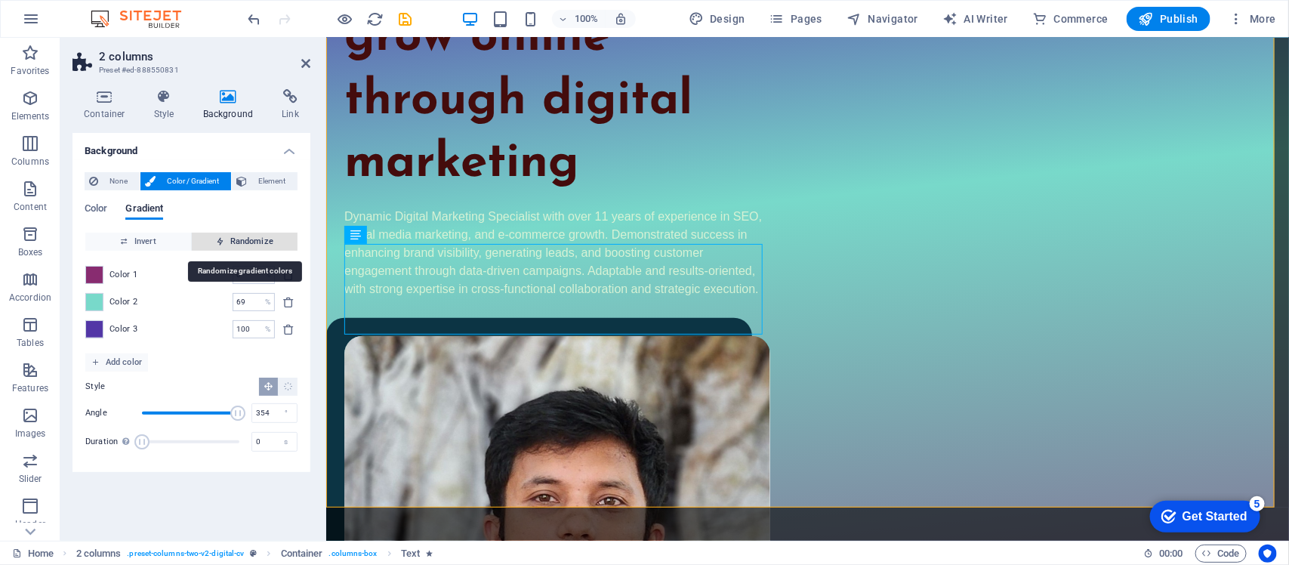
click at [270, 236] on span "Randomize" at bounding box center [245, 242] width 94 height 18
type input "43"
type input "189"
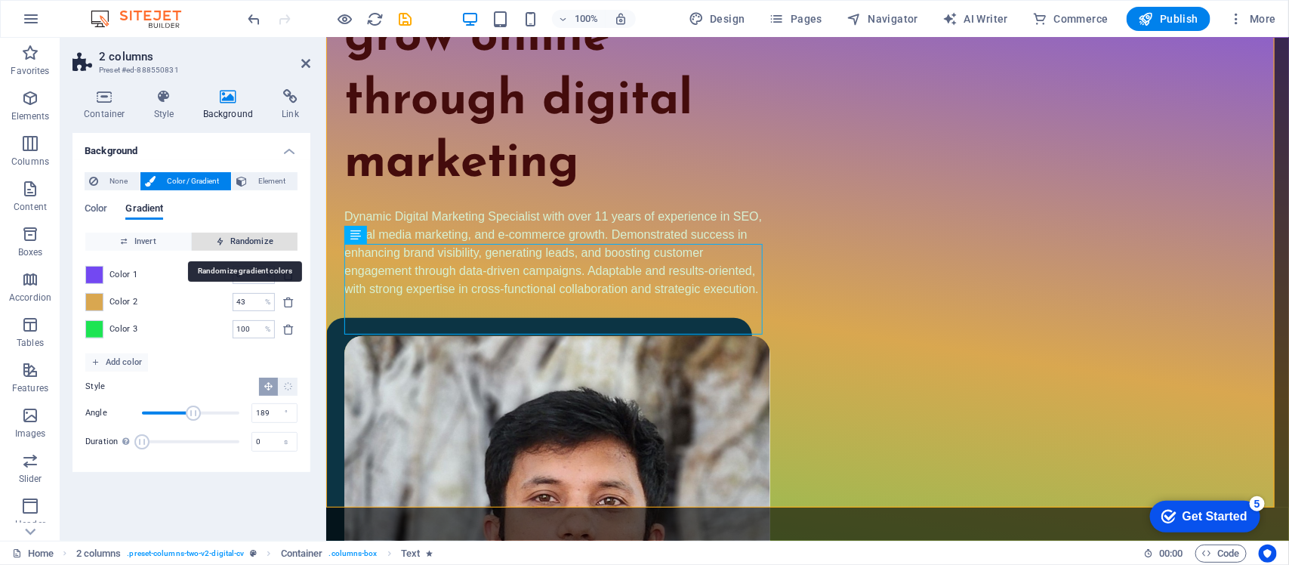
click at [270, 236] on span "Randomize" at bounding box center [245, 242] width 94 height 18
type input "57"
type input "69"
type input "92"
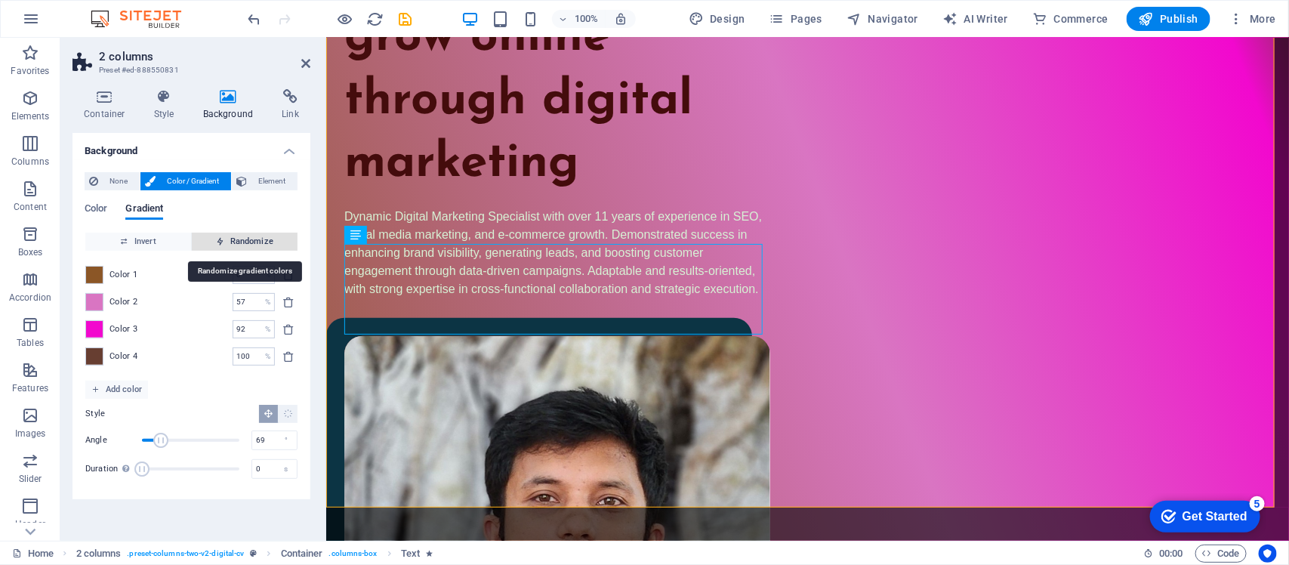
click at [270, 236] on span "Randomize" at bounding box center [245, 242] width 94 height 18
type input "100"
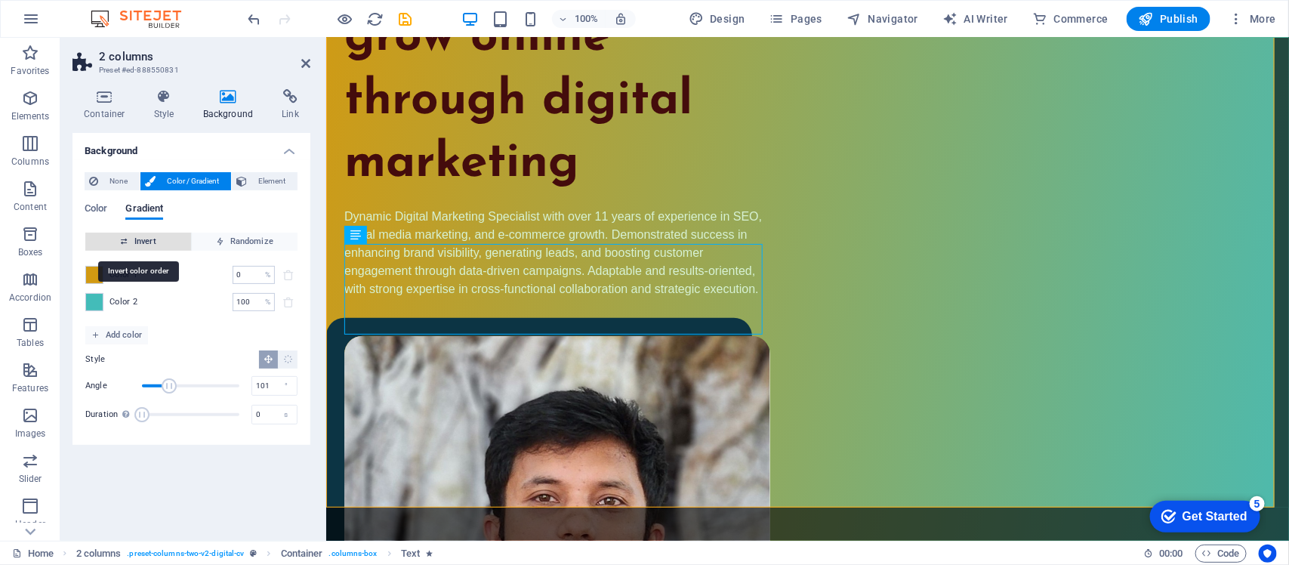
click at [162, 236] on span "Invert" at bounding box center [138, 242] width 94 height 18
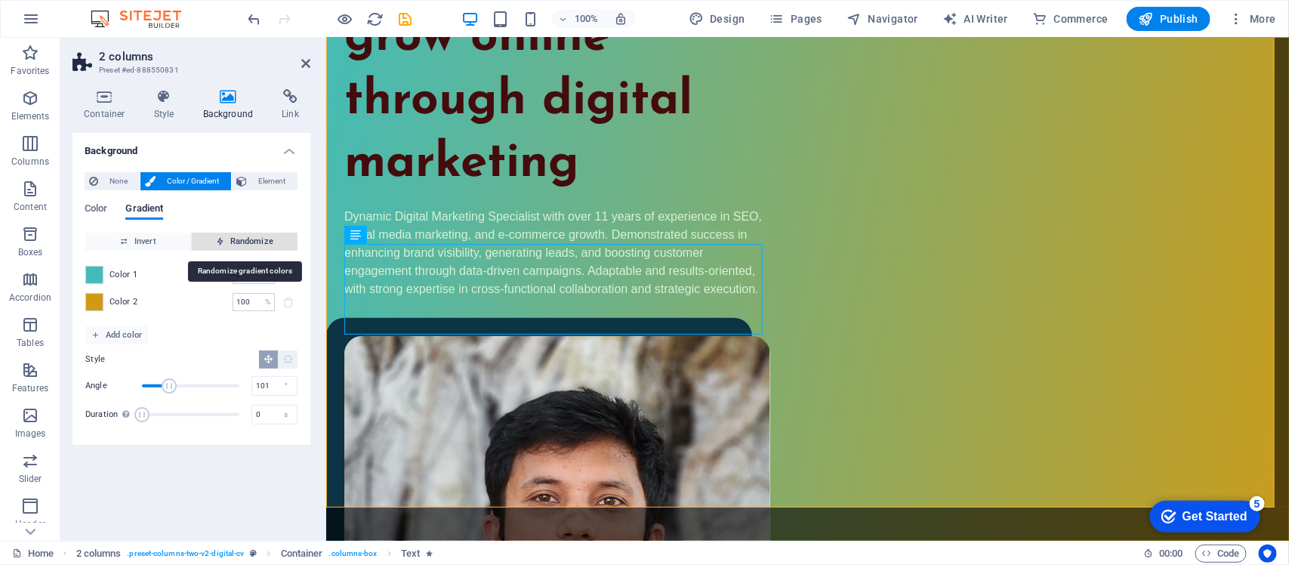
click at [266, 245] on span "Randomize" at bounding box center [245, 242] width 94 height 18
type input "119"
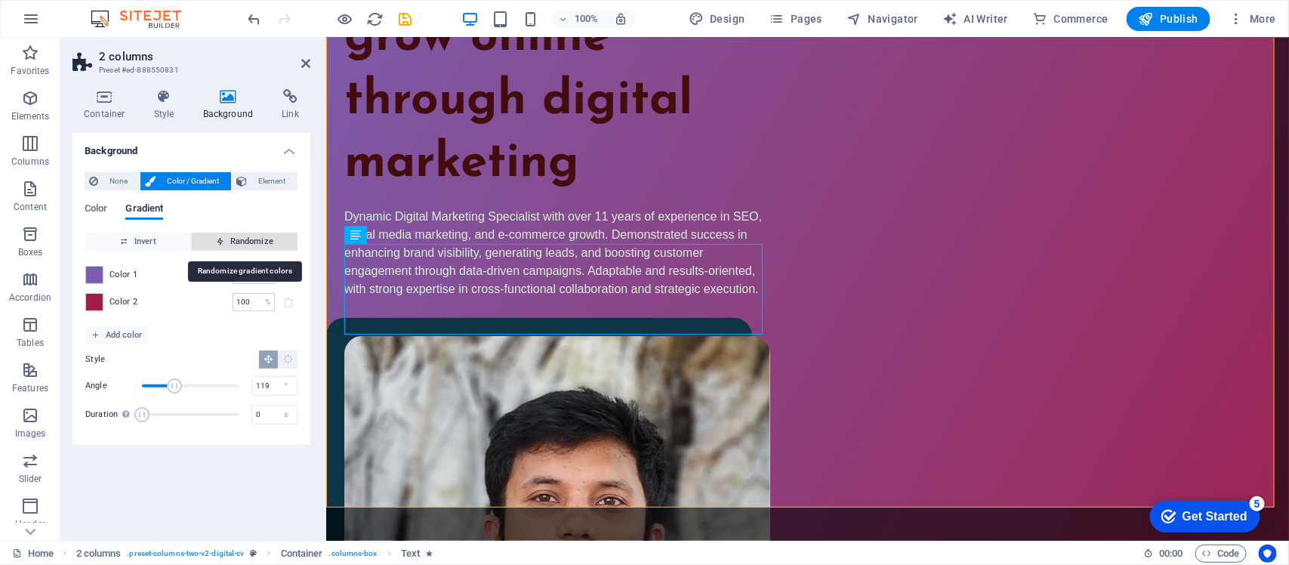
click at [266, 245] on span "Randomize" at bounding box center [245, 242] width 94 height 18
type input "42"
type input "5"
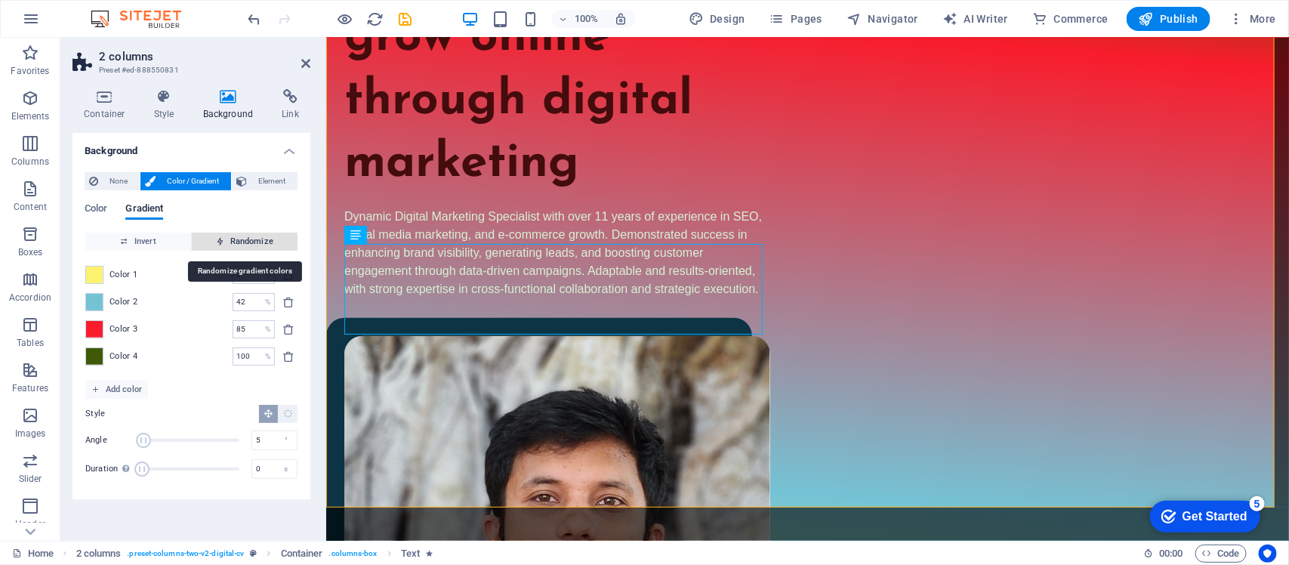
click at [266, 245] on span "Randomize" at bounding box center [245, 242] width 94 height 18
type input "52"
type input "191"
type input "100"
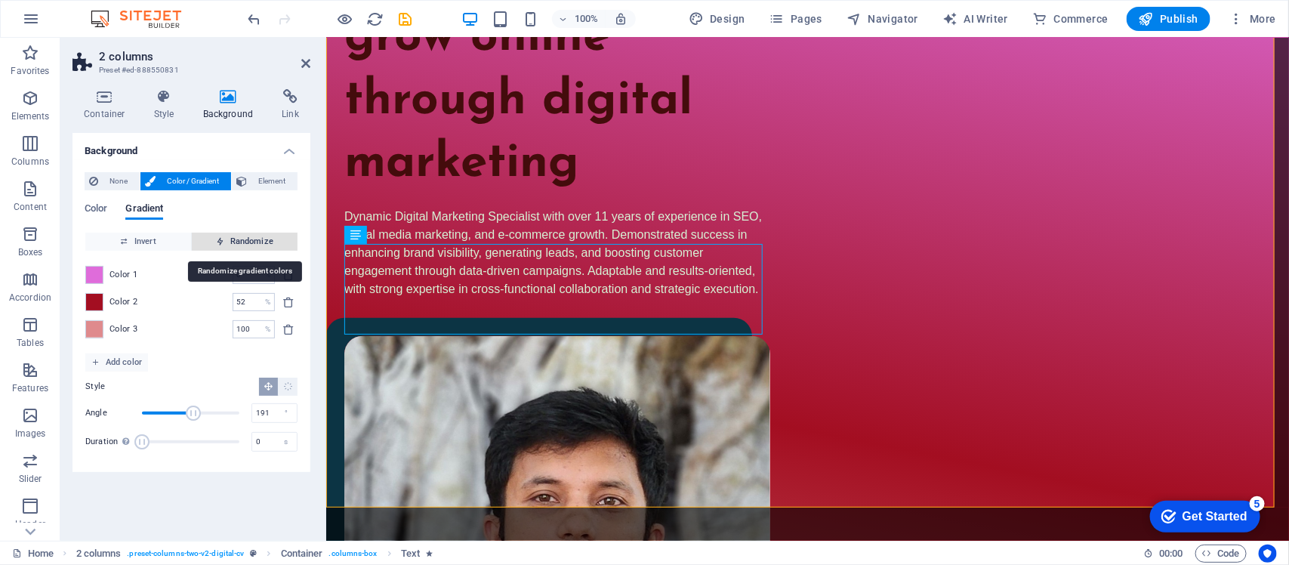
click at [266, 245] on span "Randomize" at bounding box center [245, 242] width 94 height 18
type input "56"
type input "325"
type input "87"
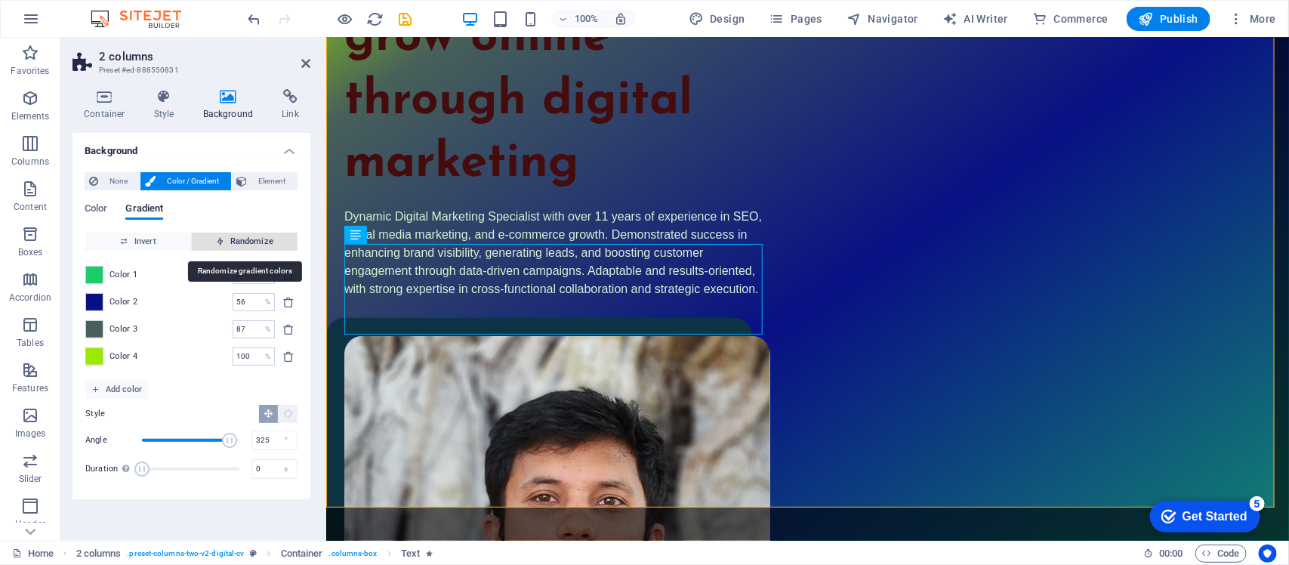
click at [266, 245] on span "Randomize" at bounding box center [245, 242] width 94 height 18
type input "100"
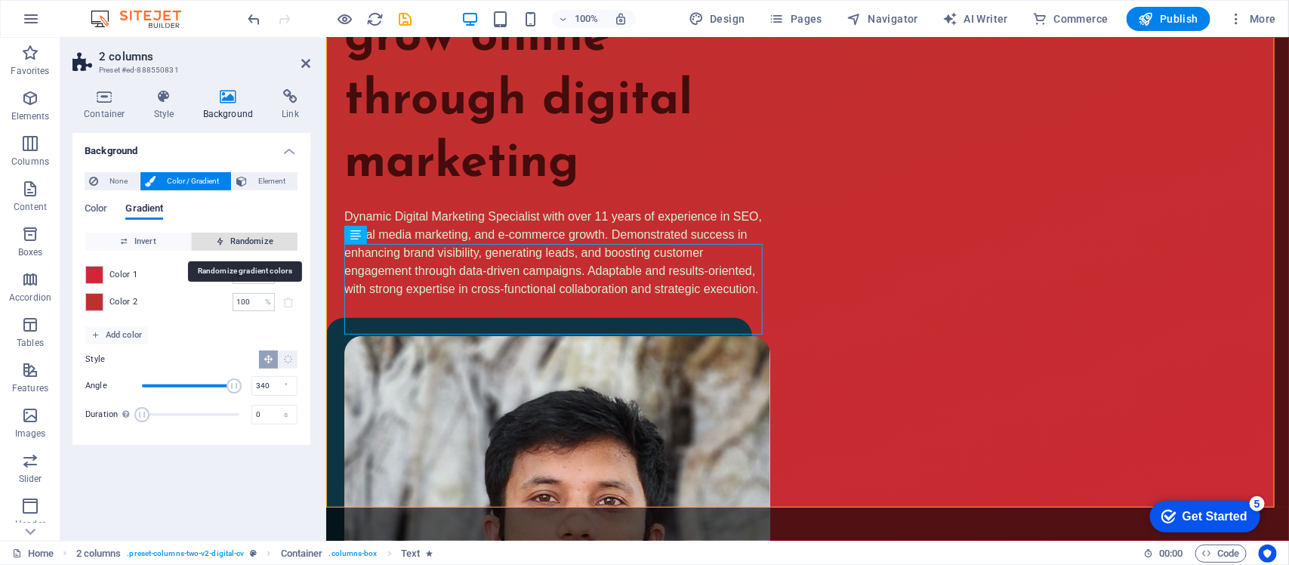
click at [266, 245] on span "Randomize" at bounding box center [245, 242] width 94 height 18
type input "24"
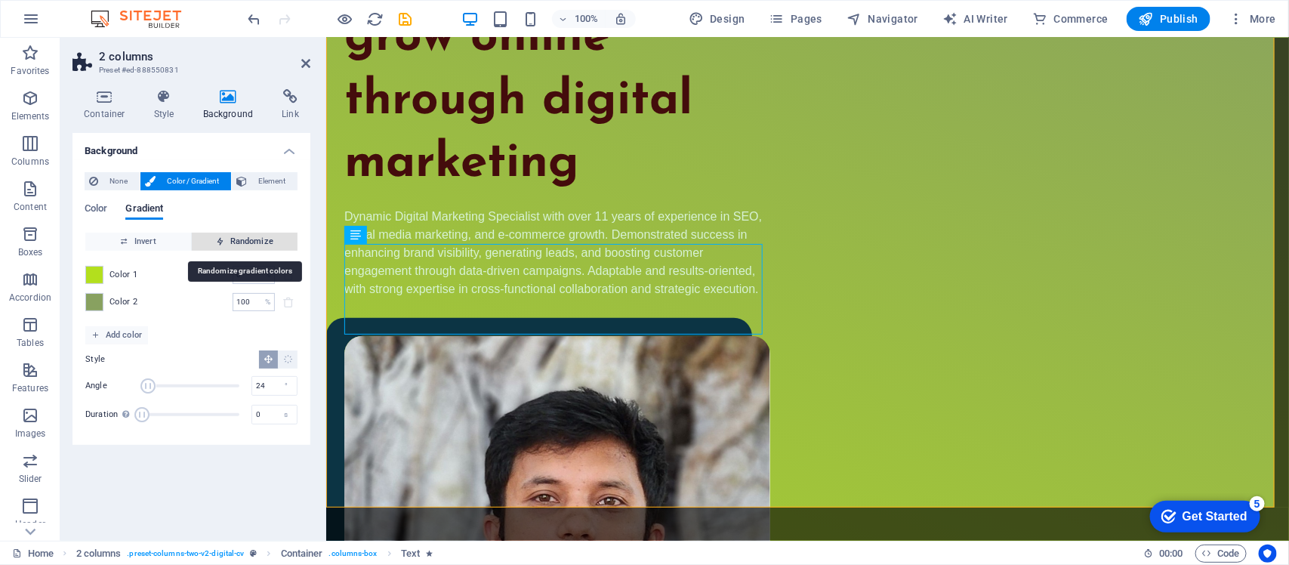
click at [266, 245] on span "Randomize" at bounding box center [245, 242] width 94 height 18
type input "0"
type input "125"
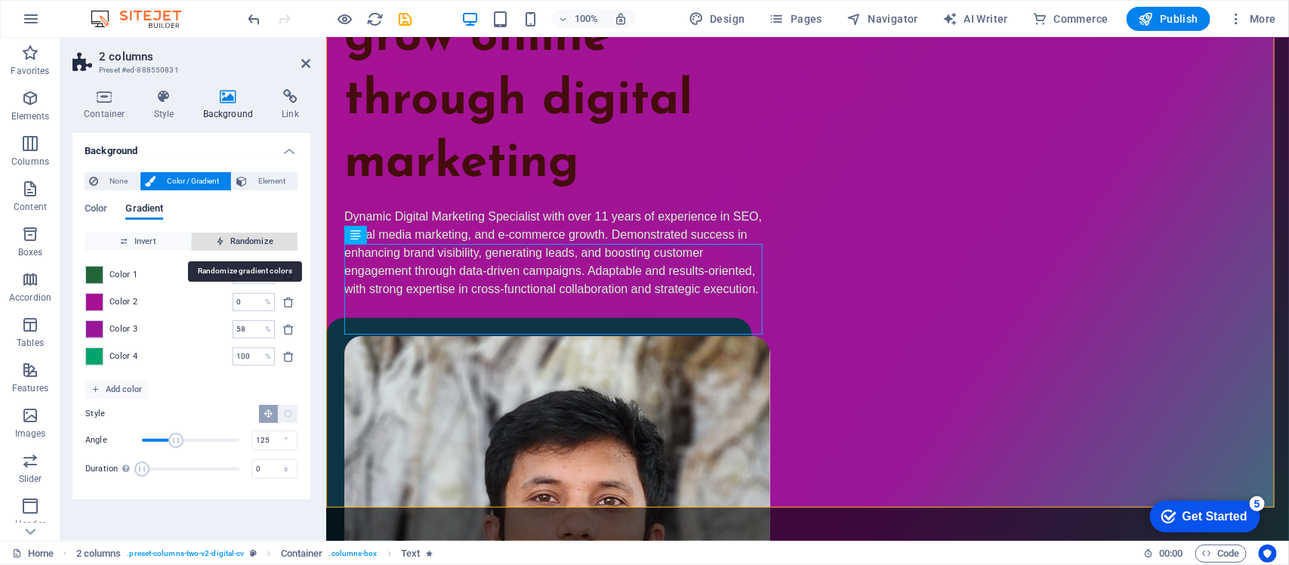
click at [266, 245] on span "Randomize" at bounding box center [245, 242] width 94 height 18
type input "21"
type input "19"
type input "26"
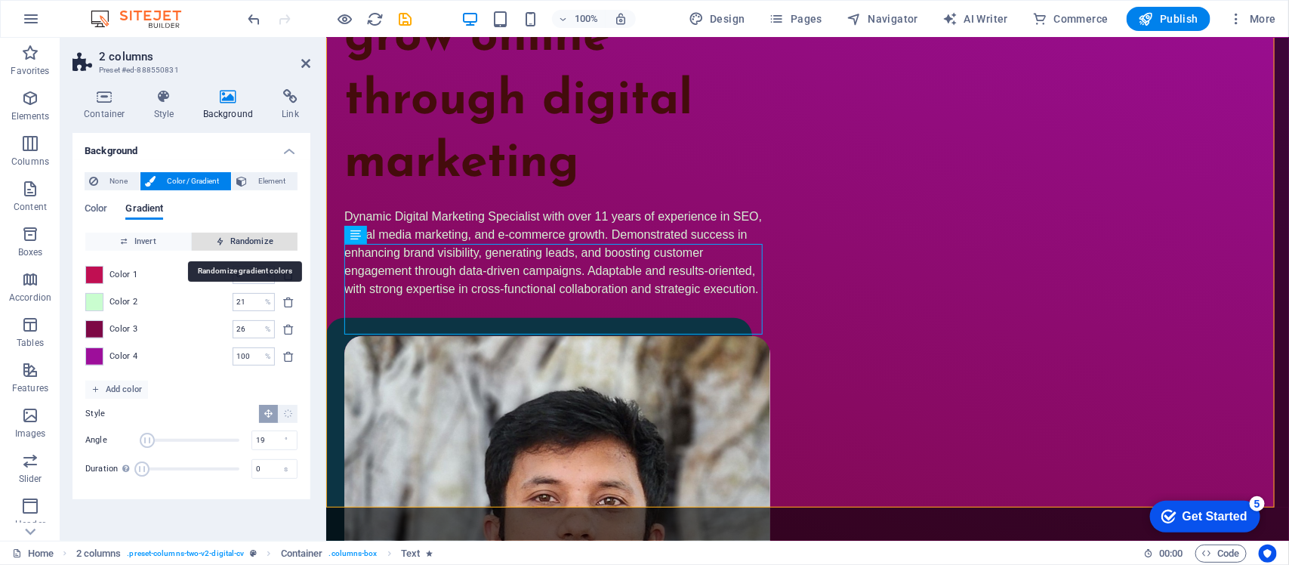
click at [266, 245] on span "Randomize" at bounding box center [245, 242] width 94 height 18
type input "100"
type input "181"
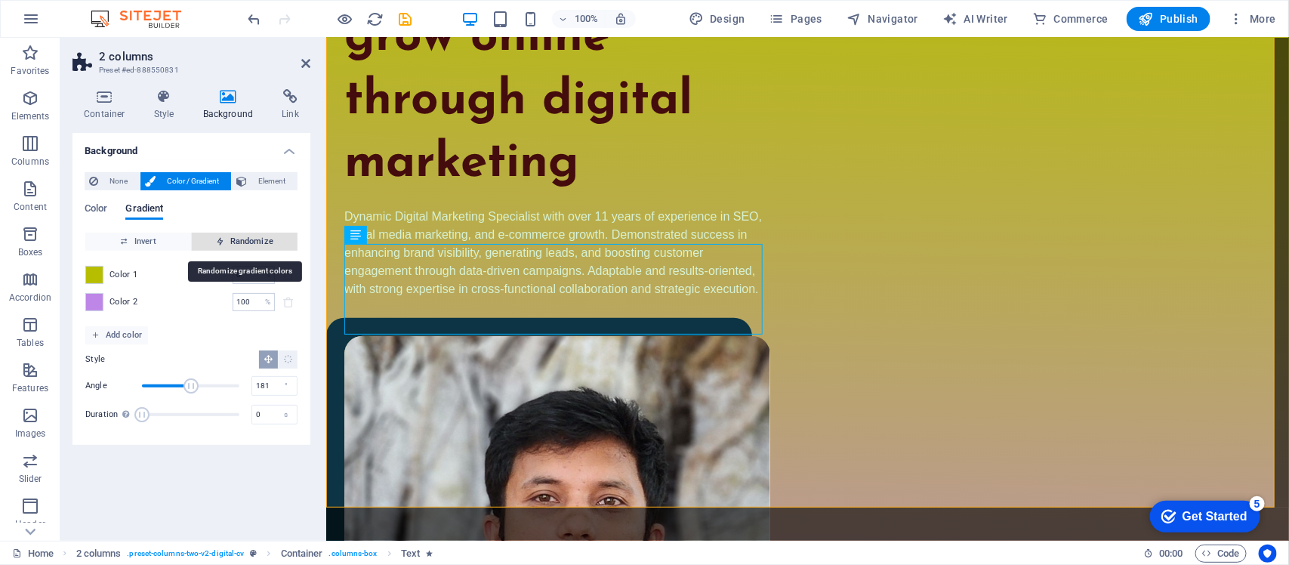
click at [266, 245] on span "Randomize" at bounding box center [245, 242] width 94 height 18
type input "21"
type input "228"
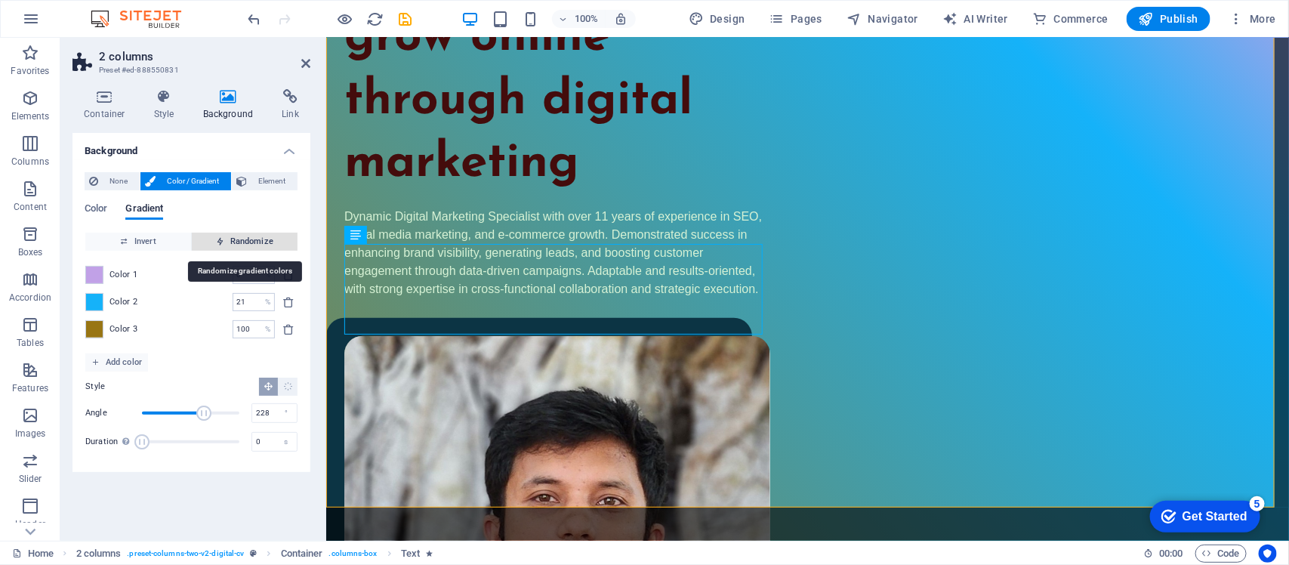
click at [266, 245] on span "Randomize" at bounding box center [245, 242] width 94 height 18
type input "100"
type input "86"
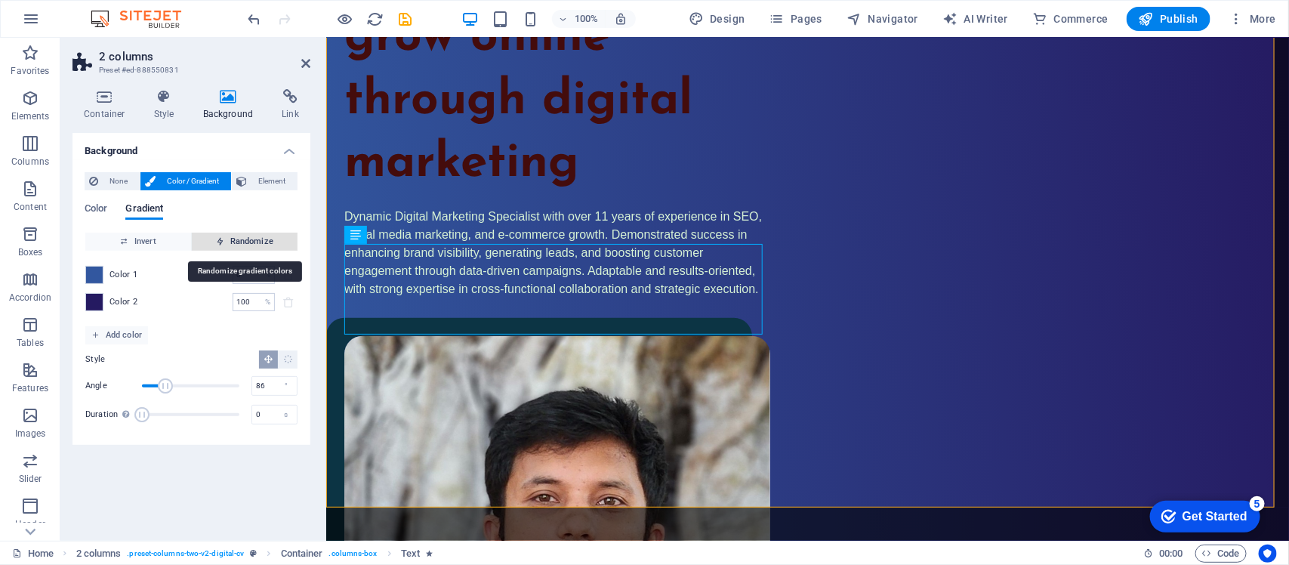
click at [266, 245] on span "Randomize" at bounding box center [245, 242] width 94 height 18
type input "40"
type input "41"
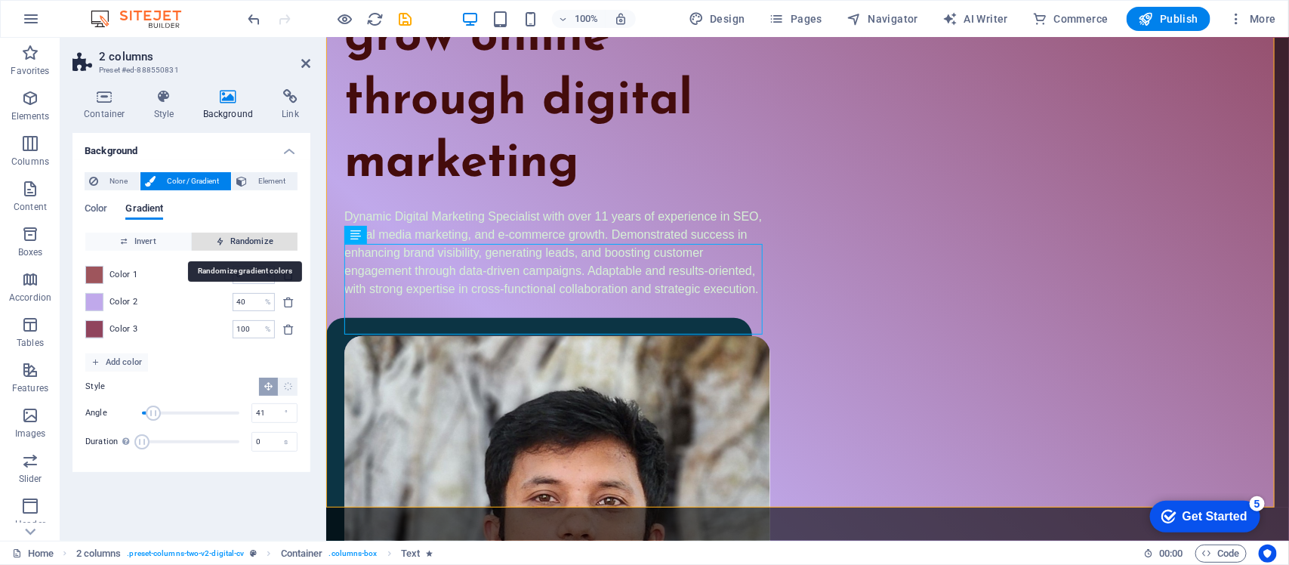
click at [266, 245] on span "Randomize" at bounding box center [245, 242] width 94 height 18
type input "12"
type input "192"
type input "48"
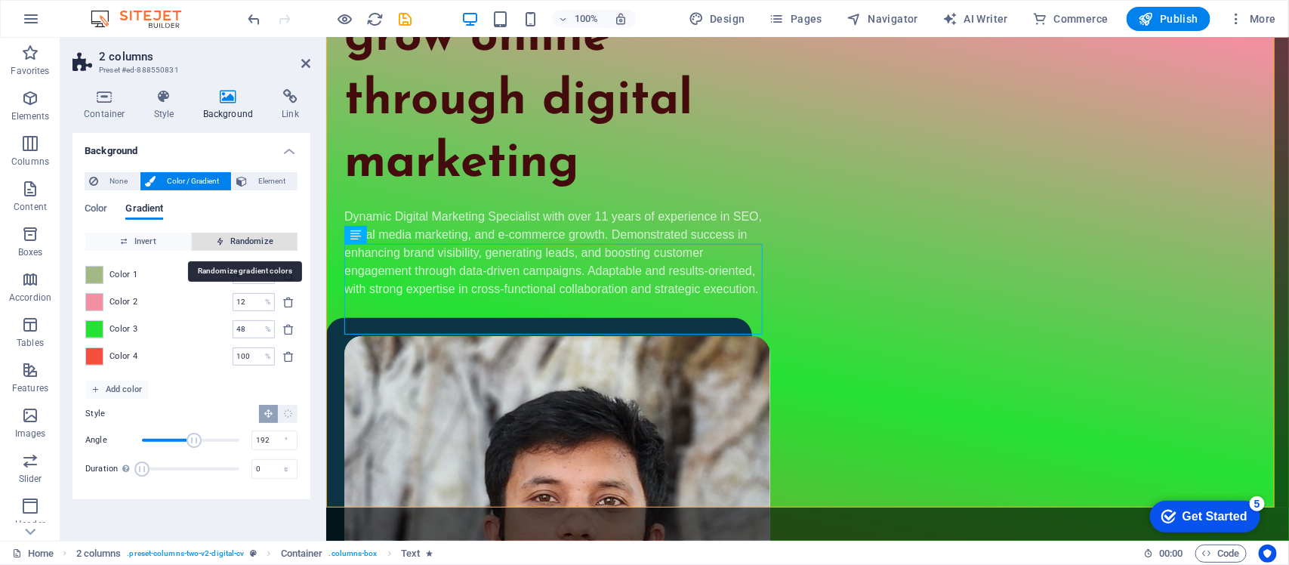
click at [266, 245] on span "Randomize" at bounding box center [245, 242] width 94 height 18
type input "89"
type input "162"
type input "100"
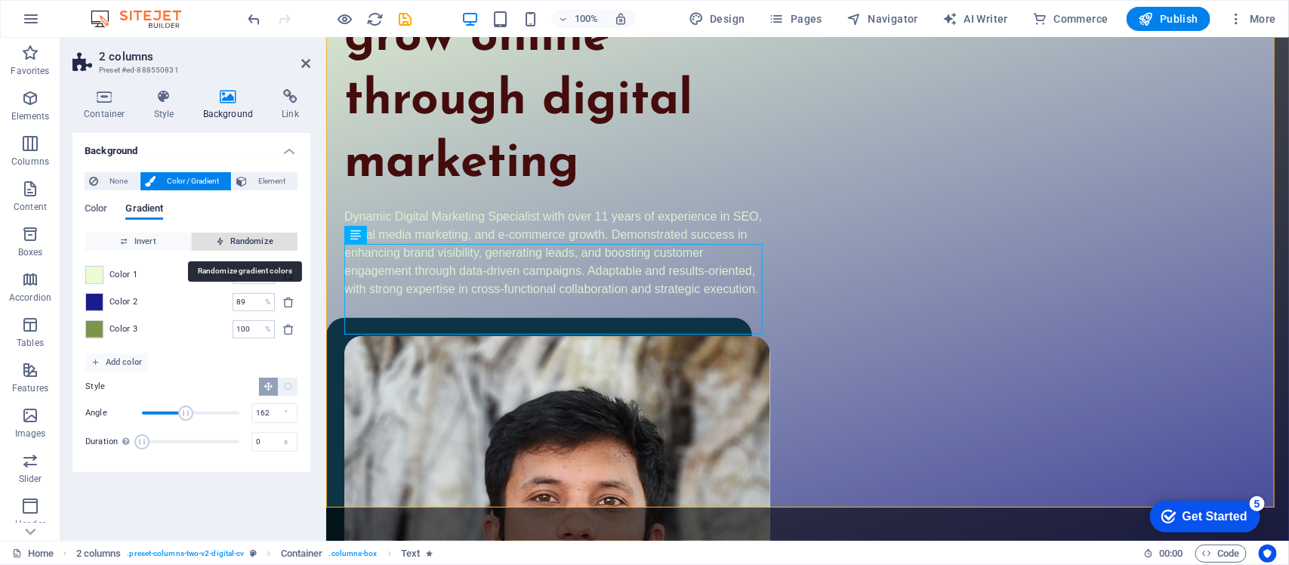
click at [266, 245] on span "Randomize" at bounding box center [245, 242] width 94 height 18
type input "100"
type input "168"
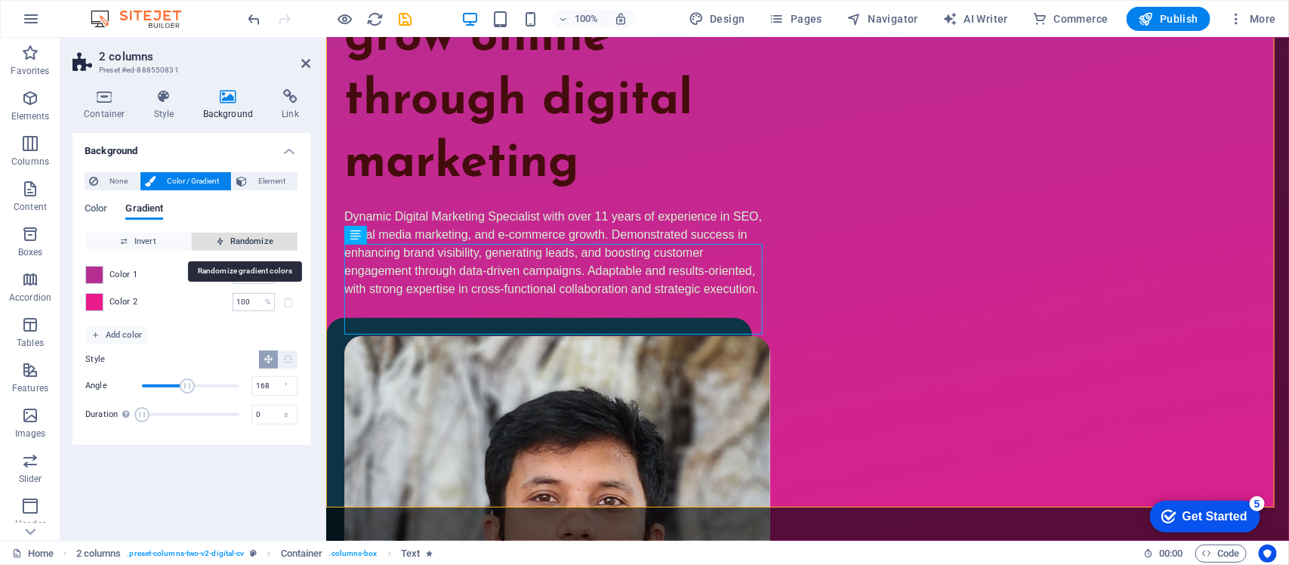
click at [266, 245] on span "Randomize" at bounding box center [245, 242] width 94 height 18
type input "33"
type input "59"
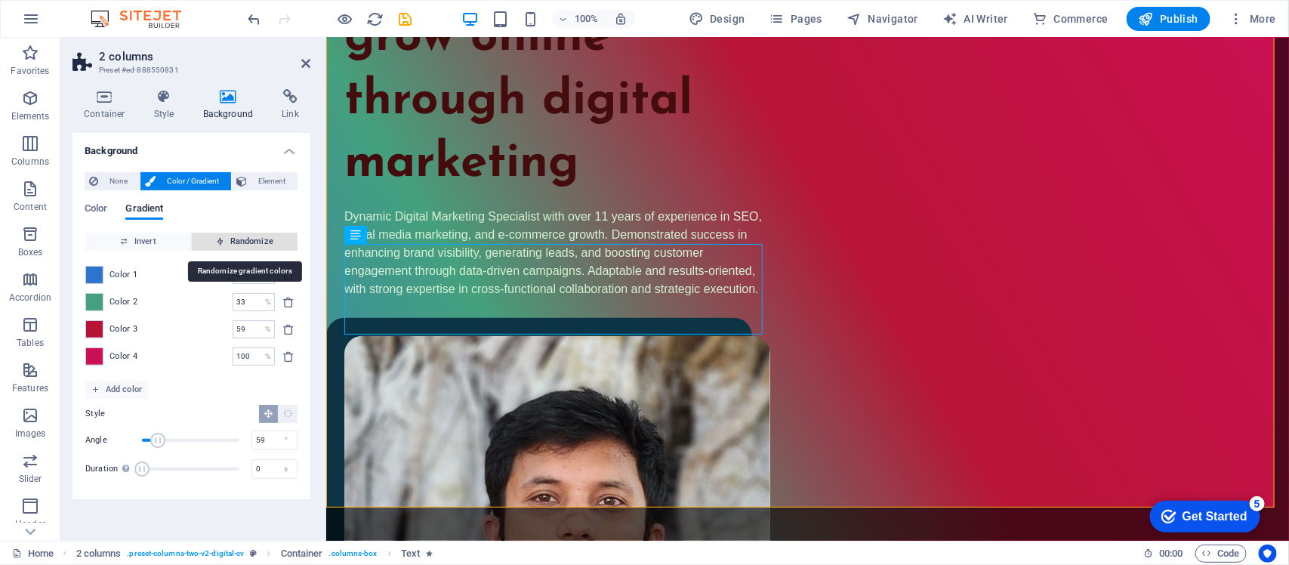
click at [267, 244] on span "Randomize" at bounding box center [245, 242] width 94 height 18
type input "43"
type input "266"
type input "100"
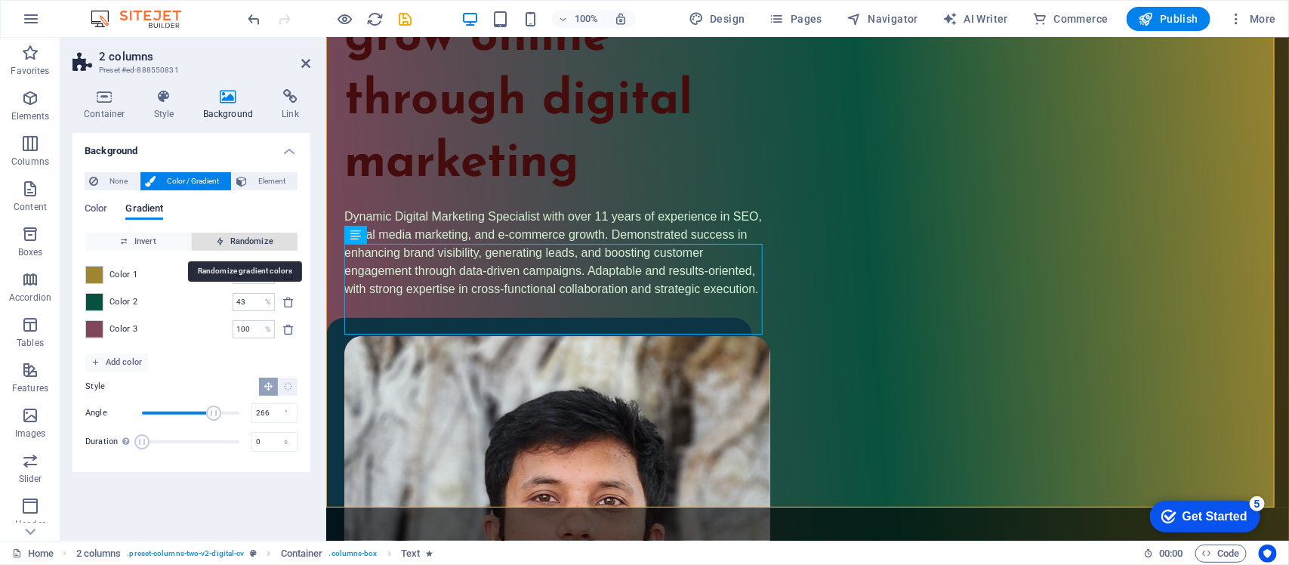
click at [270, 244] on span "Randomize" at bounding box center [245, 242] width 94 height 18
type input "100"
type input "259"
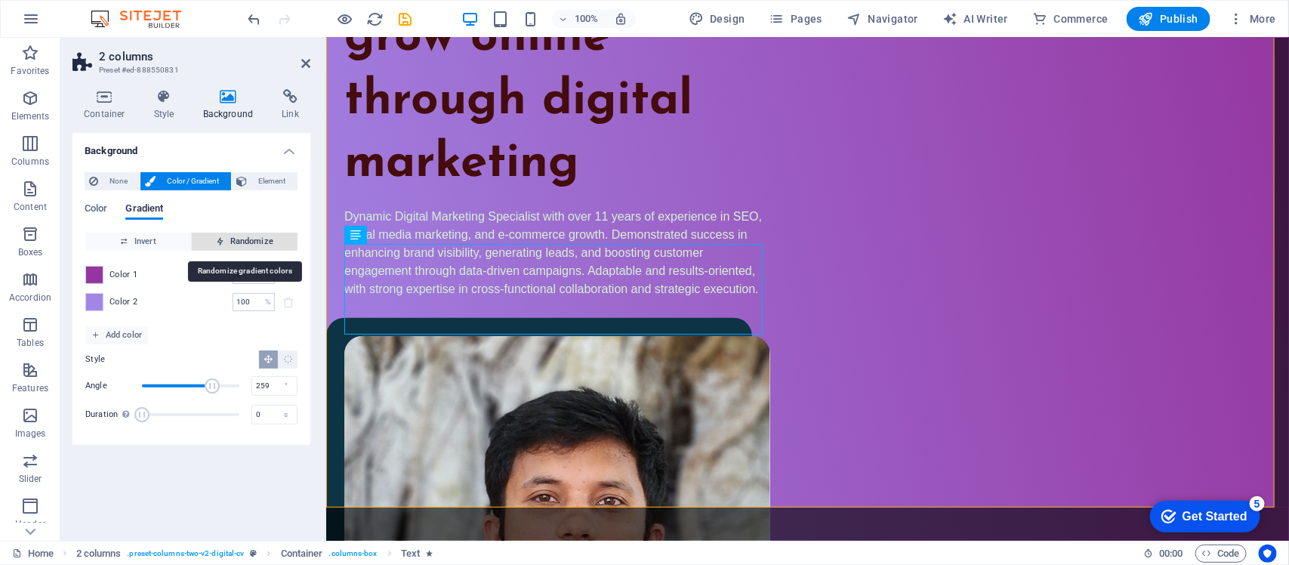
click at [270, 244] on span "Randomize" at bounding box center [245, 242] width 94 height 18
type input "15"
type input "48"
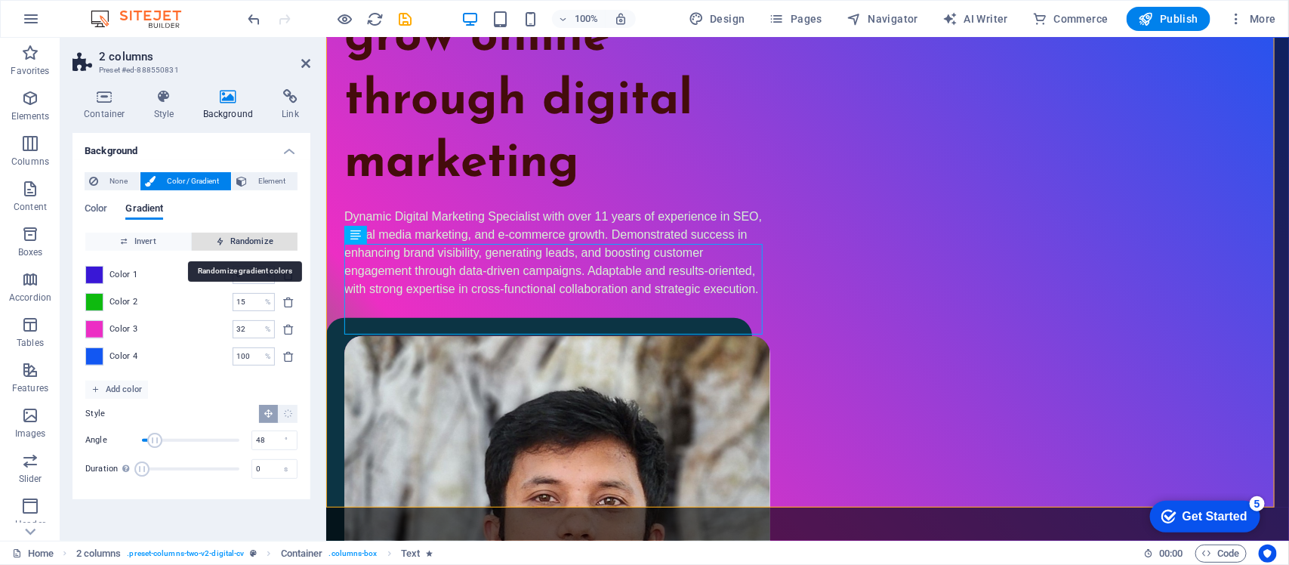
click at [270, 244] on span "Randomize" at bounding box center [245, 242] width 94 height 18
type input "9"
type input "140"
type input "79"
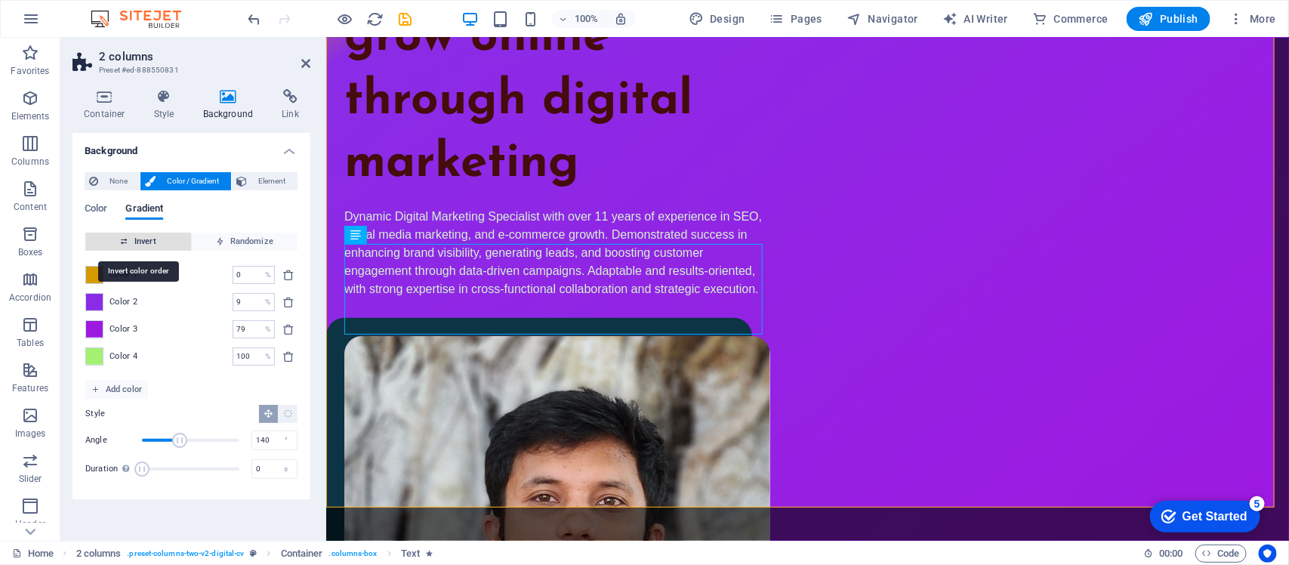
click at [164, 240] on span "Invert" at bounding box center [138, 242] width 94 height 18
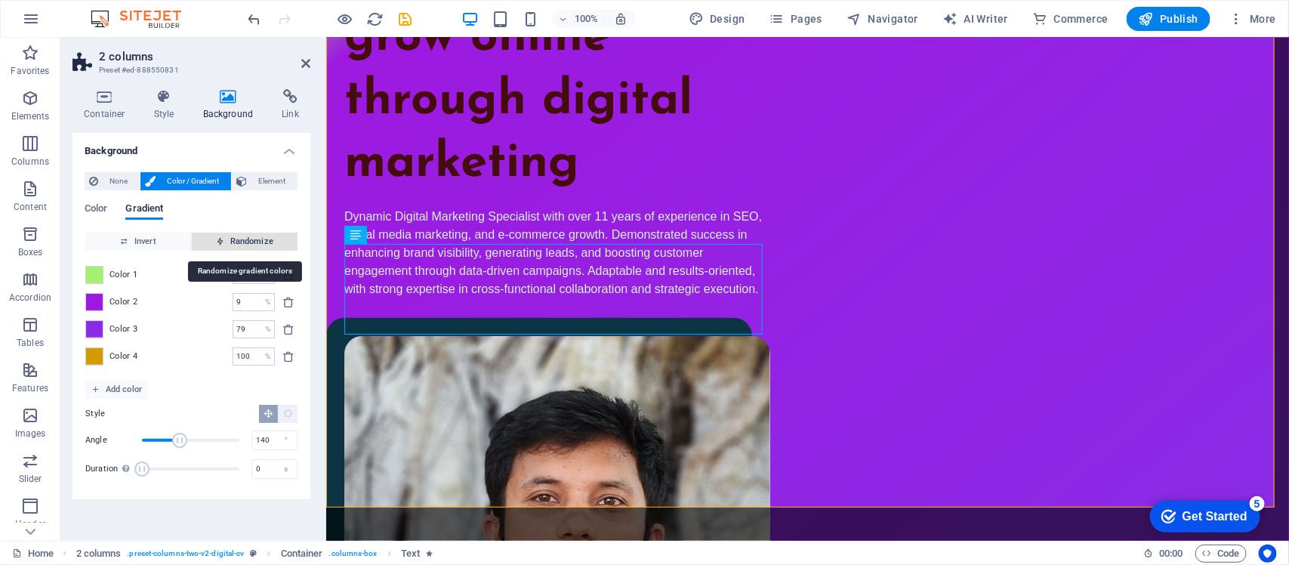
click at [231, 242] on span "Randomize" at bounding box center [245, 242] width 94 height 18
type input "21"
type input "332"
type input "78"
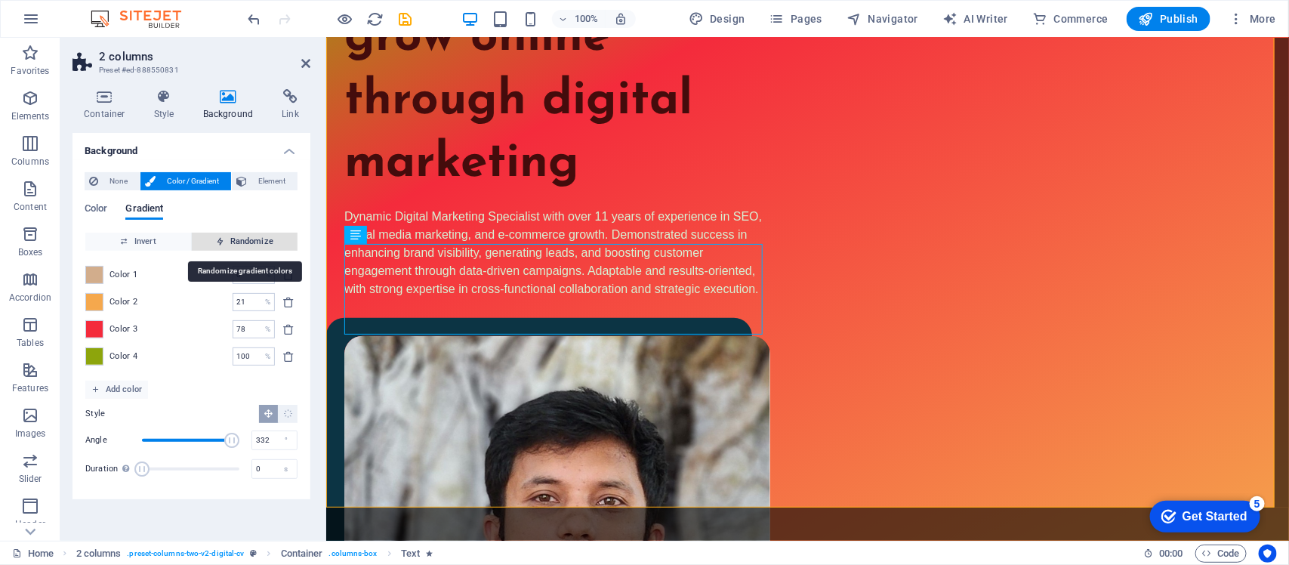
click at [231, 242] on span "Randomize" at bounding box center [245, 242] width 94 height 18
type input "100"
type input "10"
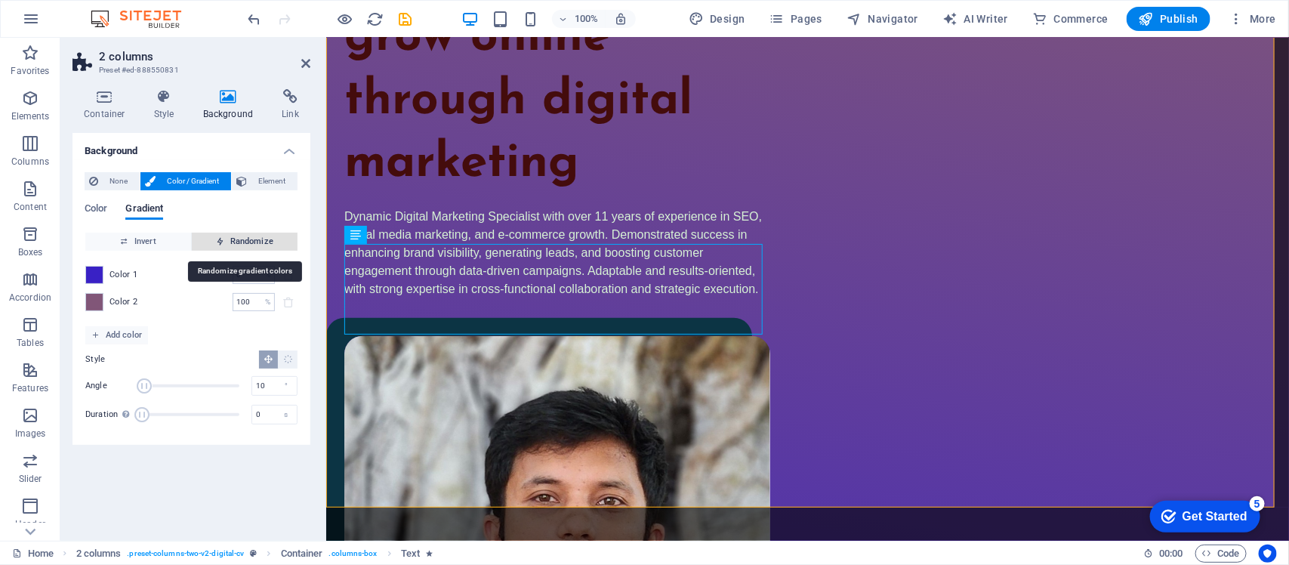
click at [231, 242] on span "Randomize" at bounding box center [245, 242] width 94 height 18
type input "66"
type input "76"
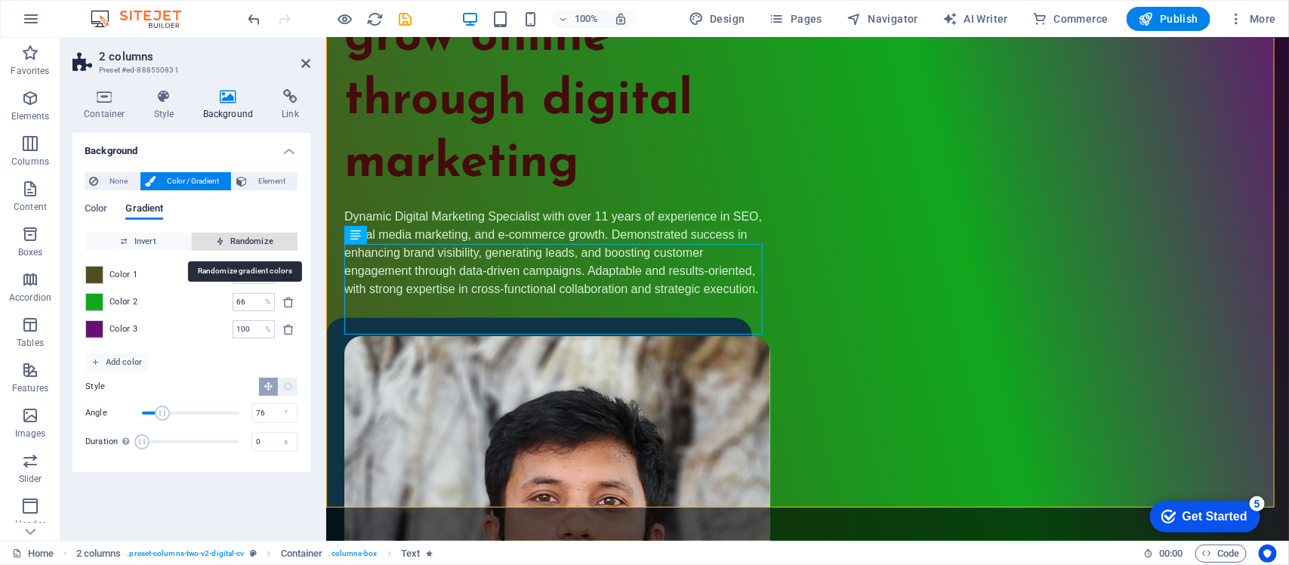
click at [231, 242] on span "Randomize" at bounding box center [245, 242] width 94 height 18
type input "100"
type input "2"
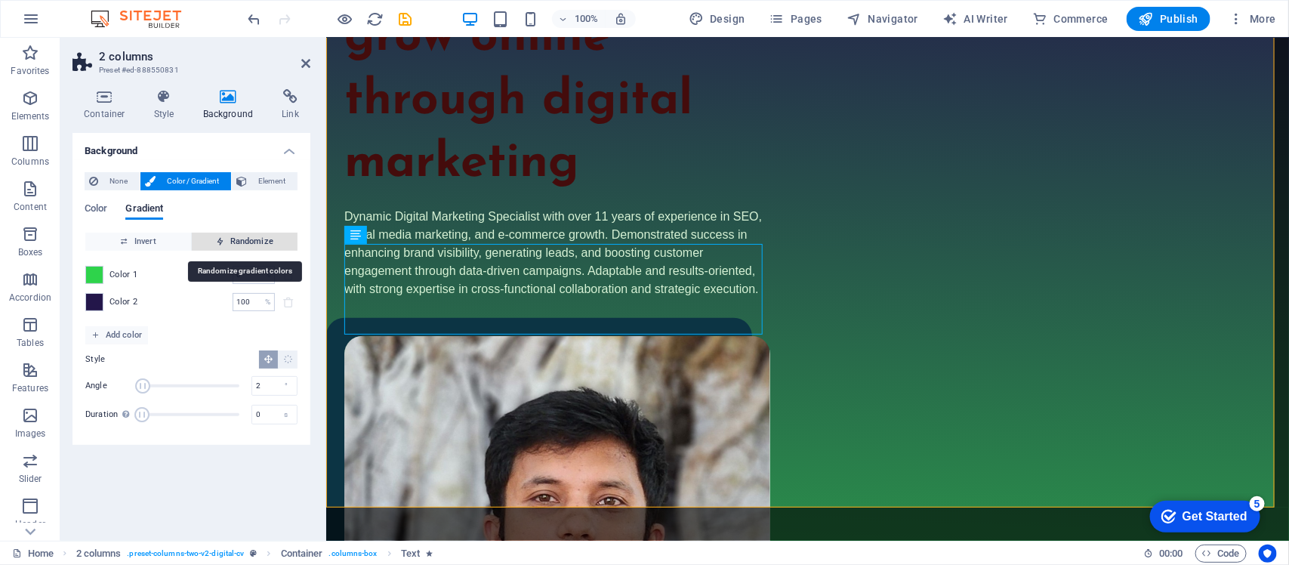
click at [231, 242] on span "Randomize" at bounding box center [245, 242] width 94 height 18
type input "27"
type input "134"
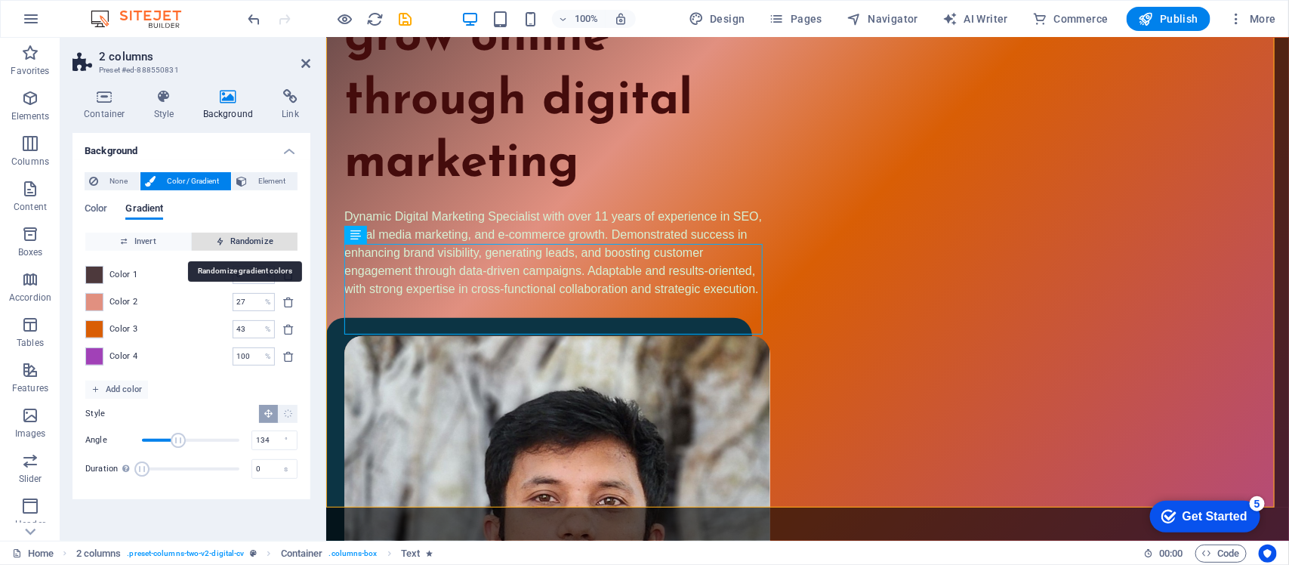
click at [231, 242] on span "Randomize" at bounding box center [245, 242] width 94 height 18
type input "0"
type input "217"
type input "51"
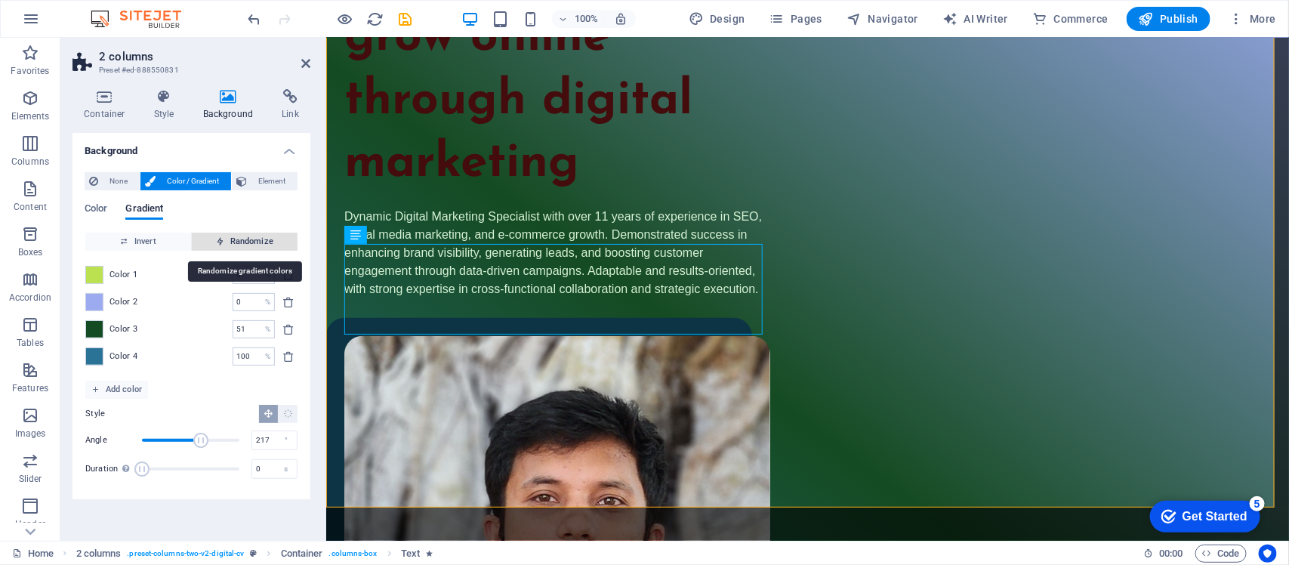
click at [231, 242] on span "Randomize" at bounding box center [245, 242] width 94 height 18
type input "7"
type input "193"
type input "43"
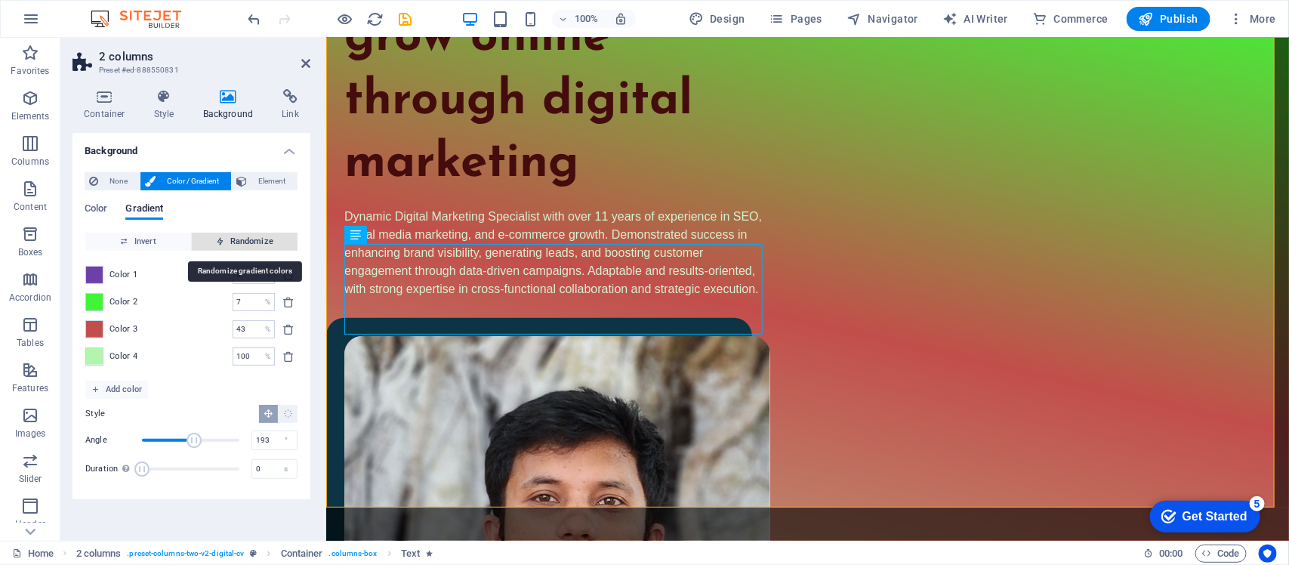
click at [231, 242] on span "Randomize" at bounding box center [245, 242] width 94 height 18
type input "100"
type input "124"
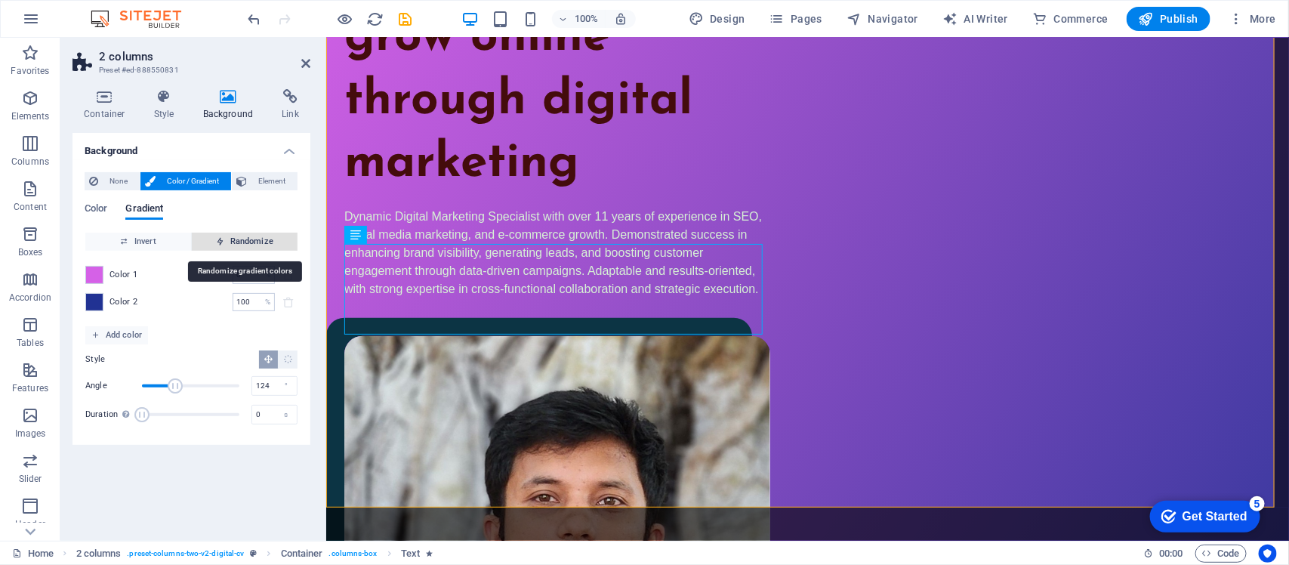
click at [231, 242] on span "Randomize" at bounding box center [245, 242] width 94 height 18
type input "37"
type input "56"
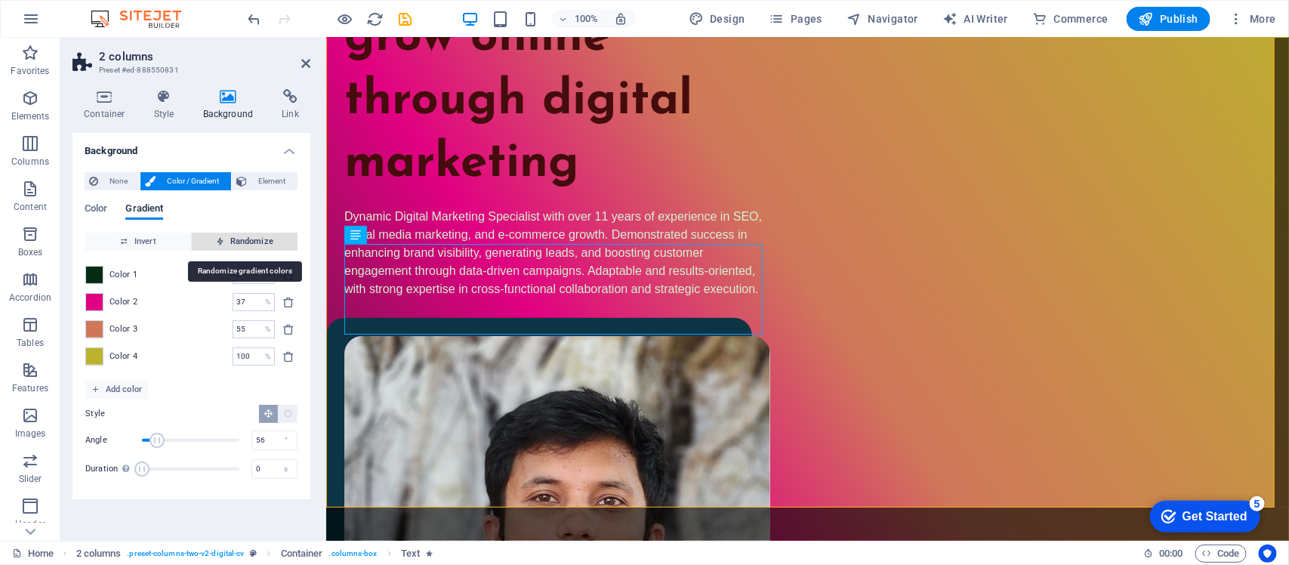
click at [231, 242] on span "Randomize" at bounding box center [245, 242] width 94 height 18
type input "16"
type input "236"
type input "21"
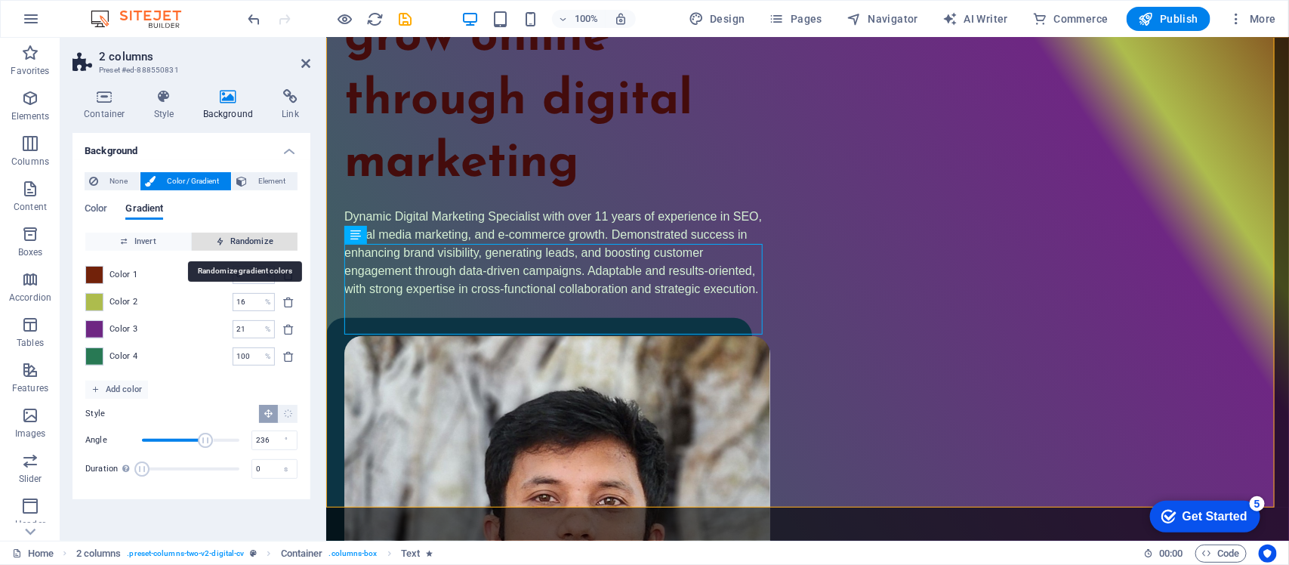
click at [231, 242] on span "Randomize" at bounding box center [245, 242] width 94 height 18
type input "59"
type input "316"
type input "100"
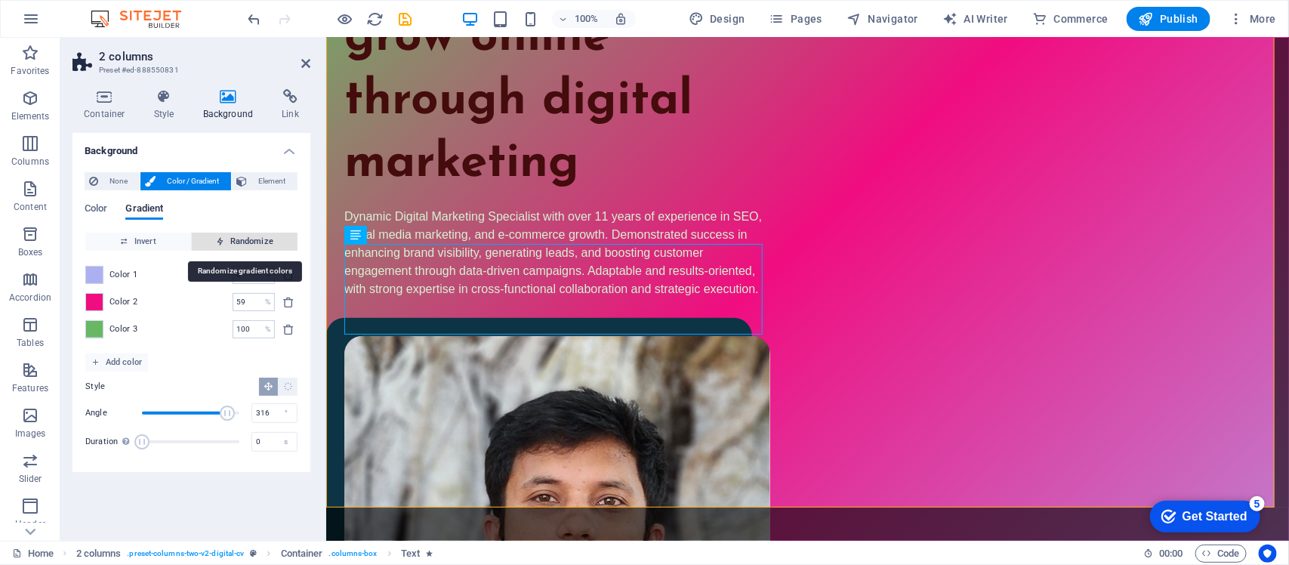
click at [231, 242] on span "Randomize" at bounding box center [245, 242] width 94 height 18
type input "22"
type input "9"
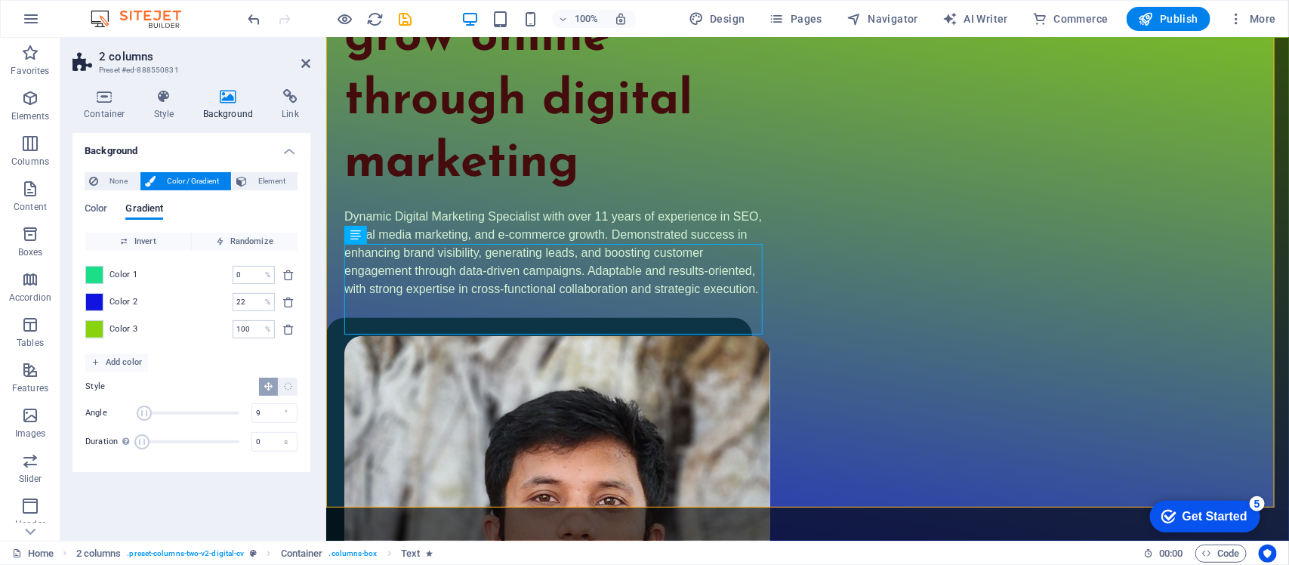
click at [196, 179] on span "Color / Gradient" at bounding box center [193, 181] width 66 height 18
click at [149, 243] on span "Invert" at bounding box center [138, 242] width 94 height 18
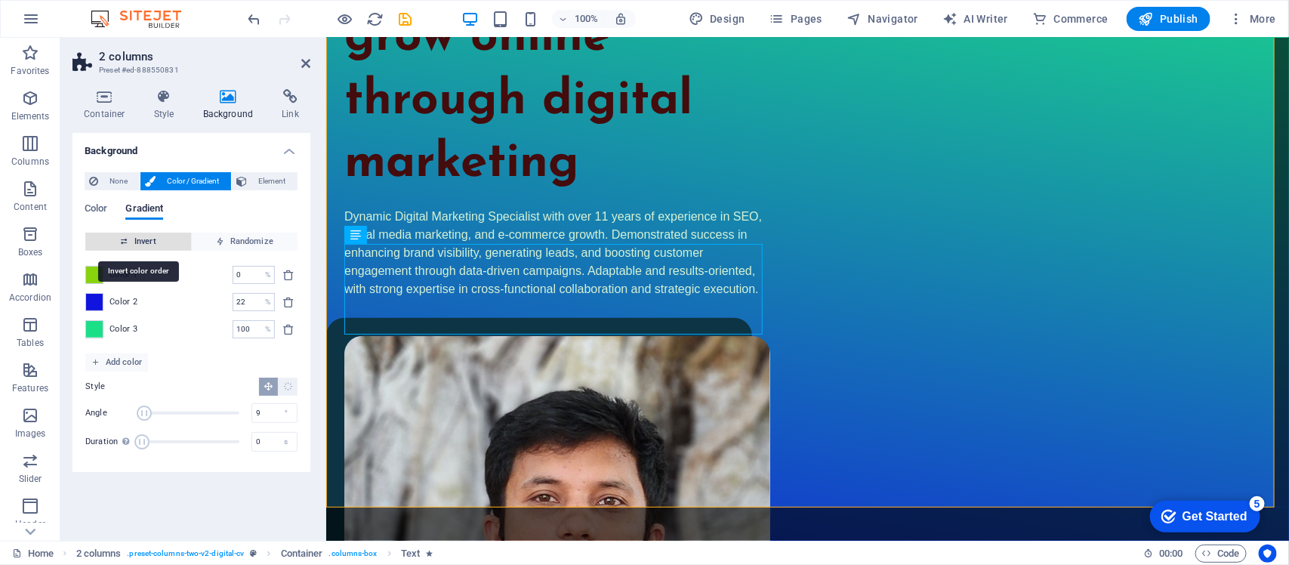
click at [149, 243] on span "Invert" at bounding box center [138, 242] width 94 height 18
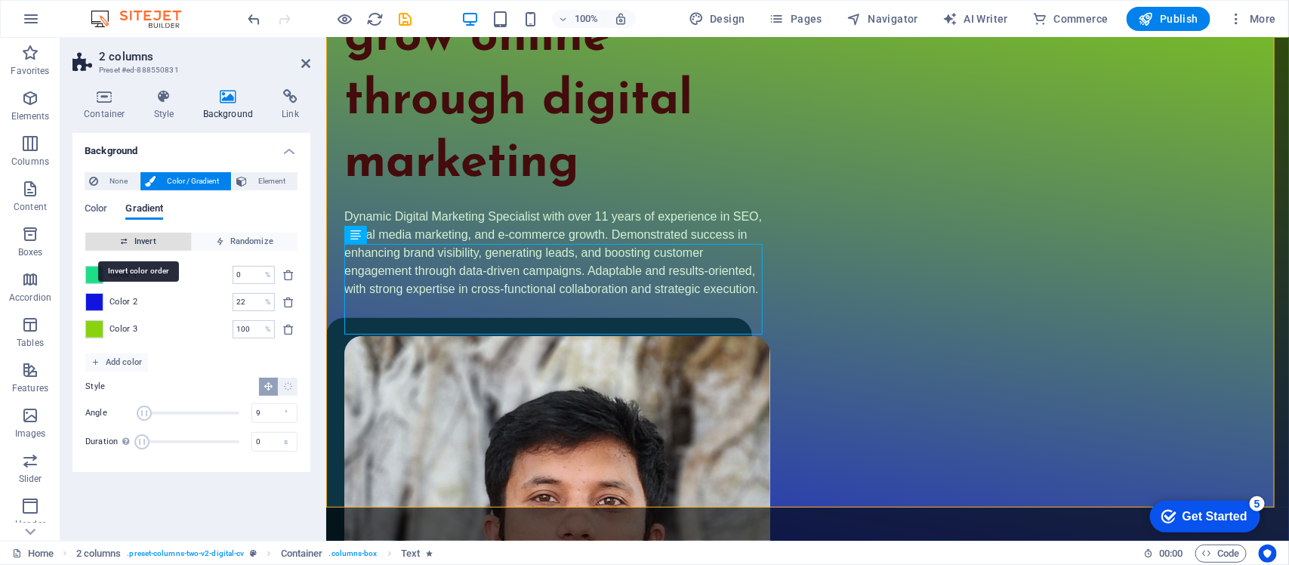
click at [149, 243] on span "Invert" at bounding box center [138, 242] width 94 height 18
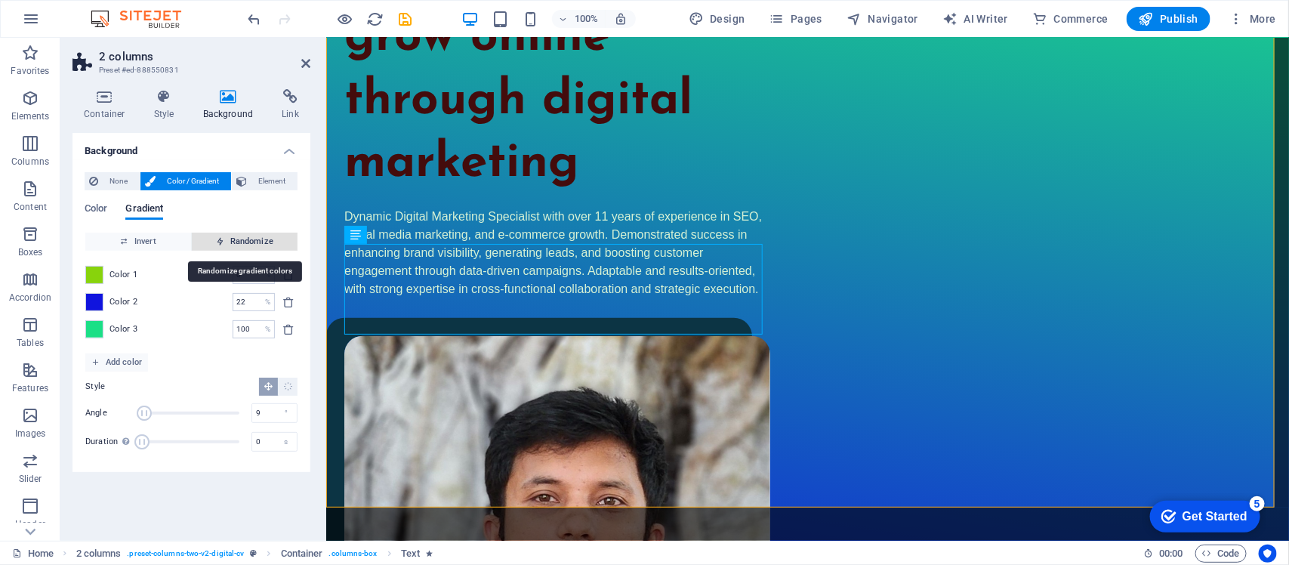
click at [240, 233] on span "Randomize" at bounding box center [245, 242] width 94 height 18
type input "43"
type input "214"
type input "96"
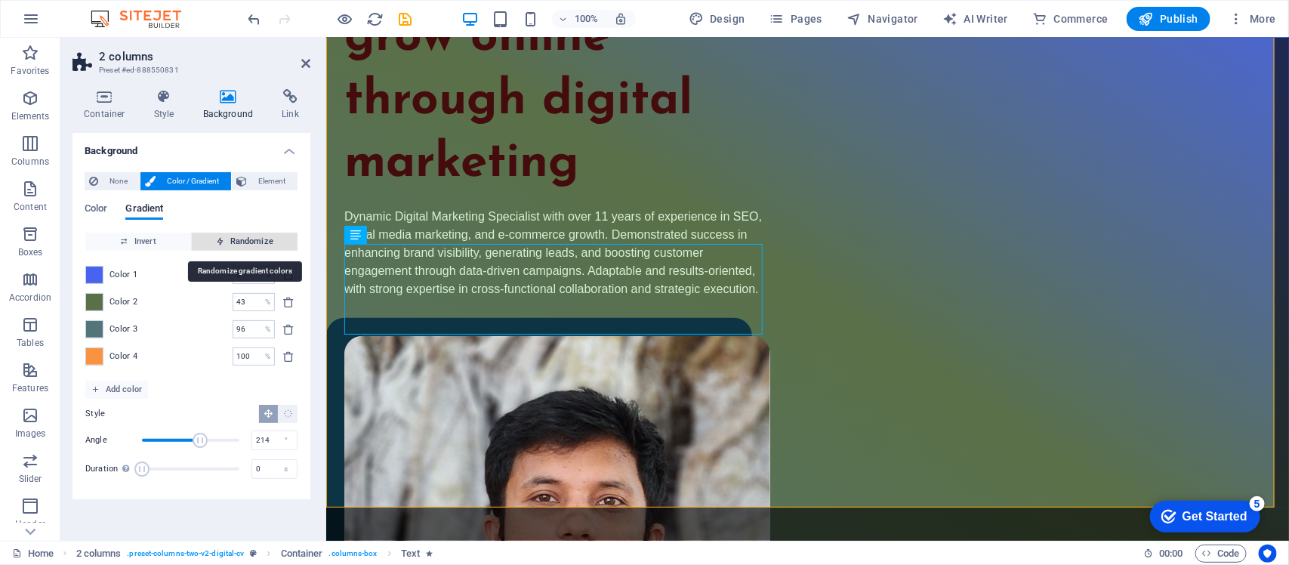
click at [240, 233] on span "Randomize" at bounding box center [245, 242] width 94 height 18
type input "77"
type input "259"
type input "84"
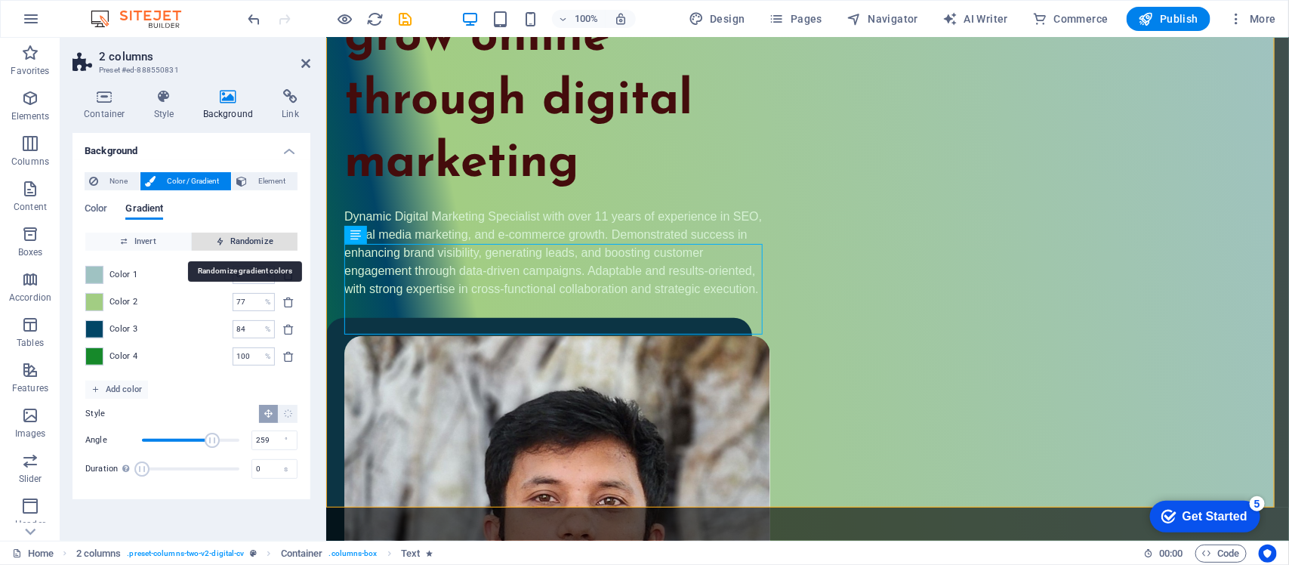
click at [240, 233] on span "Randomize" at bounding box center [245, 242] width 94 height 18
type input "0"
type input "14"
type input "85"
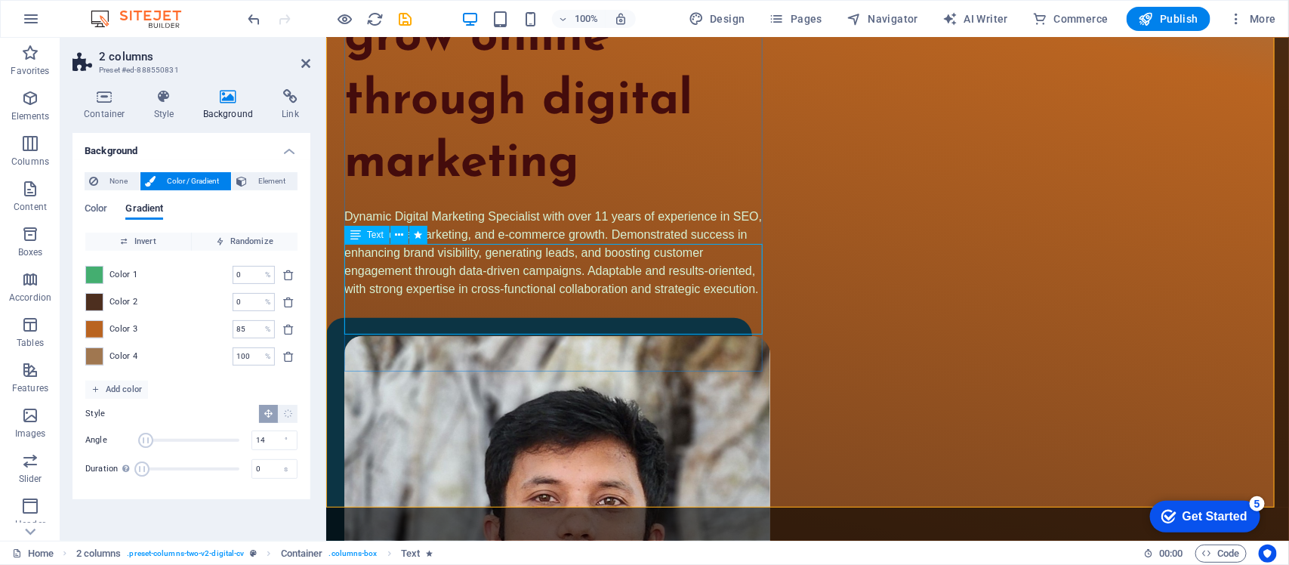
click at [483, 280] on div "Dynamic Digital Marketing Specialist with over 11 years of experience in SEO, s…" at bounding box center [557, 252] width 426 height 91
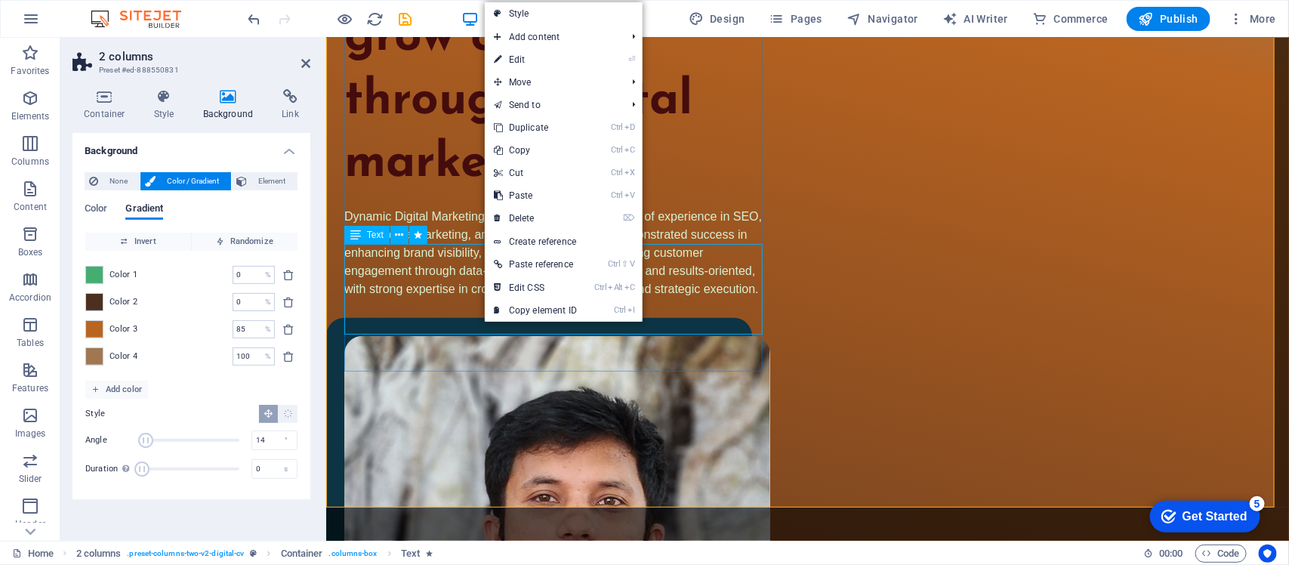
click at [480, 280] on div "Dynamic Digital Marketing Specialist with over 11 years of experience in SEO, s…" at bounding box center [557, 252] width 426 height 91
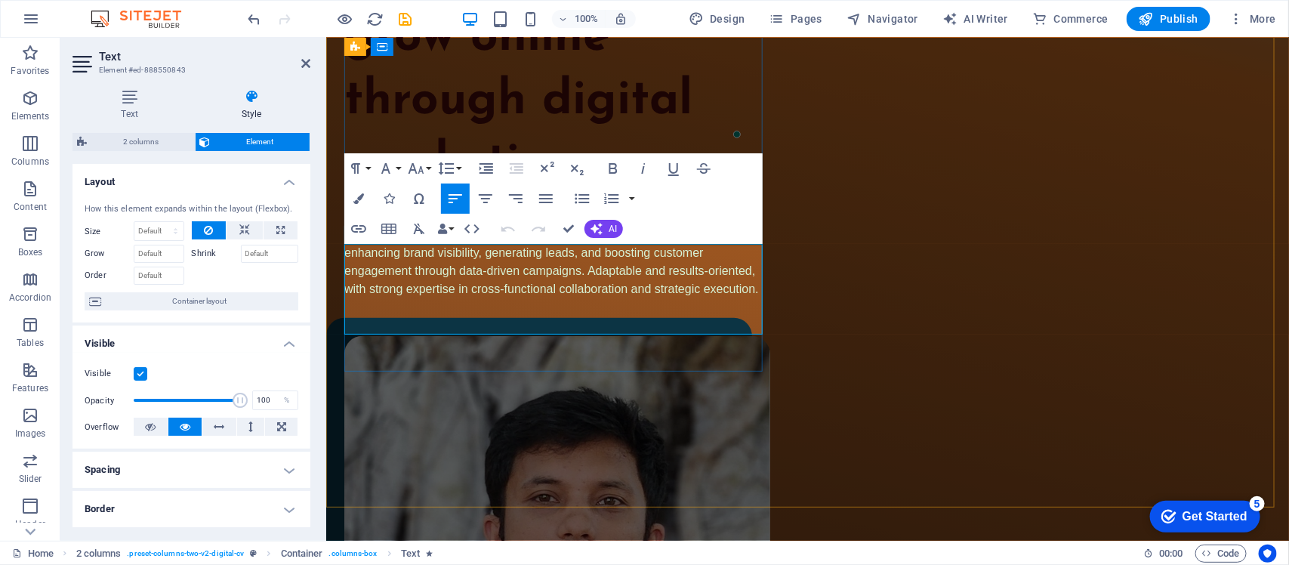
click at [480, 280] on span "Dynamic Digital Marketing Specialist with over 11 years of experience in SEO, s…" at bounding box center [553, 251] width 418 height 85
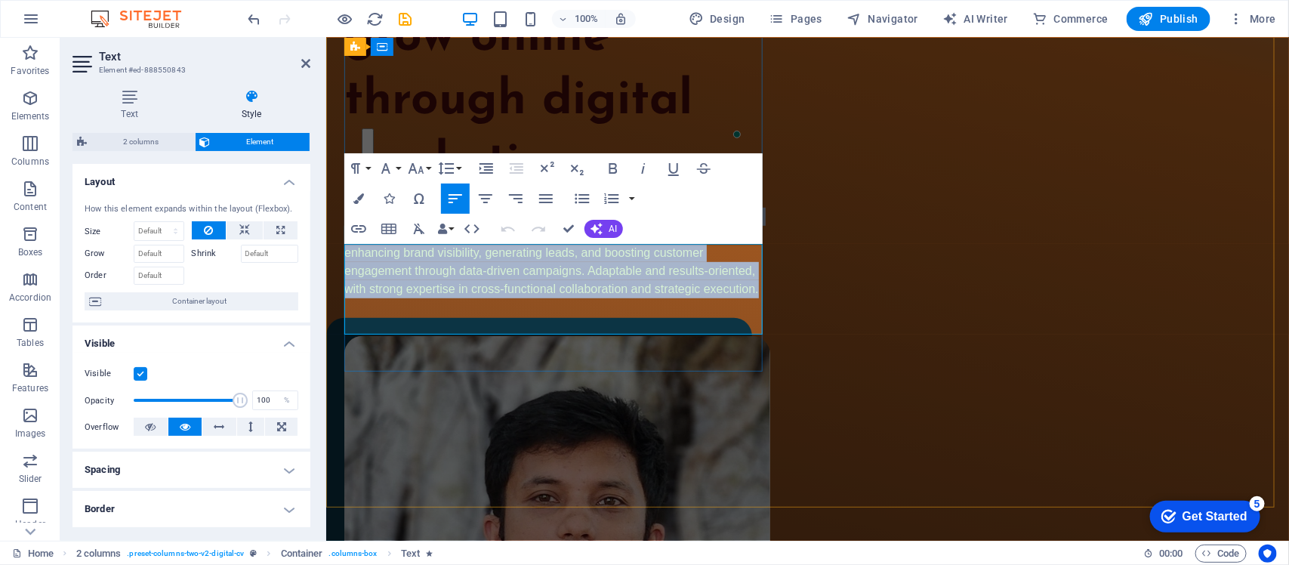
click at [519, 280] on span "Dynamic Digital Marketing Specialist with over 11 years of experience in SEO, s…" at bounding box center [553, 251] width 418 height 85
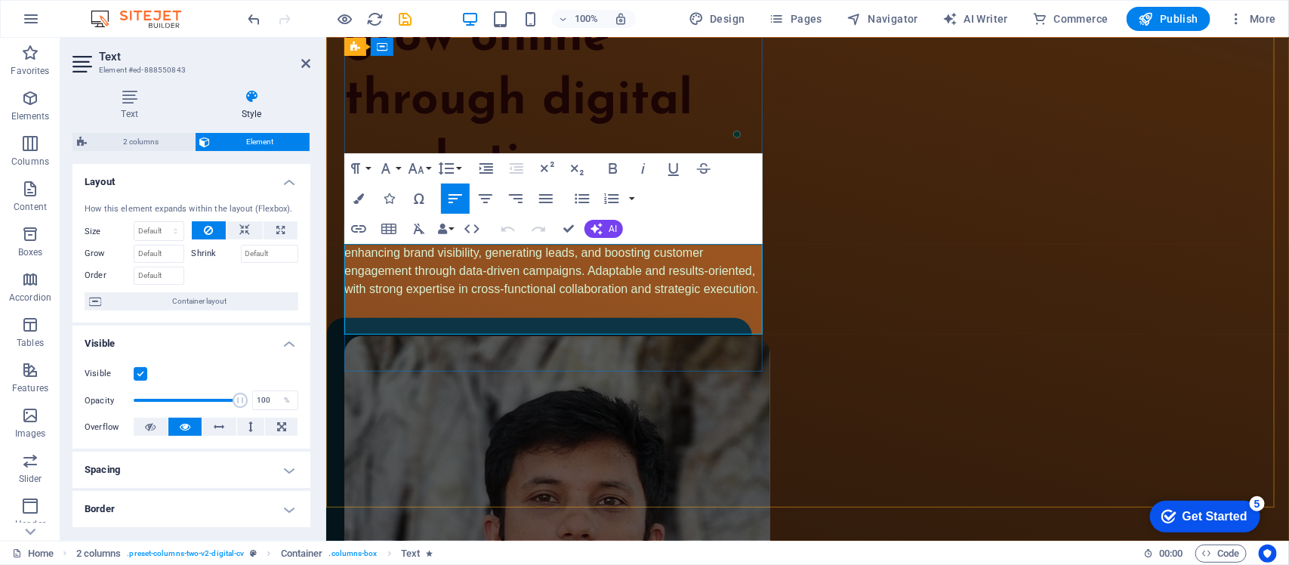
click at [511, 273] on span "Dynamic Digital Marketing Specialist with over 11 years of experience in SEO, s…" at bounding box center [553, 251] width 418 height 85
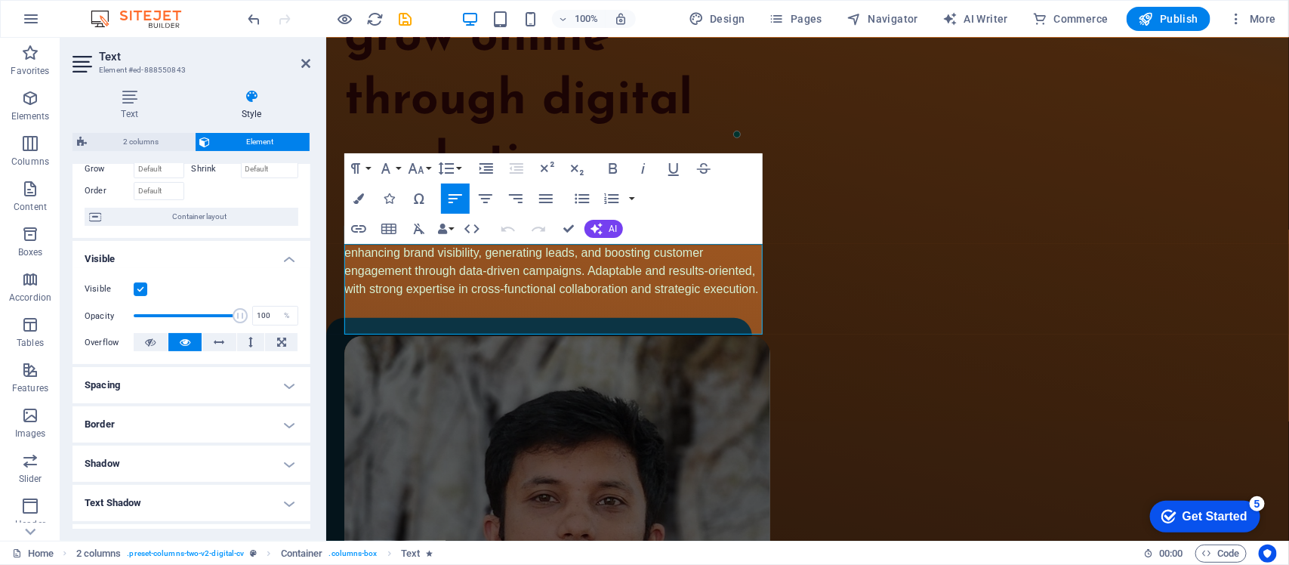
scroll to position [84, 0]
click at [427, 409] on div "I help brands grow online through digital marketing Dynamic Digital Marketing S…" at bounding box center [807, 406] width 963 height 999
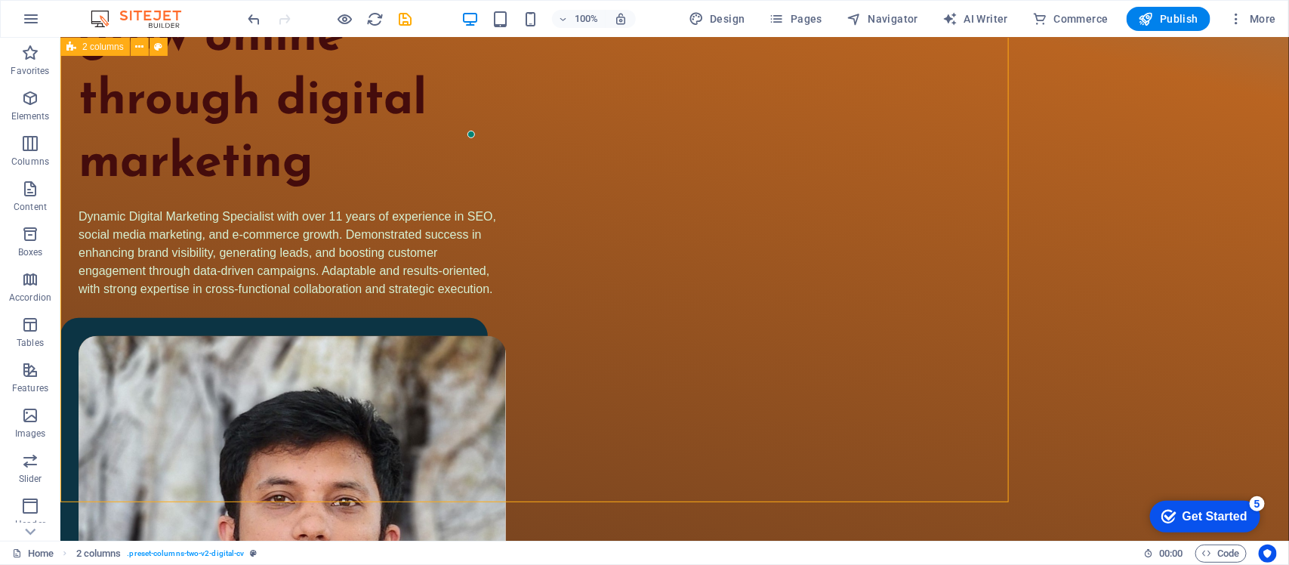
scroll to position [288, 0]
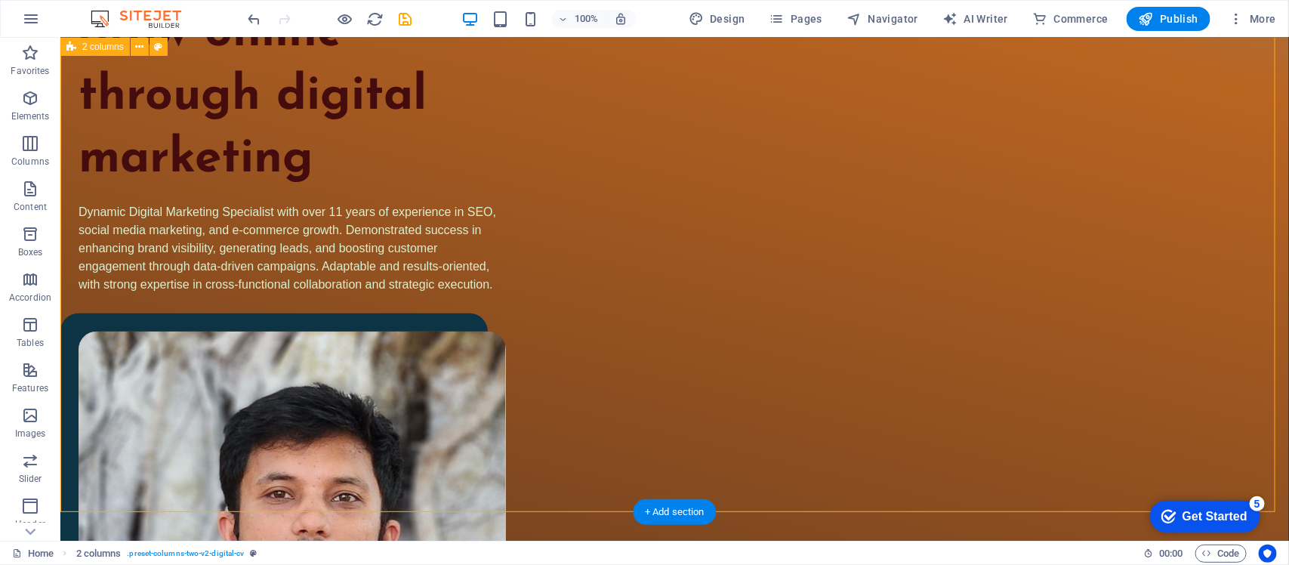
click at [175, 205] on div "I help brands grow online through digital marketing Dynamic Digital Marketing S…" at bounding box center [674, 403] width 1229 height 1000
click at [175, 204] on div "I help brands grow online through digital marketing Dynamic Digital Marketing S…" at bounding box center [674, 403] width 1229 height 1000
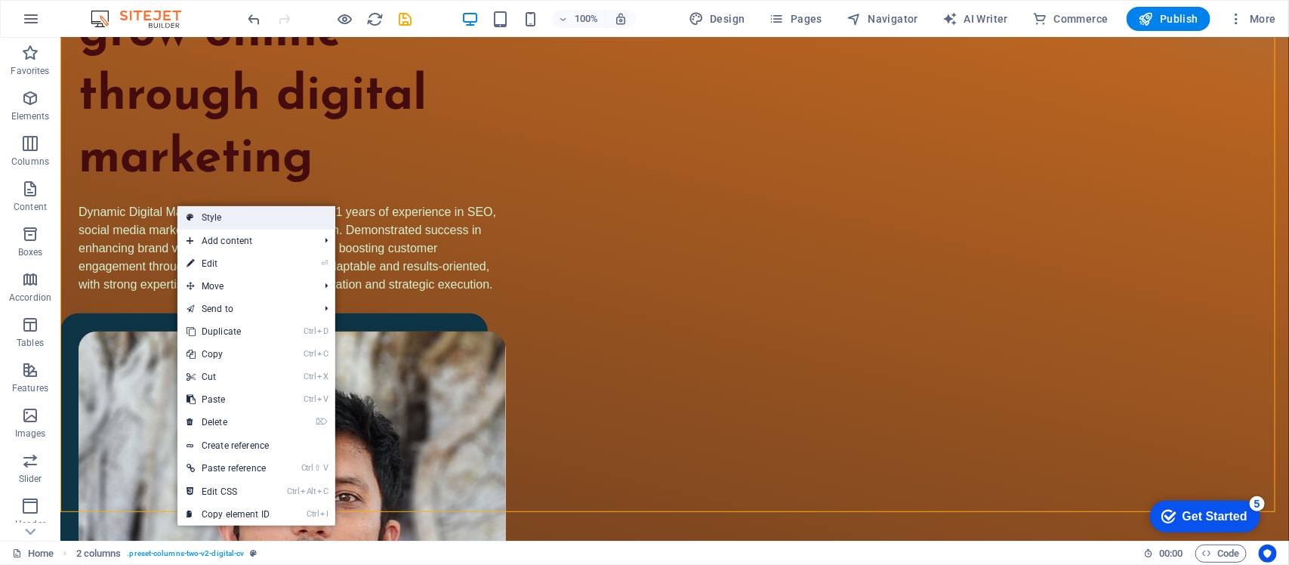
click at [185, 211] on link "Style" at bounding box center [256, 217] width 158 height 23
select select "px"
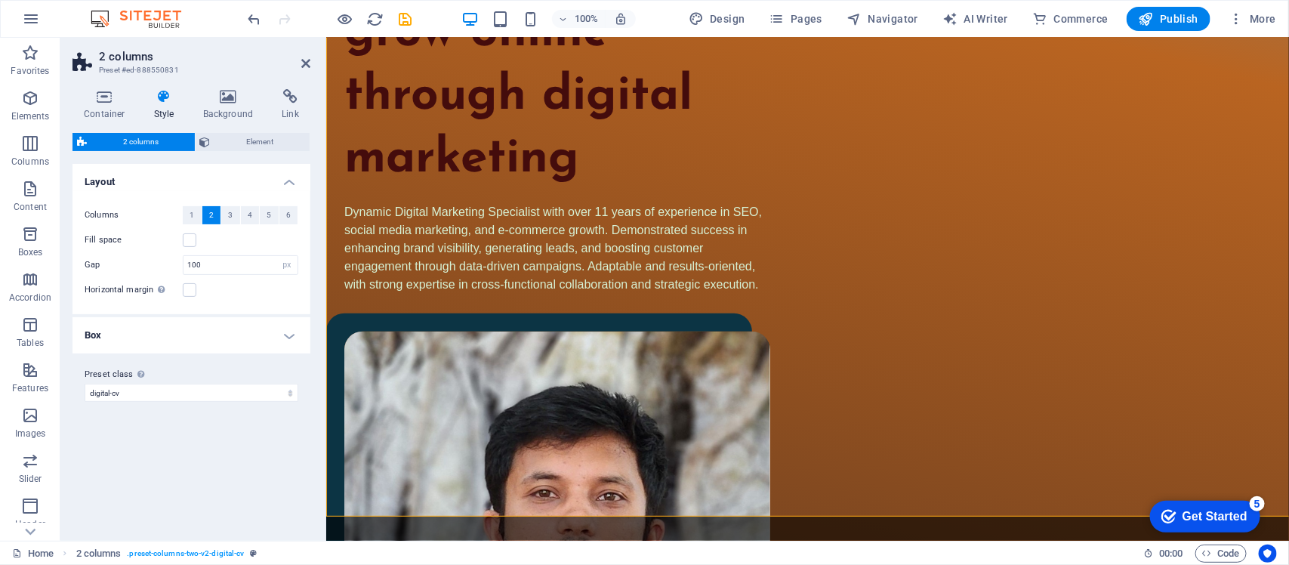
scroll to position [283, 0]
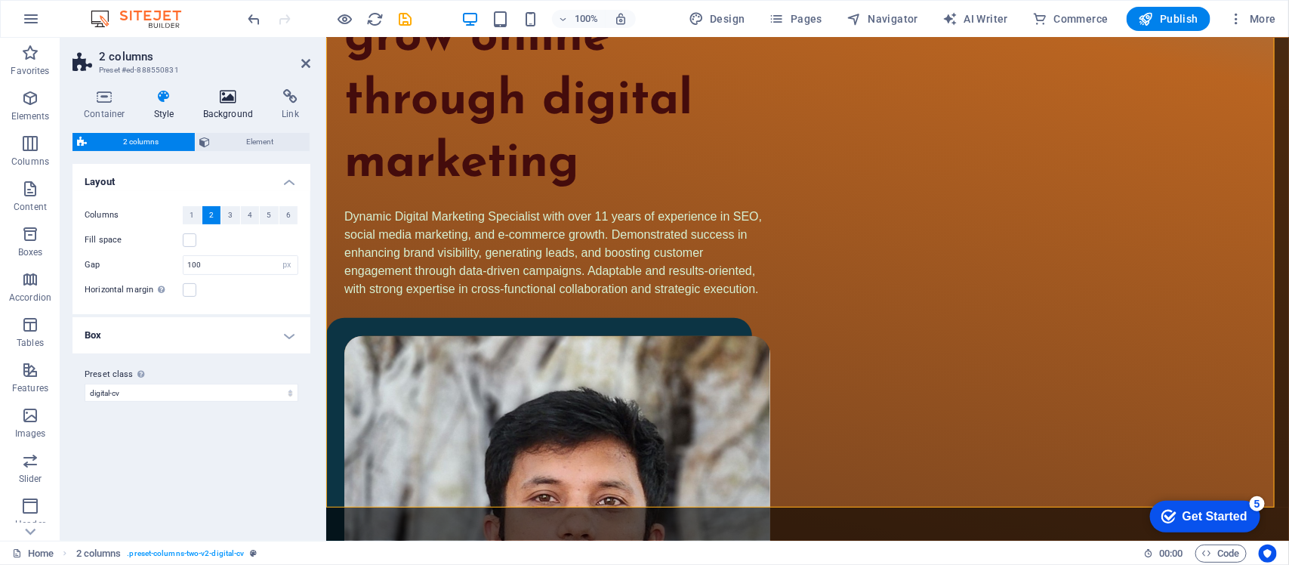
click at [228, 115] on h4 "Background" at bounding box center [231, 105] width 79 height 32
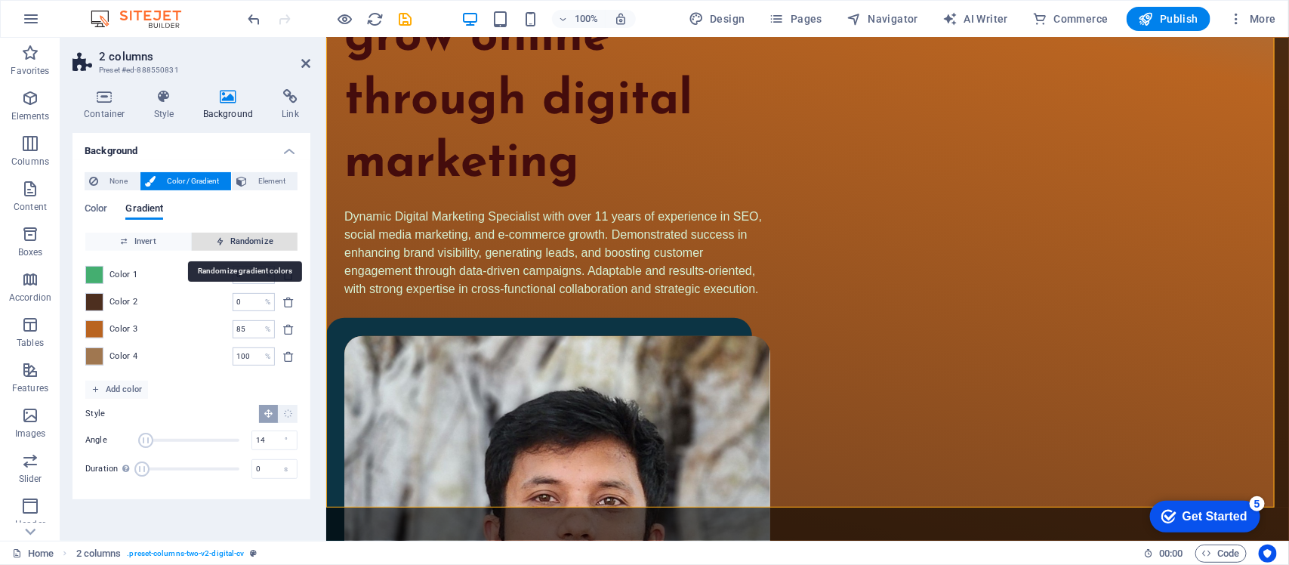
click at [235, 234] on span "Randomize" at bounding box center [245, 242] width 94 height 18
type input "15"
type input "100"
type input "191"
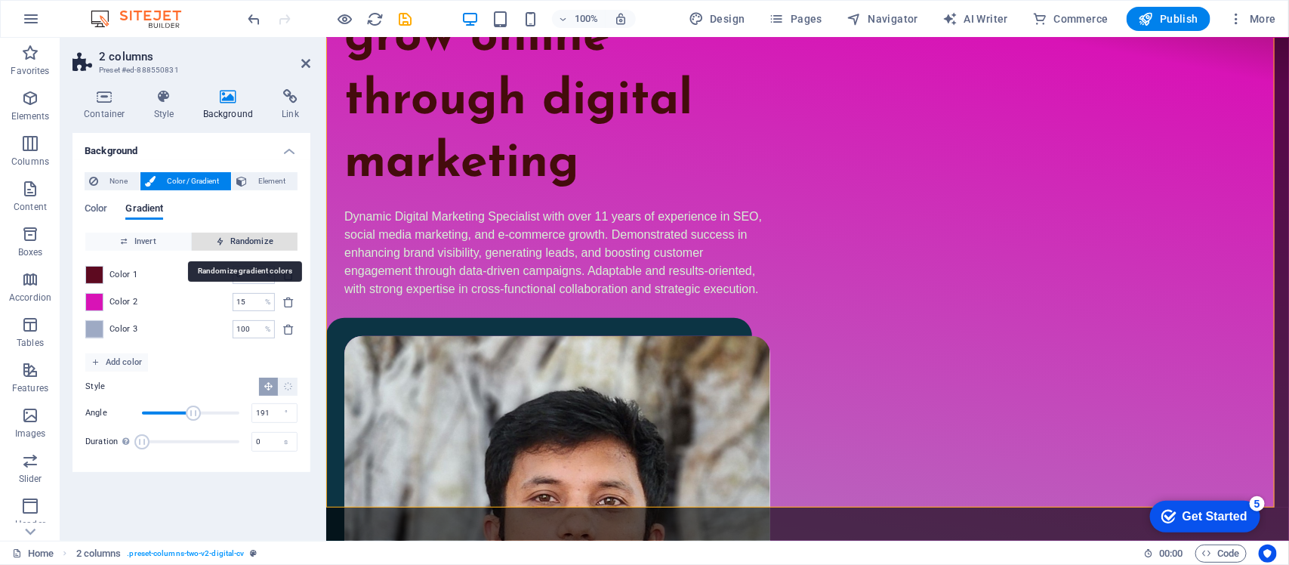
click at [235, 234] on span "Randomize" at bounding box center [245, 242] width 94 height 18
type input "100"
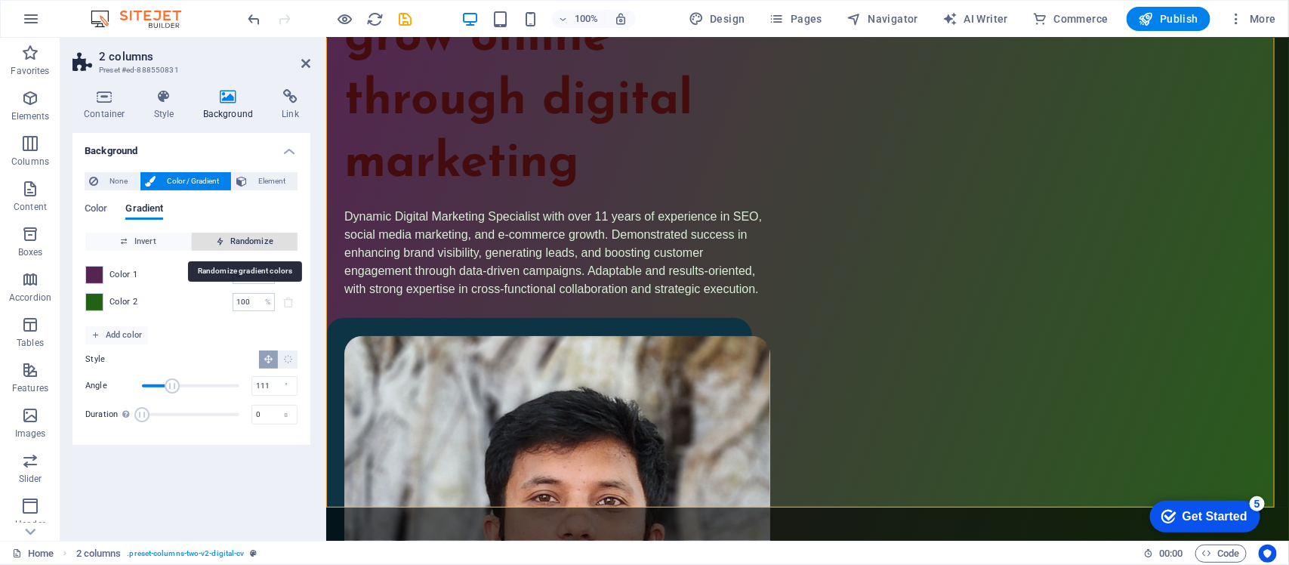
click at [235, 234] on span "Randomize" at bounding box center [245, 242] width 94 height 18
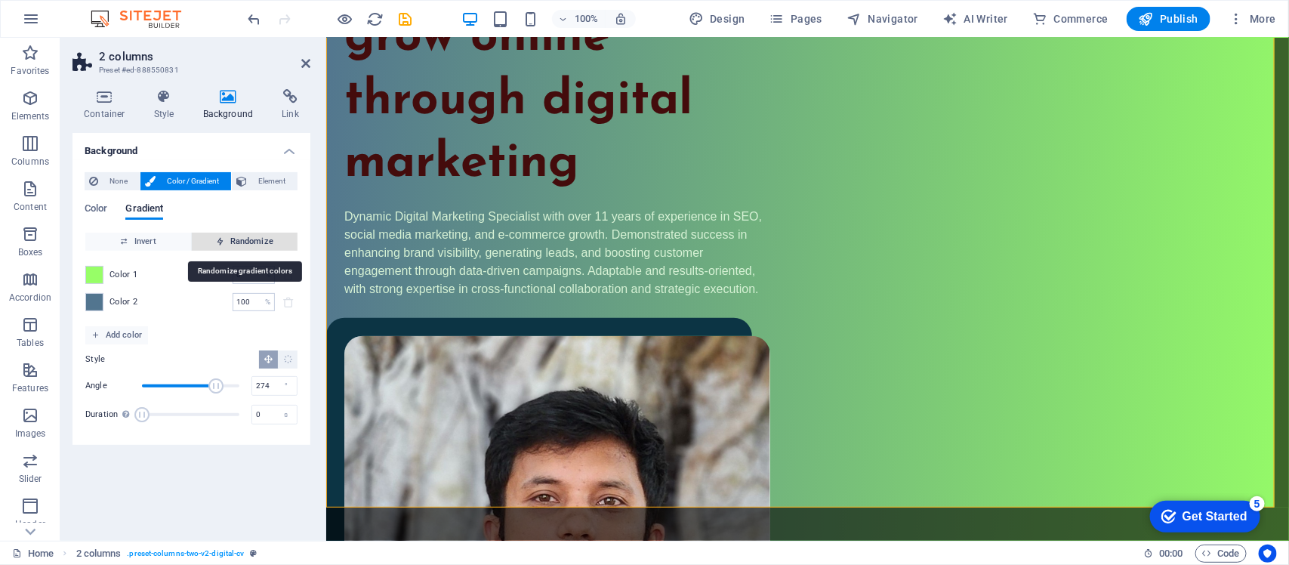
click at [235, 234] on span "Randomize" at bounding box center [245, 242] width 94 height 18
type input "241"
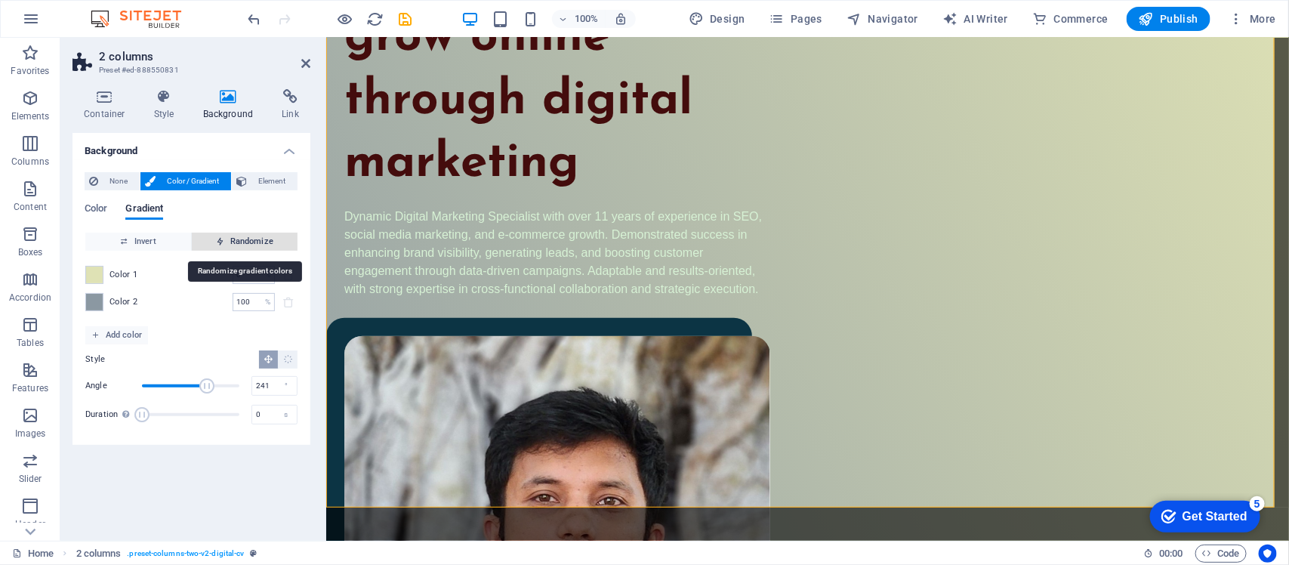
click at [235, 234] on span "Randomize" at bounding box center [245, 242] width 94 height 18
type input "32"
type input "236"
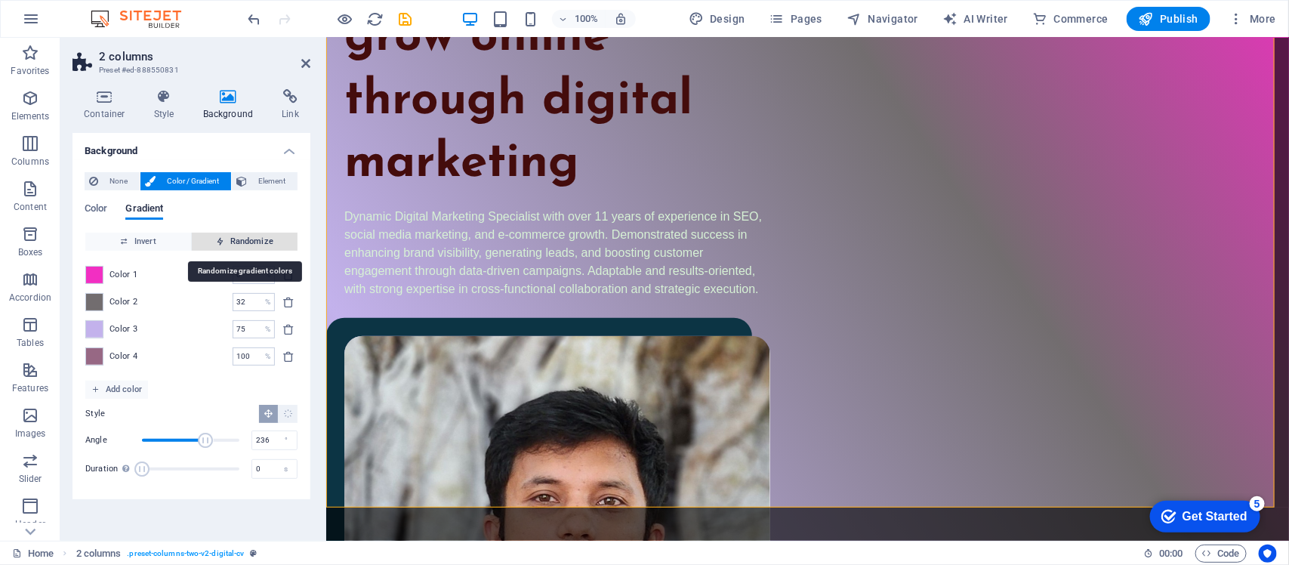
click at [235, 234] on span "Randomize" at bounding box center [245, 242] width 94 height 18
type input "22"
type input "150"
type input "51"
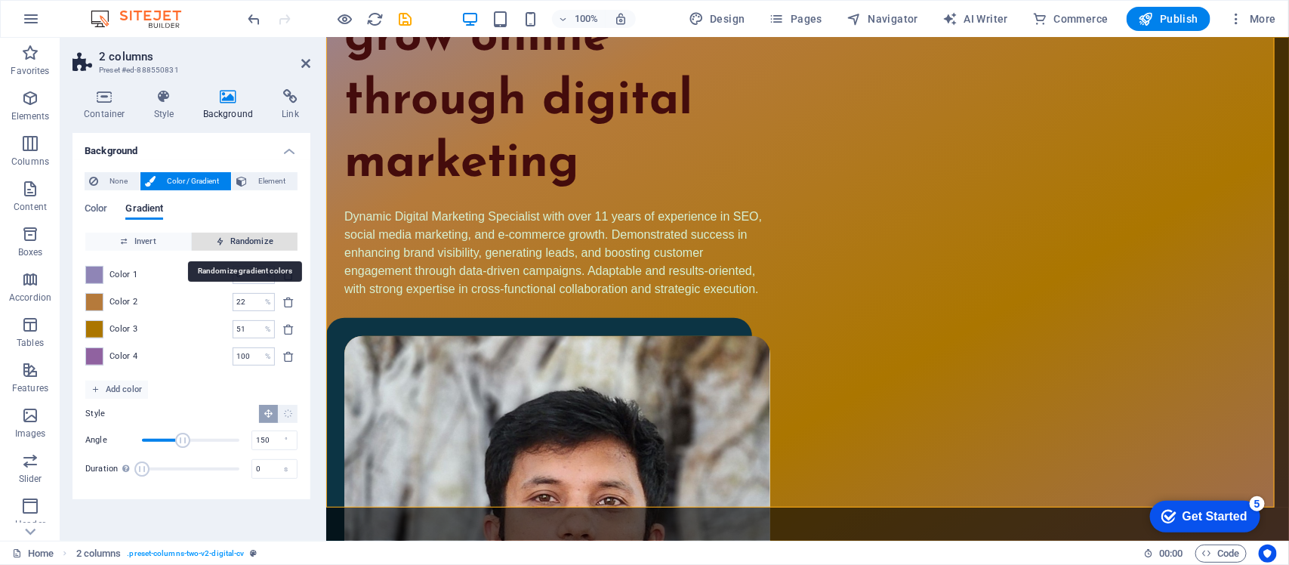
click at [235, 234] on span "Randomize" at bounding box center [245, 242] width 94 height 18
type input "39"
type input "334"
type input "50"
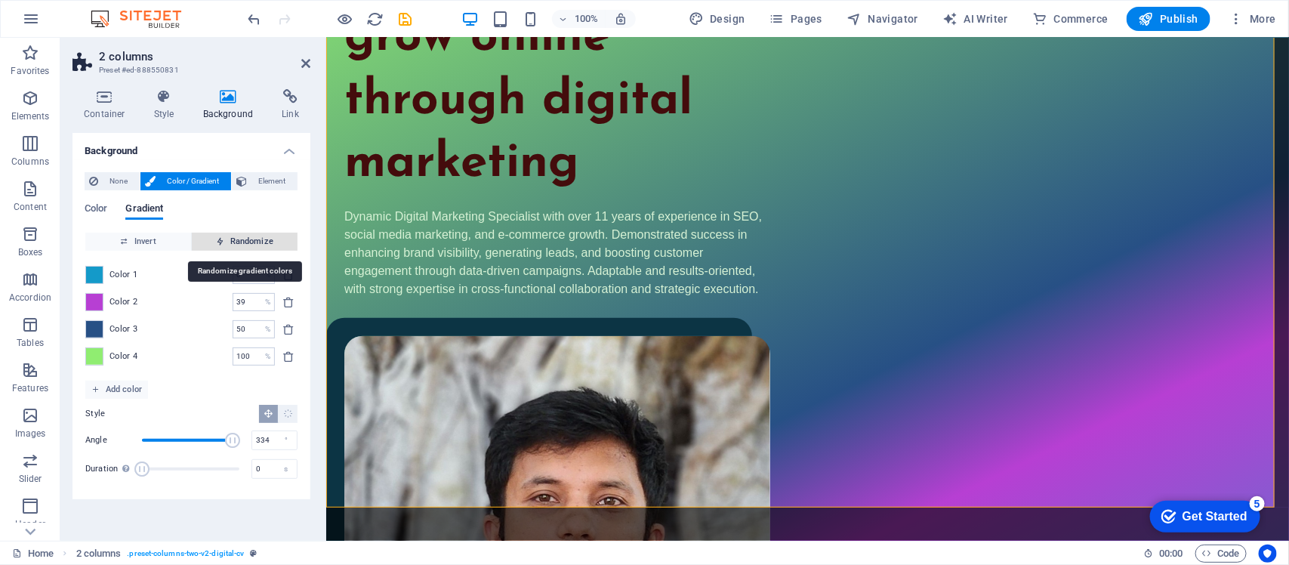
click at [235, 234] on span "Randomize" at bounding box center [245, 242] width 94 height 18
type input "74"
type input "95"
type input "100"
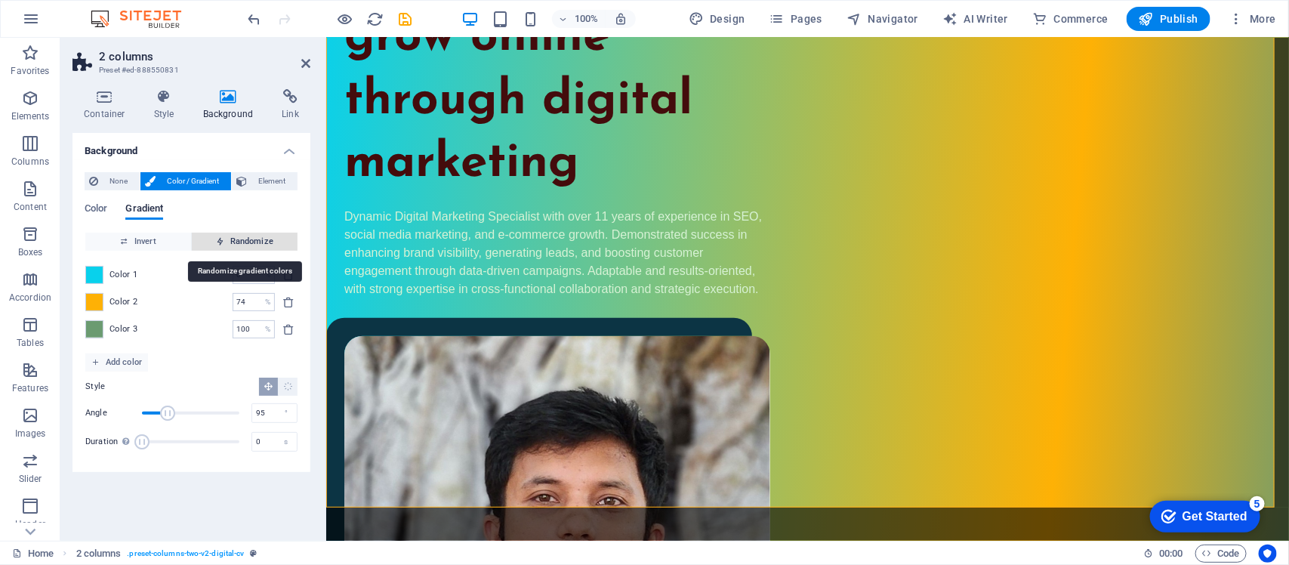
click at [235, 234] on span "Randomize" at bounding box center [245, 242] width 94 height 18
type input "80"
type input "177"
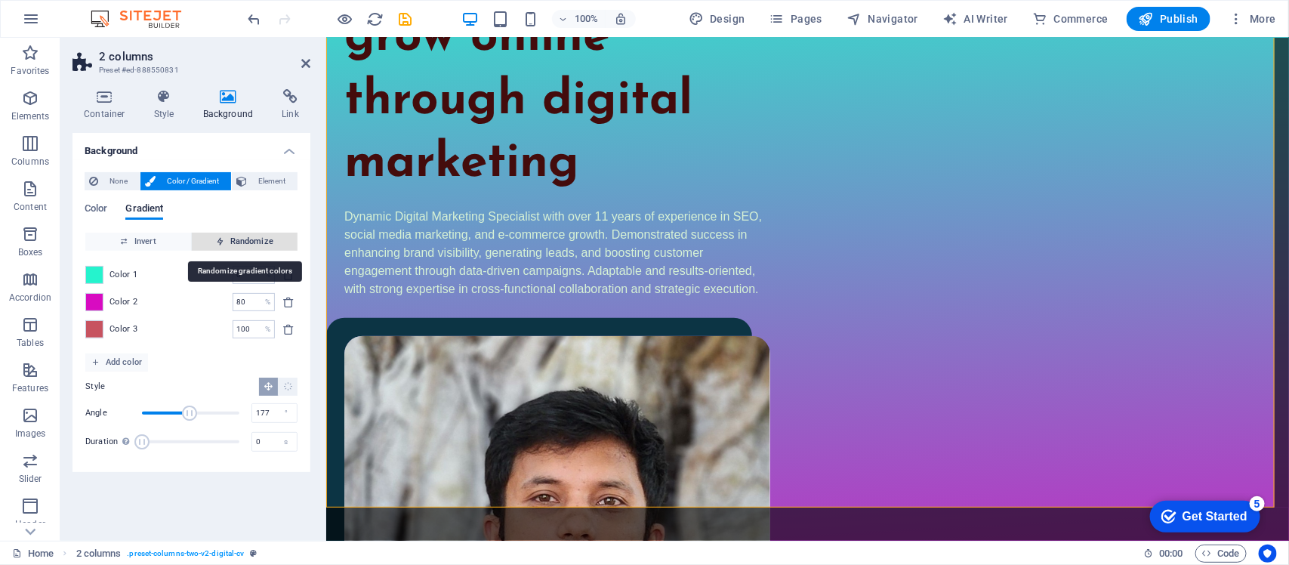
click at [235, 234] on span "Randomize" at bounding box center [245, 242] width 94 height 18
type input "54"
type input "295"
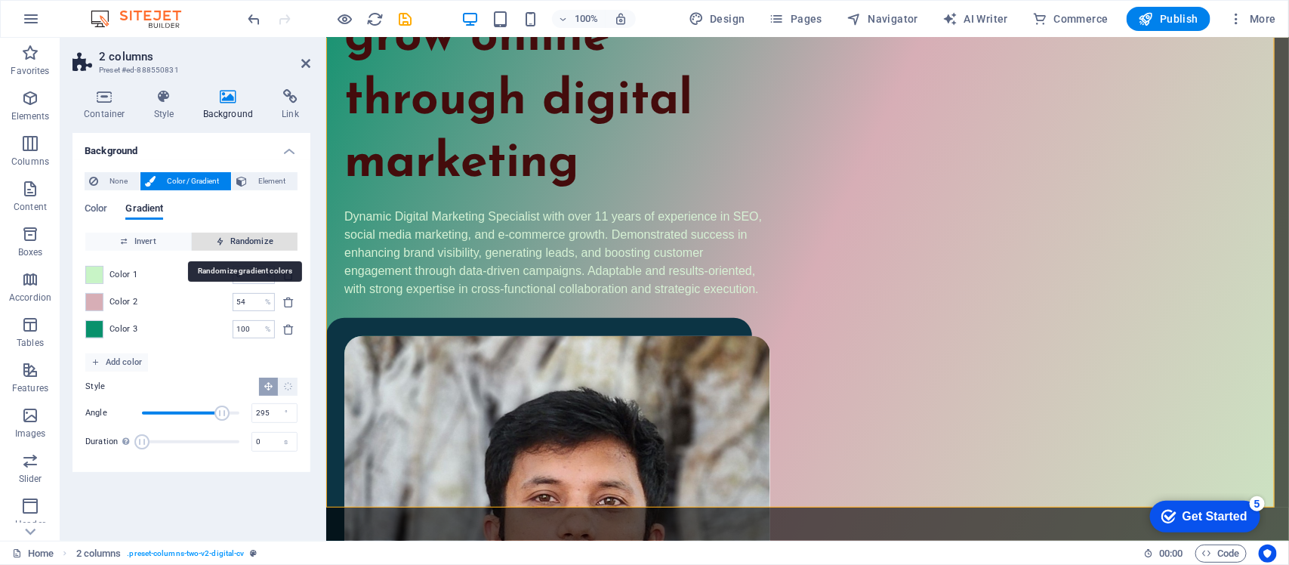
click at [235, 234] on span "Randomize" at bounding box center [245, 242] width 94 height 18
type input "30"
type input "179"
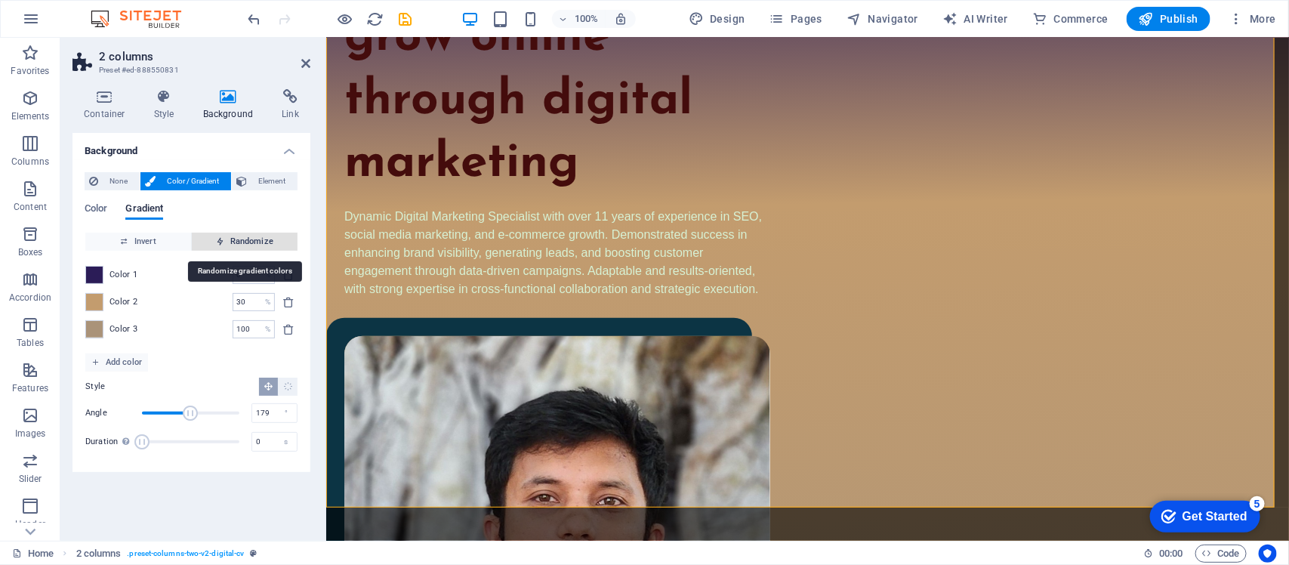
click at [235, 234] on span "Randomize" at bounding box center [245, 242] width 94 height 18
type input "27"
type input "351"
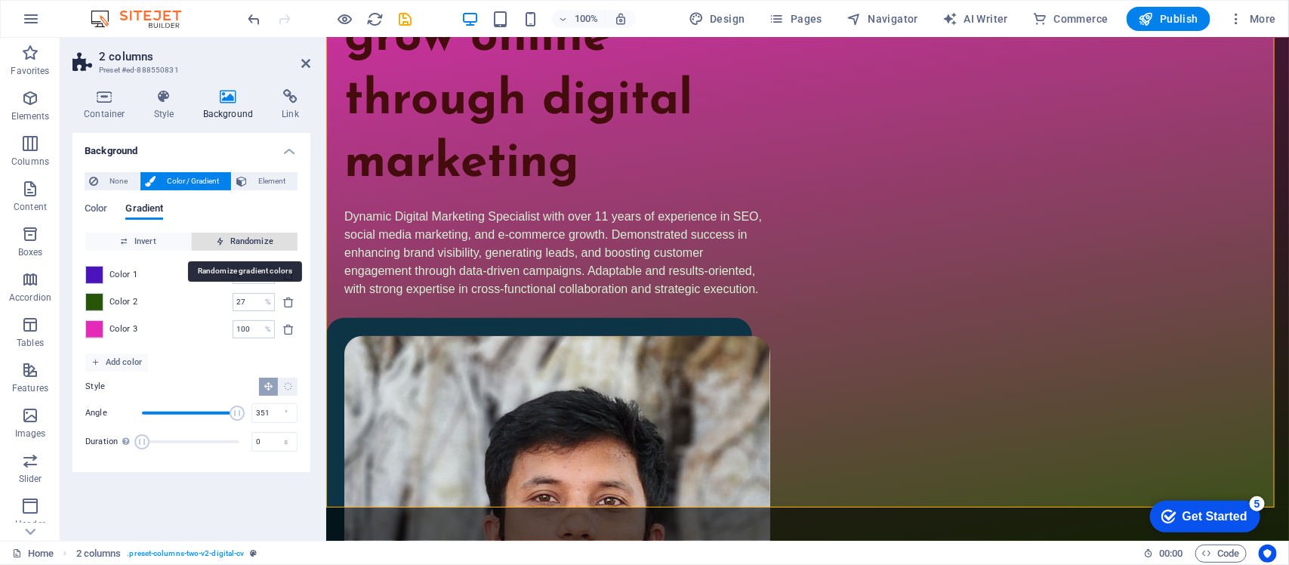
click at [235, 234] on span "Randomize" at bounding box center [245, 242] width 94 height 18
type input "29"
type input "156"
type input "81"
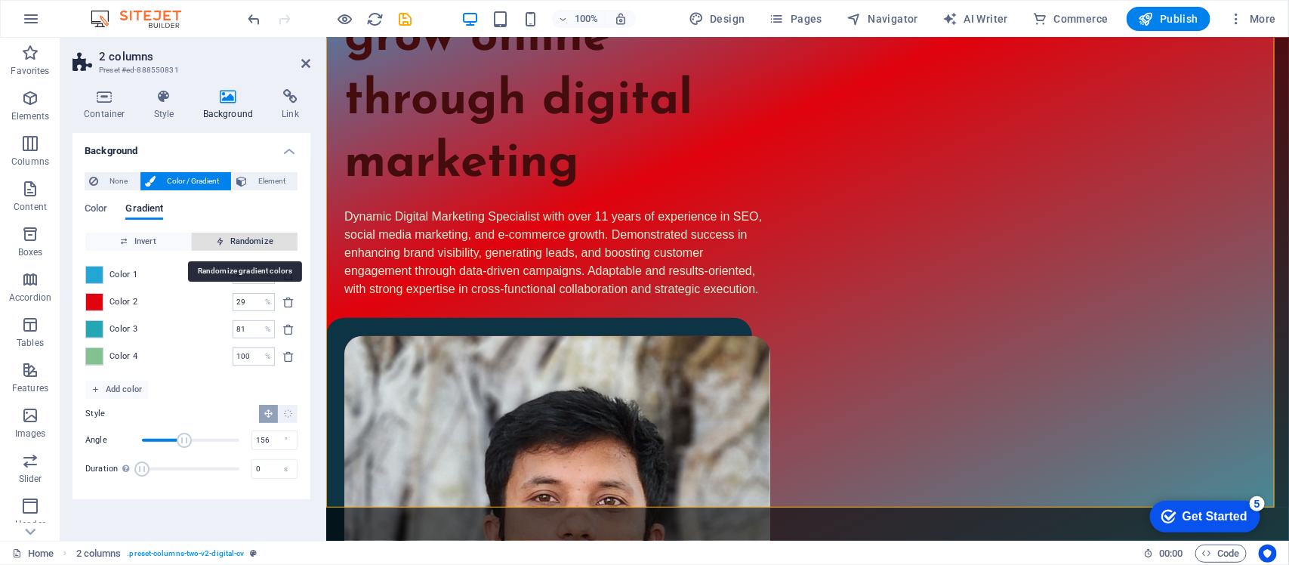
click at [235, 234] on span "Randomize" at bounding box center [245, 242] width 94 height 18
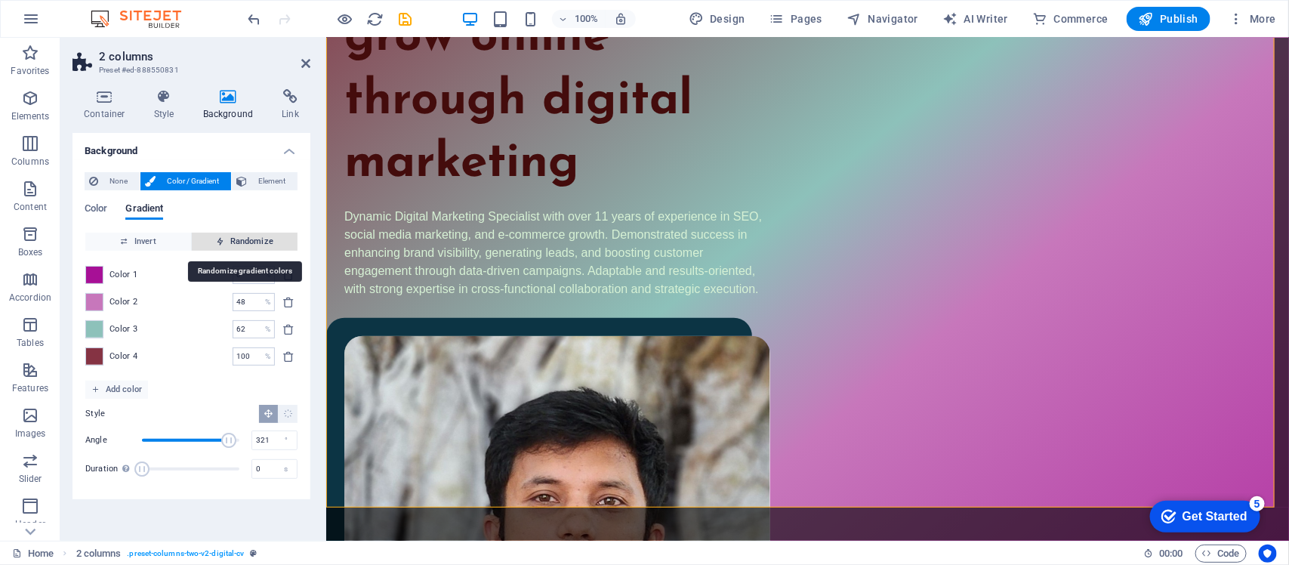
click at [235, 234] on span "Randomize" at bounding box center [245, 242] width 94 height 18
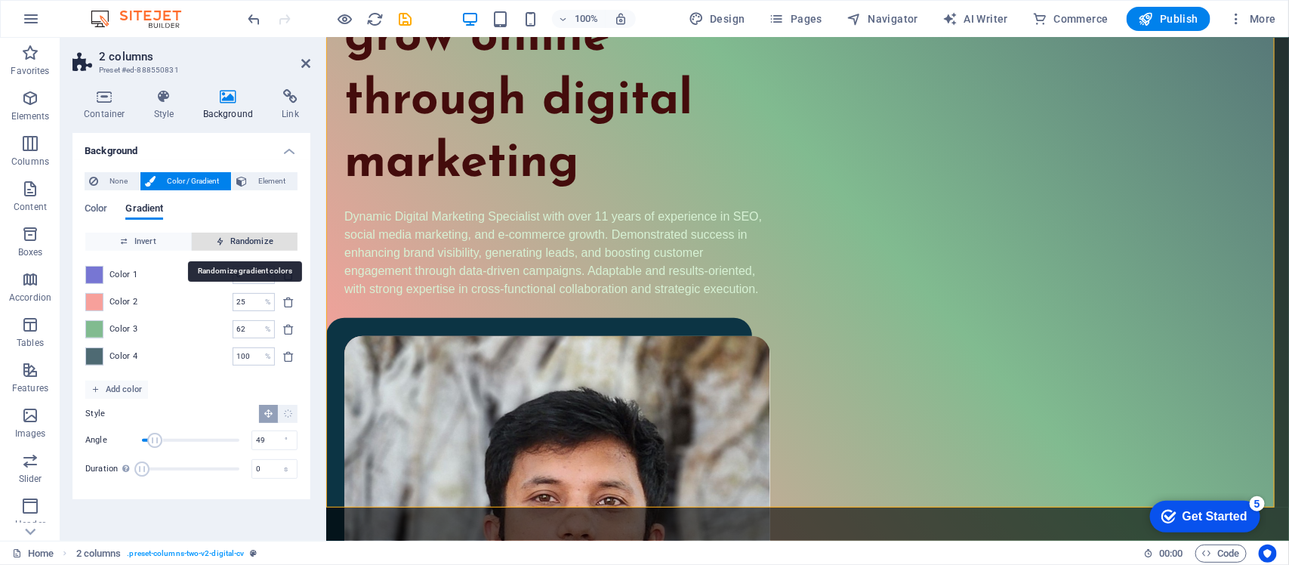
click at [235, 234] on span "Randomize" at bounding box center [245, 242] width 94 height 18
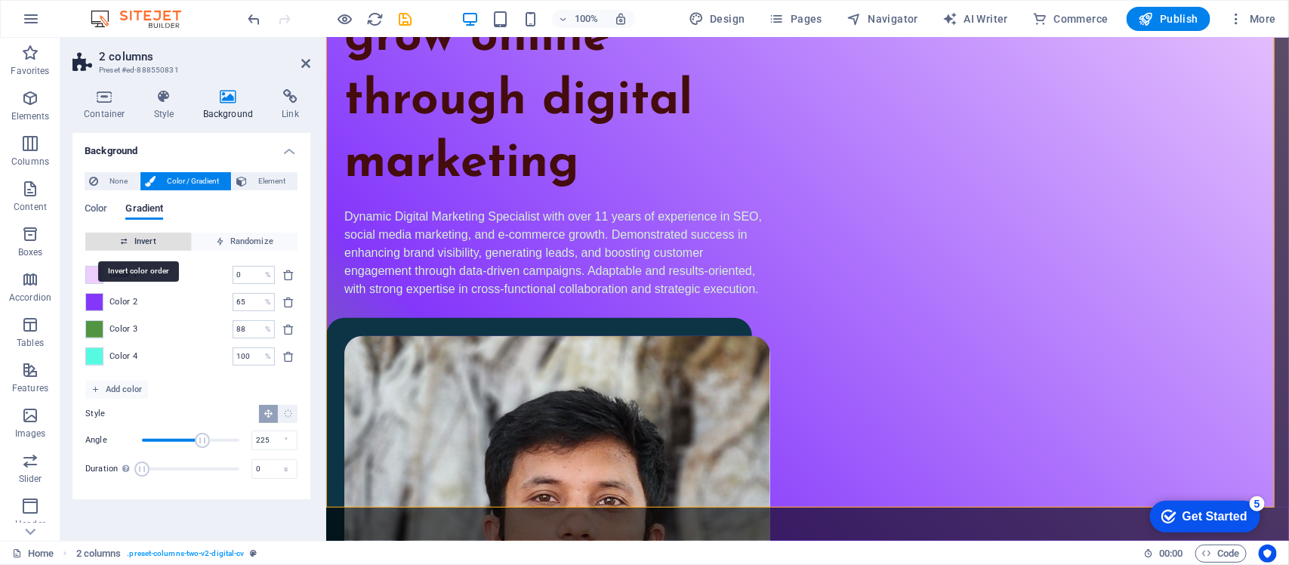
click at [155, 242] on span "Invert" at bounding box center [138, 242] width 94 height 18
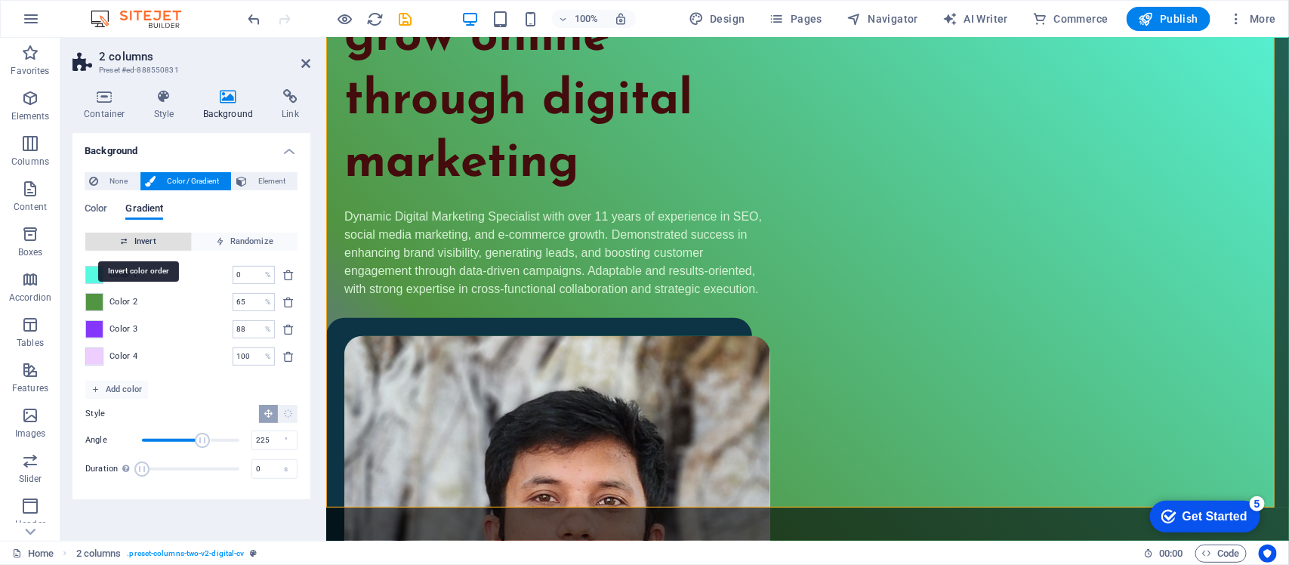
click at [155, 242] on span "Invert" at bounding box center [138, 242] width 94 height 18
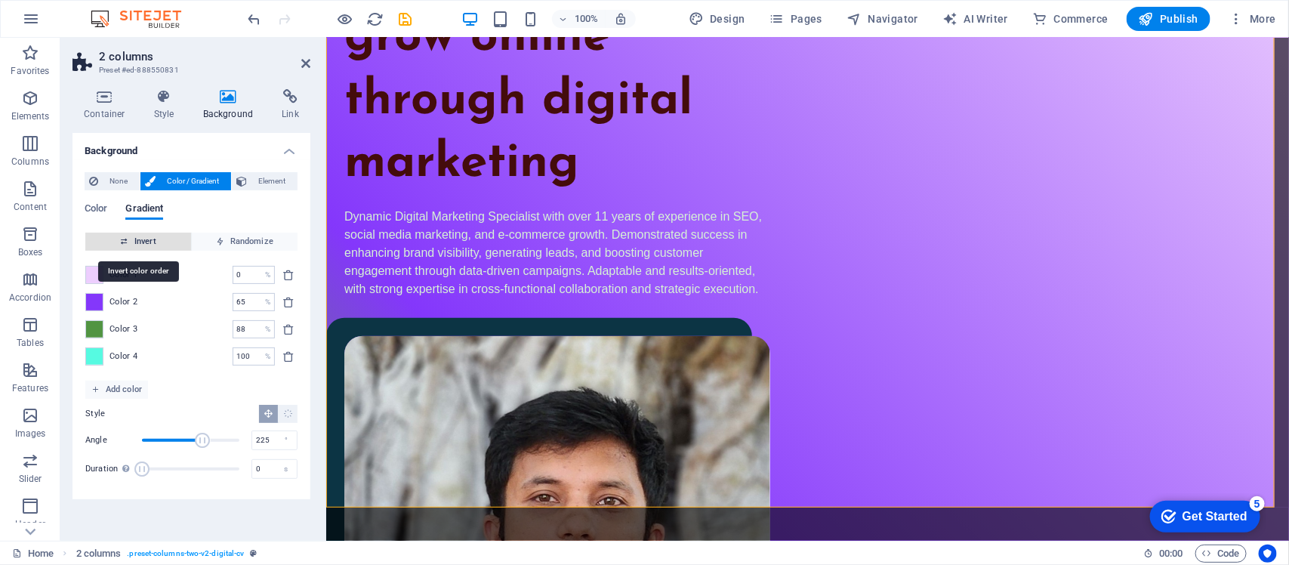
click at [155, 242] on span "Invert" at bounding box center [138, 242] width 94 height 18
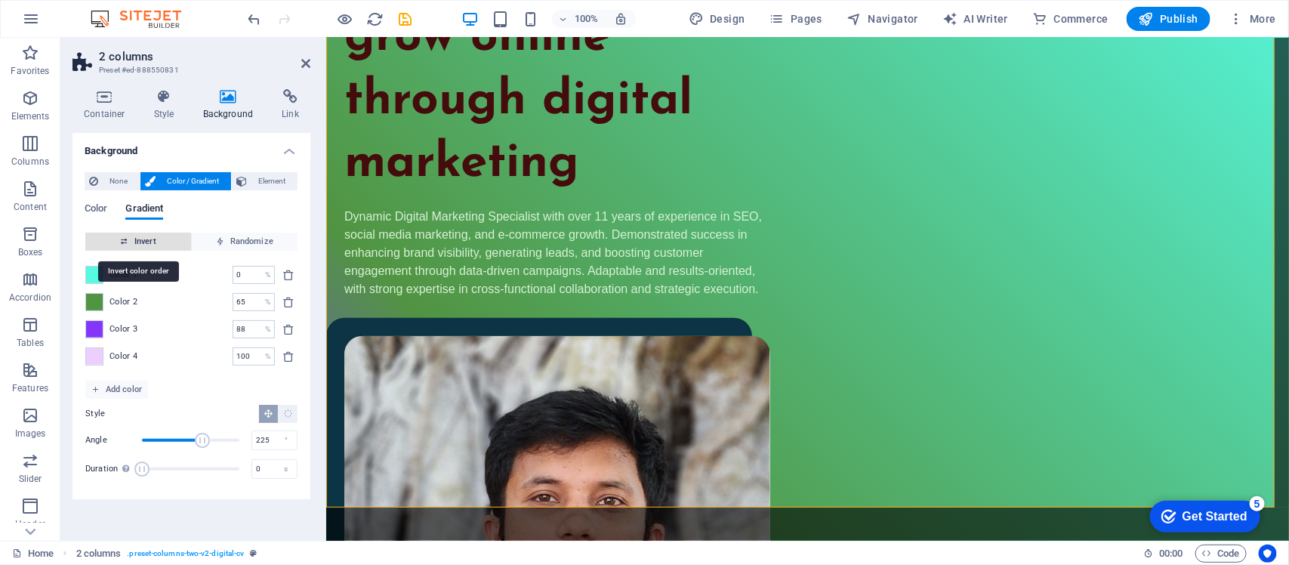
click at [155, 242] on span "Invert" at bounding box center [138, 242] width 94 height 18
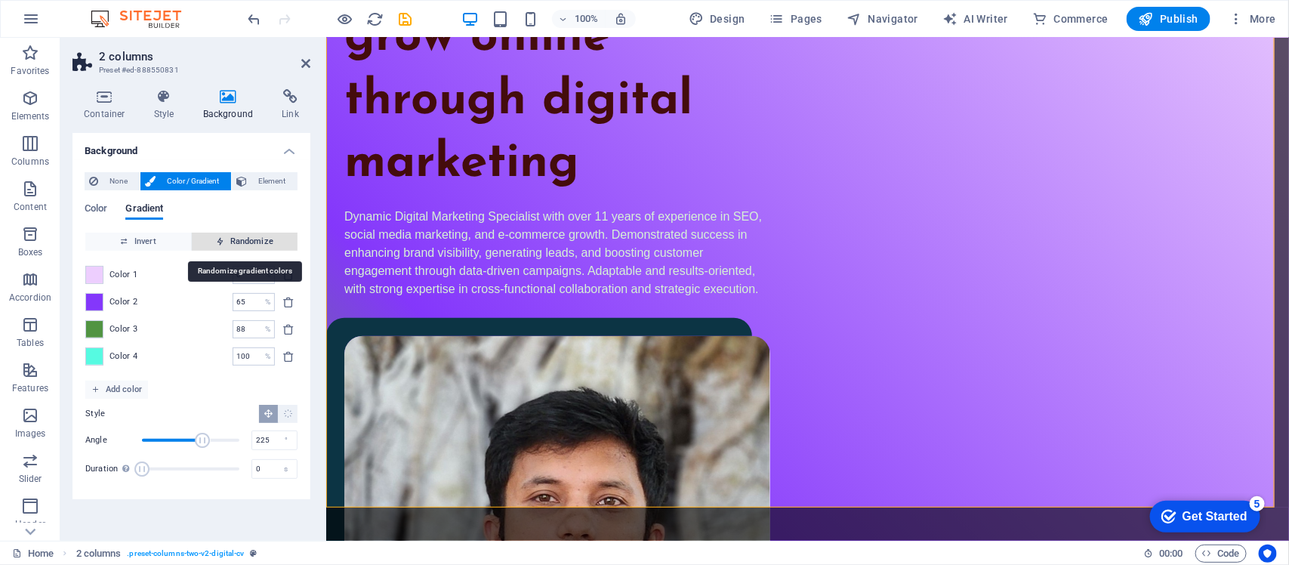
click at [225, 242] on span "Randomize" at bounding box center [245, 242] width 94 height 18
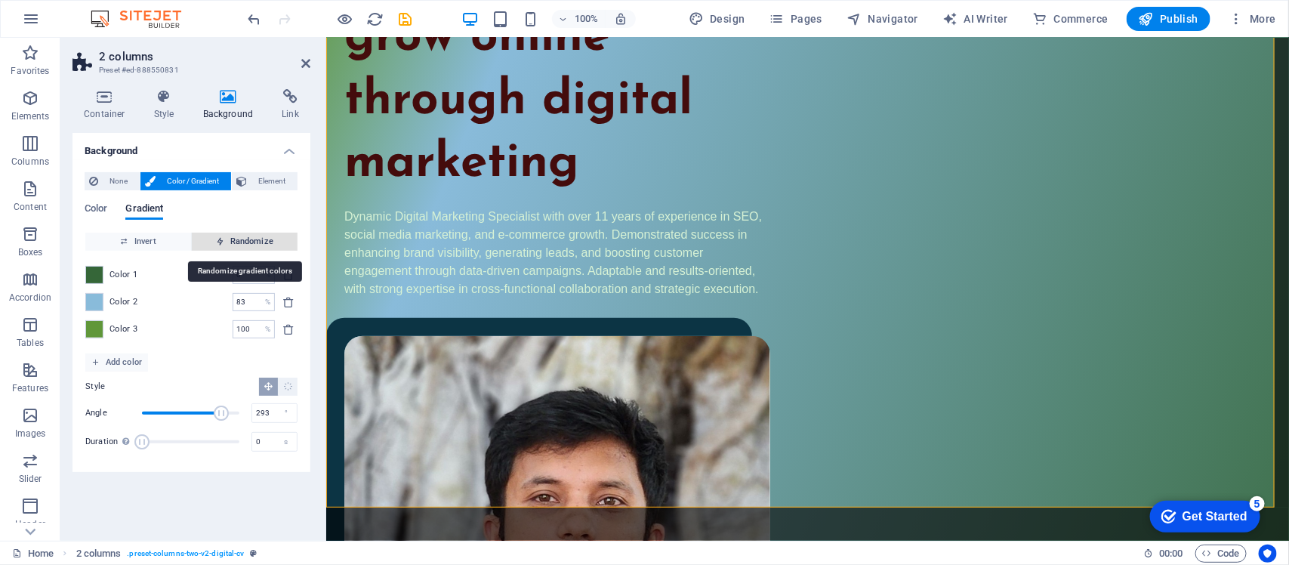
click at [225, 242] on span "Randomize" at bounding box center [245, 242] width 94 height 18
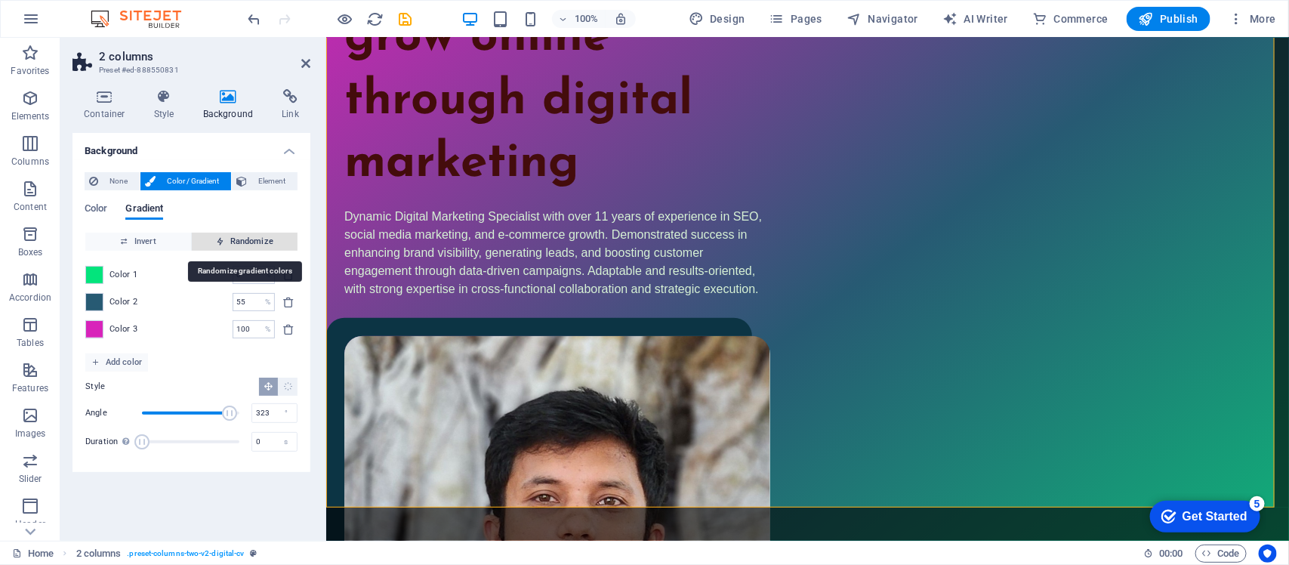
click at [225, 242] on span "Randomize" at bounding box center [245, 242] width 94 height 18
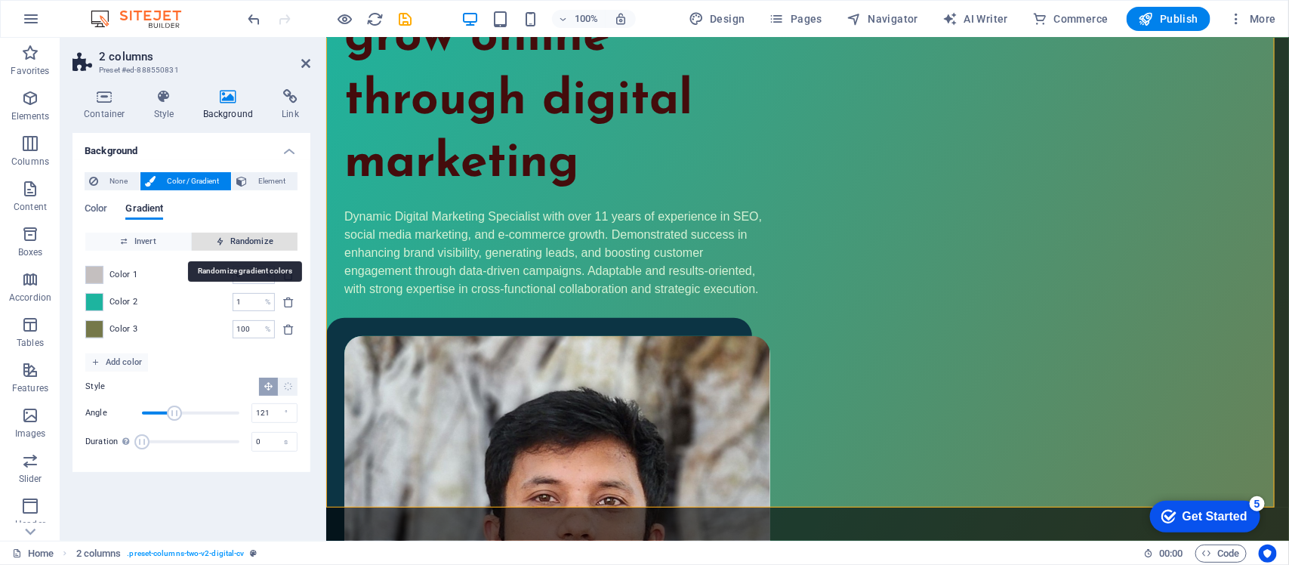
click at [225, 242] on span "Randomize" at bounding box center [245, 242] width 94 height 18
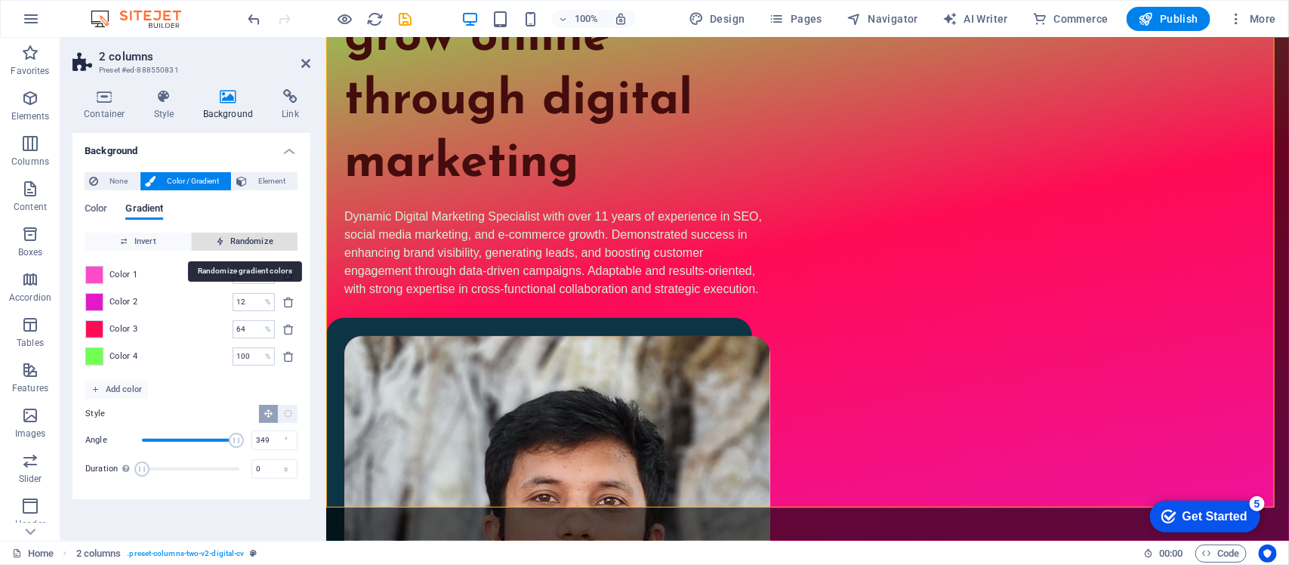
click at [225, 242] on span "Randomize" at bounding box center [245, 242] width 94 height 18
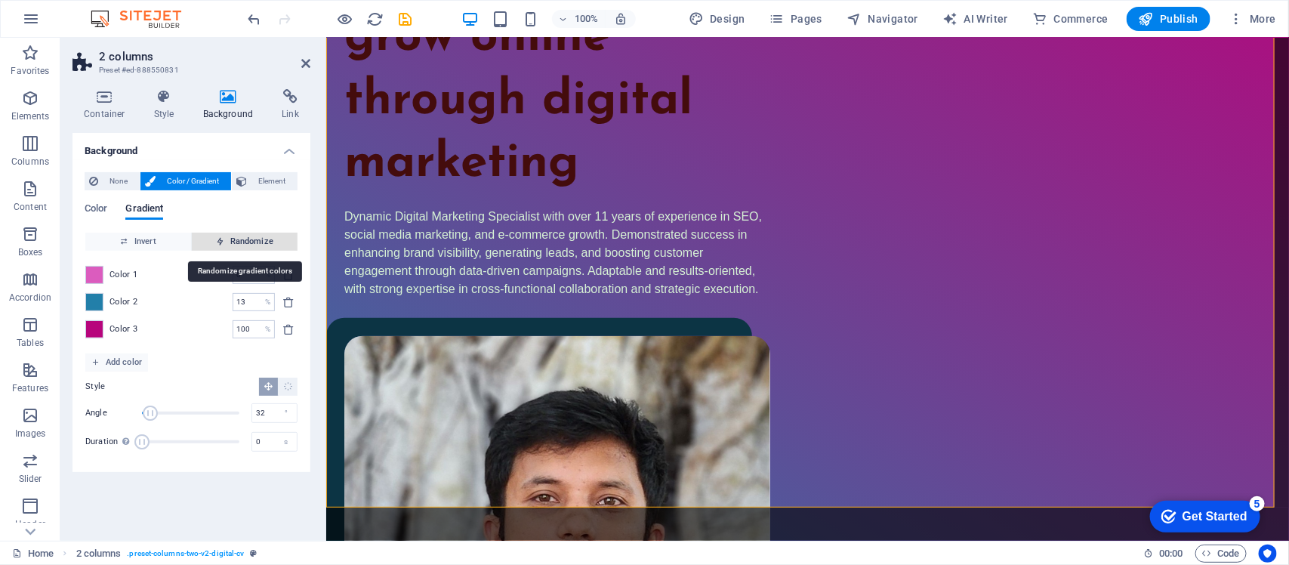
click at [225, 242] on span "Randomize" at bounding box center [245, 242] width 94 height 18
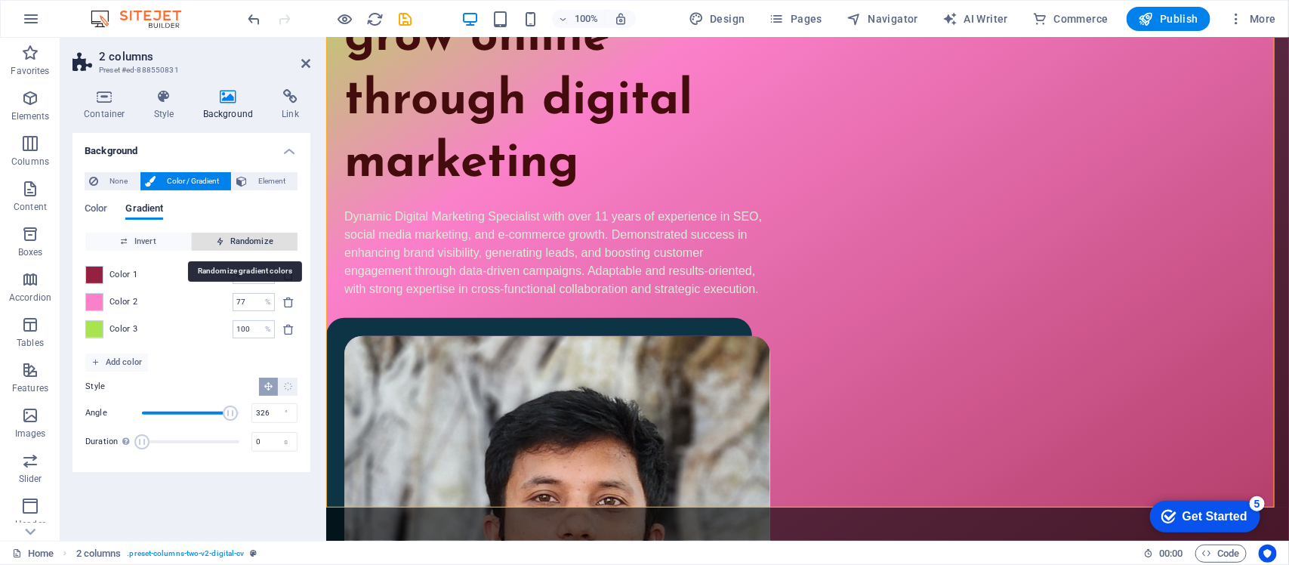
click at [225, 242] on span "Randomize" at bounding box center [245, 242] width 94 height 18
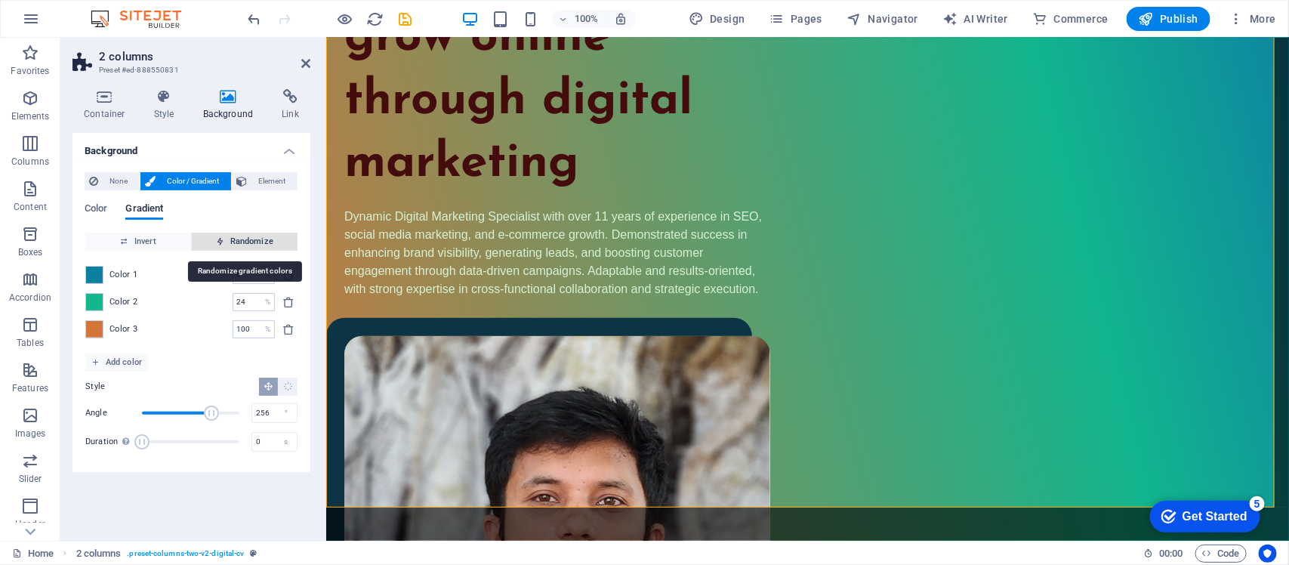
click at [225, 242] on span "Randomize" at bounding box center [245, 242] width 94 height 18
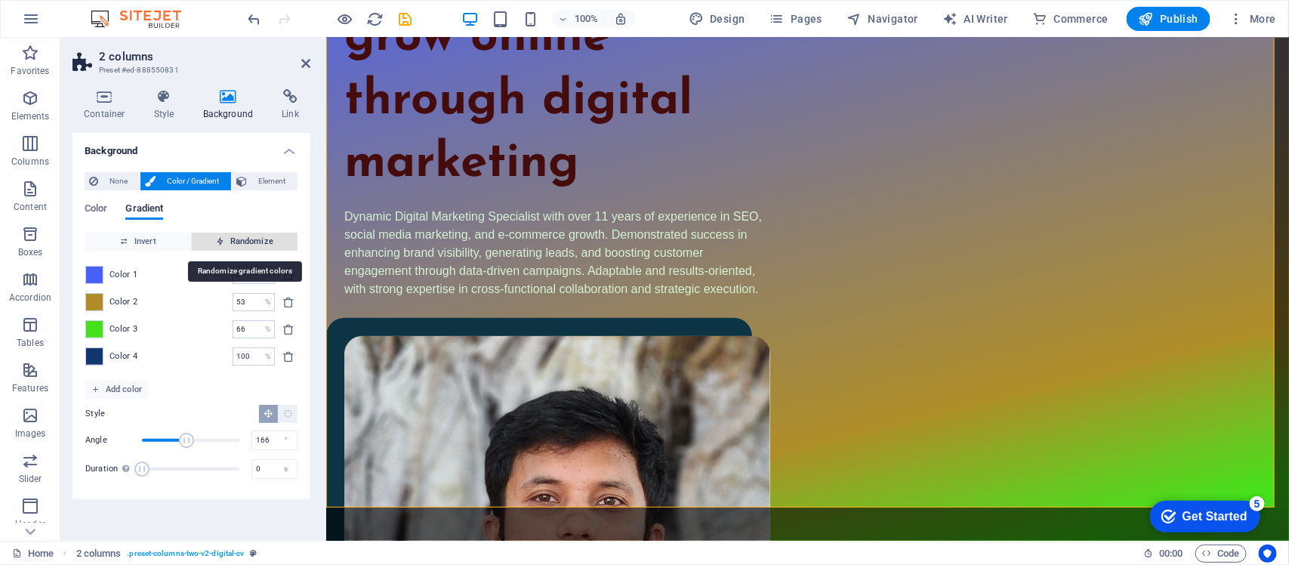
click at [225, 242] on span "Randomize" at bounding box center [245, 242] width 94 height 18
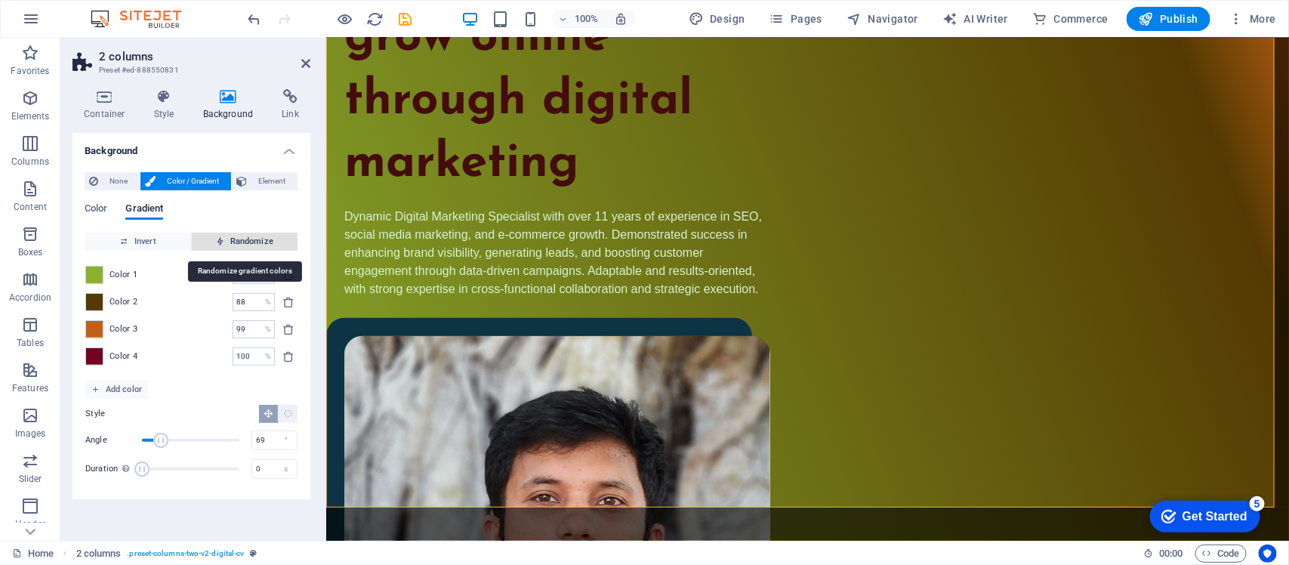
click at [225, 242] on span "Randomize" at bounding box center [245, 242] width 94 height 18
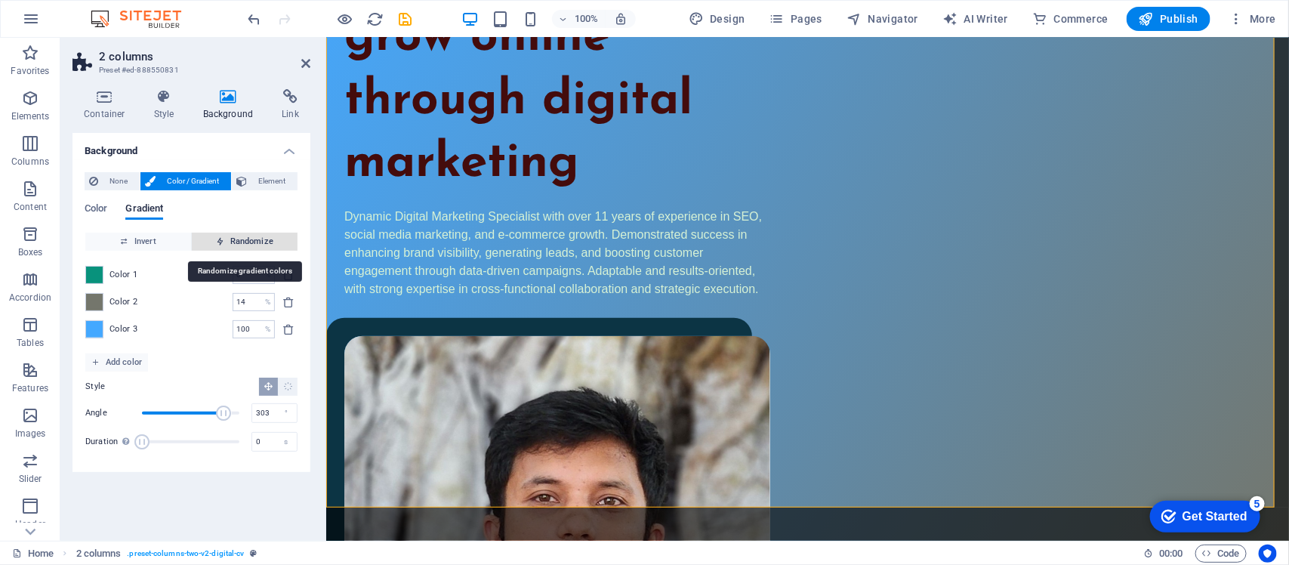
click at [225, 242] on span "Randomize" at bounding box center [245, 242] width 94 height 18
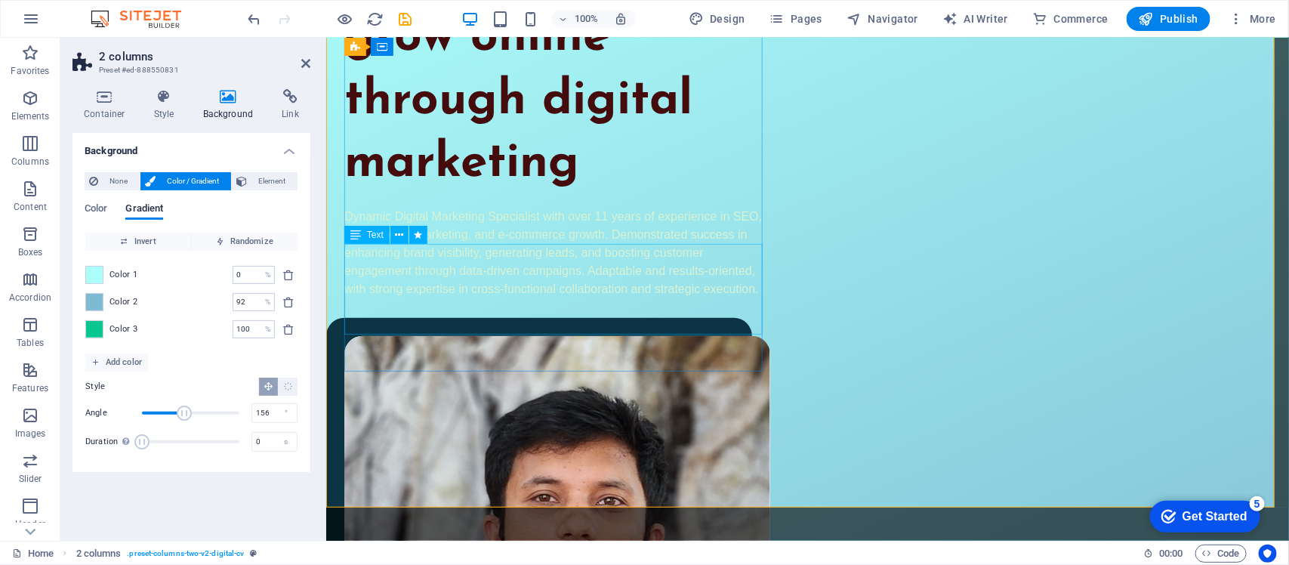
click at [495, 280] on div "Dynamic Digital Marketing Specialist with over 11 years of experience in SEO, s…" at bounding box center [557, 252] width 426 height 91
click at [159, 102] on icon at bounding box center [164, 96] width 43 height 15
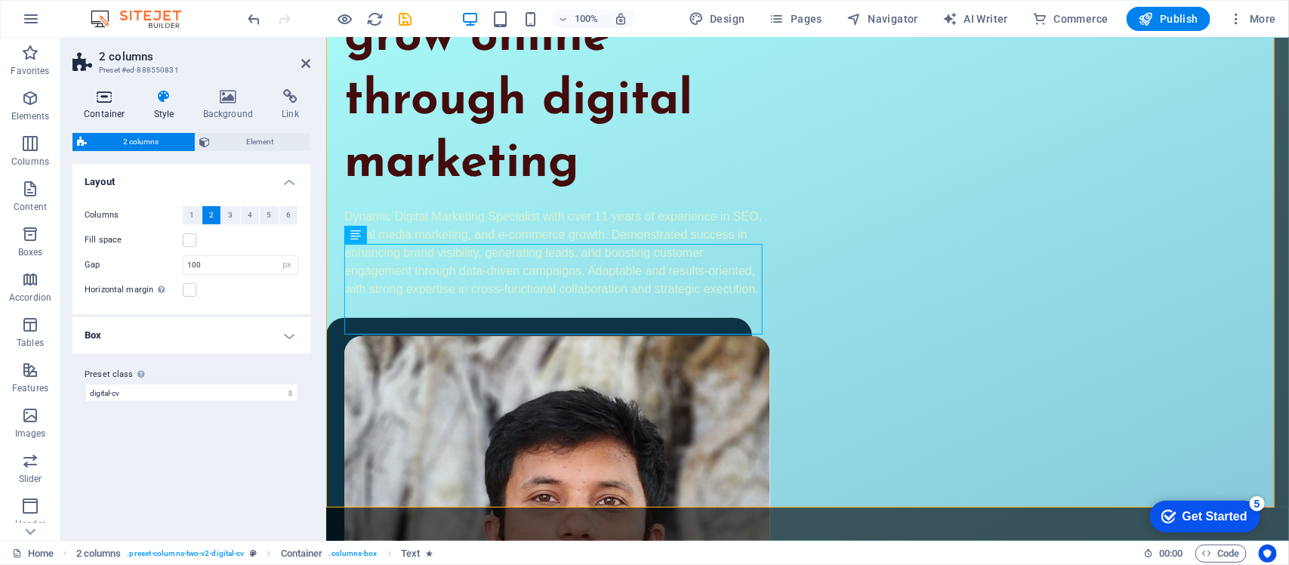
click at [93, 100] on icon at bounding box center [105, 96] width 64 height 15
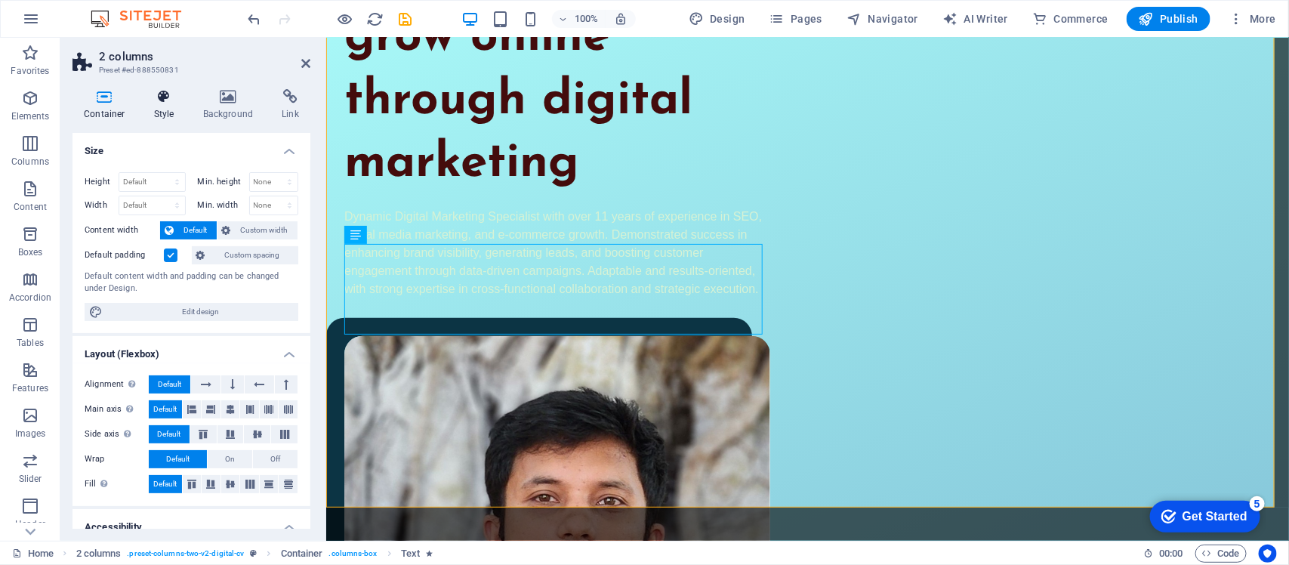
click at [162, 93] on icon at bounding box center [164, 96] width 43 height 15
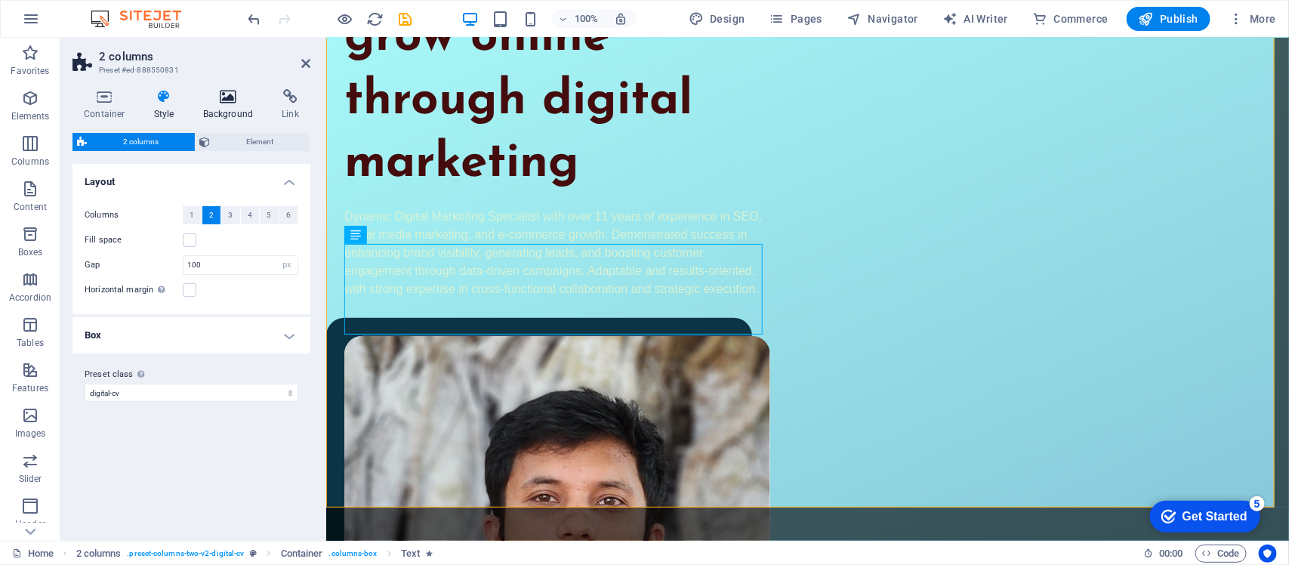
click at [198, 99] on icon at bounding box center [228, 96] width 73 height 15
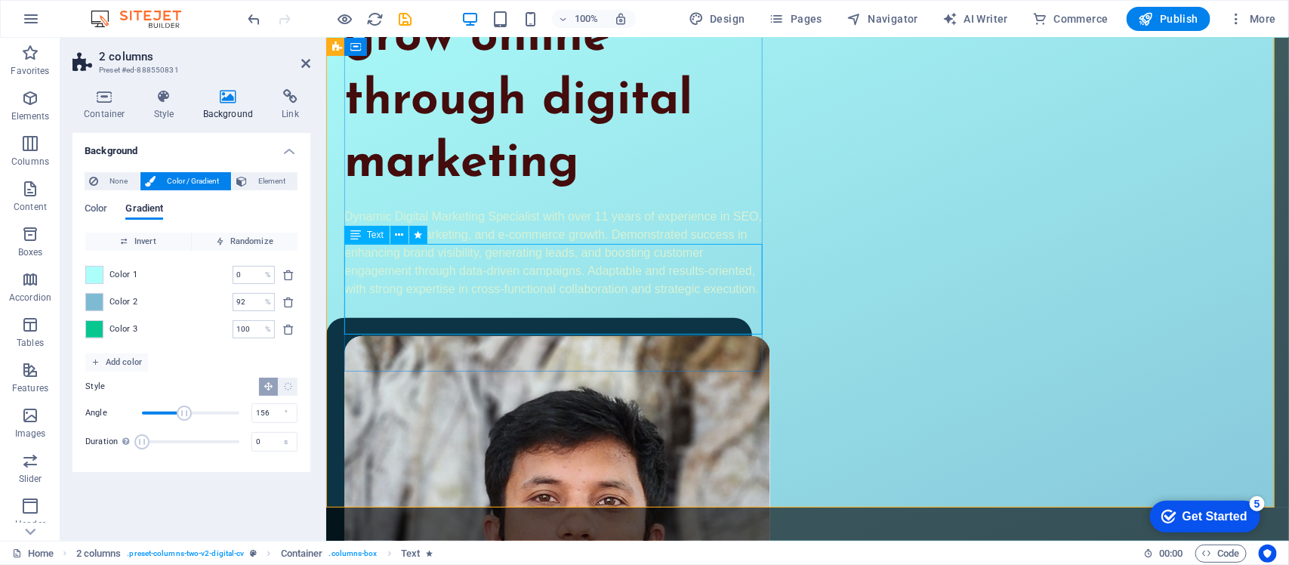
click at [368, 233] on span "Text" at bounding box center [375, 234] width 17 height 9
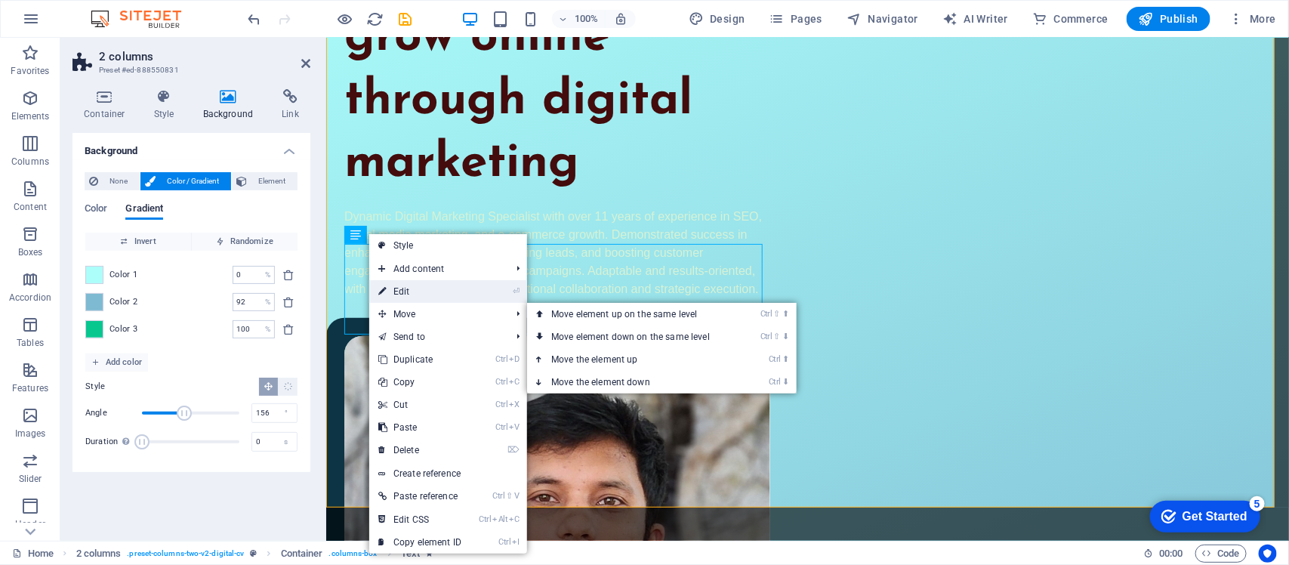
click at [394, 298] on link "⏎ Edit" at bounding box center [419, 291] width 101 height 23
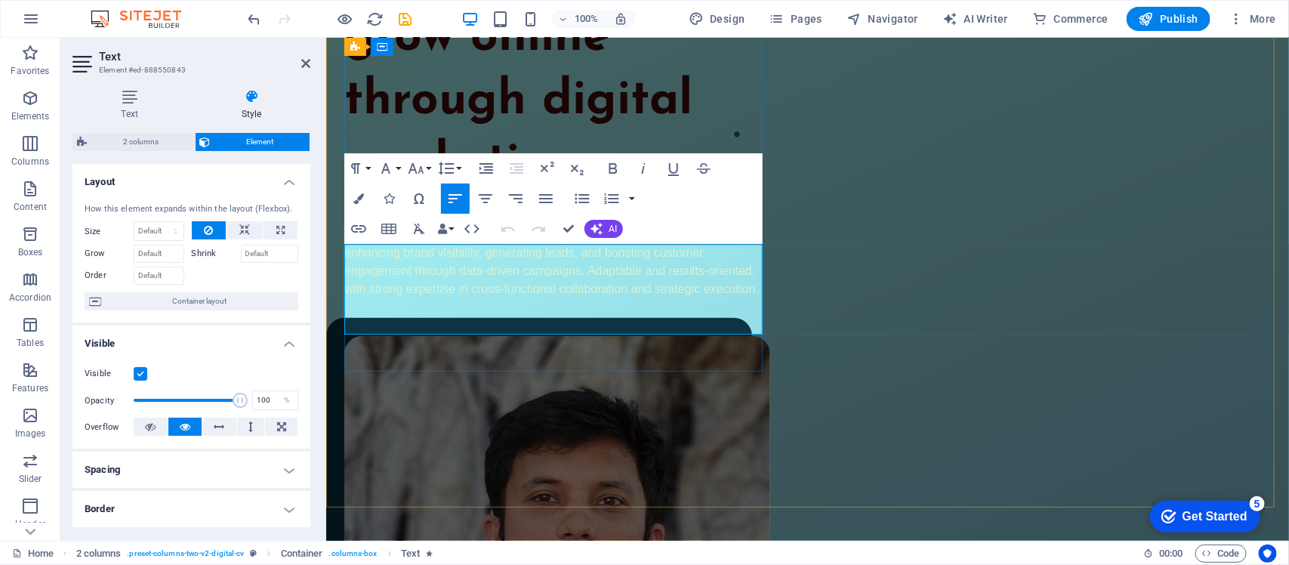
click at [412, 287] on span "Dynamic Digital Marketing Specialist with over 11 years of experience in SEO, s…" at bounding box center [553, 251] width 418 height 85
click at [477, 276] on span "Dynamic Digital Marketing Specialist with over 11 years of experience in SEO, s…" at bounding box center [553, 251] width 418 height 85
click at [529, 295] on span "Dynamic Digital Marketing Specialist with over 11 years of experience in SEO, s…" at bounding box center [553, 251] width 418 height 85
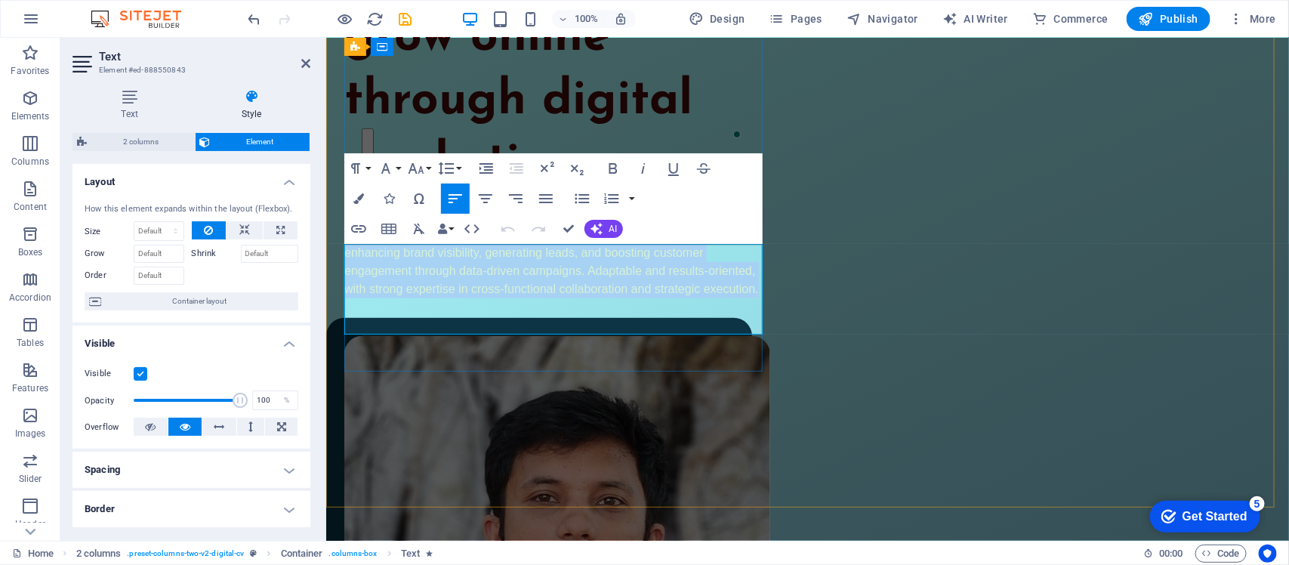
drag, startPoint x: 529, startPoint y: 299, endPoint x: 507, endPoint y: 282, distance: 27.5
click at [507, 282] on span "Dynamic Digital Marketing Specialist with over 11 years of experience in SEO, s…" at bounding box center [553, 251] width 418 height 85
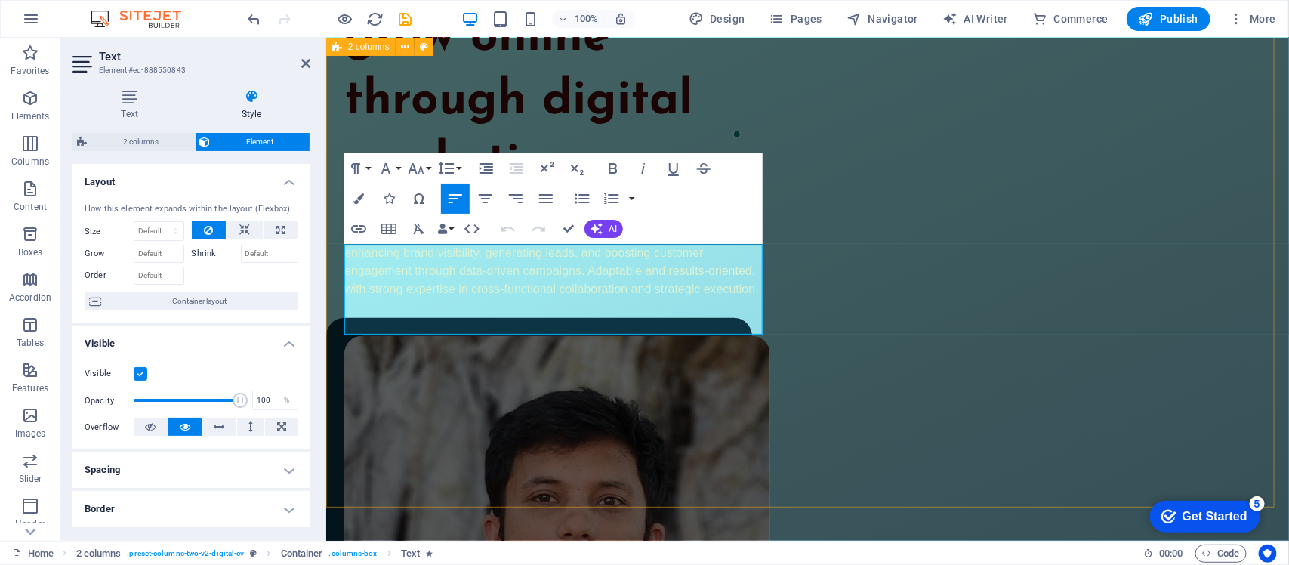
click at [779, 174] on div "I help brands grow online through digital marketing Dynamic Digital Marketing S…" at bounding box center [807, 406] width 963 height 999
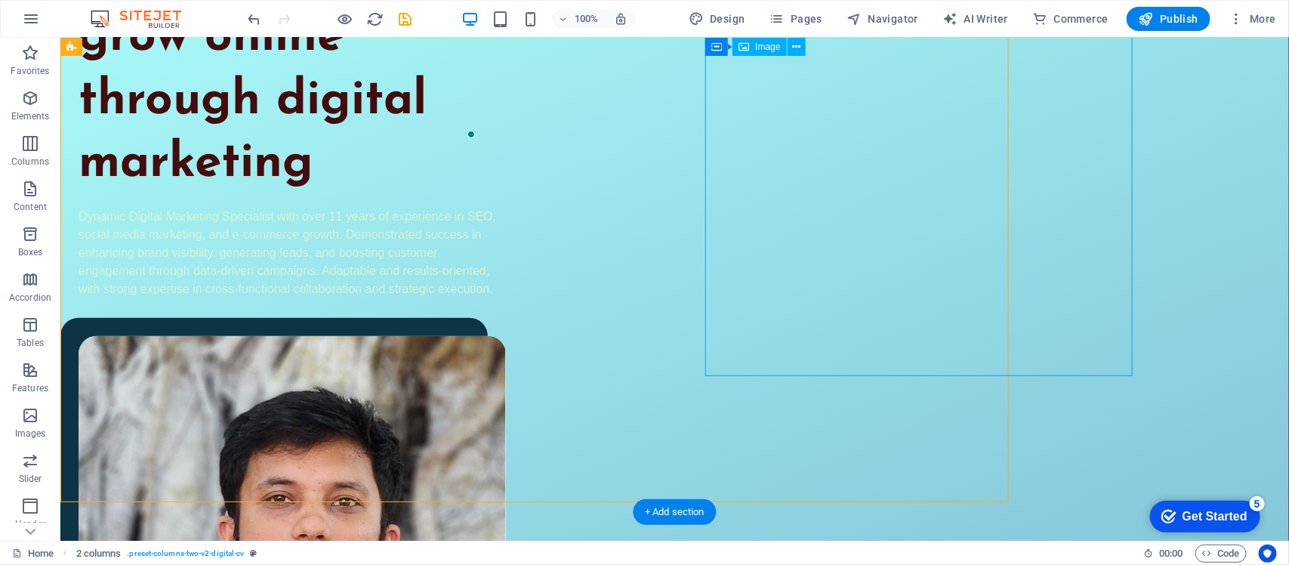
scroll to position [288, 0]
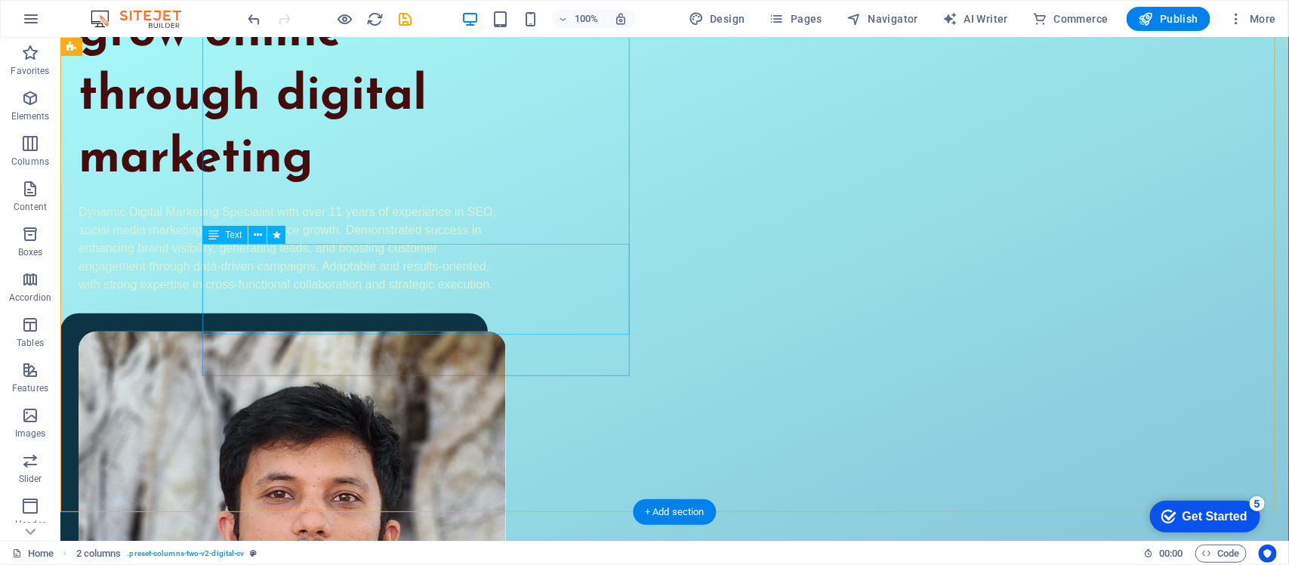
click at [465, 264] on div "Dynamic Digital Marketing Specialist with over 11 years of experience in SEO, s…" at bounding box center [291, 247] width 427 height 91
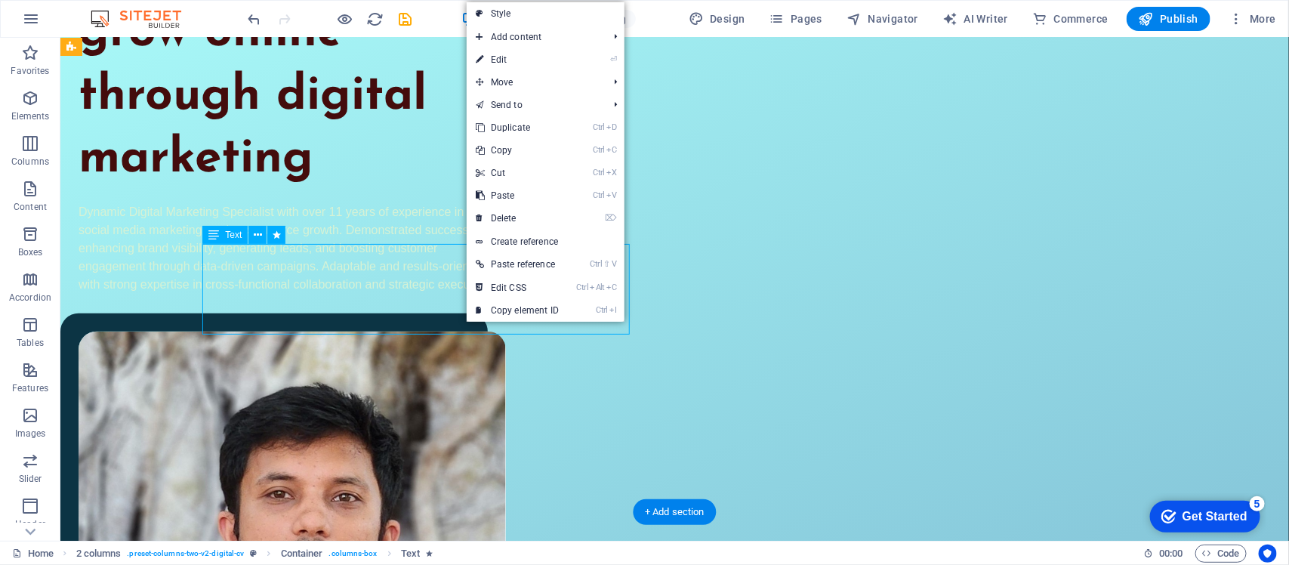
click at [416, 275] on div "Dynamic Digital Marketing Specialist with over 11 years of experience in SEO, s…" at bounding box center [291, 247] width 427 height 91
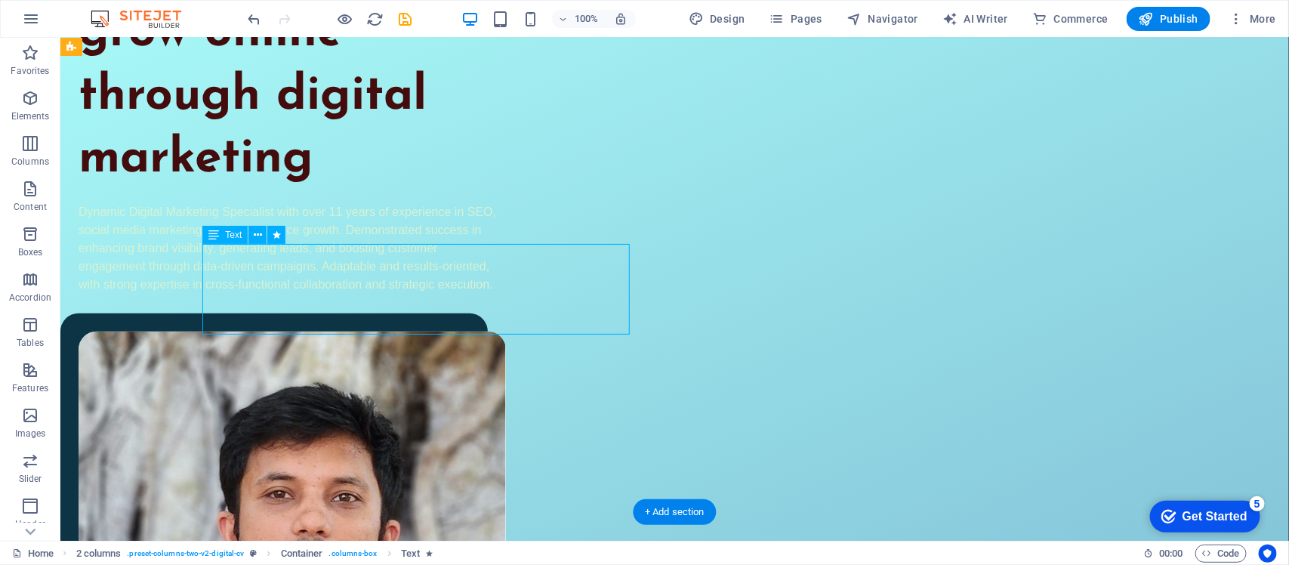
click at [416, 275] on div "Dynamic Digital Marketing Specialist with over 11 years of experience in SEO, s…" at bounding box center [291, 247] width 427 height 91
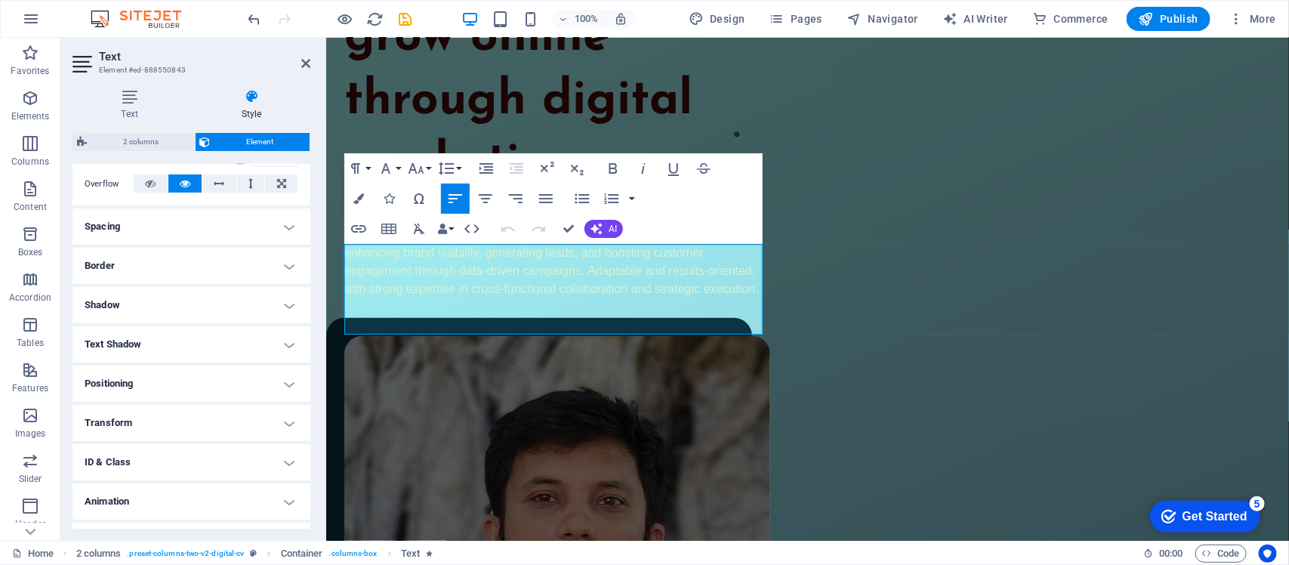
scroll to position [273, 0]
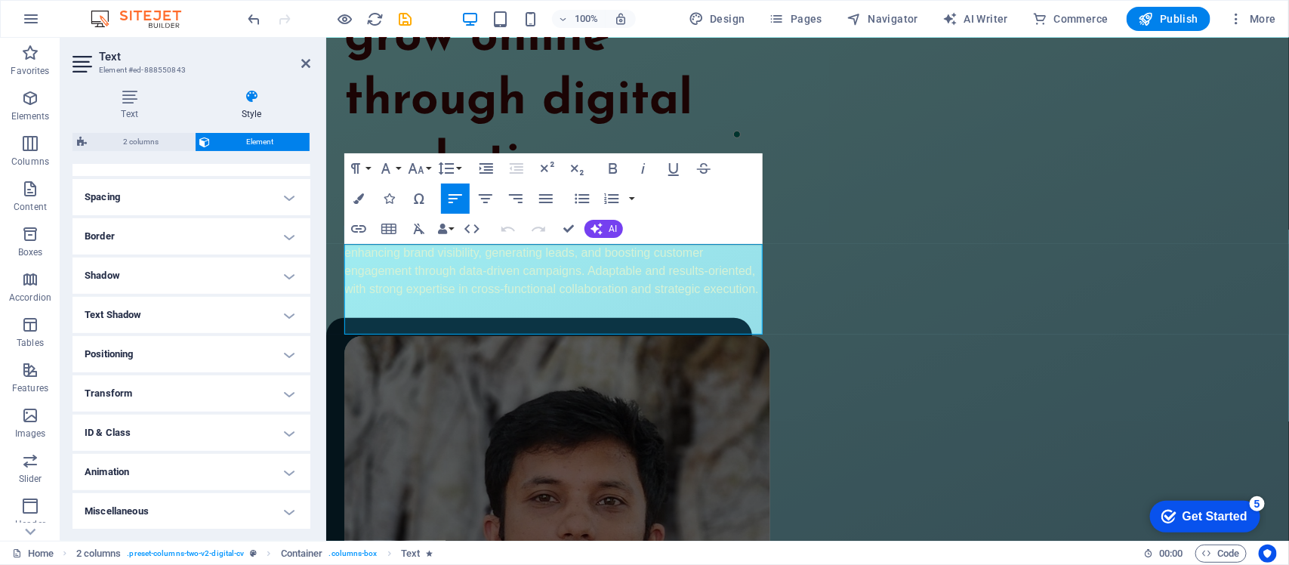
click at [205, 307] on h4 "Text Shadow" at bounding box center [192, 315] width 238 height 36
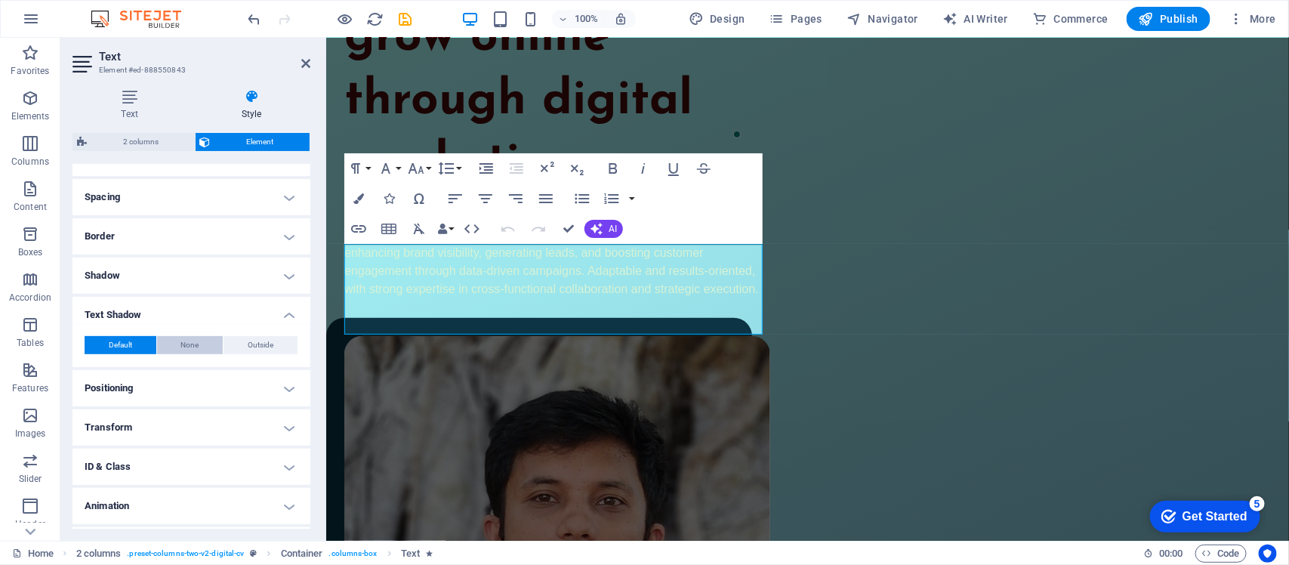
click at [196, 348] on span "None" at bounding box center [190, 345] width 18 height 18
click at [128, 345] on span "Default" at bounding box center [120, 345] width 23 height 18
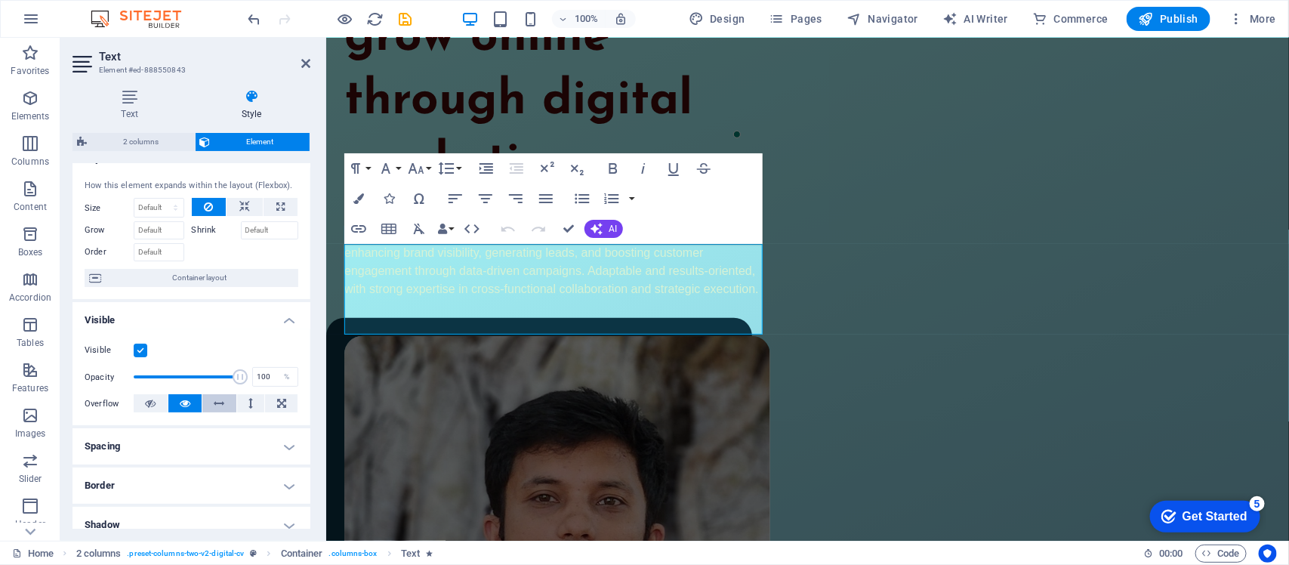
scroll to position [0, 0]
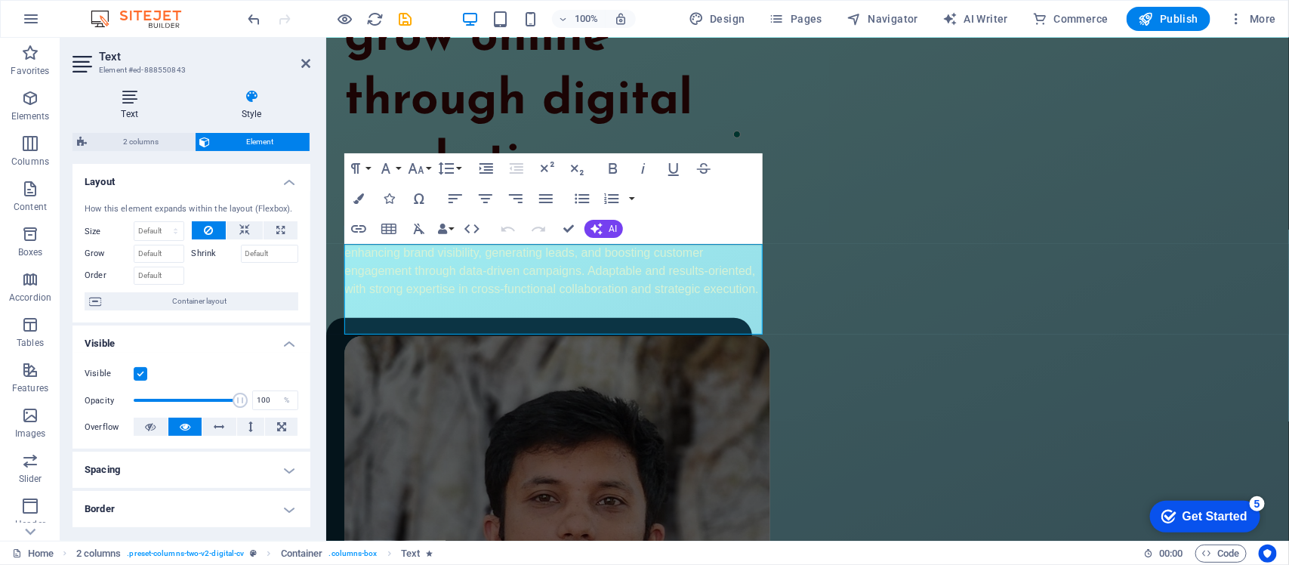
click at [128, 100] on icon at bounding box center [130, 96] width 114 height 15
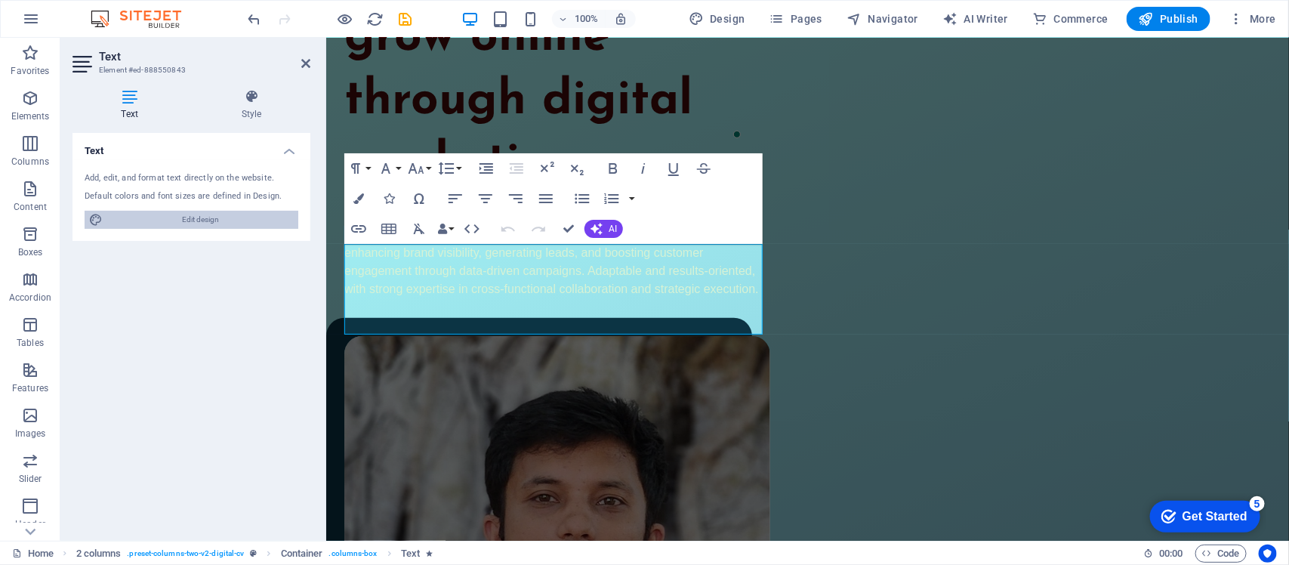
drag, startPoint x: 187, startPoint y: 211, endPoint x: 8, endPoint y: 255, distance: 184.1
click at [187, 211] on span "Edit design" at bounding box center [200, 220] width 187 height 18
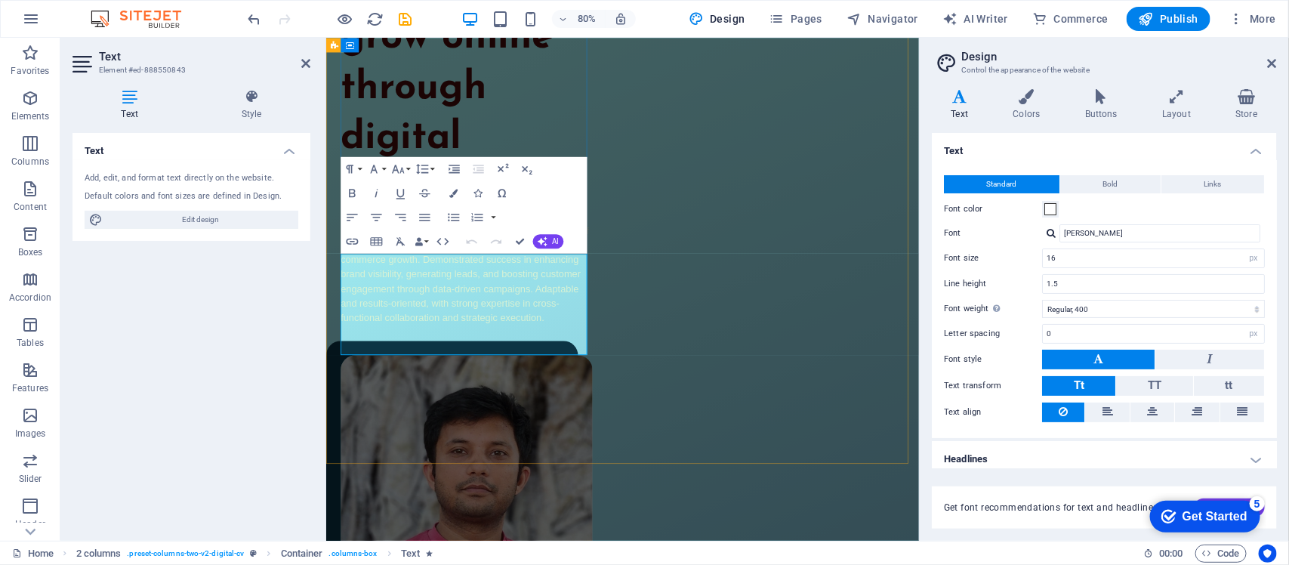
click at [503, 361] on span "Dynamic Digital Marketing Specialist with over 11 years of experience in SEO, s…" at bounding box center [499, 333] width 310 height 122
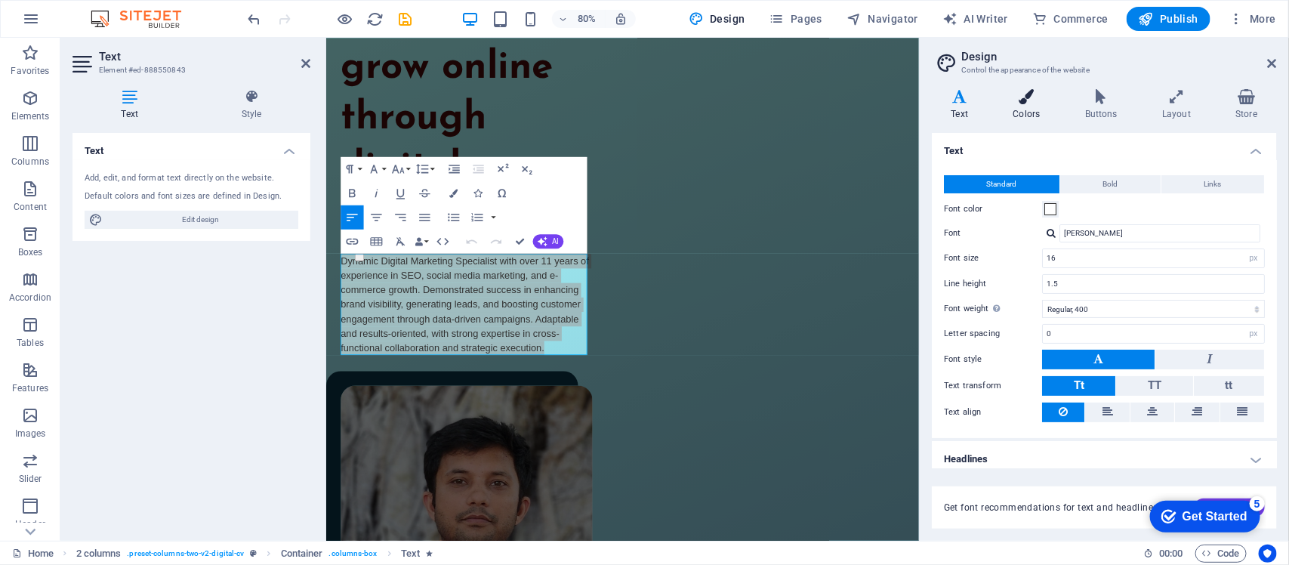
click at [1027, 108] on h4 "Colors" at bounding box center [1030, 105] width 72 height 32
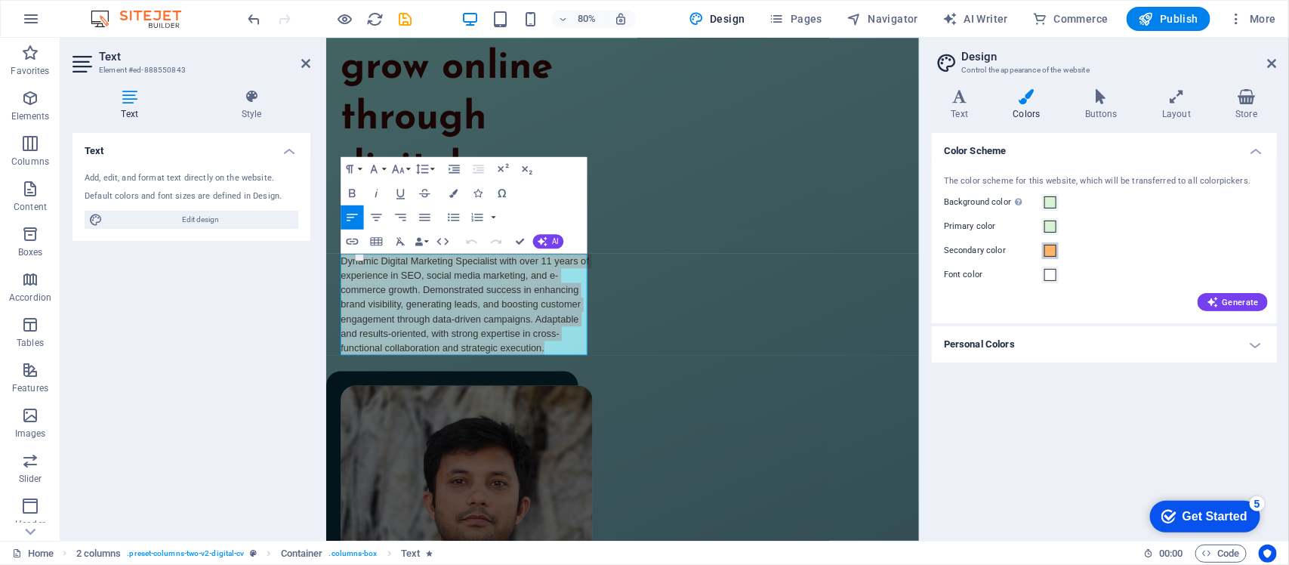
click at [1055, 246] on span at bounding box center [1051, 251] width 12 height 12
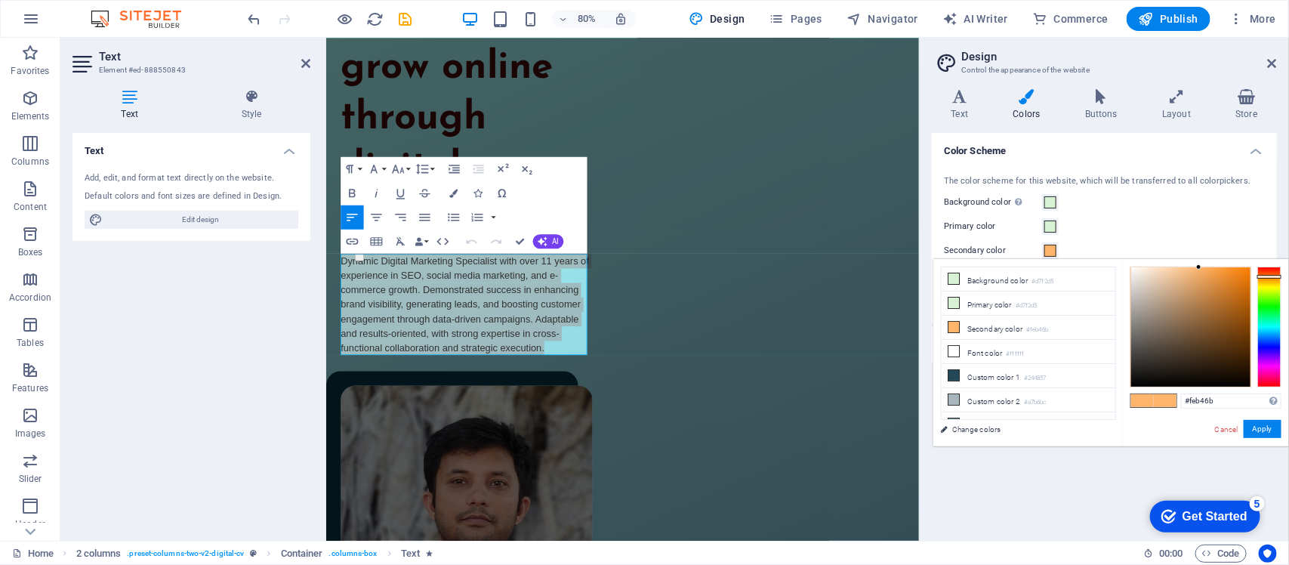
click at [1141, 379] on div at bounding box center [1190, 326] width 119 height 119
click at [1248, 424] on button "Apply" at bounding box center [1263, 429] width 38 height 18
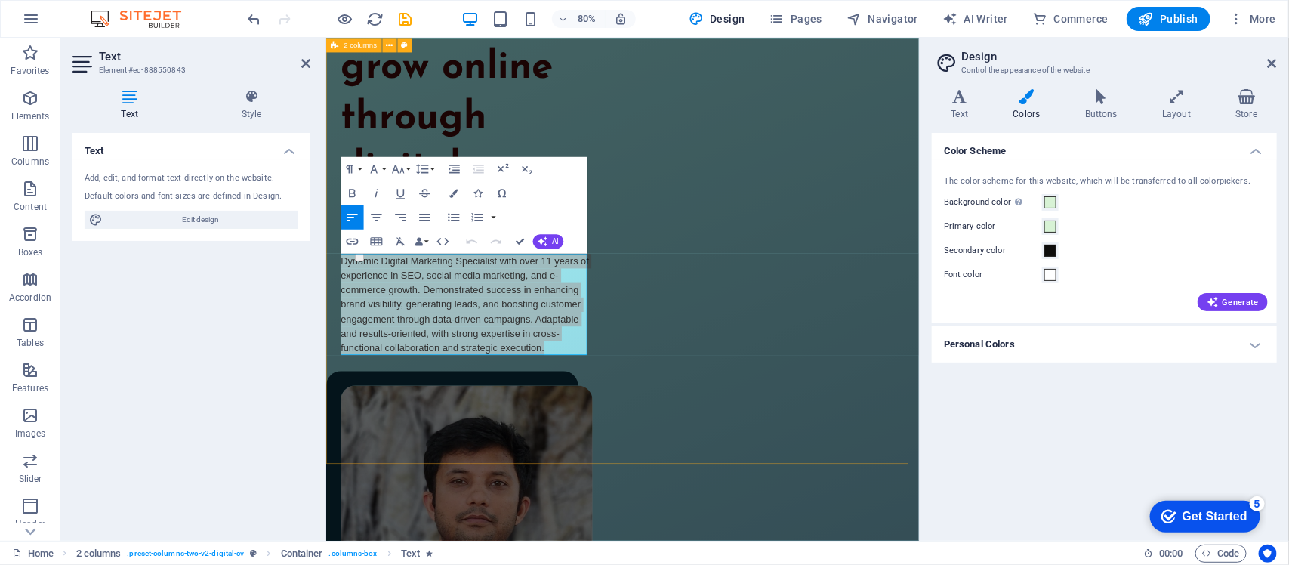
click at [714, 399] on div "I help brands grow online through digital marketing Dynamic Digital Marketing S…" at bounding box center [696, 436] width 741 height 984
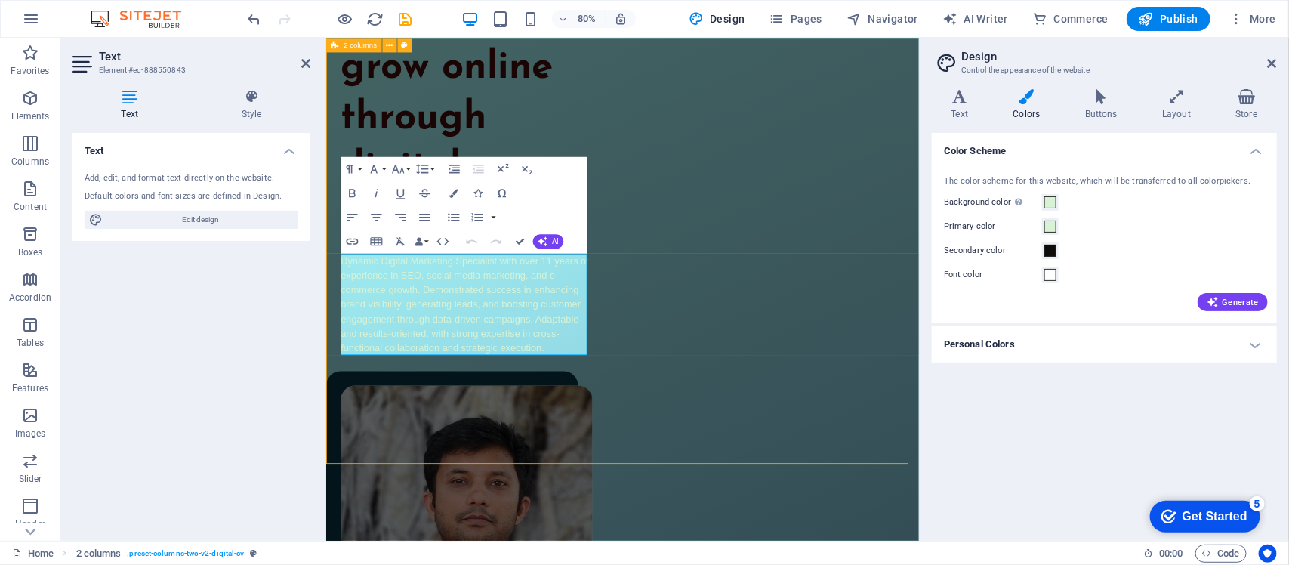
scroll to position [247, 0]
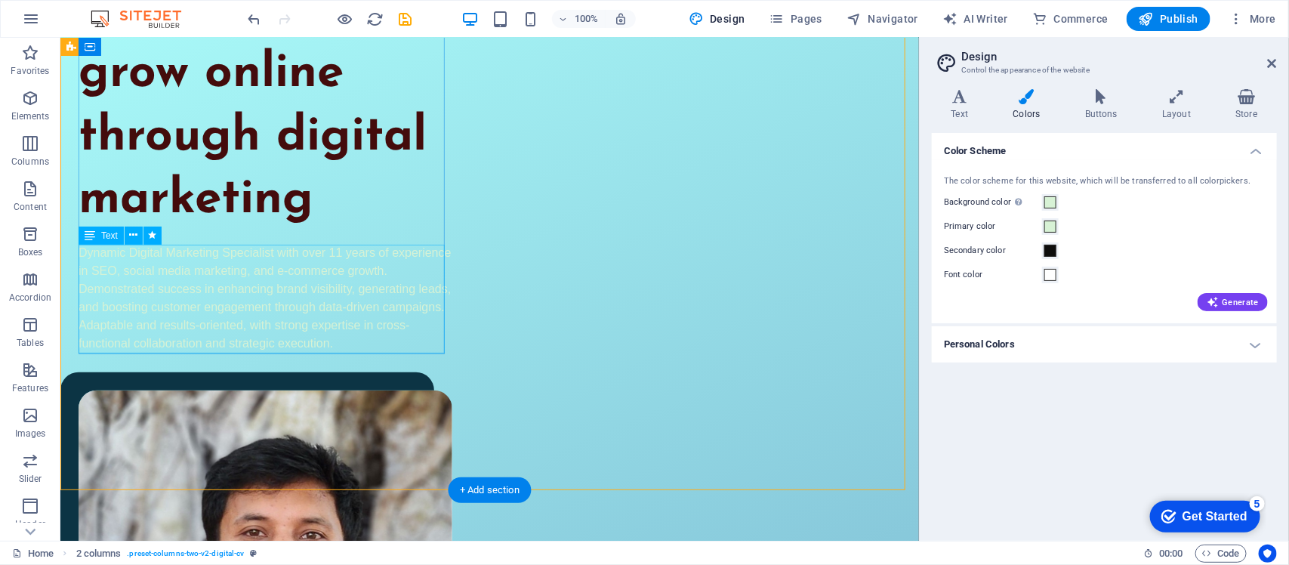
click at [262, 307] on div "Dynamic Digital Marketing Specialist with over 11 years of experience in SEO, s…" at bounding box center [265, 297] width 374 height 109
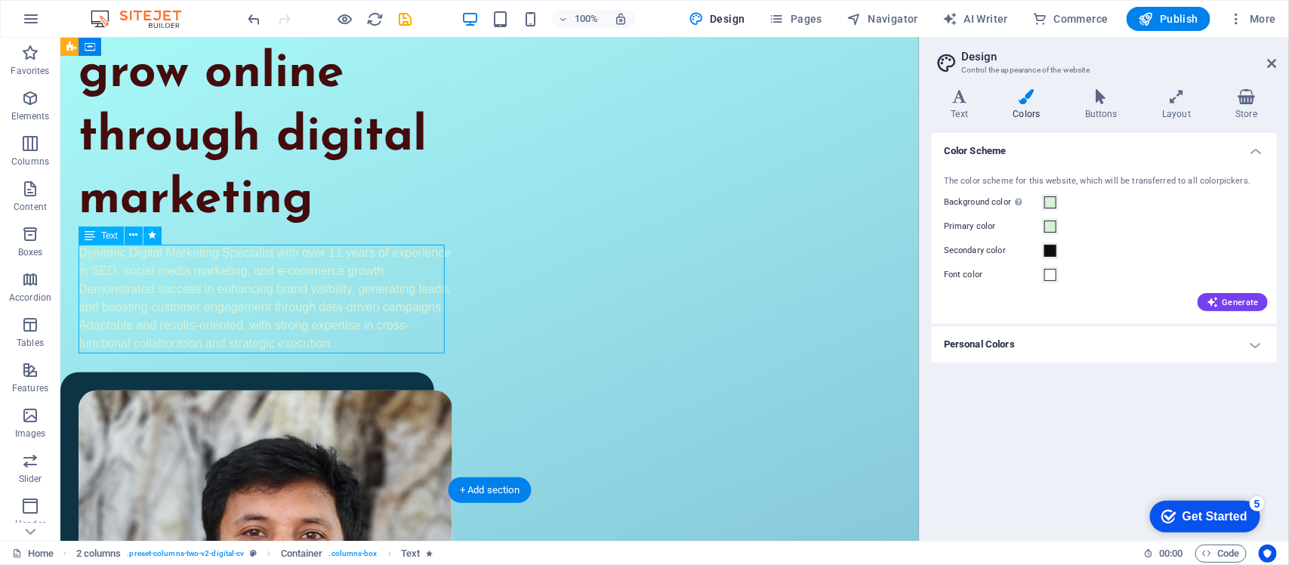
click at [262, 307] on div "Dynamic Digital Marketing Specialist with over 11 years of experience in SEO, s…" at bounding box center [265, 297] width 374 height 109
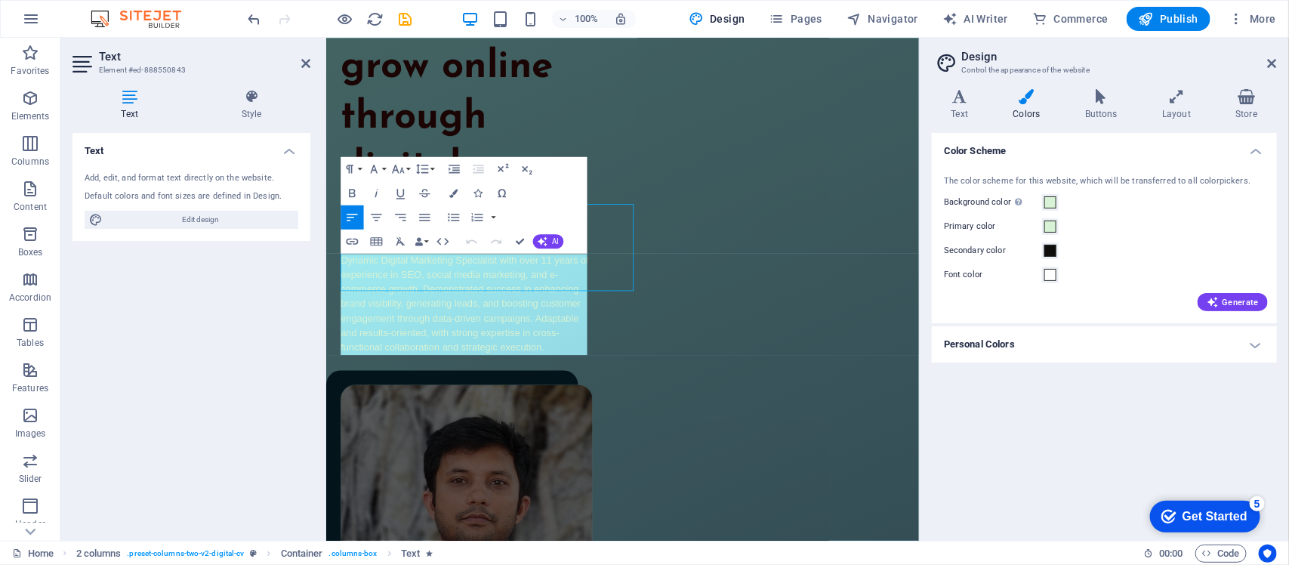
scroll to position [246, 0]
click at [1054, 255] on span at bounding box center [1051, 251] width 12 height 12
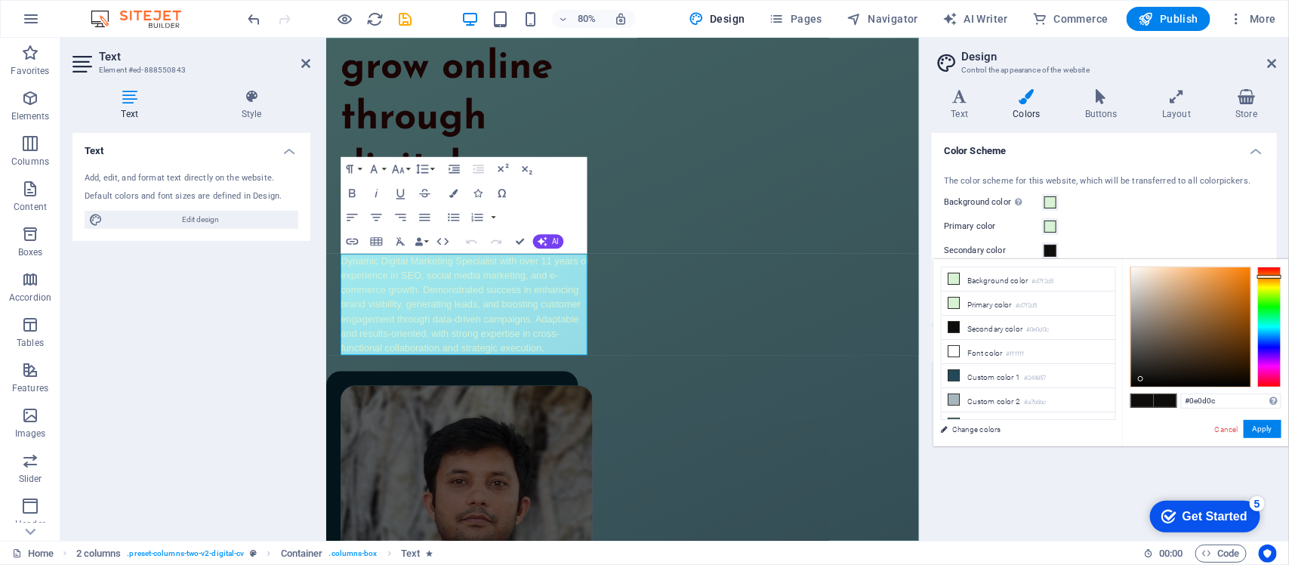
click at [1054, 255] on span at bounding box center [1051, 251] width 12 height 12
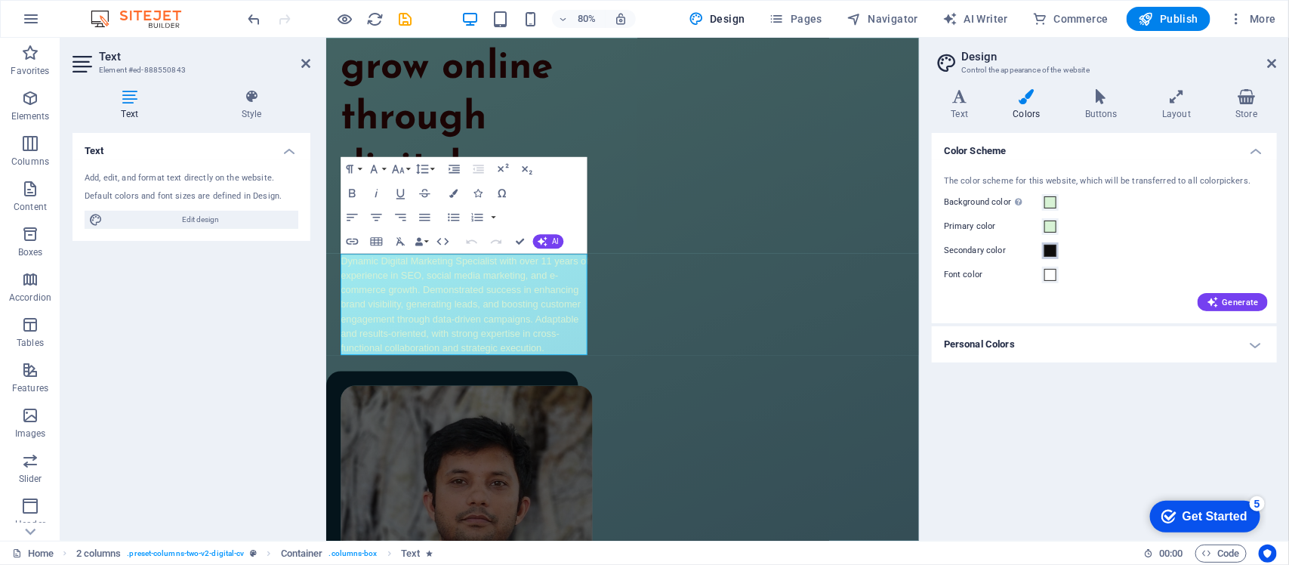
click at [1054, 255] on span at bounding box center [1051, 251] width 12 height 12
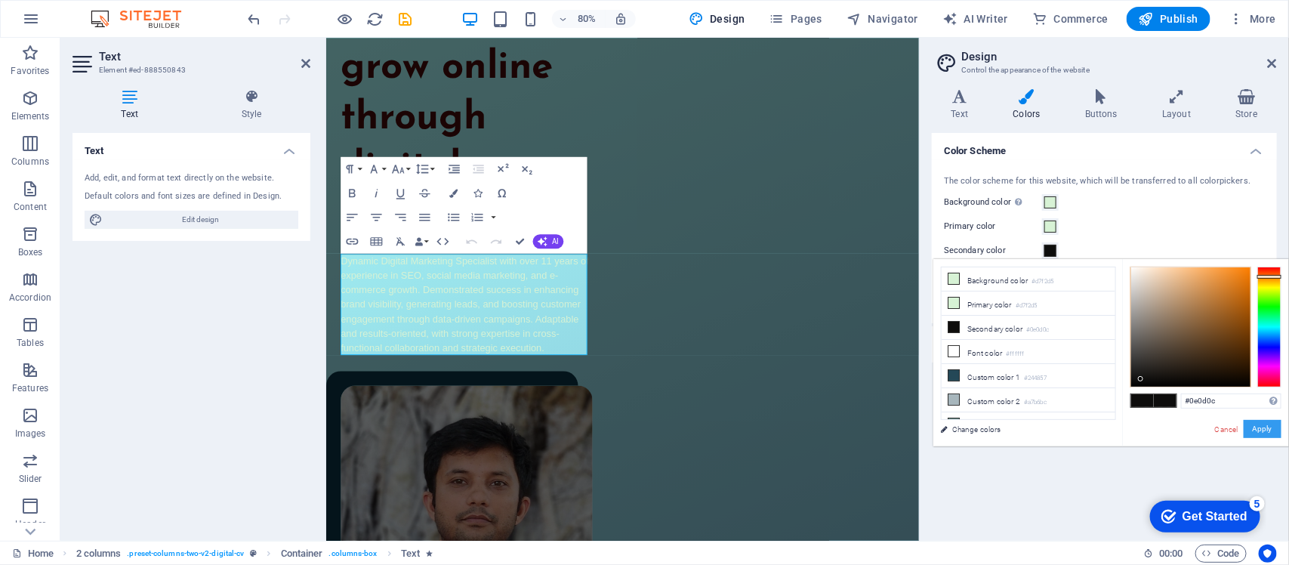
click at [1261, 431] on button "Apply" at bounding box center [1263, 429] width 38 height 18
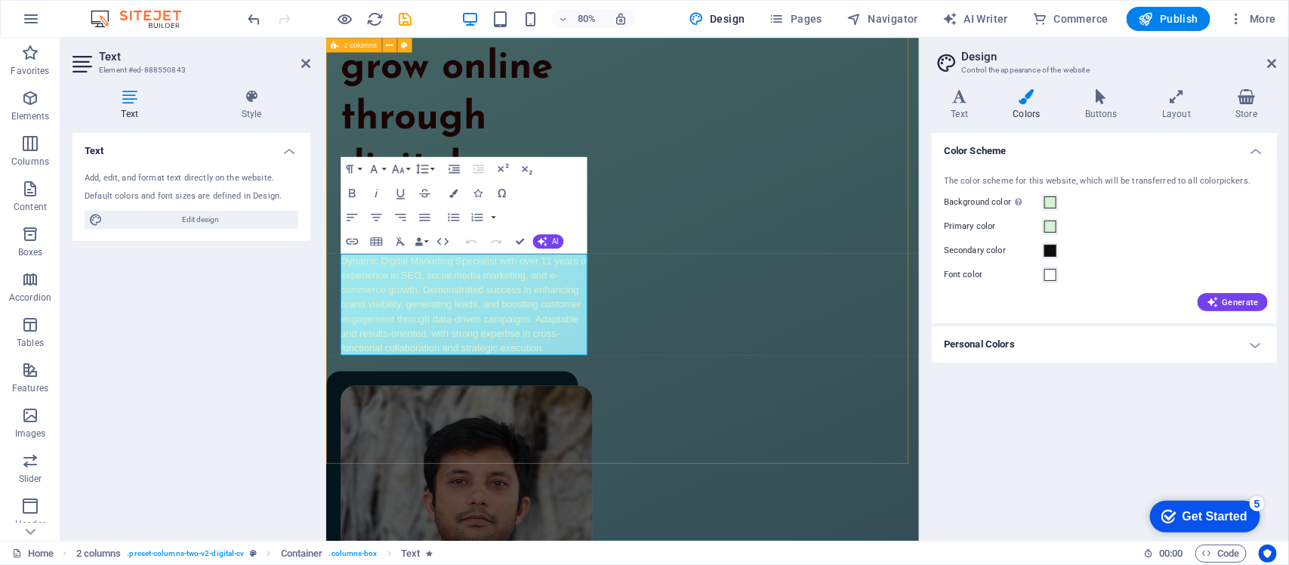
click at [687, 489] on div "I help brands grow online through digital marketing Dynamic Digital Marketing S…" at bounding box center [696, 436] width 741 height 984
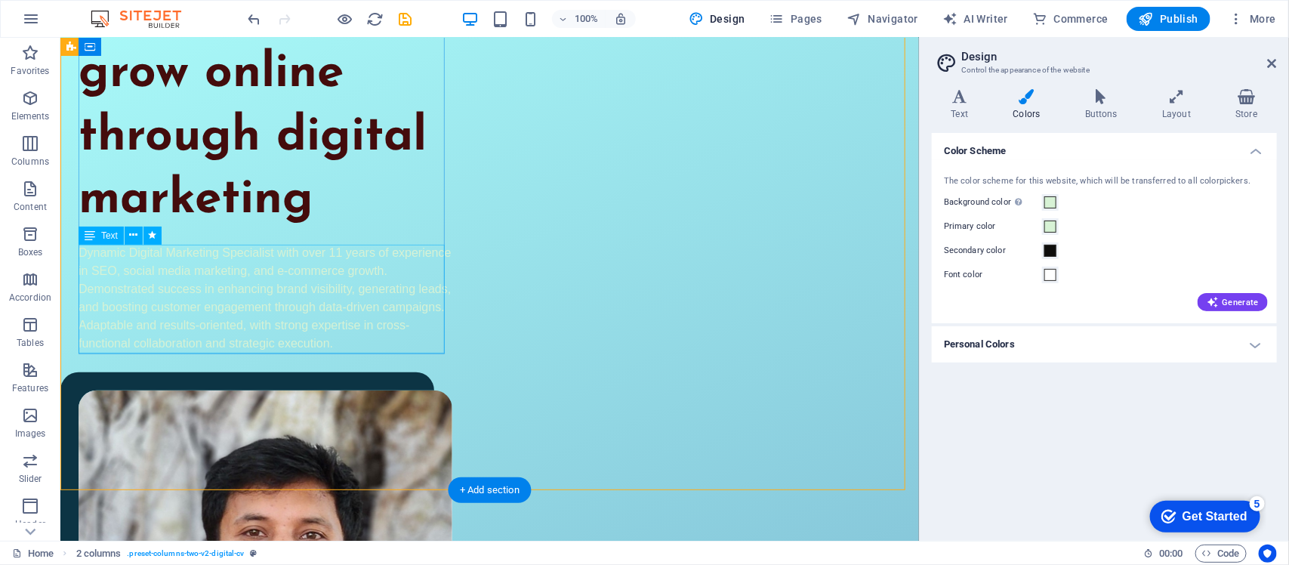
click at [188, 269] on div "Dynamic Digital Marketing Specialist with over 11 years of experience in SEO, s…" at bounding box center [265, 297] width 374 height 109
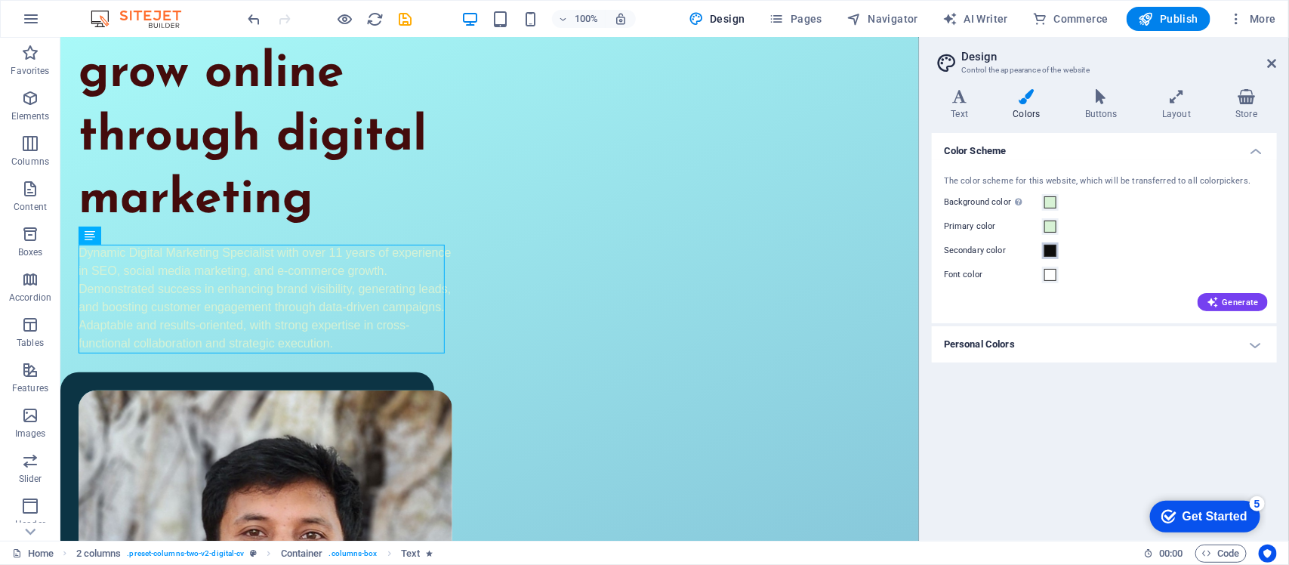
click at [1050, 251] on span at bounding box center [1051, 251] width 12 height 12
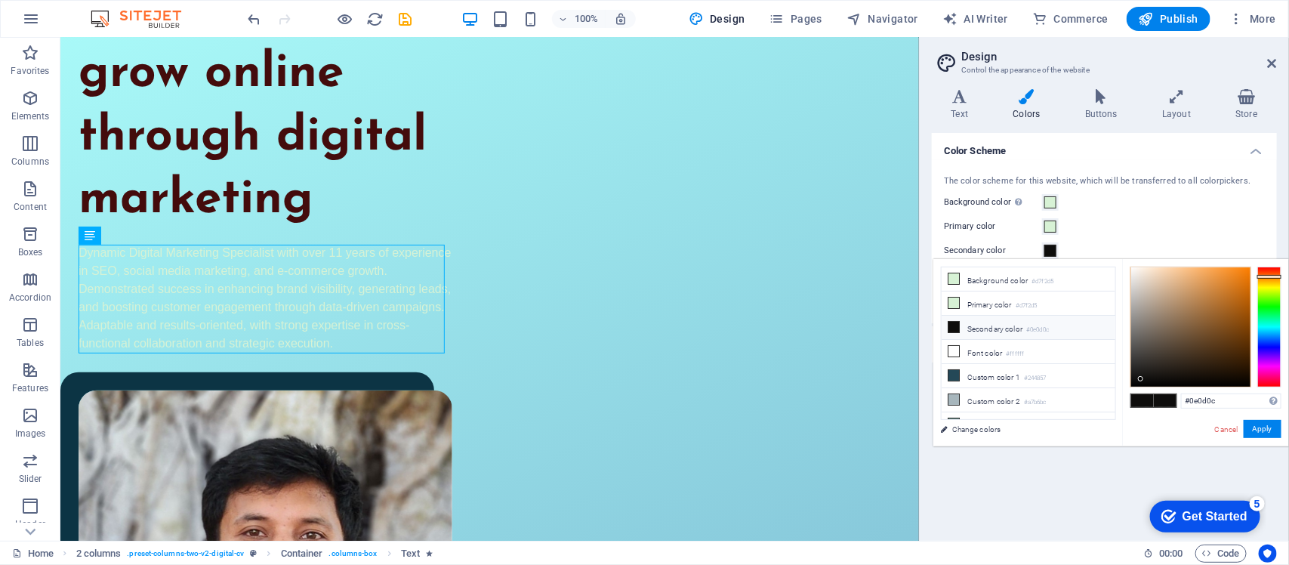
click at [992, 329] on li "Secondary color #0e0d0c" at bounding box center [1029, 328] width 174 height 24
click at [972, 431] on link "Change colors" at bounding box center [1021, 429] width 175 height 19
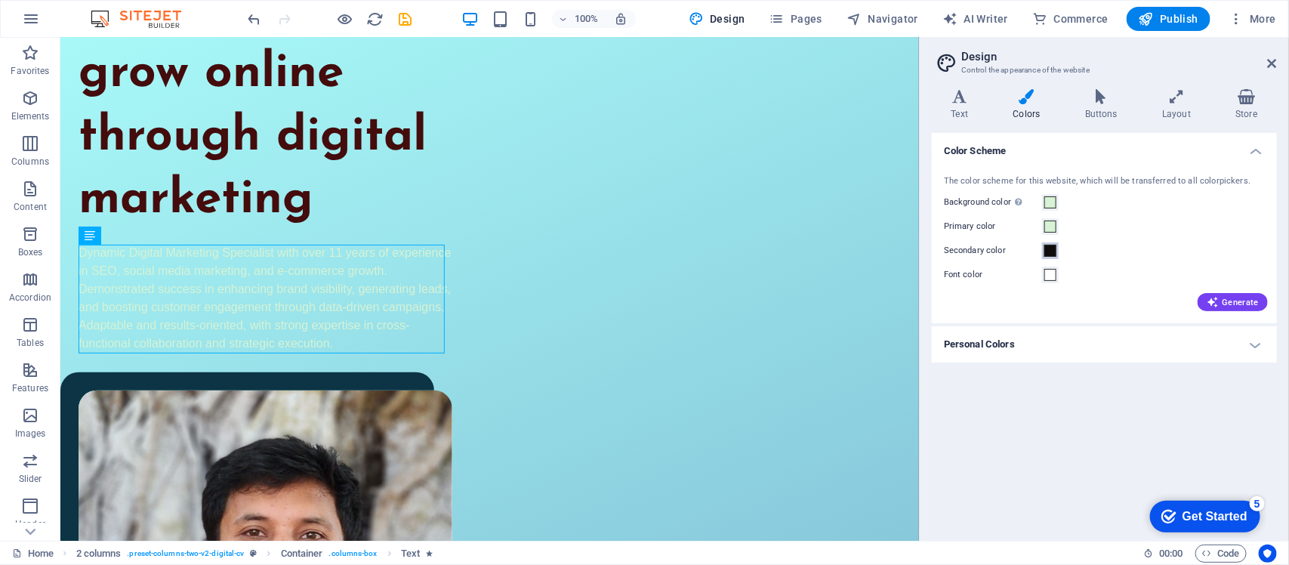
click at [1054, 251] on span at bounding box center [1051, 251] width 12 height 12
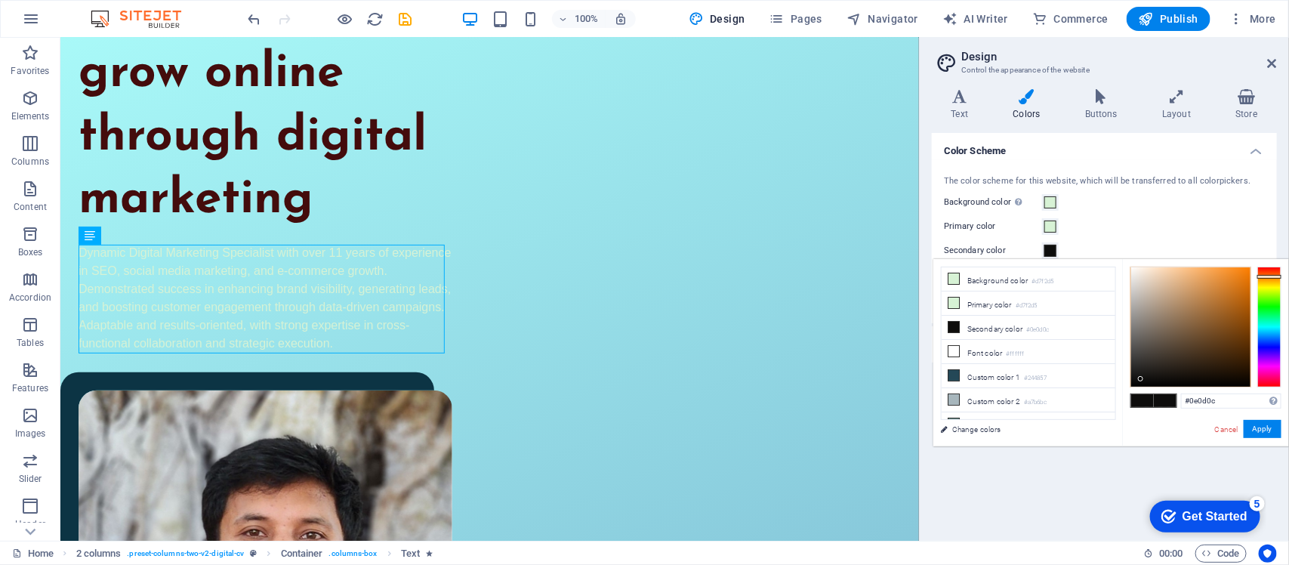
click at [1054, 251] on span at bounding box center [1051, 251] width 12 height 12
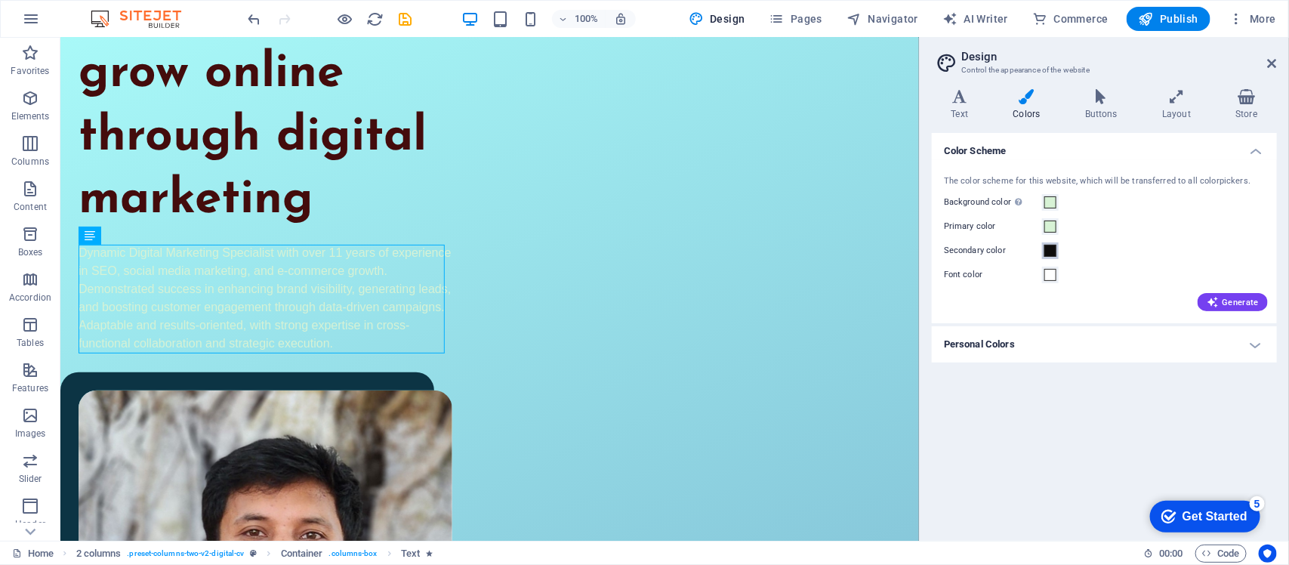
click at [1054, 251] on span at bounding box center [1051, 251] width 12 height 12
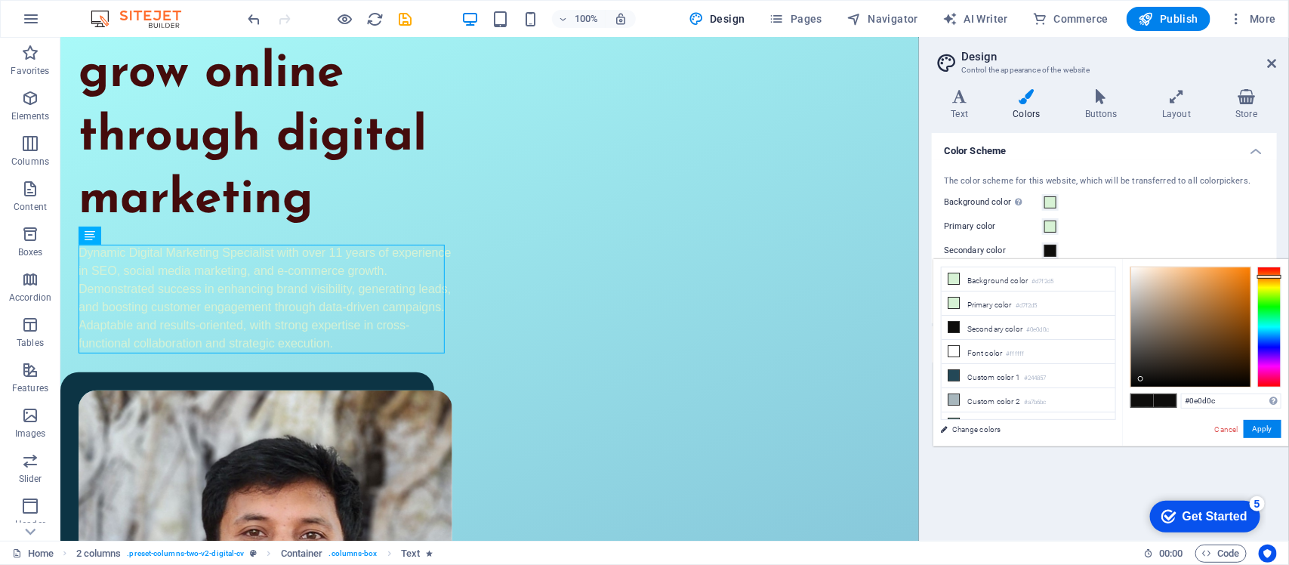
click at [1054, 251] on span at bounding box center [1051, 251] width 12 height 12
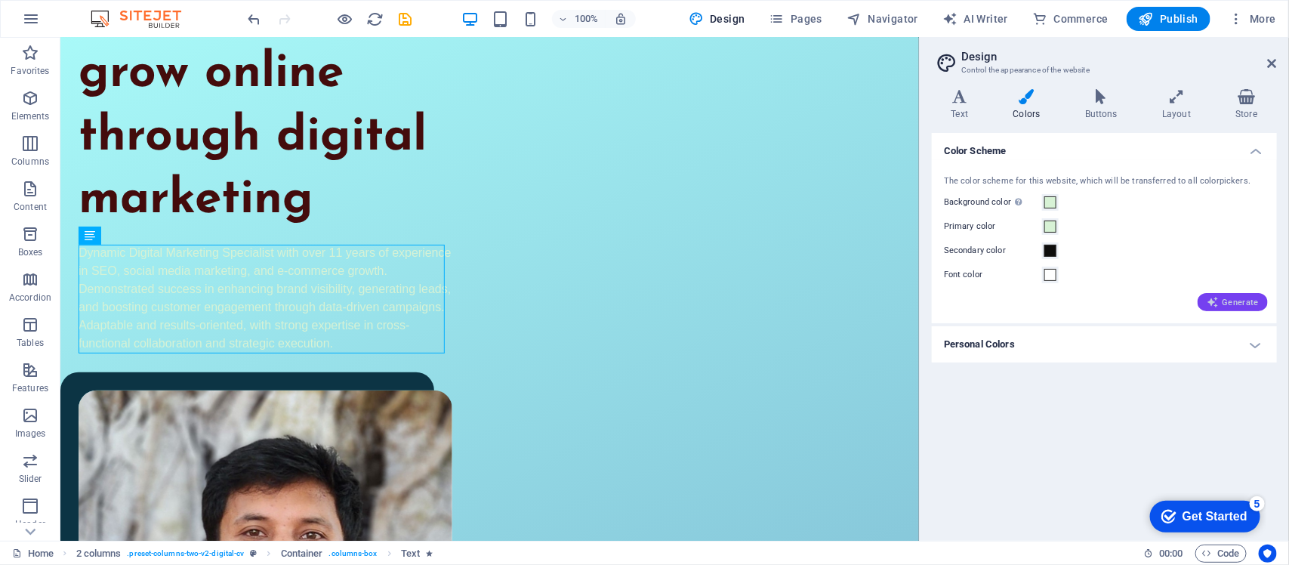
click at [1221, 303] on span "Generate" at bounding box center [1233, 302] width 52 height 12
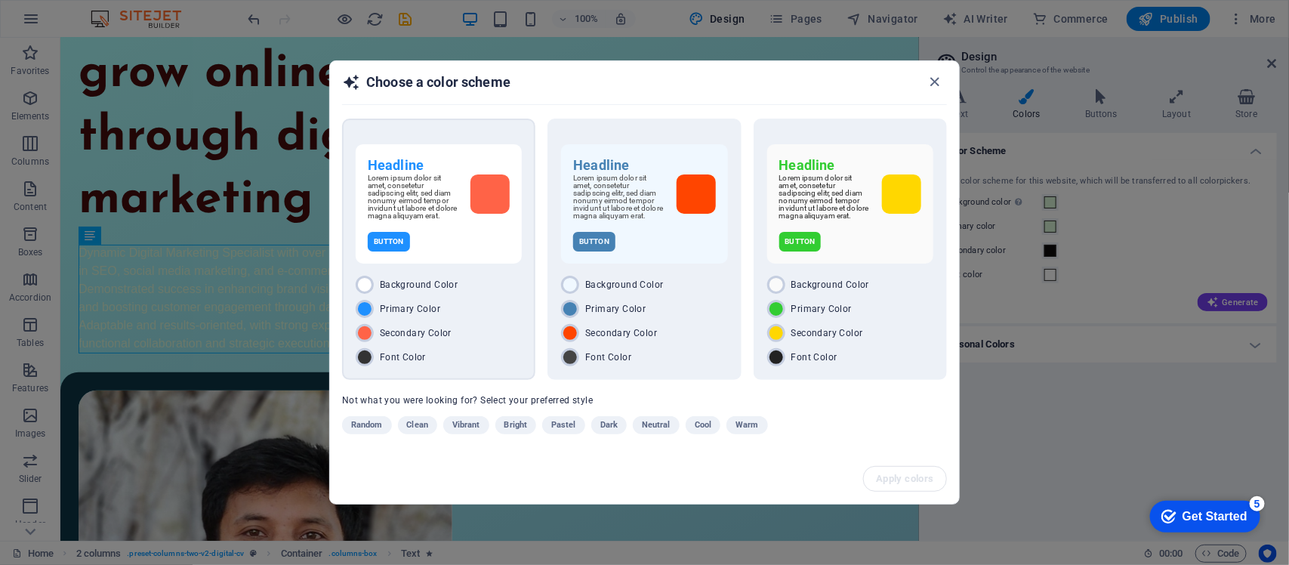
click at [457, 255] on div "Headline Lorem ipsum dolor sit amet, consetetur sadipscing elitr, sed diam nonu…" at bounding box center [439, 203] width 166 height 119
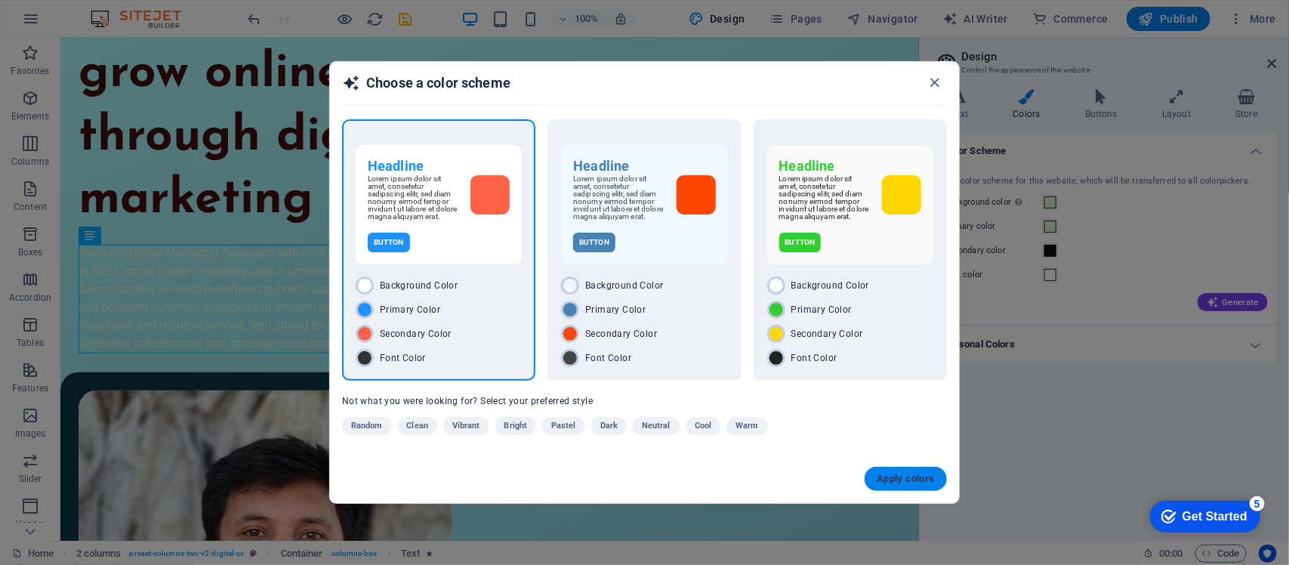
click at [904, 481] on span "Apply colors" at bounding box center [906, 479] width 58 height 12
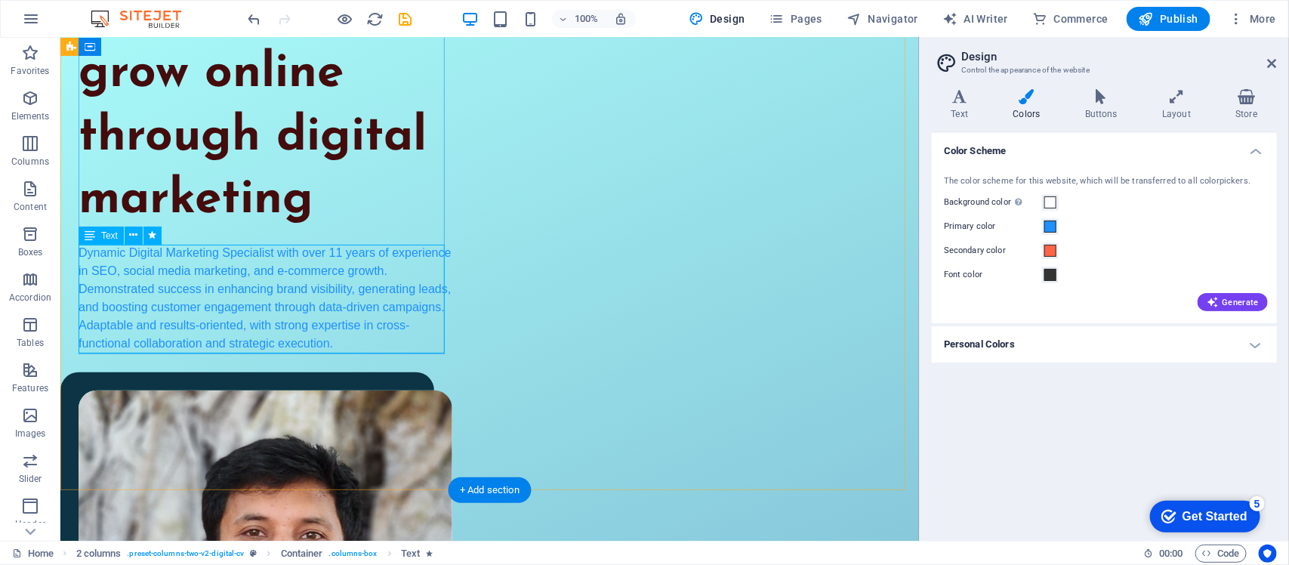
click at [217, 284] on div "Dynamic Digital Marketing Specialist with over 11 years of experience in SEO, s…" at bounding box center [265, 297] width 374 height 109
click at [965, 98] on icon at bounding box center [960, 96] width 56 height 15
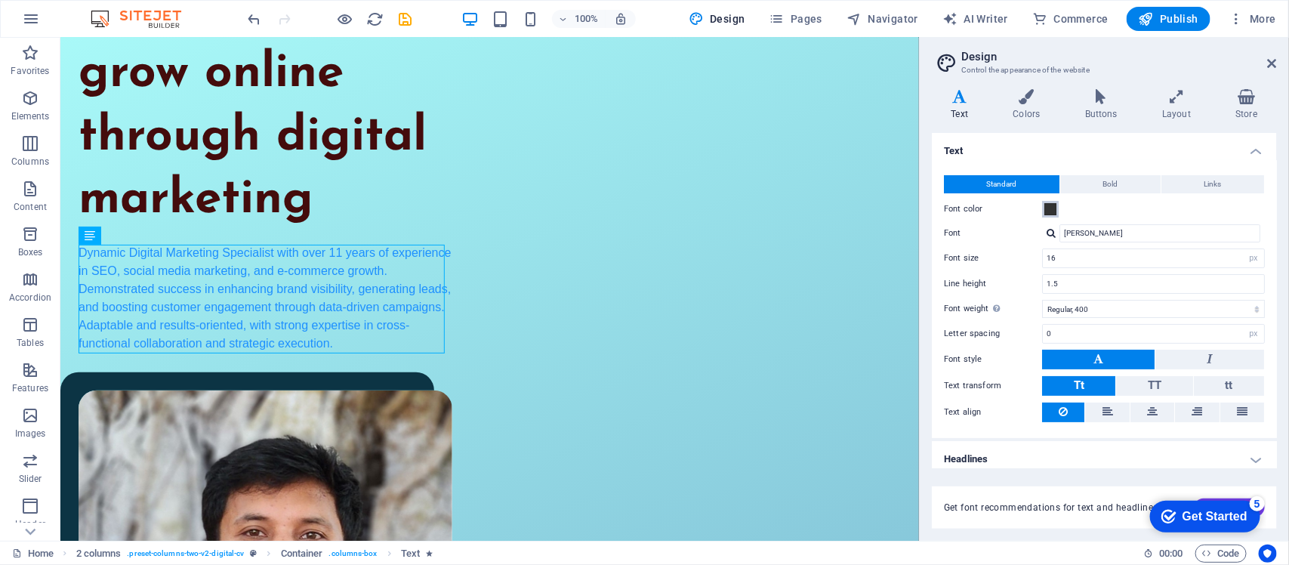
click at [1054, 214] on span at bounding box center [1051, 209] width 12 height 12
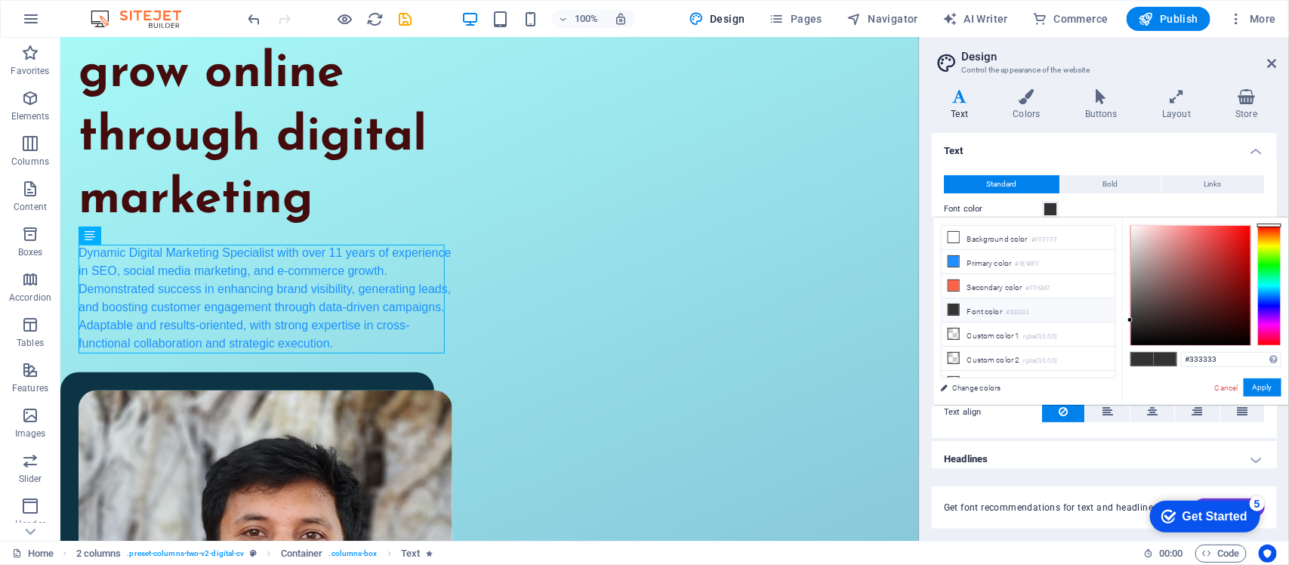
click at [952, 316] on span at bounding box center [954, 310] width 12 height 12
click at [1055, 212] on span at bounding box center [1051, 209] width 12 height 12
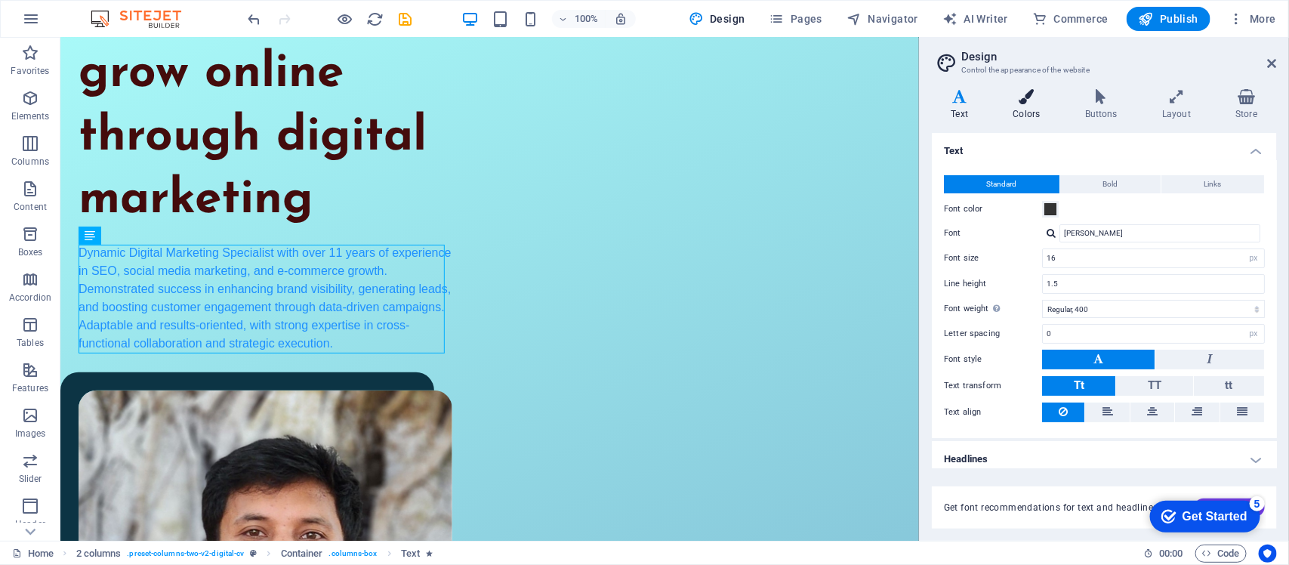
click at [1020, 100] on icon at bounding box center [1027, 96] width 66 height 15
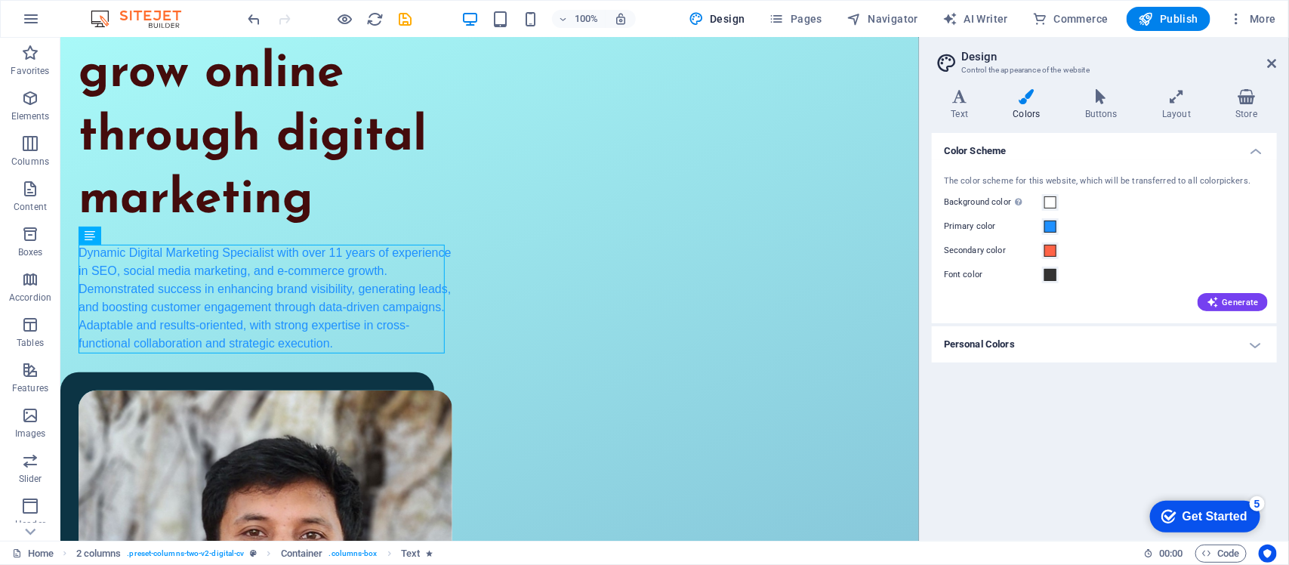
click at [1032, 103] on icon at bounding box center [1027, 96] width 66 height 15
click at [283, 299] on div "Dynamic Digital Marketing Specialist with over 11 years of experience in SEO, s…" at bounding box center [265, 297] width 374 height 109
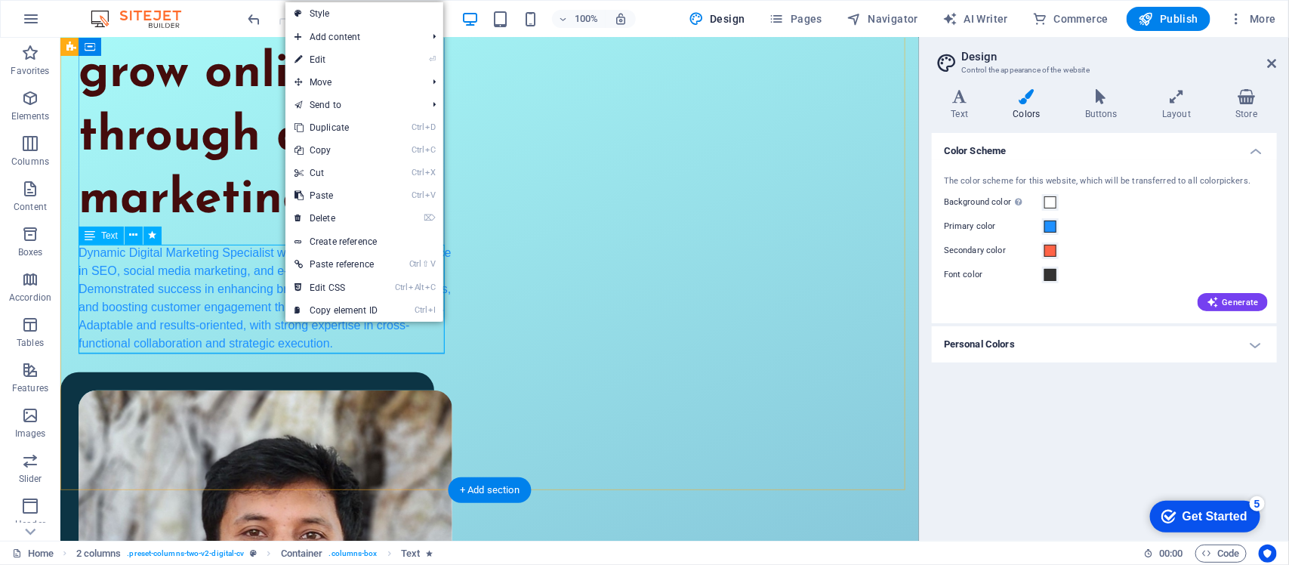
click at [236, 301] on div "Dynamic Digital Marketing Specialist with over 11 years of experience in SEO, s…" at bounding box center [265, 297] width 374 height 109
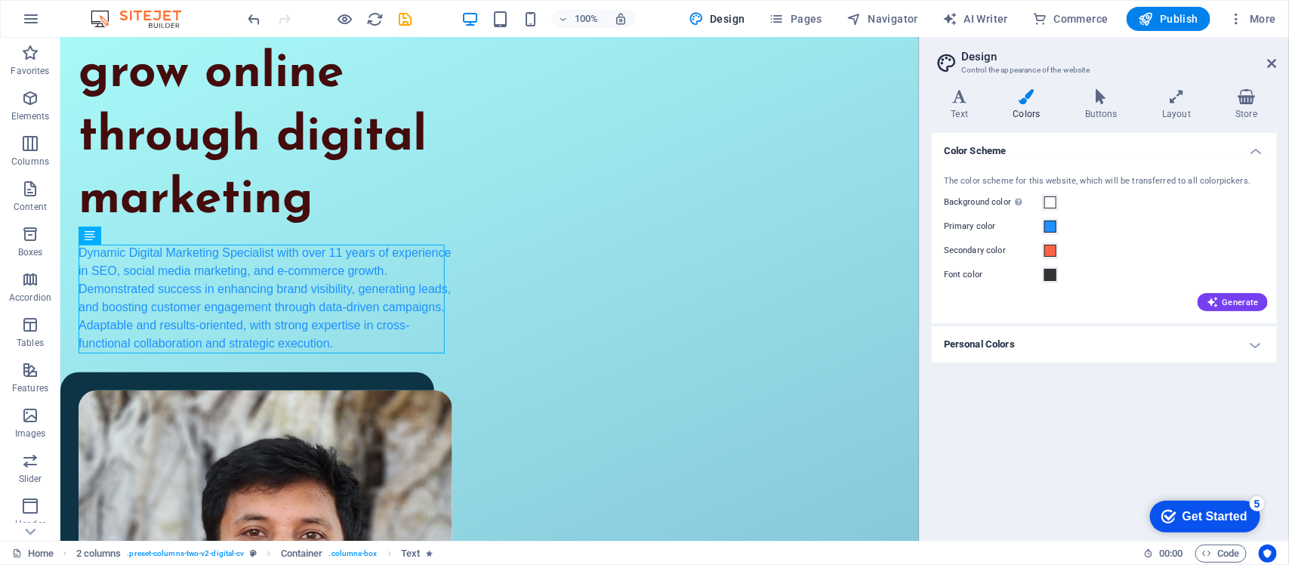
click at [1207, 347] on h4 "Personal Colors" at bounding box center [1104, 344] width 345 height 36
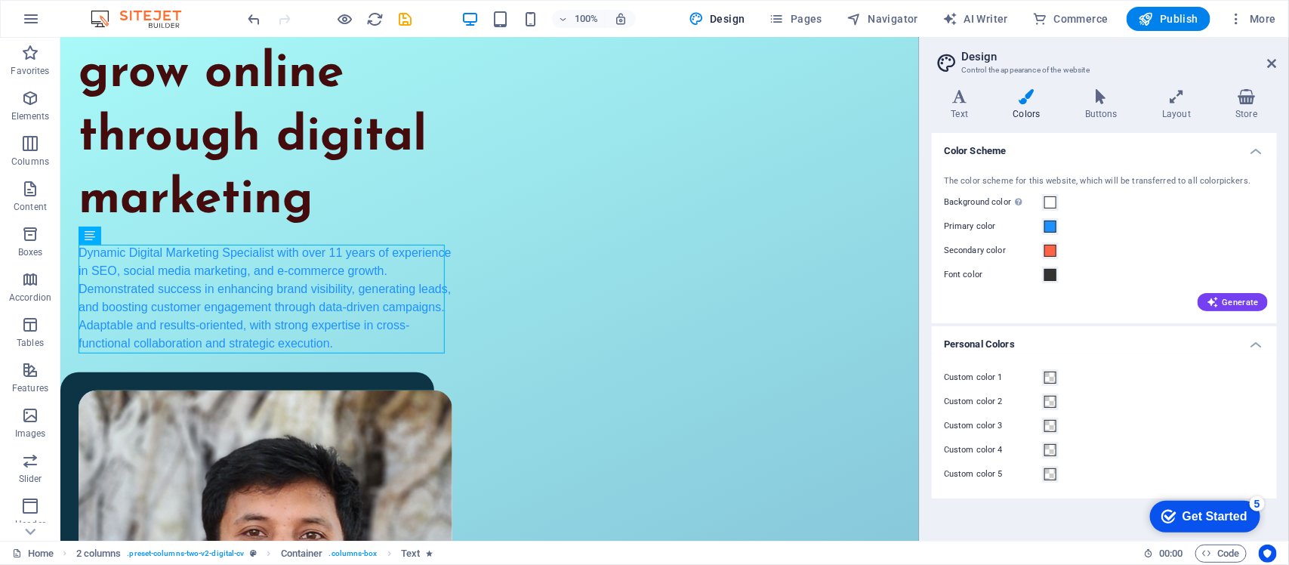
drag, startPoint x: 1048, startPoint y: 418, endPoint x: 1174, endPoint y: 412, distance: 126.2
click at [1177, 414] on div "Custom color 1 Custom color 2 Custom color 3 Custom color 4 Custom color 5" at bounding box center [1104, 425] width 351 height 145
click at [1190, 99] on icon at bounding box center [1177, 96] width 67 height 15
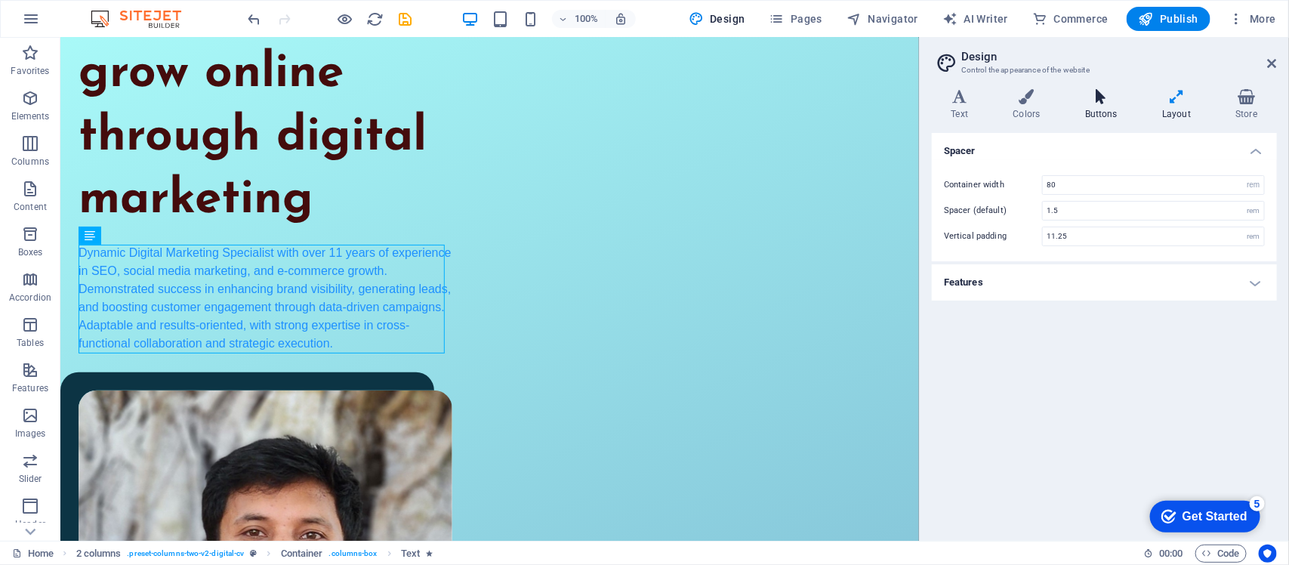
click at [1107, 104] on h4 "Buttons" at bounding box center [1104, 105] width 77 height 32
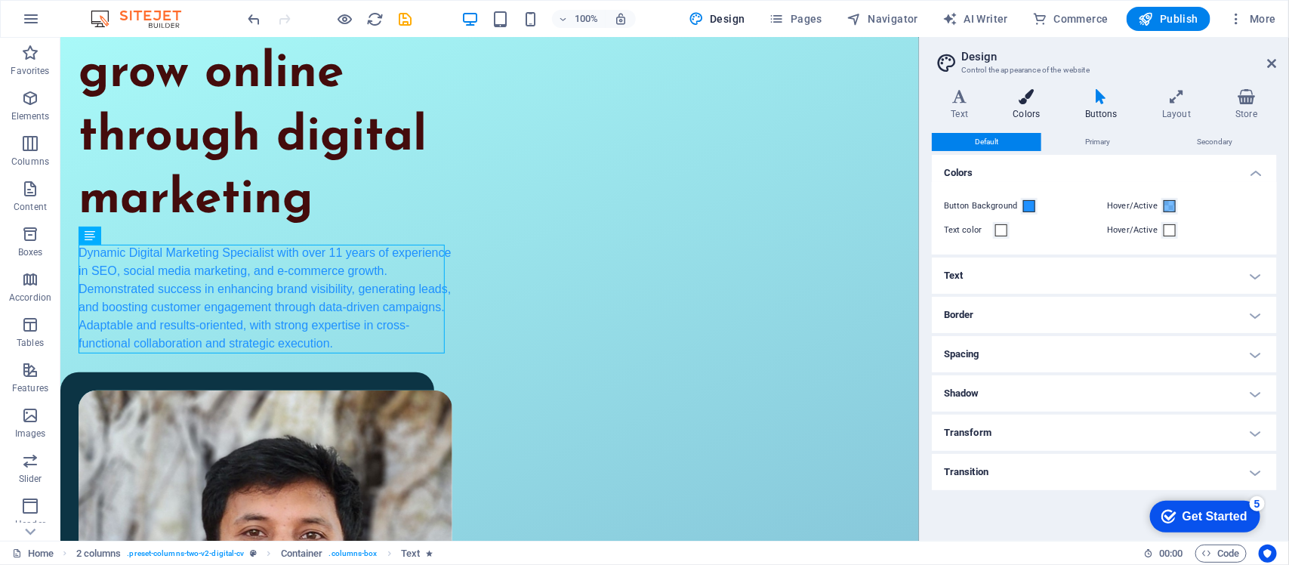
click at [1026, 108] on h4 "Colors" at bounding box center [1030, 105] width 72 height 32
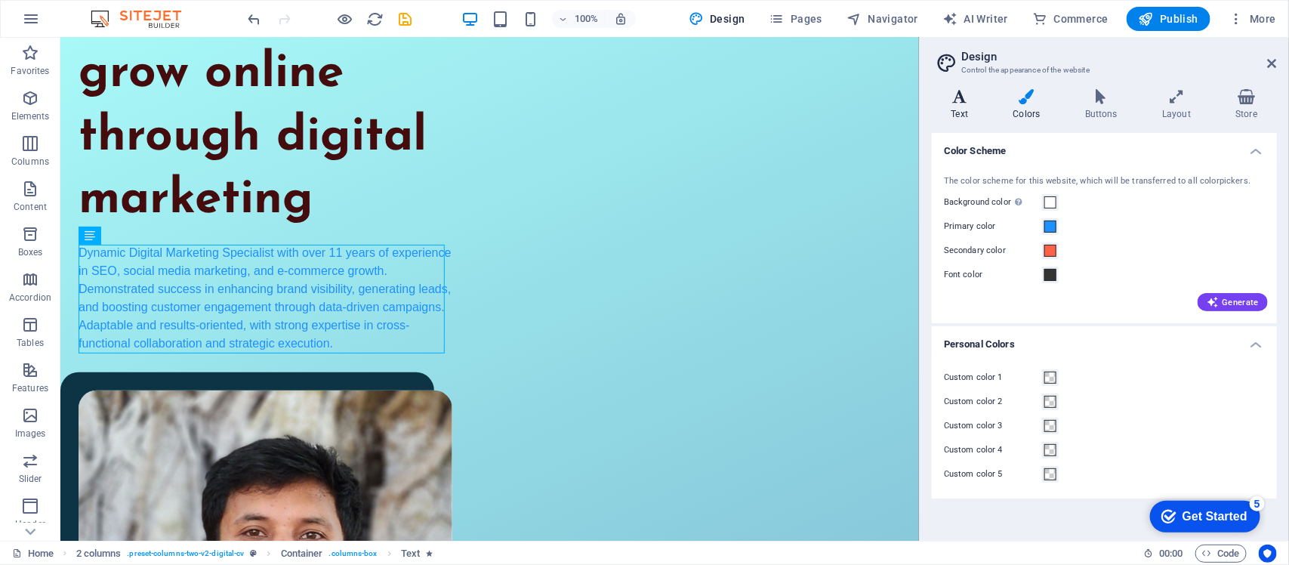
click at [950, 107] on h4 "Text" at bounding box center [963, 105] width 62 height 32
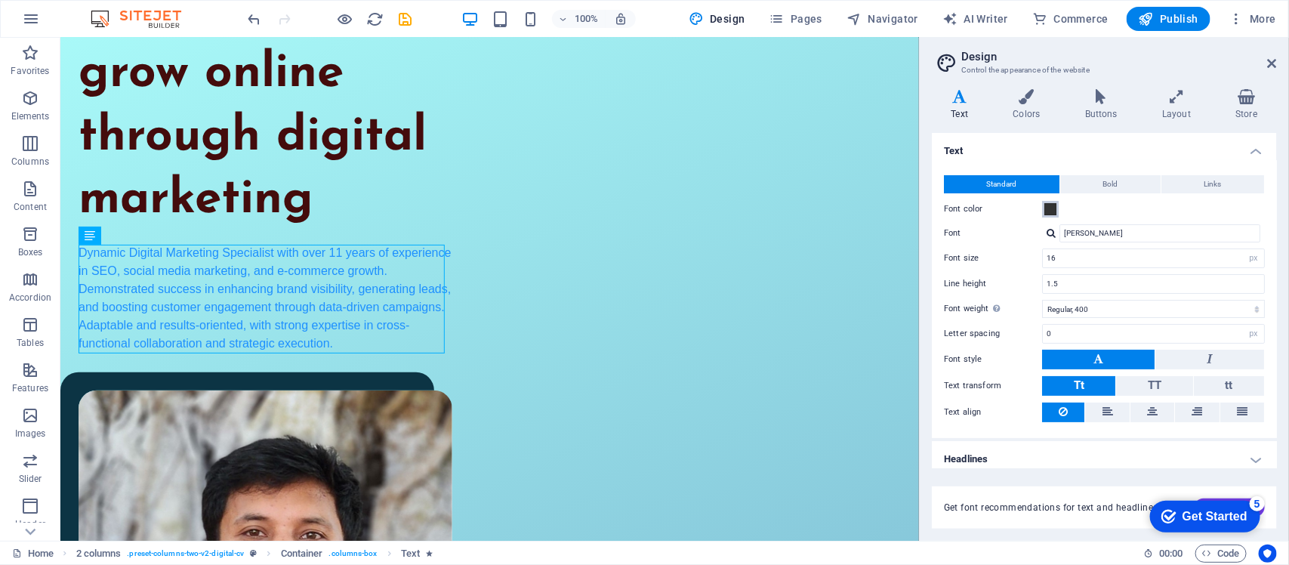
click at [1051, 206] on span at bounding box center [1051, 209] width 12 height 12
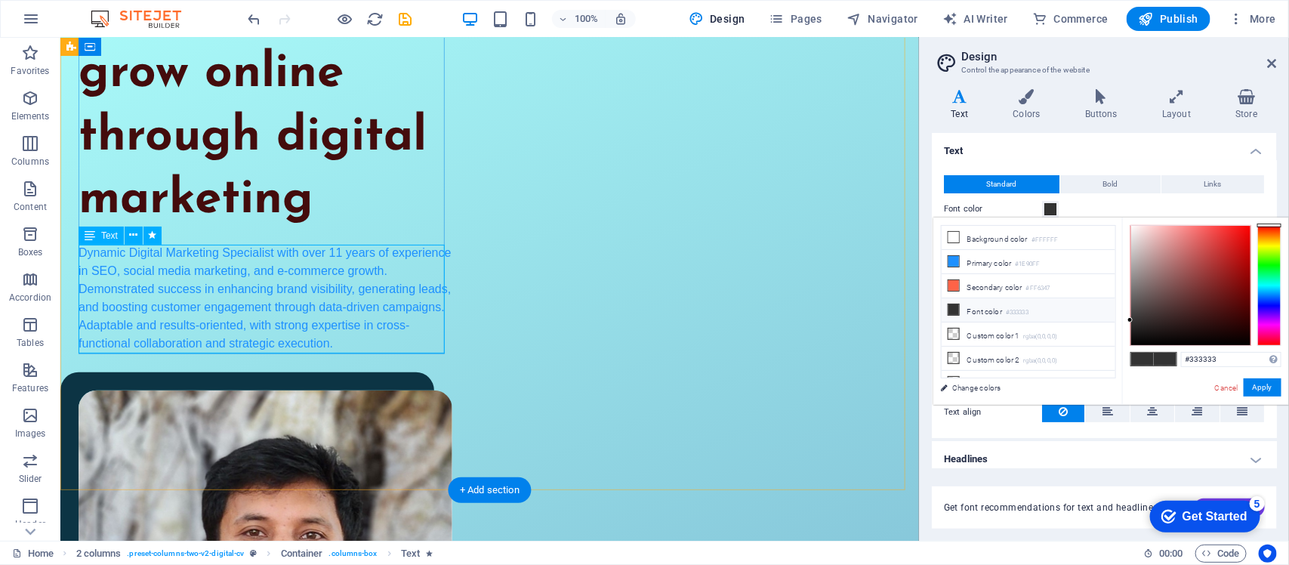
click at [241, 294] on div "Dynamic Digital Marketing Specialist with over 11 years of experience in SEO, s…" at bounding box center [265, 297] width 374 height 109
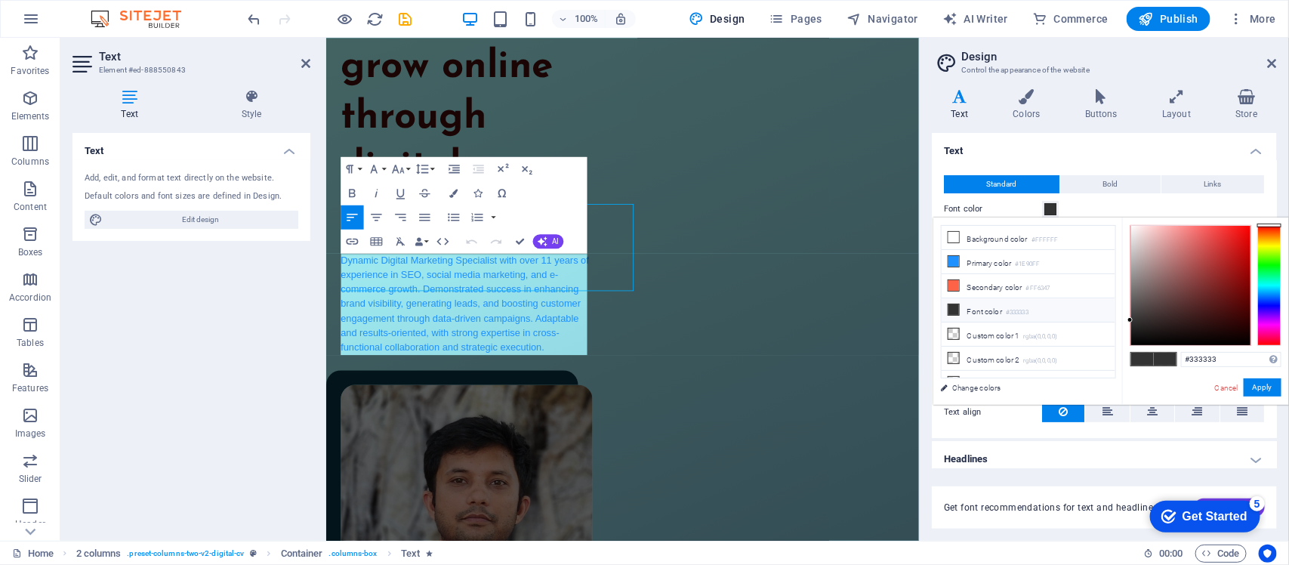
scroll to position [246, 0]
drag, startPoint x: 1131, startPoint y: 319, endPoint x: 1139, endPoint y: 349, distance: 31.1
click at [1139, 349] on div "#000000 Supported formats #0852ed rgb(8, 82, 237) rgba(8, 82, 237, 90%) hsv(221…" at bounding box center [1205, 421] width 167 height 406
click at [1269, 391] on button "Apply" at bounding box center [1263, 387] width 38 height 18
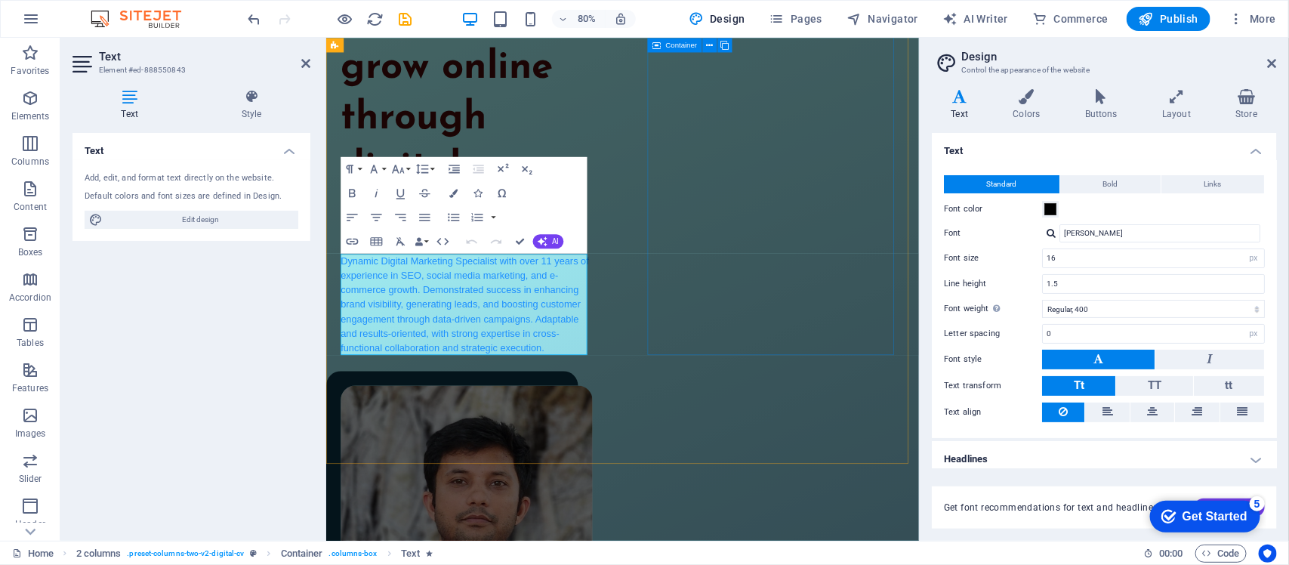
click at [797, 495] on div "I help brands grow online through digital marketing Dynamic Digital Marketing S…" at bounding box center [696, 436] width 741 height 984
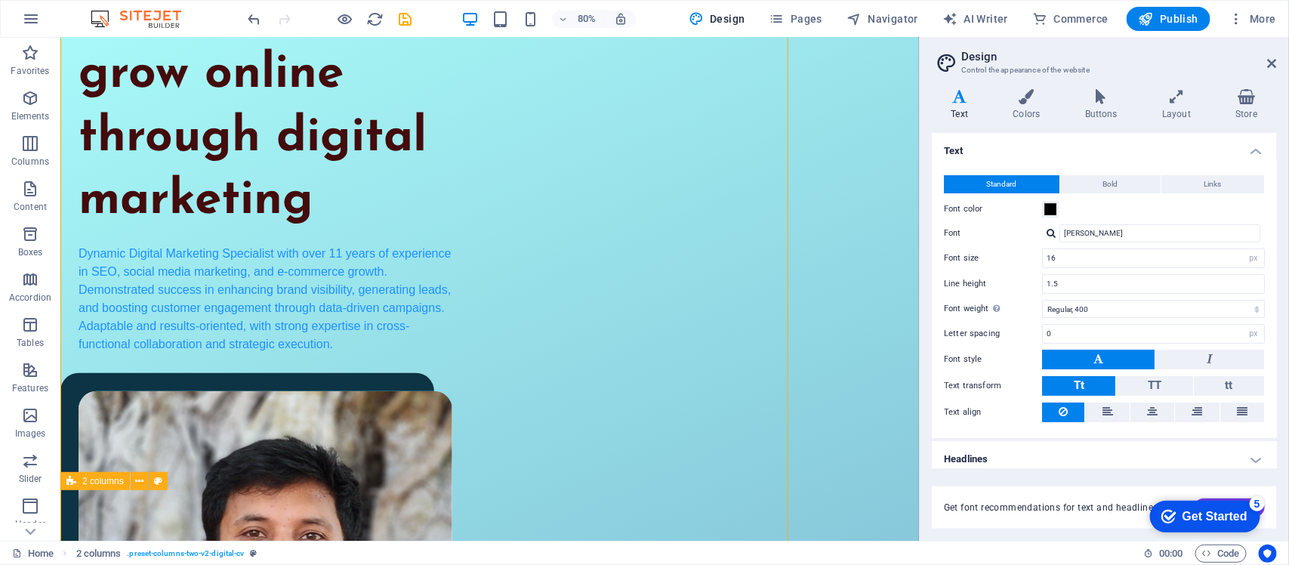
scroll to position [247, 0]
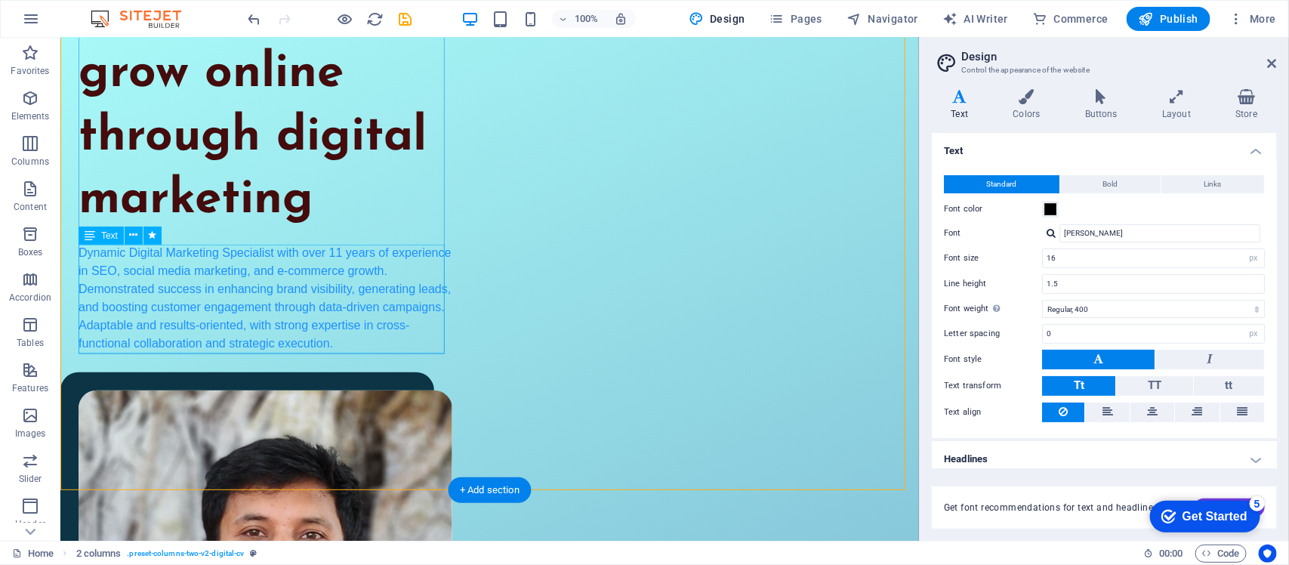
click at [222, 251] on div "Dynamic Digital Marketing Specialist with over 11 years of experience in SEO, s…" at bounding box center [265, 297] width 374 height 109
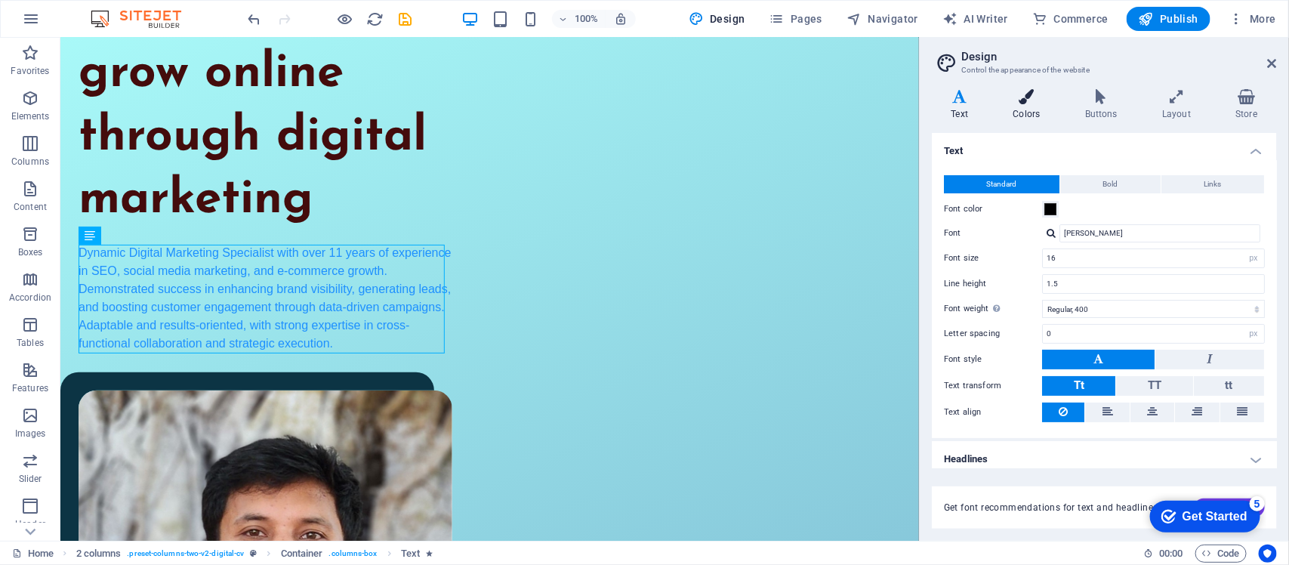
click at [1028, 96] on icon at bounding box center [1027, 96] width 66 height 15
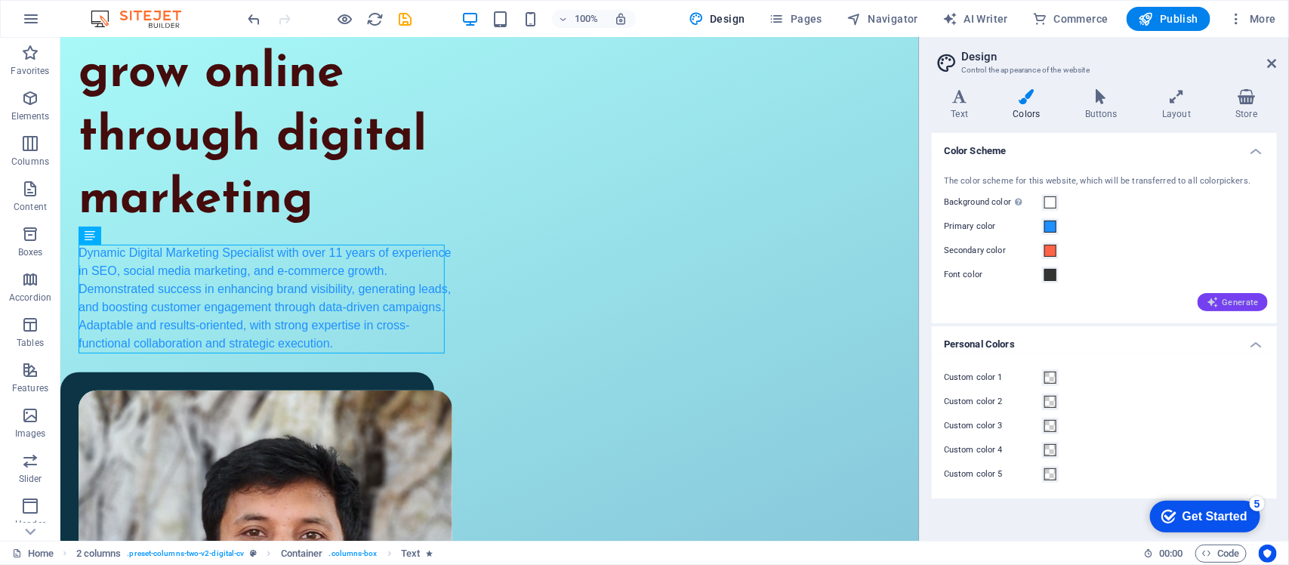
click at [1231, 300] on span "Generate" at bounding box center [1233, 302] width 52 height 12
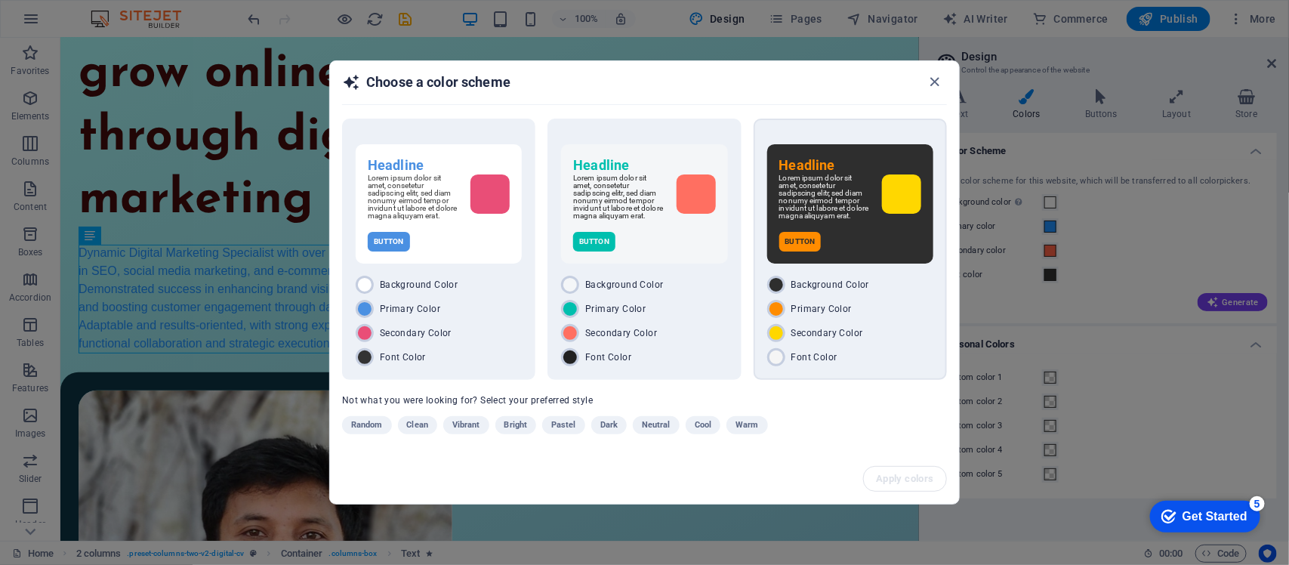
click at [832, 244] on div "Button" at bounding box center [850, 242] width 142 height 20
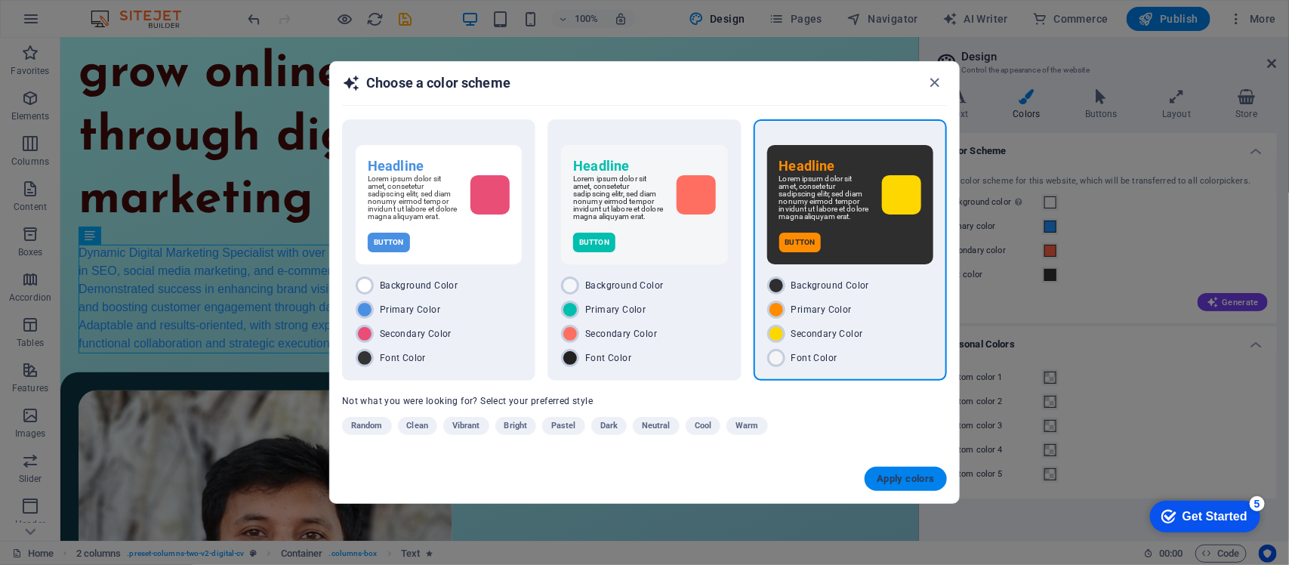
click at [911, 489] on button "Apply colors" at bounding box center [906, 479] width 82 height 24
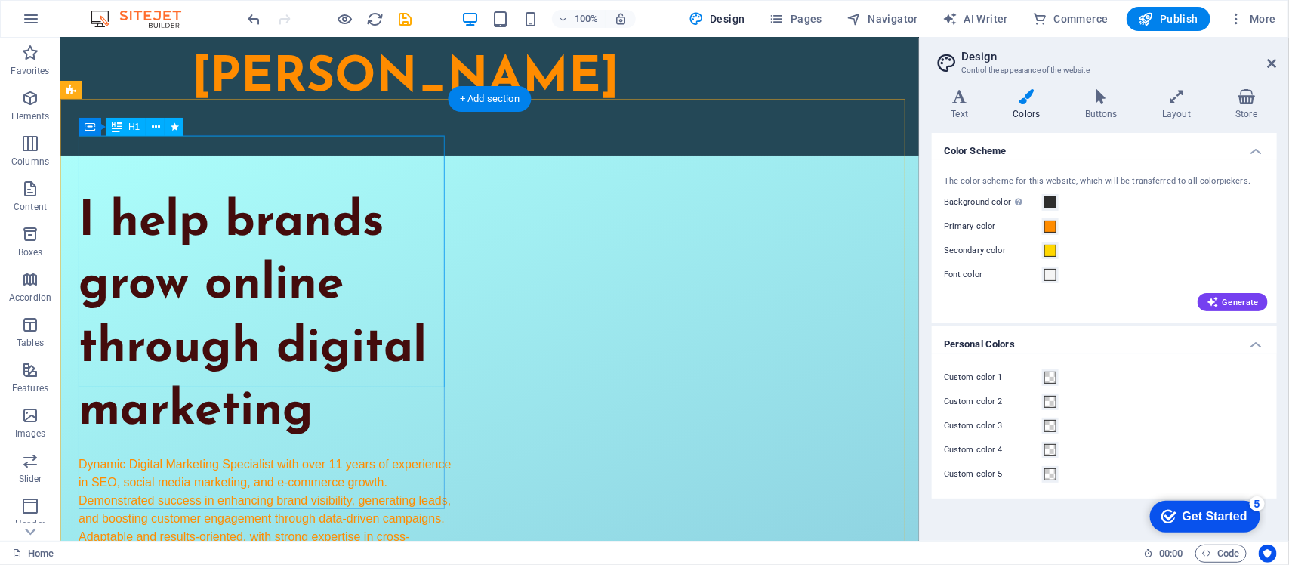
scroll to position [0, 0]
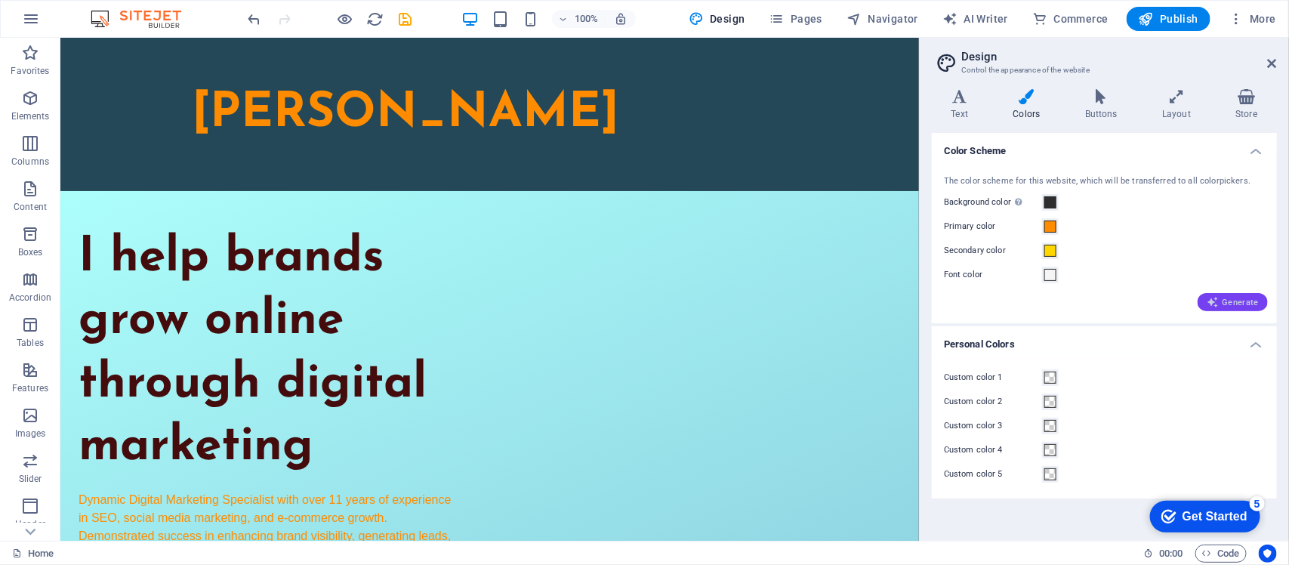
click at [1236, 301] on span "Generate" at bounding box center [1233, 302] width 52 height 12
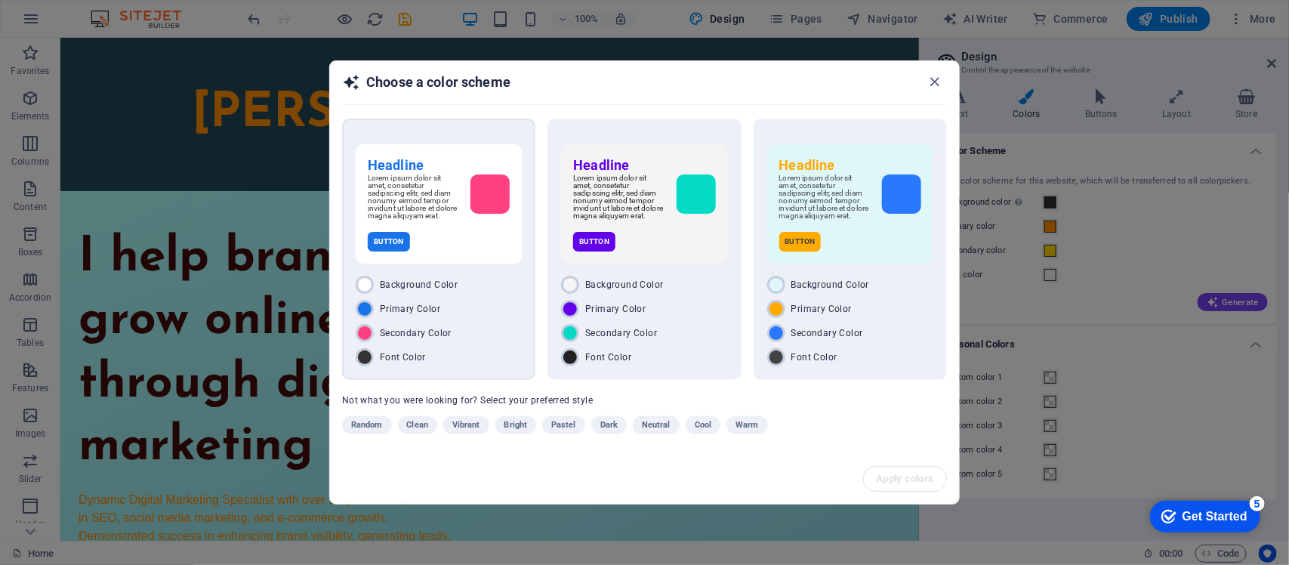
click at [429, 239] on div "Button" at bounding box center [439, 242] width 142 height 20
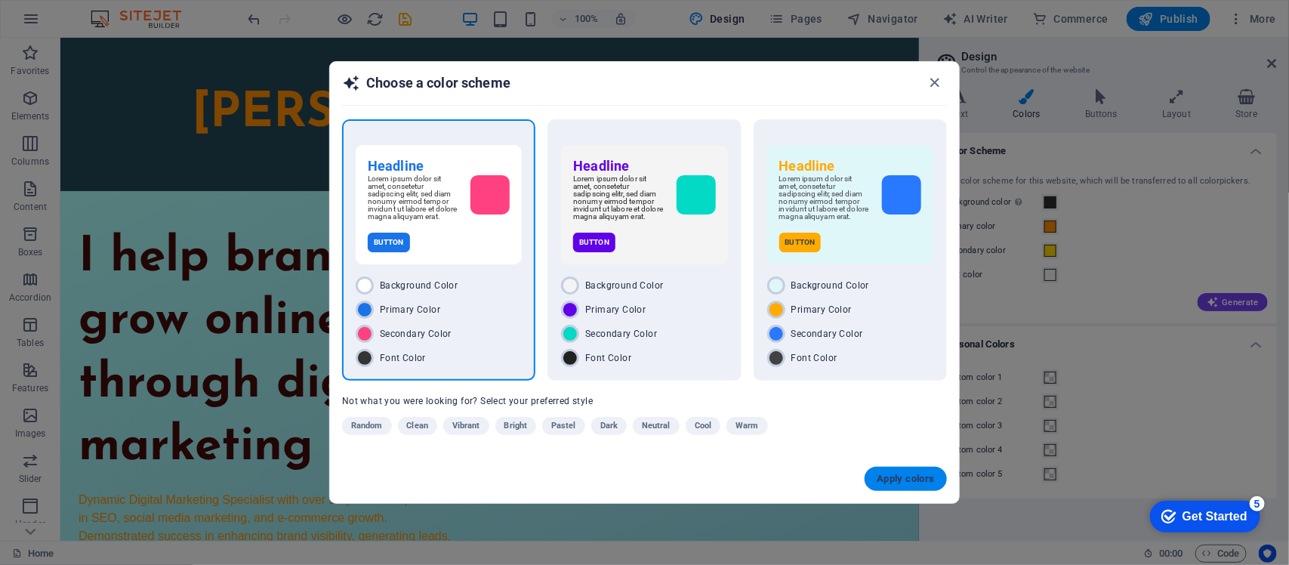
click at [909, 484] on span "Apply colors" at bounding box center [906, 479] width 58 height 12
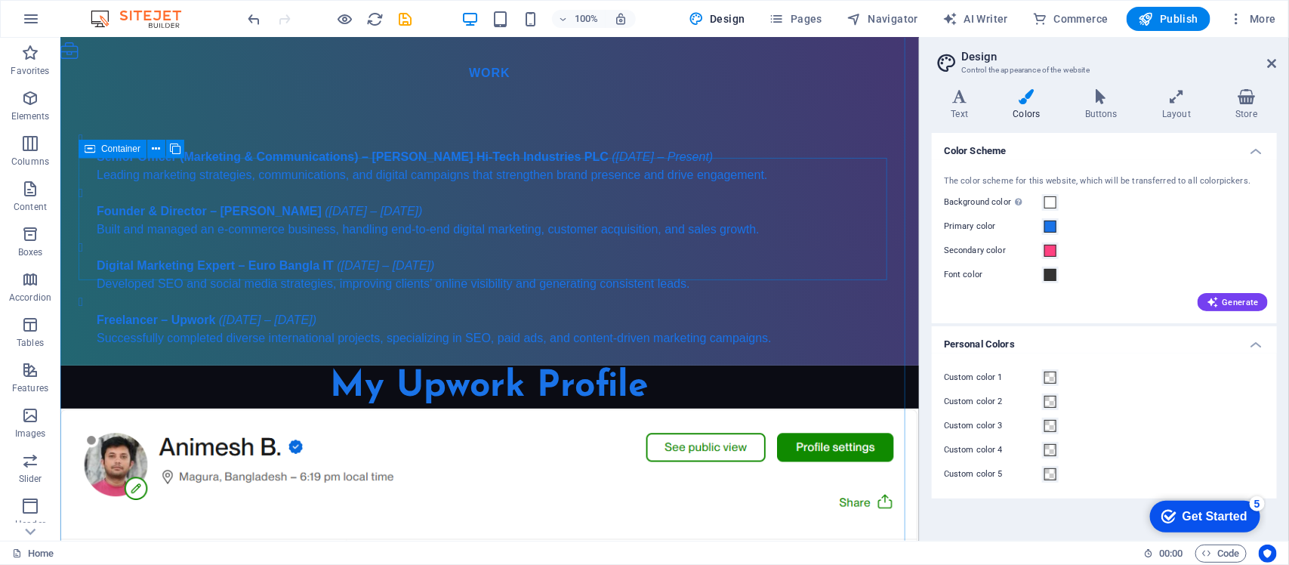
scroll to position [2549, 0]
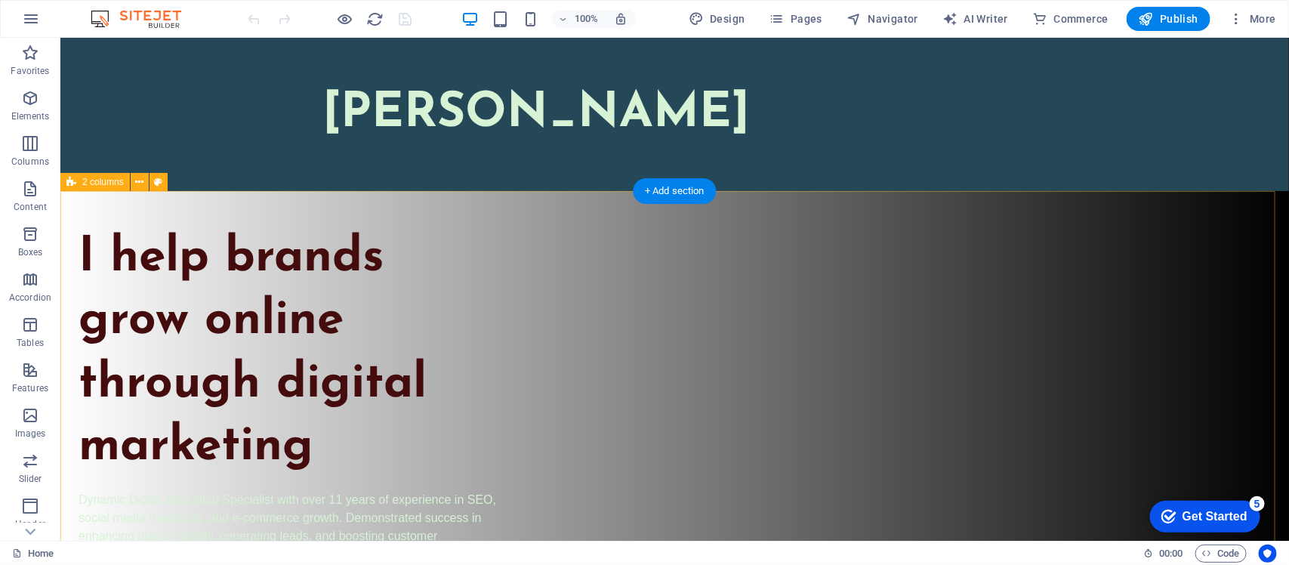
click at [141, 184] on icon at bounding box center [139, 182] width 8 height 16
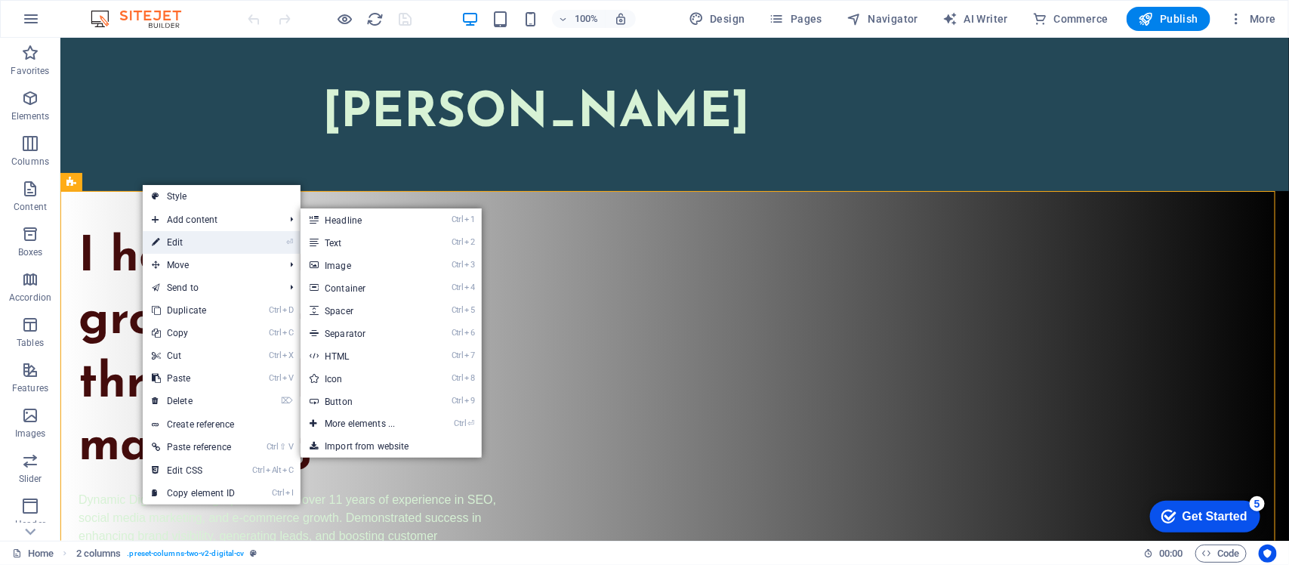
click at [193, 236] on link "⏎ Edit" at bounding box center [193, 242] width 101 height 23
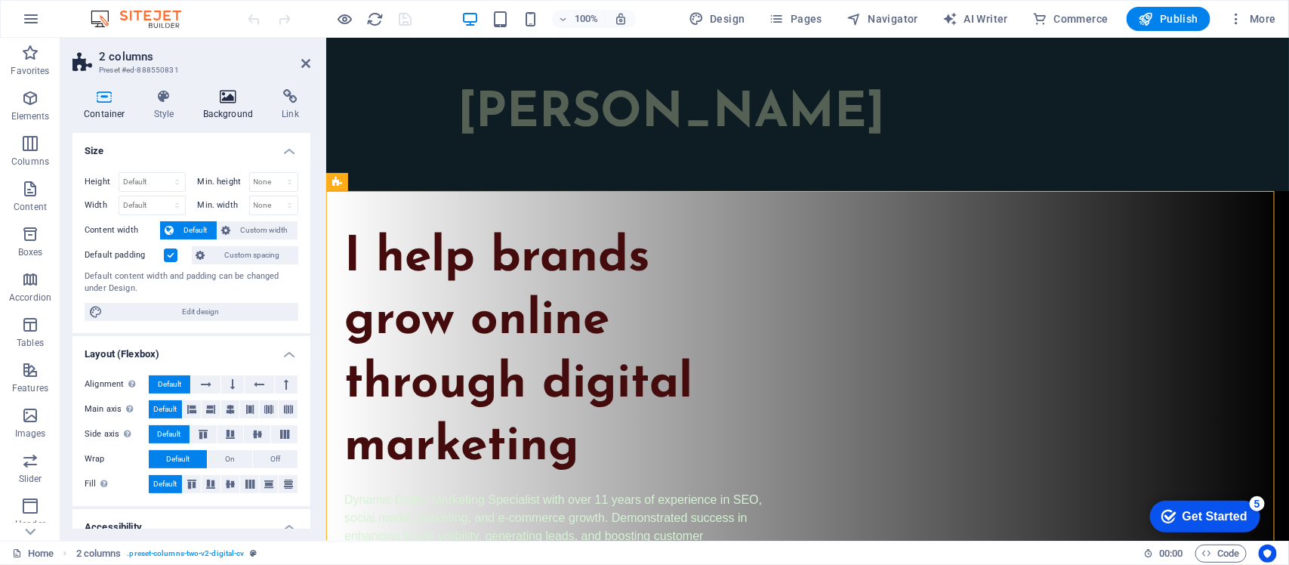
click at [225, 103] on icon at bounding box center [228, 96] width 73 height 15
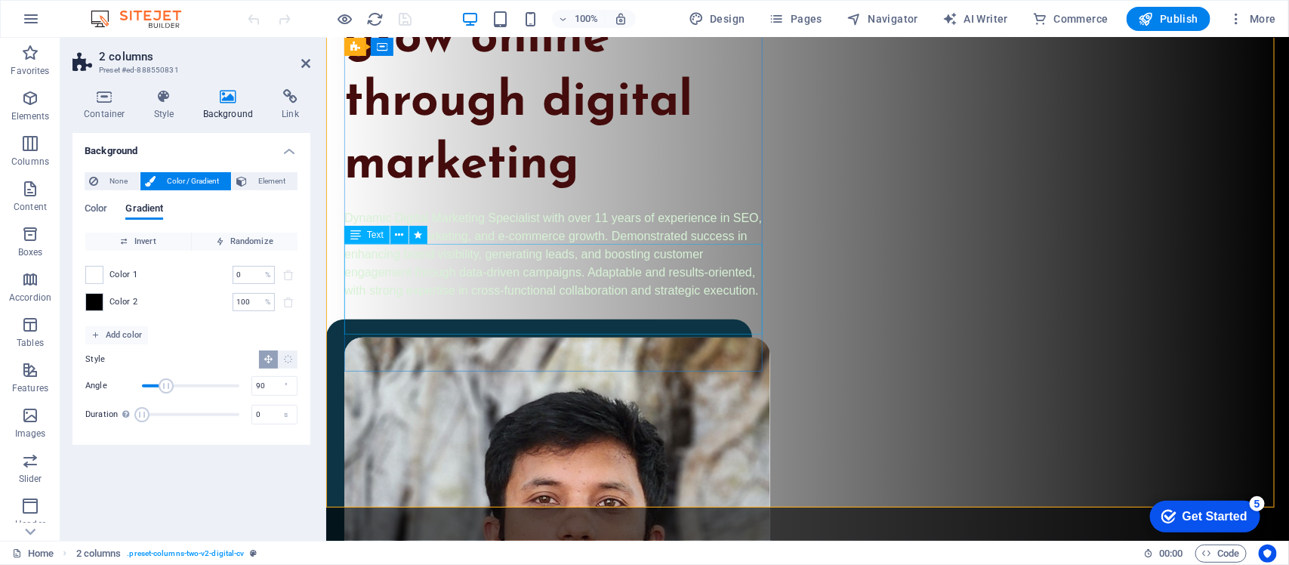
scroll to position [283, 0]
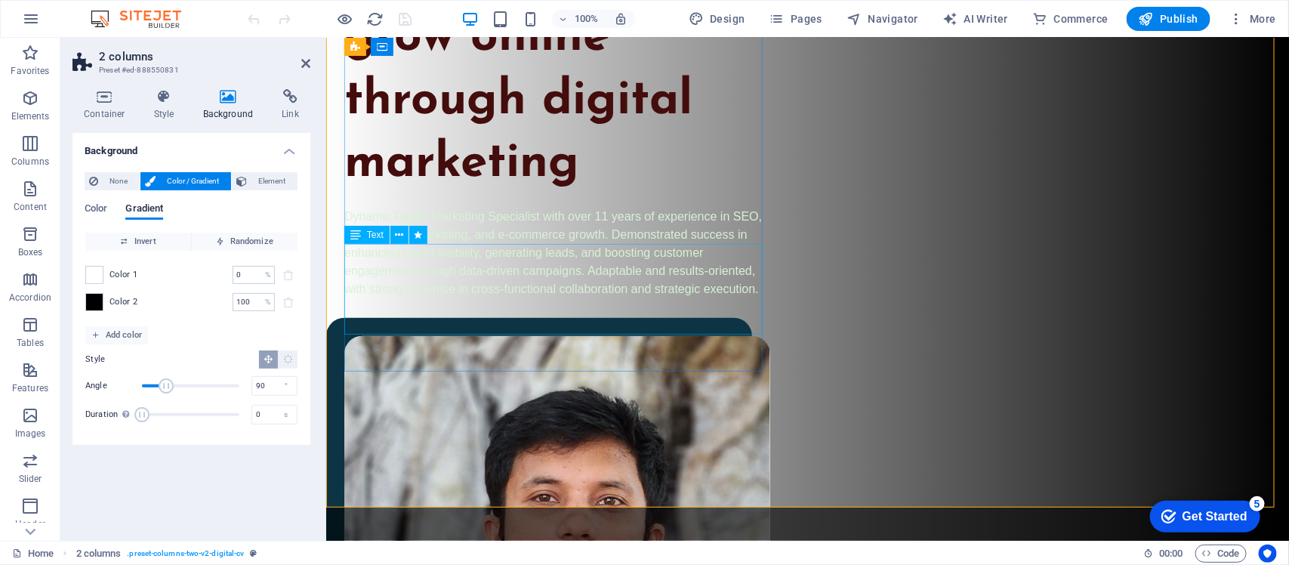
click at [431, 289] on div "Dynamic Digital Marketing Specialist with over 11 years of experience in SEO, s…" at bounding box center [557, 252] width 426 height 91
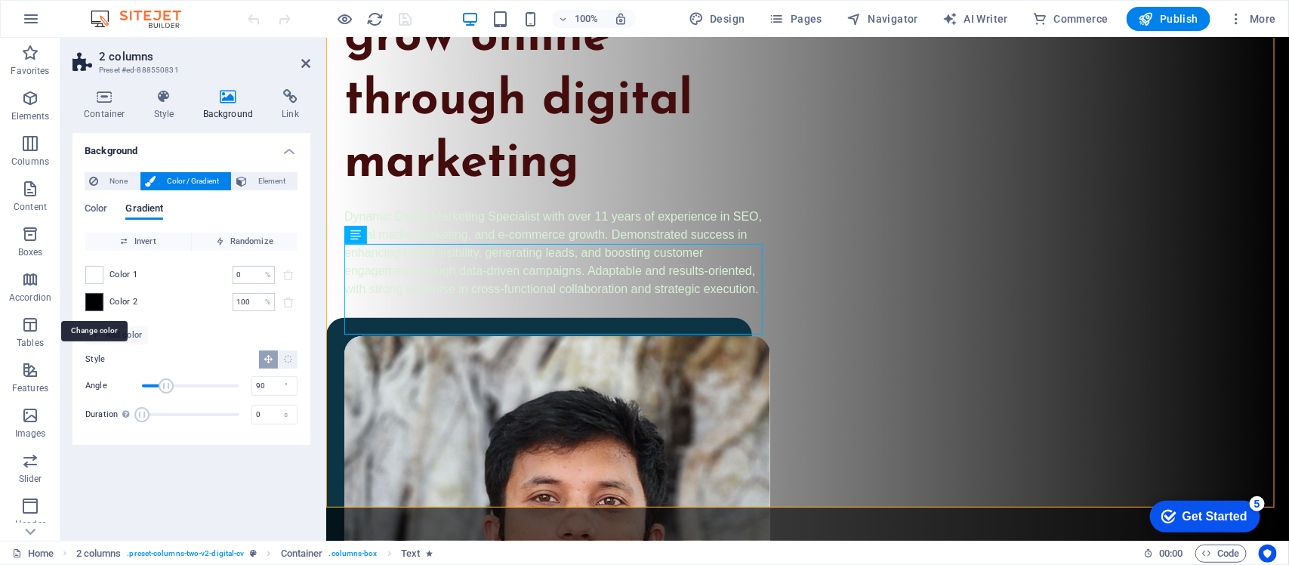
click at [92, 303] on span at bounding box center [94, 302] width 17 height 17
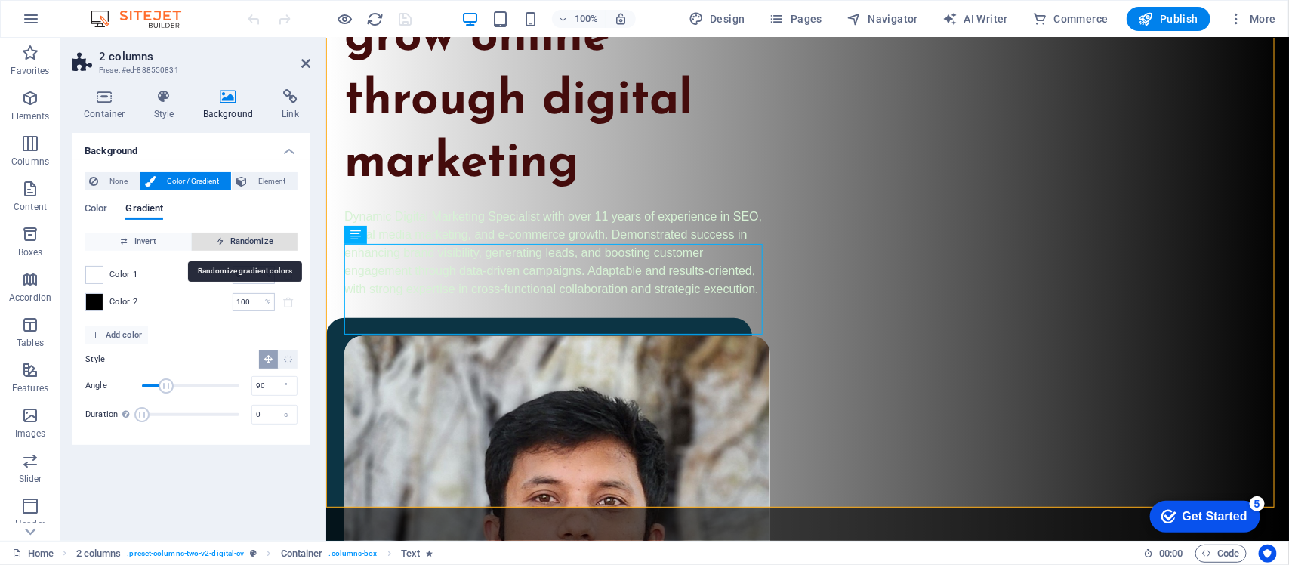
click at [242, 236] on span "Randomize" at bounding box center [245, 242] width 94 height 18
type input "70"
type input "177"
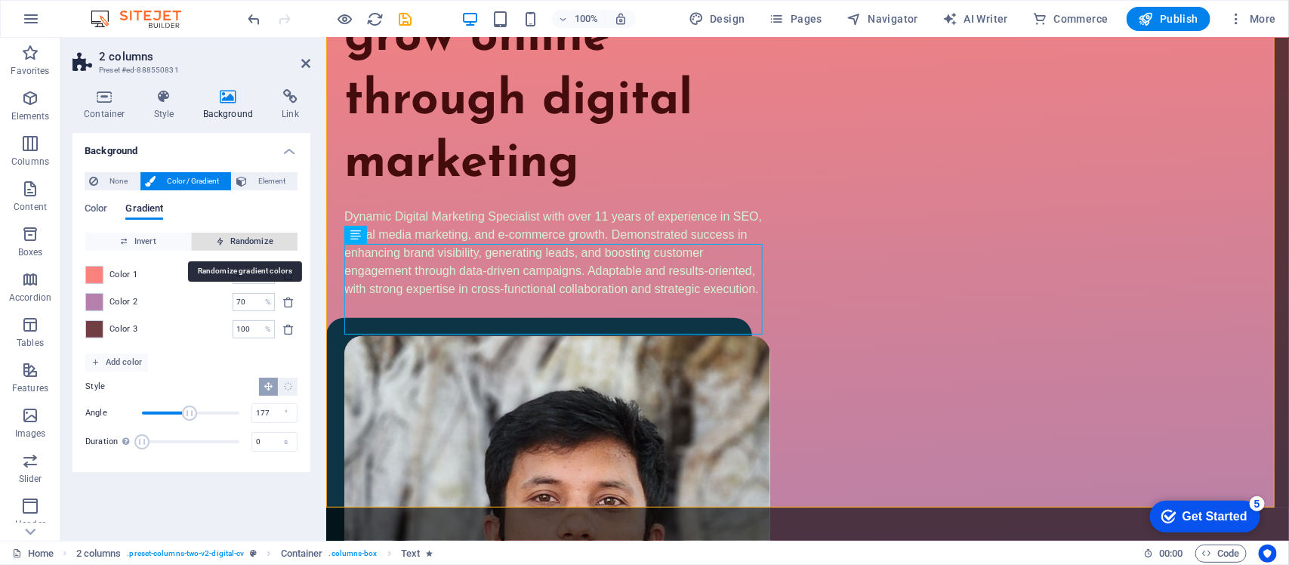
click at [242, 236] on span "Randomize" at bounding box center [245, 242] width 94 height 18
type input "20"
type input "73"
type input "76"
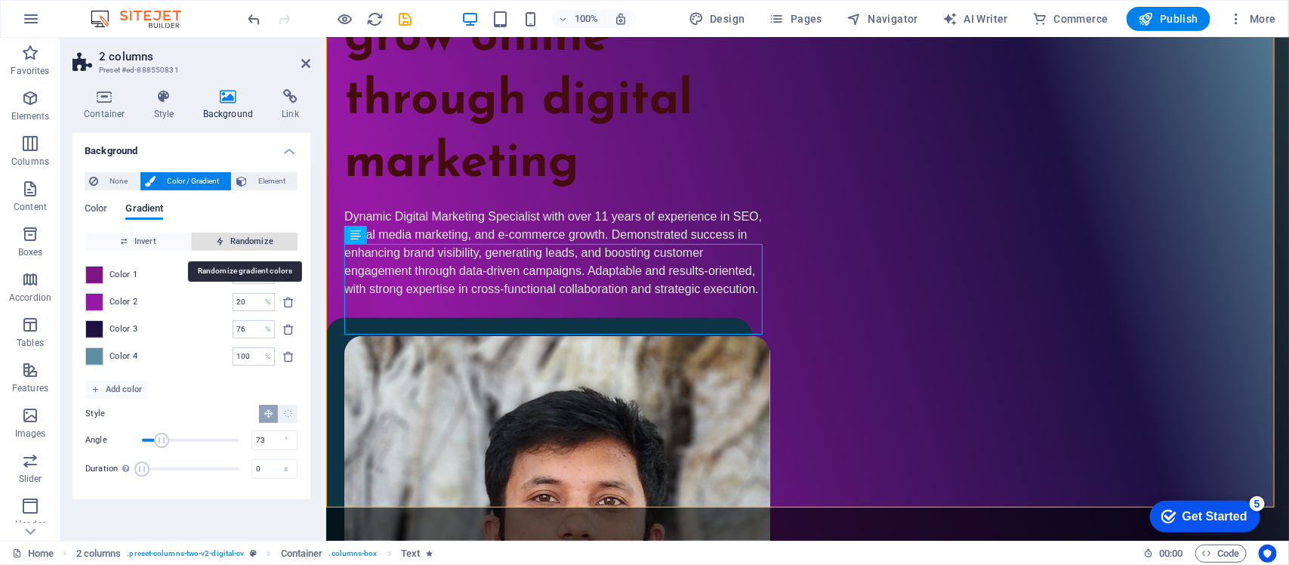
click at [242, 236] on span "Randomize" at bounding box center [245, 242] width 94 height 18
type input "100"
type input "123"
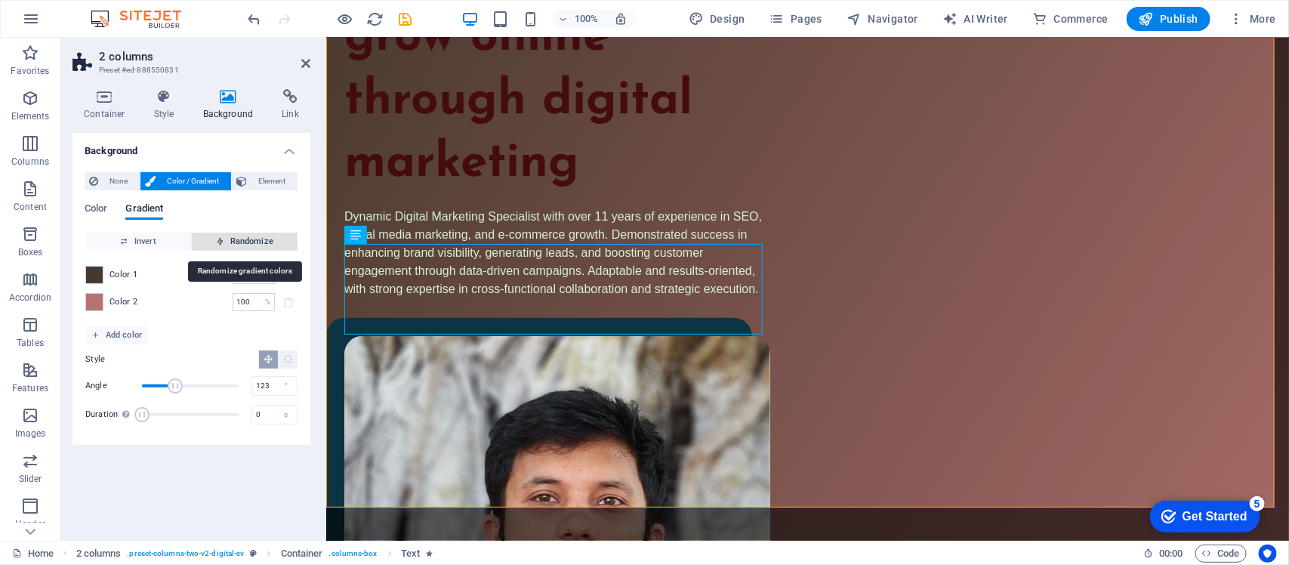
click at [242, 236] on span "Randomize" at bounding box center [245, 242] width 94 height 18
type input "62"
type input "136"
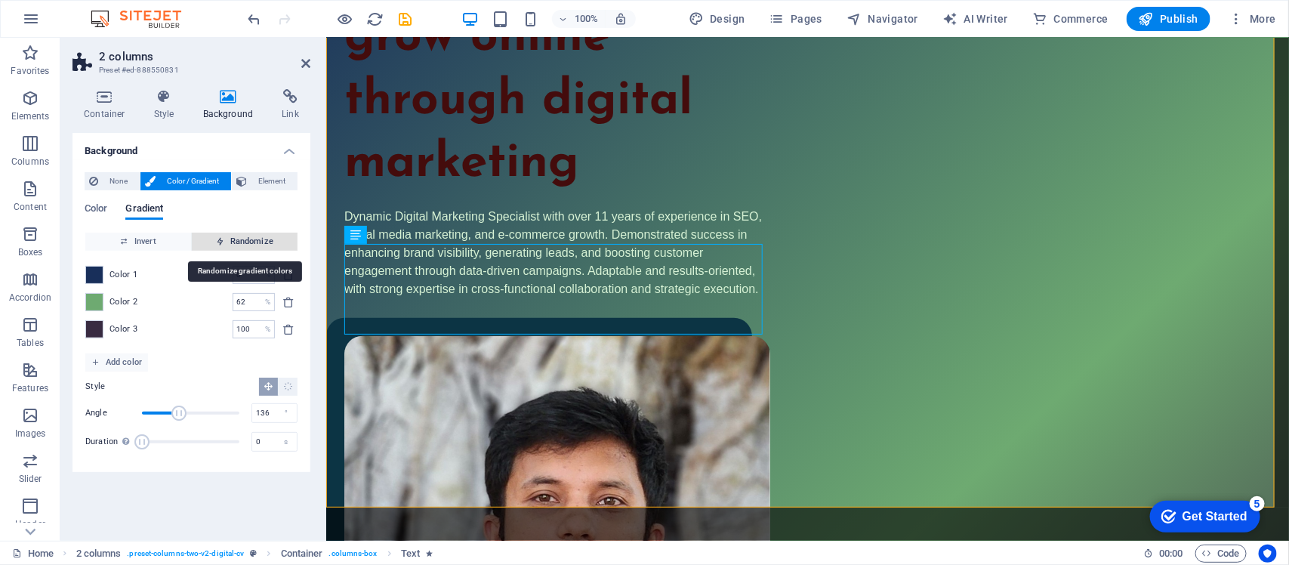
click at [242, 236] on span "Randomize" at bounding box center [245, 242] width 94 height 18
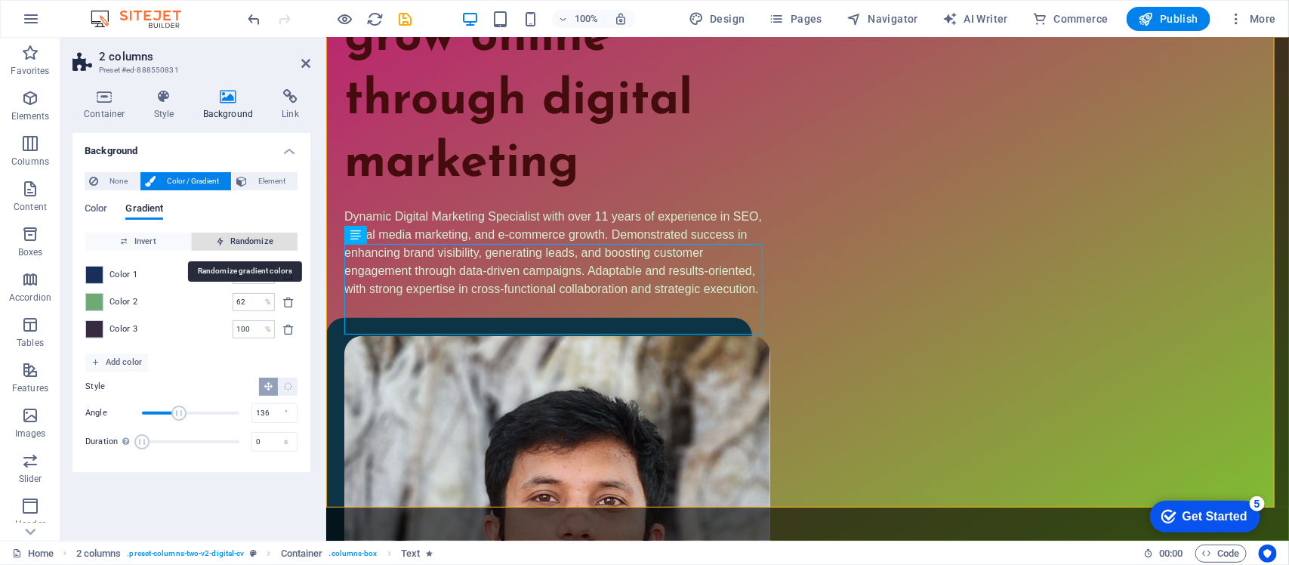
type input "100"
type input "150"
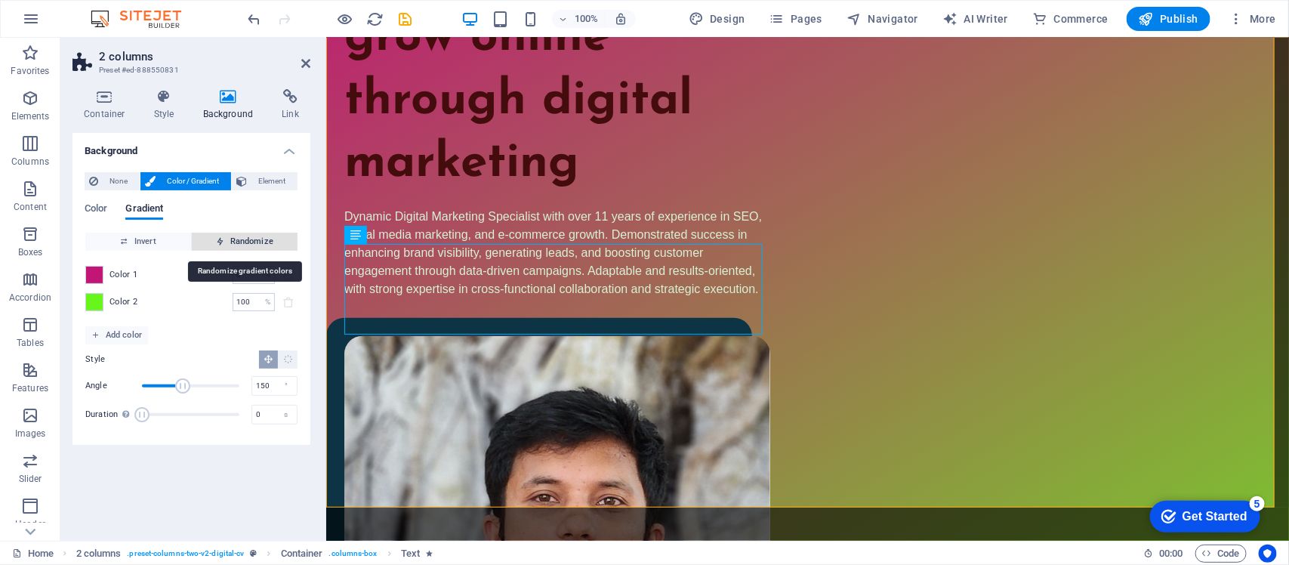
click at [242, 236] on span "Randomize" at bounding box center [245, 242] width 94 height 18
type input "33"
type input "37"
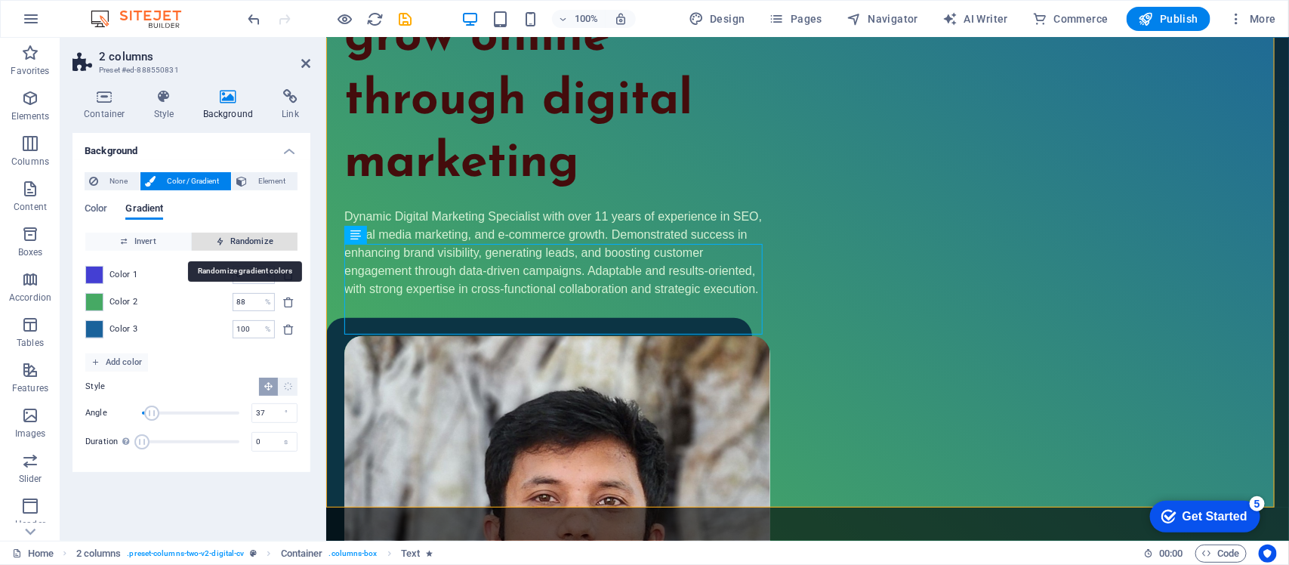
type input "99"
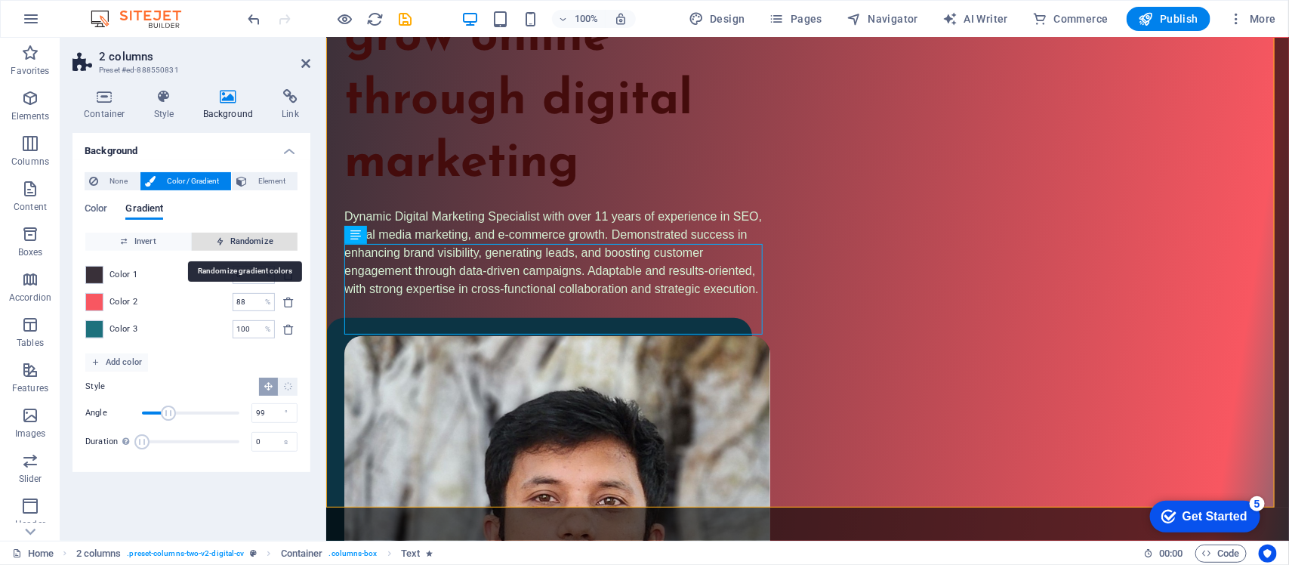
click at [243, 243] on span "Randomize" at bounding box center [245, 242] width 94 height 18
type input "136"
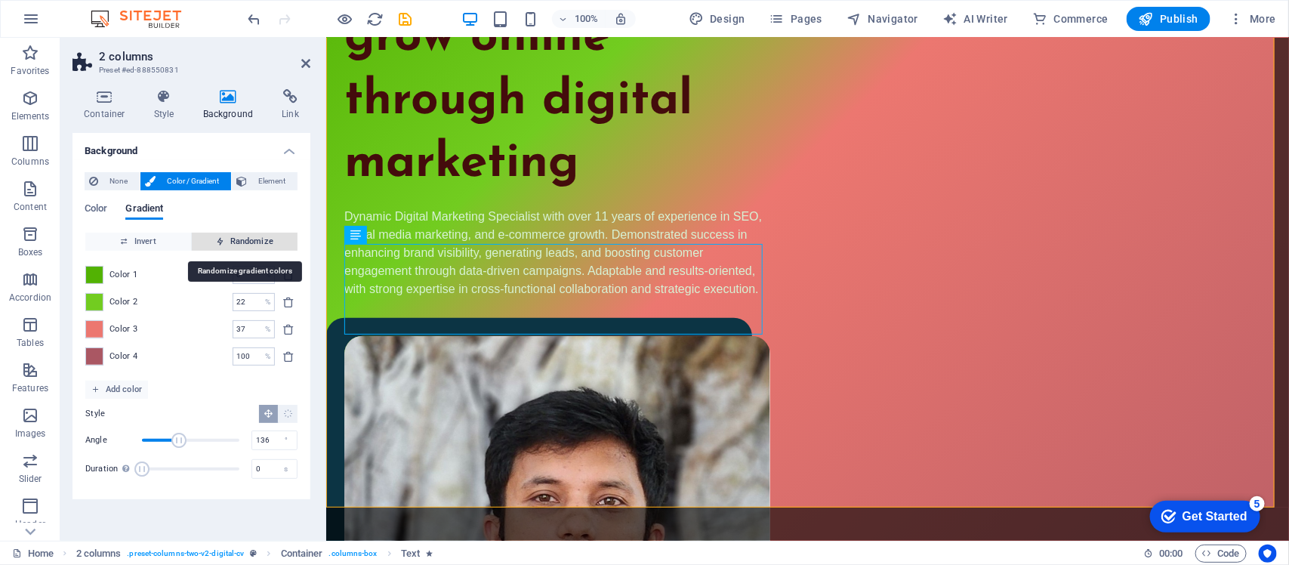
click at [243, 243] on span "Randomize" at bounding box center [245, 242] width 94 height 18
type input "100"
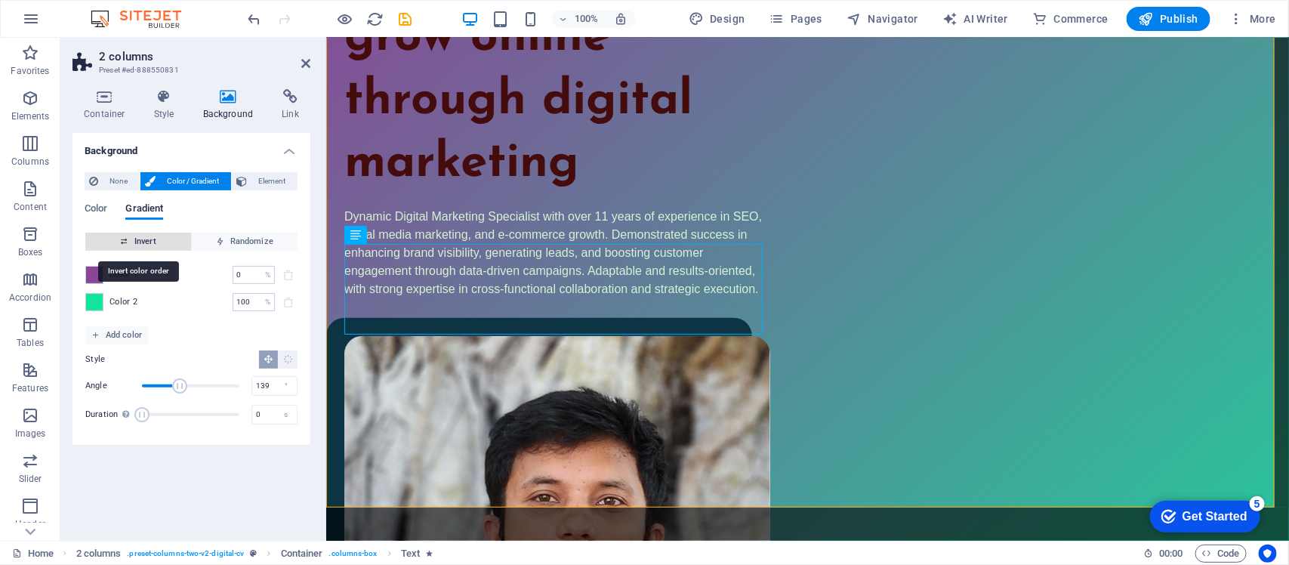
click at [149, 248] on span "Invert" at bounding box center [138, 242] width 94 height 18
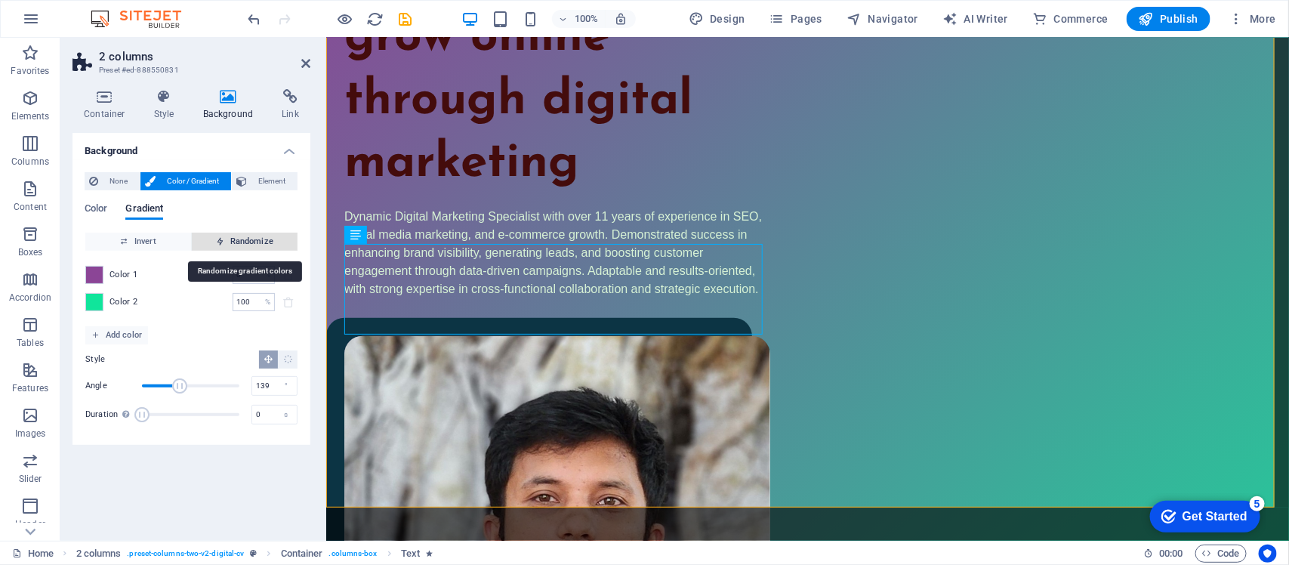
click at [251, 242] on span "Randomize" at bounding box center [245, 242] width 94 height 18
type input "85"
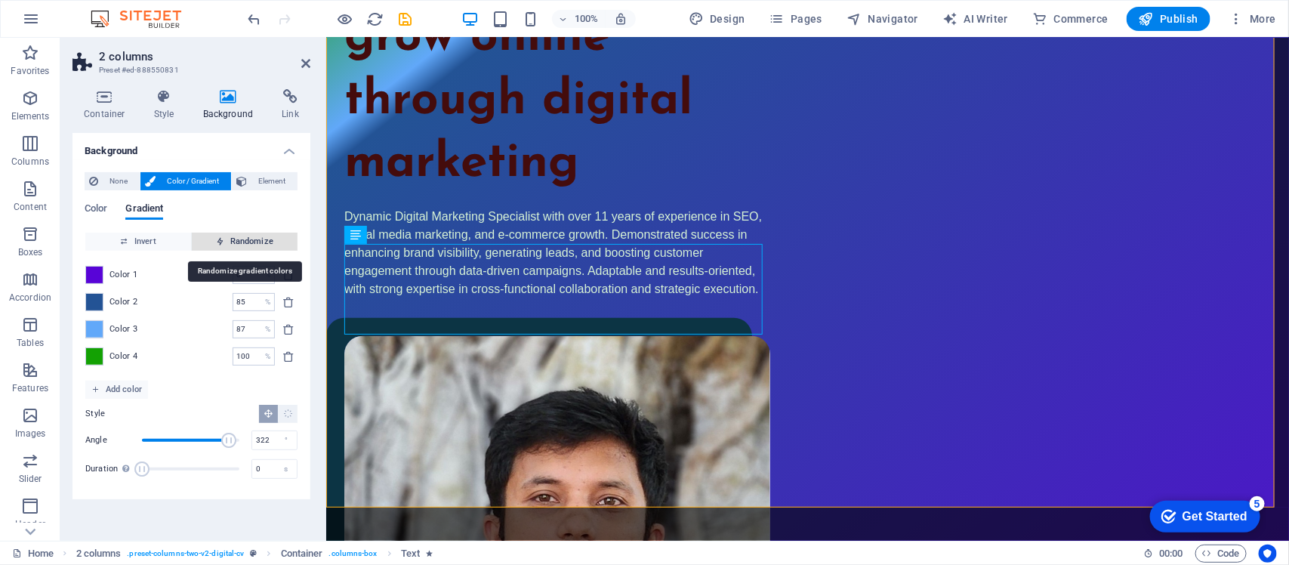
click at [251, 242] on span "Randomize" at bounding box center [245, 242] width 94 height 18
type input "100"
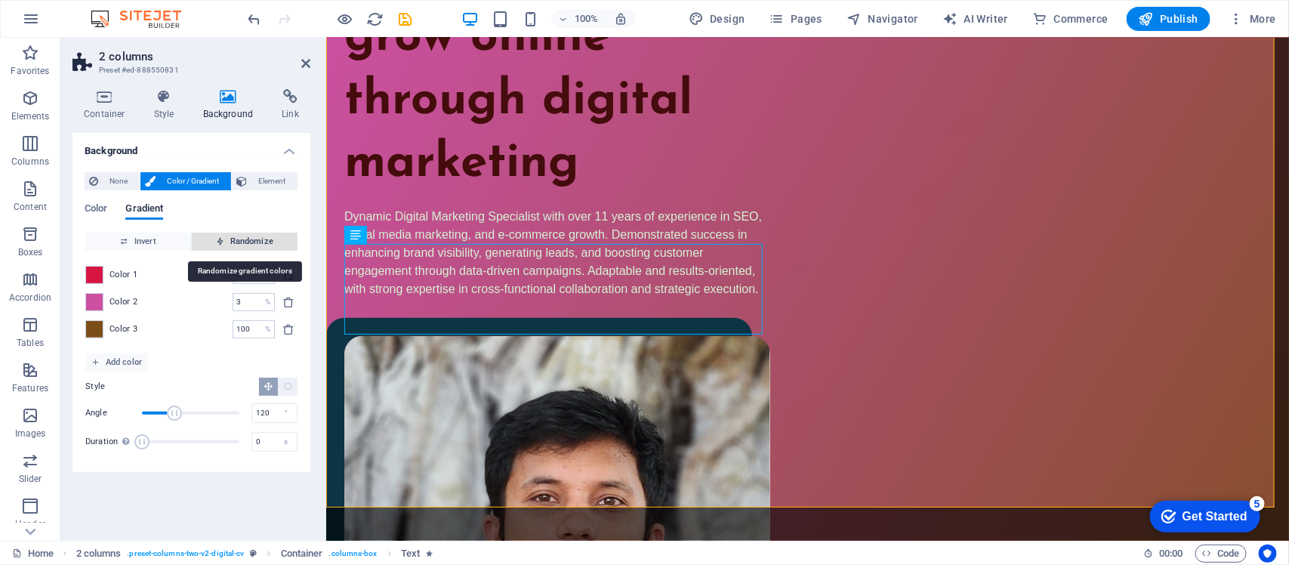
click at [251, 242] on span "Randomize" at bounding box center [245, 242] width 94 height 18
type input "100"
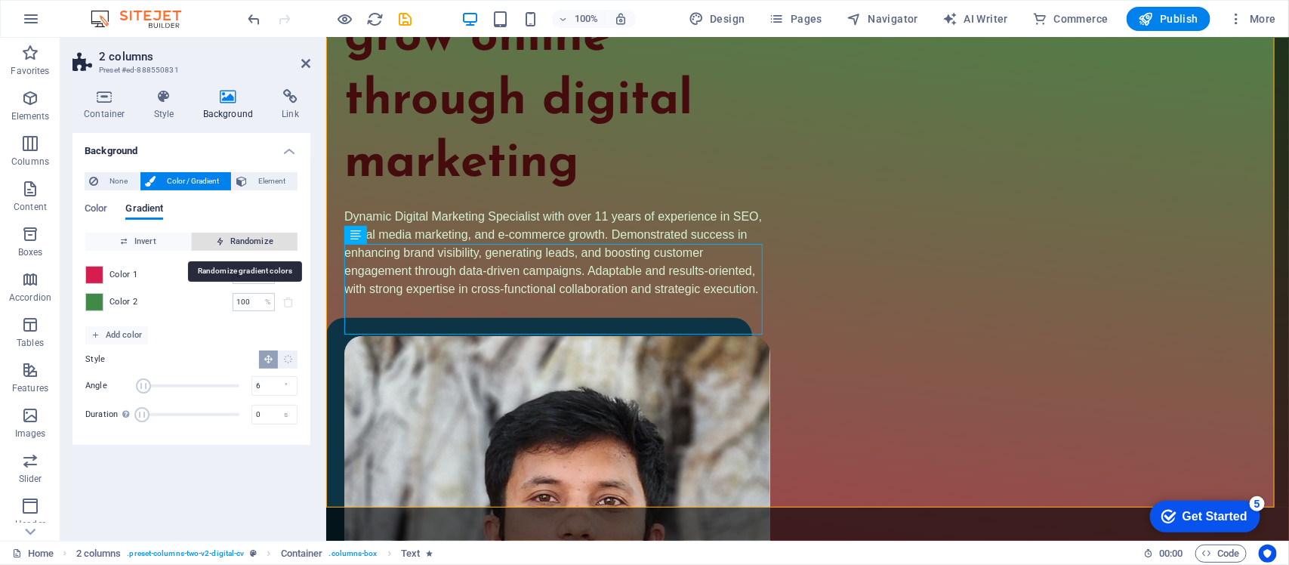
click at [251, 242] on span "Randomize" at bounding box center [245, 242] width 94 height 18
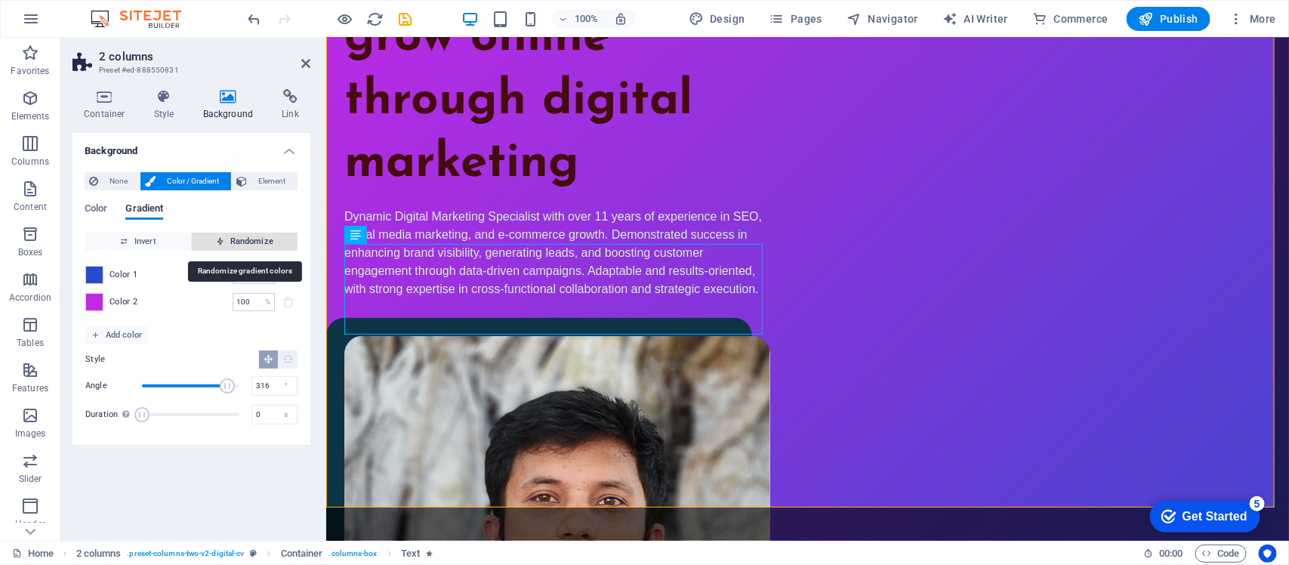
click at [251, 242] on span "Randomize" at bounding box center [245, 242] width 94 height 18
type input "47"
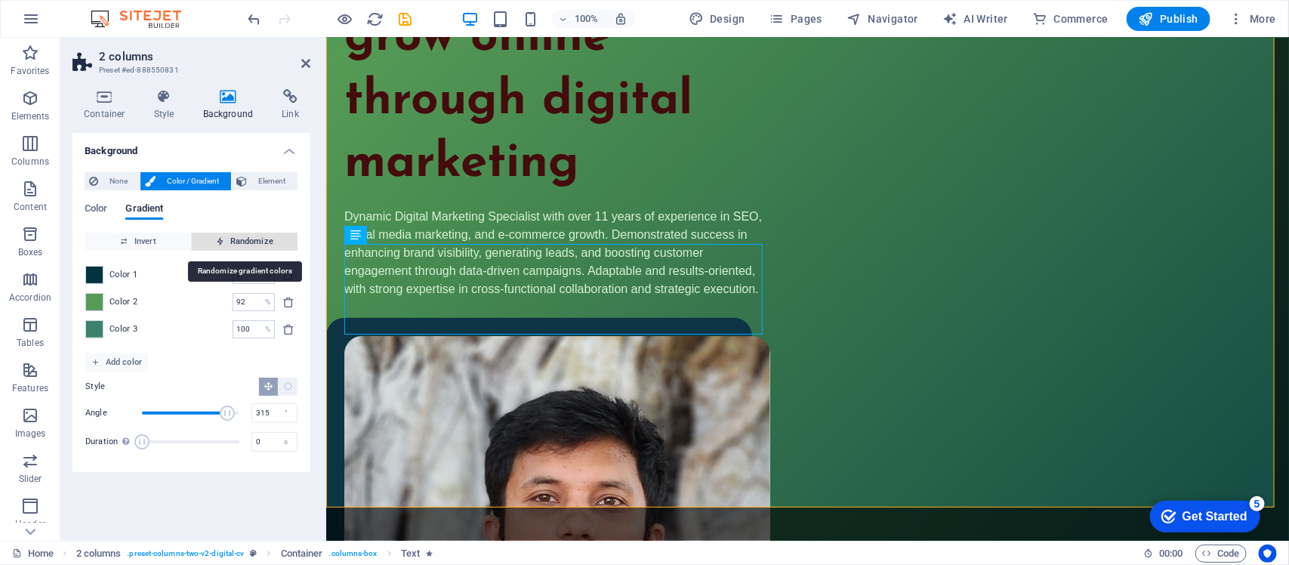
type input "61"
type input "112"
type input "69"
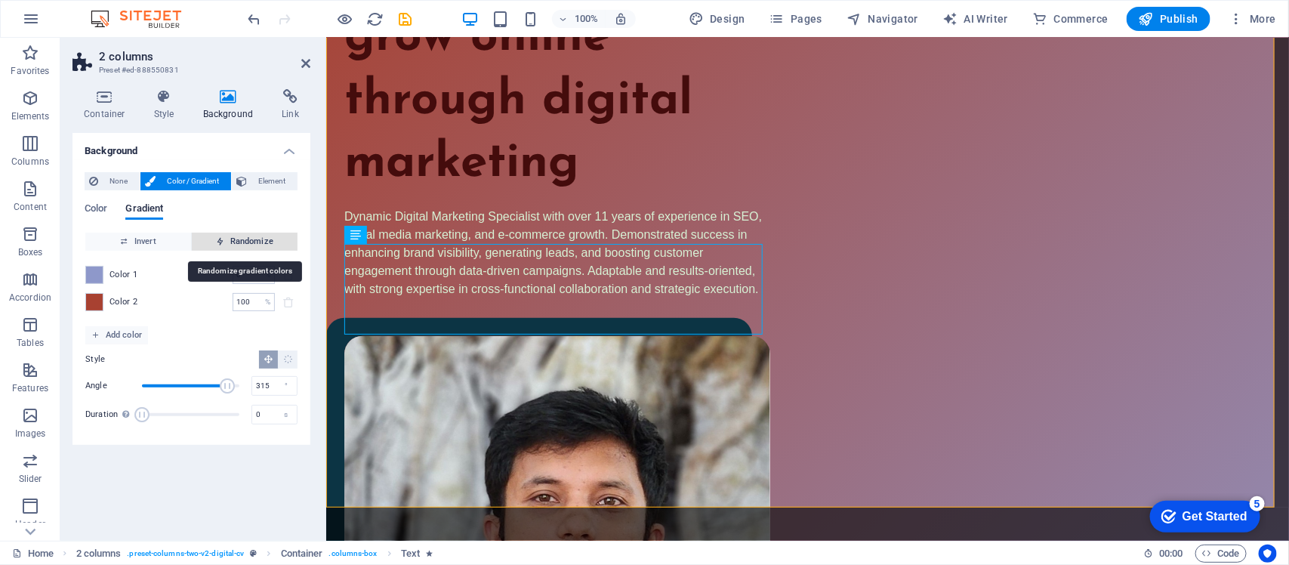
click at [251, 242] on span "Randomize" at bounding box center [245, 242] width 94 height 18
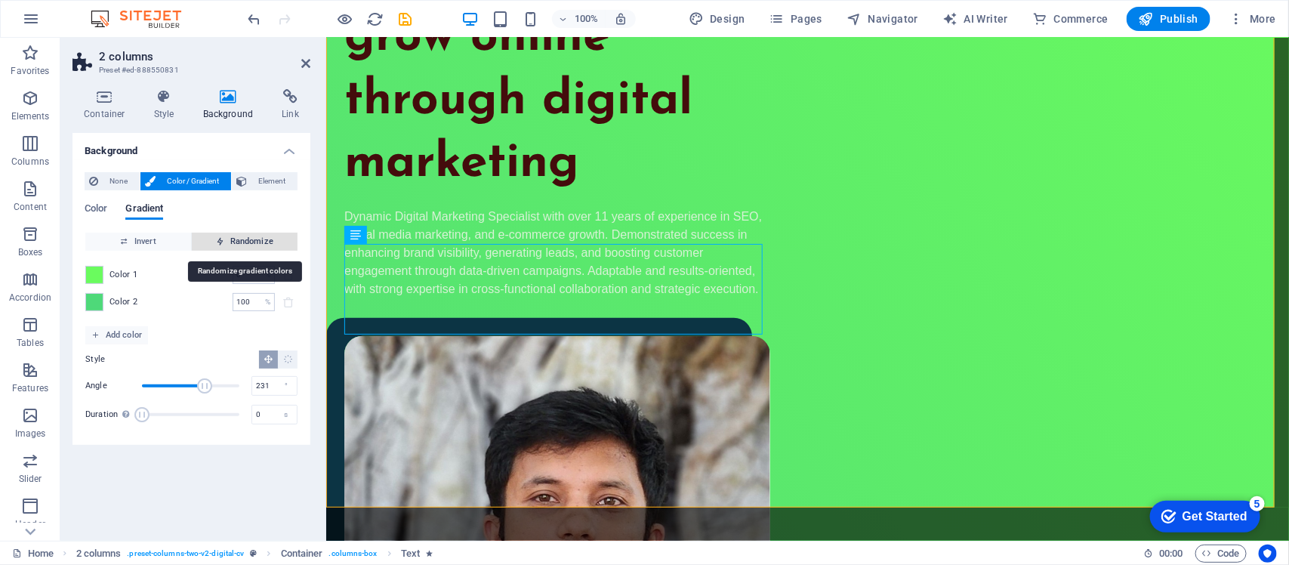
click at [251, 242] on span "Randomize" at bounding box center [245, 242] width 94 height 18
type input "11"
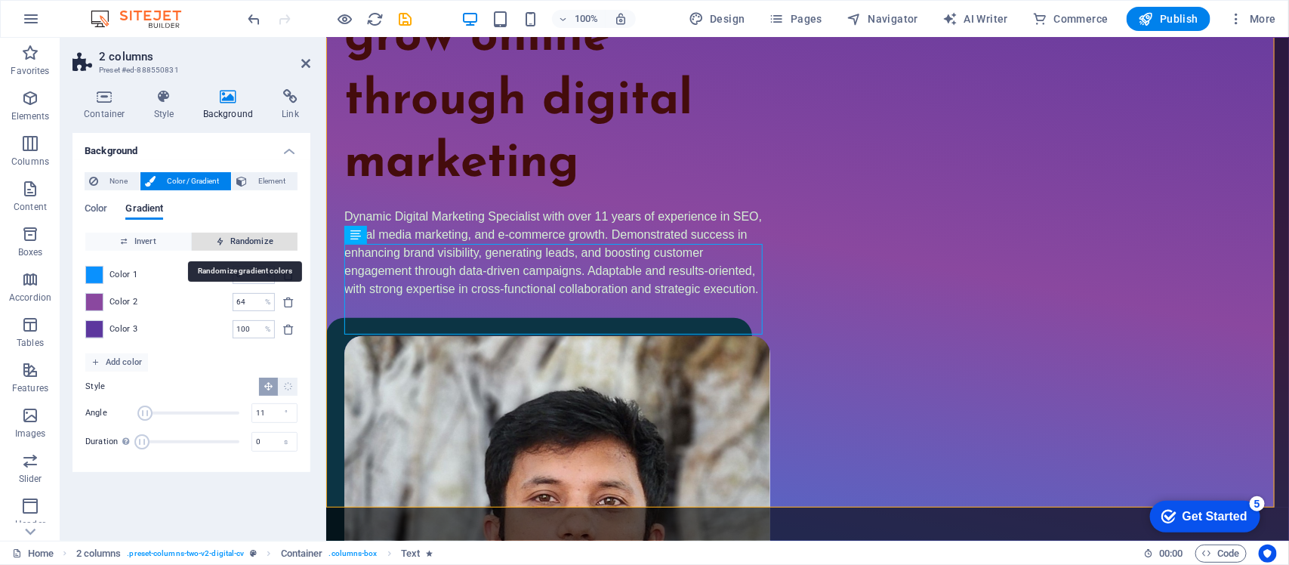
click at [251, 242] on span "Randomize" at bounding box center [245, 242] width 94 height 18
type input "100"
type input "116"
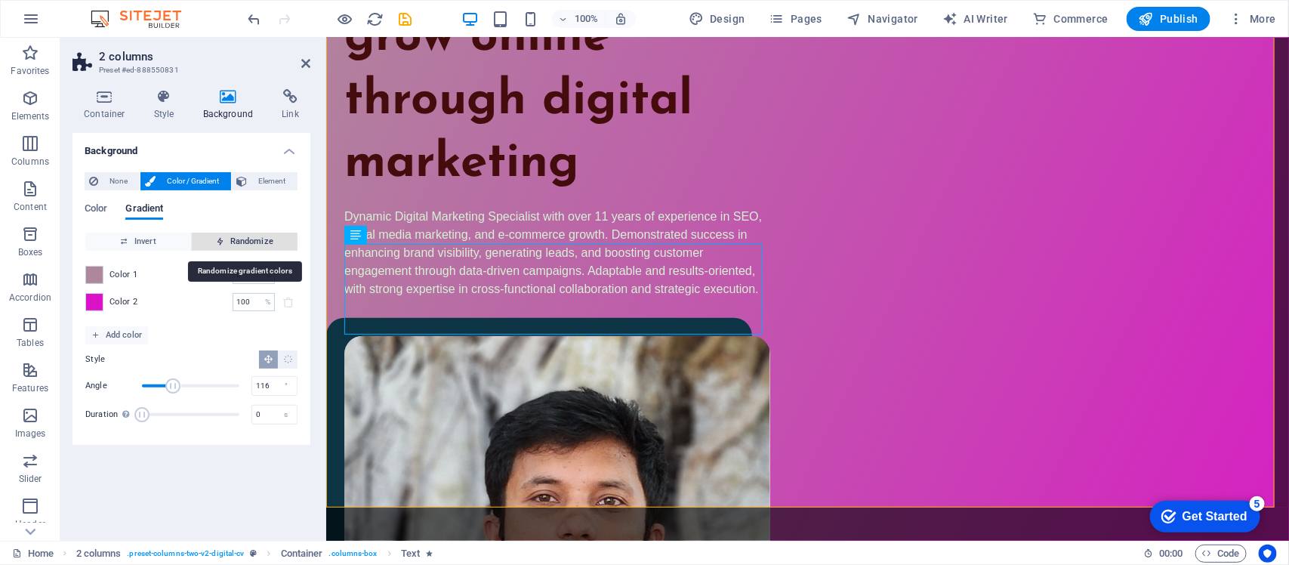
click at [251, 242] on span "Randomize" at bounding box center [245, 242] width 94 height 18
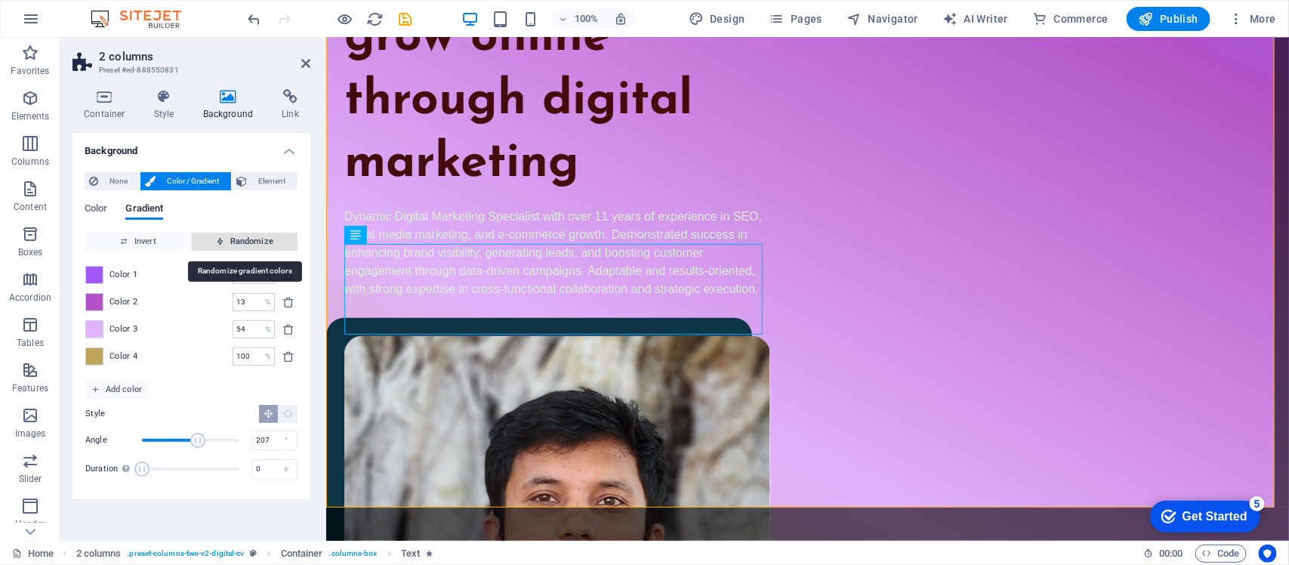
type input "4"
type input "107"
type input "60"
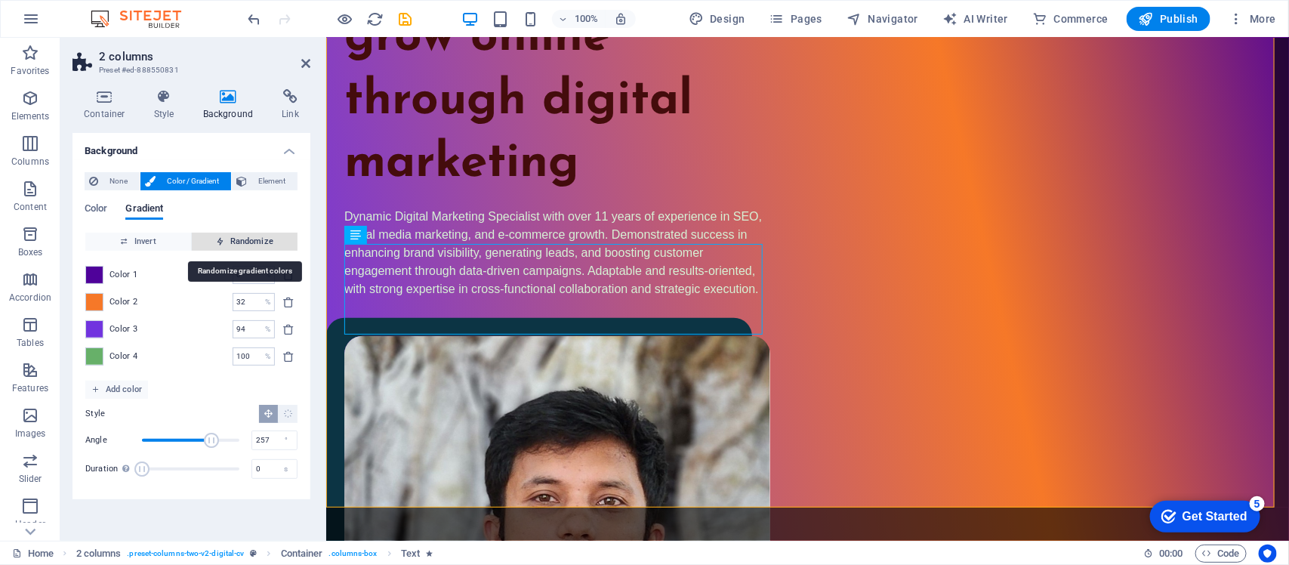
click at [251, 242] on span "Randomize" at bounding box center [245, 242] width 94 height 18
type input "100"
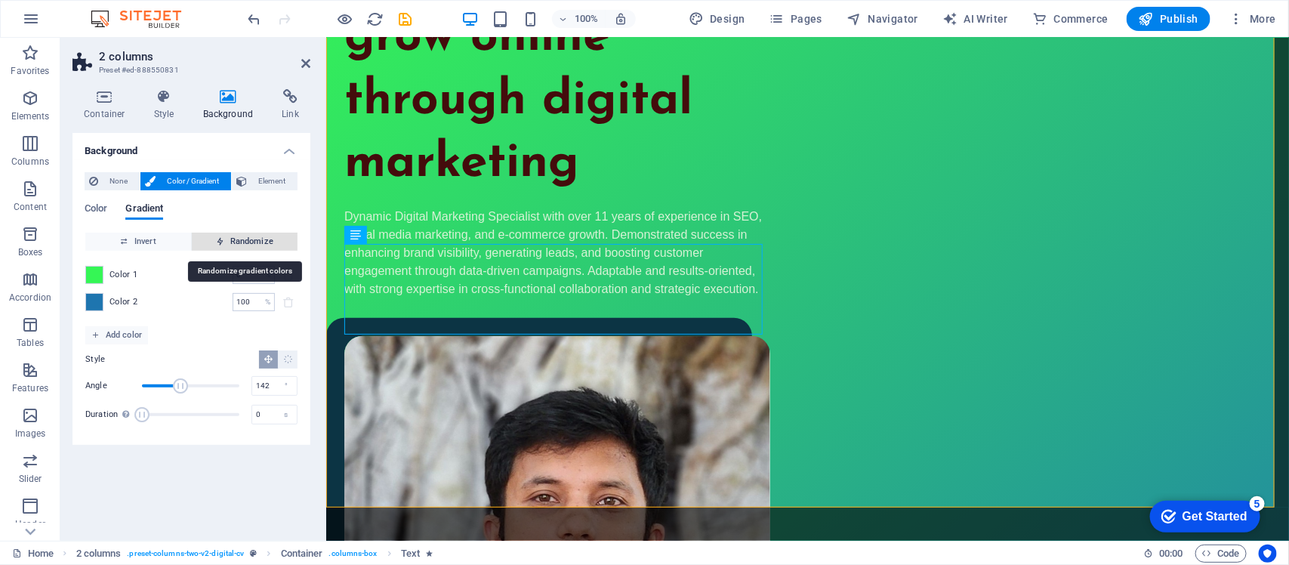
click at [251, 242] on span "Randomize" at bounding box center [245, 242] width 94 height 18
type input "315"
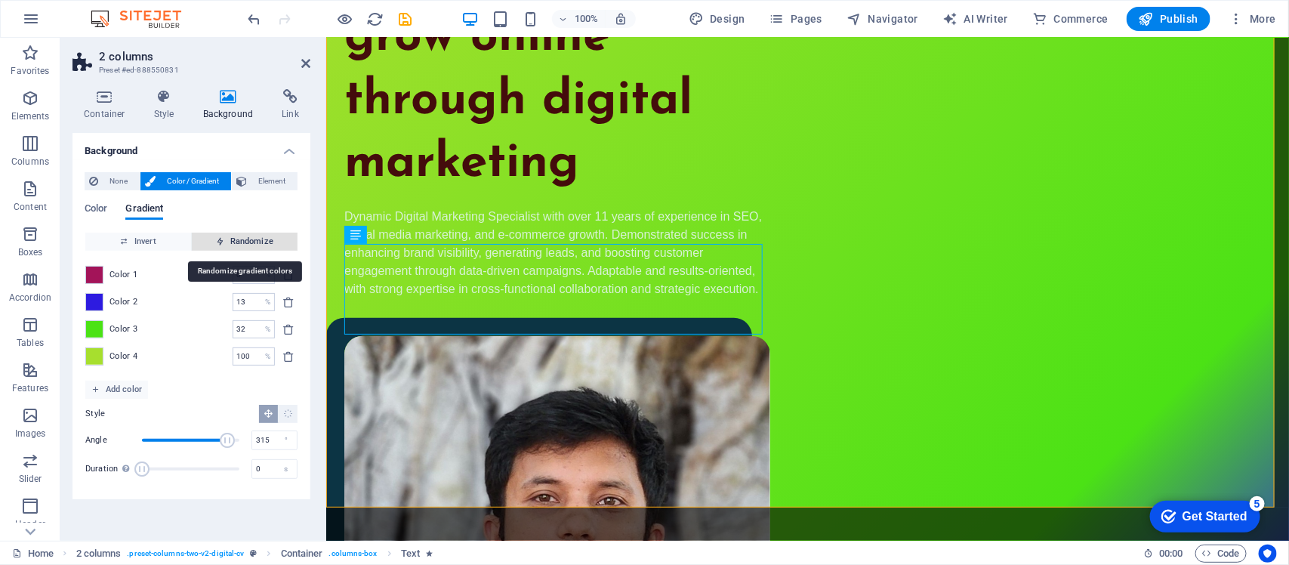
click at [251, 242] on span "Randomize" at bounding box center [245, 242] width 94 height 18
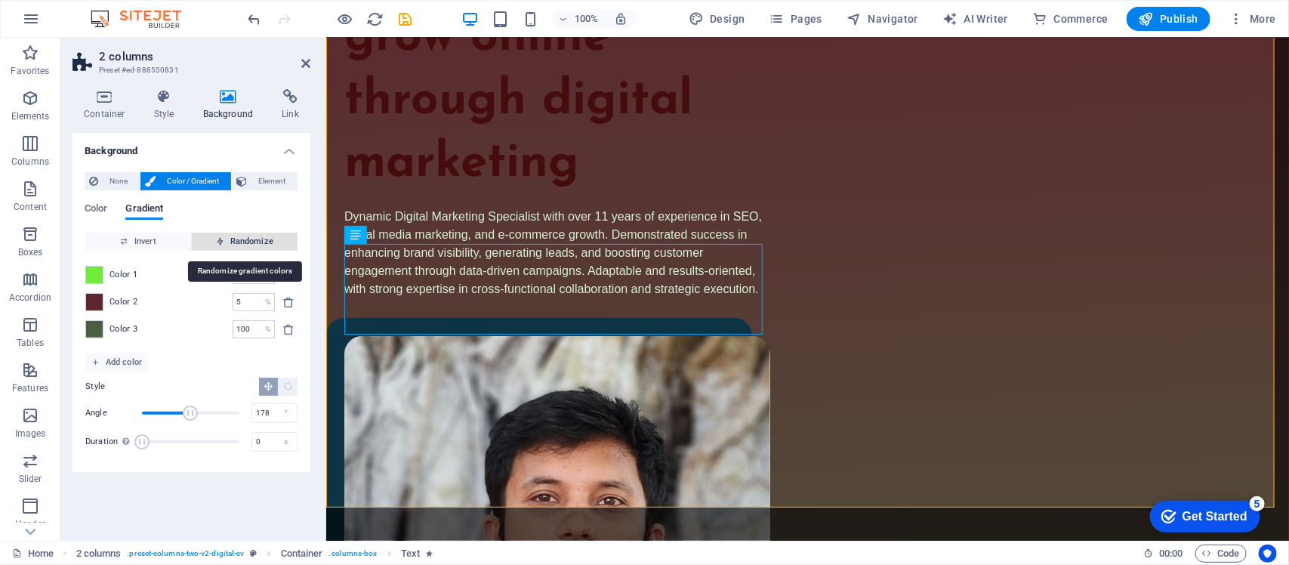
type input "100"
type input "234"
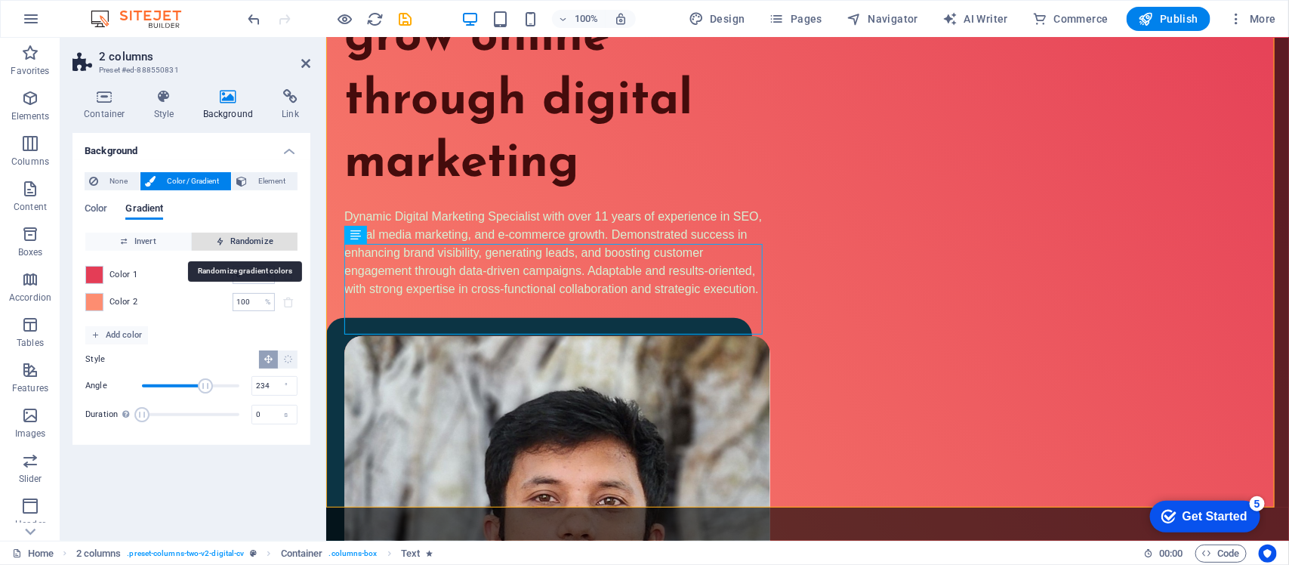
click at [251, 242] on span "Randomize" at bounding box center [245, 242] width 94 height 18
type input "91"
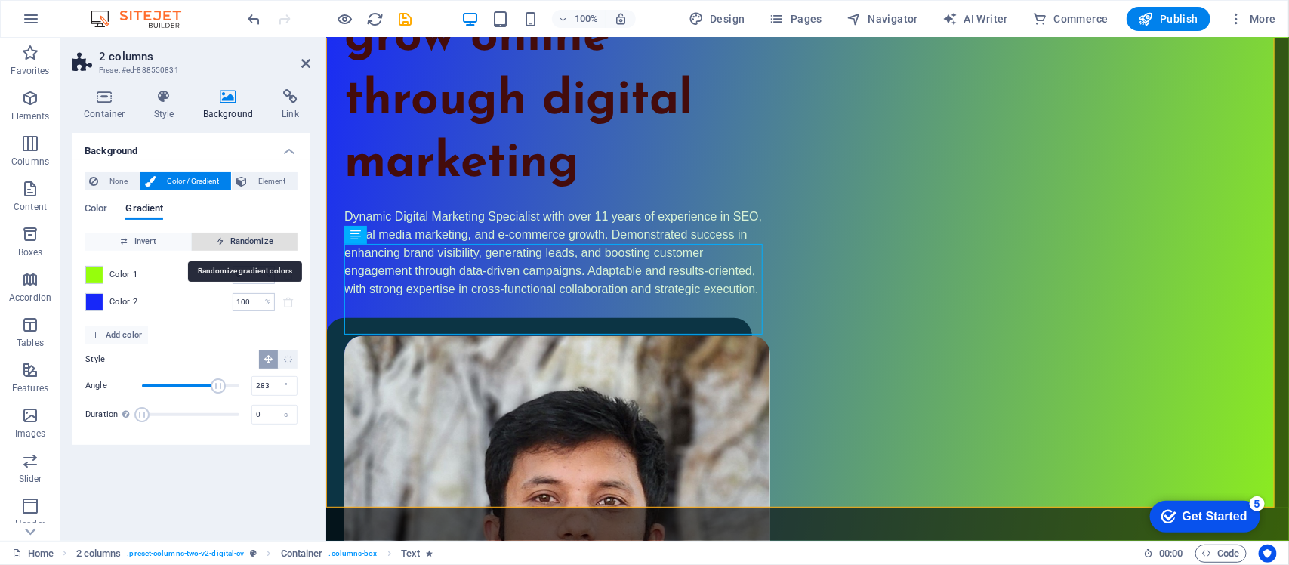
click at [251, 242] on span "Randomize" at bounding box center [245, 242] width 94 height 18
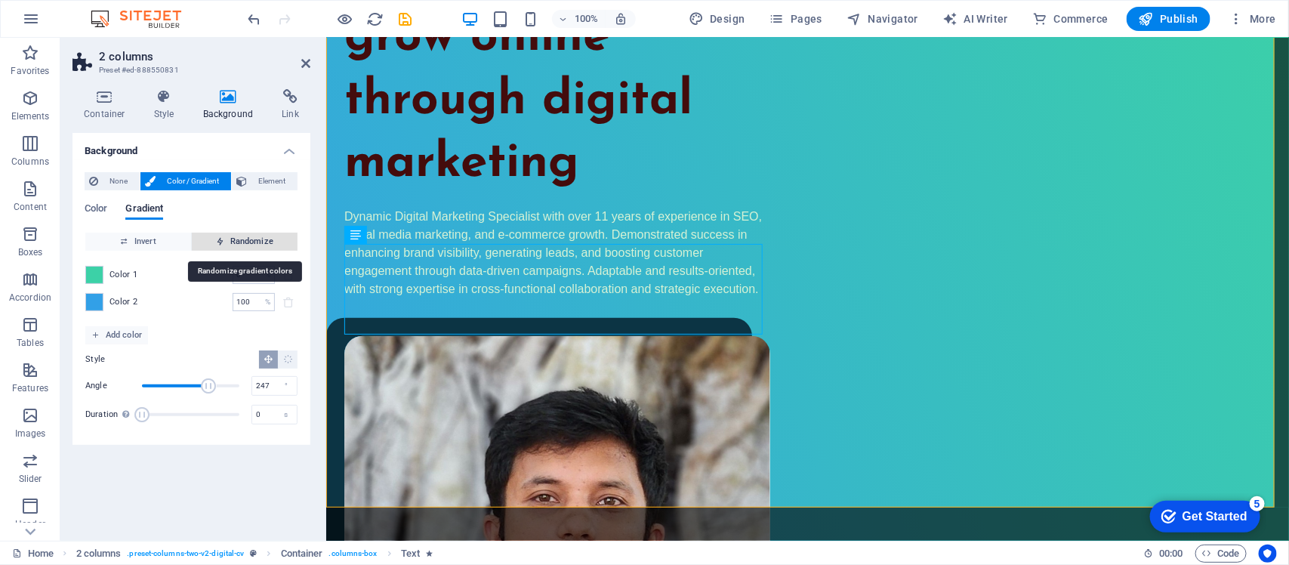
click at [251, 242] on span "Randomize" at bounding box center [245, 242] width 94 height 18
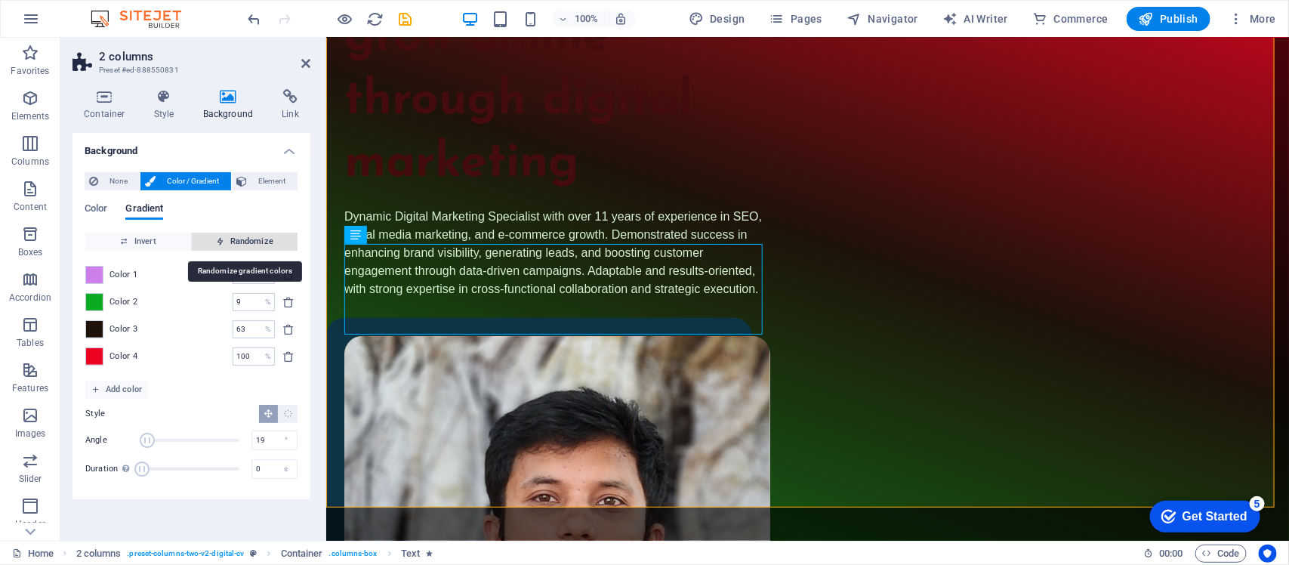
type input "100"
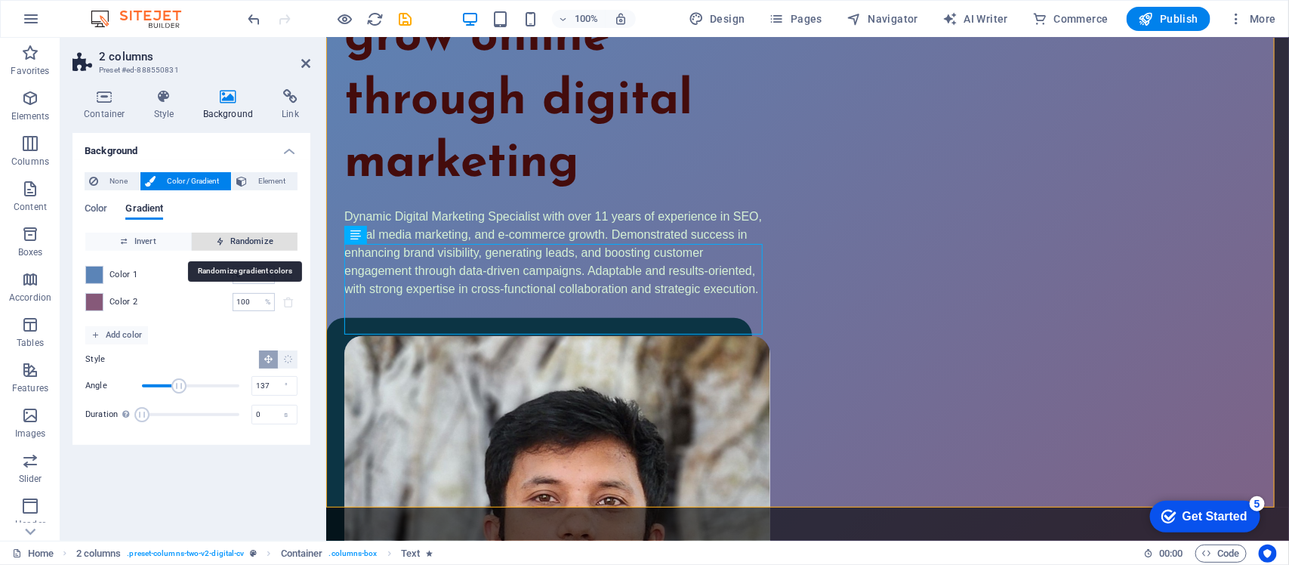
click at [251, 242] on span "Randomize" at bounding box center [245, 242] width 94 height 18
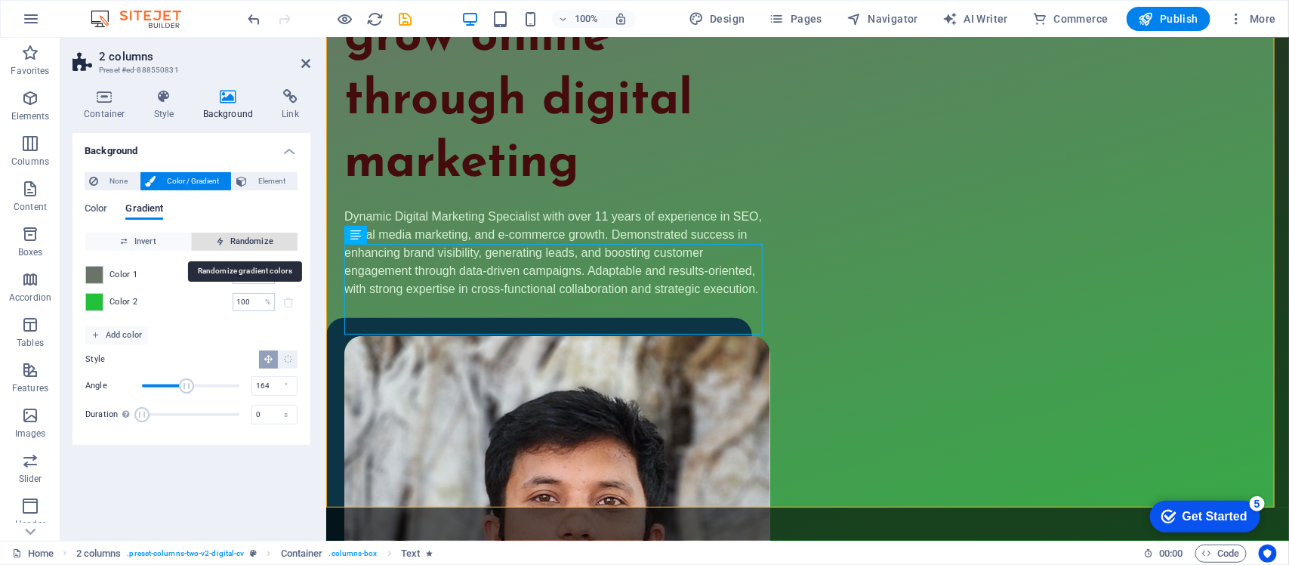
type input "335"
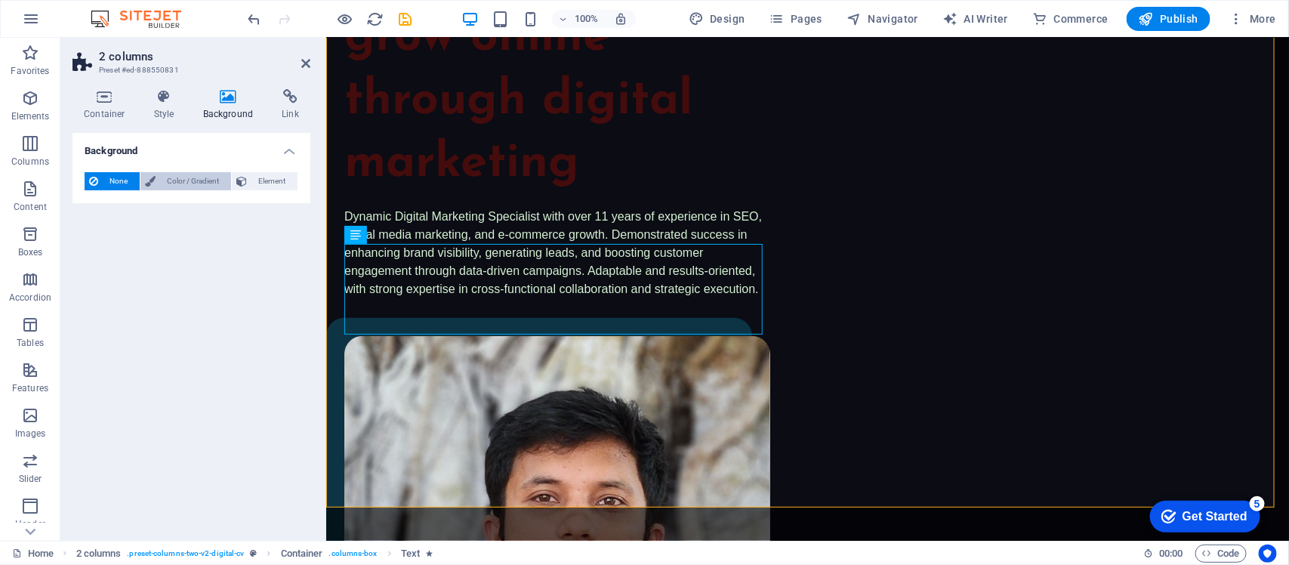
click at [171, 172] on span "Color / Gradient" at bounding box center [193, 181] width 66 height 18
click at [205, 179] on span "Color / Gradient" at bounding box center [193, 181] width 66 height 18
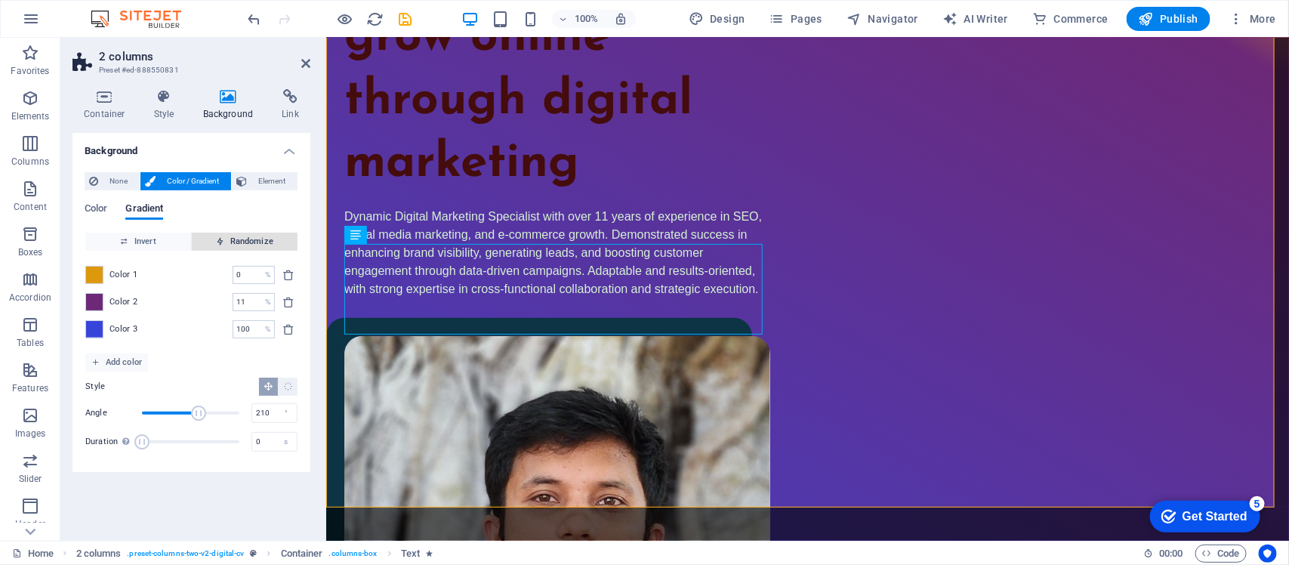
type input "192"
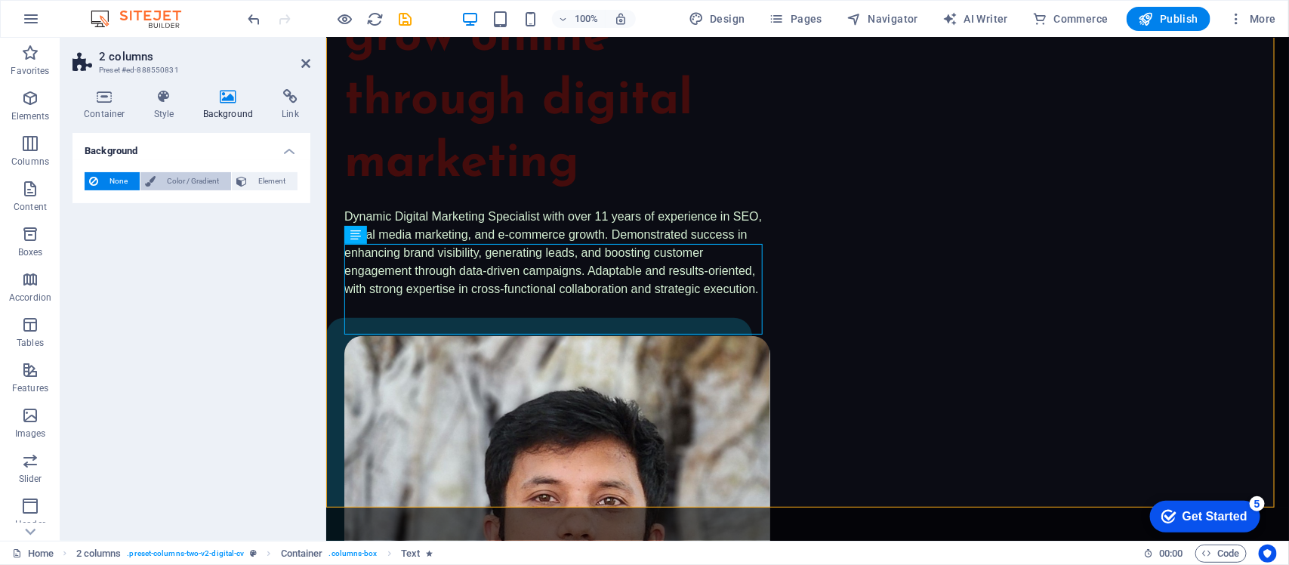
click at [160, 178] on span "Color / Gradient" at bounding box center [193, 181] width 66 height 18
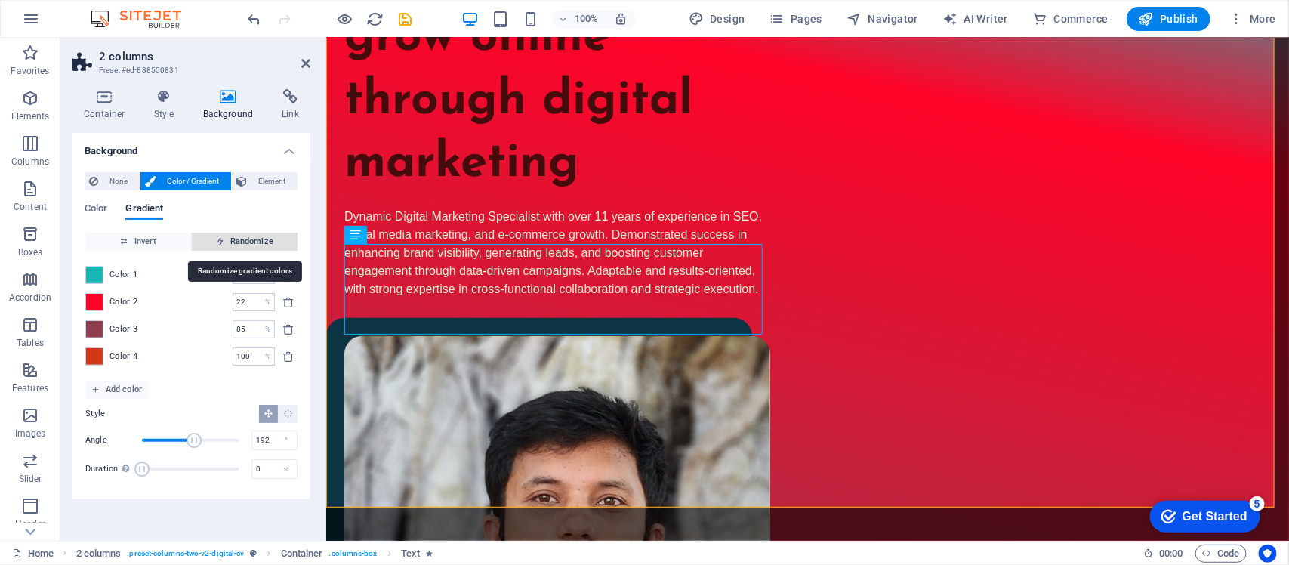
type input "75"
type input "100"
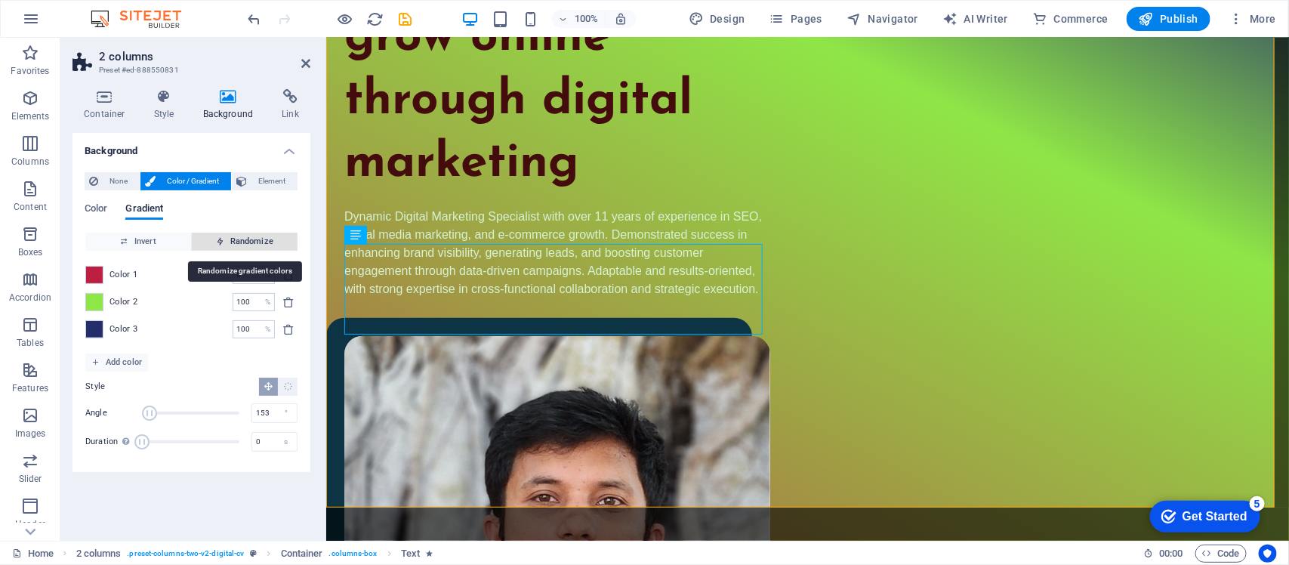
type input "34"
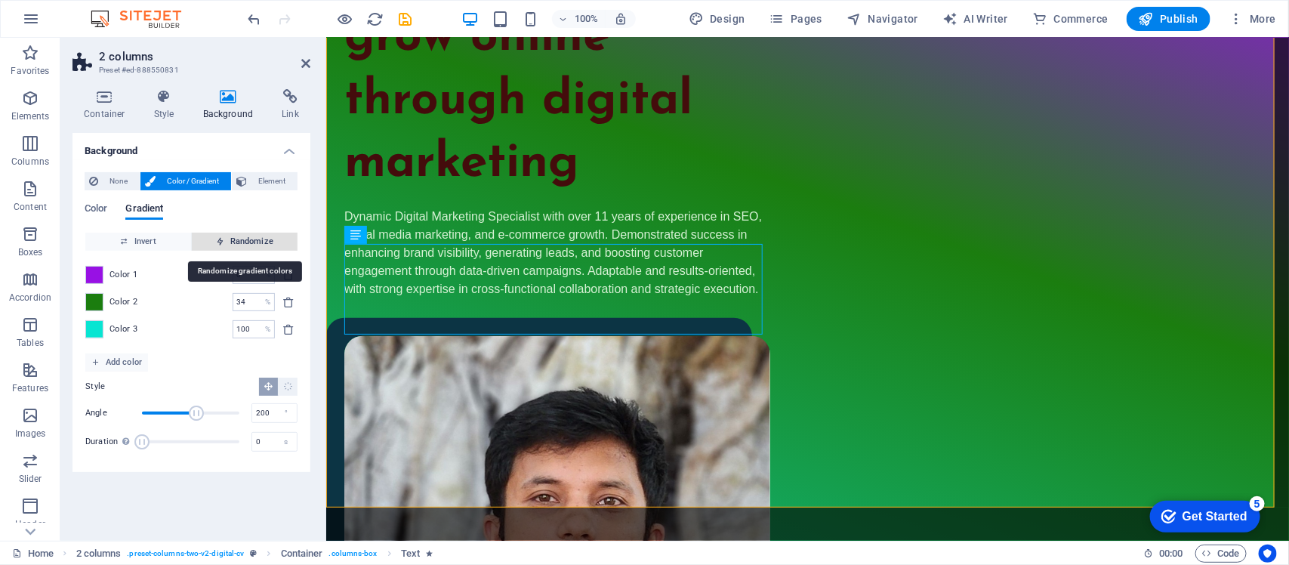
click at [244, 244] on span "Randomize" at bounding box center [245, 242] width 94 height 18
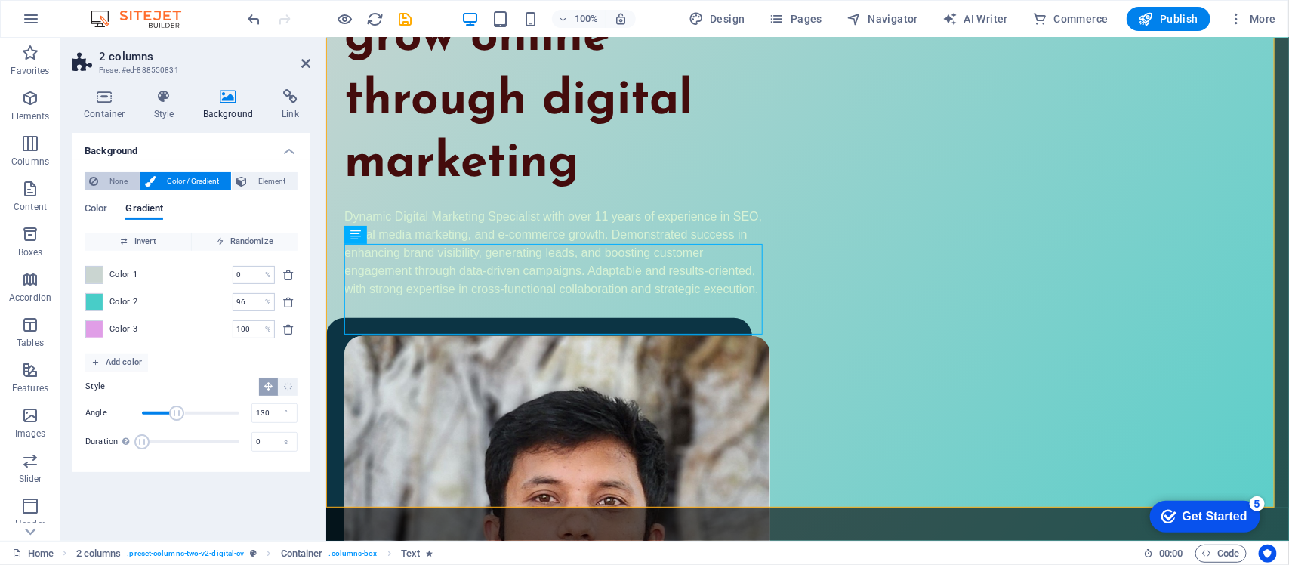
click at [116, 177] on span "None" at bounding box center [119, 181] width 32 height 18
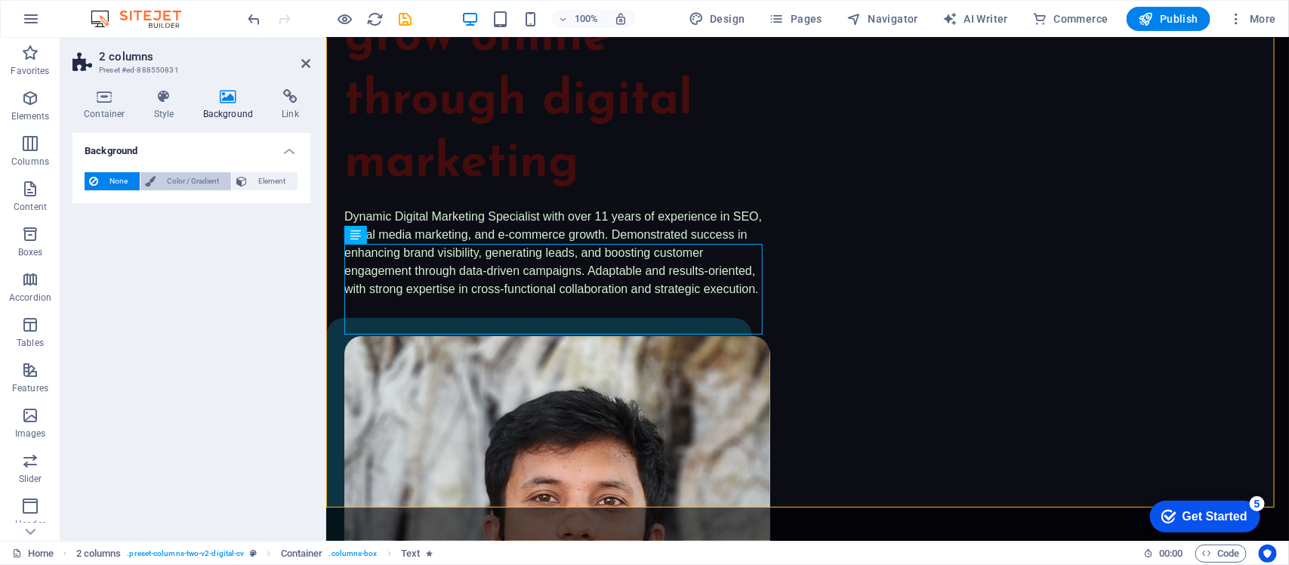
click at [187, 177] on span "Color / Gradient" at bounding box center [193, 181] width 66 height 18
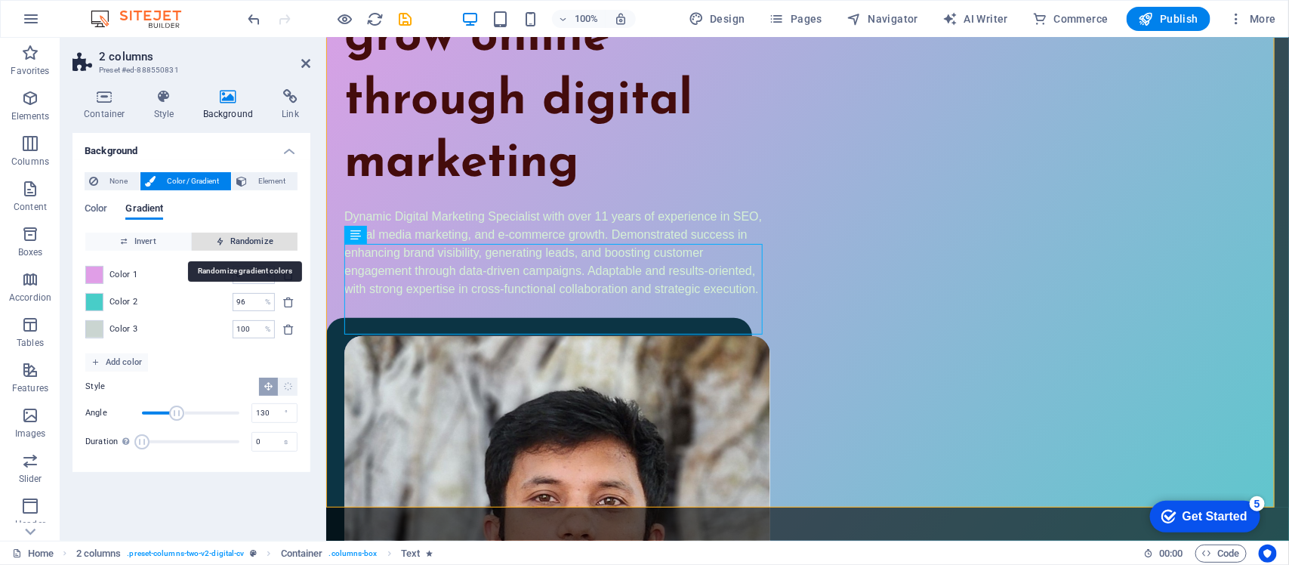
type input "20"
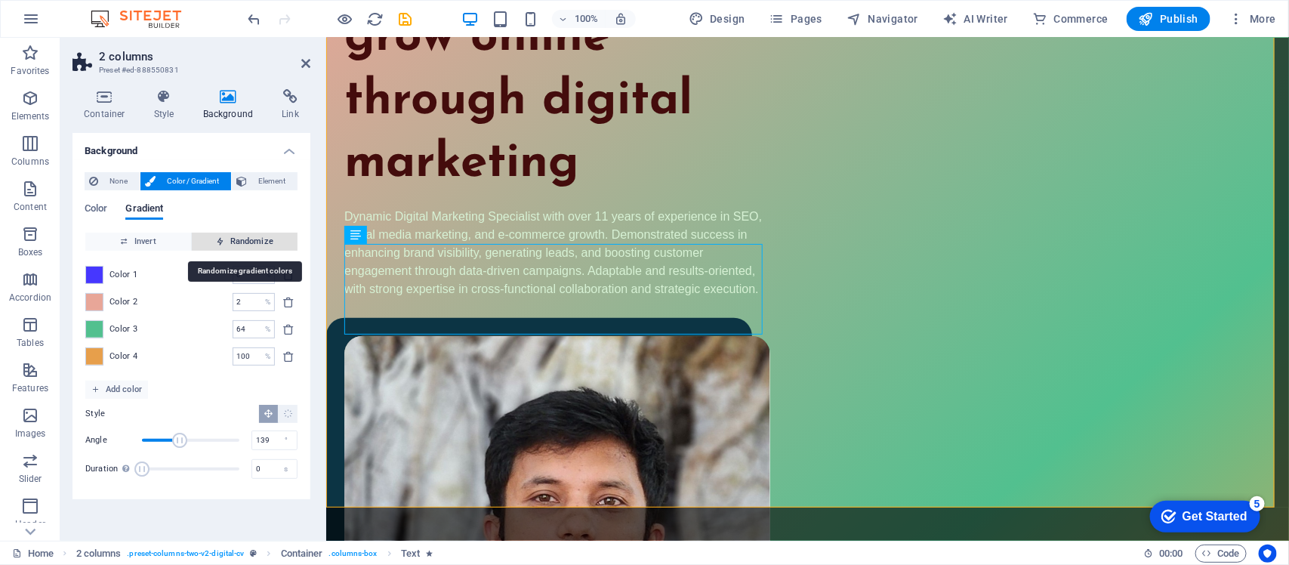
type input "100"
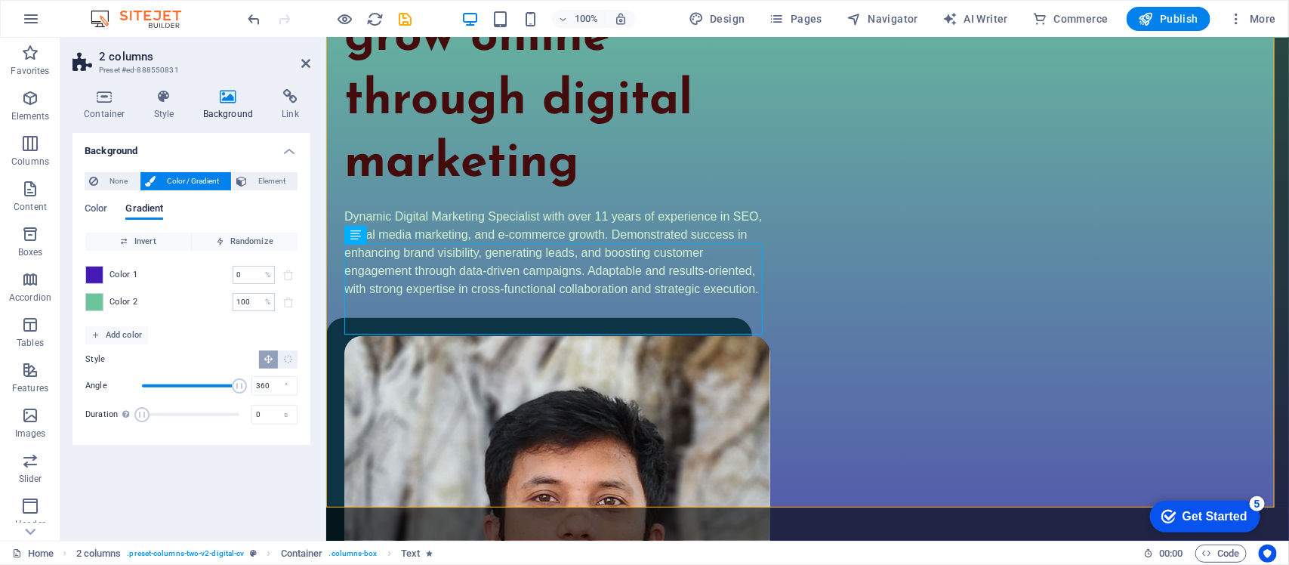
drag, startPoint x: 144, startPoint y: 390, endPoint x: 316, endPoint y: 387, distance: 172.2
drag, startPoint x: 215, startPoint y: 390, endPoint x: 73, endPoint y: 383, distance: 142.2
click at [73, 383] on div "None Color / Gradient Element Stretch background to full-width Color overlay Pl…" at bounding box center [192, 302] width 238 height 285
drag, startPoint x: 137, startPoint y: 379, endPoint x: 314, endPoint y: 390, distance: 177.9
click at [314, 390] on div "Container Style Background Link Size Height Default px rem % vh vw Min. height …" at bounding box center [191, 309] width 262 height 464
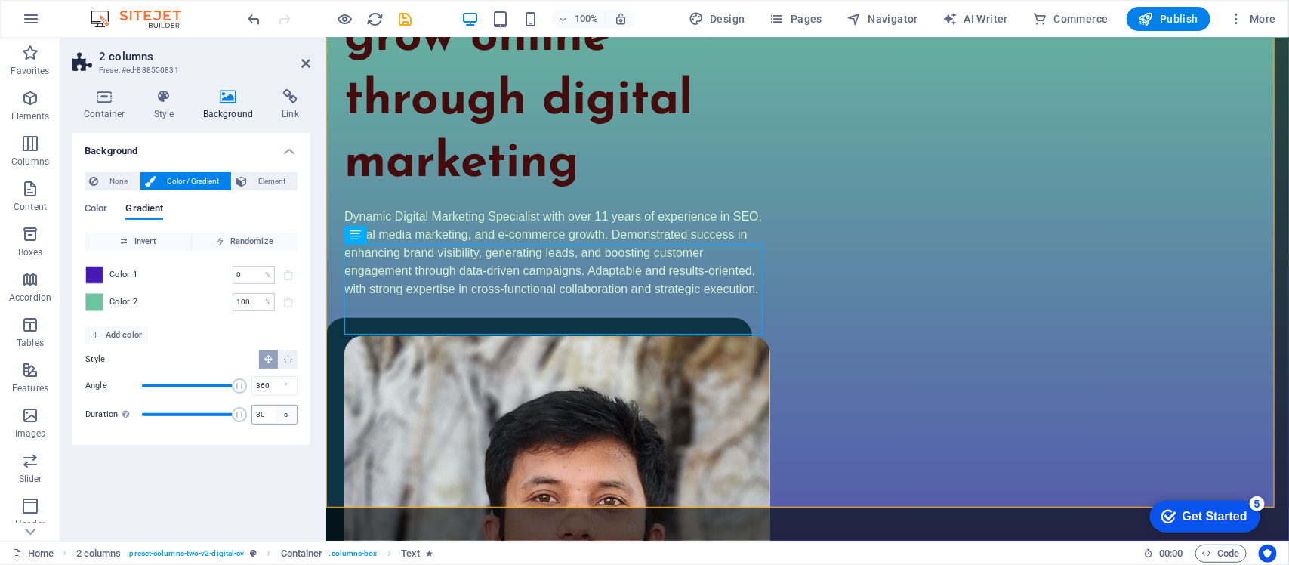
click at [282, 412] on div "Duration Duration of the background animation. A value of "0" disables the anim…" at bounding box center [191, 414] width 212 height 23
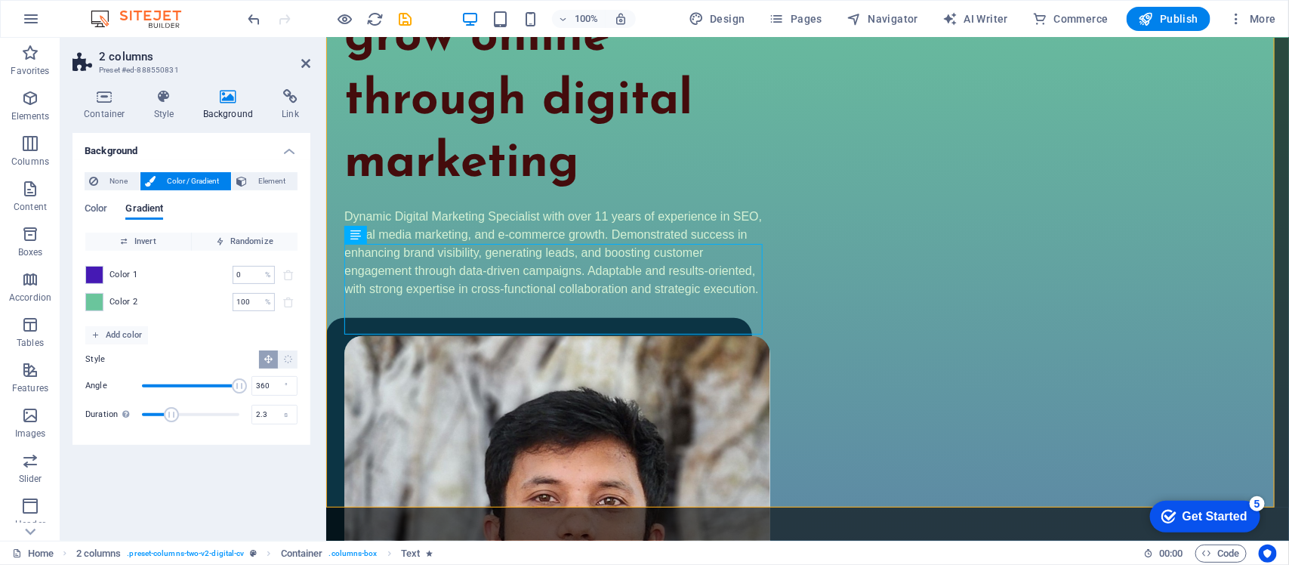
type input "0"
drag, startPoint x: 242, startPoint y: 418, endPoint x: 77, endPoint y: 416, distance: 164.7
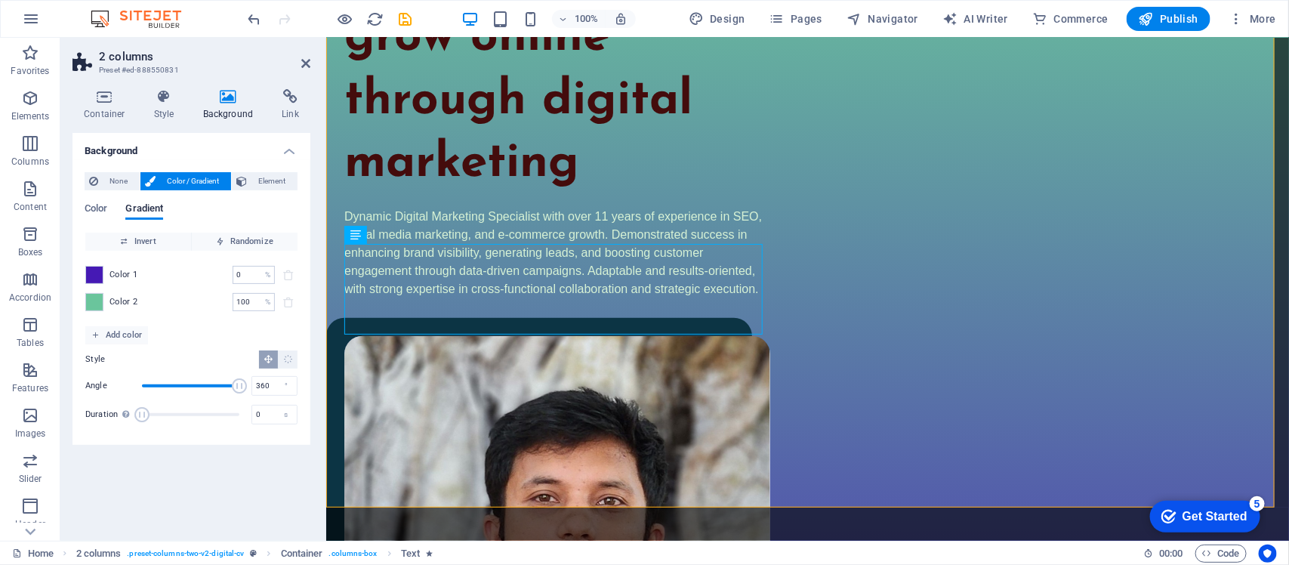
click at [190, 497] on div "Background None Color / Gradient Element Stretch background to full-width Color…" at bounding box center [192, 331] width 238 height 396
click at [254, 246] on span "Randomize" at bounding box center [245, 242] width 94 height 18
type input "28"
type input "294"
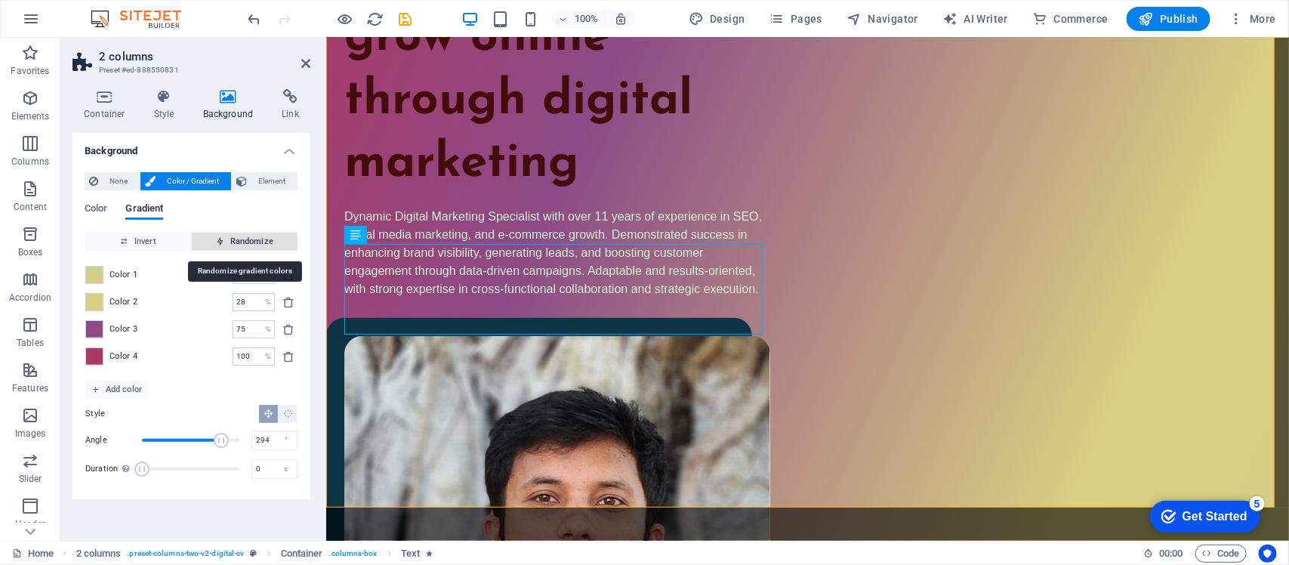
type input "41"
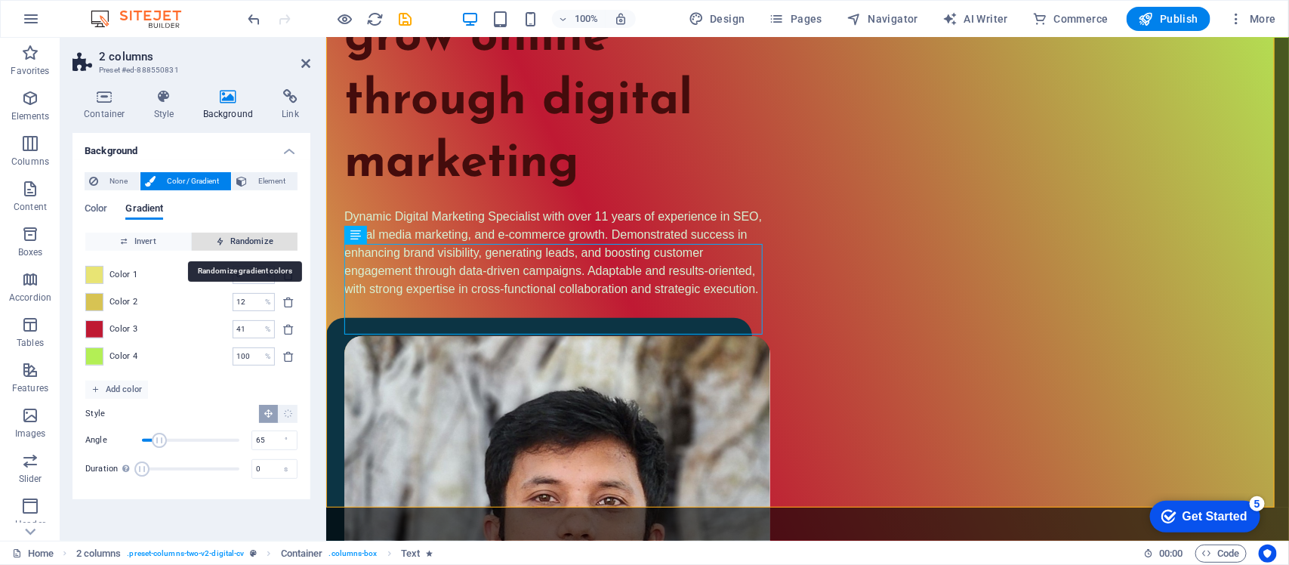
click at [254, 246] on span "Randomize" at bounding box center [245, 242] width 94 height 18
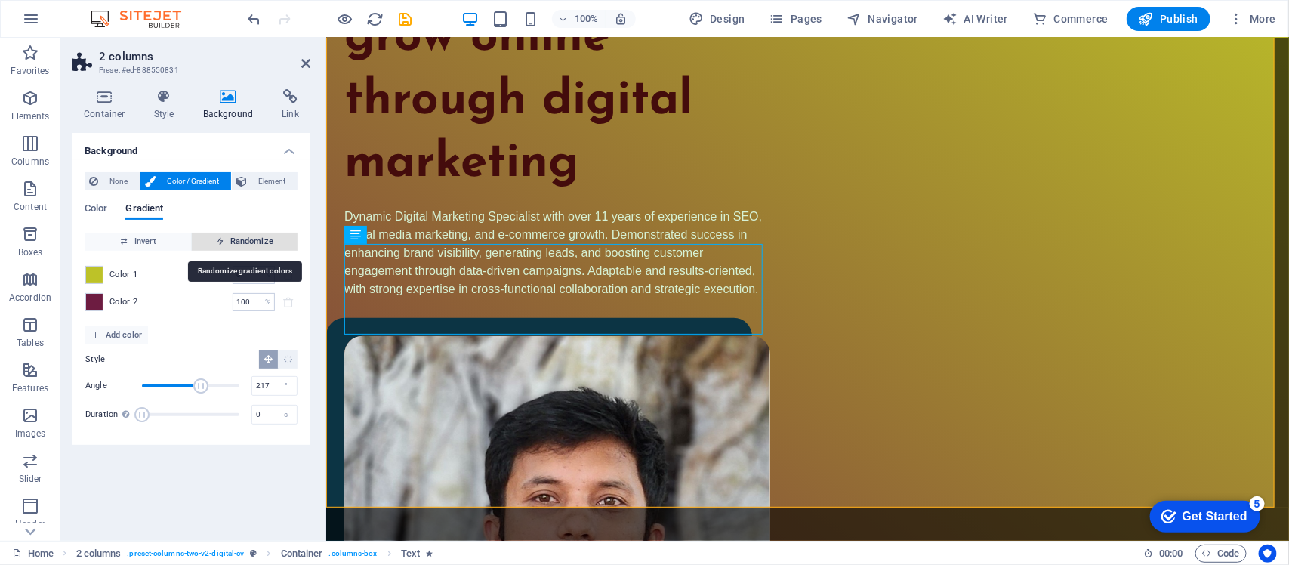
click at [254, 246] on span "Randomize" at bounding box center [245, 242] width 94 height 18
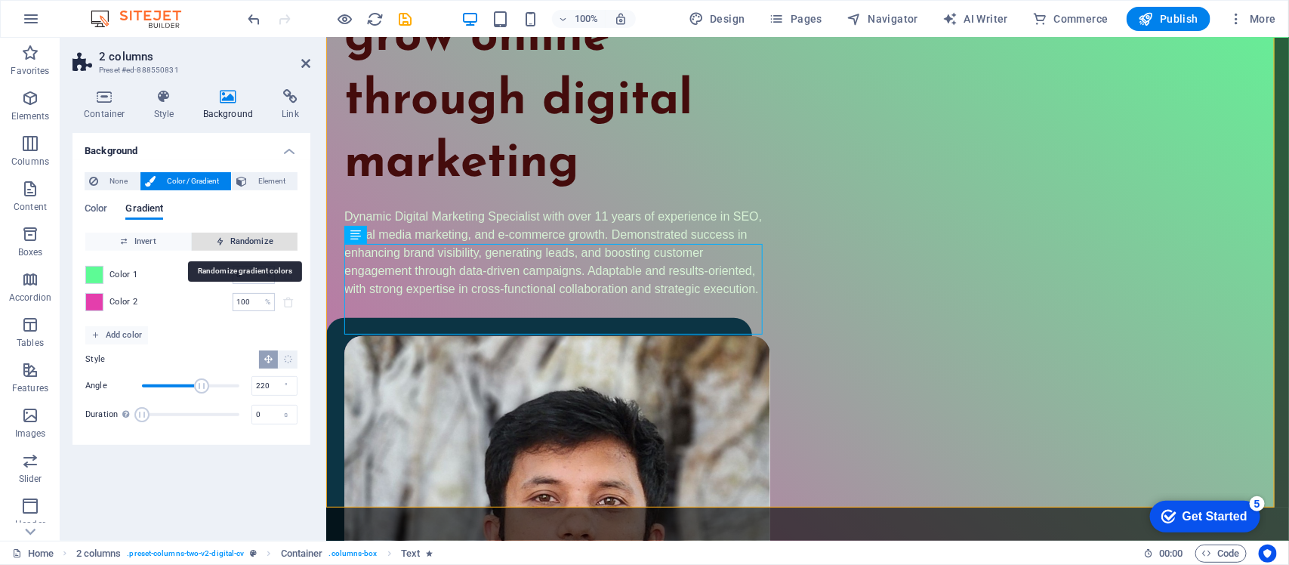
click at [254, 246] on span "Randomize" at bounding box center [245, 242] width 94 height 18
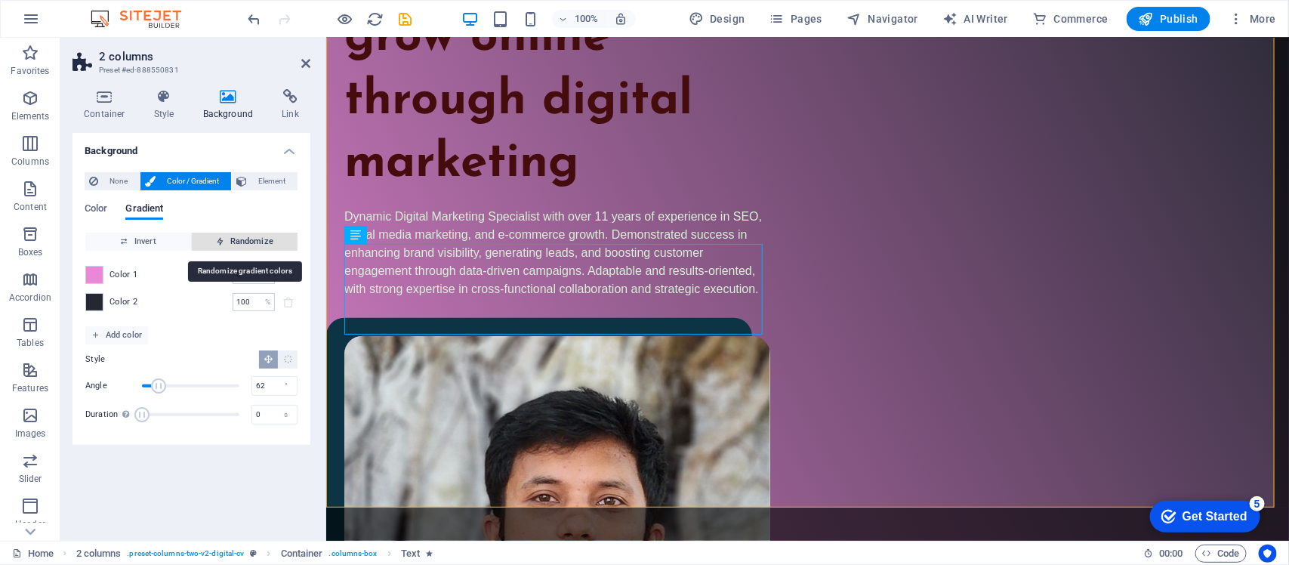
click at [254, 246] on span "Randomize" at bounding box center [245, 242] width 94 height 18
type input "73"
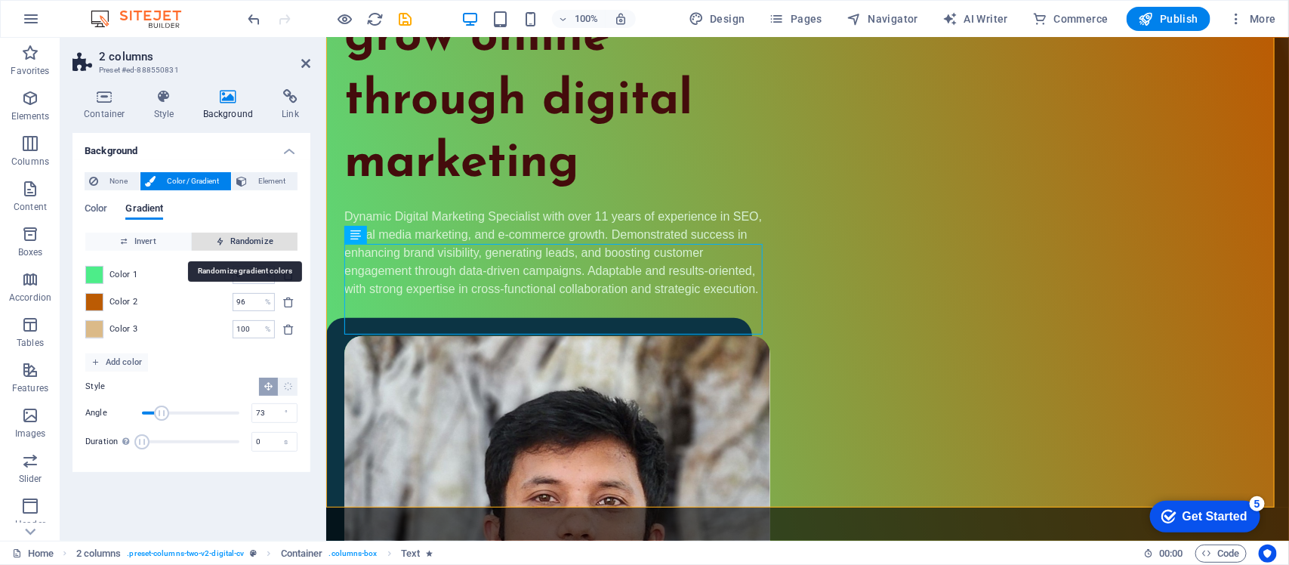
type input "100"
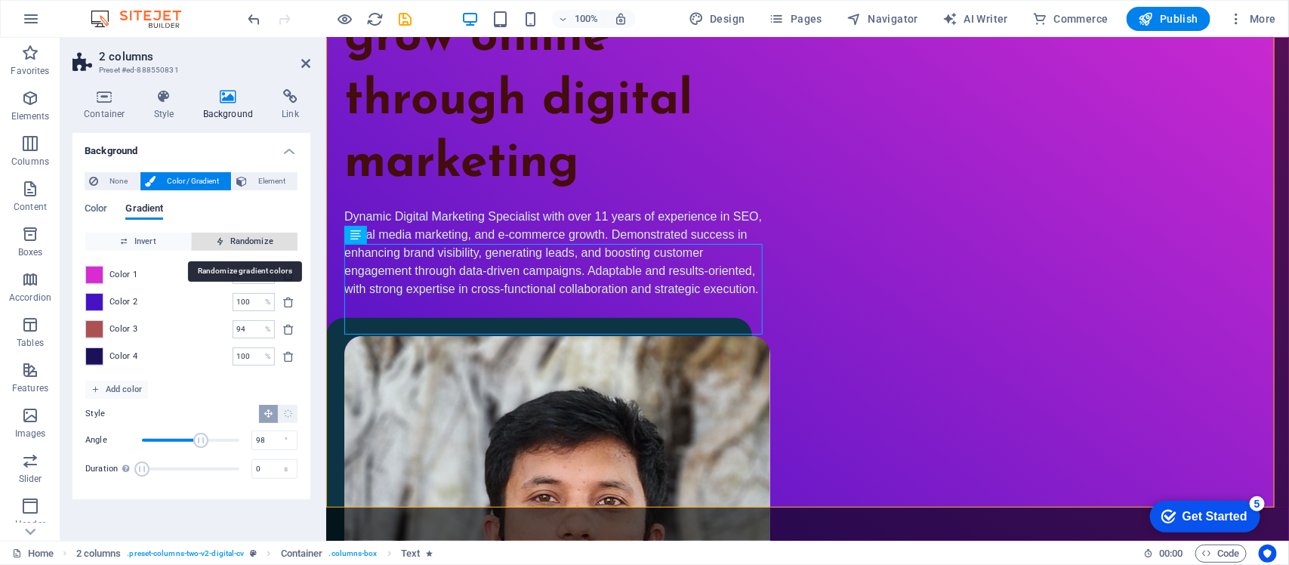
type input "78"
type input "59"
